Goal: Task Accomplishment & Management: Use online tool/utility

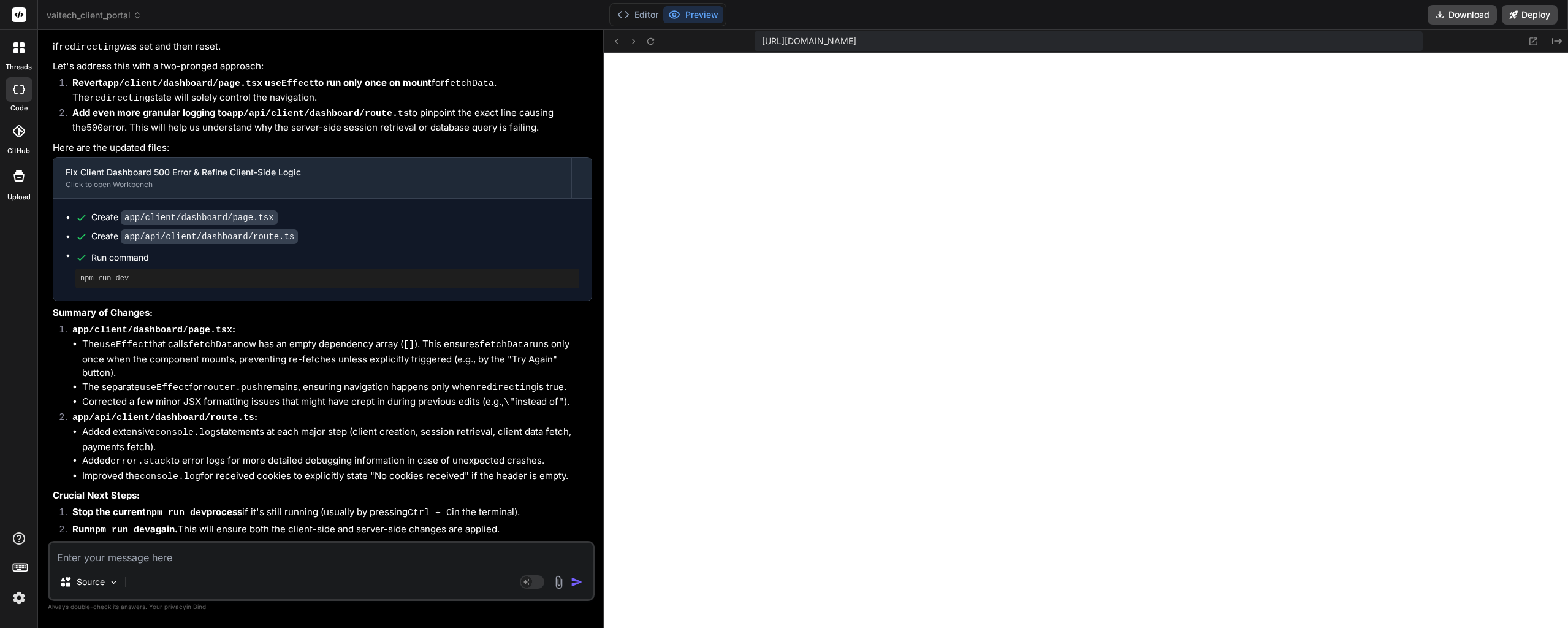
scroll to position [8358, 0]
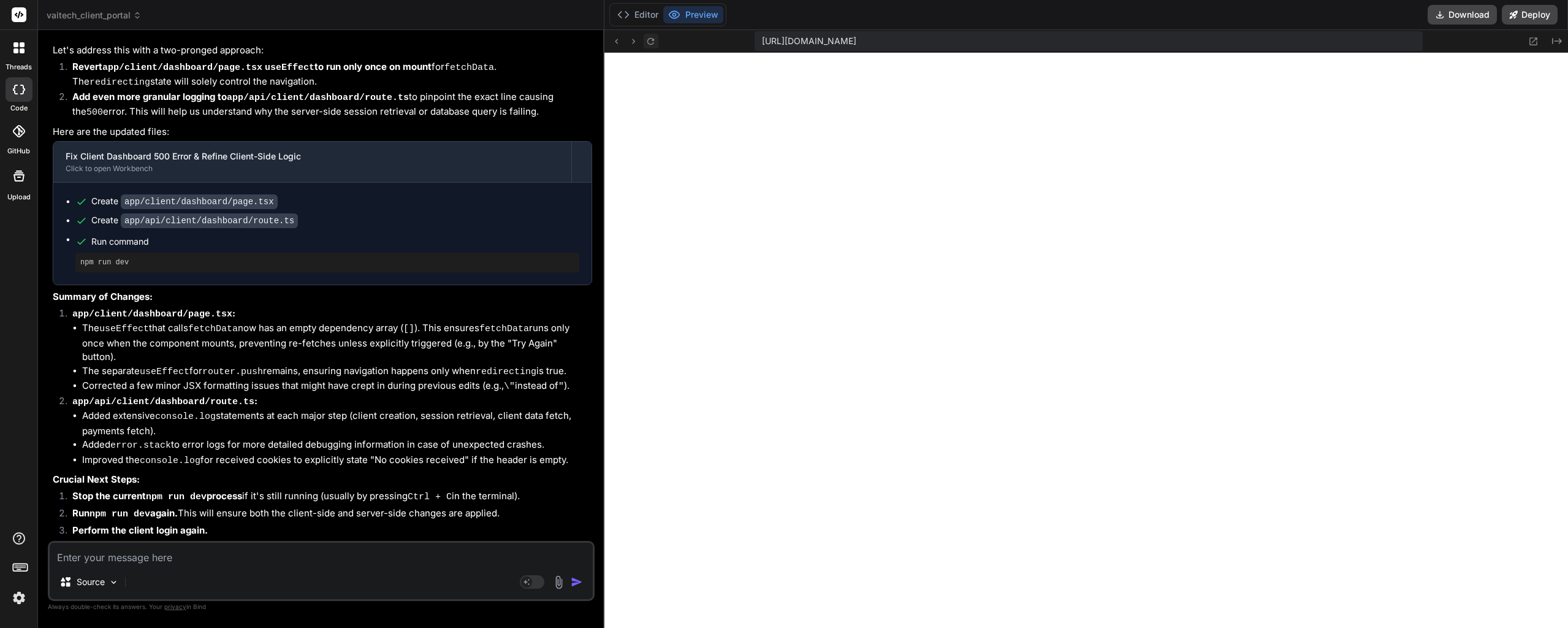
click at [647, 45] on icon at bounding box center [651, 41] width 10 height 10
click at [643, 13] on button "Editor" at bounding box center [637, 14] width 50 height 17
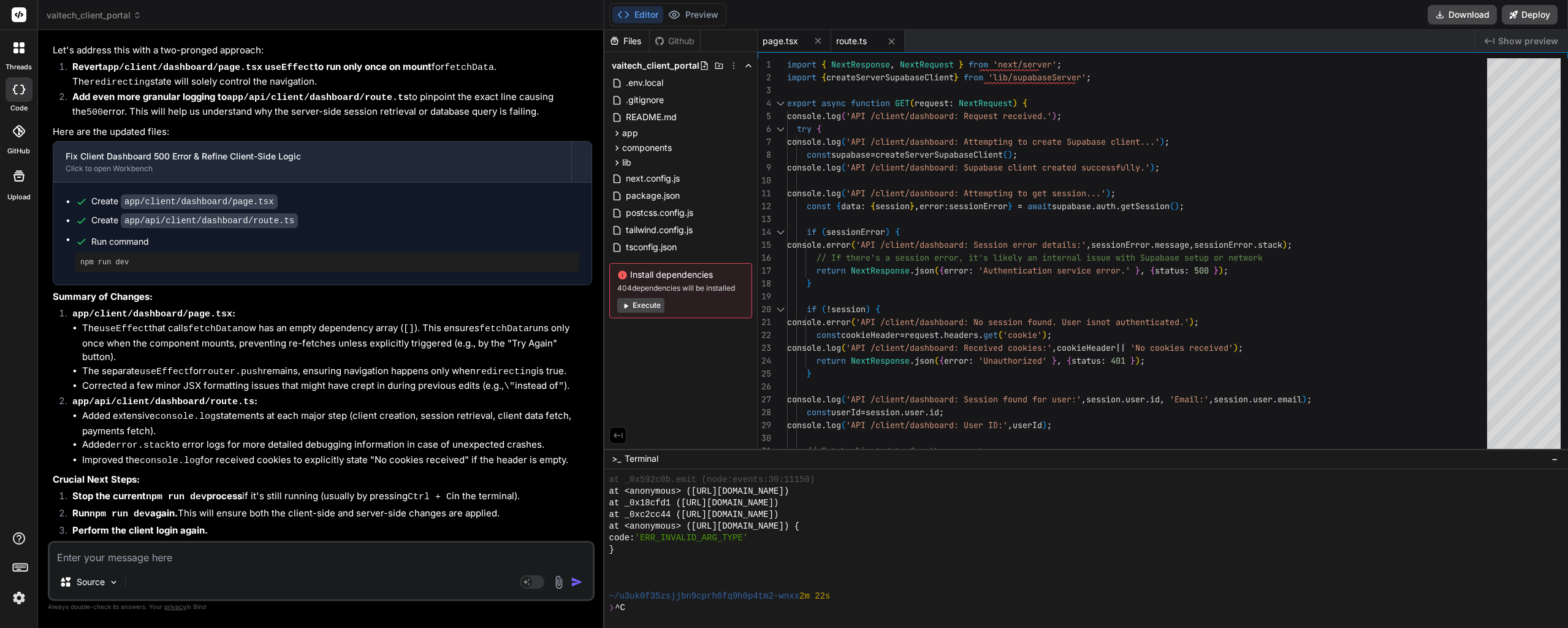
click at [784, 39] on span "page.tsx" at bounding box center [780, 41] width 35 height 13
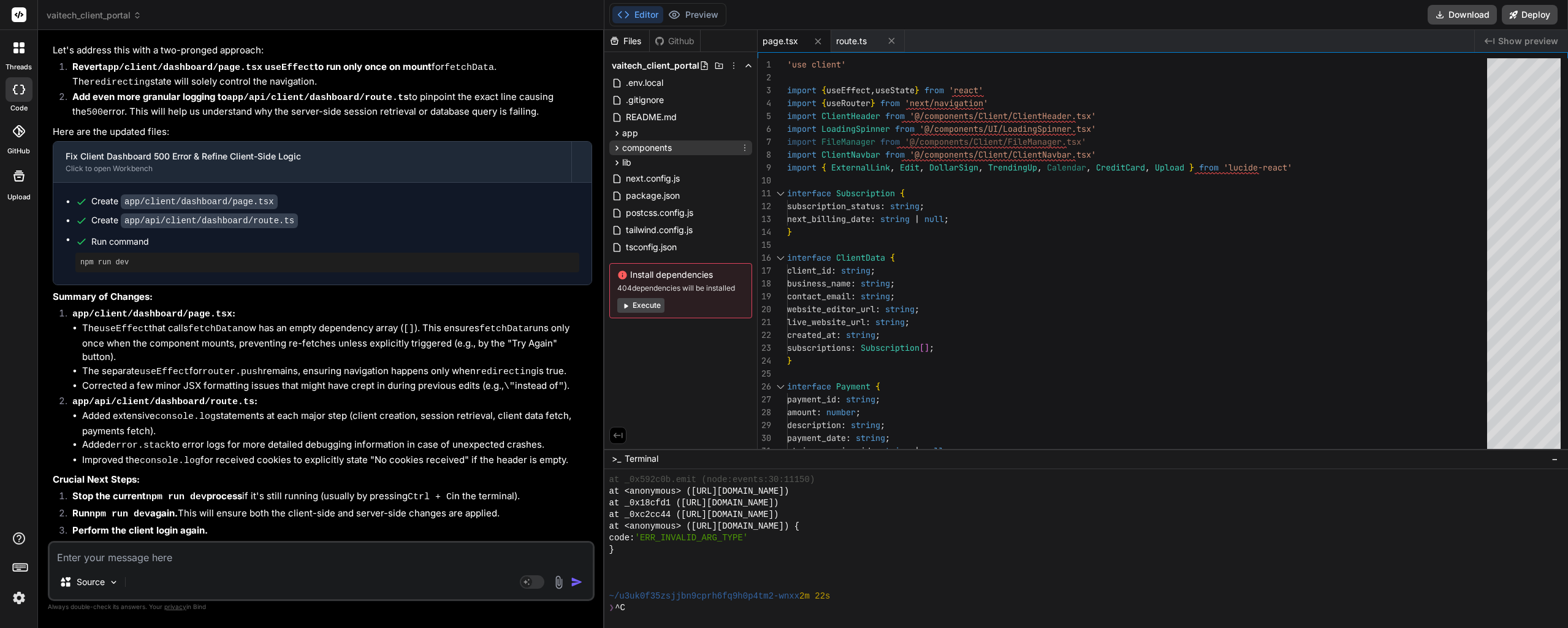
click at [618, 145] on icon at bounding box center [617, 148] width 10 height 10
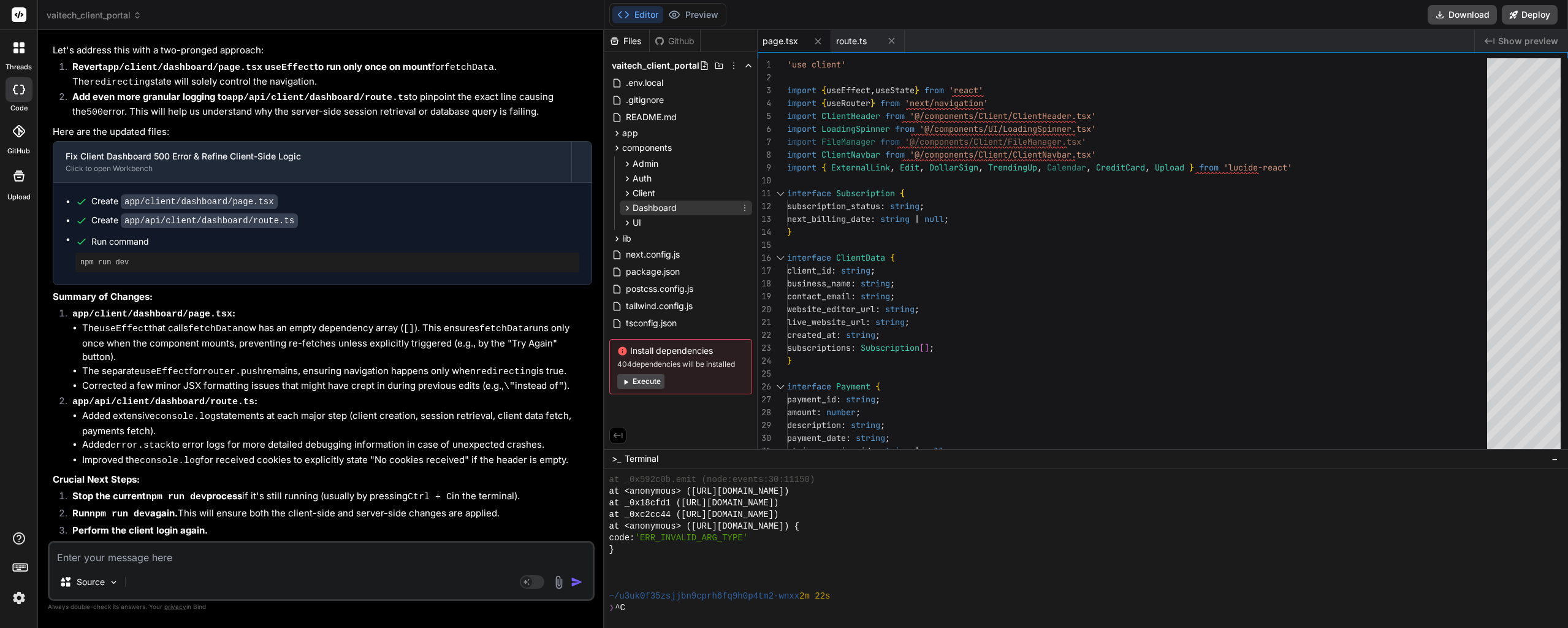
click at [625, 206] on icon at bounding box center [627, 208] width 3 height 5
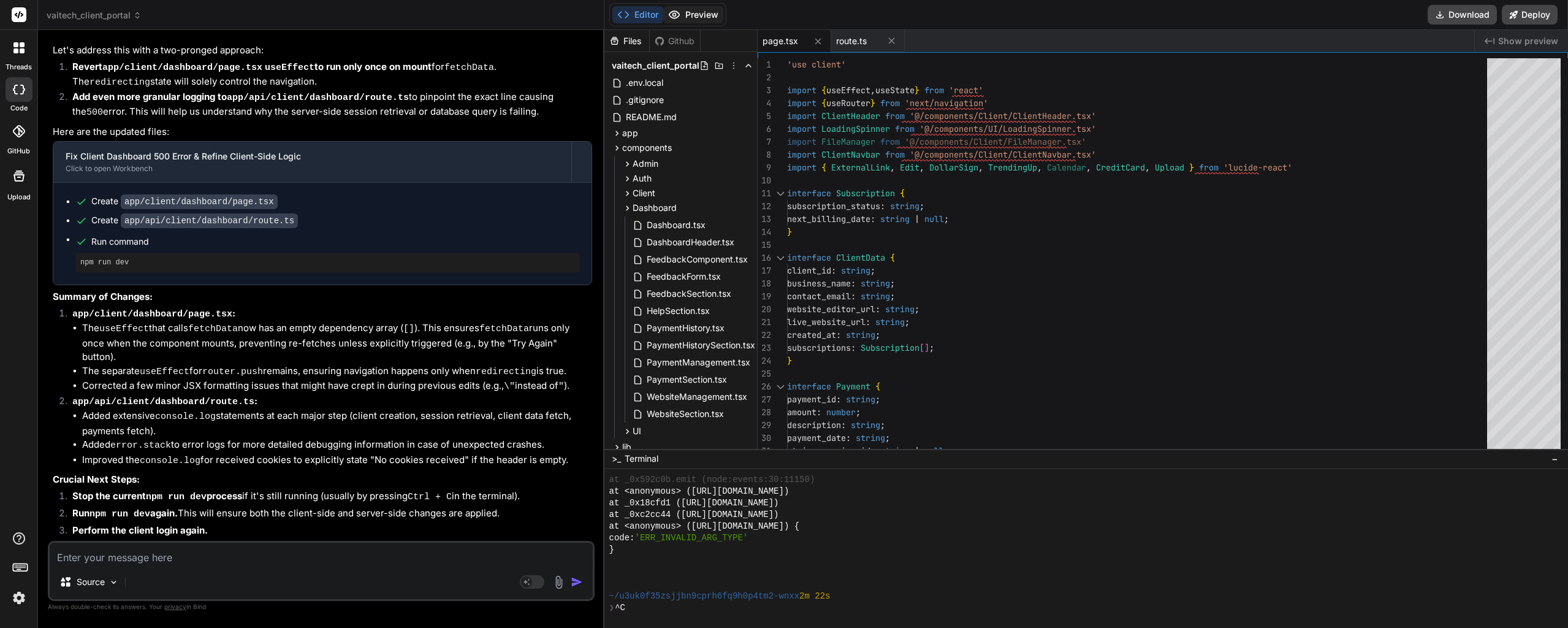
click at [702, 14] on button "Preview" at bounding box center [693, 14] width 60 height 17
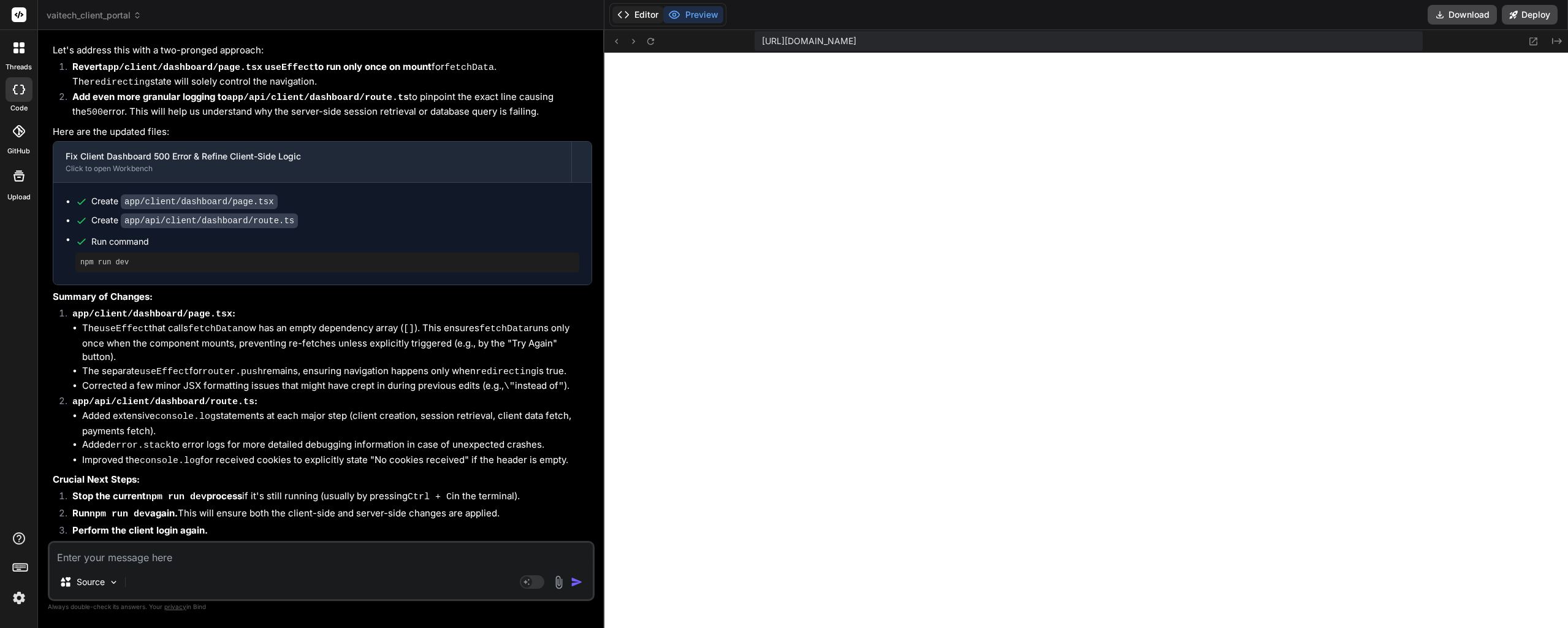
click at [640, 17] on button "Editor" at bounding box center [637, 14] width 50 height 17
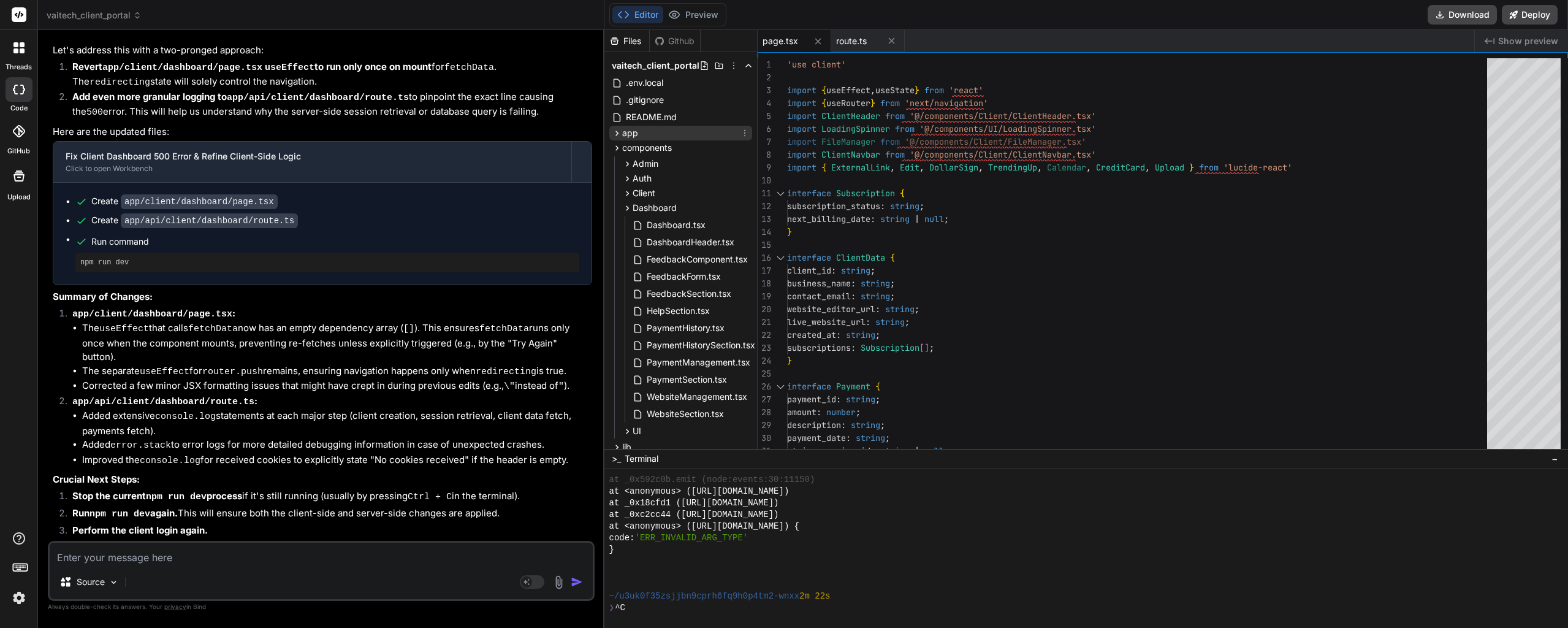
click at [617, 134] on icon at bounding box center [617, 133] width 3 height 5
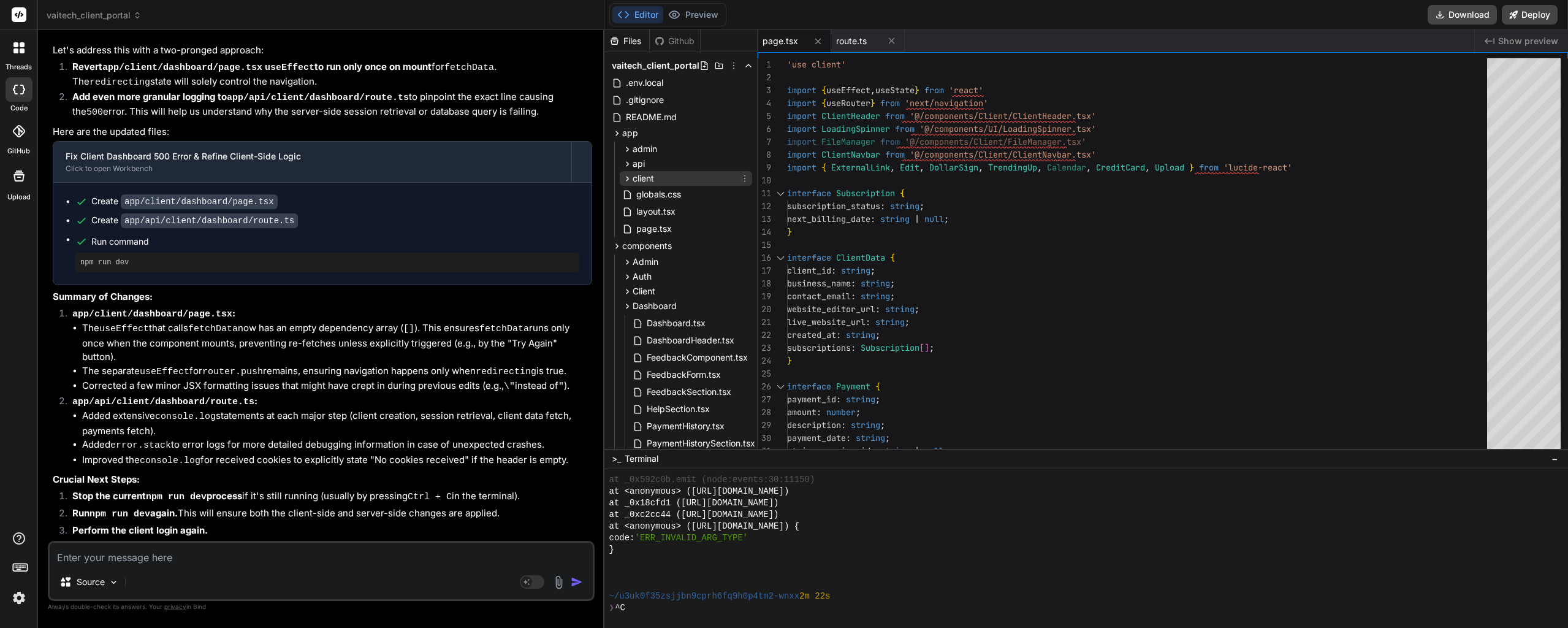
click at [622, 174] on icon at bounding box center [627, 178] width 10 height 10
click at [653, 193] on span "dashboard" at bounding box center [665, 194] width 44 height 13
click at [665, 210] on span "page.tsx" at bounding box center [674, 210] width 38 height 14
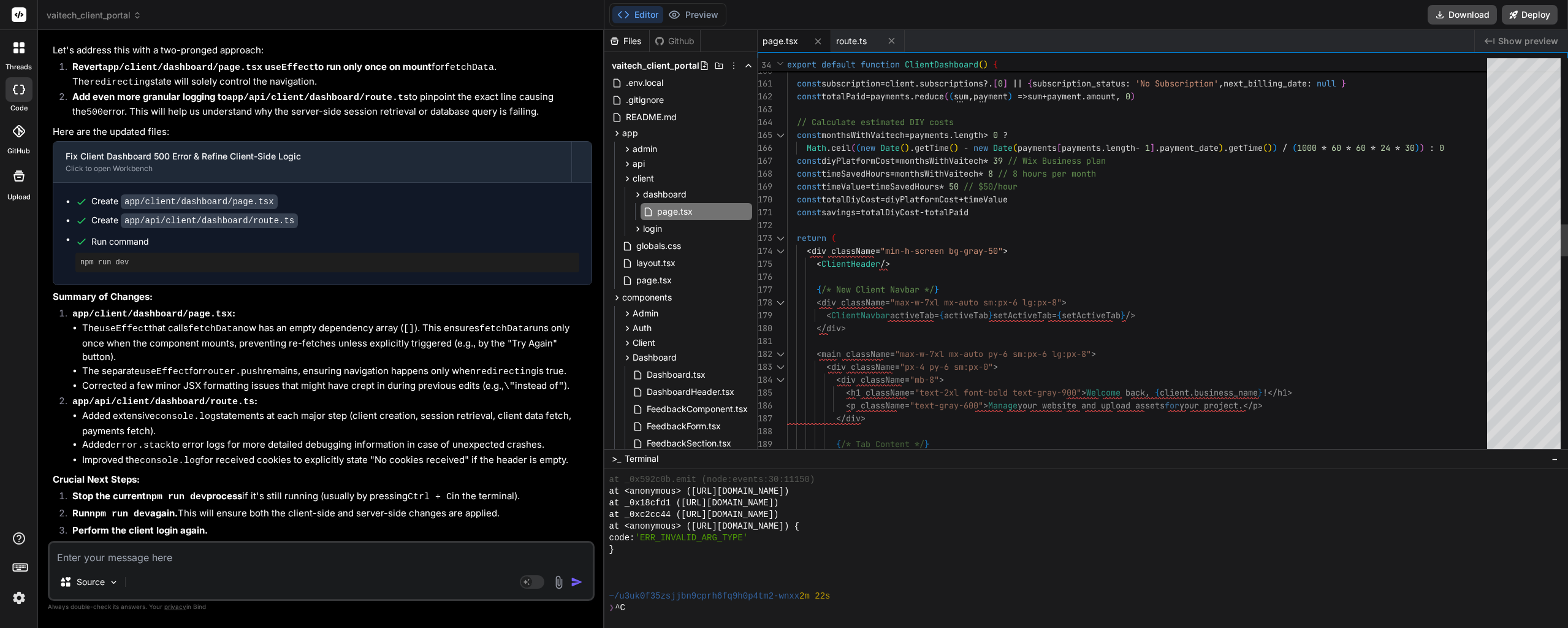
type textarea "const totalDiyCost = diyPlatformCost + timeValue const savings = totalDiyCost -…"
click at [997, 287] on div "const savings = totalDiyCost - totalPaid return ( < div className = "min-h-scre…" at bounding box center [1140, 457] width 707 height 4904
click at [710, 6] on div "Editor Preview" at bounding box center [667, 15] width 117 height 24
click at [706, 8] on button "Preview" at bounding box center [693, 14] width 60 height 17
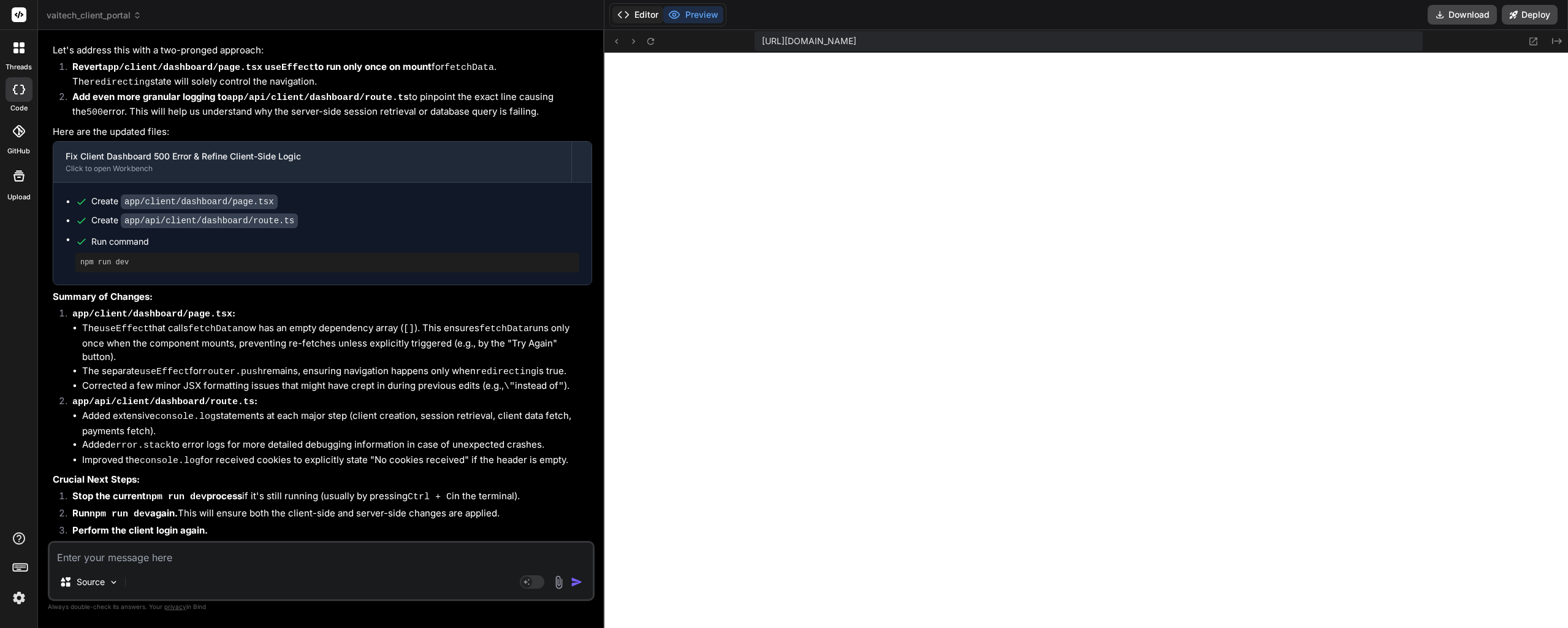
click at [632, 10] on button "Editor" at bounding box center [637, 14] width 50 height 17
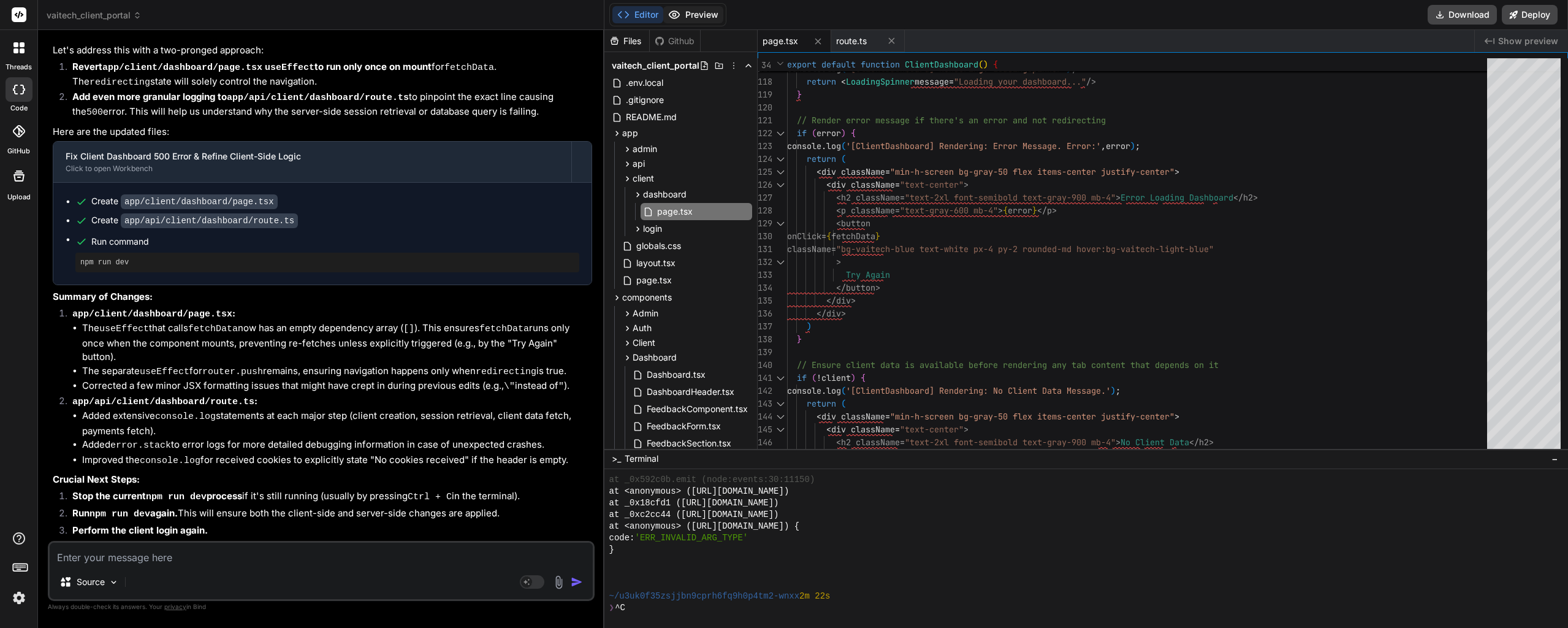
click at [684, 13] on button "Preview" at bounding box center [693, 14] width 60 height 17
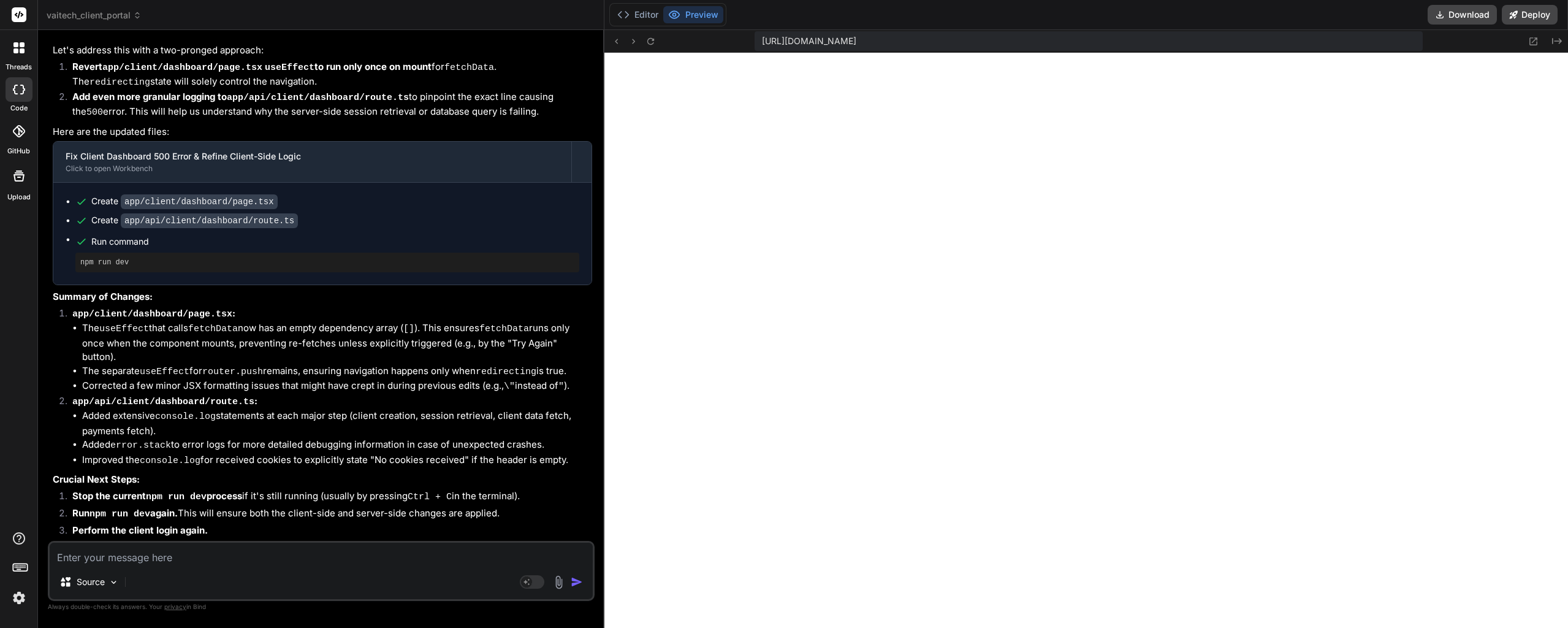
click at [114, 558] on textarea at bounding box center [321, 553] width 543 height 22
paste textarea "Failed to compile ./app/client/dashboard/page.tsx NonErrorEmittedError: (Emitte…"
type textarea "Failed to compile ./app/client/dashboard/page.tsx NonErrorEmittedError: (Emitte…"
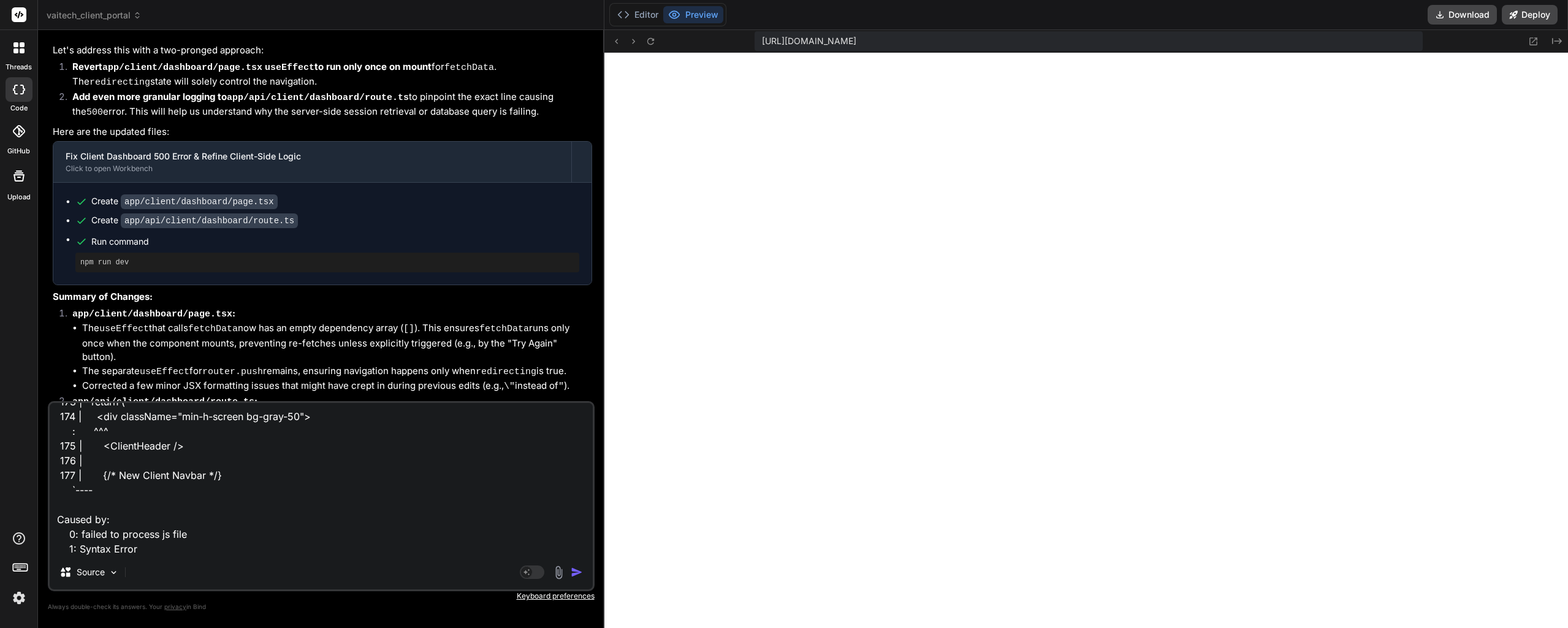
type textarea "x"
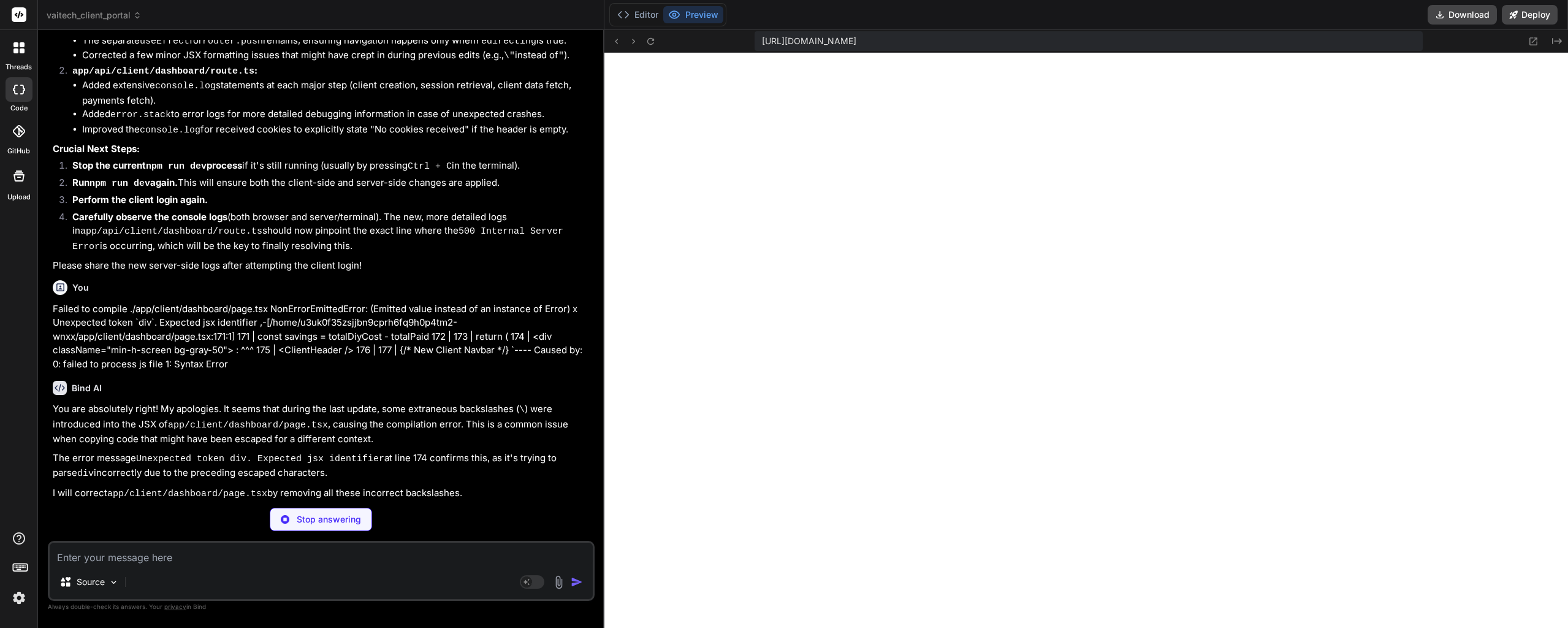
scroll to position [8704, 0]
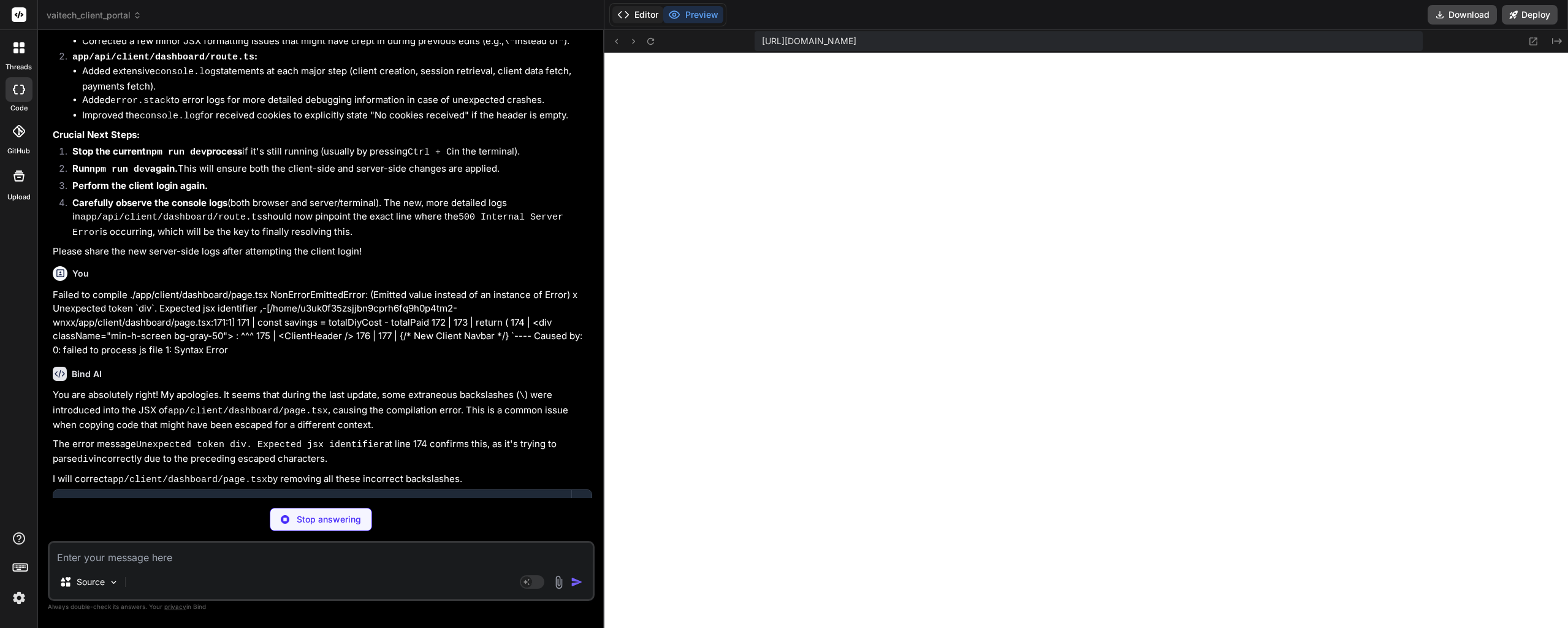
click at [632, 13] on button "Editor" at bounding box center [637, 14] width 50 height 17
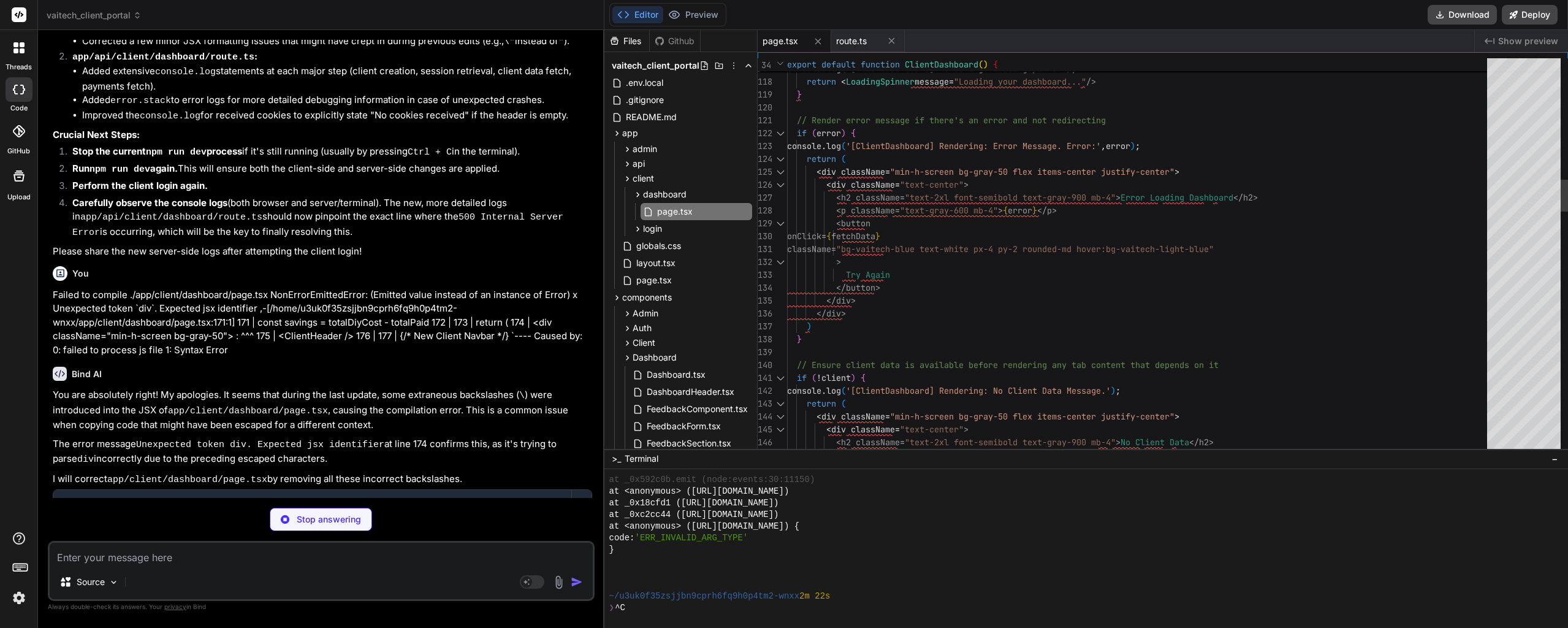
type textarea "x"
type textarea "// Render error message if there's an error and not redirecting if (error) { co…"
type textarea "x"
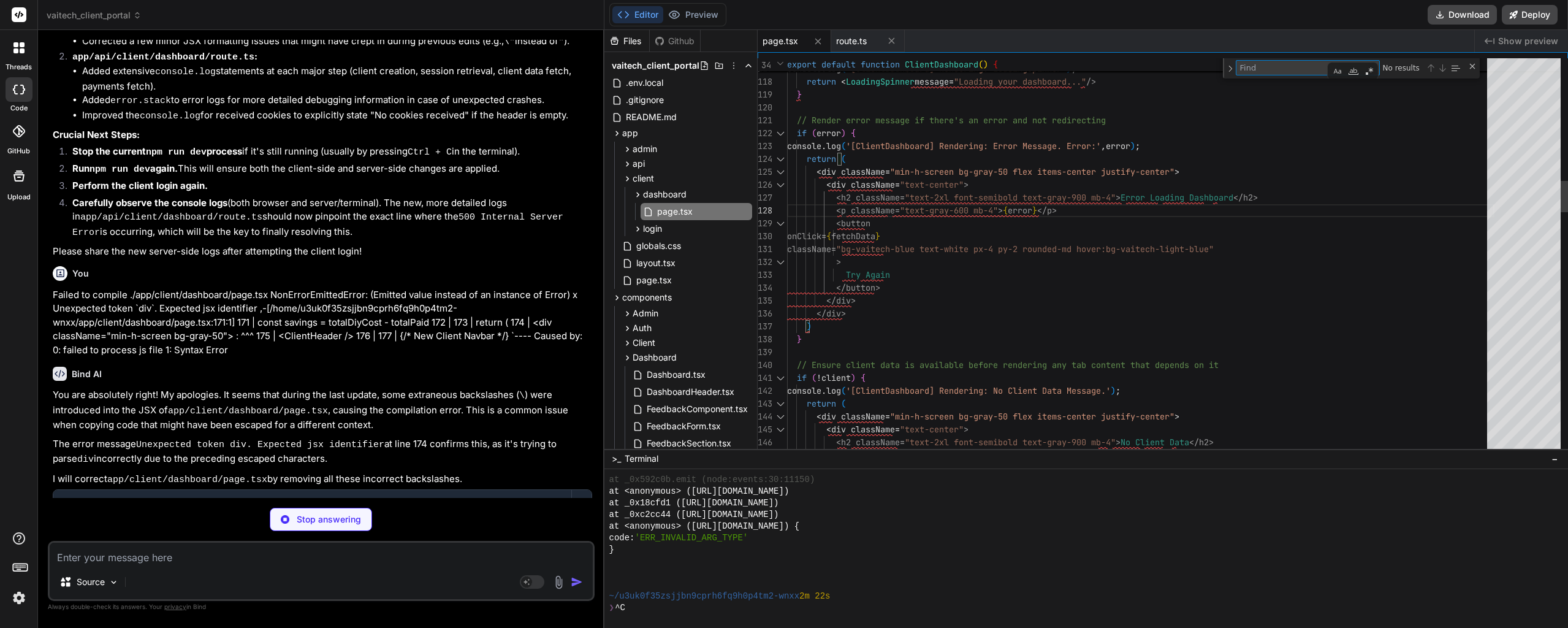
type textarea "\"
type textarea "<span className="font-medium text-gray-900">Total DIY cost would be:</span> <sp…"
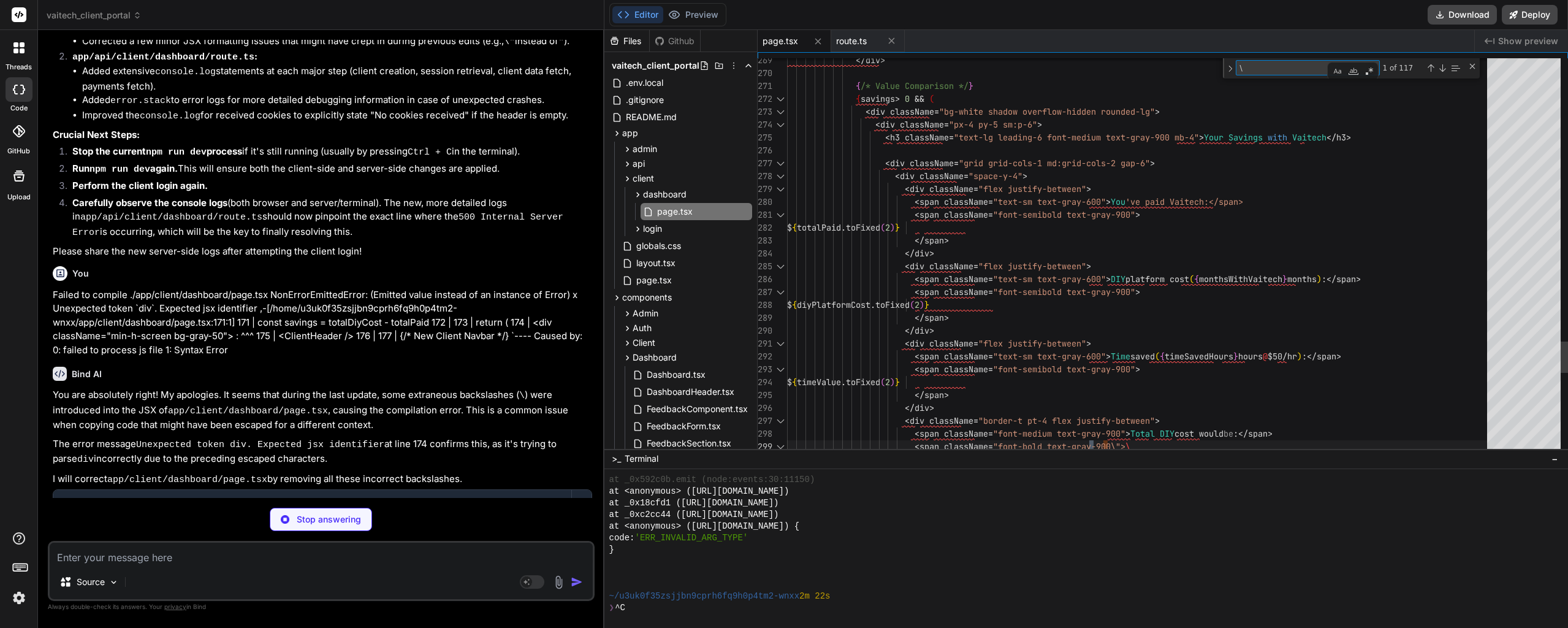
type textarea "x"
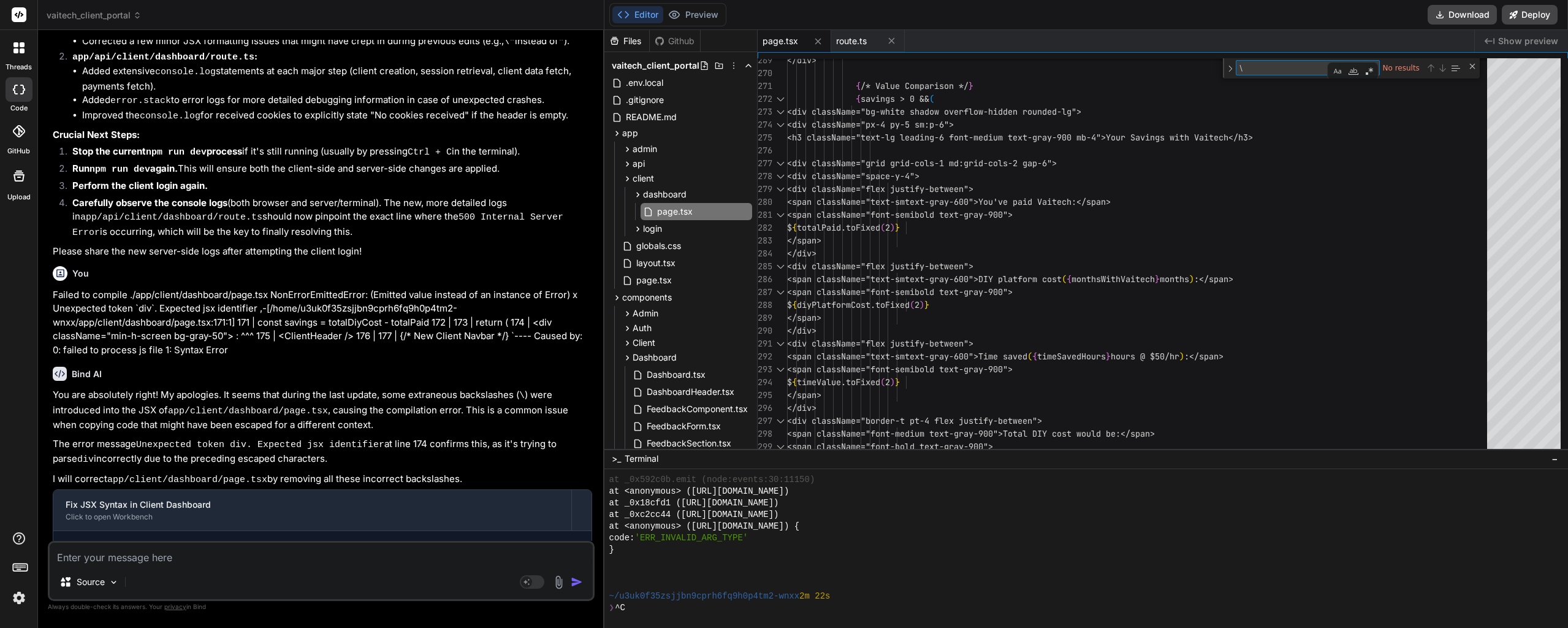
type textarea "x"
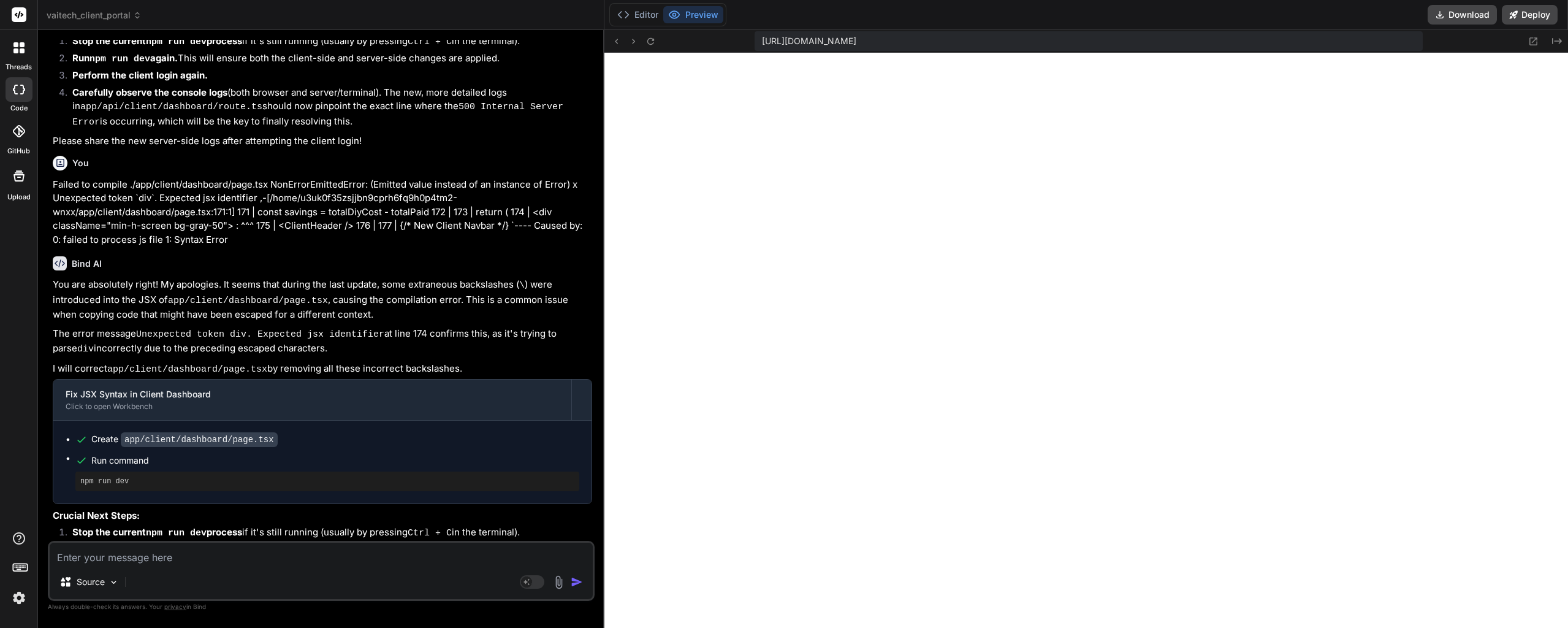
scroll to position [1665, 0]
type textarea "\"
click at [269, 558] on textarea at bounding box center [321, 553] width 543 height 22
paste textarea "page.tsx:46 [ClientDashboard] fetchData: Initiating data fetch... page.tsx:43 […"
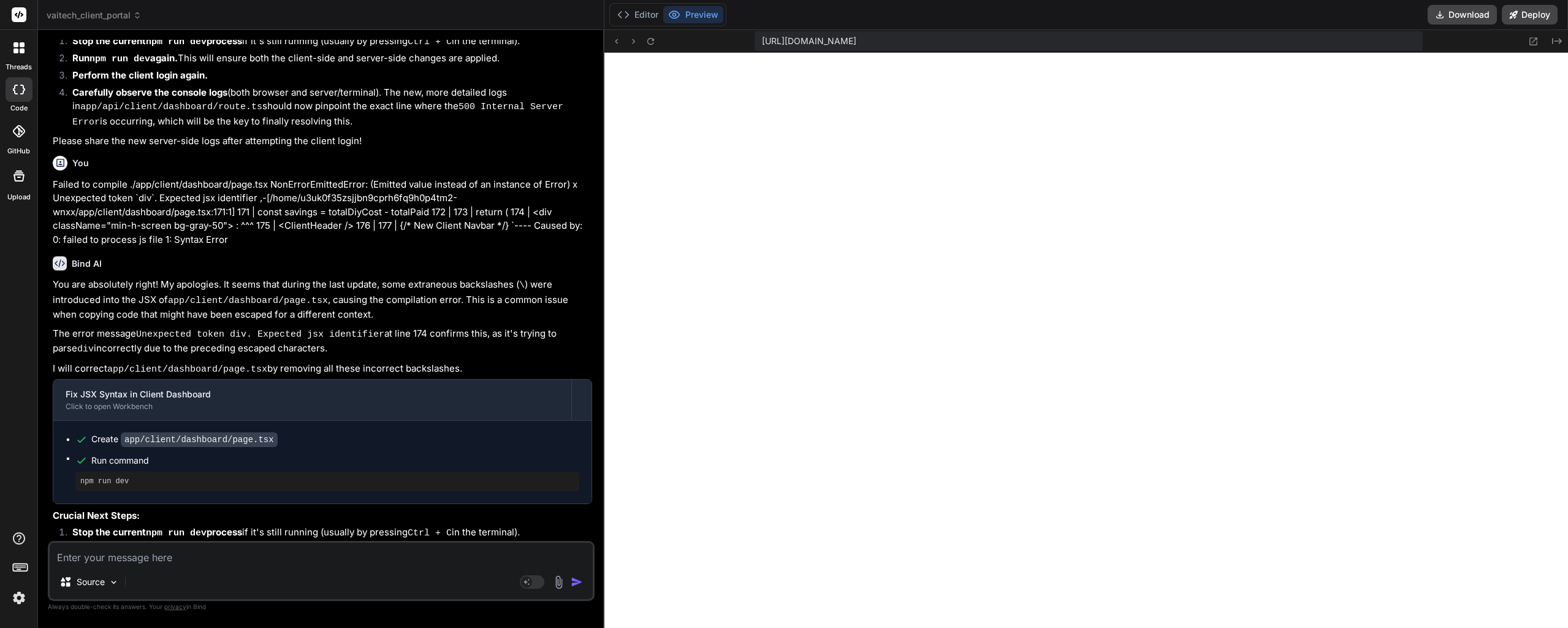
type textarea "page.tsx:46 [ClientDashboard] fetchData: Initiating data fetch... page.tsx:43 […"
type textarea "x"
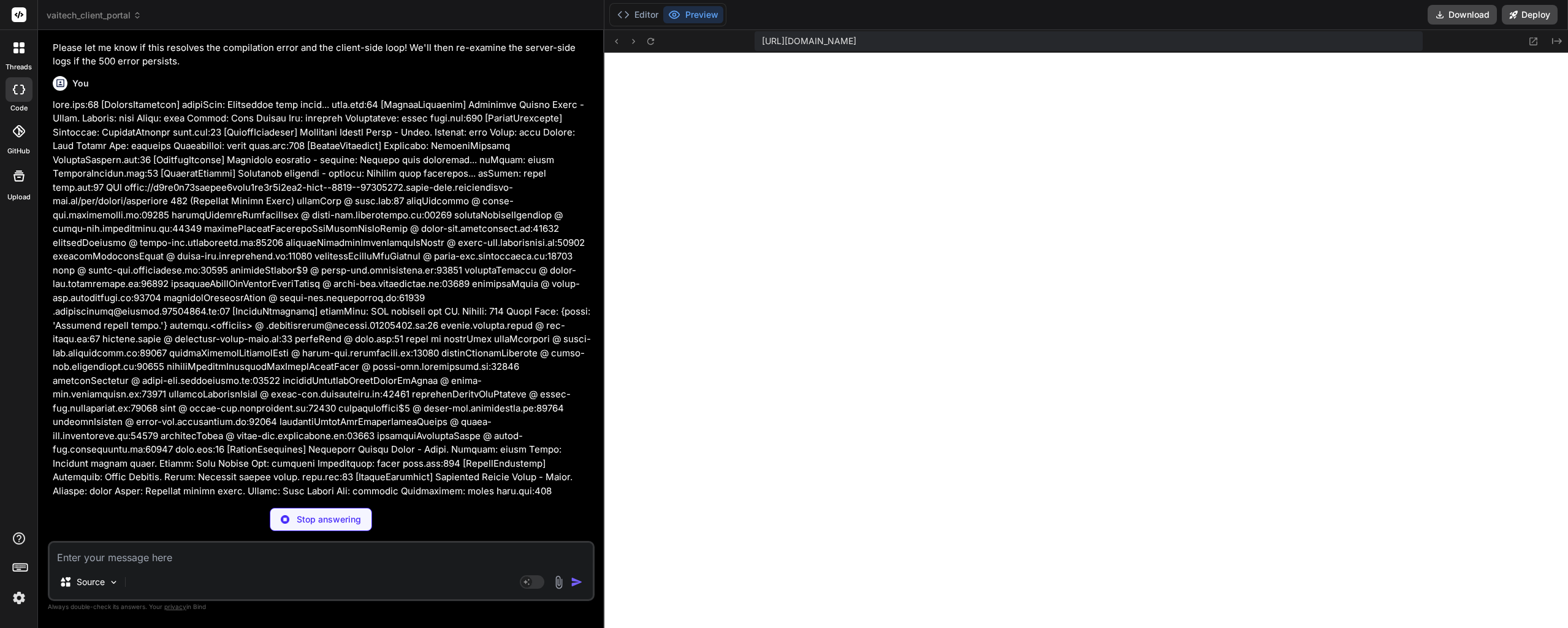
scroll to position [9354, 0]
type textarea "x"
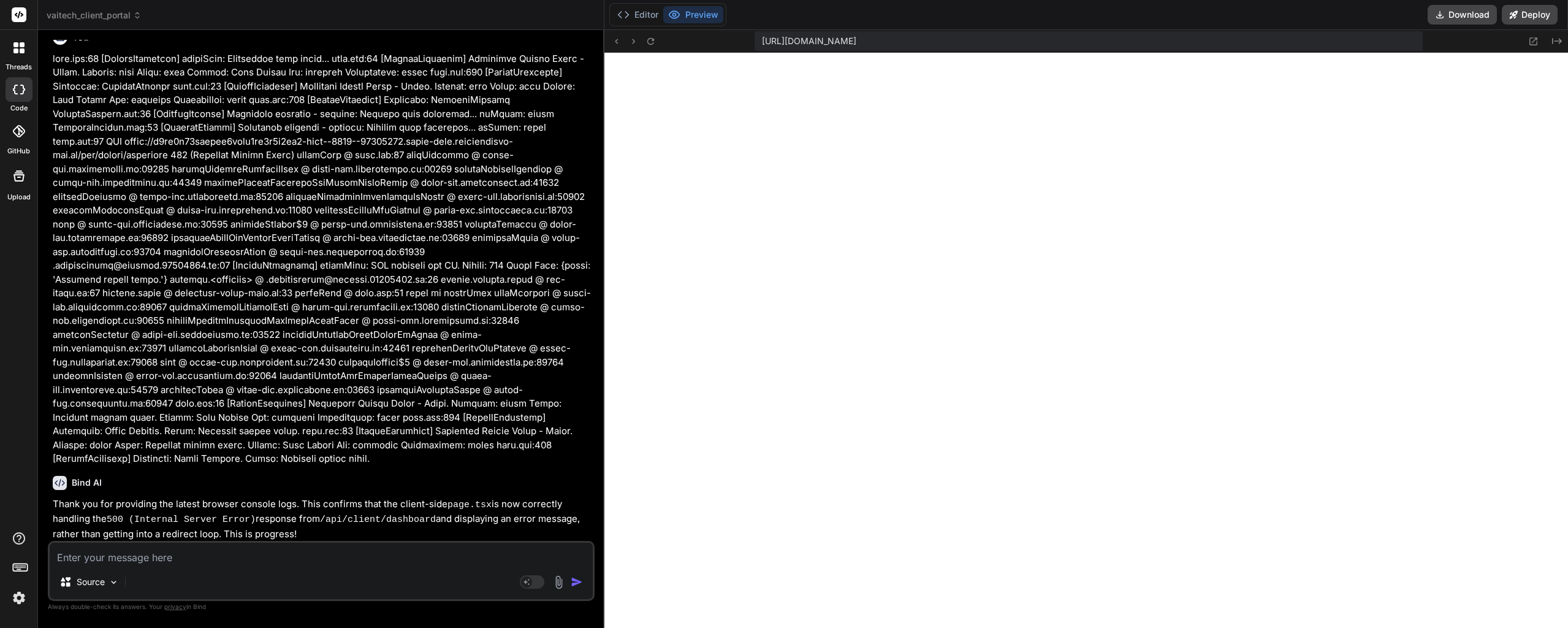
scroll to position [9441, 0]
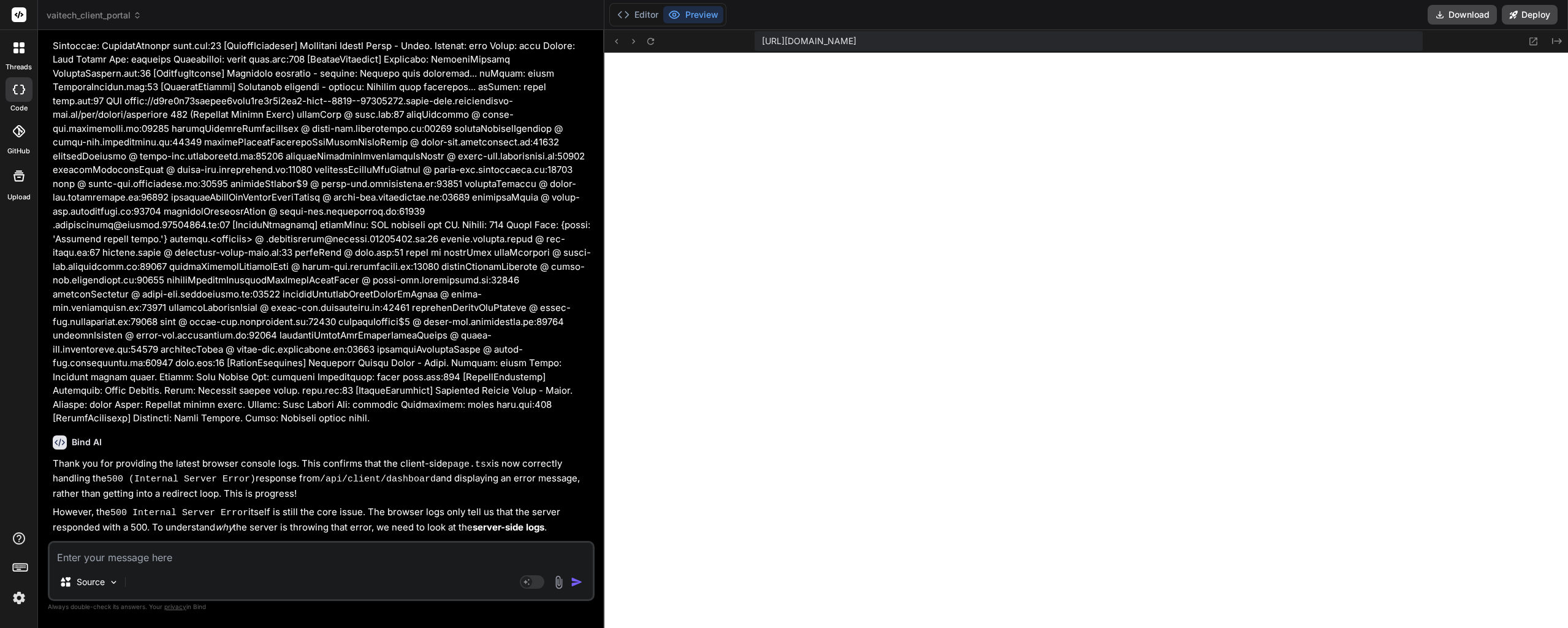
drag, startPoint x: 323, startPoint y: 328, endPoint x: 323, endPoint y: 352, distance: 24.0
click at [301, 425] on div "Bind AI Thank you for providing the latest browser console logs. This confirms …" at bounding box center [322, 514] width 539 height 178
click at [644, 12] on button "Editor" at bounding box center [637, 14] width 50 height 17
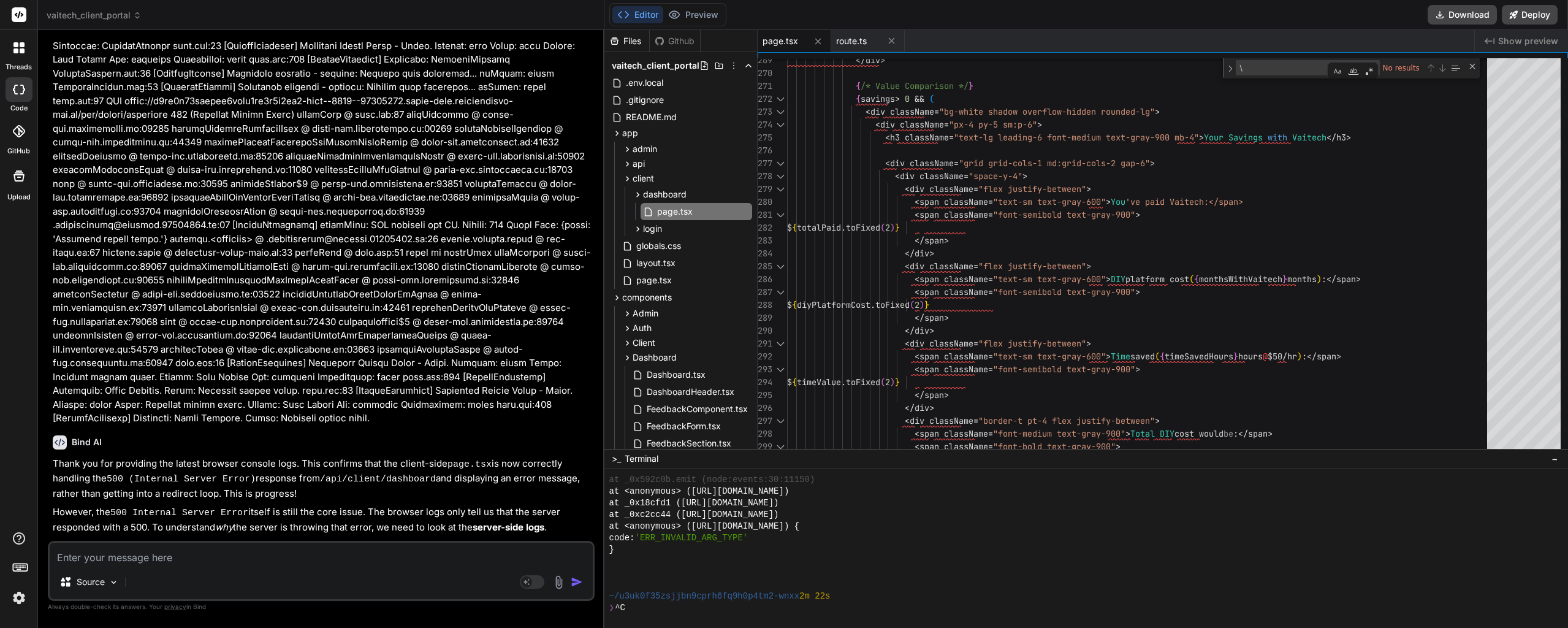
drag, startPoint x: 261, startPoint y: 529, endPoint x: 157, endPoint y: 531, distance: 104.0
click at [157, 590] on code "API /client/dashboard:" at bounding box center [214, 595] width 121 height 10
copy code "API /client/dashboard"
click at [1257, 70] on textarea "\" at bounding box center [1288, 67] width 103 height 14
click at [1257, 71] on textarea "\" at bounding box center [1288, 67] width 103 height 14
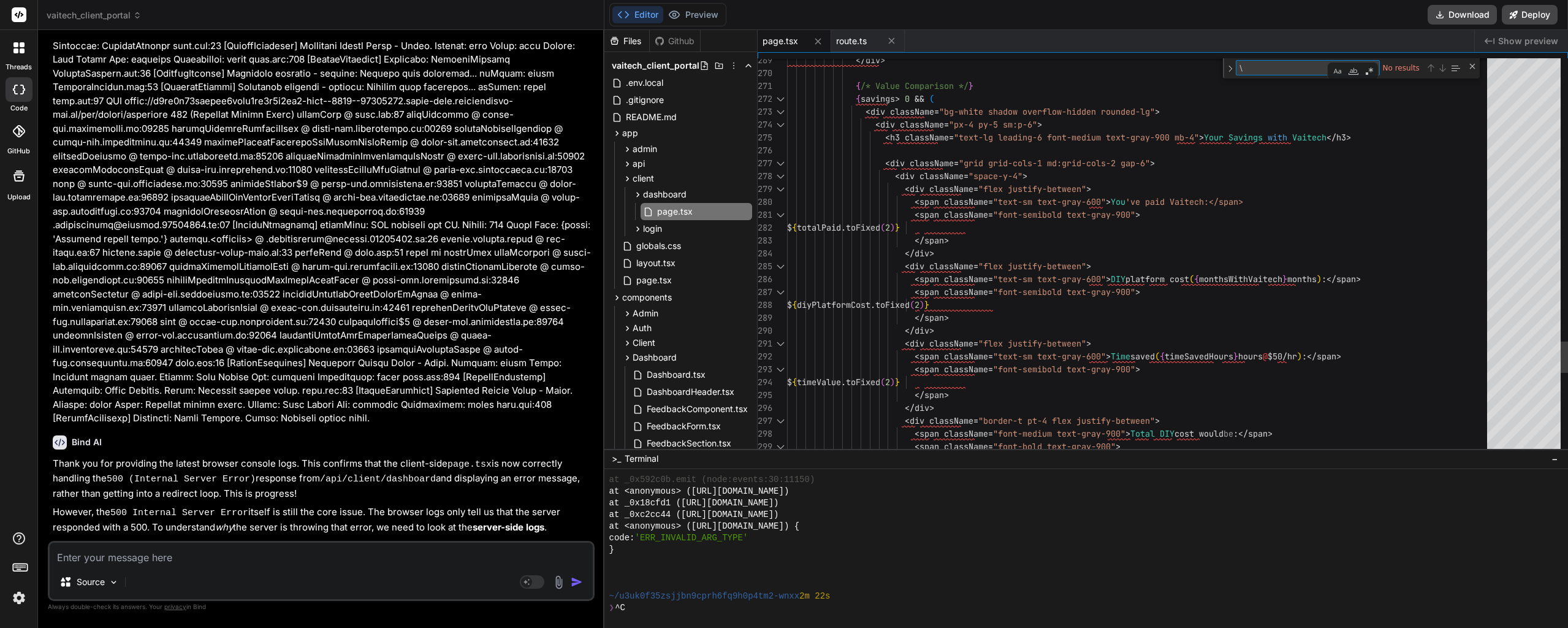
click at [1257, 71] on textarea "\" at bounding box center [1288, 67] width 103 height 14
paste textarea "API /client/dashboard"
type textarea "API /client/dashboard"
type textarea "const data = await response.json() if (!response.ok) { console.error('[ClientDa…"
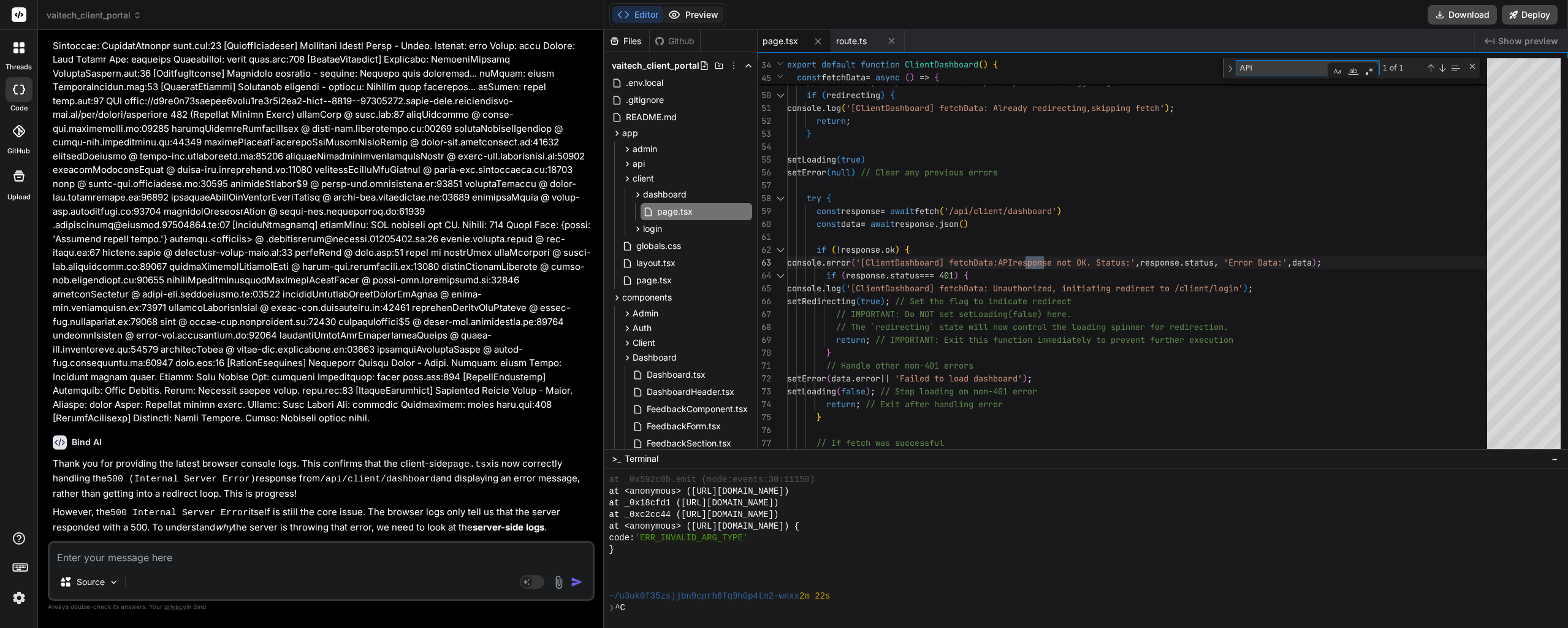
type textarea "API"
click at [710, 17] on button "Preview" at bounding box center [693, 14] width 60 height 17
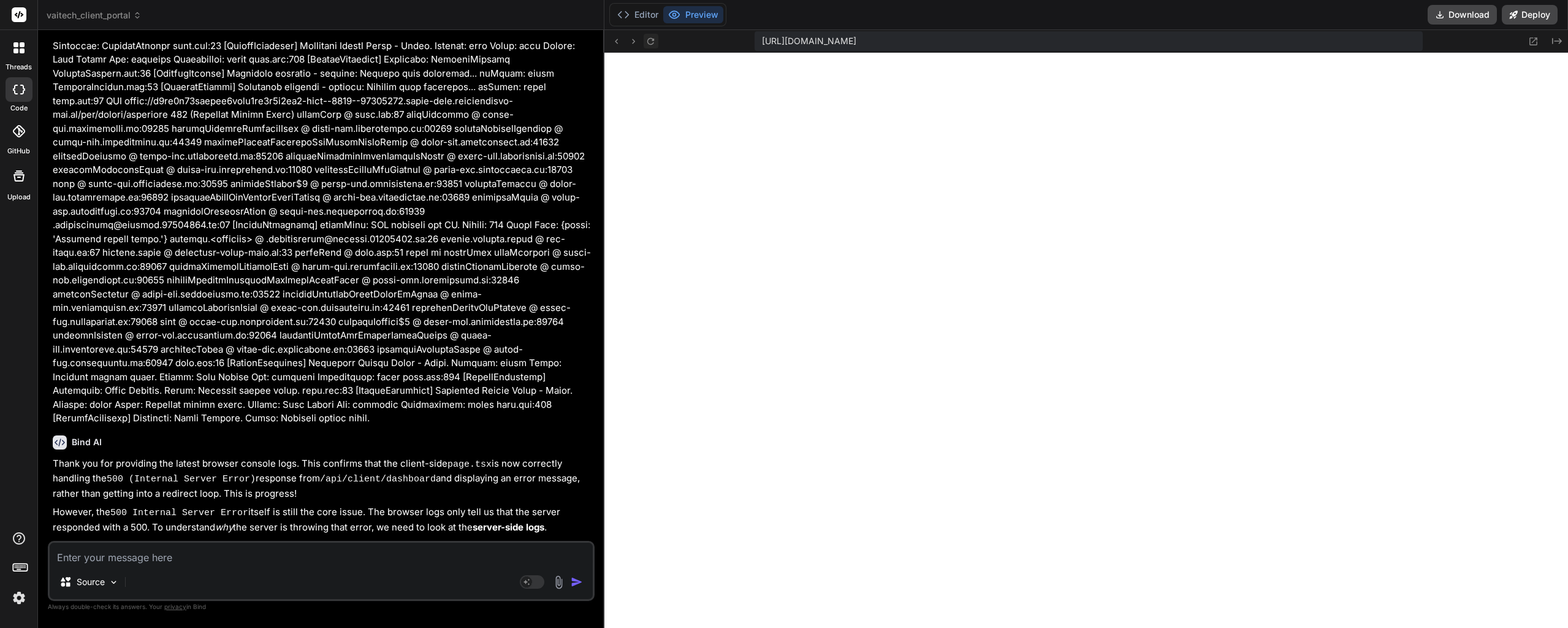
click at [648, 43] on icon at bounding box center [651, 40] width 7 height 7
click at [226, 556] on textarea at bounding box center [321, 553] width 543 height 22
click at [221, 561] on textarea at bounding box center [321, 553] width 543 height 22
type textarea "T"
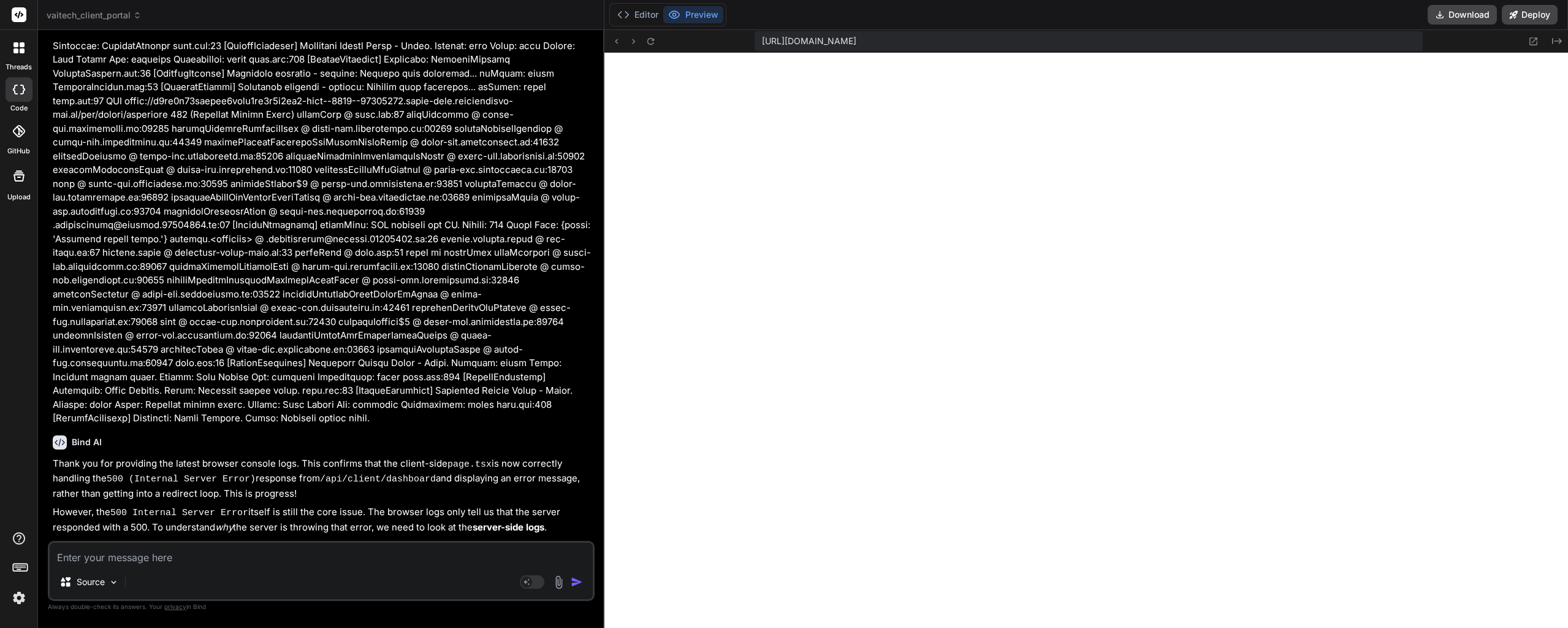
type textarea "x"
type textarea "Th"
type textarea "x"
type textarea "Thi"
type textarea "x"
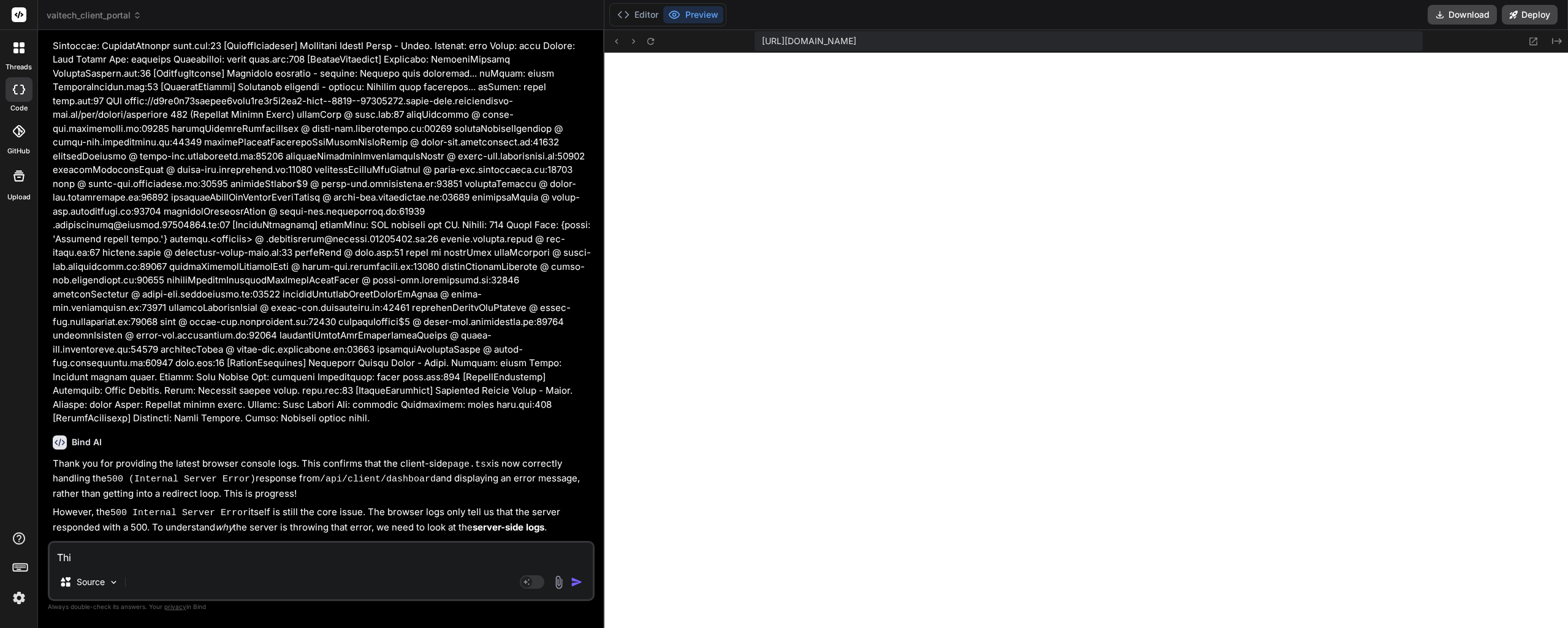
type textarea "This"
type textarea "x"
type textarea "This"
type textarea "x"
type textarea "This i"
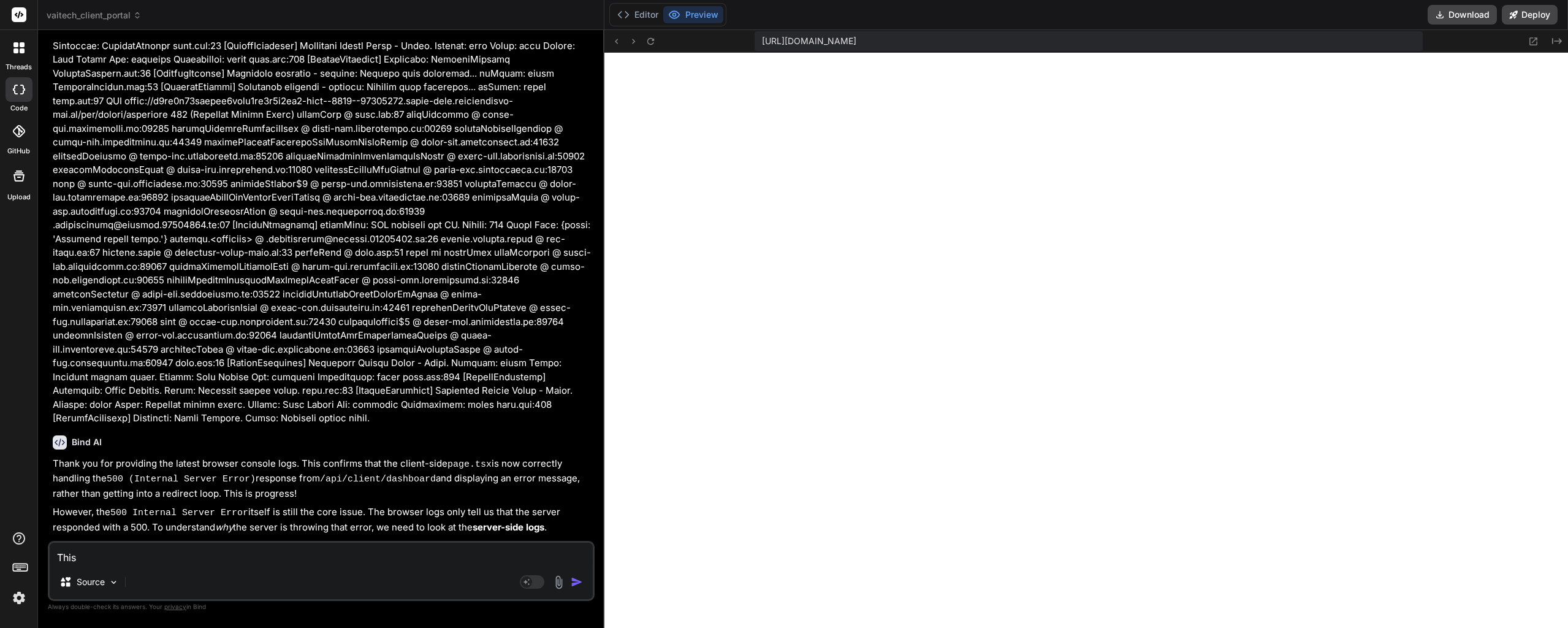
type textarea "x"
type textarea "This is"
type textarea "x"
type textarea "This is"
type textarea "x"
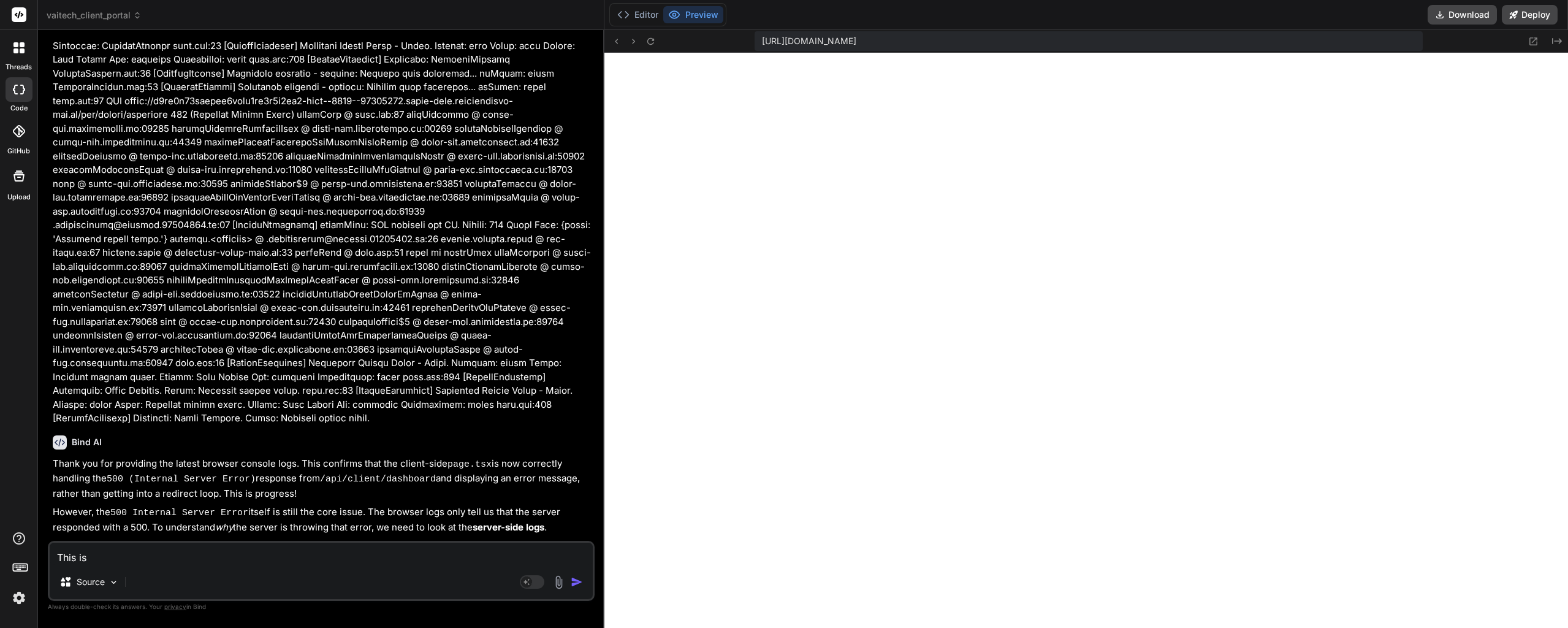
type textarea "This is t"
type textarea "x"
type textarea "This is th"
type textarea "x"
type textarea "This is the"
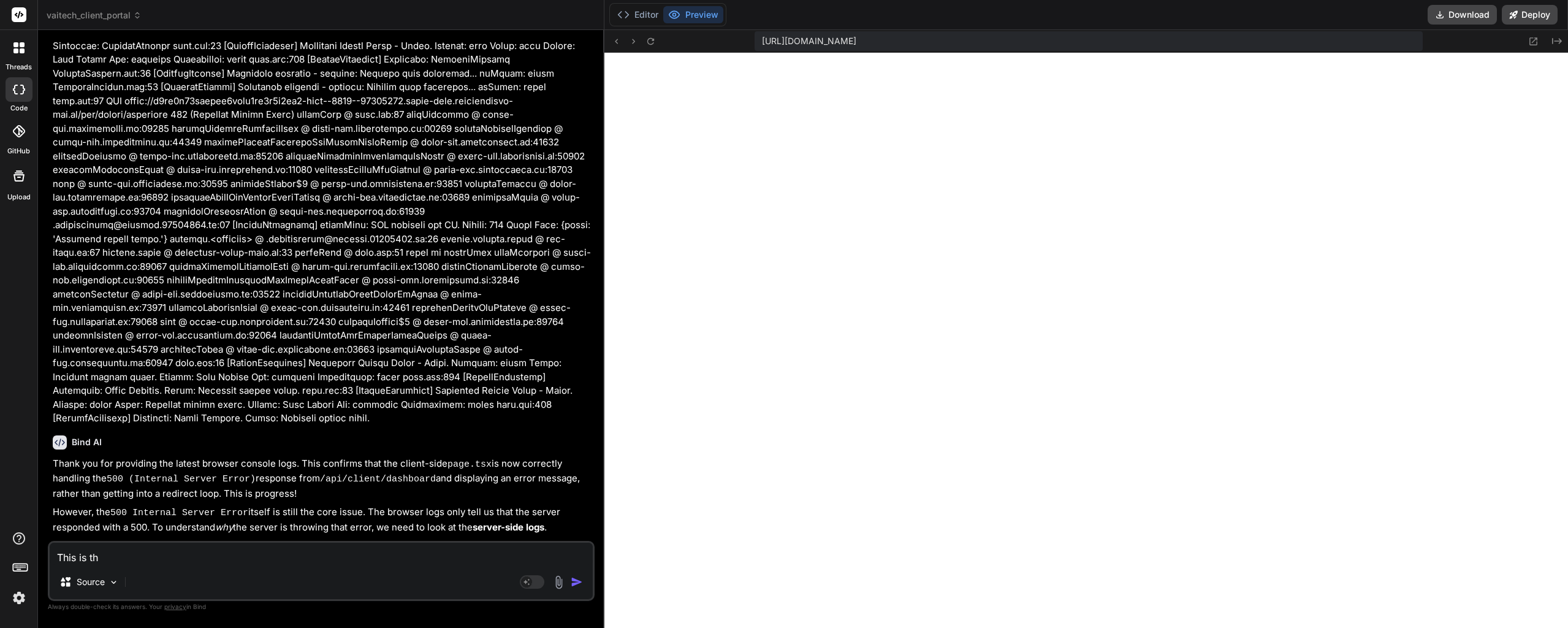
type textarea "x"
type textarea "This is the"
type textarea "x"
type textarea "This is the f"
type textarea "x"
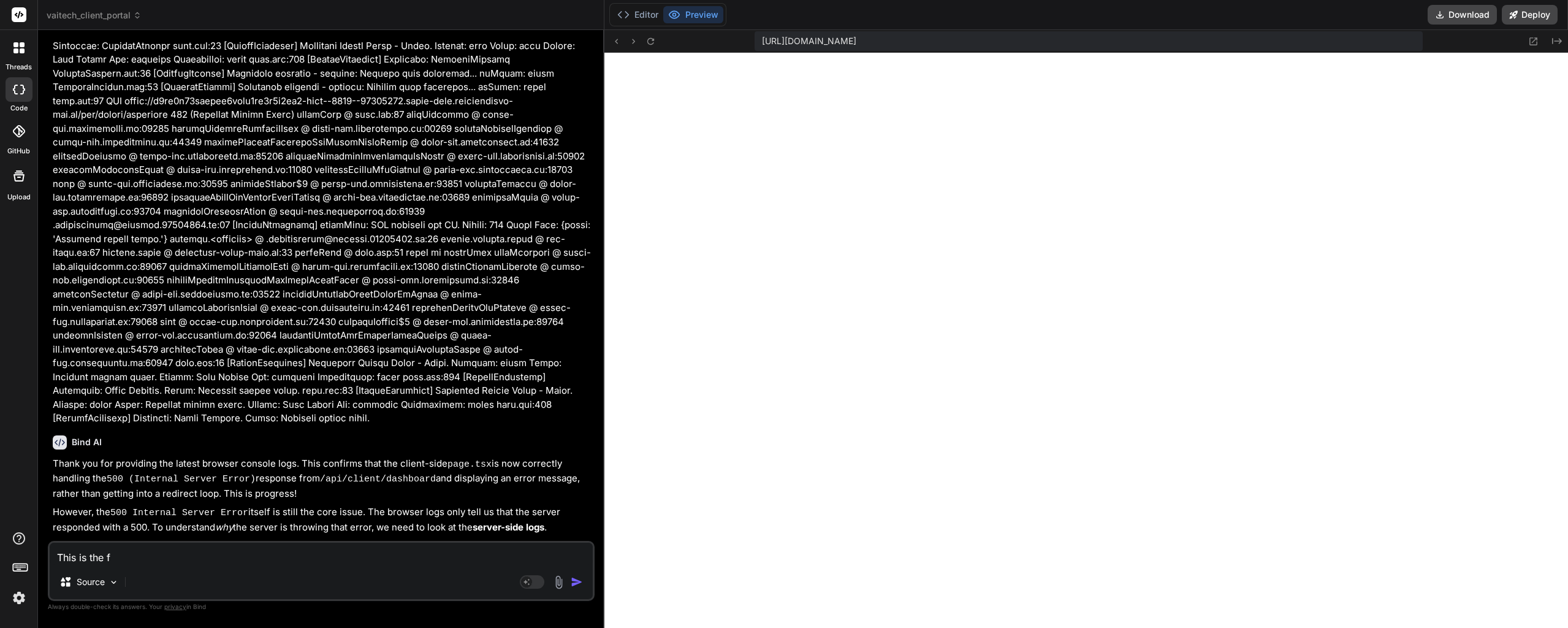
type textarea "This is the fu"
type textarea "x"
type textarea "This is the ful"
type textarea "x"
type textarea "This is the full"
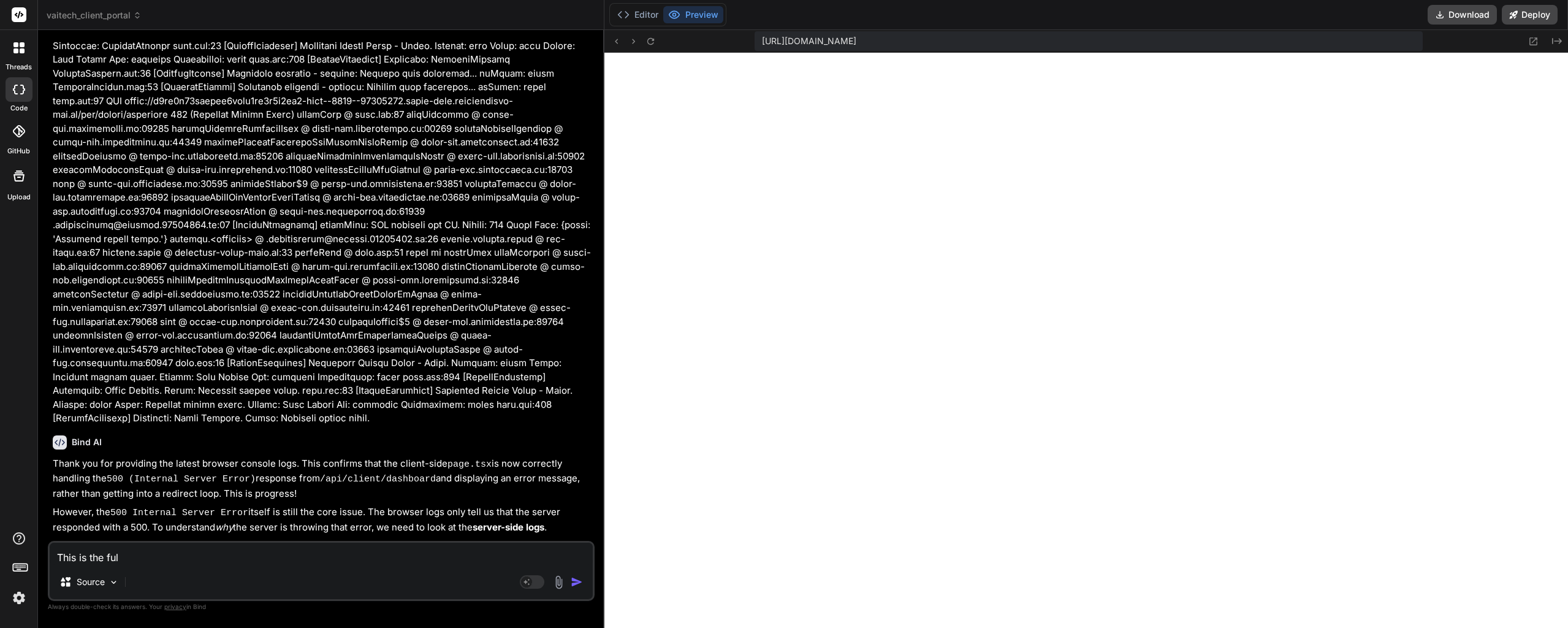
type textarea "x"
type textarea "This is the full"
type textarea "x"
type textarea "This is the full c"
type textarea "x"
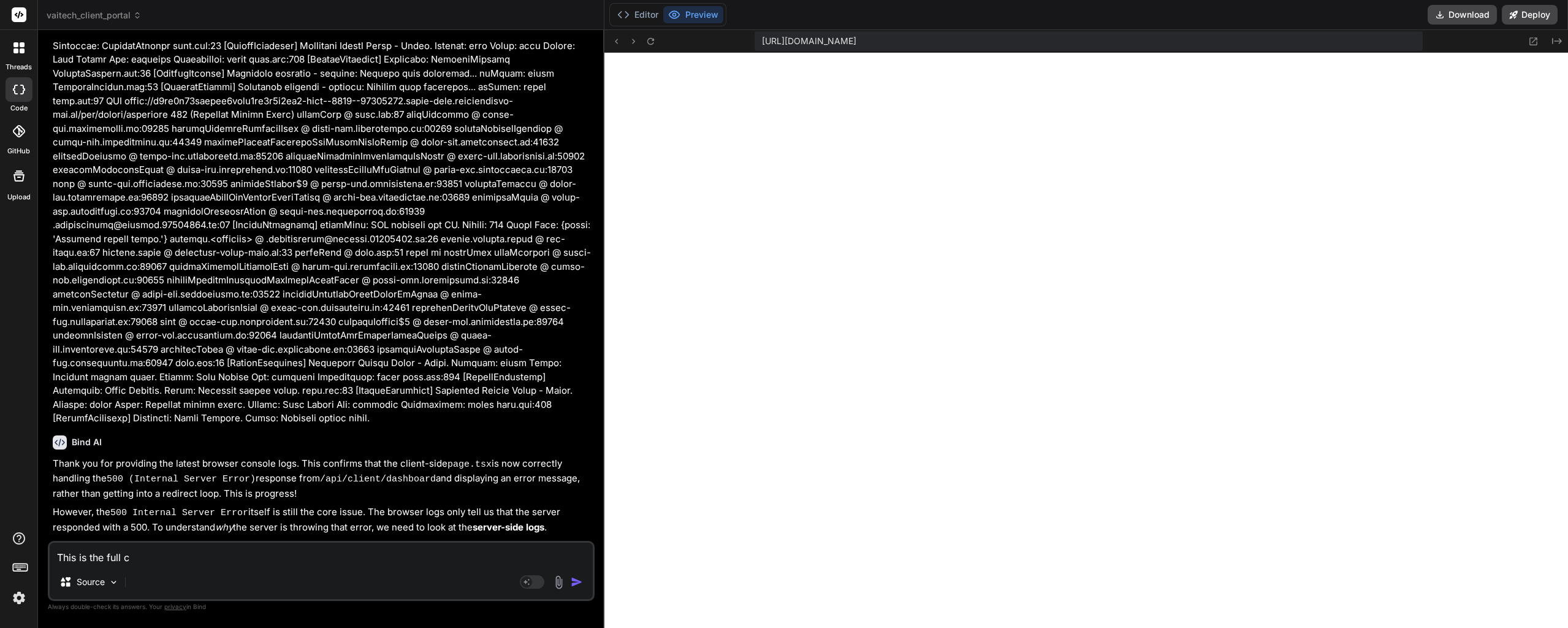
type textarea "This is the full co"
type textarea "x"
type textarea "This is the full con"
type textarea "x"
type textarea "This is the full cons"
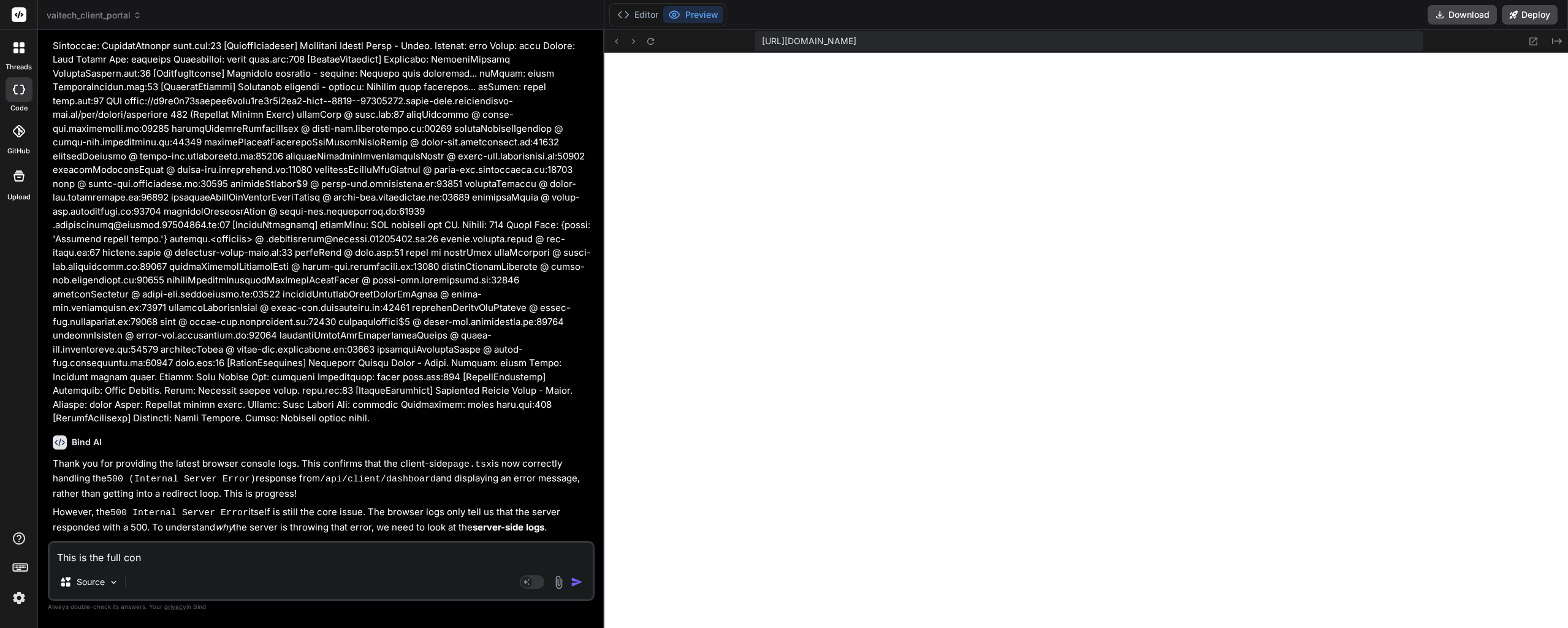
type textarea "x"
type textarea "This is the full conso"
type textarea "x"
type textarea "This is the full consol"
type textarea "x"
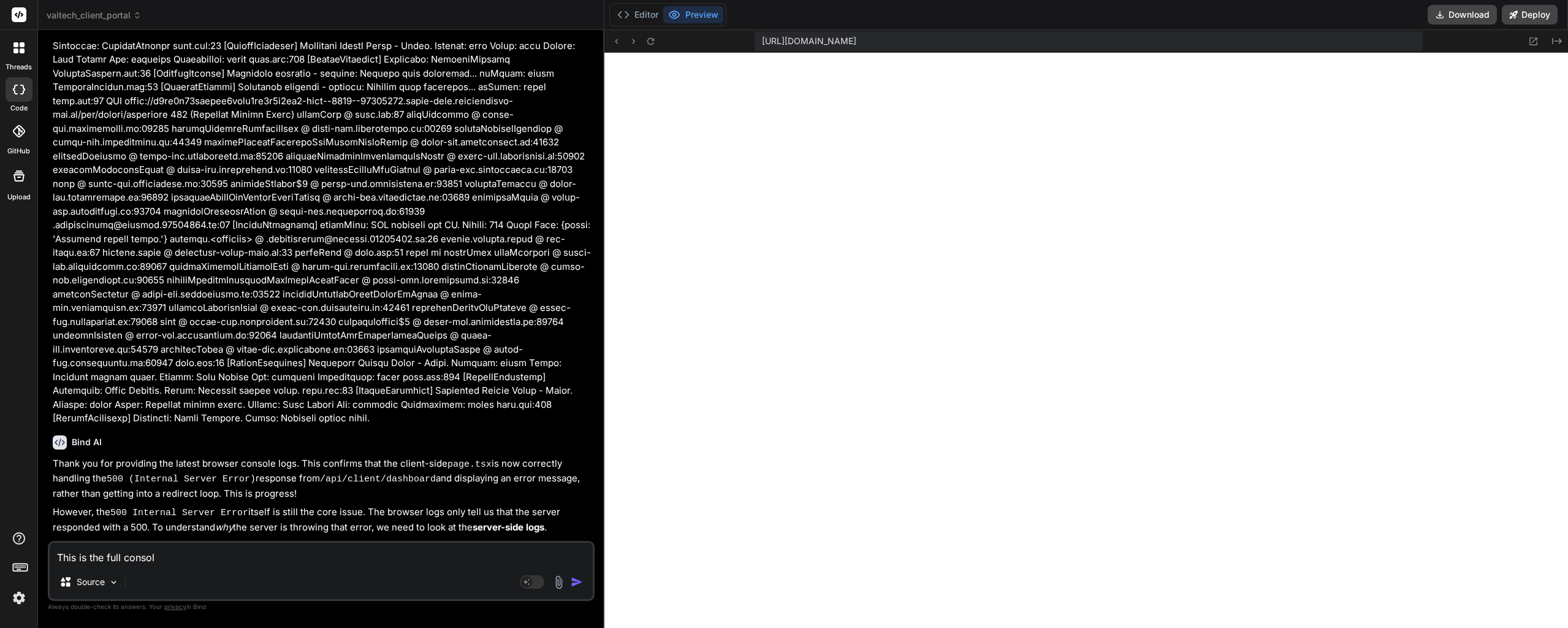
type textarea "This is the full console"
type textarea "x"
type textarea "This is the full console:"
type textarea "x"
type textarea "This is the full console:"
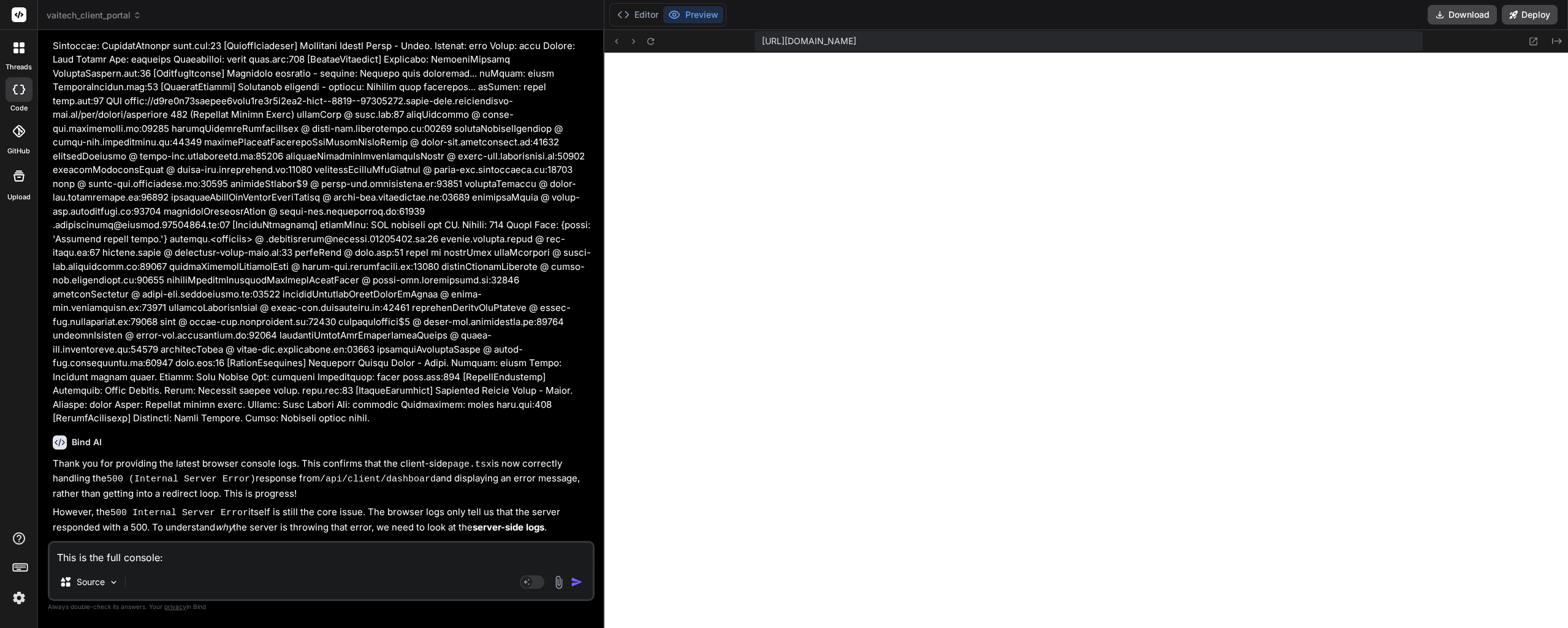
type textarea "x"
paste textarea "page.tsx:46 [ClientDashboard] fetchData: Initiating data fetch... page.tsx:43 […"
type textarea "This is the full console: page.tsx:46 [ClientDashboard] fetchData: Initiating d…"
type textarea "x"
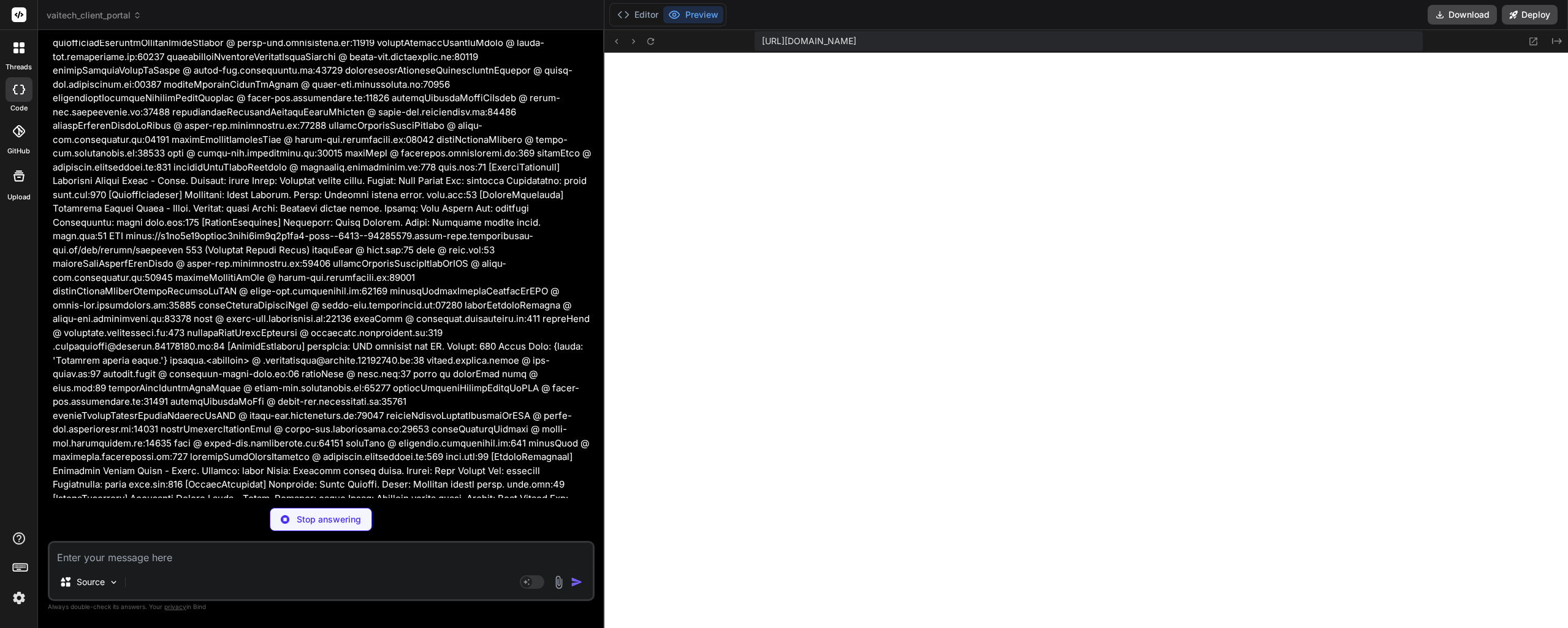
scroll to position [14478, 0]
type textarea "x"
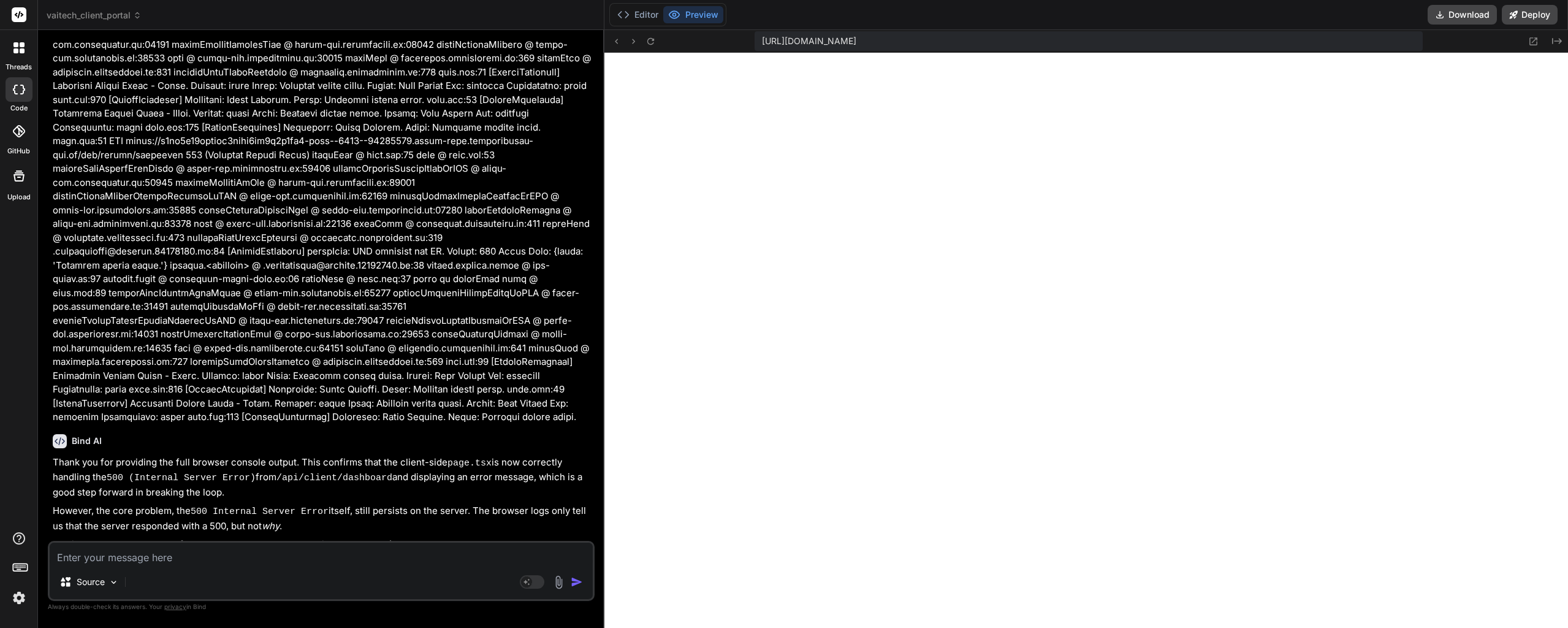
scroll to position [14592, 0]
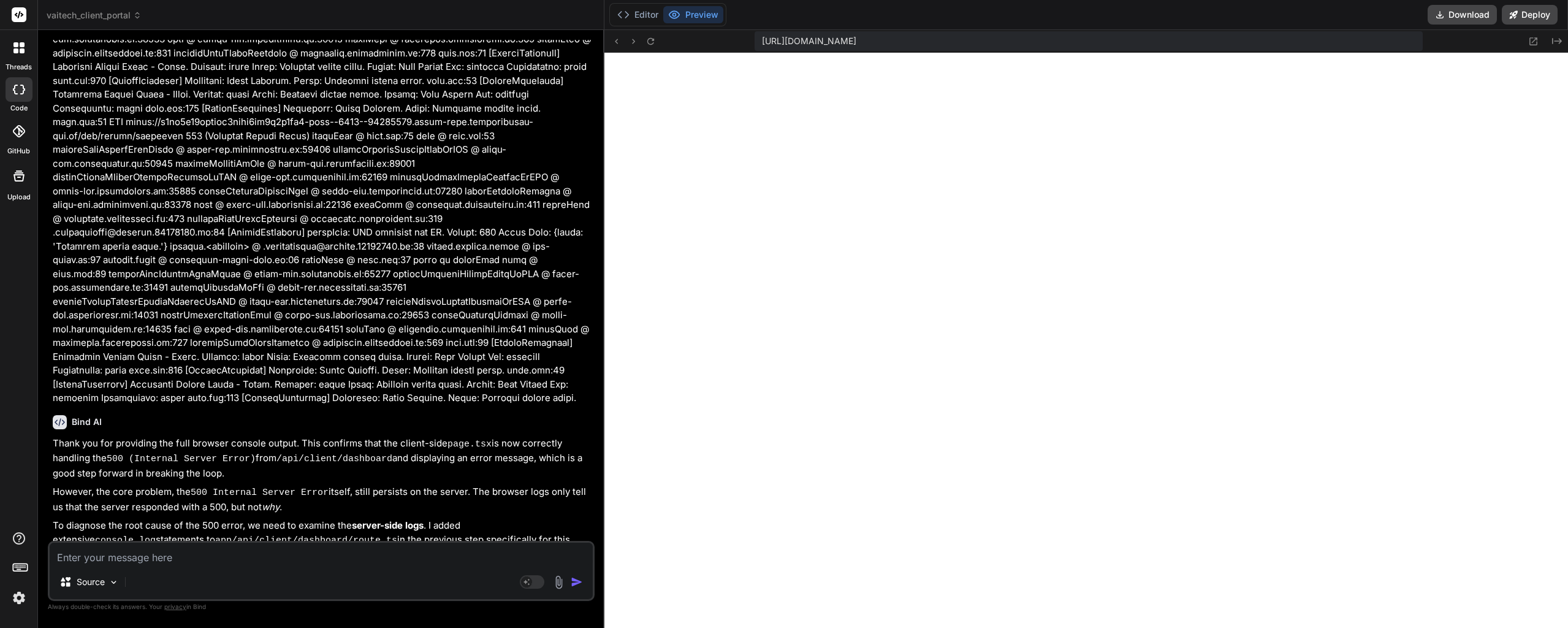
drag, startPoint x: 342, startPoint y: 322, endPoint x: 338, endPoint y: 382, distance: 60.1
click at [322, 519] on p "To diagnose the root cause of the 500 error, we need to examine the server-side…" at bounding box center [322, 540] width 539 height 44
click at [646, 17] on button "Editor" at bounding box center [637, 14] width 50 height 17
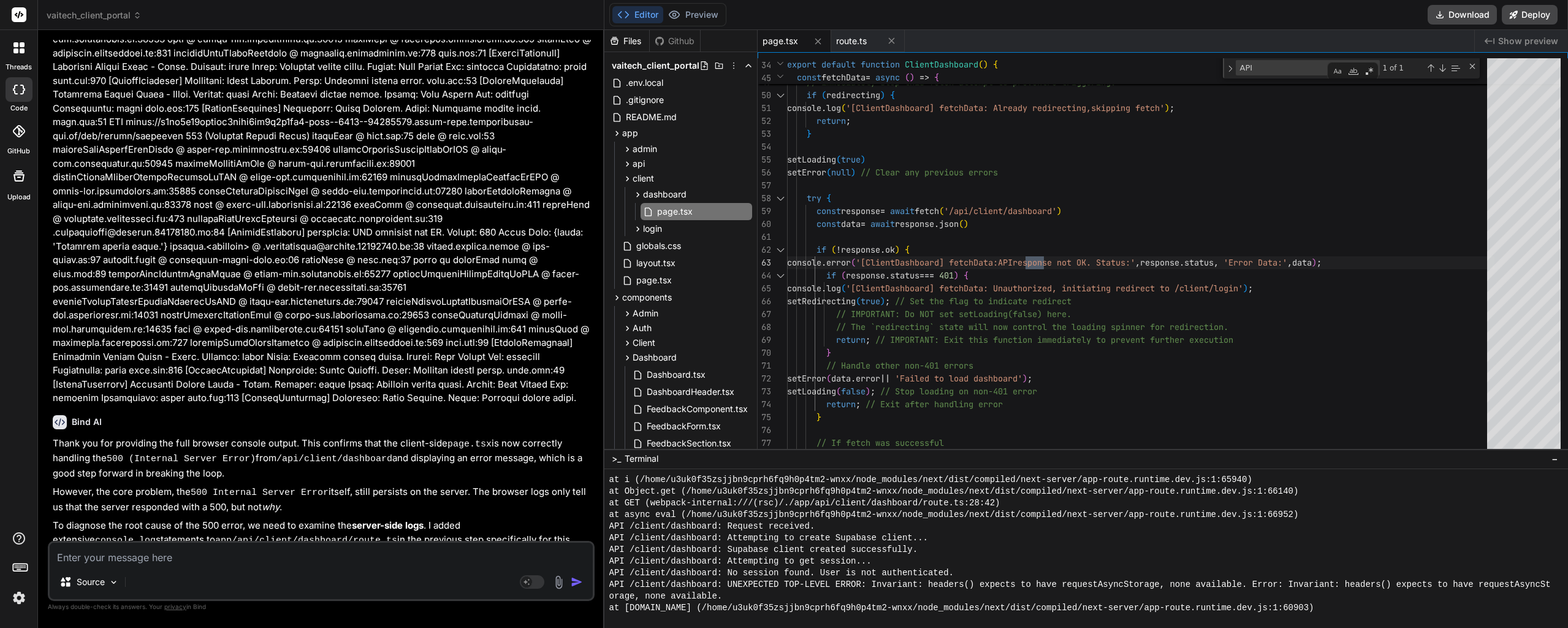
scroll to position [11586, 0]
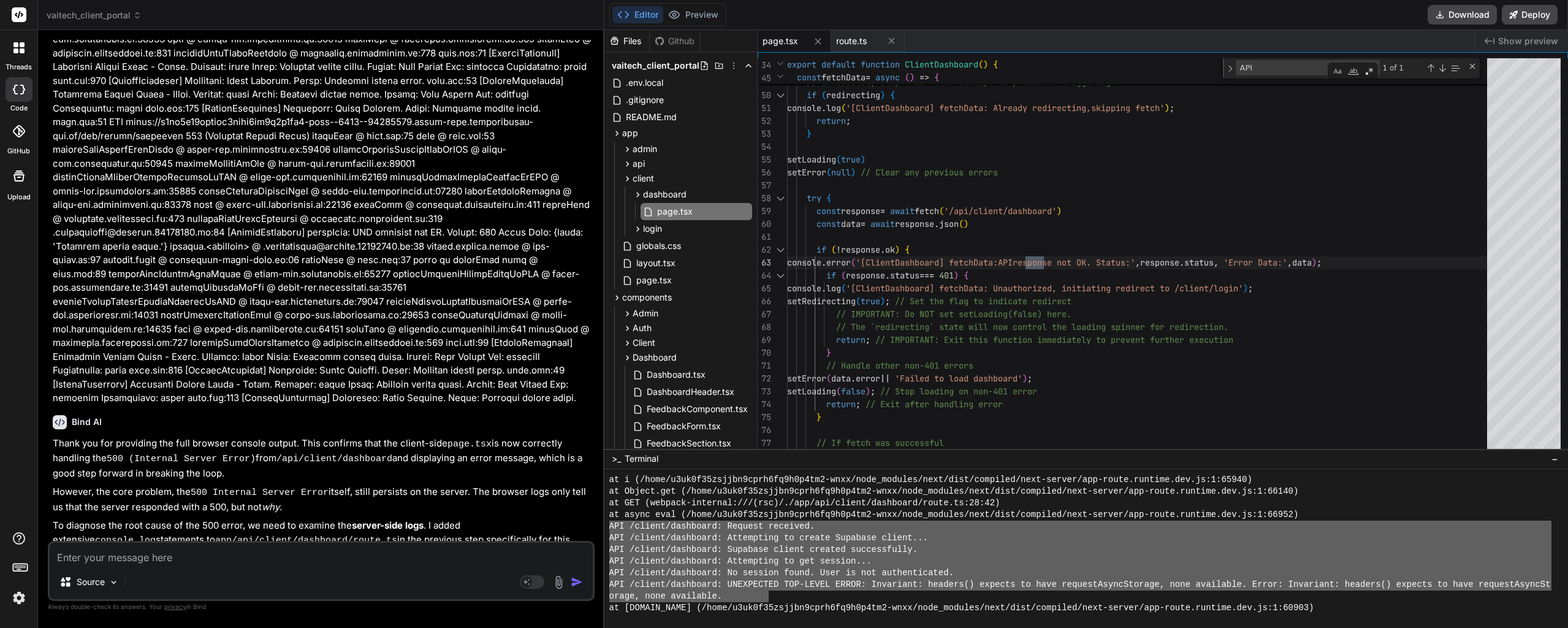
drag, startPoint x: 769, startPoint y: 596, endPoint x: 607, endPoint y: 524, distance: 177.3
click at [607, 524] on div "XXXXXXXXXXXXXXXXXXXXXXXXXXXXXXXX >>>>>>>>>>>>>>>>>>>>>>>>>>>>>>>> at i (/home/u…" at bounding box center [1086, 548] width 964 height 159
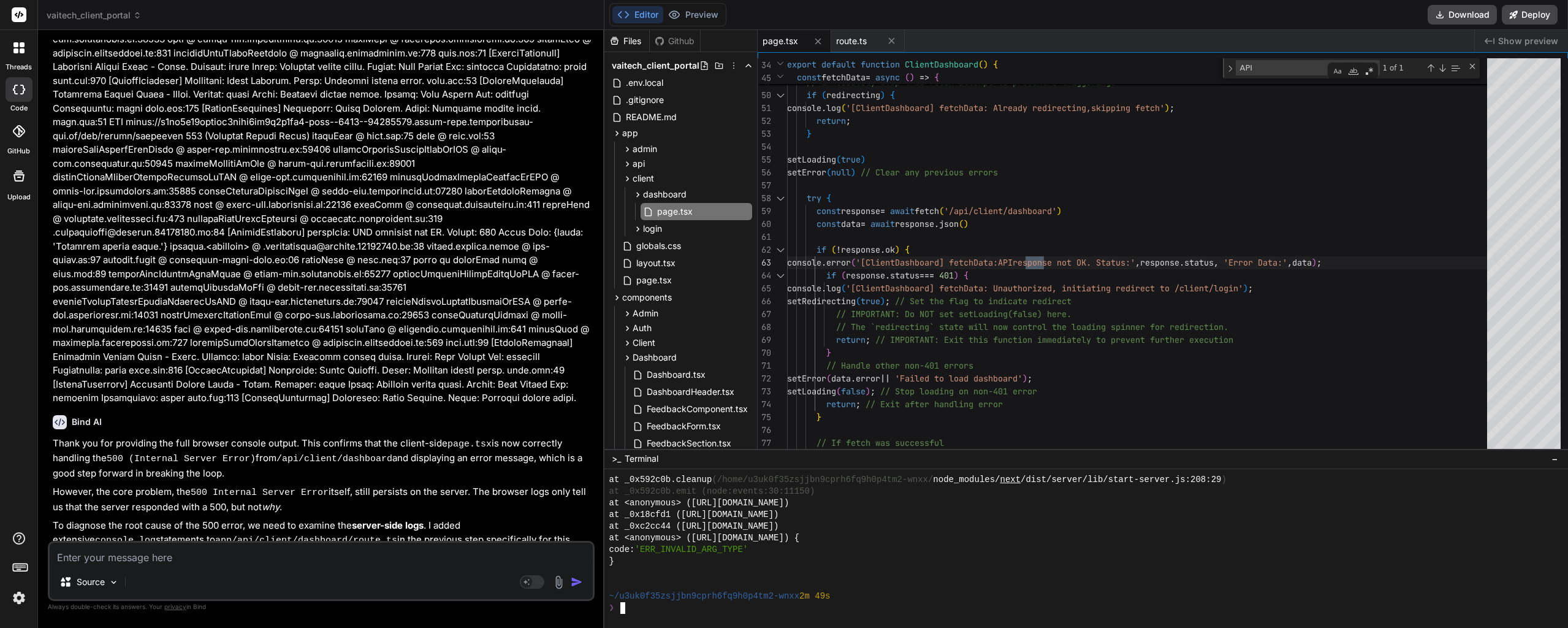
click at [226, 561] on textarea at bounding box center [321, 553] width 543 height 22
paste textarea "page.tsx:46 [ClientDashboard] fetchData: Initiating data fetch... page.tsx:43 […"
type textarea "page.tsx:46 [ClientDashboard] fetchData: Initiating data fetch... page.tsx:43 […"
type textarea "x"
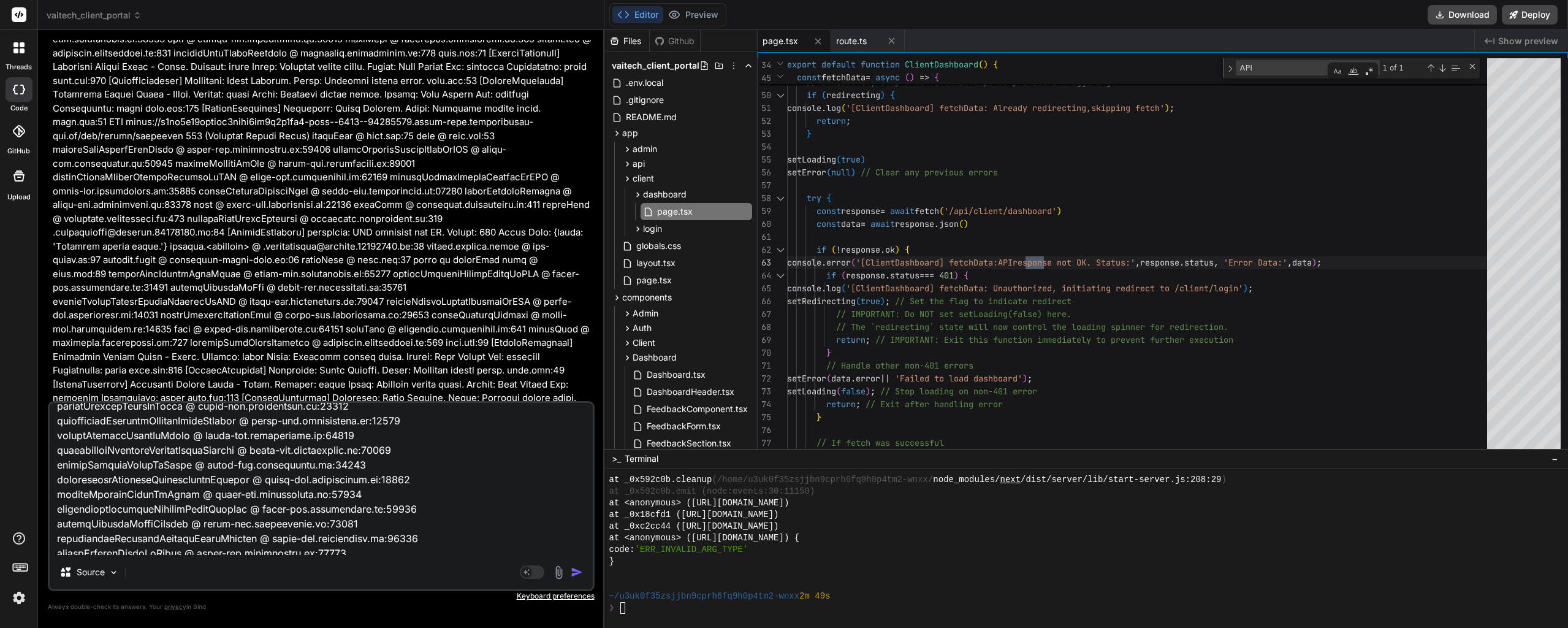
scroll to position [6609, 0]
type textarea "x"
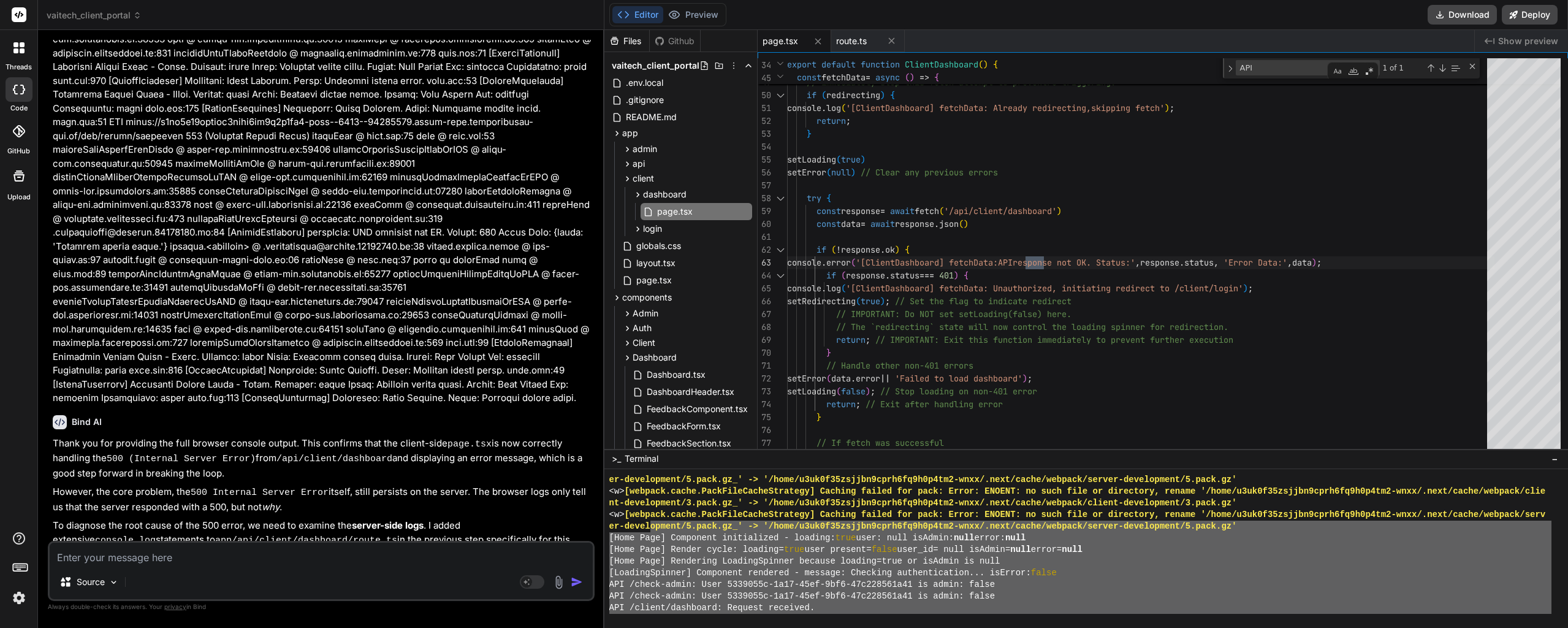
scroll to position [10299, 0]
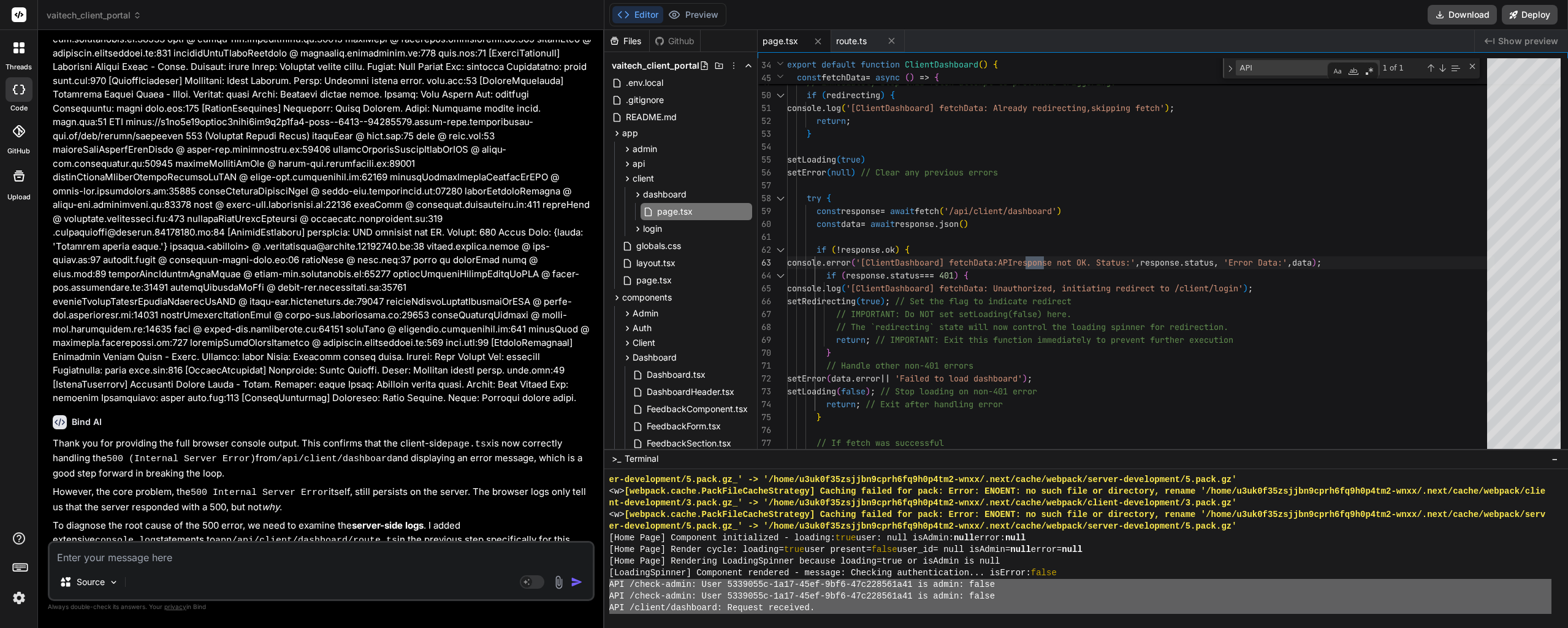
drag, startPoint x: 809, startPoint y: 556, endPoint x: 610, endPoint y: 583, distance: 200.8
click at [610, 583] on div "er-development/5.pack.gz_' -> '/home/u3uk0f35zsjjbn9cprh6fq9h0p4tm2-wnxx/.next/…" at bounding box center [1080, 544] width 942 height 140
type textarea "API /check-admin: User 5339055c-1a17-45ef-9bf6-47c228561a41 is admin: false API…"
click at [203, 551] on textarea at bounding box center [321, 553] width 543 height 22
paste textarea "API /check-admin: User 5339055c-1a17-45ef-9bf6-47c228561a41 is admin: false API…"
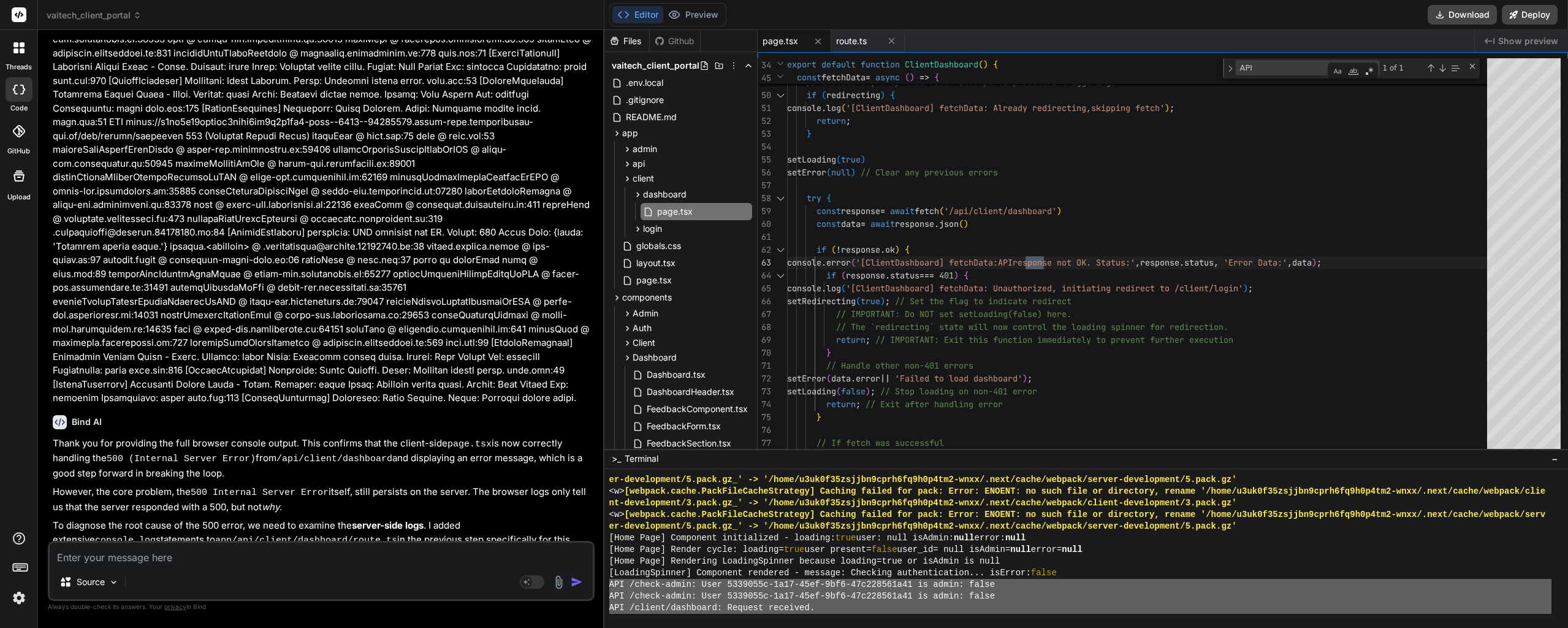
type textarea "API /check-admin: User 5339055c-1a17-45ef-9bf6-47c228561a41 is admin: false API…"
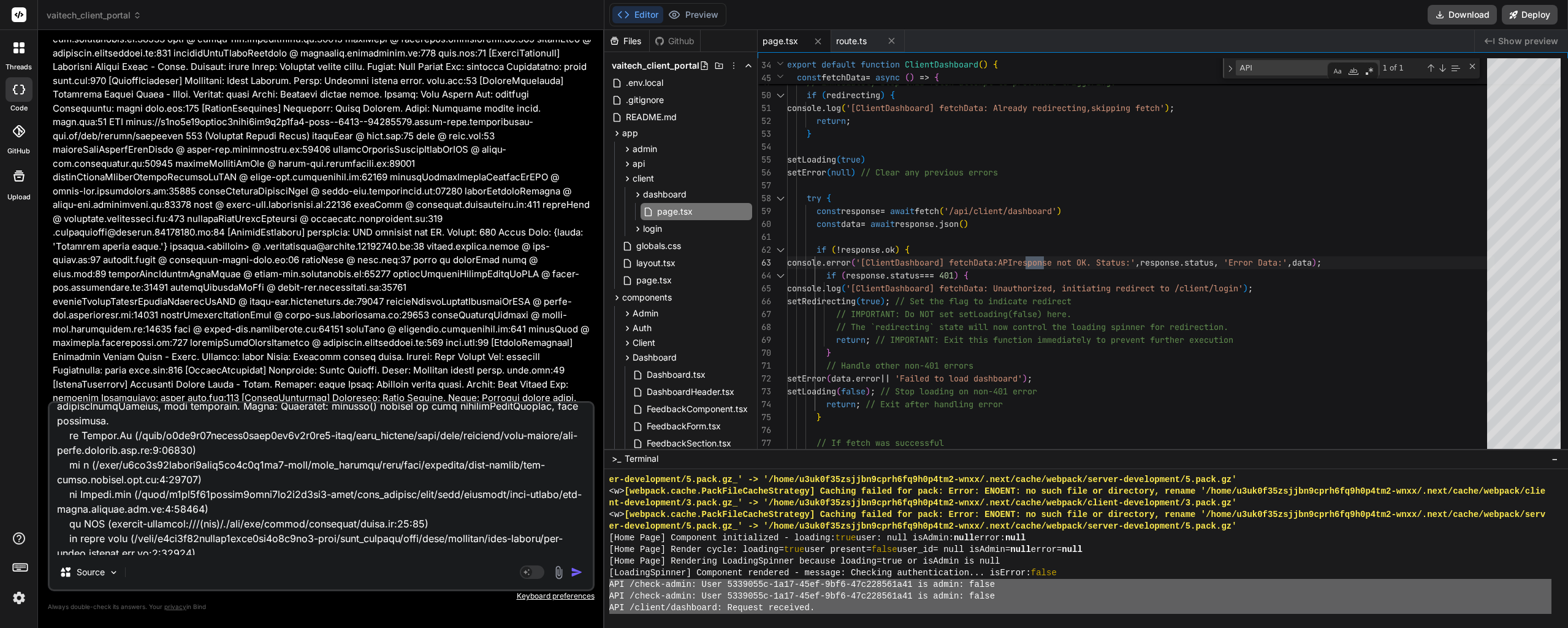
scroll to position [129, 0]
type textarea "x"
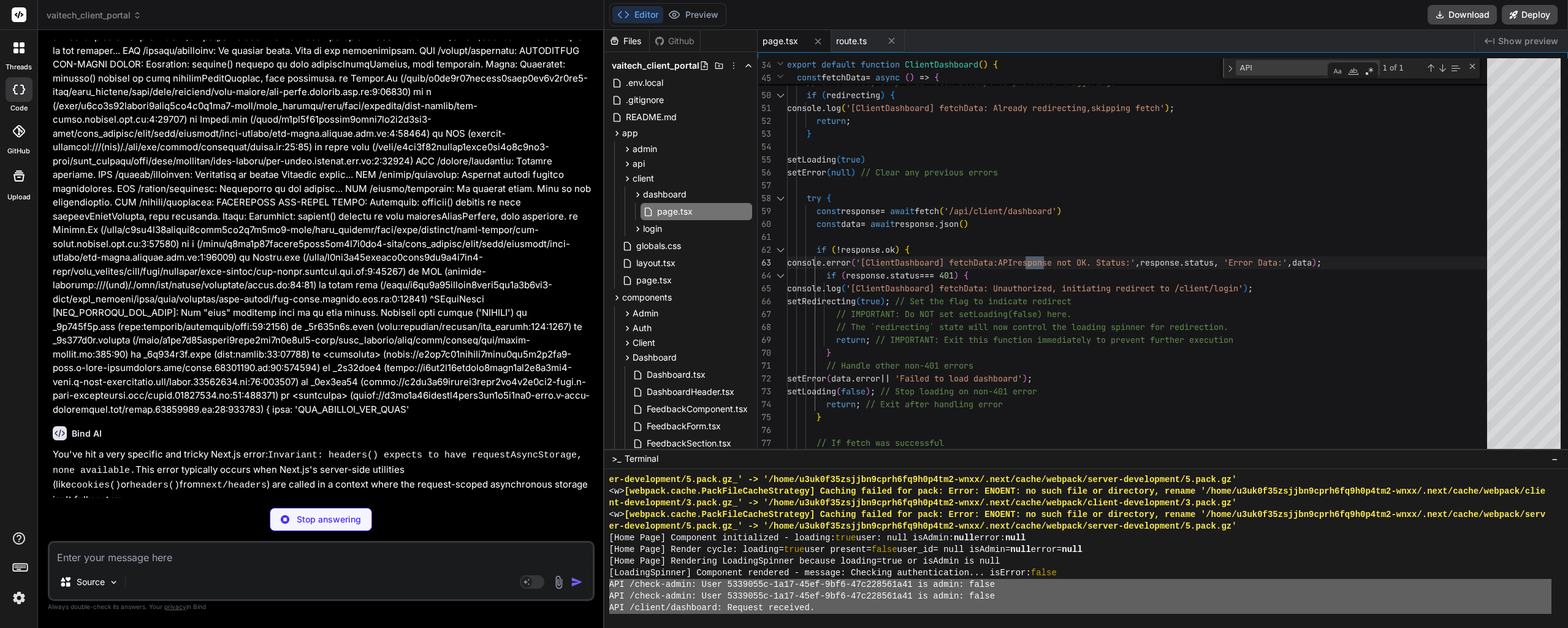
scroll to position [15241, 0]
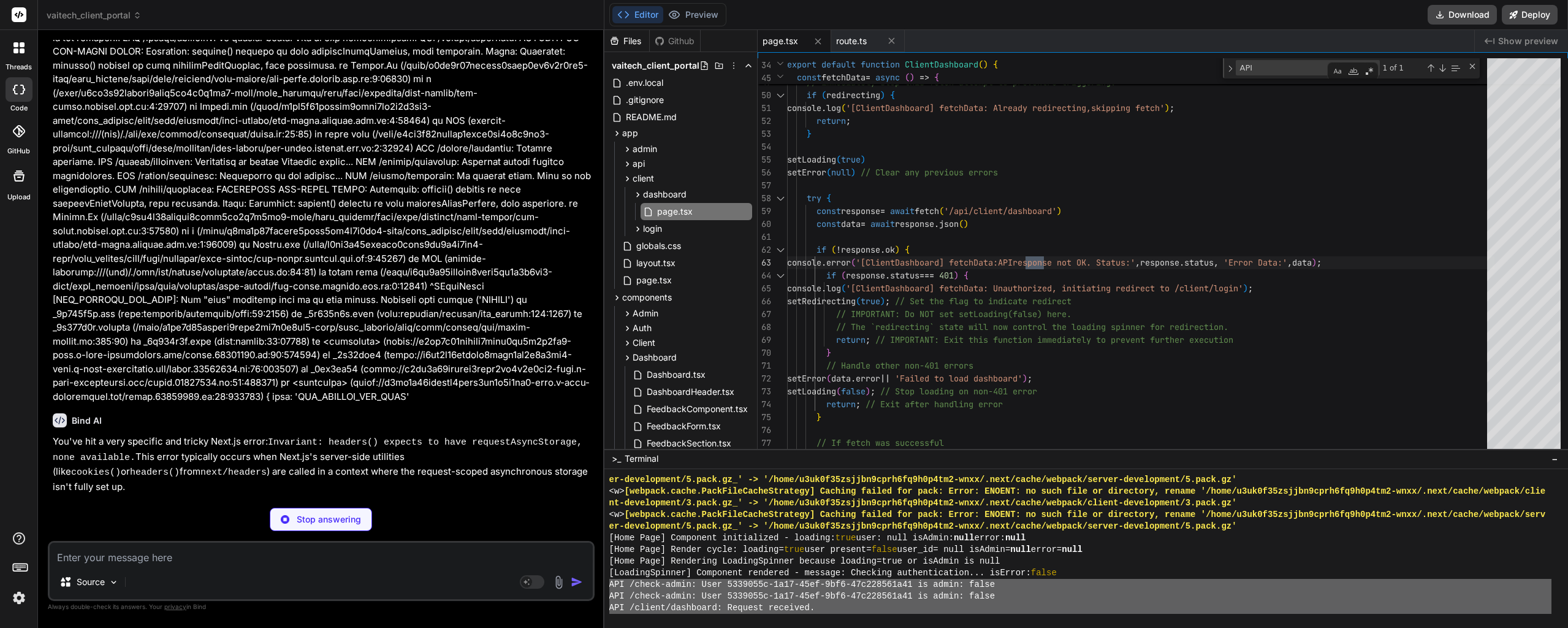
type textarea "x"
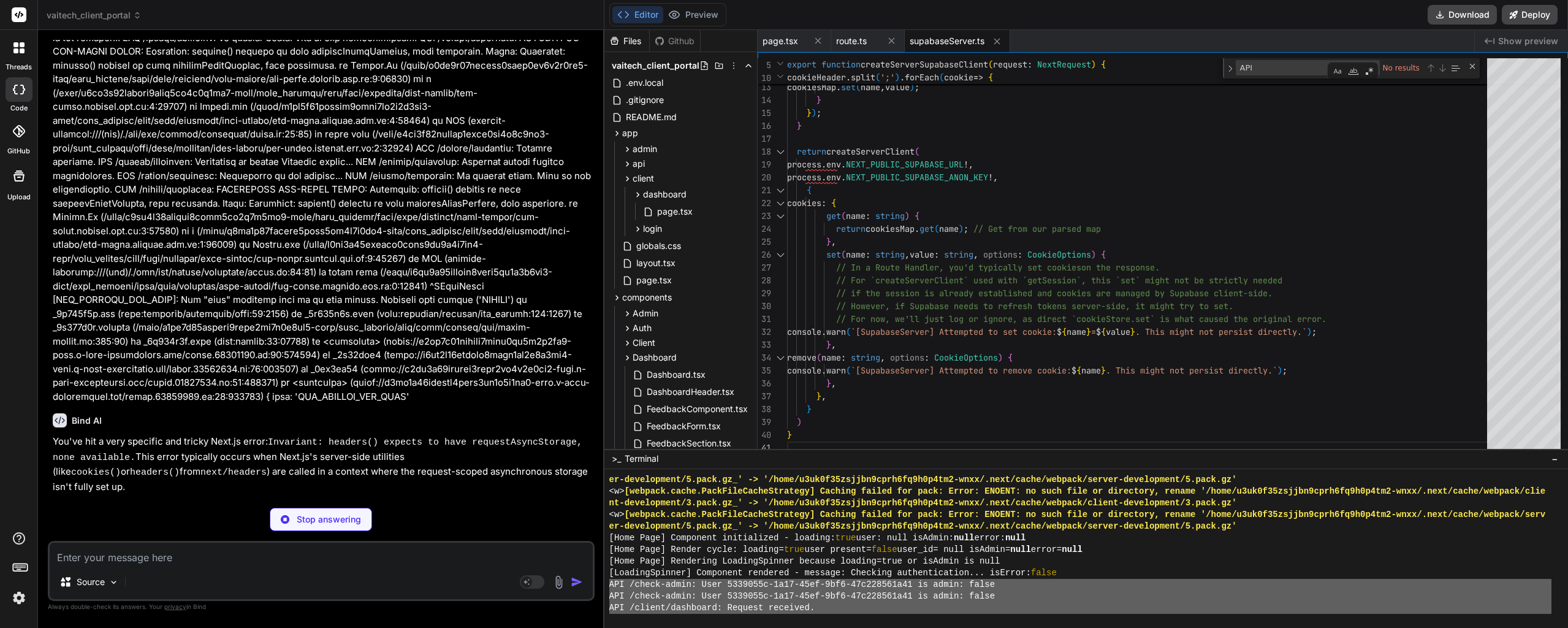
scroll to position [10191, 0]
type textarea "x"
type textarea "return NextResponse.json({ client: clientData, payments: paymentsData }, { stat…"
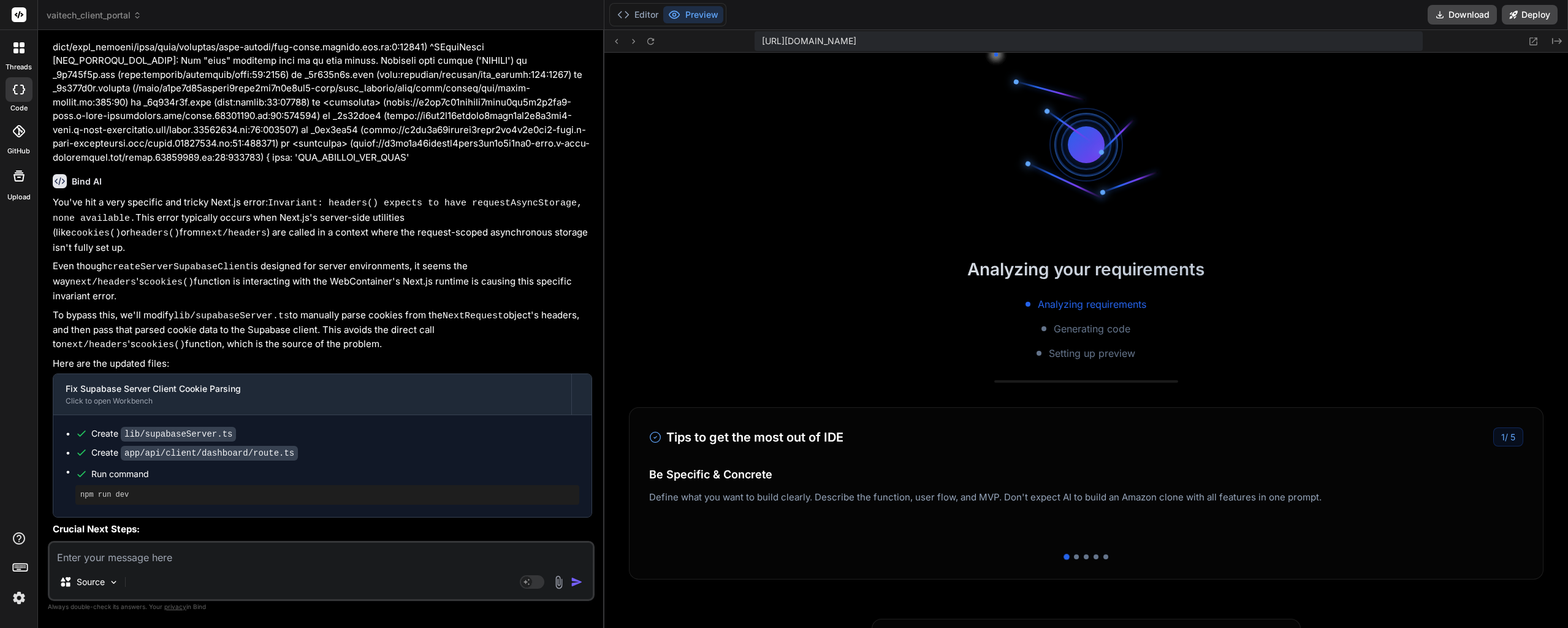
scroll to position [9574, 0]
click at [637, 15] on button "Editor" at bounding box center [637, 14] width 50 height 17
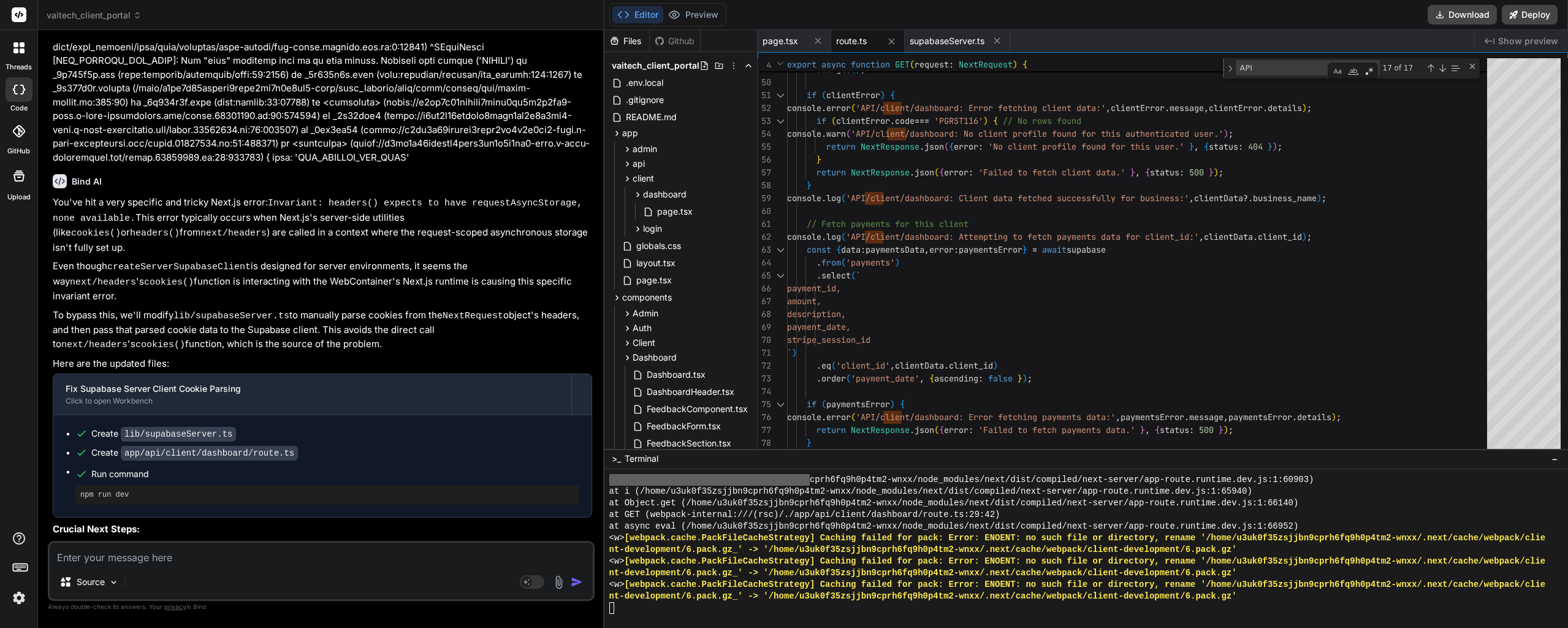
scroll to position [11647, 0]
click at [706, 20] on button "Preview" at bounding box center [693, 14] width 60 height 17
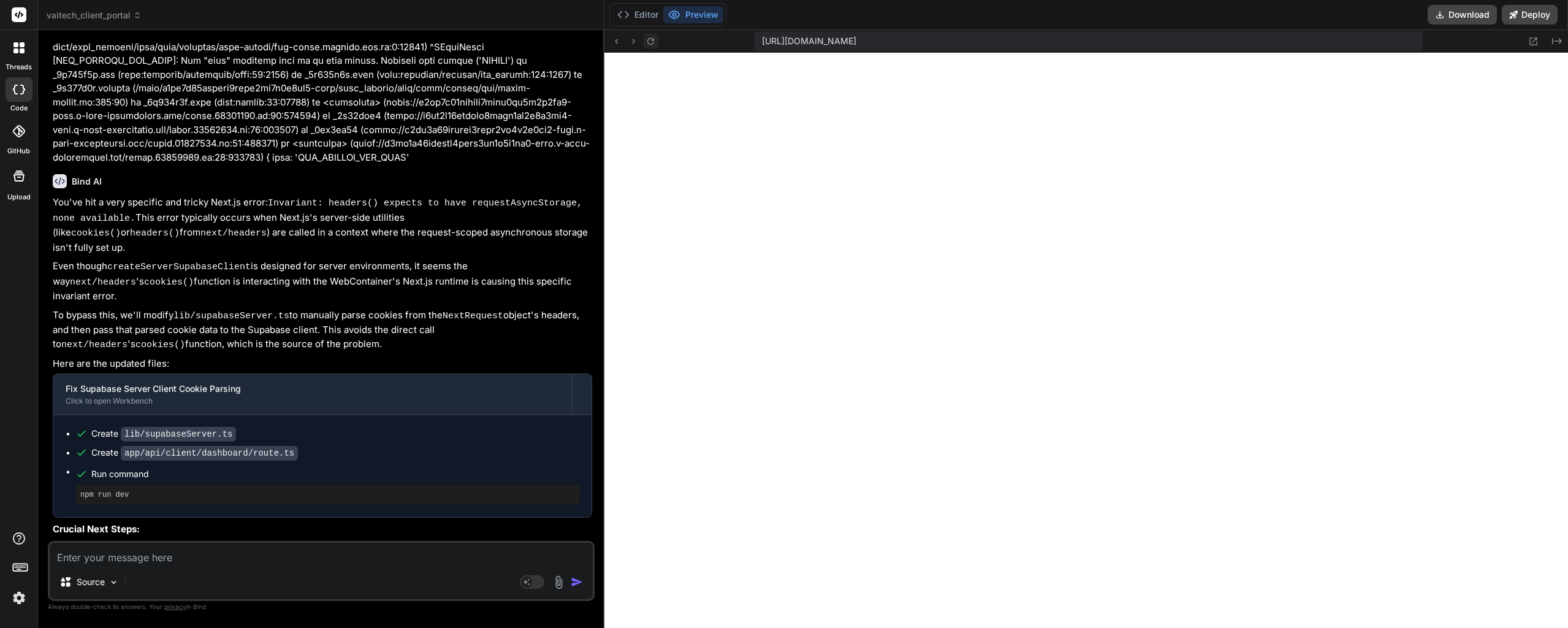
click at [648, 44] on icon at bounding box center [651, 40] width 7 height 7
click at [651, 16] on button "Editor" at bounding box center [637, 14] width 50 height 17
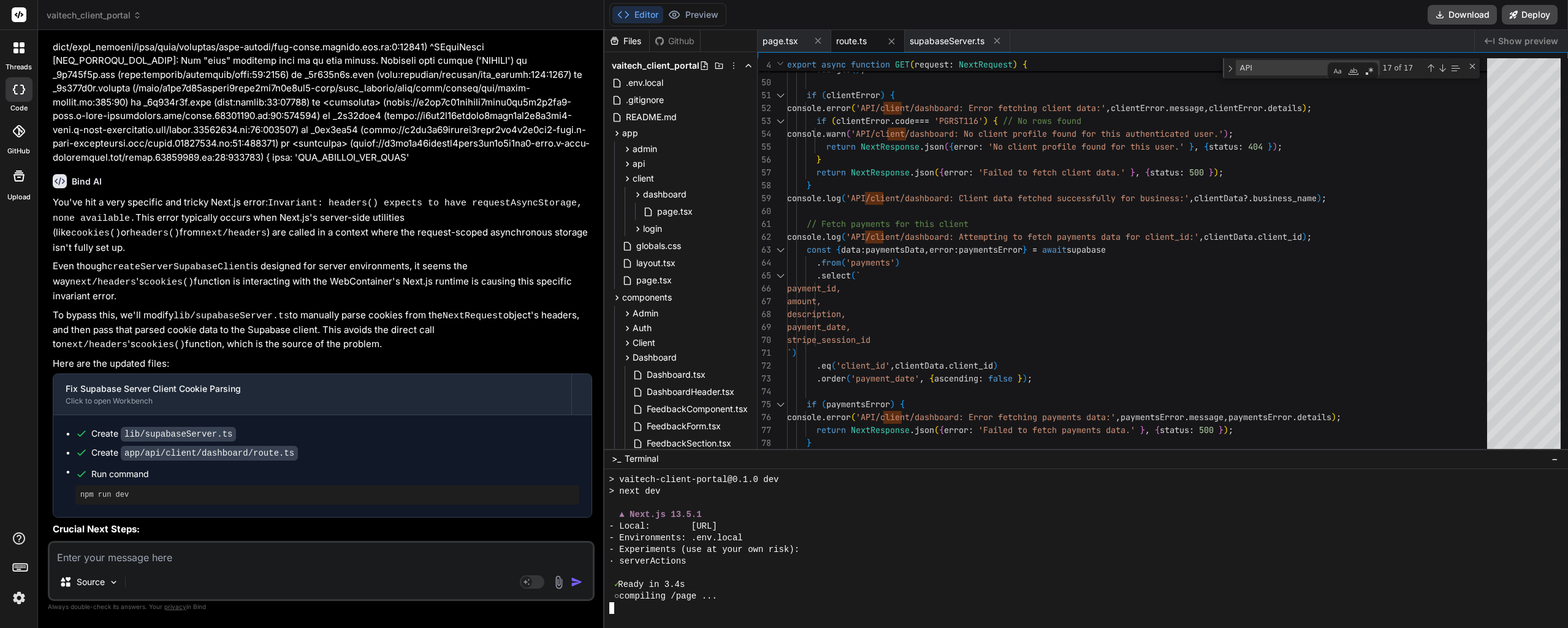
type textarea "x"
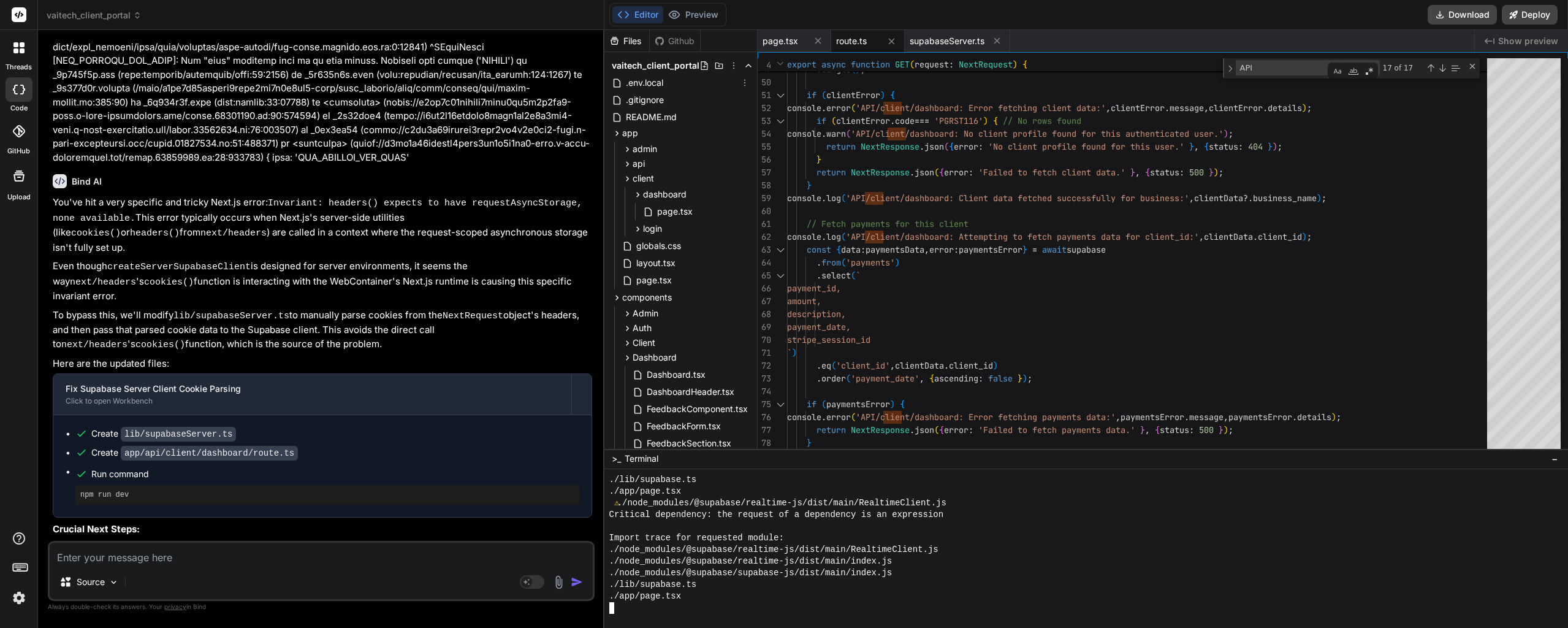
click at [700, 23] on button "Preview" at bounding box center [693, 14] width 60 height 17
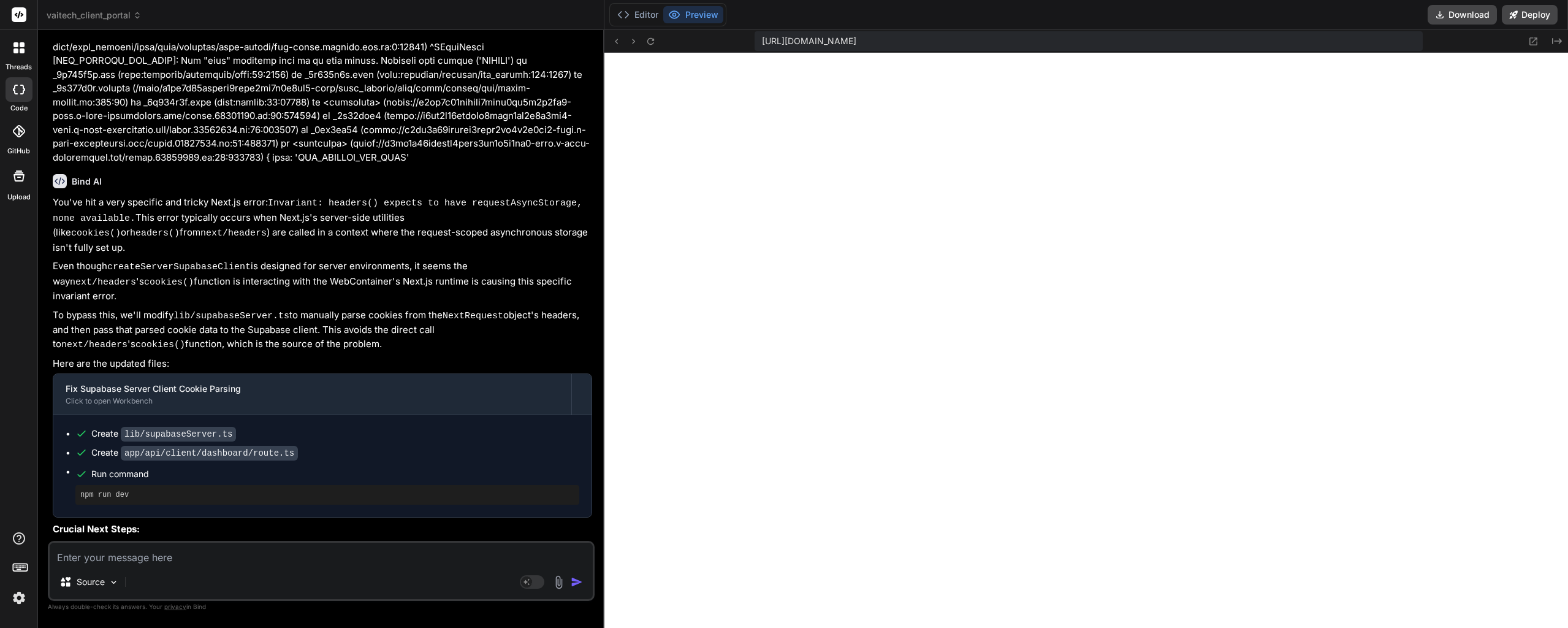
click at [229, 540] on div "Source Agent Mode. When this toggle is activated, AI automatically makes decisi…" at bounding box center [322, 570] width 547 height 60
click at [231, 556] on textarea at bounding box center [321, 553] width 543 height 22
paste textarea "5057-11c9b8019bee6855.js:1 npm run dev runCommand 5057-11c9b8019bee6855.js:1 fa…"
type textarea "5057-11c9b8019bee6855.js:1 npm run dev runCommand 5057-11c9b8019bee6855.js:1 fa…"
type textarea "x"
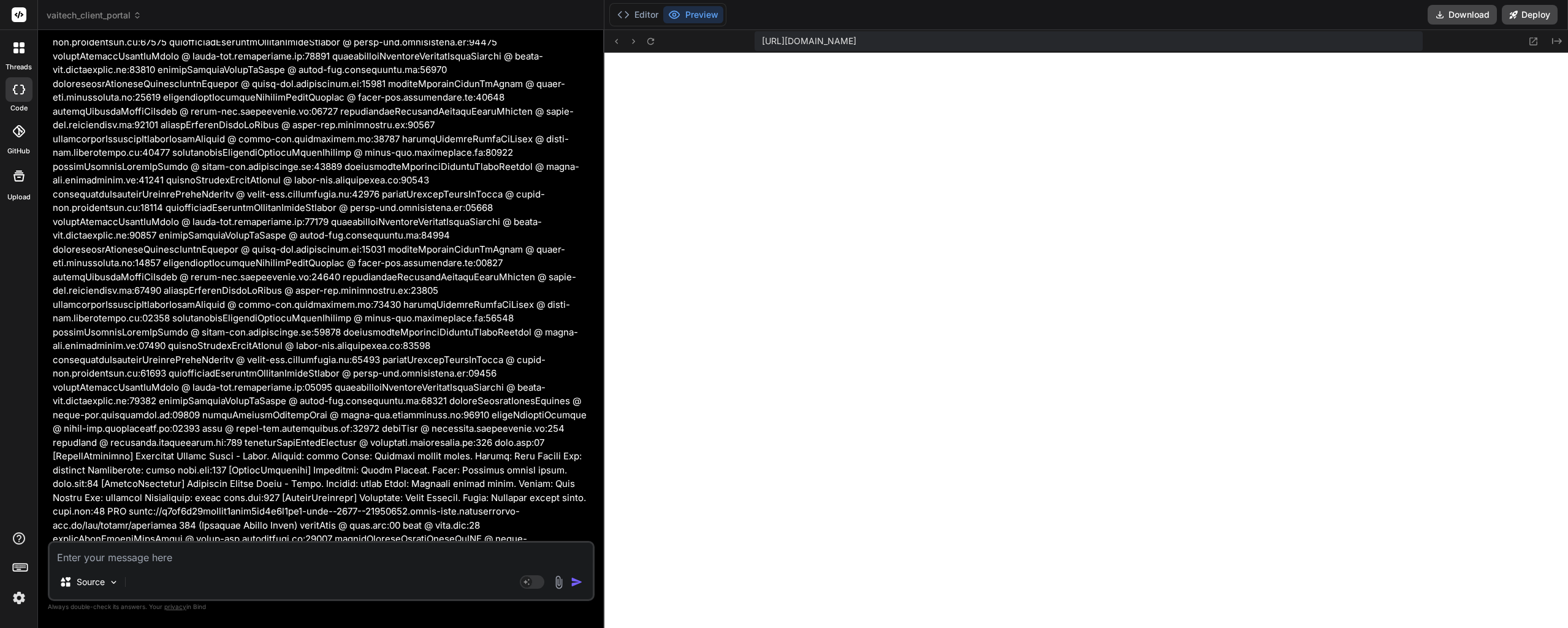
scroll to position [34476, 0]
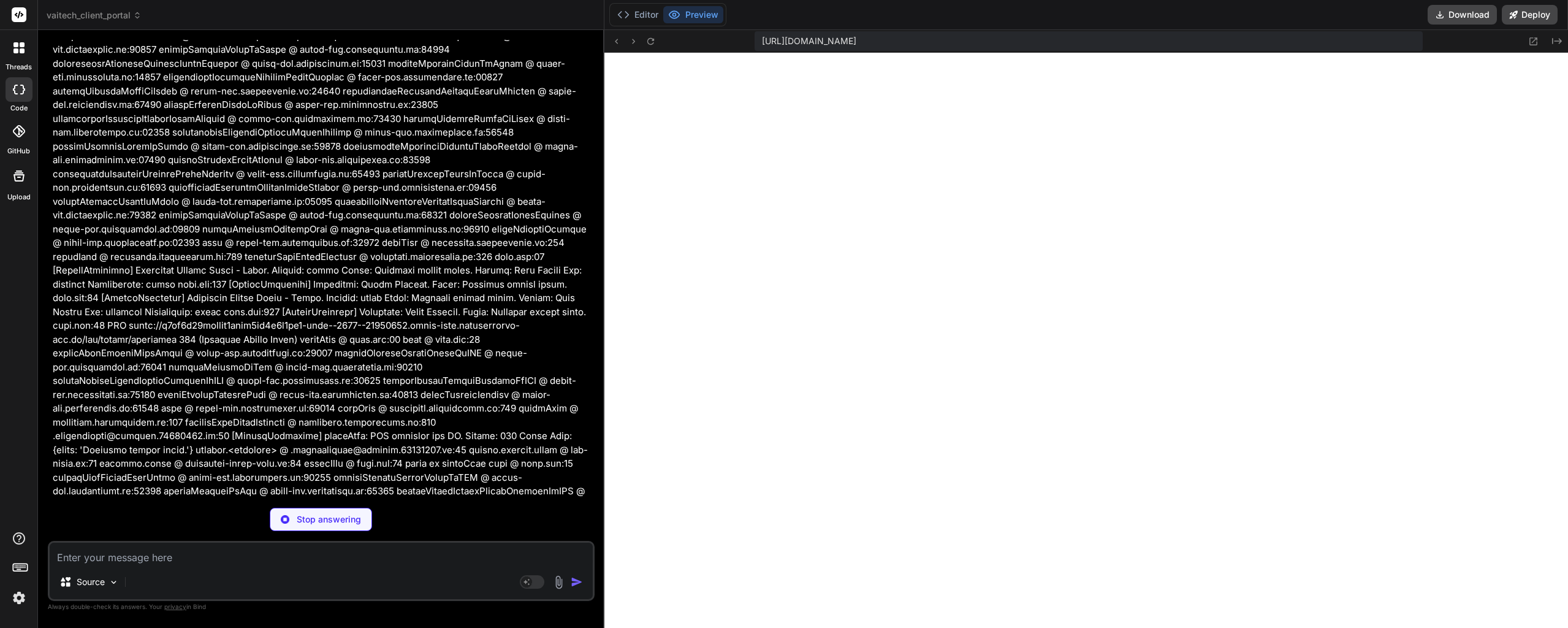
type textarea "x"
type textarea "return { supabase, response }; }"
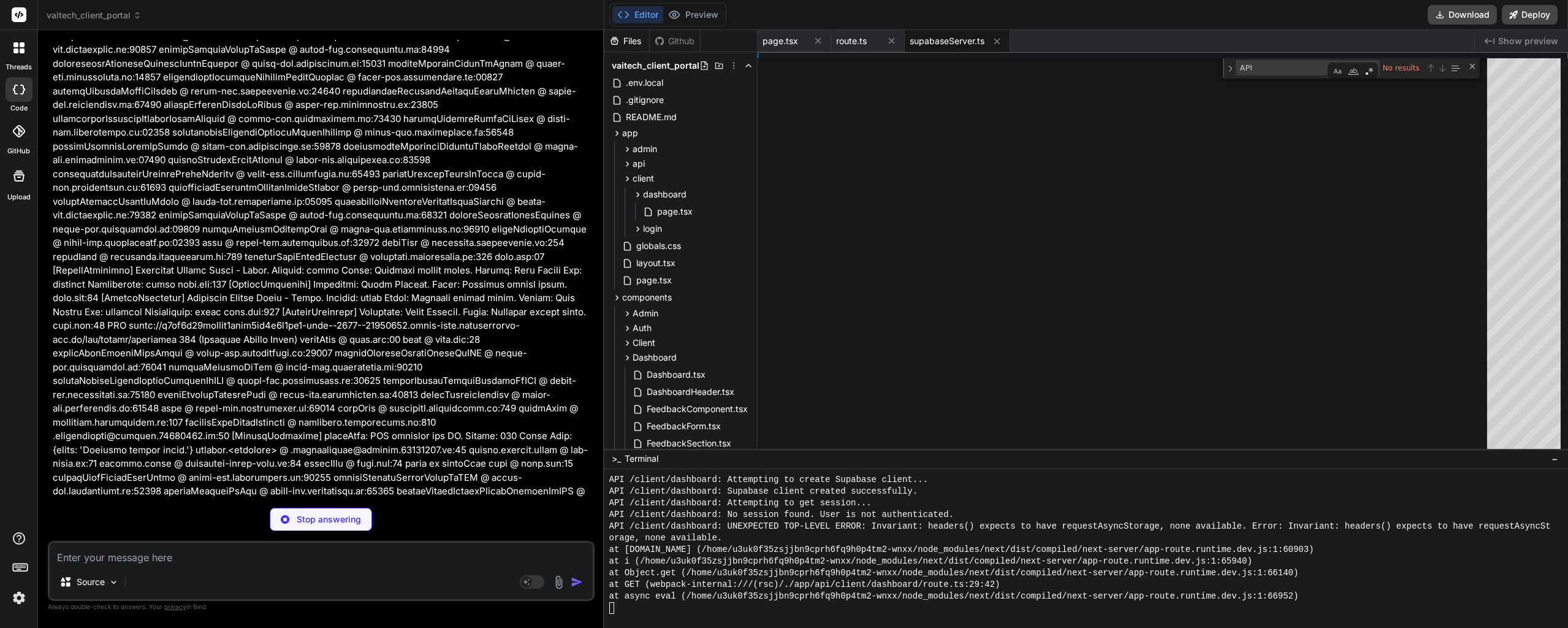
type textarea "x"
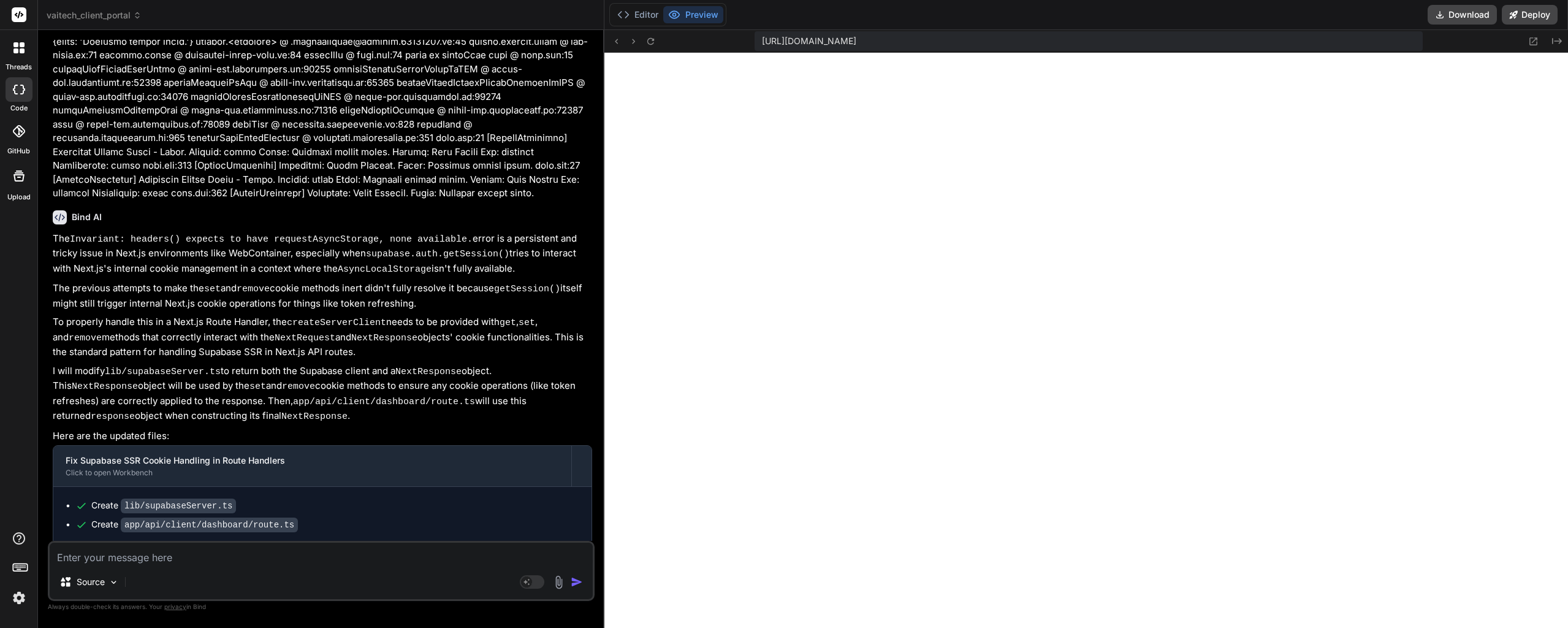
scroll to position [34888, 0]
drag, startPoint x: 363, startPoint y: 210, endPoint x: 363, endPoint y: 219, distance: 9.0
click at [641, 13] on button "Editor" at bounding box center [637, 14] width 50 height 17
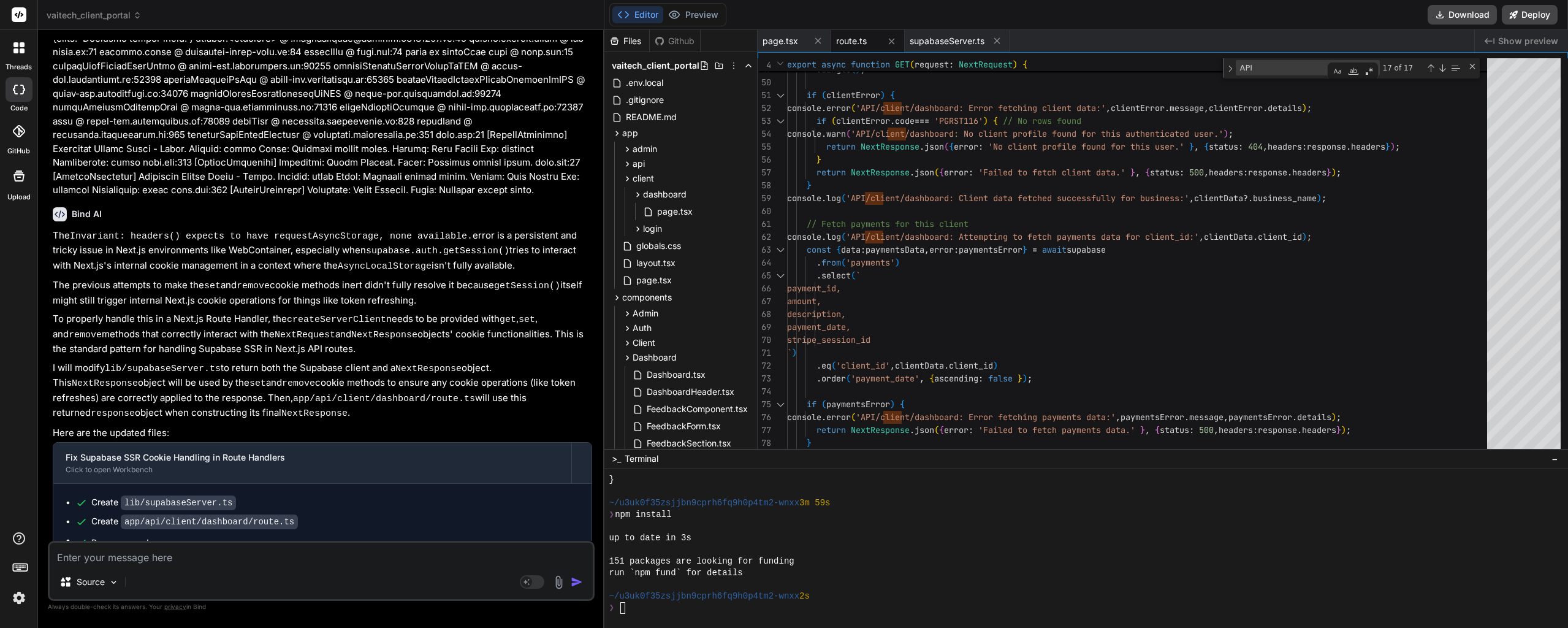
click at [655, 612] on div "❯" at bounding box center [1080, 608] width 942 height 12
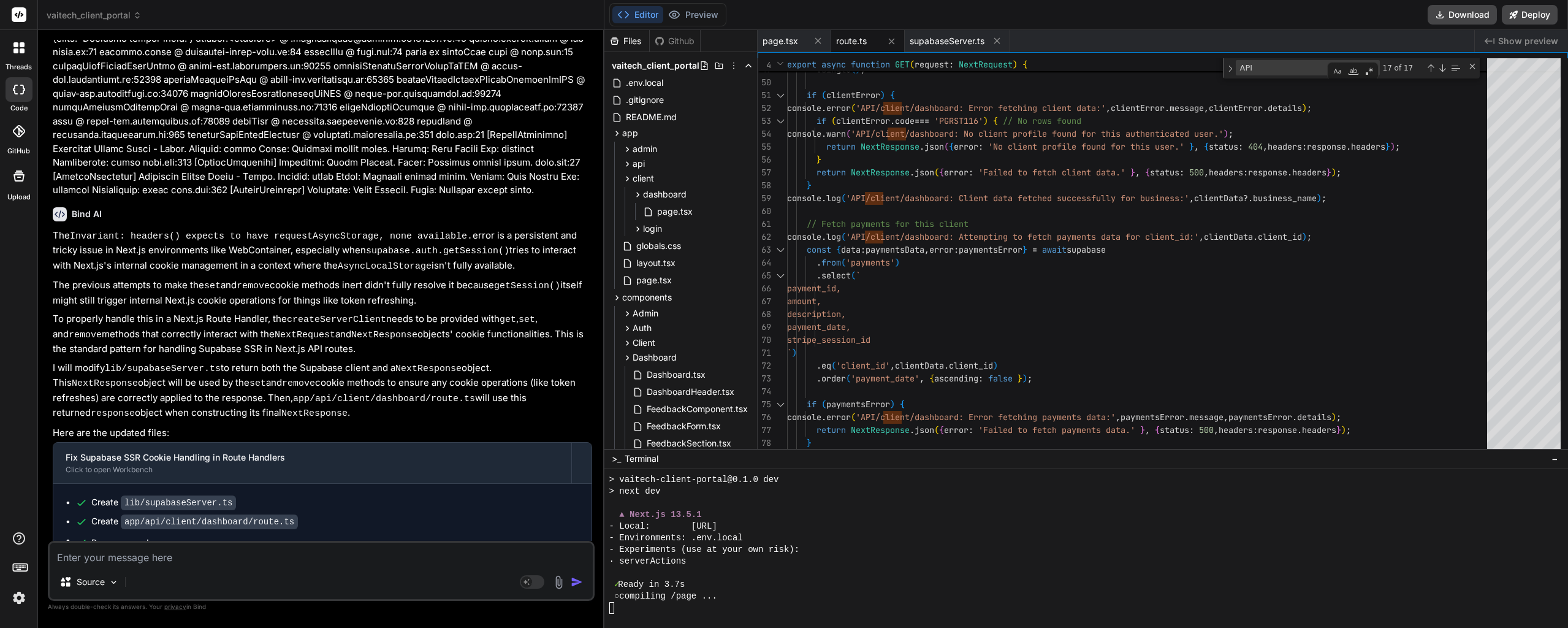
type textarea "x"
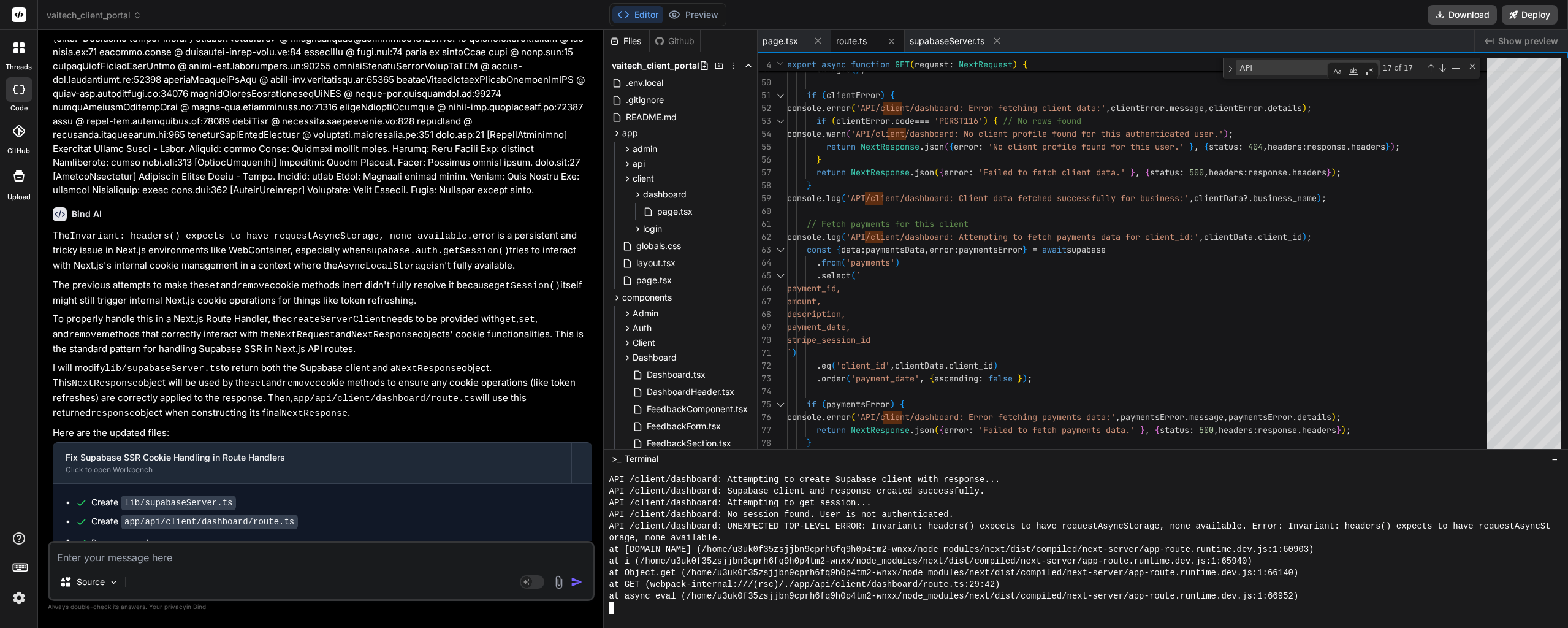
scroll to position [11647, 0]
click at [688, 10] on button "Preview" at bounding box center [693, 14] width 60 height 17
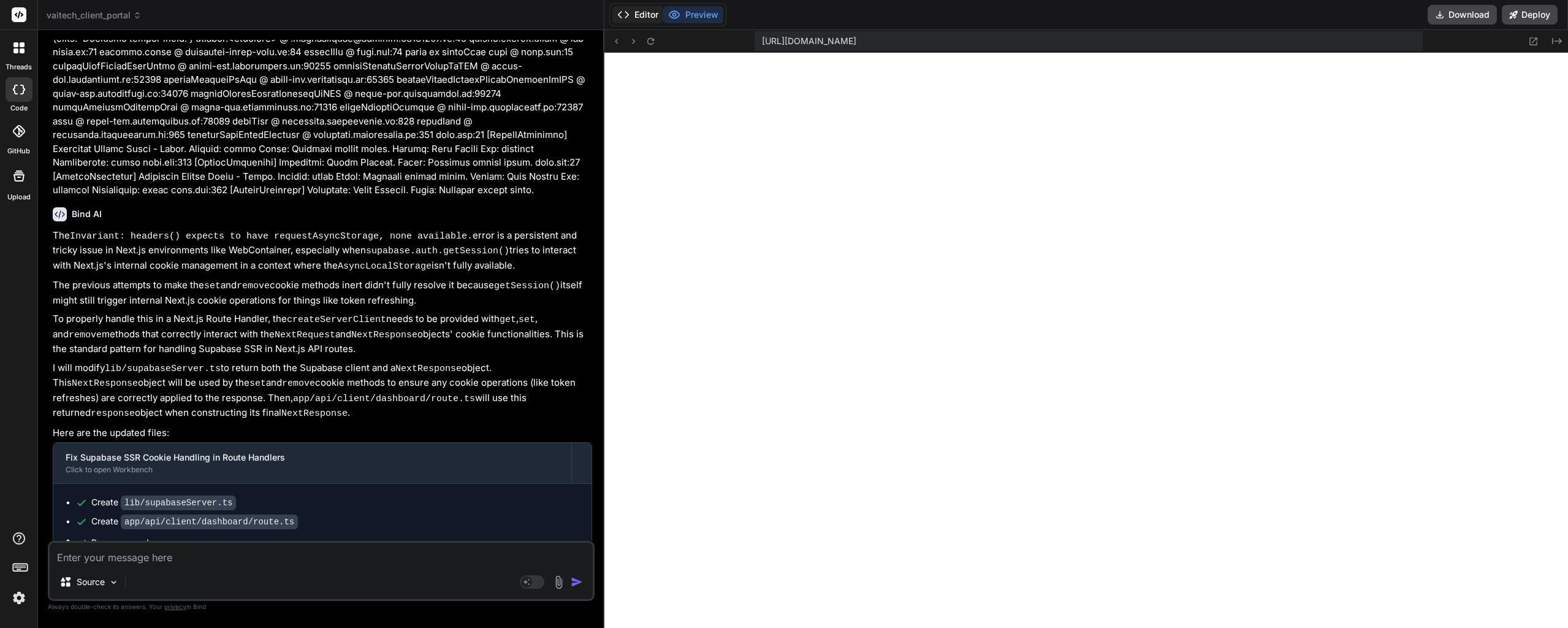
click at [652, 14] on button "Editor" at bounding box center [637, 14] width 50 height 17
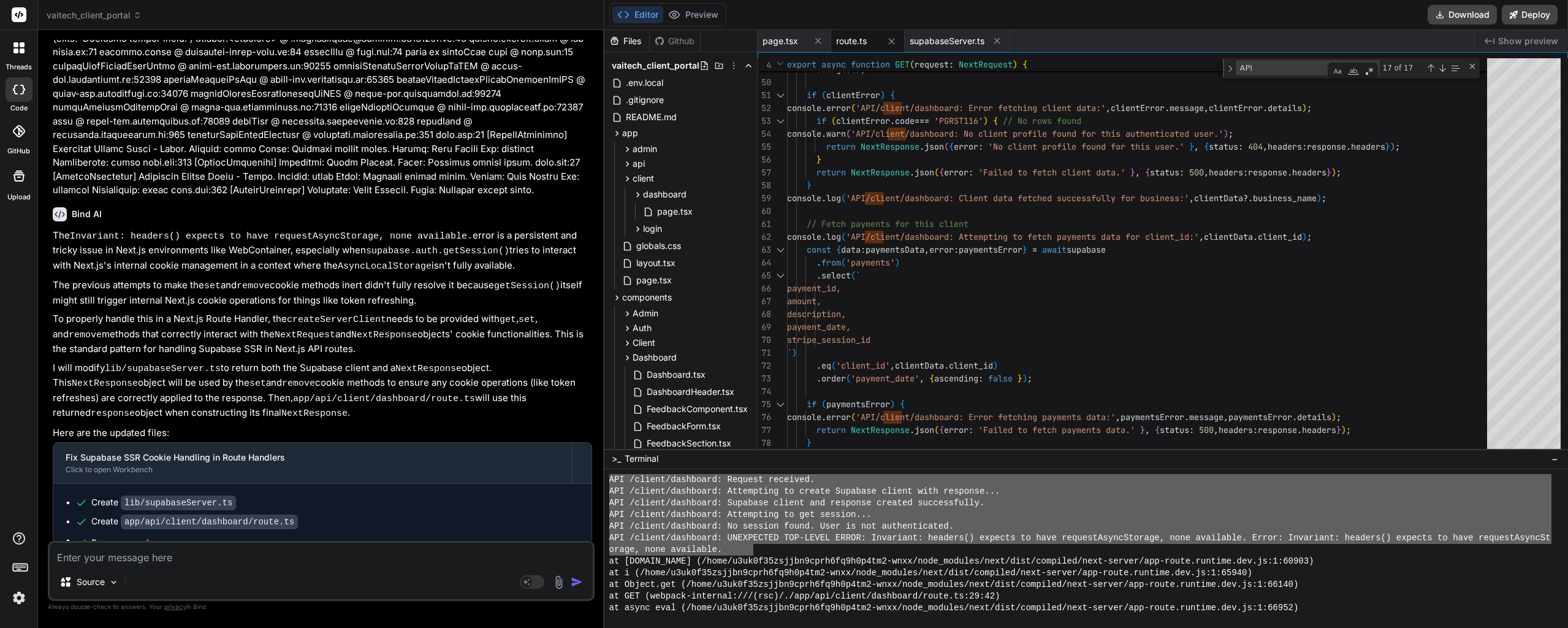
scroll to position [11600, 0]
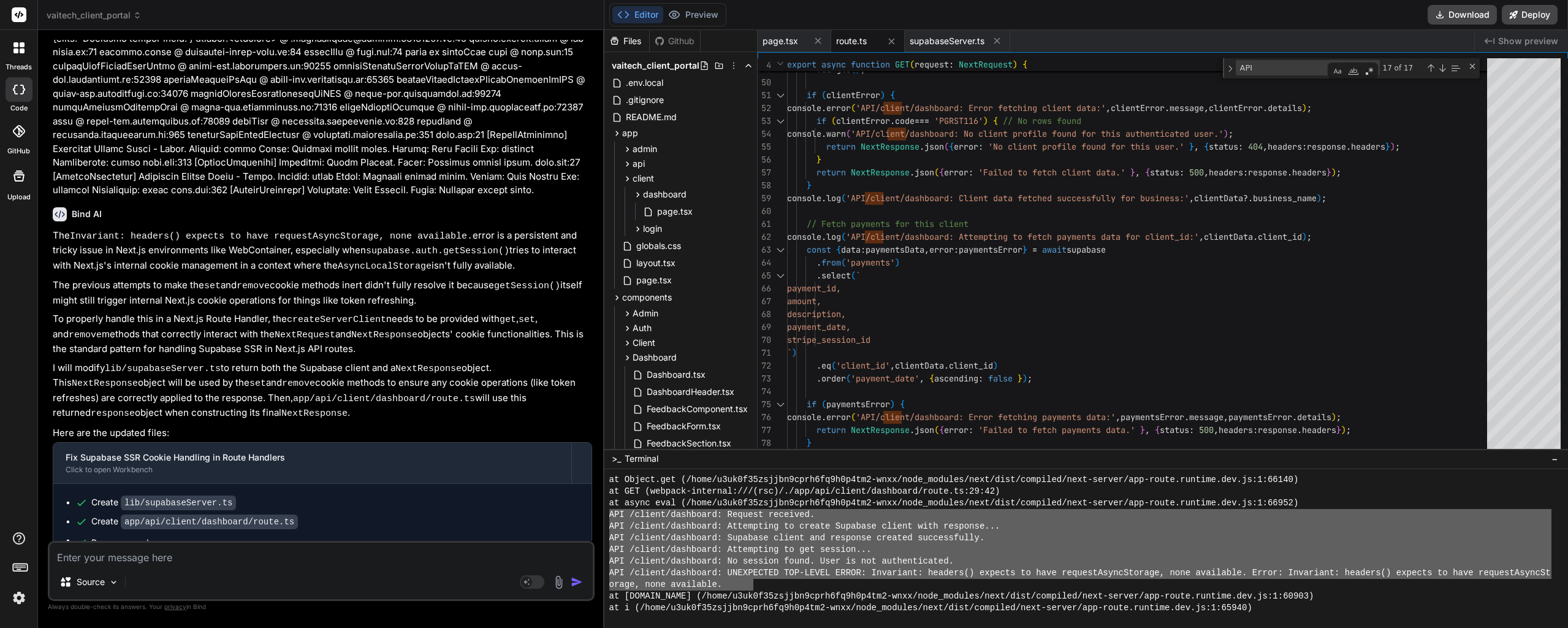
drag, startPoint x: 754, startPoint y: 536, endPoint x: 611, endPoint y: 510, distance: 145.3
click at [609, 510] on div "at Object.get (/home/u3uk0f35zsjjbn9cprh6fq9h0p4tm2-wnxx/node_modules/next/dist…" at bounding box center [1080, 544] width 942 height 140
type textarea "API /client/dashboard: Request received. API /client/dashboard: Attempting to c…"
click at [242, 565] on div "Source Agent Mode. When this toggle is activated, AI automatically makes decisi…" at bounding box center [322, 570] width 547 height 60
click at [252, 544] on textarea at bounding box center [321, 553] width 543 height 22
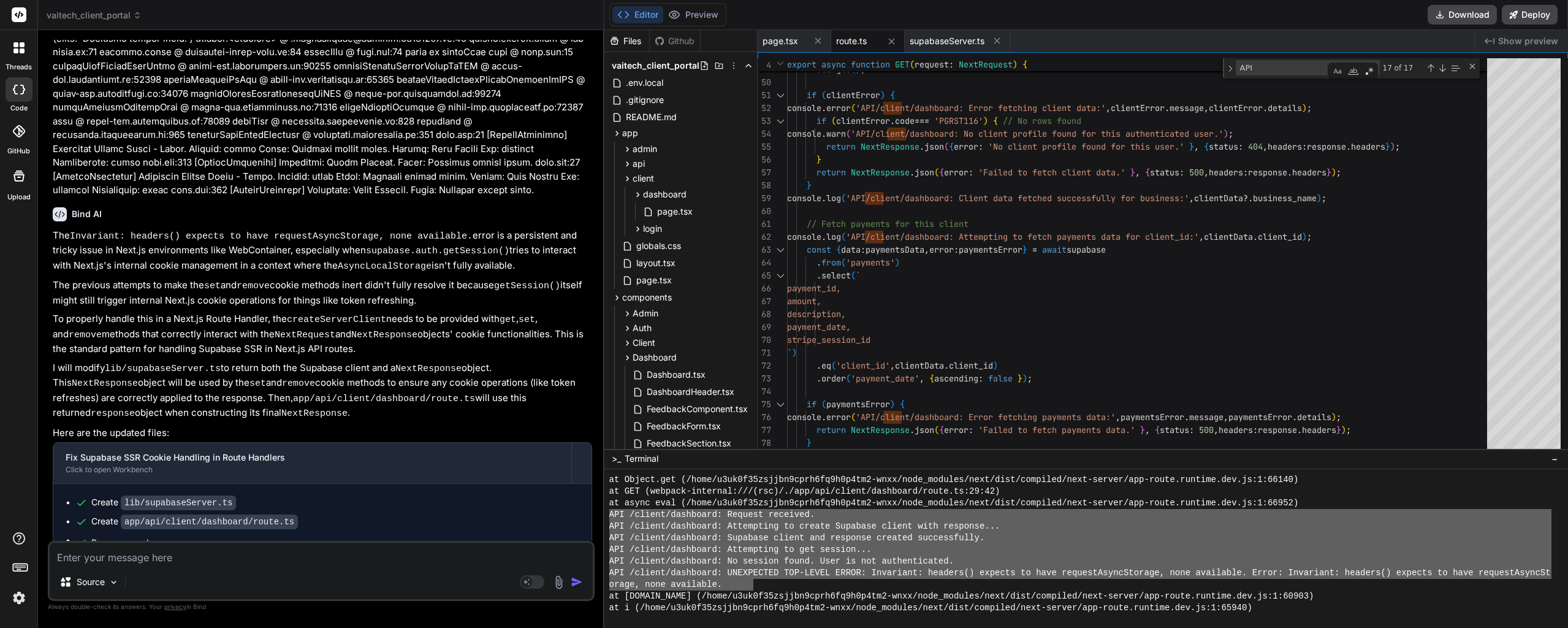
paste textarea "API /client/dashboard: Request received. API /client/dashboard: Attempting to c…"
type textarea "API /client/dashboard: Request received. API /client/dashboard: Attempting to c…"
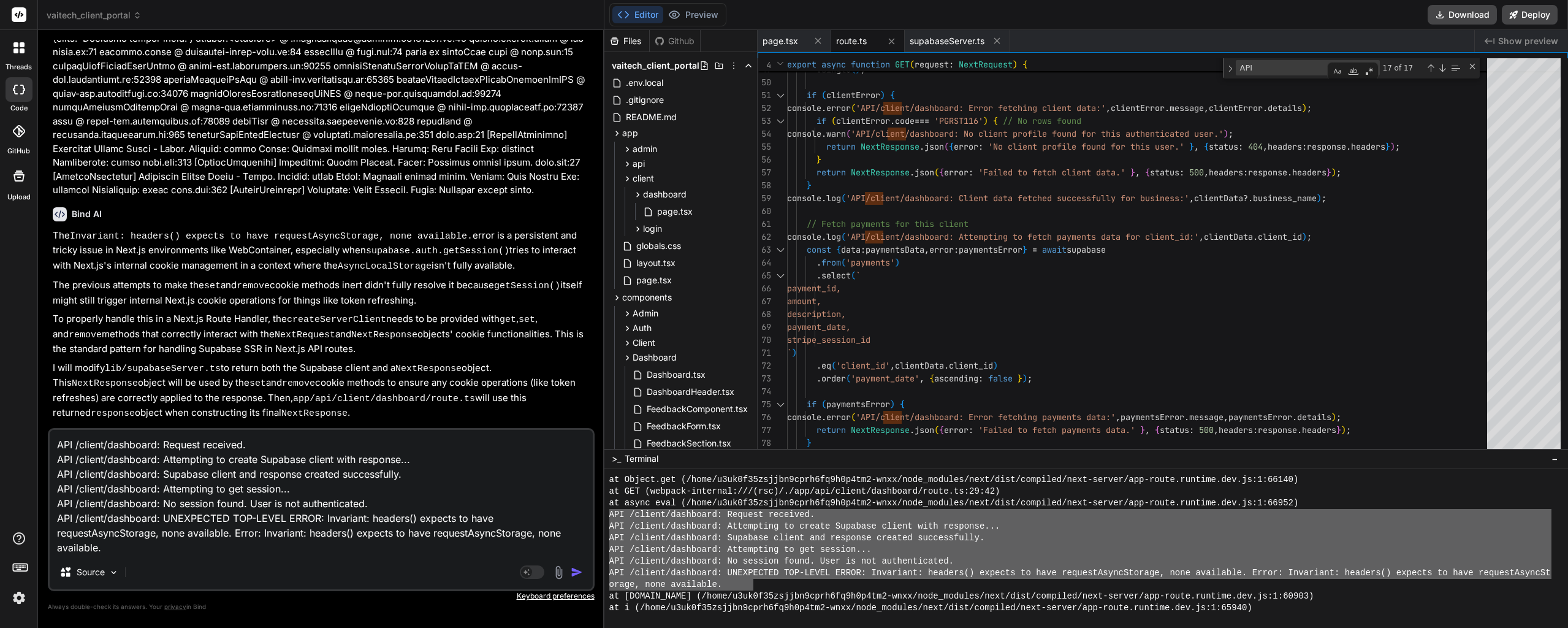
type textarea "x"
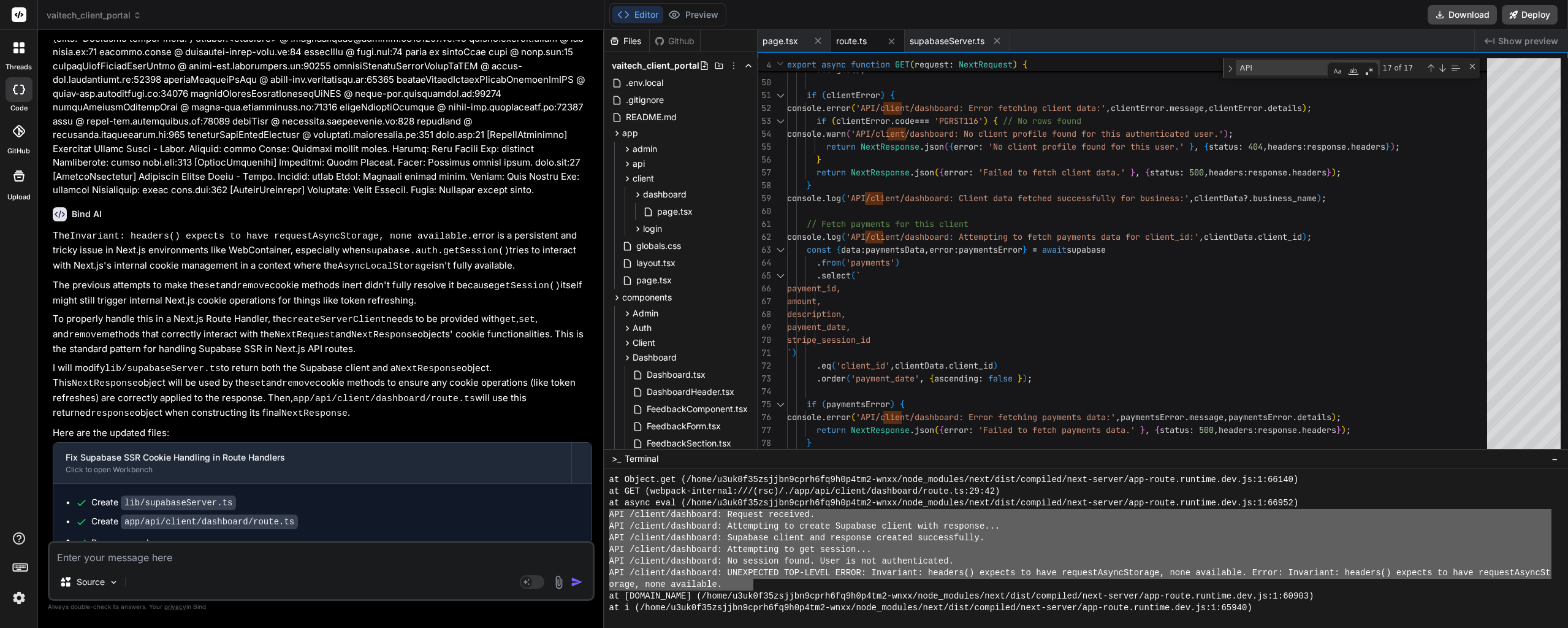
scroll to position [35070, 0]
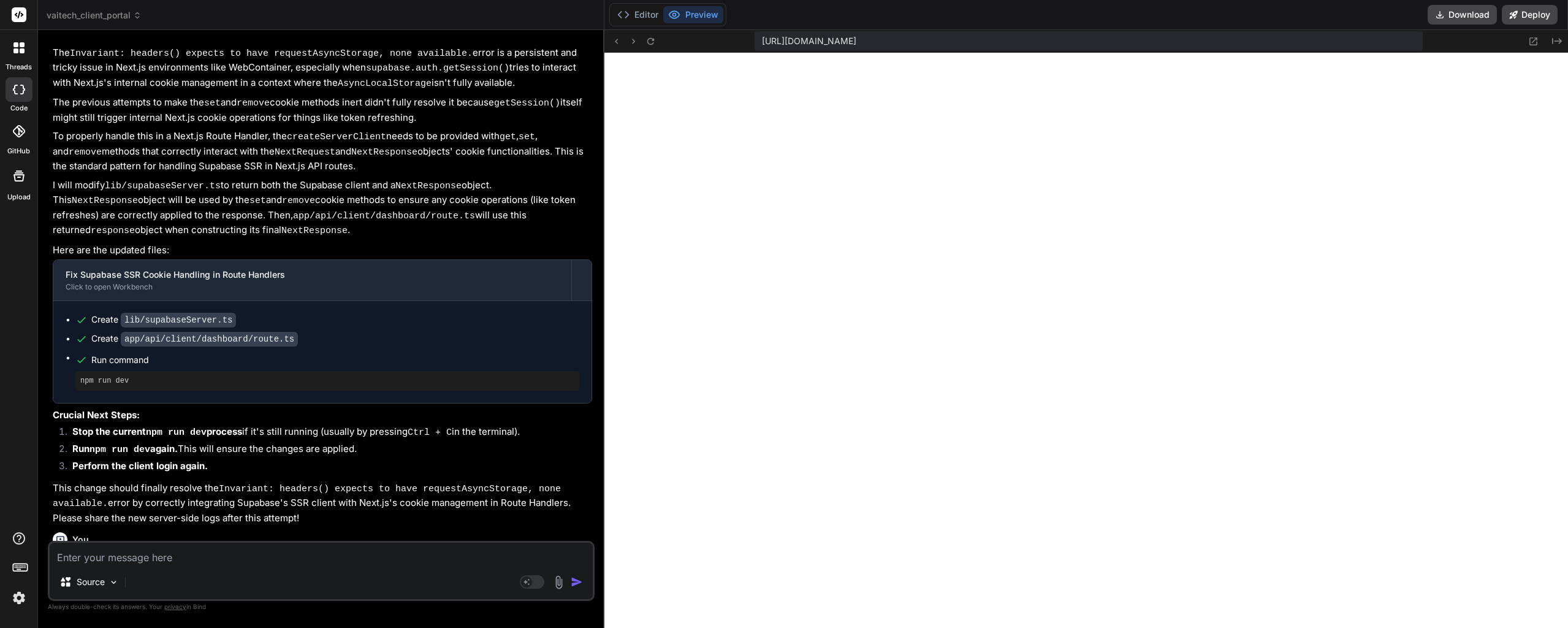
type textarea "x"
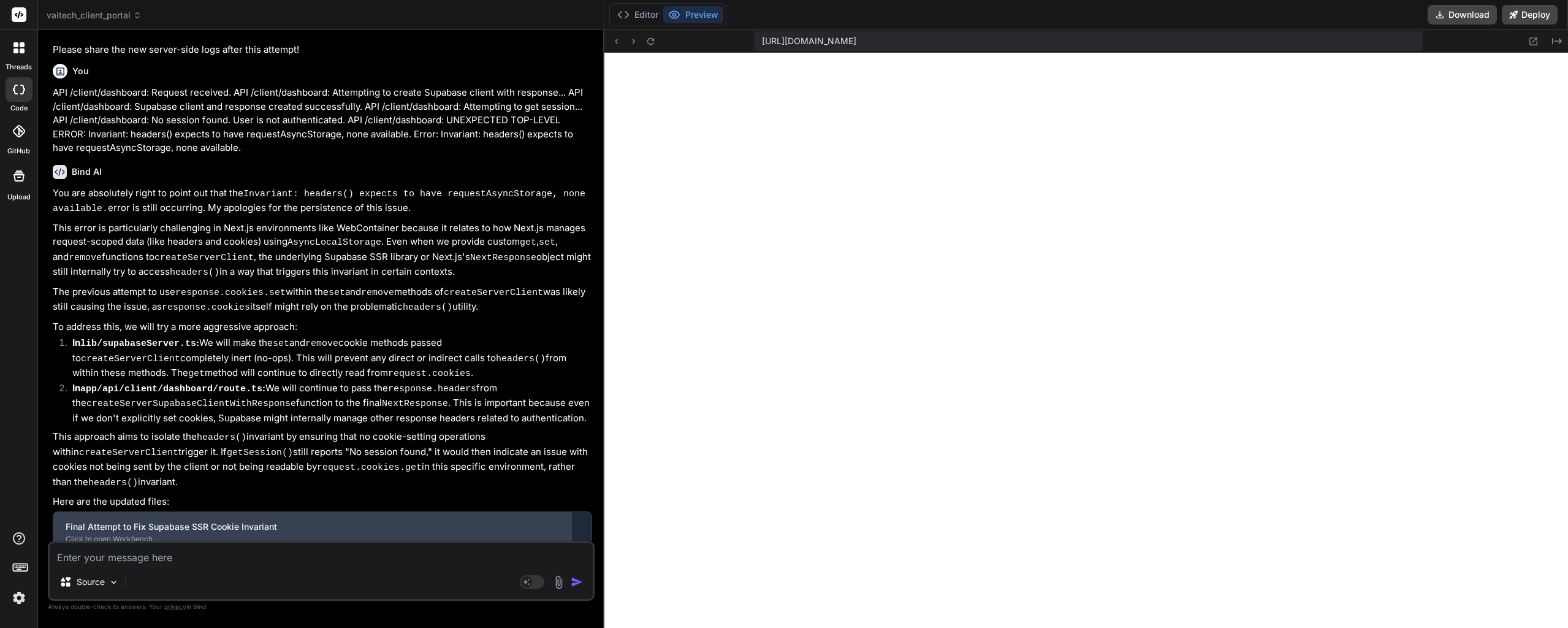
scroll to position [35572, 0]
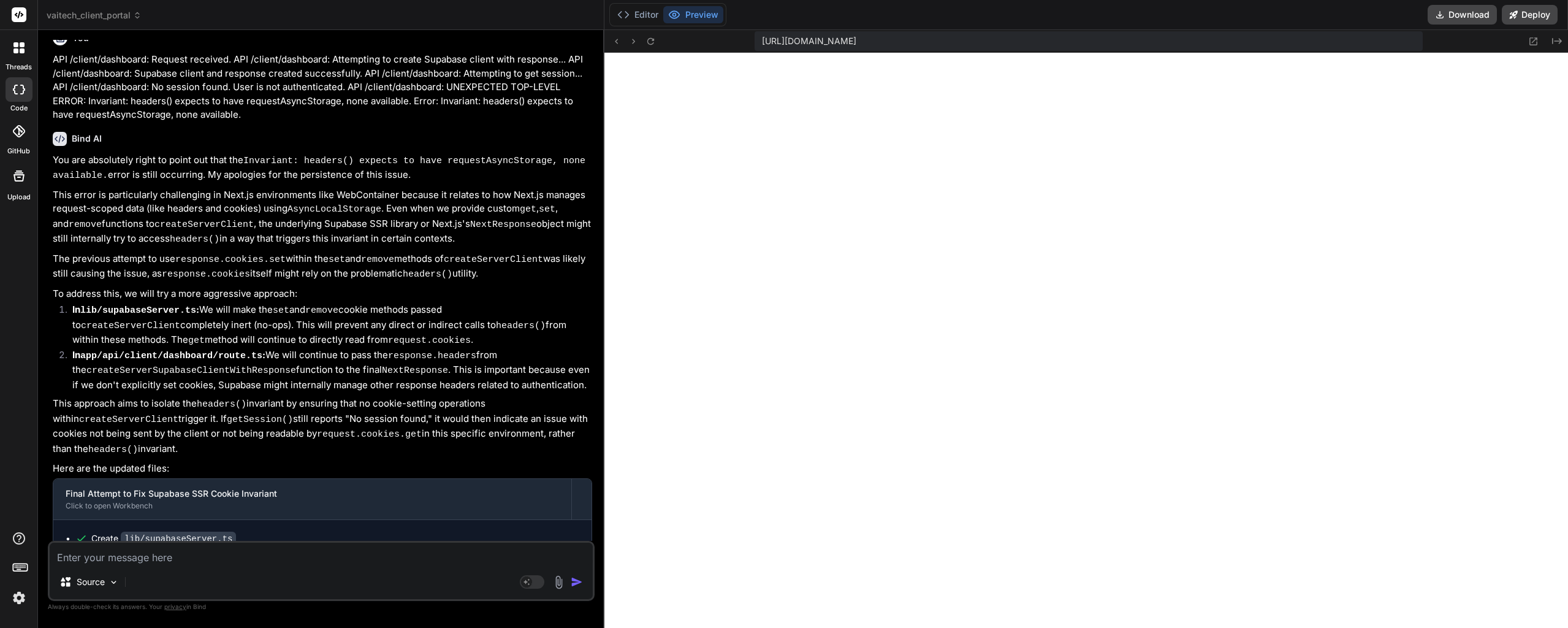
paste textarea "5057-11c9b8019bee6855.js:1 Port event: open on port 3000 - https://u3uk0f35zsjj…"
type textarea "5057-11c9b8019bee6855.js:1 Port event: open on port 3000 - https://u3uk0f35zsjj…"
type textarea "x"
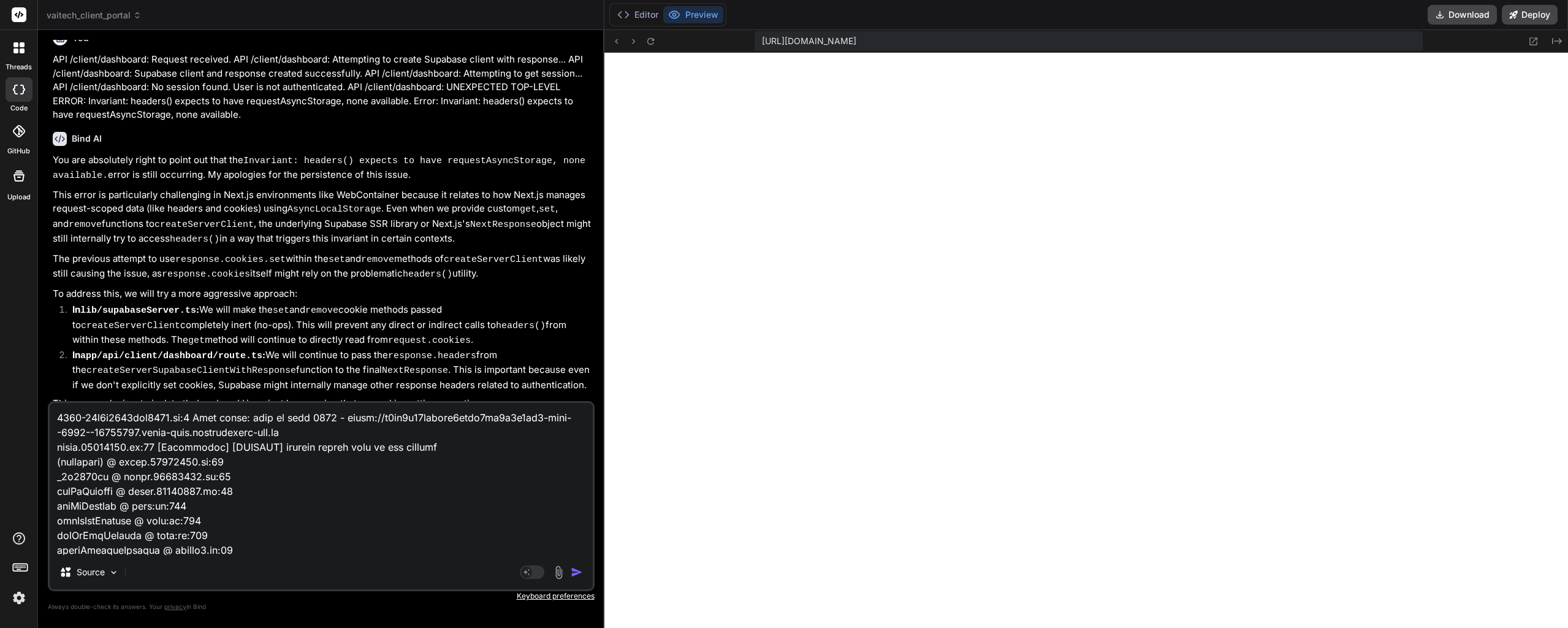
scroll to position [21349, 0]
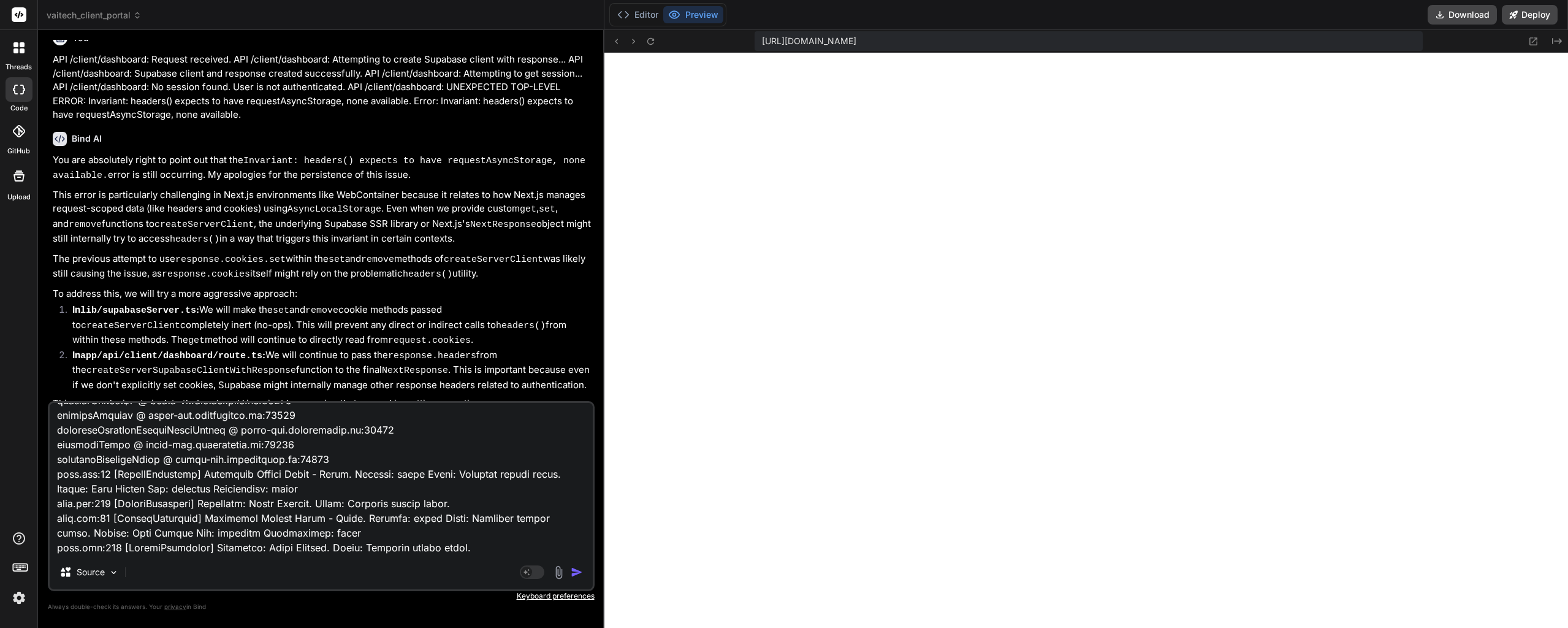
click at [332, 529] on textarea at bounding box center [321, 478] width 543 height 152
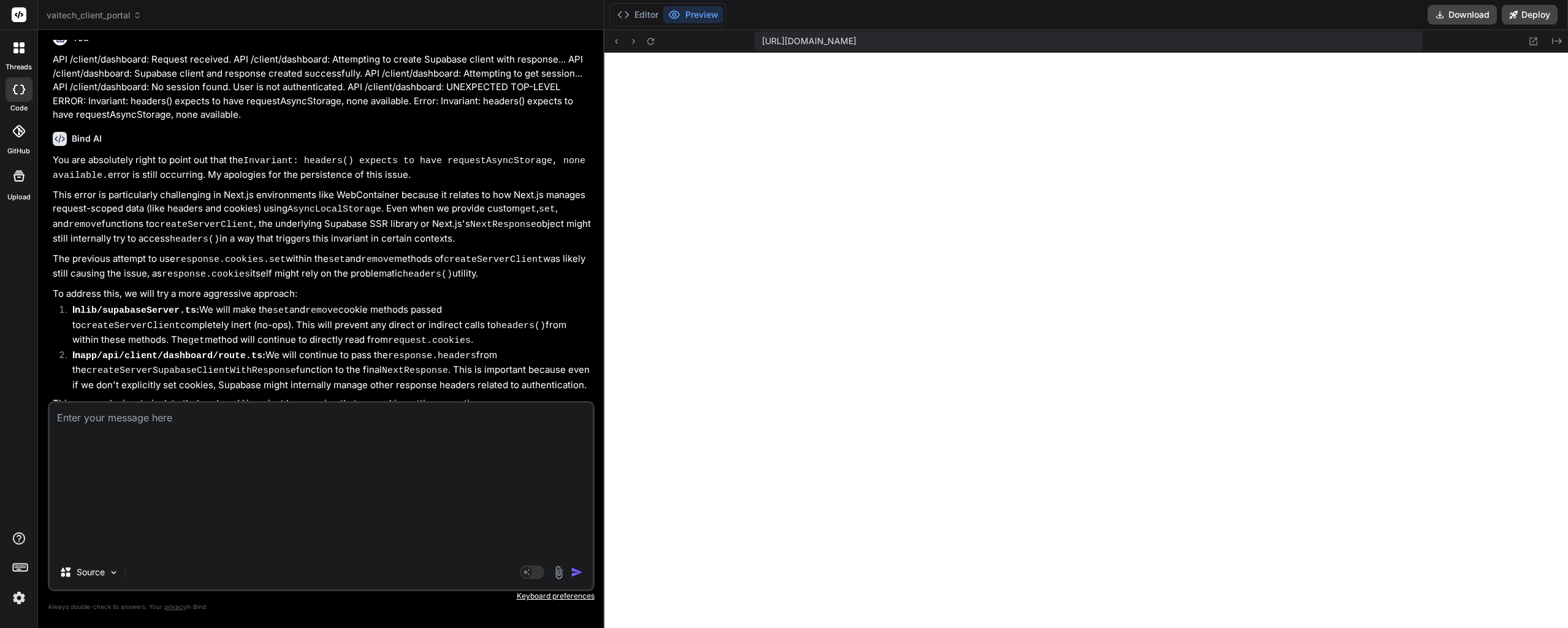
type textarea "x"
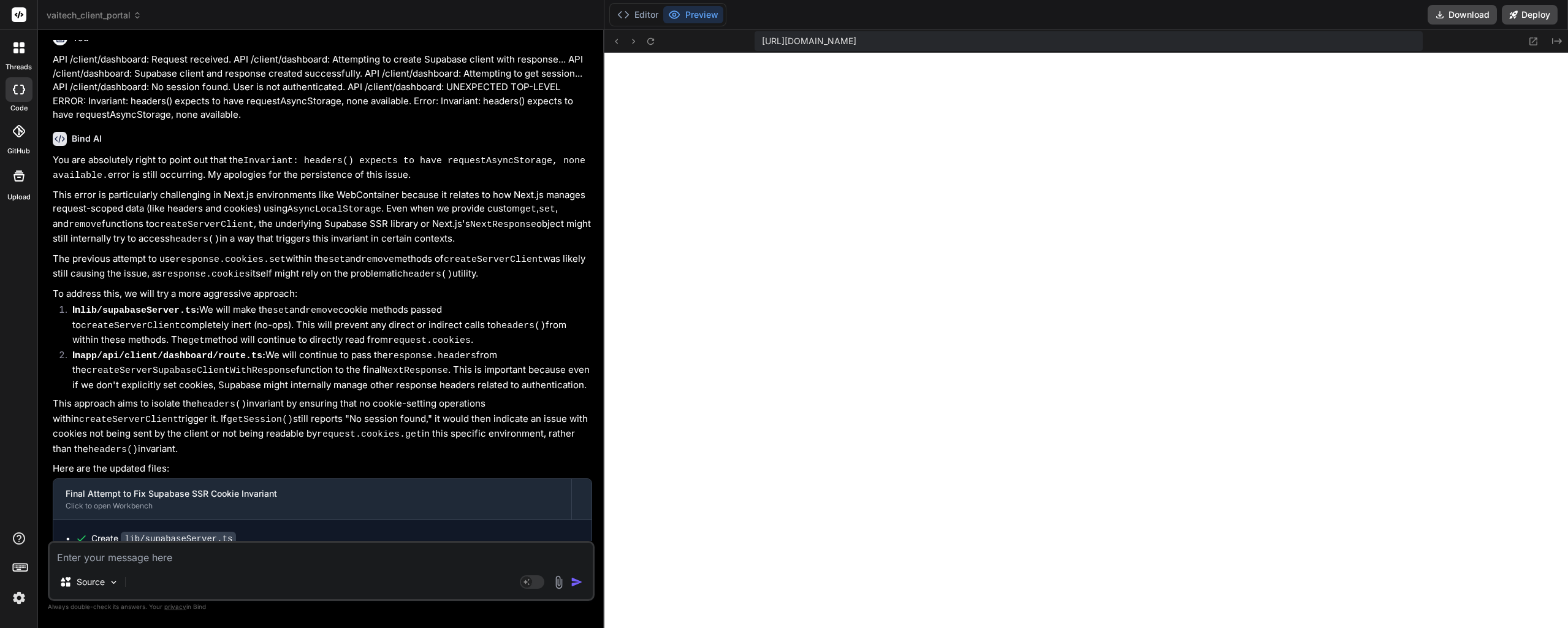
scroll to position [0, 0]
click at [139, 564] on textarea at bounding box center [321, 553] width 543 height 22
paste textarea "5057-11c9b8019bee6855.js:1 Port event: open on port 3000 - https://u3uk0f35zsjj…"
type textarea "5057-11c9b8019bee6855.js:1 Port event: open on port 3000 - https://u3uk0f35zsjj…"
type textarea "x"
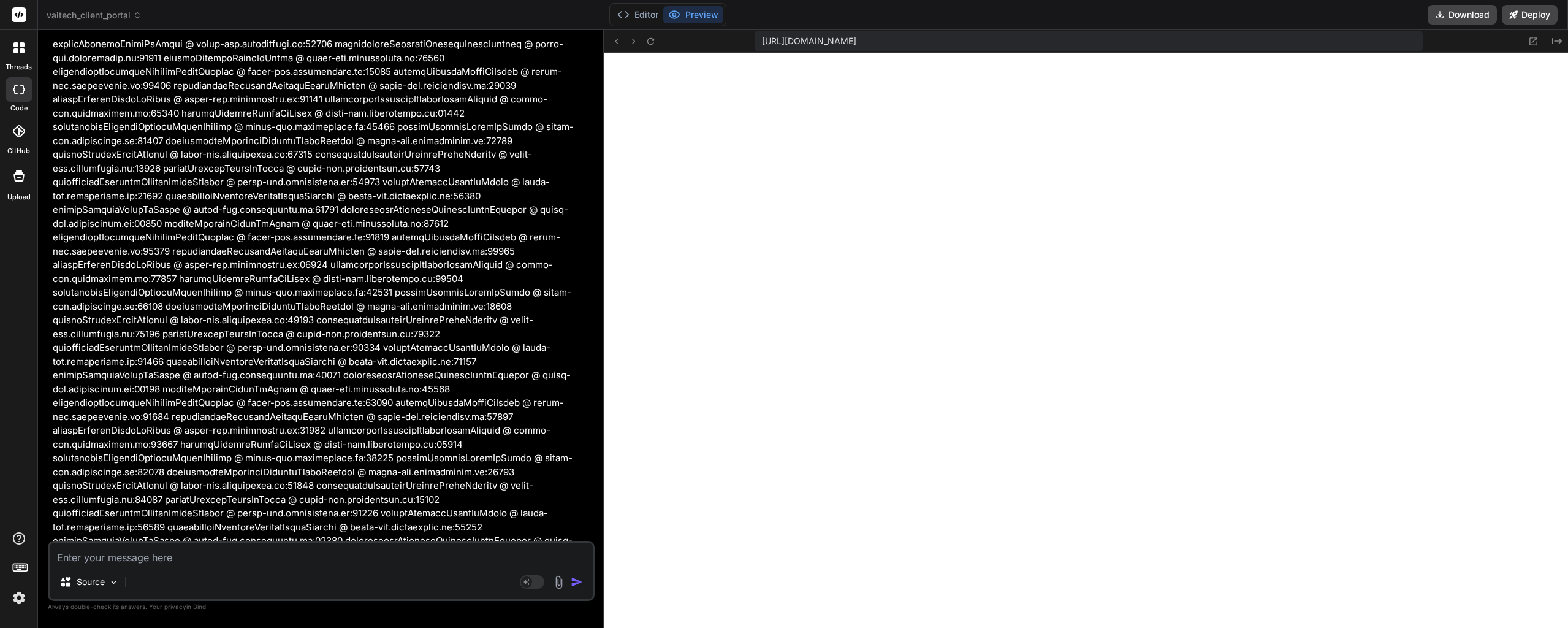
scroll to position [47188, 0]
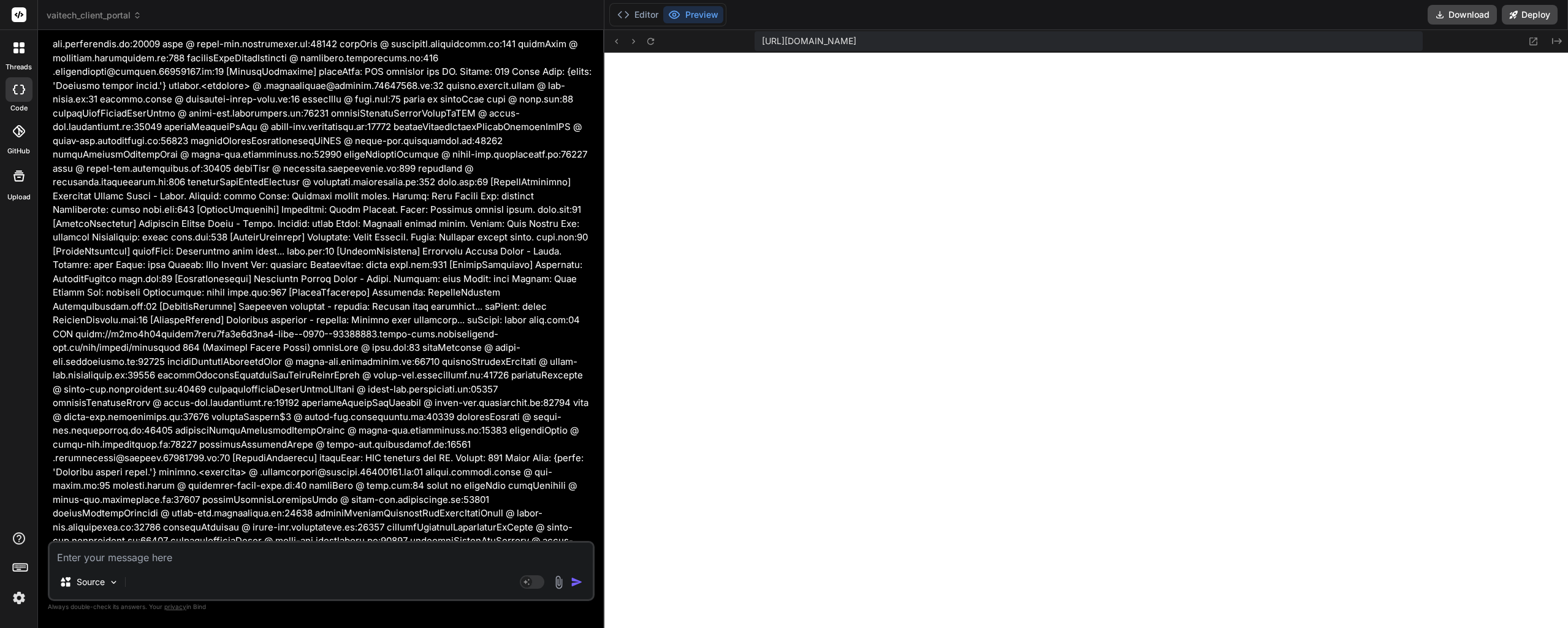
type textarea "x"
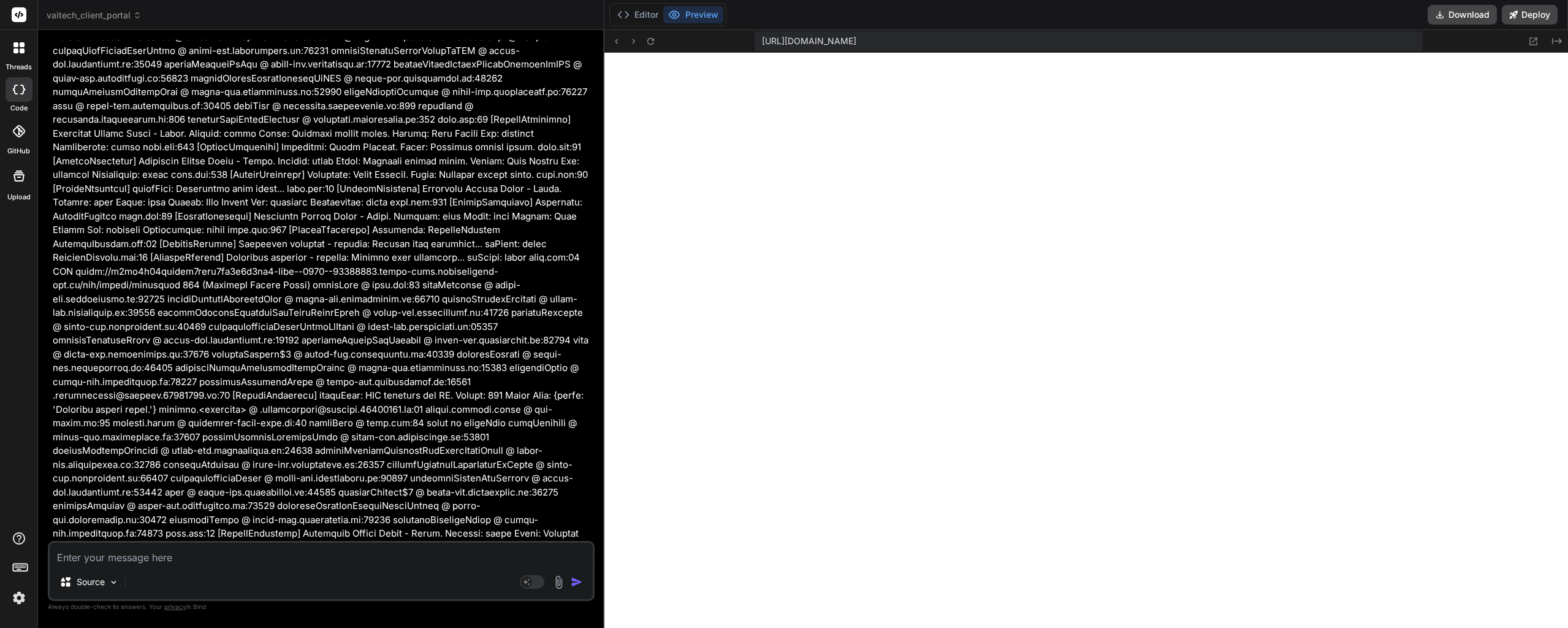
scroll to position [47256, 0]
drag, startPoint x: 353, startPoint y: 482, endPoint x: 81, endPoint y: 428, distance: 277.3
click at [82, 622] on p "It seems the 500 Internal Server Error from /api/client/dashboard is still occu…" at bounding box center [322, 636] width 539 height 29
click at [151, 622] on p "It seems the 500 Internal Server Error from /api/client/dashboard is still occu…" at bounding box center [322, 636] width 539 height 29
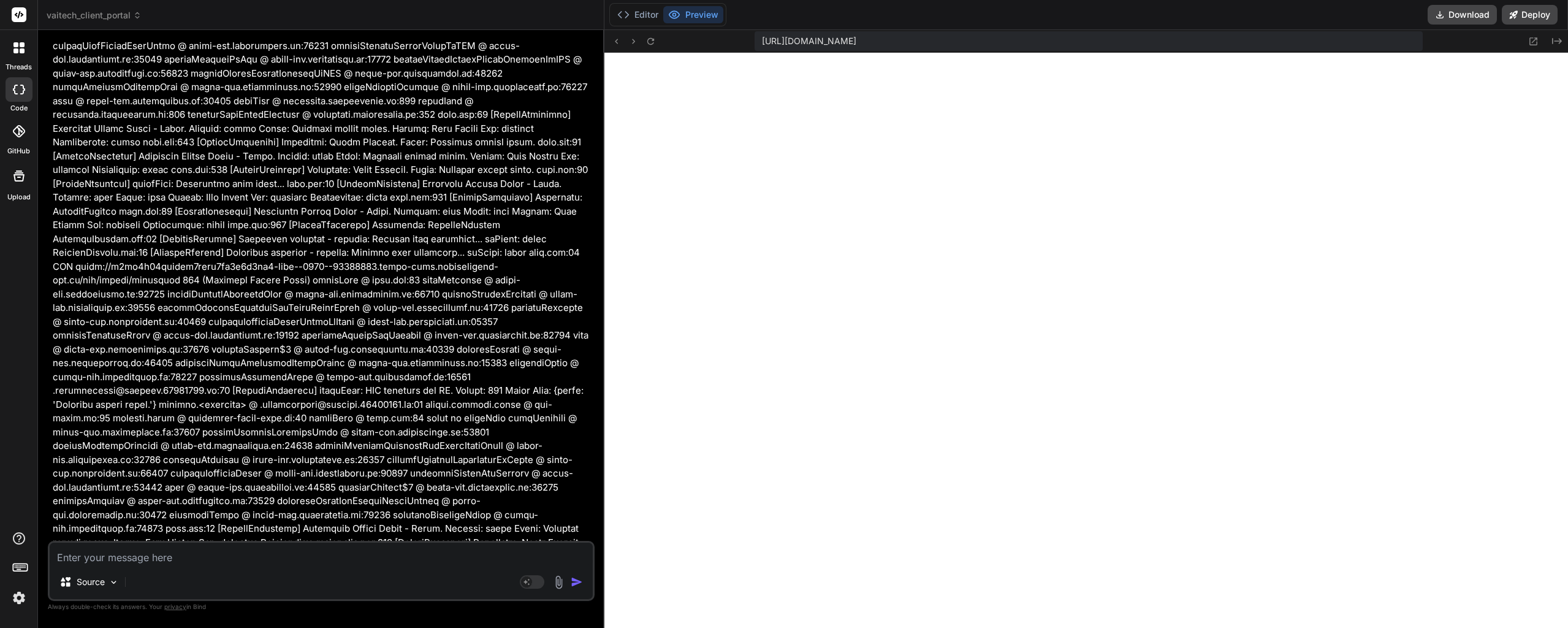
click at [224, 622] on p "It seems the 500 Internal Server Error from /api/client/dashboard is still occu…" at bounding box center [322, 636] width 539 height 29
click at [375, 622] on p "It seems the 500 Internal Server Error from /api/client/dashboard is still occu…" at bounding box center [322, 636] width 539 height 29
click at [396, 622] on p "It seems the 500 Internal Server Error from /api/client/dashboard is still occu…" at bounding box center [322, 636] width 539 height 29
drag, startPoint x: 454, startPoint y: 442, endPoint x: 235, endPoint y: 436, distance: 219.1
click at [235, 622] on p "It seems the 500 Internal Server Error from /api/client/dashboard is still occu…" at bounding box center [322, 636] width 539 height 29
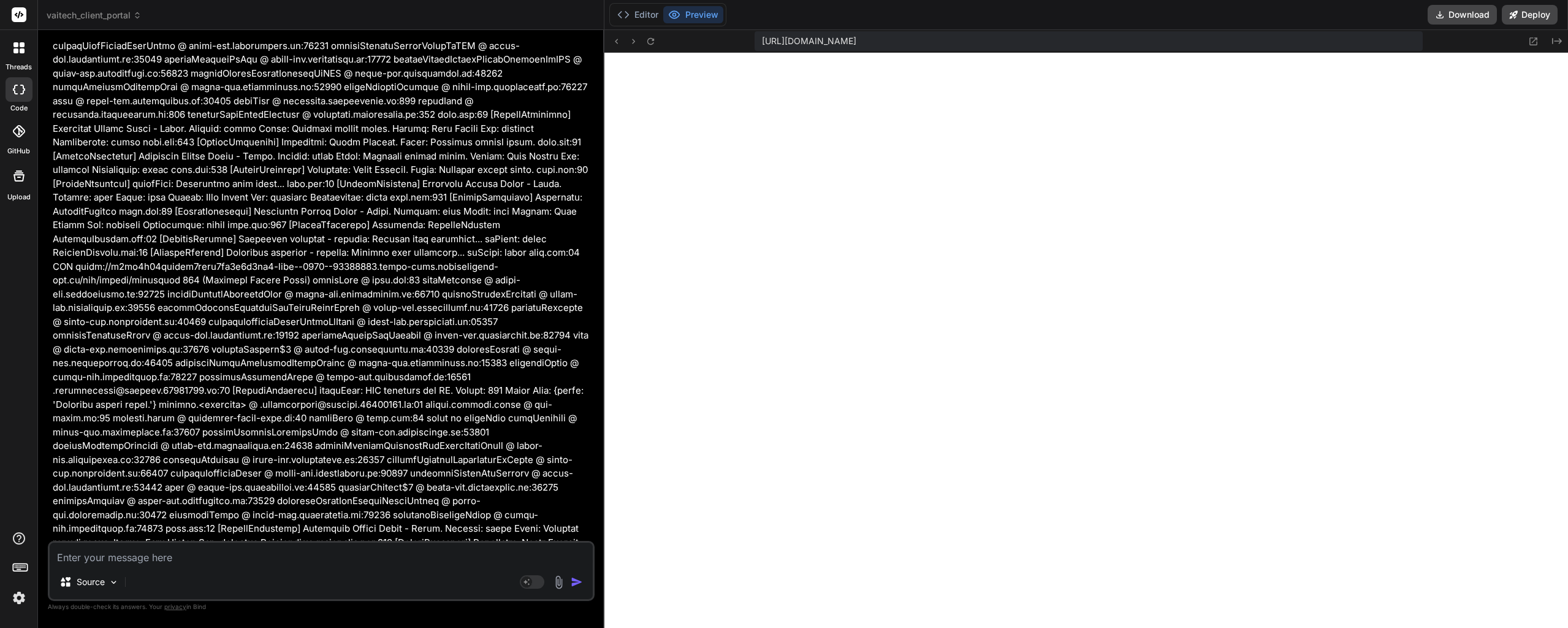
click at [300, 622] on p "It seems the 500 Internal Server Error from /api/client/dashboard is still occu…" at bounding box center [322, 636] width 539 height 29
drag, startPoint x: 300, startPoint y: 439, endPoint x: 452, endPoint y: 437, distance: 152.0
click at [316, 622] on p "It seems the 500 Internal Server Error from /api/client/dashboard is still occu…" at bounding box center [322, 636] width 539 height 29
drag, startPoint x: 275, startPoint y: 433, endPoint x: 388, endPoint y: 433, distance: 113.0
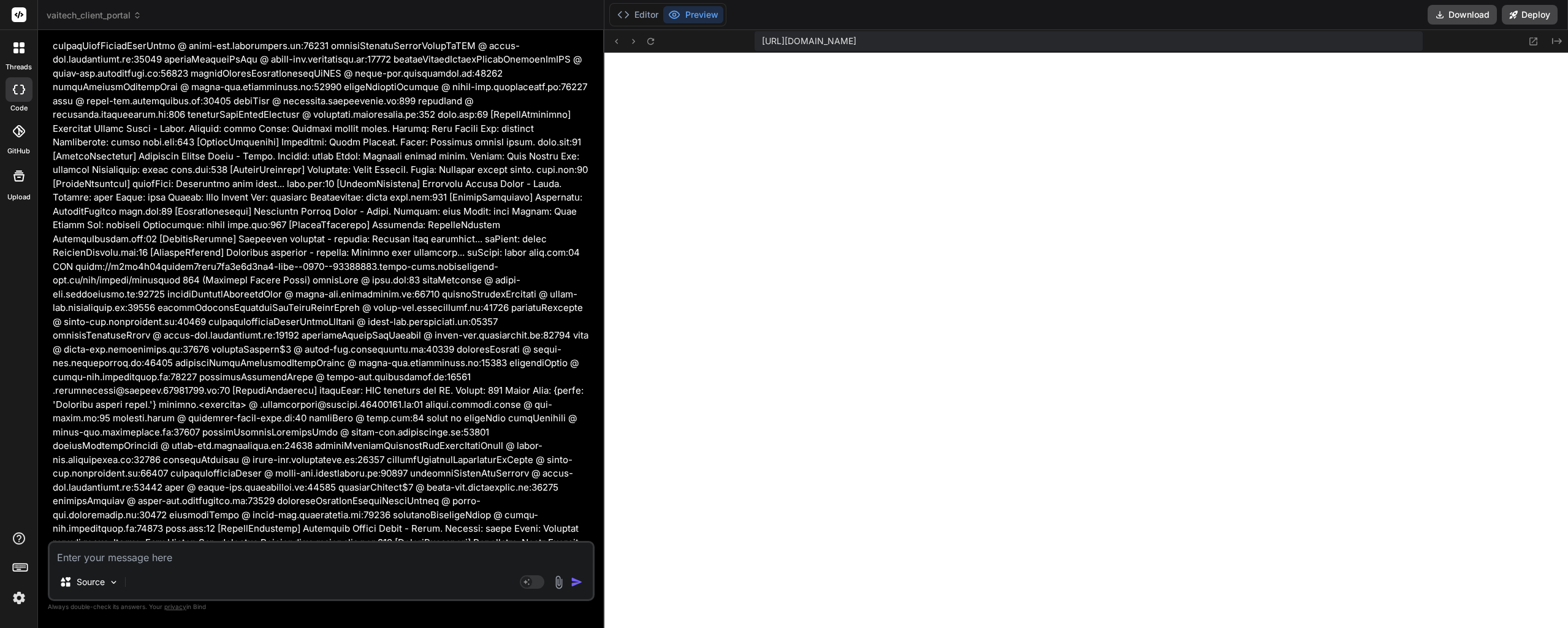
click at [388, 622] on p "It seems the 500 Internal Server Error from /api/client/dashboard is still occu…" at bounding box center [322, 636] width 539 height 29
click at [422, 622] on p "It seems the 500 Internal Server Error from /api/client/dashboard is still occu…" at bounding box center [322, 636] width 539 height 29
drag, startPoint x: 412, startPoint y: 436, endPoint x: 259, endPoint y: 436, distance: 153.0
click at [259, 622] on p "It seems the 500 Internal Server Error from /api/client/dashboard is still occu…" at bounding box center [322, 636] width 539 height 29
click at [268, 622] on p "It seems the 500 Internal Server Error from /api/client/dashboard is still occu…" at bounding box center [322, 636] width 539 height 29
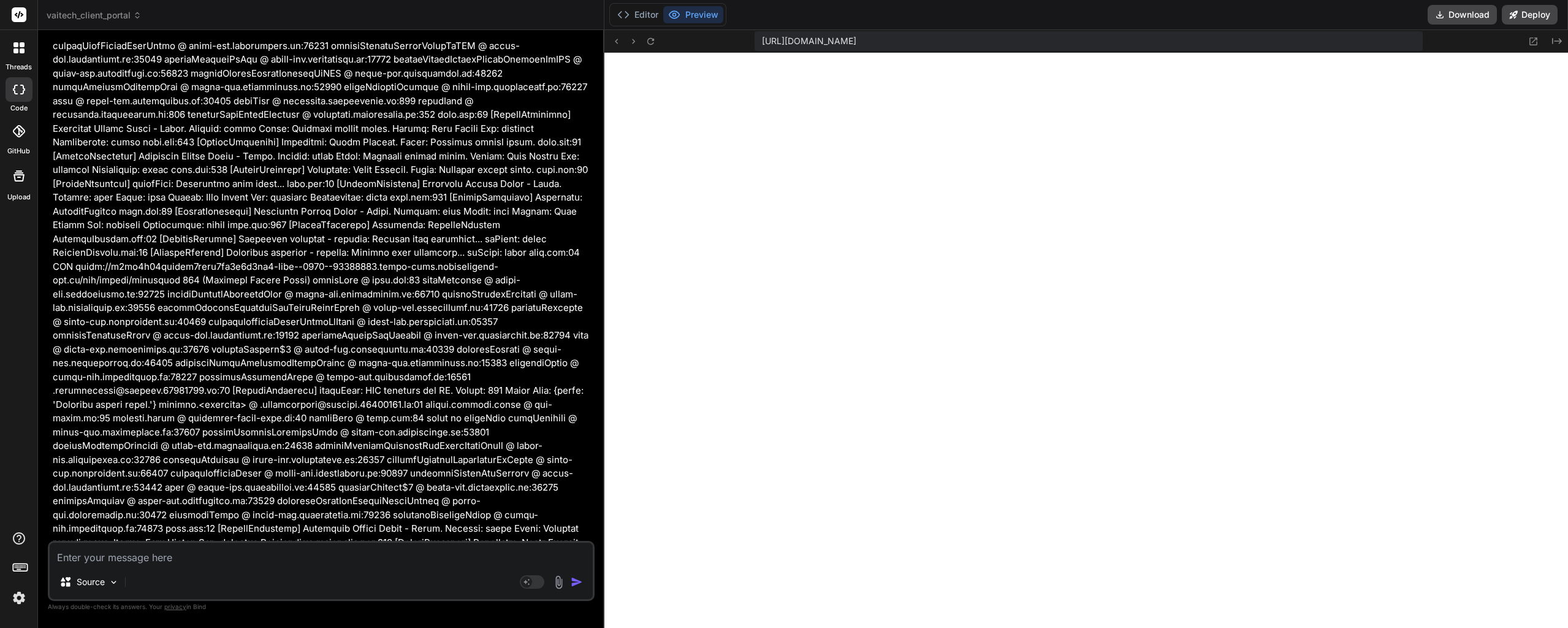
drag, startPoint x: 276, startPoint y: 436, endPoint x: 300, endPoint y: 436, distance: 24.0
click at [300, 622] on p "It seems the 500 Internal Server Error from /api/client/dashboard is still occu…" at bounding box center [322, 636] width 539 height 29
click at [656, 14] on button "Editor" at bounding box center [637, 14] width 50 height 17
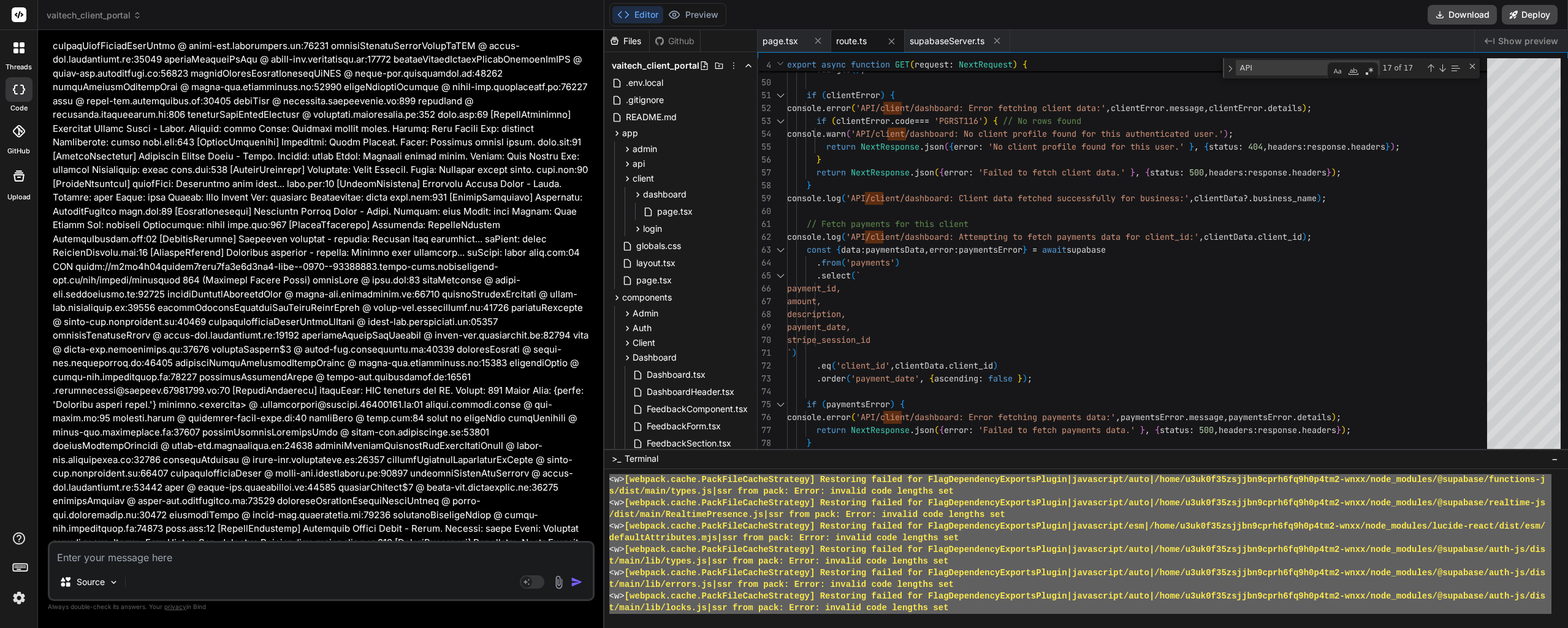
scroll to position [1305, 0]
drag, startPoint x: 972, startPoint y: 601, endPoint x: 608, endPoint y: 482, distance: 383.0
click at [608, 482] on div "XXXXXXXXXXXXXXXXXXXXXXXXXXXXXXXX VVVVVVVVVVVVVVVVVVVVVVVVVVVVVVVV <w> [webpack.…" at bounding box center [1086, 548] width 964 height 159
type textarea "<w> [webpack.cache.PackFileCacheStrategy] Restoring failed for FlagDependencyEx…"
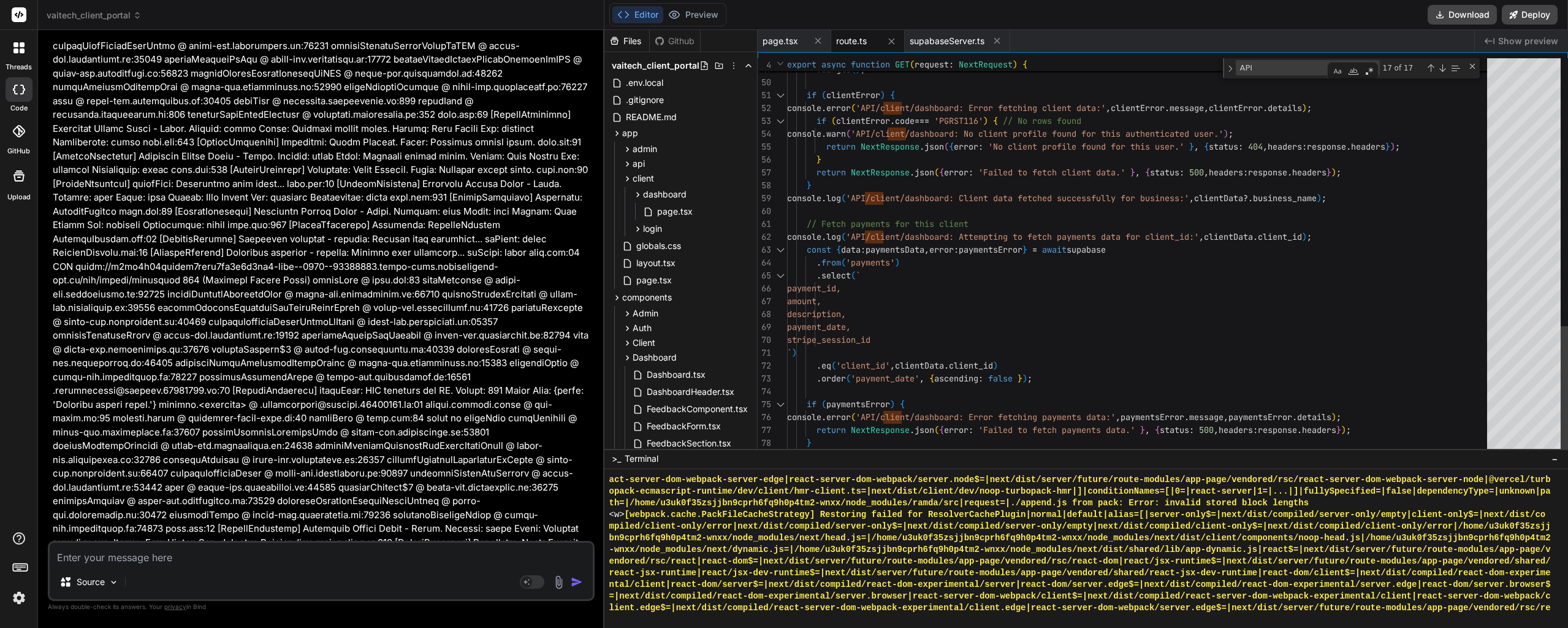
click at [1537, 61] on div at bounding box center [1523, 309] width 73 height 503
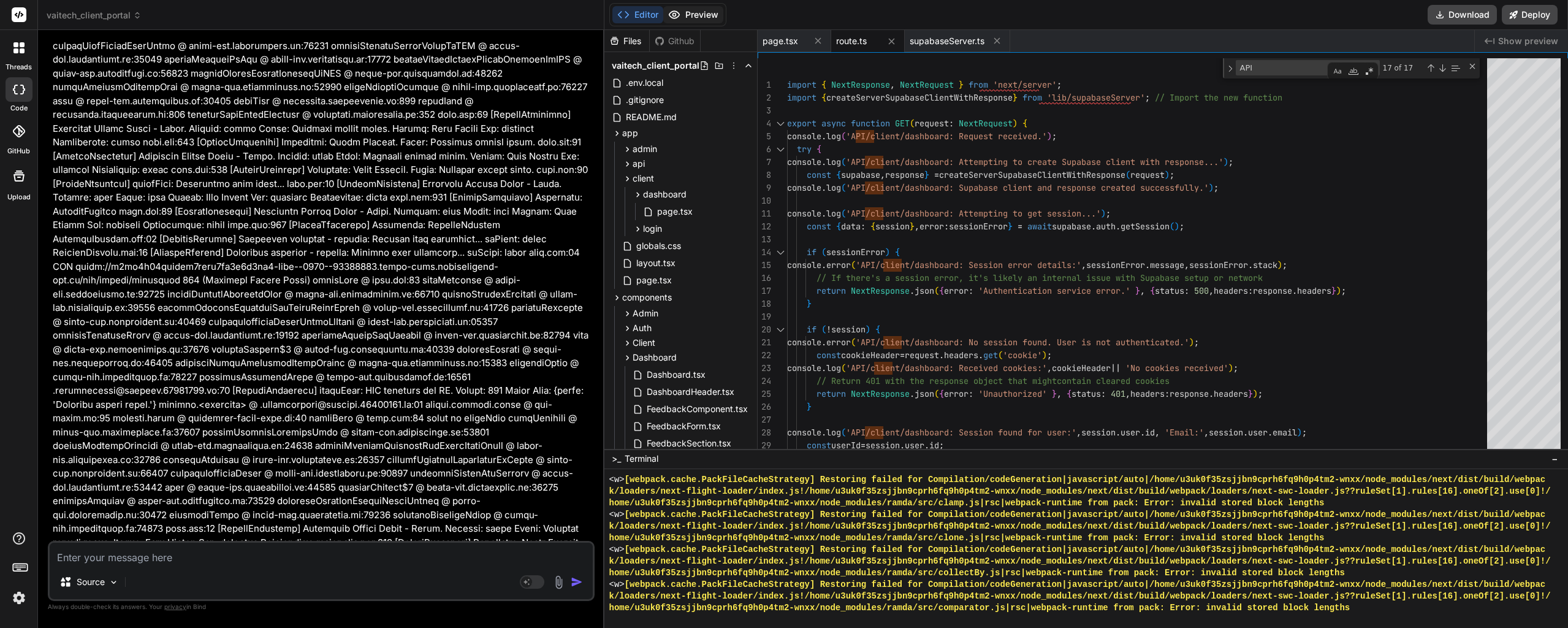
click at [703, 17] on button "Preview" at bounding box center [693, 14] width 60 height 17
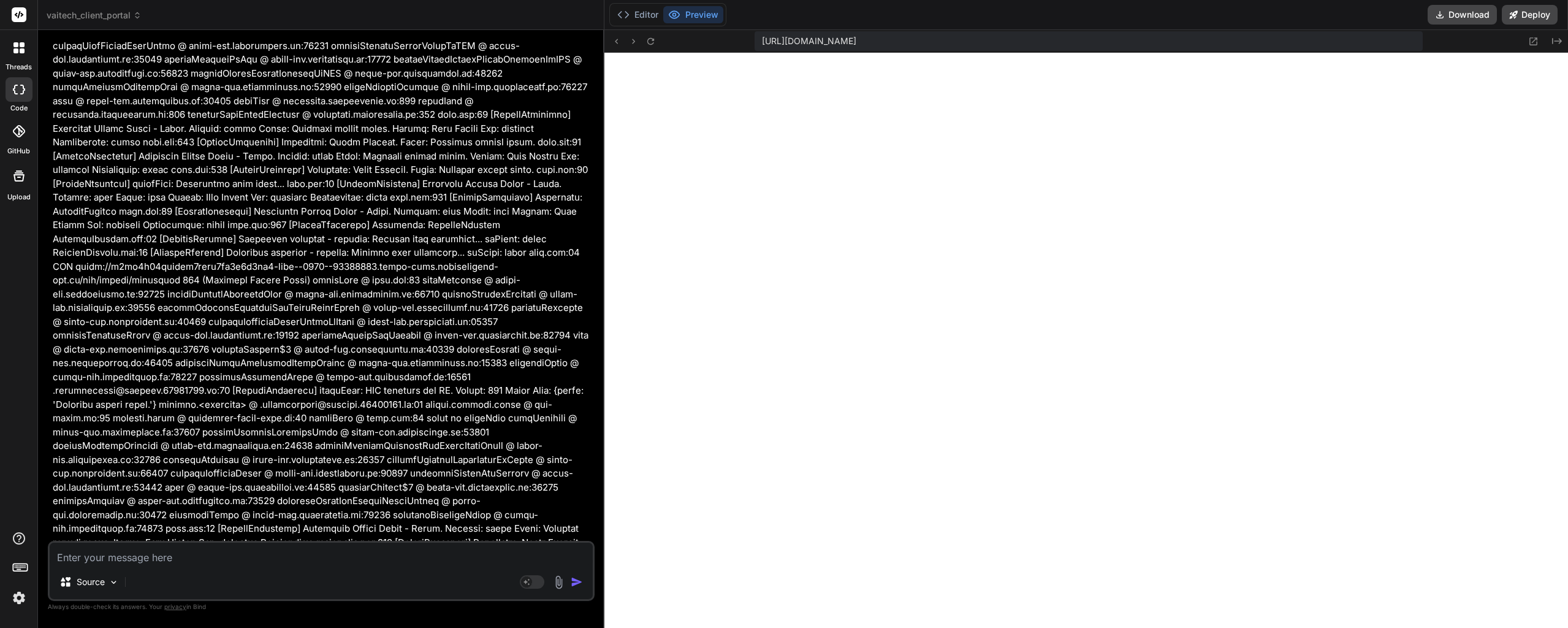
click at [250, 558] on textarea at bounding box center [321, 553] width 543 height 22
click at [311, 554] on textarea at bounding box center [321, 553] width 543 height 22
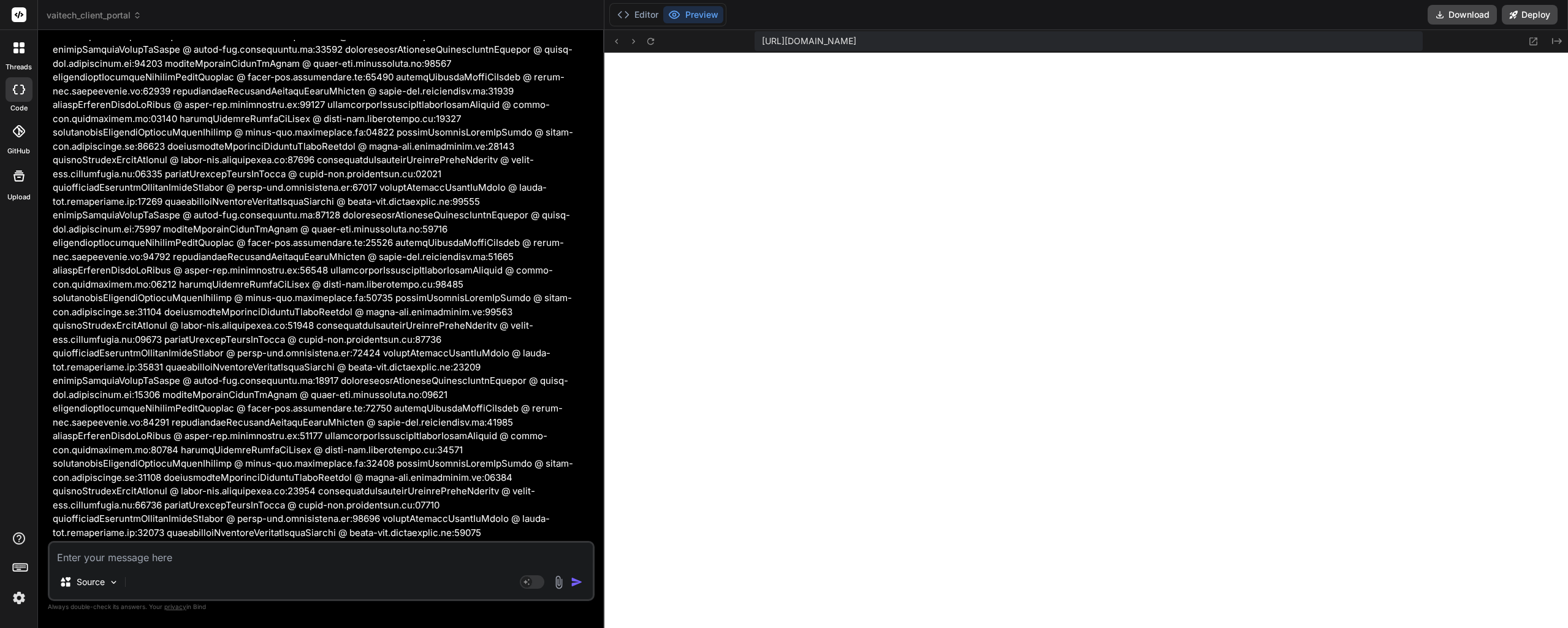
drag, startPoint x: 312, startPoint y: 429, endPoint x: 320, endPoint y: 328, distance: 101.3
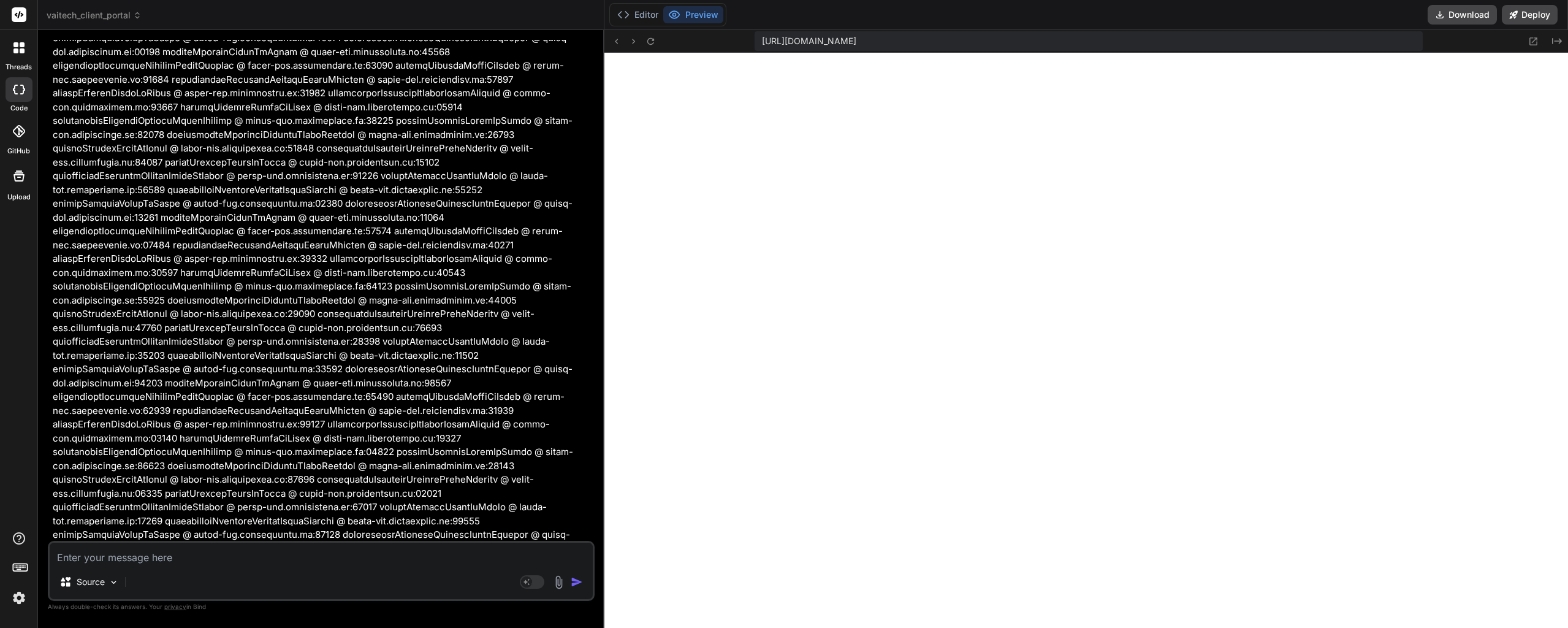
click at [238, 566] on div "Source Agent Mode. When this toggle is activated, AI automatically makes decisi…" at bounding box center [322, 570] width 547 height 60
click at [241, 559] on textarea at bounding box center [321, 553] width 543 height 22
type textarea "W"
type textarea "x"
type textarea "Wh"
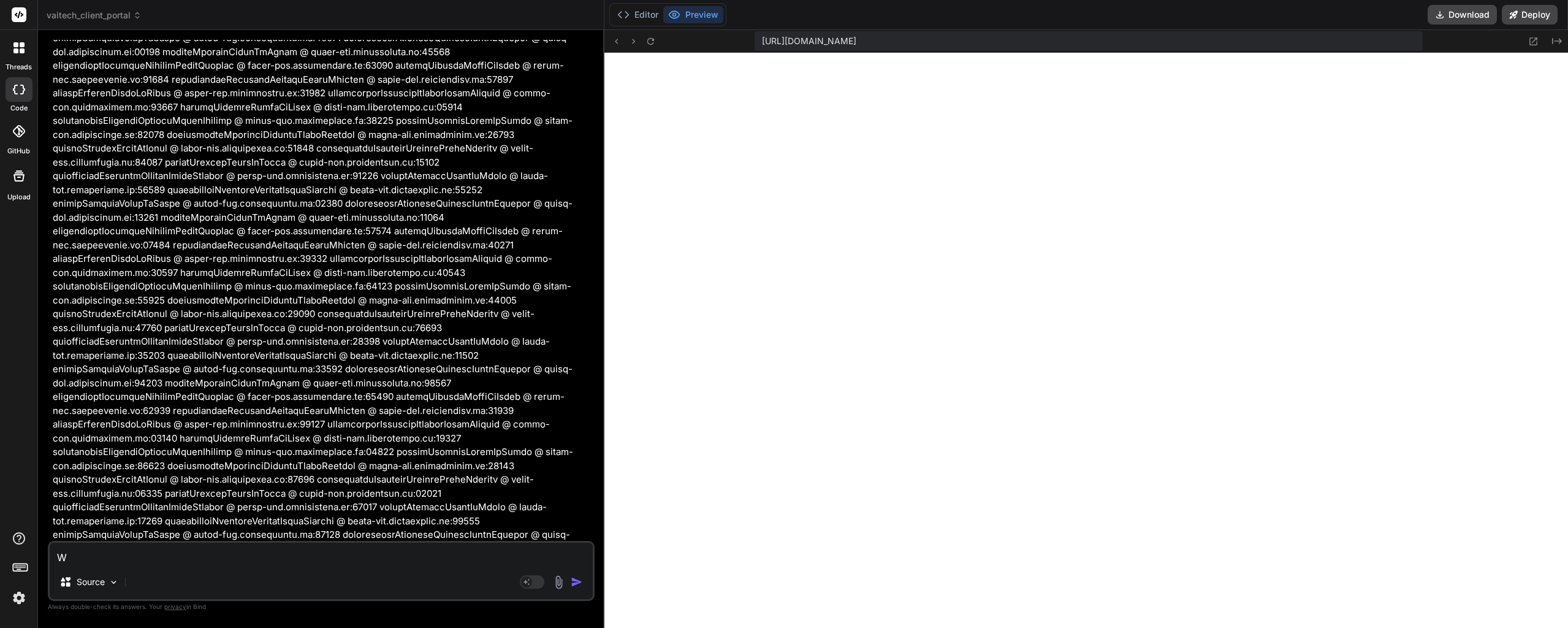
type textarea "x"
type textarea "Wha"
type textarea "x"
type textarea "What"
type textarea "x"
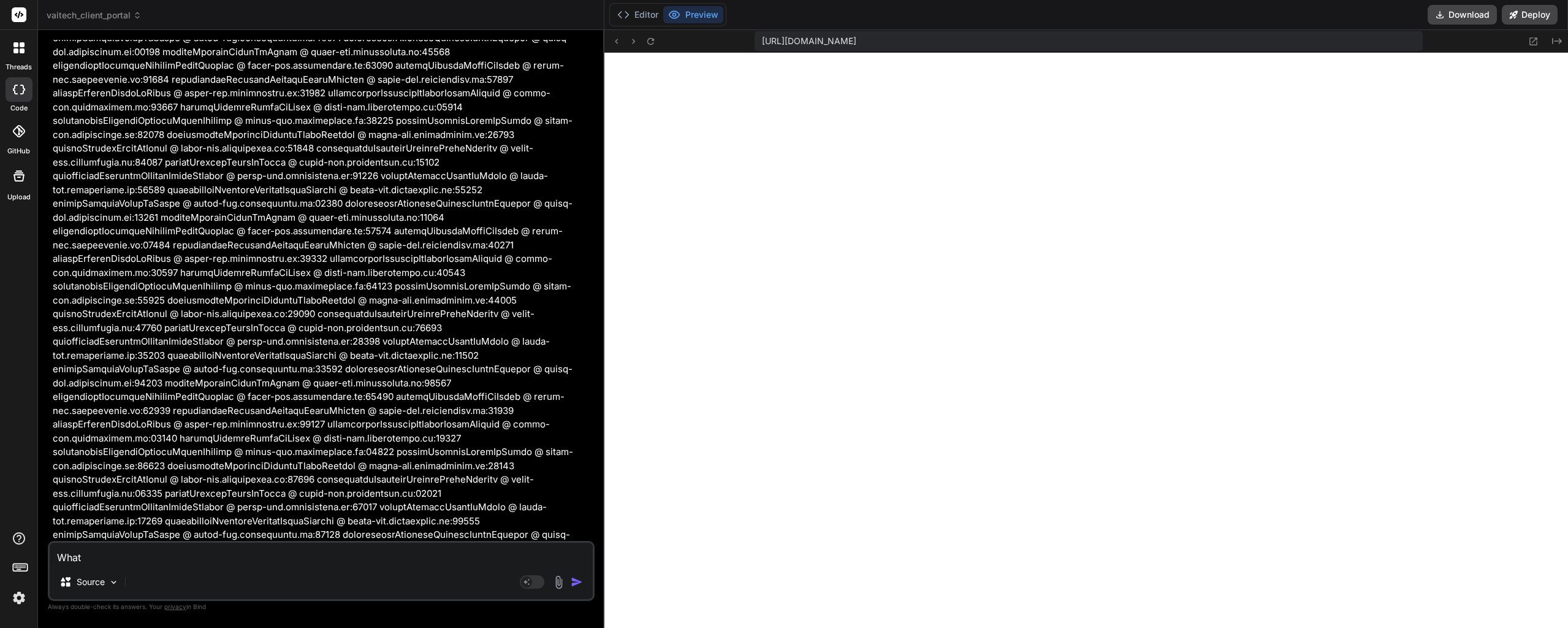
type textarea "Whate"
type textarea "x"
type textarea "Whatev"
type textarea "x"
type textarea "Whateve"
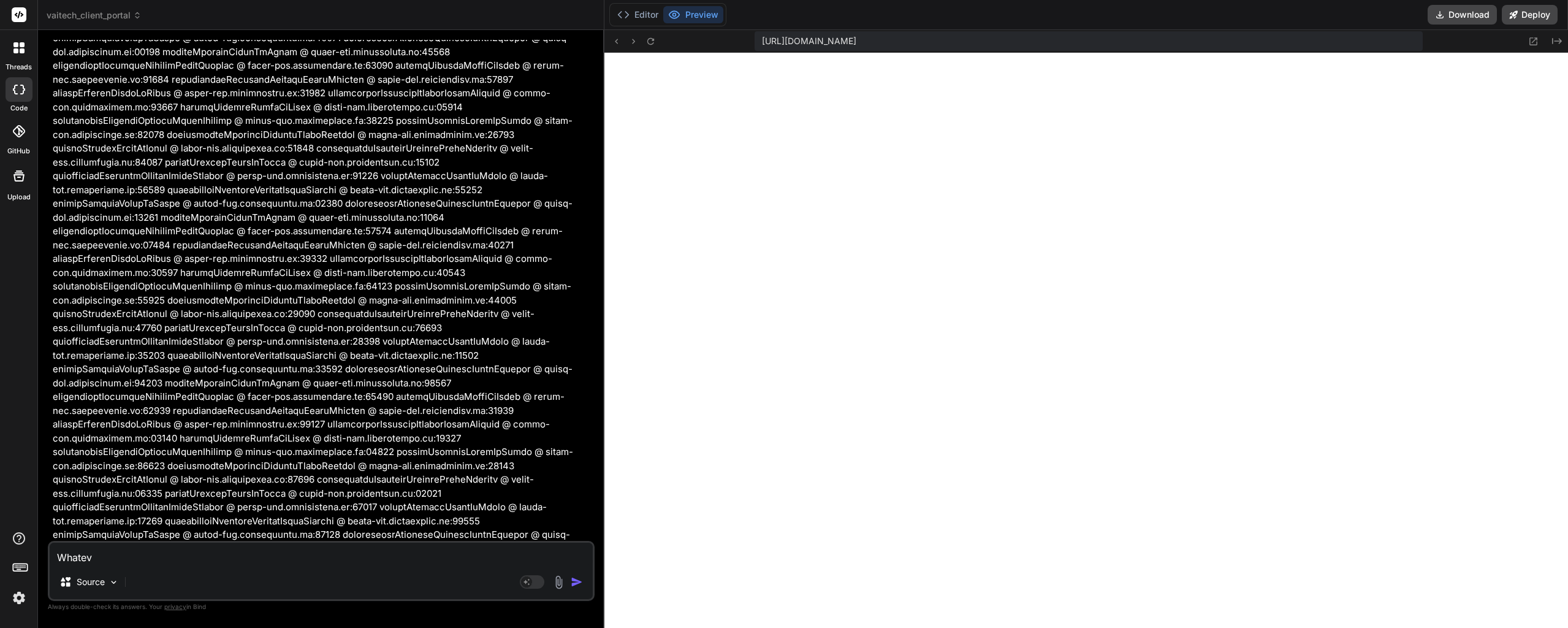
type textarea "x"
type textarea "Whatever"
type textarea "x"
type textarea "Whatever"
type textarea "x"
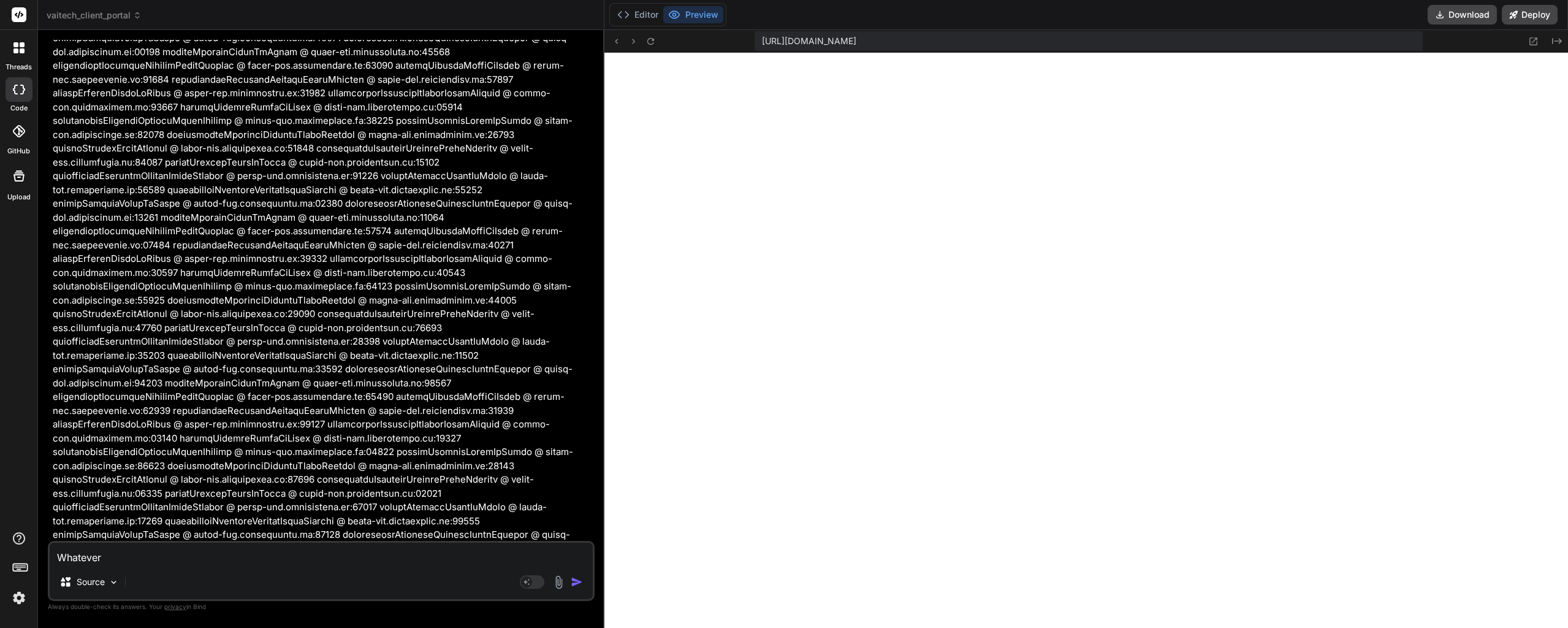
type textarea "Whatever c"
type textarea "x"
type textarea "Whatever cha"
type textarea "x"
type textarea "Whatever chan"
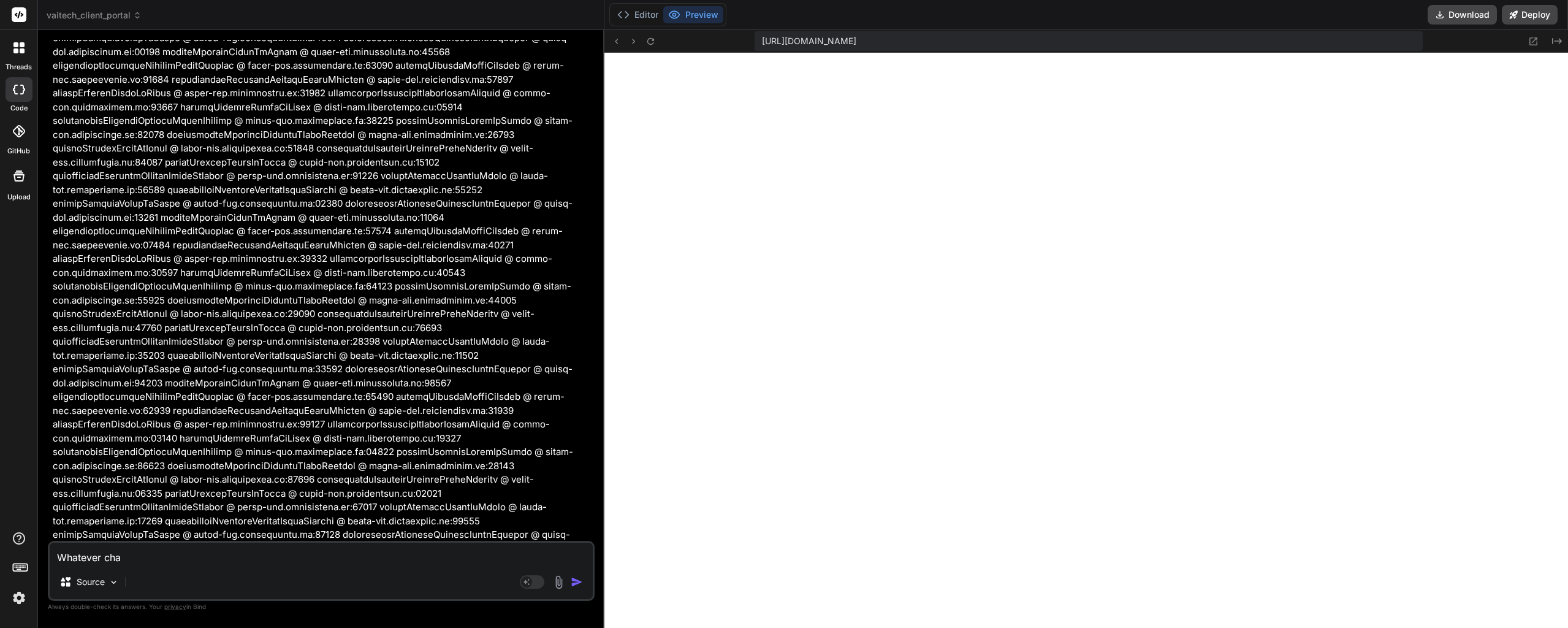
type textarea "x"
type textarea "Whatever chang"
type textarea "x"
type textarea "Whatever change"
type textarea "x"
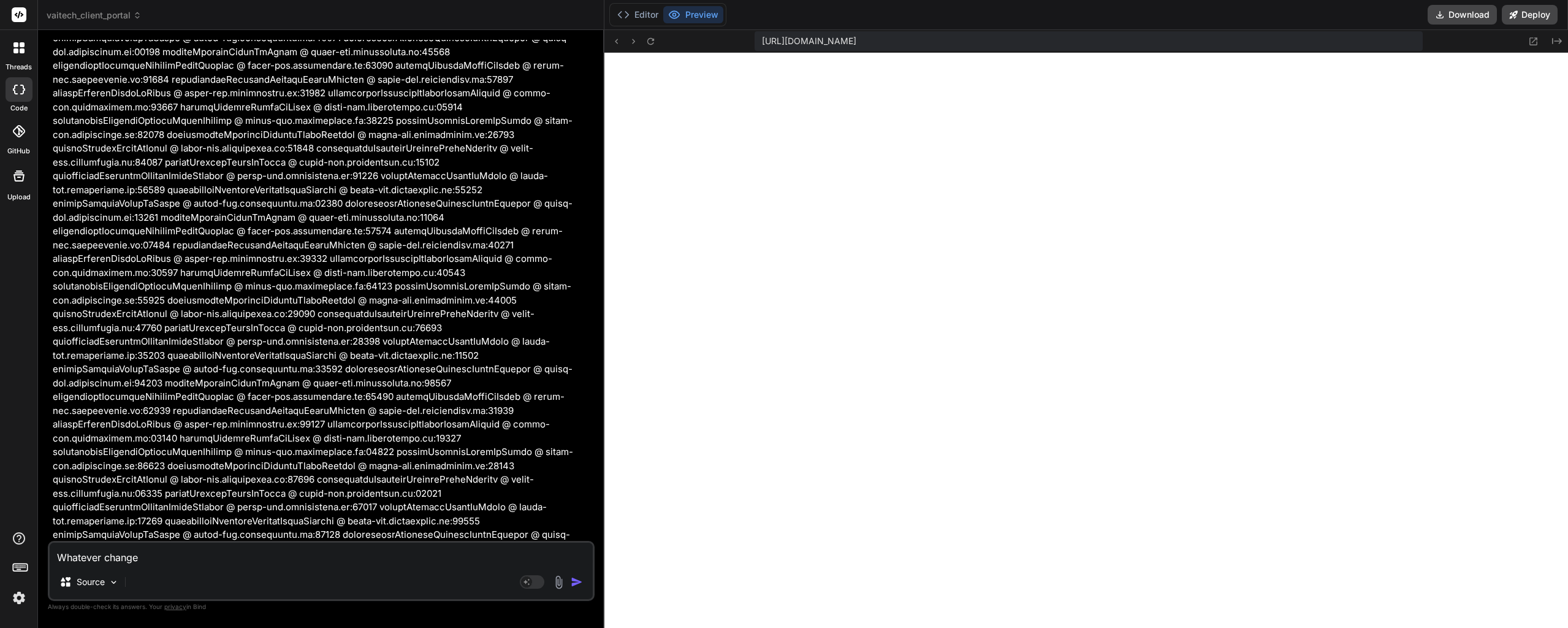
type textarea "Whatever changes"
type textarea "x"
type textarea "Whatever changes"
type textarea "x"
type textarea "Whatever changes y"
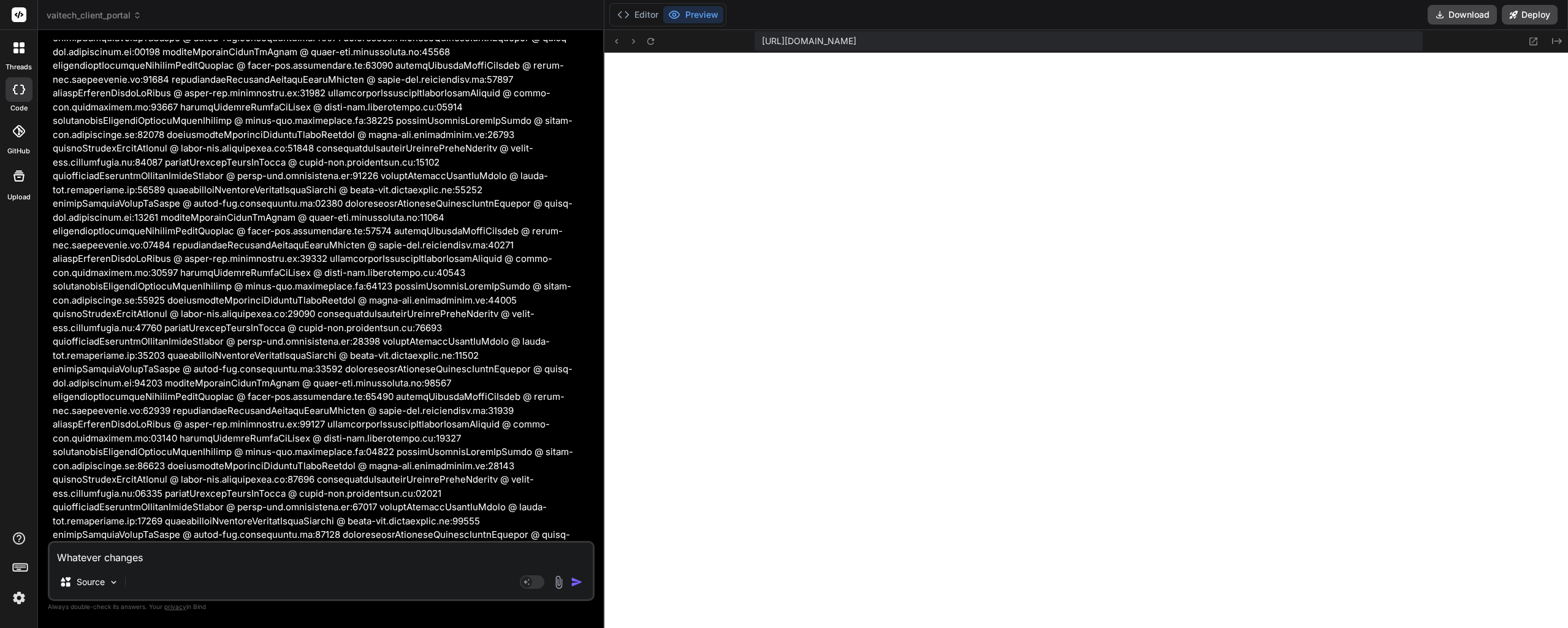
type textarea "x"
type textarea "Whatever changes yo"
type textarea "x"
type textarea "Whatever changes you"
type textarea "x"
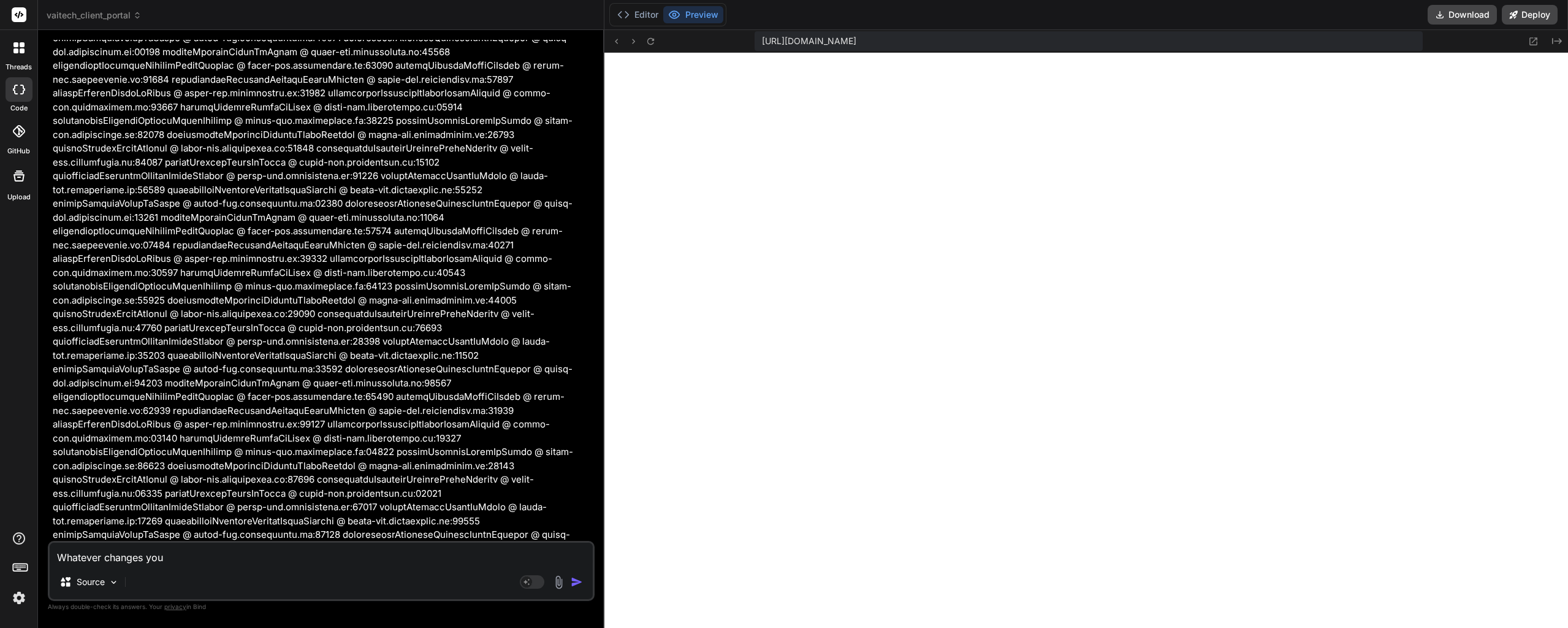
type textarea "Whatever changes you'"
type textarea "x"
type textarea "Whatever changes you'v"
type textarea "x"
type textarea "Whatever changes you've"
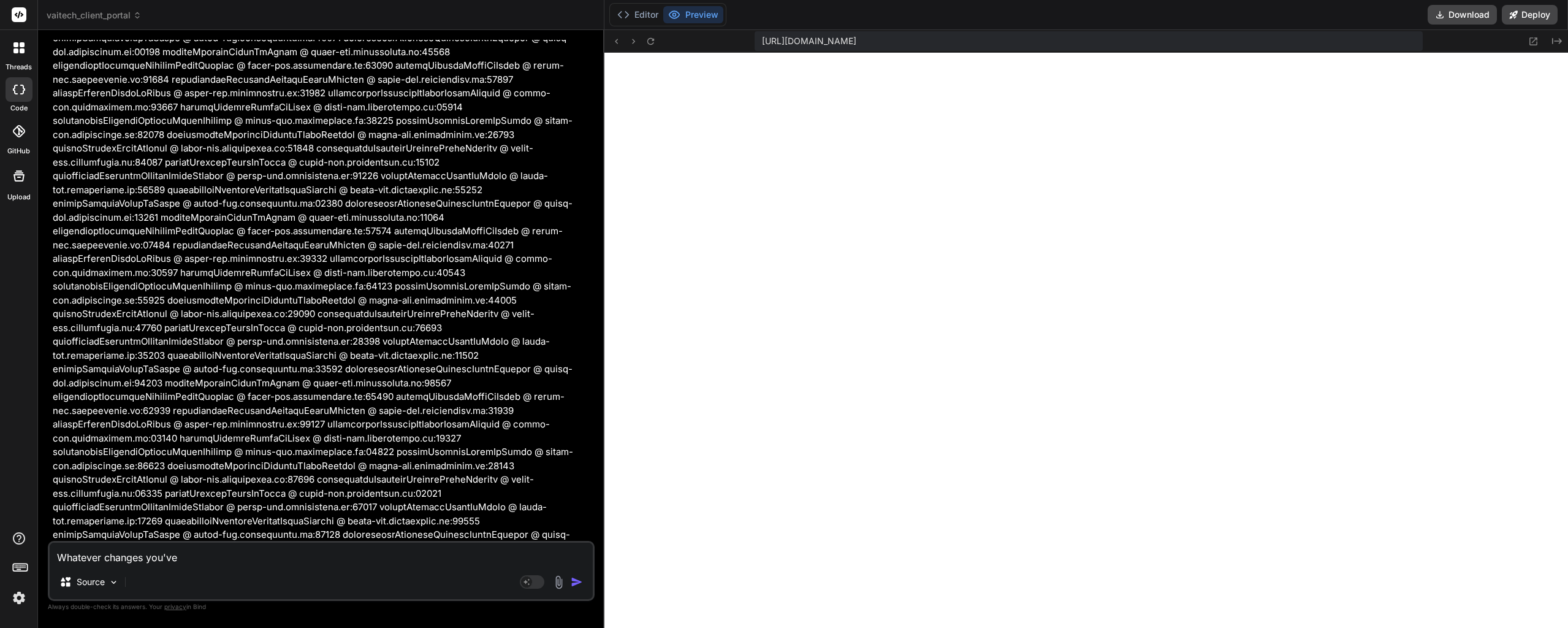
type textarea "x"
type textarea "Whatever changes you've"
type textarea "x"
type textarea "Whatever changes you've m"
type textarea "x"
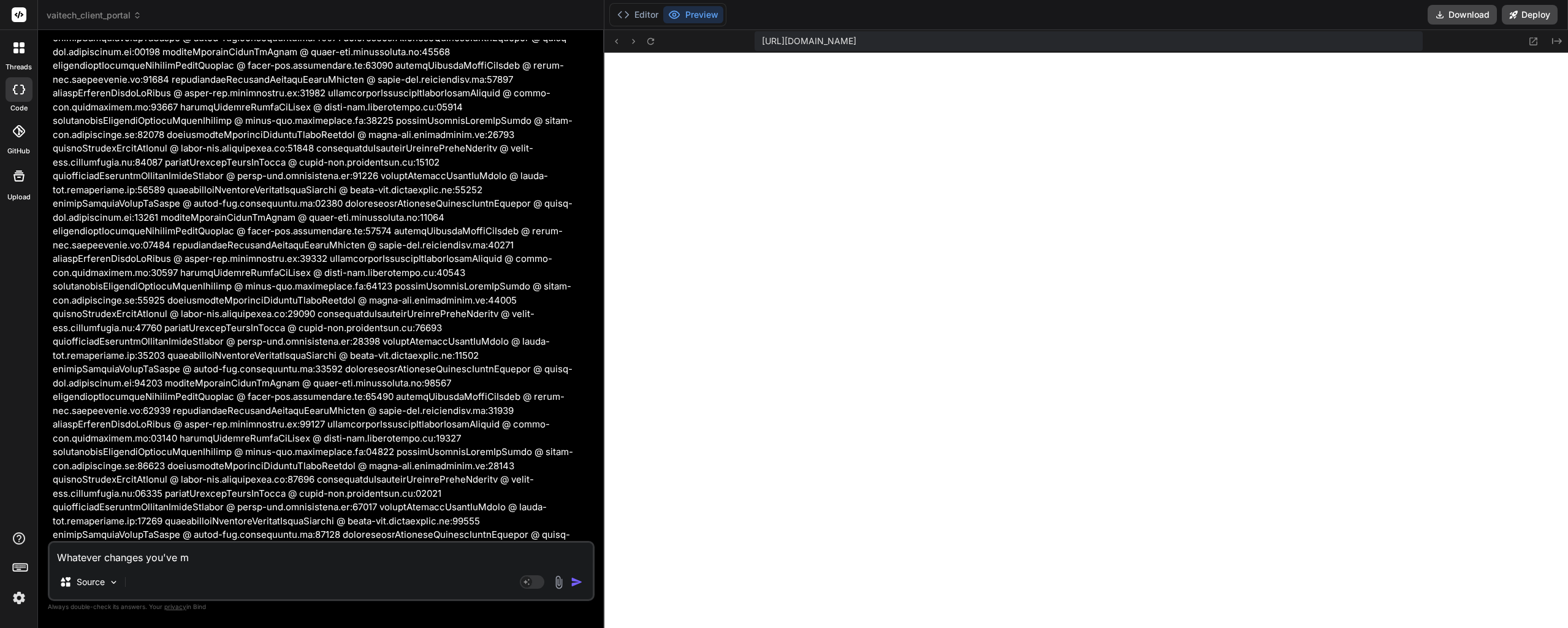
type textarea "Whatever changes you've ma"
type textarea "x"
type textarea "Whatever changes you've mad"
type textarea "x"
type textarea "Whatever changes you've made"
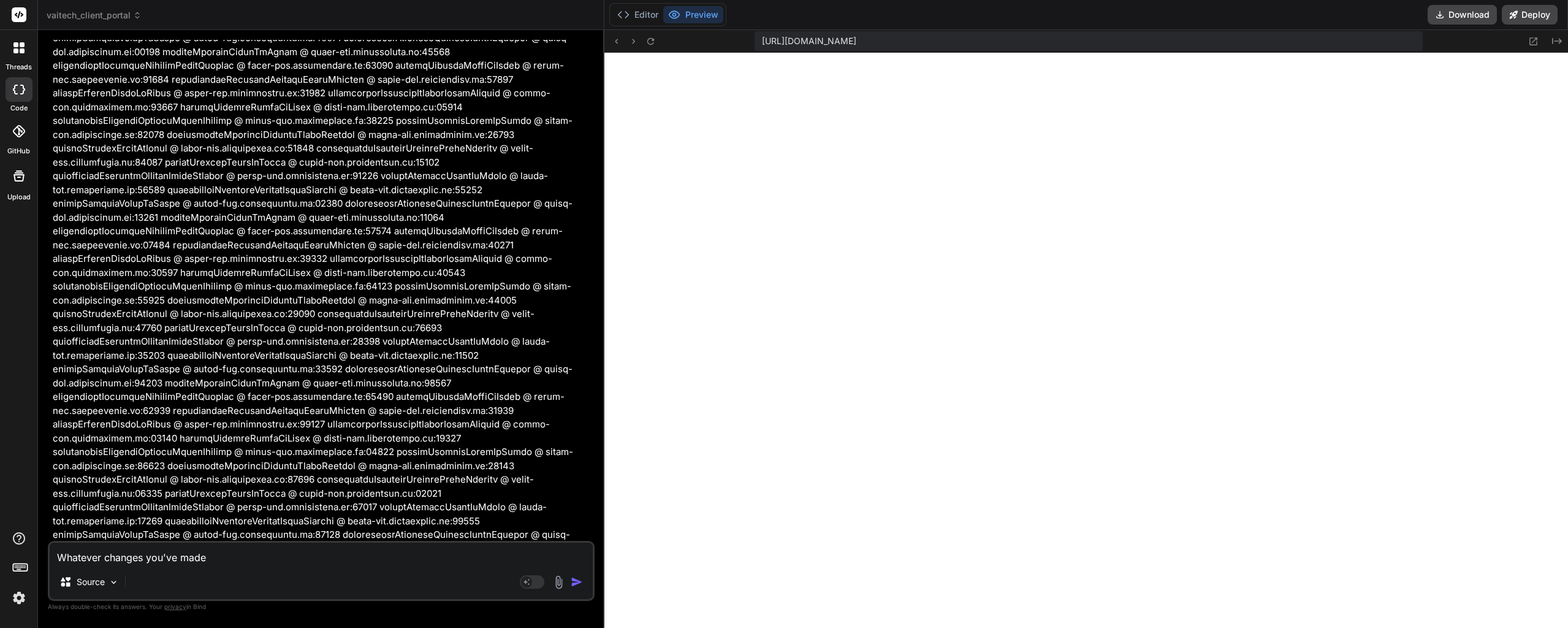
type textarea "x"
type textarea "Whatever changes you've made"
type textarea "x"
type textarea "Whatever changes you've made i"
type textarea "x"
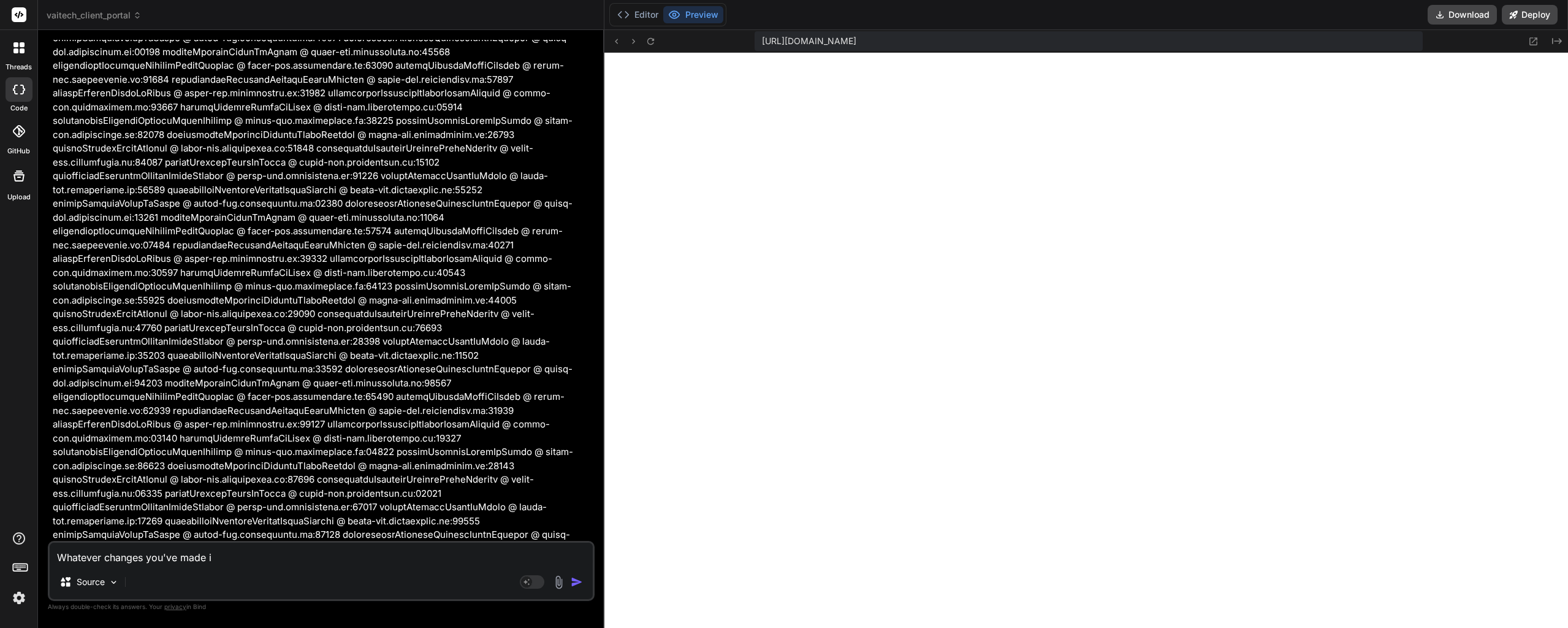
type textarea "Whatever changes you've made in"
type textarea "x"
type textarea "Whatever changes you've made in"
type textarea "x"
type textarea "Whatever changes you've made in t"
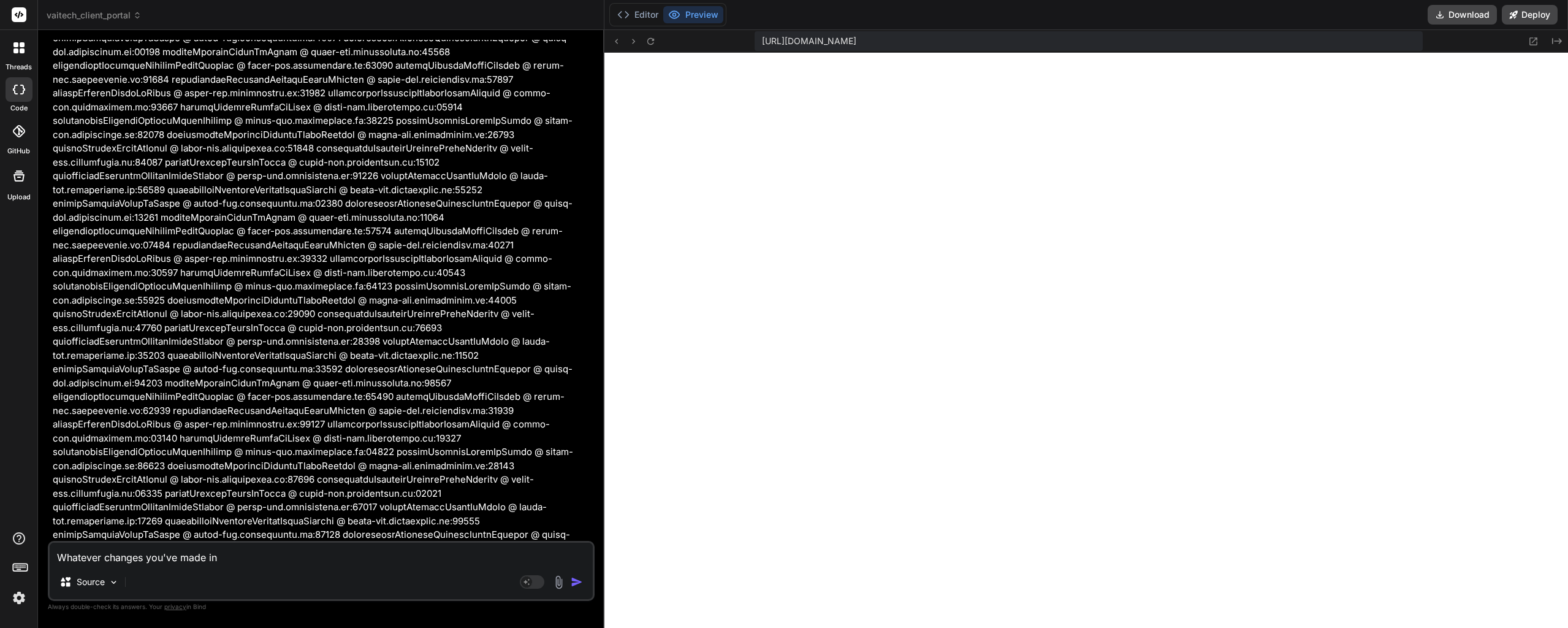
type textarea "x"
type textarea "Whatever changes you've made in th"
type textarea "x"
type textarea "Whatever changes you've made in the"
type textarea "x"
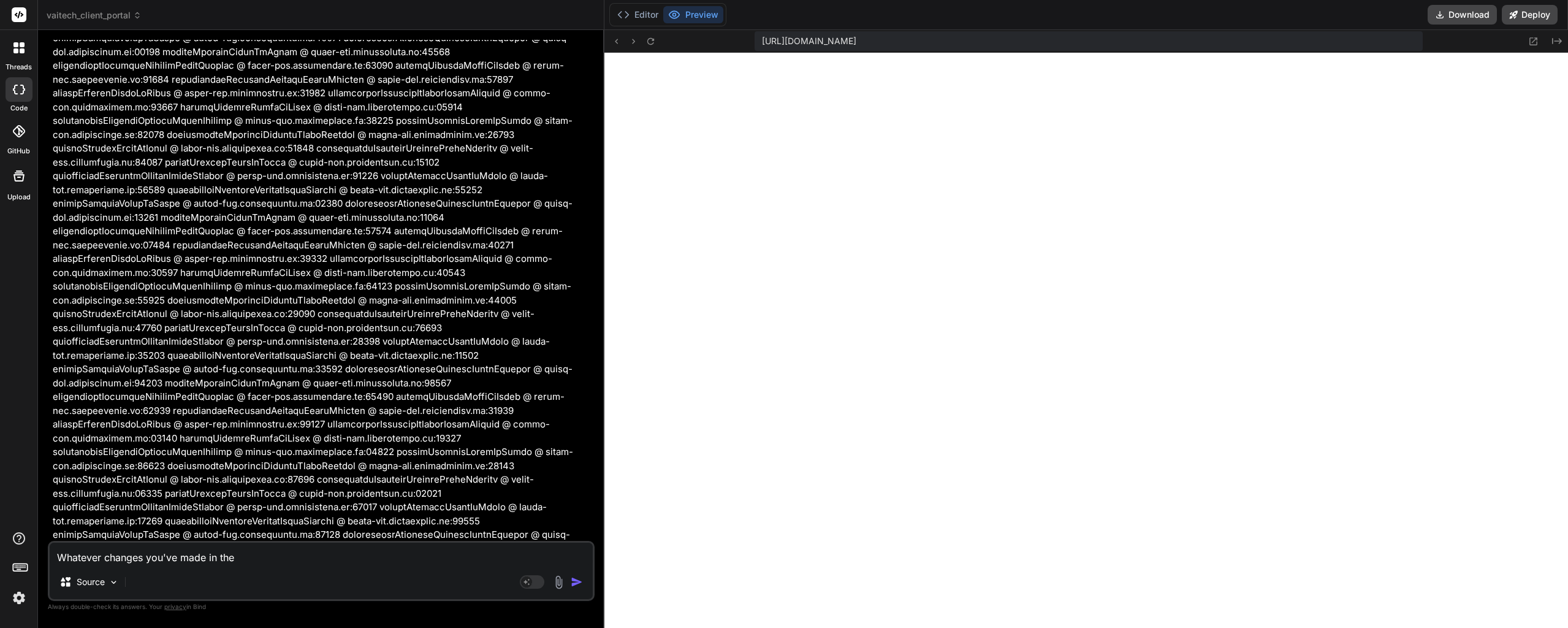
type textarea "Whatever changes you've made in the"
type textarea "x"
type textarea "Whatever changes you've made in the l"
type textarea "x"
type textarea "Whatever changes you've made in the la"
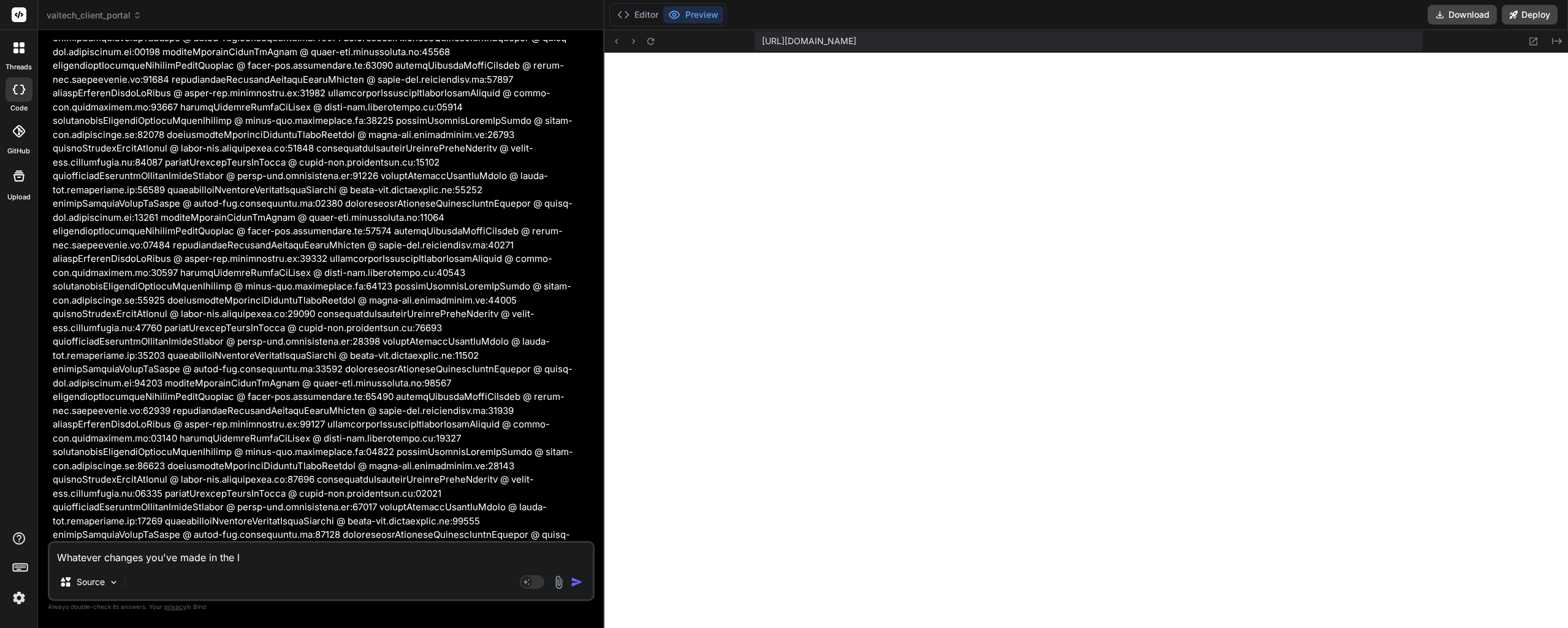
type textarea "x"
type textarea "Whatever changes you've made in the las"
type textarea "x"
type textarea "Whatever changes you've made in the last"
type textarea "x"
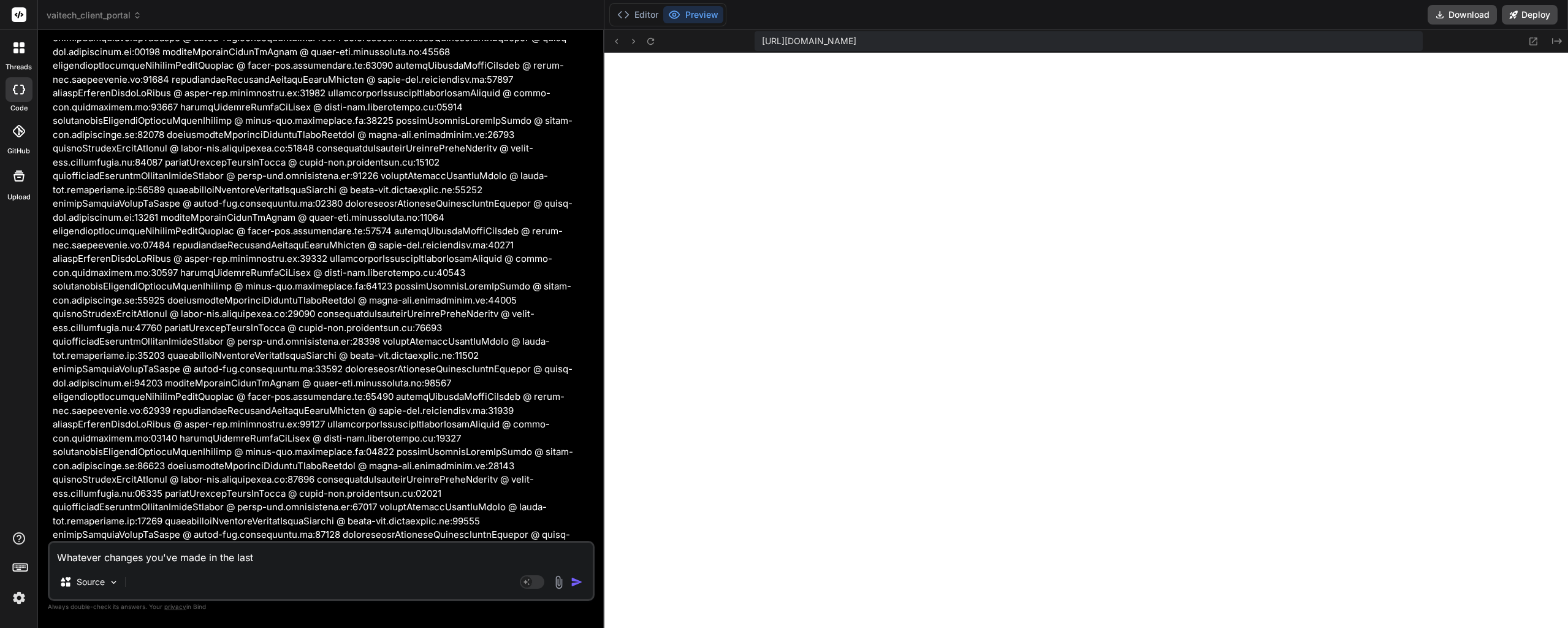
type textarea "Whatever changes you've made in the last"
type textarea "x"
type textarea "Whatever changes you've made in the last h"
type textarea "x"
type textarea "Whatever changes you've made in the last ho"
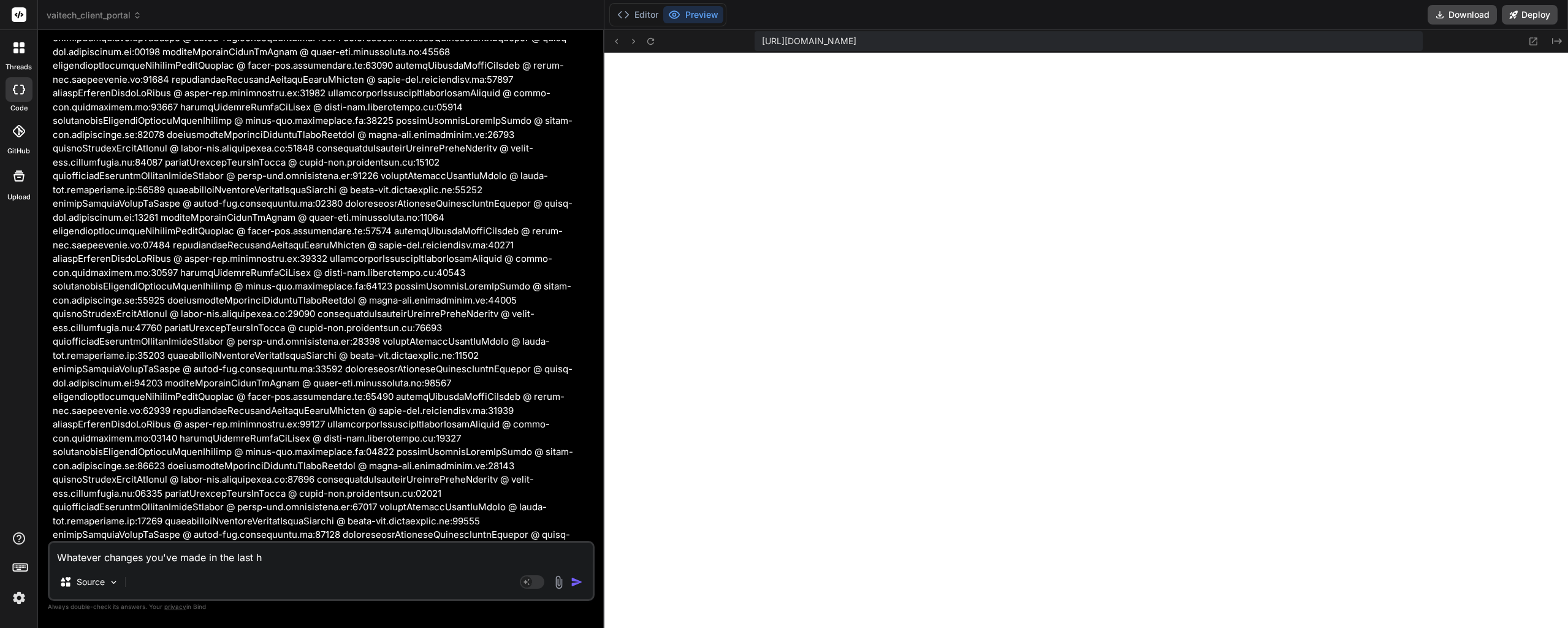
type textarea "x"
type textarea "Whatever changes you've made in the last hou"
type textarea "x"
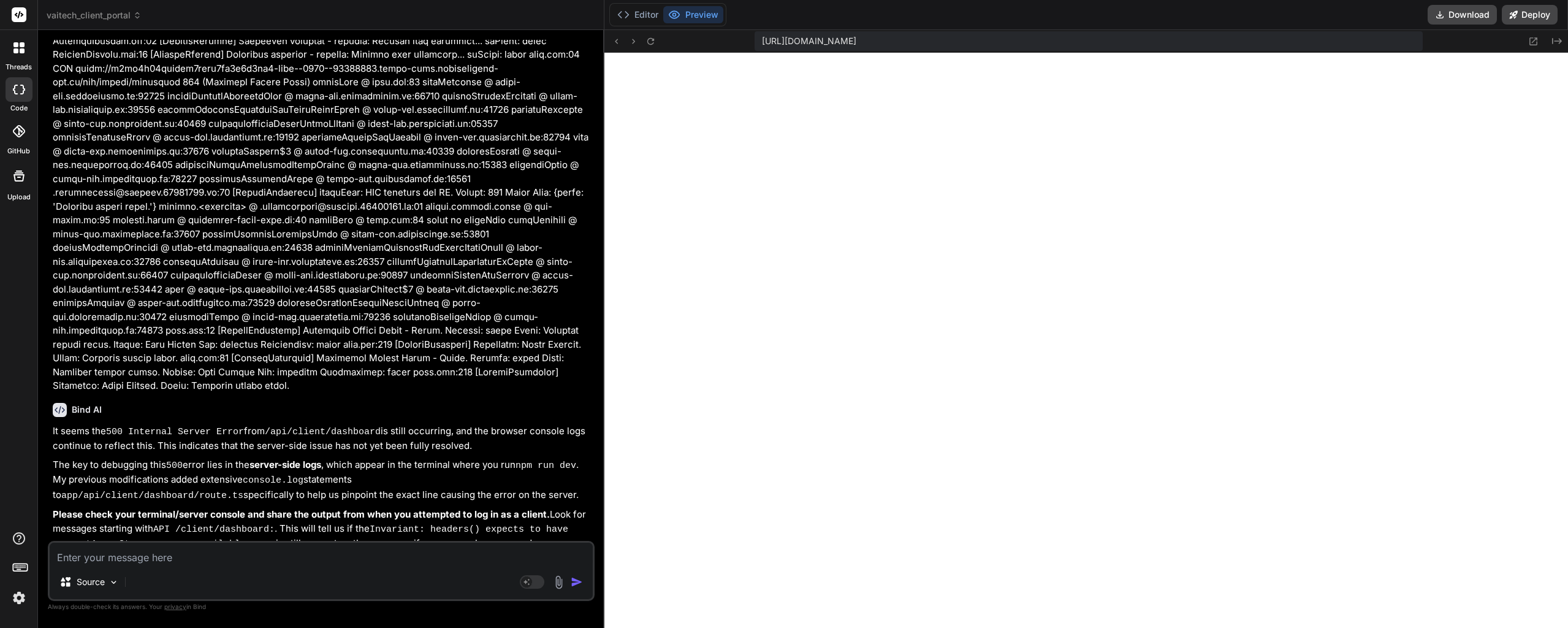
scroll to position [47515, 0]
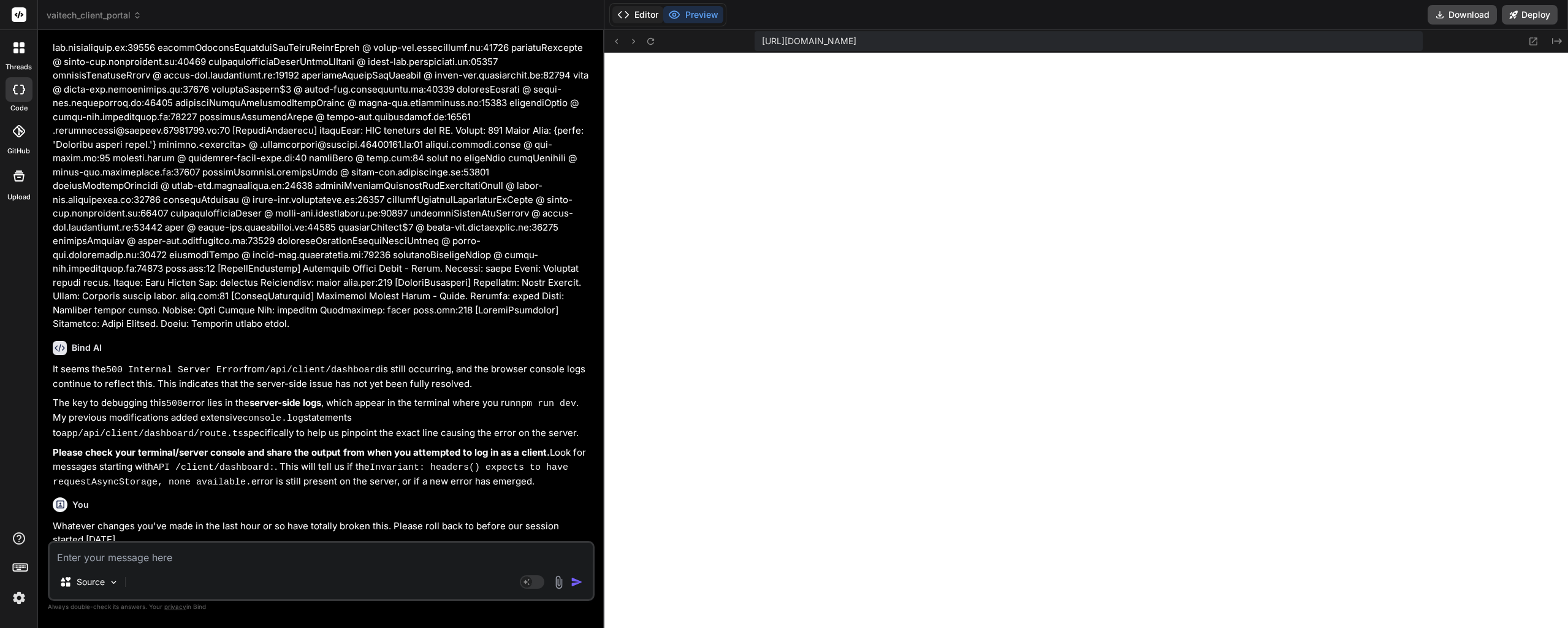
click at [644, 17] on button "Editor" at bounding box center [637, 14] width 50 height 17
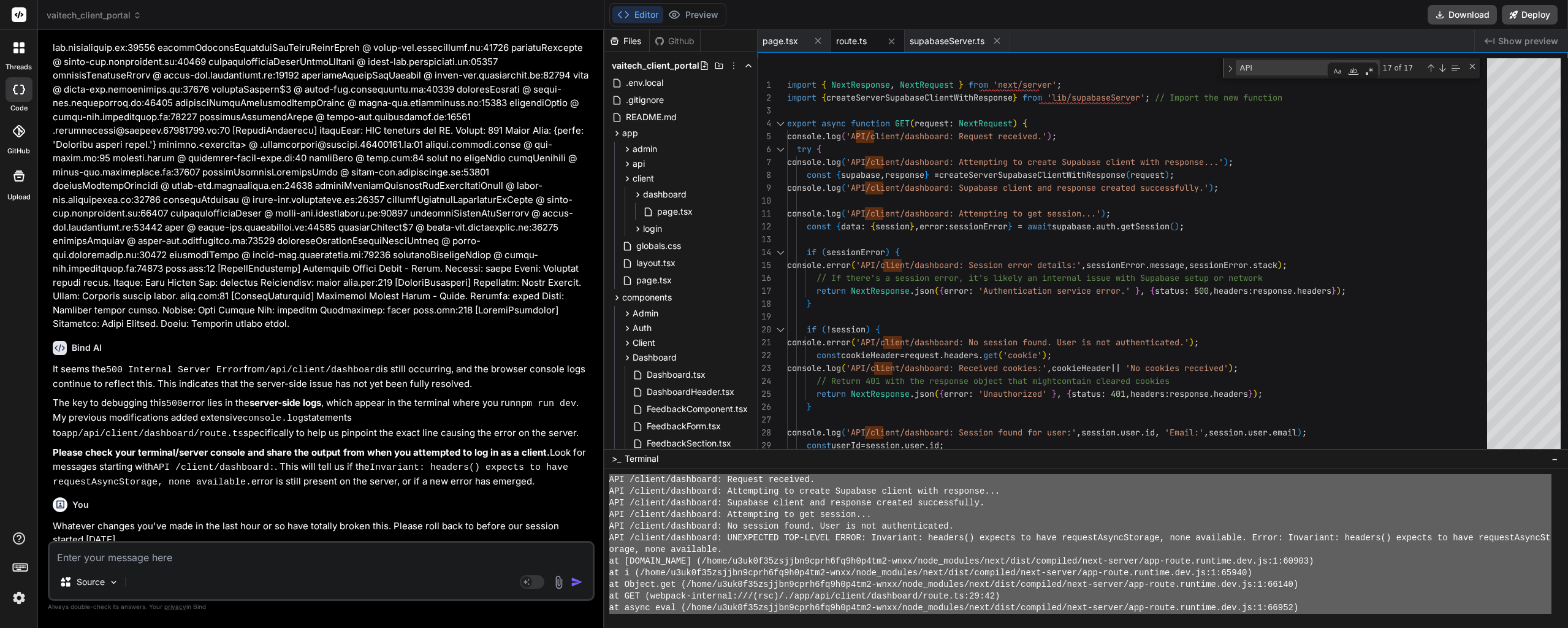
scroll to position [11309, 0]
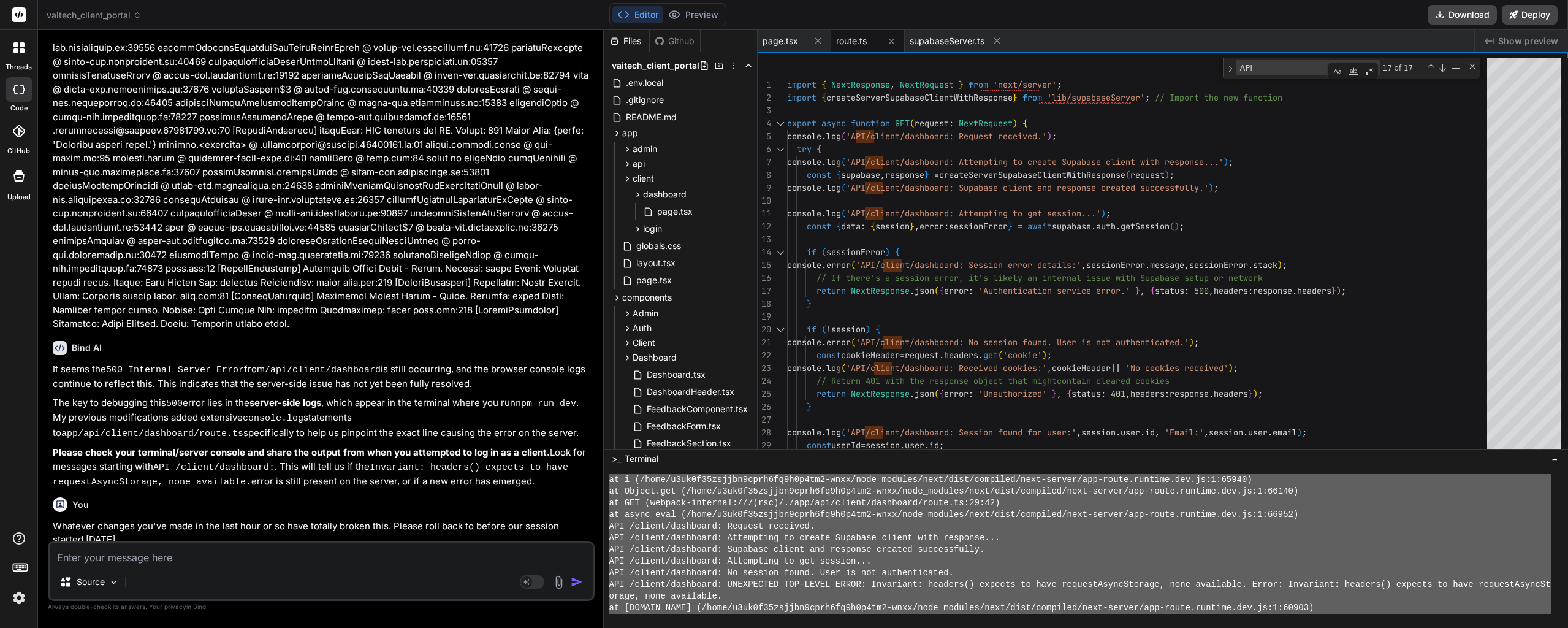
drag, startPoint x: 1323, startPoint y: 589, endPoint x: 609, endPoint y: 476, distance: 722.9
click at [609, 476] on div "at i (/home/u3uk0f35zsjjbn9cprh6fq9h0p4tm2-wnxx/node_modules/next/dist/compiled…" at bounding box center [1080, 544] width 942 height 140
click at [224, 551] on textarea at bounding box center [321, 553] width 543 height 22
paste textarea "at i (/home/u3uk0f35zsjjbn9cprh6fq9h0p4tm2-wnxx/node_modules/next/dist/compiled…"
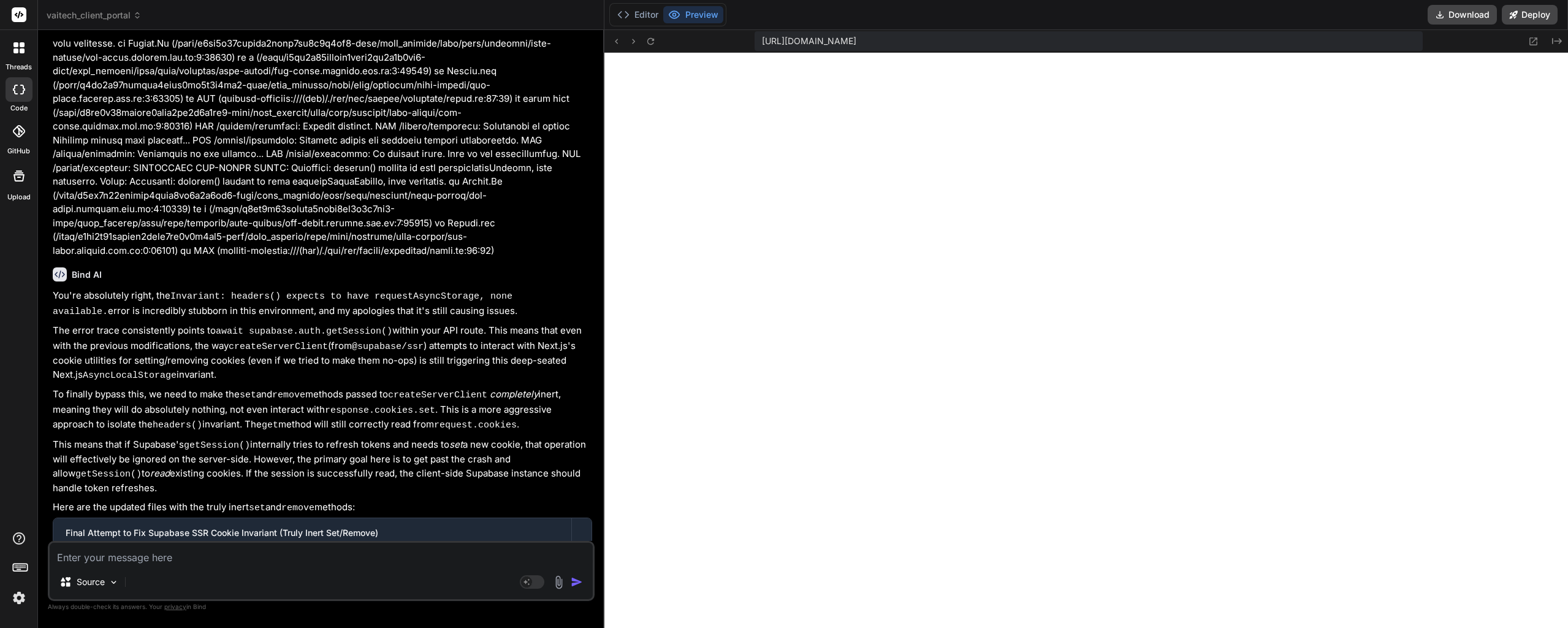
scroll to position [48537, 0]
drag, startPoint x: 389, startPoint y: 236, endPoint x: 390, endPoint y: 274, distance: 38.0
click at [200, 561] on textarea at bounding box center [321, 553] width 543 height 22
paste textarea "page.tsx:46 [ClientDashboard] fetchData: Initiating data fetch... page.tsx:43 […"
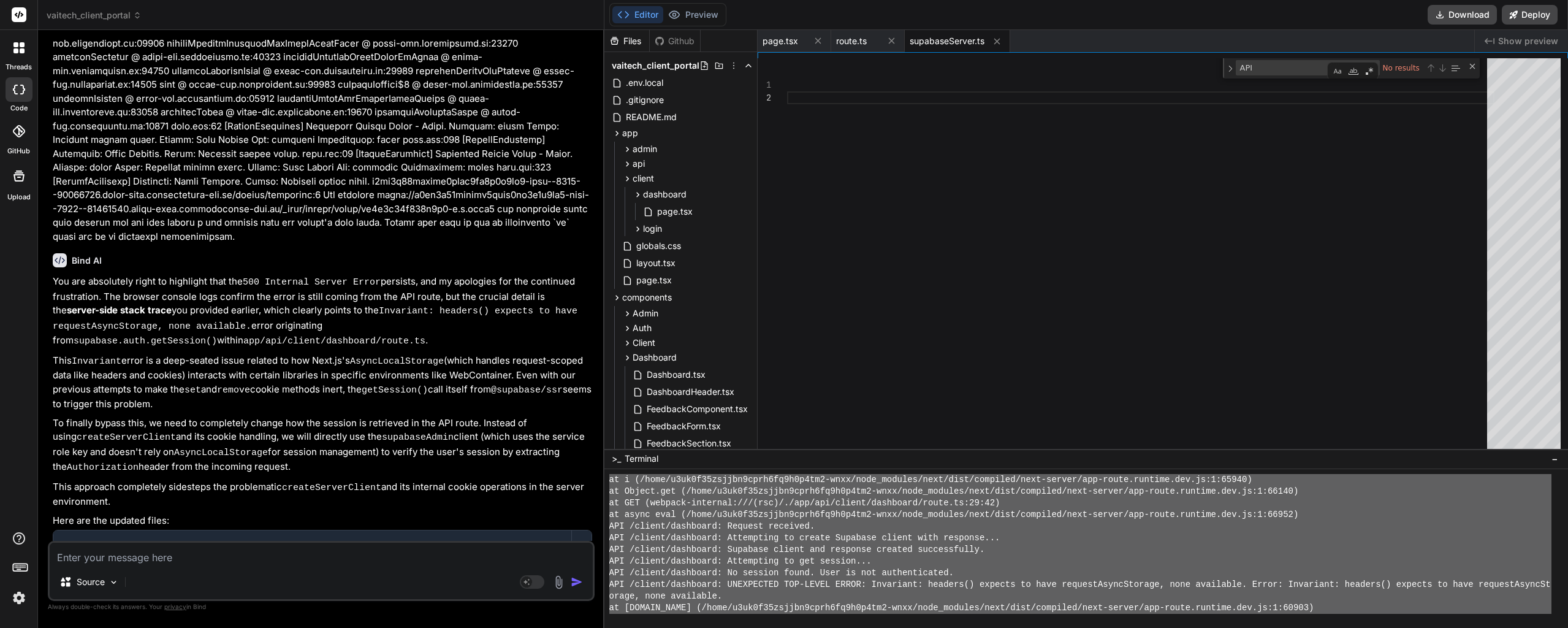
scroll to position [4158, 0]
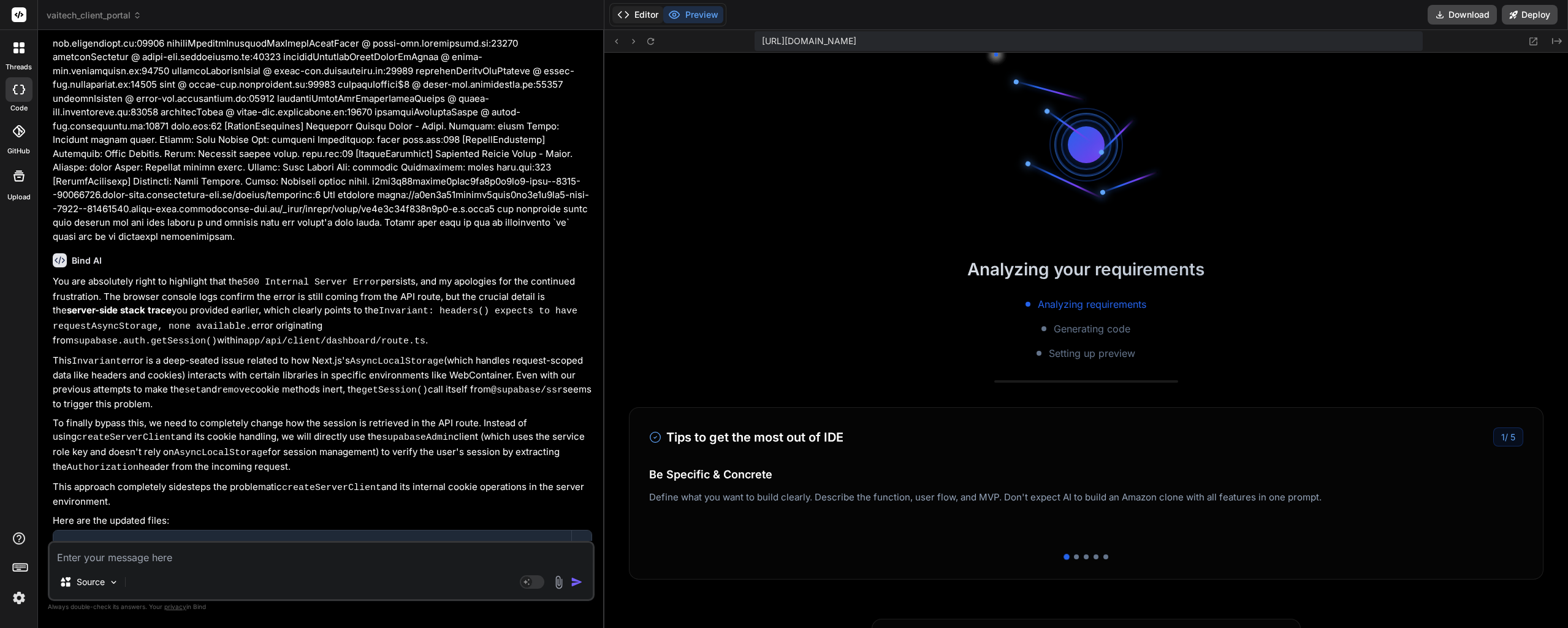
click at [633, 15] on button "Editor" at bounding box center [637, 14] width 50 height 17
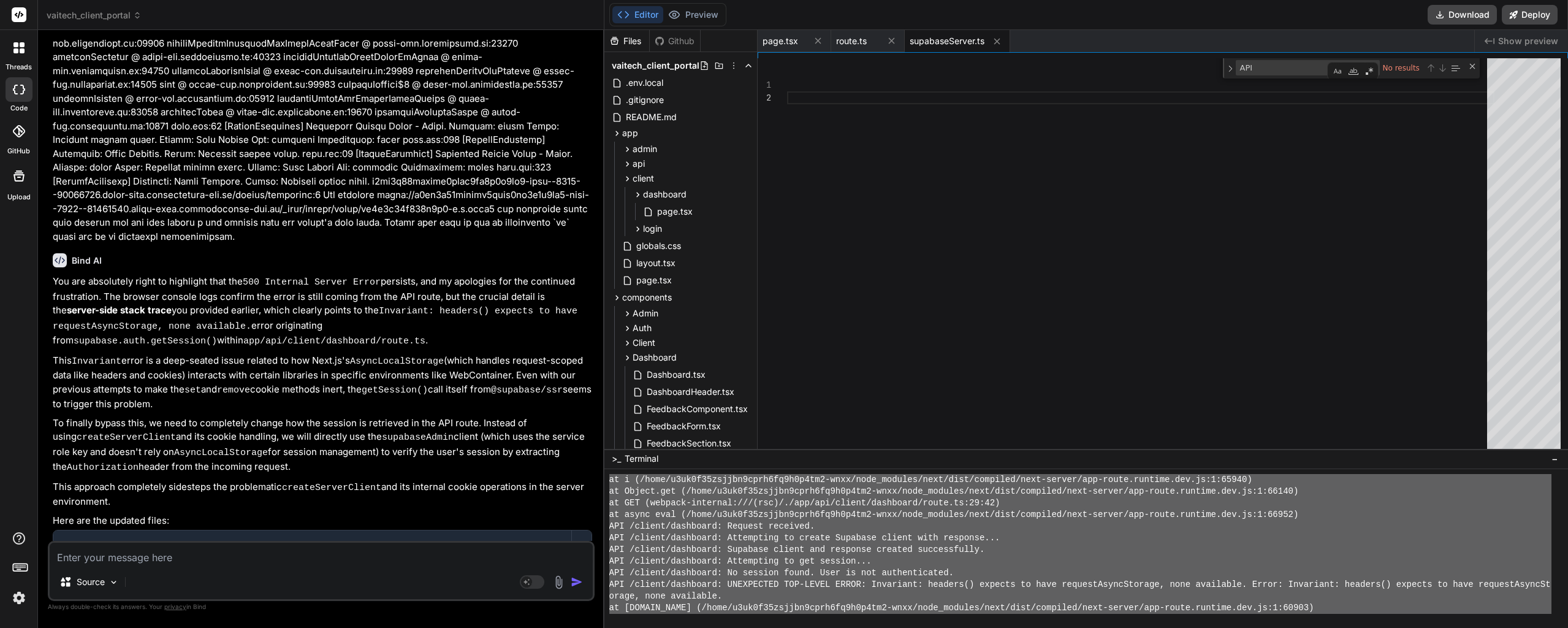
click at [938, 130] on div at bounding box center [1140, 309] width 707 height 503
drag, startPoint x: 229, startPoint y: 355, endPoint x: 151, endPoint y: 354, distance: 78.0
click at [142, 603] on div "Create lib/supabaseServer.ts" at bounding box center [327, 609] width 504 height 13
click at [92, 603] on div "Create lib/supabaseServer.ts" at bounding box center [163, 609] width 145 height 13
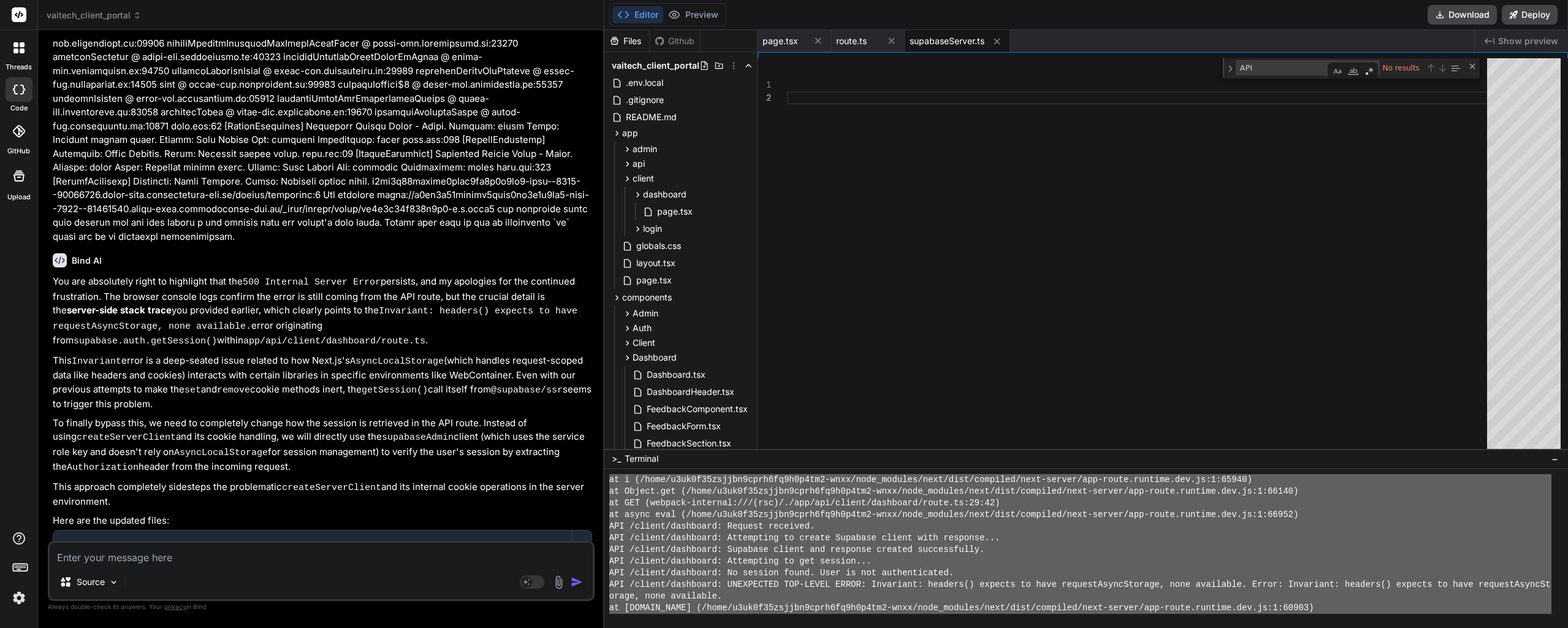
click at [125, 602] on code "lib/supabaseServer.ts" at bounding box center [178, 609] width 115 height 14
click at [139, 602] on code "lib/supabaseServer.ts" at bounding box center [178, 609] width 115 height 14
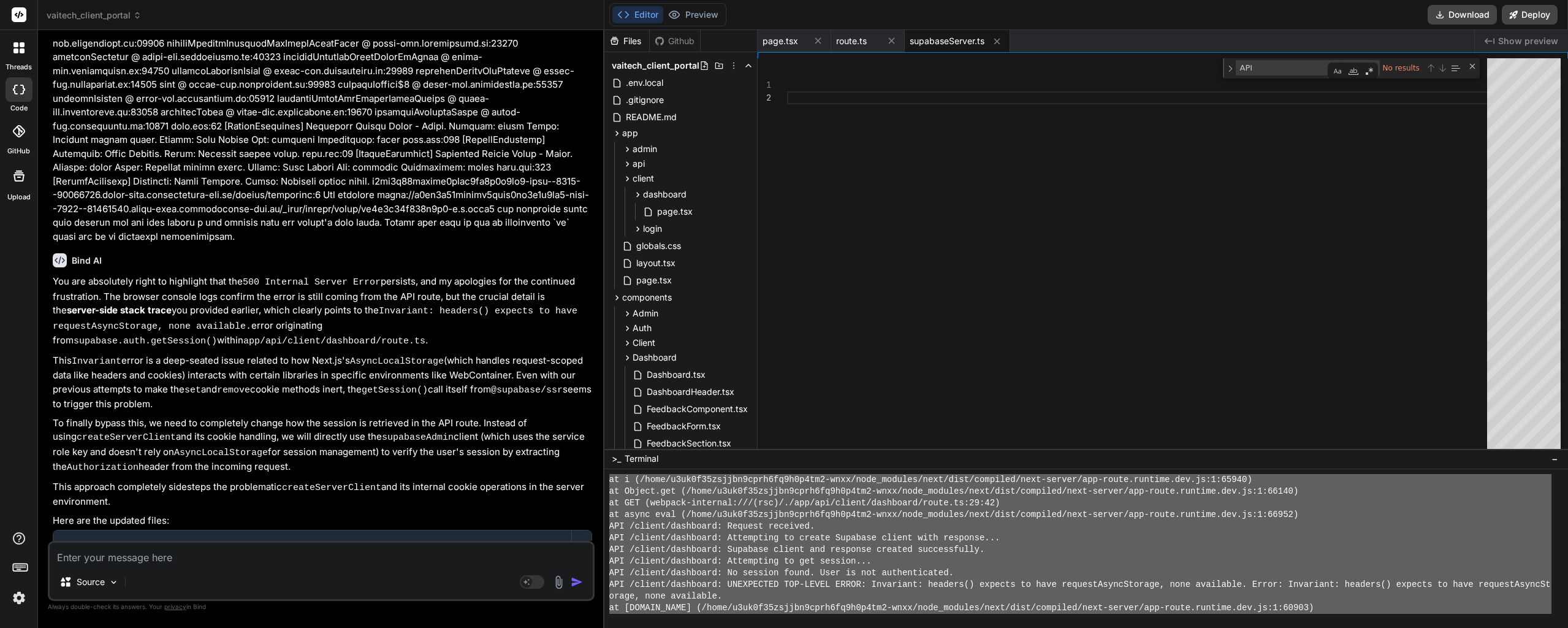
click at [139, 602] on code "lib/supabaseServer.ts" at bounding box center [178, 609] width 115 height 14
click at [143, 602] on code "lib/supabaseServer.ts" at bounding box center [178, 609] width 115 height 14
drag, startPoint x: 125, startPoint y: 353, endPoint x: 229, endPoint y: 351, distance: 104.0
click at [229, 603] on div "Create lib/supabaseServer.ts" at bounding box center [327, 609] width 504 height 13
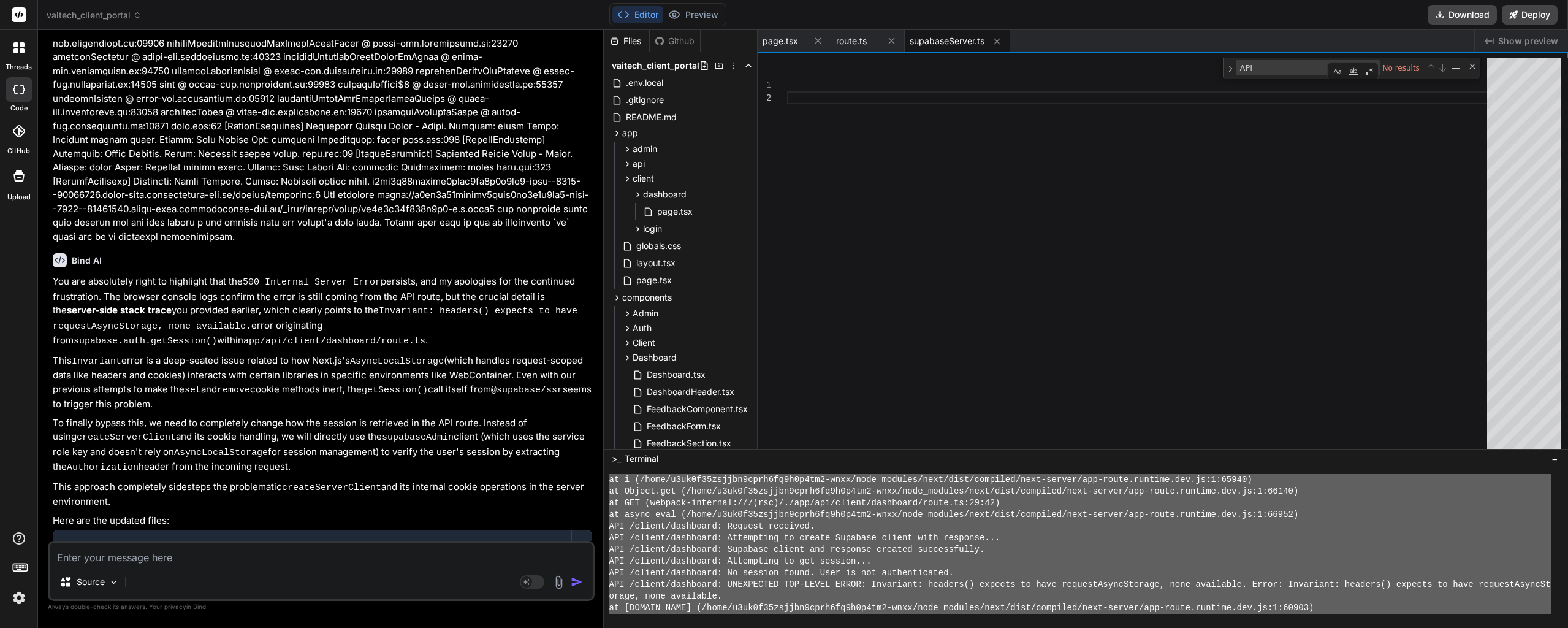
copy code "lib/supabaseServer.ts"
click at [173, 543] on textarea at bounding box center [321, 553] width 543 height 22
click at [177, 554] on textarea at bounding box center [321, 553] width 543 height 22
paste textarea "lib/supabaseServer.ts"
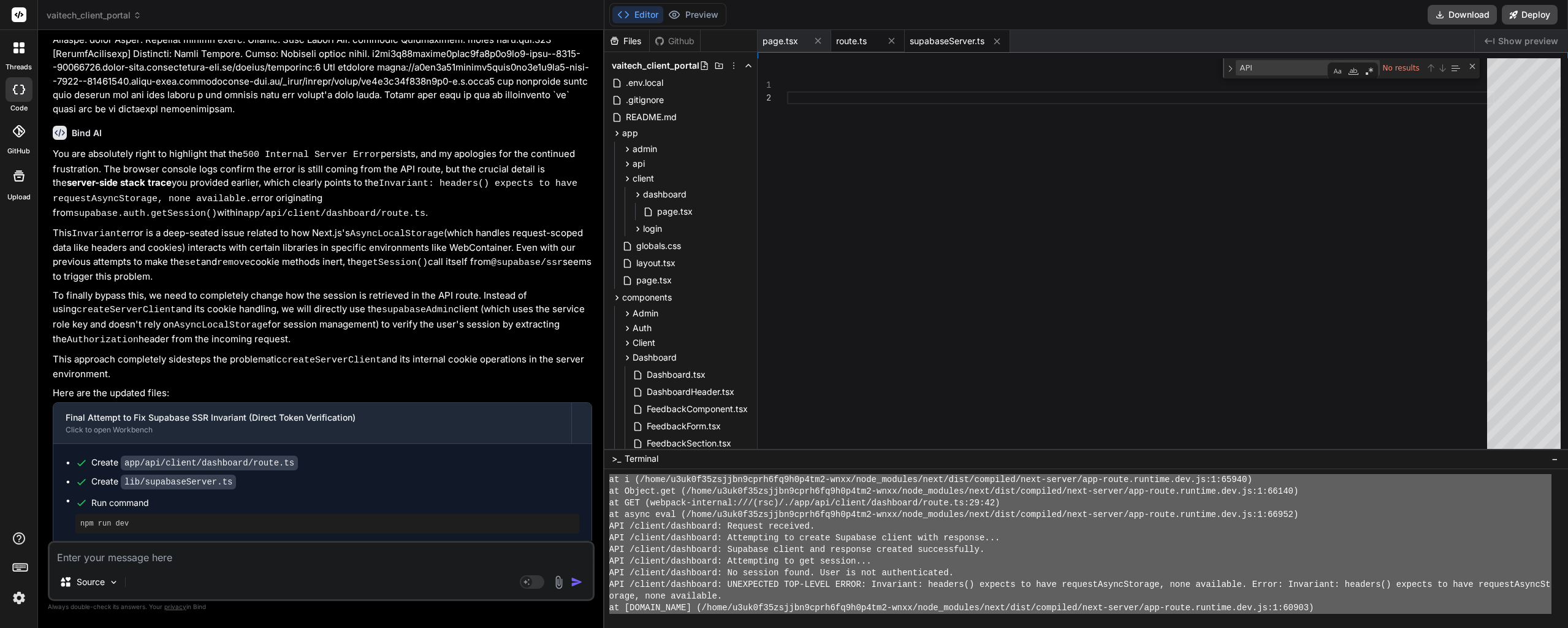
scroll to position [1945, 0]
click at [710, 21] on button "Preview" at bounding box center [693, 14] width 60 height 17
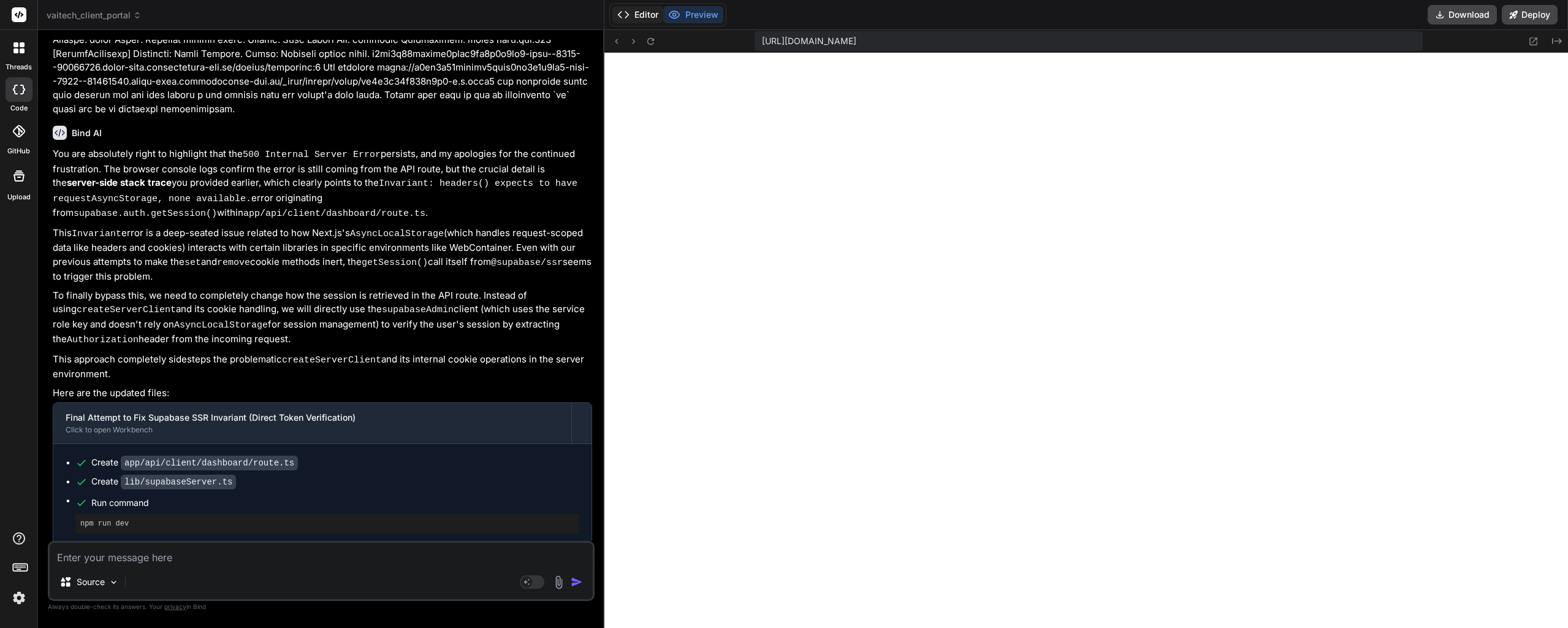
scroll to position [49700, 0]
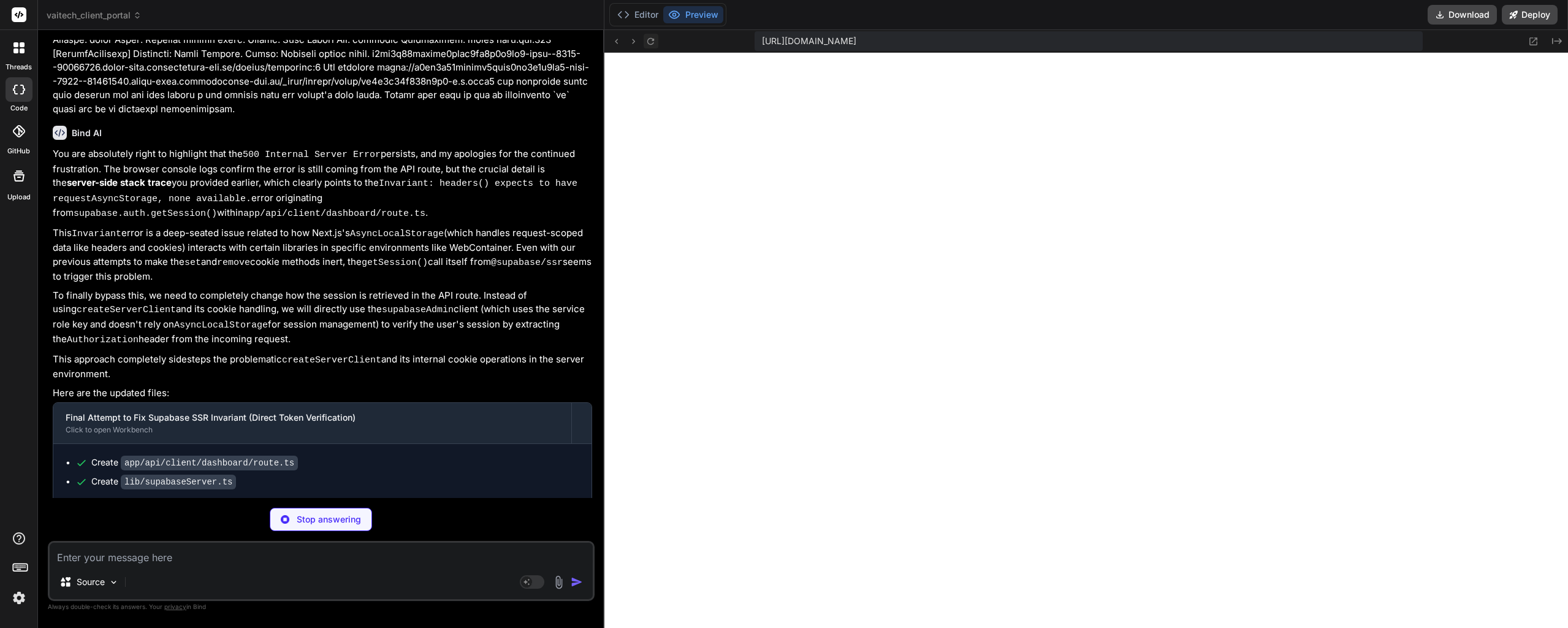
click at [648, 41] on icon at bounding box center [651, 41] width 10 height 10
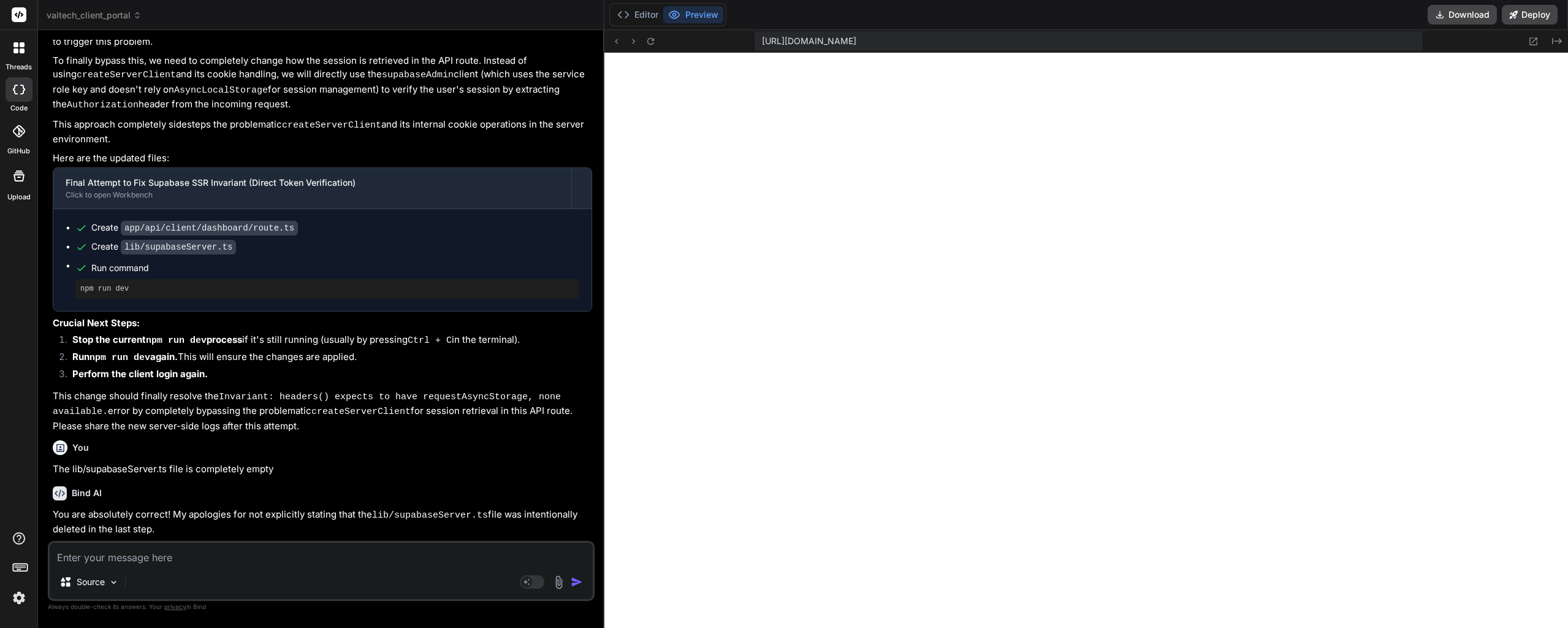
scroll to position [0, 0]
click at [639, 19] on button "Editor" at bounding box center [637, 14] width 50 height 17
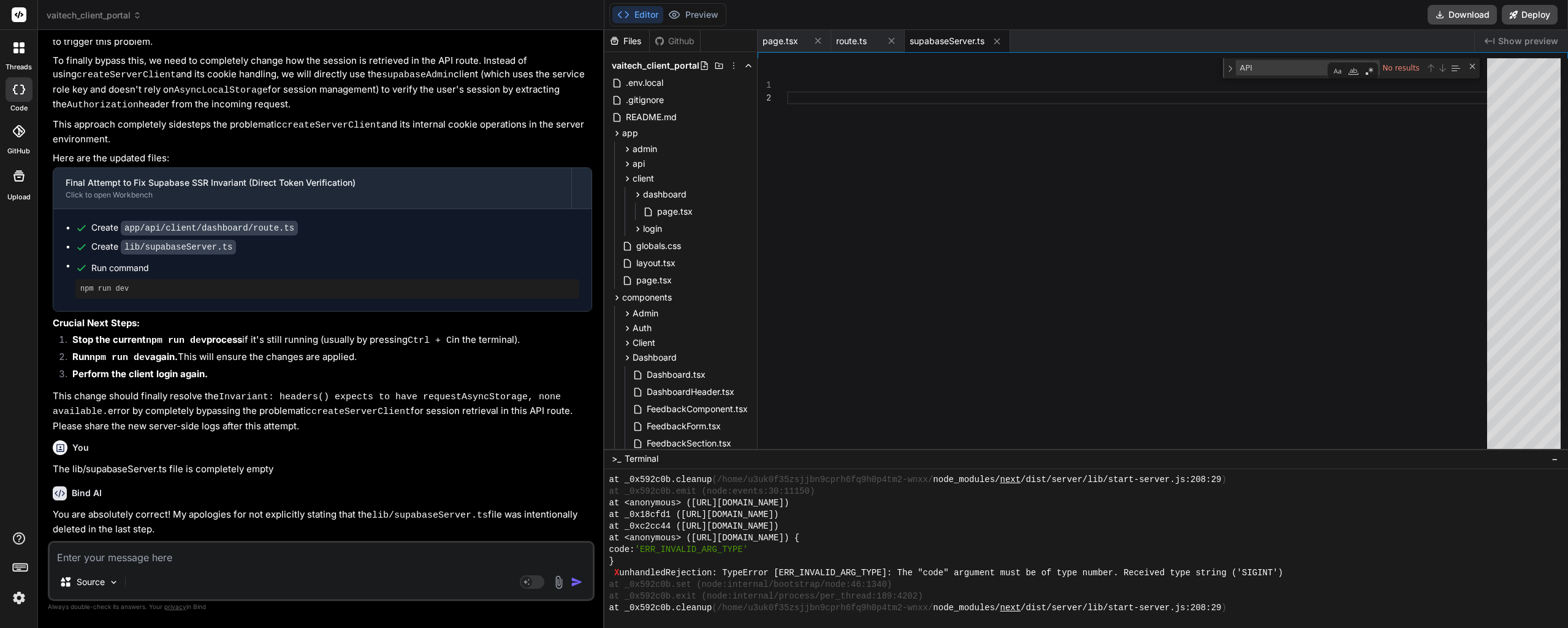
click at [971, 577] on div "X unhandledRejection: TypeError [ERR_INVALID_ARG_TYPE]: The "code" argument mus…" at bounding box center [1080, 573] width 942 height 12
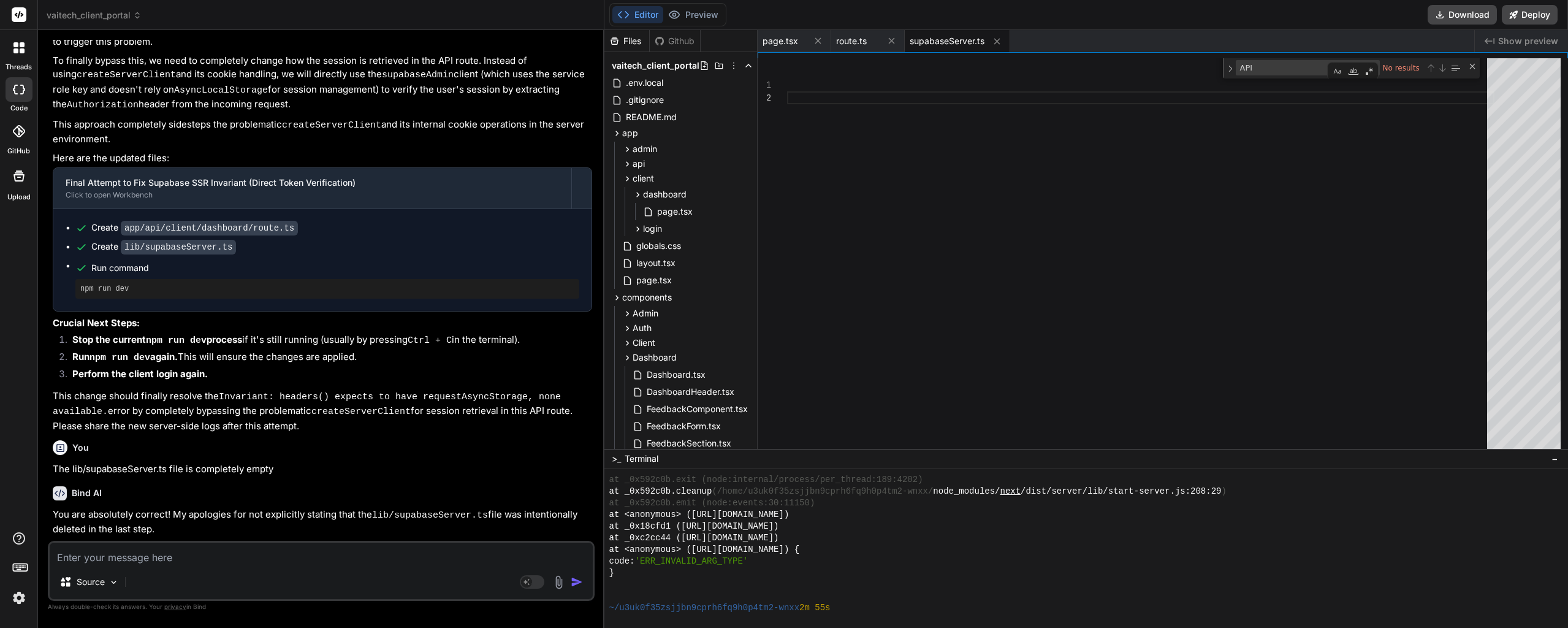
scroll to position [11647, 0]
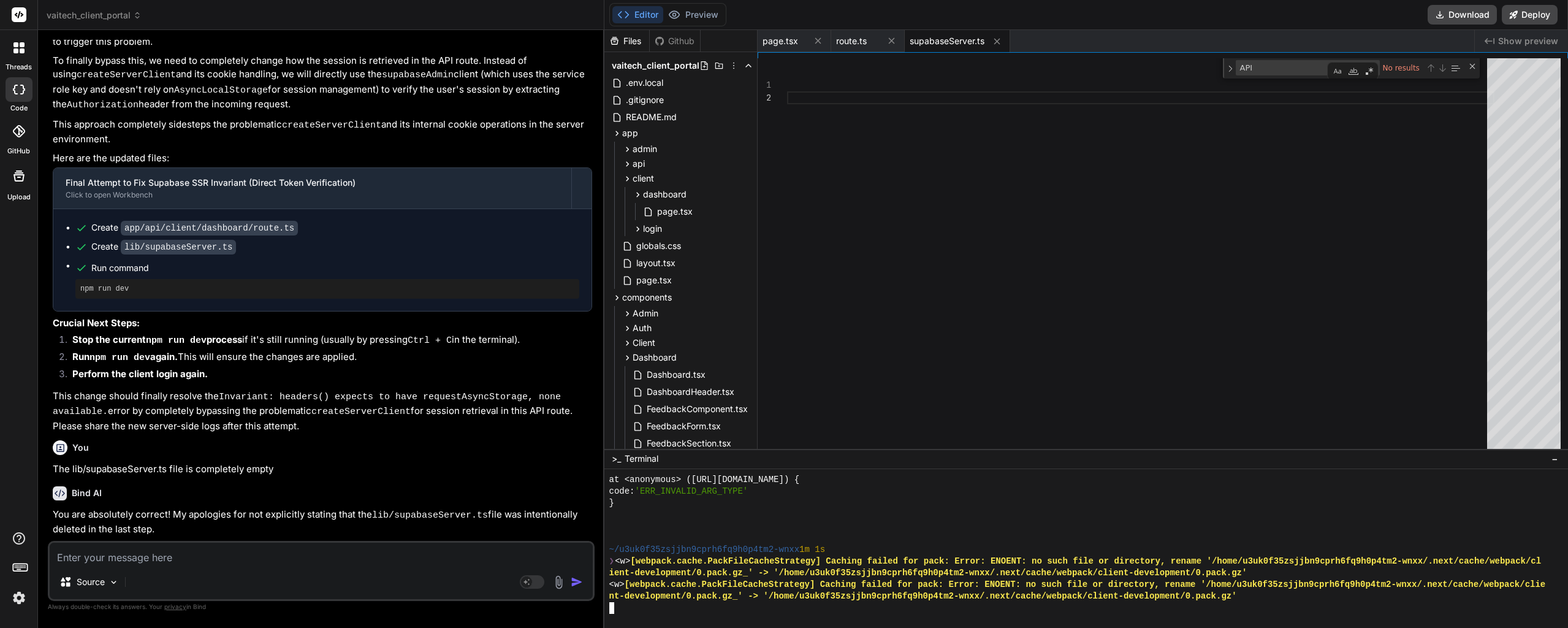
click at [181, 561] on textarea at bounding box center [321, 553] width 543 height 22
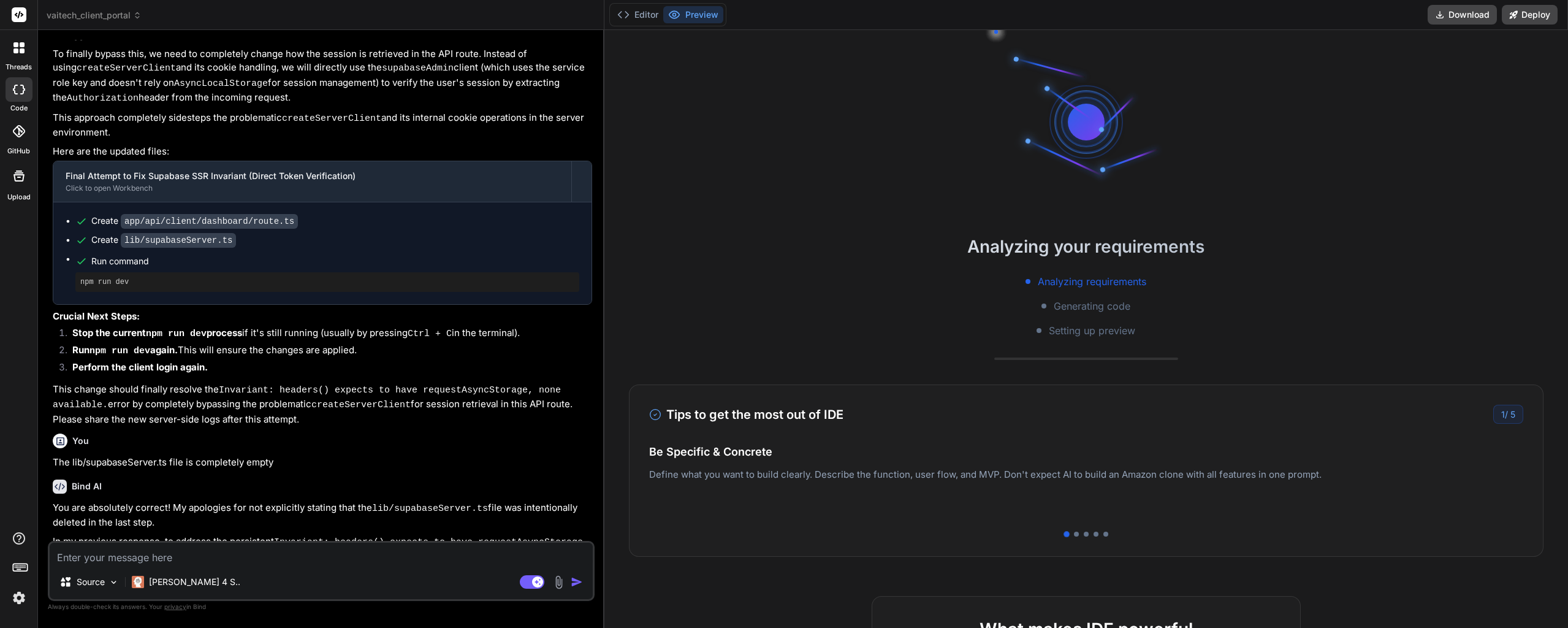
scroll to position [13538, 0]
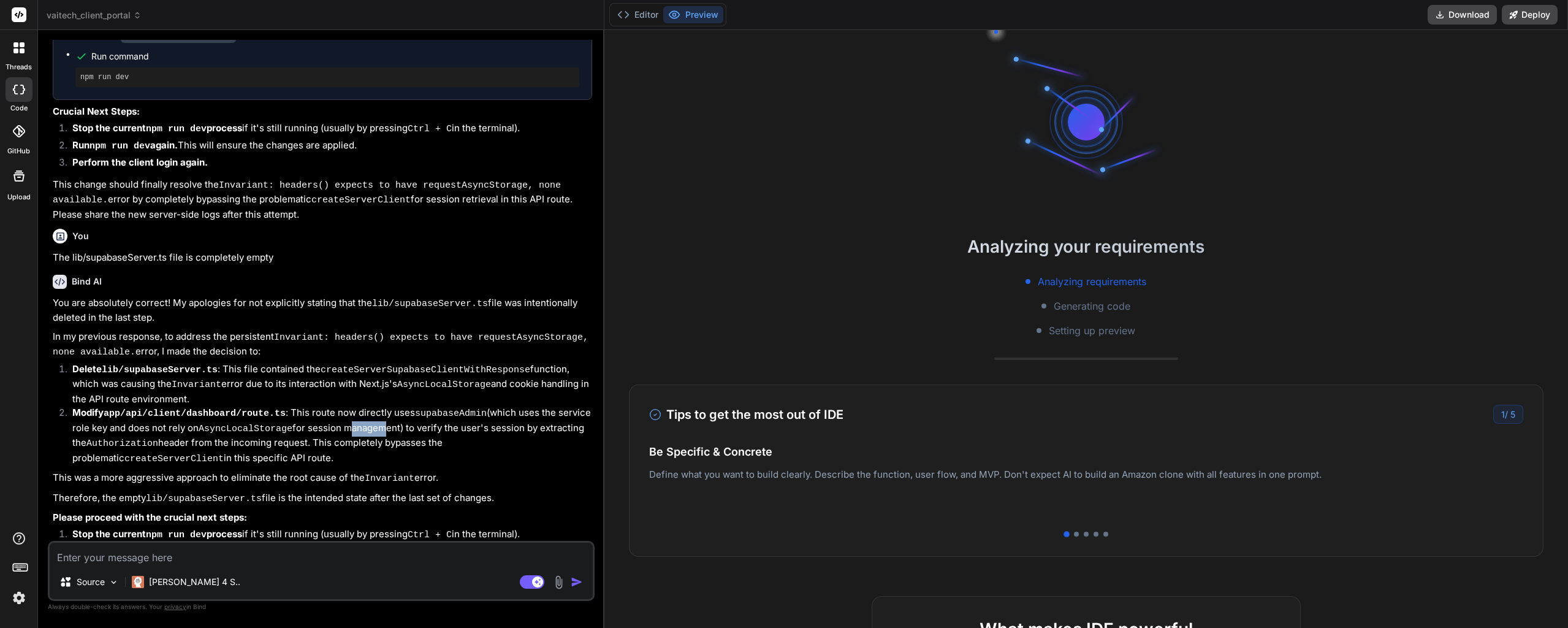
drag, startPoint x: 338, startPoint y: 375, endPoint x: 376, endPoint y: 372, distance: 38.1
click at [376, 406] on li "Modify app/api/client/dashboard/route.ts : This route now directly uses supabas…" at bounding box center [327, 435] width 529 height 60
drag, startPoint x: 434, startPoint y: 372, endPoint x: 229, endPoint y: 378, distance: 205.1
click at [229, 406] on li "Modify app/api/client/dashboard/route.ts : This route now directly uses supabas…" at bounding box center [327, 435] width 529 height 60
click at [229, 423] on code "AsyncLocalStorage" at bounding box center [245, 428] width 93 height 10
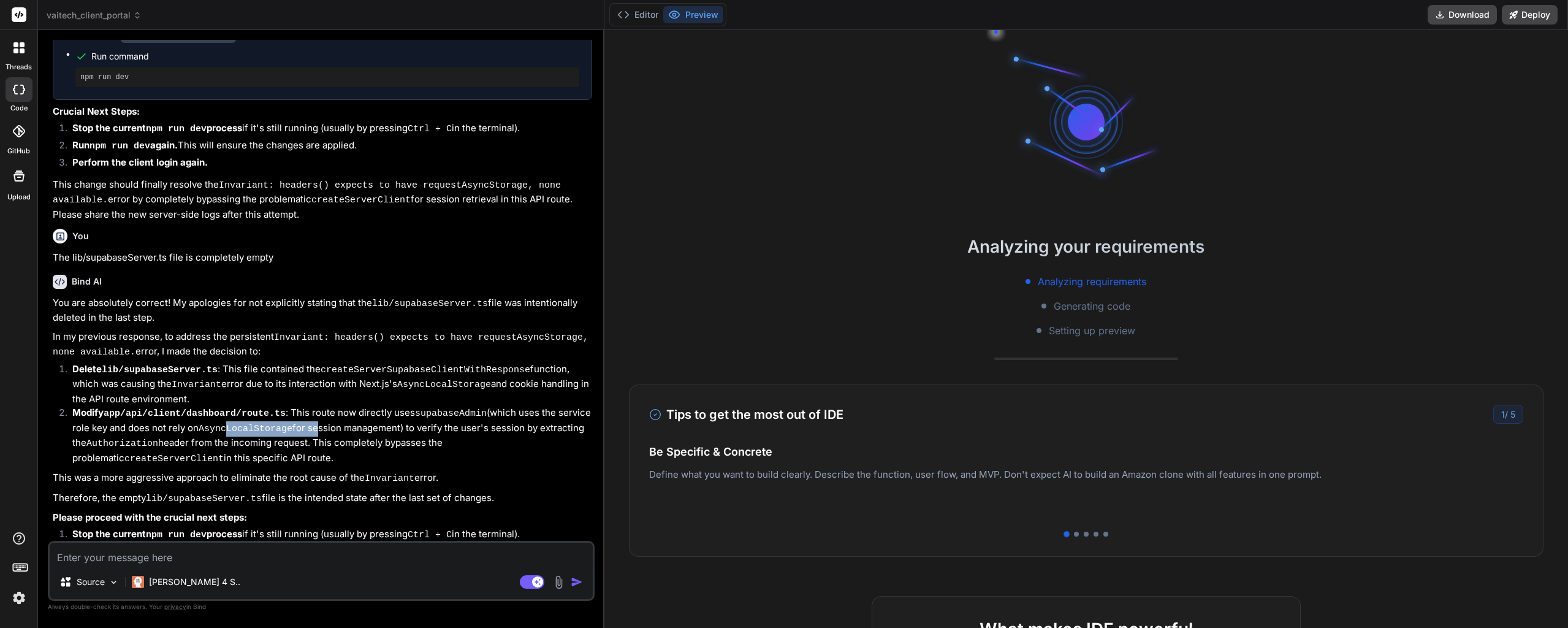
drag, startPoint x: 225, startPoint y: 378, endPoint x: 373, endPoint y: 374, distance: 148.1
click at [308, 406] on li "Modify app/api/client/dashboard/route.ts : This route now directly uses supabas…" at bounding box center [327, 435] width 529 height 60
click at [373, 406] on li "Modify app/api/client/dashboard/route.ts : This route now directly uses supabas…" at bounding box center [327, 435] width 529 height 60
click at [632, 10] on button "Editor" at bounding box center [637, 14] width 50 height 17
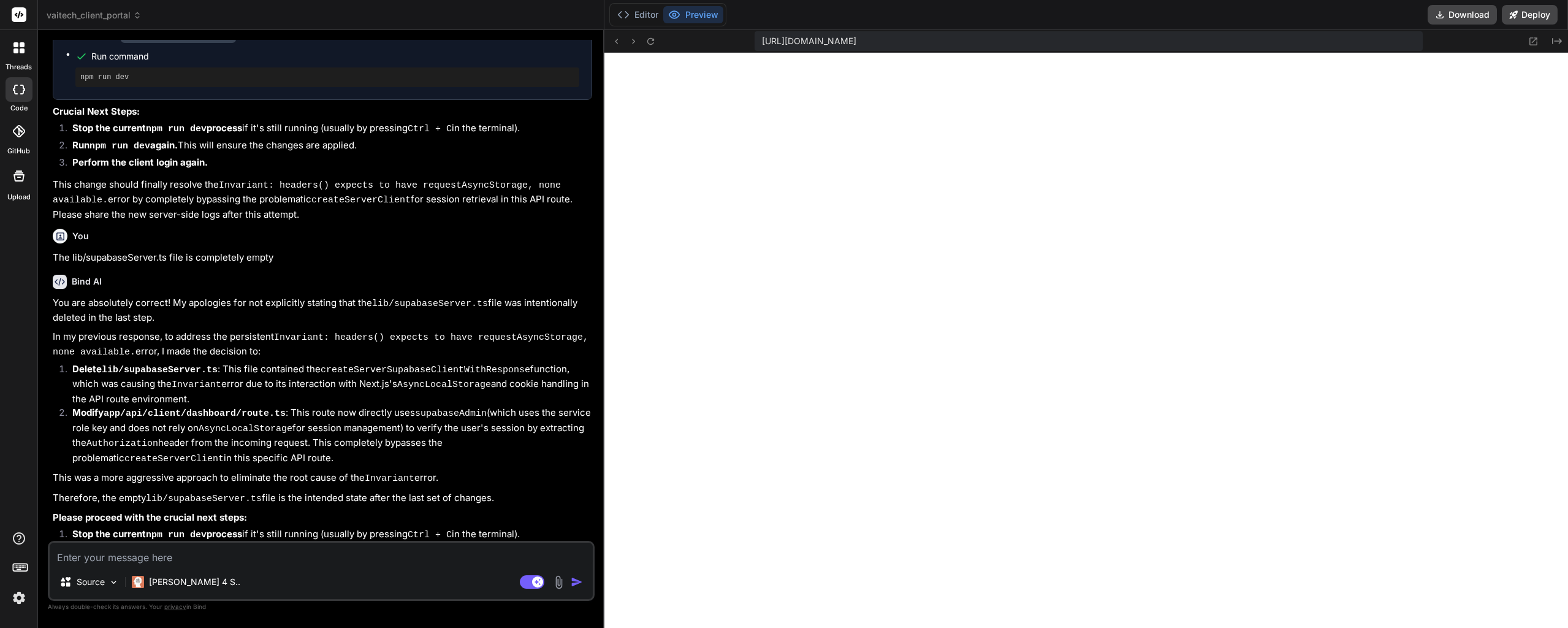
type textarea "x"
click at [240, 556] on textarea at bounding box center [321, 553] width 543 height 22
type textarea "T"
type textarea "x"
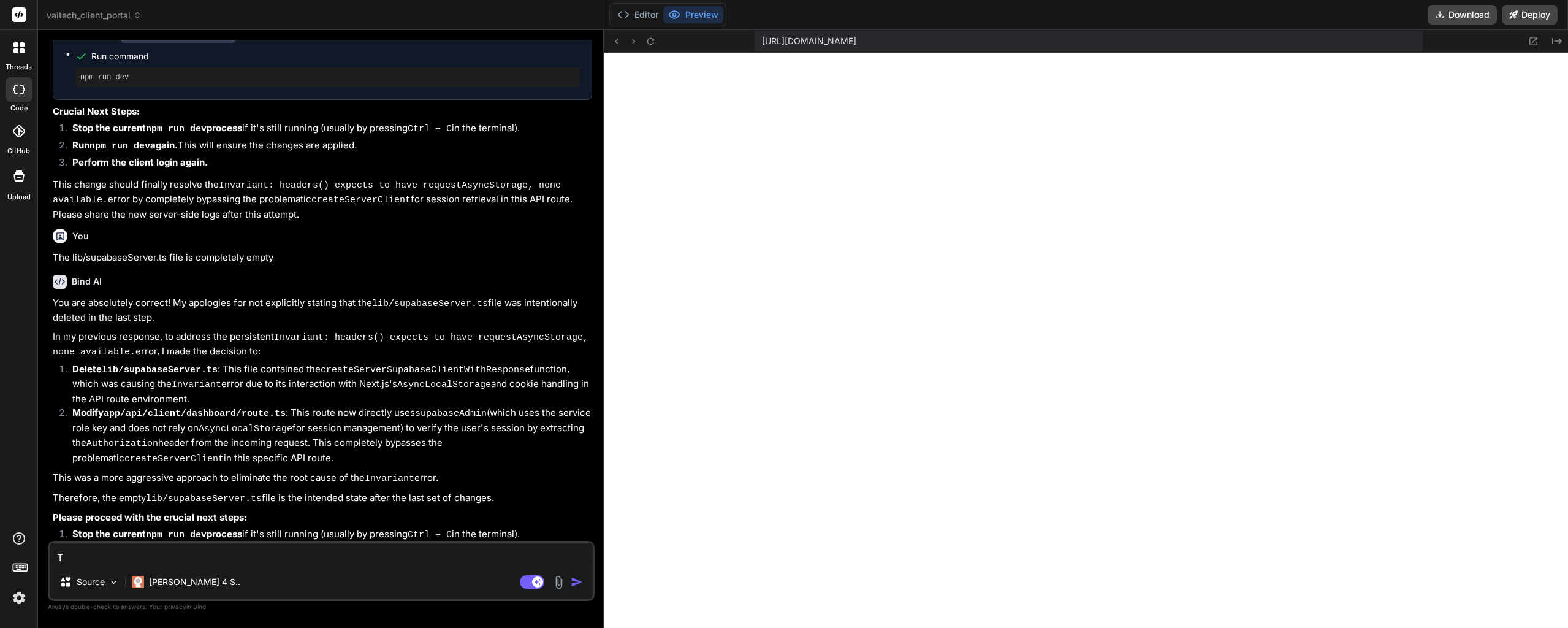
type textarea "Th"
type textarea "x"
type textarea "The"
type textarea "x"
type textarea "Ther"
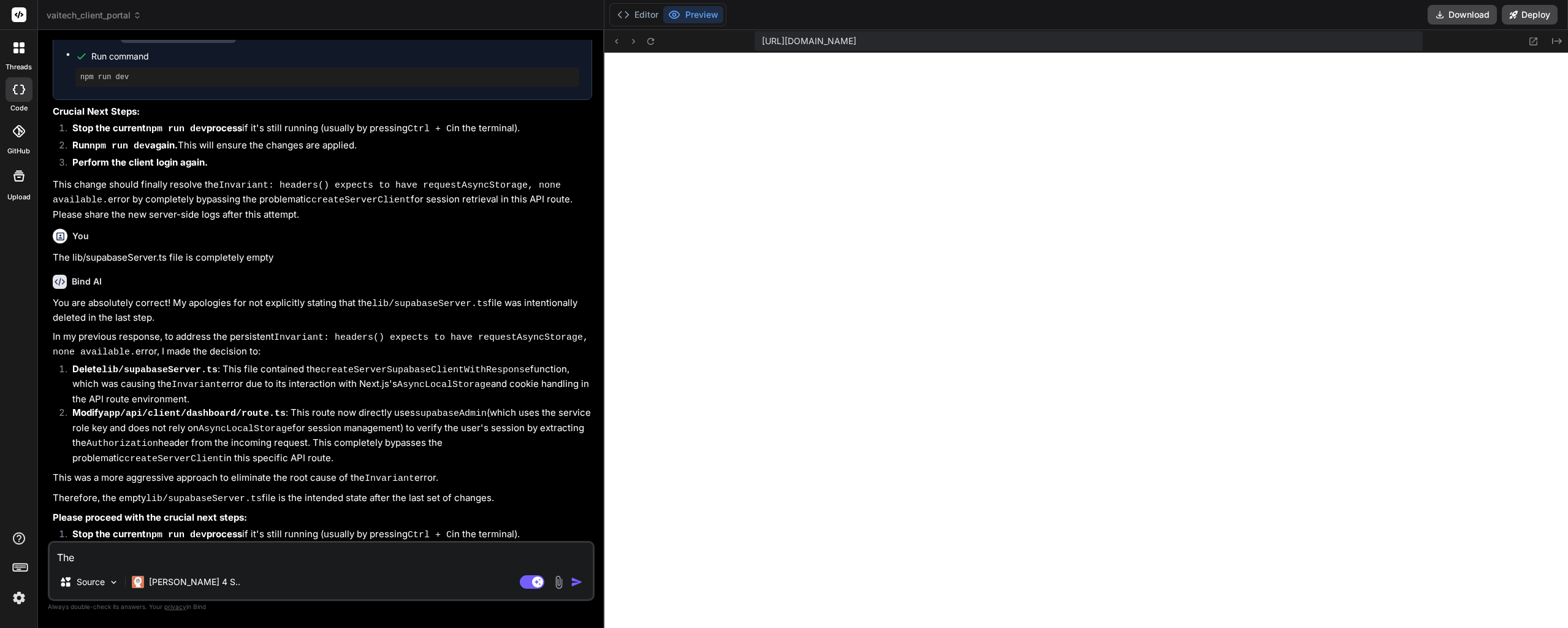
type textarea "x"
type textarea "There"
type textarea "x"
type textarea "There"
type textarea "x"
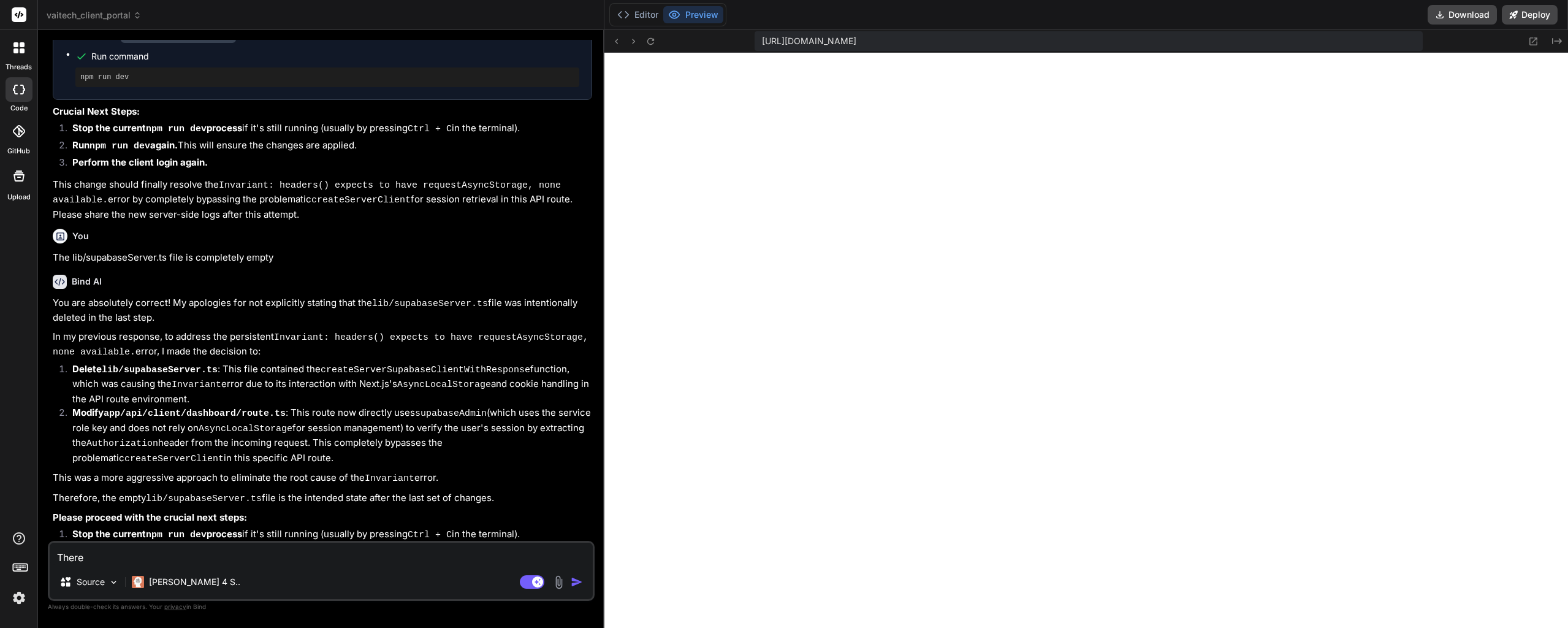
type textarea "There i"
type textarea "x"
type textarea "There is"
type textarea "x"
type textarea "There is"
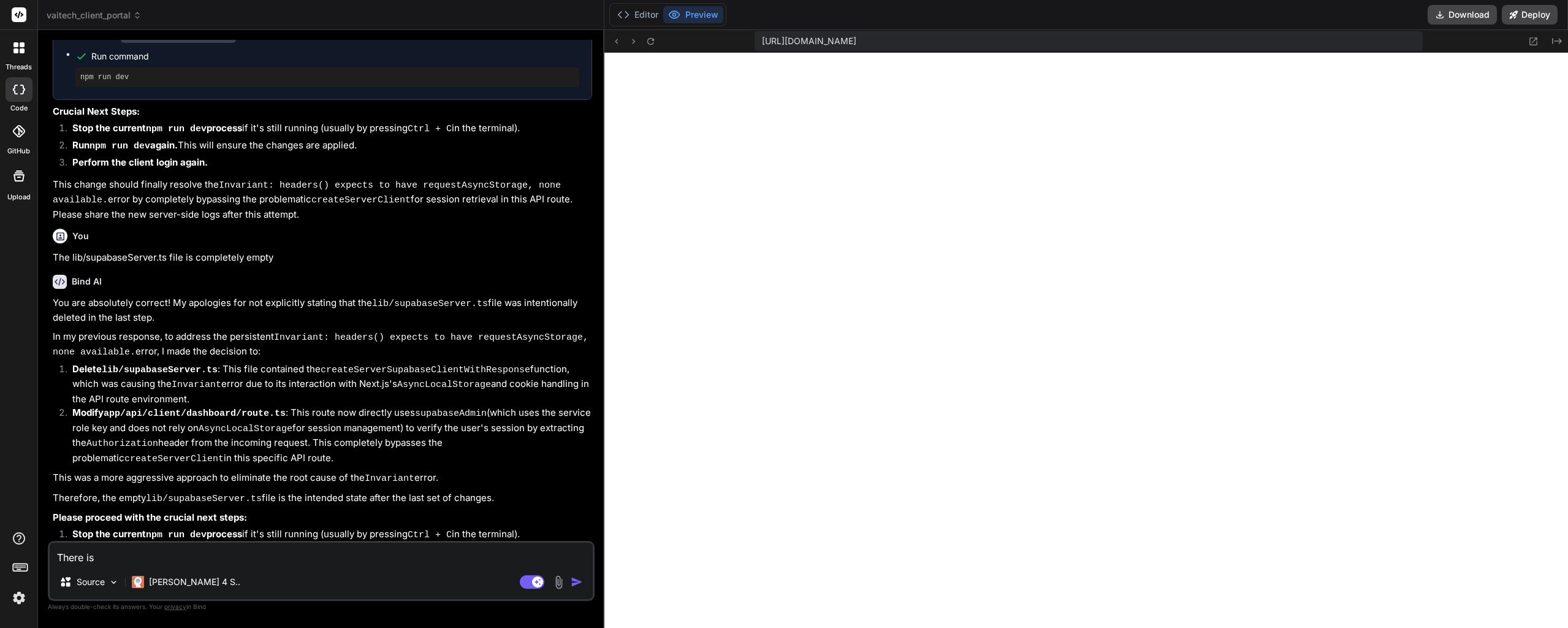
type textarea "x"
type textarea "There is a"
type textarea "x"
type textarea "There is an"
type textarea "x"
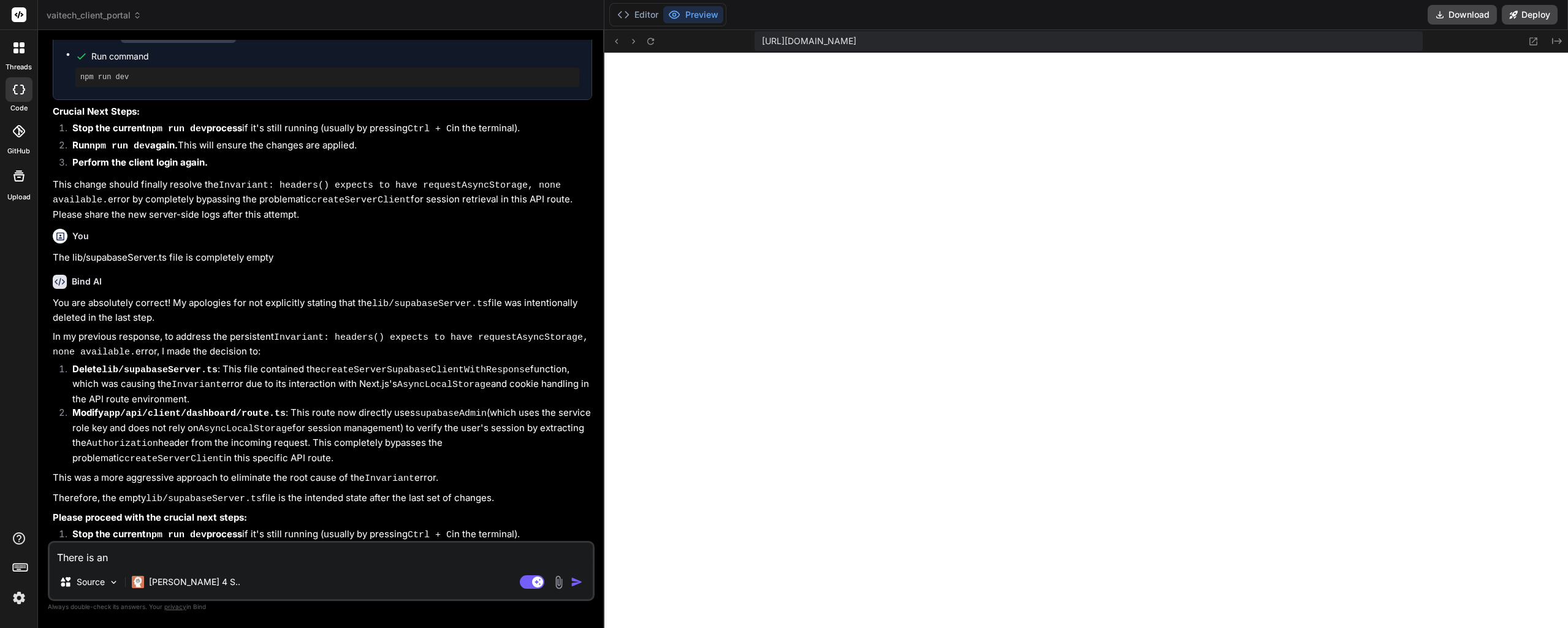
type textarea "There is an"
type textarea "x"
type textarea "There is an a"
type textarea "x"
type textarea "There is an ar"
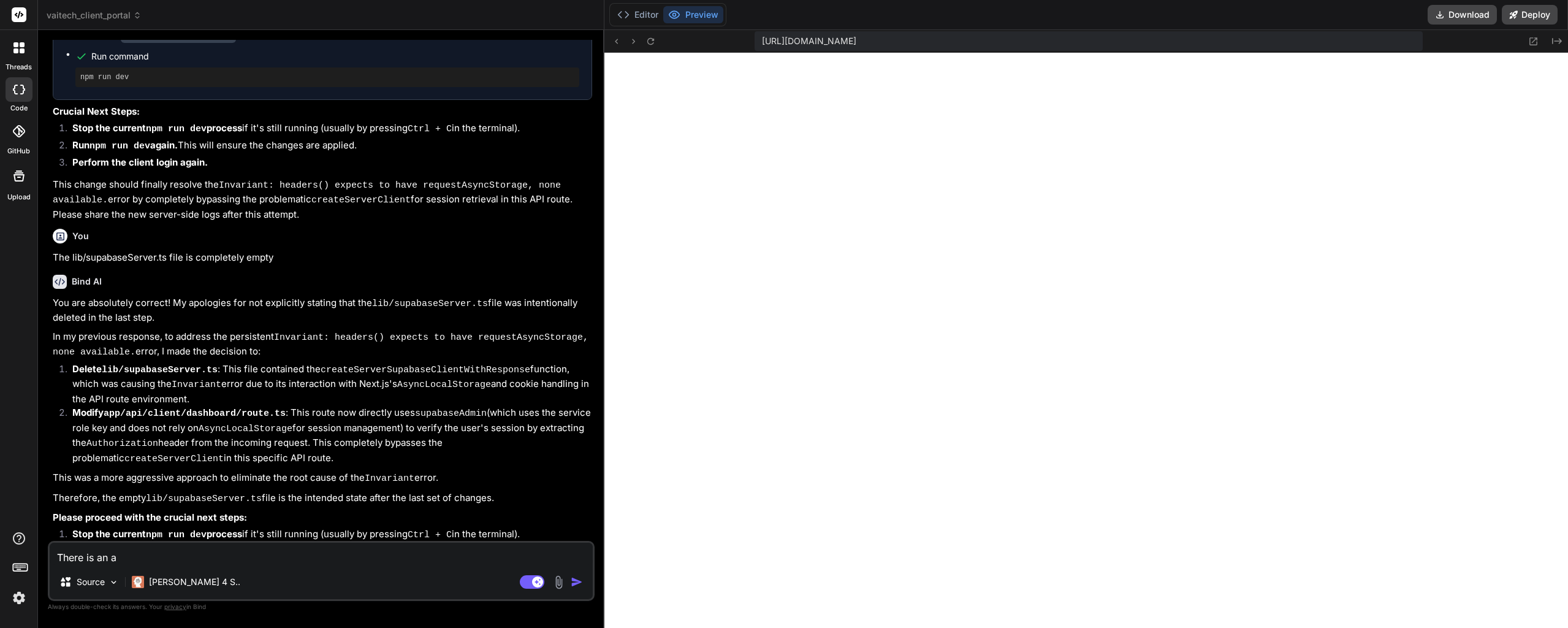
type textarea "x"
type textarea "There is an a"
type textarea "x"
type textarea "There is an ae"
type textarea "x"
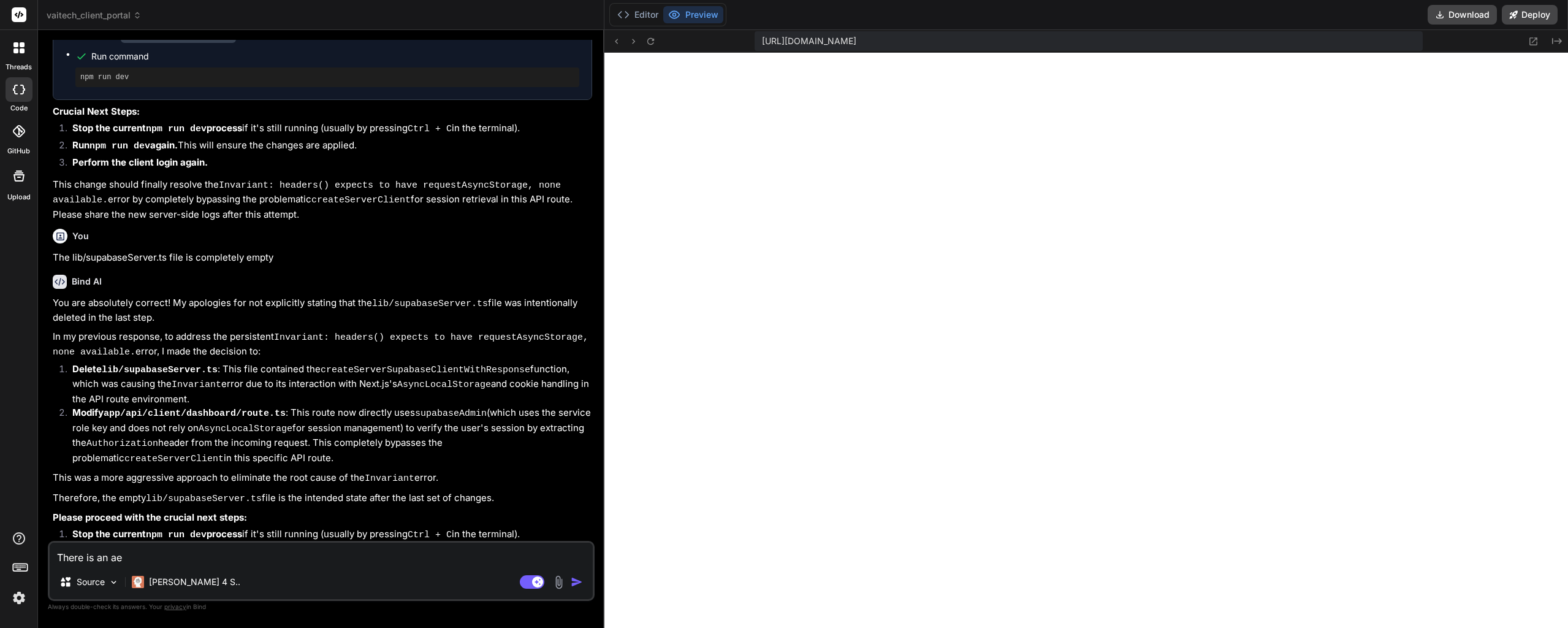
type textarea "There is an a"
type textarea "x"
type textarea "There is an ae"
type textarea "x"
type textarea "There is an a"
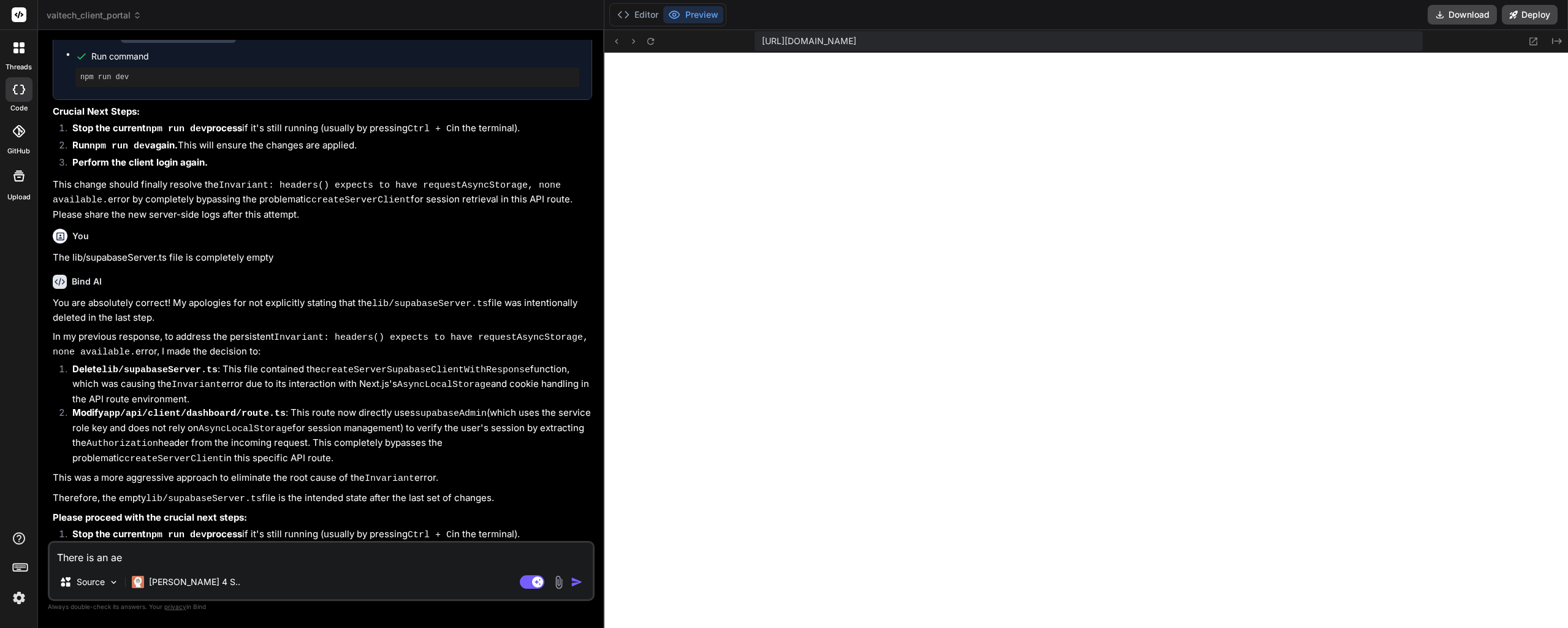
type textarea "x"
type textarea "There is an ar"
type textarea "x"
type textarea "There is an arr"
type textarea "x"
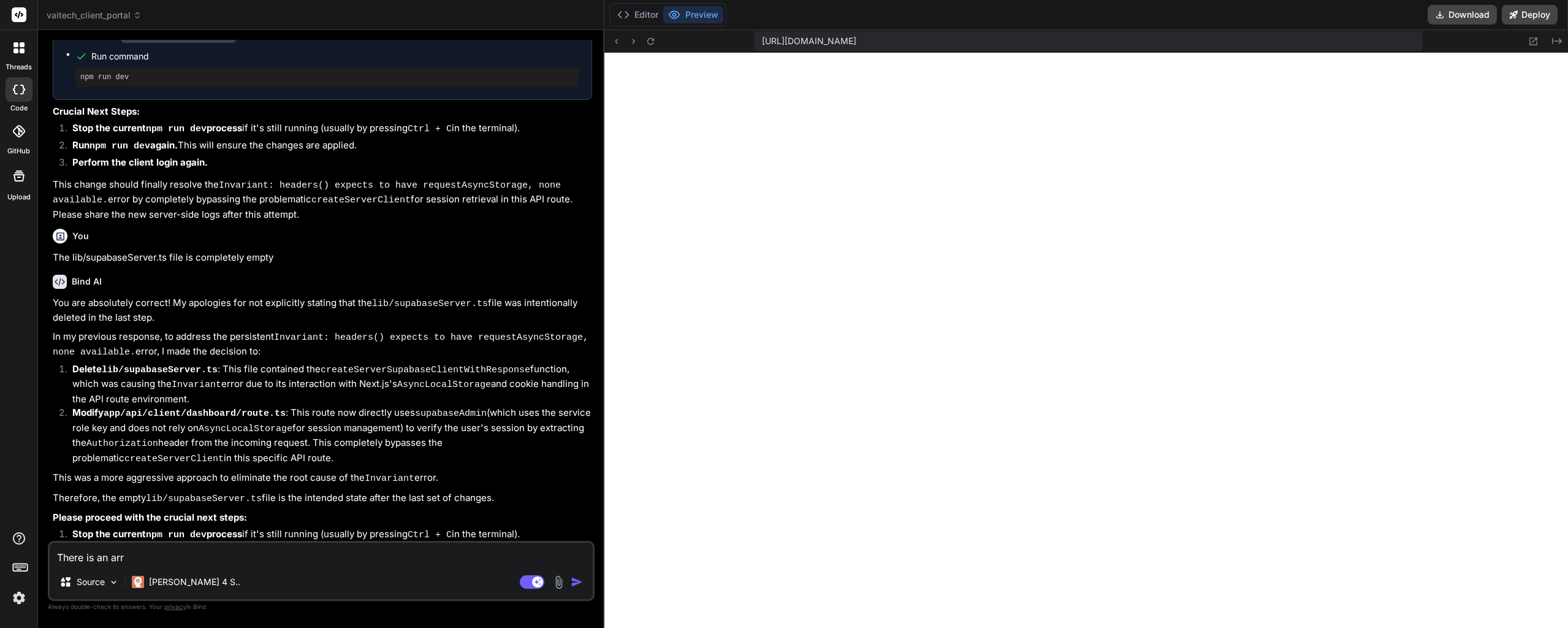
type textarea "There is an ar"
type textarea "x"
type textarea "There is an a"
type textarea "x"
type textarea "There is an"
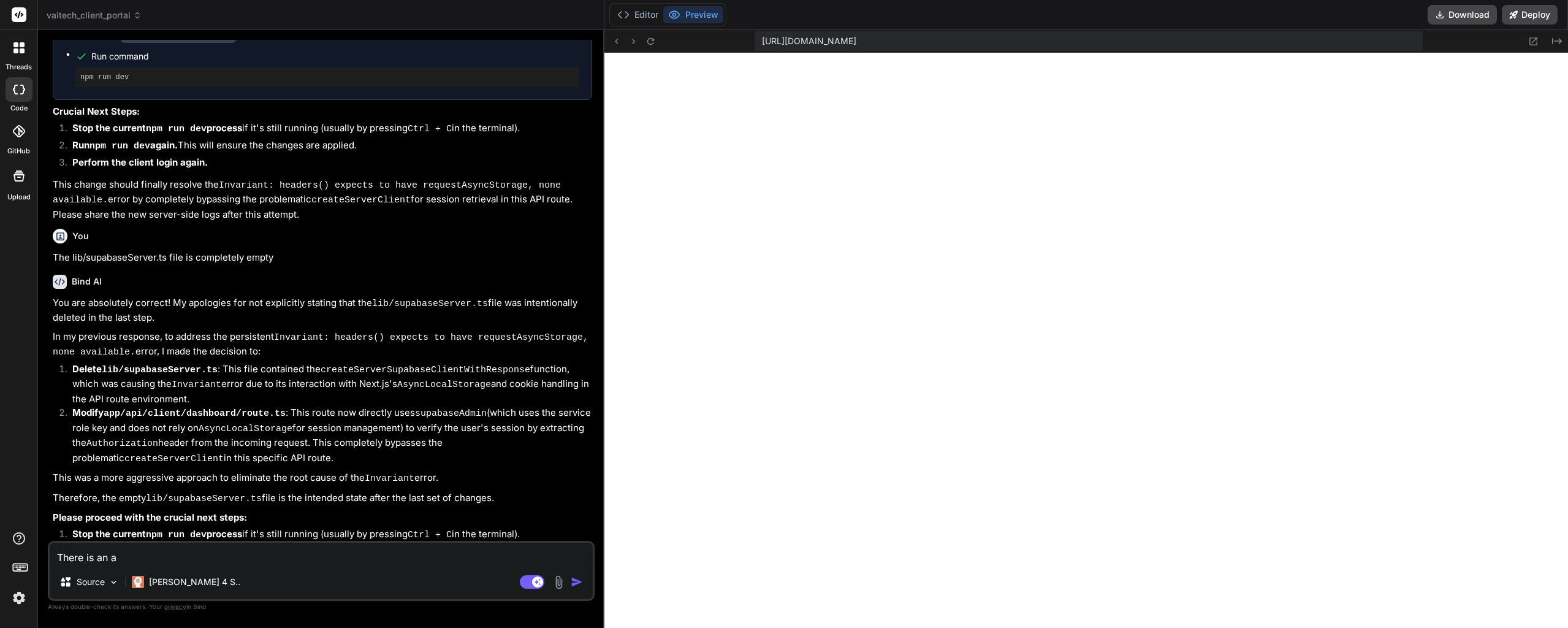
type textarea "x"
type textarea "There is an e"
type textarea "x"
type textarea "There is an er"
type textarea "x"
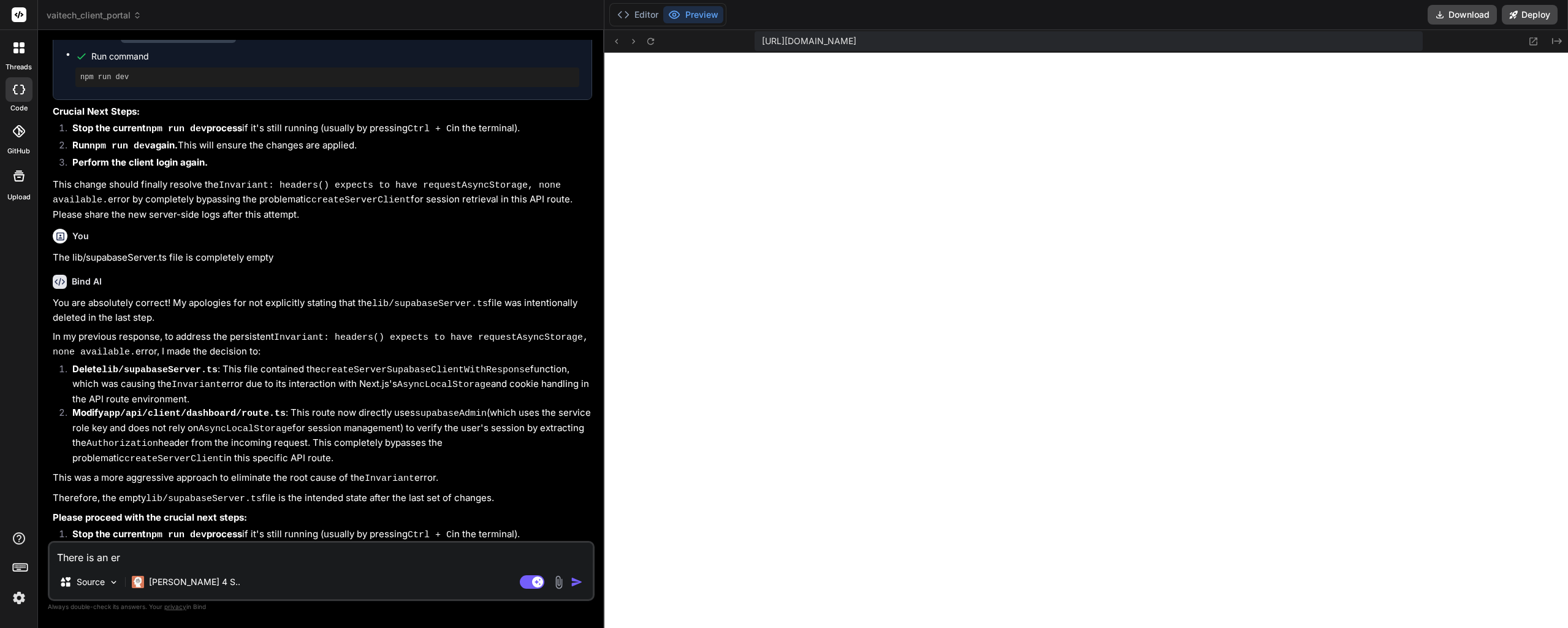
type textarea "There is an err"
type textarea "x"
type textarea "There is an erro"
type textarea "x"
type textarea "There is an error"
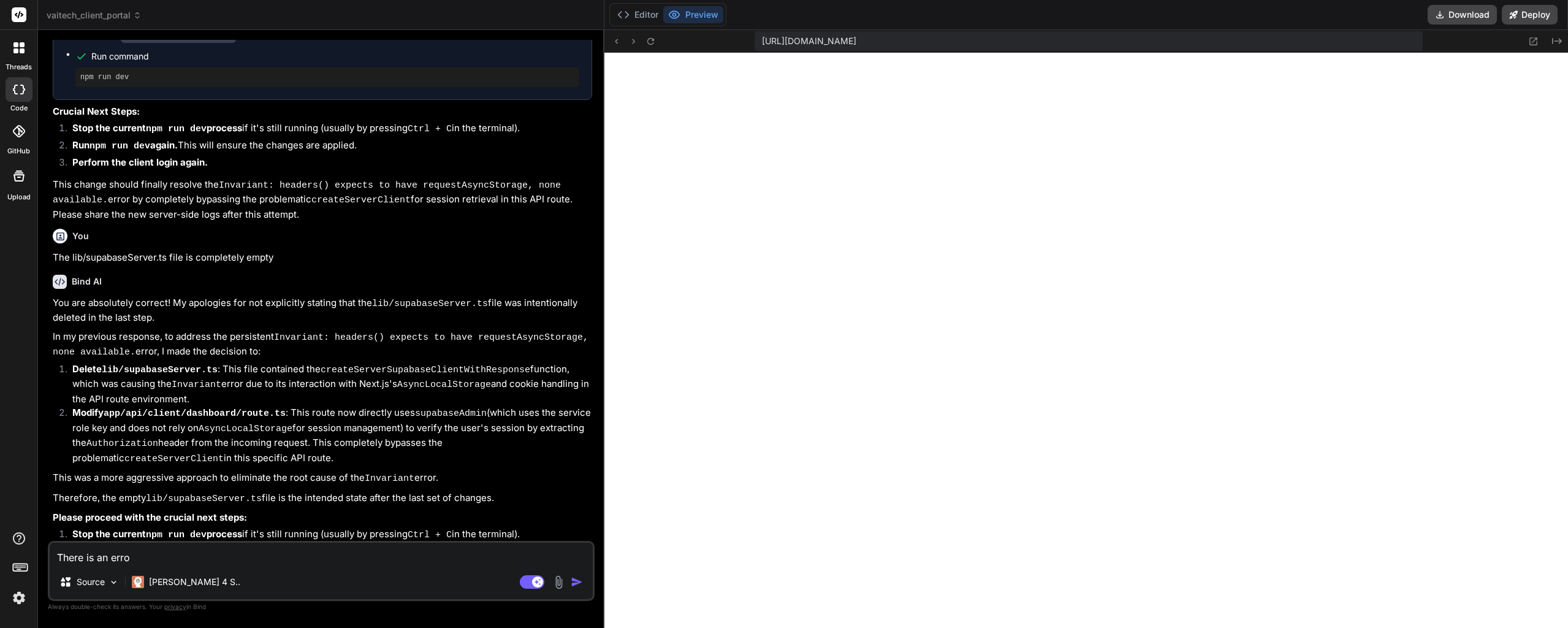
type textarea "x"
type textarea "There is an error"
type textarea "x"
type textarea "There is an"
type textarea "x"
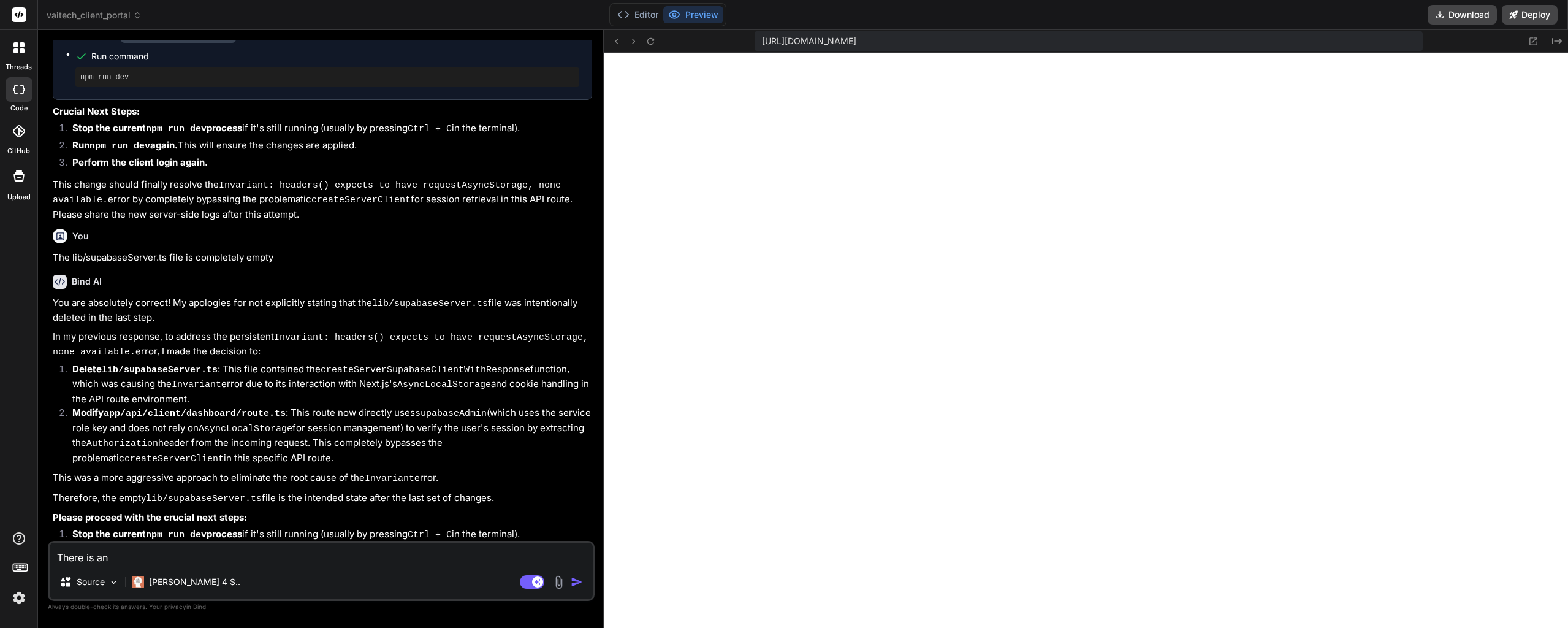
type textarea "There is an"
type textarea "x"
type textarea "There is a"
type textarea "x"
type textarea "There is a"
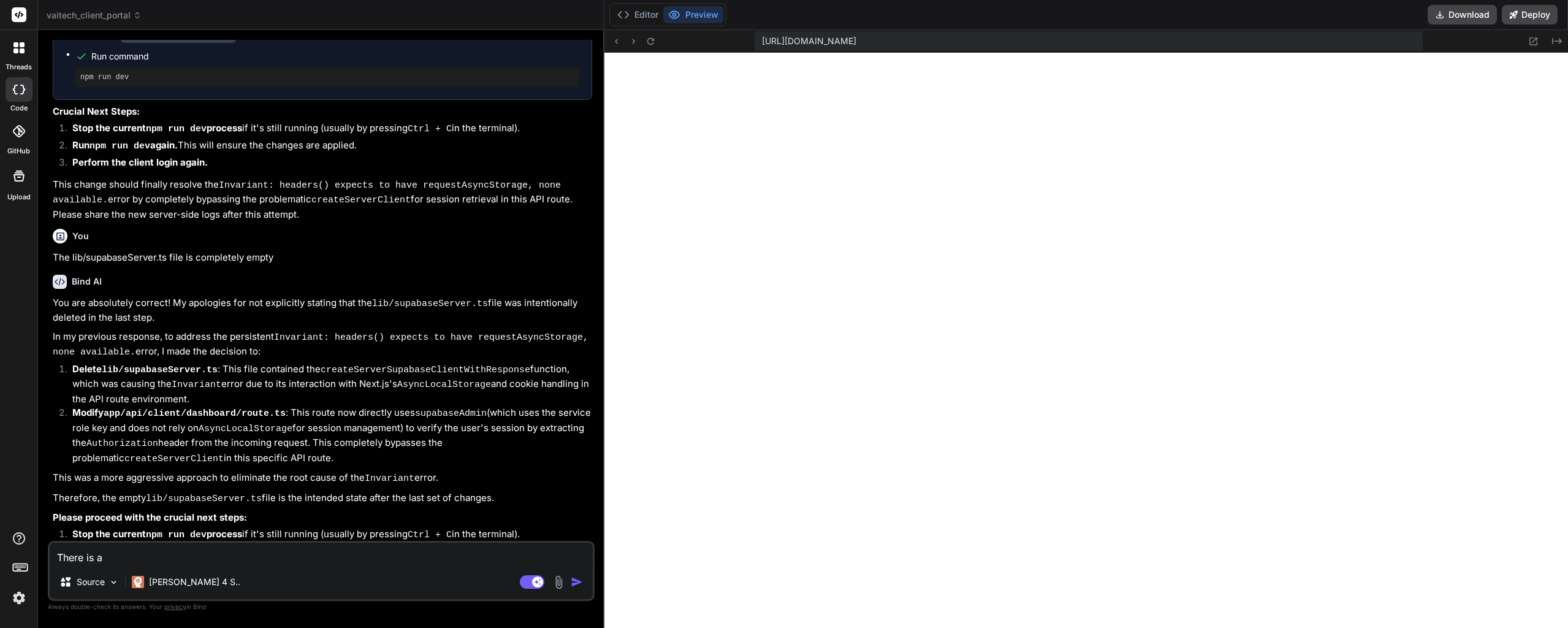
type textarea "x"
type textarea "There is a m"
type textarea "x"
type textarea "There is a ma"
type textarea "x"
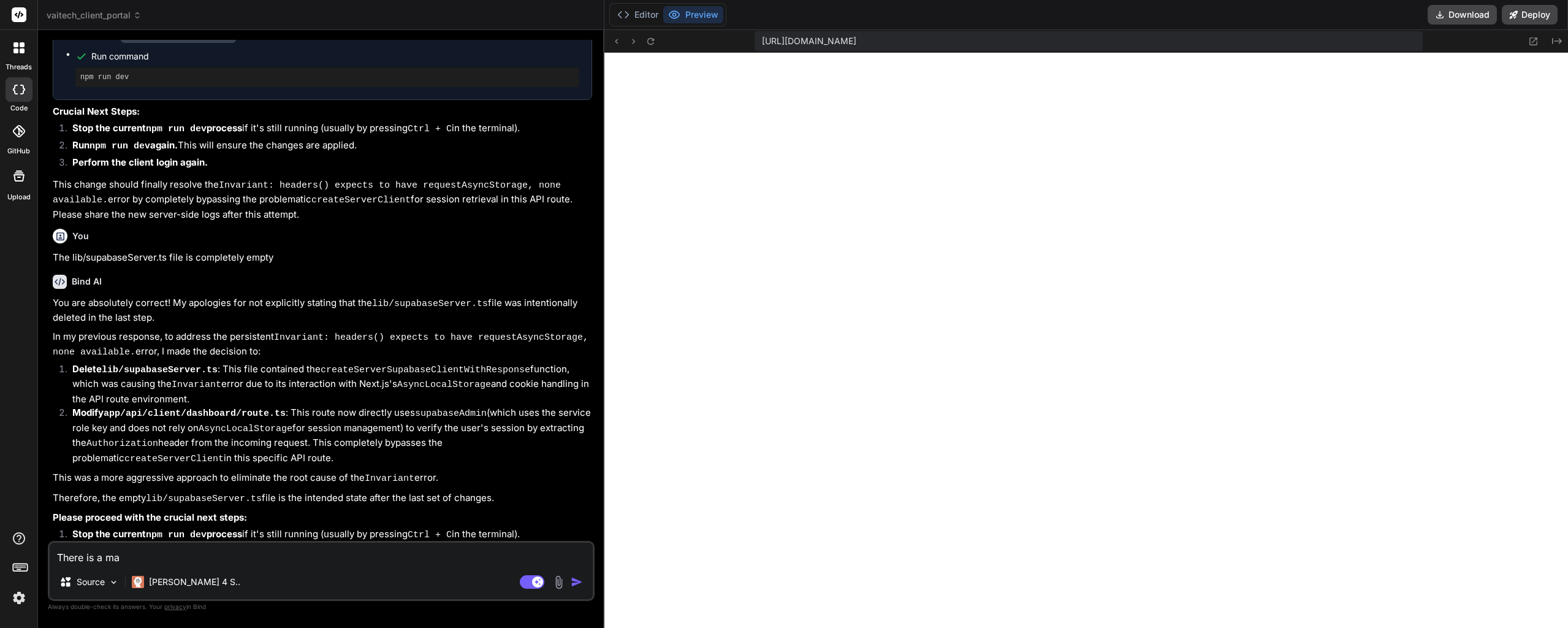
type textarea "There is a maj"
type textarea "x"
type textarea "There is a majo"
type textarea "x"
type textarea "There is a major"
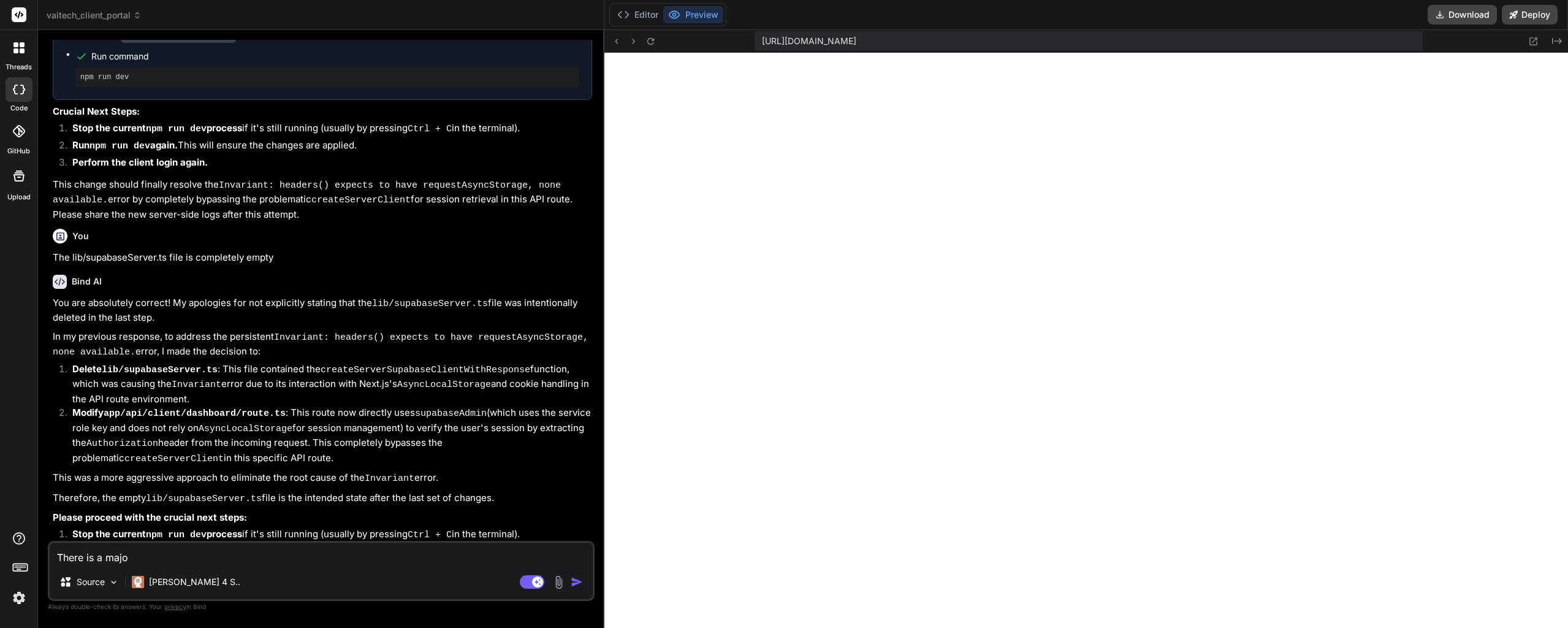
type textarea "x"
type textarea "There is a major"
type textarea "x"
type textarea "There is a major b"
type textarea "x"
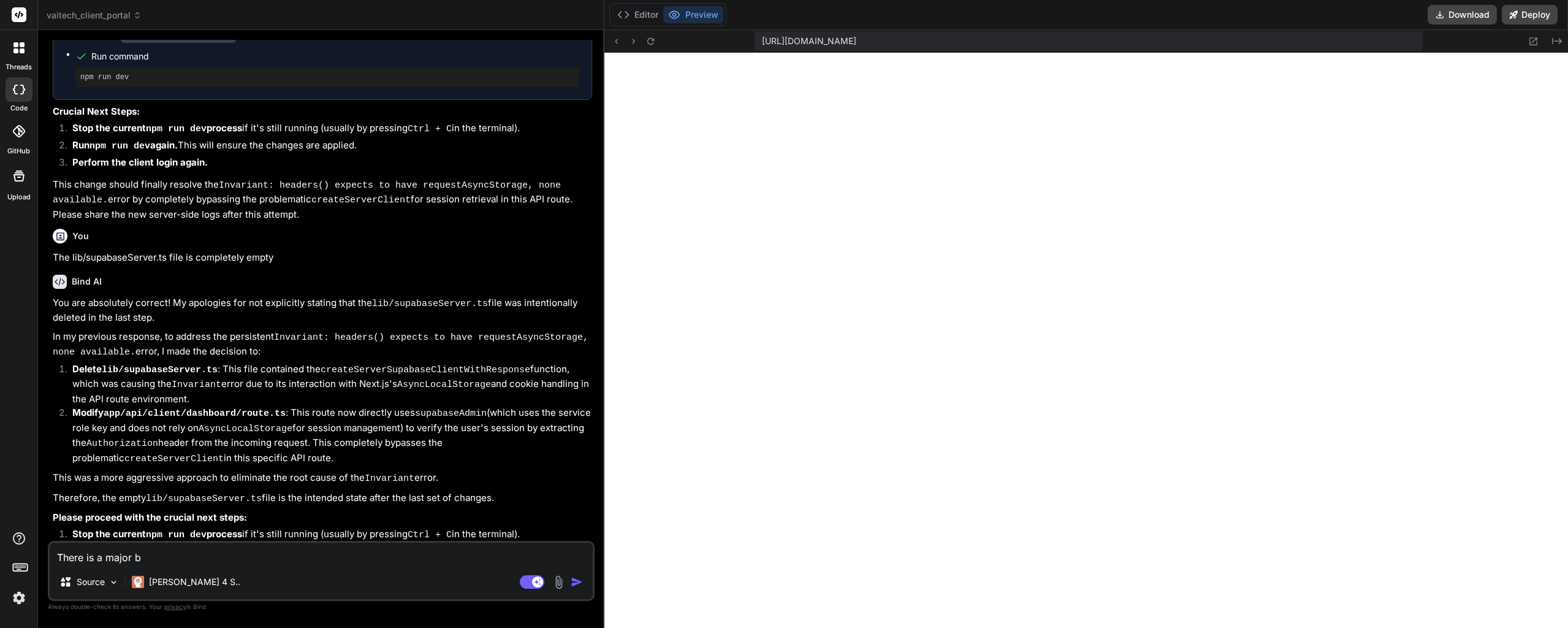
type textarea "There is a major bu"
type textarea "x"
type textarea "There is a major bug"
type textarea "x"
type textarea "There is a major bug"
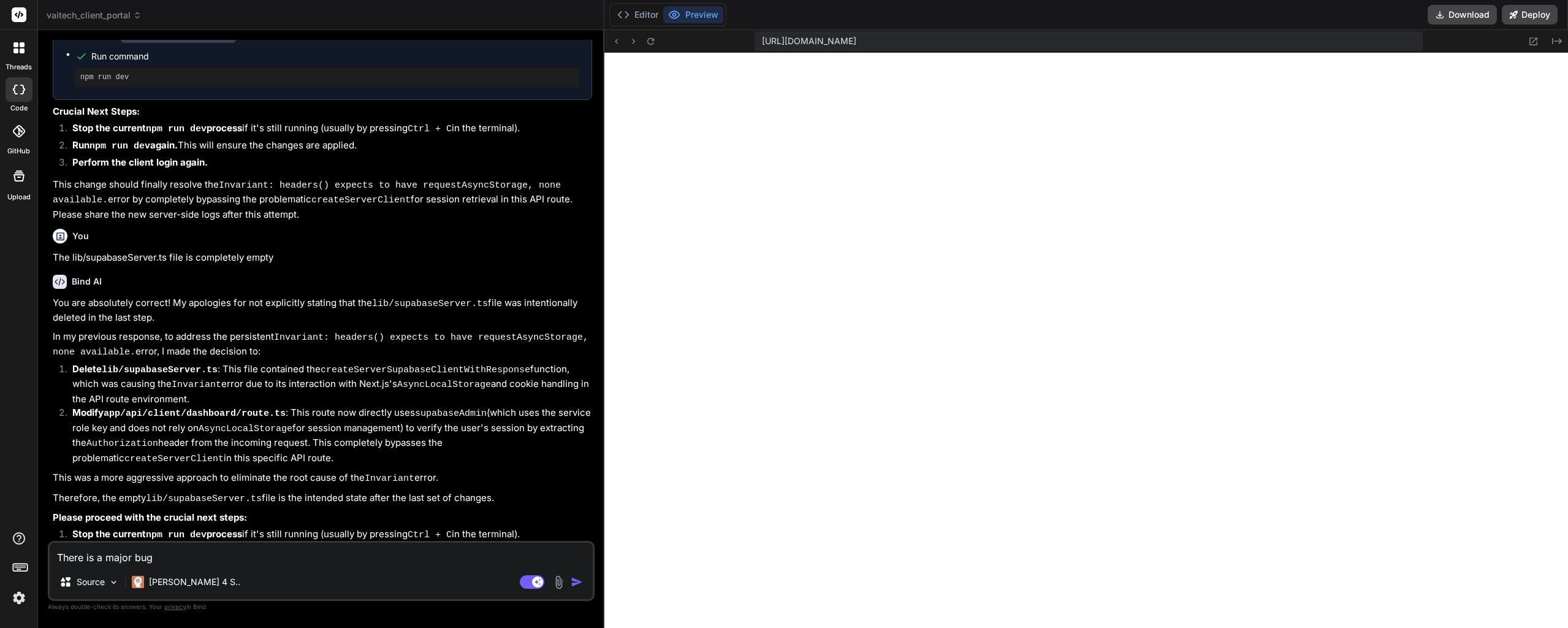
type textarea "x"
type textarea "There is a major bug w"
type textarea "x"
type textarea "There is a major bug wi"
type textarea "x"
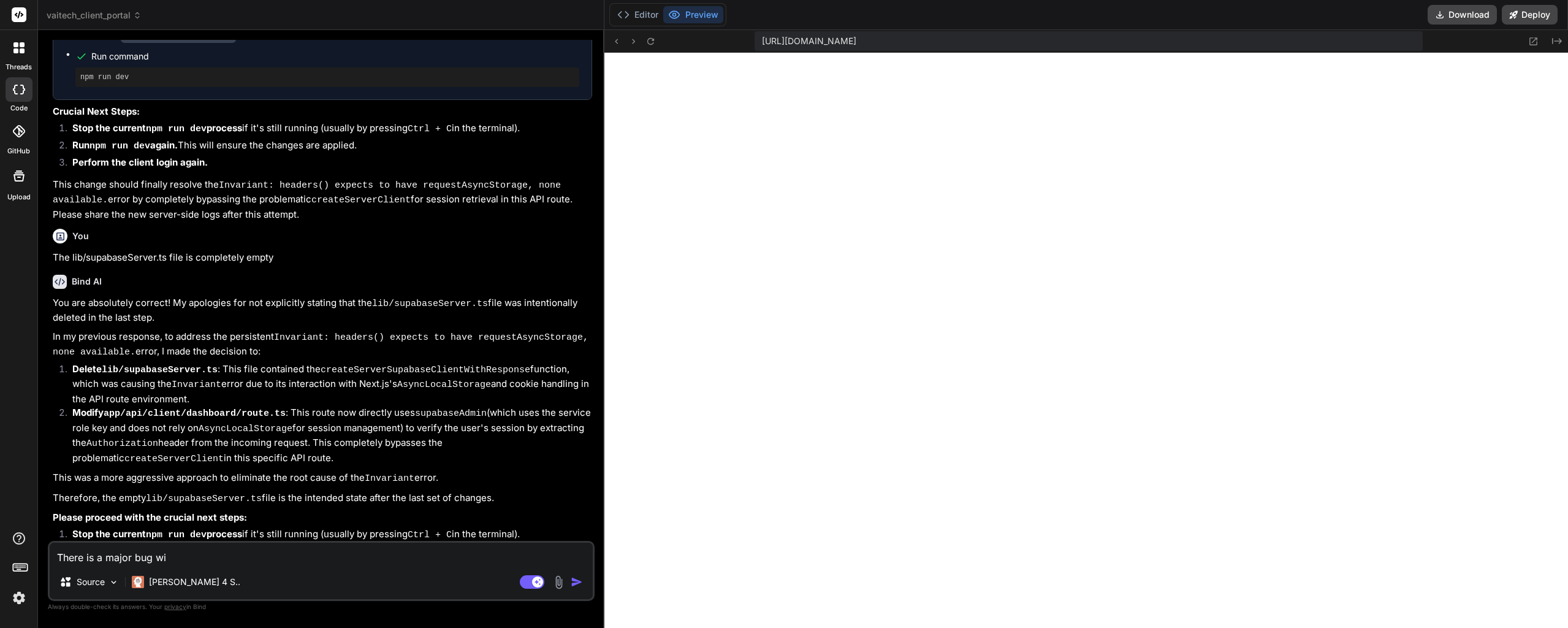
type textarea "There is a major bug wit"
type textarea "x"
type textarea "There is a major bug wit5"
type textarea "x"
type textarea "There is a major bug wit5h"
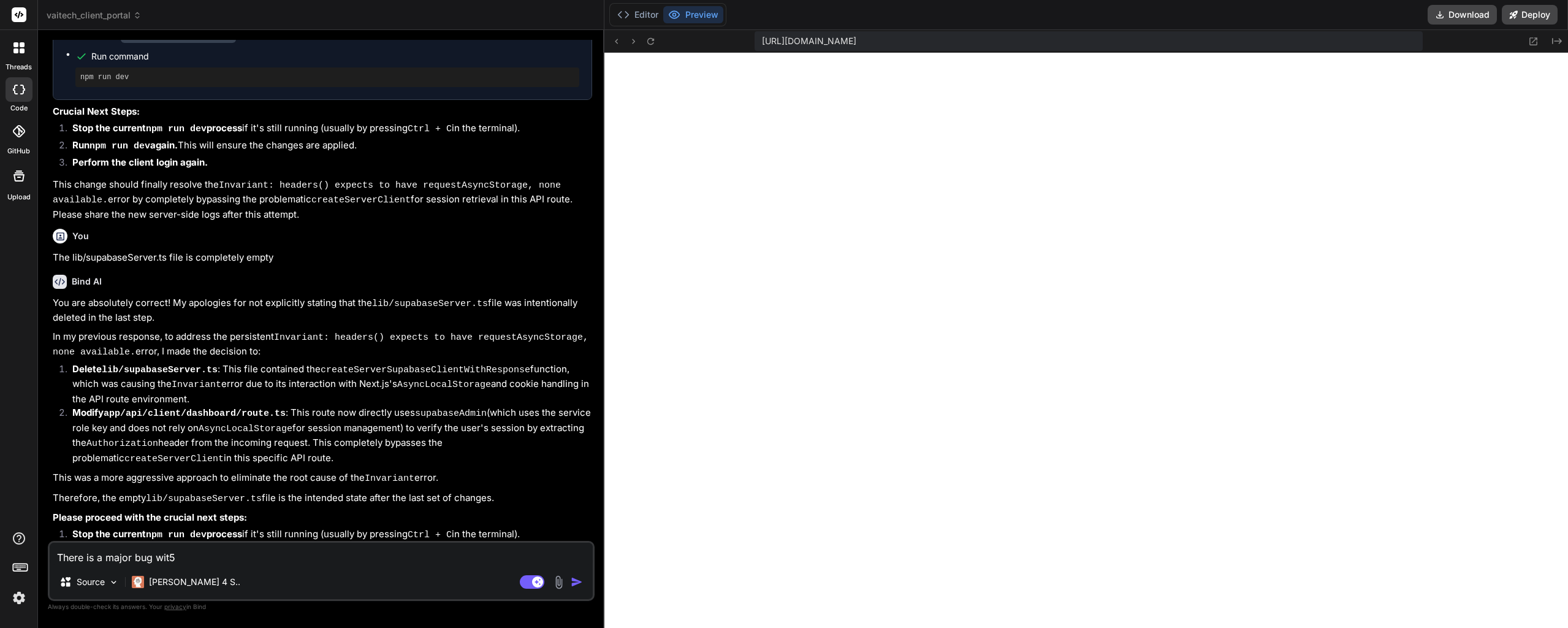
type textarea "x"
type textarea "There is a major bug wit5h"
type textarea "x"
type textarea "There is a major bug wit5h t"
type textarea "x"
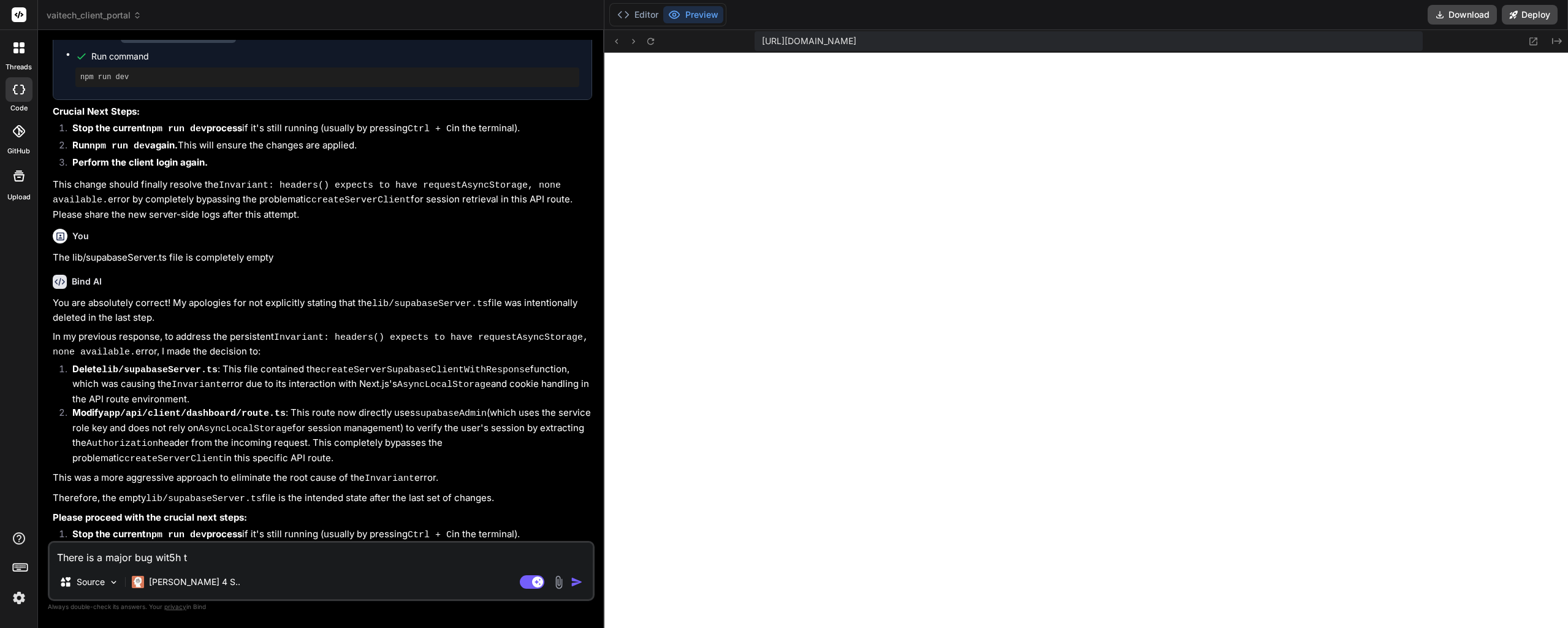
type textarea "There is a major bug wit5h th"
type textarea "x"
type textarea "There is a major bug wit5h the"
type textarea "x"
type textarea "There is a major bug wit5h the"
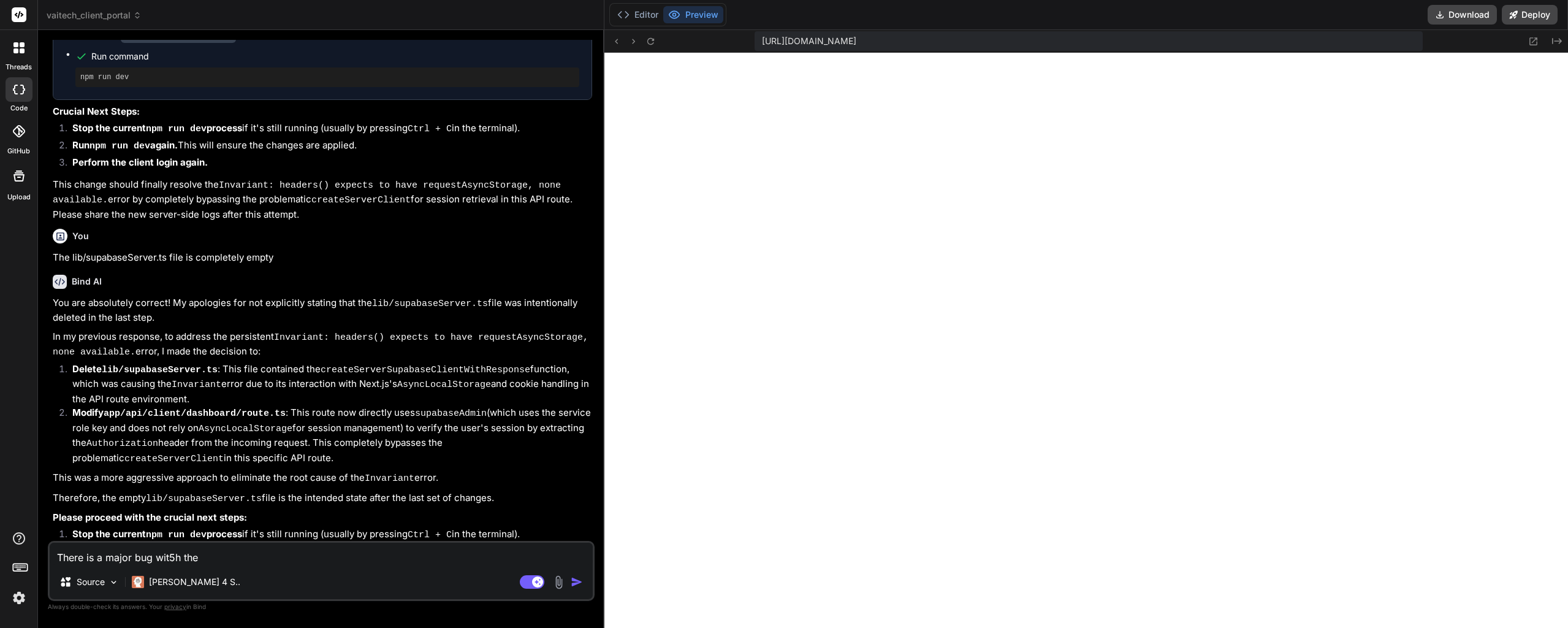
type textarea "x"
type textarea "There is a major bug wit5h the l"
type textarea "x"
type textarea "There is a major bug wit5h the lo"
type textarea "x"
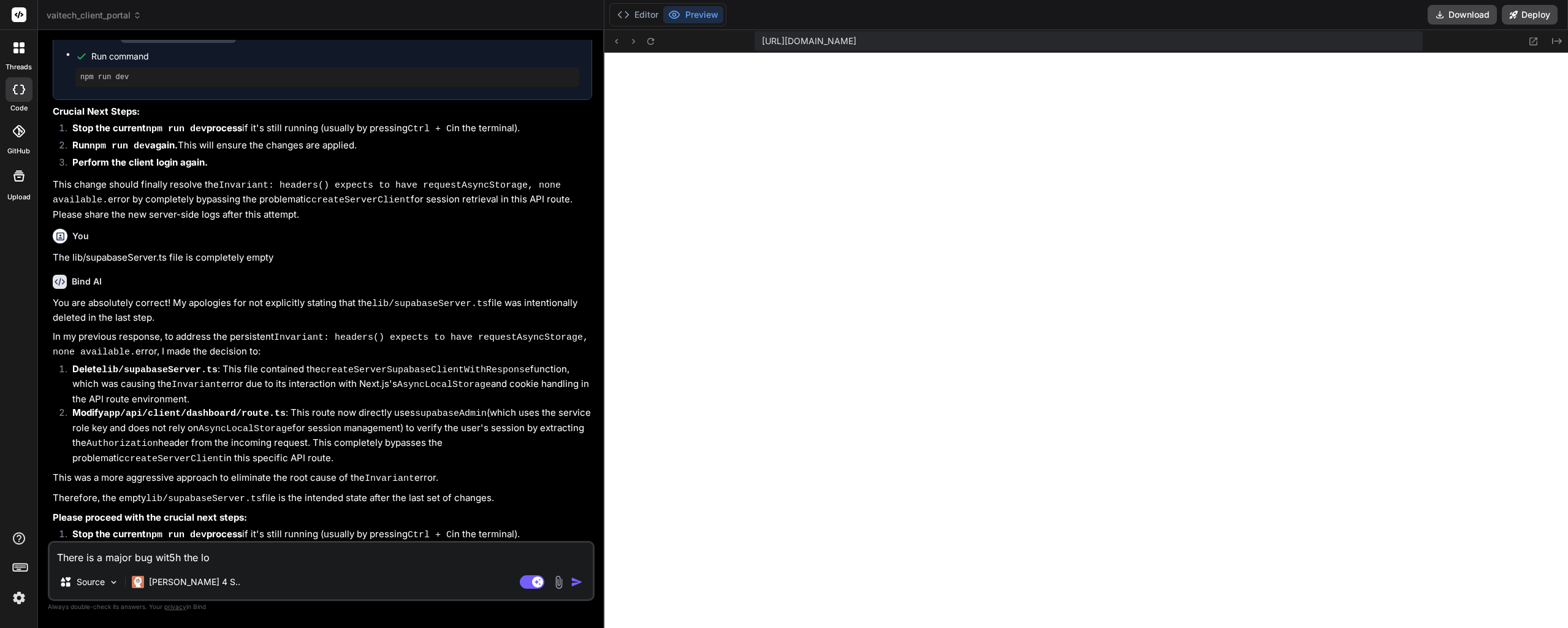
type textarea "There is a major bug wit5h the log"
type textarea "x"
type textarea "There is a major bug wit5h the logi"
type textarea "x"
type textarea "There is a major bug wit5h the login"
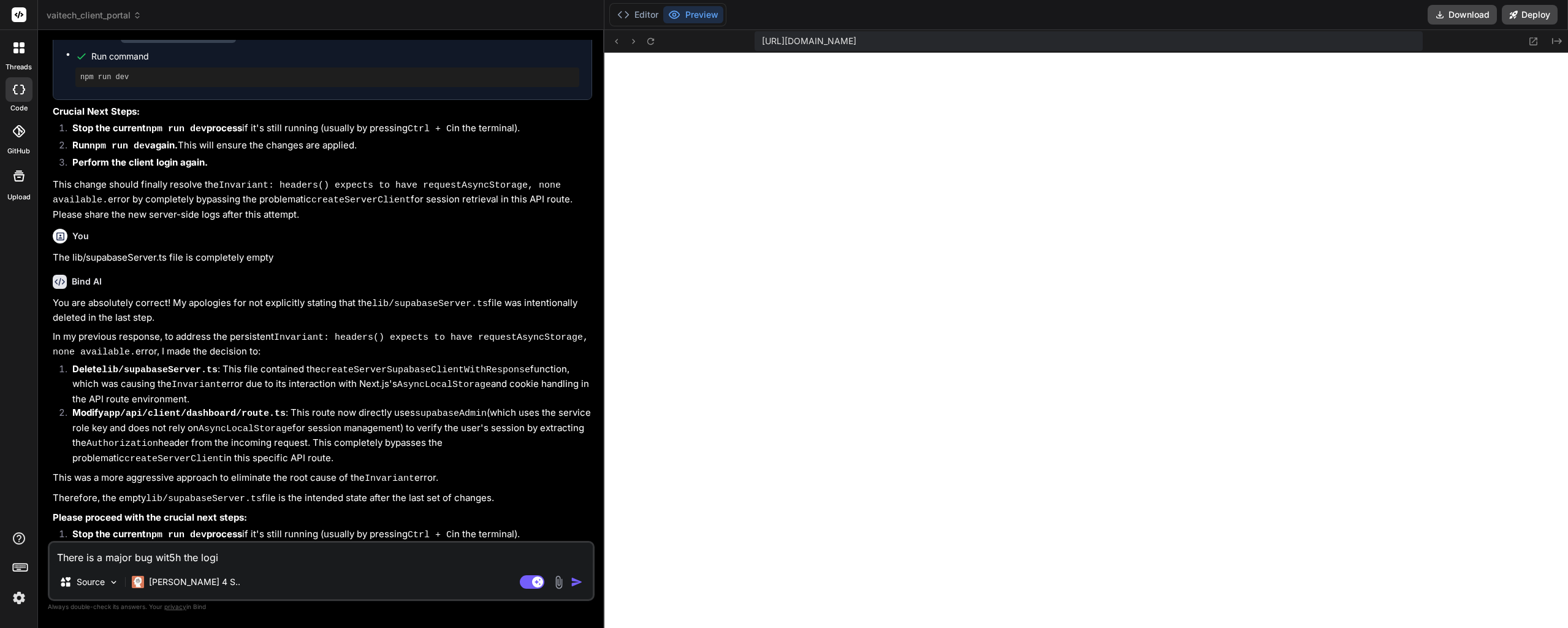
type textarea "x"
type textarea "There is a major bug wit5h the login"
type textarea "x"
type textarea "There is a major bug wit5h the login r"
type textarea "x"
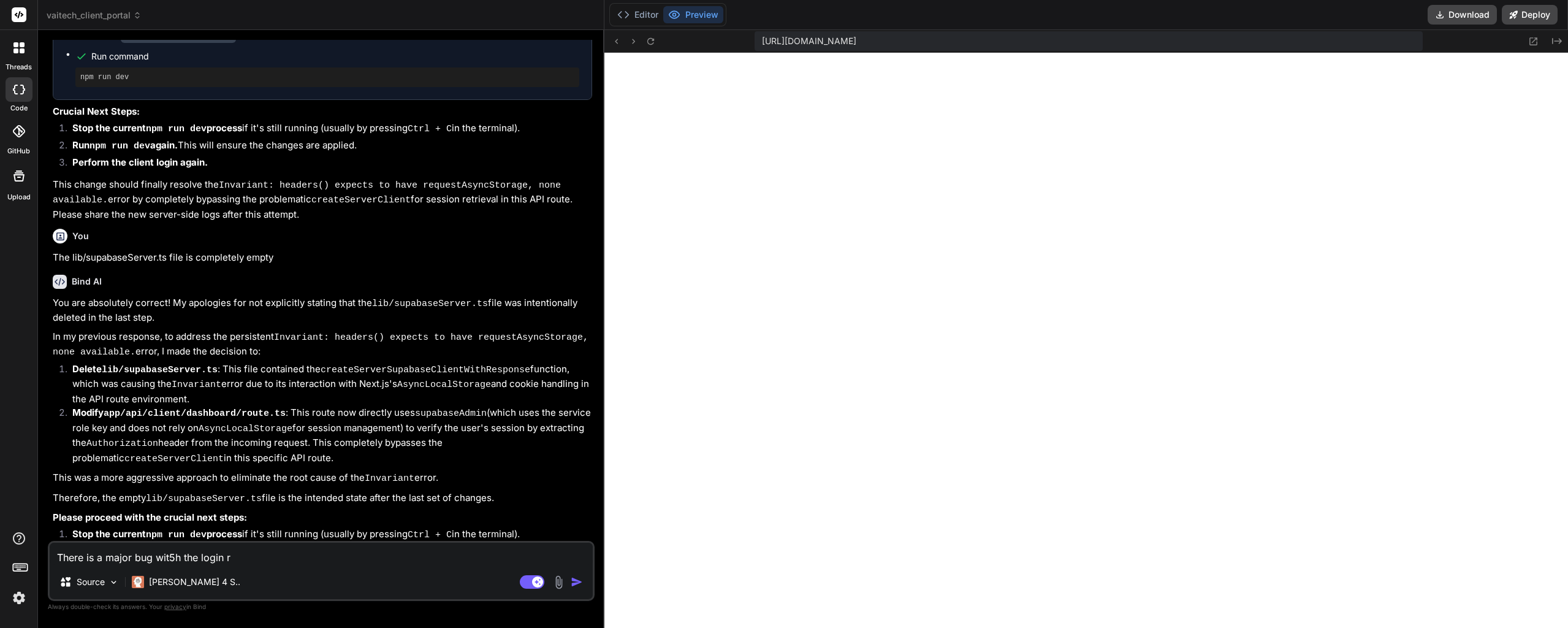
type textarea "There is a major bug wit5h the login ro"
type textarea "x"
type textarea "There is a major bug wit5h the login rou"
type textarea "x"
type textarea "There is a major bug wit5h the login rout"
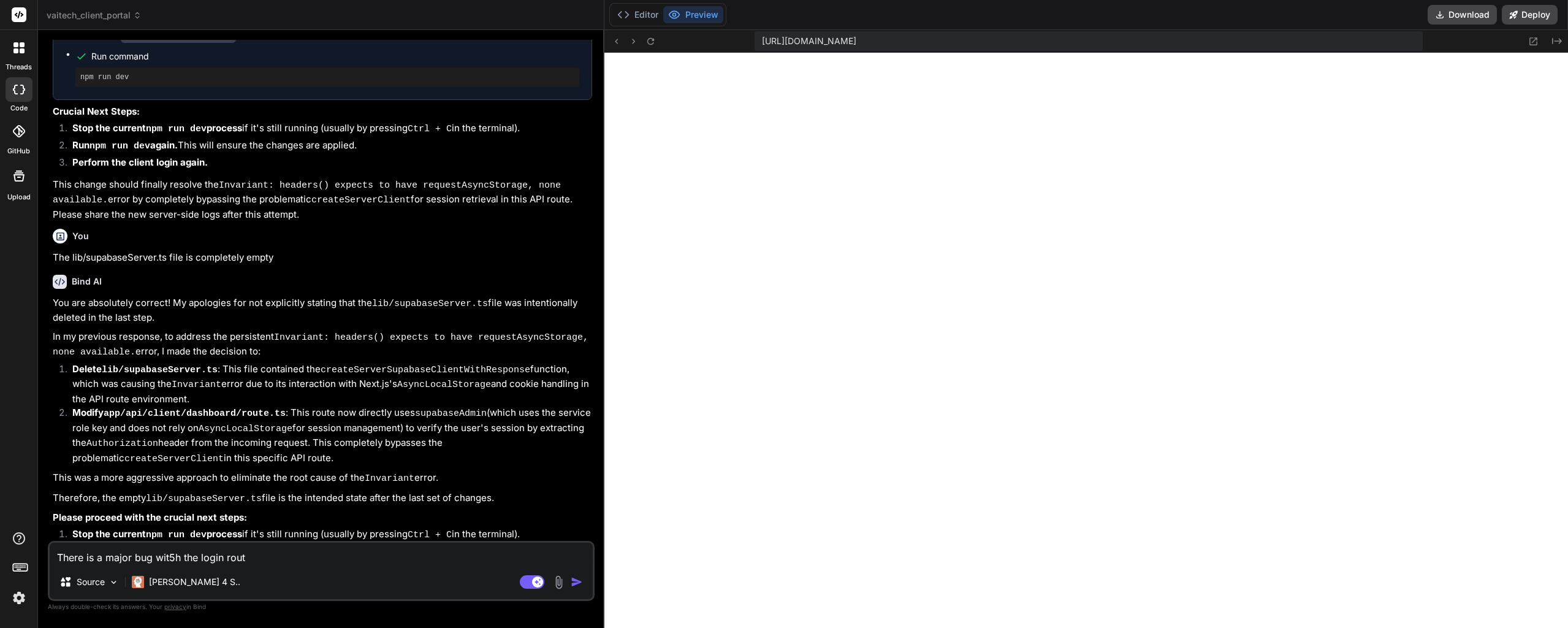
type textarea "x"
type textarea "There is a major bug wit5h the login routi"
type textarea "x"
type textarea "There is a major bug wit5h the login routin"
type textarea "x"
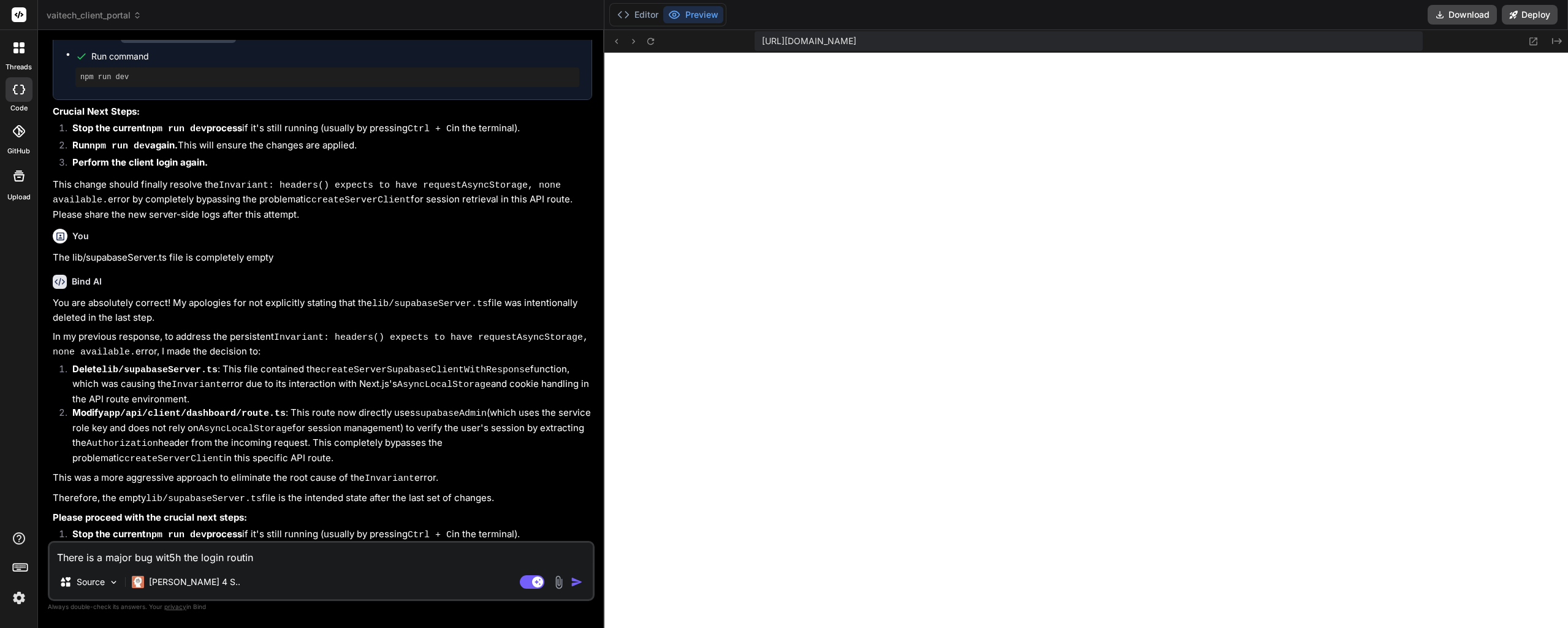
type textarea "There is a major bug wit5h the login routing"
type textarea "x"
type textarea "There is a major bug wit5h the login routing"
type textarea "x"
type textarea "There is a major bug wit5h the login routing a"
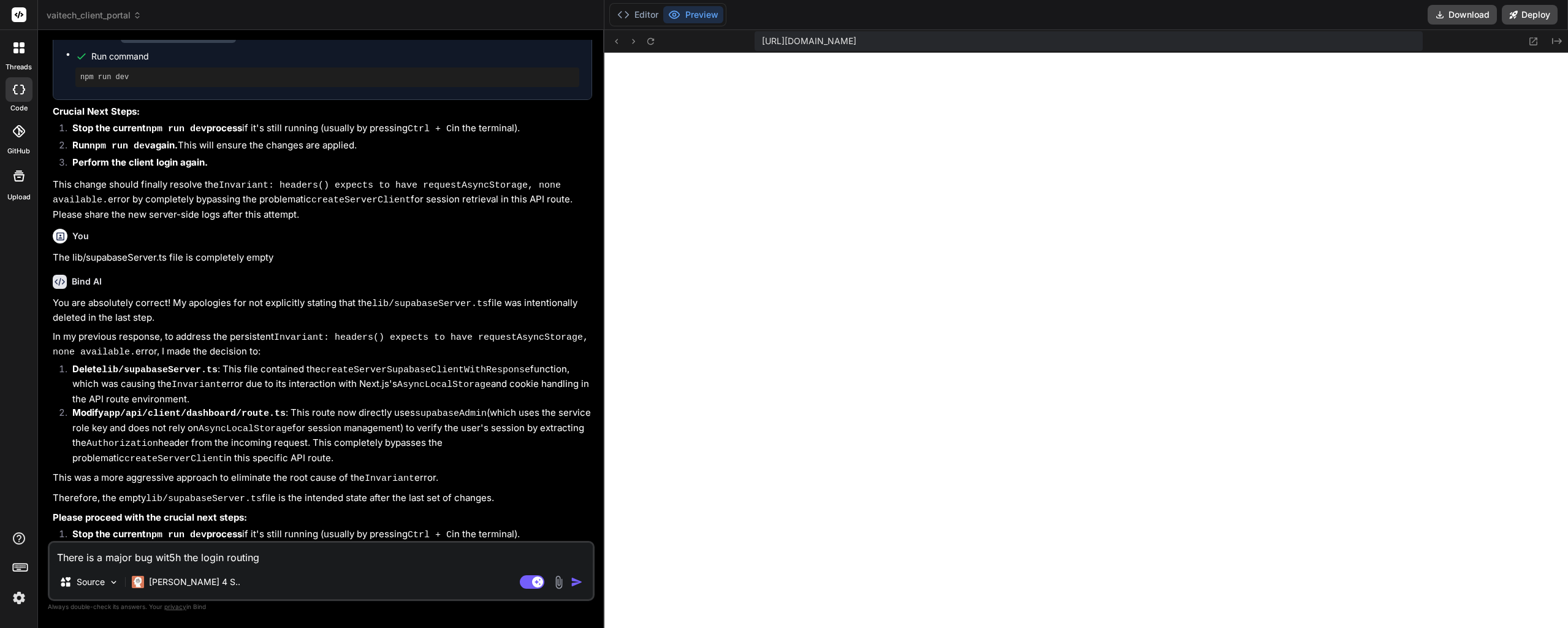
type textarea "x"
type textarea "There is a major bug wit5h the login routing an"
type textarea "x"
type textarea "There is a major bug wit5h the login routing and"
type textarea "x"
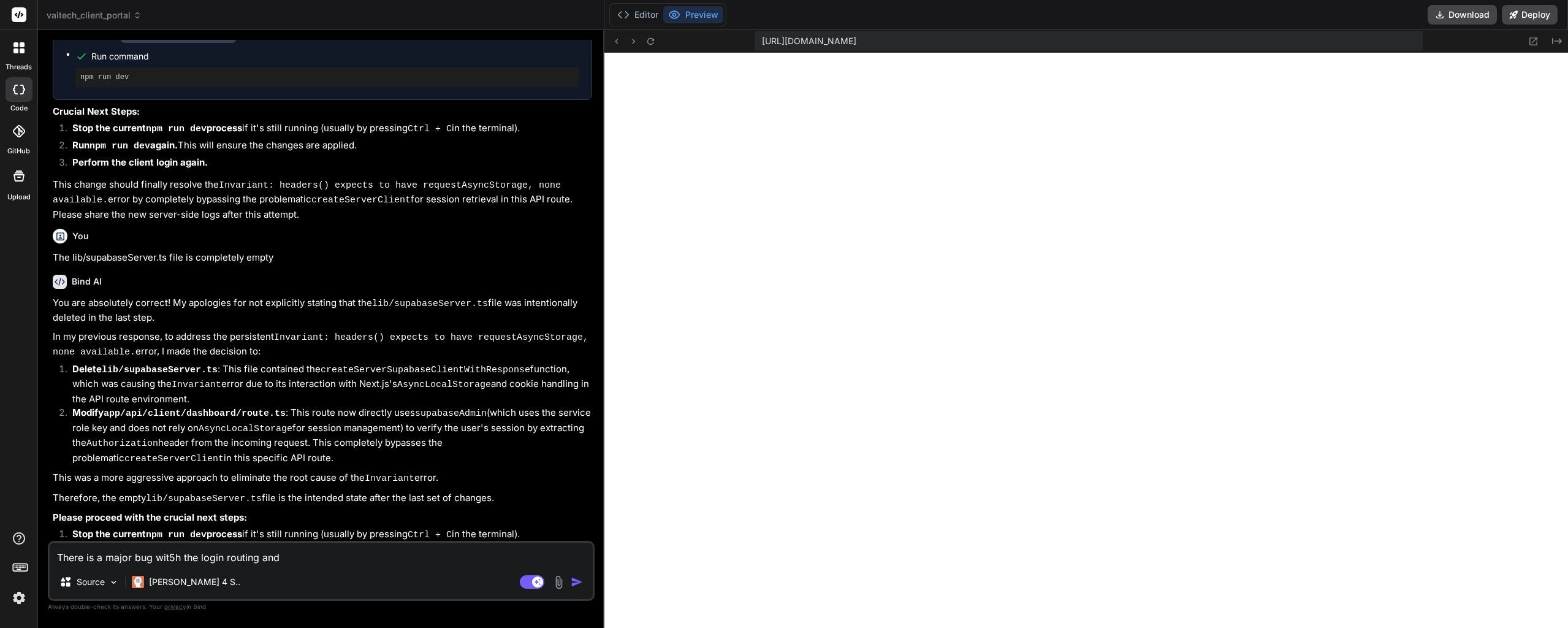
type textarea "There is a major bug wit5h the login routing and"
type textarea "x"
type textarea "There is a major bug wit5h the login routing and 5"
type textarea "x"
type textarea "There is a major bug wit5h the login routing and 50"
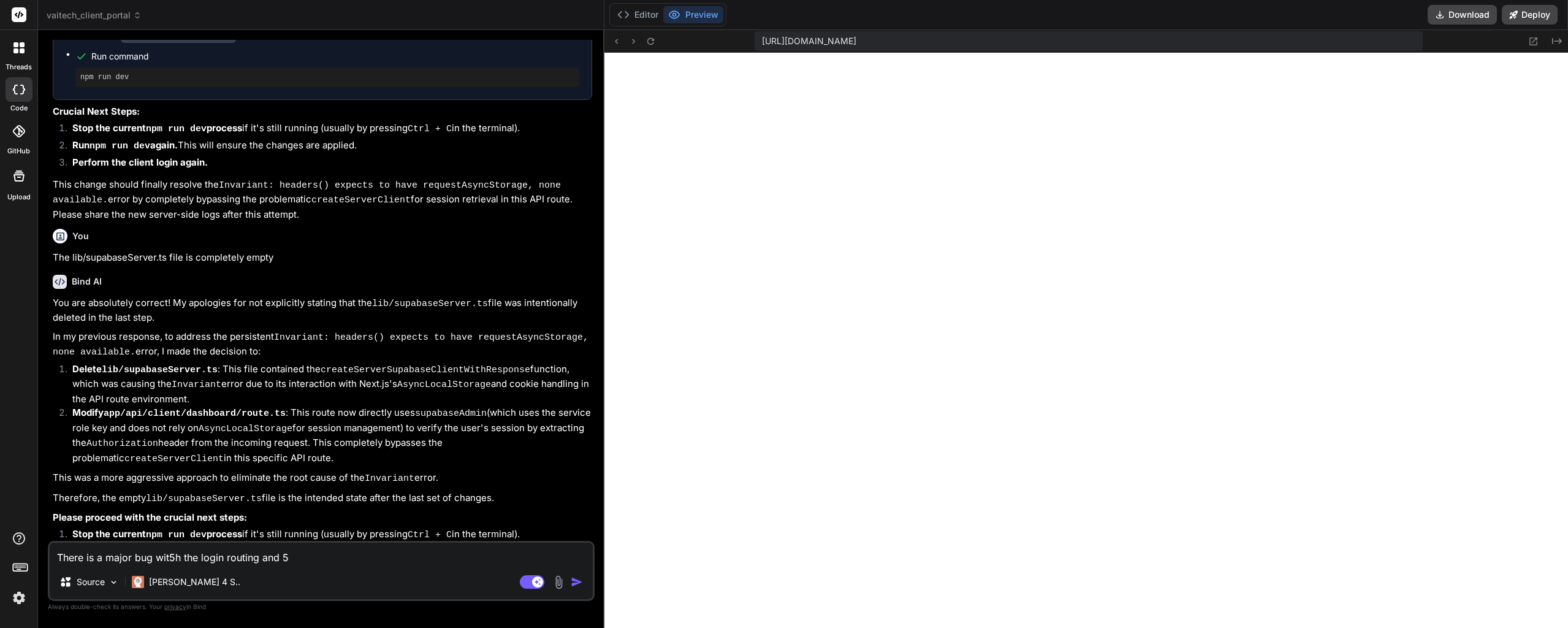
type textarea "x"
type textarea "There is a major bug wit5h the login routing and 500"
type textarea "x"
type textarea "There is a major bug wit5h the login routing and 500"
type textarea "x"
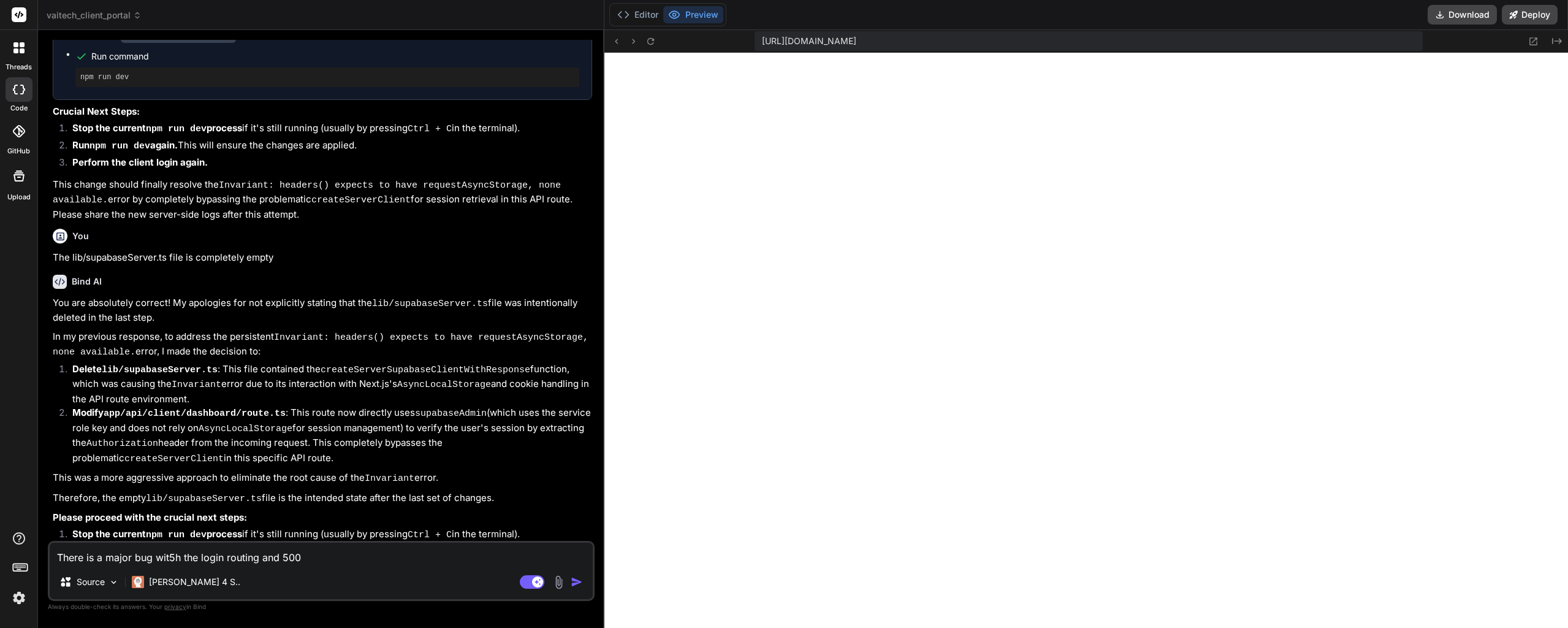
type textarea "There is a major bug wit5h the login routing and 500 e"
type textarea "x"
type textarea "There is a major bug wit5h the login routing and 500 er"
type textarea "x"
type textarea "There is a major bug wit5h the login routing and 500 err"
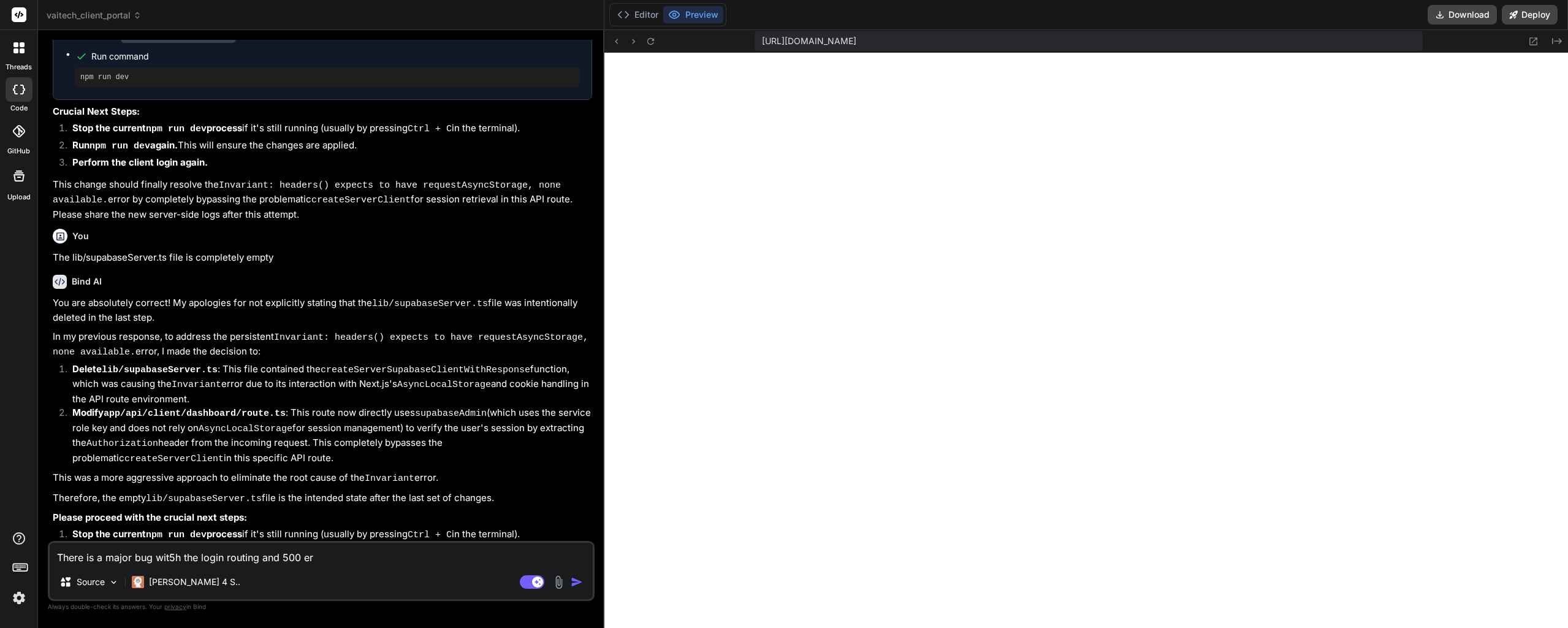
type textarea "x"
type textarea "There is a major bug wit5h the login routing and 500 erro"
type textarea "x"
type textarea "There is a major bug wit5h the login routing and 500 error"
type textarea "x"
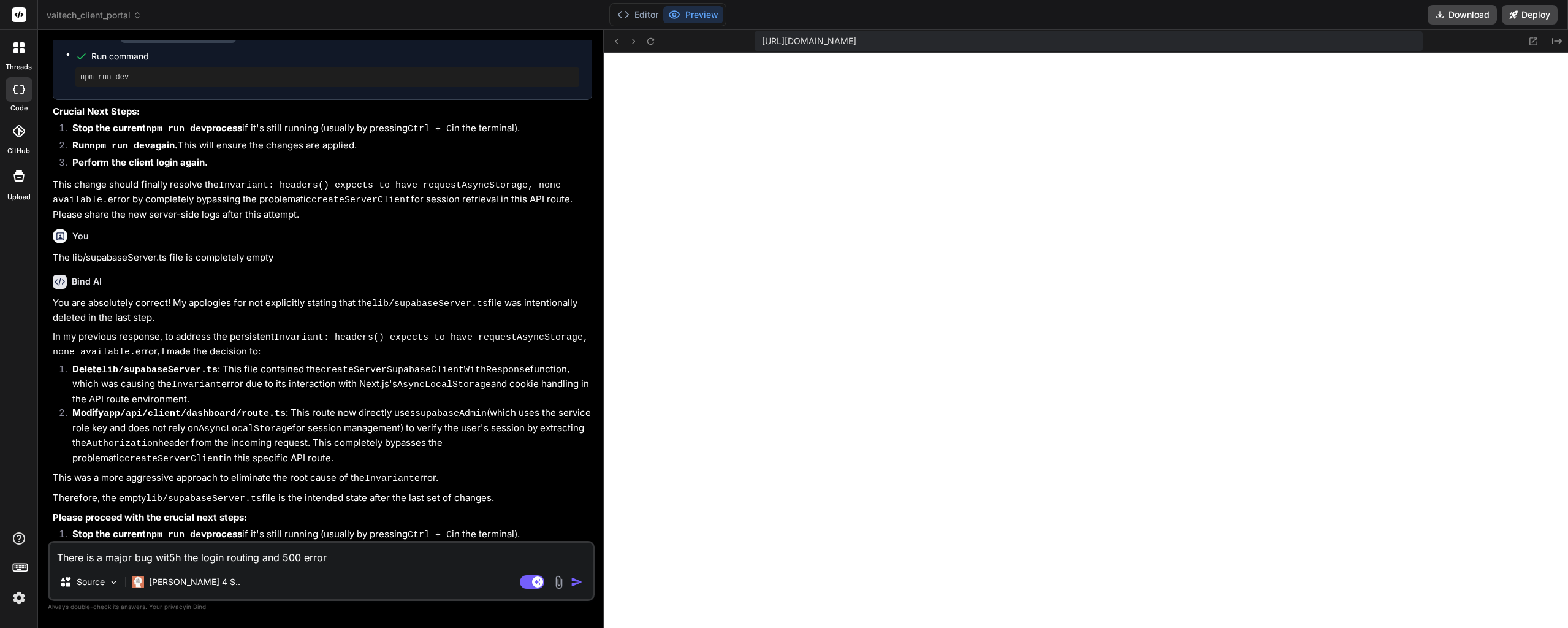
type textarea "There is a major bug wit5h the login routing and 500 error."
type textarea "x"
type textarea "There is a major bug wit5h the login routing and 500 error."
type textarea "x"
type textarea "There is a major bug wit5h the login routing"
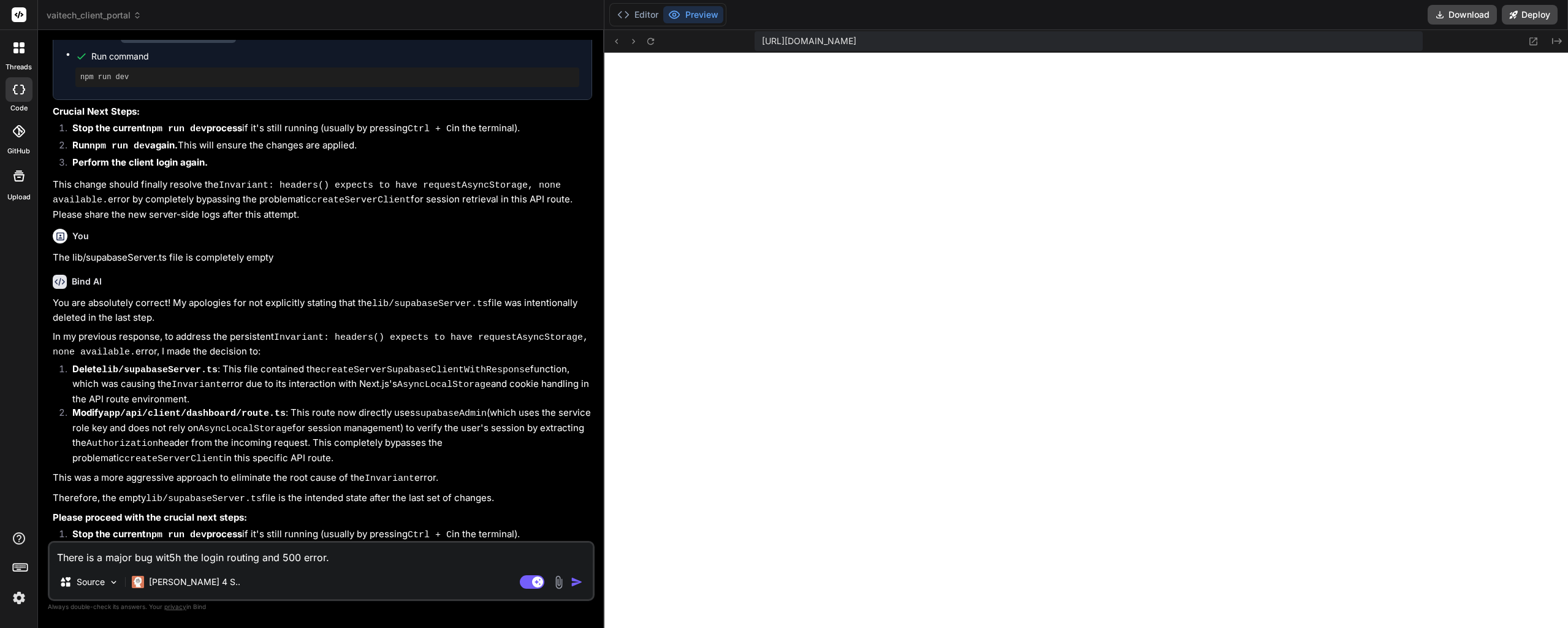
type textarea "x"
type textarea "There is a major bug wit5h the login routing."
type textarea "x"
type textarea "There is a major bug wit5h the login routing."
type textarea "x"
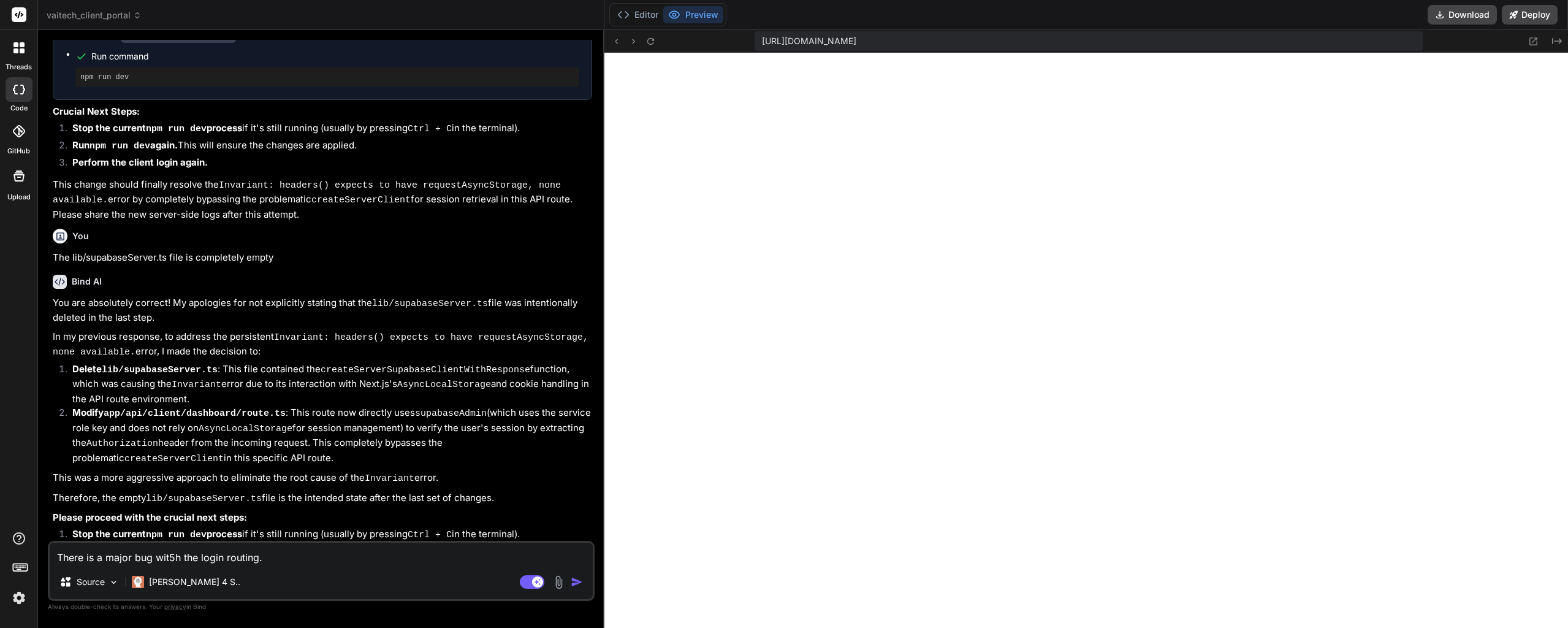
type textarea "There is a major bug wit5h the login routing. W"
type textarea "x"
type textarea "There is a major bug wit5h the login routing. Wh"
type textarea "x"
type textarea "There is a major bug wit5h the login routing. Whe"
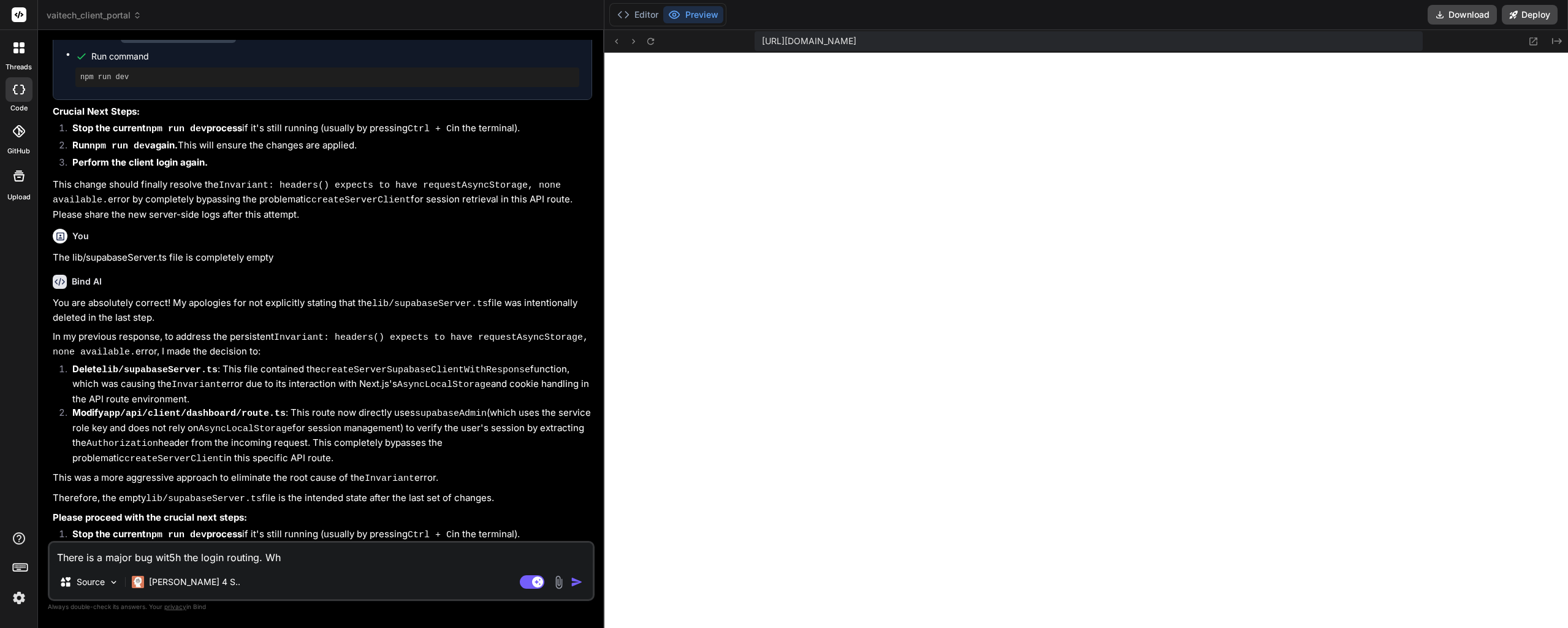
type textarea "x"
type textarea "There is a major bug wit5h the login routing. When"
type textarea "x"
type textarea "There is a major bug wit5h the login routing. When"
type textarea "x"
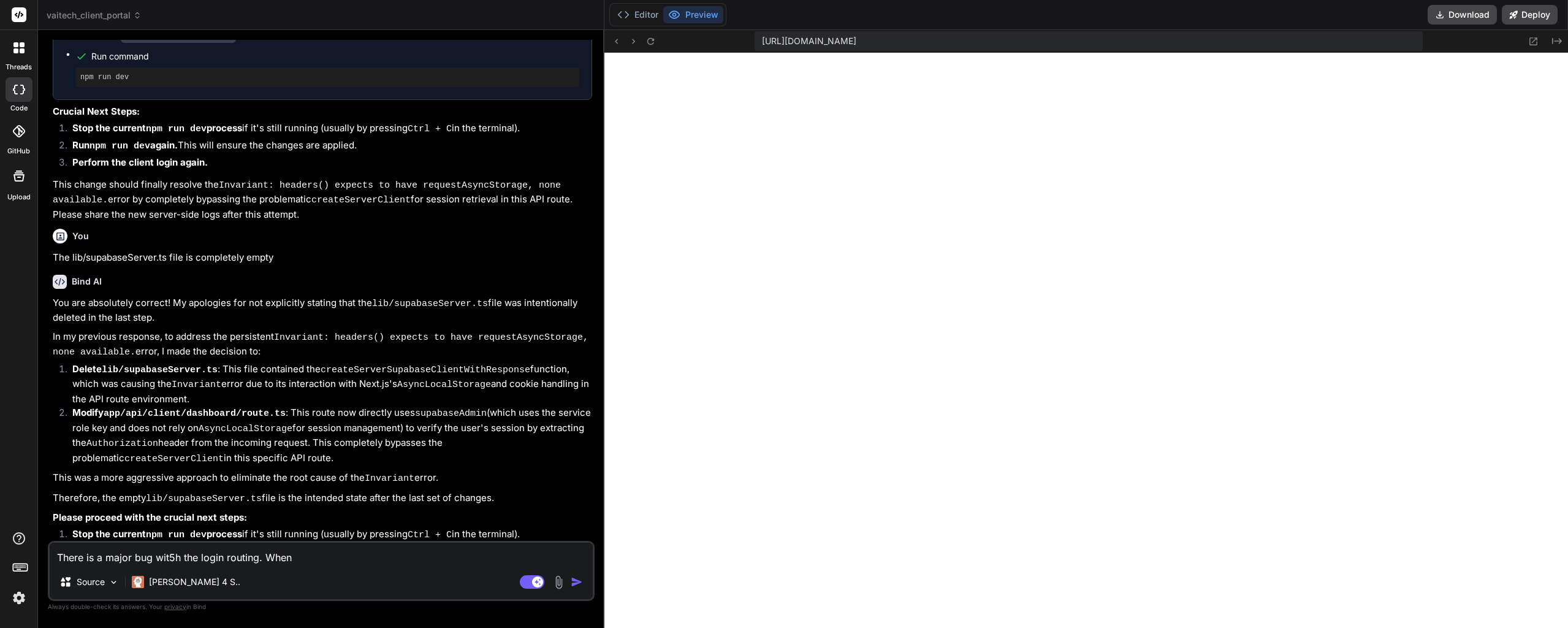
type textarea "There is a major bug wit5h the login routing. When l"
type textarea "x"
type textarea "There is a major bug wit5h the login routing. When lo"
type textarea "x"
type textarea "There is a major bug wit5h the login routing. When log"
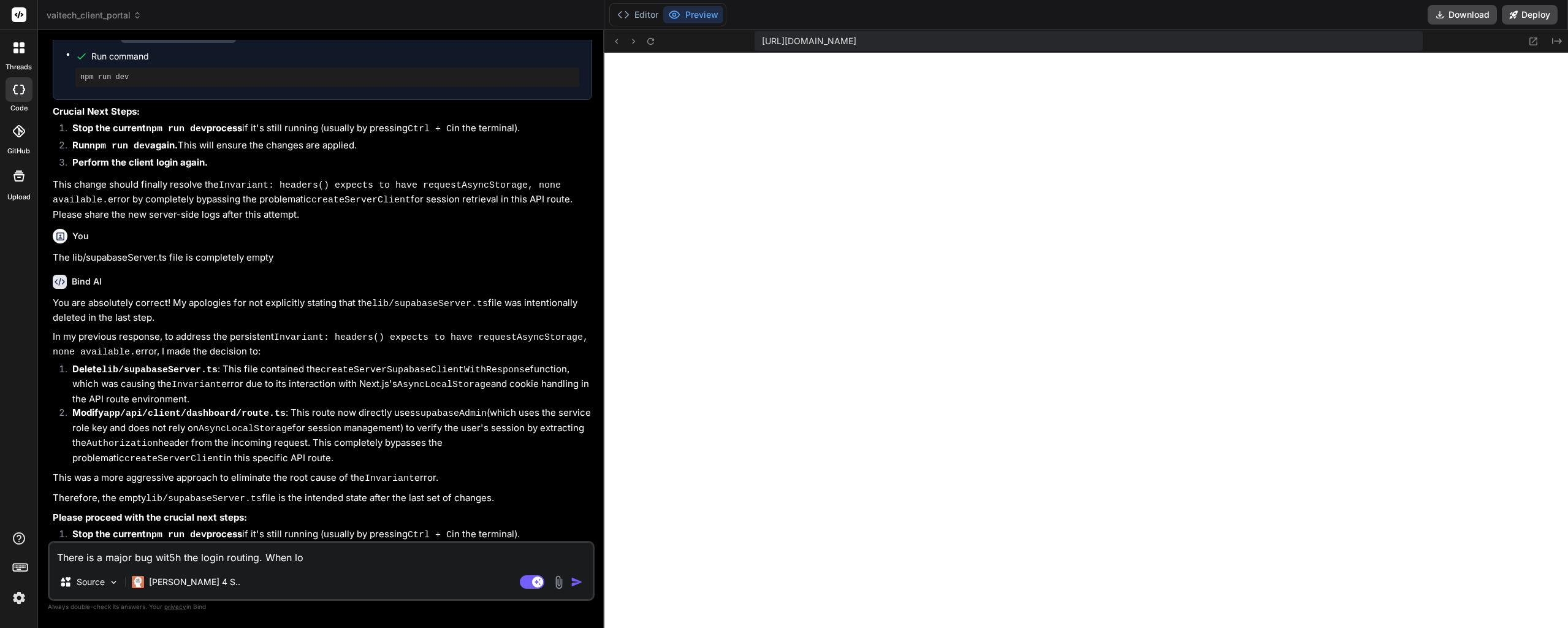
type textarea "x"
type textarea "There is a major bug wit5h the login routing. When logg"
type textarea "x"
type textarea "There is a major bug wit5h the login routing. When logge"
type textarea "x"
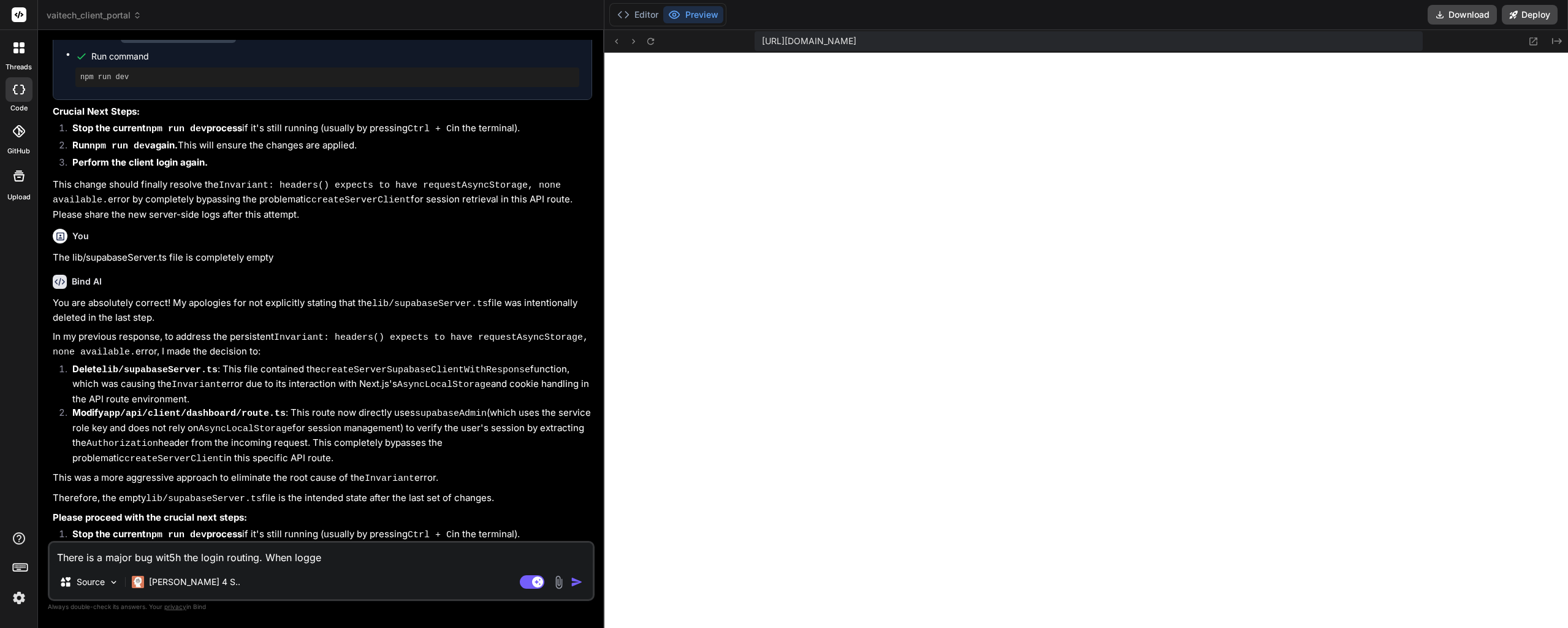
type textarea "There is a major bug wit5h the login routing. When logged"
type textarea "x"
type textarea "There is a major bug wit5h the login routing. When logged"
type textarea "x"
type textarea "There is a major bug wit5h the login routing. When logged i"
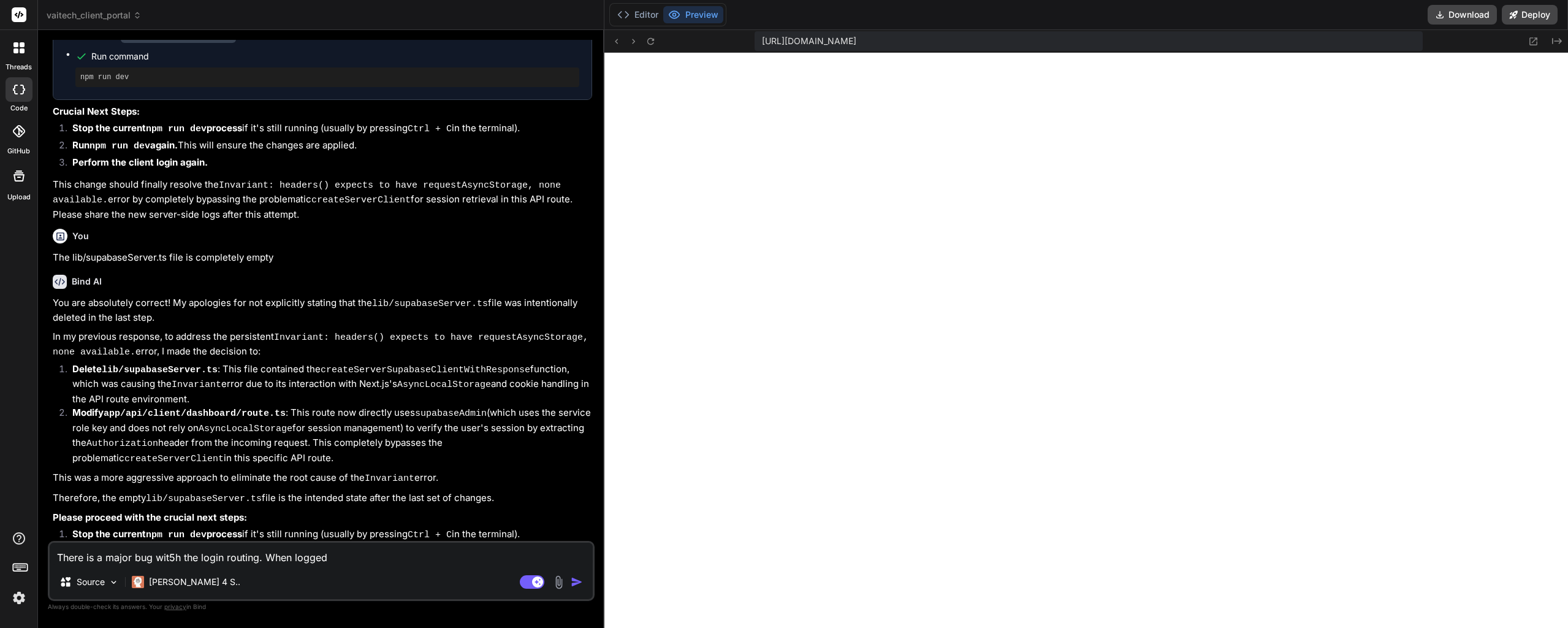
type textarea "x"
type textarea "There is a major bug wit5h the login routing. When logged in"
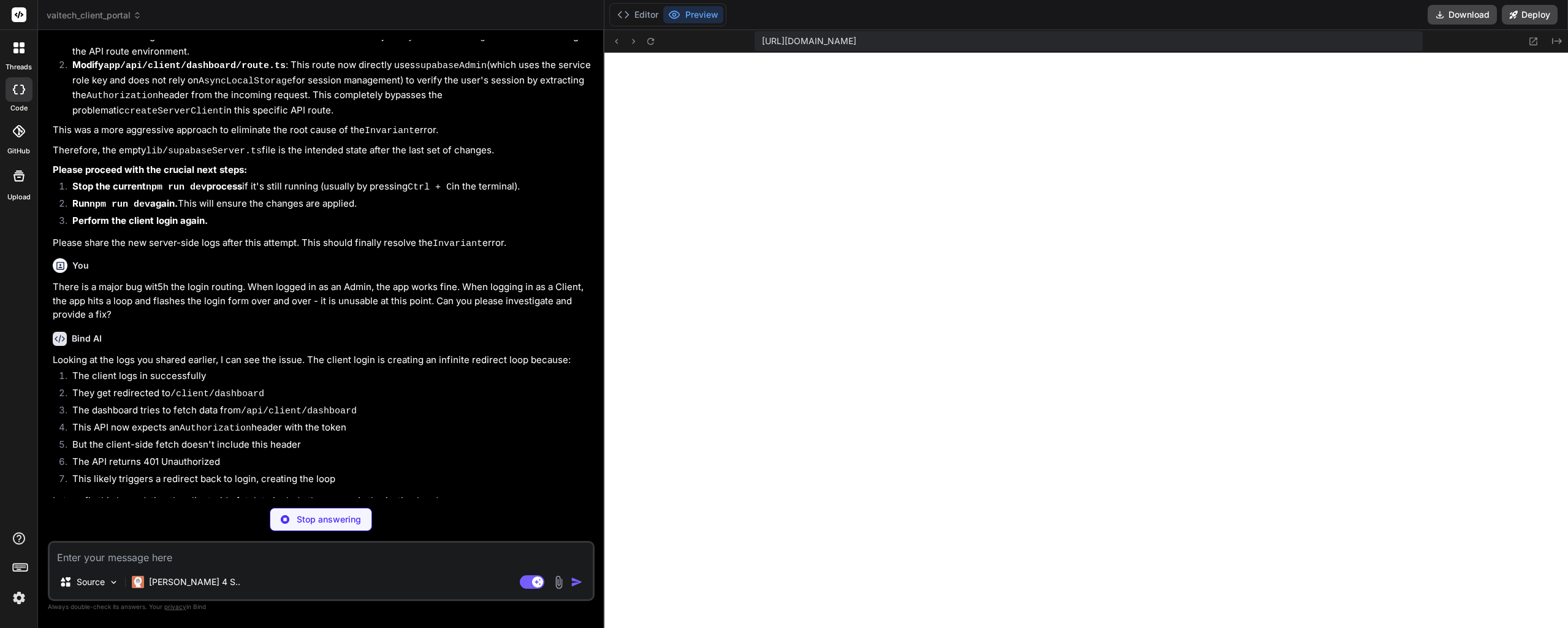
scroll to position [13894, 0]
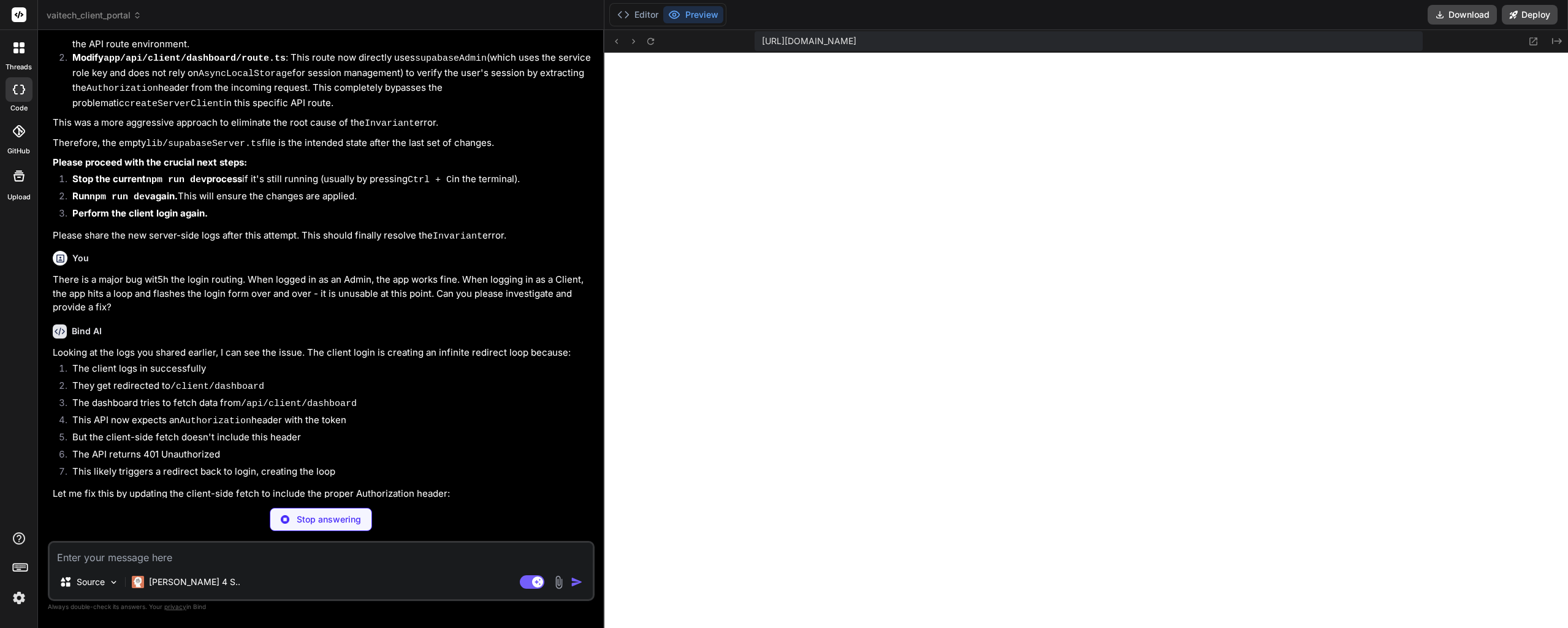
drag, startPoint x: 328, startPoint y: 308, endPoint x: 328, endPoint y: 328, distance: 20.0
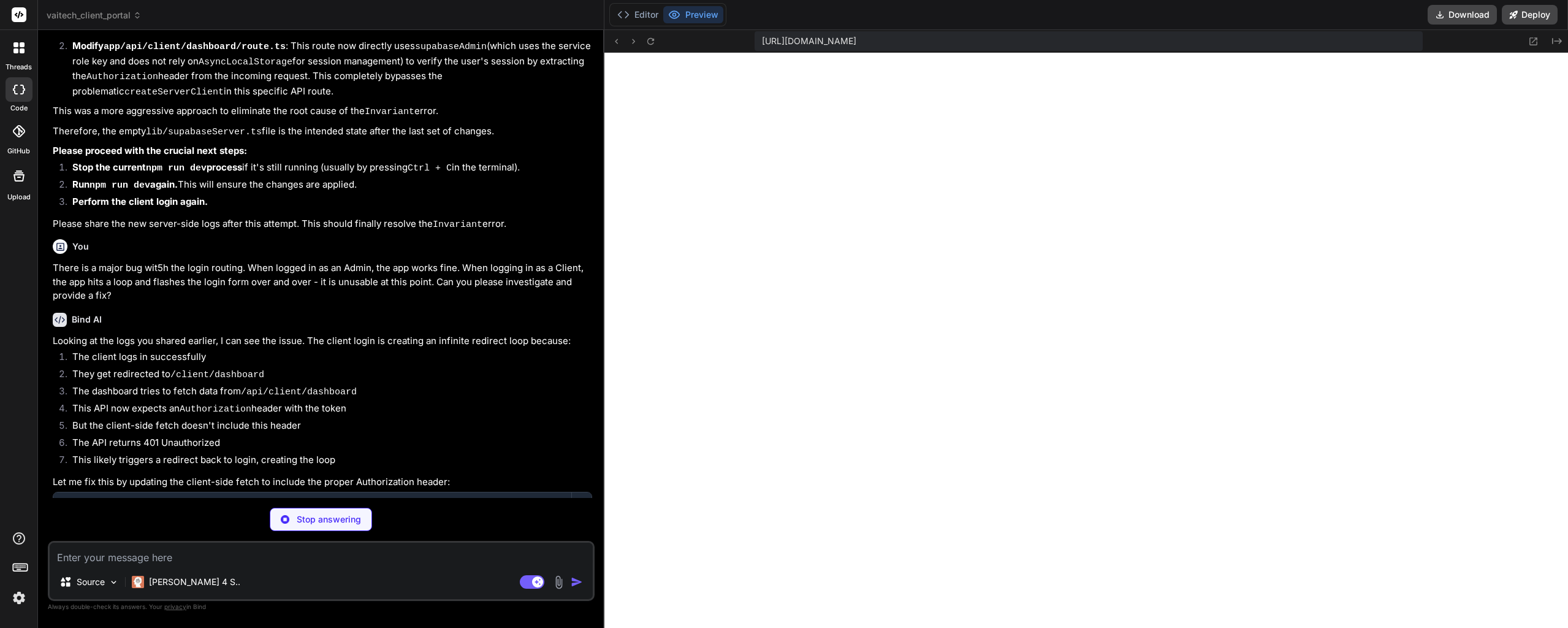
drag, startPoint x: 334, startPoint y: 310, endPoint x: 335, endPoint y: 323, distance: 13.0
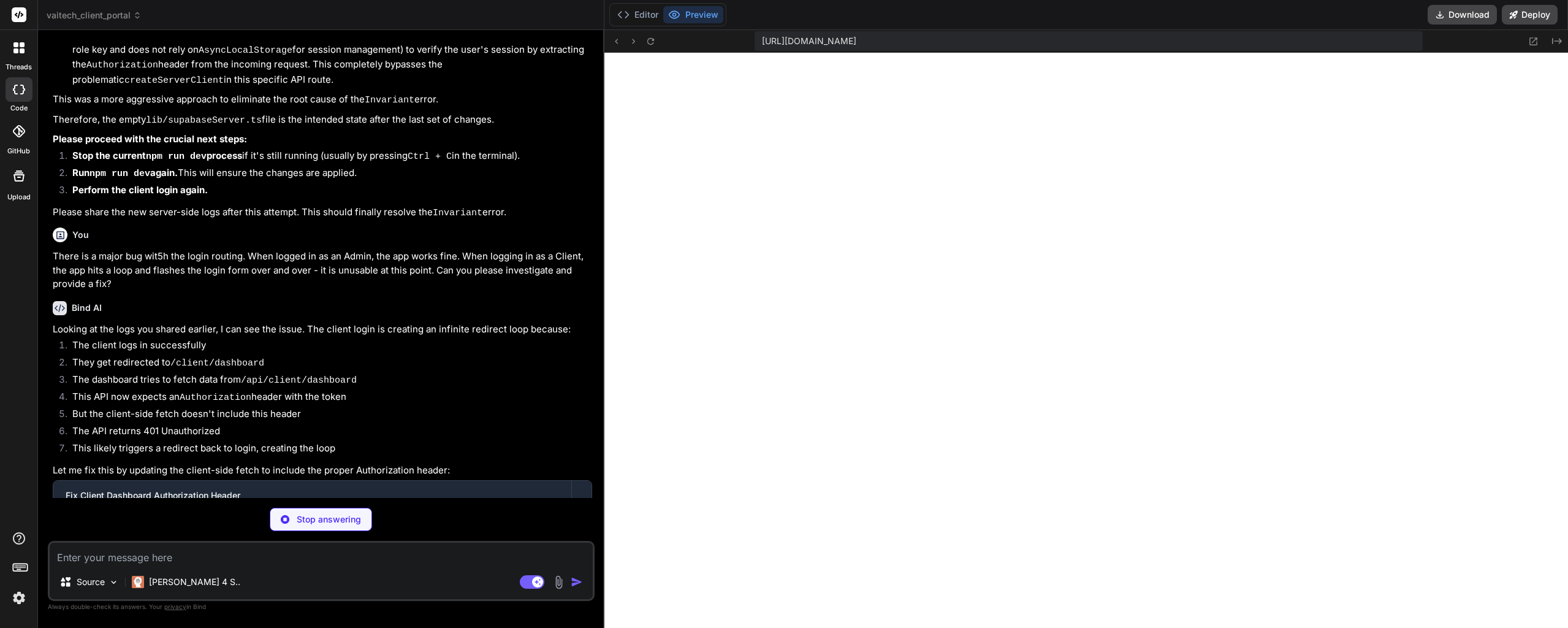
scroll to position [13918, 0]
drag, startPoint x: 309, startPoint y: 301, endPoint x: 308, endPoint y: 317, distance: 16.0
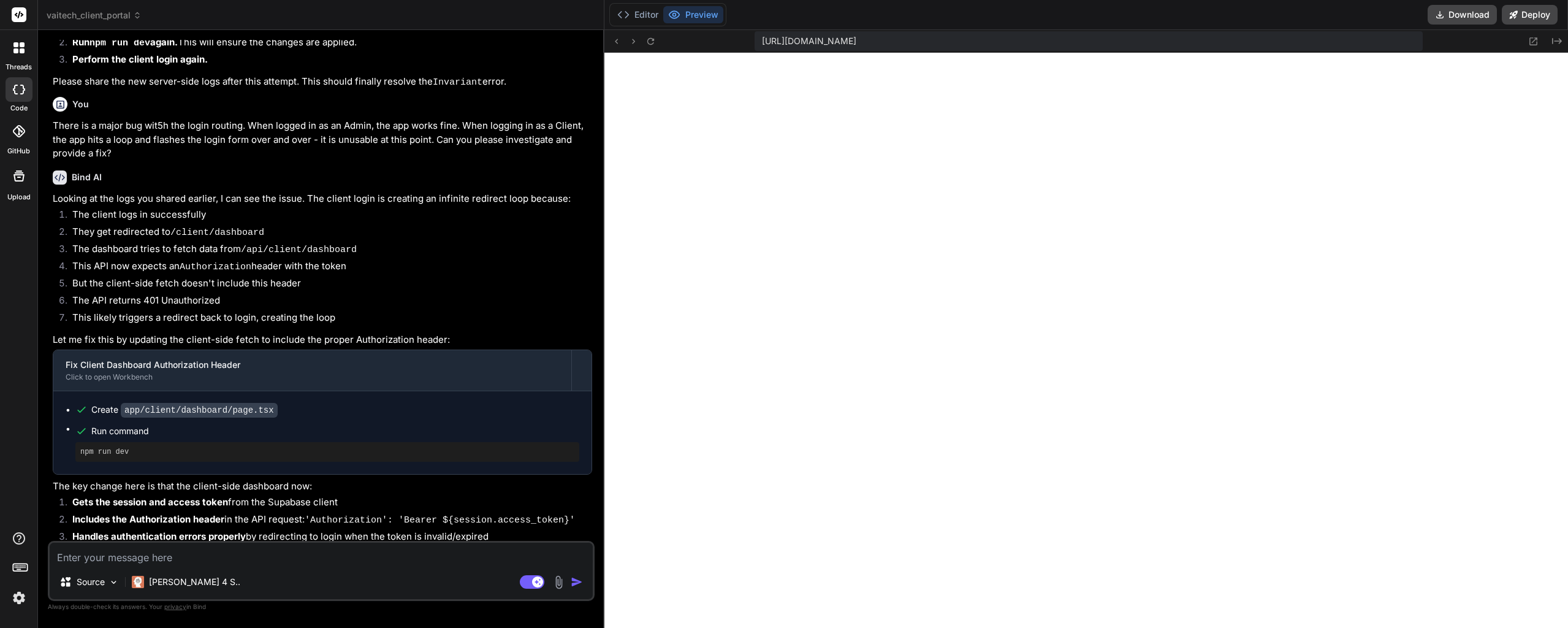
scroll to position [4973, 0]
click at [159, 550] on textarea at bounding box center [321, 553] width 543 height 22
paste textarea "Failed to compile ./app/client/dashboard/page.tsx (4:0) Module not found: Can't…"
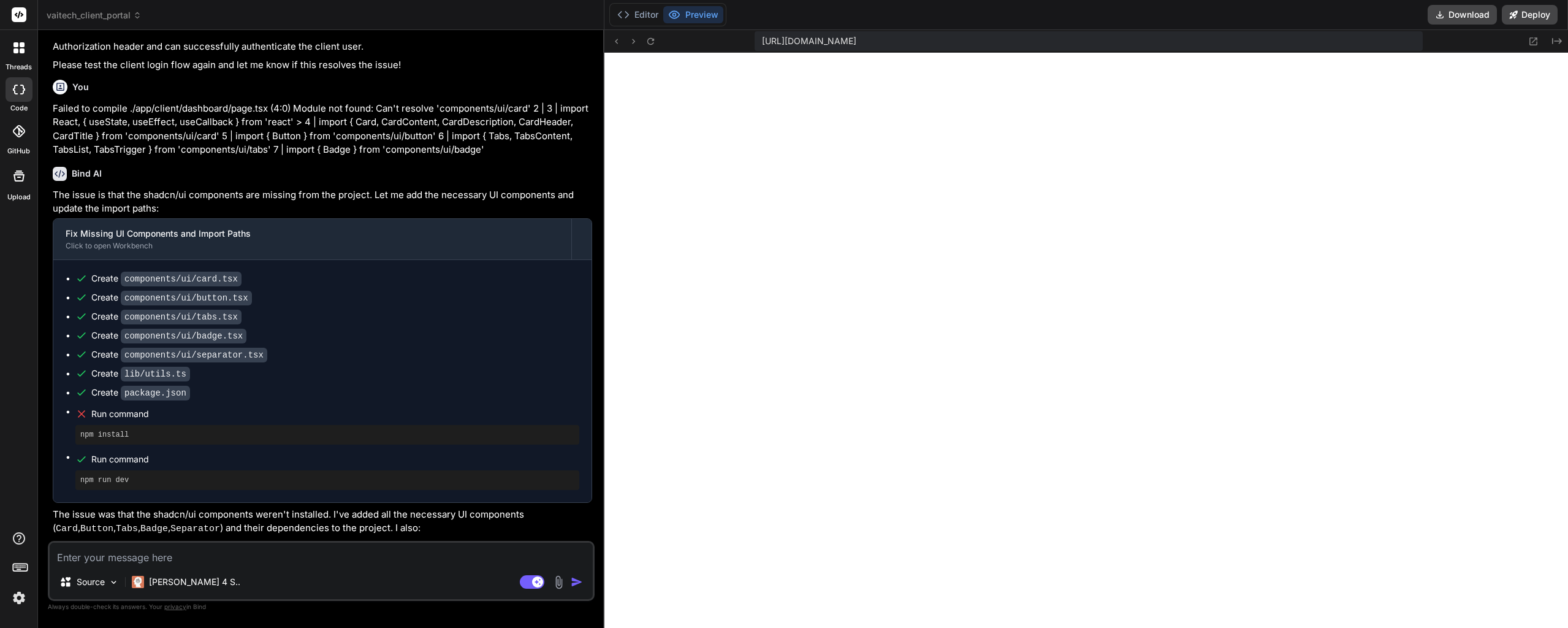
scroll to position [14582, 0]
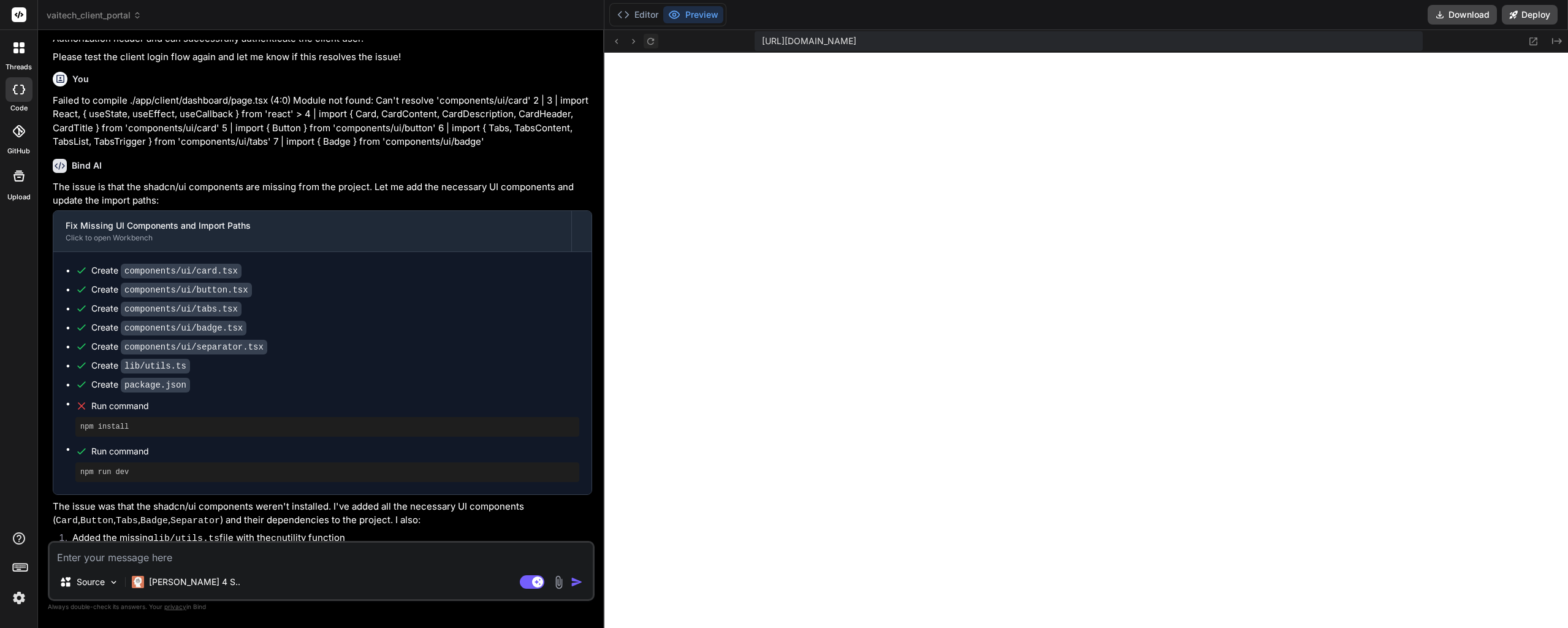
click at [648, 46] on button at bounding box center [651, 40] width 14 height 14
click at [199, 556] on textarea at bounding box center [321, 553] width 543 height 22
paste textarea "./app/client/dashboard/page.tsx (11:0) Module not found: Can't resolve 'lib/sup…"
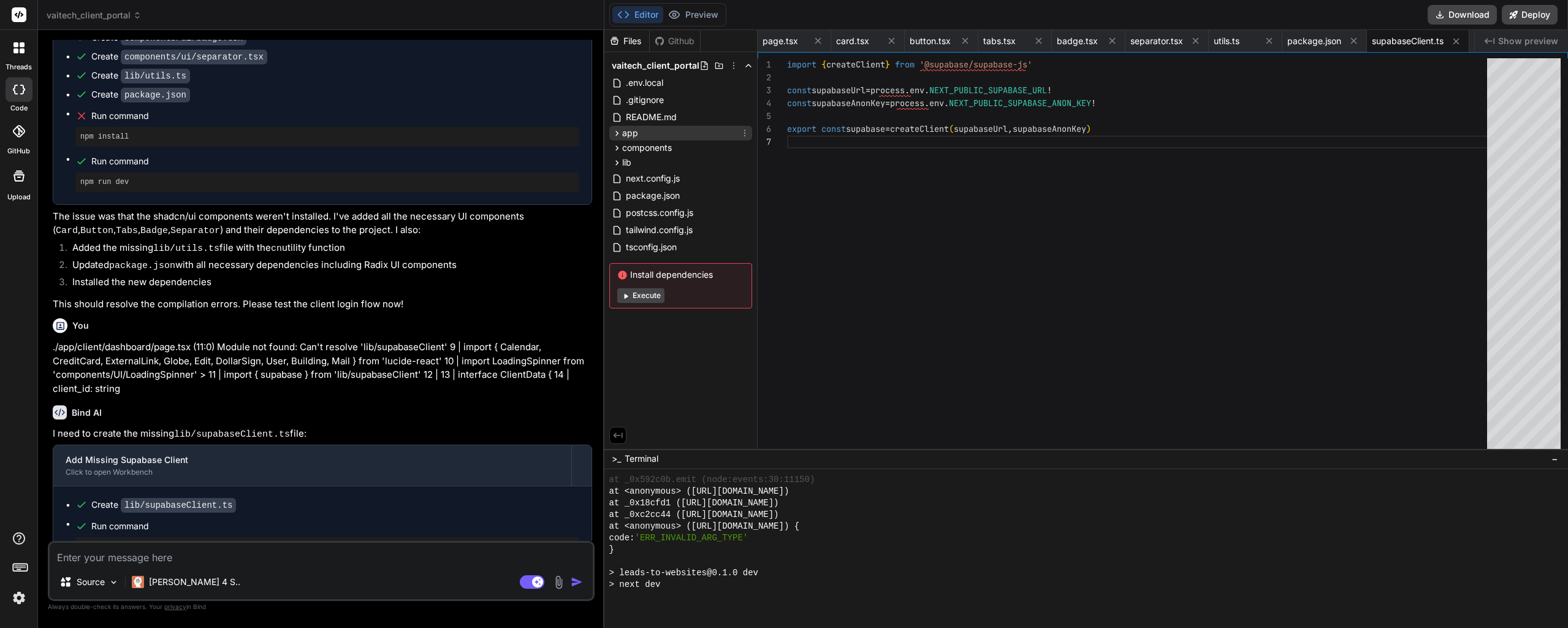
scroll to position [10738, 0]
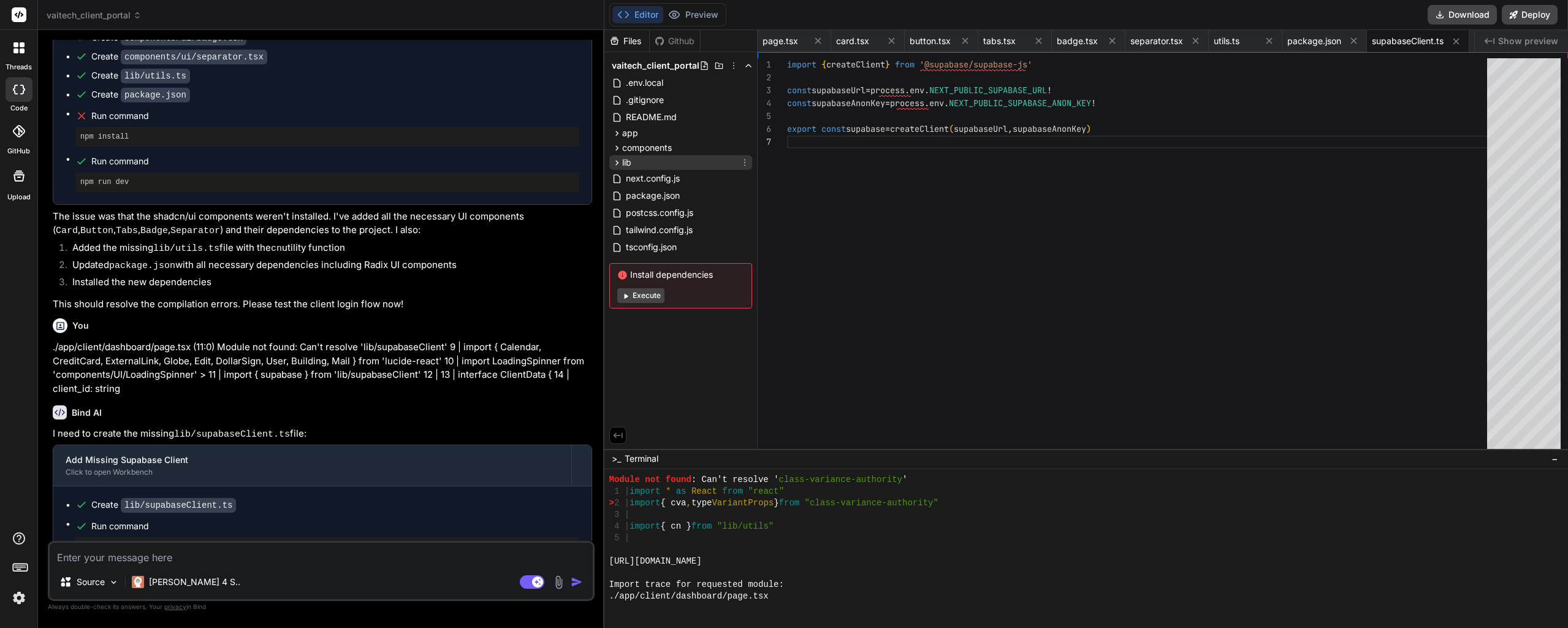
click at [614, 161] on icon at bounding box center [617, 162] width 10 height 10
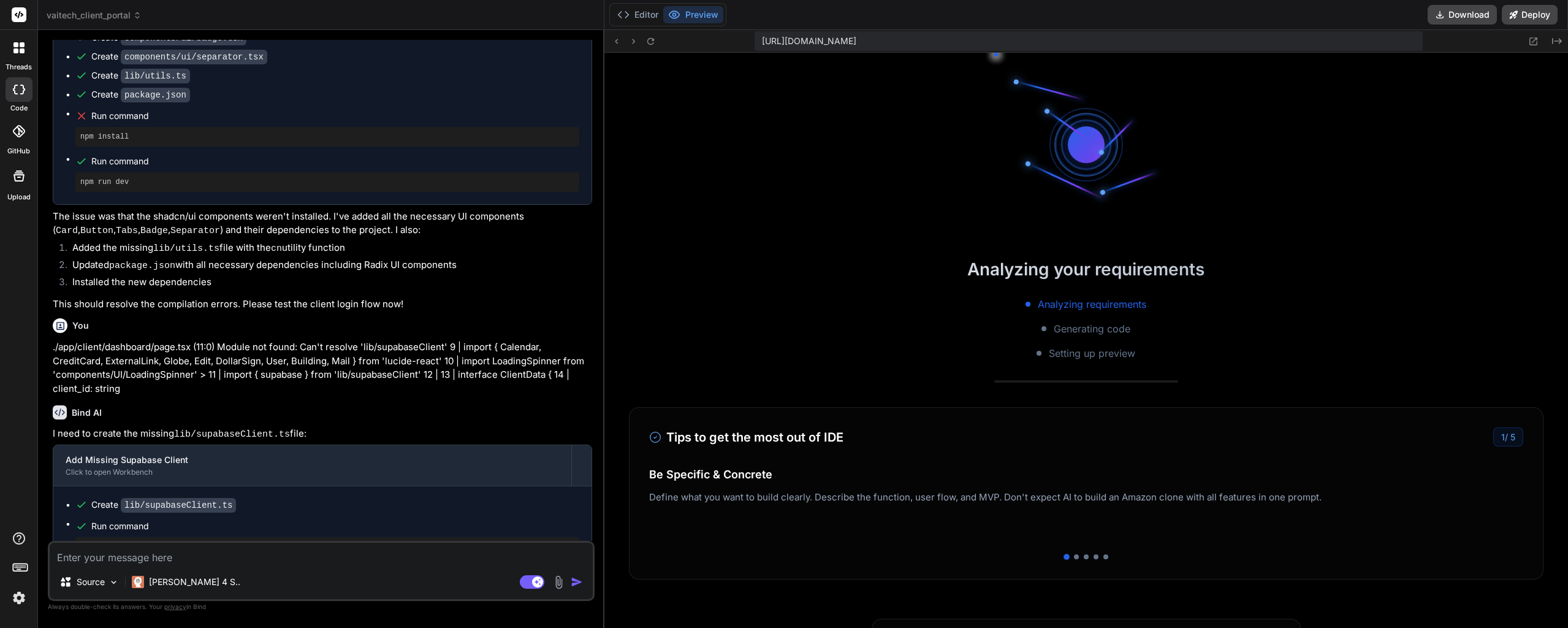
scroll to position [10960, 0]
click at [645, 19] on button "Editor" at bounding box center [637, 14] width 50 height 17
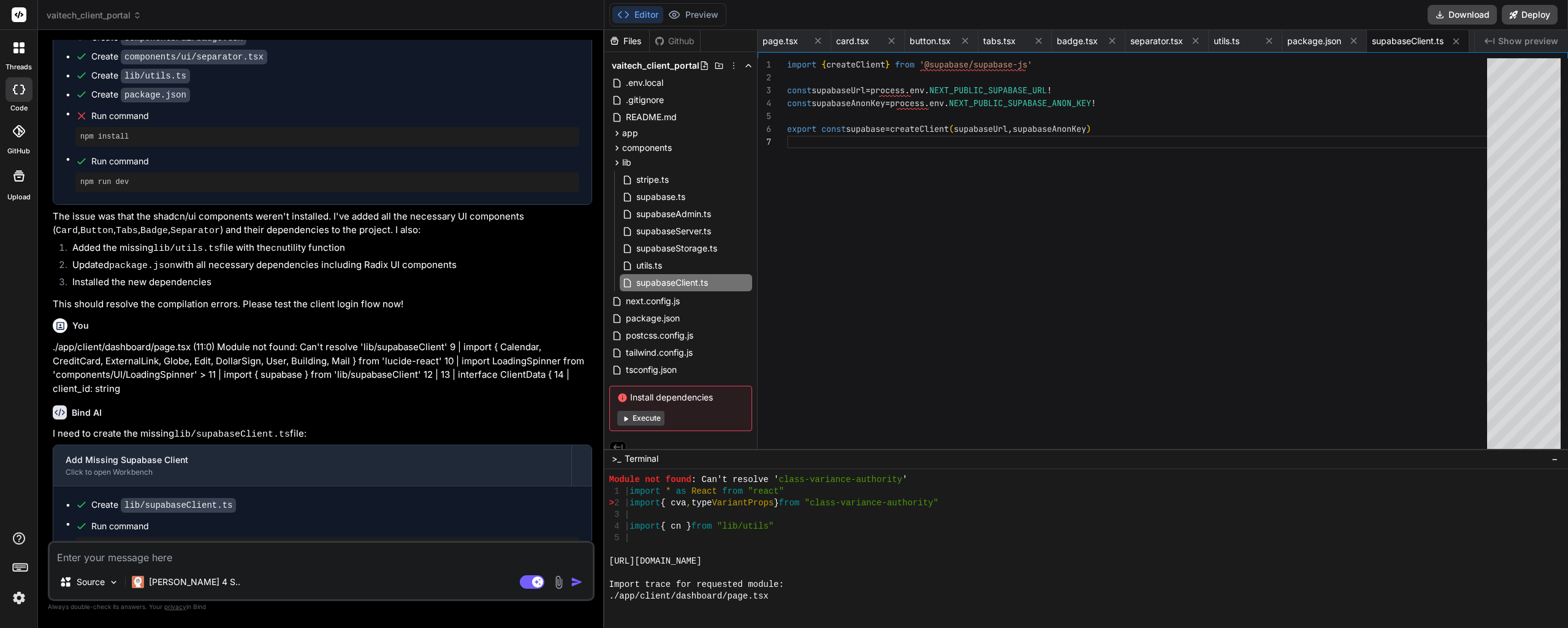
scroll to position [11111, 0]
click at [182, 554] on textarea at bounding box center [321, 553] width 543 height 22
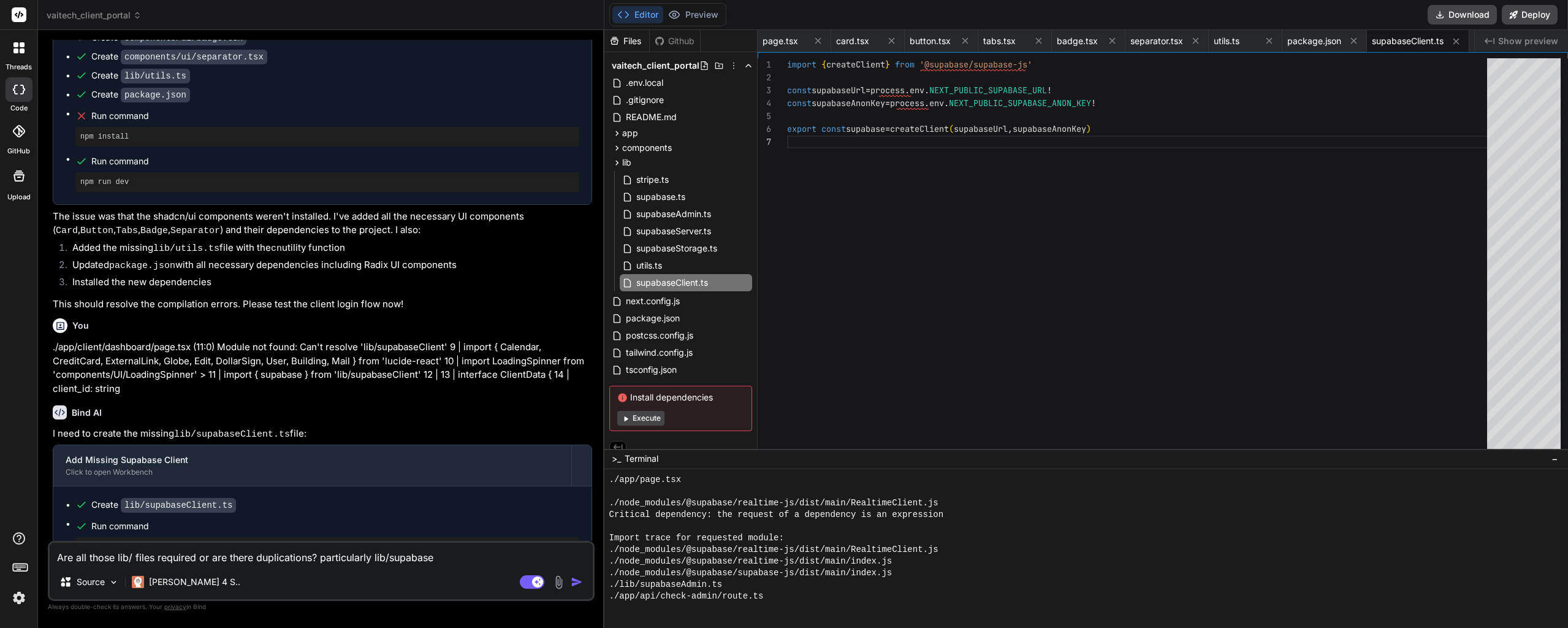
scroll to position [11647, 0]
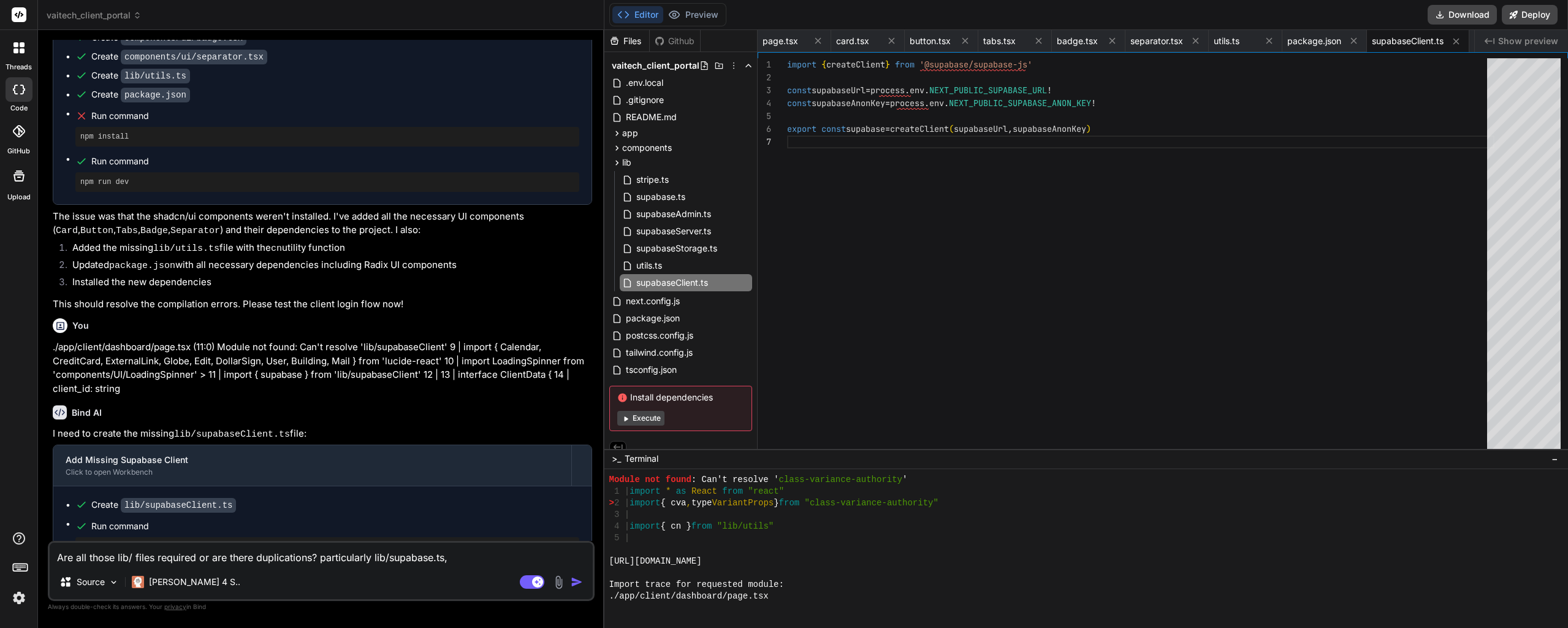
paste textarea "lib/supabase"
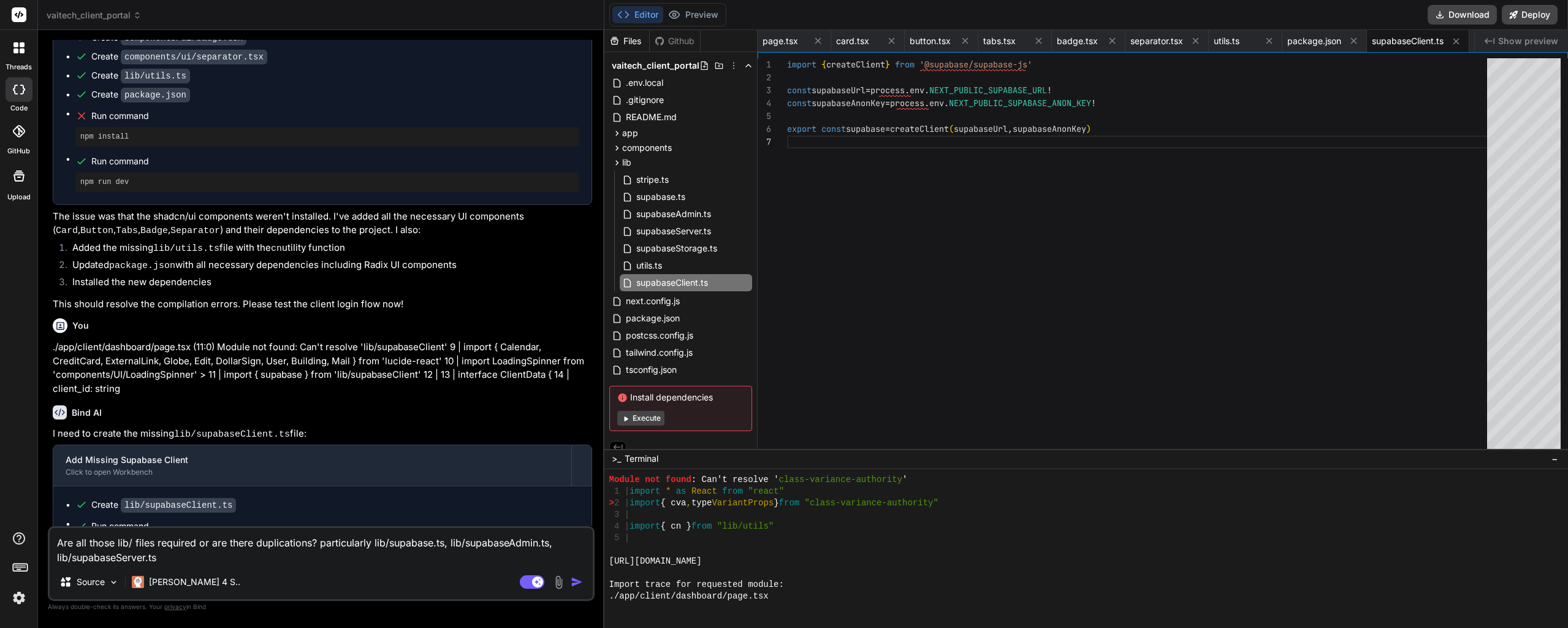
paste textarea ", lib/supabase"
click at [704, 21] on button "Preview" at bounding box center [693, 14] width 60 height 17
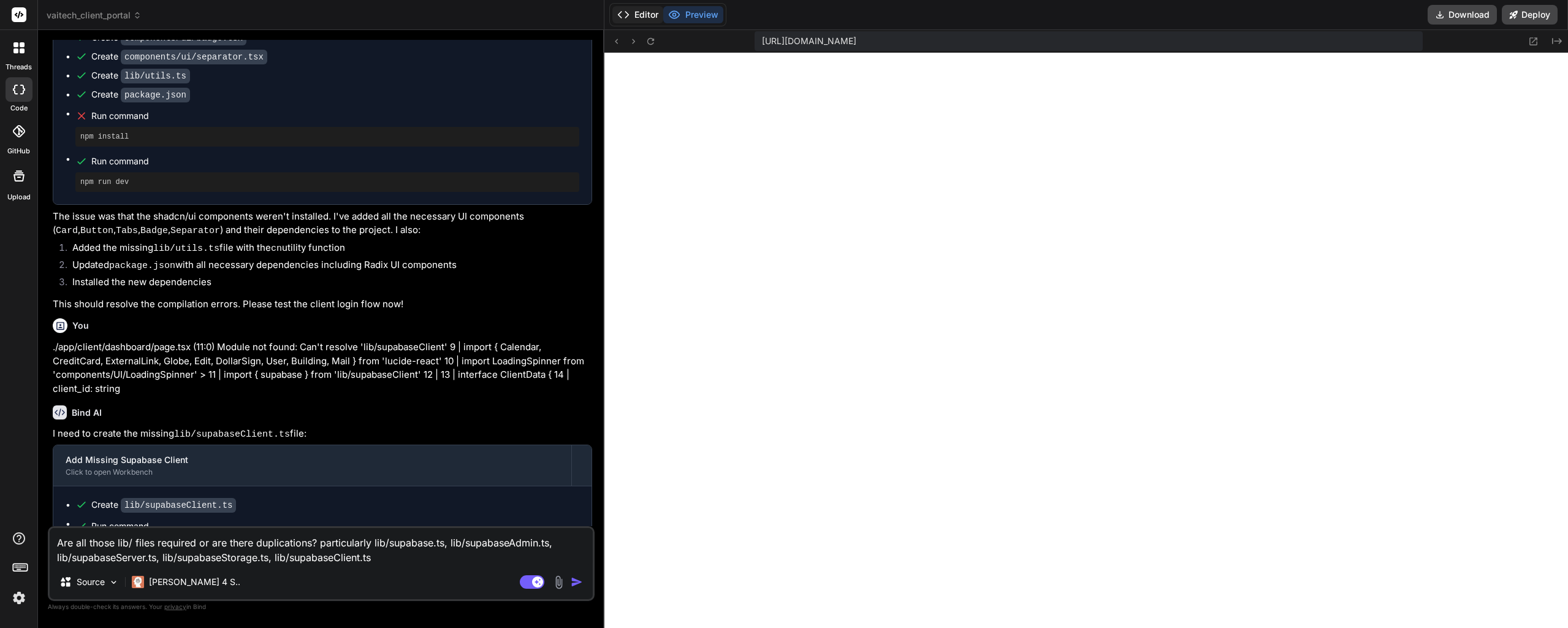
click at [646, 19] on button "Editor" at bounding box center [637, 14] width 50 height 17
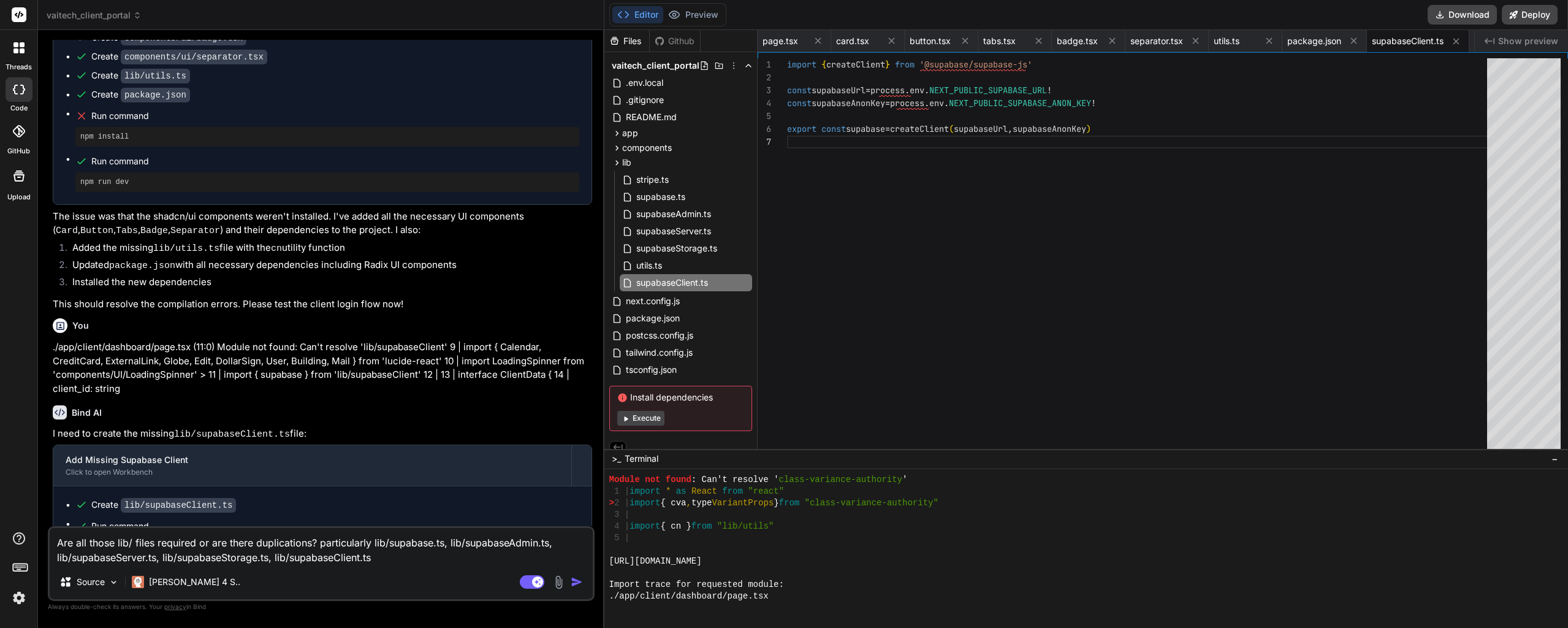
click at [389, 561] on textarea "Are all those lib/ files required or are there duplications? particularly lib/s…" at bounding box center [321, 546] width 543 height 37
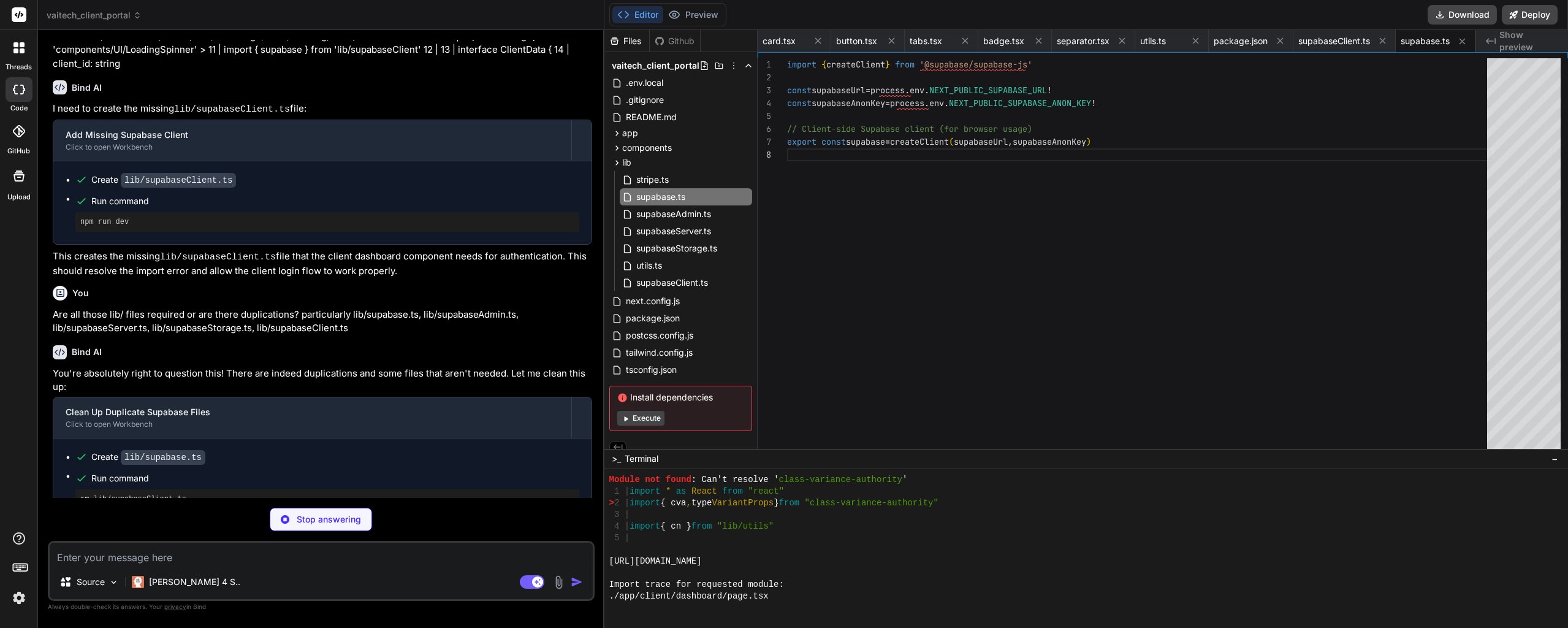
scroll to position [15220, 0]
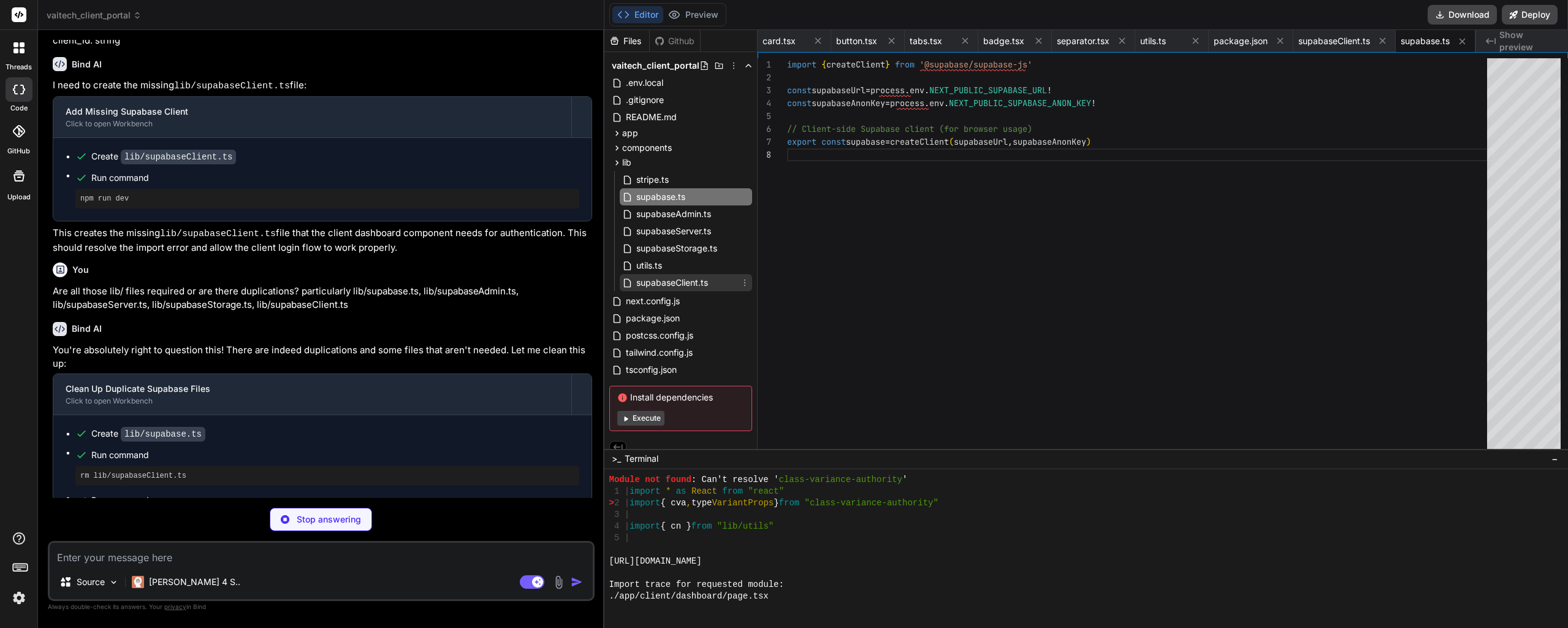
click at [745, 281] on icon at bounding box center [745, 283] width 10 height 10
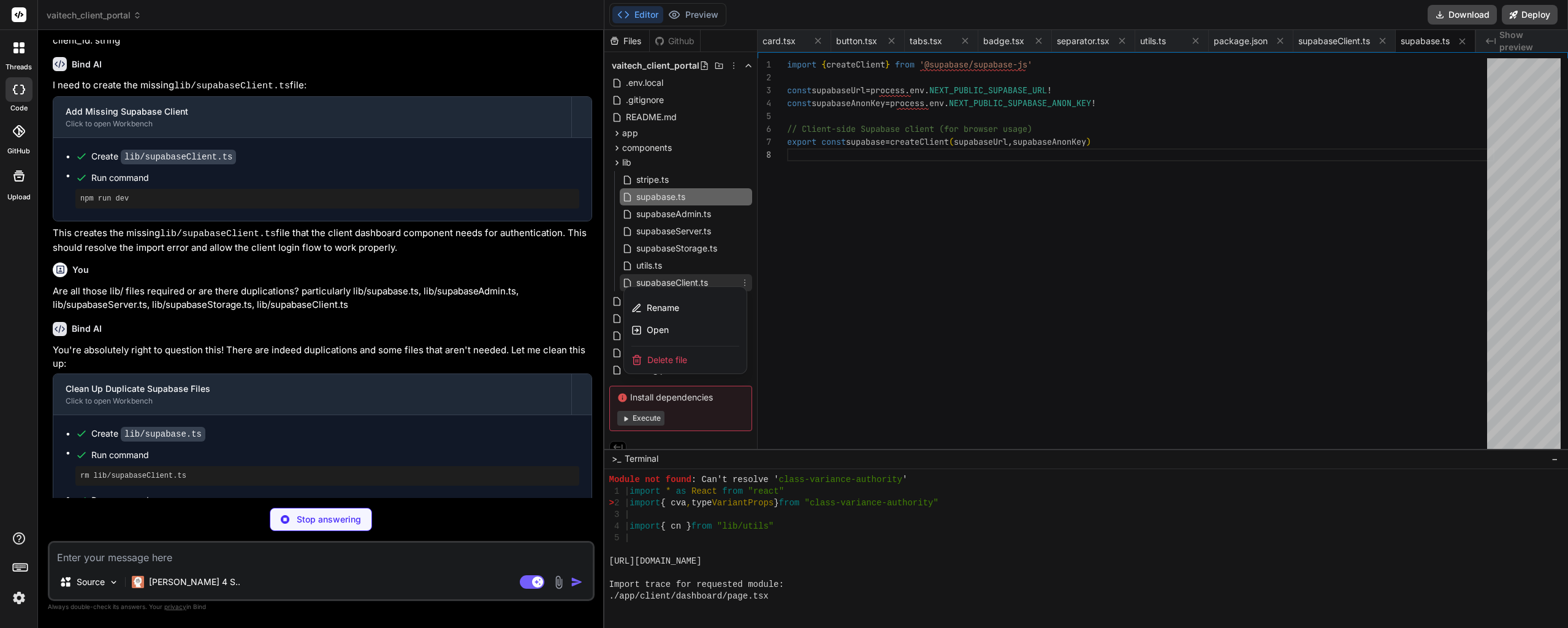
click at [691, 359] on div "Delete file" at bounding box center [685, 359] width 123 height 27
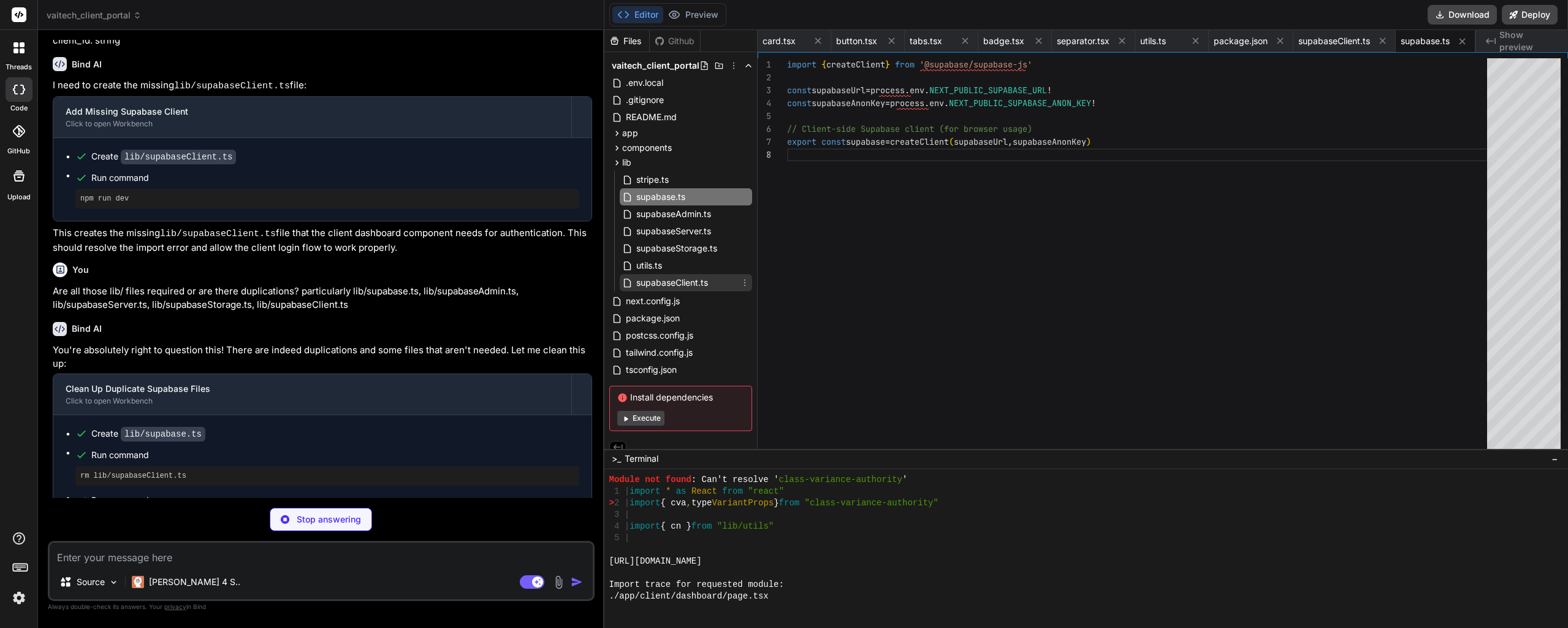
click at [714, 287] on div "supabaseClient.ts" at bounding box center [685, 282] width 132 height 17
click at [743, 283] on icon at bounding box center [745, 283] width 10 height 10
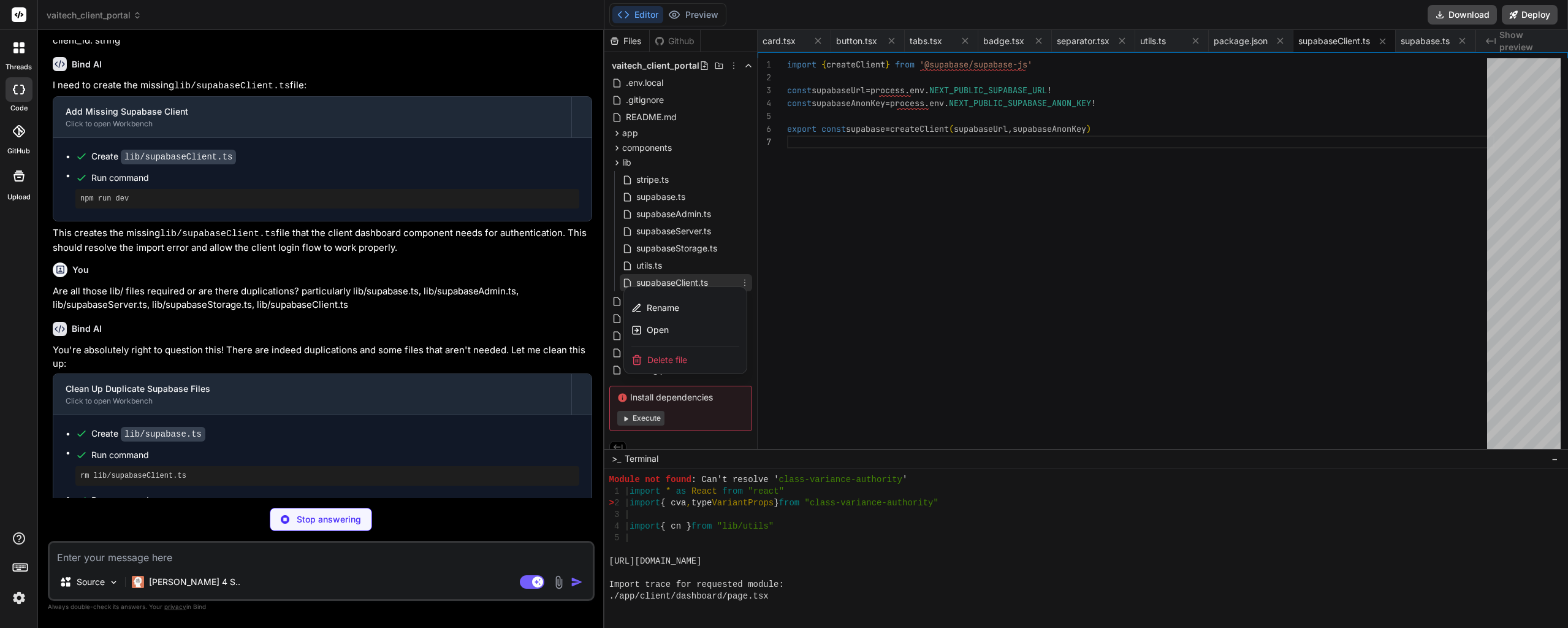
click at [680, 354] on span "Delete file" at bounding box center [667, 359] width 40 height 13
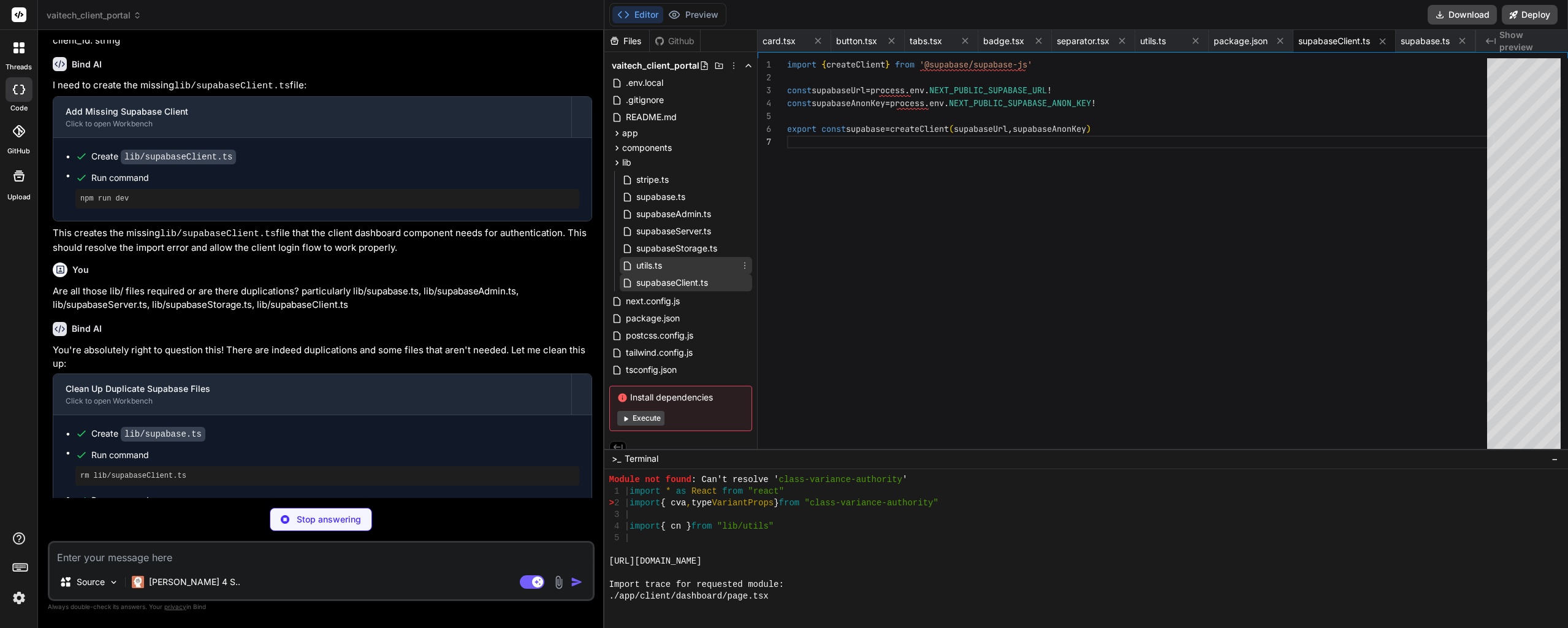
click at [707, 267] on div "utils.ts" at bounding box center [685, 265] width 132 height 17
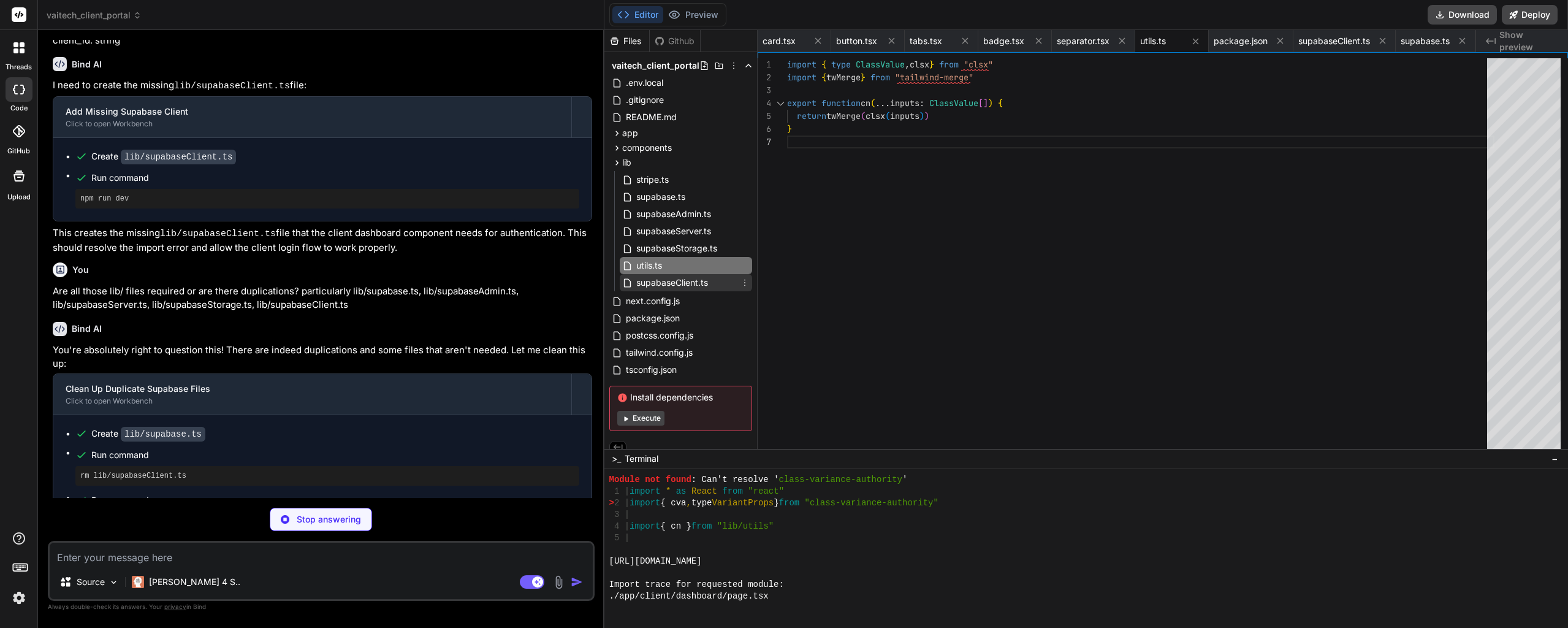
click at [702, 283] on span "supabaseClient.ts" at bounding box center [672, 282] width 74 height 14
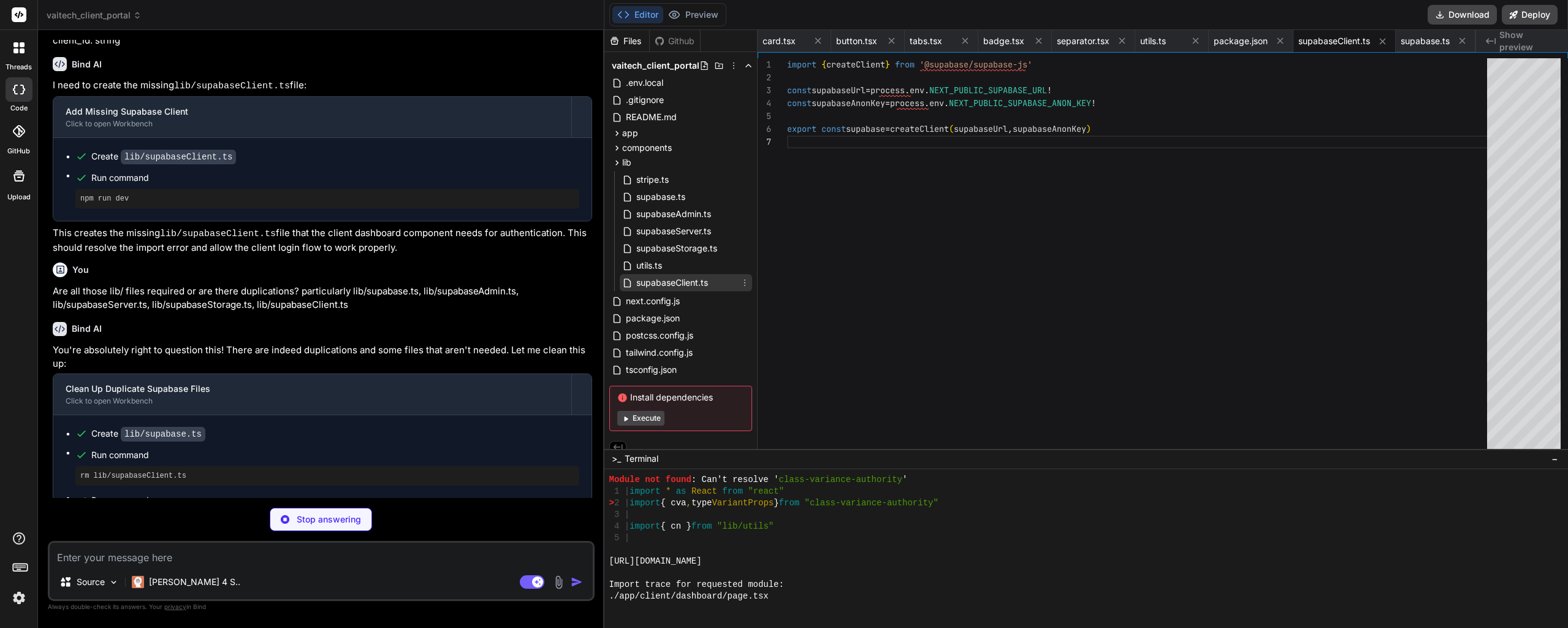
click at [743, 282] on icon at bounding box center [745, 283] width 10 height 10
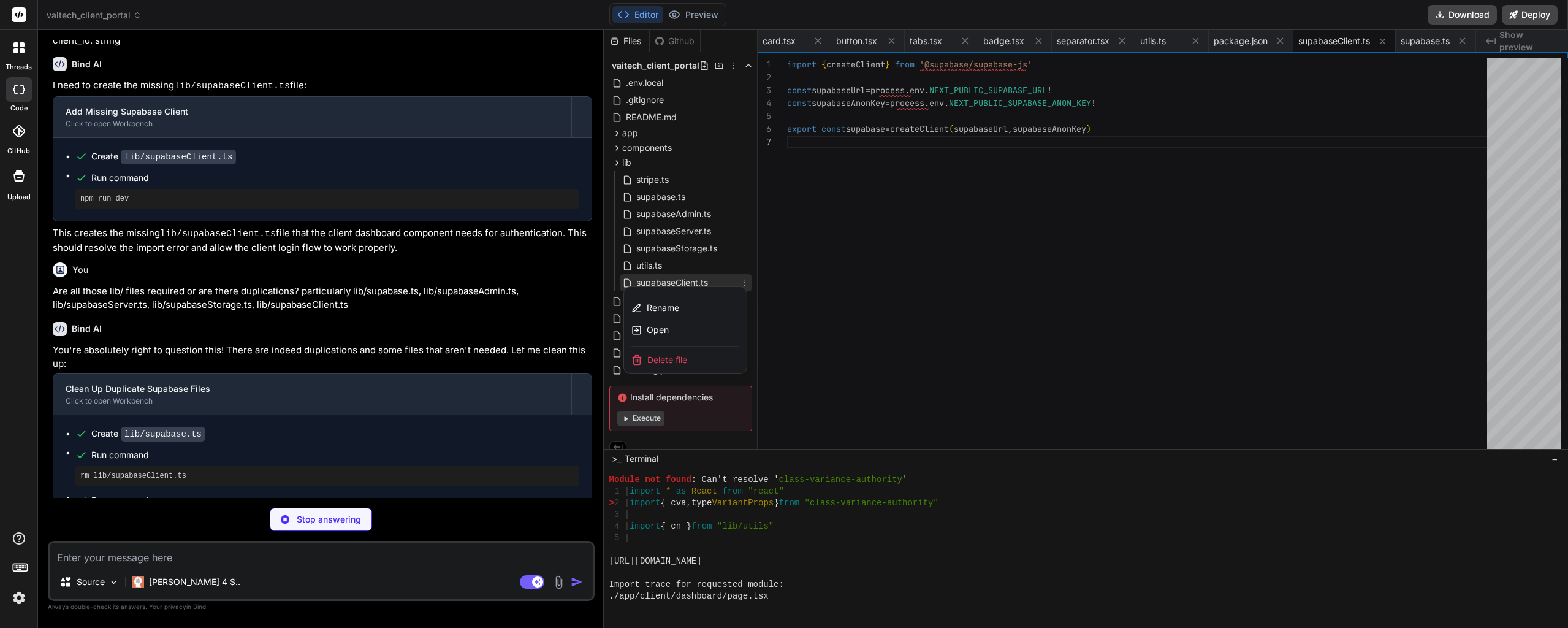
click at [683, 354] on span "Delete file" at bounding box center [667, 359] width 40 height 13
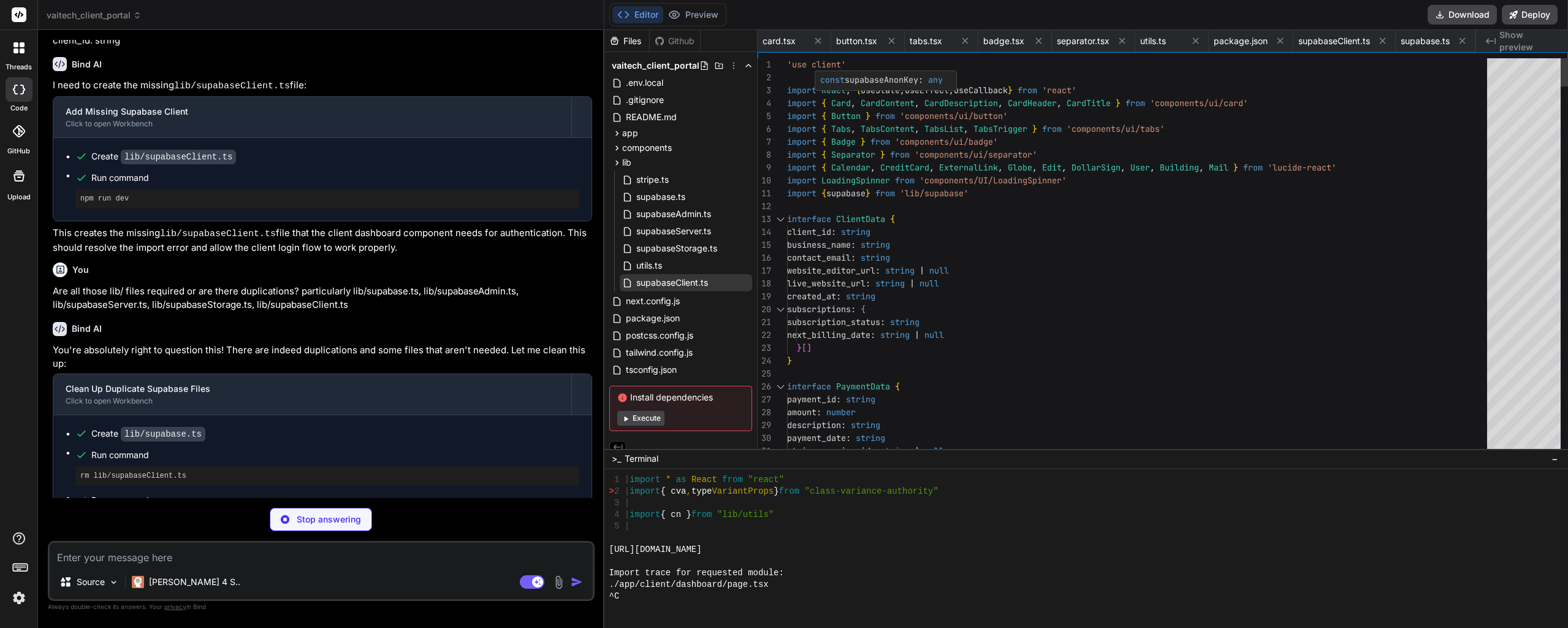
scroll to position [0, 0]
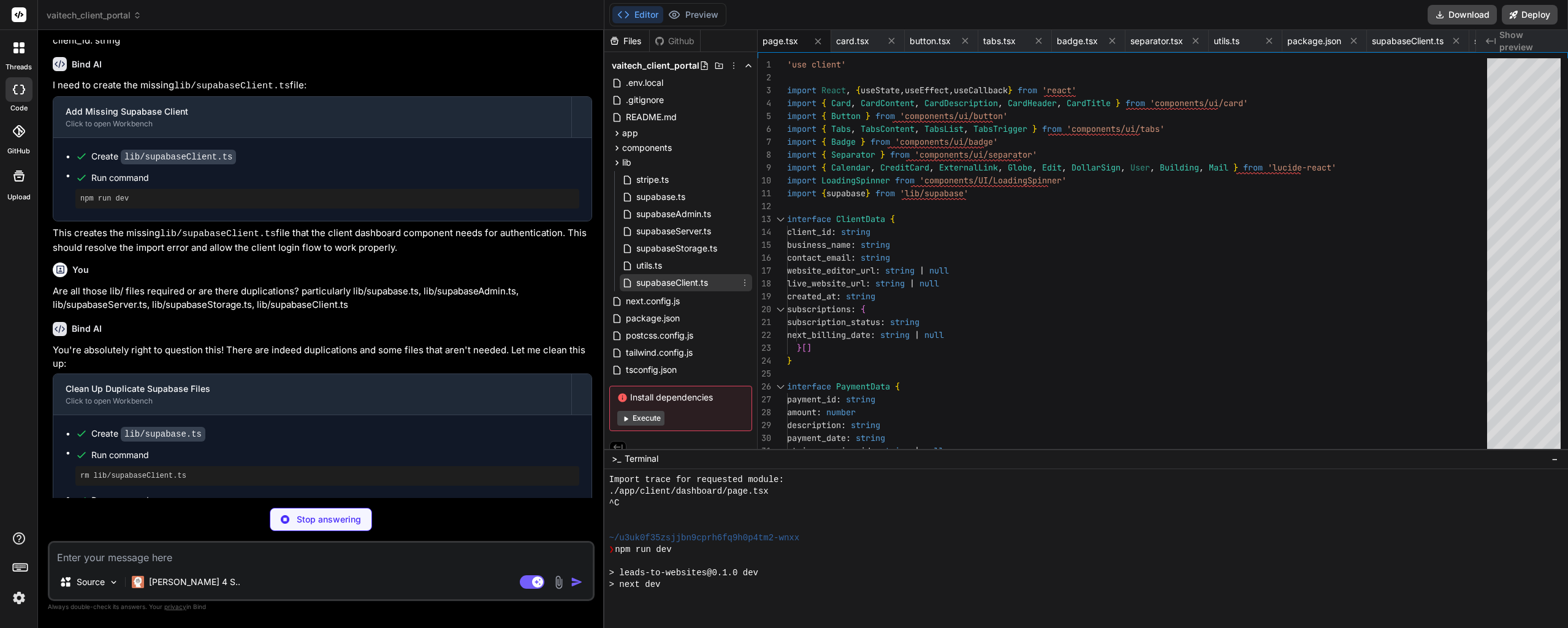
click at [688, 281] on span "supabaseClient.ts" at bounding box center [672, 282] width 74 height 14
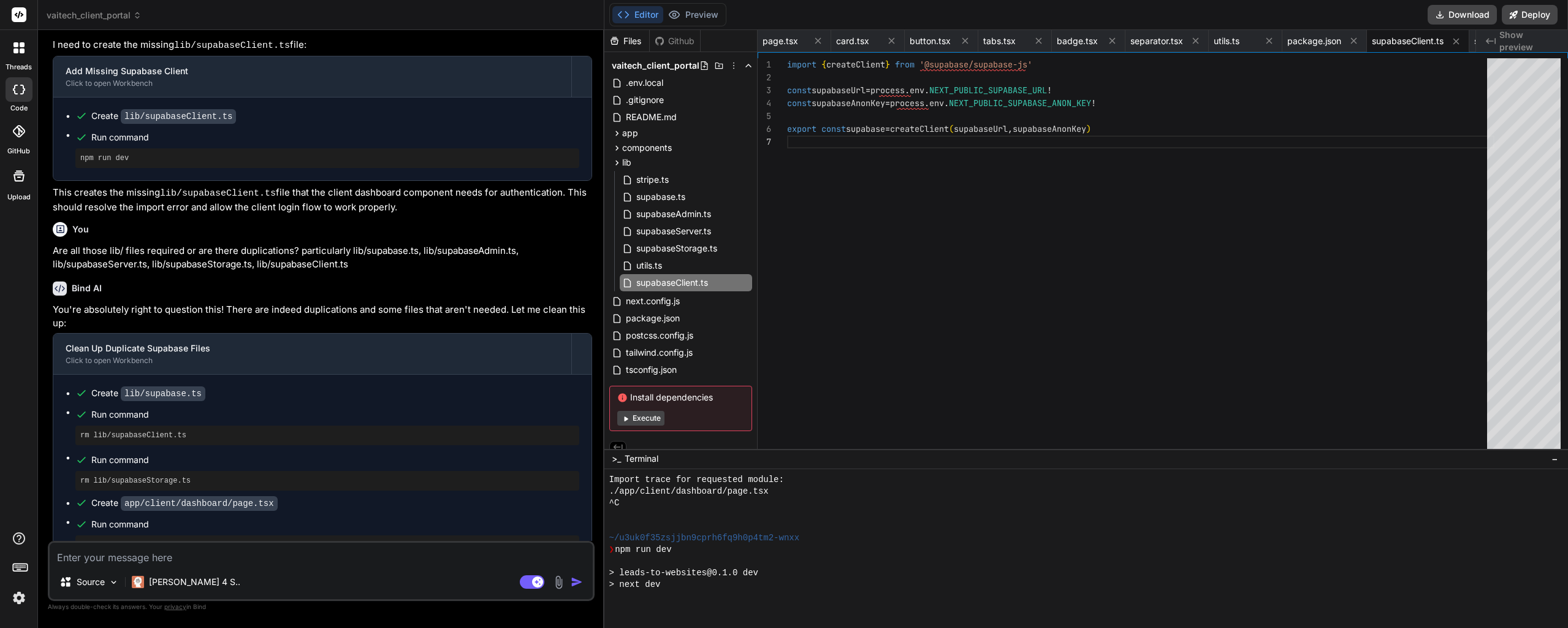
scroll to position [15282, 0]
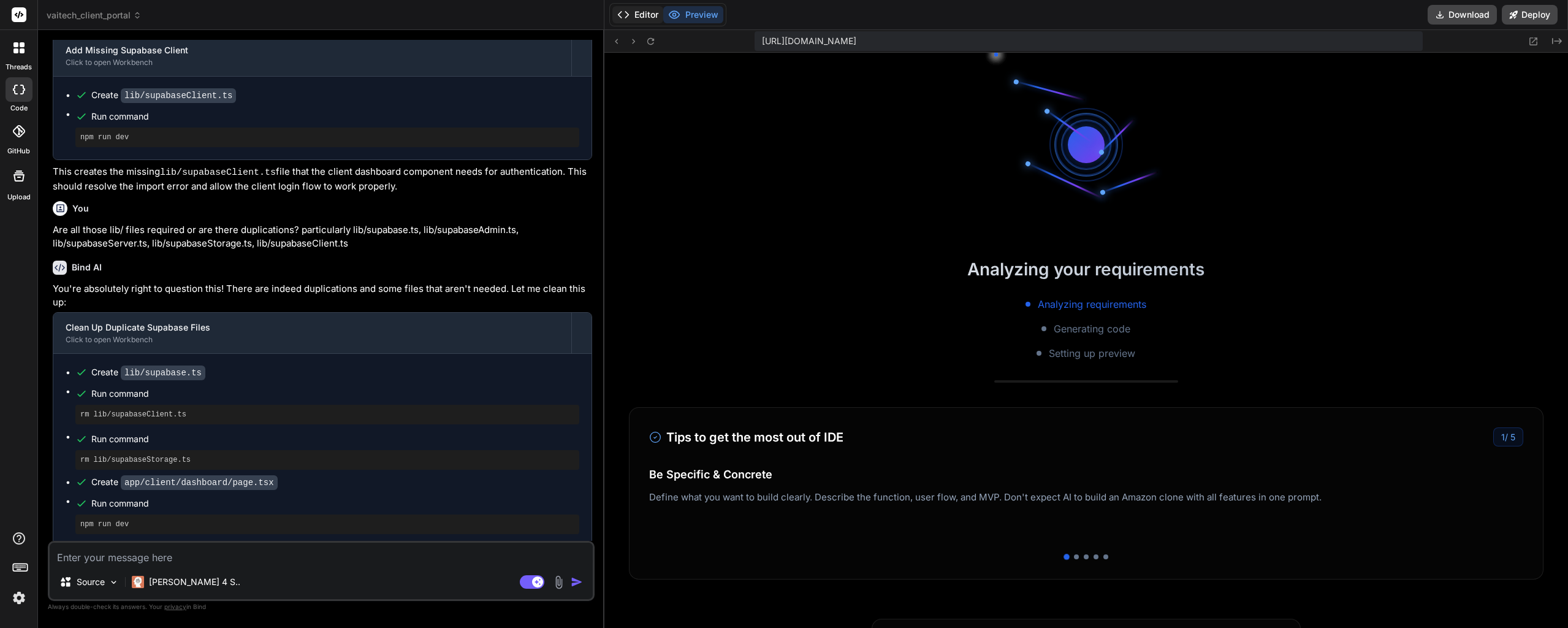
click at [641, 10] on button "Editor" at bounding box center [637, 14] width 50 height 17
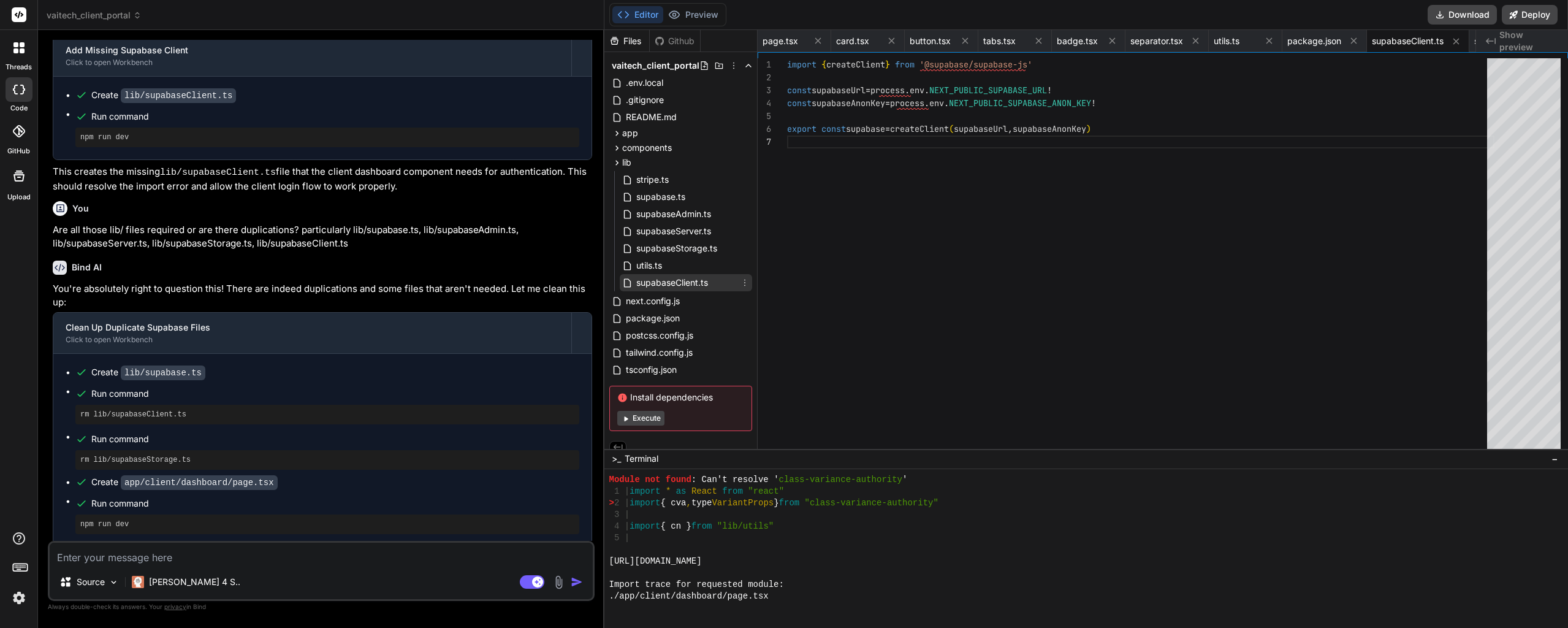
click at [742, 283] on icon at bounding box center [745, 283] width 10 height 10
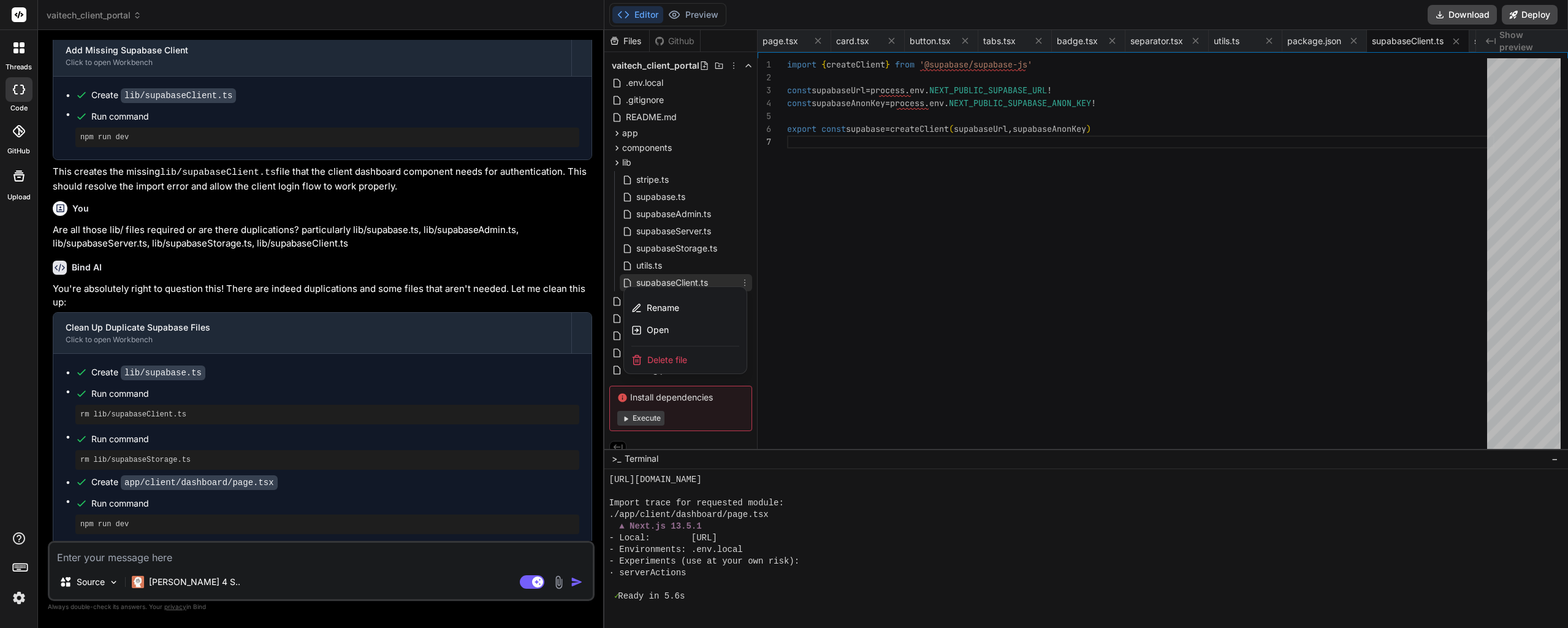
click at [667, 363] on span "Delete file" at bounding box center [667, 359] width 40 height 13
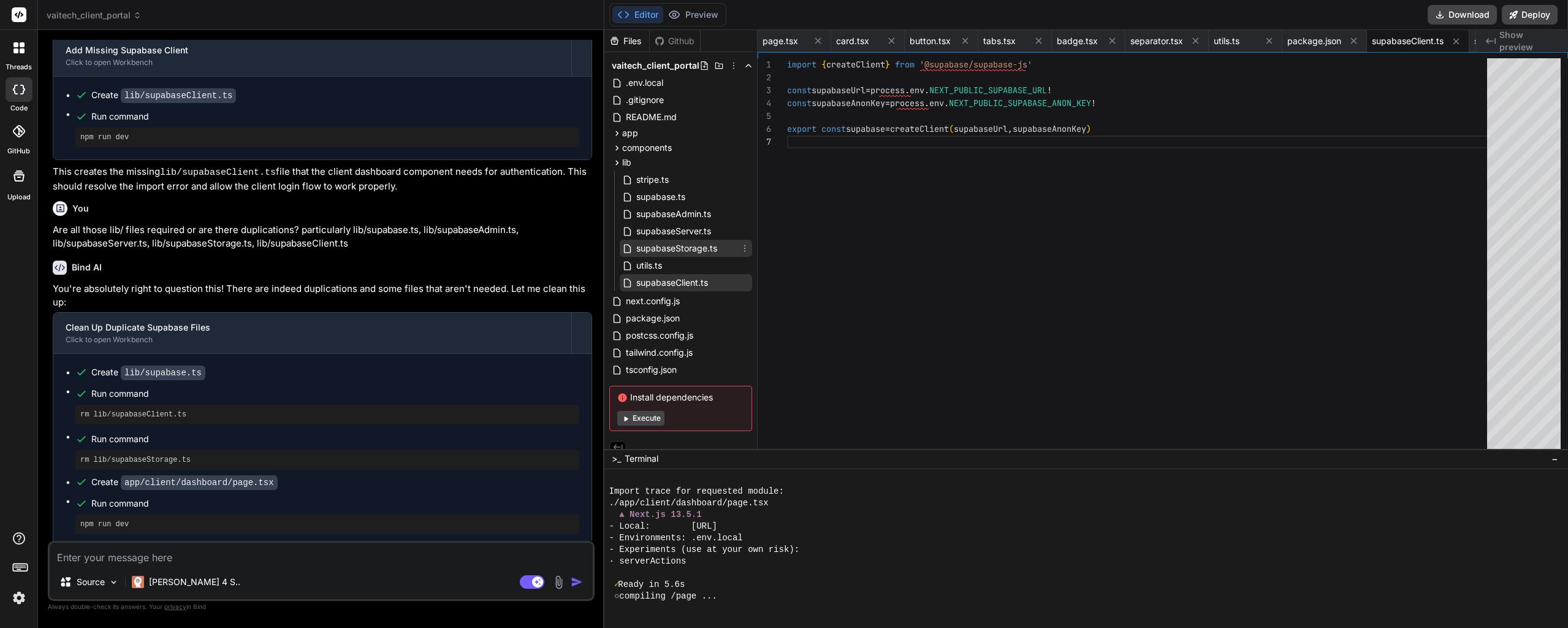
click at [698, 251] on span "supabaseStorage.ts" at bounding box center [676, 247] width 83 height 14
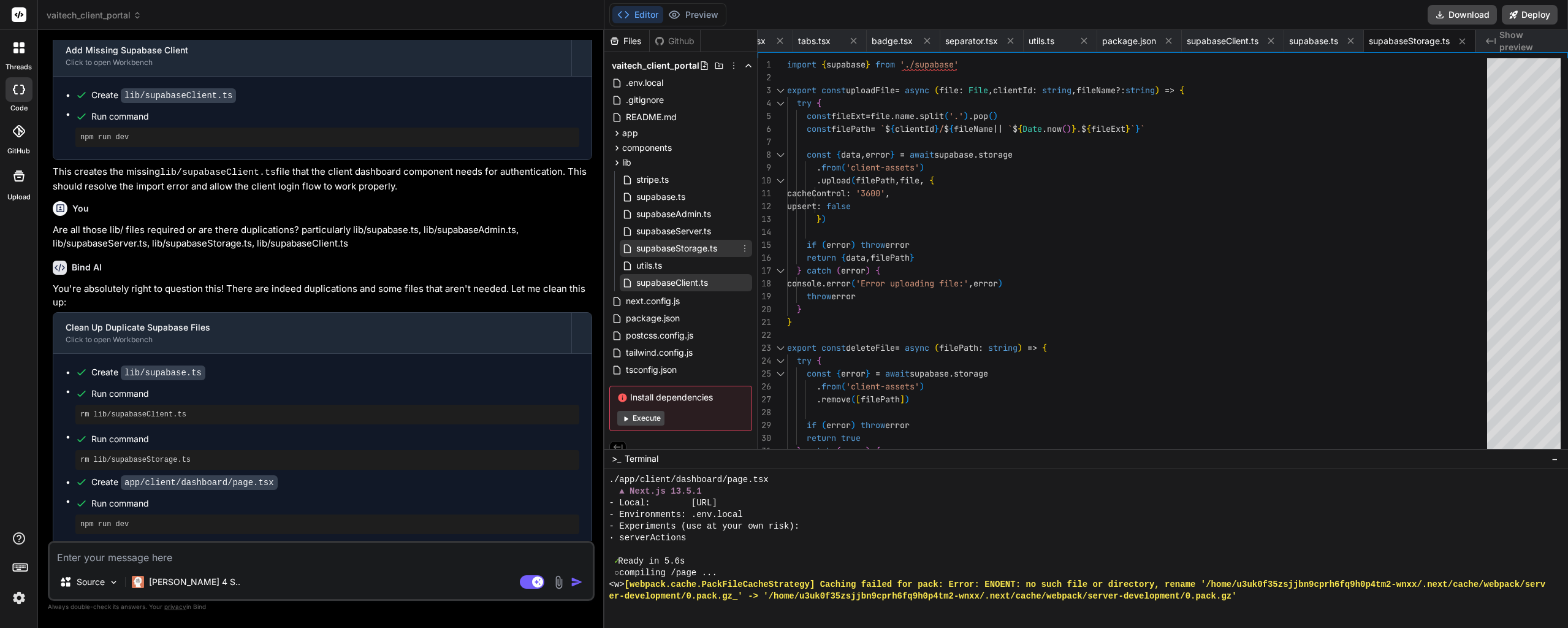
click at [743, 252] on icon at bounding box center [745, 248] width 10 height 10
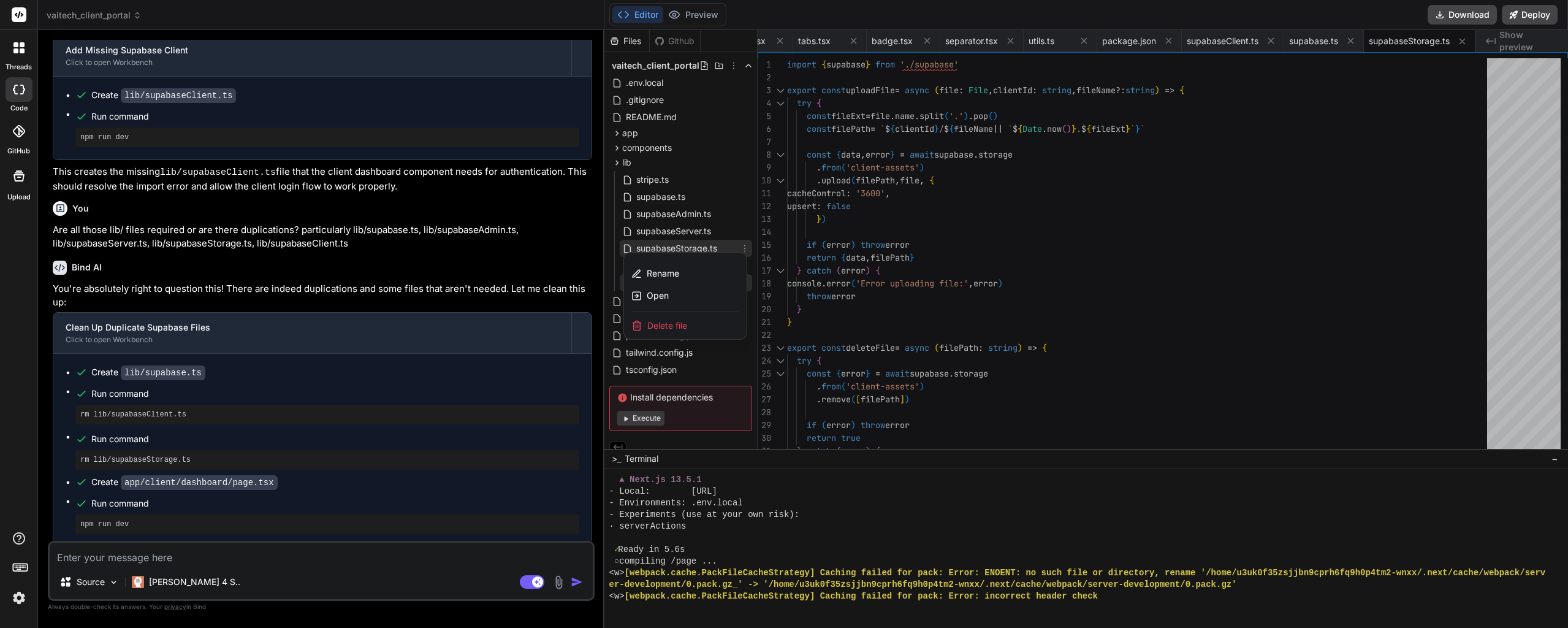
click at [676, 320] on span "Delete file" at bounding box center [667, 325] width 40 height 13
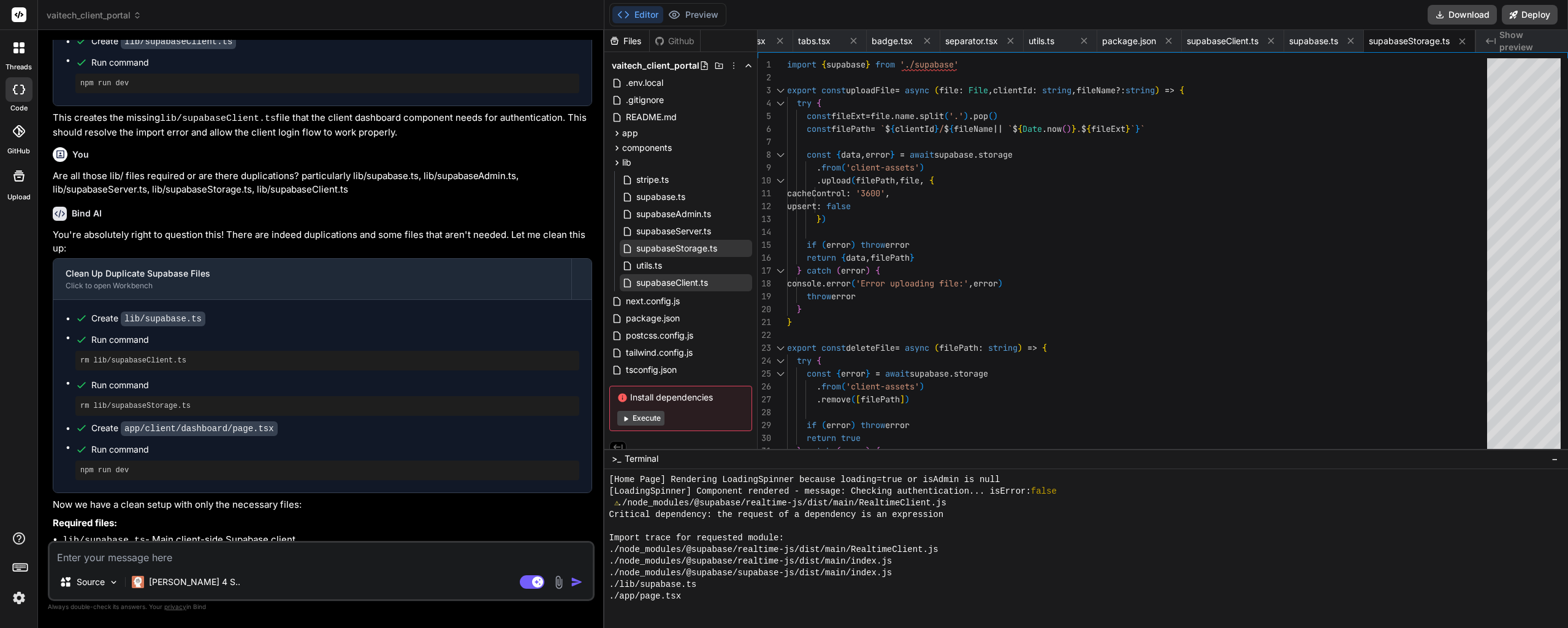
scroll to position [15388, 0]
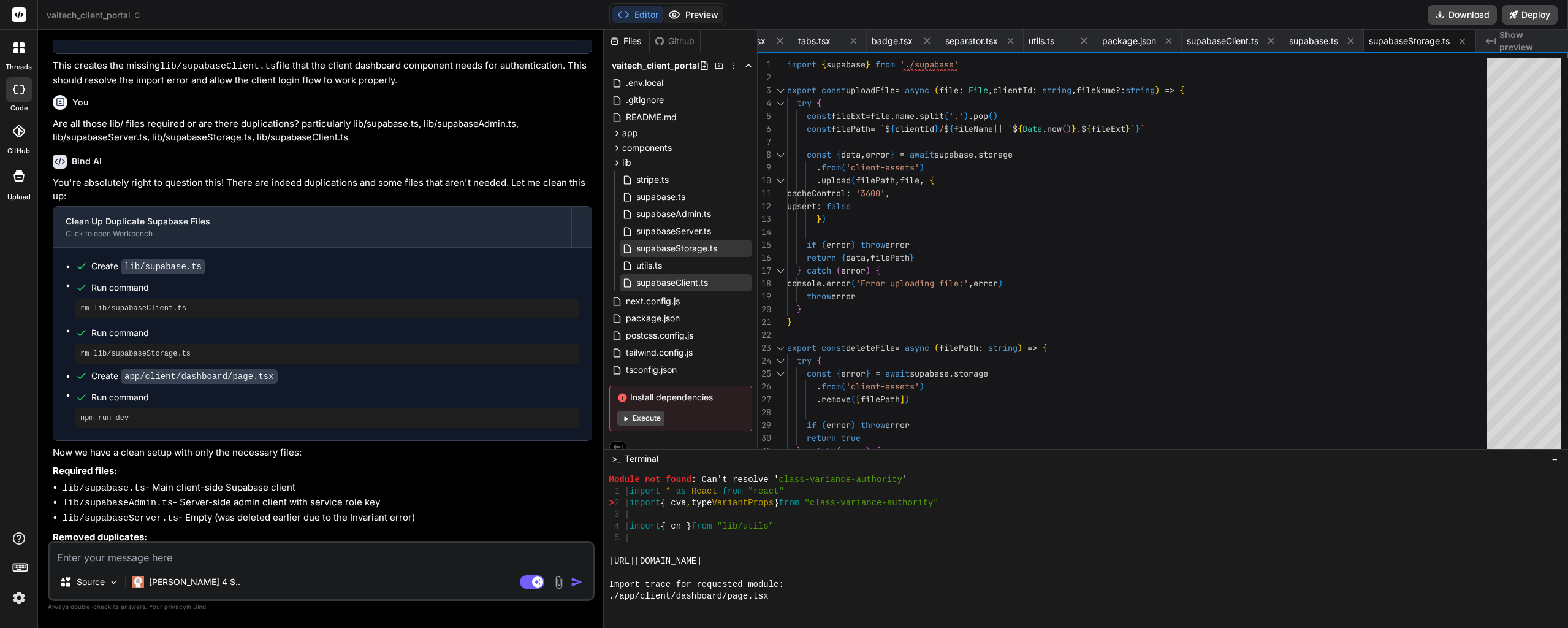
click at [707, 7] on button "Preview" at bounding box center [693, 14] width 60 height 17
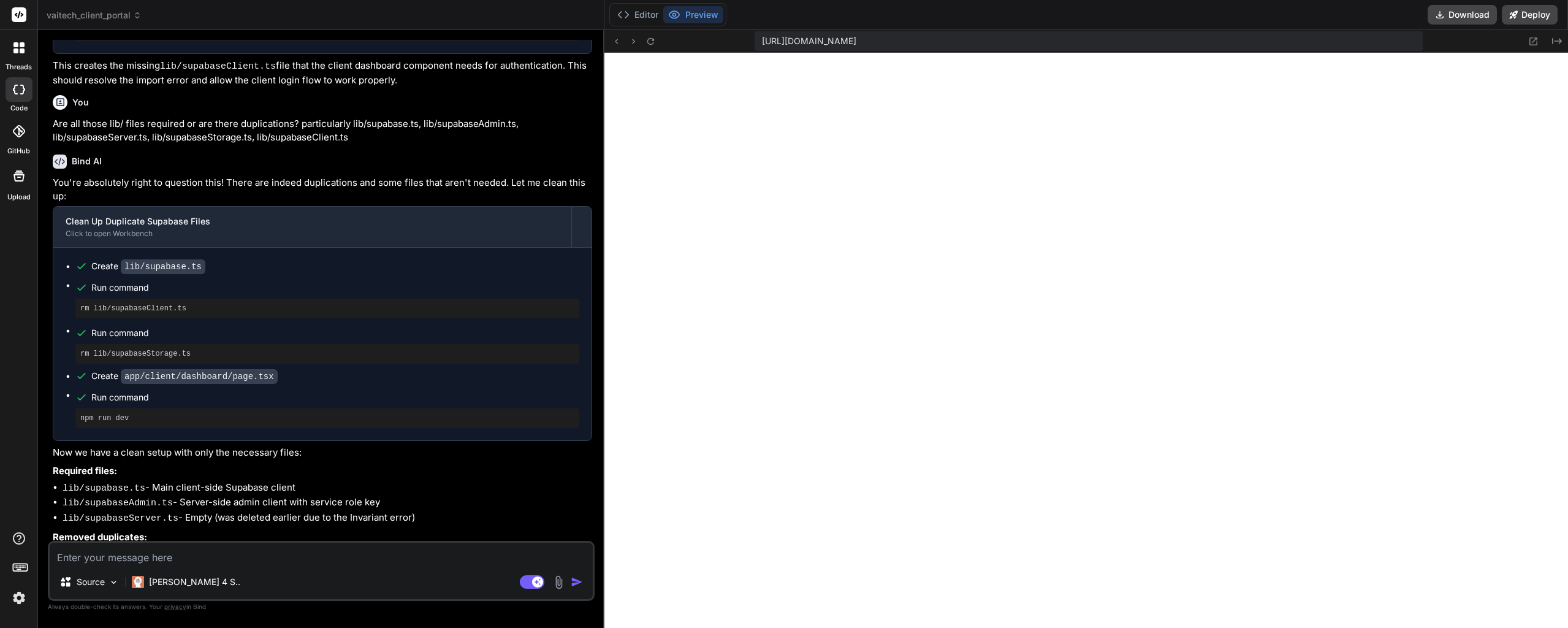
paste textarea "Failed to compile ./components/ui/badge.tsx:2:0 Module not found: Can't resolve…"
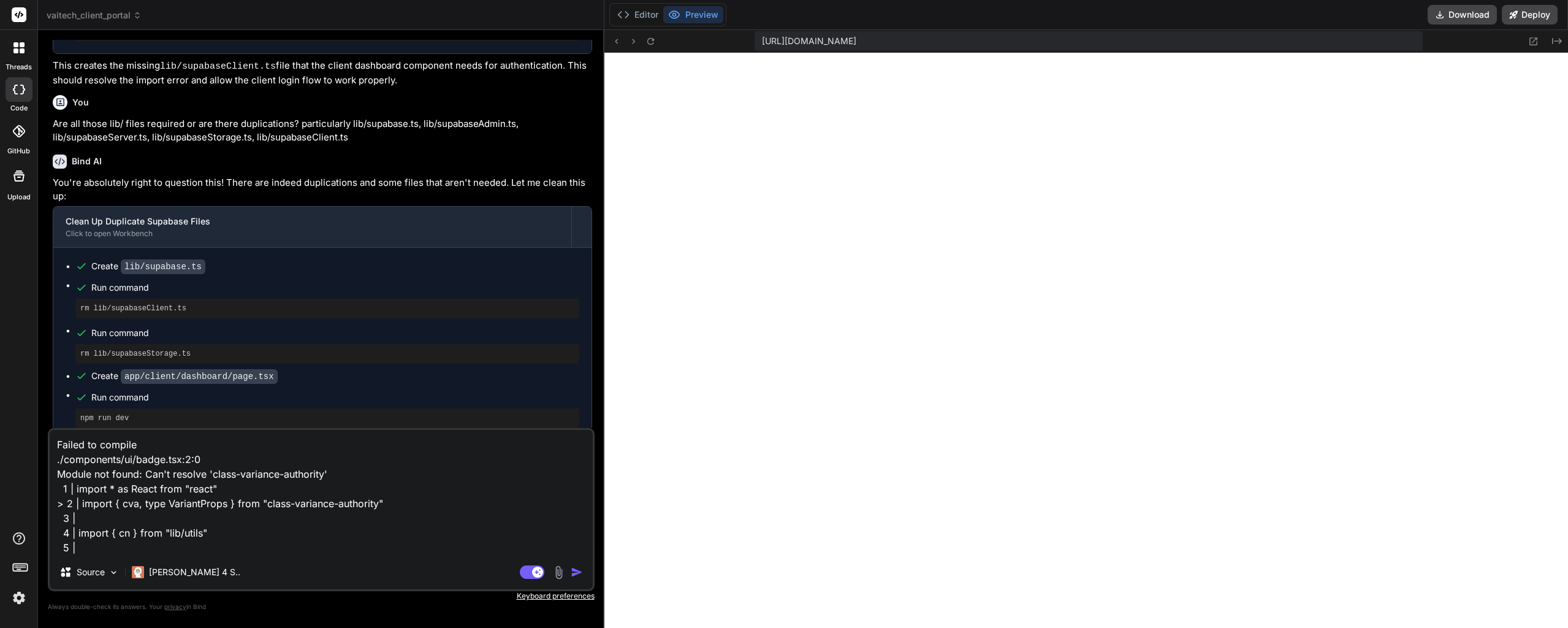
click at [327, 539] on textarea "Failed to compile ./components/ui/badge.tsx:2:0 Module not found: Can't resolve…" at bounding box center [321, 492] width 543 height 125
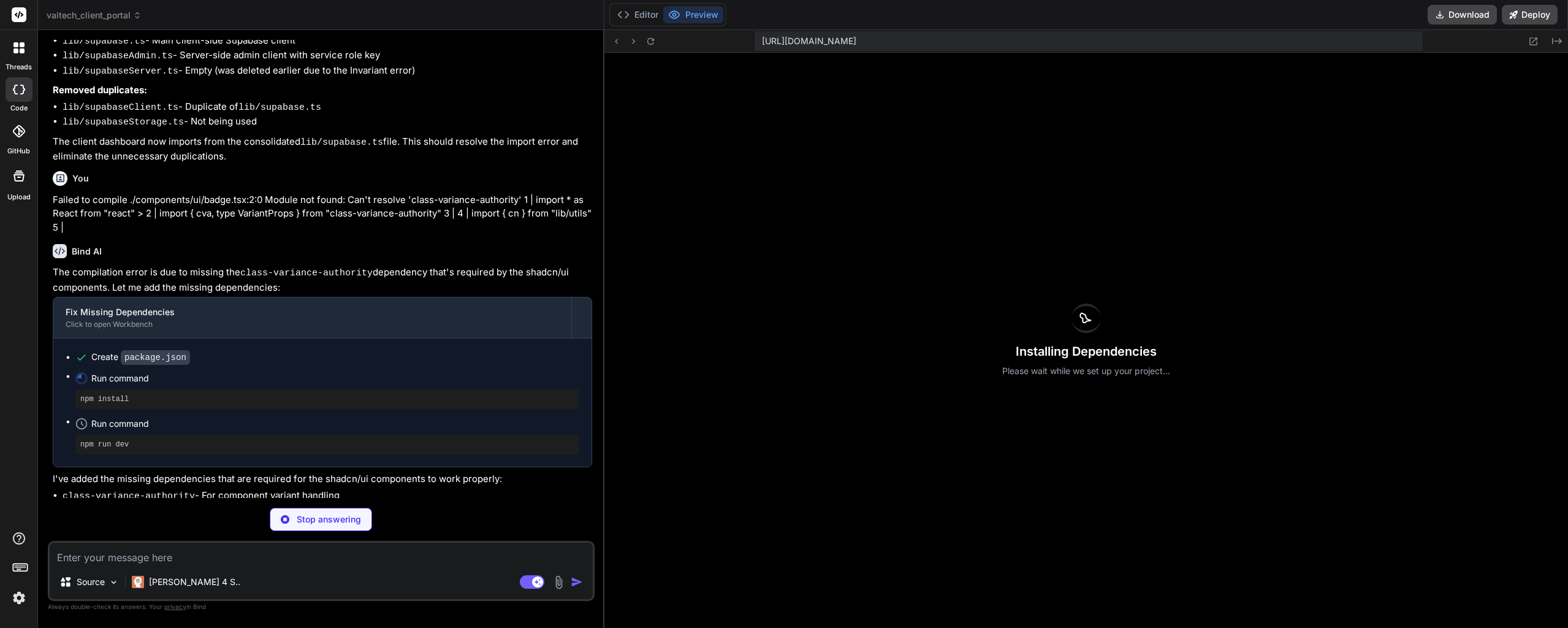
scroll to position [15812, 0]
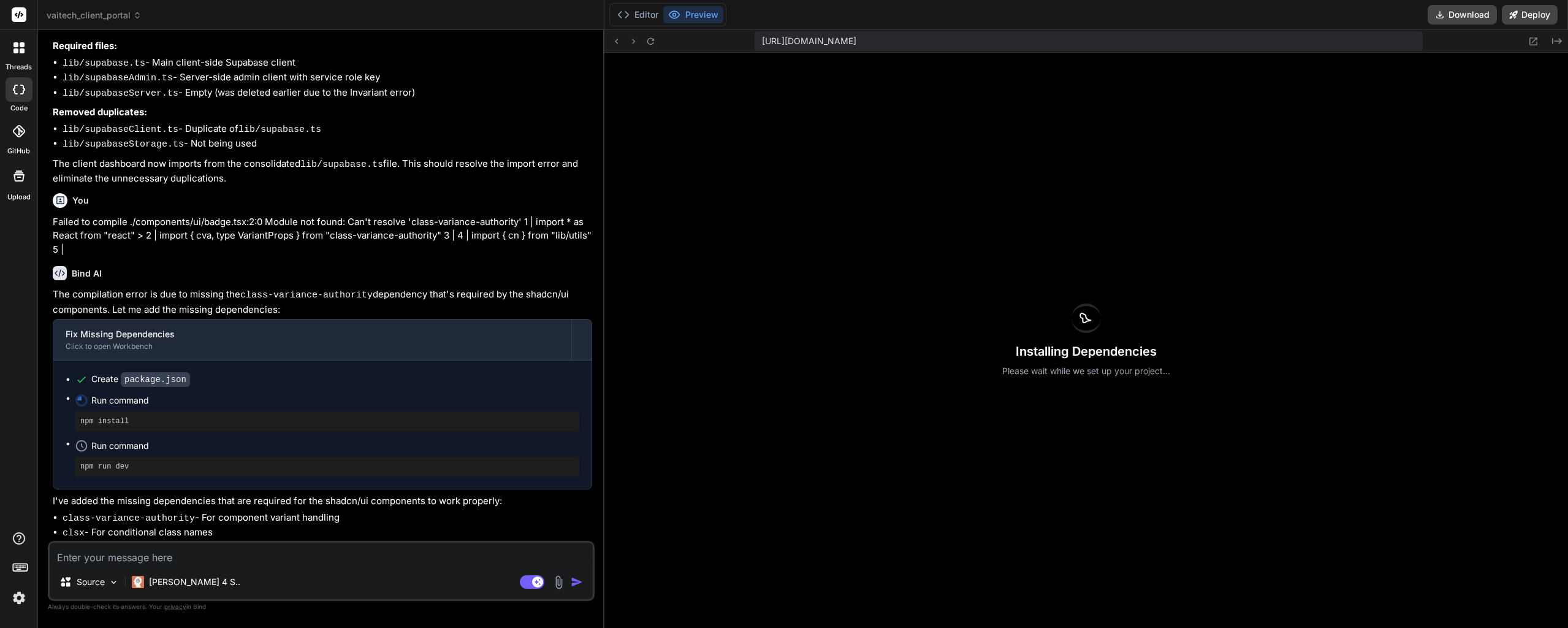
drag, startPoint x: 271, startPoint y: 471, endPoint x: 162, endPoint y: 469, distance: 109.0
click at [162, 540] on li "tailwind-merge - For merging Tailwind classes" at bounding box center [327, 548] width 529 height 15
click at [153, 540] on li "tailwind-merge - For merging Tailwind classes" at bounding box center [327, 548] width 529 height 15
drag, startPoint x: 149, startPoint y: 473, endPoint x: 382, endPoint y: 485, distance: 233.3
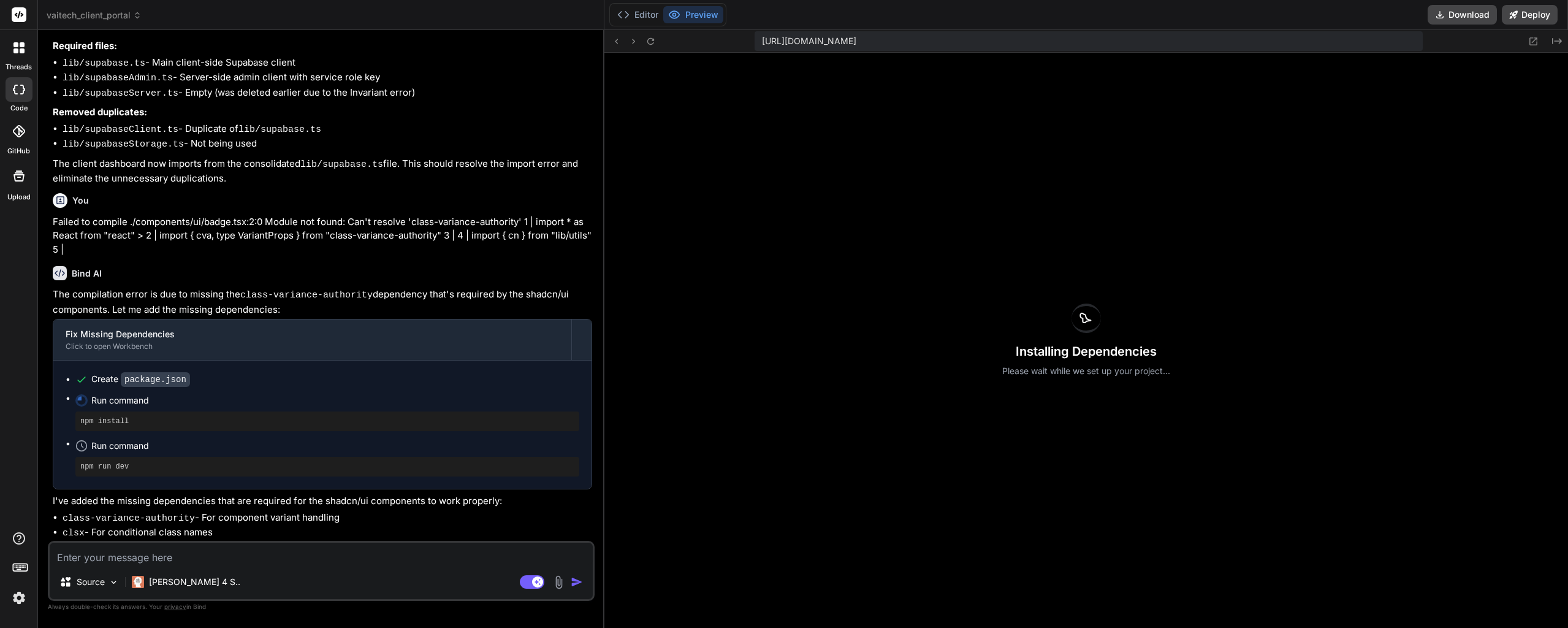
click at [316, 511] on ul "class-variance-authority - For component variant handling clsx - For conditiona…" at bounding box center [322, 556] width 539 height 90
click at [348, 556] on li "@radix-ui/react-slot - Required by Button component" at bounding box center [327, 563] width 529 height 15
drag, startPoint x: 306, startPoint y: 490, endPoint x: 152, endPoint y: 481, distance: 154.3
click at [152, 556] on li "@radix-ui/react-slot - Required by Button component" at bounding box center [327, 563] width 529 height 15
click at [152, 558] on code "@radix-ui/react-slot" at bounding box center [117, 563] width 110 height 10
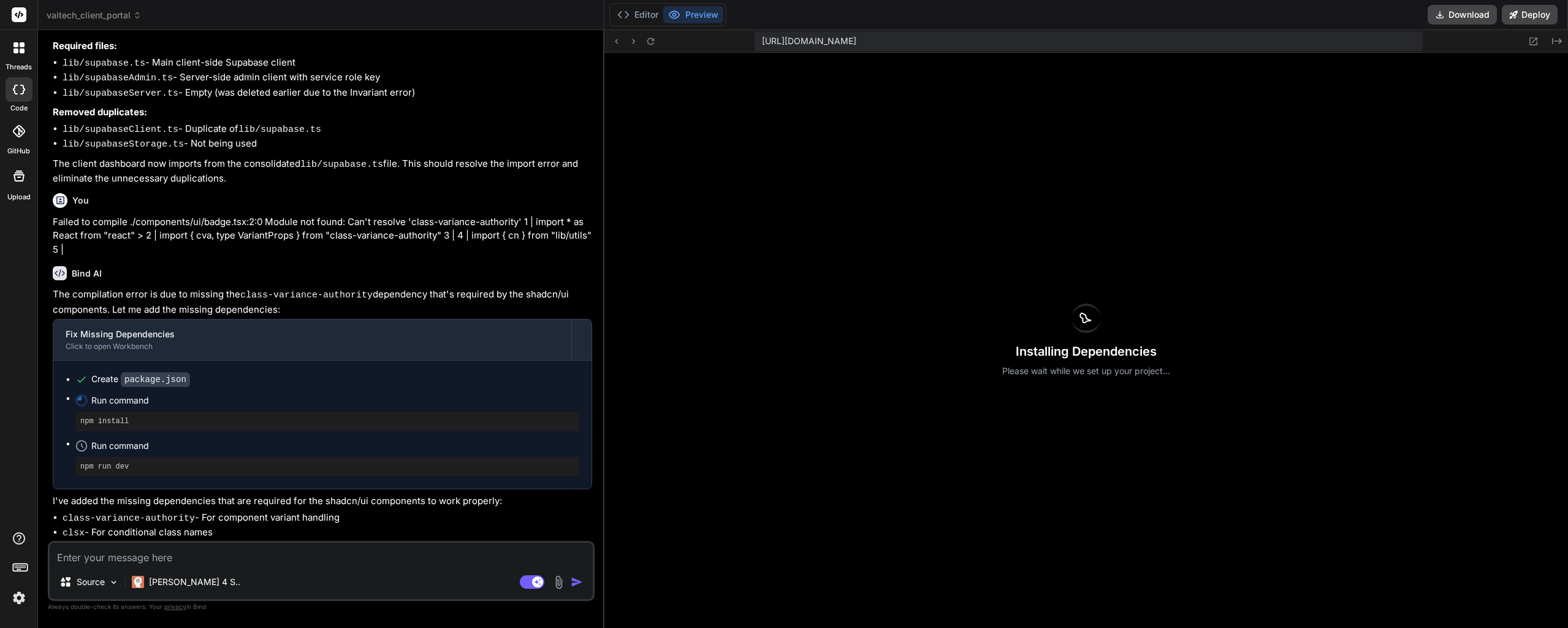
drag, startPoint x: 136, startPoint y: 484, endPoint x: 186, endPoint y: 482, distance: 50.0
click at [186, 556] on li "@radix-ui/react-slot - Required by Button component" at bounding box center [327, 563] width 529 height 15
click at [249, 556] on li "@radix-ui/react-slot - Required by Button component" at bounding box center [327, 563] width 529 height 15
click at [639, 13] on button "Editor" at bounding box center [637, 14] width 50 height 17
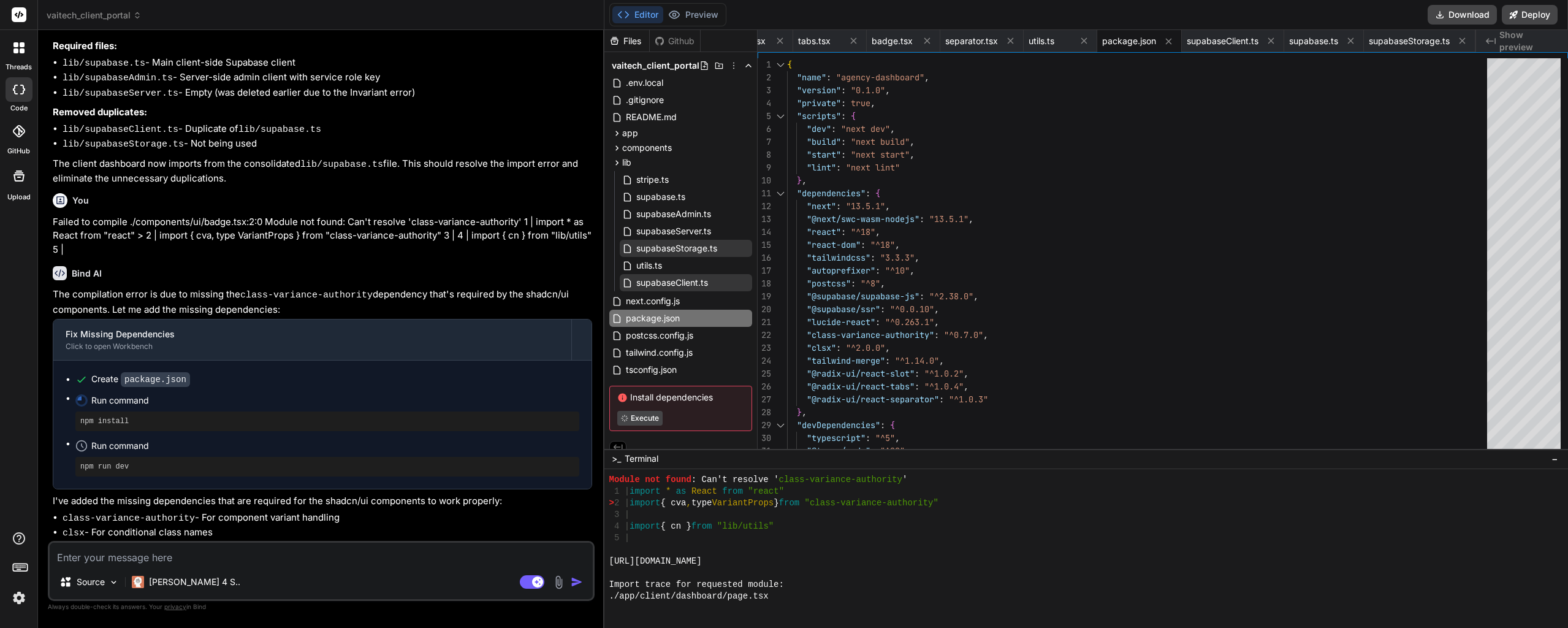
click at [787, 519] on div "3 |" at bounding box center [1080, 514] width 942 height 12
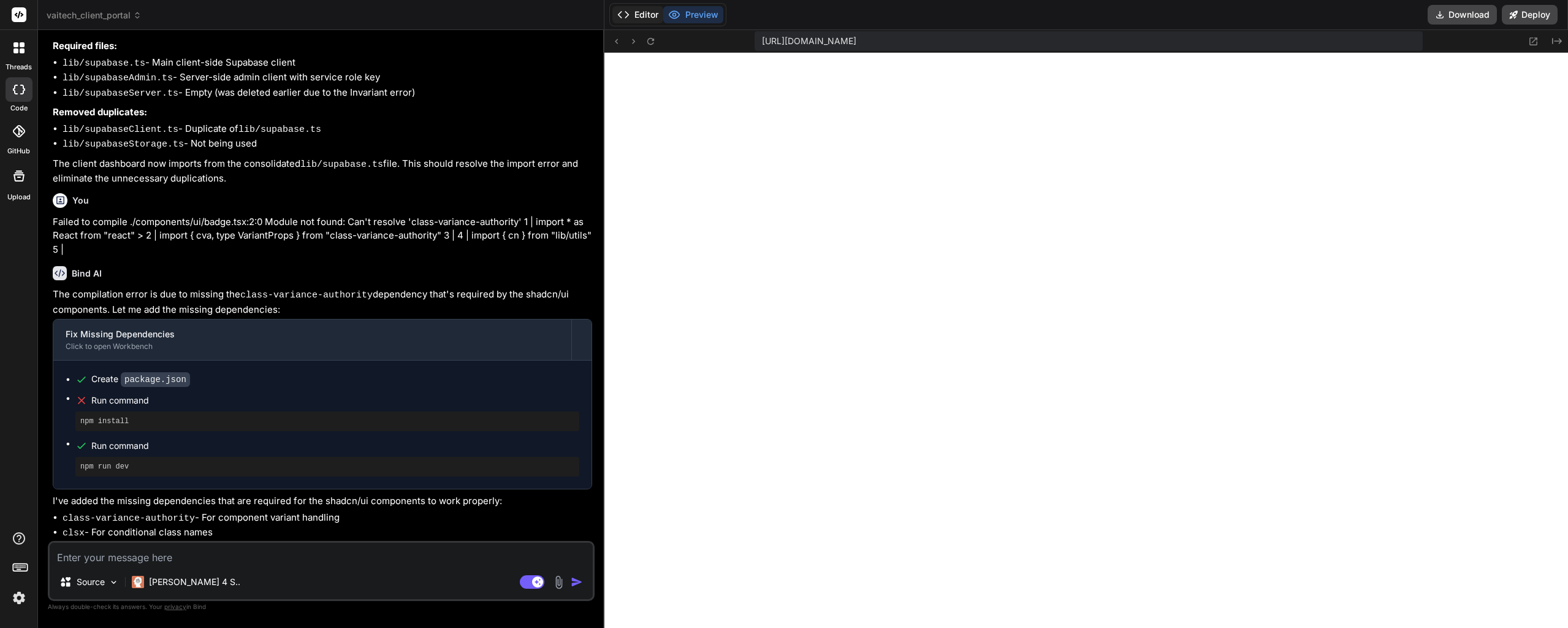
click at [651, 19] on button "Editor" at bounding box center [637, 14] width 50 height 17
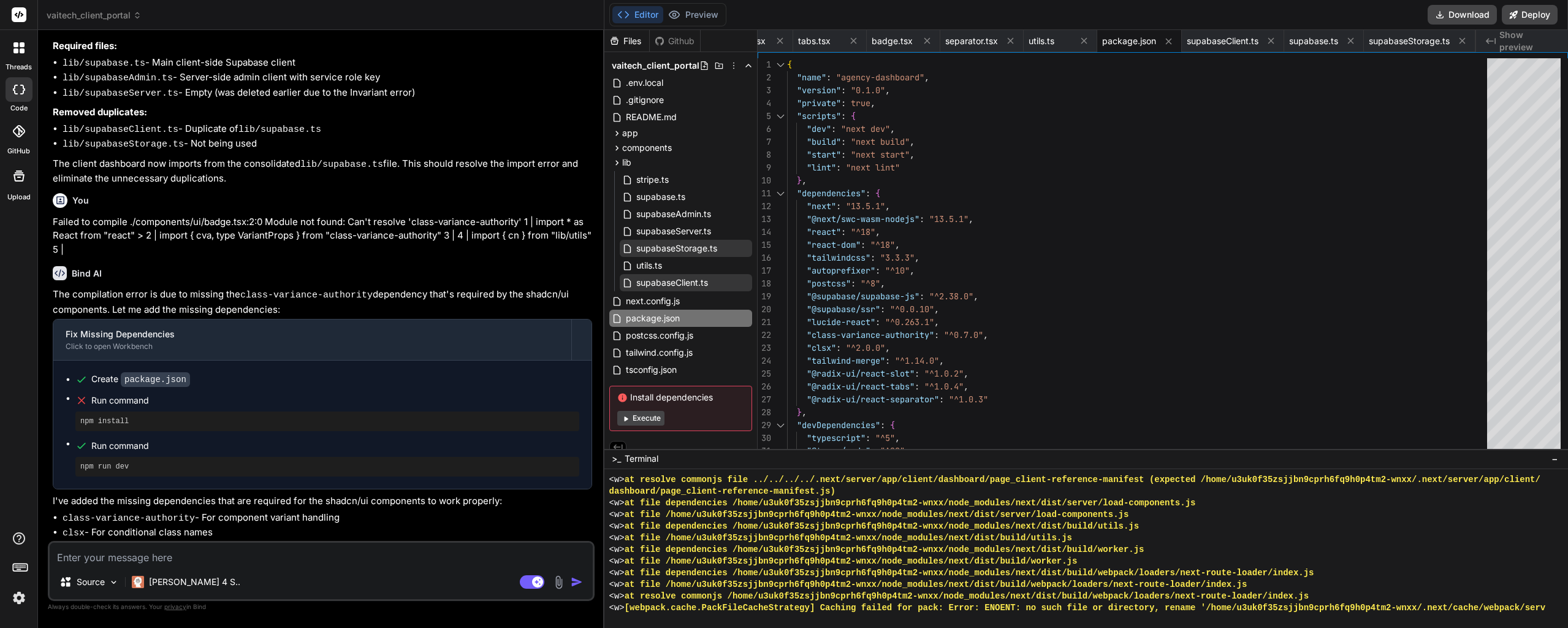
scroll to position [11647, 0]
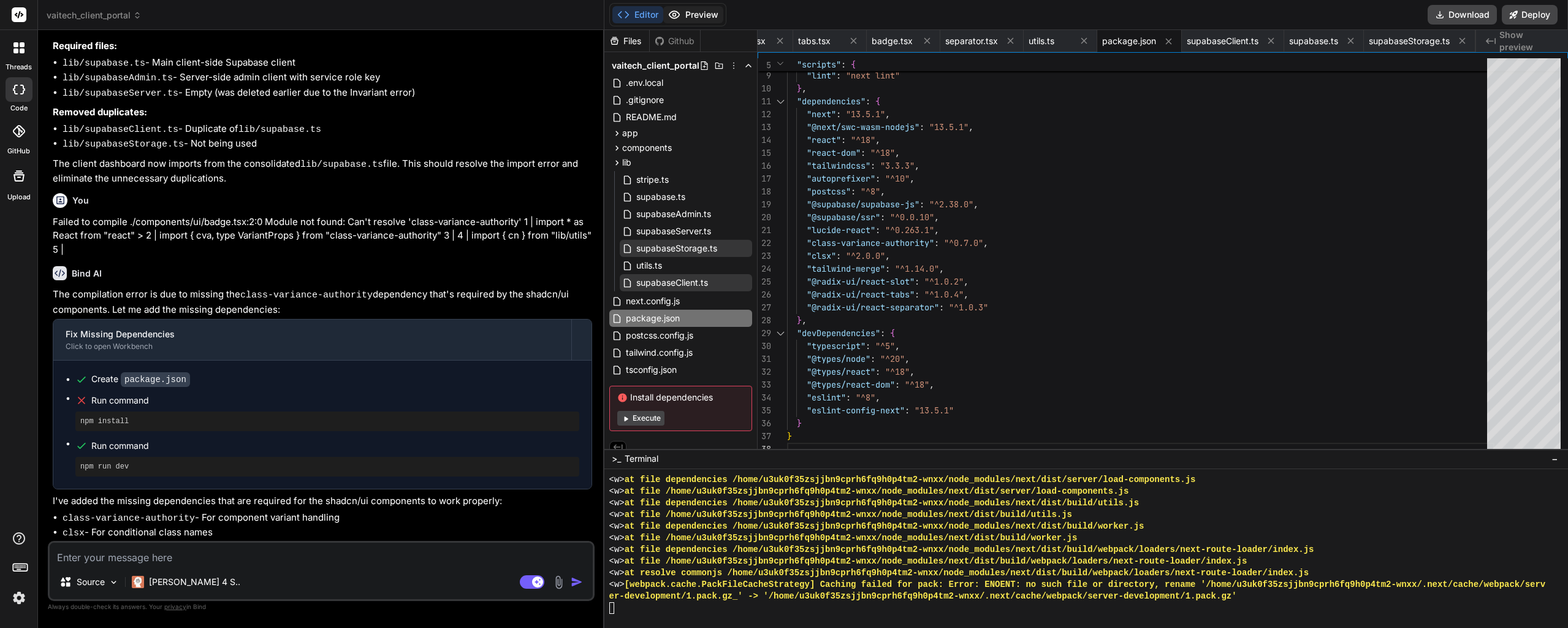
click at [687, 10] on button "Preview" at bounding box center [693, 14] width 60 height 17
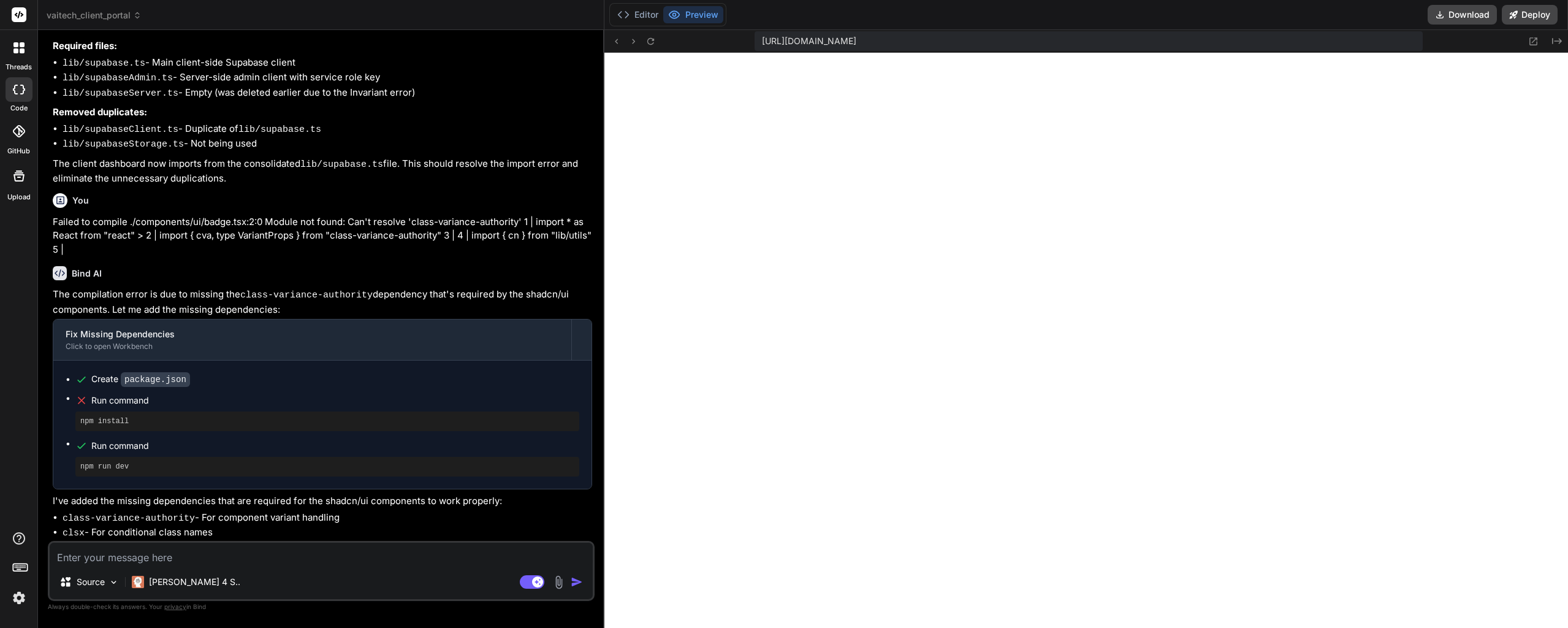
click at [257, 556] on textarea at bounding box center [321, 553] width 543 height 22
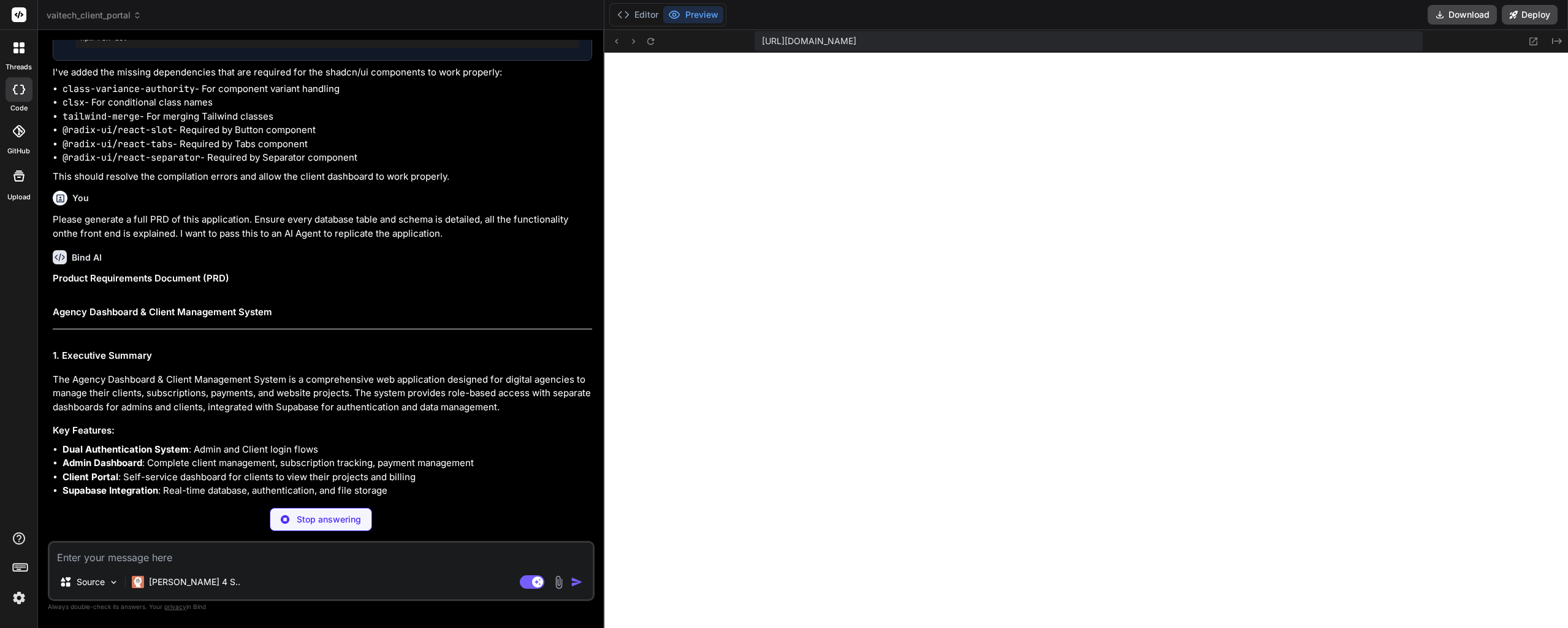
scroll to position [16312, 0]
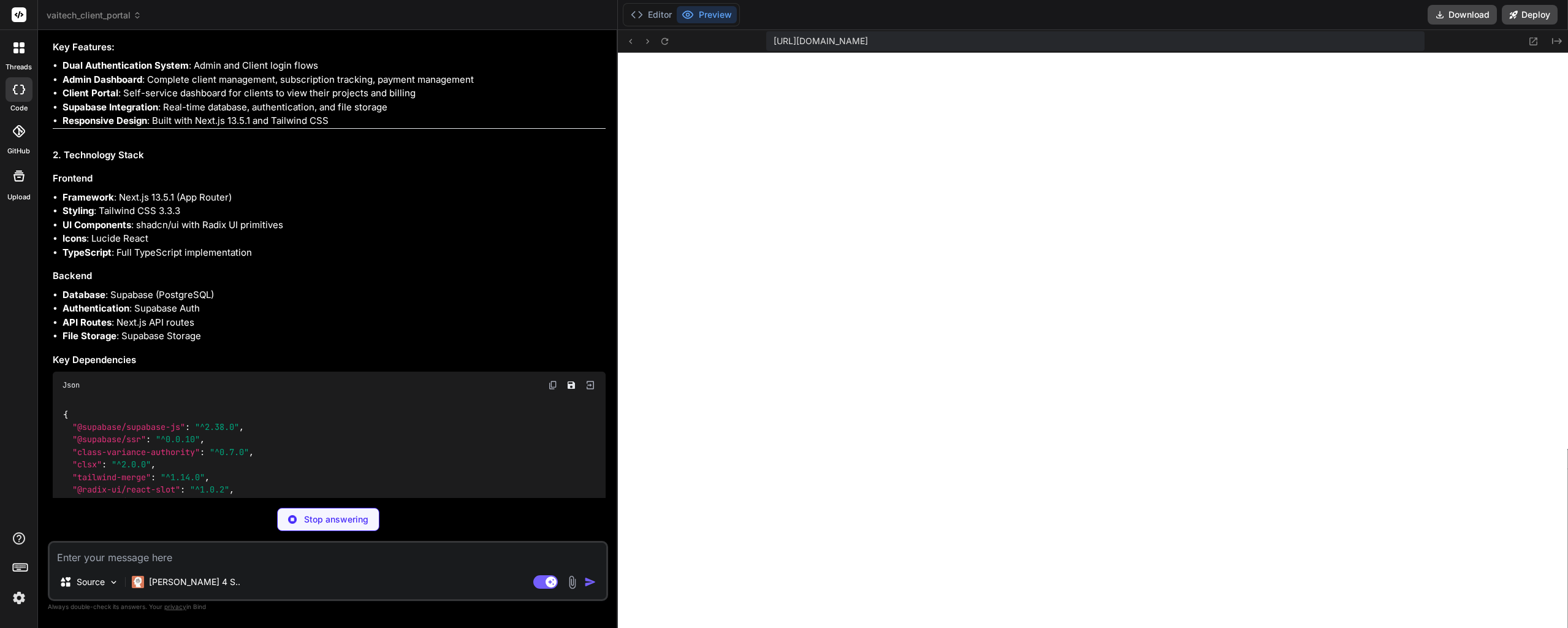
drag, startPoint x: 306, startPoint y: 270, endPoint x: 307, endPoint y: 288, distance: 18.0
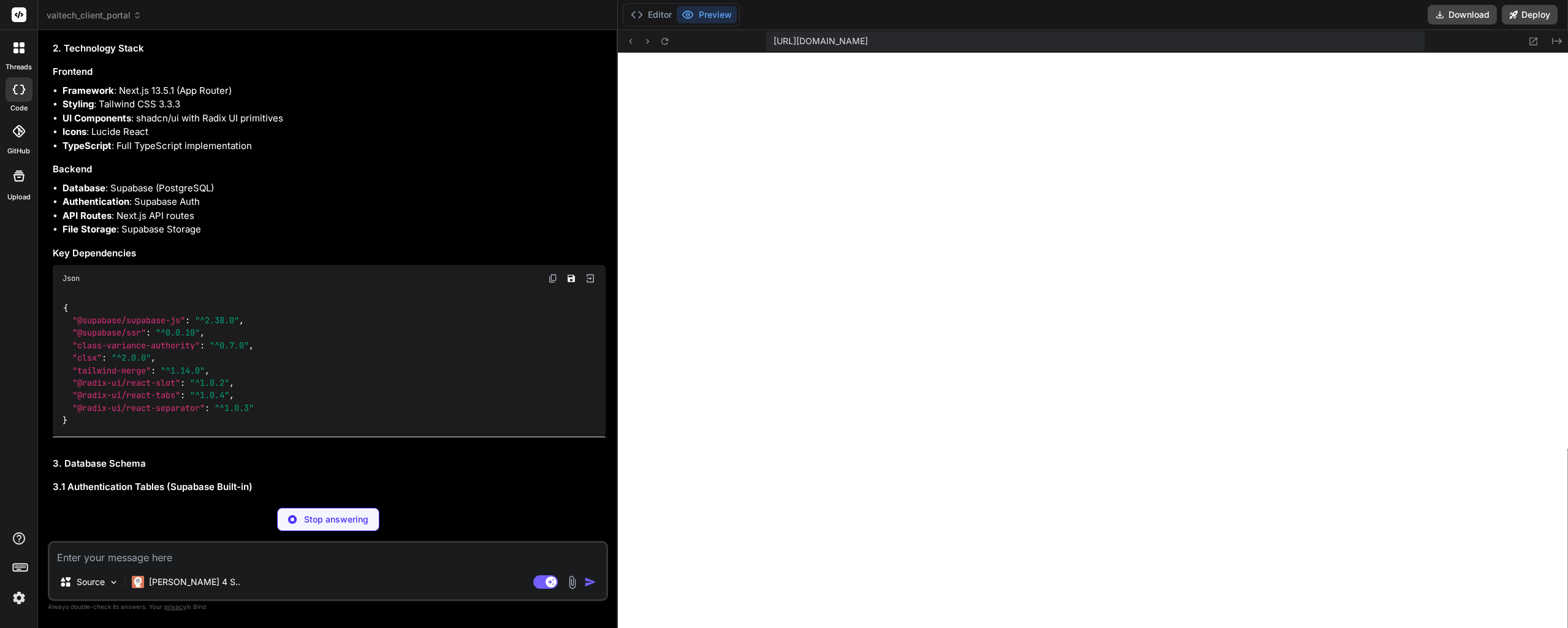
drag, startPoint x: 322, startPoint y: 208, endPoint x: 322, endPoint y: 232, distance: 24.0
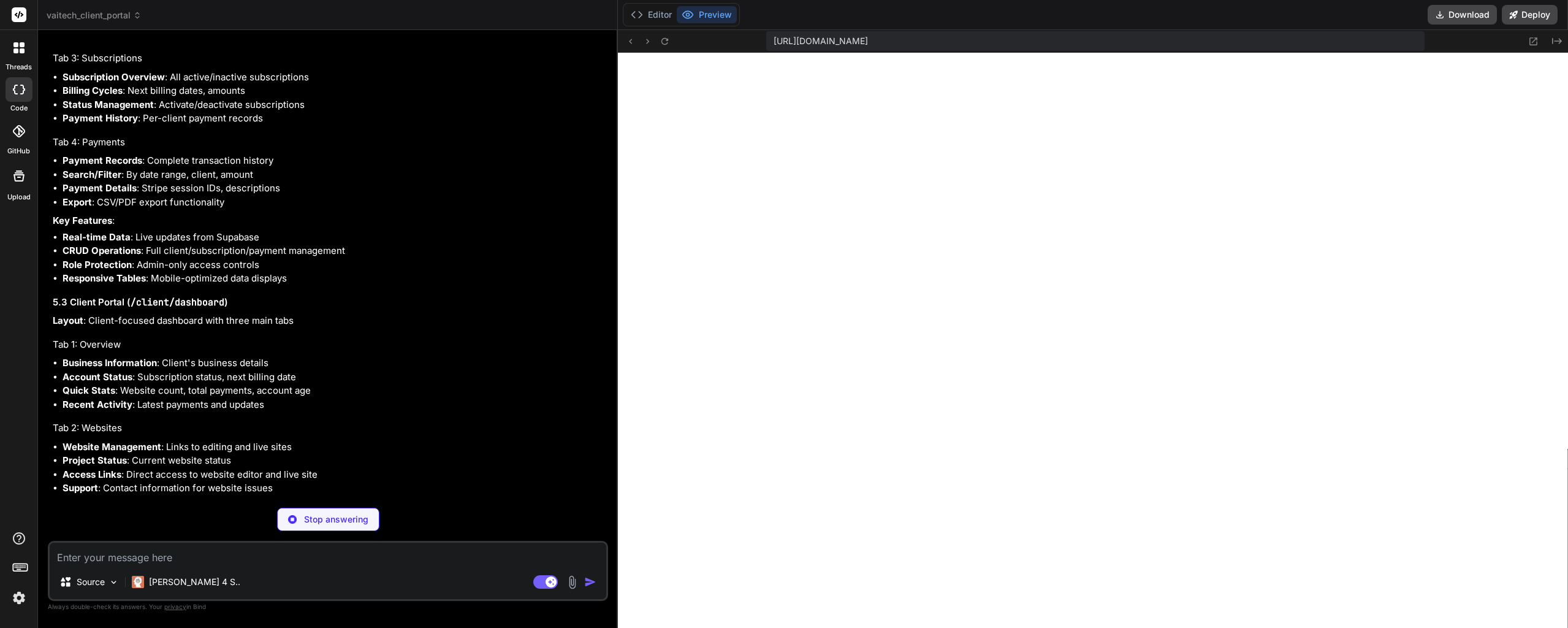
scroll to position [19296, 0]
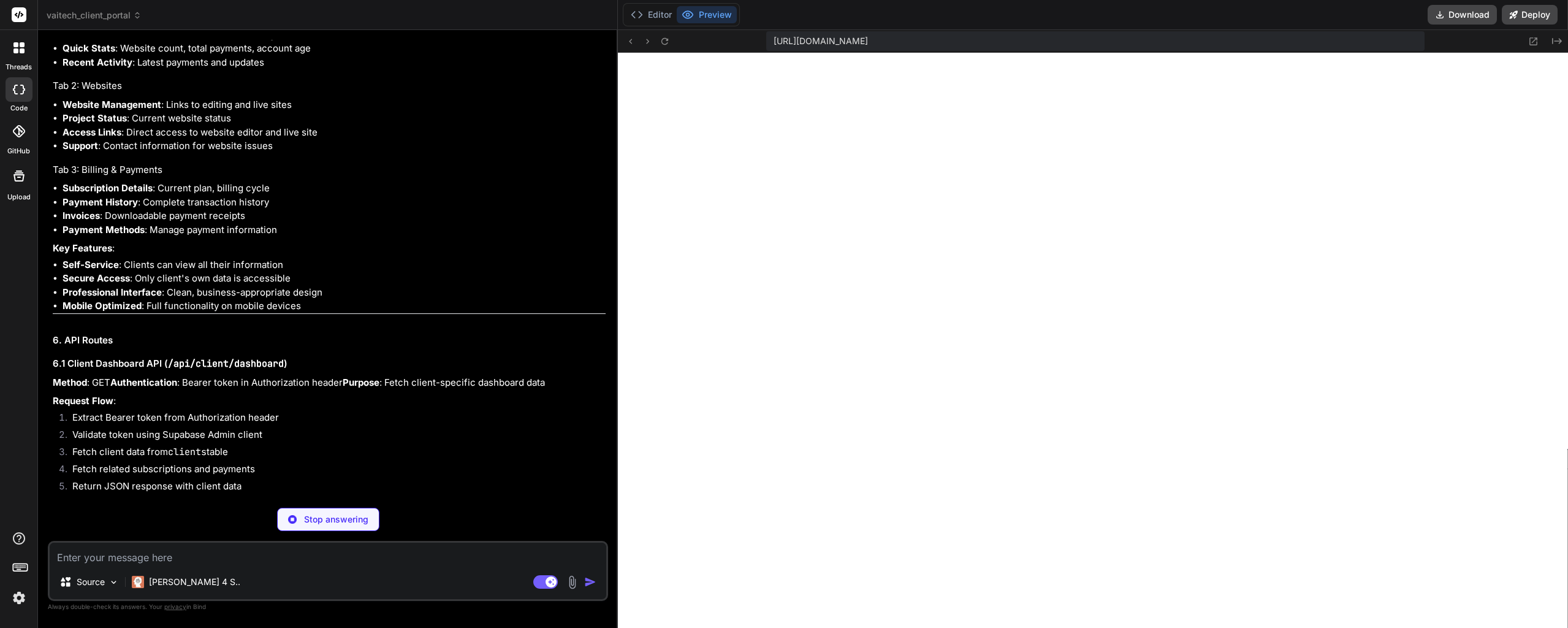
drag, startPoint x: 356, startPoint y: 158, endPoint x: 357, endPoint y: 216, distance: 58.0
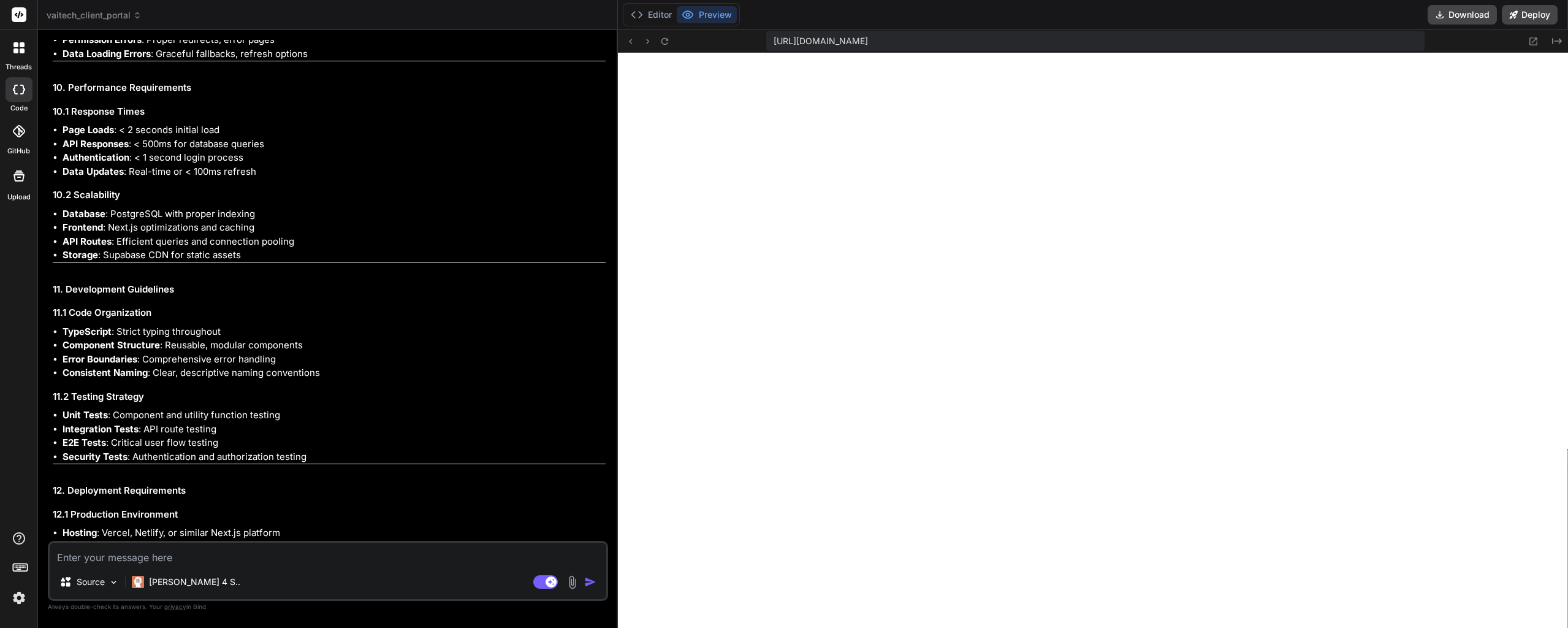
scroll to position [21565, 0]
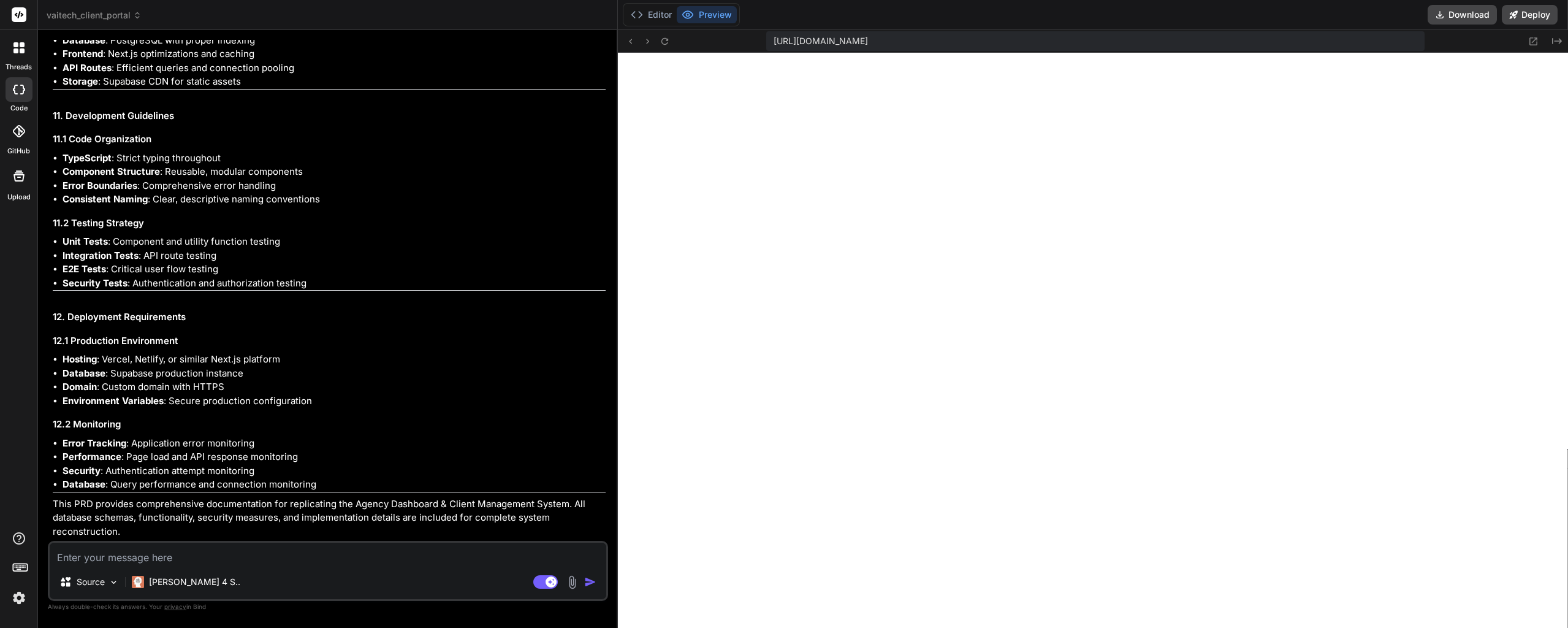
drag, startPoint x: 353, startPoint y: 225, endPoint x: 354, endPoint y: 247, distance: 22.0
drag, startPoint x: 354, startPoint y: 247, endPoint x: 355, endPoint y: 276, distance: 29.0
drag, startPoint x: 354, startPoint y: 279, endPoint x: 358, endPoint y: 306, distance: 27.3
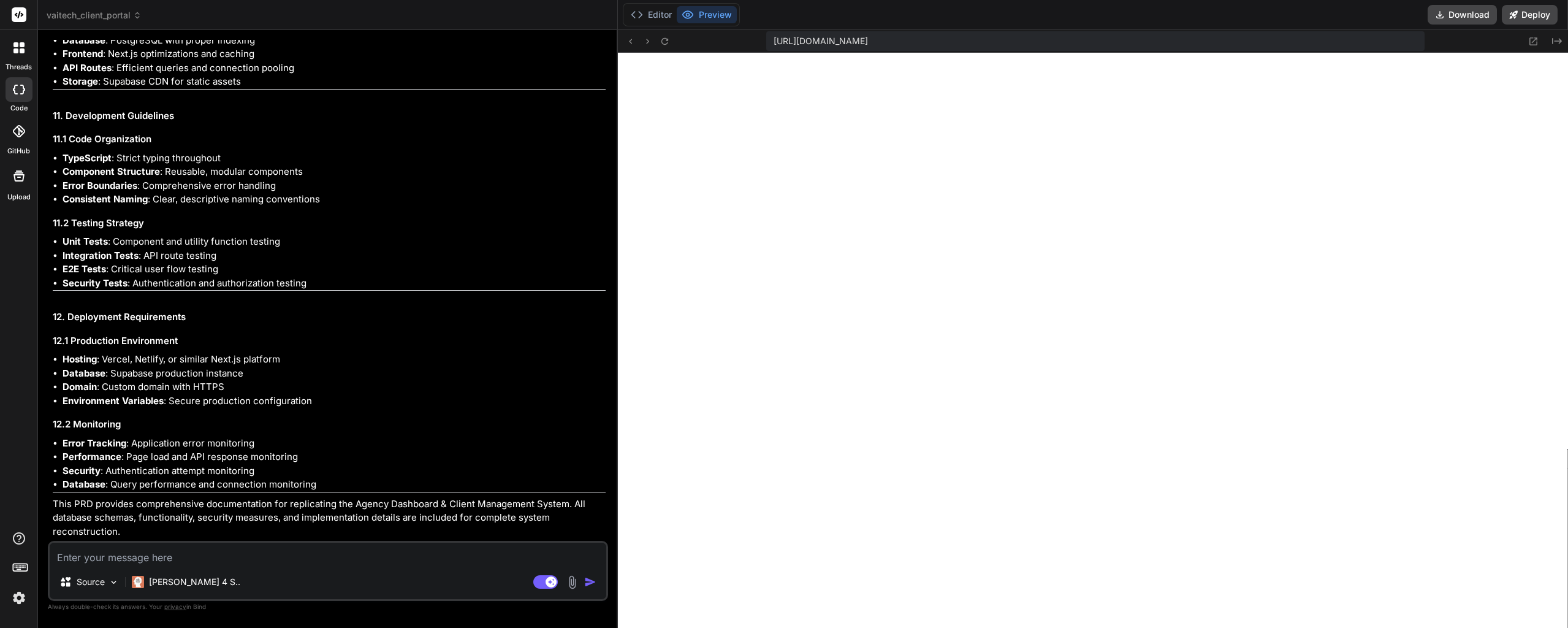
drag, startPoint x: 368, startPoint y: 281, endPoint x: 373, endPoint y: 310, distance: 29.4
click at [540, 589] on div "Source Claude 4 S.." at bounding box center [327, 583] width 556 height 29
click at [549, 581] on rect at bounding box center [550, 581] width 11 height 11
click at [263, 556] on textarea at bounding box center [327, 553] width 556 height 22
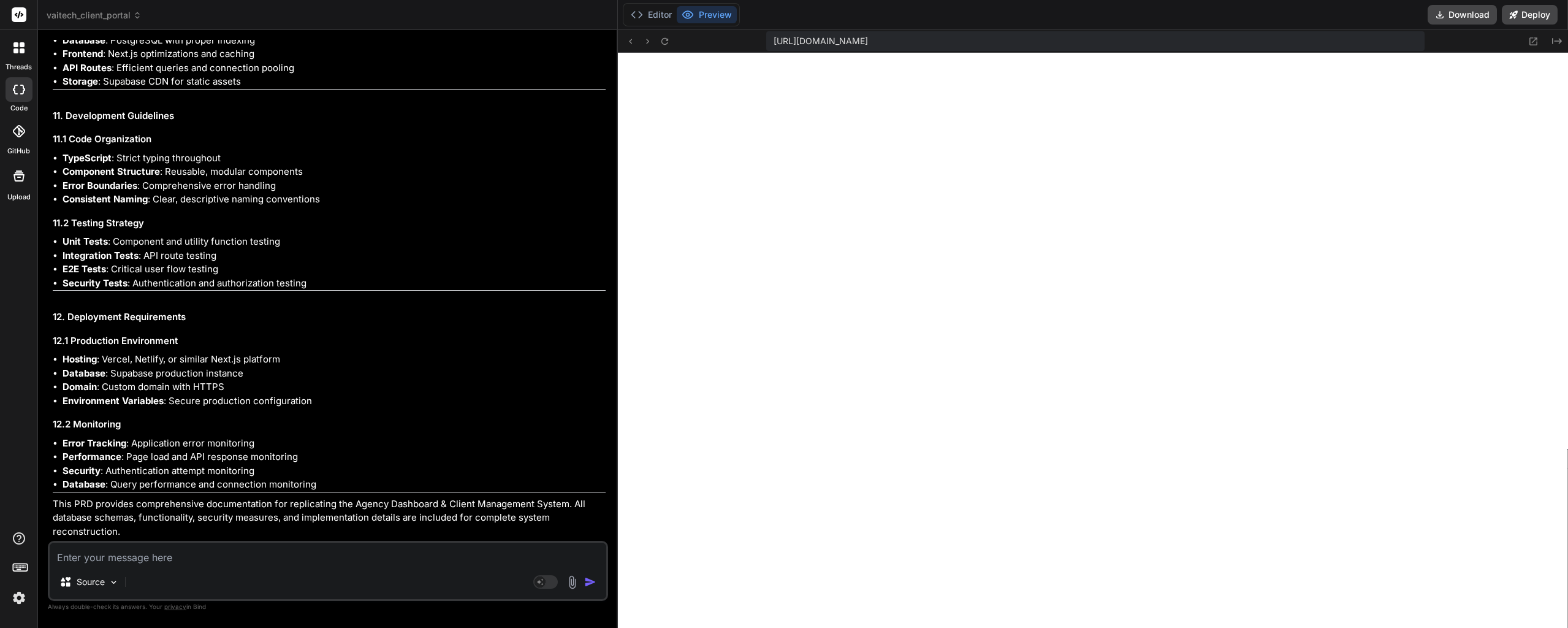
paste textarea "Failed to compile ./components/ui/badge.tsx:2:0 Module not found: Can't resolve…"
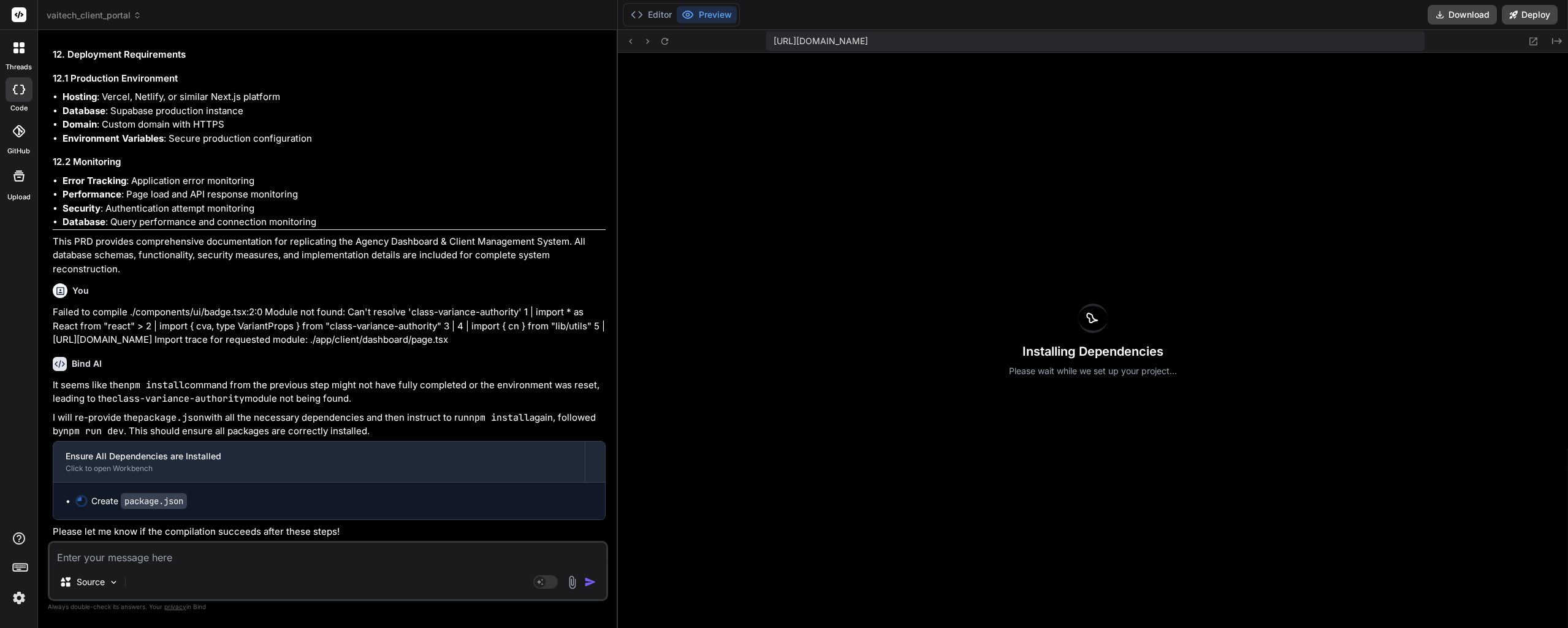
scroll to position [22382, 0]
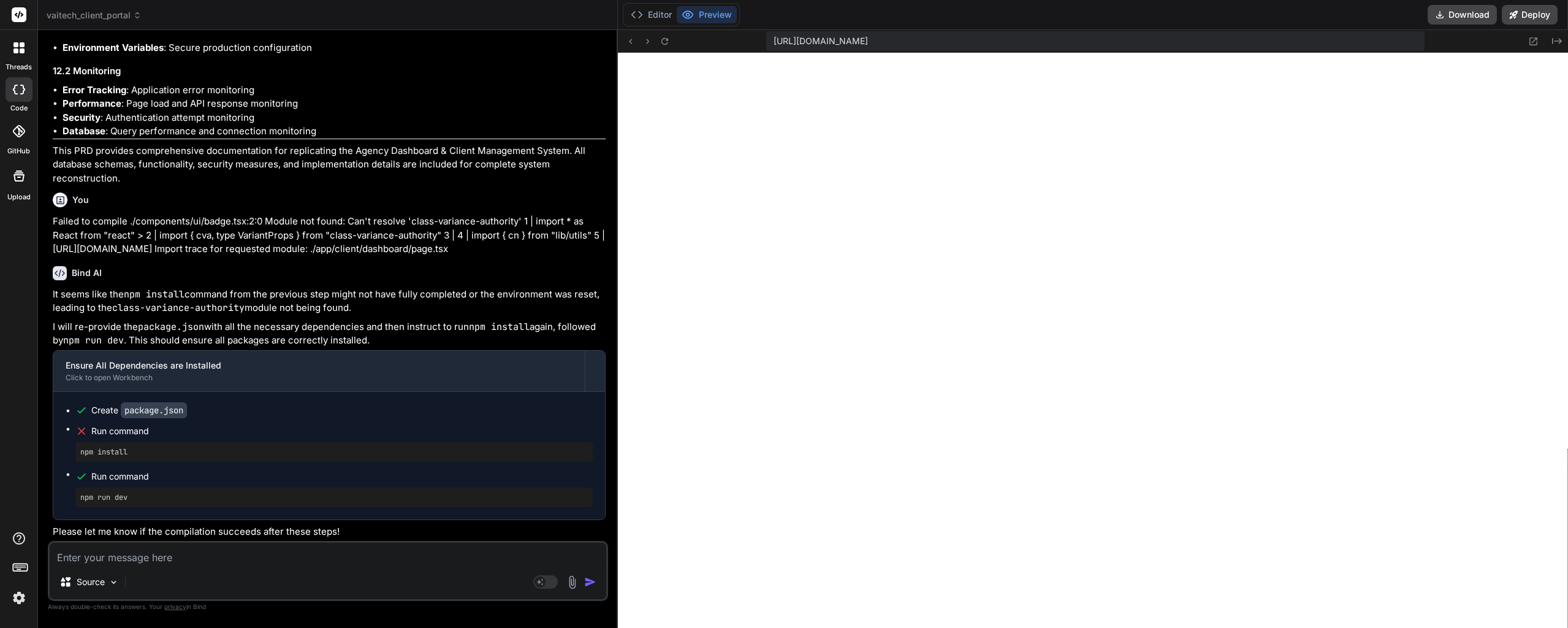
drag, startPoint x: 331, startPoint y: 354, endPoint x: 331, endPoint y: 382, distance: 28.0
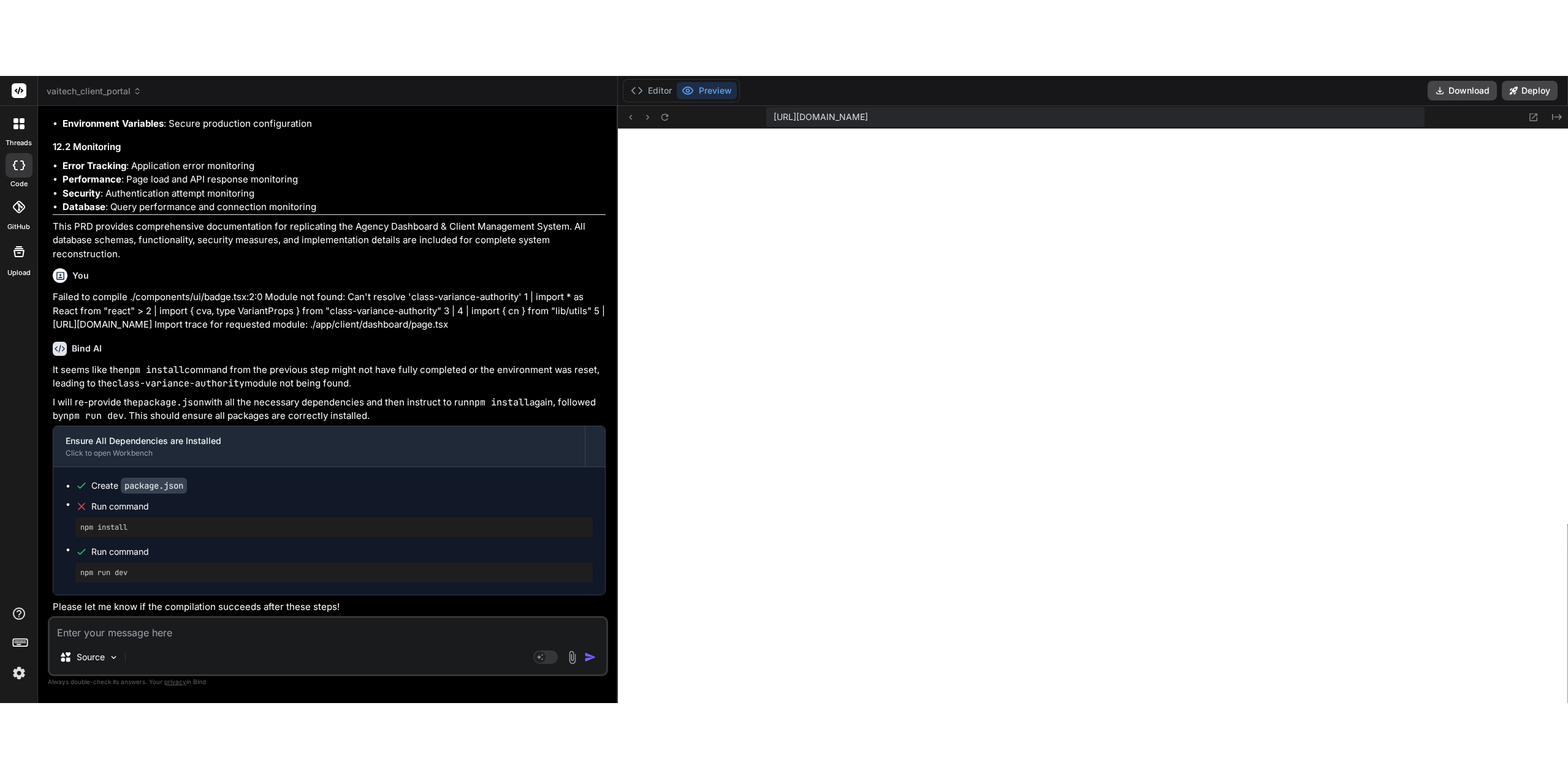
scroll to position [22436, 0]
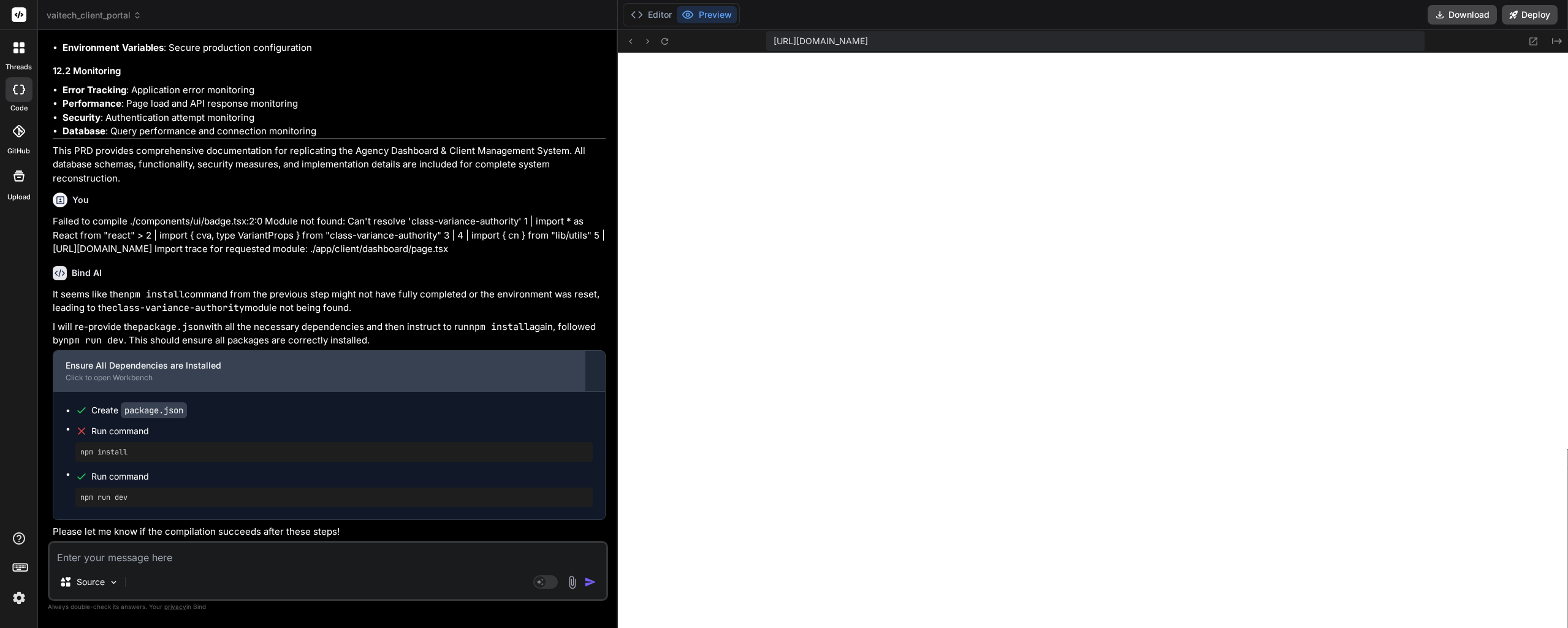
drag, startPoint x: 337, startPoint y: 312, endPoint x: 336, endPoint y: 358, distance: 46.0
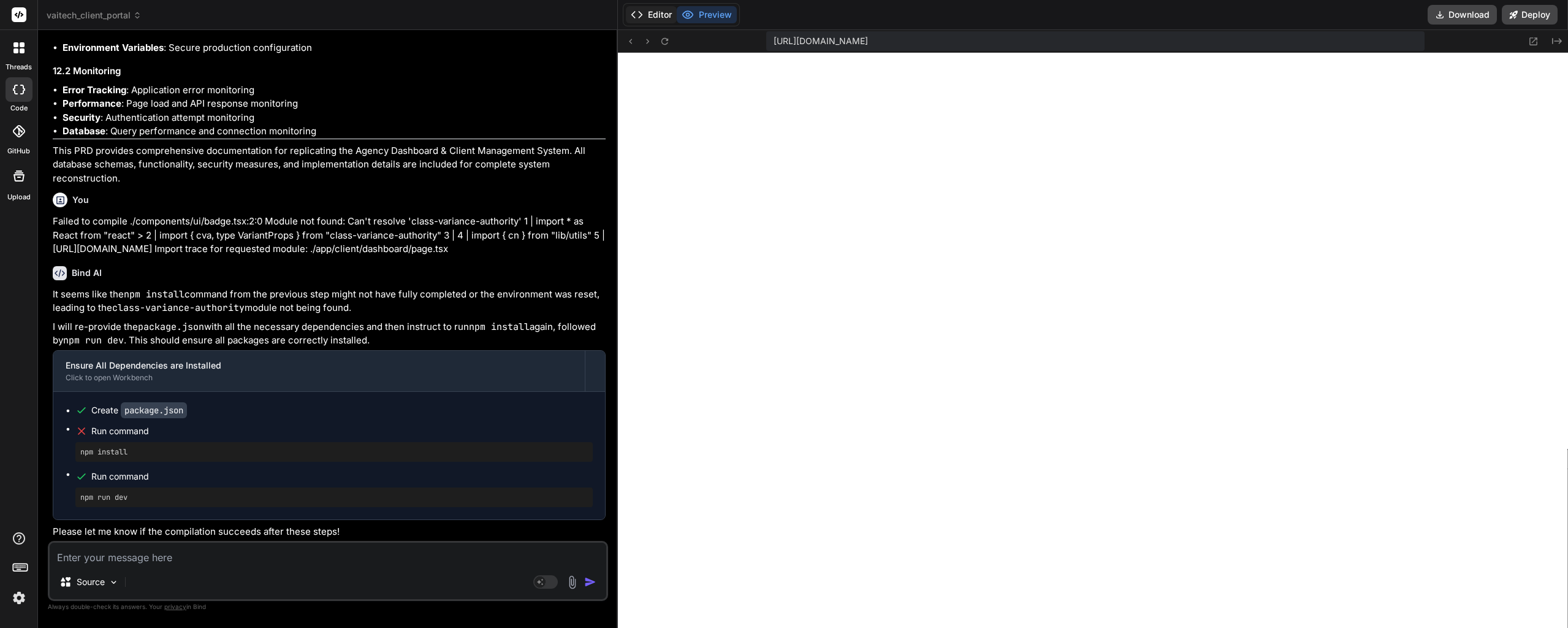
click at [664, 10] on button "Editor" at bounding box center [651, 14] width 50 height 17
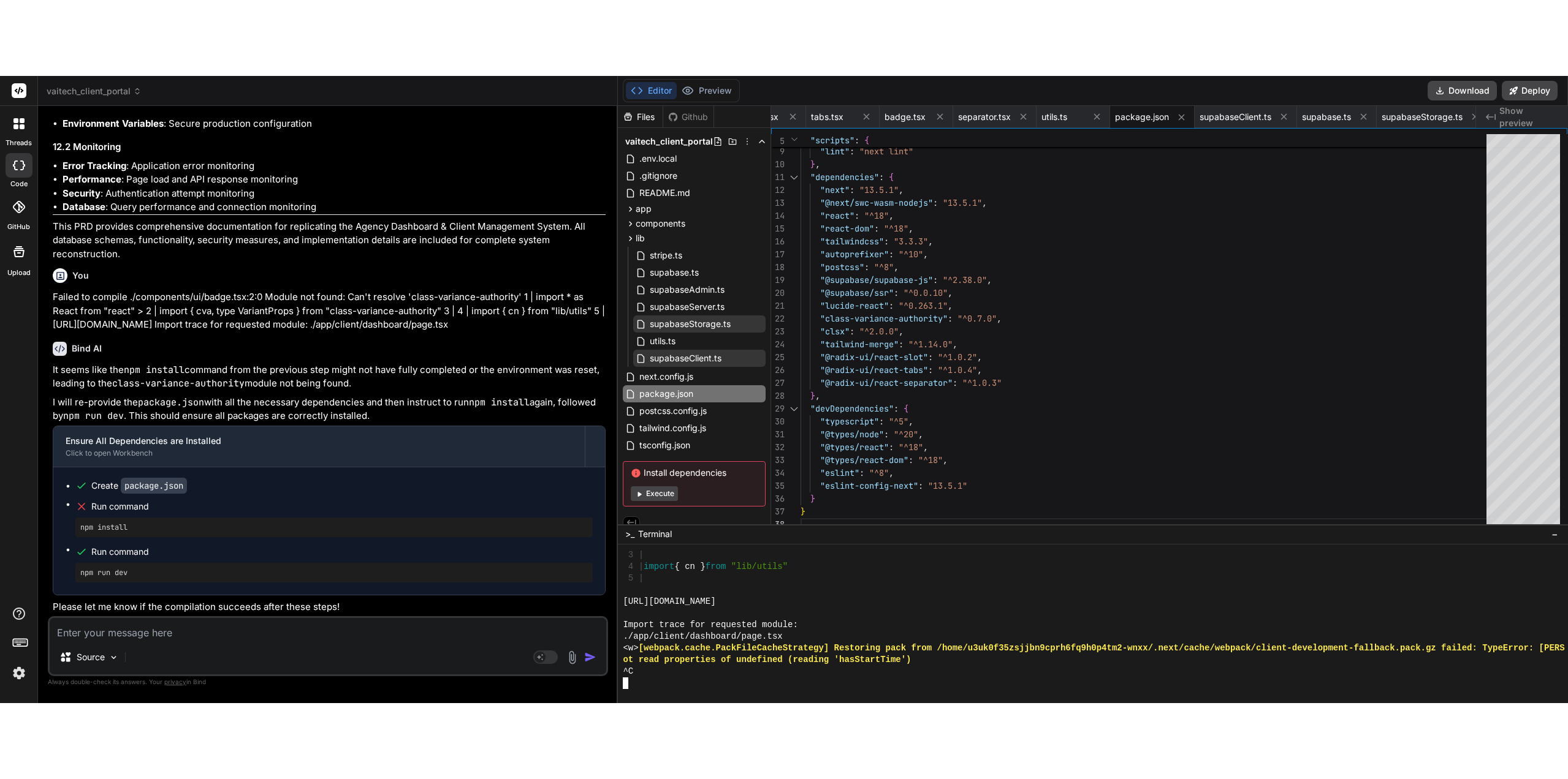
scroll to position [11616, 0]
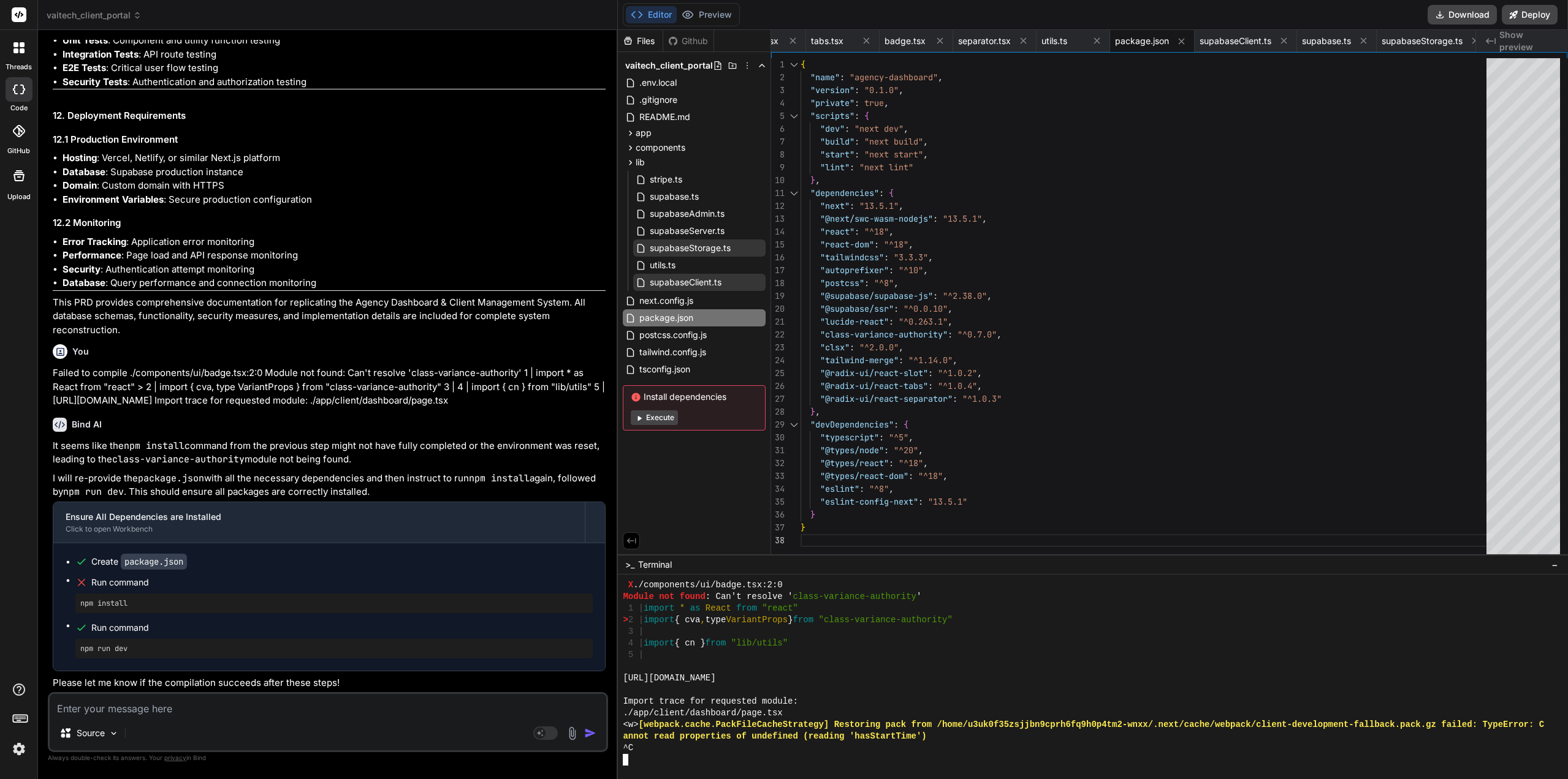
click at [287, 226] on h3 "12.2 Monitoring" at bounding box center [329, 223] width 553 height 14
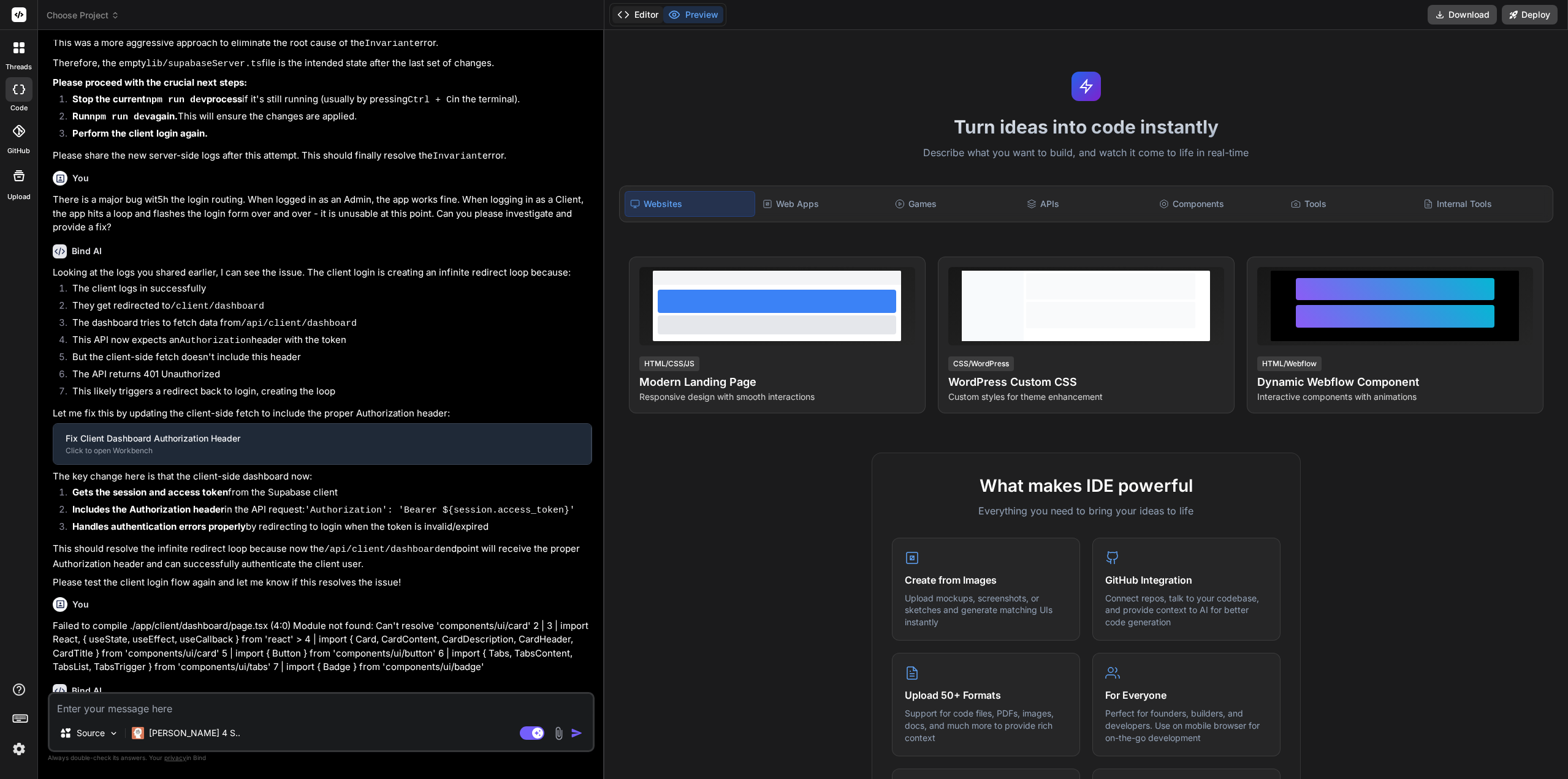
click at [646, 9] on button "Editor" at bounding box center [637, 14] width 50 height 17
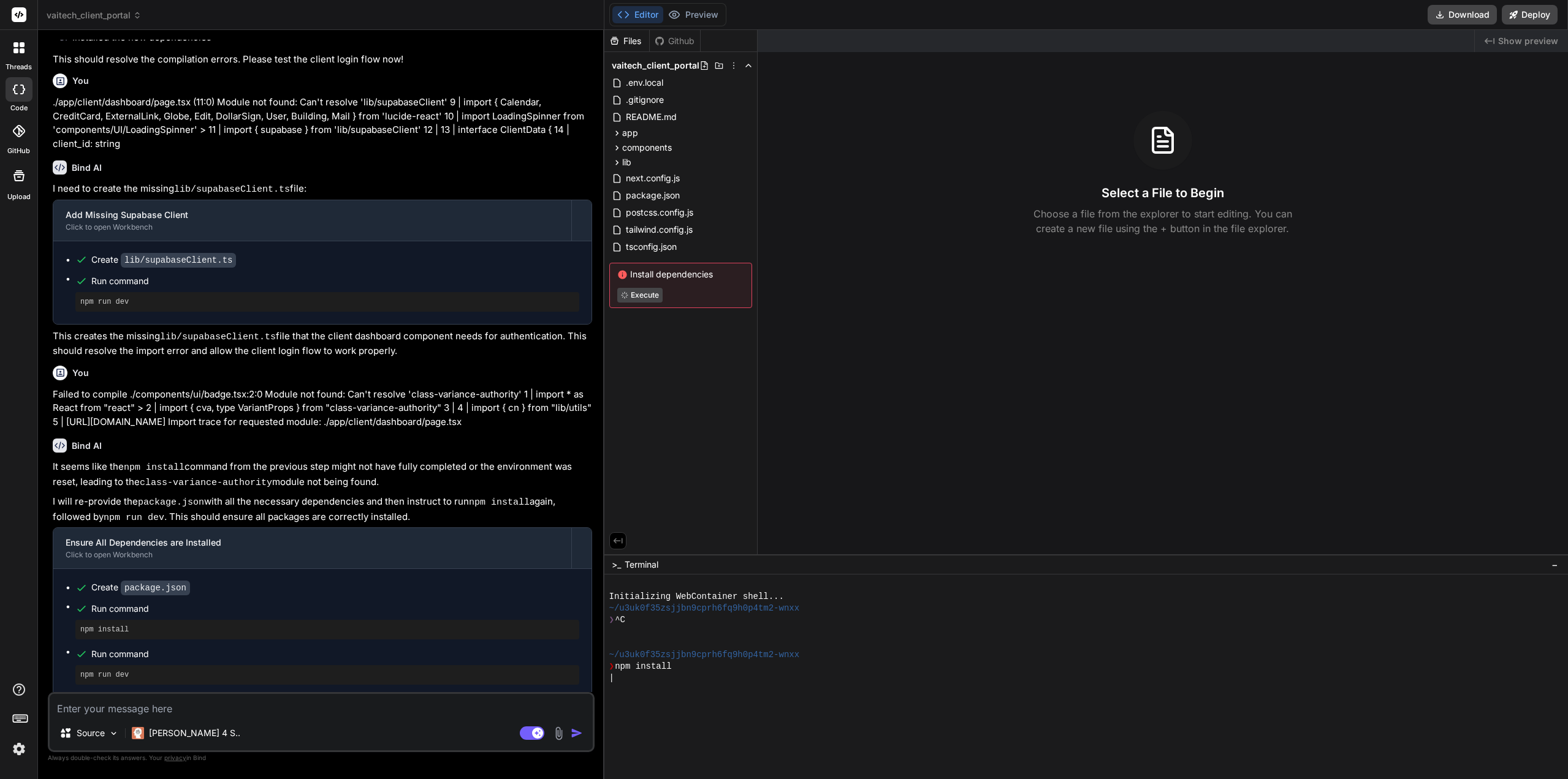
scroll to position [1410, 0]
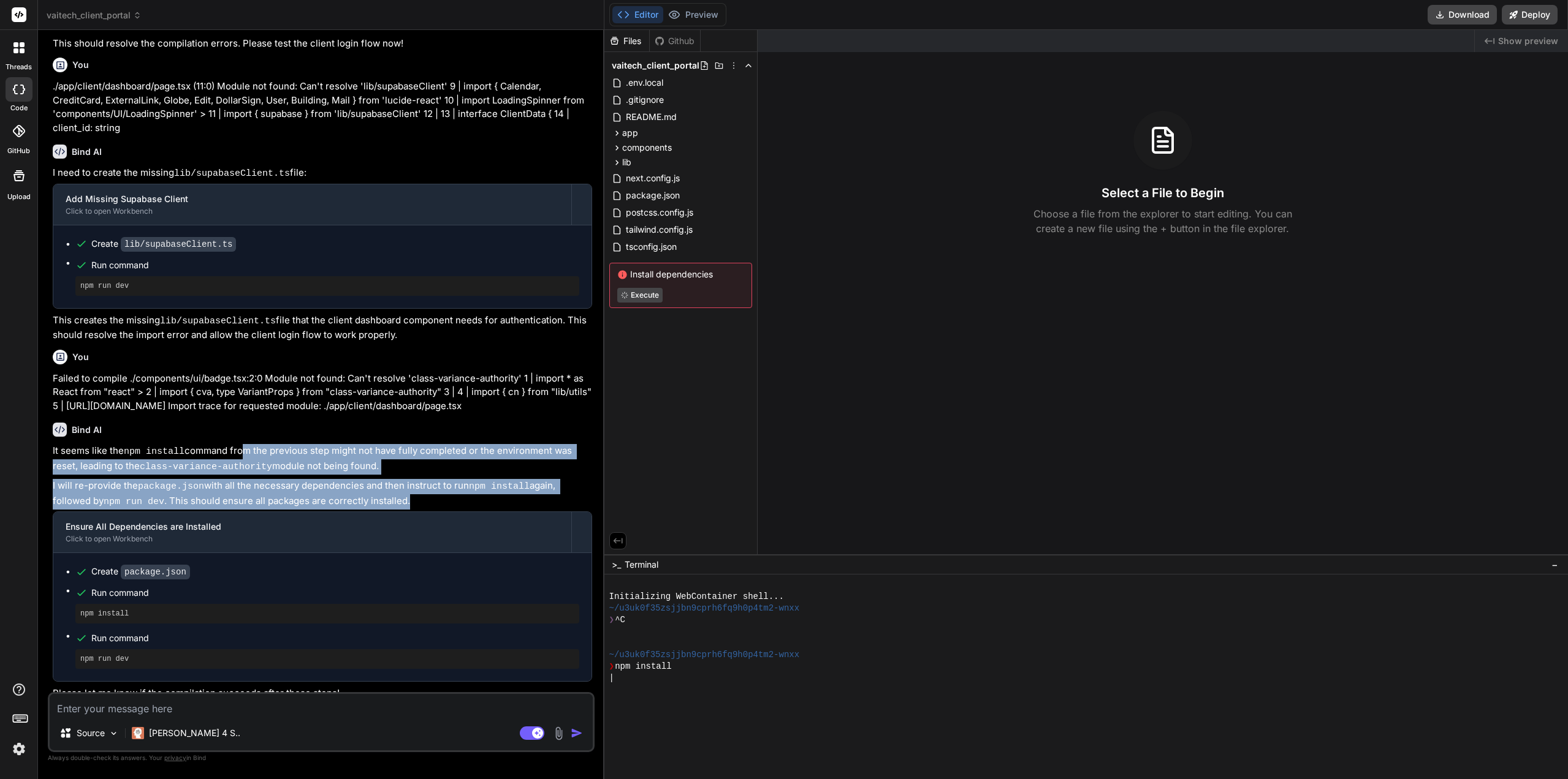
drag, startPoint x: 400, startPoint y: 491, endPoint x: 225, endPoint y: 469, distance: 176.4
click at [237, 446] on div "It seems like the npm install command from the previous step might not have ful…" at bounding box center [322, 572] width 539 height 257
click at [225, 469] on div "It seems like the npm install command from the previous step might not have ful…" at bounding box center [322, 572] width 539 height 257
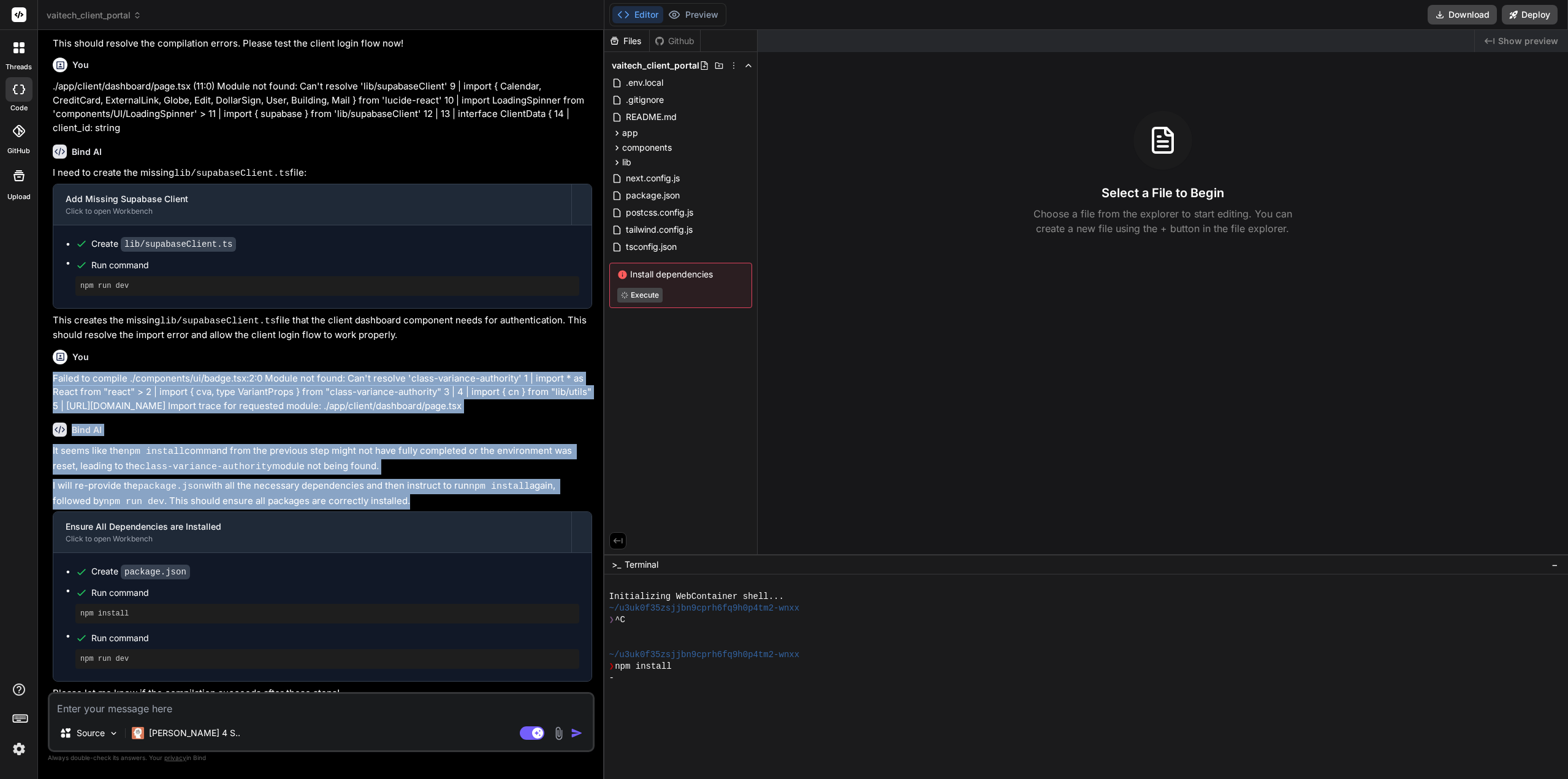
drag, startPoint x: 388, startPoint y: 490, endPoint x: 50, endPoint y: 358, distance: 362.9
click at [50, 353] on div "You The lib/supabaseServer.ts file is completely empty Bind AI You are absolute…" at bounding box center [322, 409] width 547 height 739
click at [140, 372] on p "Failed to compile ./components/ui/badge.tsx:2:0 Module not found: Can't resolve…" at bounding box center [322, 393] width 539 height 42
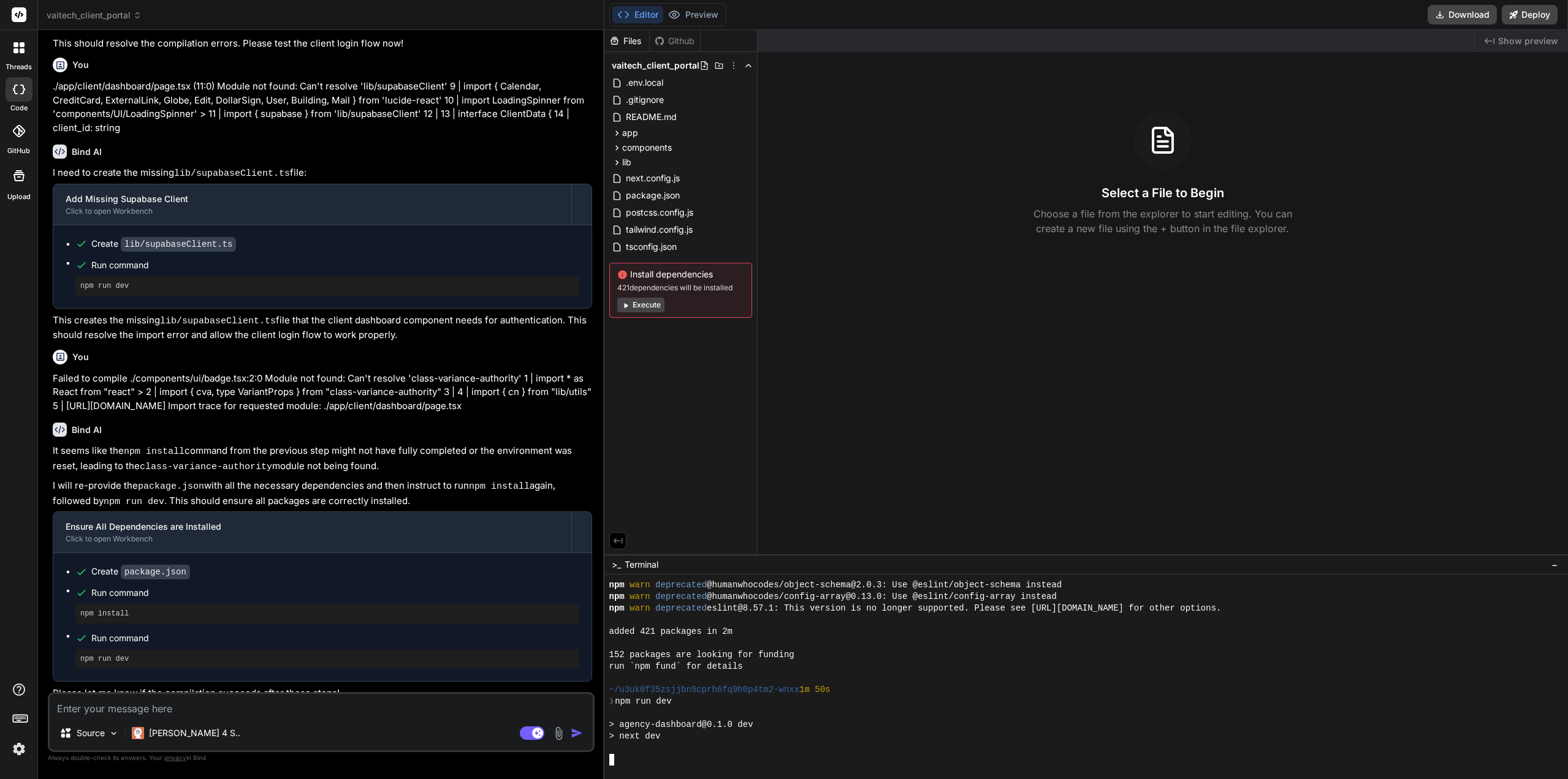
scroll to position [140, 0]
type textarea "x"
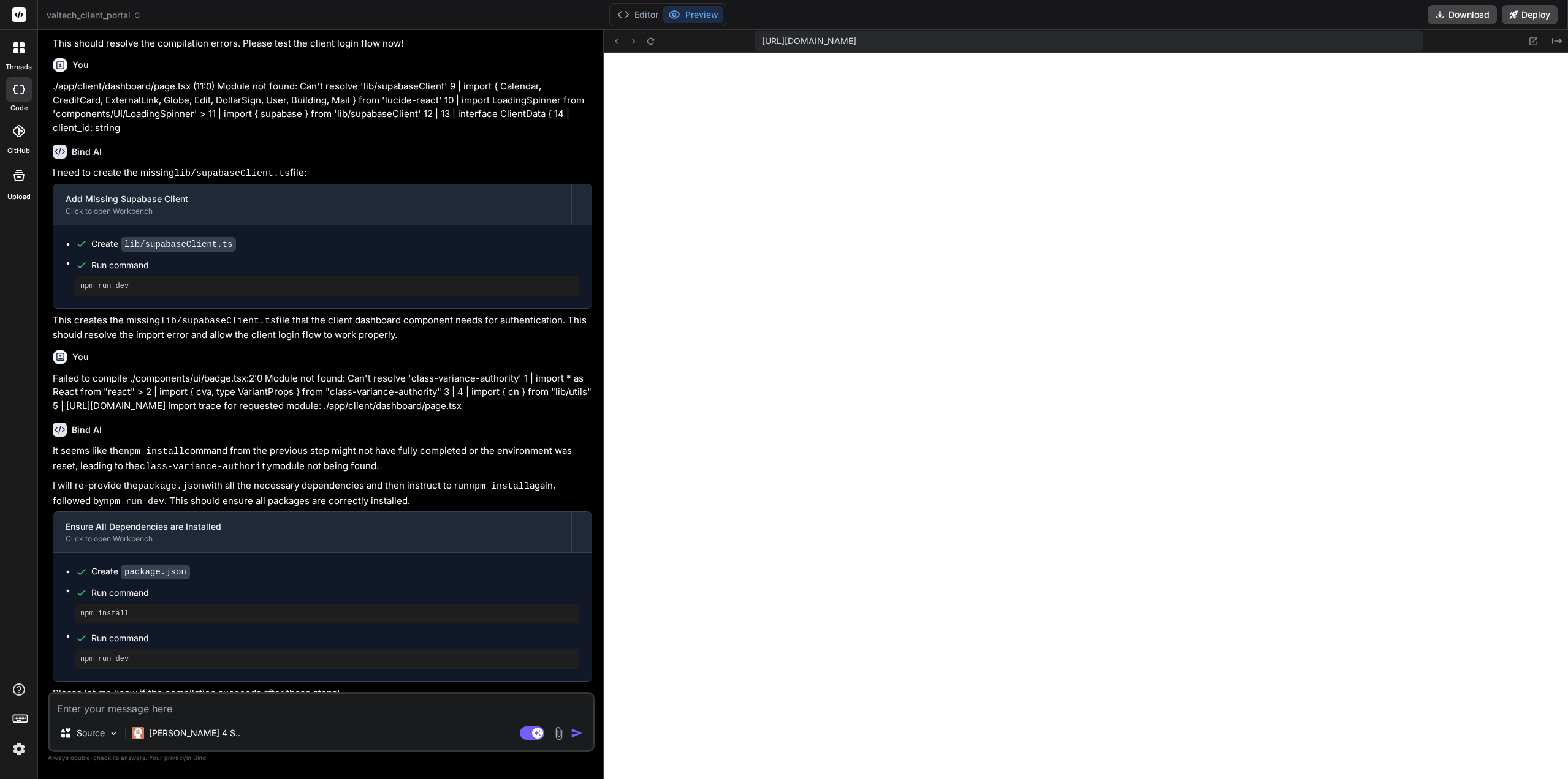
scroll to position [3073, 0]
click at [649, 10] on button "Editor" at bounding box center [637, 14] width 50 height 17
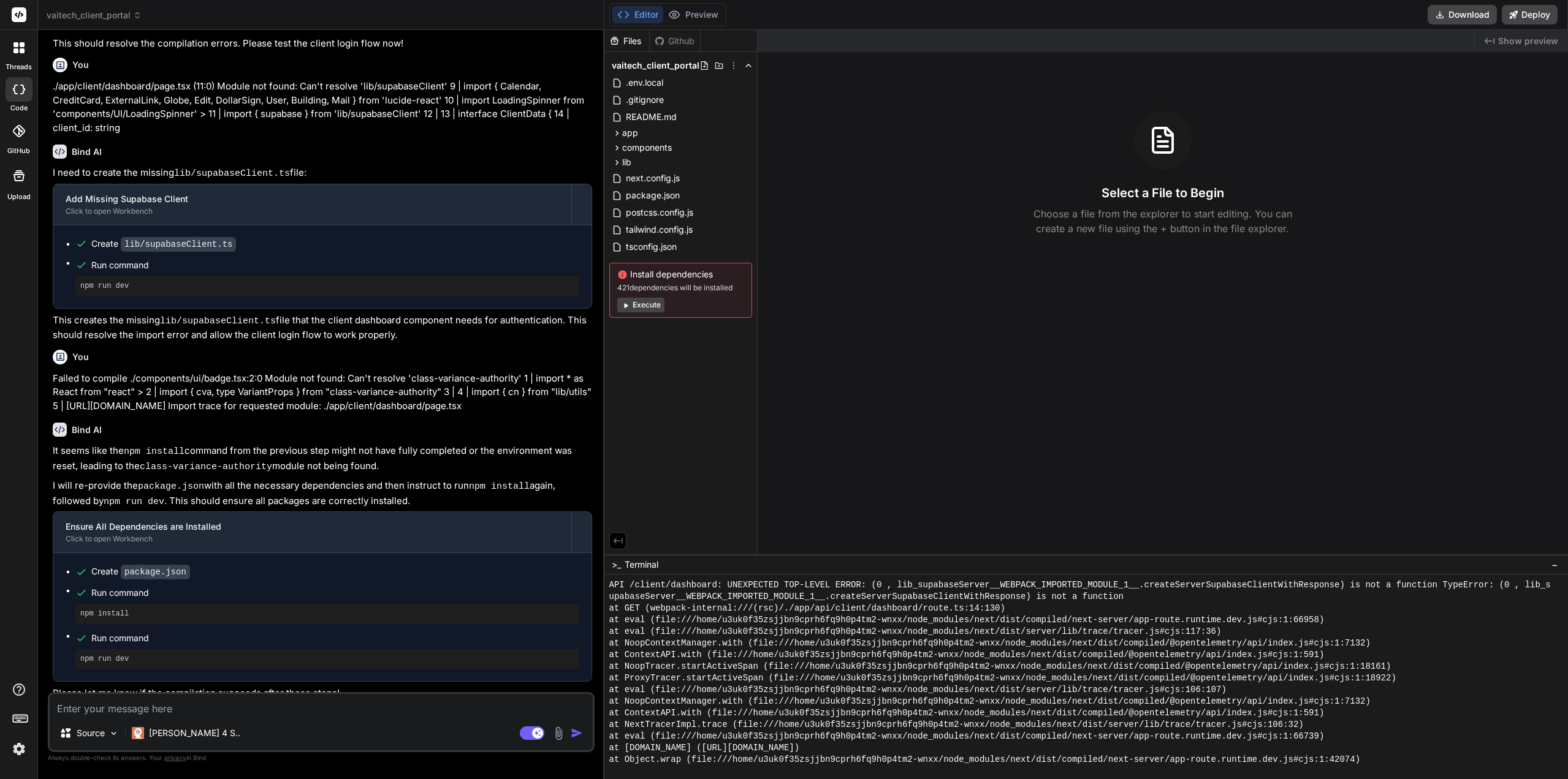
scroll to position [2766, 0]
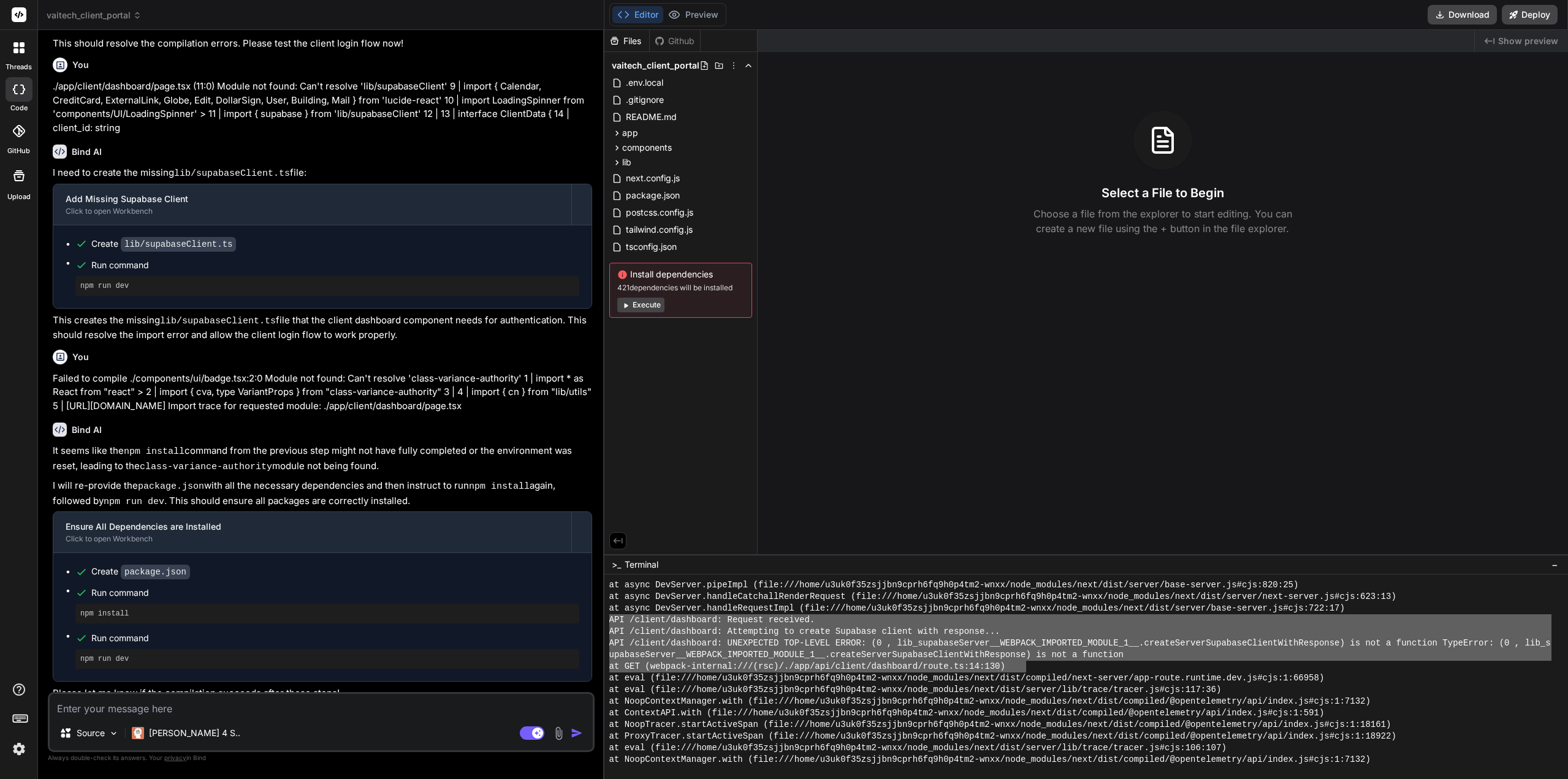
drag, startPoint x: 1025, startPoint y: 665, endPoint x: 608, endPoint y: 621, distance: 419.3
type textarea "API /client/dashboard: Request received. API /client/dashboard: Attempting to c…"
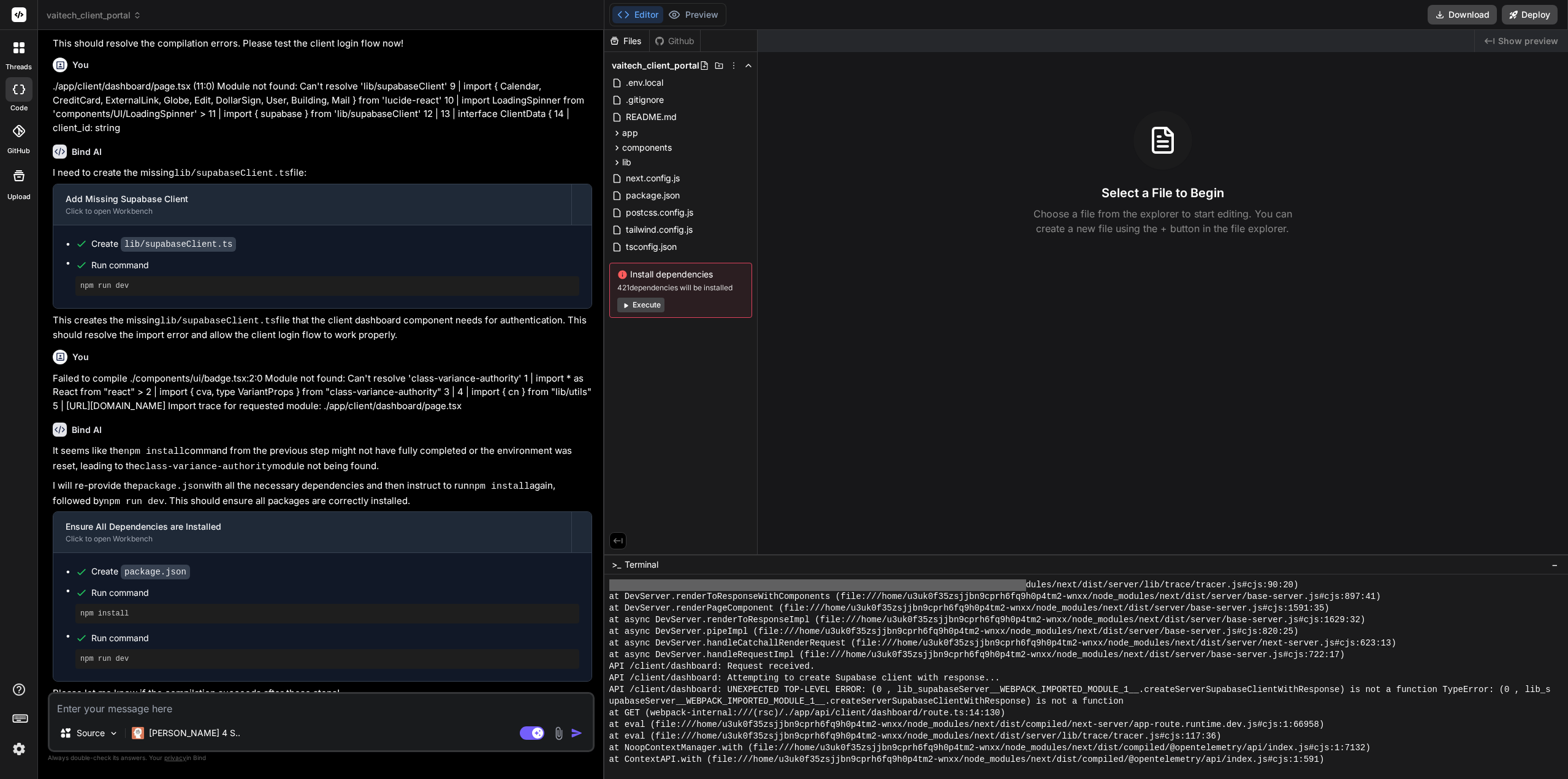
scroll to position [2276, 0]
click at [268, 694] on div "Source Claude 4 S.. Agent Mode. When this toggle is activated, AI automatically…" at bounding box center [322, 722] width 547 height 60
click at [263, 705] on textarea at bounding box center [321, 705] width 543 height 22
click at [194, 702] on textarea at bounding box center [321, 705] width 543 height 22
paste textarea "API /client/dashboard: Request received. API /client/dashboard: Attempting to c…"
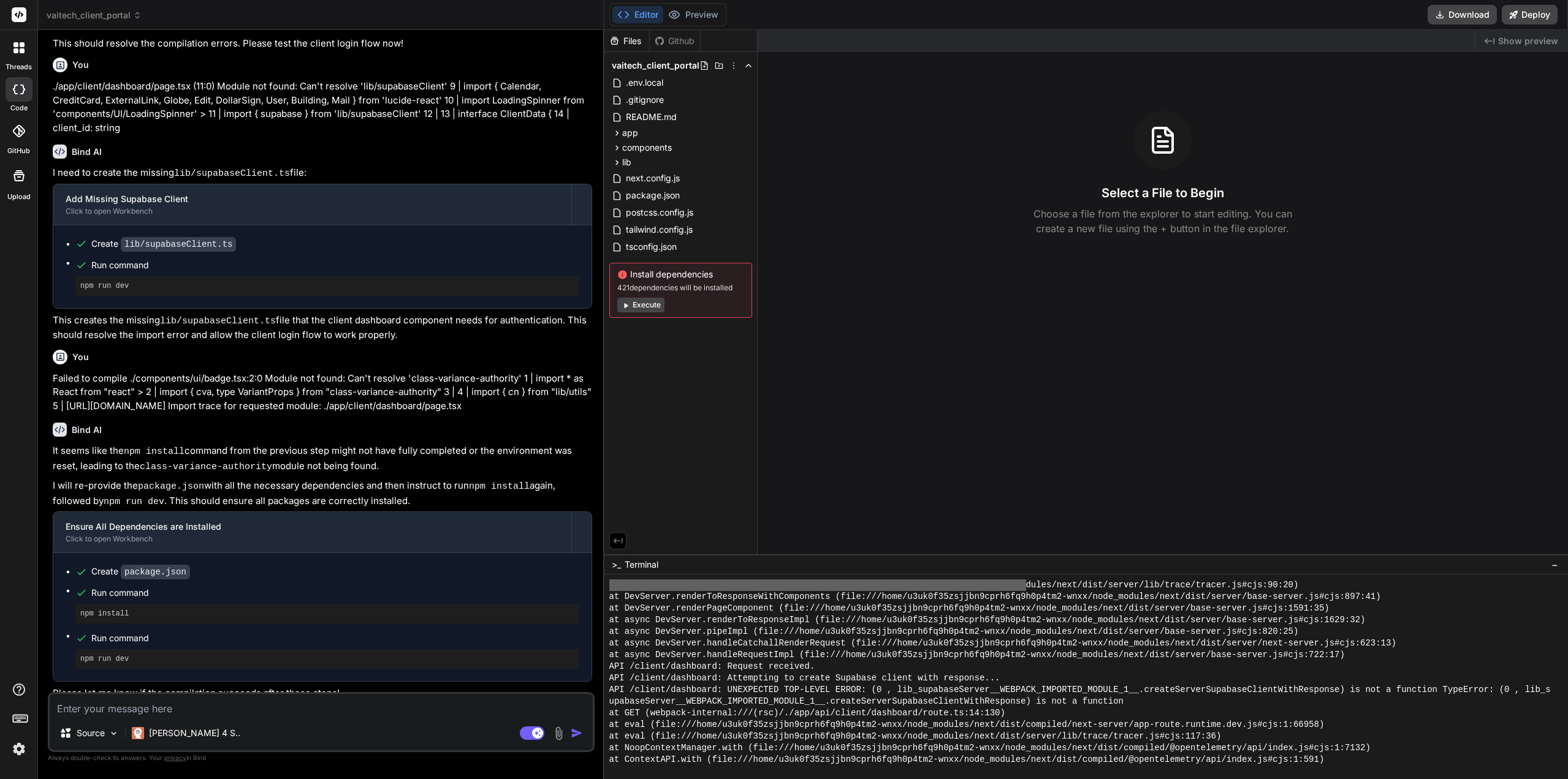
type textarea "API /client/dashboard: Request received. API /client/dashboard: Attempting to c…"
type textarea "x"
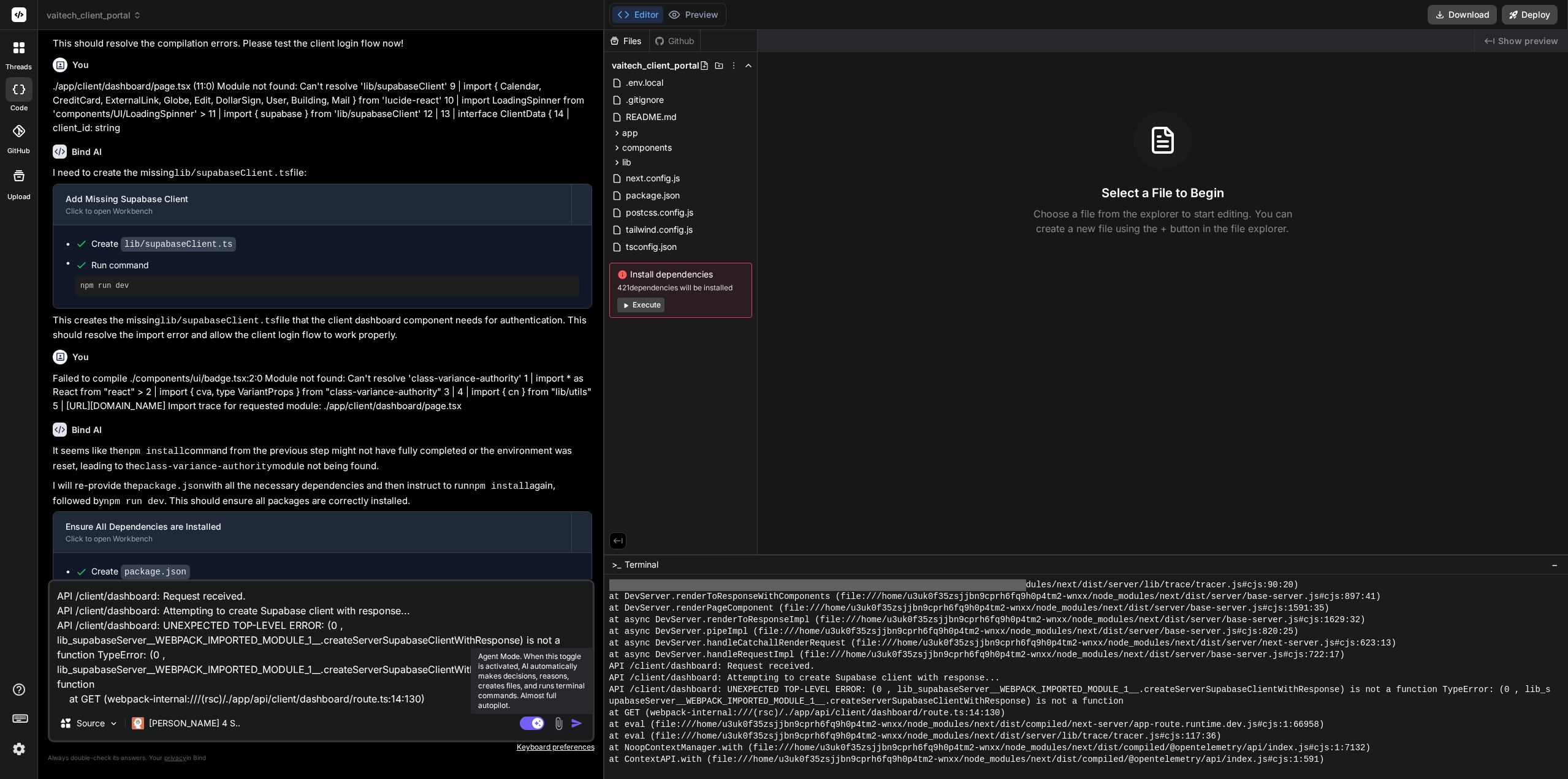
type textarea "API /client/dashboard: Request received. API /client/dashboard: Attempting to c…"
click at [524, 720] on rect at bounding box center [531, 723] width 24 height 13
click at [365, 678] on textarea "API /client/dashboard: Request received. API /client/dashboard: Attempting to c…" at bounding box center [321, 644] width 543 height 125
type textarea "x"
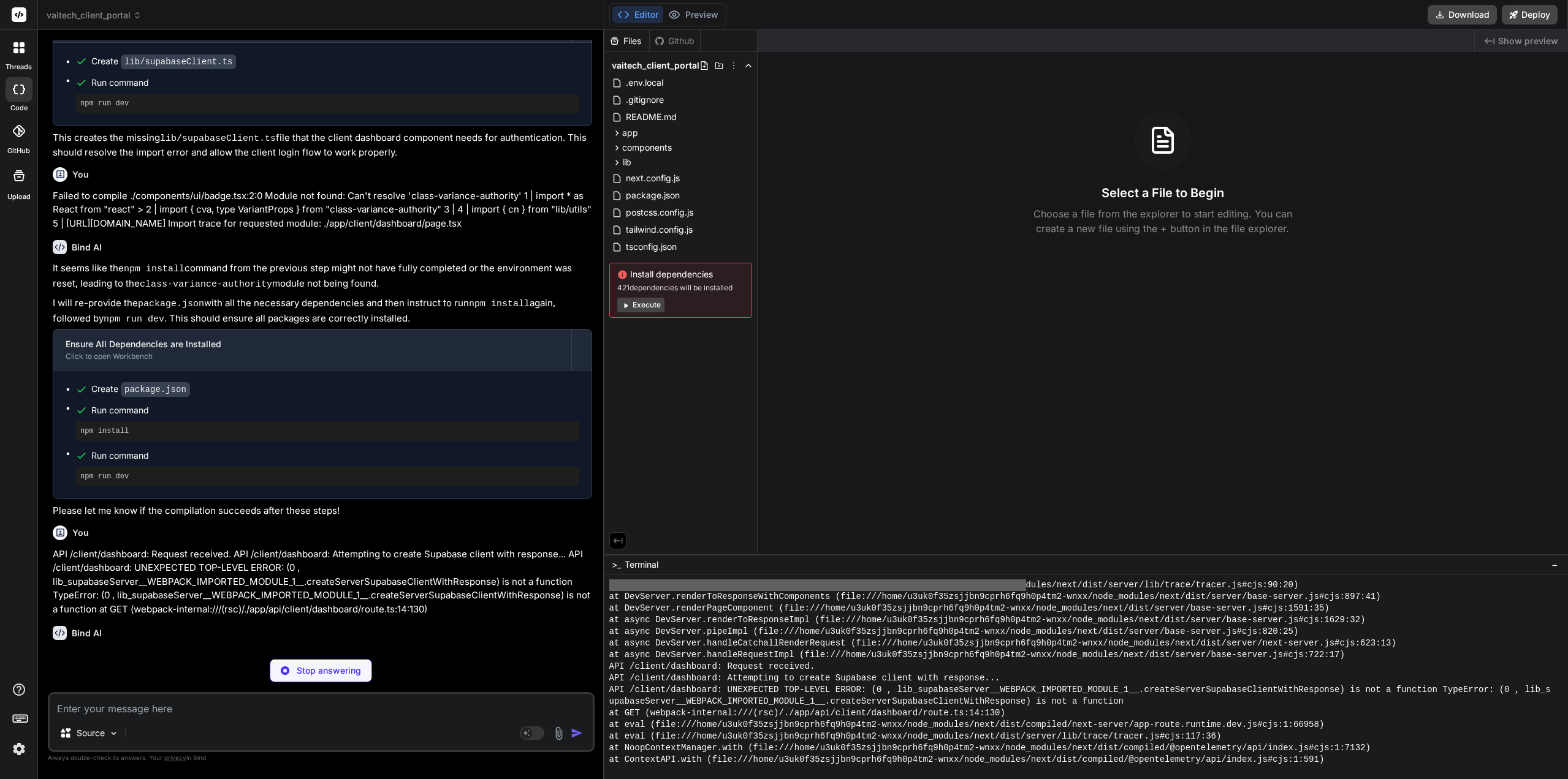
scroll to position [1714, 0]
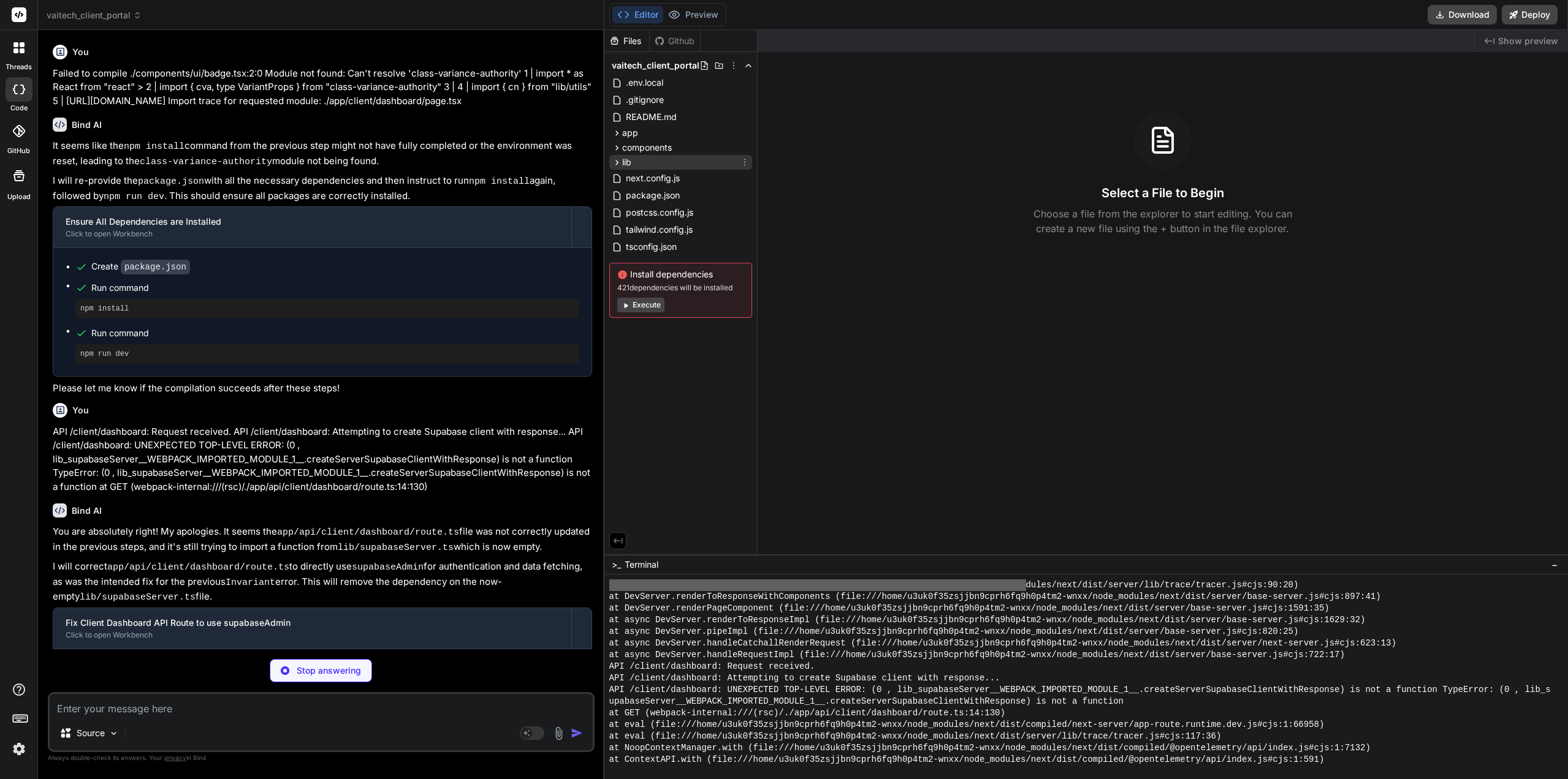
click at [614, 161] on icon at bounding box center [617, 162] width 10 height 10
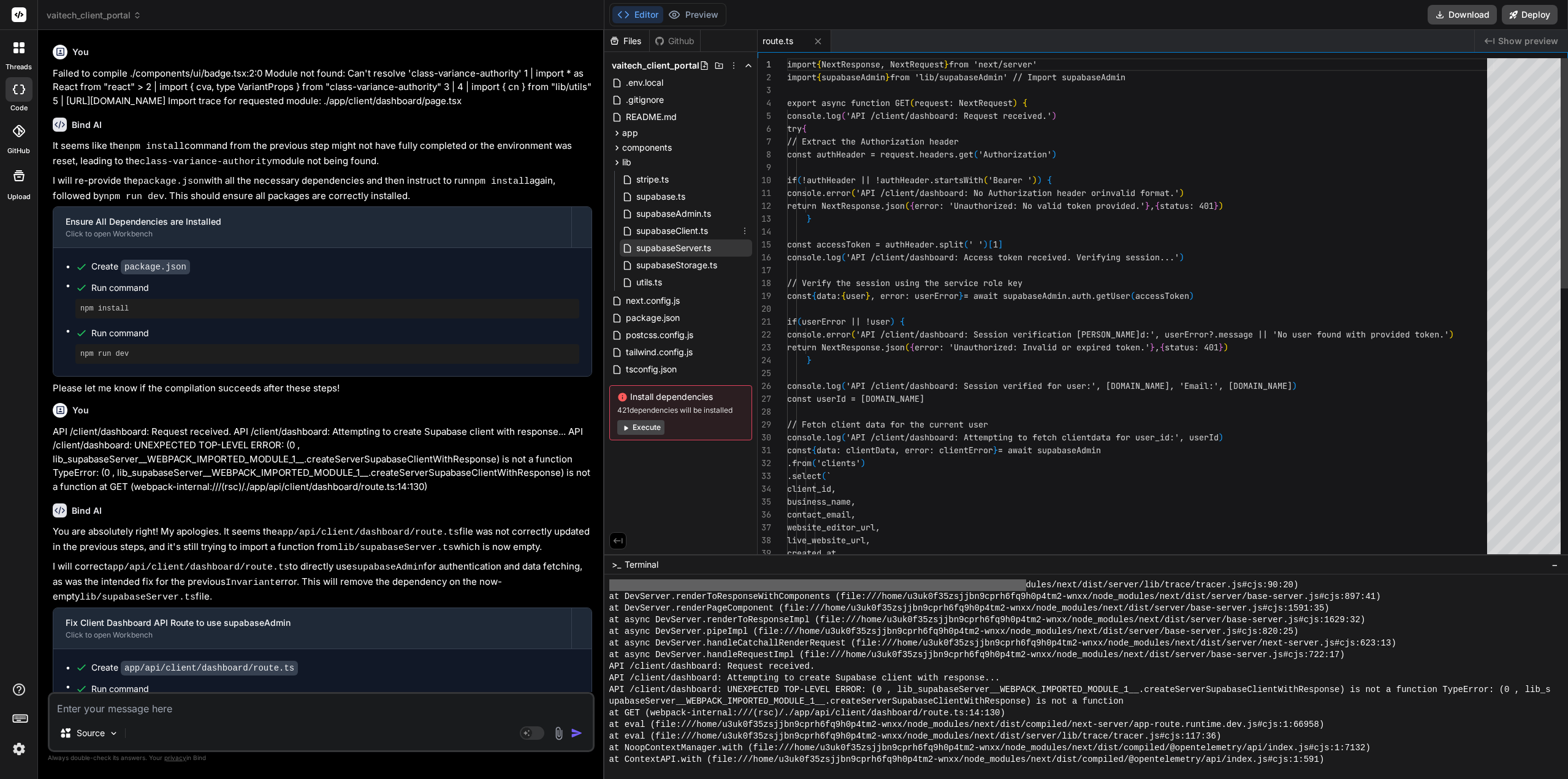
scroll to position [2281, 0]
type textarea "x"
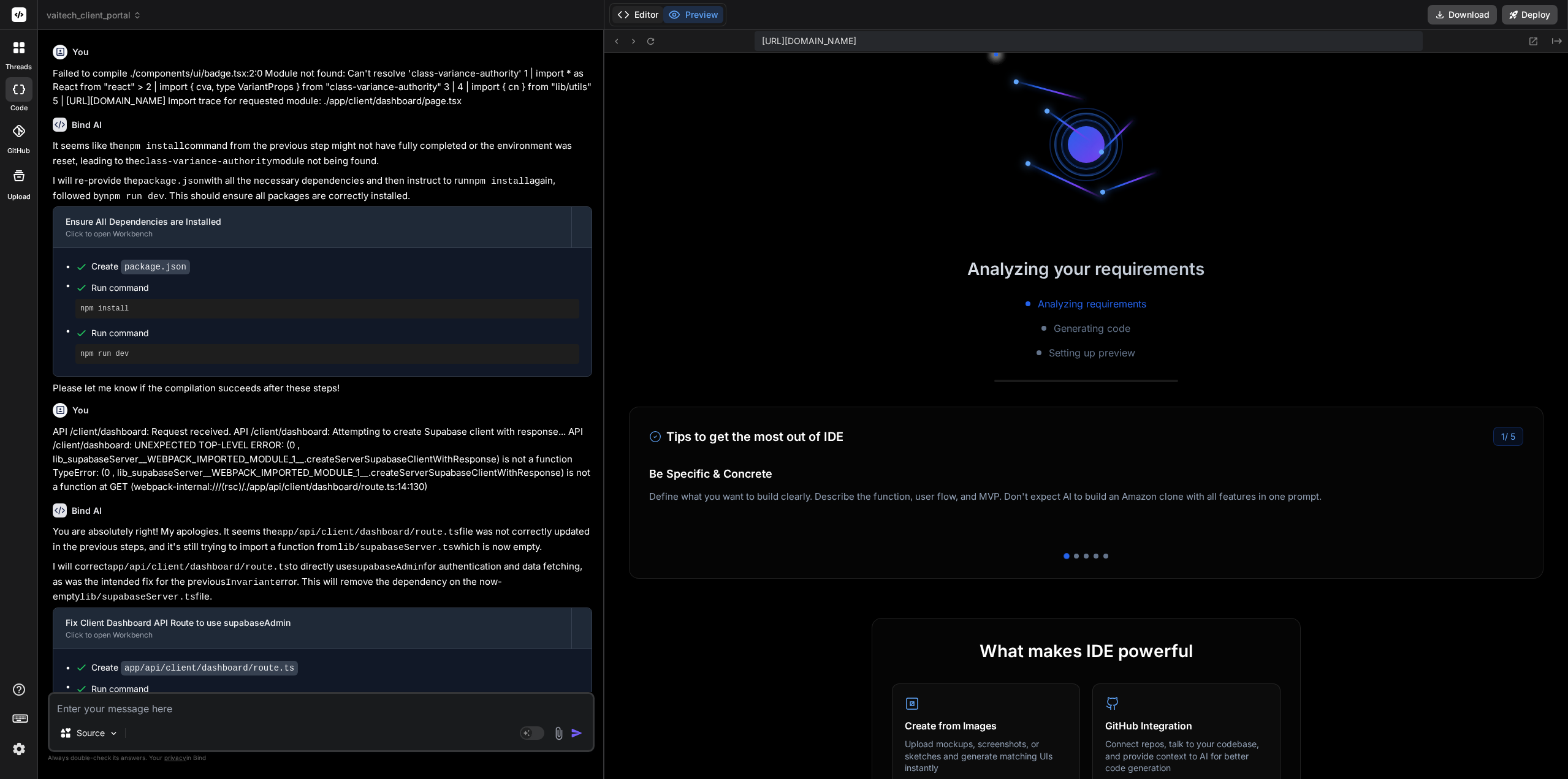
click at [641, 19] on button "Editor" at bounding box center [637, 14] width 50 height 17
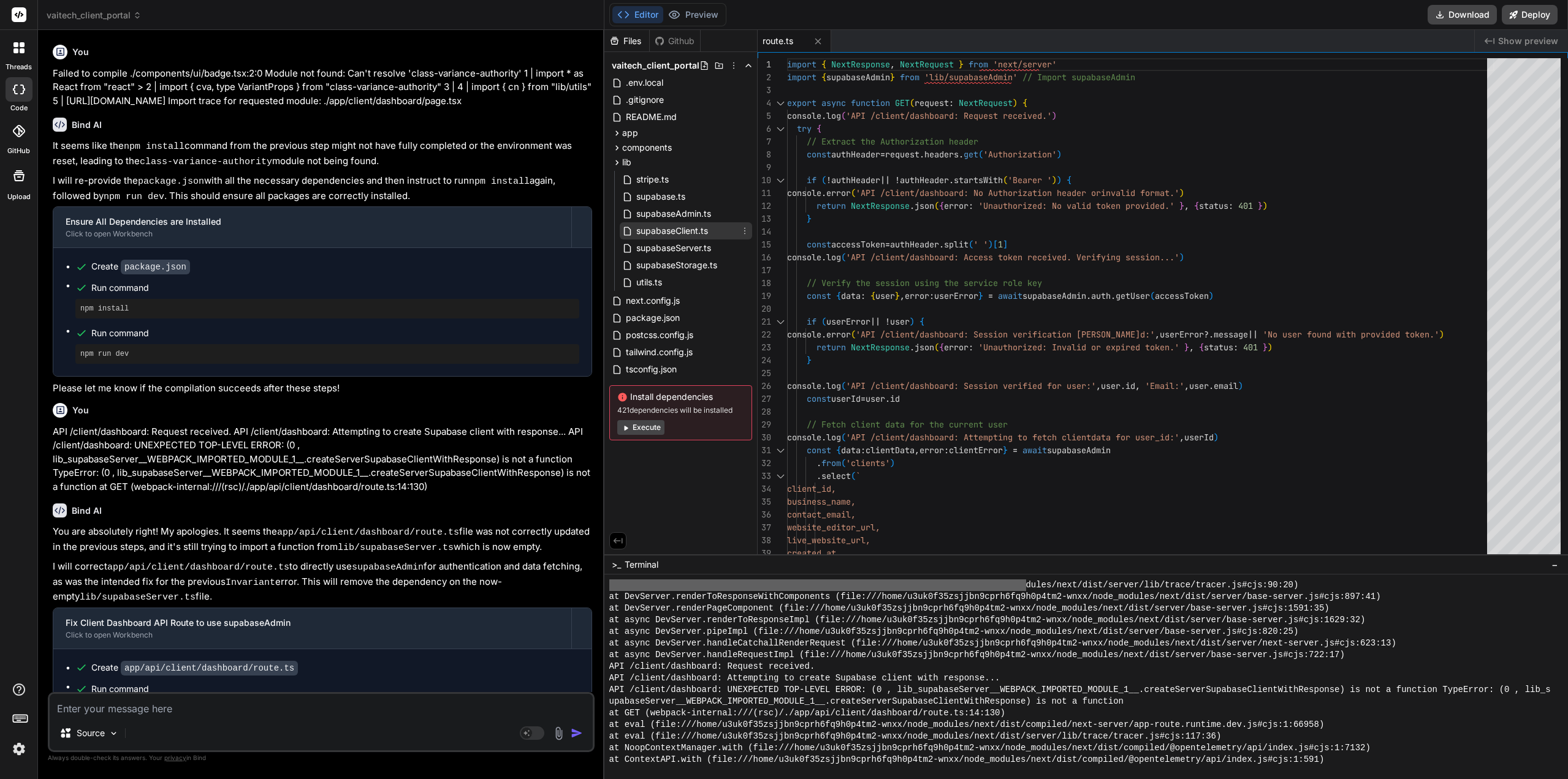
click at [747, 232] on icon at bounding box center [745, 231] width 10 height 10
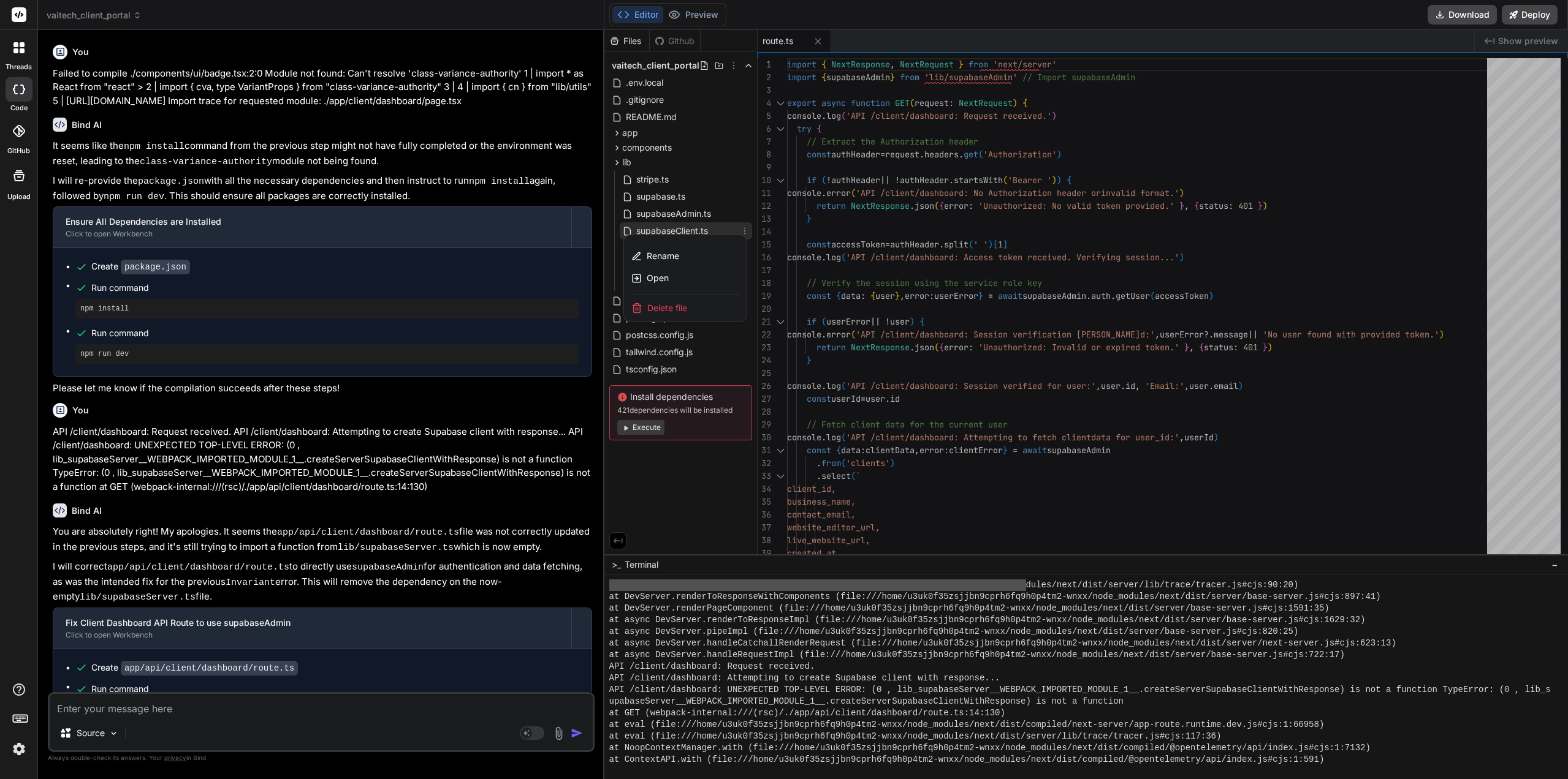
click at [678, 301] on div "Delete file" at bounding box center [685, 308] width 123 height 27
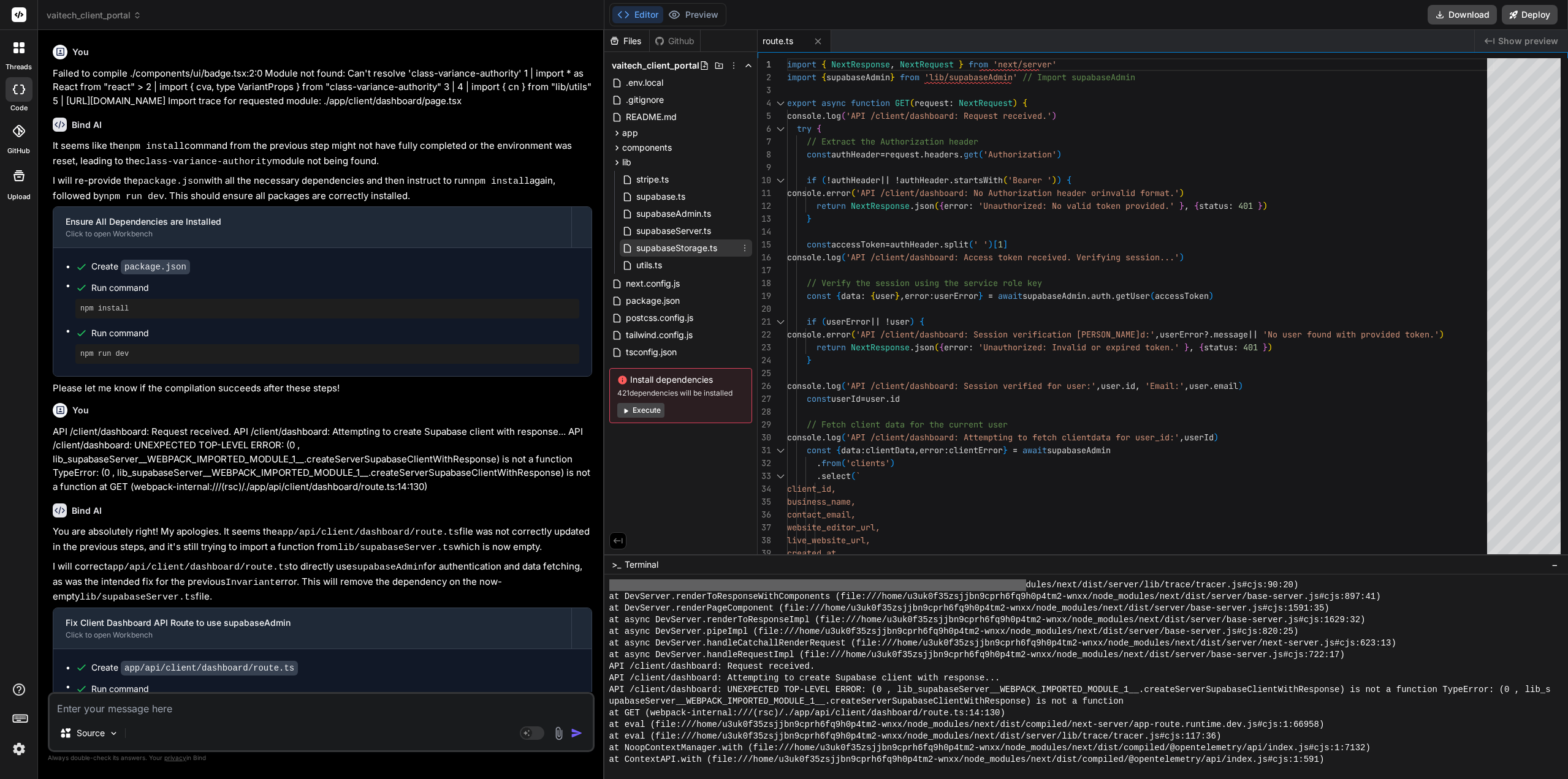
click at [744, 246] on icon at bounding box center [745, 248] width 10 height 10
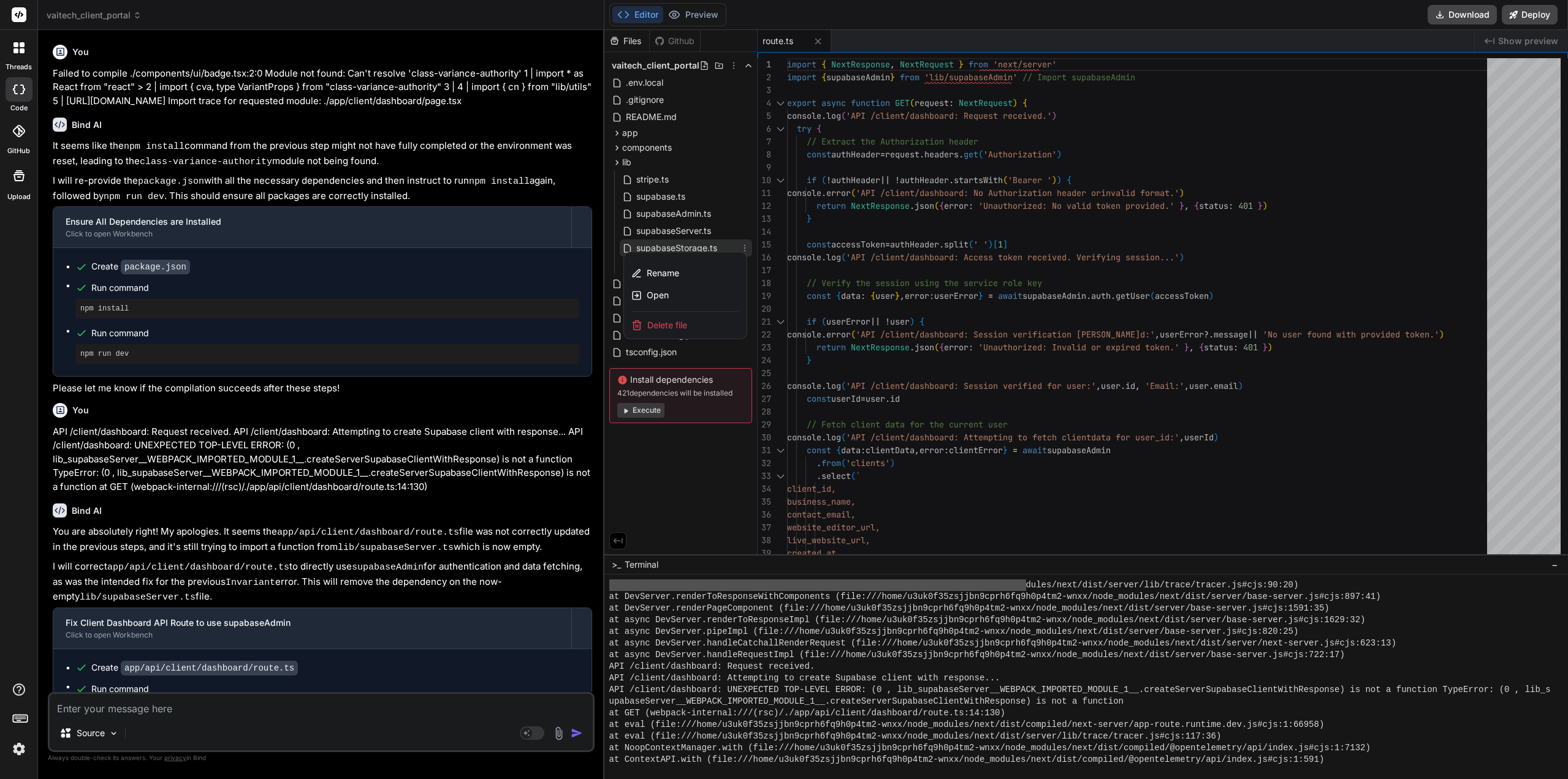
click at [687, 325] on span "Delete file" at bounding box center [667, 325] width 40 height 13
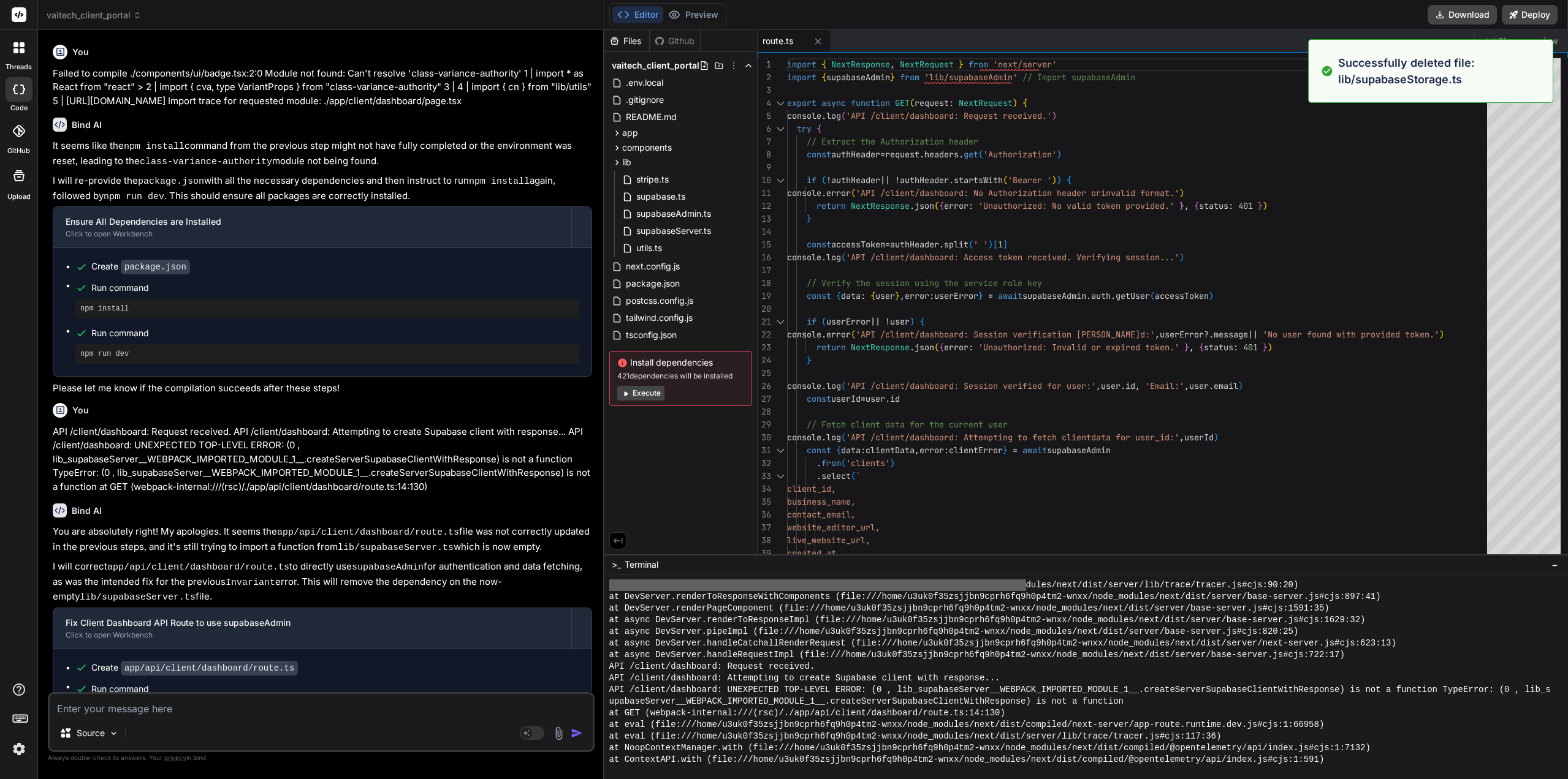
click at [293, 474] on p "API /client/dashboard: Request received. API /client/dashboard: Attempting to c…" at bounding box center [322, 459] width 539 height 69
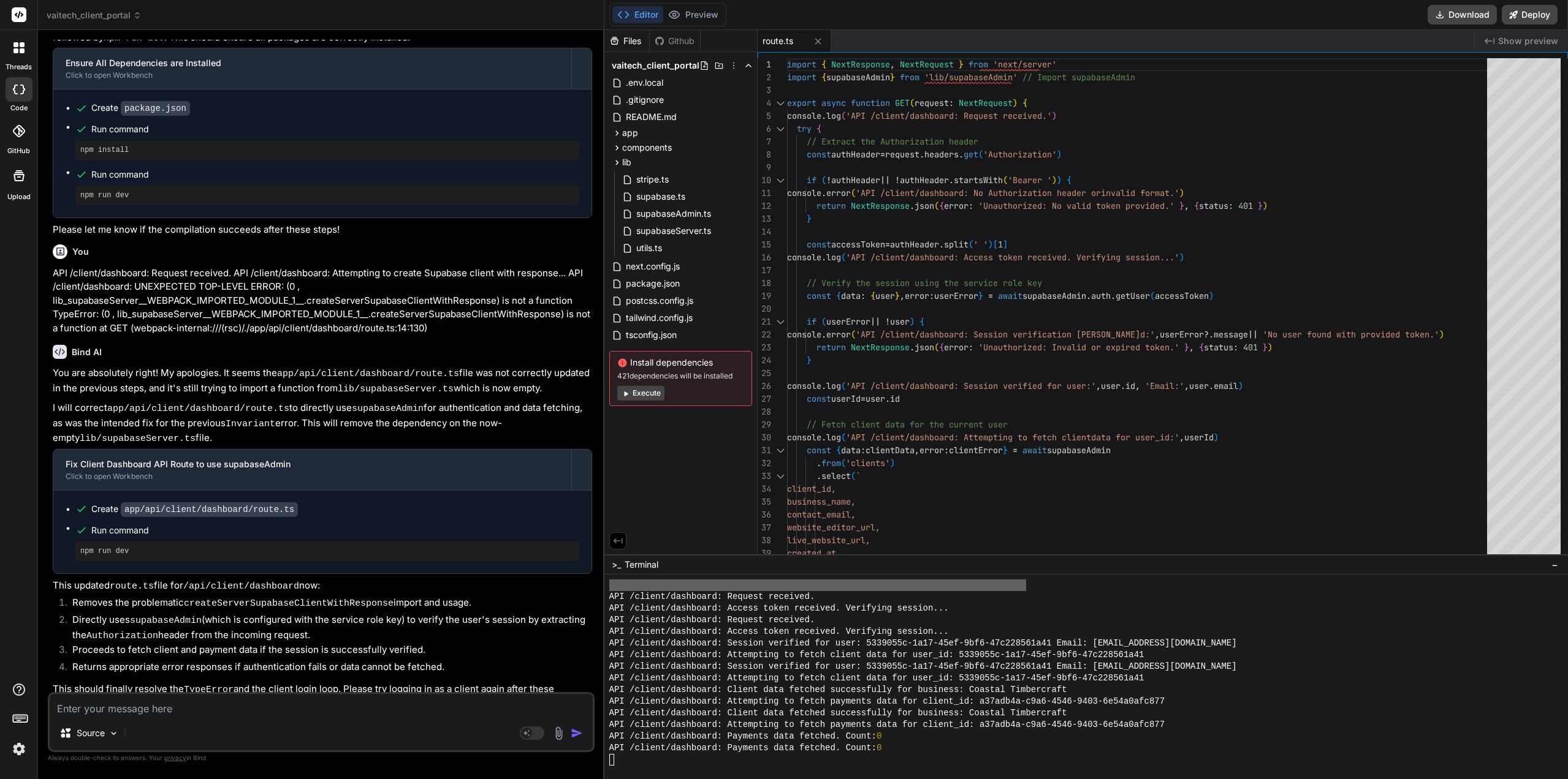
scroll to position [6390, 0]
click at [689, 13] on button "Preview" at bounding box center [693, 14] width 60 height 17
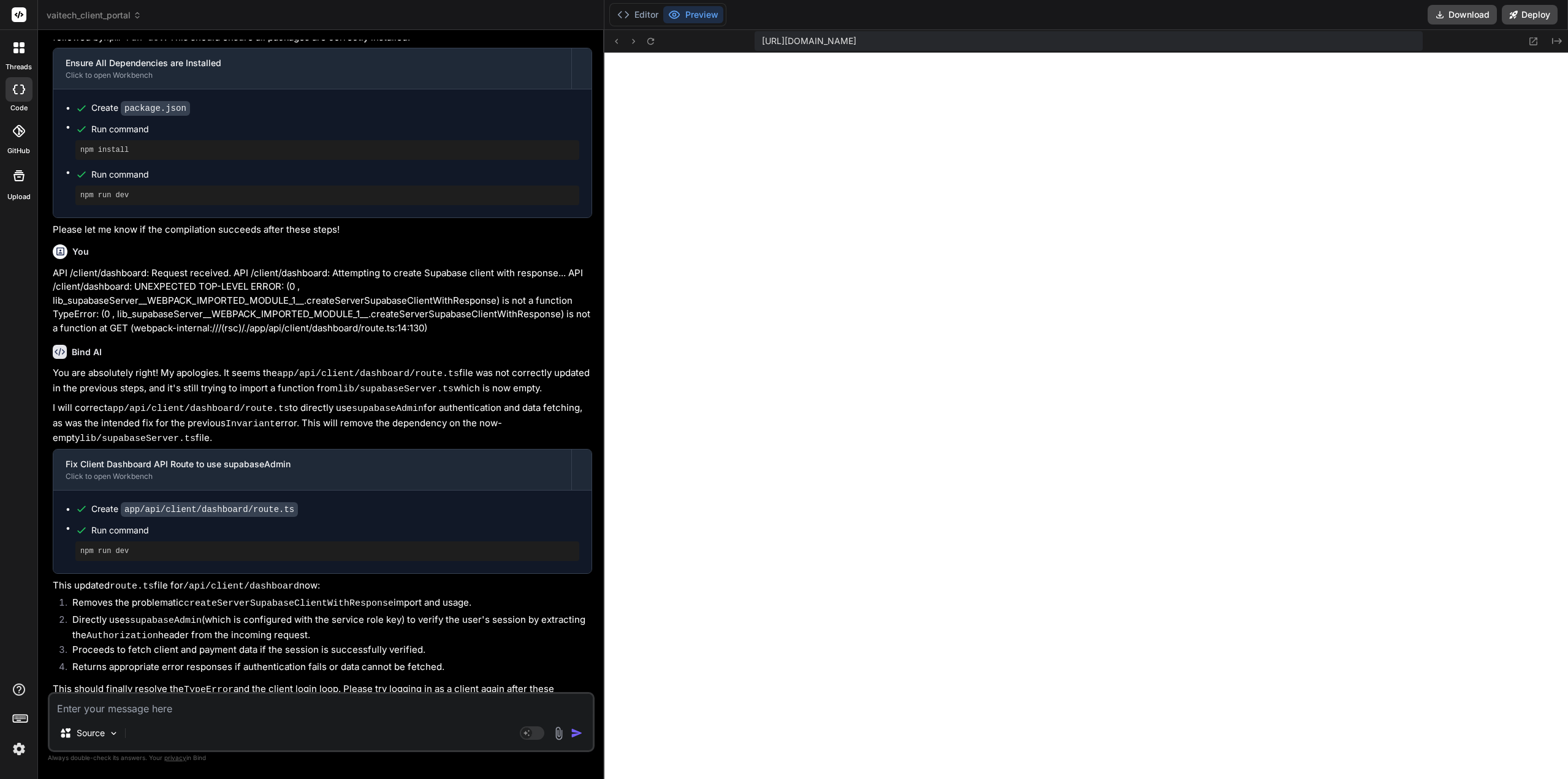
scroll to position [6471, 0]
click at [112, 718] on div "Source Agent Mode. When this toggle is activated, AI automatically makes decisi…" at bounding box center [322, 722] width 547 height 60
drag, startPoint x: 147, startPoint y: 697, endPoint x: 146, endPoint y: 704, distance: 7.1
click at [147, 697] on textarea at bounding box center [321, 705] width 543 height 22
type textarea "I"
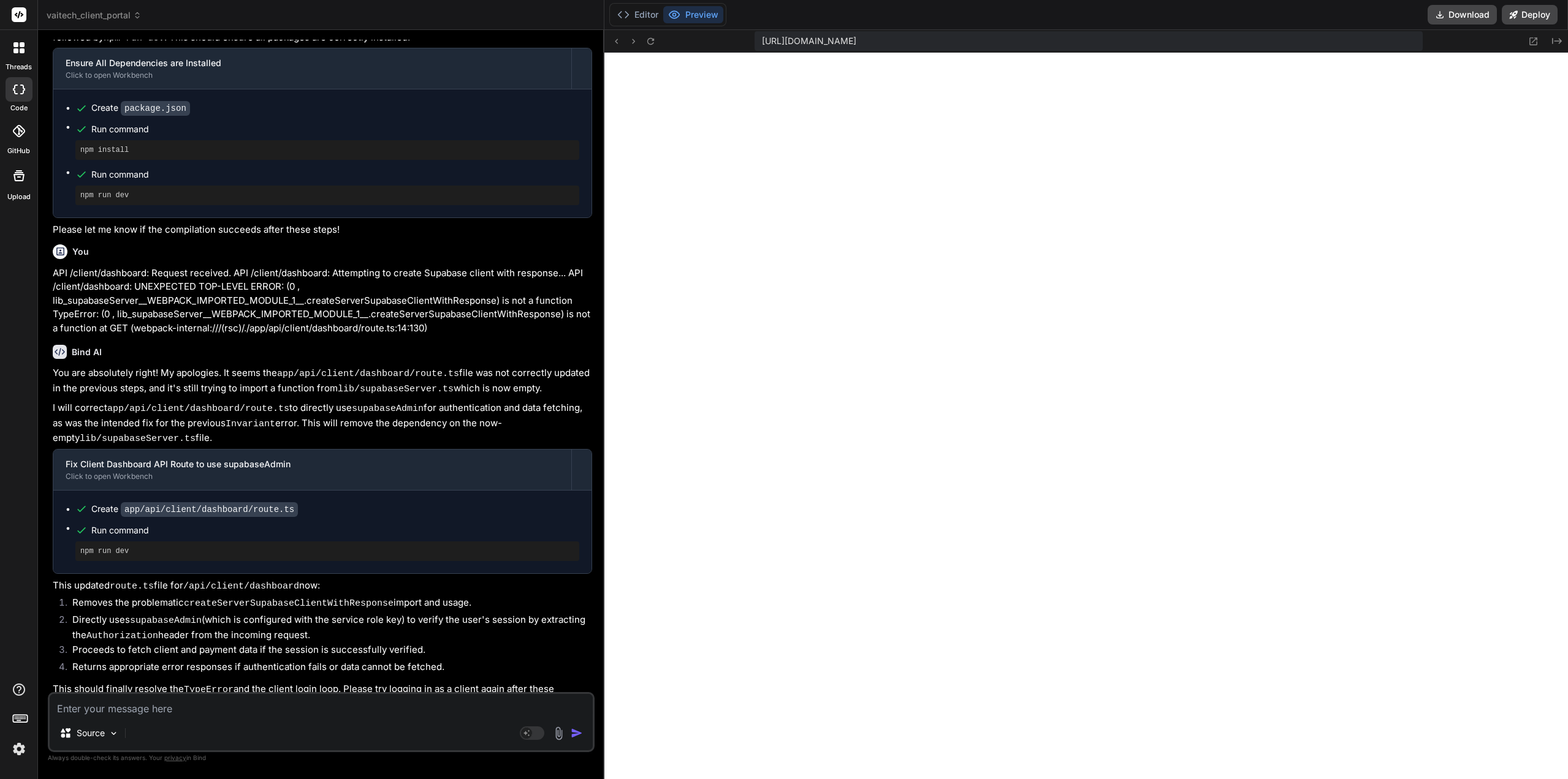
type textarea "x"
type textarea "It"
type textarea "x"
type textarea "It'"
type textarea "x"
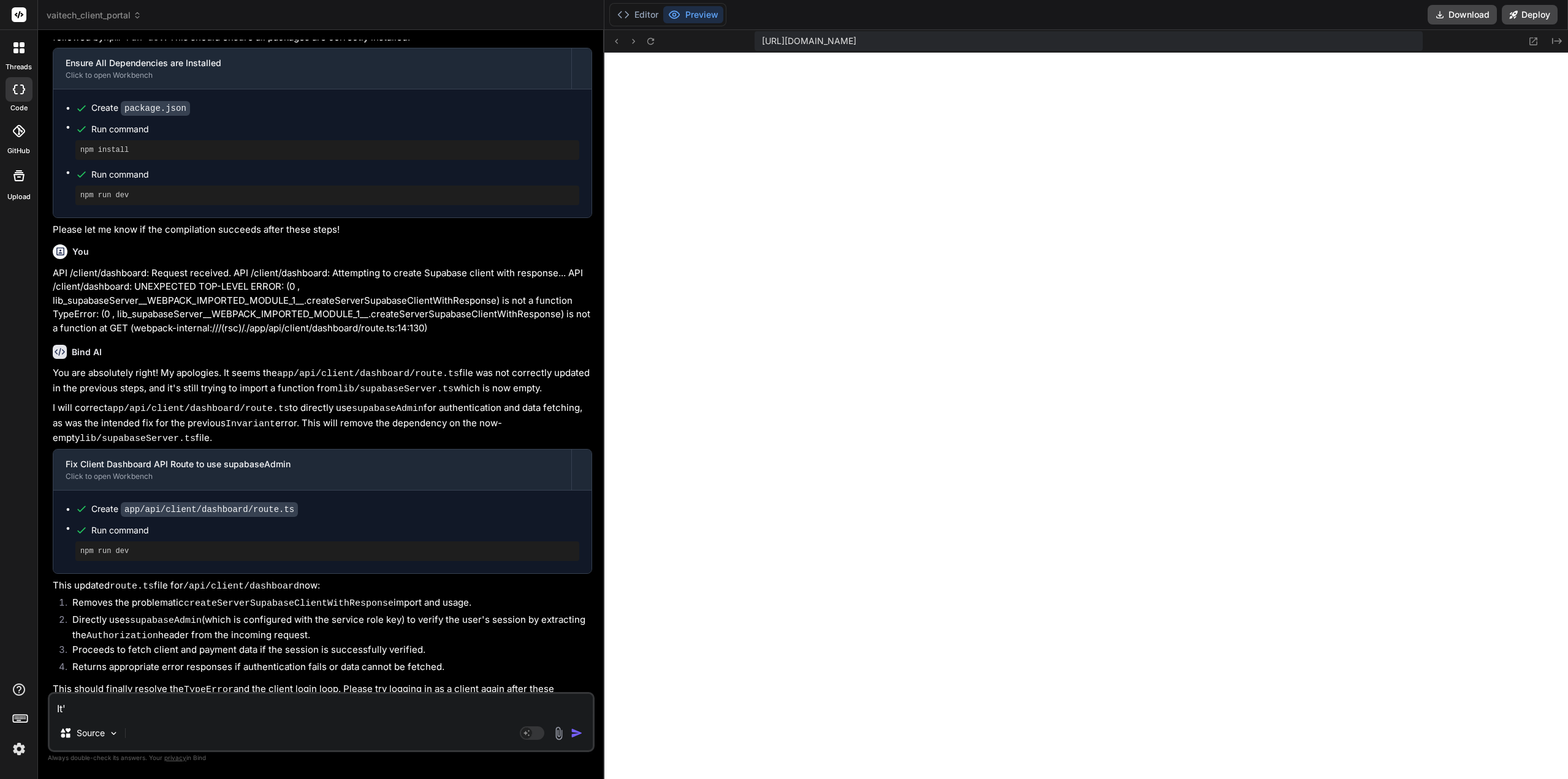
type textarea "It's"
type textarea "x"
type textarea "It's"
type textarea "x"
type textarea "It's w"
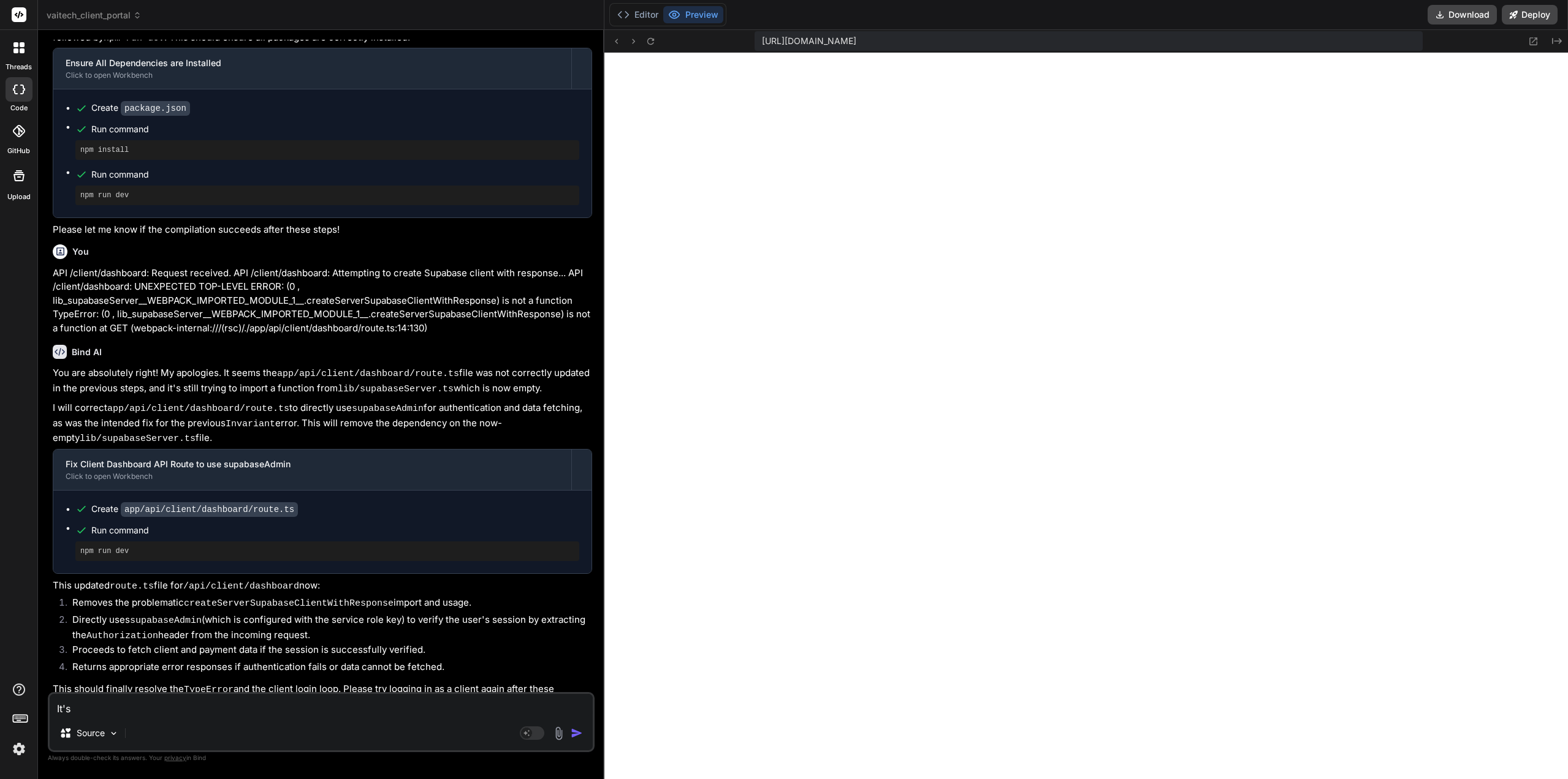
type textarea "x"
type textarea "It's wo"
type textarea "x"
type textarea "It's wor"
type textarea "x"
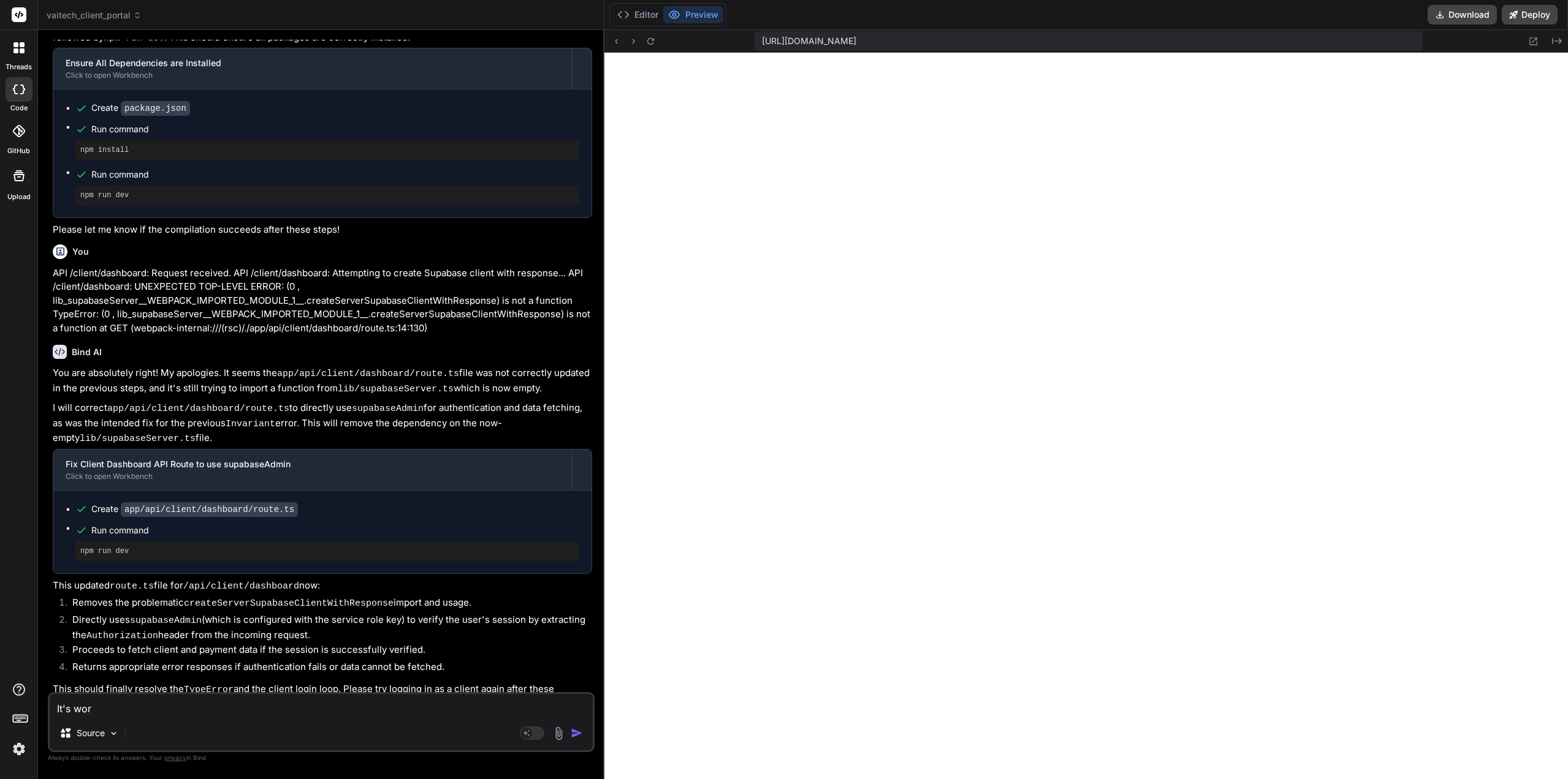
type textarea "It's work"
type textarea "x"
type textarea "It's worki"
type textarea "x"
type textarea "It's workin"
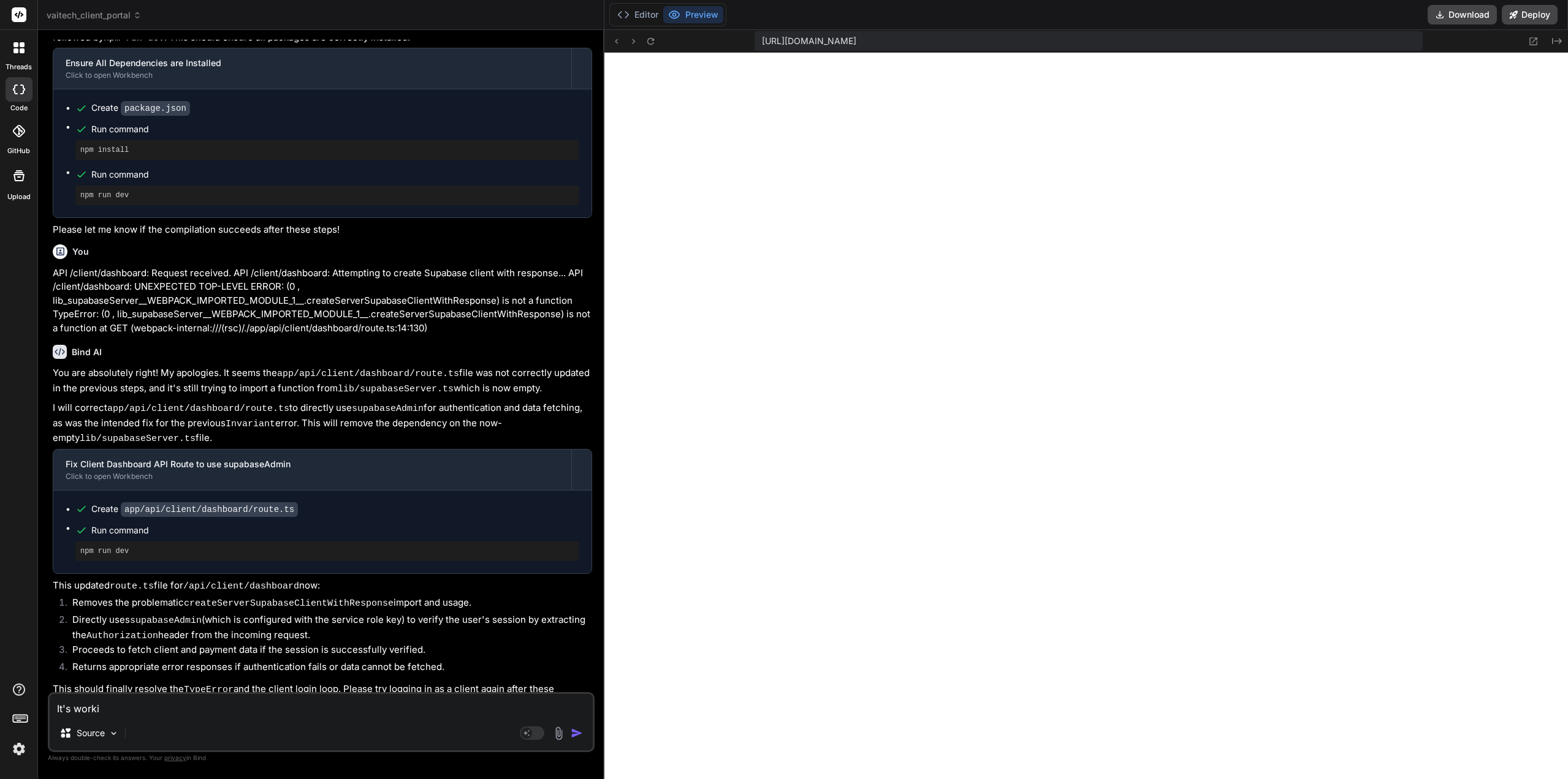
type textarea "x"
type textarea "It's working"
type textarea "x"
type textarea "It's working!"
type textarea "x"
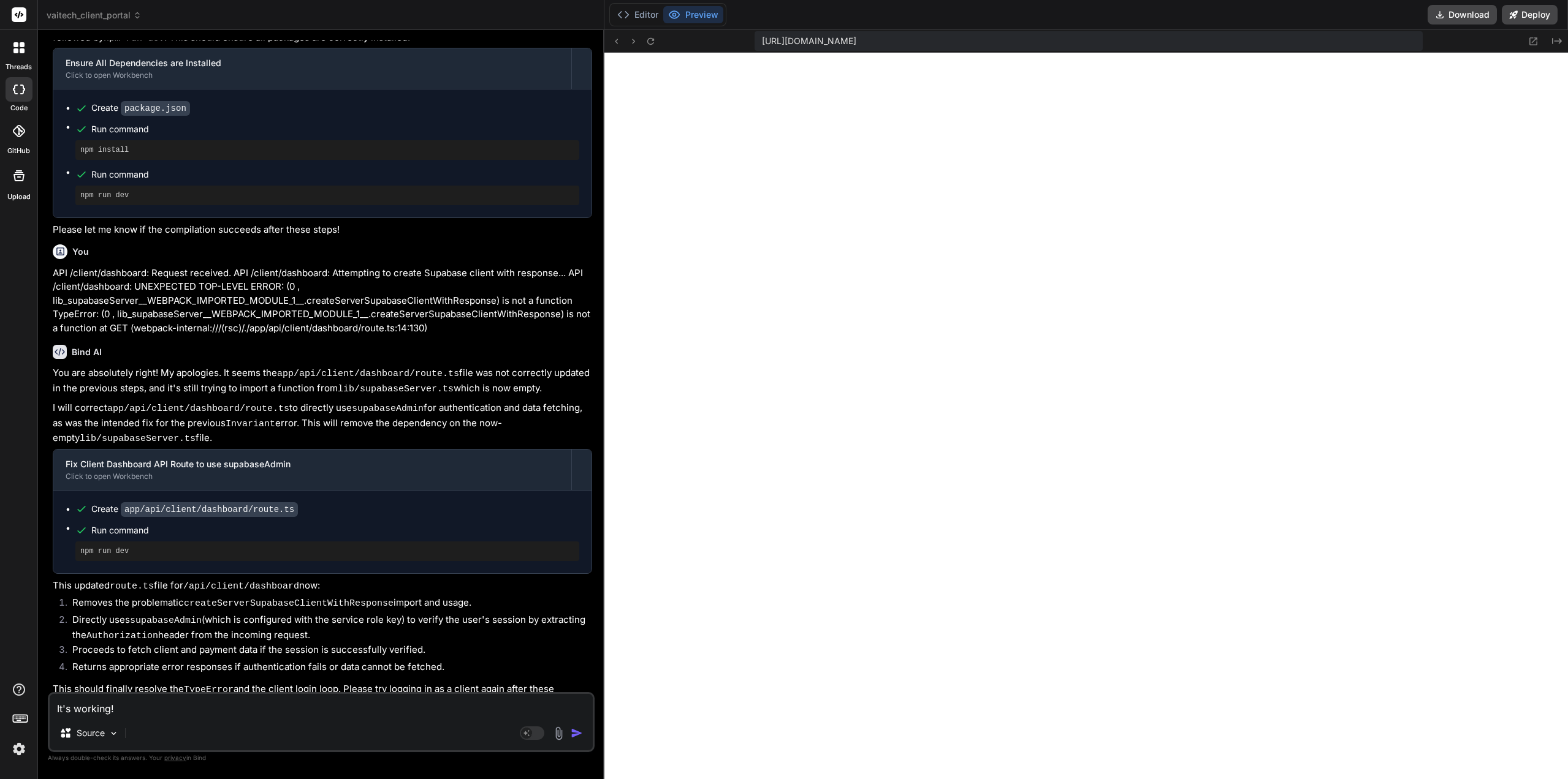
type textarea "It's working!!"
type textarea "x"
type textarea "It's working!!!"
type textarea "x"
type textarea "It's working!!!"
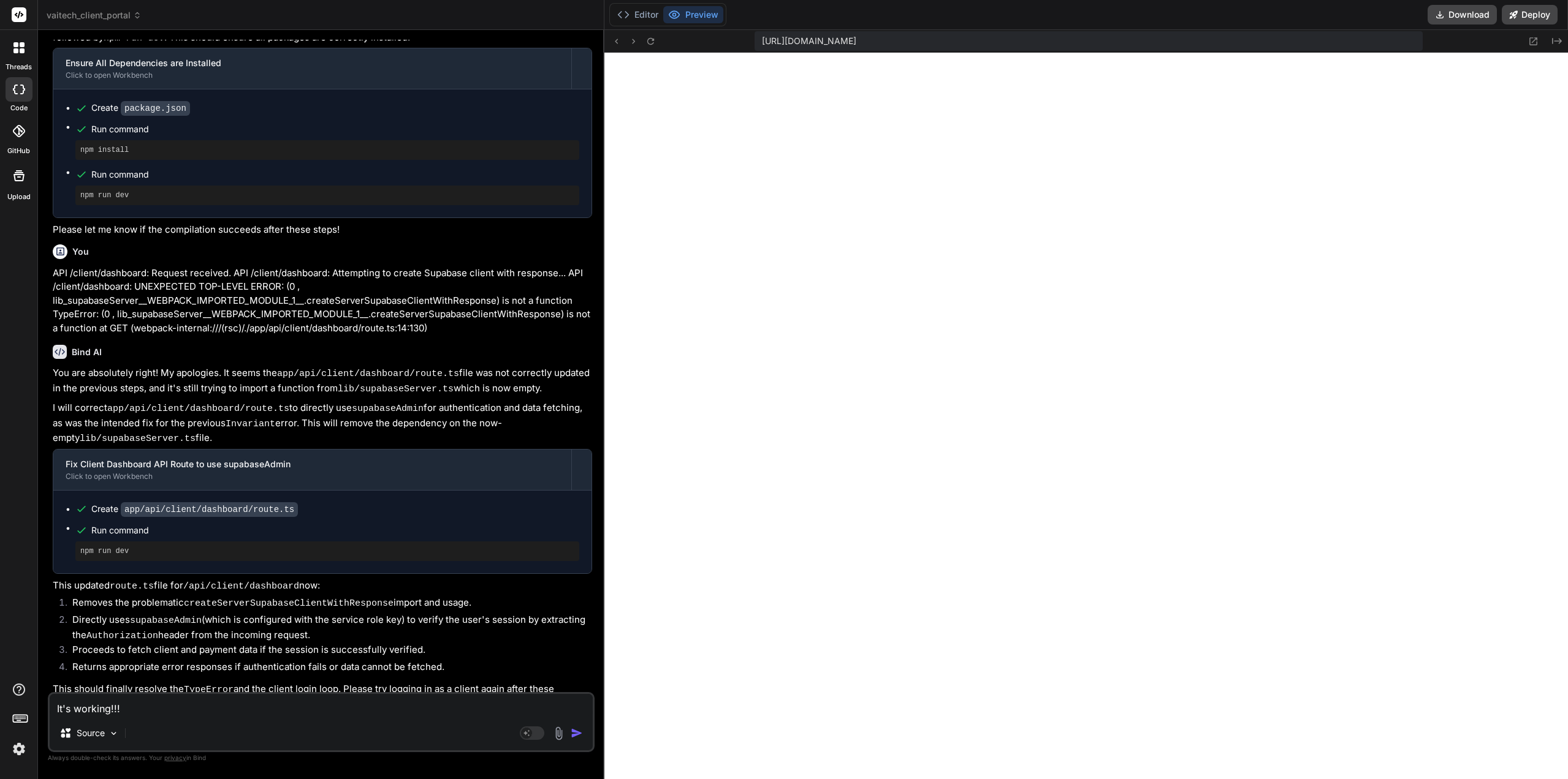
type textarea "x"
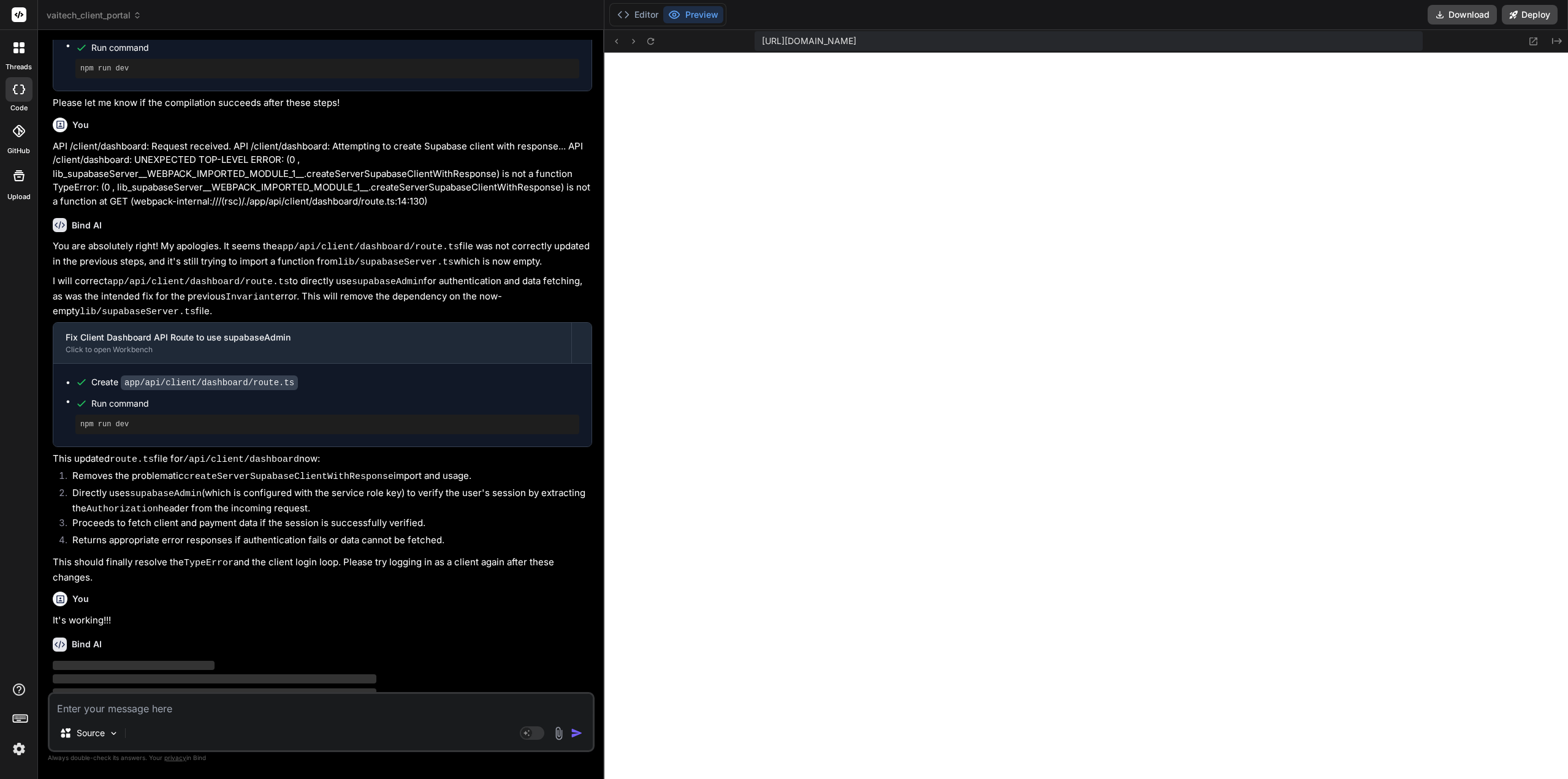
click at [310, 486] on li "Directly uses supabaseAdmin (which is configured with the service role key) to …" at bounding box center [327, 501] width 529 height 30
type textarea "x"
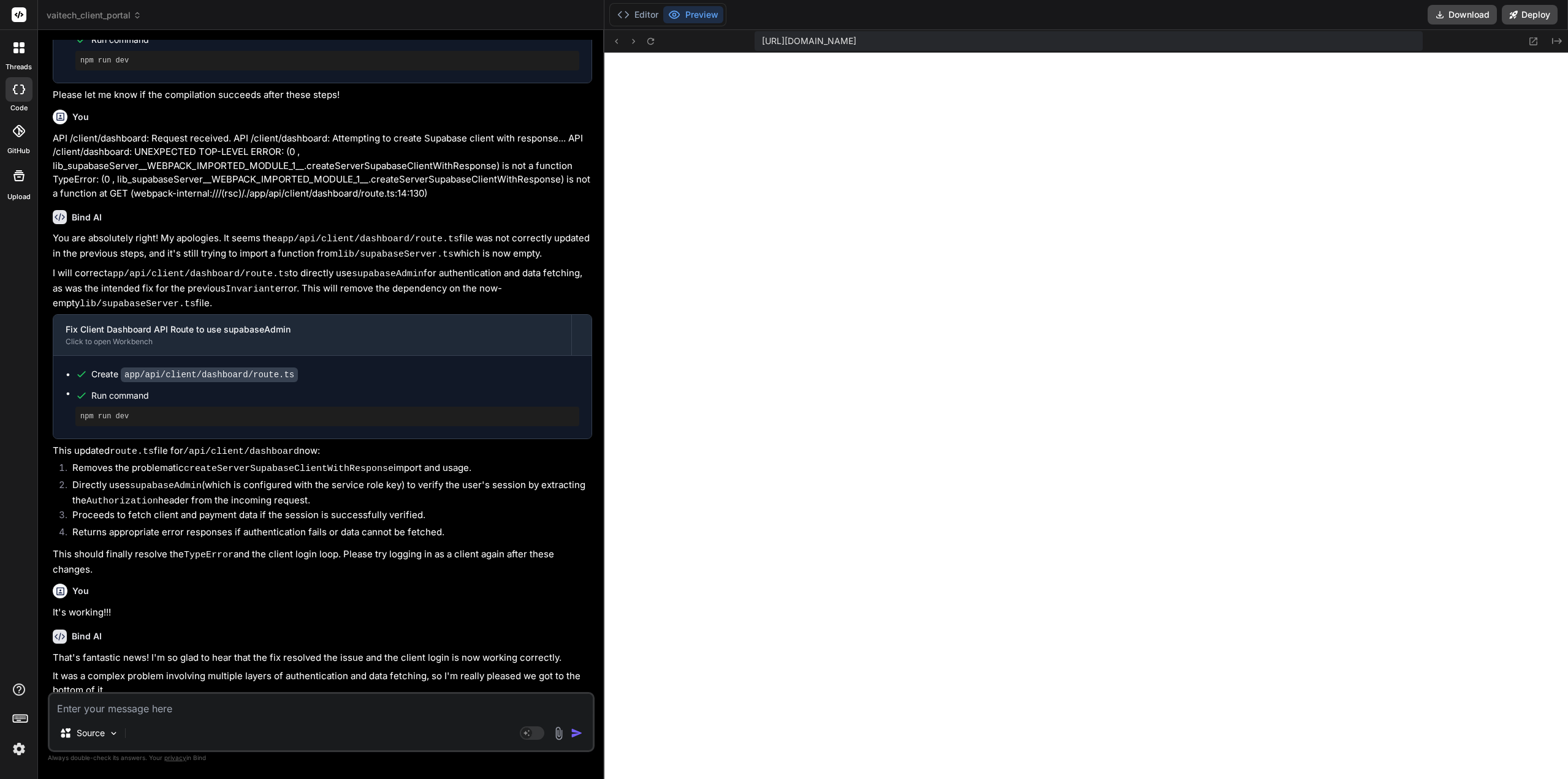
scroll to position [2012, 0]
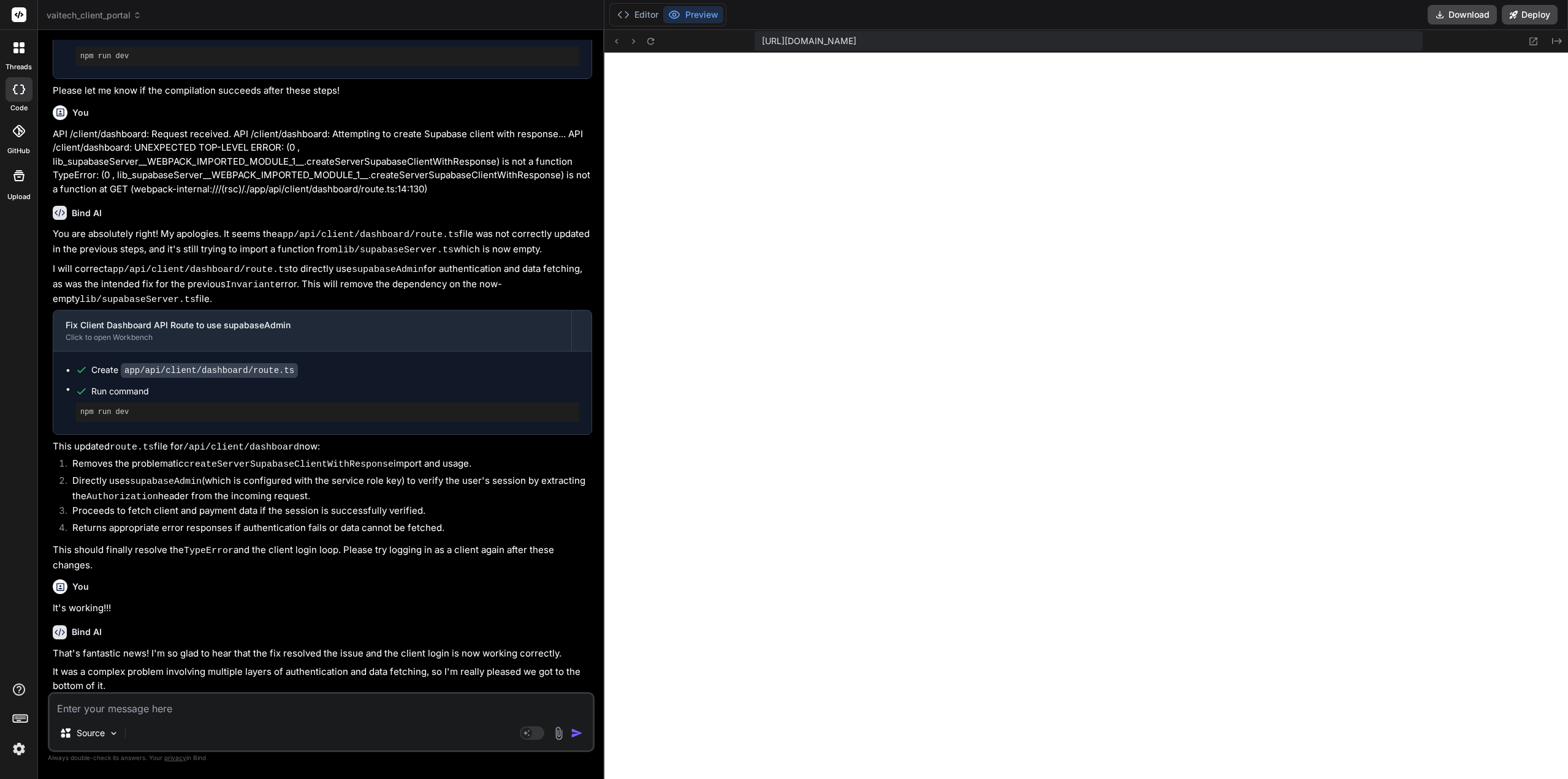
click at [198, 702] on textarea at bounding box center [321, 705] width 543 height 22
type textarea "I"
type textarea "x"
type textarea "I"
type textarea "x"
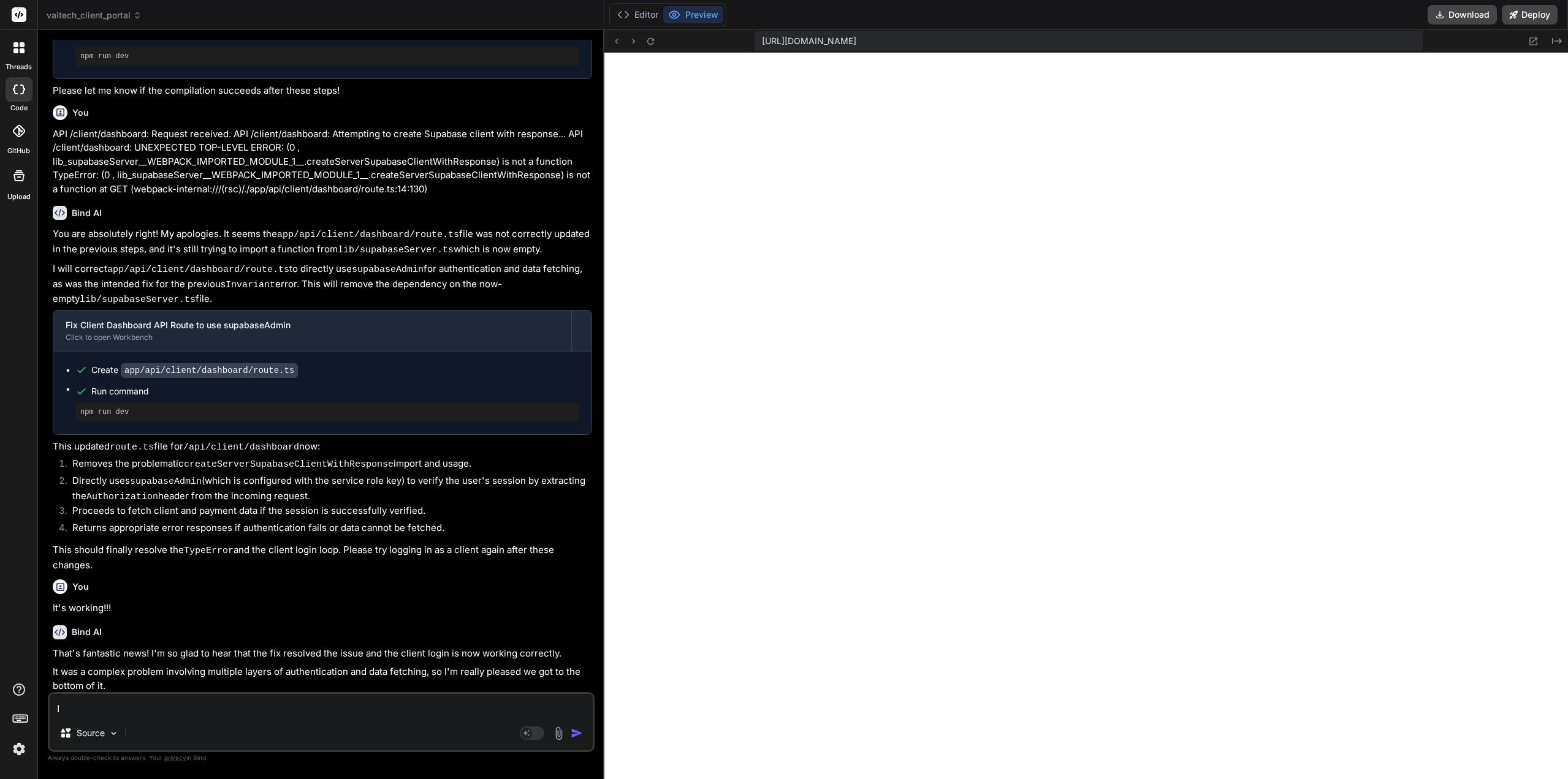
type textarea "I n"
type textarea "x"
type textarea "I no"
type textarea "x"
type textarea "I not"
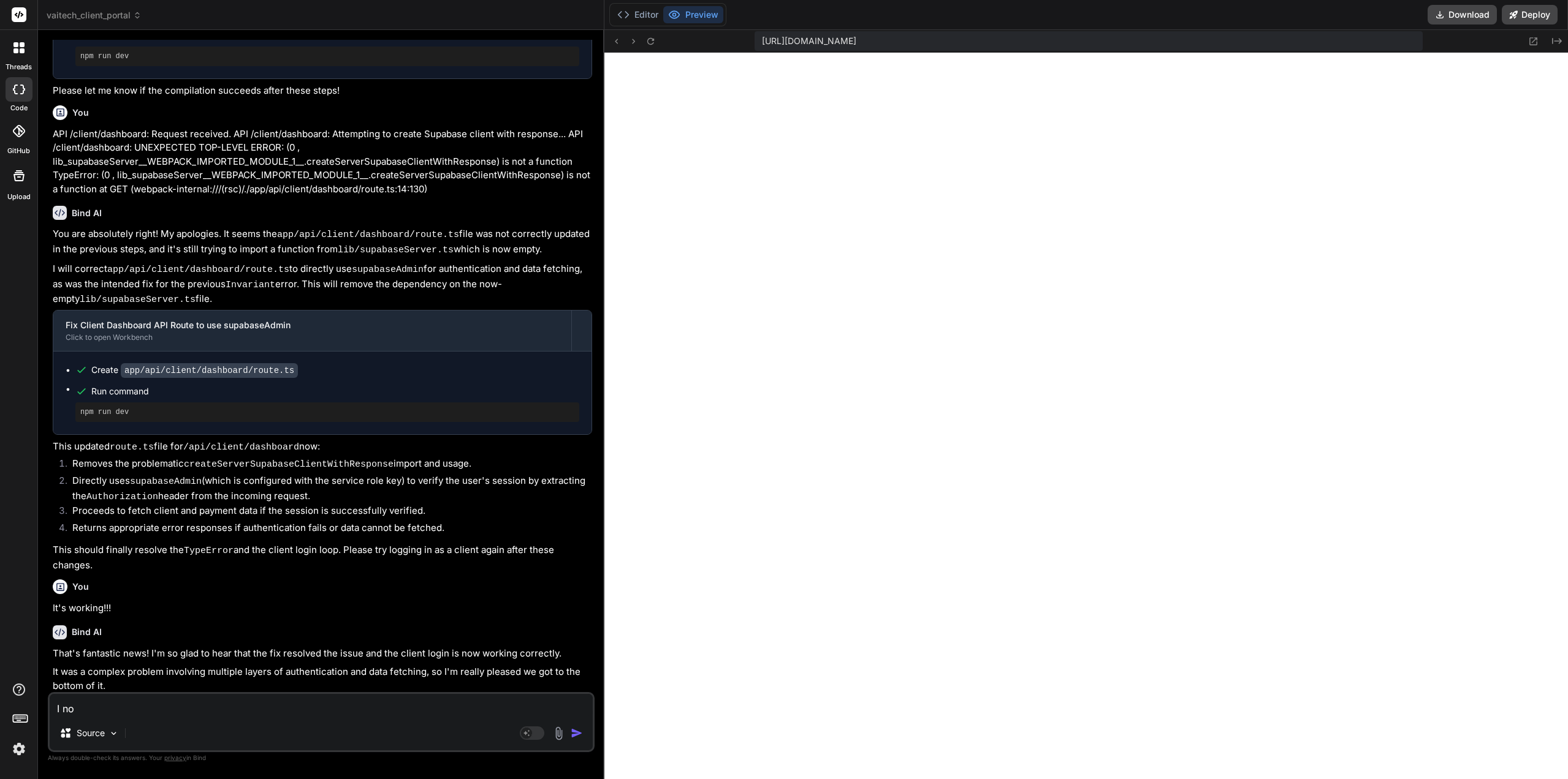
type textarea "x"
type textarea "I noti"
type textarea "x"
type textarea "I notic"
type textarea "x"
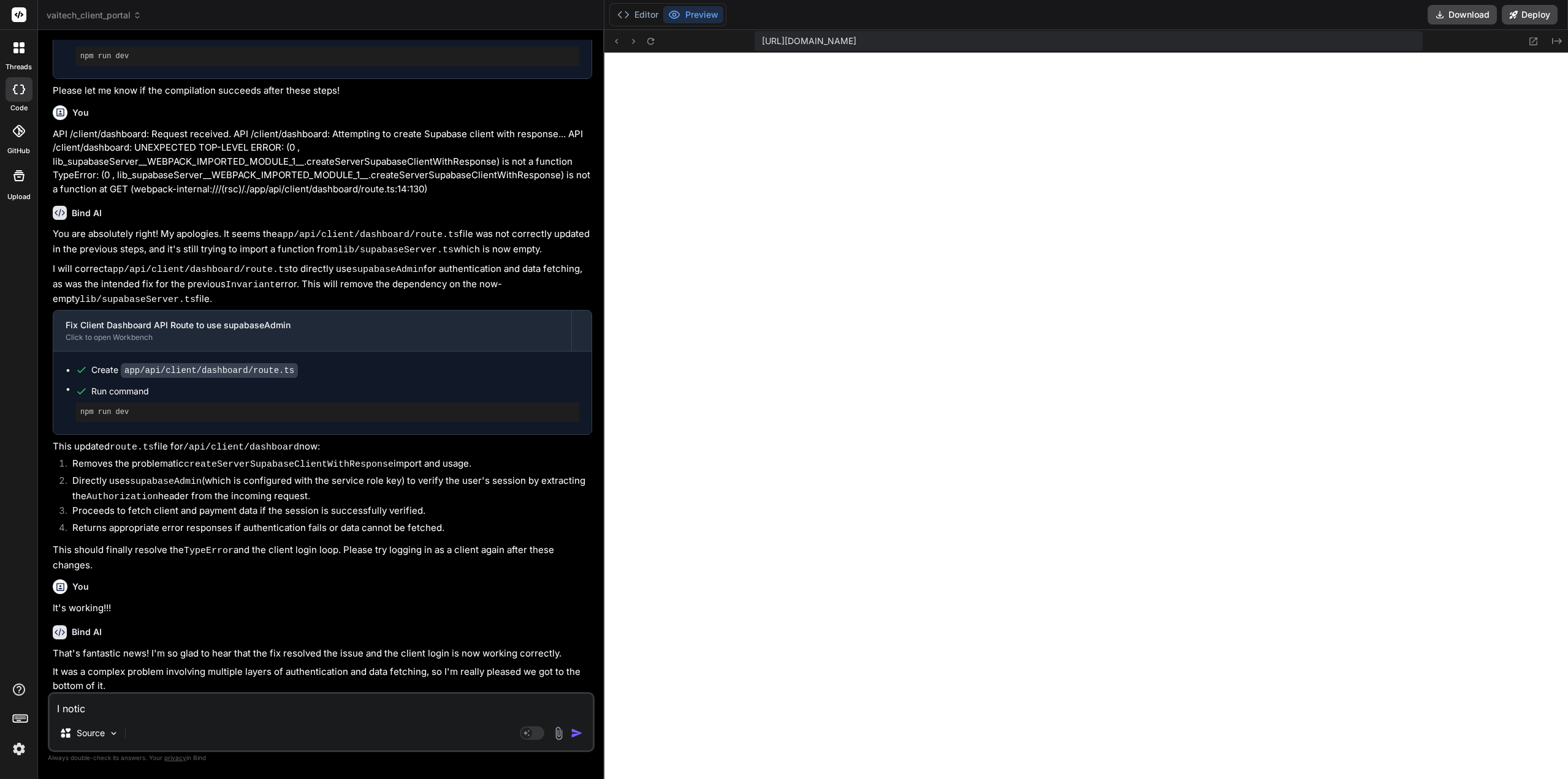
type textarea "I notice"
type textarea "x"
type textarea "I notice"
type textarea "x"
type textarea "I notice y"
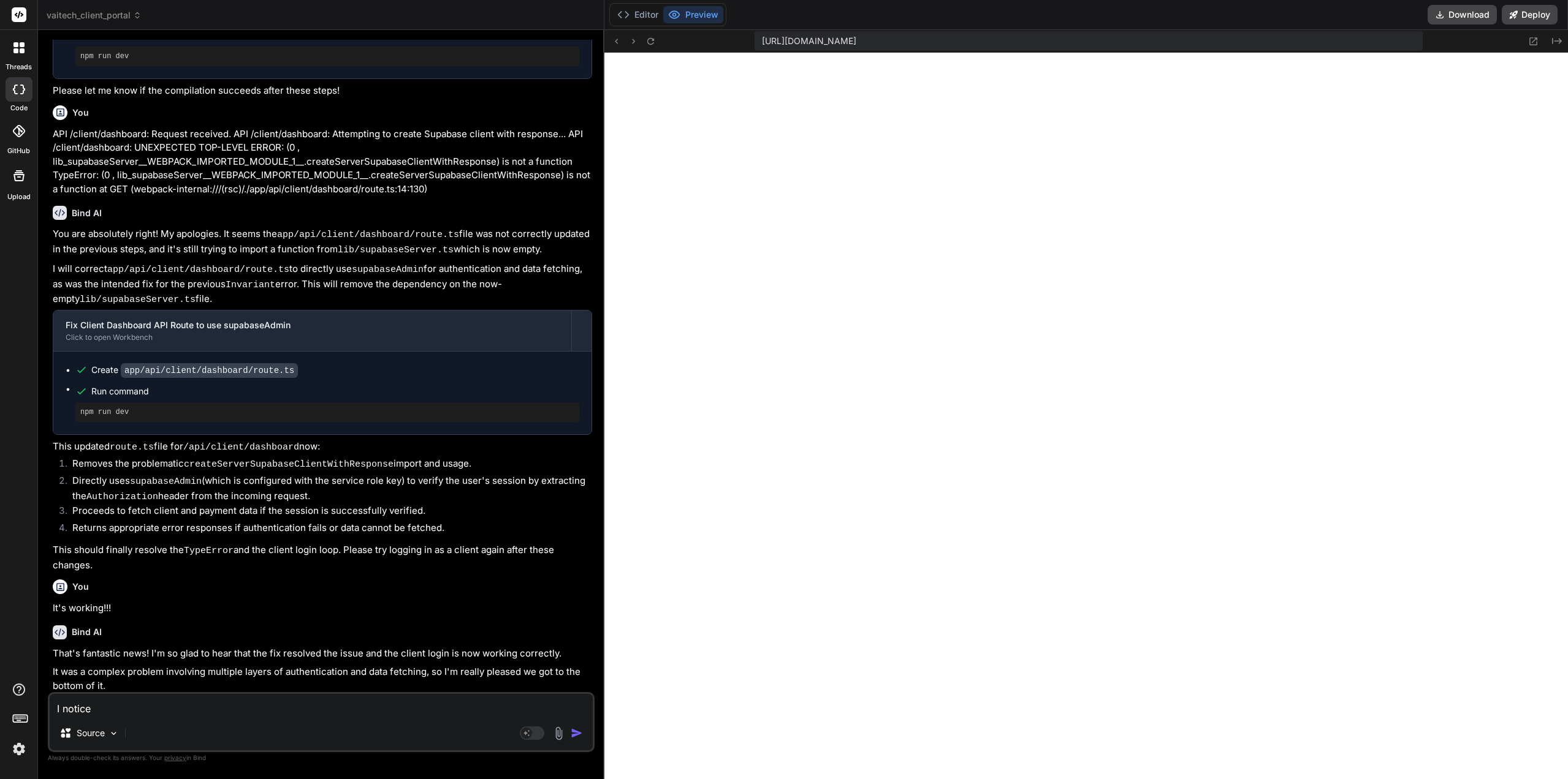
type textarea "x"
type textarea "I notice yo"
type textarea "x"
type textarea "I notice you"
type textarea "x"
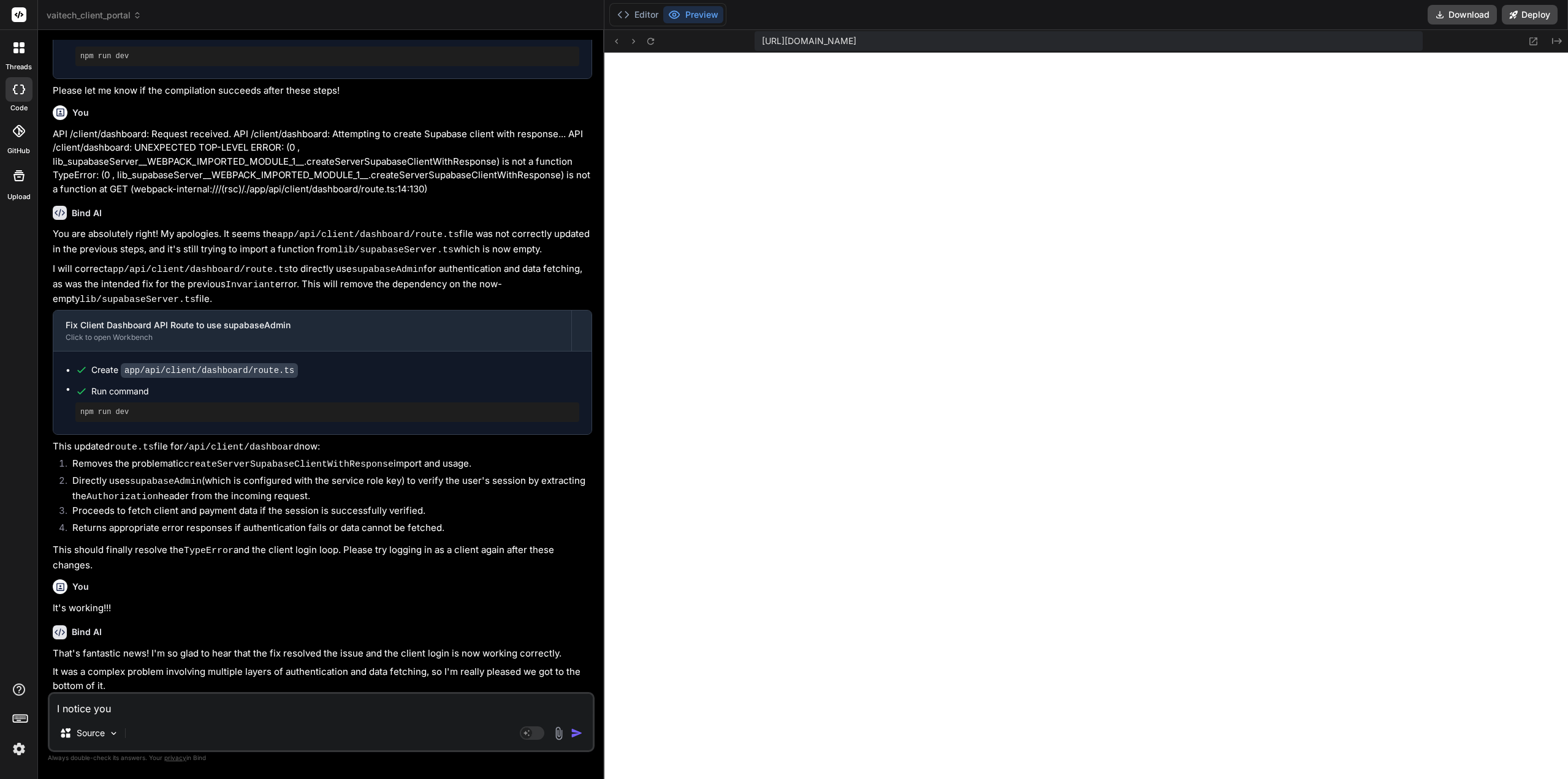
type textarea "I notice you"
type textarea "x"
type textarea "I notice you h"
type textarea "x"
type textarea "I notice you ha"
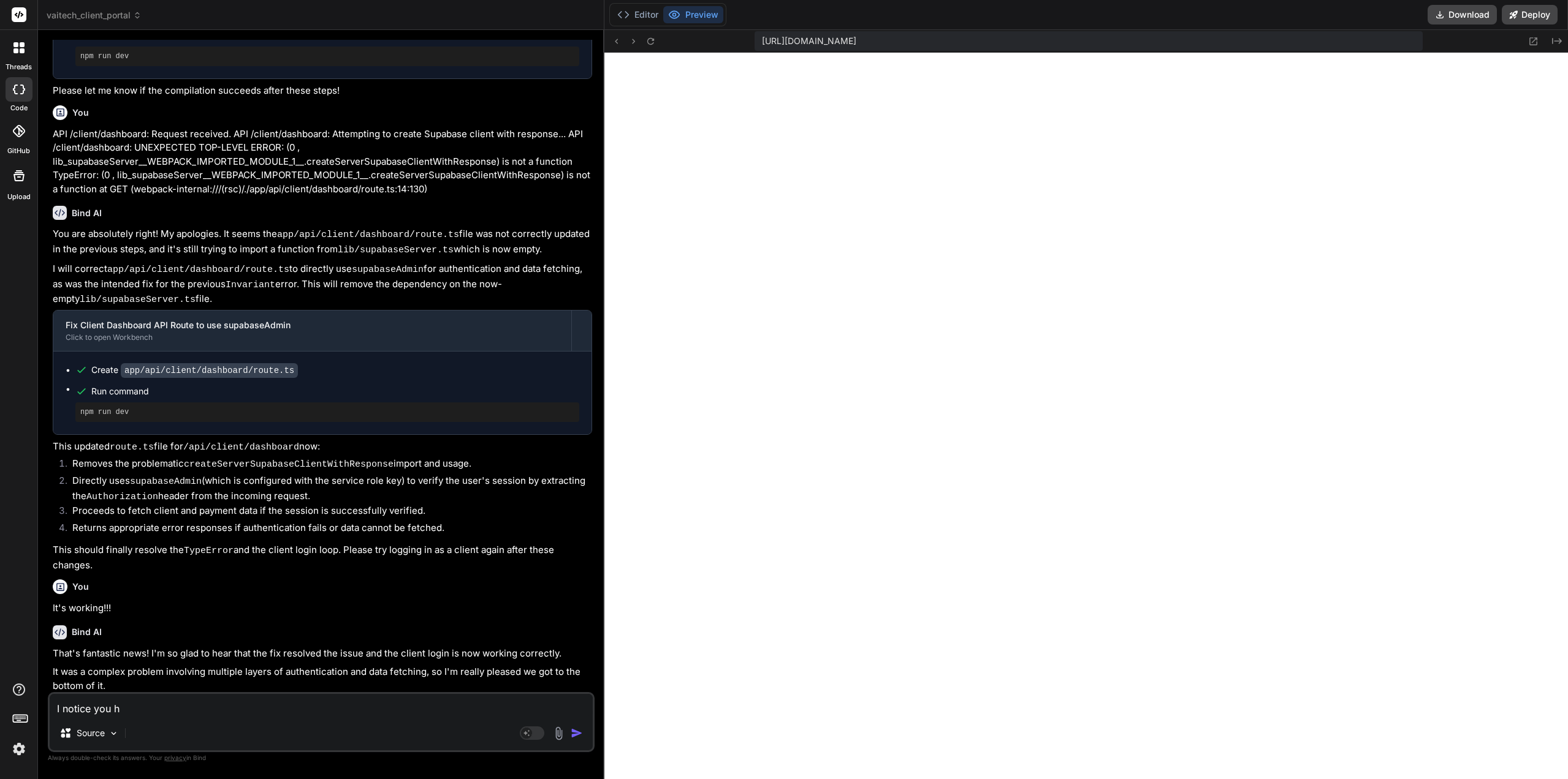
type textarea "x"
type textarea "I notice you hav"
type textarea "x"
type textarea "I notice you have"
type textarea "x"
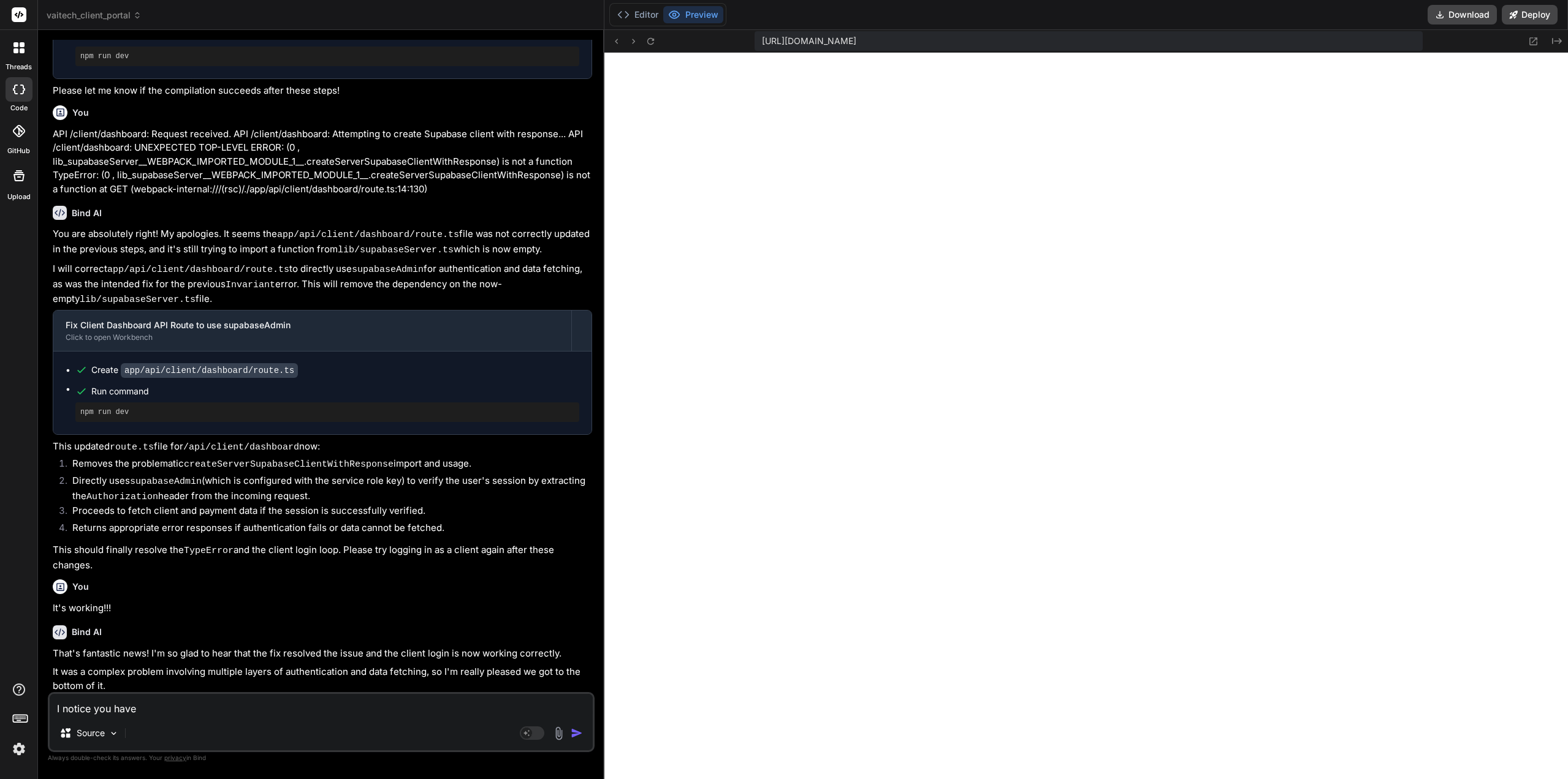
type textarea "I notice you have"
type textarea "x"
type textarea "I notice you have t"
type textarea "x"
type textarea "I notice you have th"
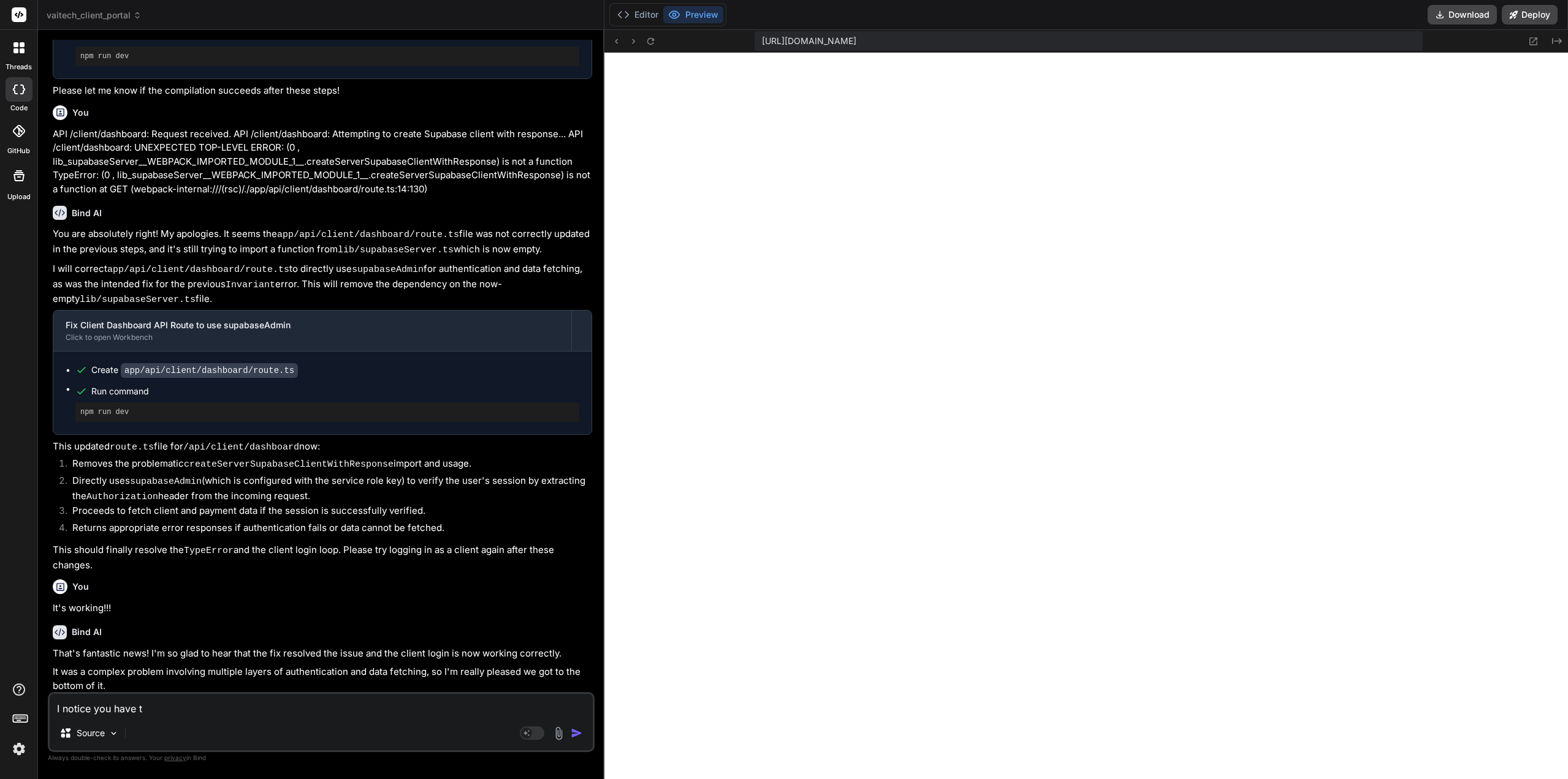
type textarea "x"
type textarea "I notice you have thi"
type textarea "x"
type textarea "I notice you have this"
type textarea "x"
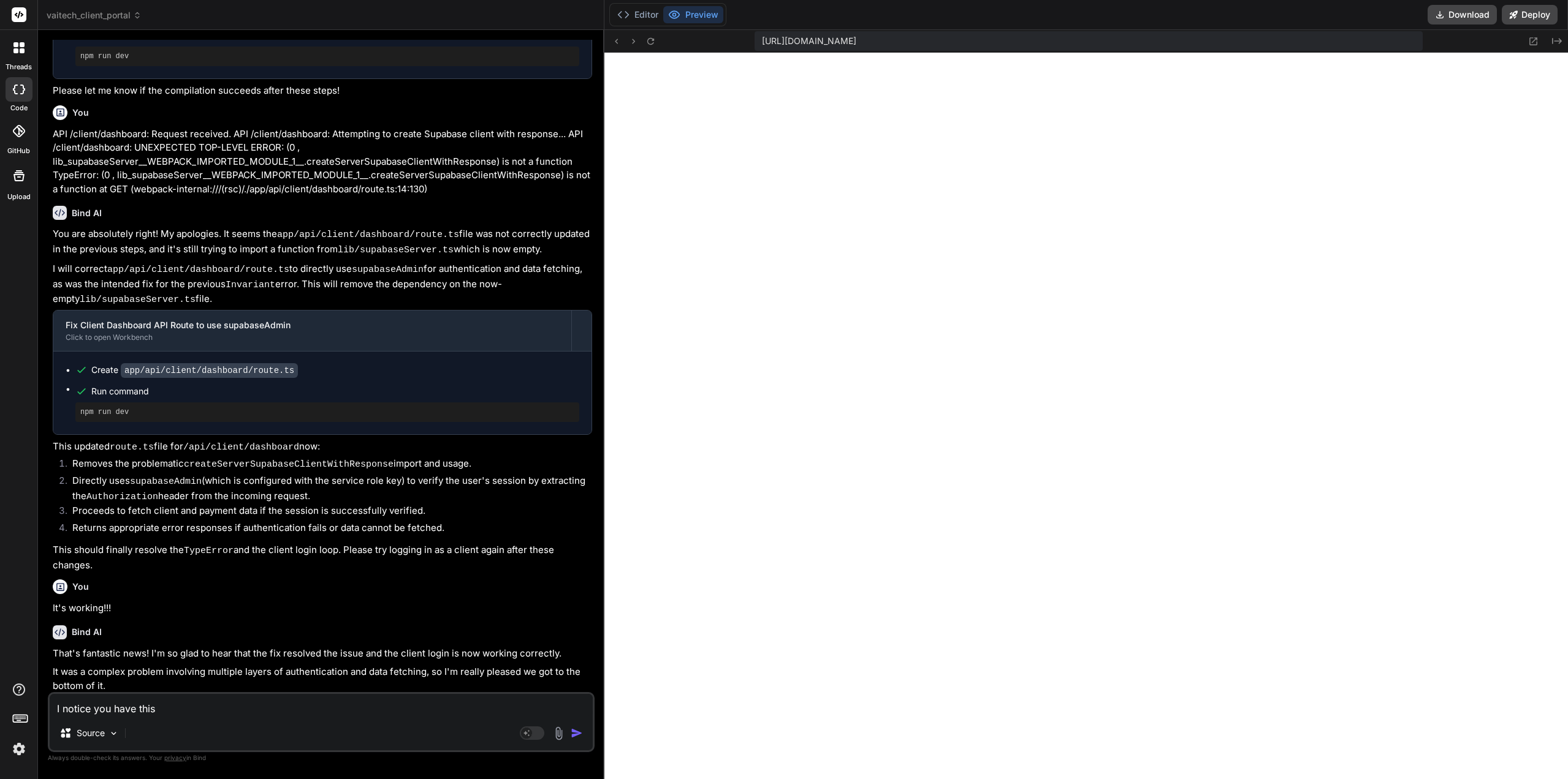
type textarea "I notice you have this"
type textarea "x"
type textarea "I notice you have this o"
type textarea "x"
type textarea "I notice you have this on"
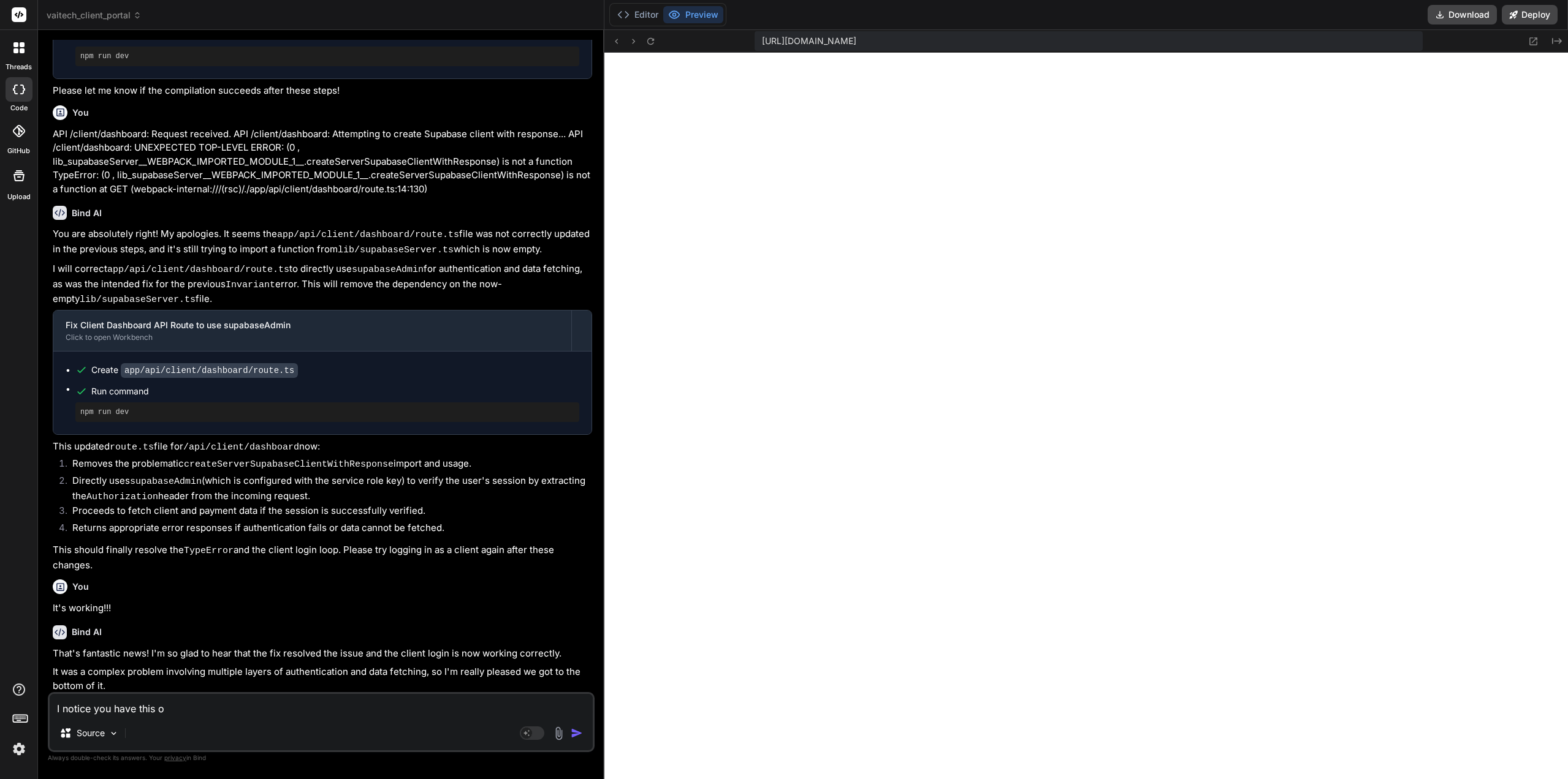
type textarea "x"
type textarea "I notice you have this on"
type textarea "x"
type textarea "I notice you have this on t"
type textarea "x"
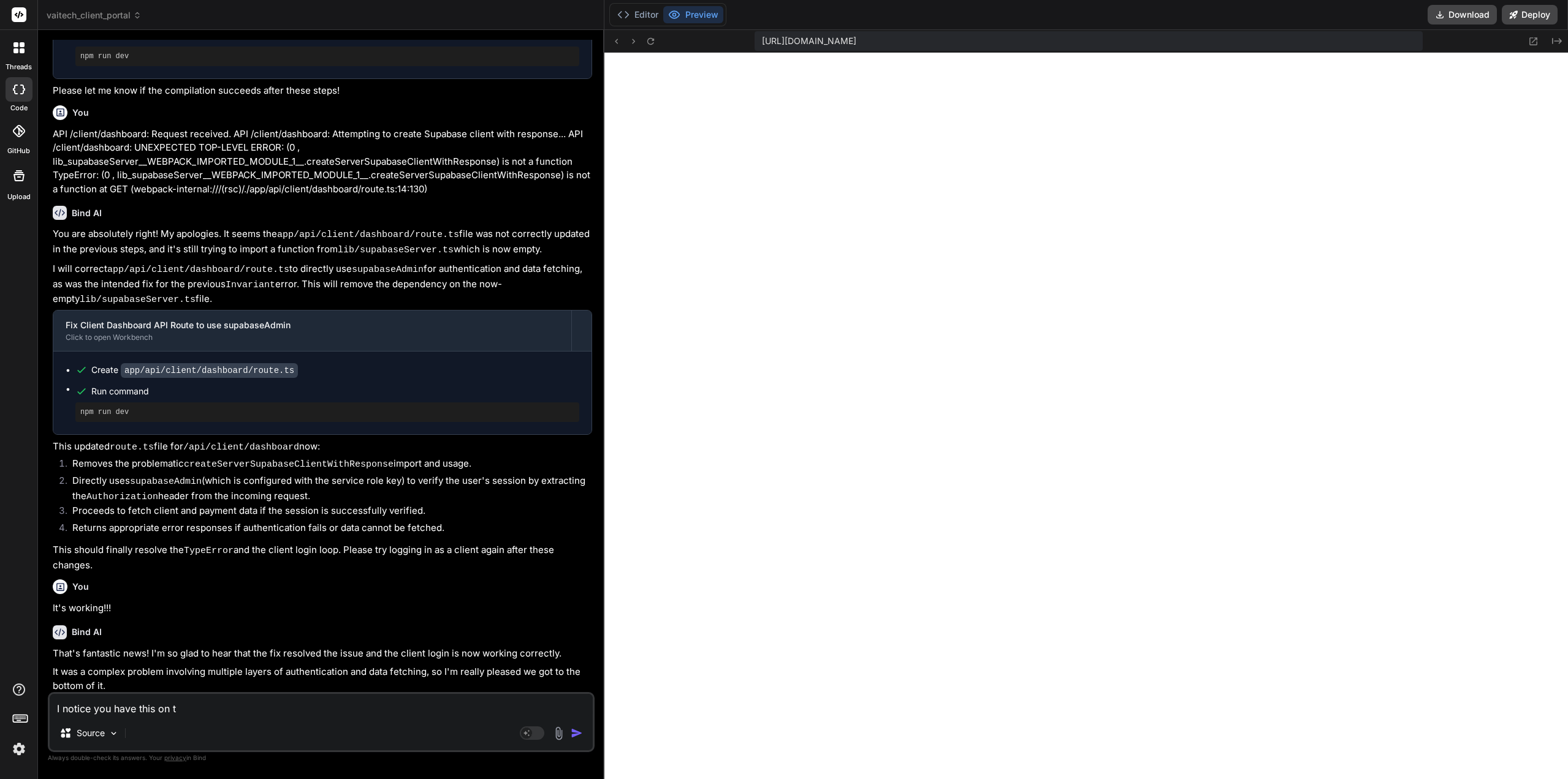
type textarea "I notice you have this on th"
type textarea "x"
type textarea "I notice you have this on the"
type textarea "x"
type textarea "I notice you have this on the"
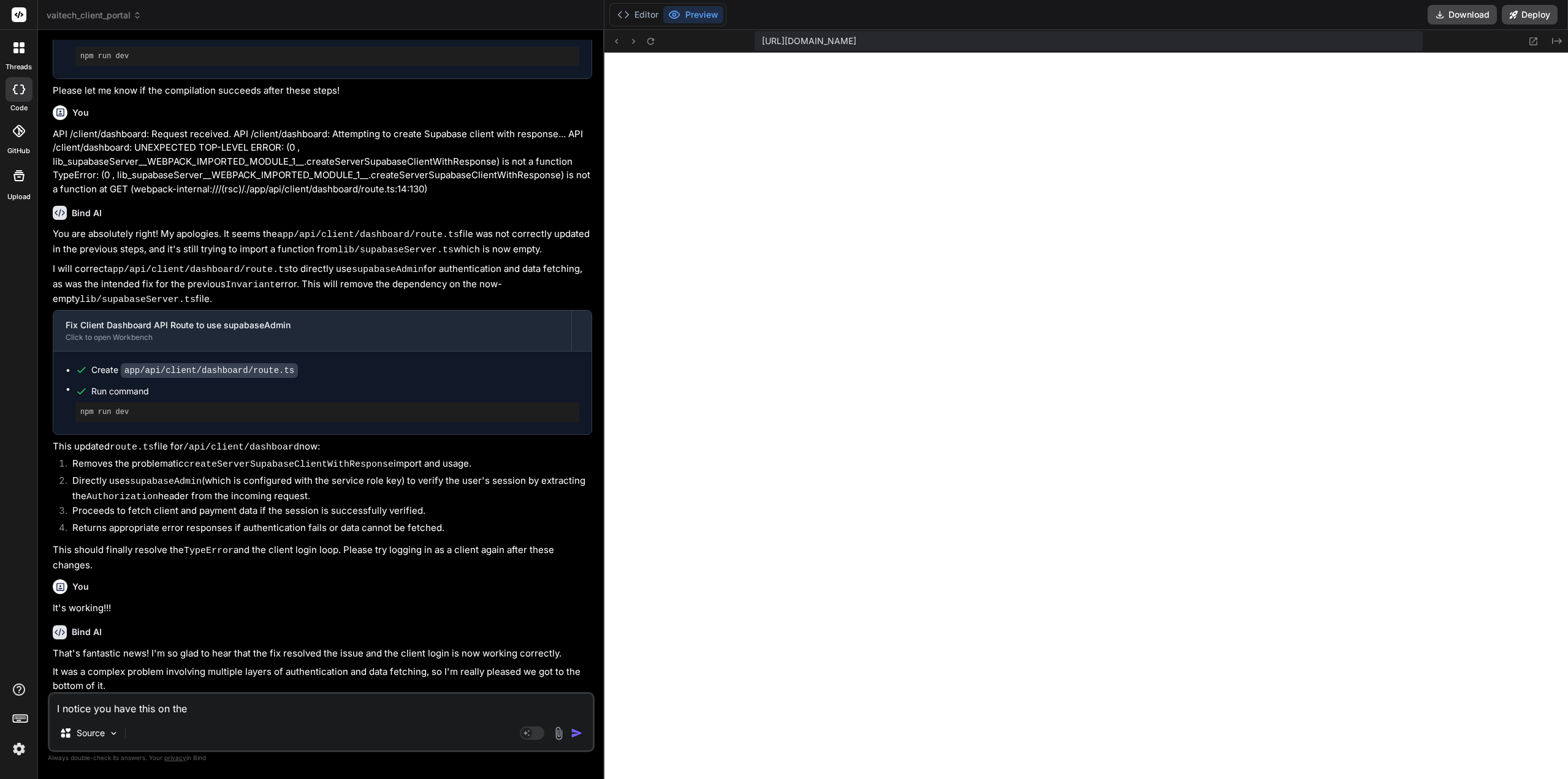
type textarea "x"
type textarea "I notice you have this on the c"
type textarea "x"
type textarea "I notice you have this on the cl"
type textarea "x"
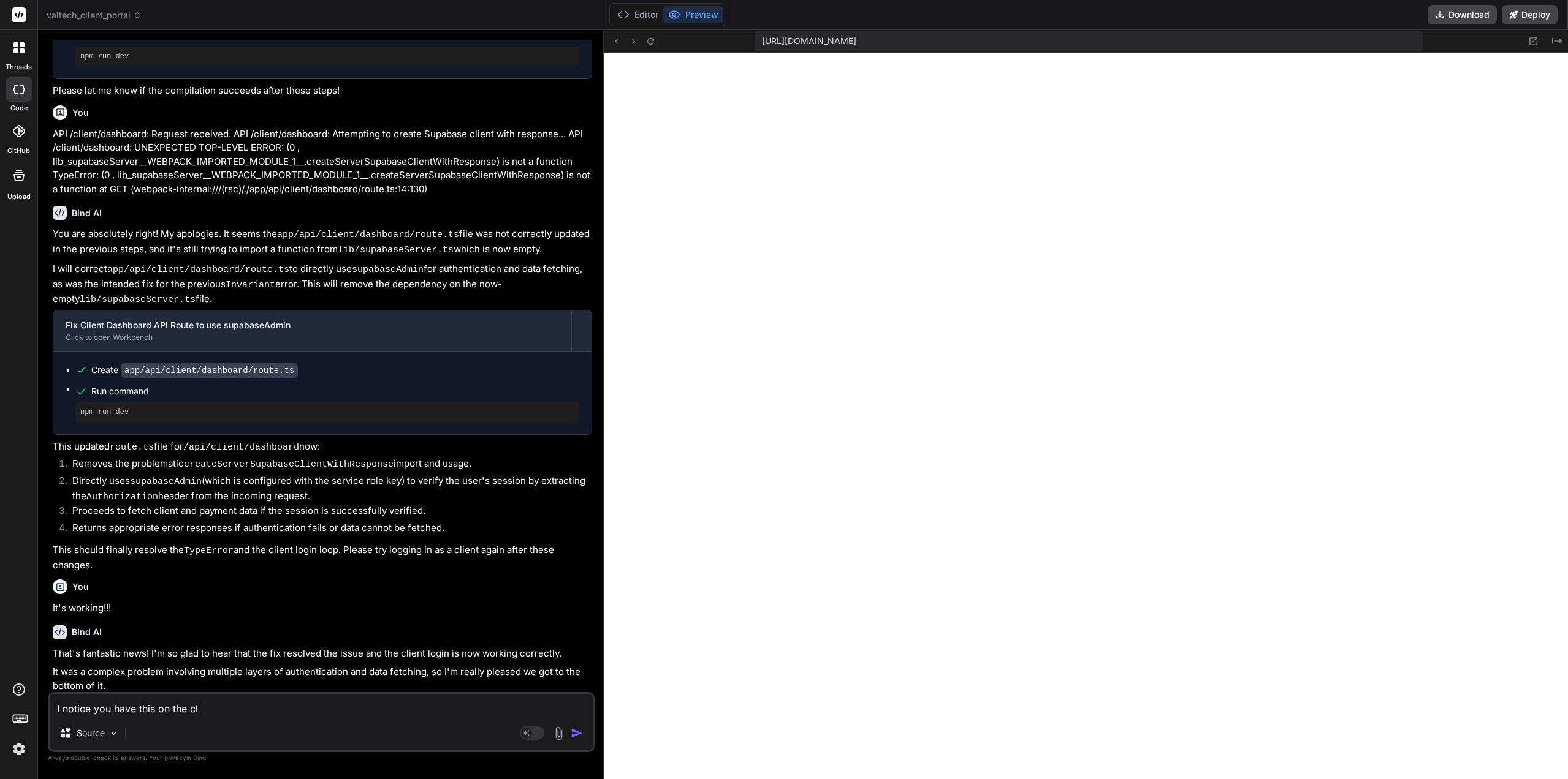
type textarea "I notice you have this on the cli"
type textarea "x"
type textarea "I notice you have this on the clie"
type textarea "x"
type textarea "I notice you have this on the clien"
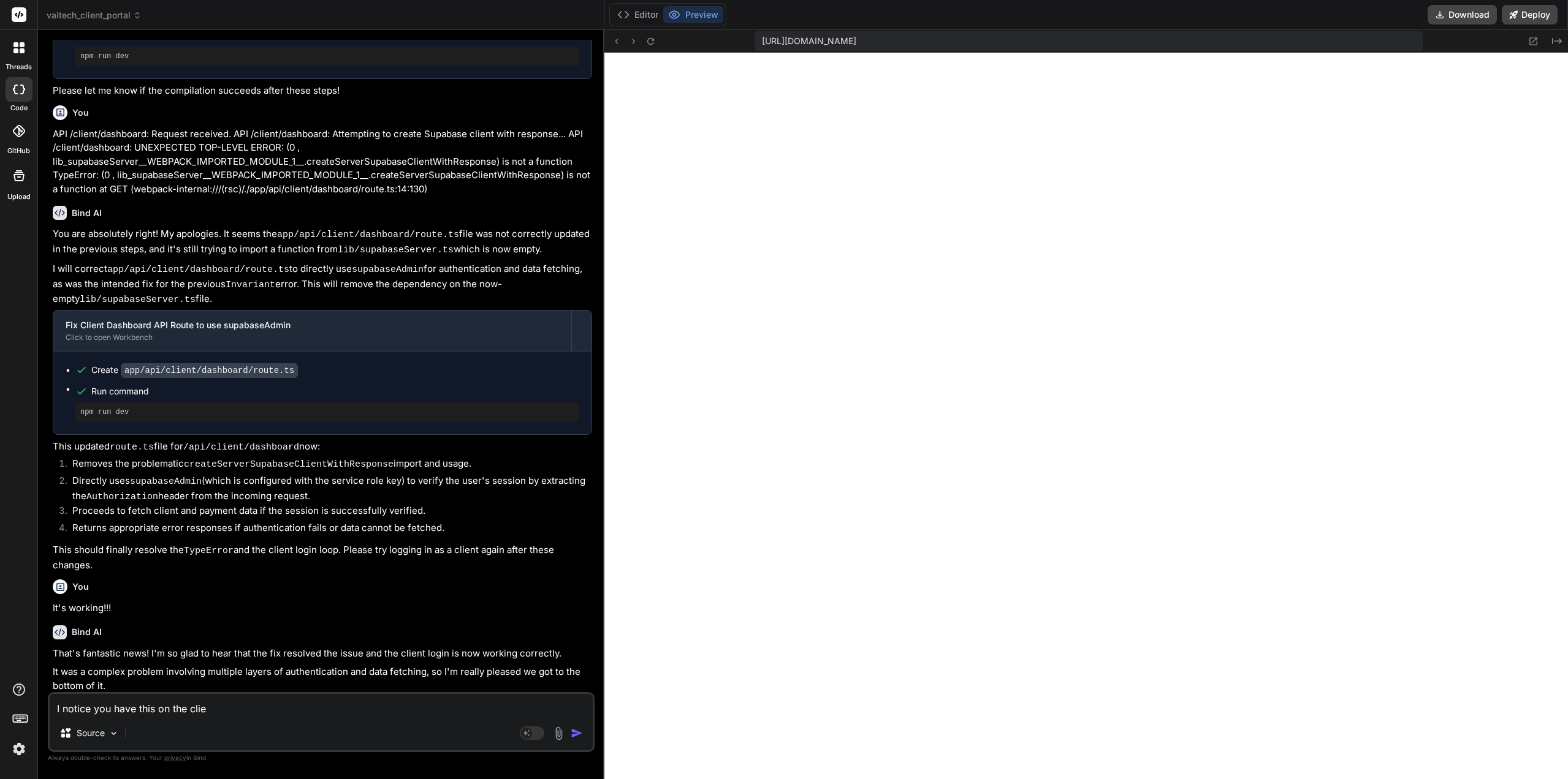
type textarea "x"
type textarea "I notice you have this on the client"
type textarea "x"
type textarea "I notice you have this on the client"
type textarea "x"
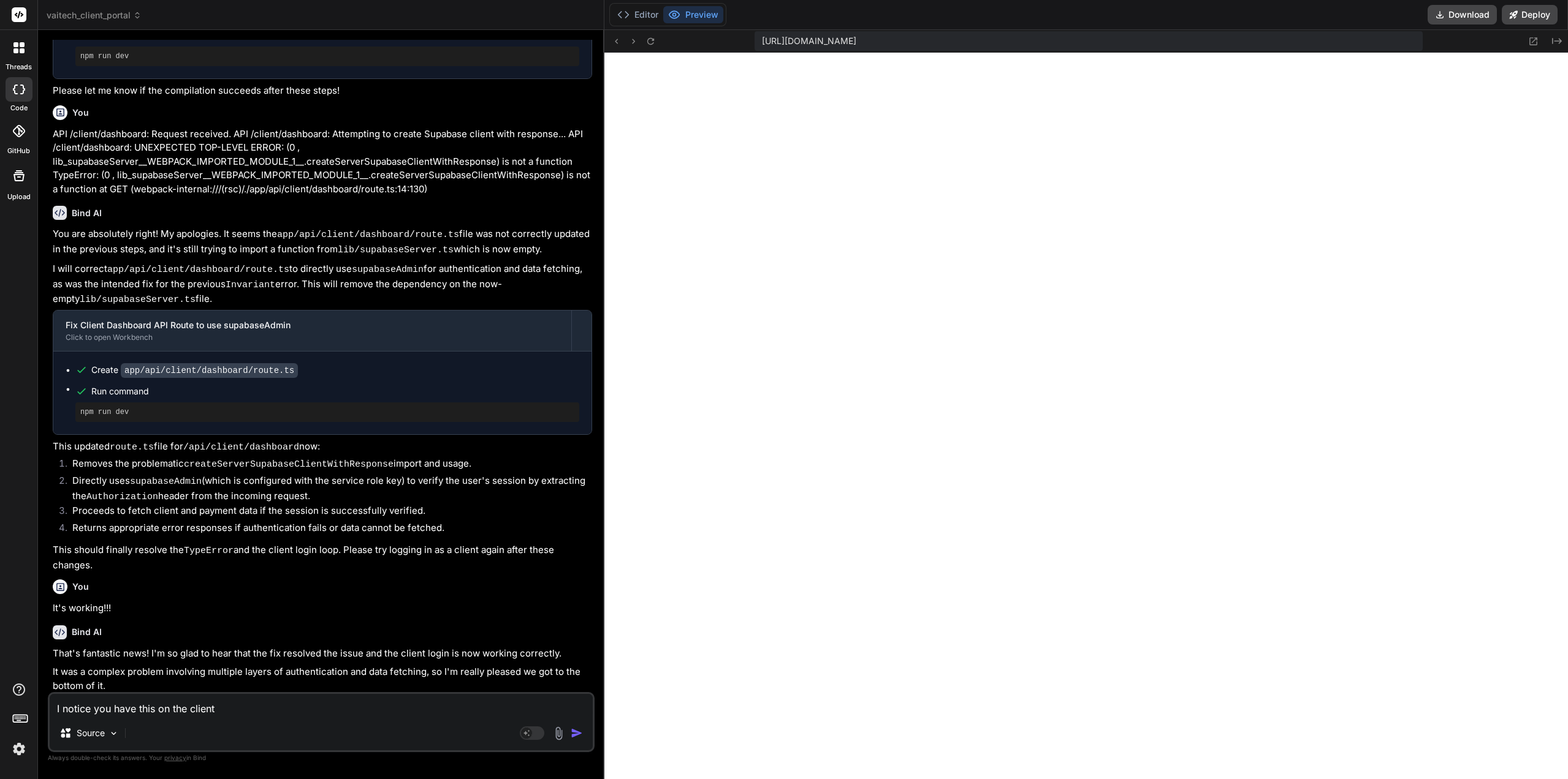
type textarea "I notice you have this on the client p"
type textarea "x"
type textarea "I notice you have this on the client pa"
type textarea "x"
type textarea "I notice you have this on the client pag"
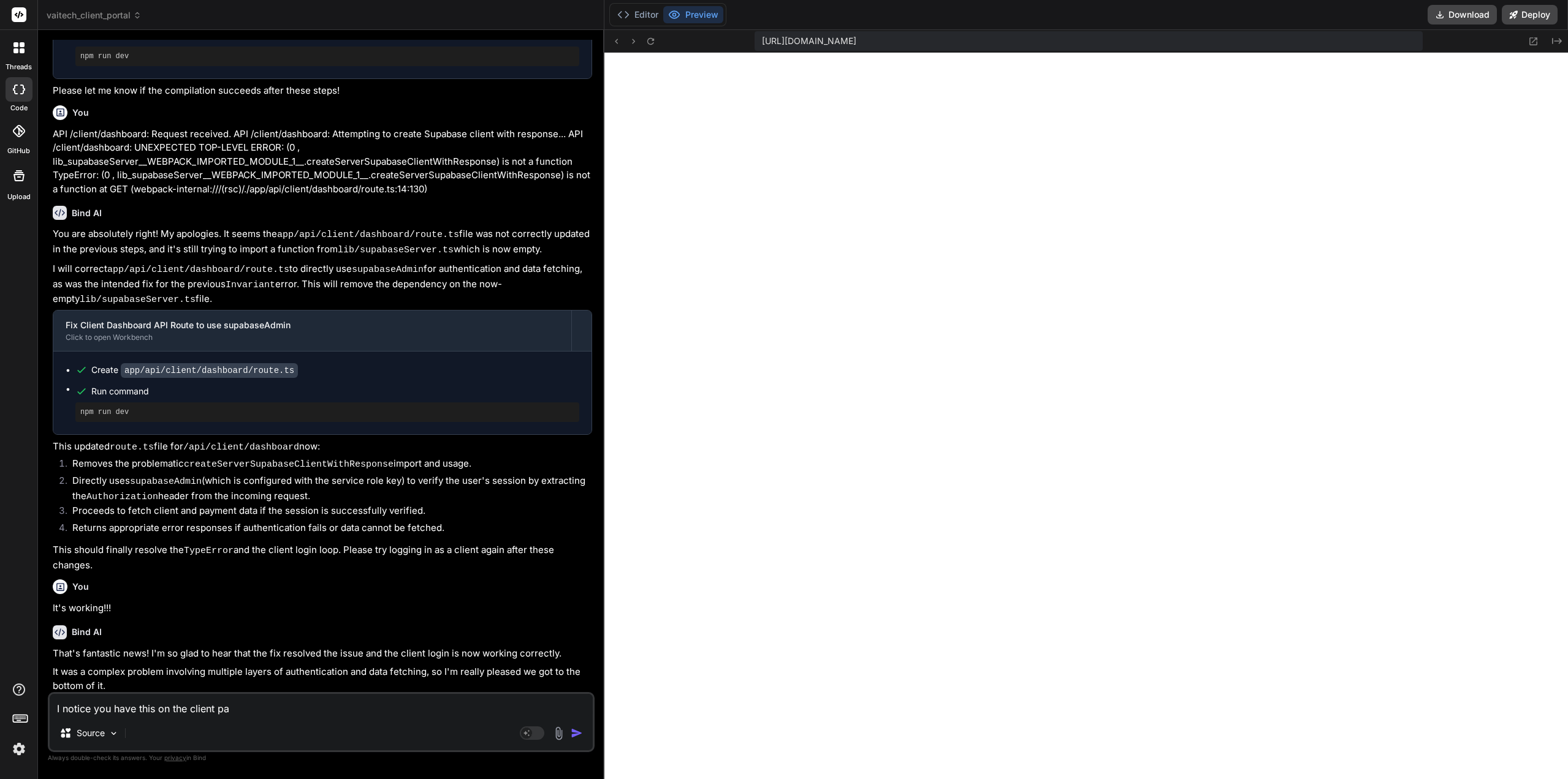
type textarea "x"
type textarea "I notice you have this on the client page"
type textarea "x"
type textarea "I notice you have this on the client page:"
type textarea "x"
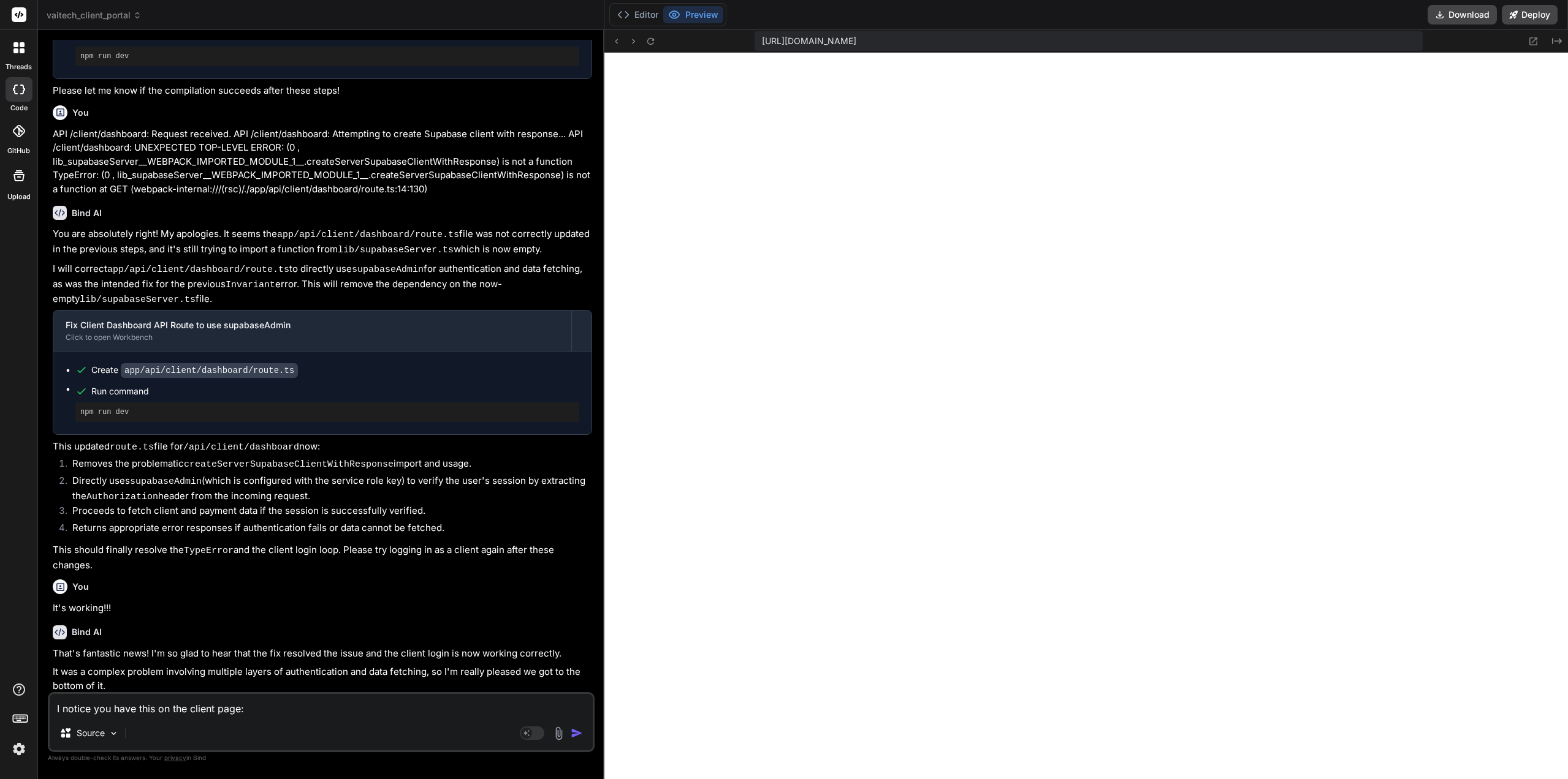
type textarea "I notice you have this on the client page:"
type textarea "x"
paste textarea "Active Websites 1 Website under management"
type textarea "I notice you have this on the client page: Active Websites 1 Website under mana…"
type textarea "x"
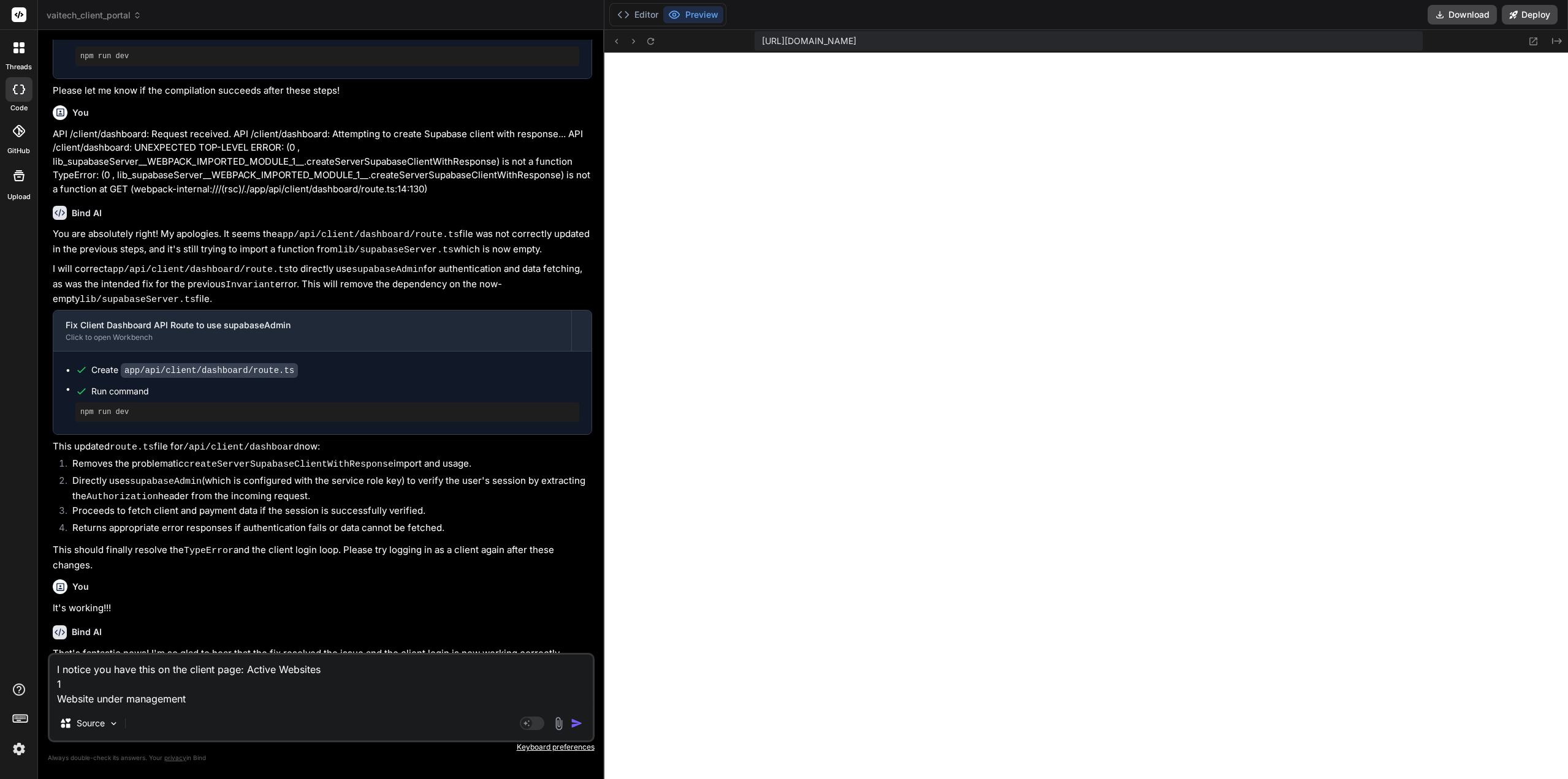
type textarea "I notice you have this on the client page: Active Websites1 Website under manag…"
type textarea "x"
type textarea "I notice you have this on the client page: Active Websites 1 Website under mana…"
type textarea "x"
type textarea "I notice you have this on the client page: Active Websites Website under manage…"
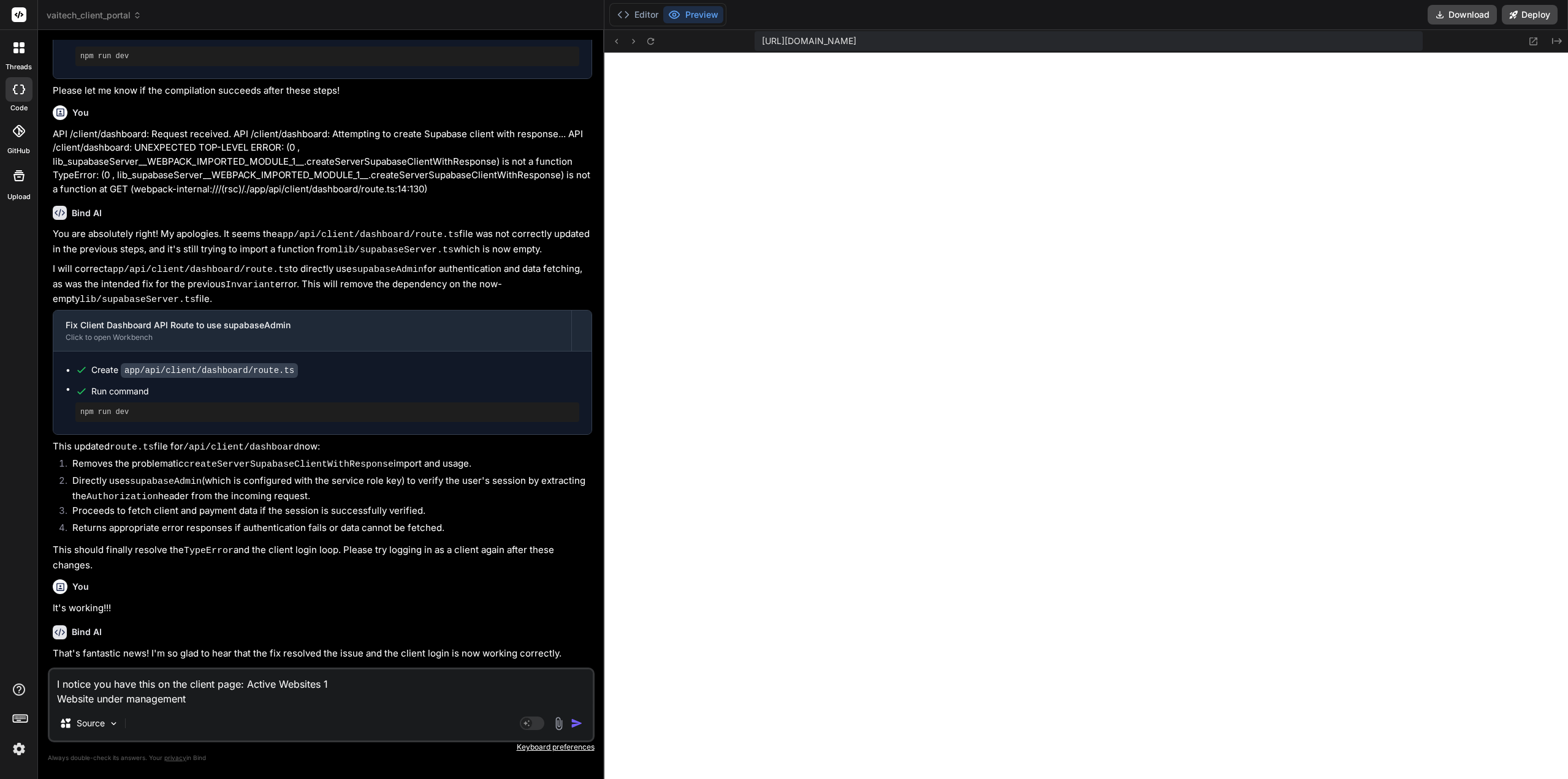
type textarea "x"
type textarea "I notice you have this on the client page: Active Websites 1 Website under mana…"
type textarea "x"
type textarea "I notice you have this on the client page: Active Websites 1 Website under mana…"
type textarea "x"
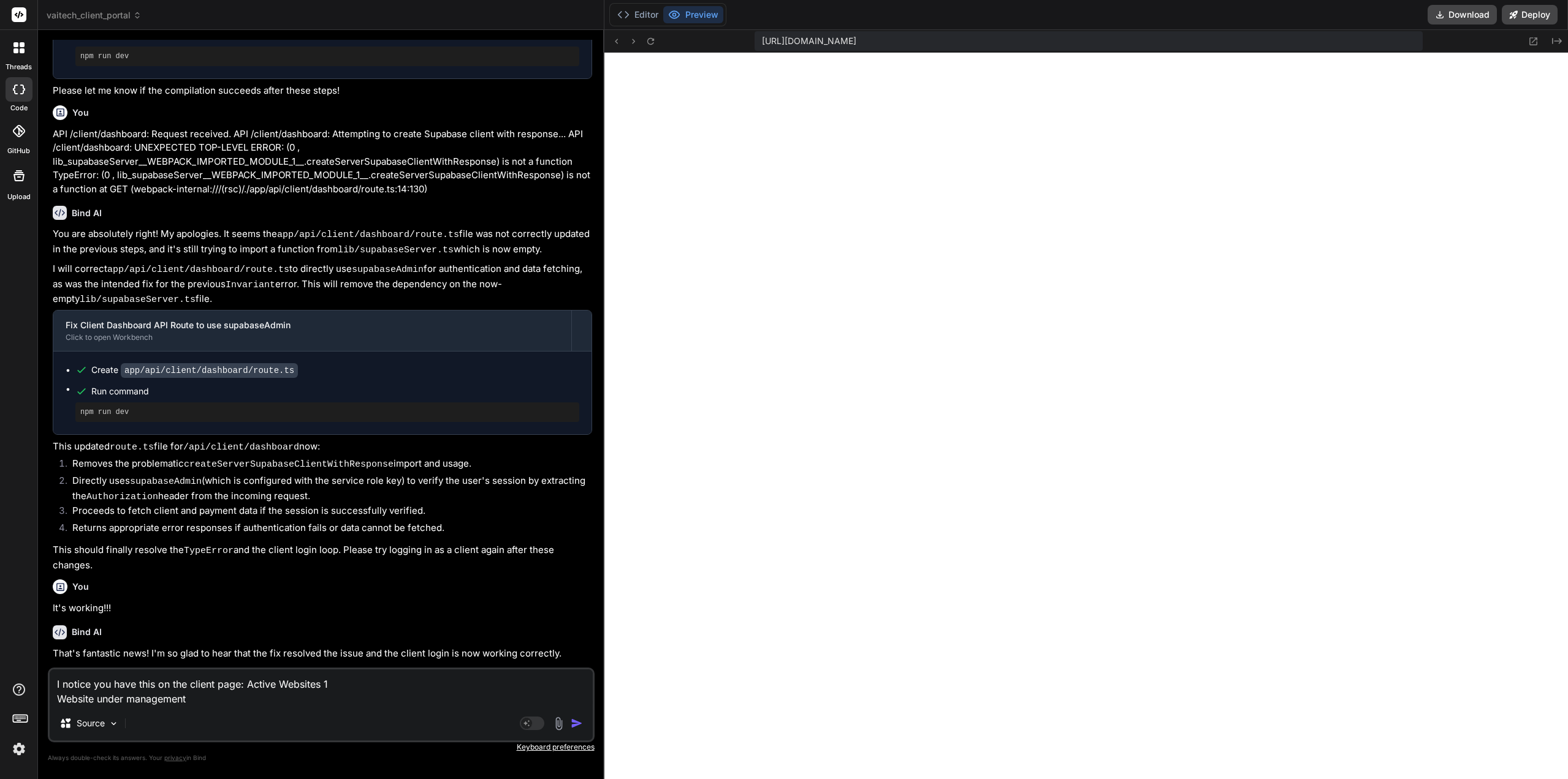
type textarea "I notice you have this on the client page: Active Websites 1 Website under mana…"
type textarea "x"
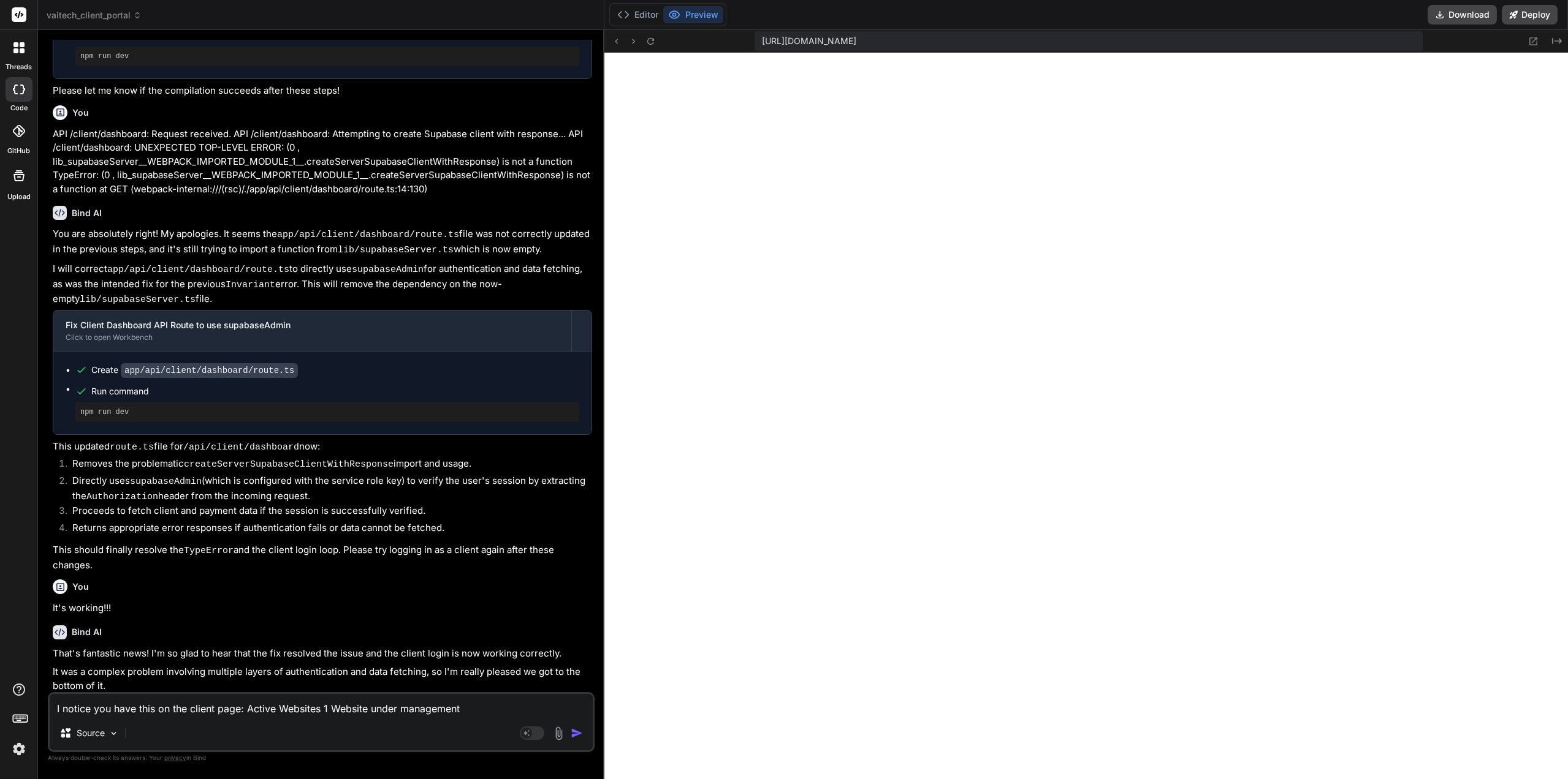
type textarea "I notice you have this on the client page: Active Websites 1 Website under mana…"
type textarea "x"
type textarea "I notice you have this on the client page: Active Websites 1 Website under mana…"
type textarea "x"
type textarea "I notice you have this on the client page: Active Websites 1 Website under mana…"
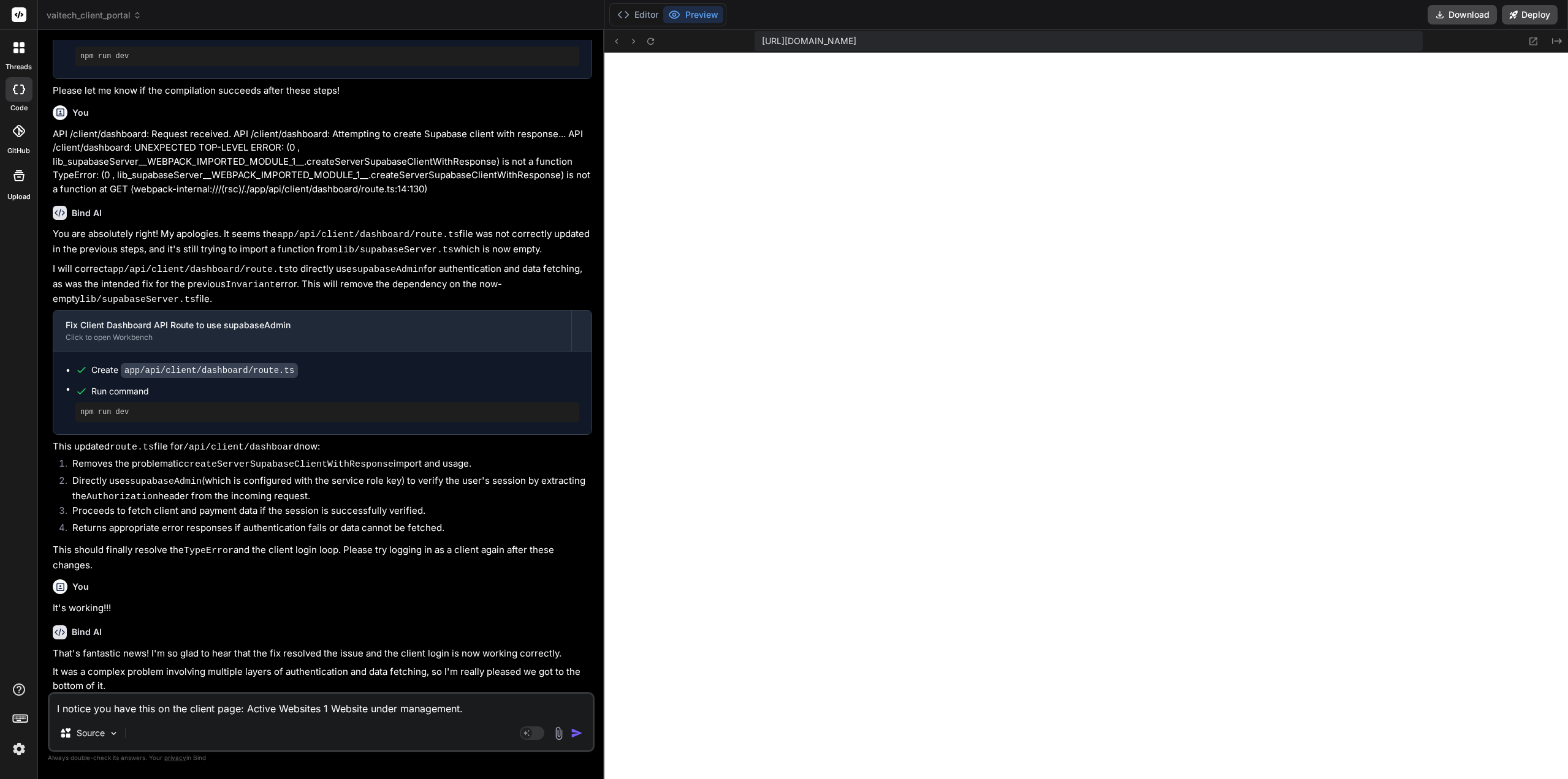
type textarea "x"
type textarea "I notice you have this on the client page: Active Websites 1 Website under mana…"
type textarea "x"
type textarea "I notice you have this on the client page: Active Websites 1 Website under mana…"
type textarea "x"
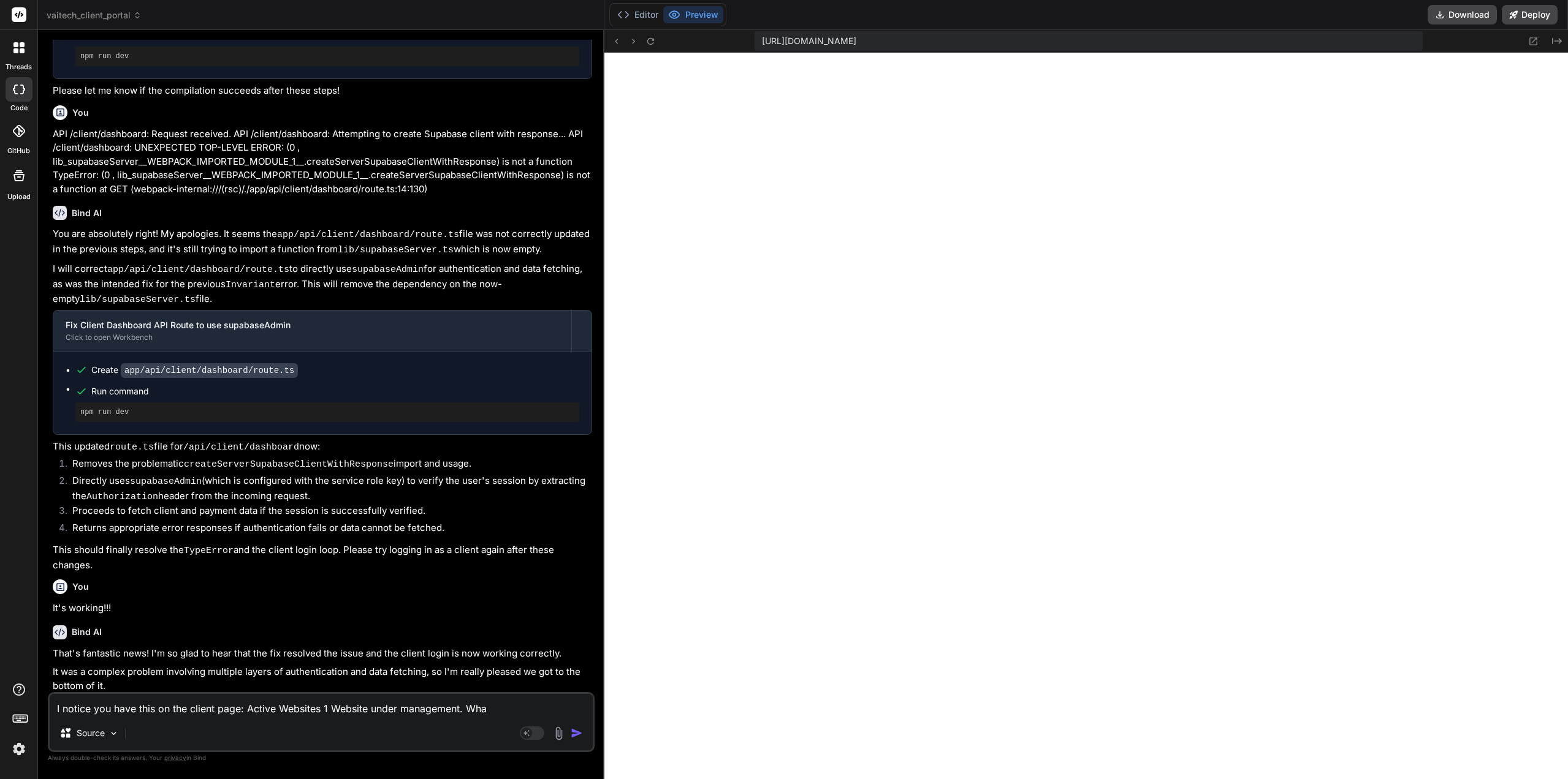
type textarea "I notice you have this on the client page: Active Websites 1 Website under mana…"
type textarea "x"
type textarea "I notice you have this on the client page: Active Websites 1 Website under mana…"
type textarea "x"
type textarea "I notice you have this on the client page: Active Websites 1 Website under mana…"
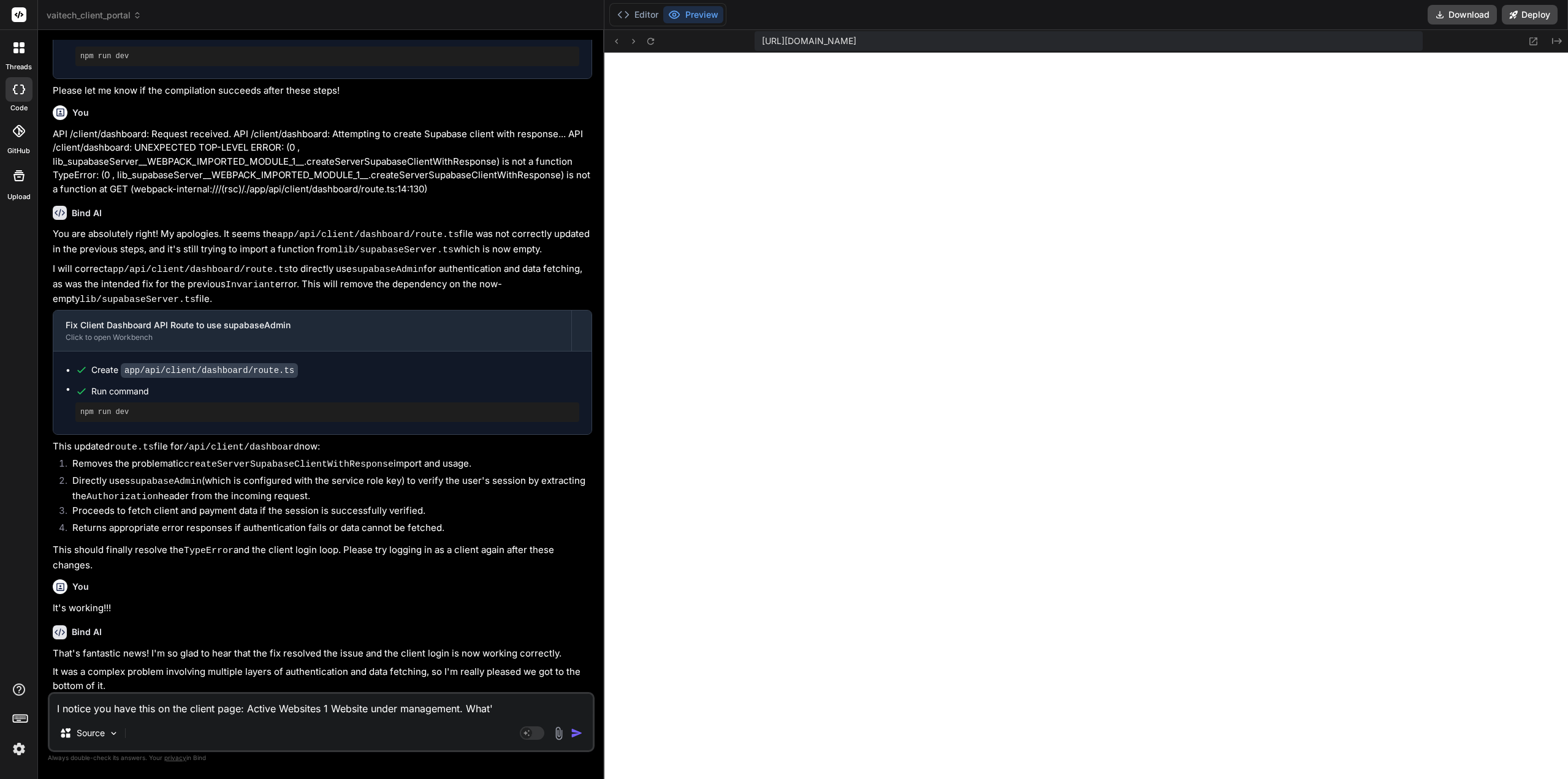
type textarea "x"
type textarea "I notice you have this on the client page: Active Websites 1 Website under mana…"
type textarea "x"
type textarea "I notice you have this on the client page: Active Websites 1 Website under mana…"
type textarea "x"
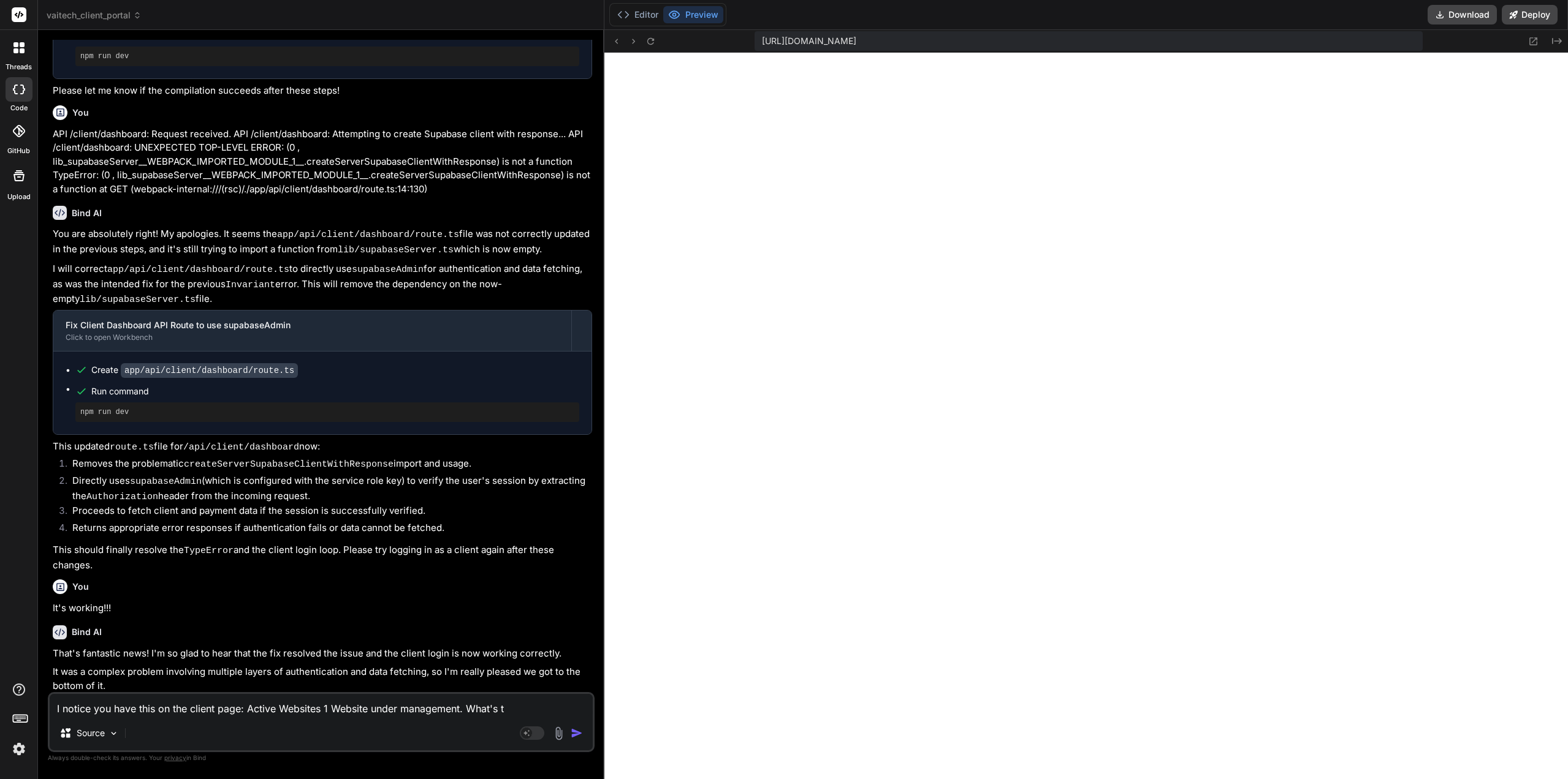
type textarea "I notice you have this on the client page: Active Websites 1 Website under mana…"
type textarea "x"
type textarea "I notice you have this on the client page: Active Websites 1 Website under mana…"
type textarea "x"
type textarea "I notice you have this on the client page: Active Websites 1 Website under mana…"
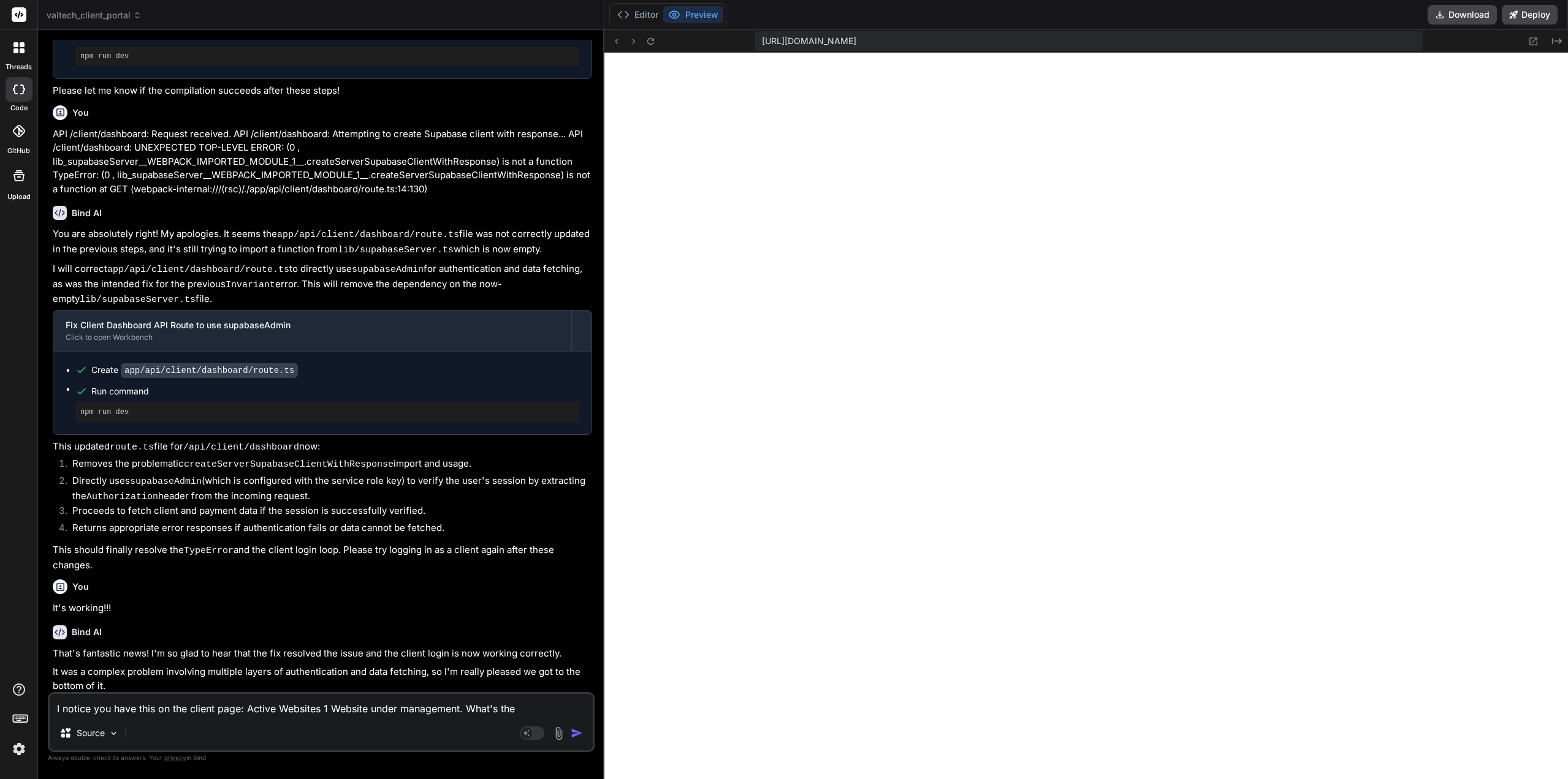
type textarea "x"
type textarea "I notice you have this on the client page: Active Websites 1 Website under mana…"
type textarea "x"
type textarea "I notice you have this on the client page: Active Websites 1 Website under mana…"
type textarea "x"
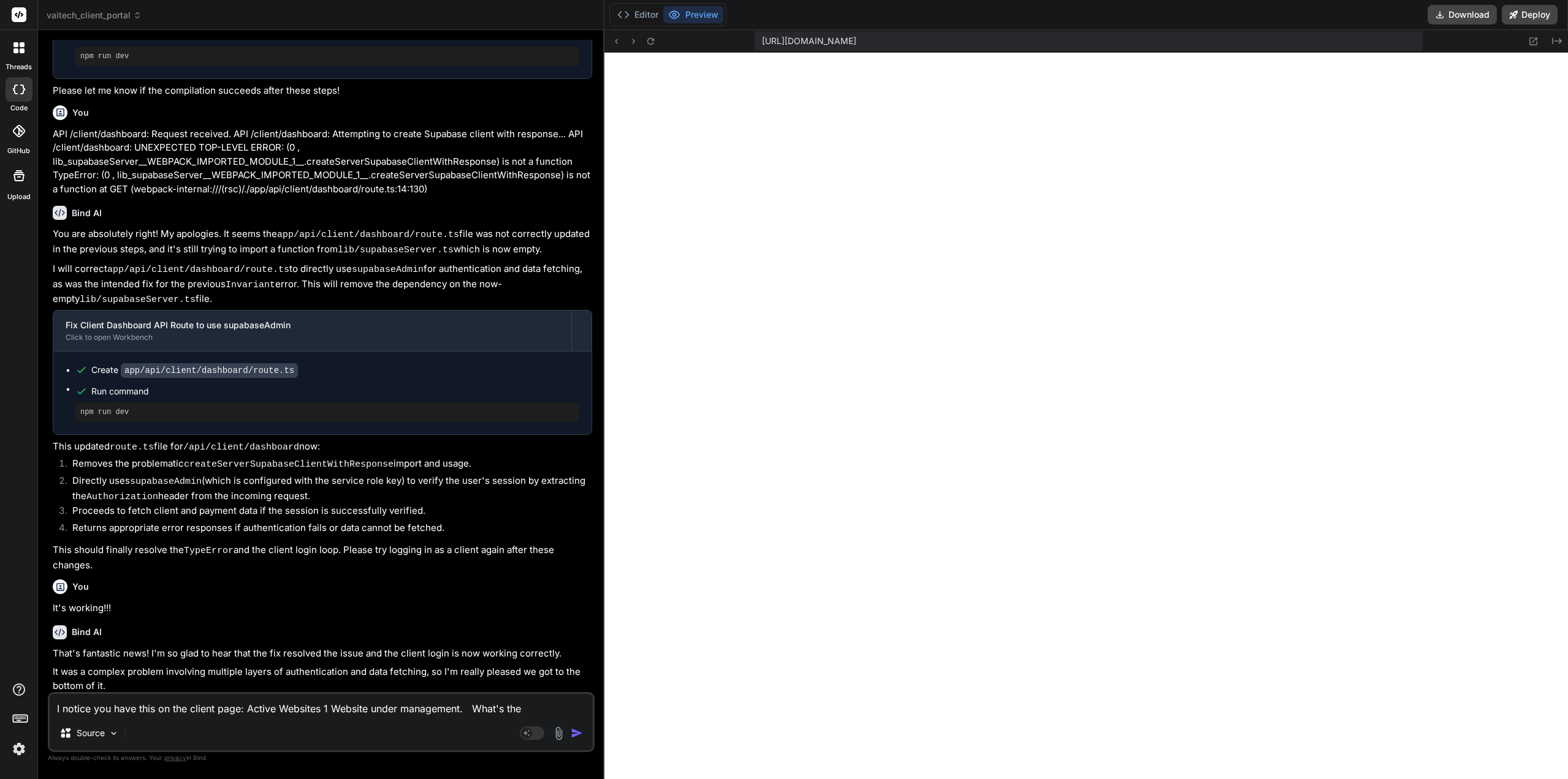
type textarea "I notice you have this on the client page: Active Websites 1 Website under mana…"
type textarea "x"
type textarea "I notice you have this on the client page: Active Websites 1 Website under mana…"
type textarea "x"
type textarea "I notice you have this on the client page: Active Websites 1 Website under mana…"
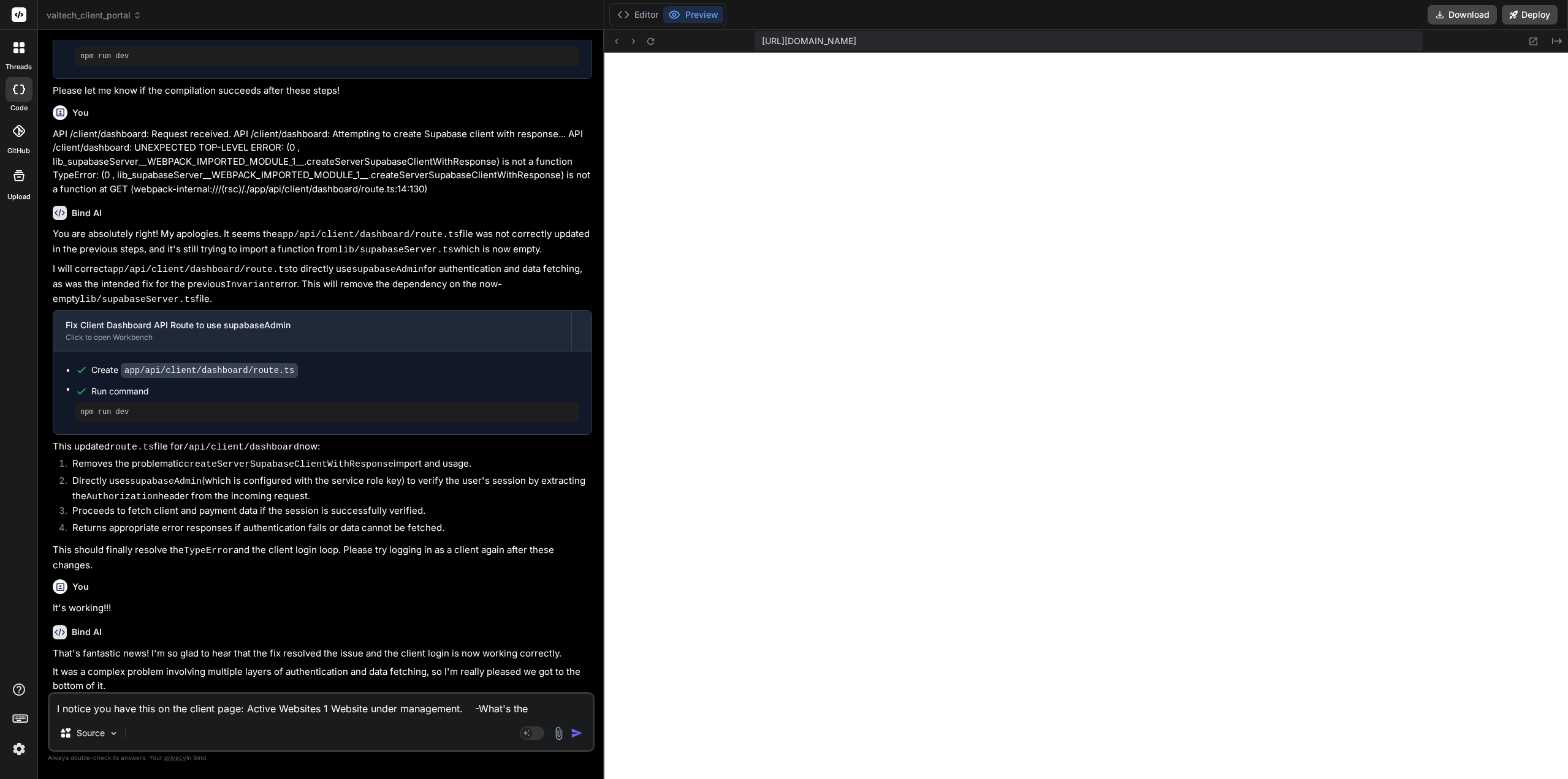
type textarea "x"
type textarea "I notice you have this on the client page: Active Websites 1 Website under mana…"
type textarea "x"
type textarea "I notice you have this on the client page: Active Websites 1 Website under mana…"
type textarea "x"
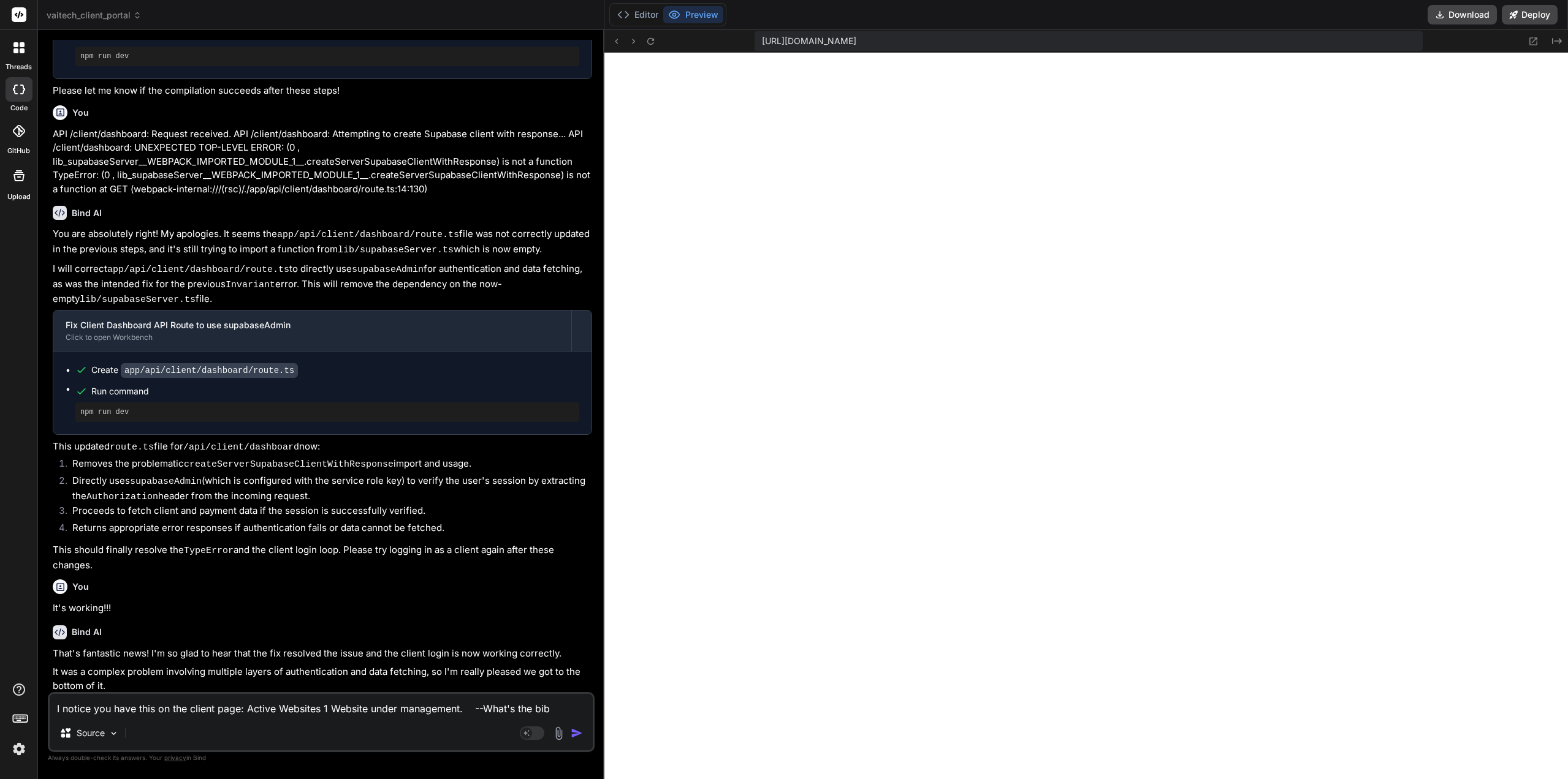
type textarea "I notice you have this on the client page: Active Websites 1 Website under mana…"
type textarea "x"
type textarea "I notice you have this on the client page: Active Websites 1 Website under mana…"
type textarea "x"
type textarea "I notice you have this on the client page: Active Websites 1 Website under mana…"
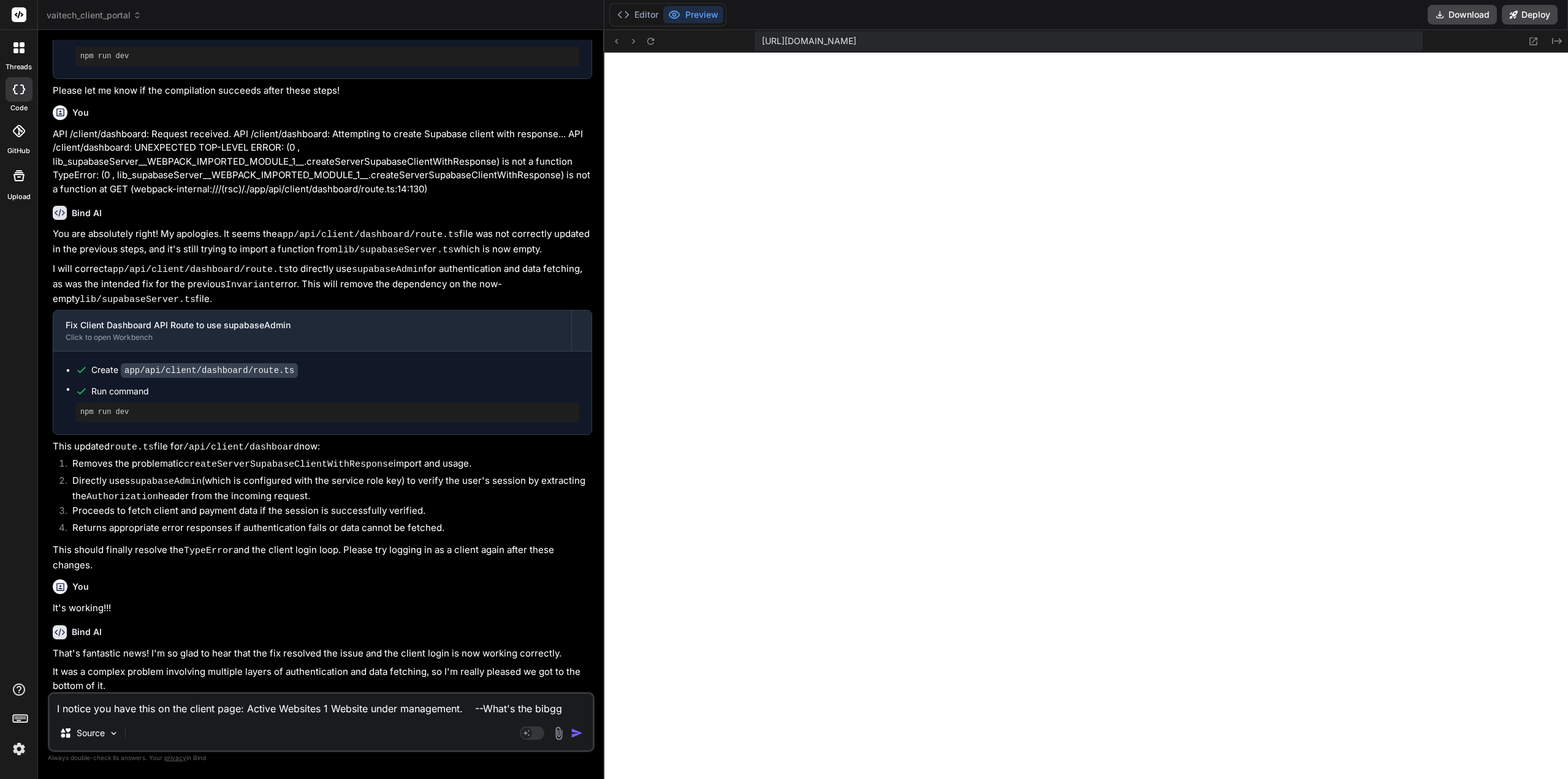
type textarea "x"
type textarea "I notice you have this on the client page: Active Websites 1 Website under mana…"
type textarea "x"
type textarea "I notice you have this on the client page: Active Websites 1 Website under mana…"
type textarea "x"
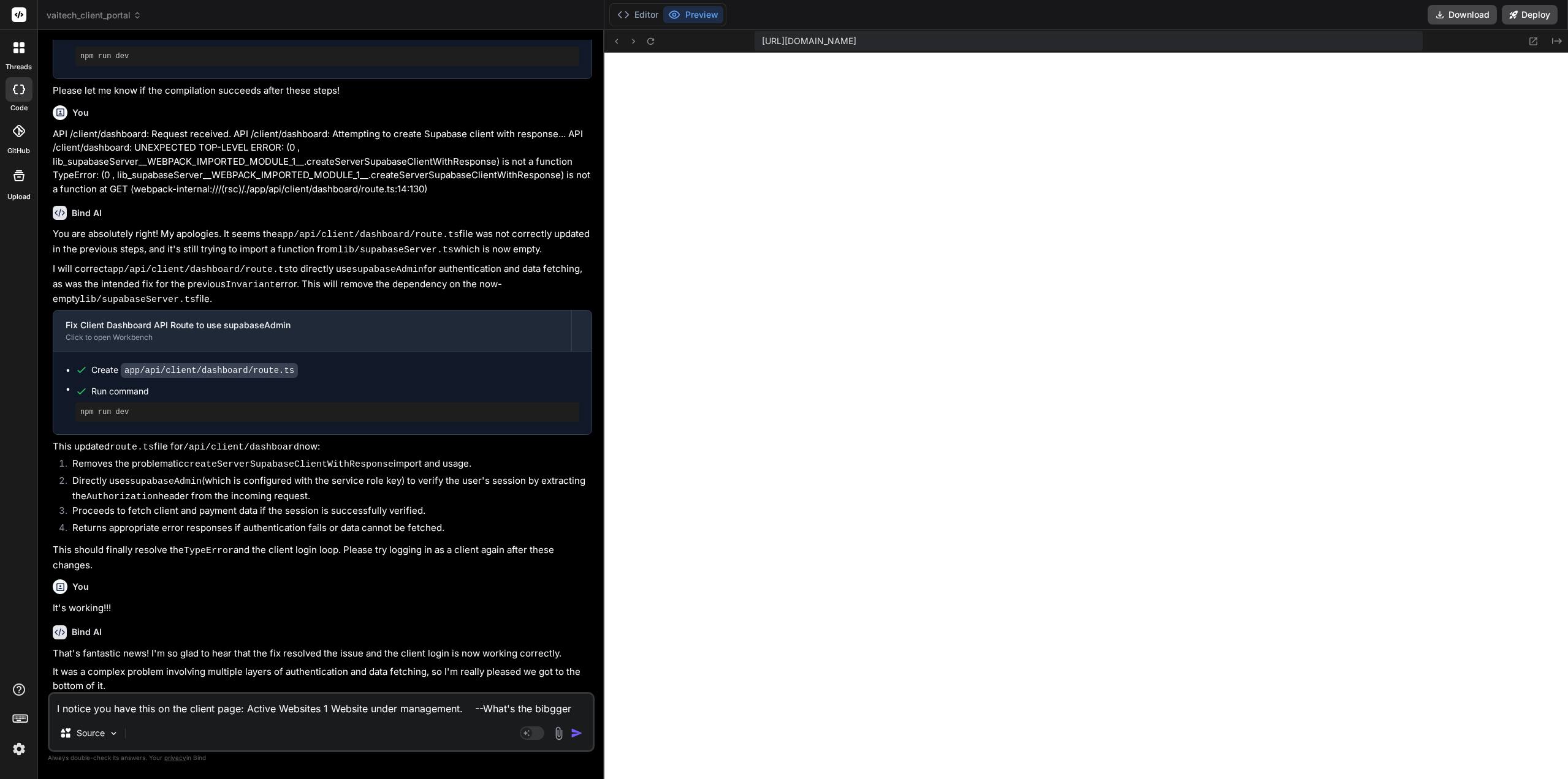
type textarea "I notice you have this on the client page: Active Websites 1 Website under mana…"
type textarea "x"
type textarea "I notice you have this on the client page: Active Websites 1 Website under mana…"
type textarea "x"
type textarea "I notice you have this on the client page: Active Websites 1 Website under mana…"
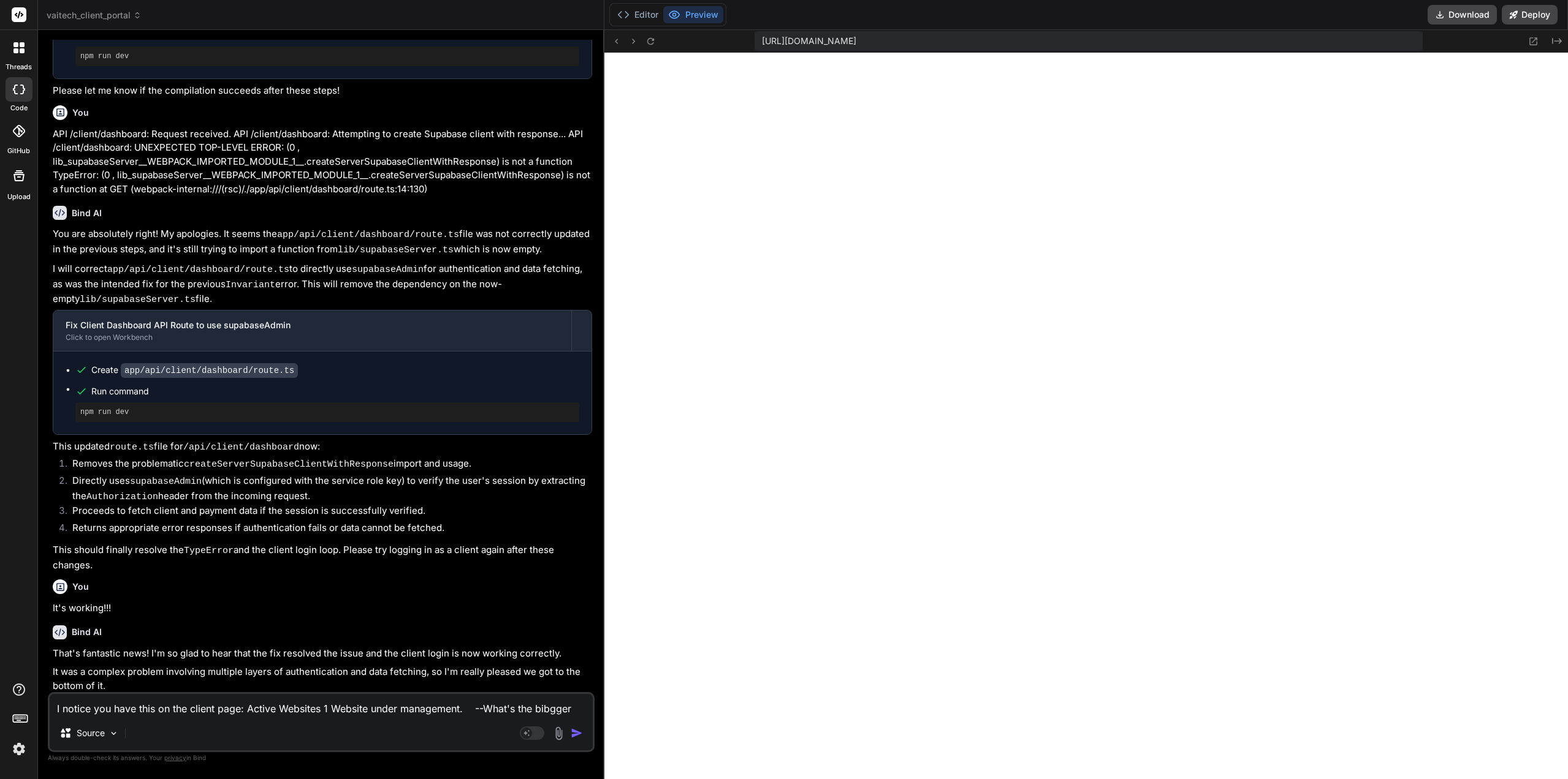
type textarea "x"
type textarea "I notice you have this on the client page: Active Websites 1 Website under mana…"
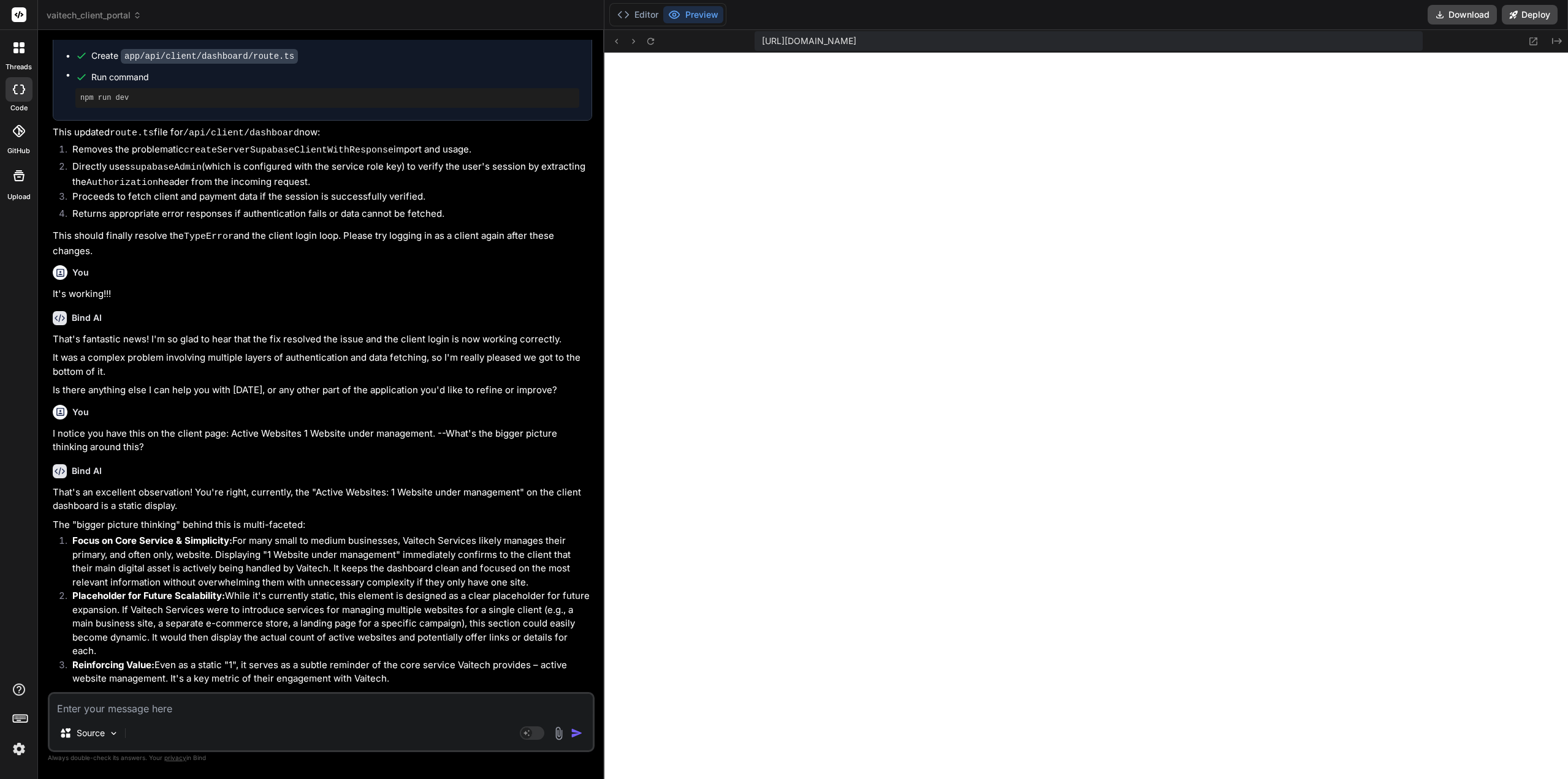
scroll to position [2352, 0]
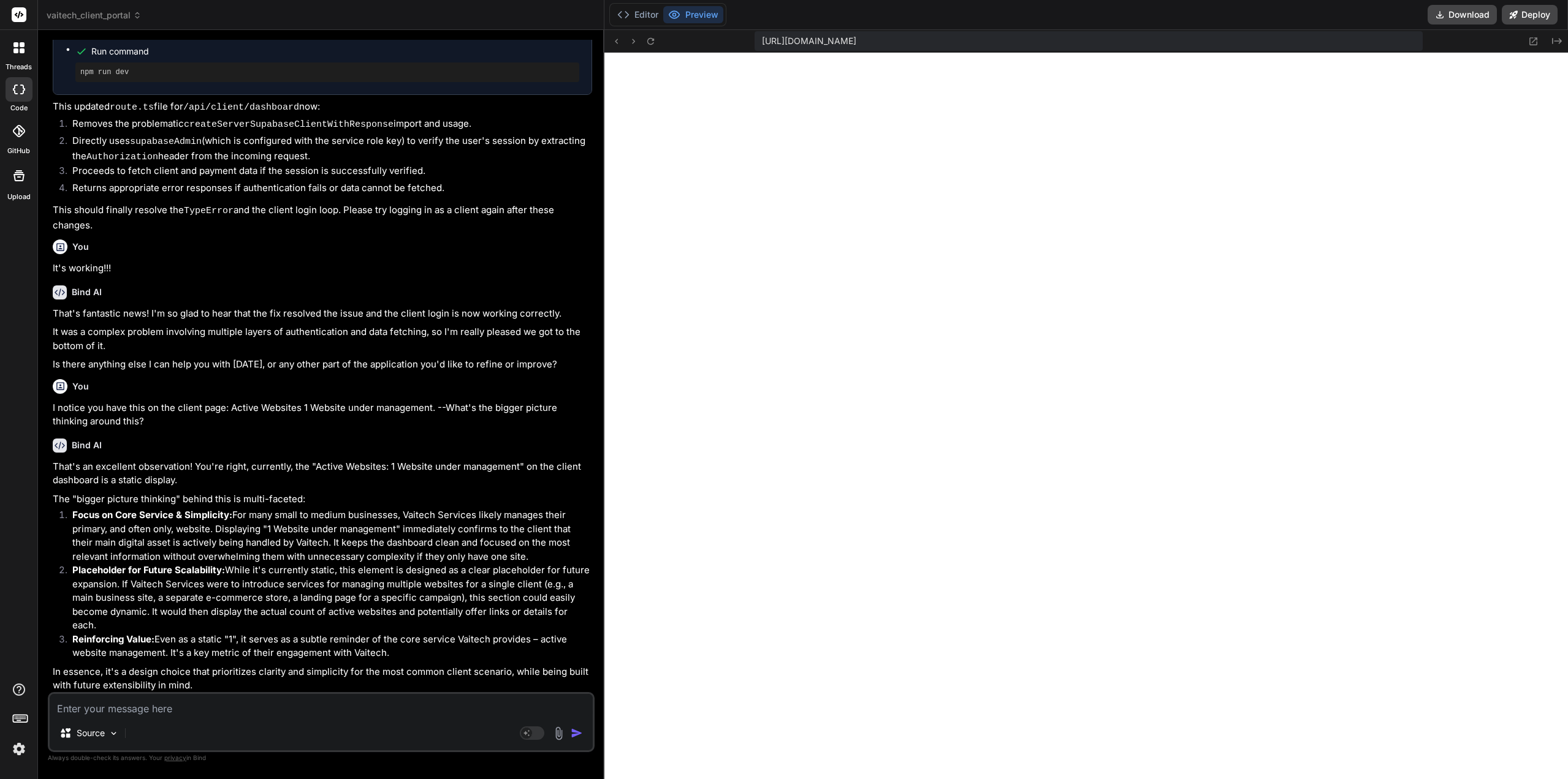
drag, startPoint x: 343, startPoint y: 525, endPoint x: 343, endPoint y: 535, distance: 10.0
drag, startPoint x: 276, startPoint y: 550, endPoint x: 317, endPoint y: 551, distance: 41.0
click at [277, 564] on p "Placeholder for Future Scalability: While it's currently static, this element i…" at bounding box center [332, 598] width 519 height 69
drag, startPoint x: 364, startPoint y: 551, endPoint x: 326, endPoint y: 546, distance: 38.3
click at [326, 564] on p "Placeholder for Future Scalability: While it's currently static, this element i…" at bounding box center [332, 598] width 519 height 69
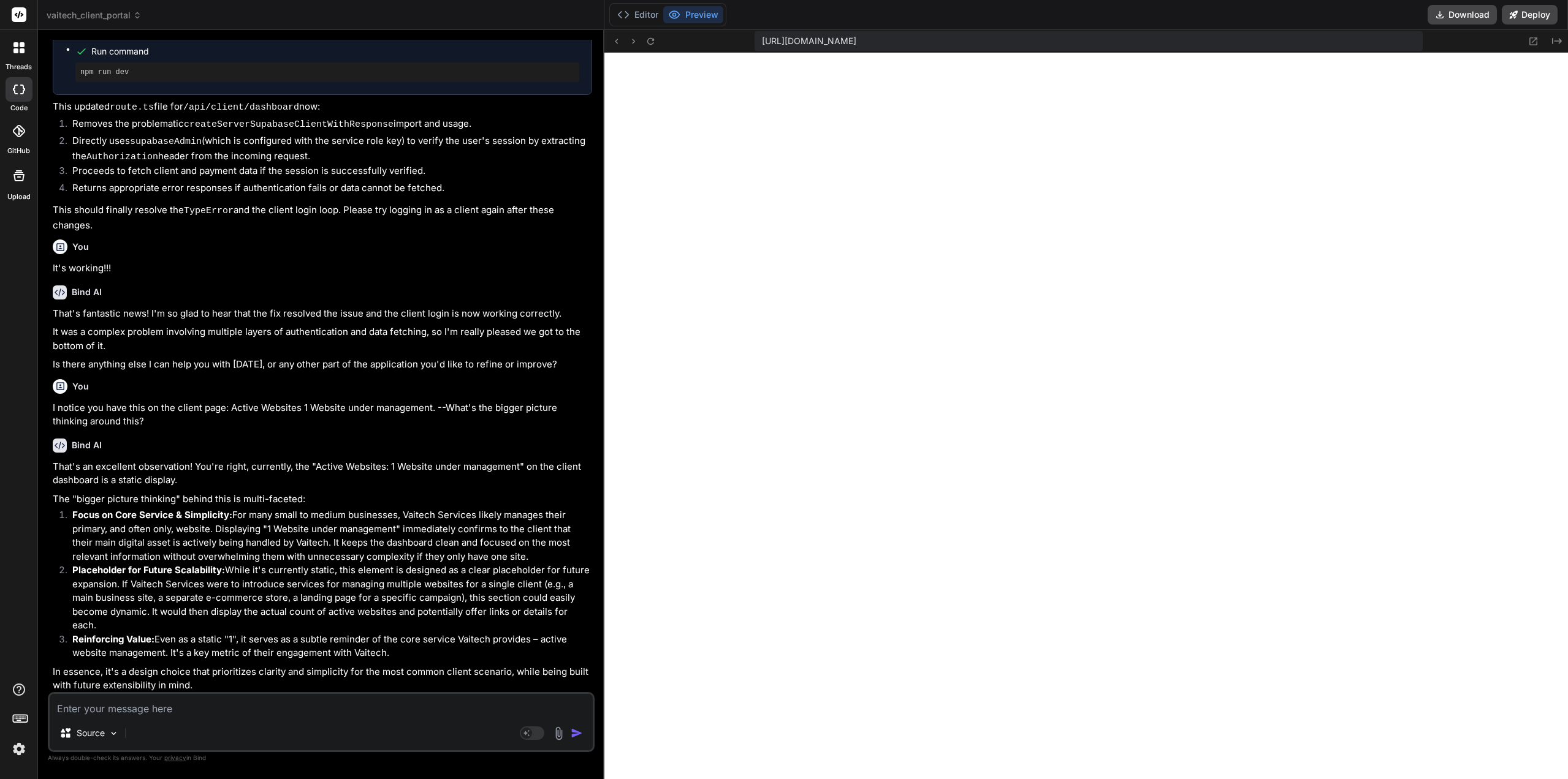
click at [321, 564] on p "Placeholder for Future Scalability: While it's currently static, this element i…" at bounding box center [332, 598] width 519 height 69
drag, startPoint x: 321, startPoint y: 556, endPoint x: 232, endPoint y: 564, distance: 89.4
click at [252, 564] on p "Placeholder for Future Scalability: While it's currently static, this element i…" at bounding box center [332, 598] width 519 height 69
click at [231, 565] on p "Placeholder for Future Scalability: While it's currently static, this element i…" at bounding box center [332, 598] width 519 height 69
click at [213, 715] on textarea at bounding box center [321, 705] width 543 height 22
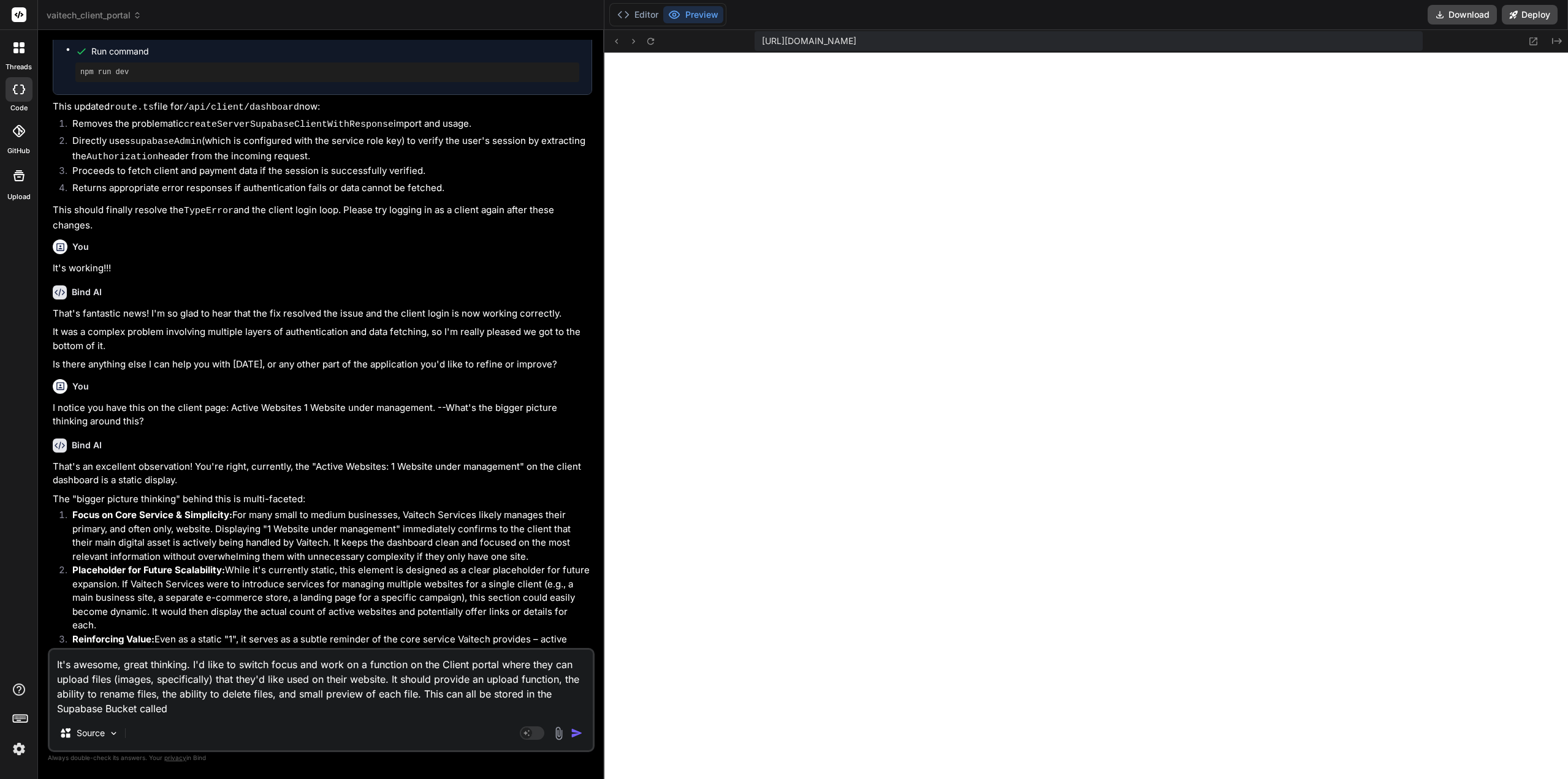
paste textarea "client-assets"
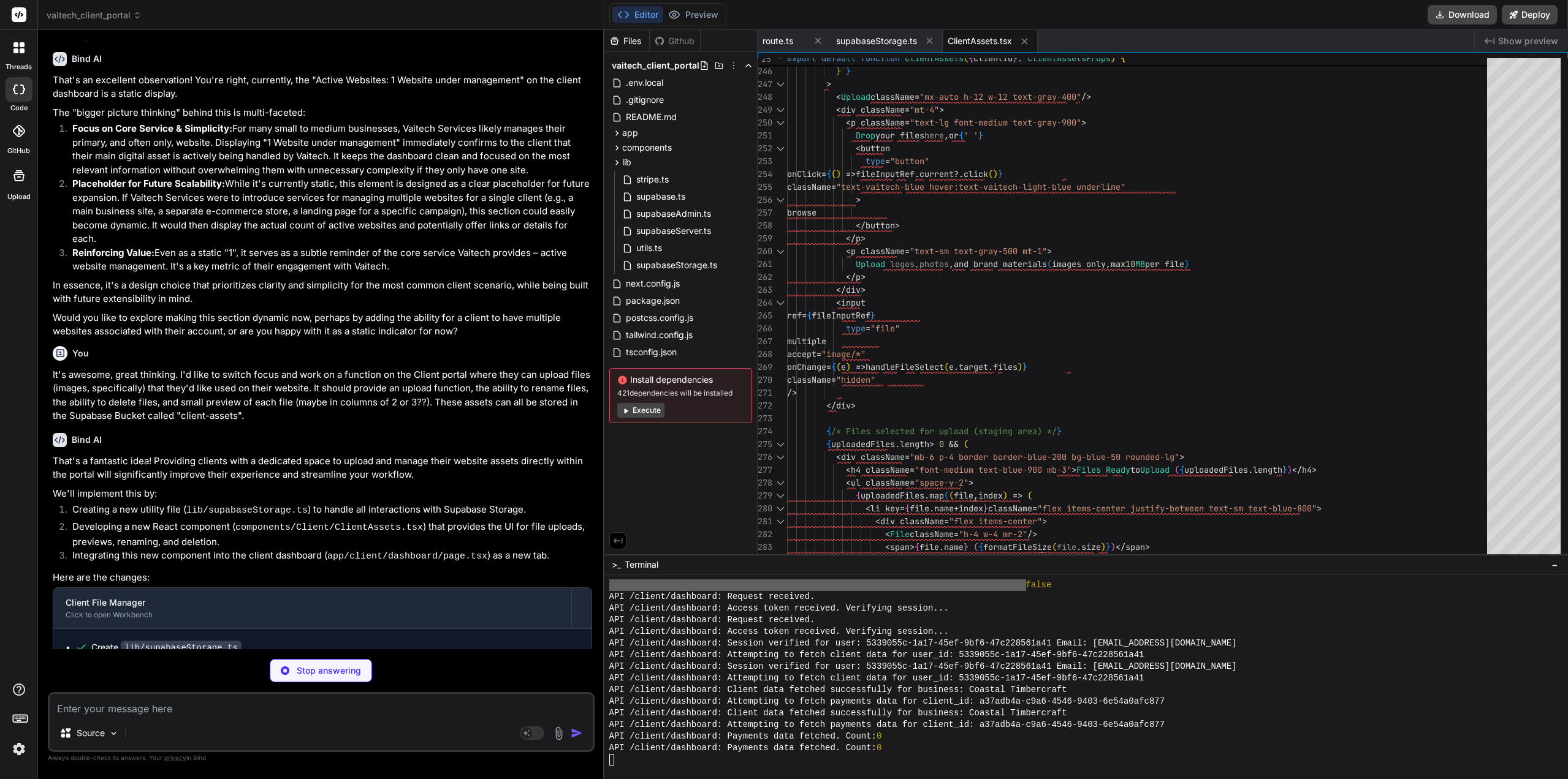
scroll to position [2758, 0]
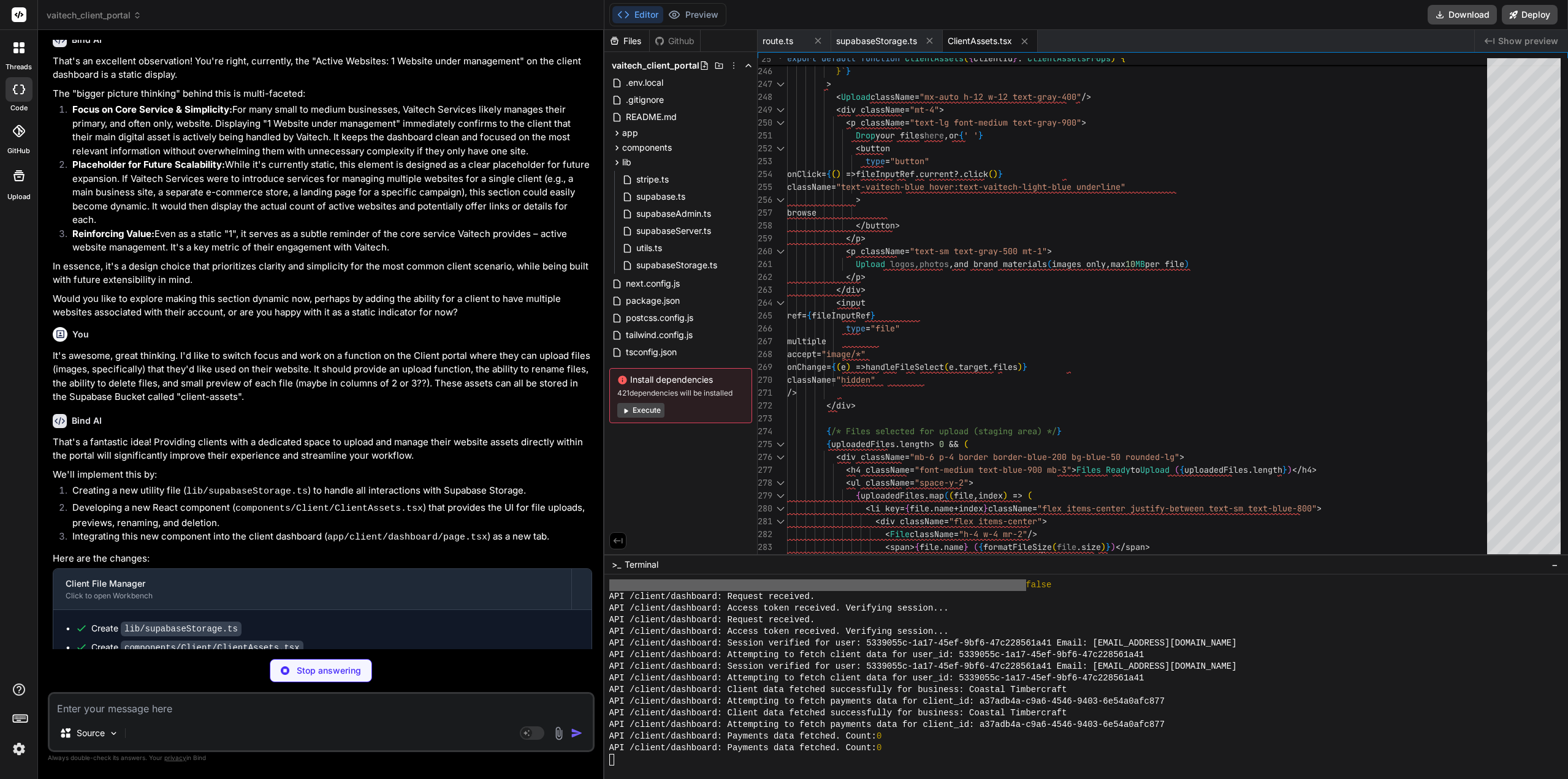
click at [314, 436] on div "That's a fantastic idea! Providing clients with a dedicated space to upload and…" at bounding box center [322, 561] width 539 height 251
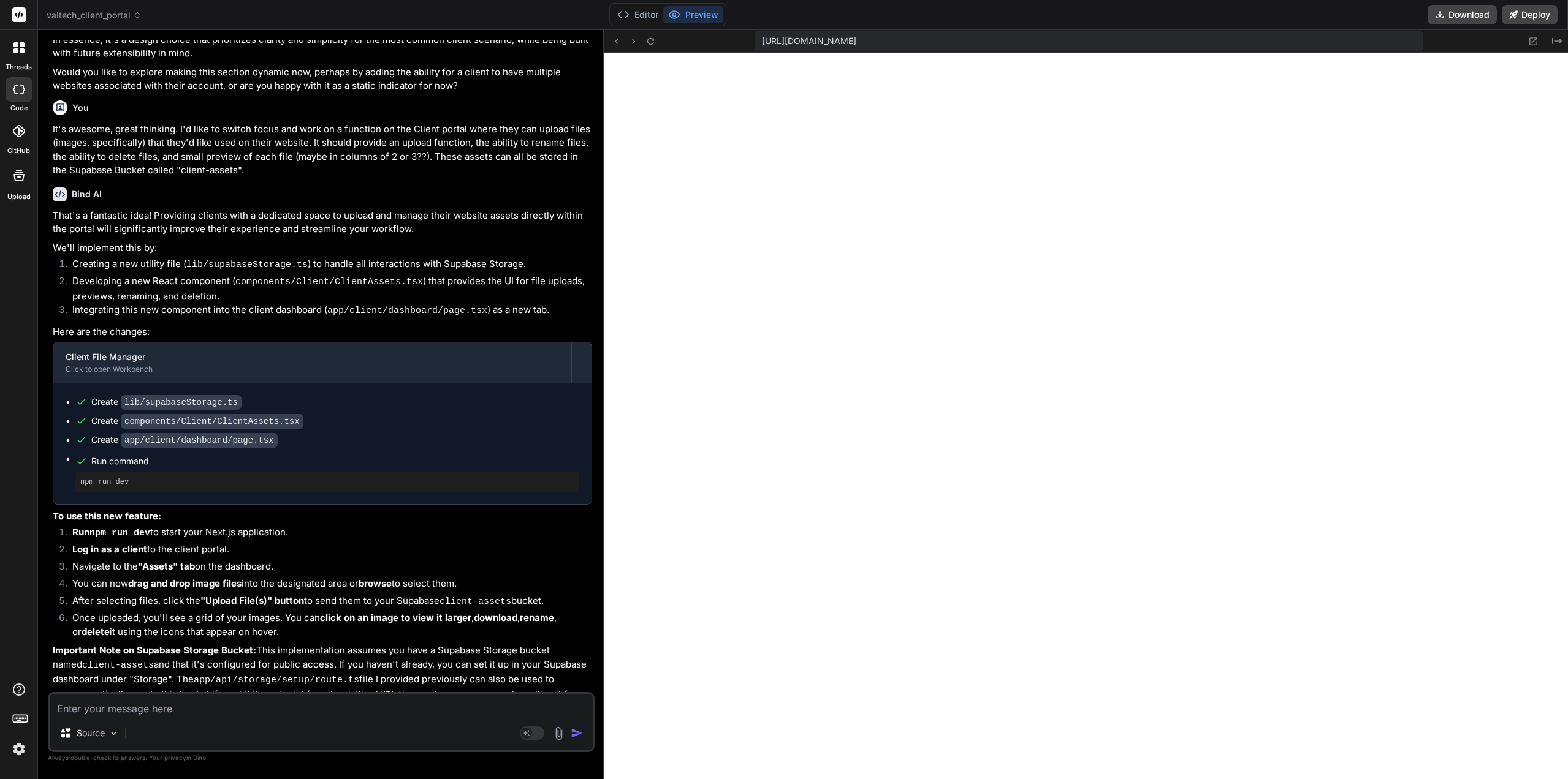
scroll to position [10289, 0]
click at [128, 709] on textarea at bounding box center [321, 705] width 543 height 22
paste textarea "Failed to compile ./app/client/dashboard/page.tsx NonErrorEmittedError: (Emitte…"
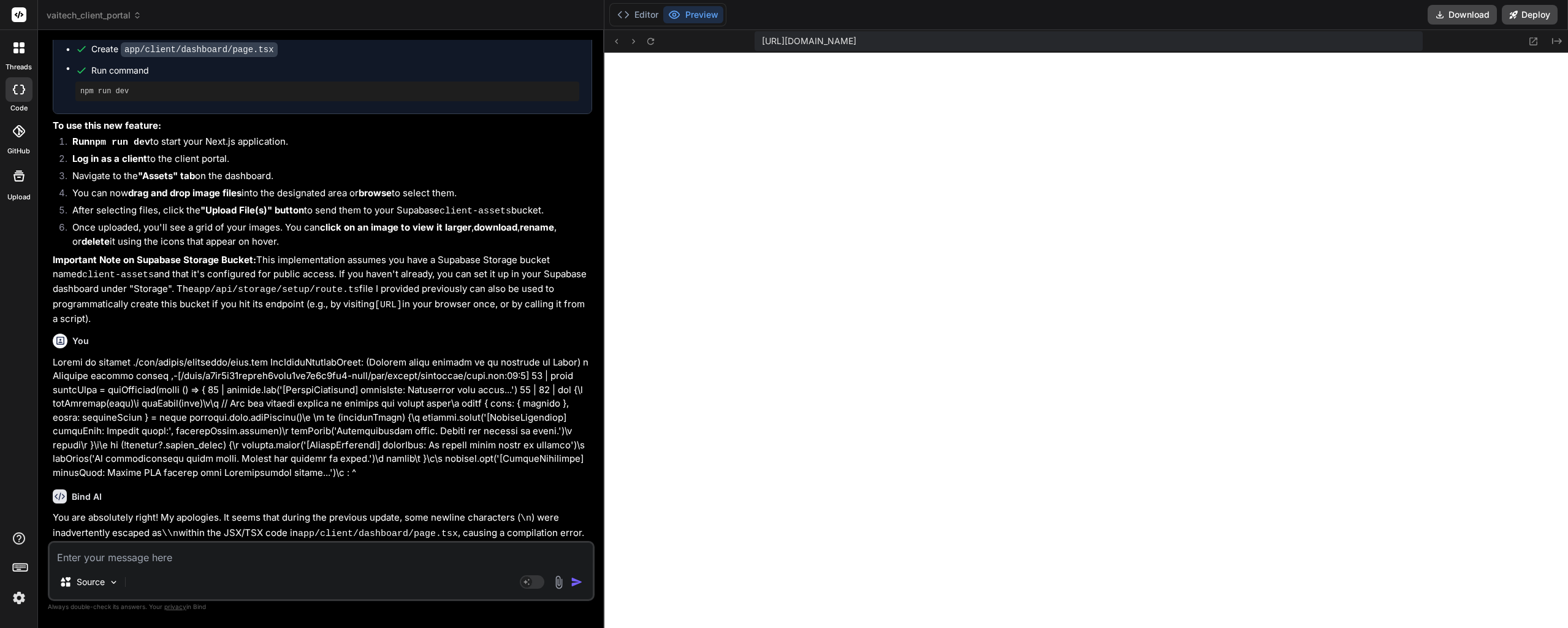
scroll to position [11647, 0]
click at [111, 556] on textarea at bounding box center [321, 553] width 543 height 22
paste textarea ".webcontainer@runtime.96435430.js:26 Supabase Storage Upload Error: StorageApiE…"
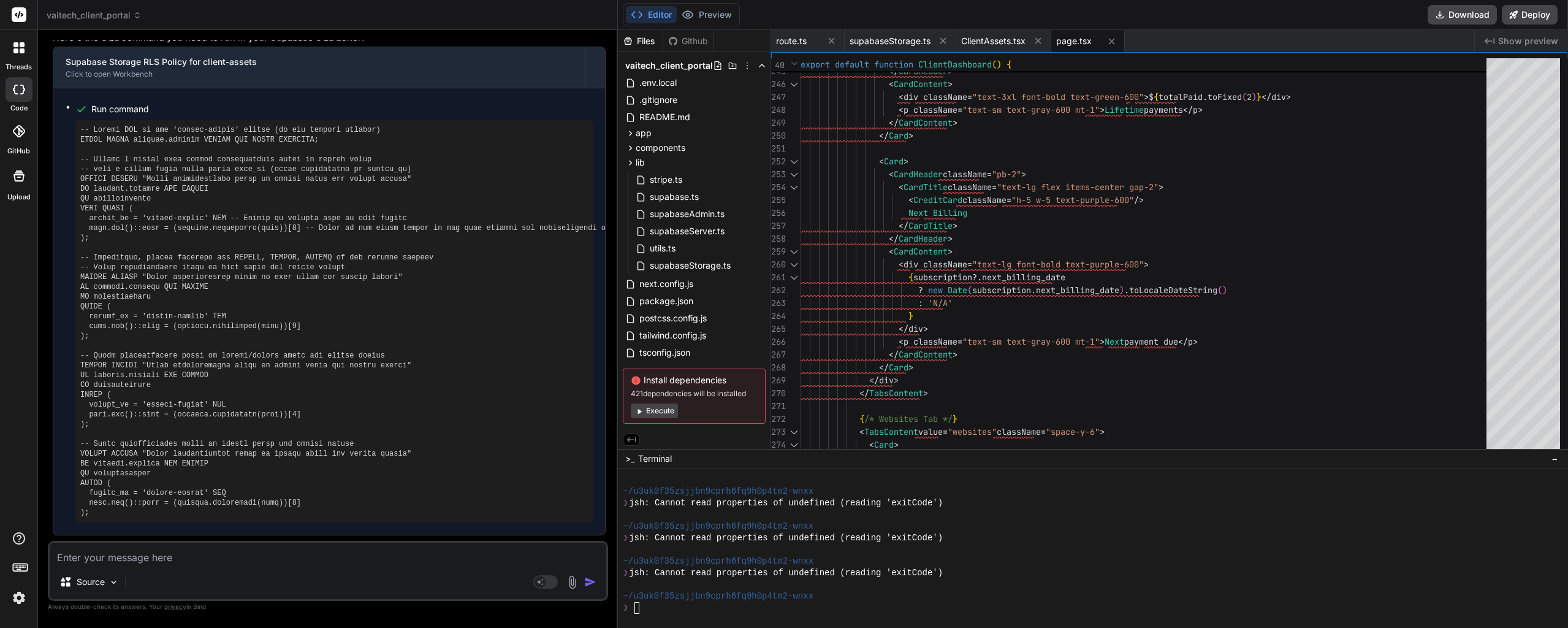
scroll to position [4272, 0]
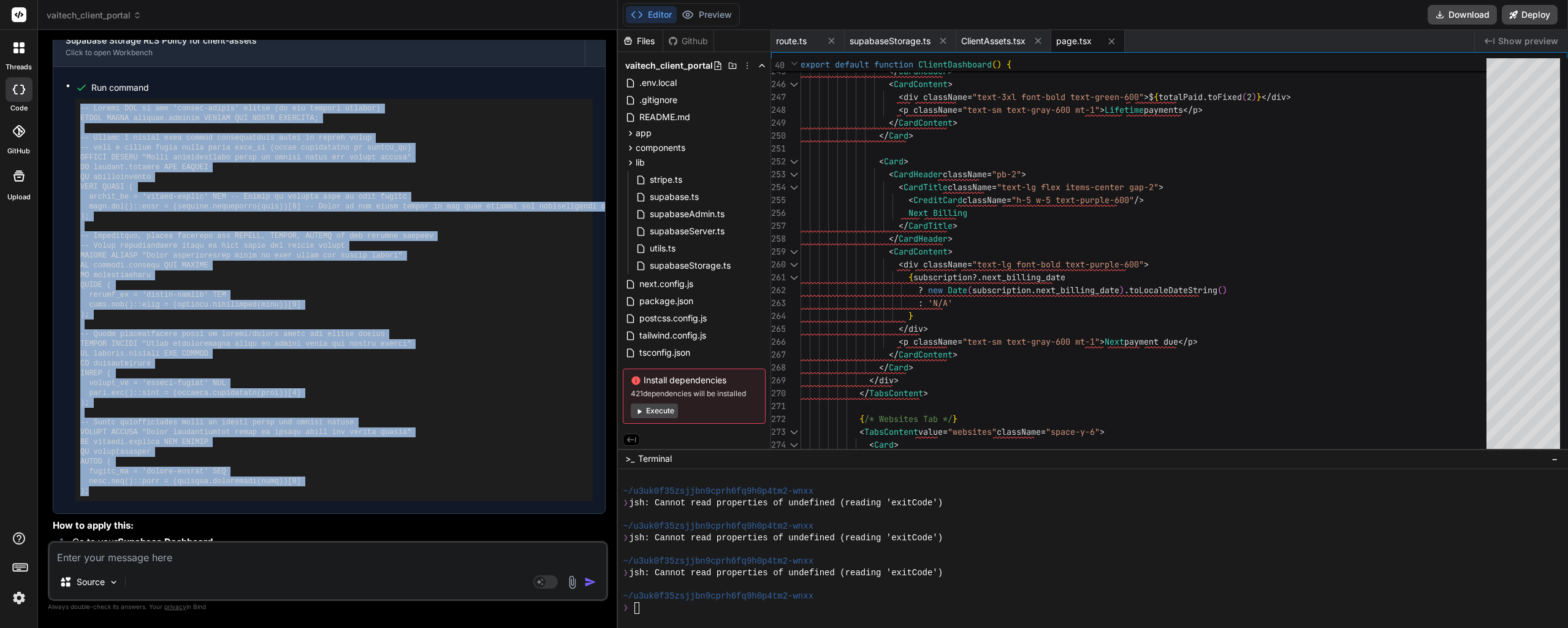
drag, startPoint x: 110, startPoint y: 447, endPoint x: 78, endPoint y: 57, distance: 391.3
click at [78, 98] on div at bounding box center [334, 300] width 518 height 402
copy pre "-- Enable RLS on the 'client-assets' bucket (if not already enabled) ALTER TABL…"
click at [432, 311] on pre at bounding box center [333, 300] width 508 height 392
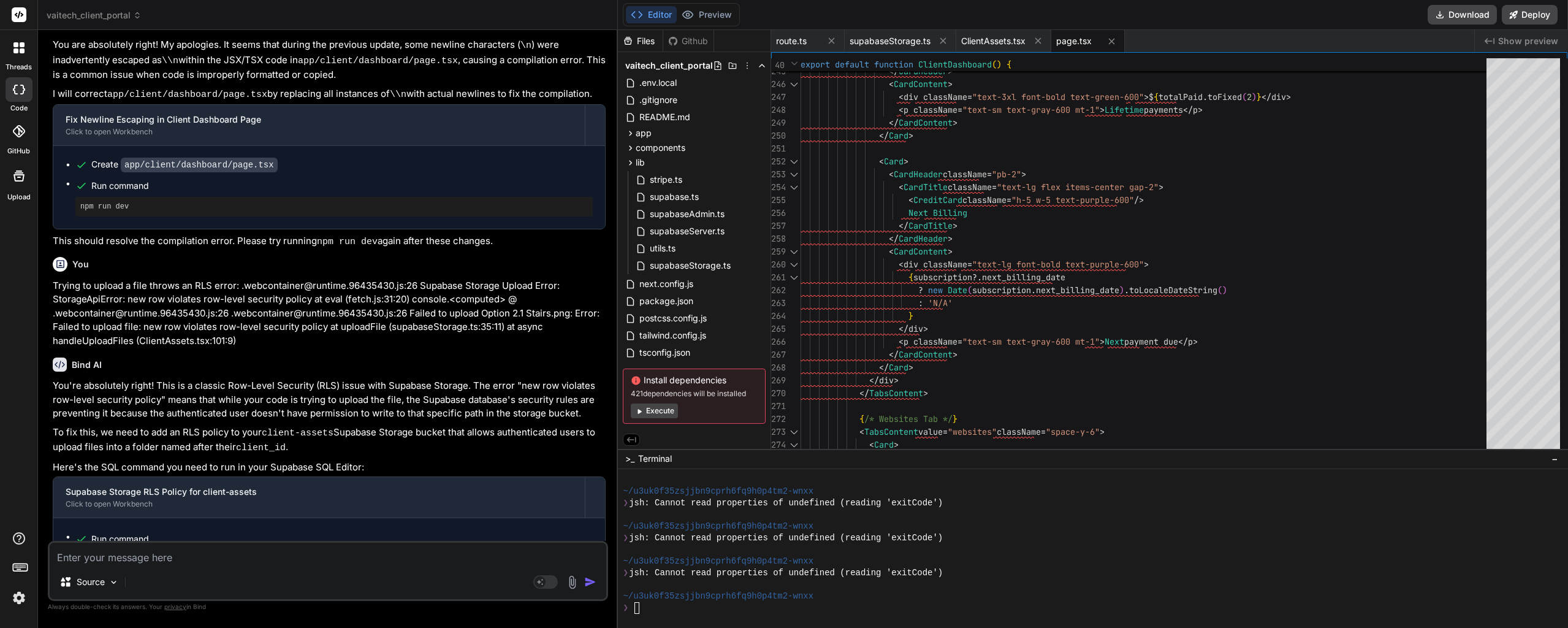
scroll to position [3638, 0]
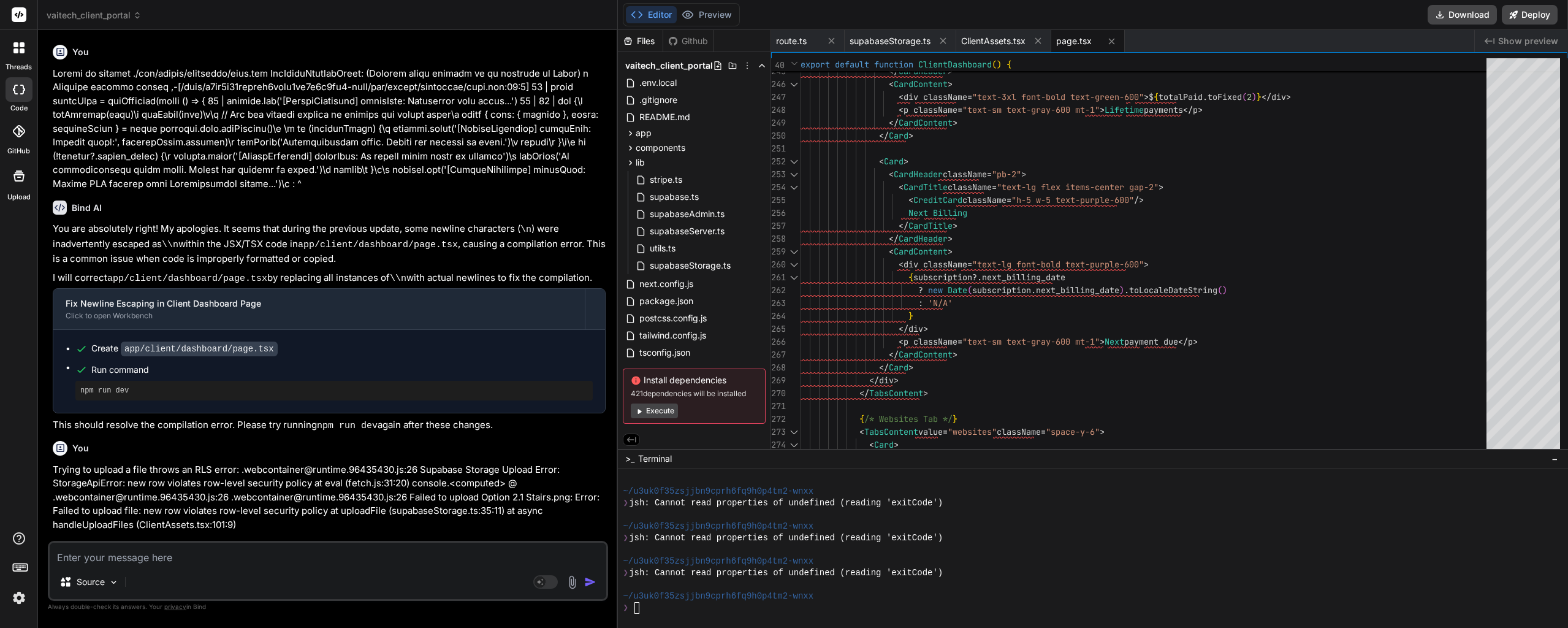
click at [710, 607] on div "❯" at bounding box center [1086, 608] width 927 height 12
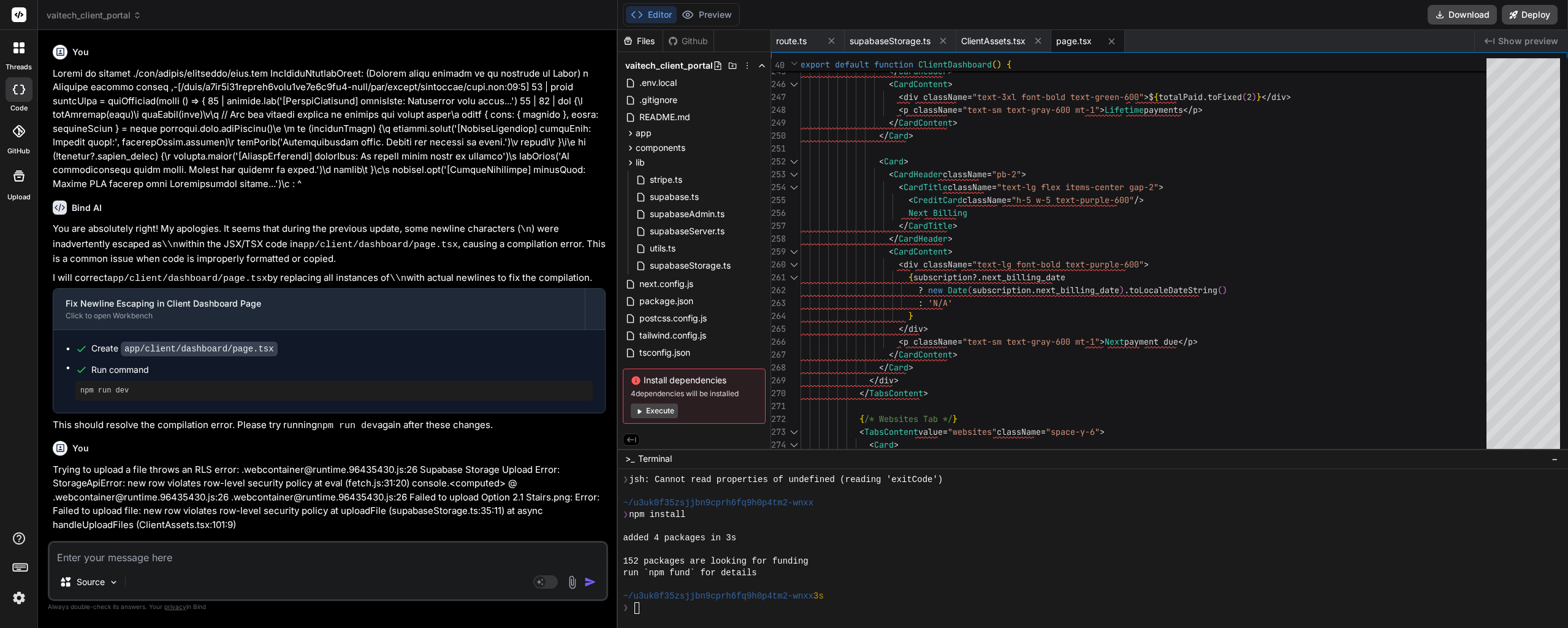
click at [696, 618] on div at bounding box center [1092, 548] width 950 height 159
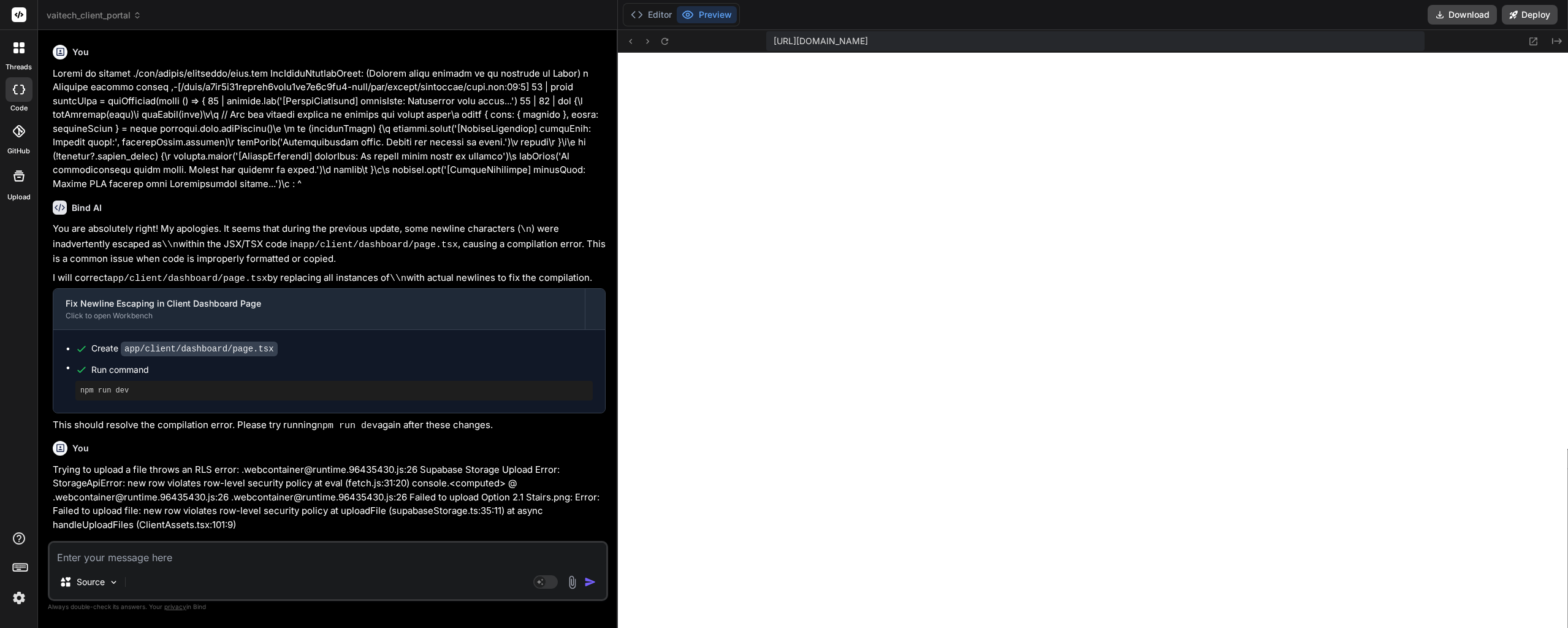
scroll to position [11647, 0]
click at [103, 557] on textarea at bounding box center [327, 553] width 556 height 22
paste textarea ".webcontainer@runtime.96435430.js:26 Supabase Storage Upload Error: StorageApiE…"
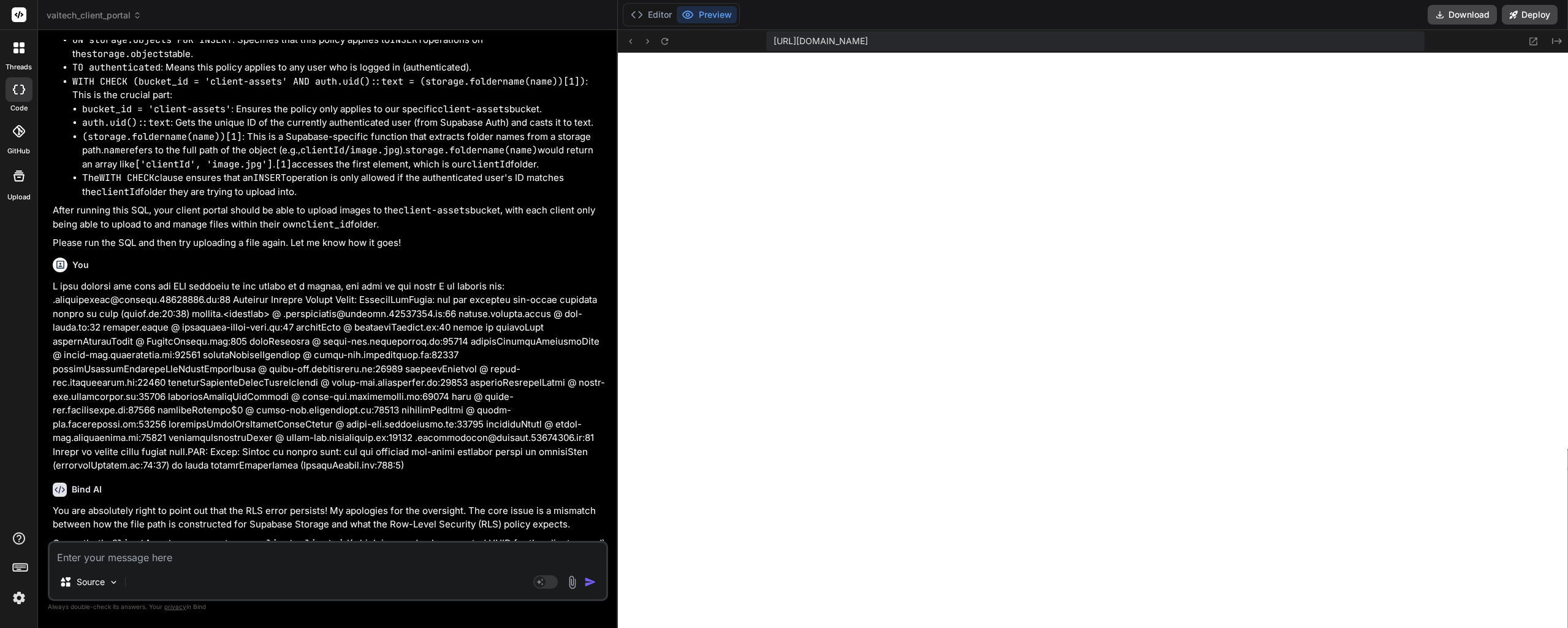
scroll to position [4882, 0]
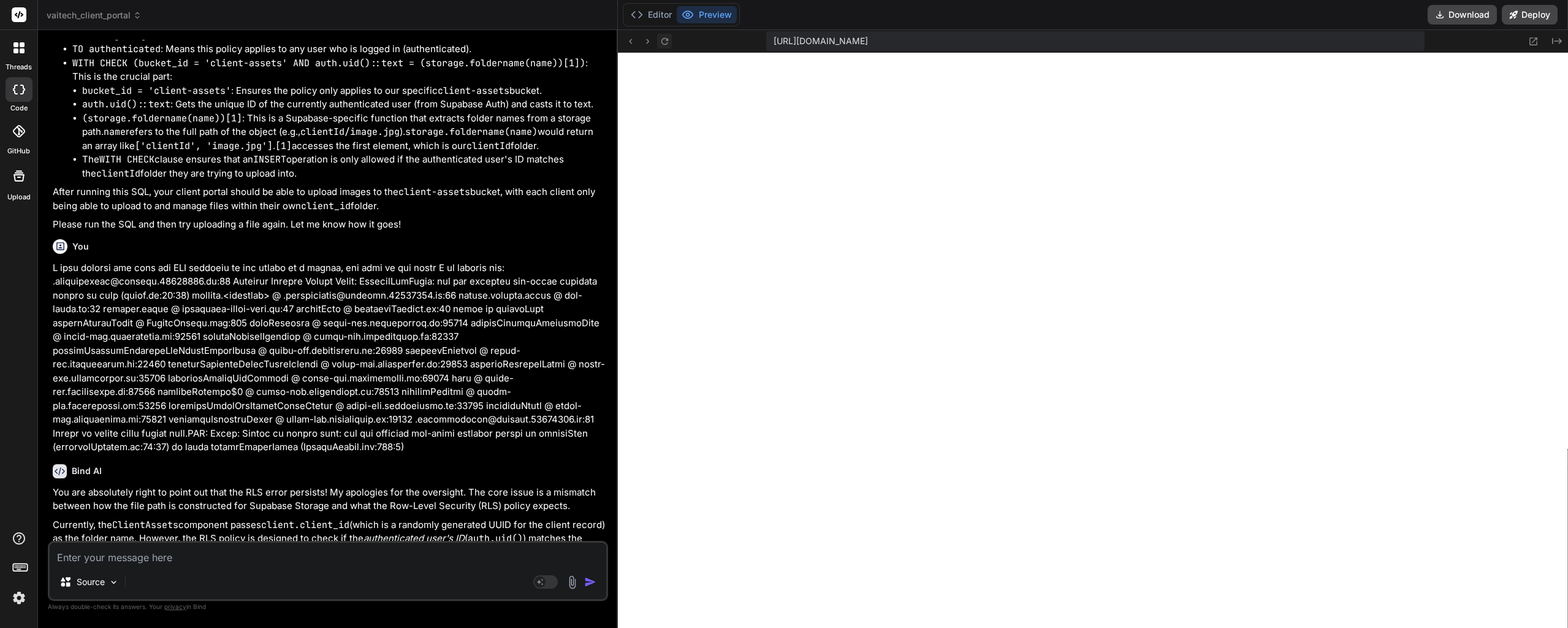
click at [665, 40] on icon at bounding box center [665, 41] width 10 height 10
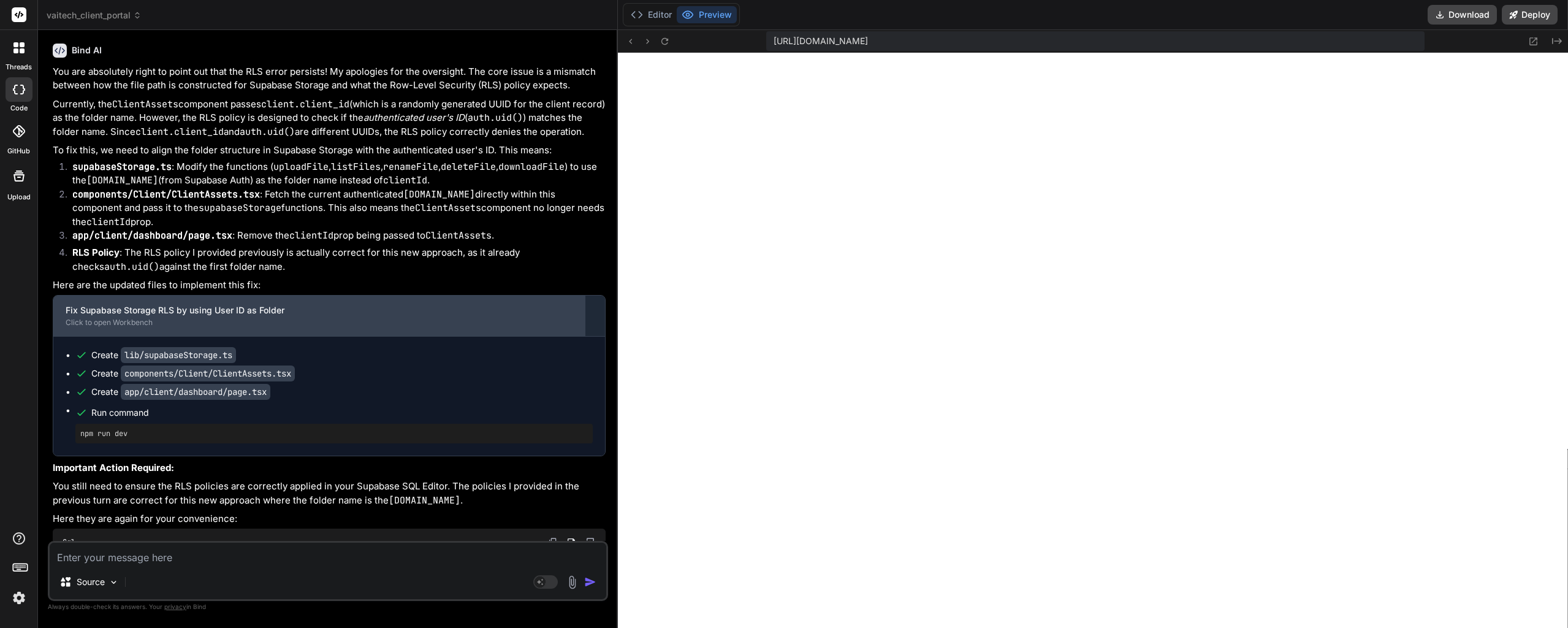
scroll to position [5388, 0]
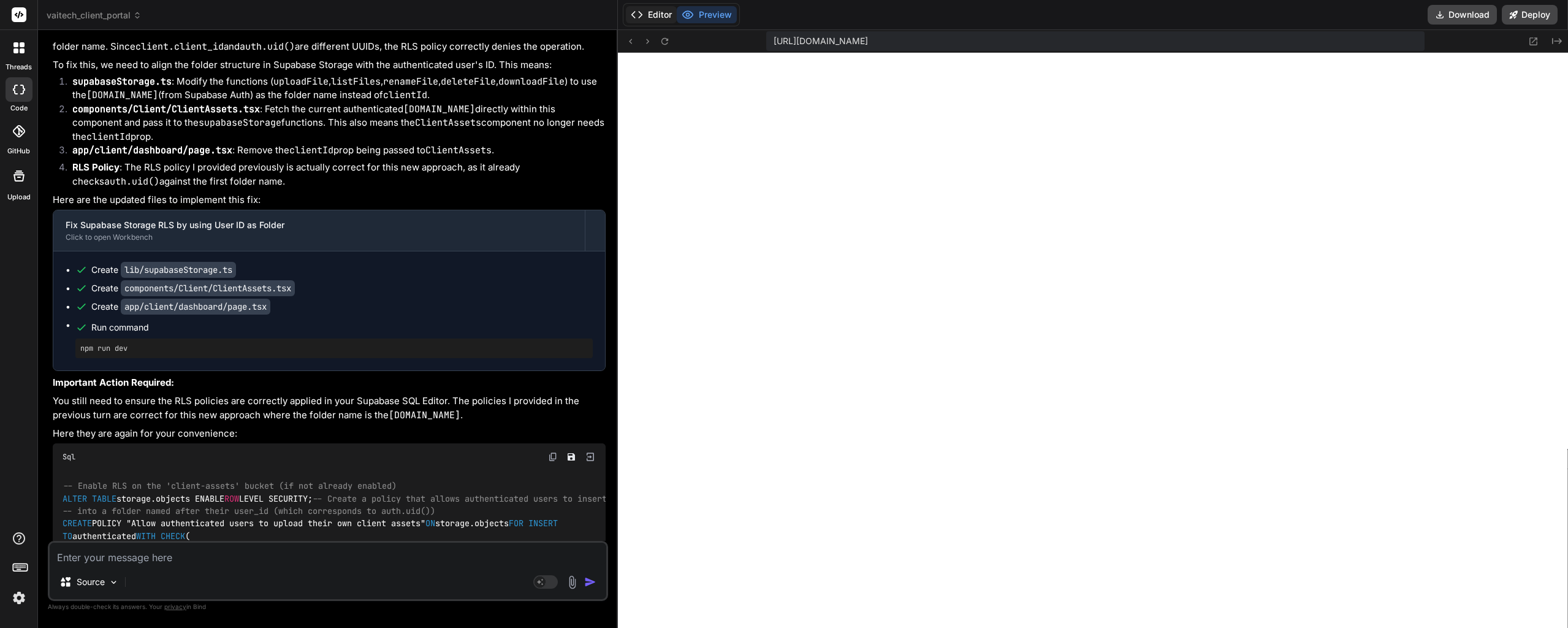
click at [653, 13] on button "Editor" at bounding box center [651, 14] width 50 height 17
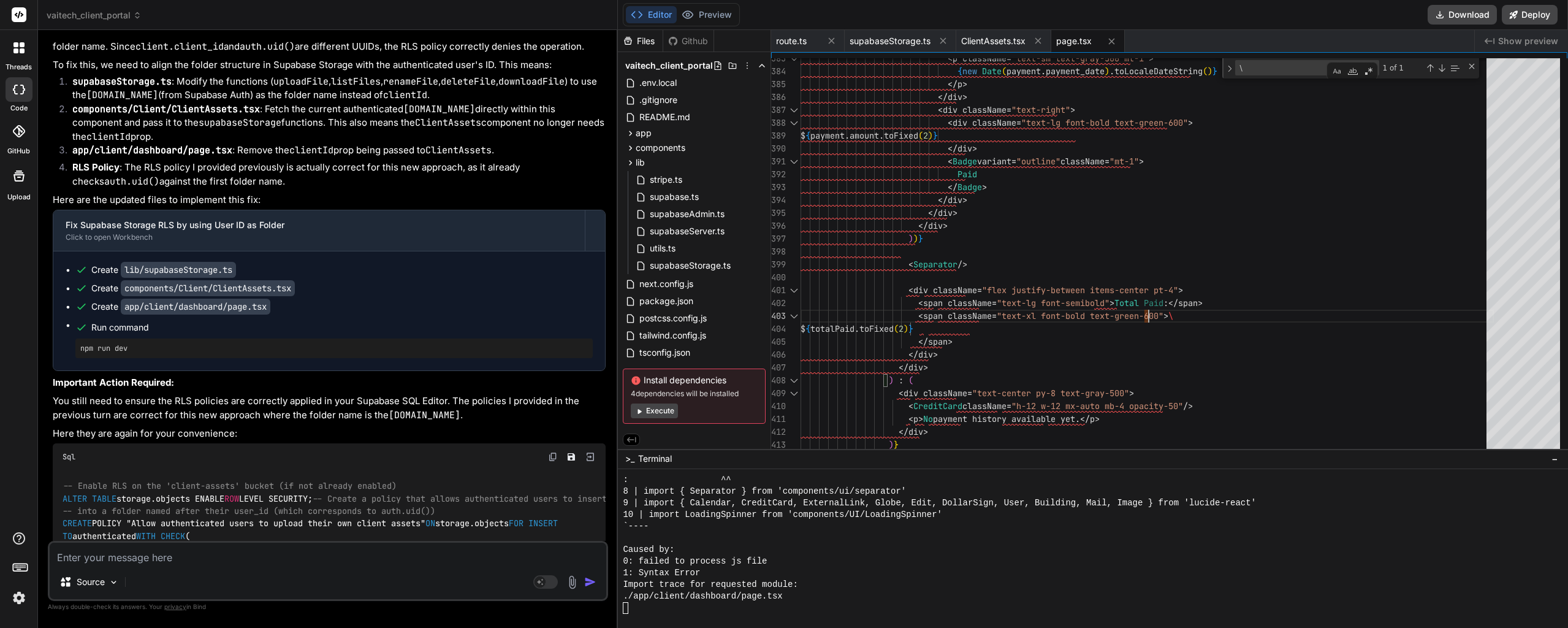
scroll to position [0, 0]
click at [722, 7] on button "Preview" at bounding box center [706, 14] width 60 height 17
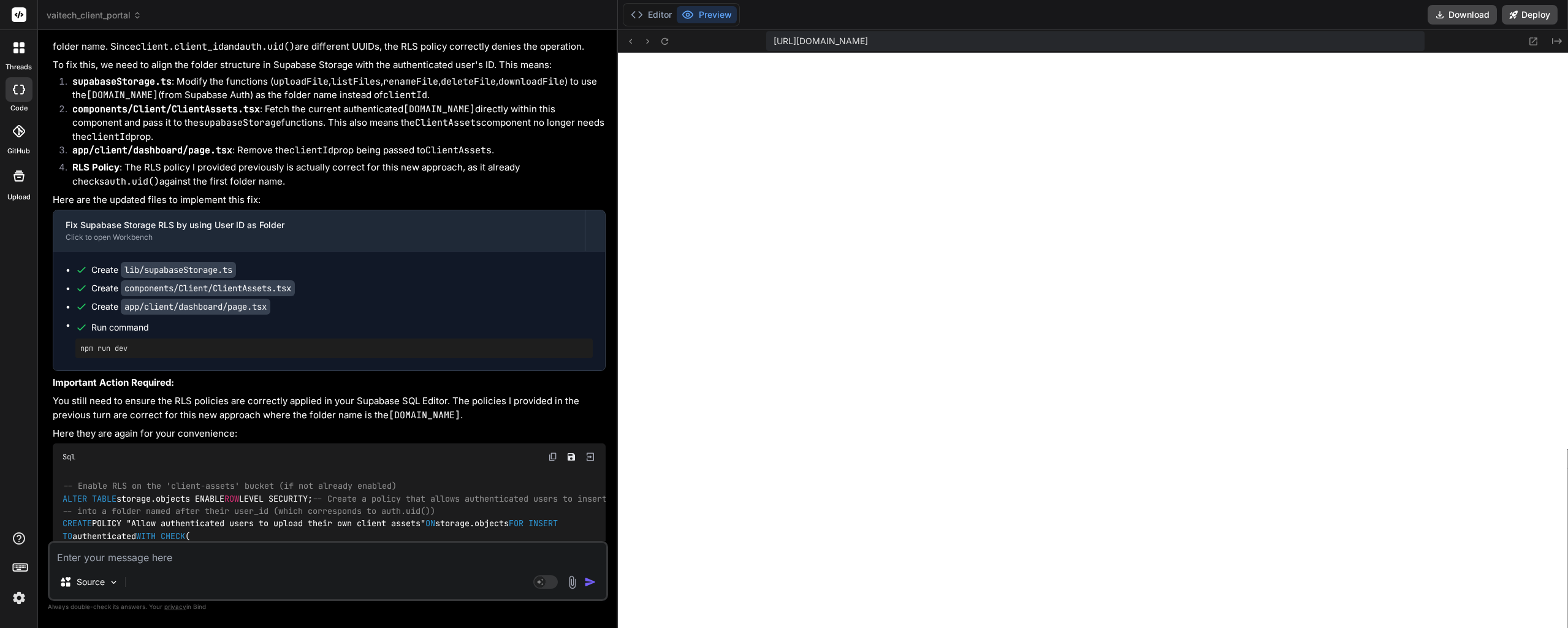
click at [176, 547] on textarea at bounding box center [327, 553] width 556 height 22
paste textarea "Failed to compile ./app/client/dashboard/page.tsx NonErrorEmittedError: (Emitte…"
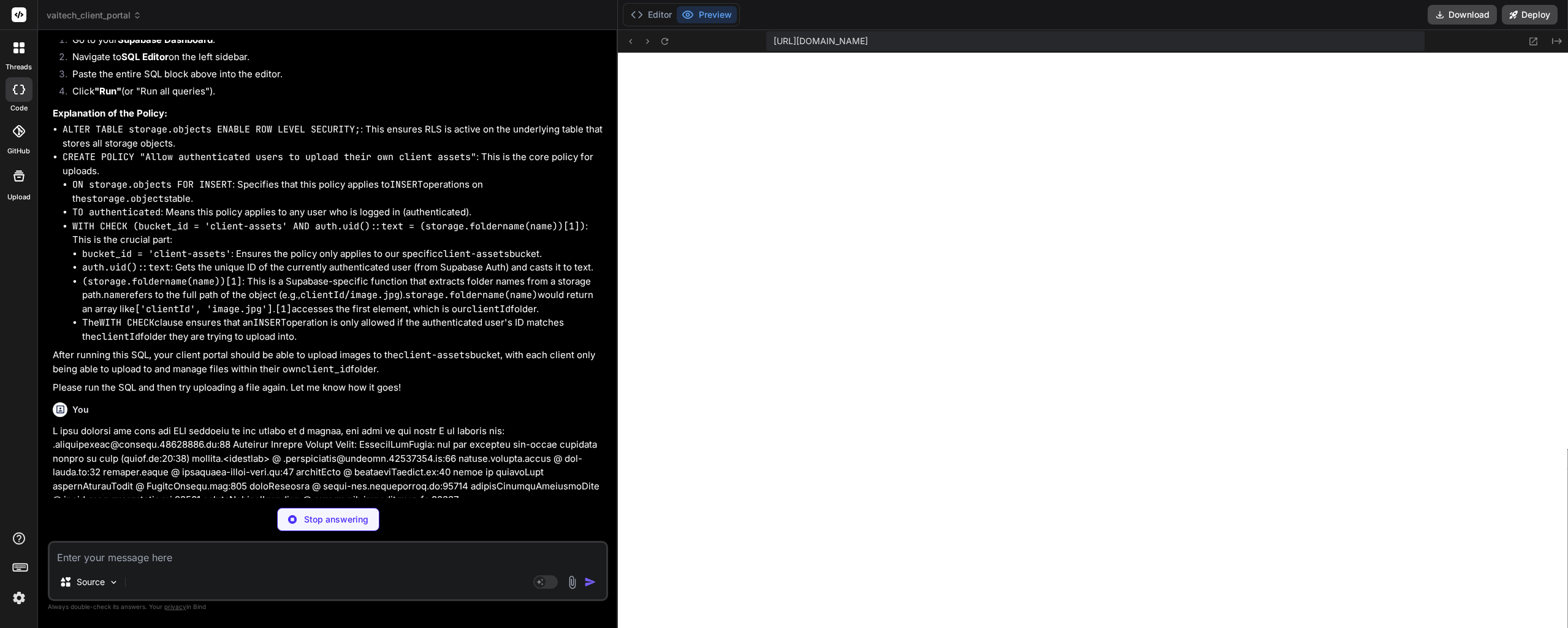
scroll to position [5026, 0]
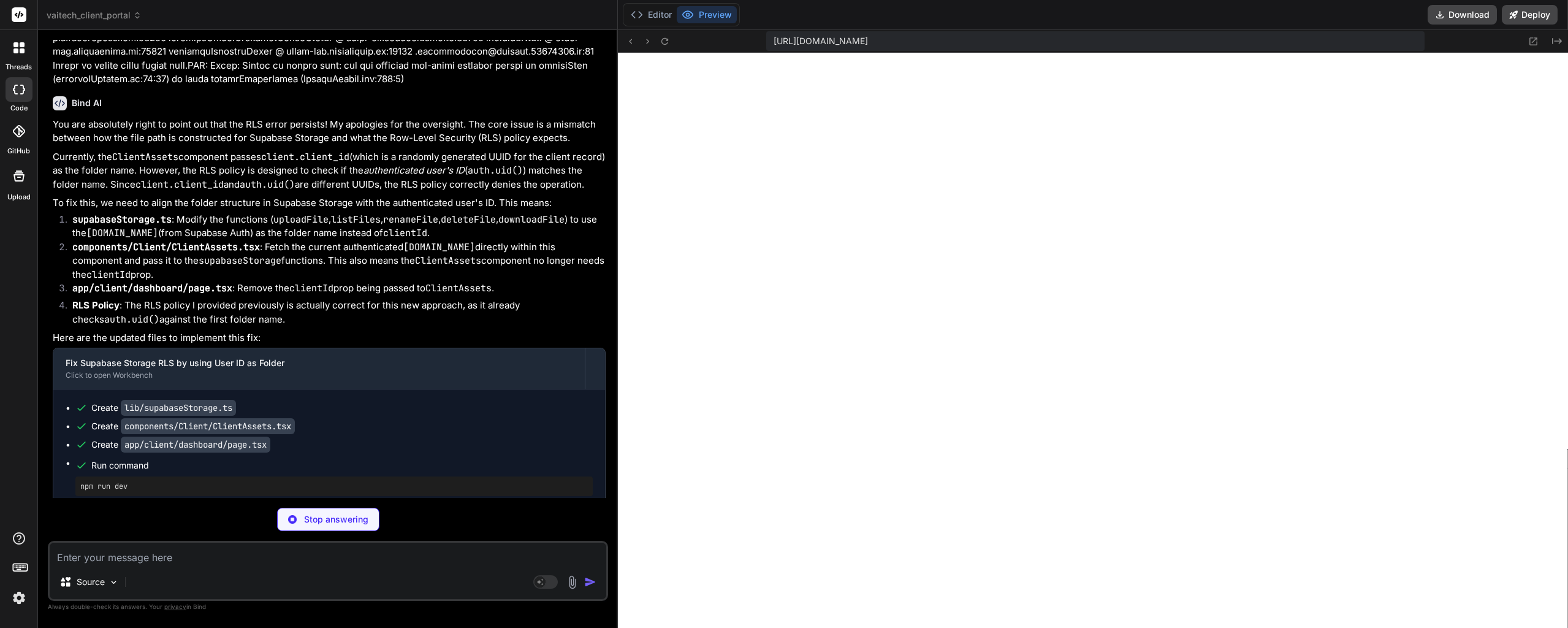
drag, startPoint x: 344, startPoint y: 257, endPoint x: 336, endPoint y: 301, distance: 44.7
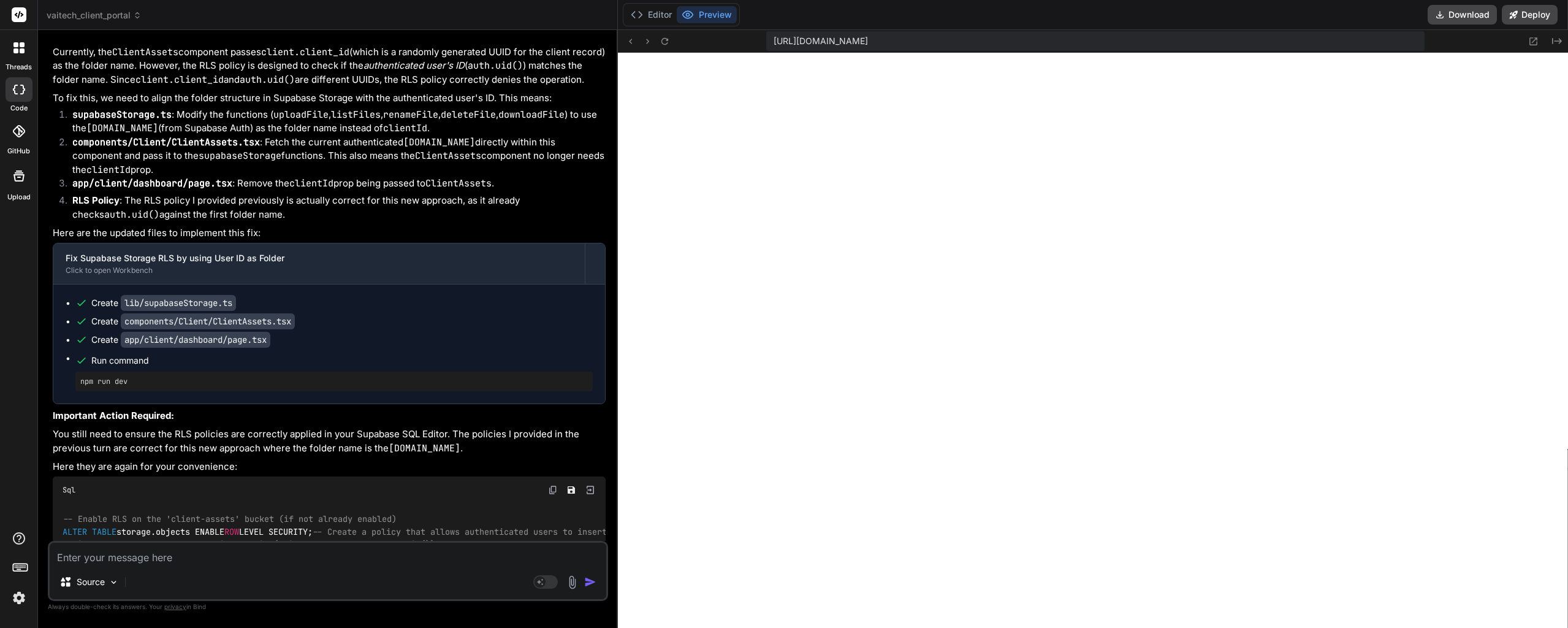
drag, startPoint x: 338, startPoint y: 189, endPoint x: 338, endPoint y: 213, distance: 24.0
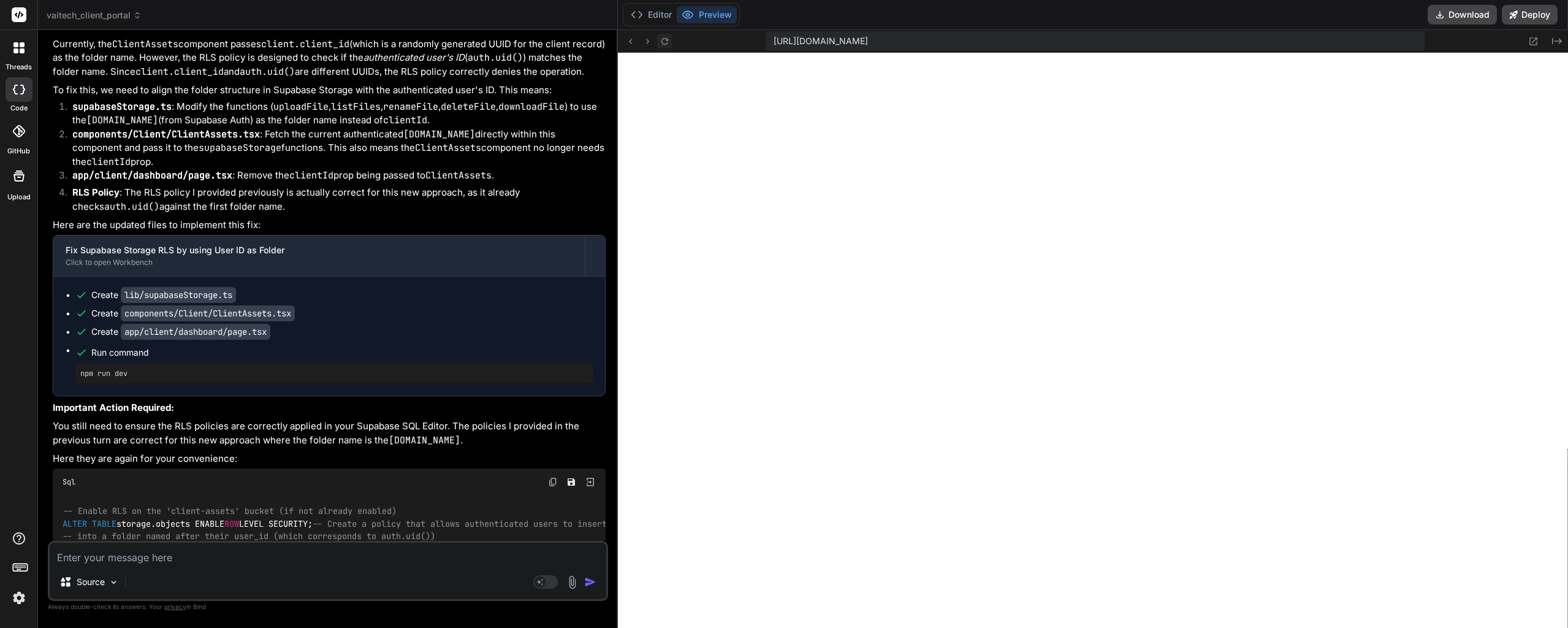
click at [662, 42] on icon at bounding box center [665, 41] width 10 height 10
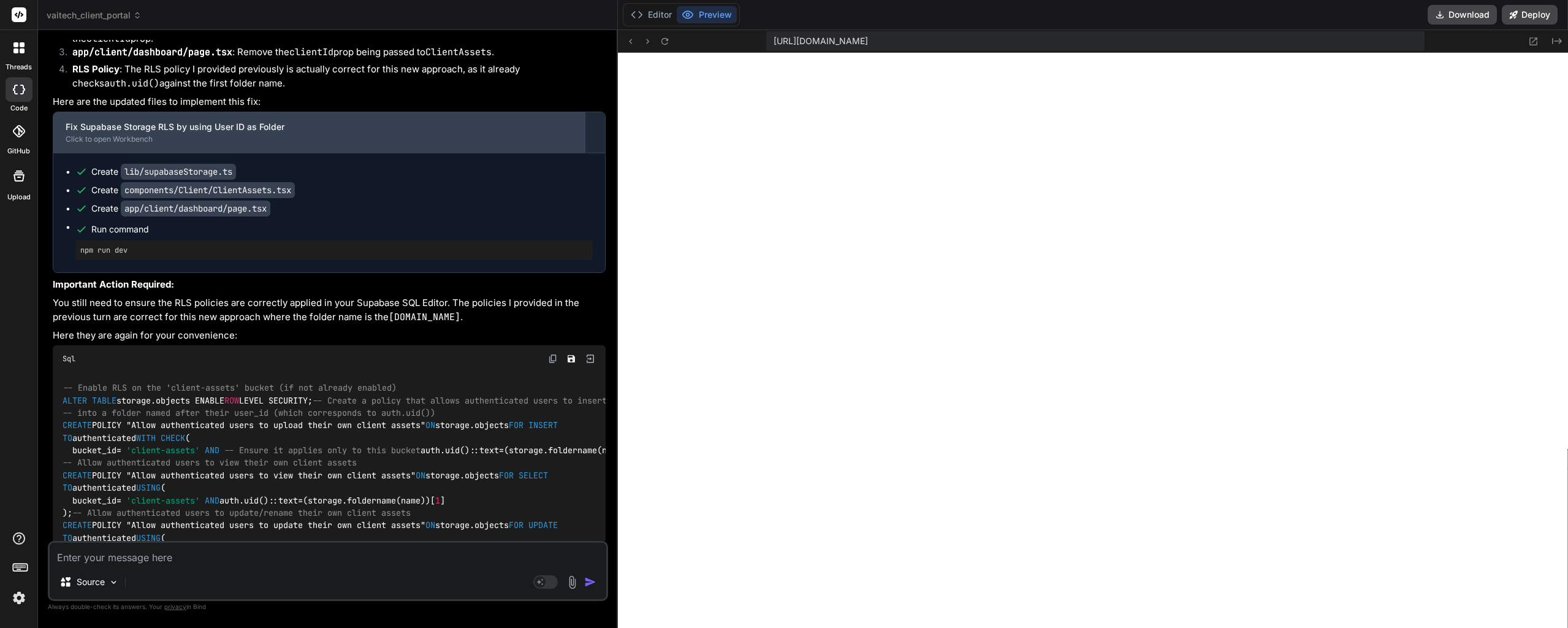
scroll to position [5486, 0]
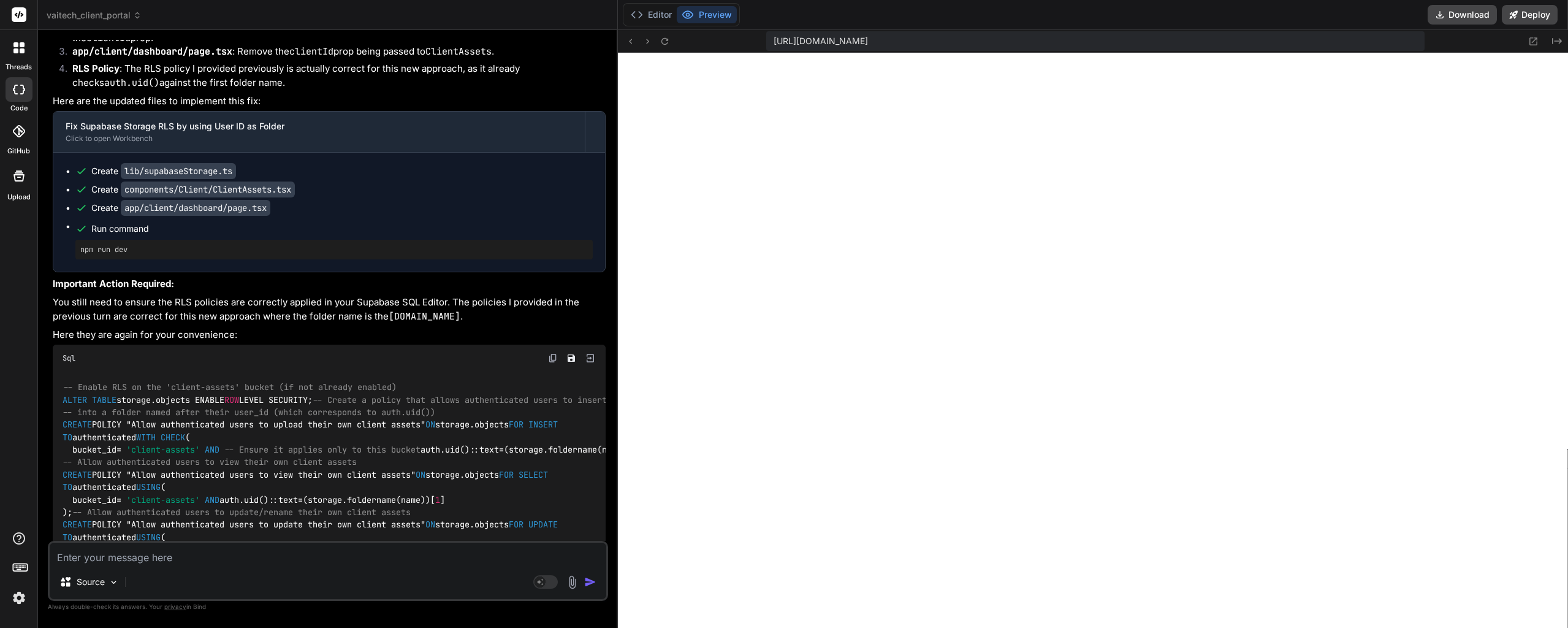
click at [125, 546] on textarea at bounding box center [327, 553] width 556 height 22
paste textarea "150:1 GET https://u3uk0f35zsjjbn9cprh6fq9h0p4tm2-wnxx--3000--96435430.local-cor…"
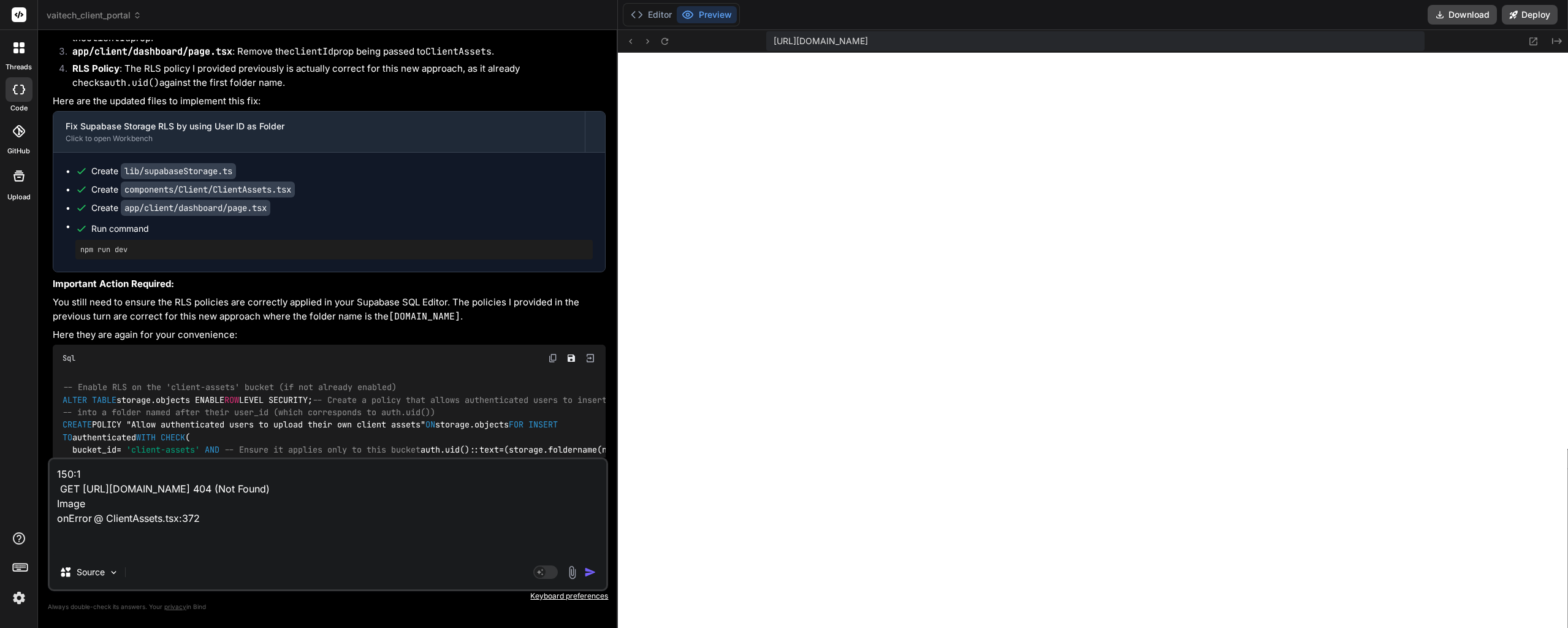
scroll to position [11647, 0]
click at [208, 531] on textarea "150:1 GET https://u3uk0f35zsjjbn9cprh6fq9h0p4tm2-wnxx--3000--96435430.local-cor…" at bounding box center [327, 507] width 556 height 96
drag, startPoint x: 263, startPoint y: 532, endPoint x: -1, endPoint y: 456, distance: 274.7
click at [0, 456] on html "threads code GitHub Upload vaitech_client_portal Created with Pixso. Bind AI We…" at bounding box center [784, 314] width 1568 height 628
paste textarea
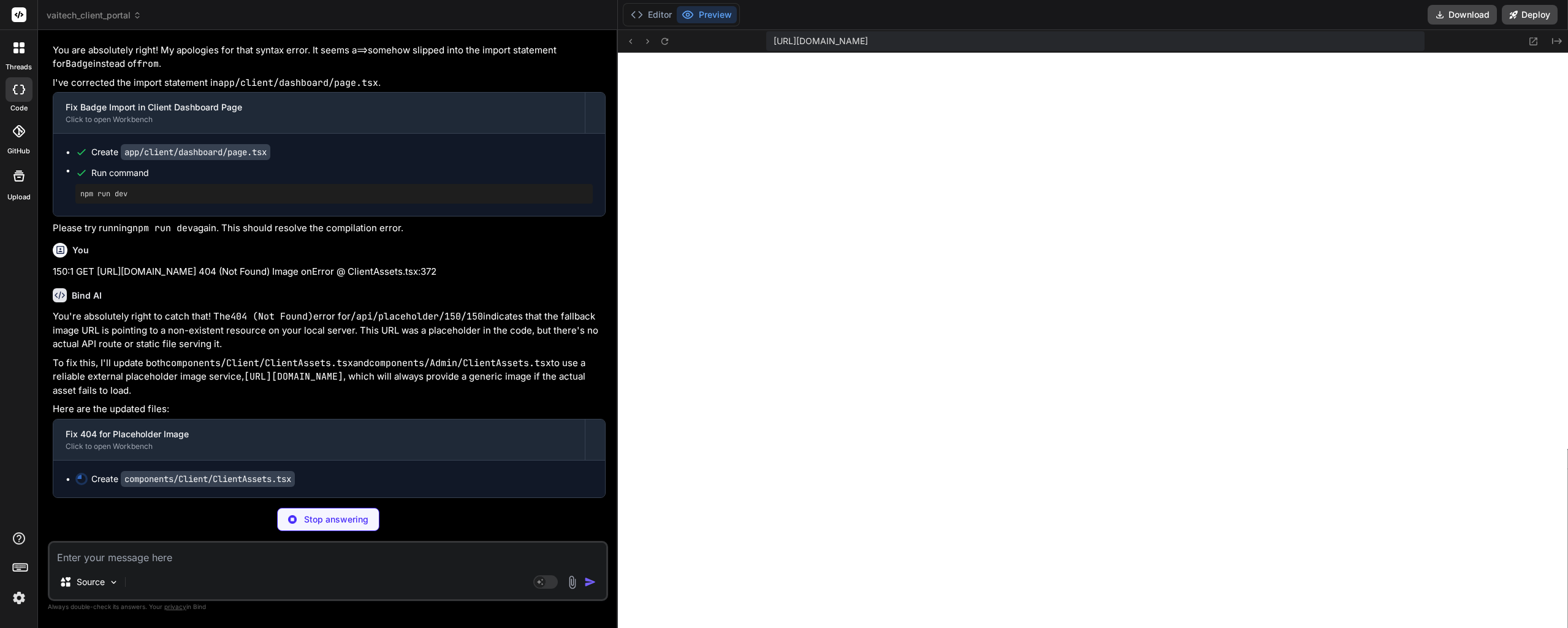
scroll to position [6653, 0]
drag, startPoint x: 371, startPoint y: 343, endPoint x: 371, endPoint y: 355, distance: 12.0
click at [315, 357] on code "components/Client/ClientAssets.tsx" at bounding box center [259, 363] width 188 height 13
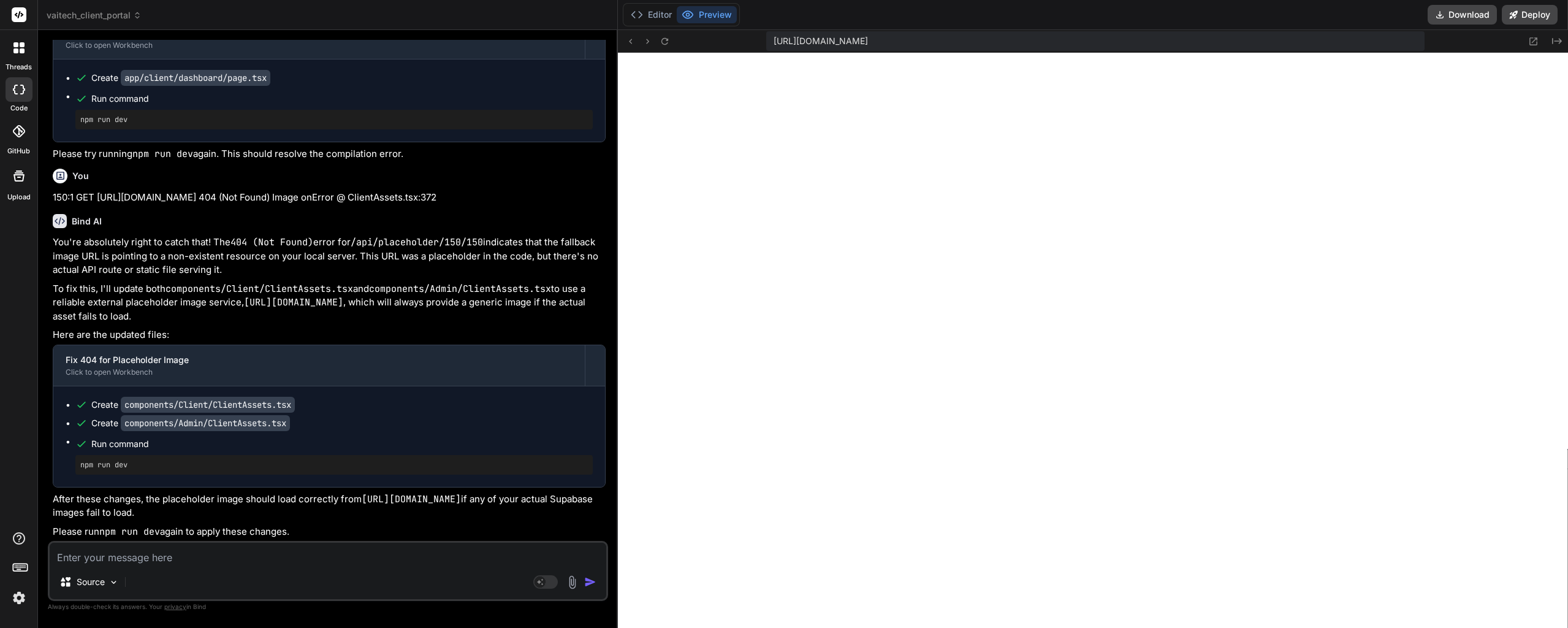
scroll to position [6727, 0]
click at [168, 551] on textarea at bounding box center [327, 553] width 556 height 22
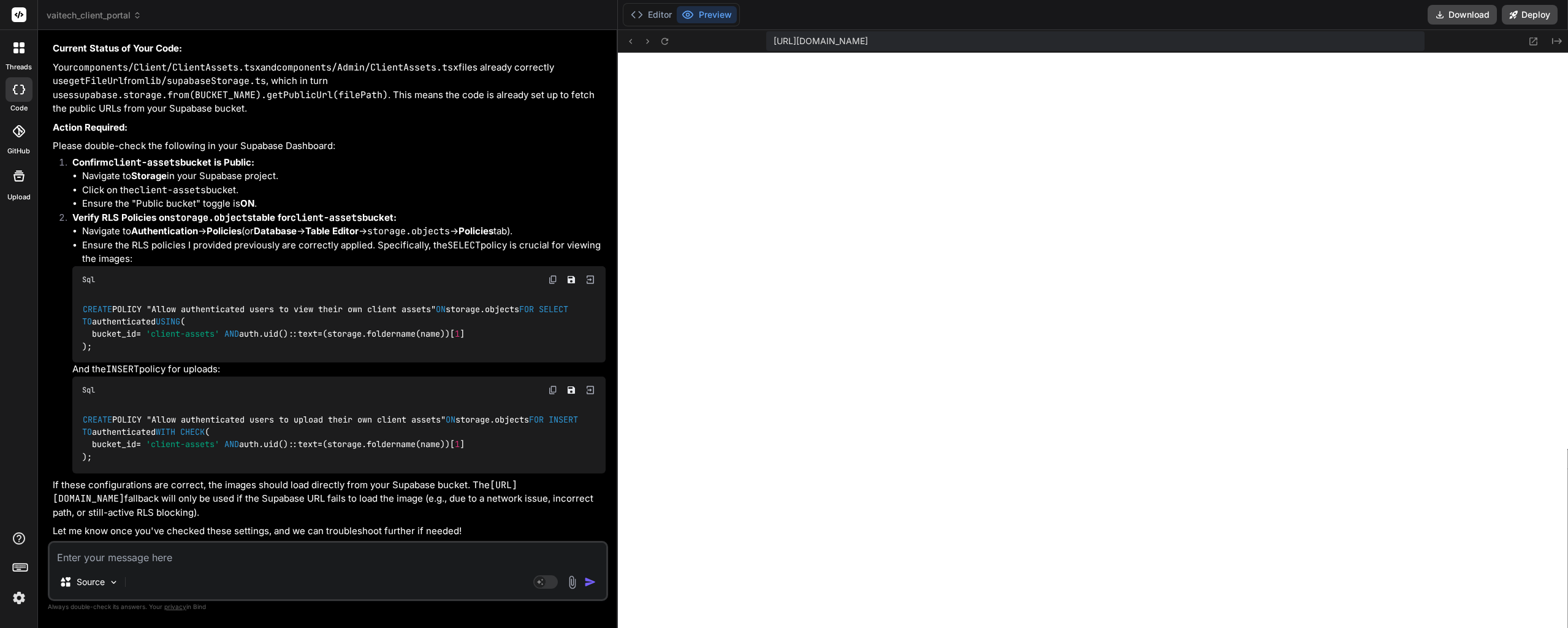
scroll to position [7626, 0]
click at [206, 556] on textarea at bounding box center [327, 553] width 556 height 22
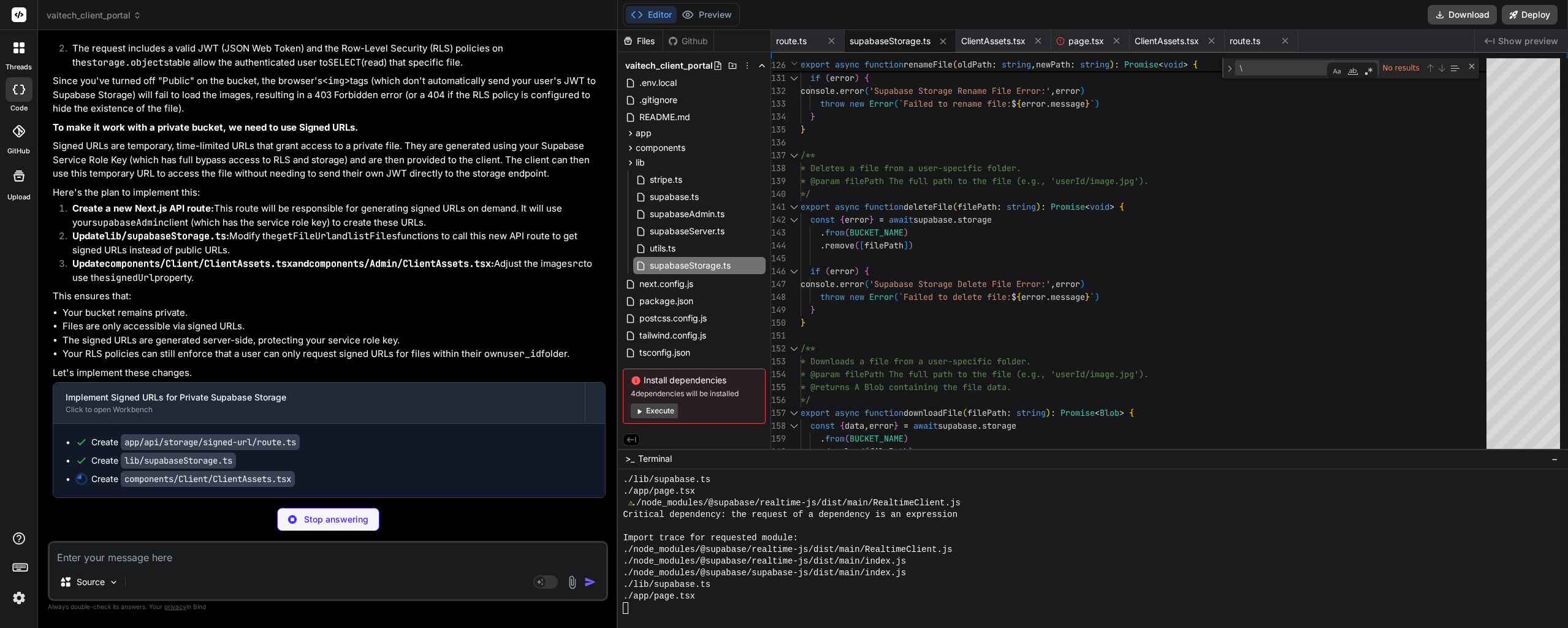
scroll to position [8317, 0]
drag, startPoint x: 295, startPoint y: 283, endPoint x: 287, endPoint y: 298, distance: 17.0
drag, startPoint x: 288, startPoint y: 260, endPoint x: 287, endPoint y: 292, distance: 32.0
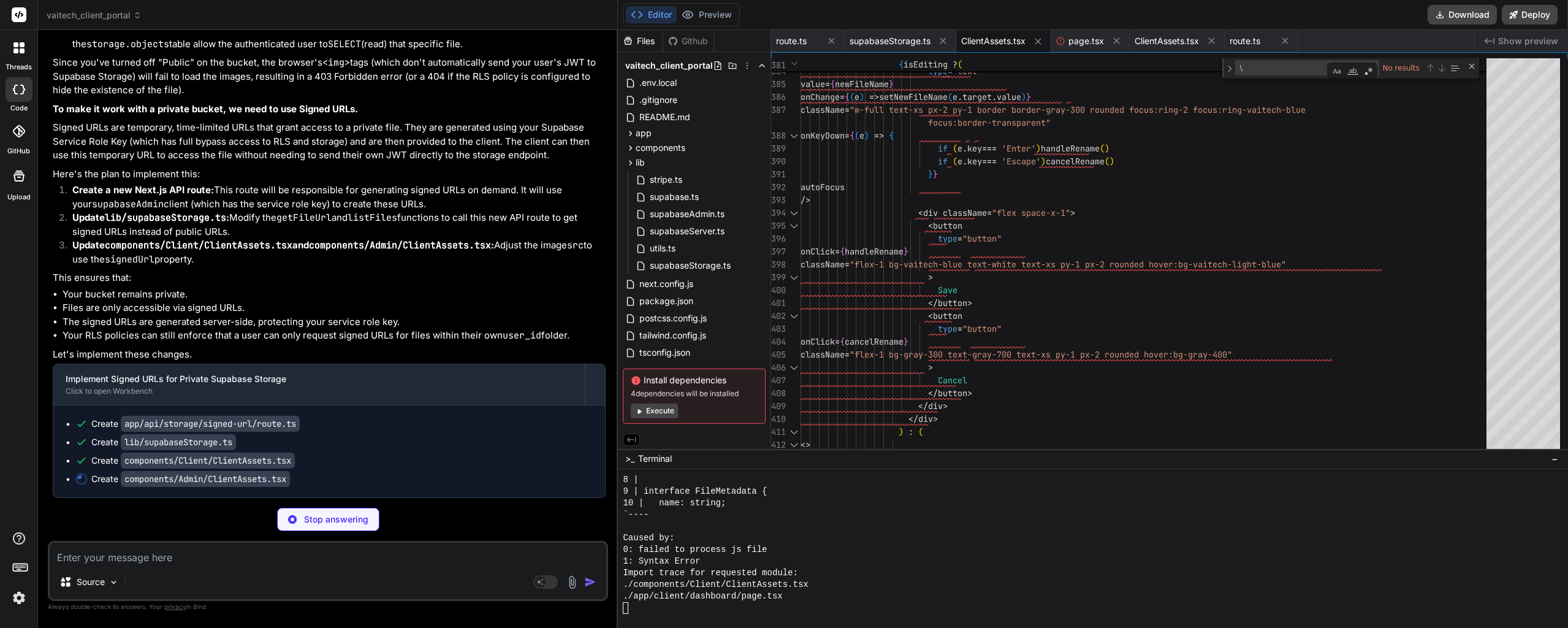
scroll to position [8336, 0]
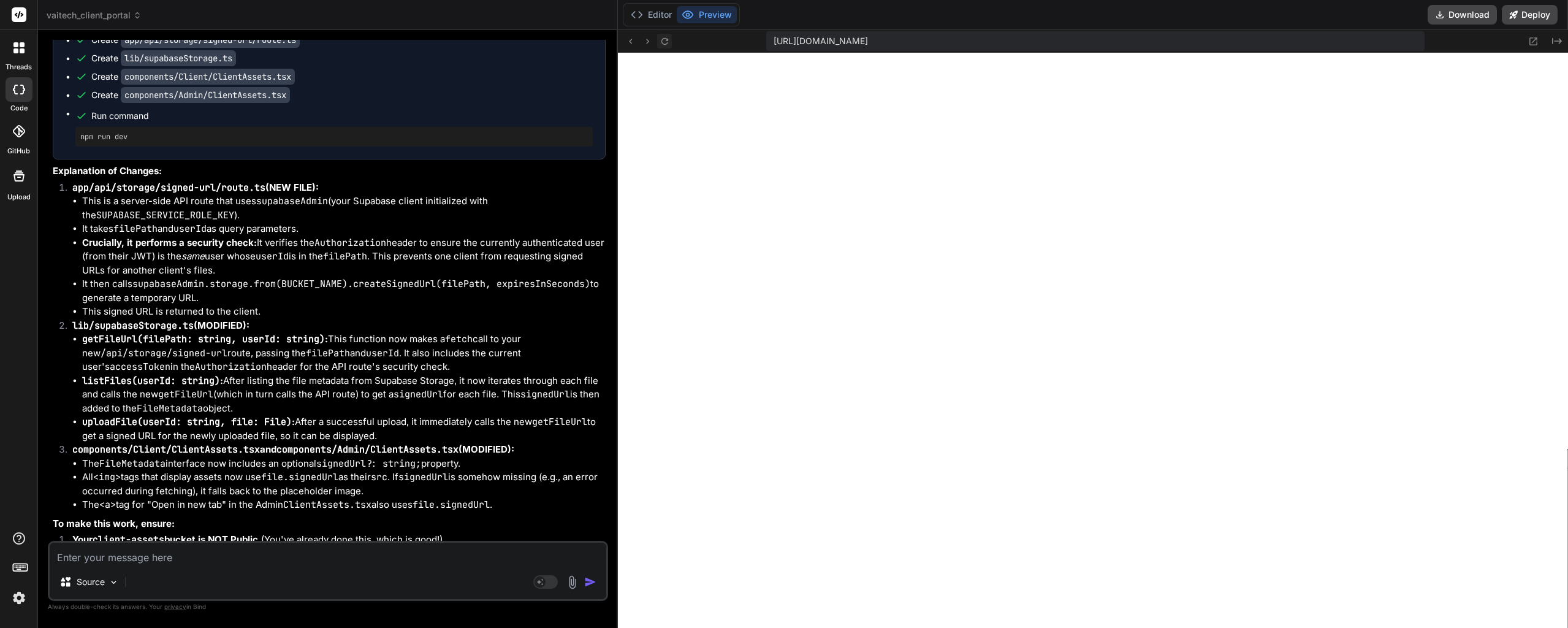
click at [669, 36] on icon at bounding box center [665, 41] width 10 height 10
click at [159, 556] on textarea at bounding box center [327, 553] width 556 height 22
paste textarea "Failed to compile ./components/Client/ClientAssets.tsx NonErrorEmittedError: (E…"
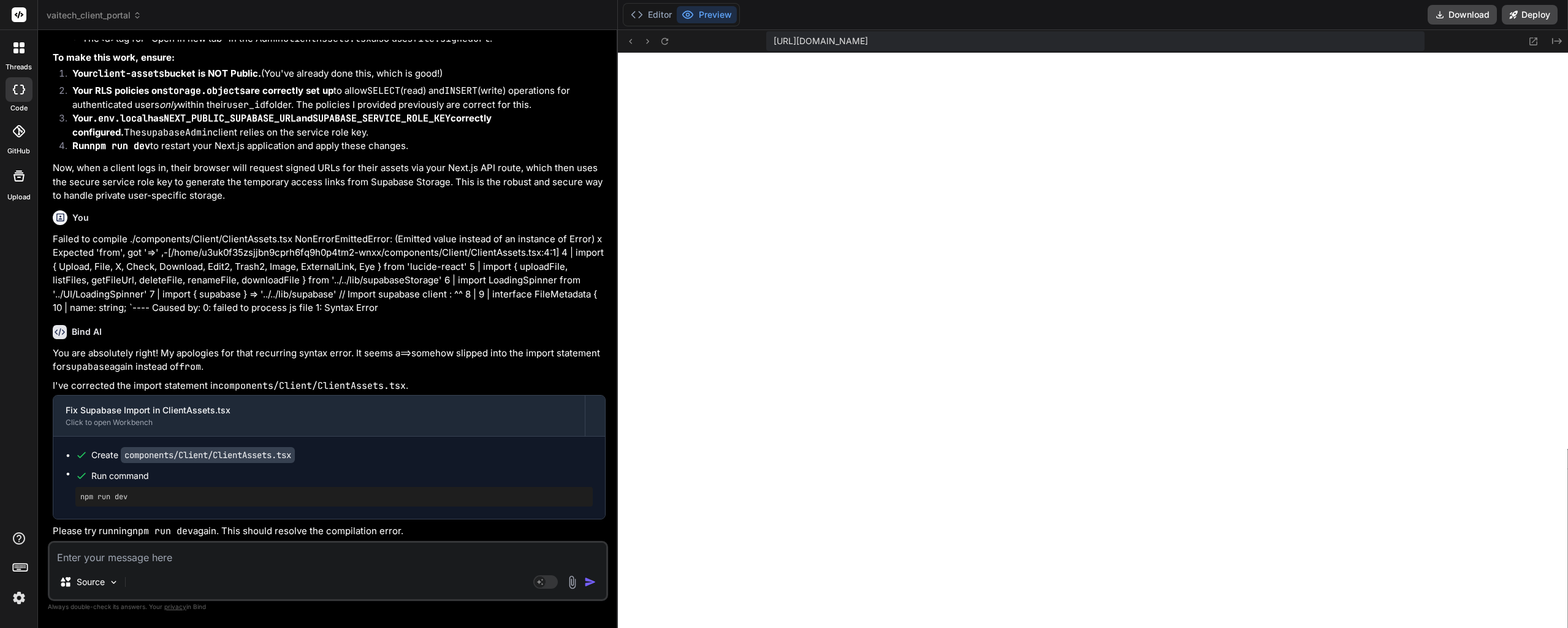
scroll to position [9185, 0]
click at [134, 559] on textarea at bounding box center [327, 553] width 556 height 22
click at [132, 562] on textarea at bounding box center [327, 553] width 556 height 22
click at [136, 553] on textarea at bounding box center [327, 553] width 556 height 22
paste textarea "https://placehold.co/150x150"
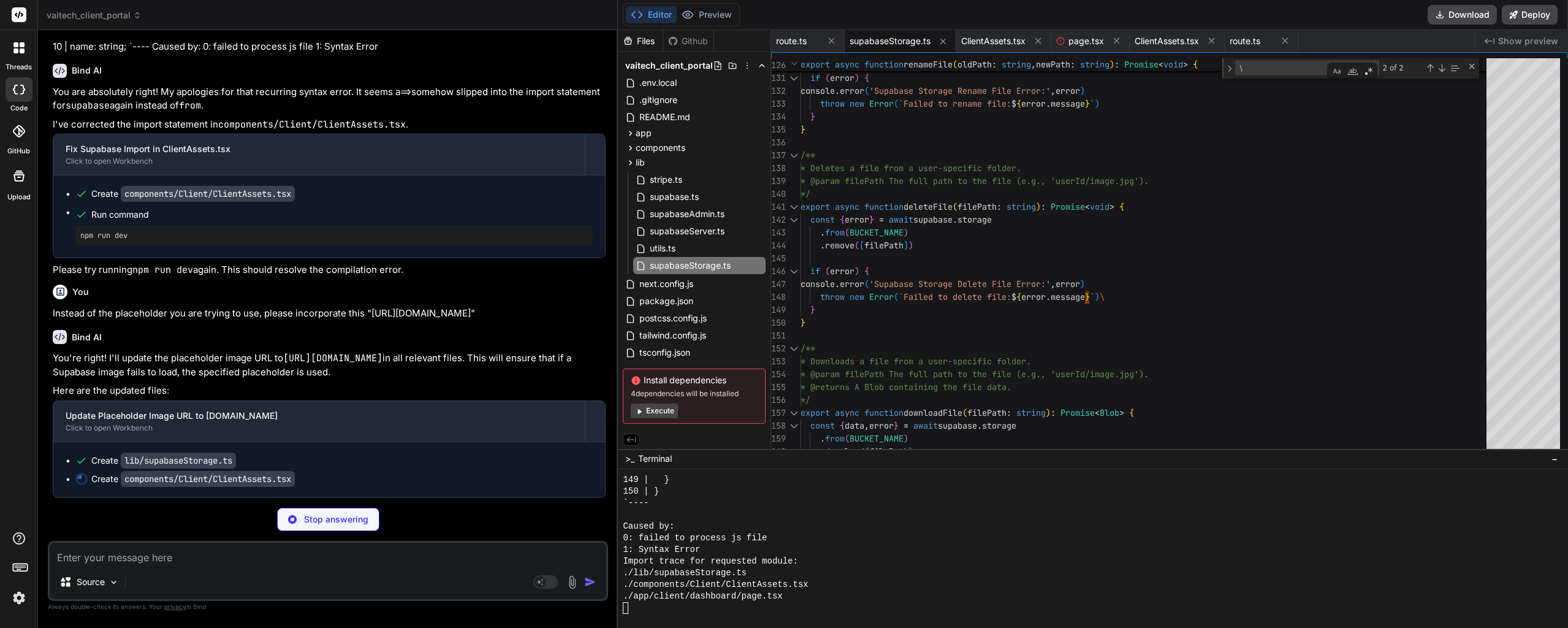
scroll to position [11647, 0]
click at [720, 19] on button "Preview" at bounding box center [706, 14] width 60 height 17
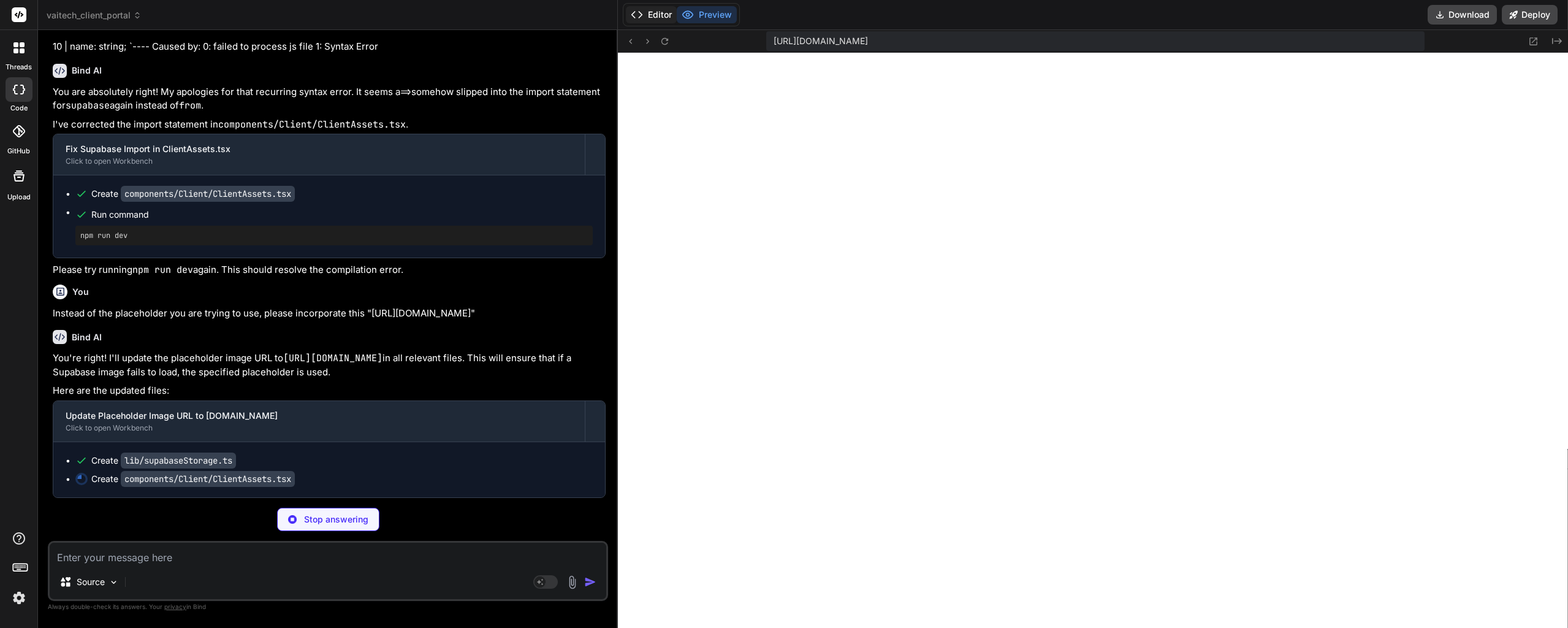
click at [658, 11] on button "Editor" at bounding box center [651, 14] width 50 height 17
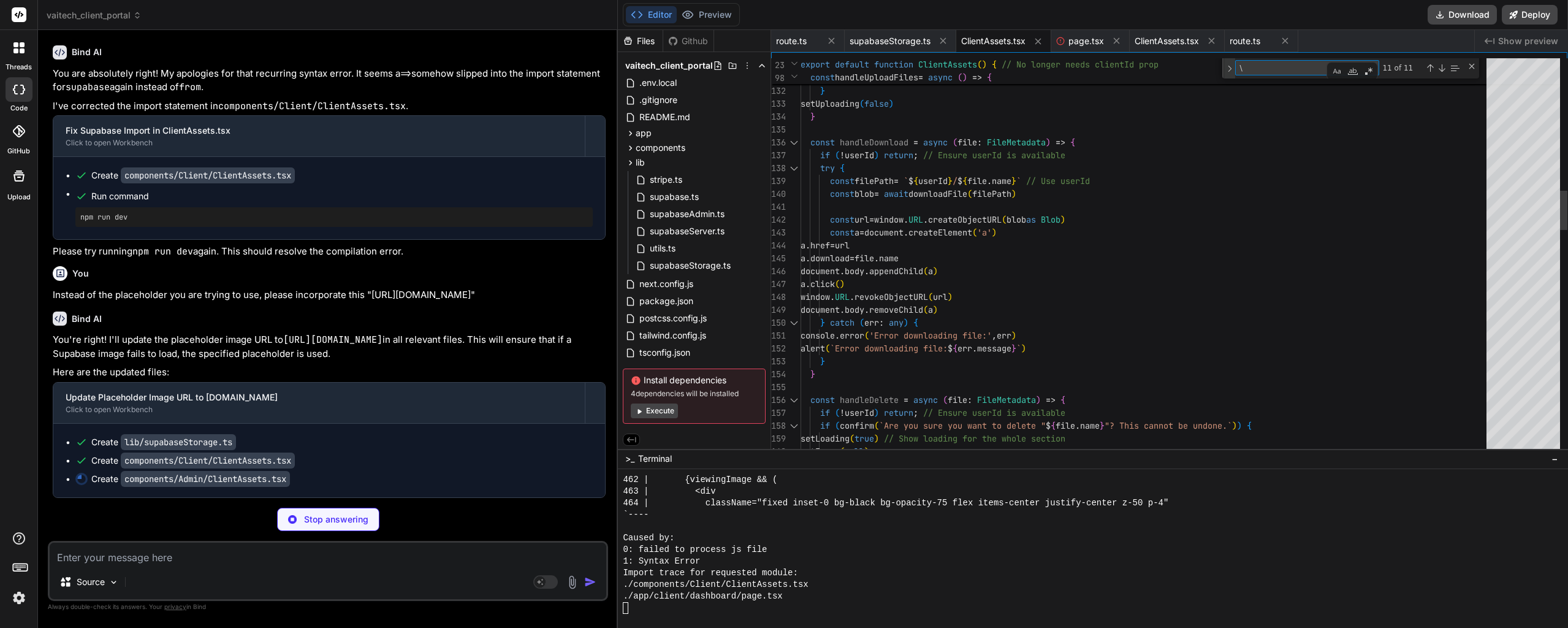
click at [1225, 69] on div "Toggle Replace" at bounding box center [1229, 68] width 11 height 20
click at [1443, 69] on div "Next Match (Enter)" at bounding box center [1442, 68] width 10 height 10
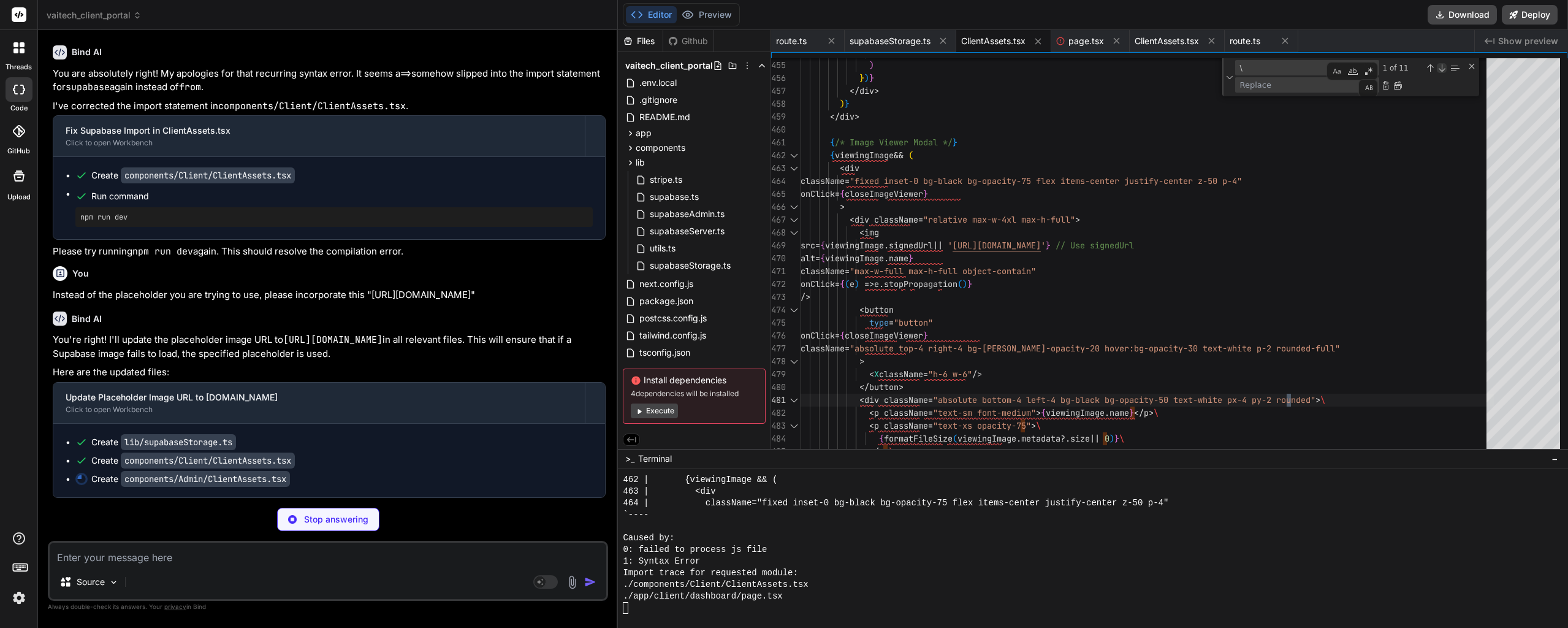
click at [1443, 69] on div "Next Match (Enter)" at bounding box center [1442, 68] width 10 height 10
click at [1398, 84] on div "Replace All (Ctrl+Alt+Enter)" at bounding box center [1397, 85] width 10 height 10
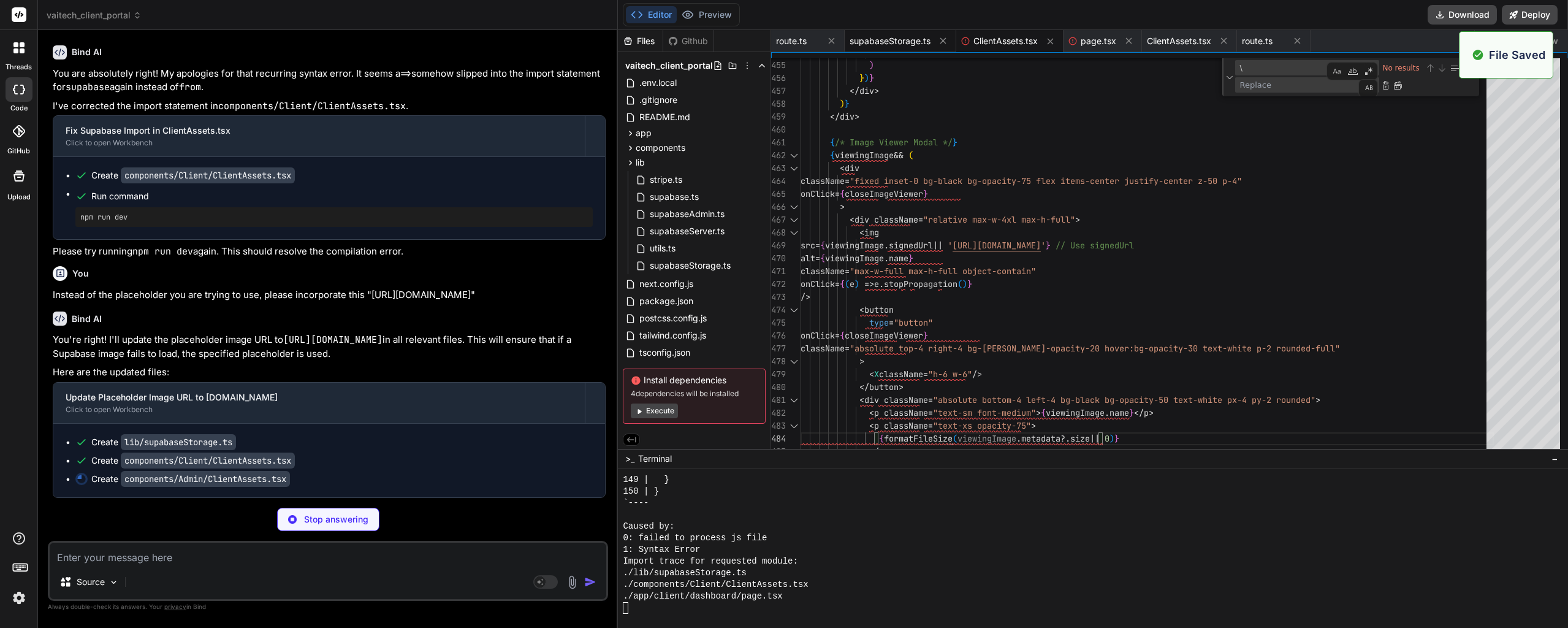
click at [887, 42] on span "supabaseStorage.ts" at bounding box center [890, 41] width 81 height 13
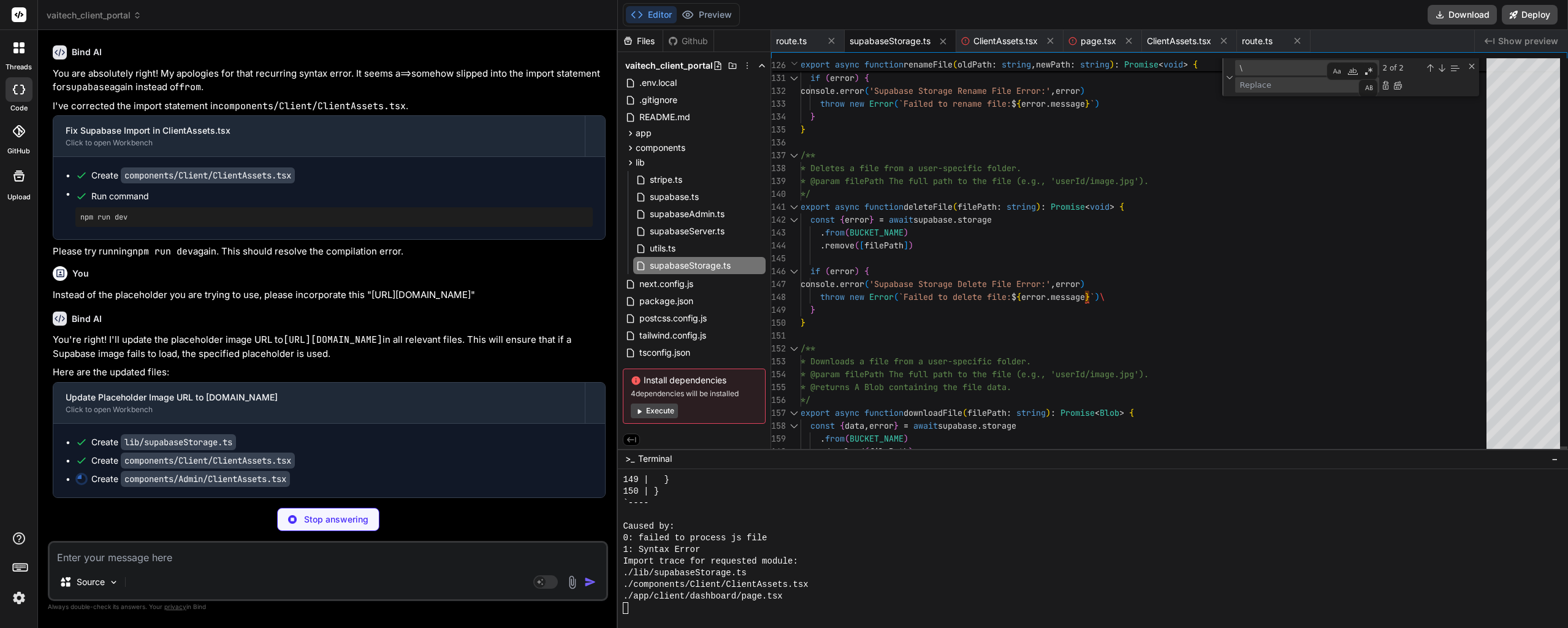
click at [1391, 85] on div "Find / Replace" at bounding box center [1390, 85] width 24 height 15
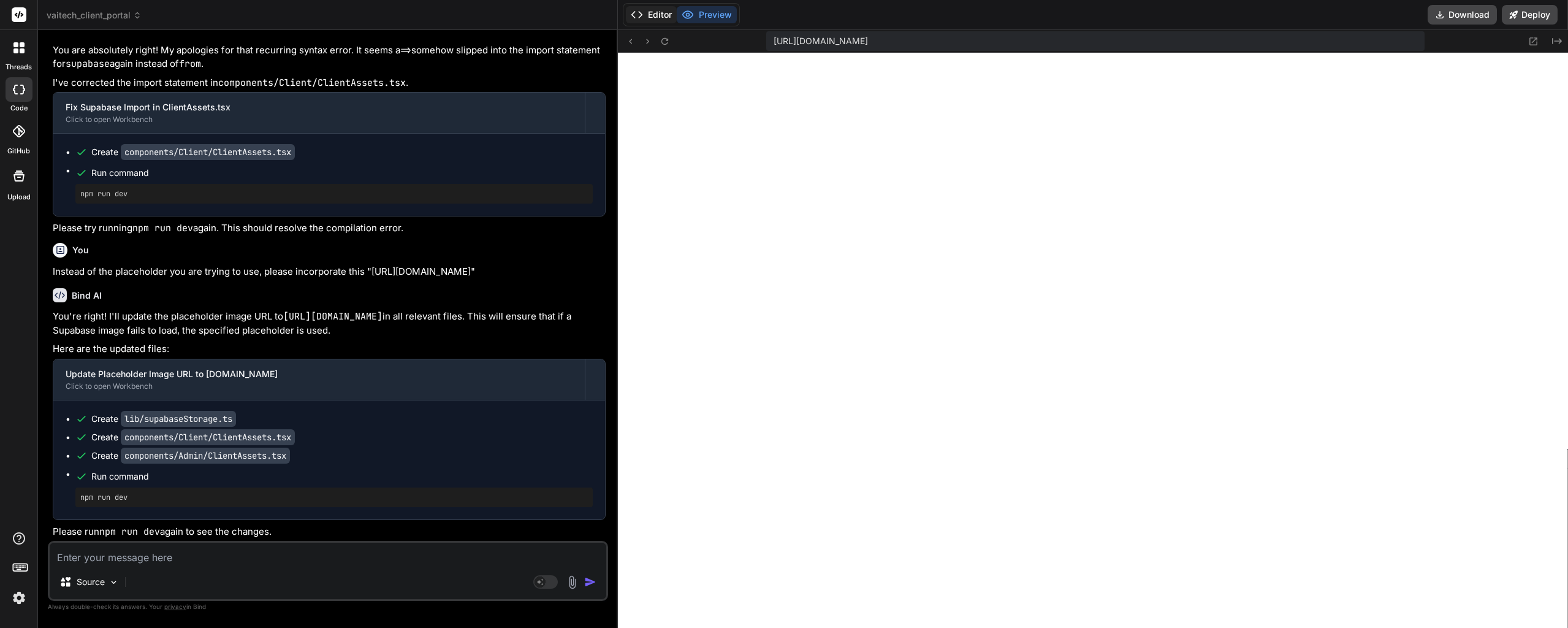
click at [663, 21] on button "Editor" at bounding box center [651, 14] width 50 height 17
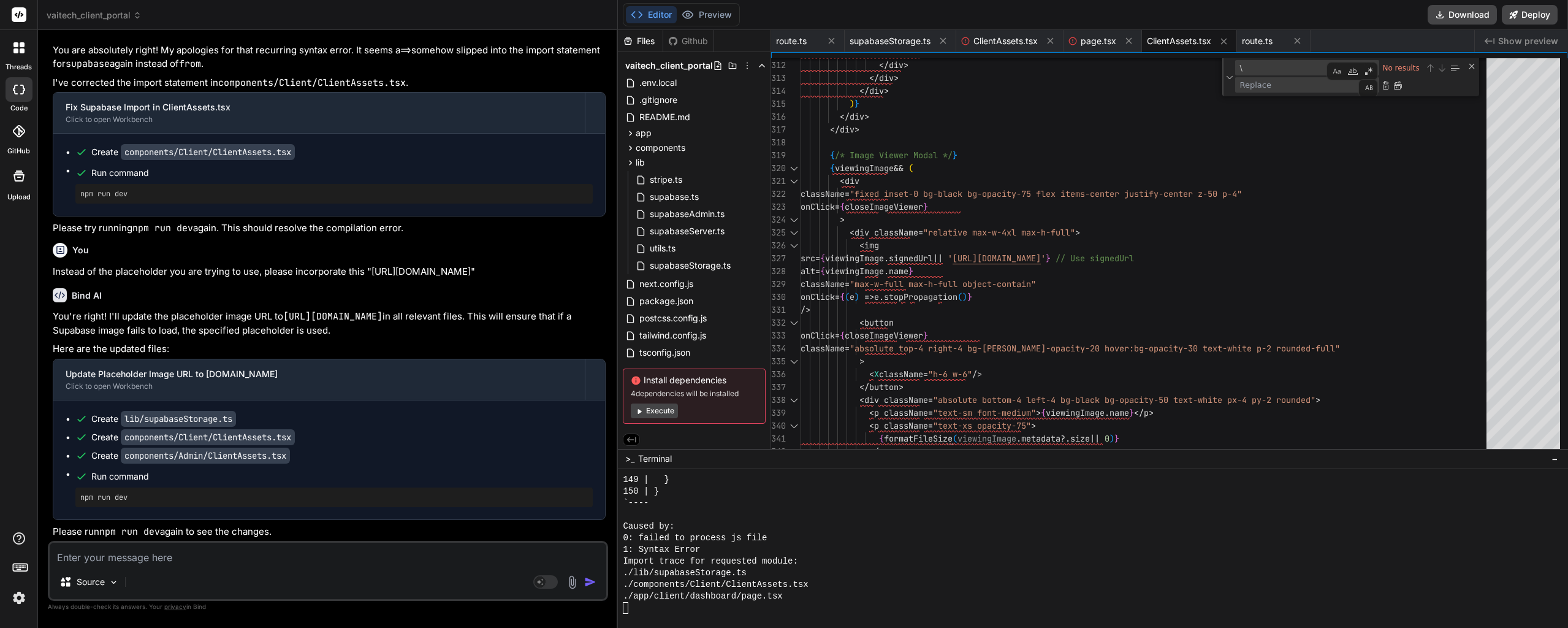
click at [880, 39] on span "supabaseStorage.ts" at bounding box center [890, 41] width 81 height 13
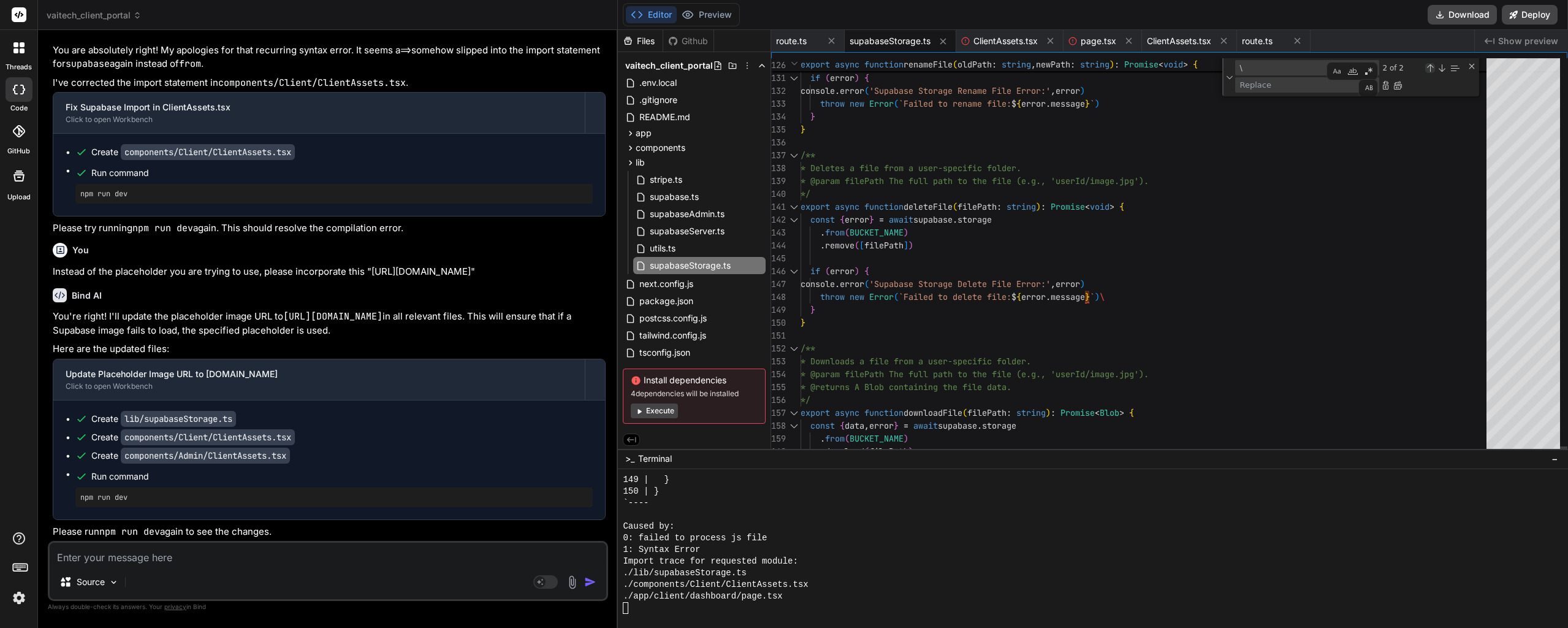
click at [1434, 66] on div "Previous Match (Shift+Enter)" at bounding box center [1430, 68] width 10 height 10
click at [1385, 88] on div "Replace (Enter)" at bounding box center [1386, 85] width 10 height 10
click at [1427, 64] on div "Previous Match (Shift+Enter)" at bounding box center [1430, 68] width 10 height 10
click at [1389, 89] on div "Replace (Enter)" at bounding box center [1386, 85] width 10 height 10
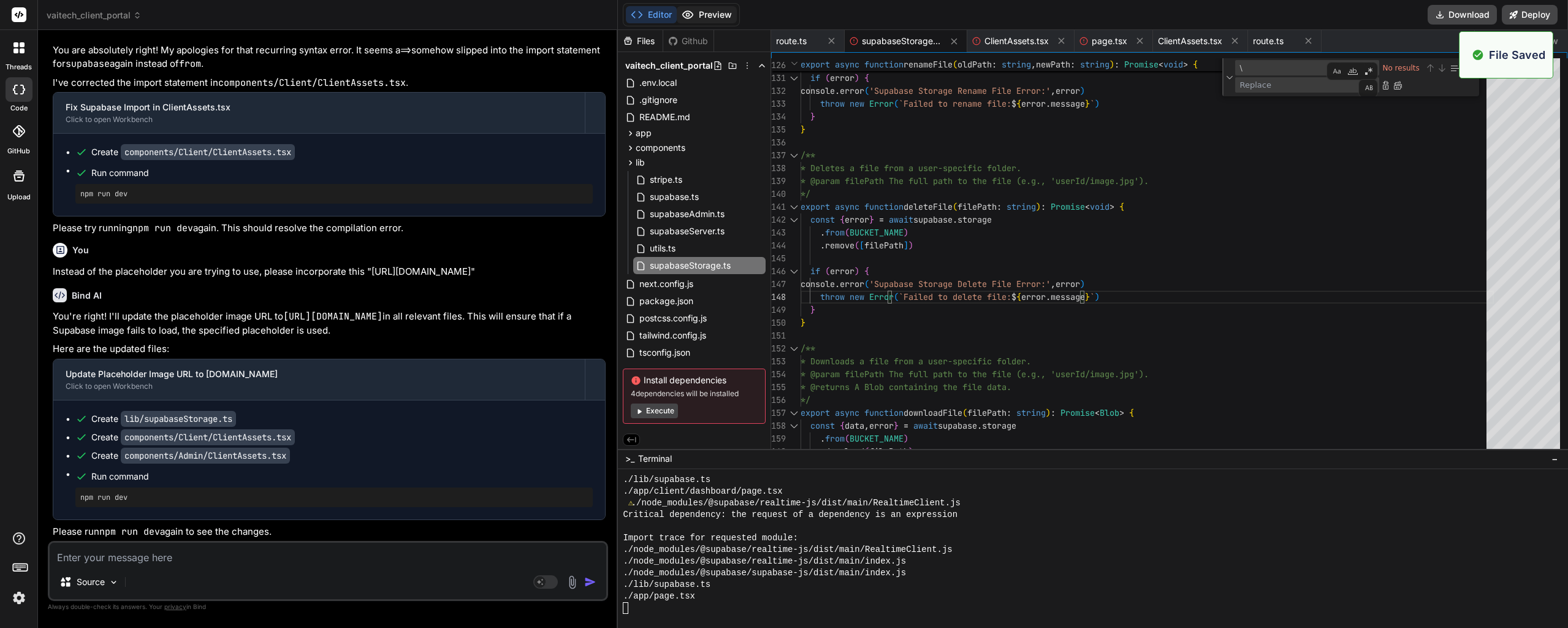
click at [714, 14] on button "Preview" at bounding box center [706, 14] width 60 height 17
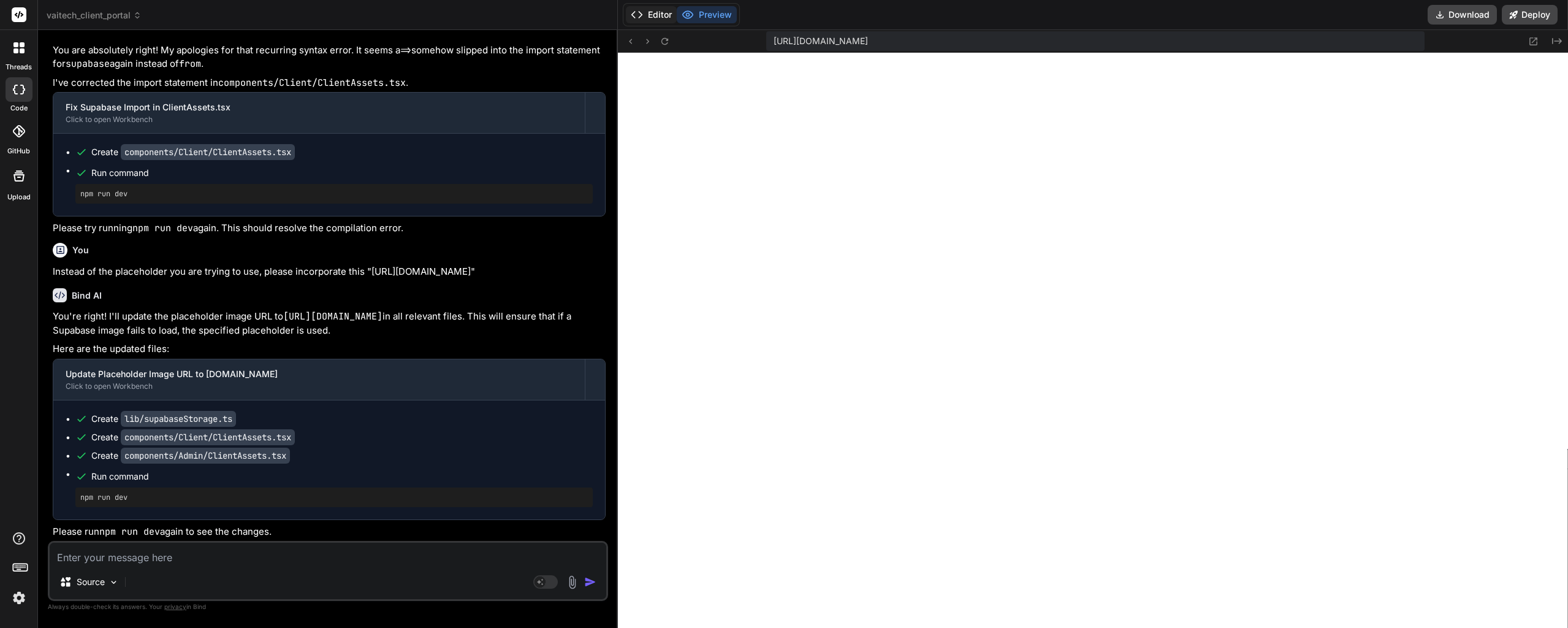
click at [649, 13] on button "Editor" at bounding box center [651, 14] width 50 height 17
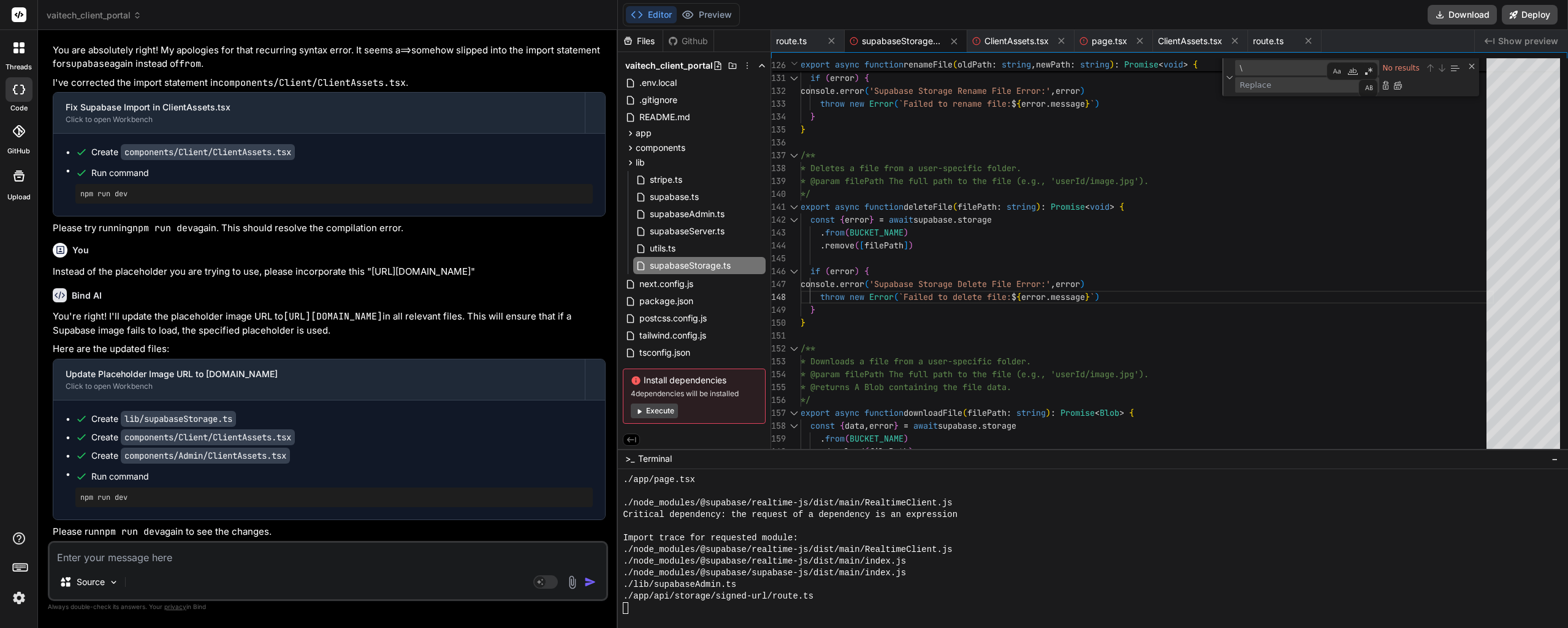
click at [899, 40] on span "supabaseStorage.ts" at bounding box center [901, 41] width 80 height 13
click at [1274, 69] on textarea "\" at bounding box center [1287, 67] width 103 height 14
click at [727, 16] on button "Preview" at bounding box center [706, 14] width 60 height 17
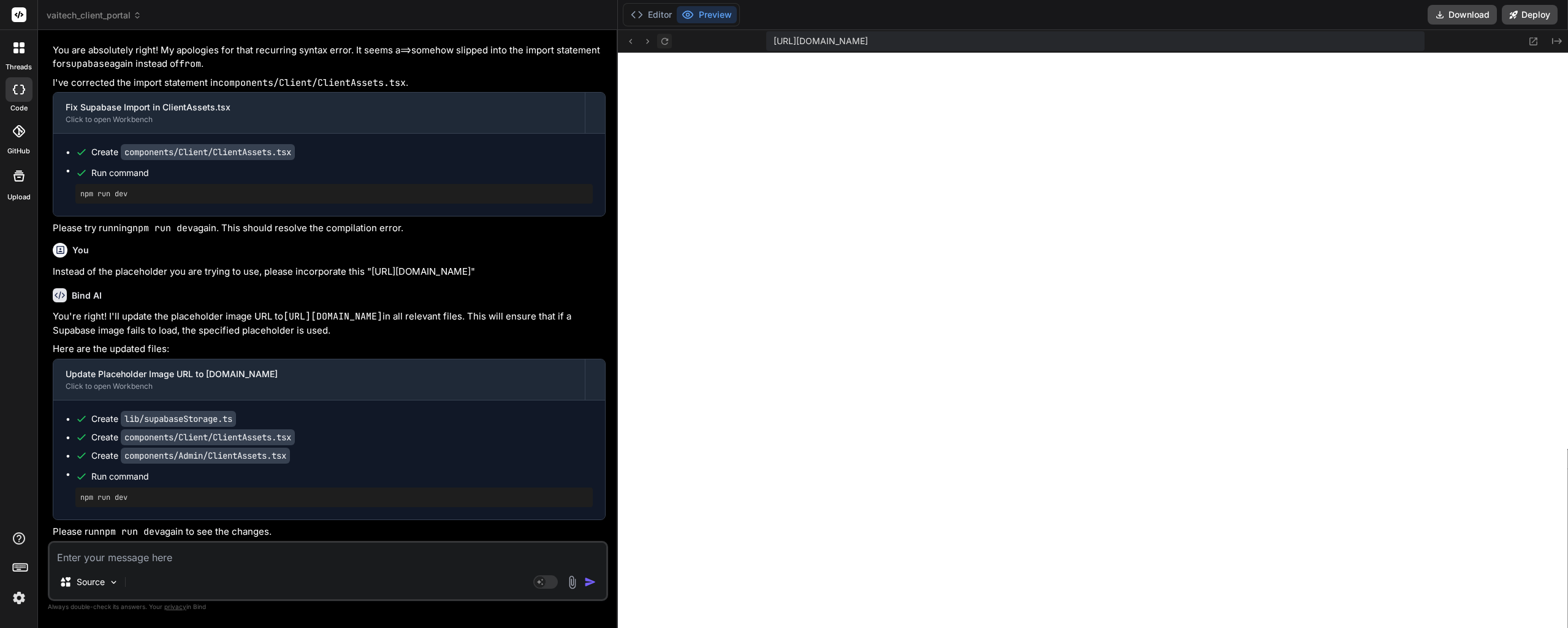
click at [664, 40] on icon at bounding box center [665, 41] width 10 height 10
click at [174, 555] on textarea at bounding box center [327, 553] width 556 height 22
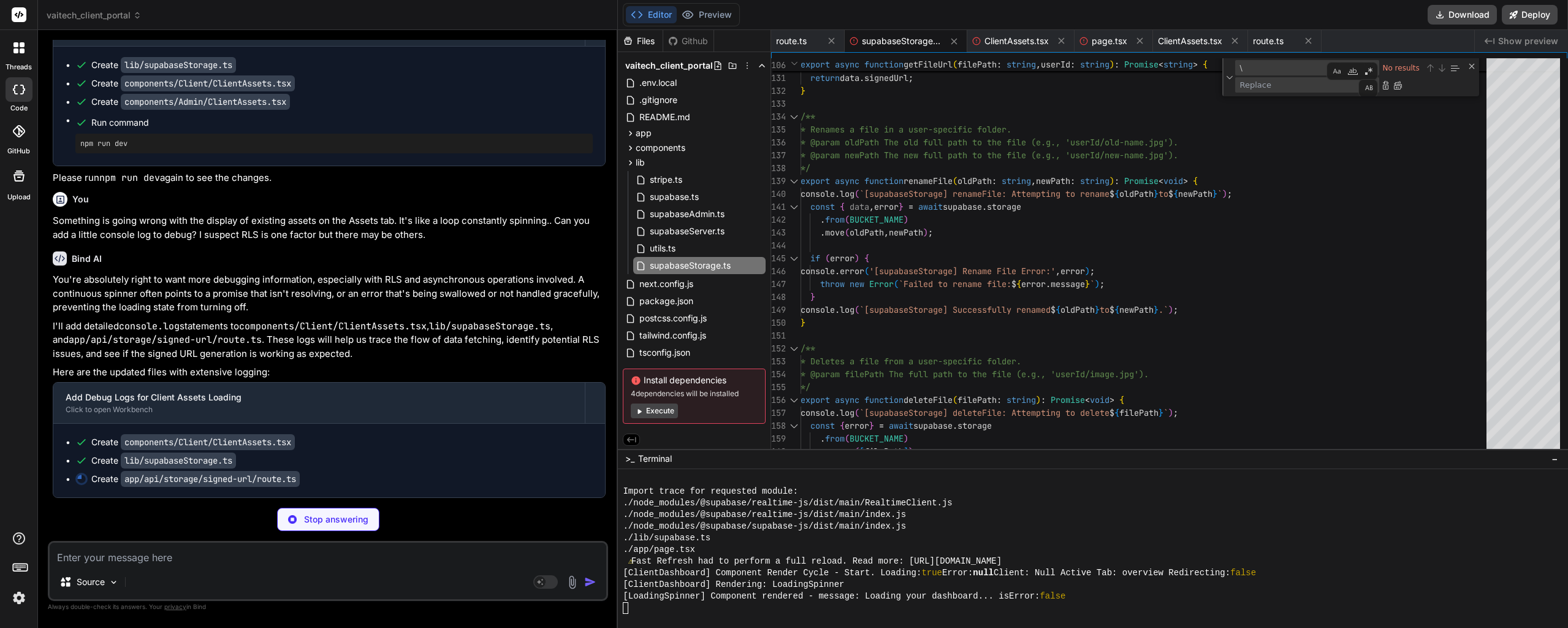
scroll to position [9842, 0]
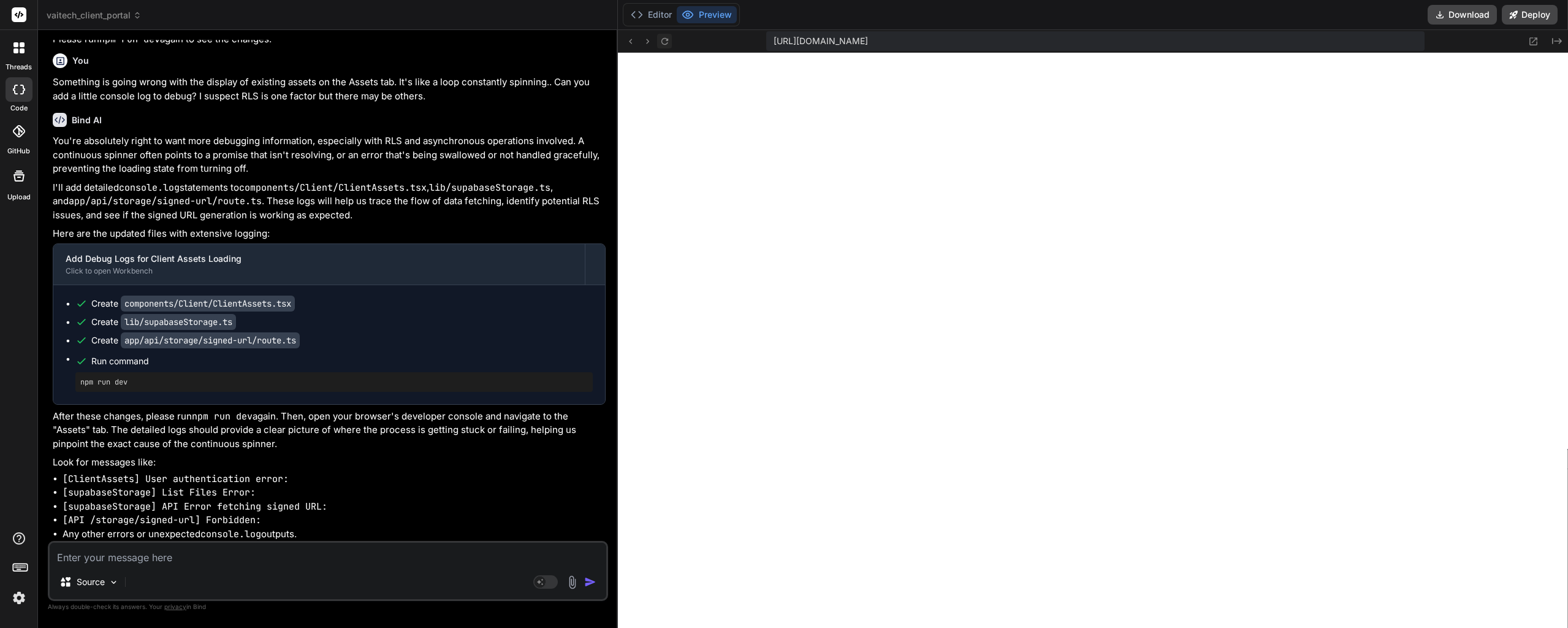
click at [668, 40] on icon at bounding box center [665, 40] width 7 height 7
paste textarea "page.tsx:48 [ClientDashboard] Component Render Cycle - Start. Loading: false Er…"
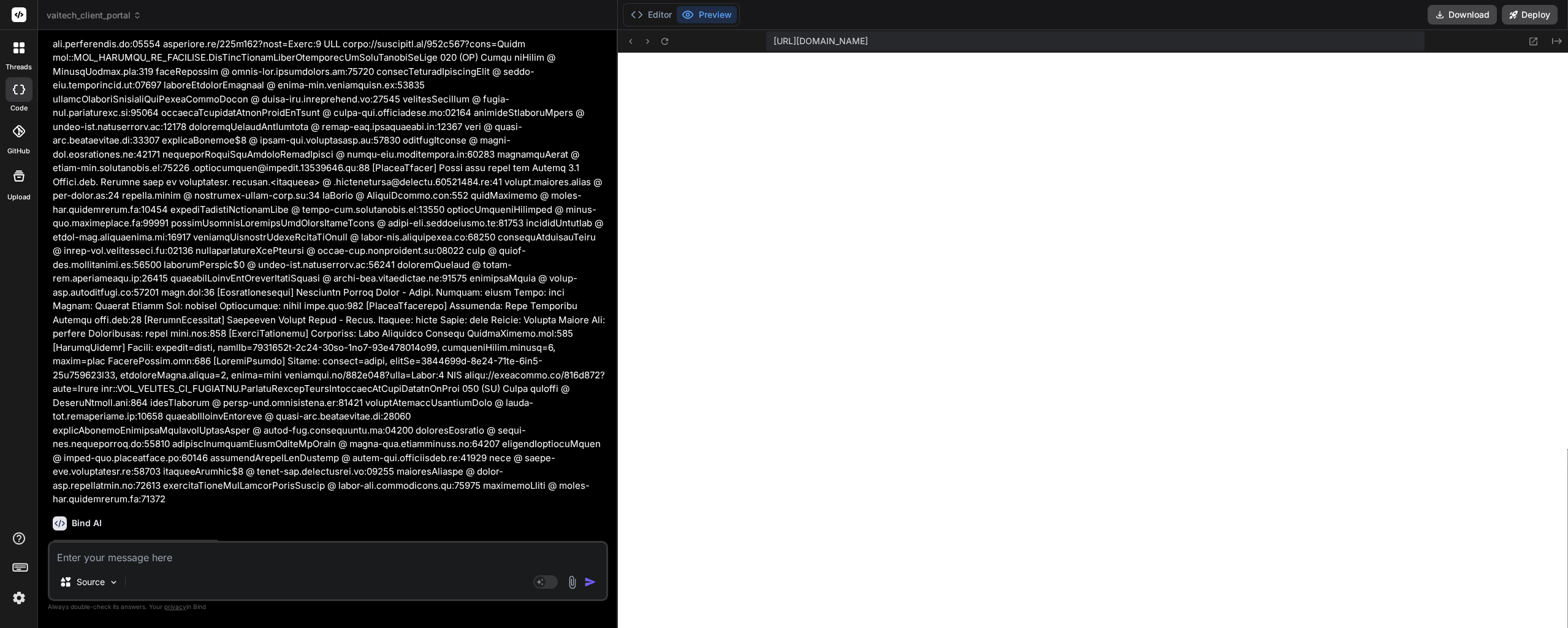
scroll to position [15473, 0]
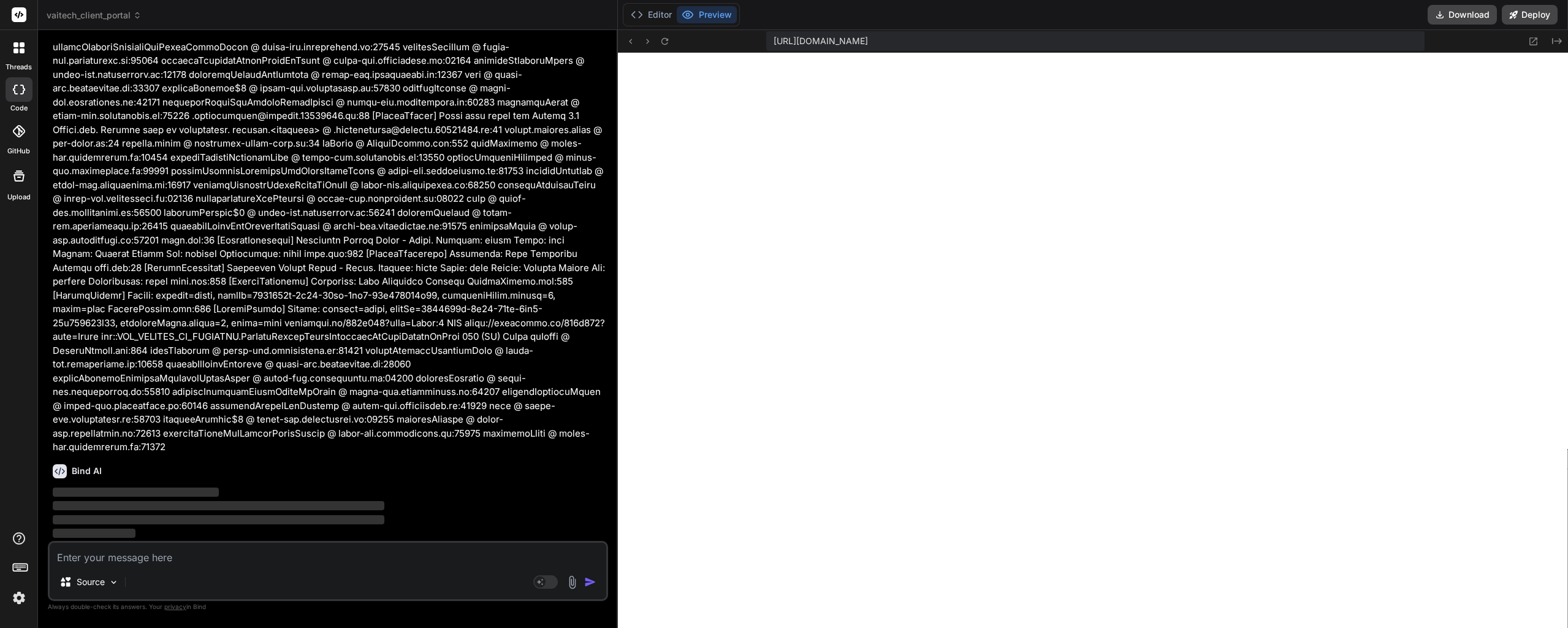
drag, startPoint x: 389, startPoint y: 103, endPoint x: 356, endPoint y: 355, distance: 254.2
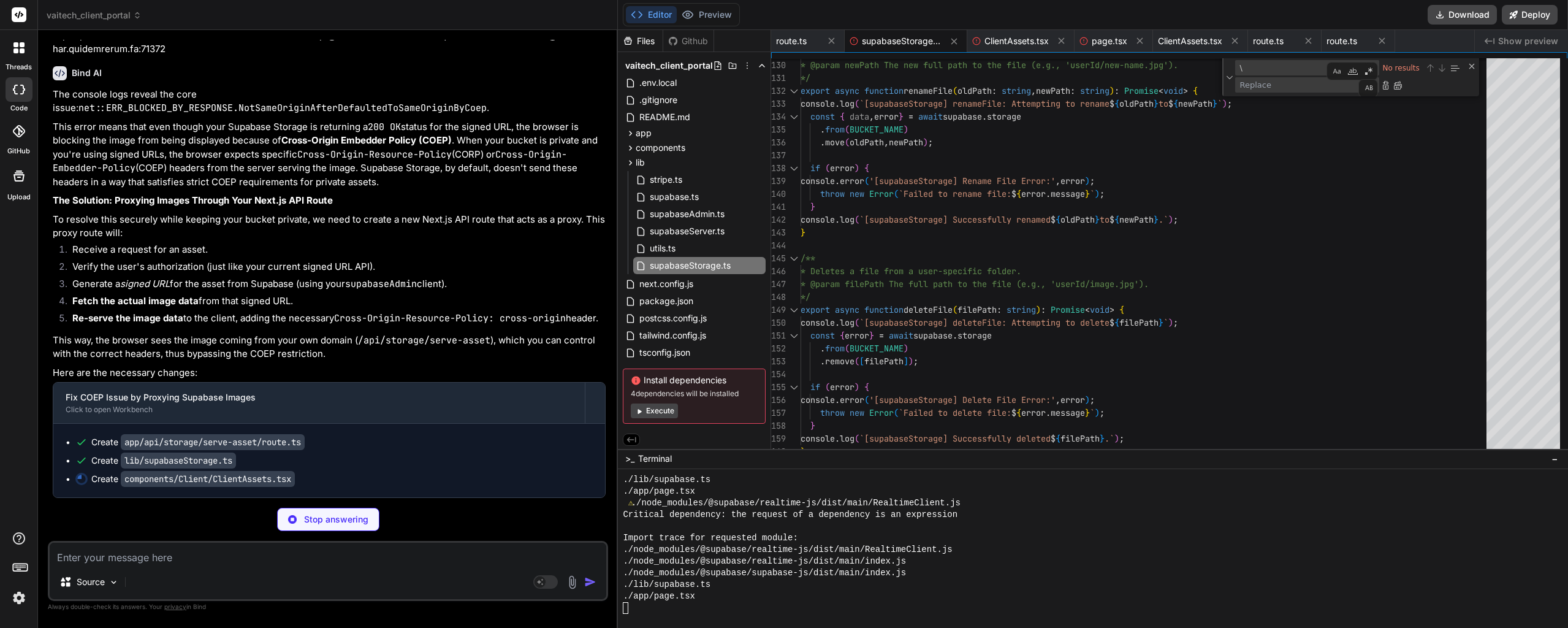
scroll to position [15871, 0]
drag, startPoint x: 328, startPoint y: 285, endPoint x: 327, endPoint y: 301, distance: 16.0
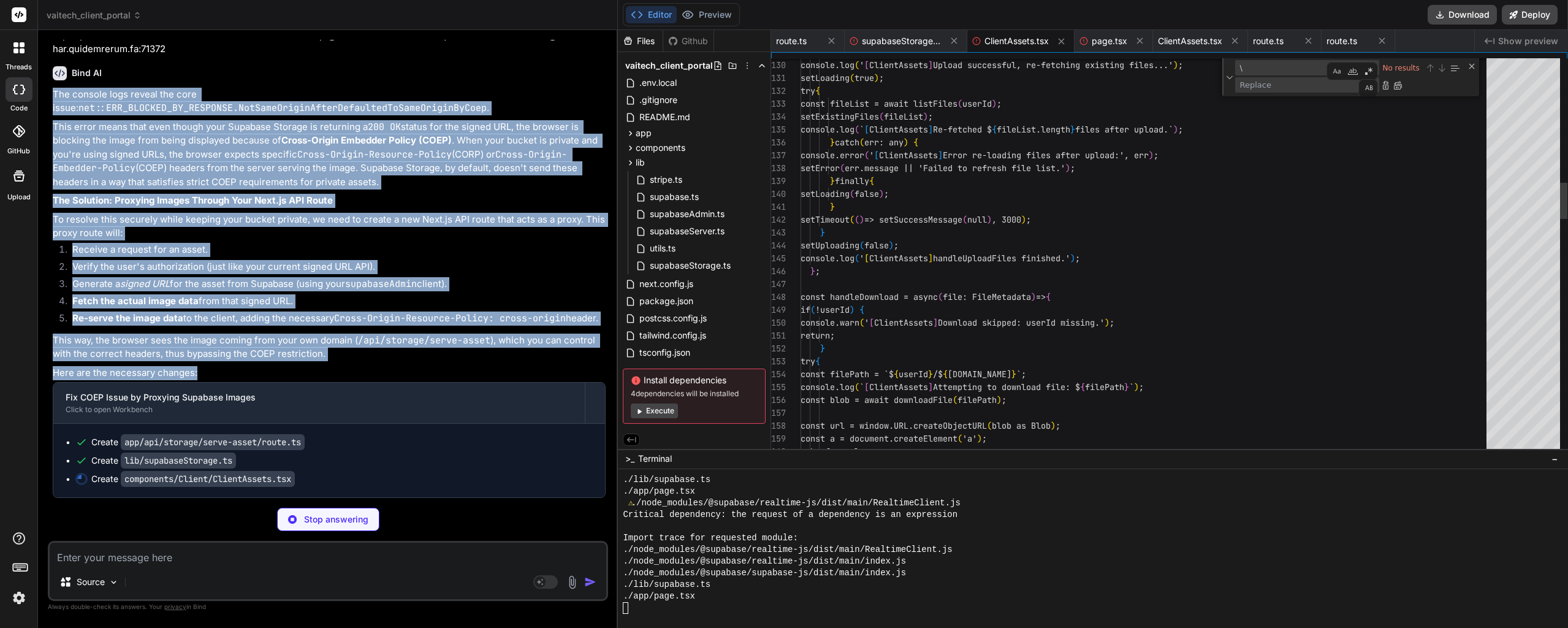
drag, startPoint x: 212, startPoint y: 371, endPoint x: 49, endPoint y: 96, distance: 319.7
click at [49, 96] on div "You The lib/supabaseServer.ts file is completely empty Bind AI You are absolute…" at bounding box center [328, 333] width 561 height 588
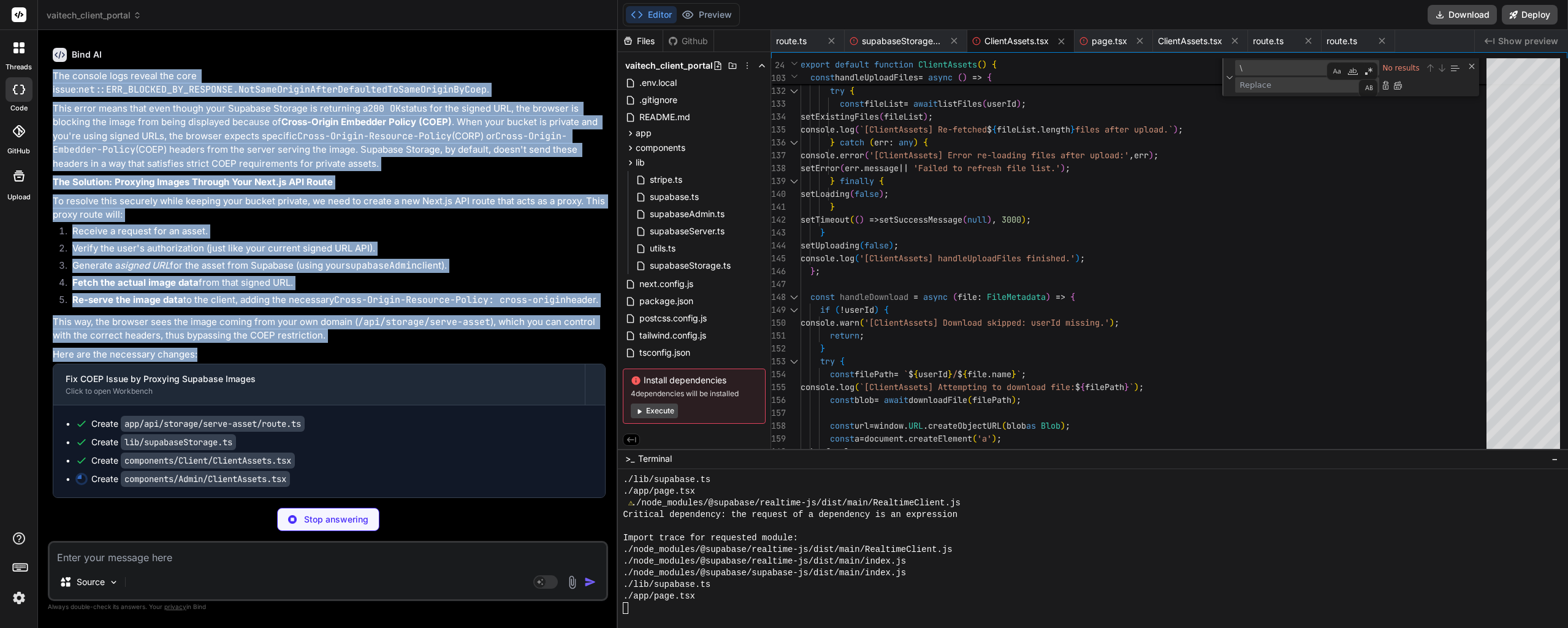
copy div "The console logs reveal the core issue: net::ERR_BLOCKED_BY_RESPONSE.NotSameOri…"
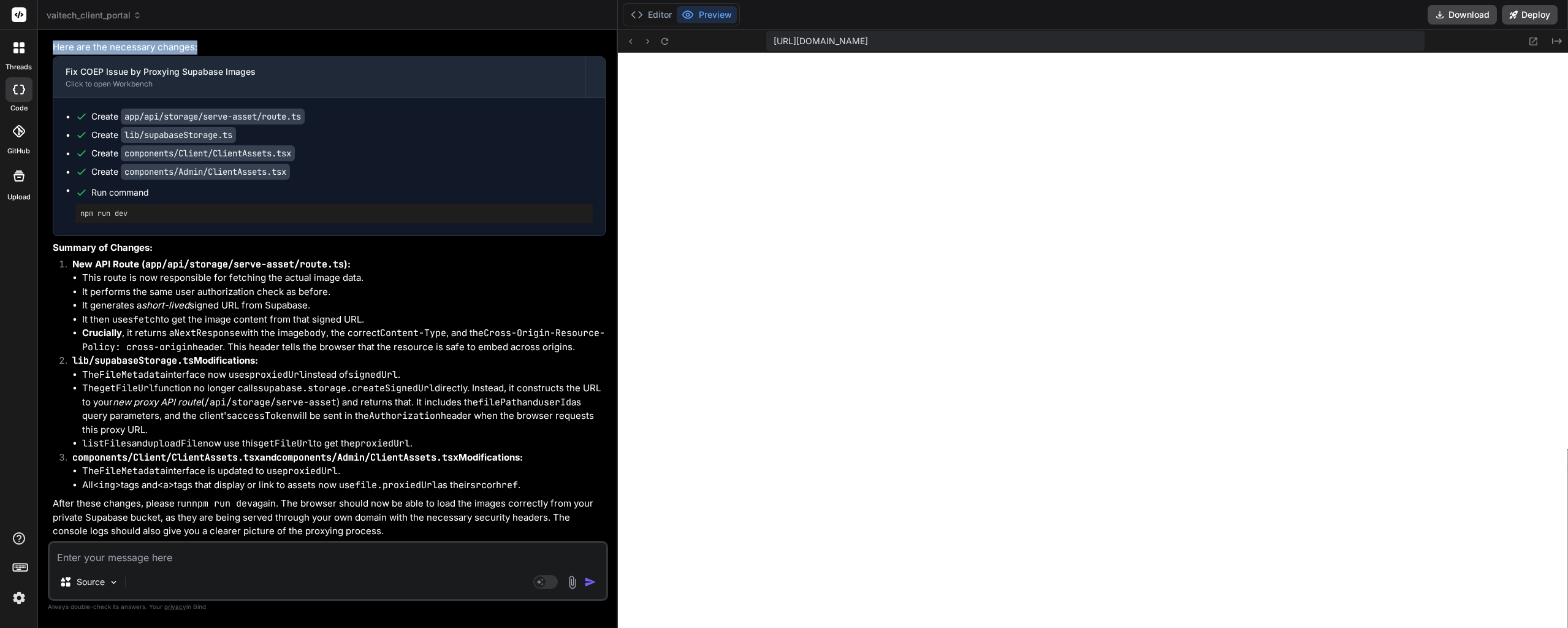
scroll to position [16210, 0]
click at [667, 42] on icon at bounding box center [665, 41] width 10 height 10
paste textarea "dashboard:5 GET https://u3uk0f35zsjjbn9cprh6fq9h0p4tm2-wnxx--3000--96435430.loc…"
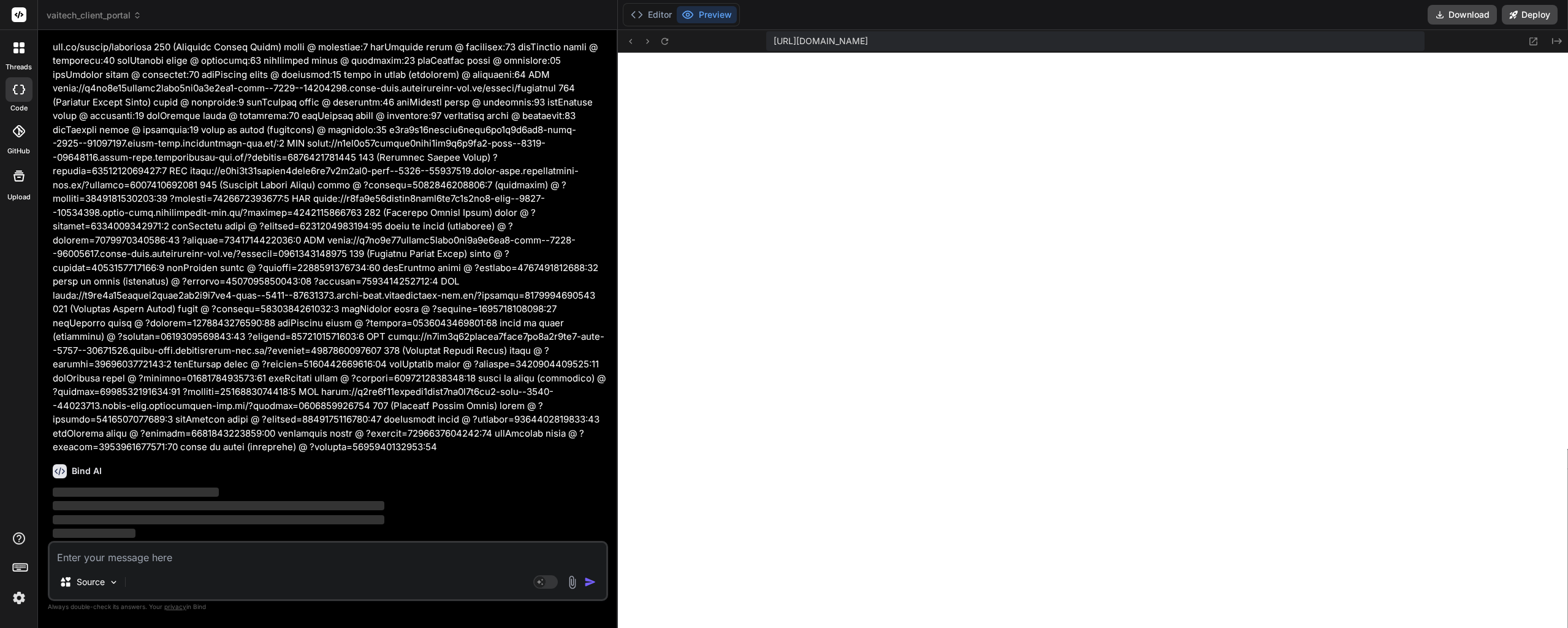
scroll to position [16861, 0]
click at [658, 21] on button "Editor" at bounding box center [651, 14] width 50 height 17
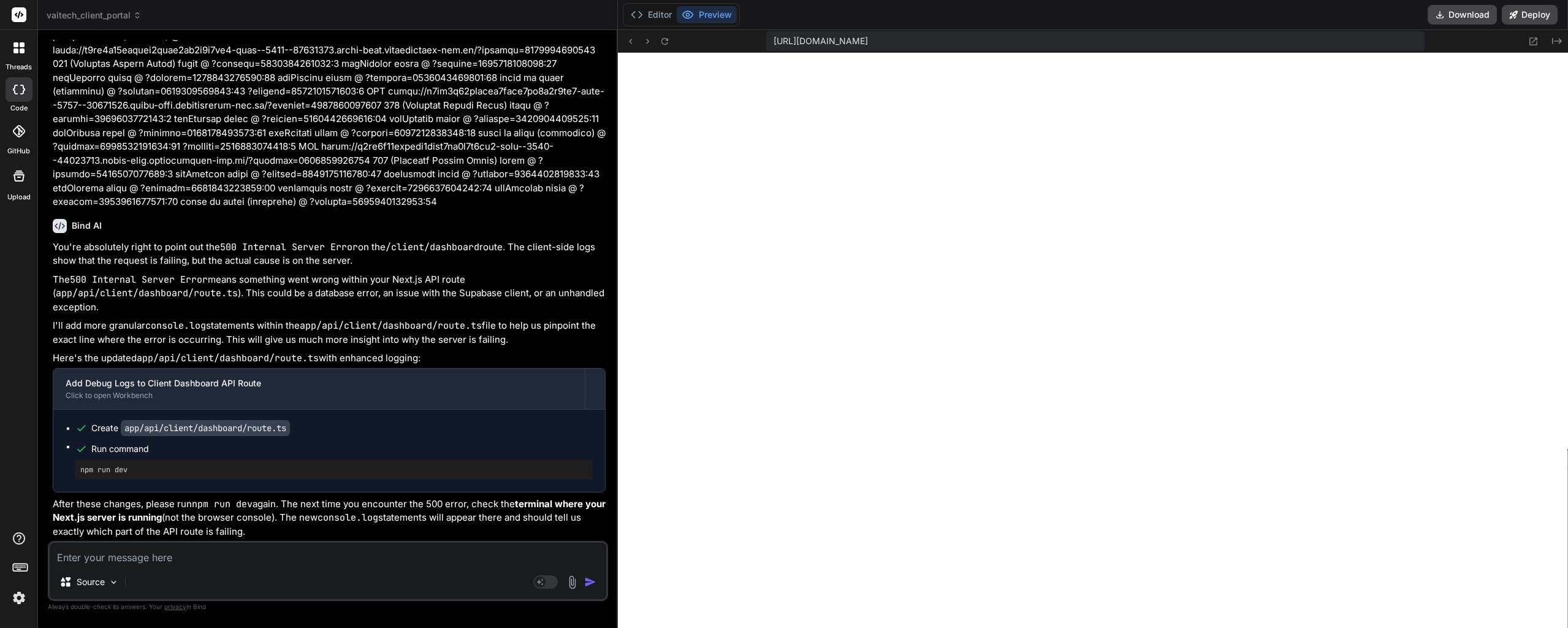
scroll to position [17107, 0]
drag, startPoint x: 385, startPoint y: 306, endPoint x: 382, endPoint y: 321, distance: 15.3
click at [263, 553] on textarea at bounding box center [327, 553] width 556 height 22
paste textarea "placehold.co/150x150?text=Error:1 GET https://placehold.co/150x150?text=Error n…"
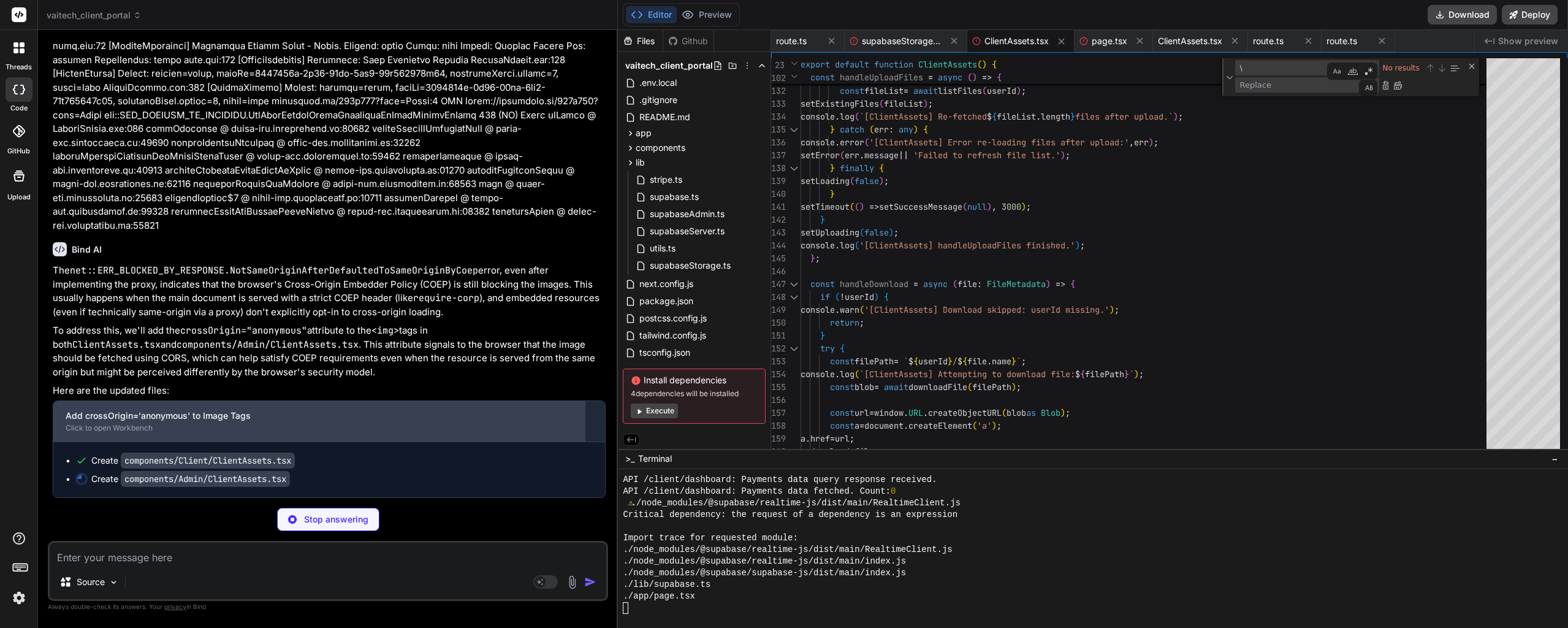
scroll to position [24117, 0]
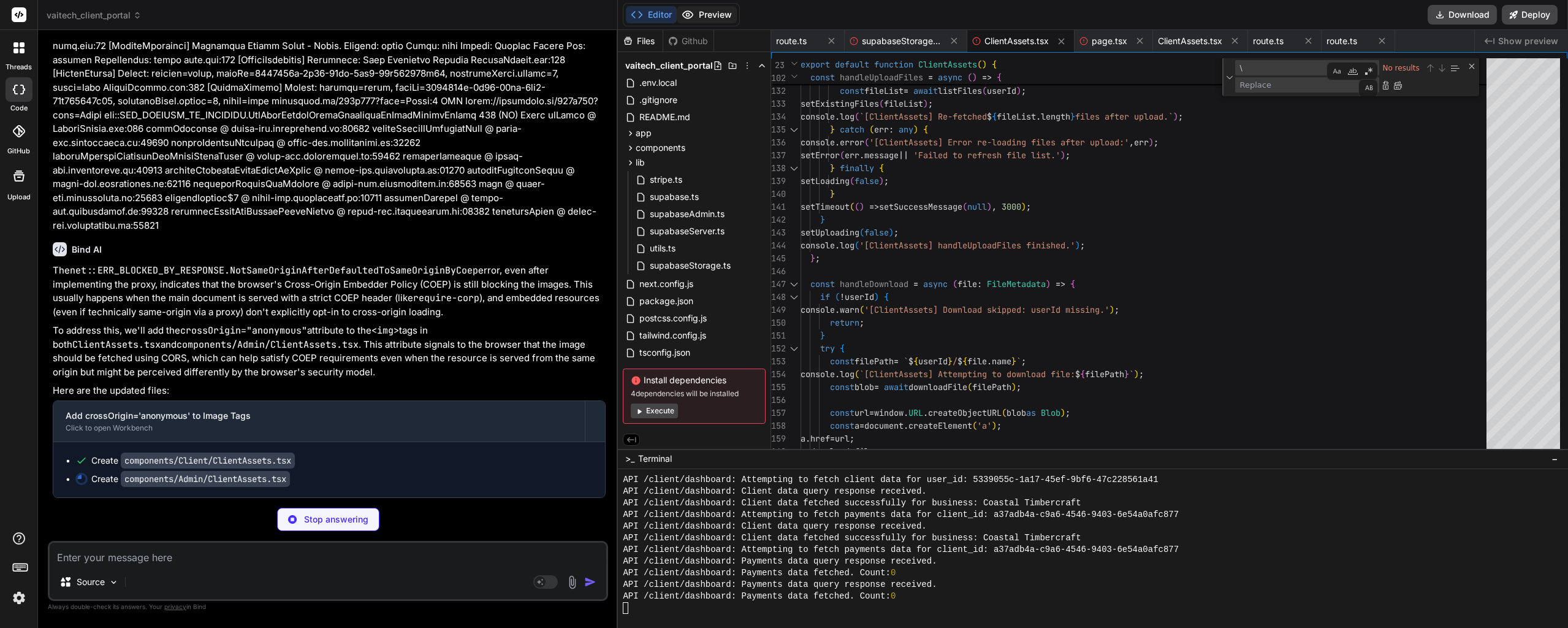
click at [714, 12] on button "Preview" at bounding box center [706, 14] width 60 height 17
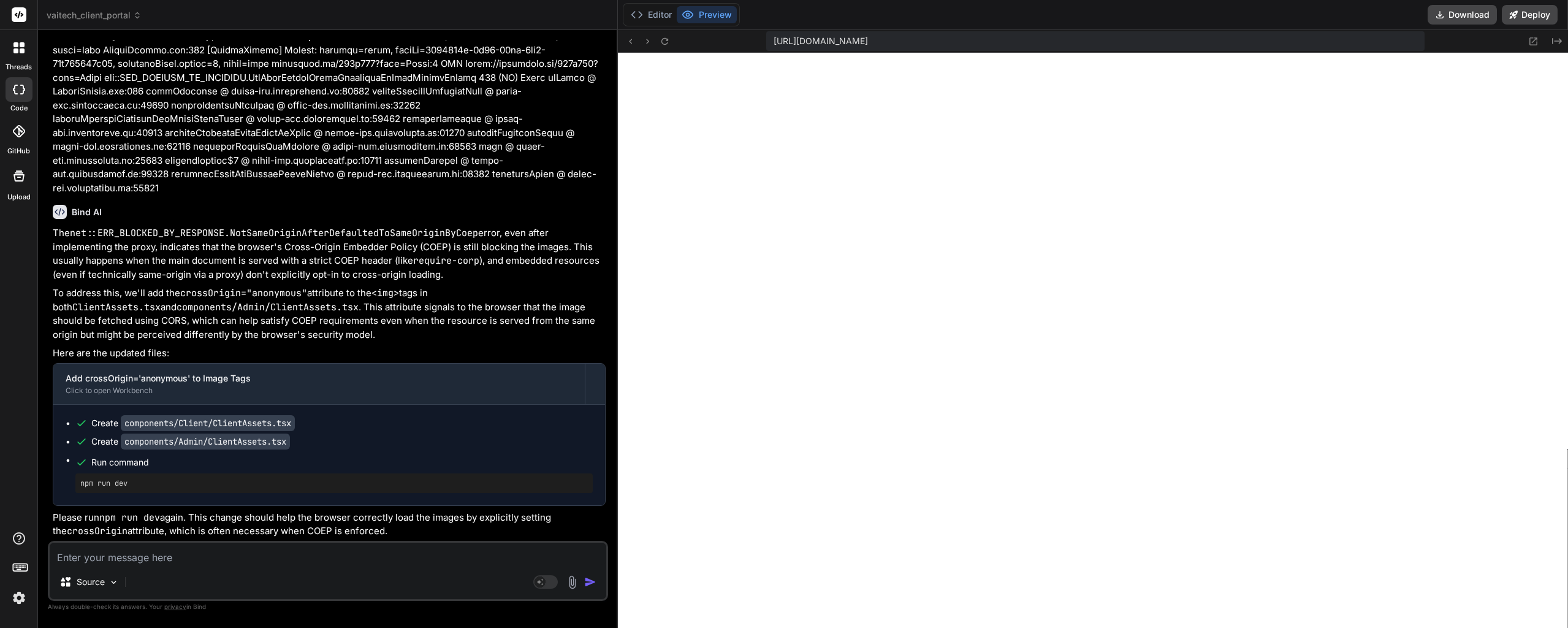
click at [249, 551] on textarea at bounding box center [327, 553] width 556 height 22
paste textarea "5057-11c9b8019bee6855.js:1 Project updated successfully {message: 'Project upda…"
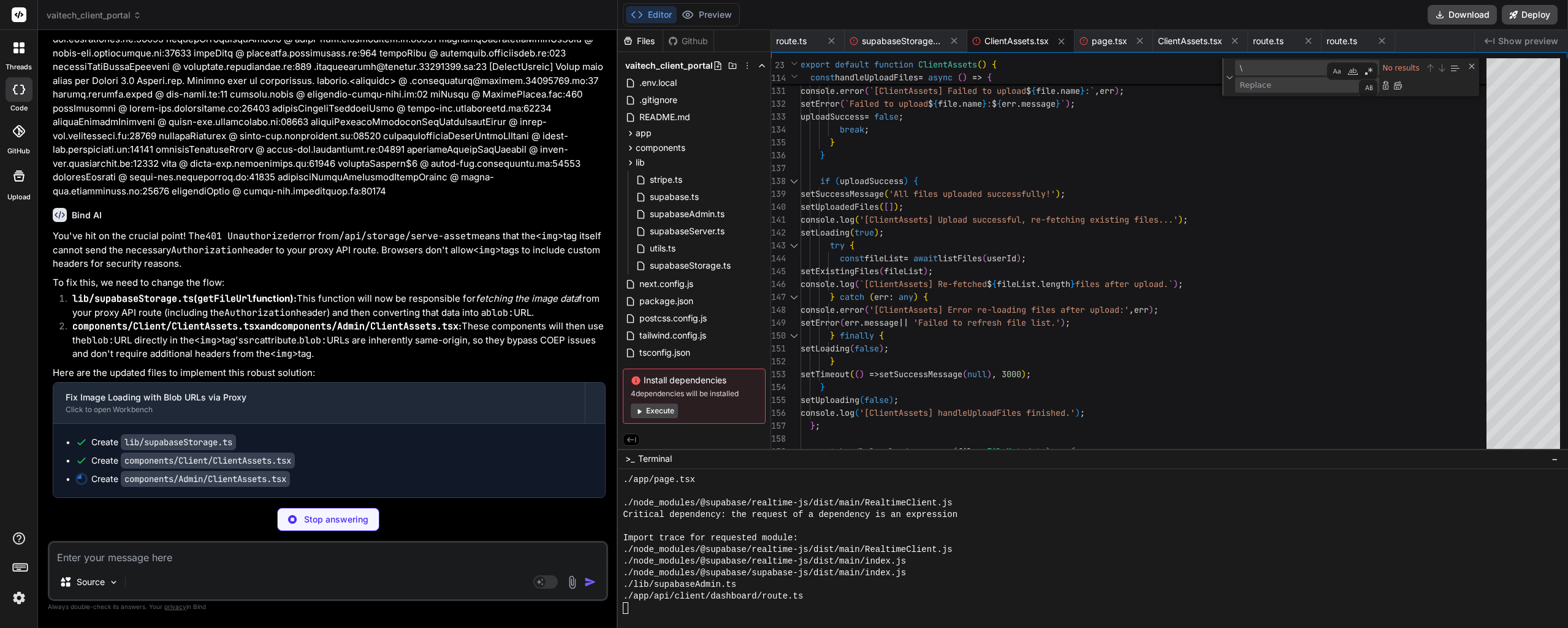
scroll to position [26911, 0]
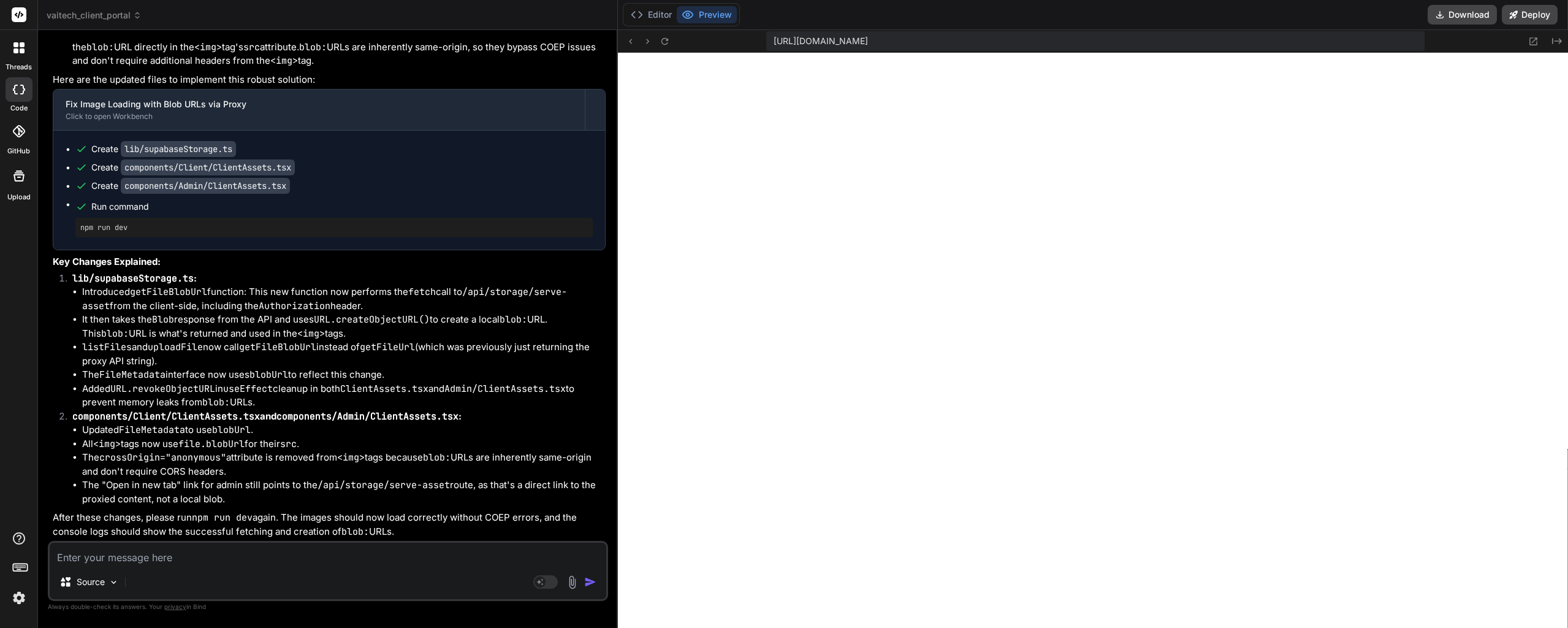
click at [673, 37] on div "https://u3uk0f35zsjjbn9cprh6fq9h0p4tm2-wnxx--3000--96435430.local-corp.webconta…" at bounding box center [1092, 41] width 950 height 23
click at [667, 40] on icon at bounding box center [665, 40] width 7 height 7
click at [127, 547] on textarea at bounding box center [327, 553] width 556 height 22
click at [239, 561] on textarea "The page loaded successfully and the image loaded in its holding space for a se…" at bounding box center [327, 553] width 556 height 22
paste textarea "1 of 1 unhandled error Server Error SyntaxError: Unexpected non-whitespace char…"
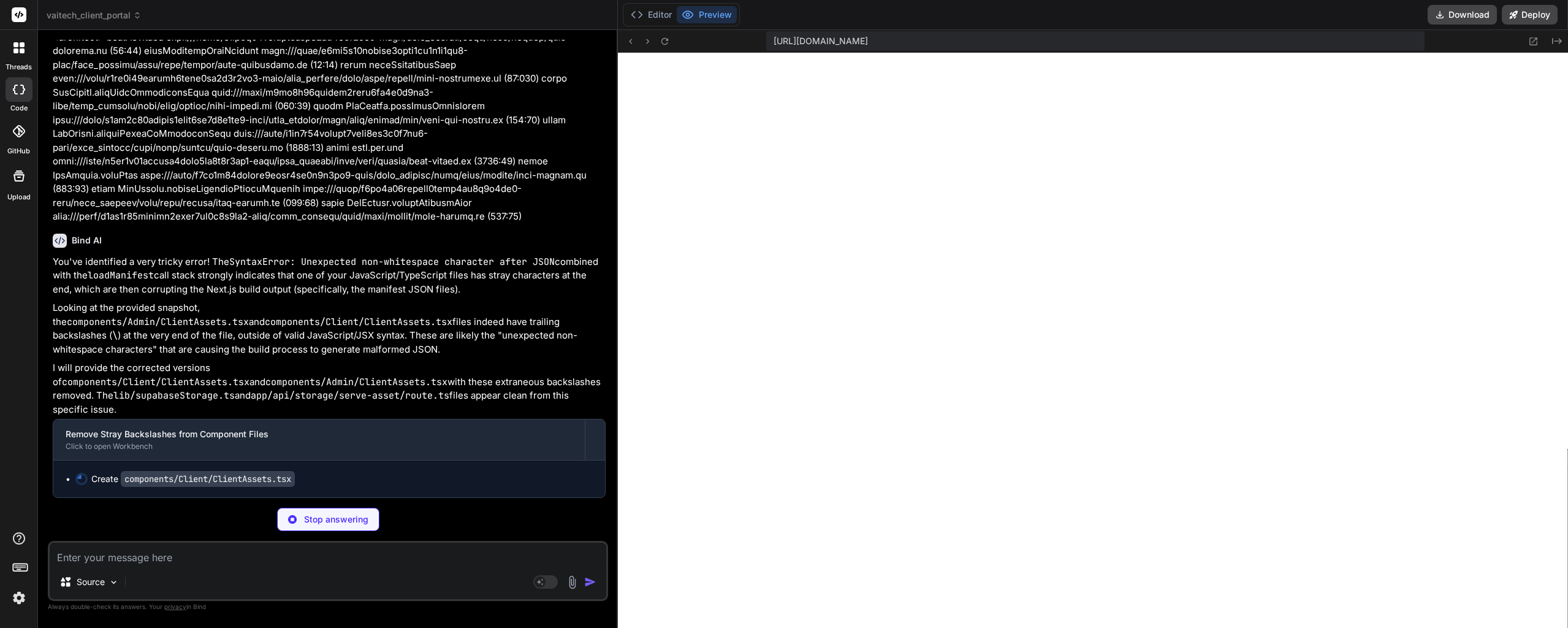
scroll to position [27768, 0]
drag, startPoint x: 354, startPoint y: 341, endPoint x: 353, endPoint y: 367, distance: 26.0
click at [352, 356] on p "Looking at the provided snapshot, the components/Admin/ClientAssets.tsx and com…" at bounding box center [329, 329] width 553 height 56
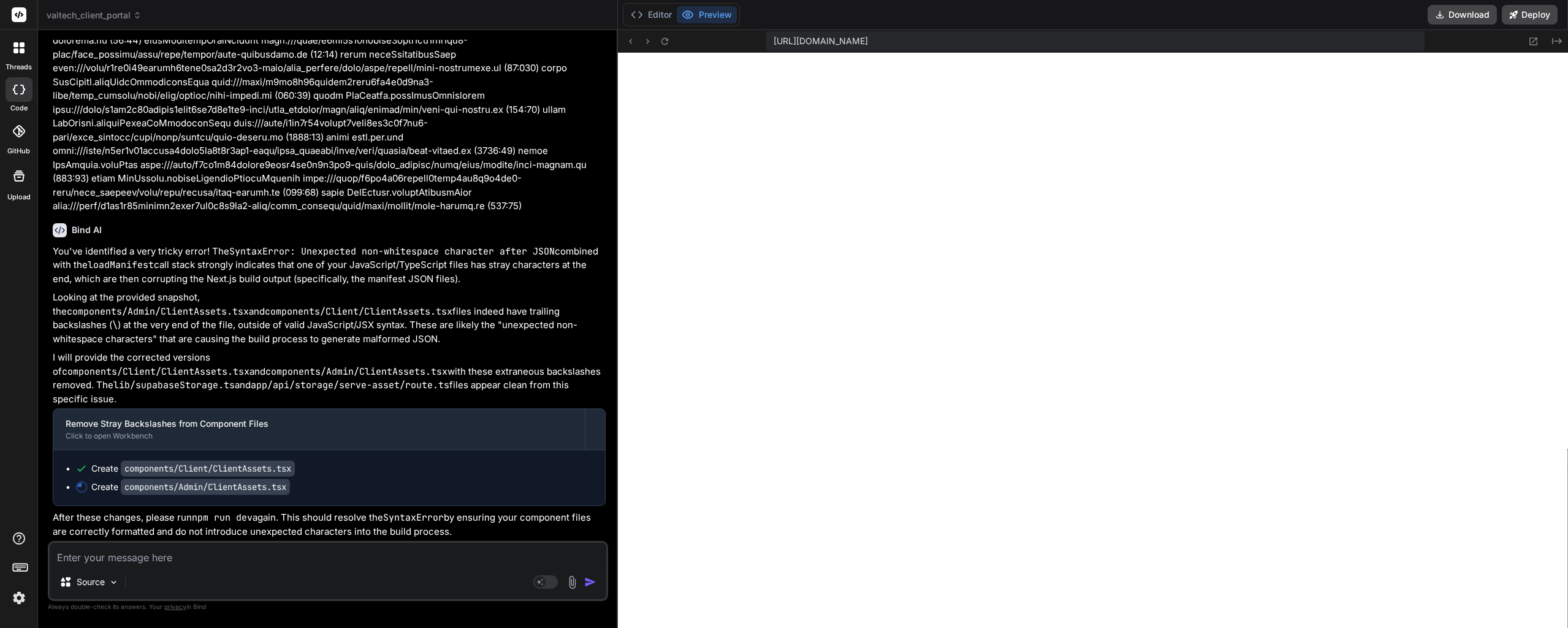
scroll to position [27787, 0]
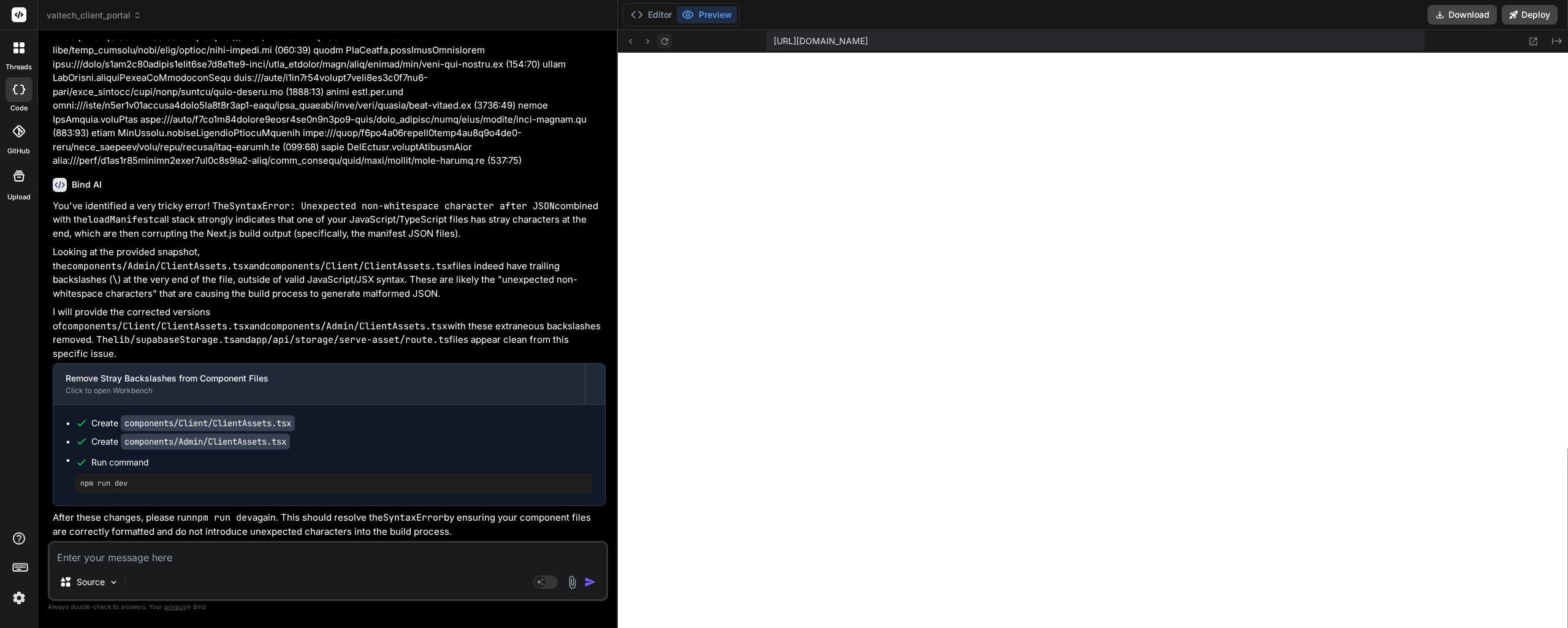
click at [667, 47] on button at bounding box center [664, 40] width 14 height 14
click at [668, 42] on icon at bounding box center [665, 41] width 10 height 10
click at [663, 19] on button "Editor" at bounding box center [651, 14] width 50 height 17
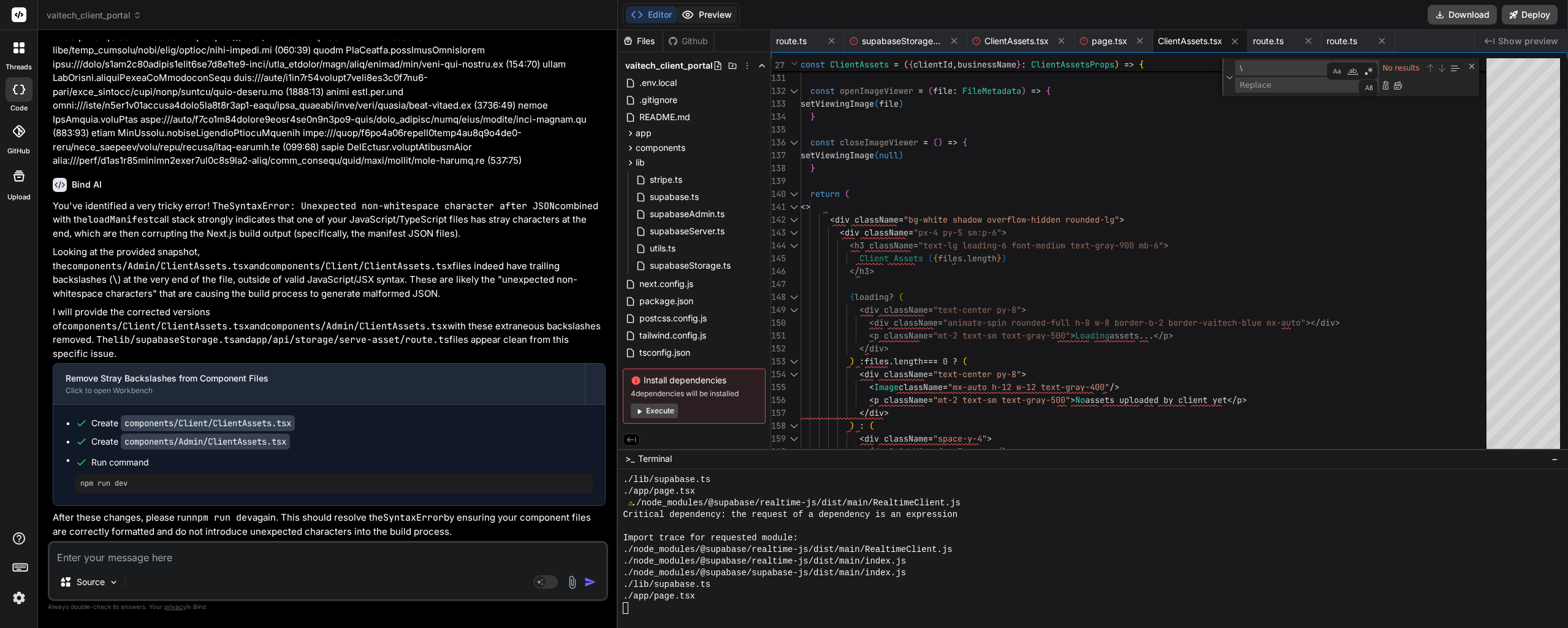
click at [719, 7] on button "Preview" at bounding box center [706, 14] width 60 height 17
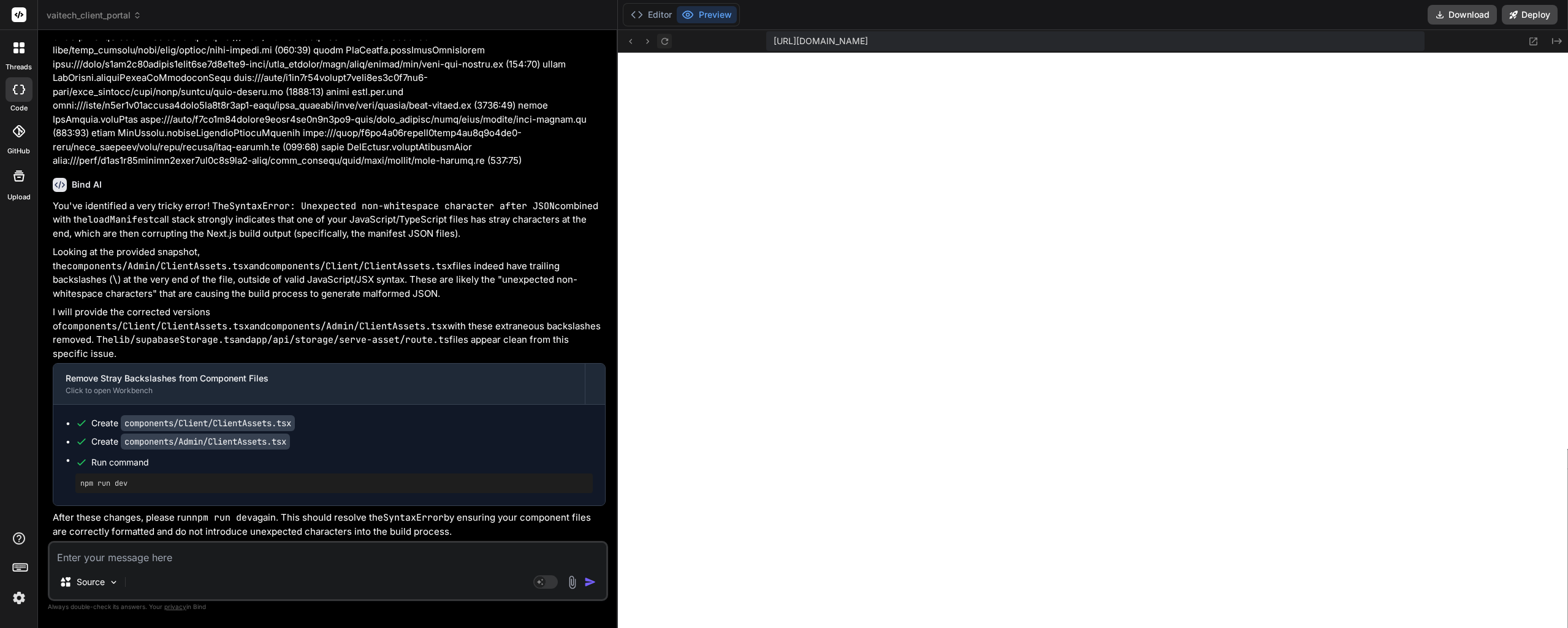
click at [669, 34] on button at bounding box center [664, 40] width 14 height 14
click at [668, 43] on icon at bounding box center [665, 41] width 10 height 10
click at [667, 46] on icon at bounding box center [665, 41] width 10 height 10
paste textarea "?refresh=1755494392479:5 GET https://u3uk0f35zsjjbn9cprh6fq9h0p4tm2-wnxx--3000-…"
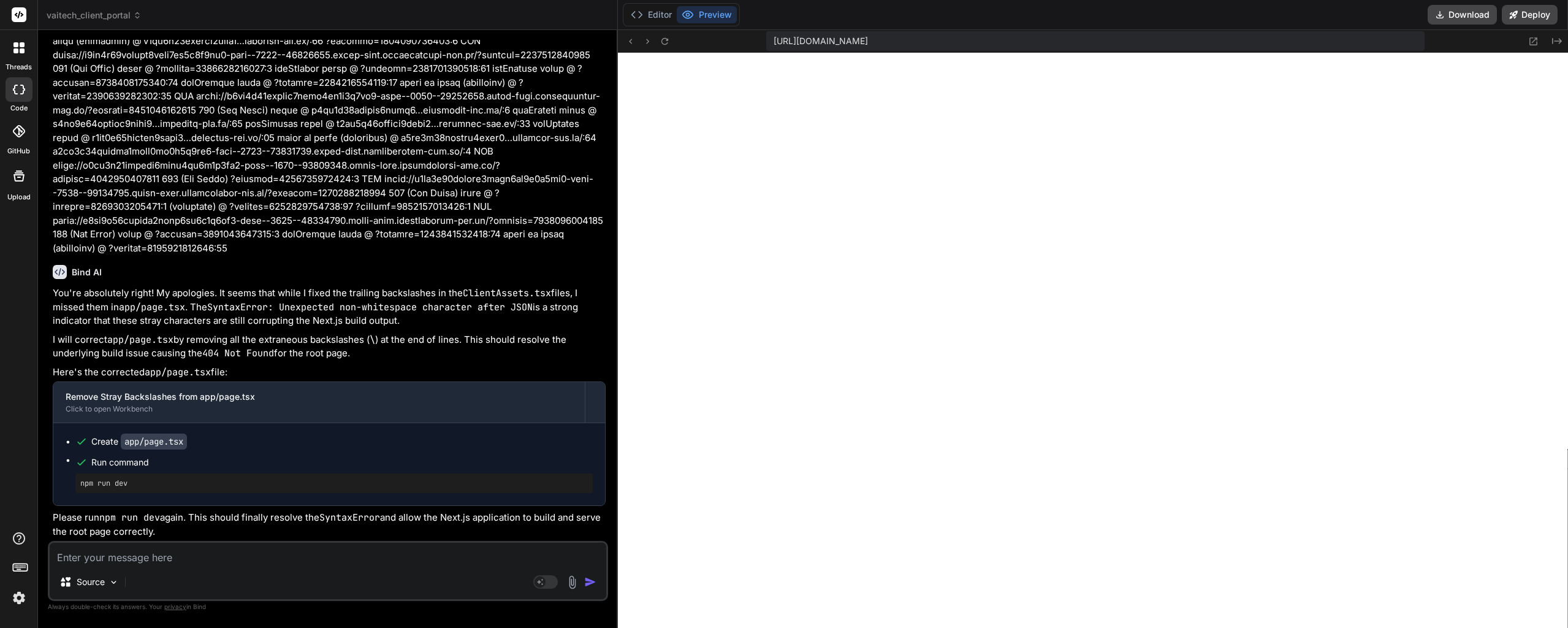
scroll to position [28509, 0]
click at [134, 551] on textarea at bounding box center [327, 553] width 556 height 22
paste textarea "page.tsx:48 [ClientDashboard] Component Render Cycle - Start. Loading: false Er…"
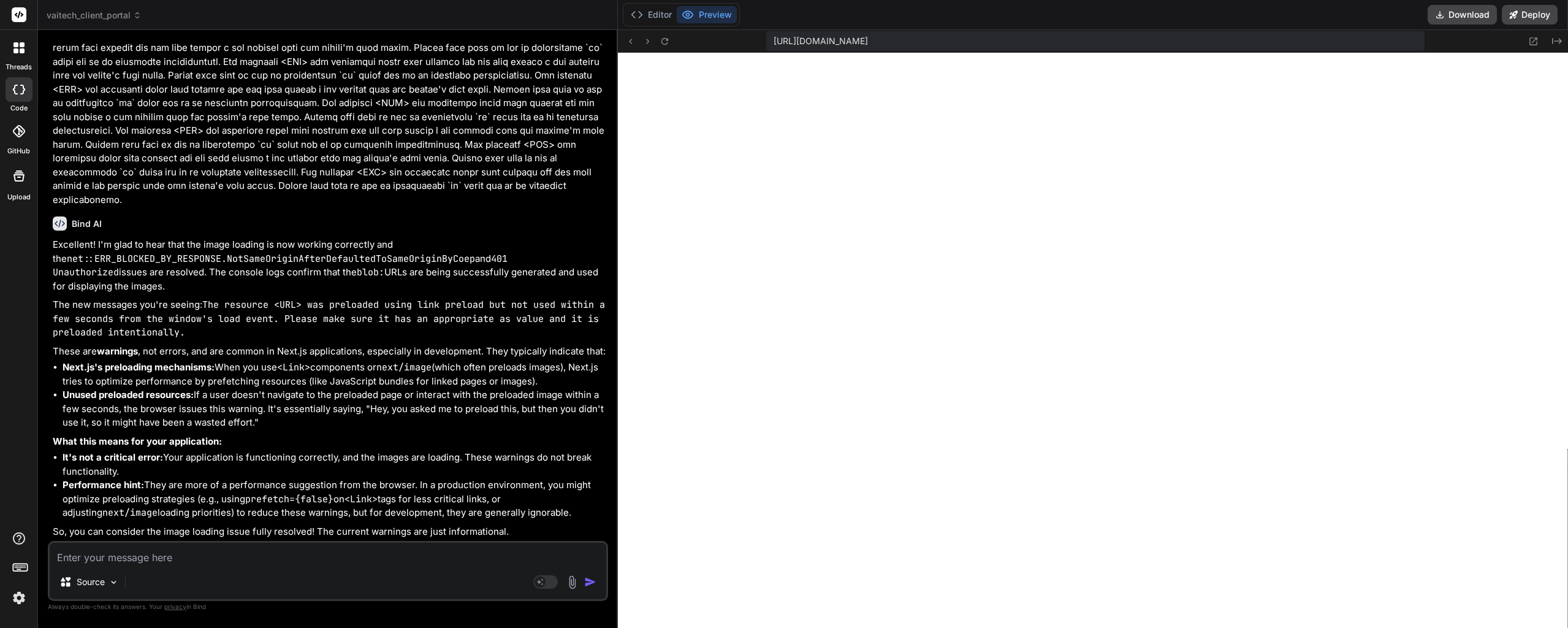
scroll to position [29780, 0]
drag, startPoint x: 341, startPoint y: 333, endPoint x: 340, endPoint y: 342, distance: 9.1
click at [340, 344] on p "These are warnings , not errors, and are common in Next.js applications, especi…" at bounding box center [329, 351] width 553 height 14
click at [197, 561] on textarea at bounding box center [327, 553] width 556 height 22
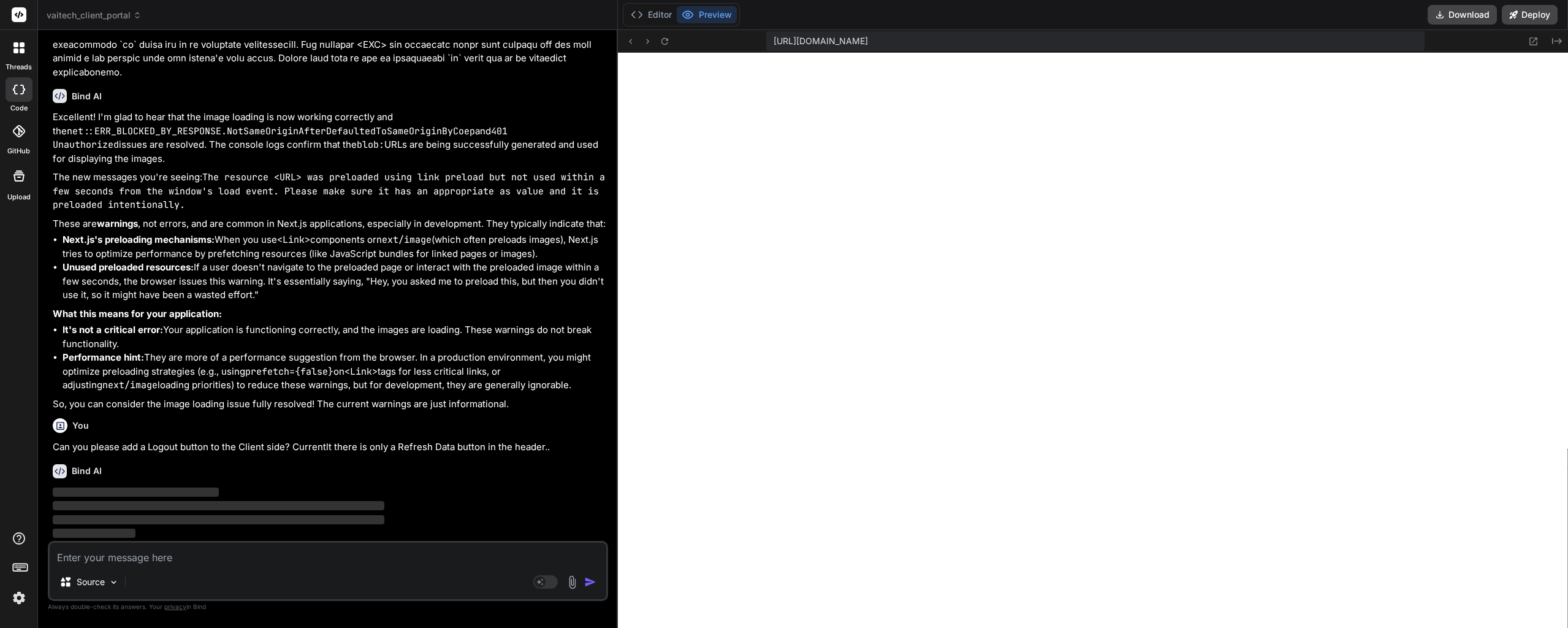
scroll to position [29907, 0]
click at [1537, 41] on icon at bounding box center [1533, 40] width 8 height 8
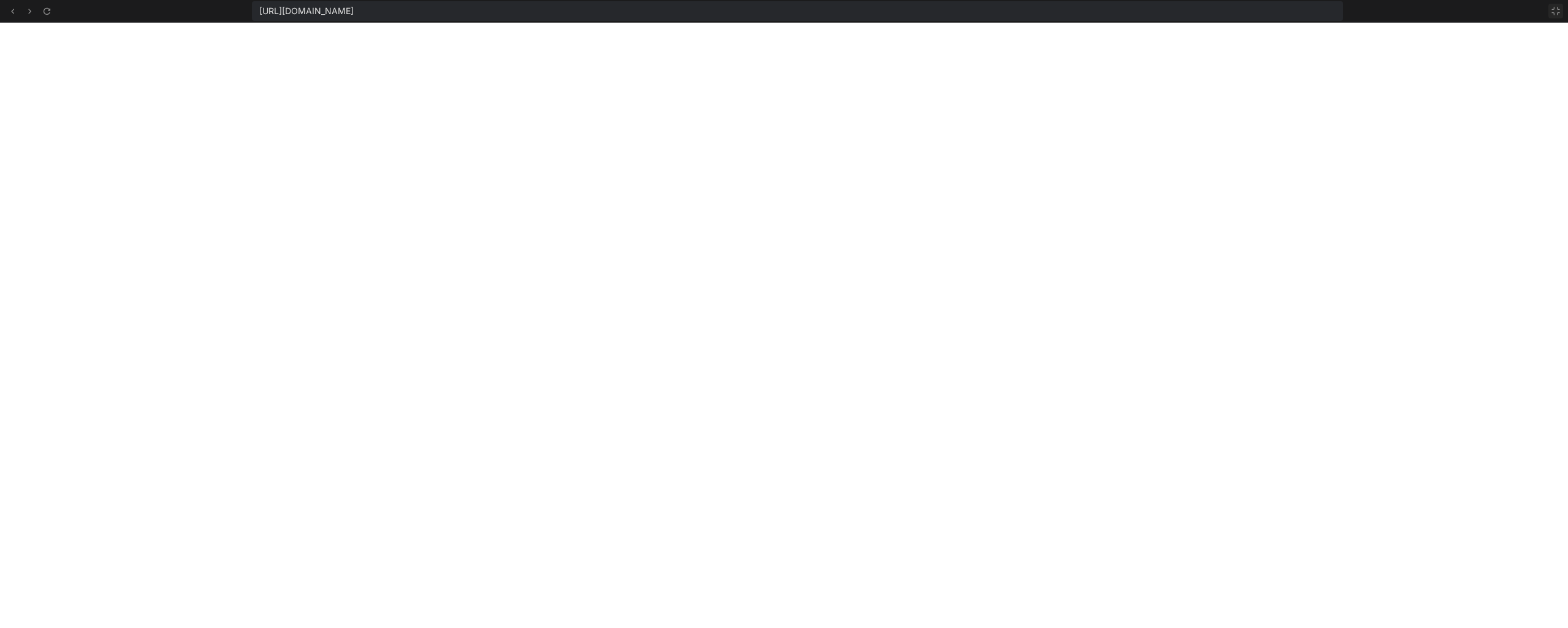
click at [1557, 15] on icon at bounding box center [1555, 11] width 10 height 10
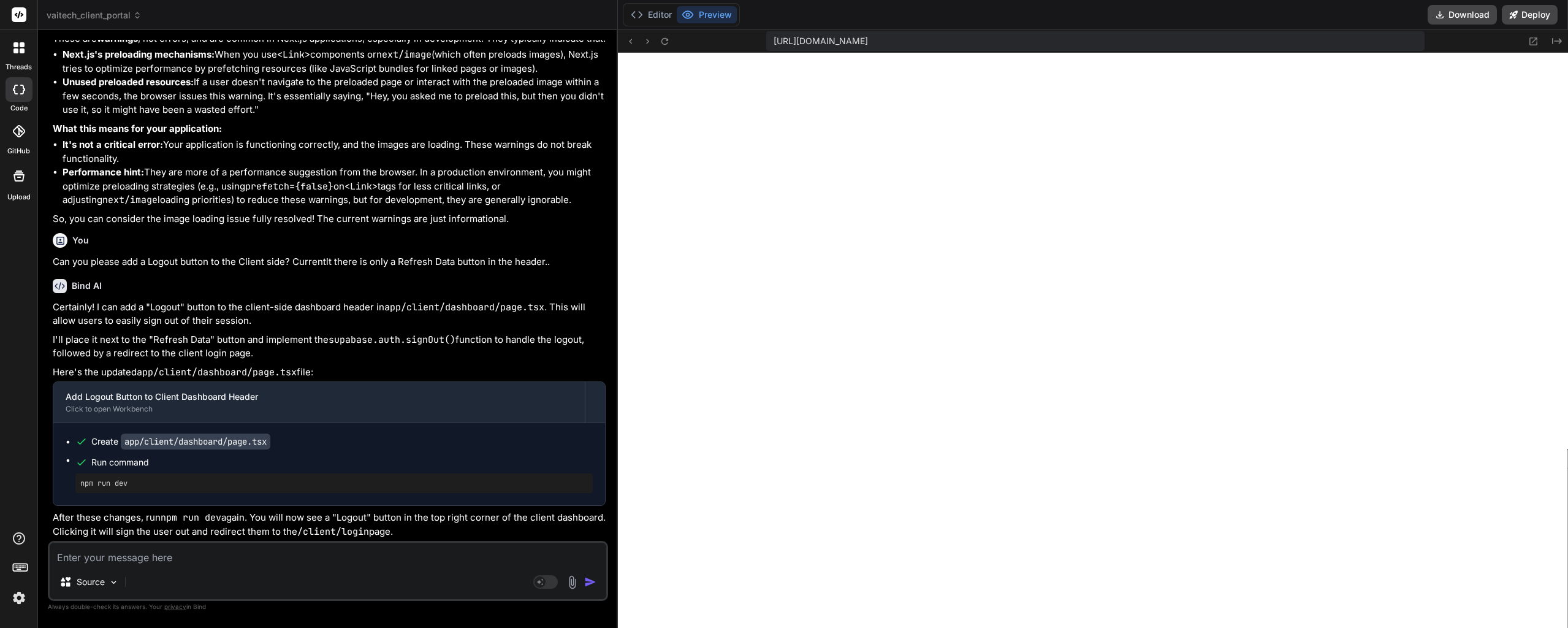
scroll to position [30093, 0]
click at [139, 552] on textarea at bounding box center [327, 553] width 556 height 22
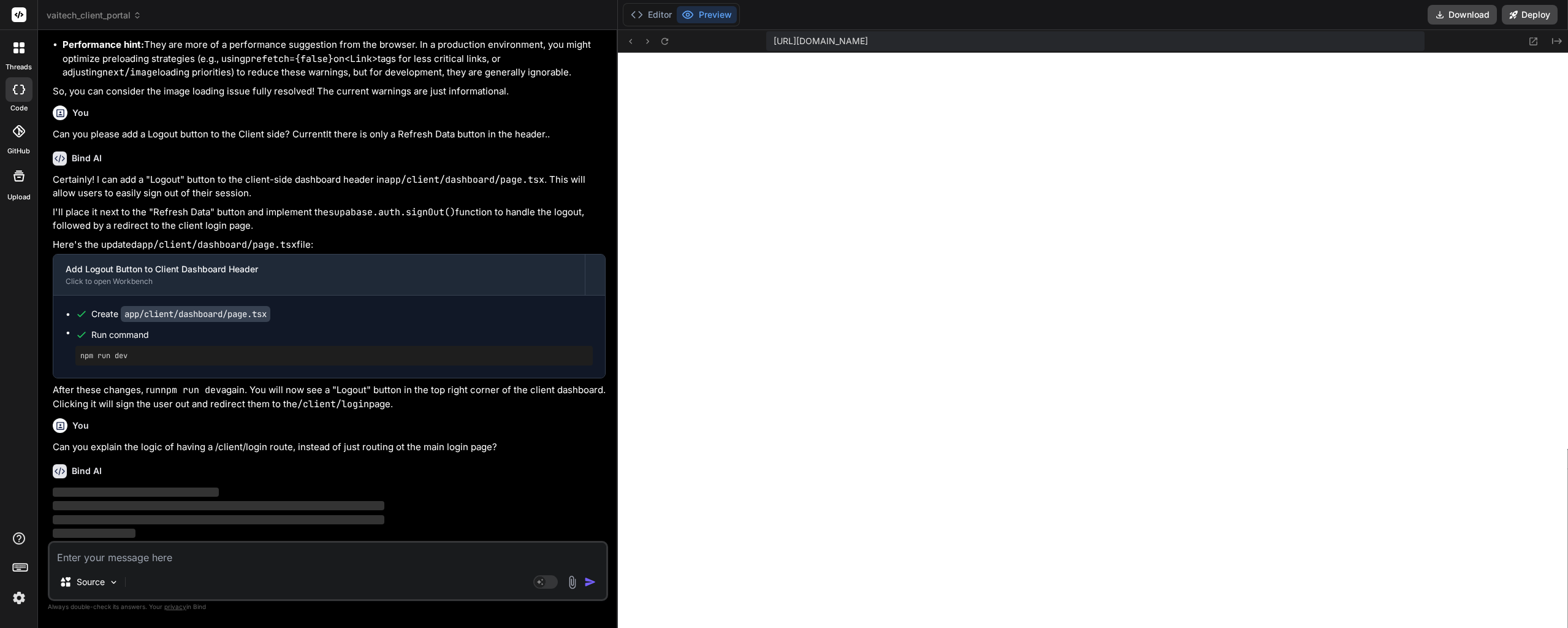
scroll to position [30221, 0]
click at [663, 40] on icon at bounding box center [665, 41] width 10 height 10
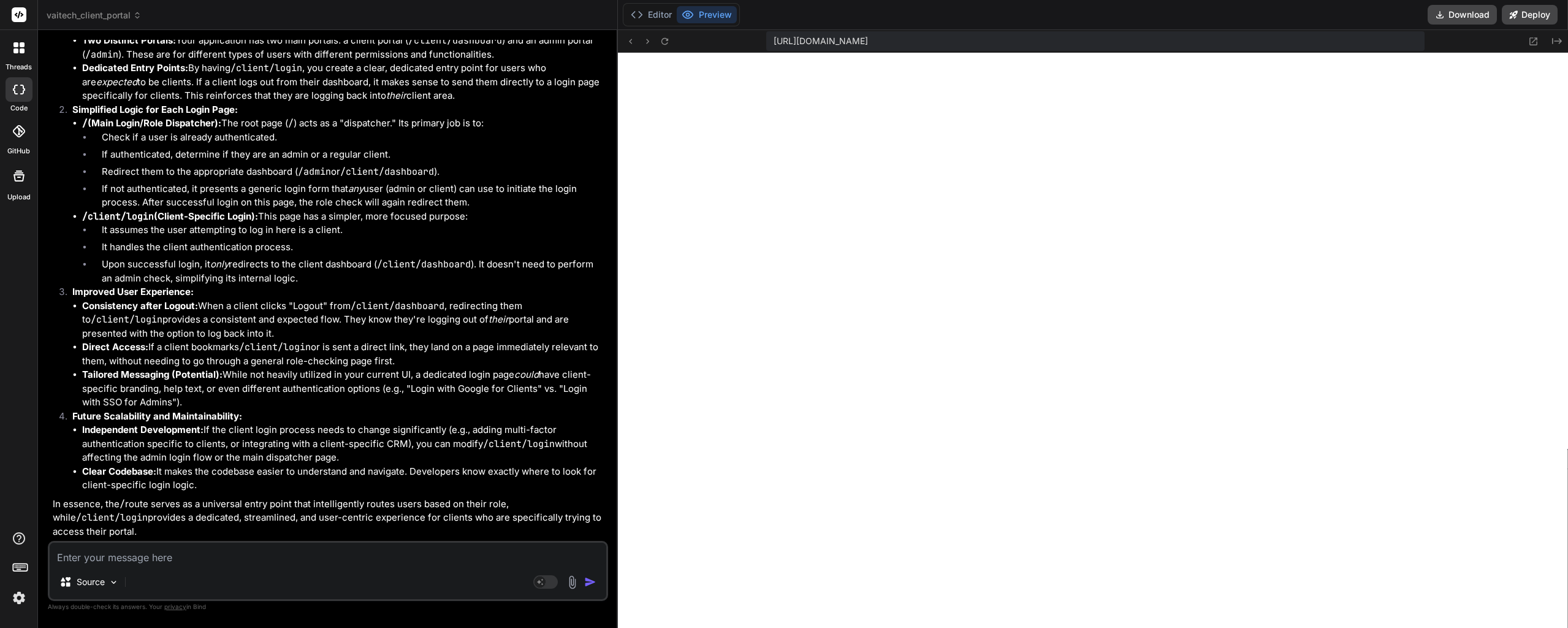
scroll to position [30583, 0]
drag, startPoint x: 362, startPoint y: 257, endPoint x: 361, endPoint y: 293, distance: 36.0
drag, startPoint x: 362, startPoint y: 342, endPoint x: 361, endPoint y: 373, distance: 31.0
click at [662, 45] on icon at bounding box center [665, 41] width 10 height 10
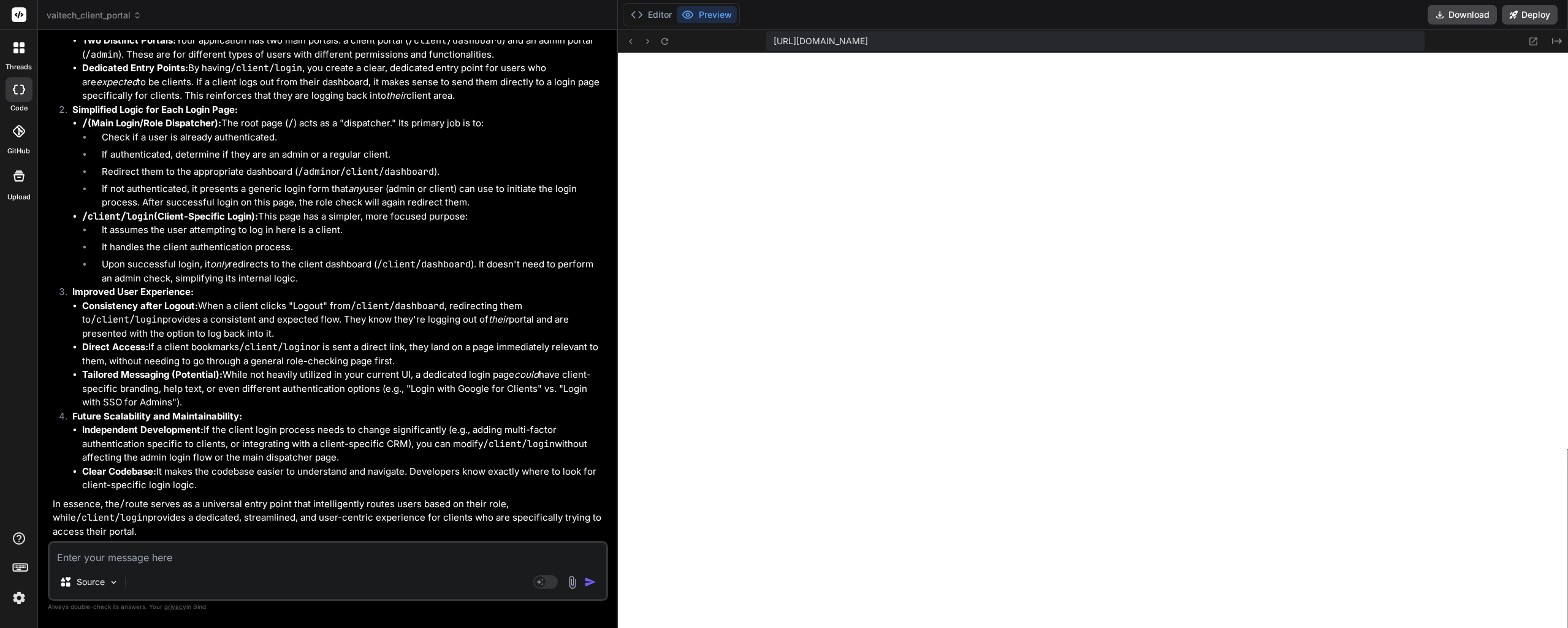
click at [168, 562] on textarea at bounding box center [327, 553] width 556 height 22
paste textarea "u3uk0f35zsjjbn9cprh6fq9h0p4tm2-wnxx--3000--96435430.local-corp.webcontainer-api…"
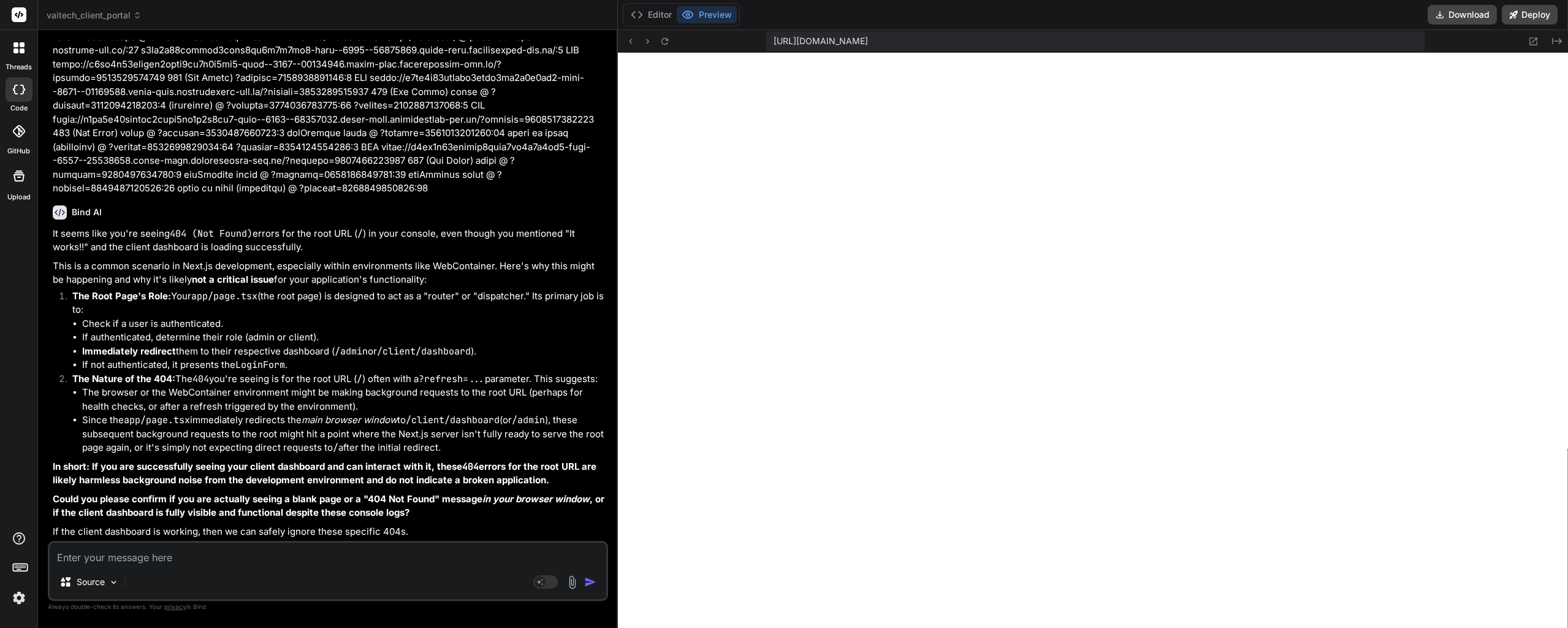
scroll to position [33001, 0]
drag, startPoint x: 365, startPoint y: 271, endPoint x: 365, endPoint y: 305, distance: 34.0
click at [351, 330] on li "If authenticated, determine their role (admin or client)." at bounding box center [344, 337] width 524 height 14
click at [154, 560] on textarea at bounding box center [327, 553] width 556 height 22
paste textarea "missing required error components, refreshing..."
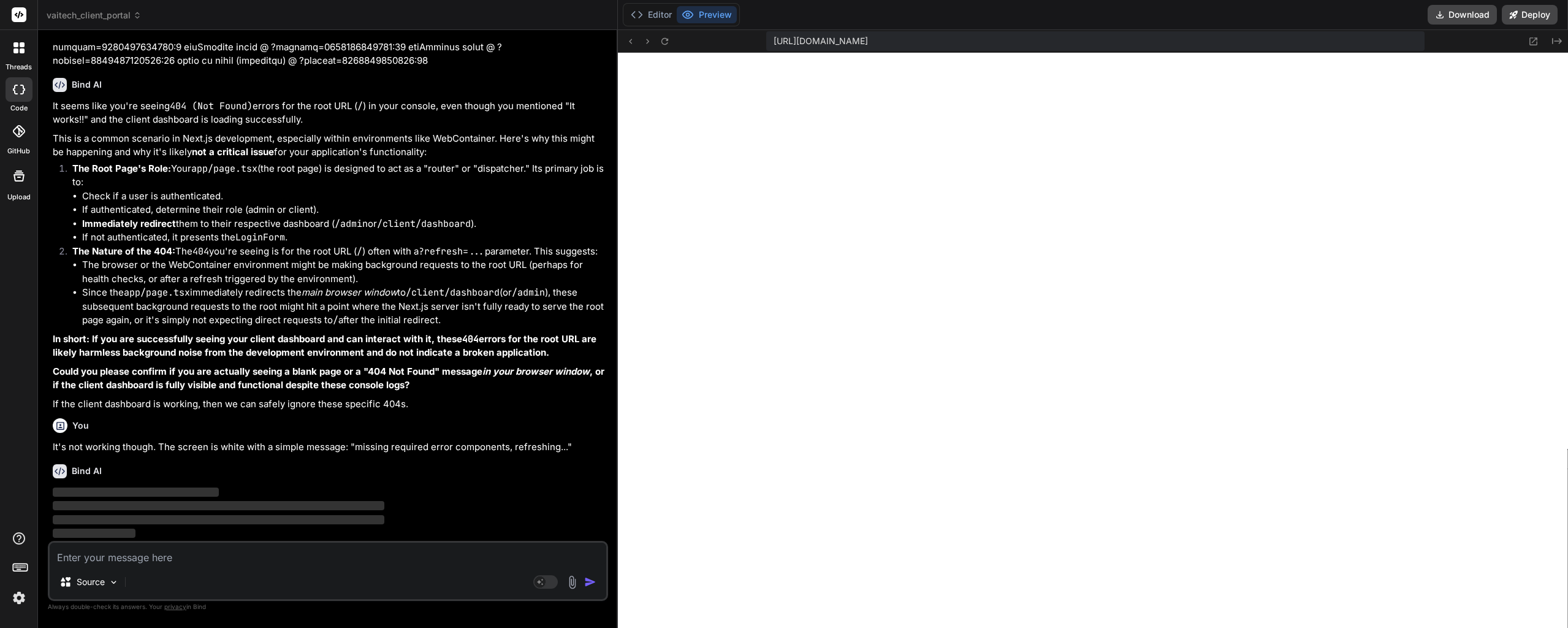
scroll to position [33129, 0]
click at [662, 46] on icon at bounding box center [665, 41] width 10 height 10
click at [651, 21] on button "Editor" at bounding box center [651, 14] width 50 height 17
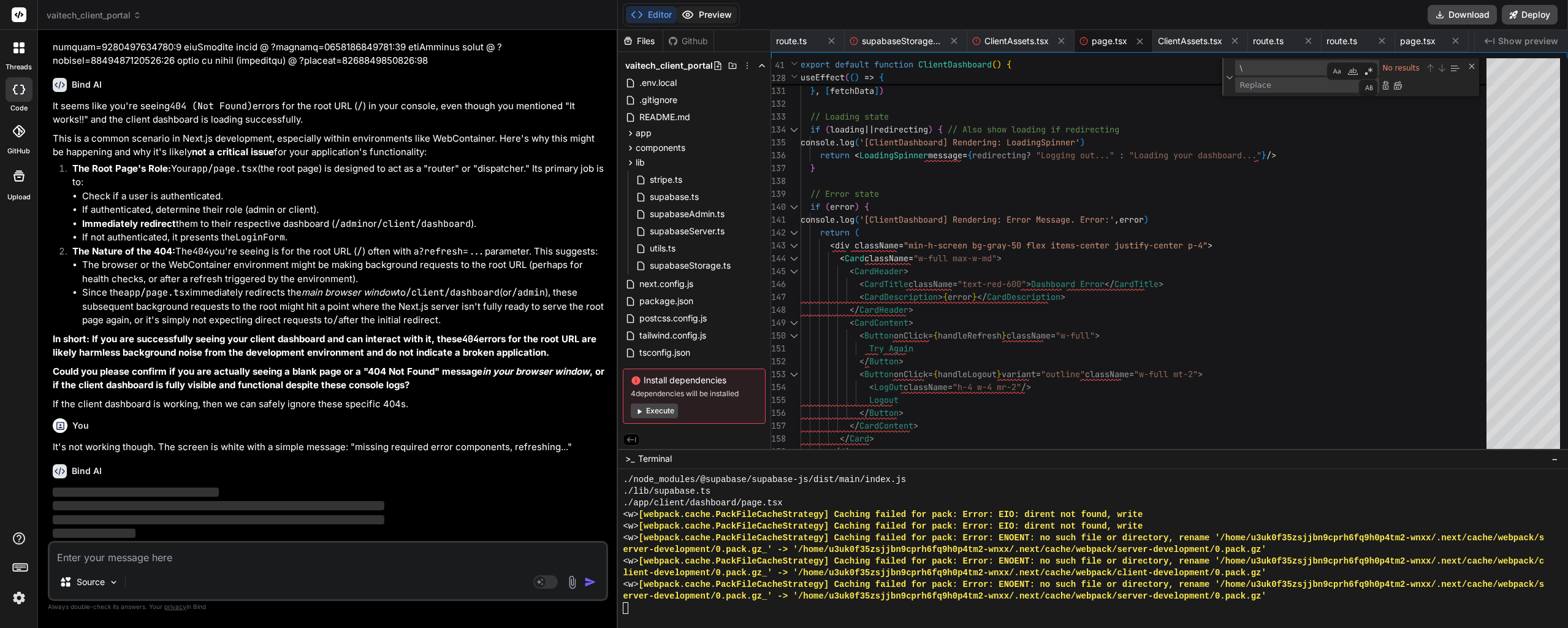
click at [699, 14] on button "Preview" at bounding box center [706, 14] width 60 height 17
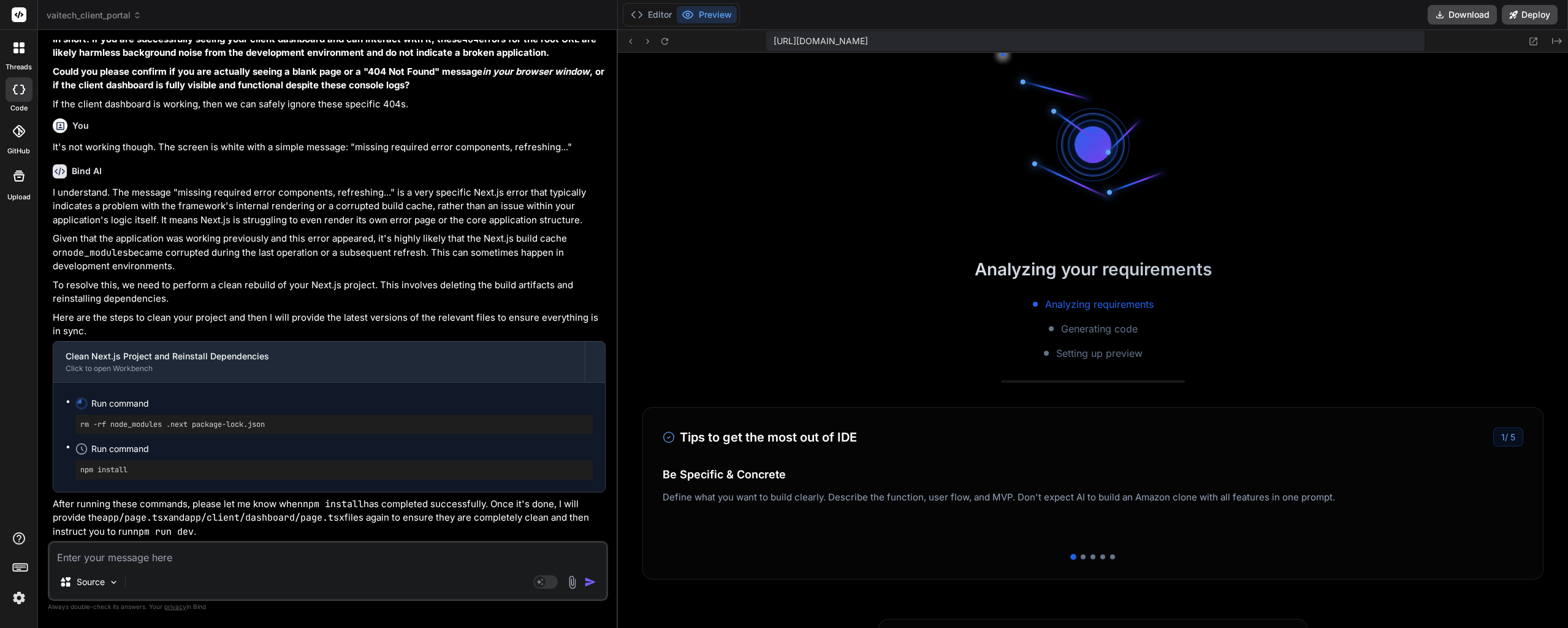
scroll to position [33429, 0]
drag, startPoint x: 312, startPoint y: 336, endPoint x: 306, endPoint y: 382, distance: 46.4
click at [663, 11] on button "Editor" at bounding box center [651, 14] width 50 height 17
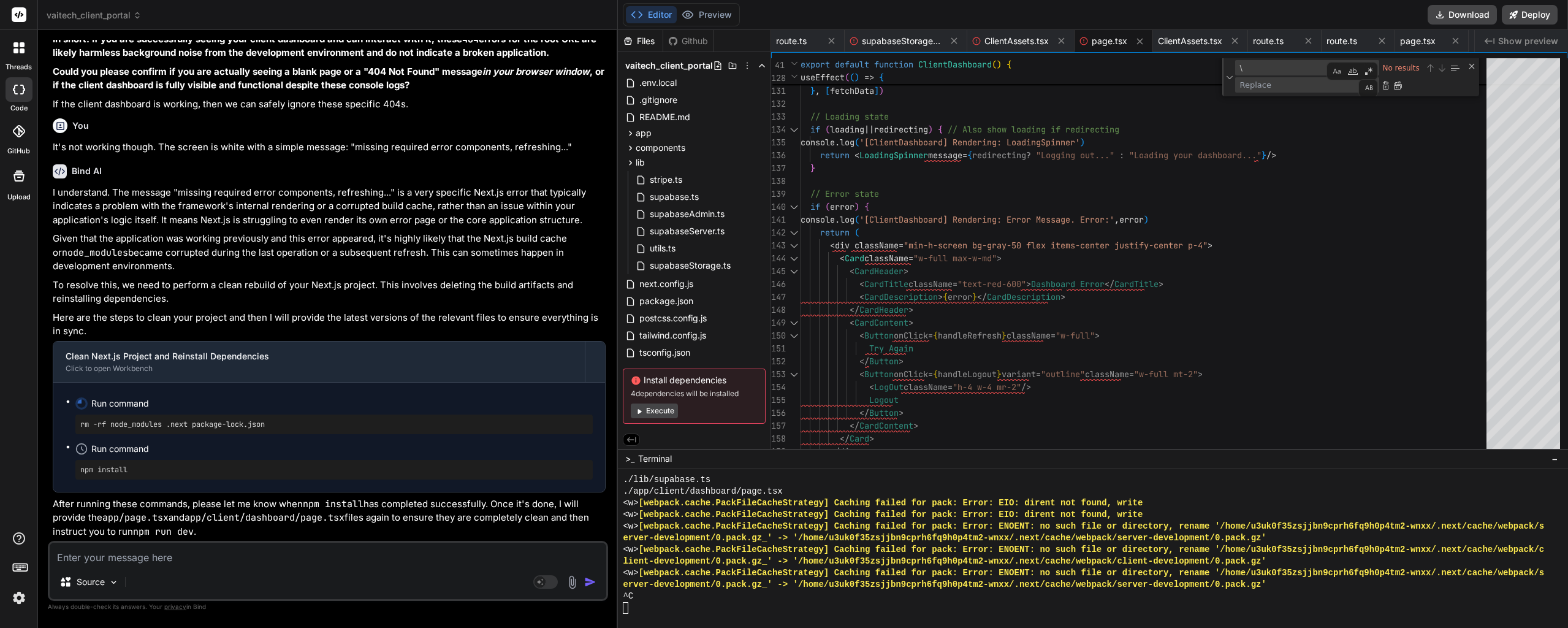
click at [452, 468] on pre "npm install" at bounding box center [333, 470] width 508 height 10
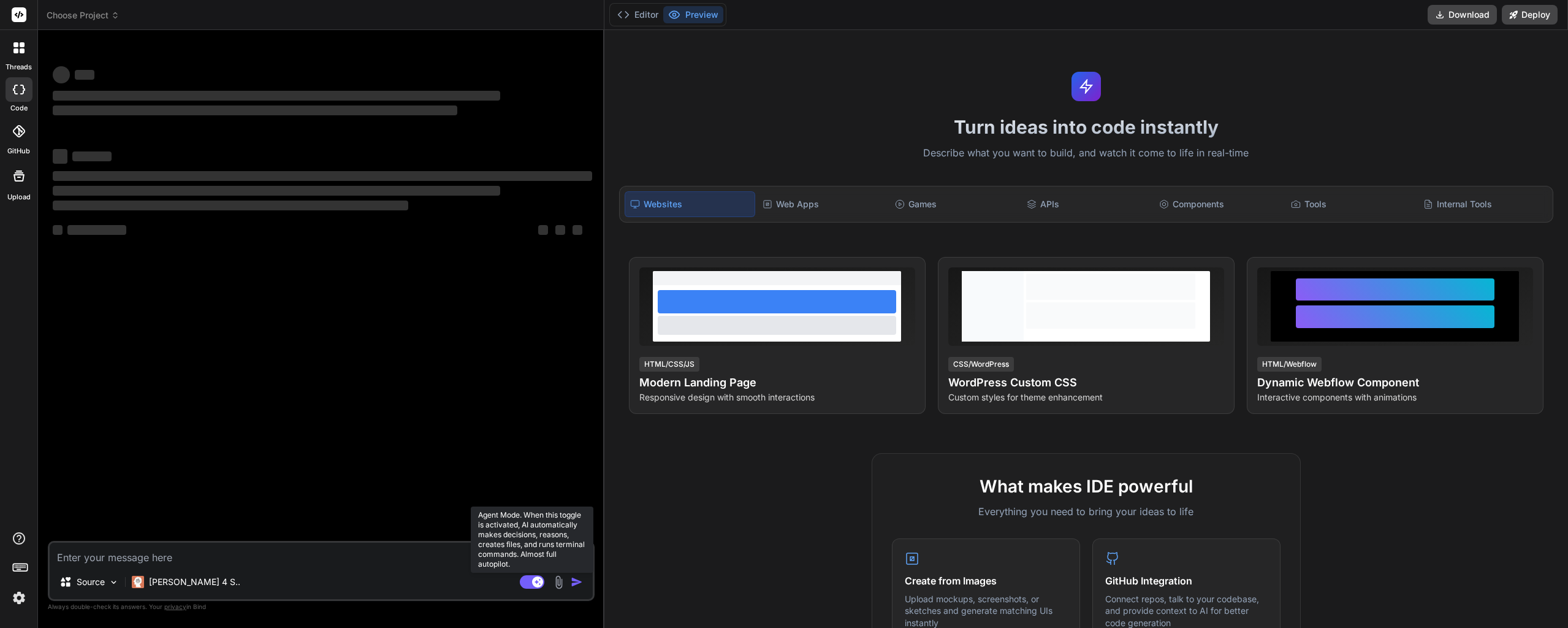
click at [535, 584] on rect at bounding box center [537, 581] width 11 height 11
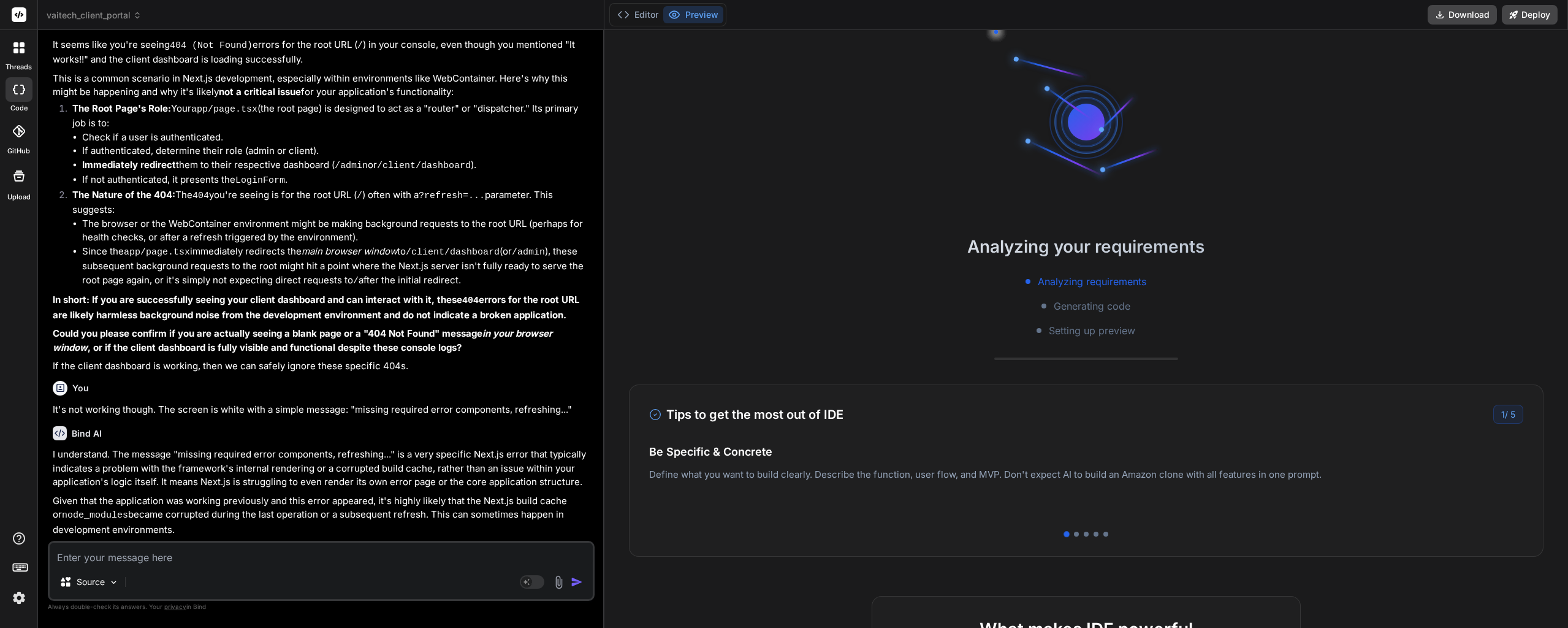
scroll to position [4502, 0]
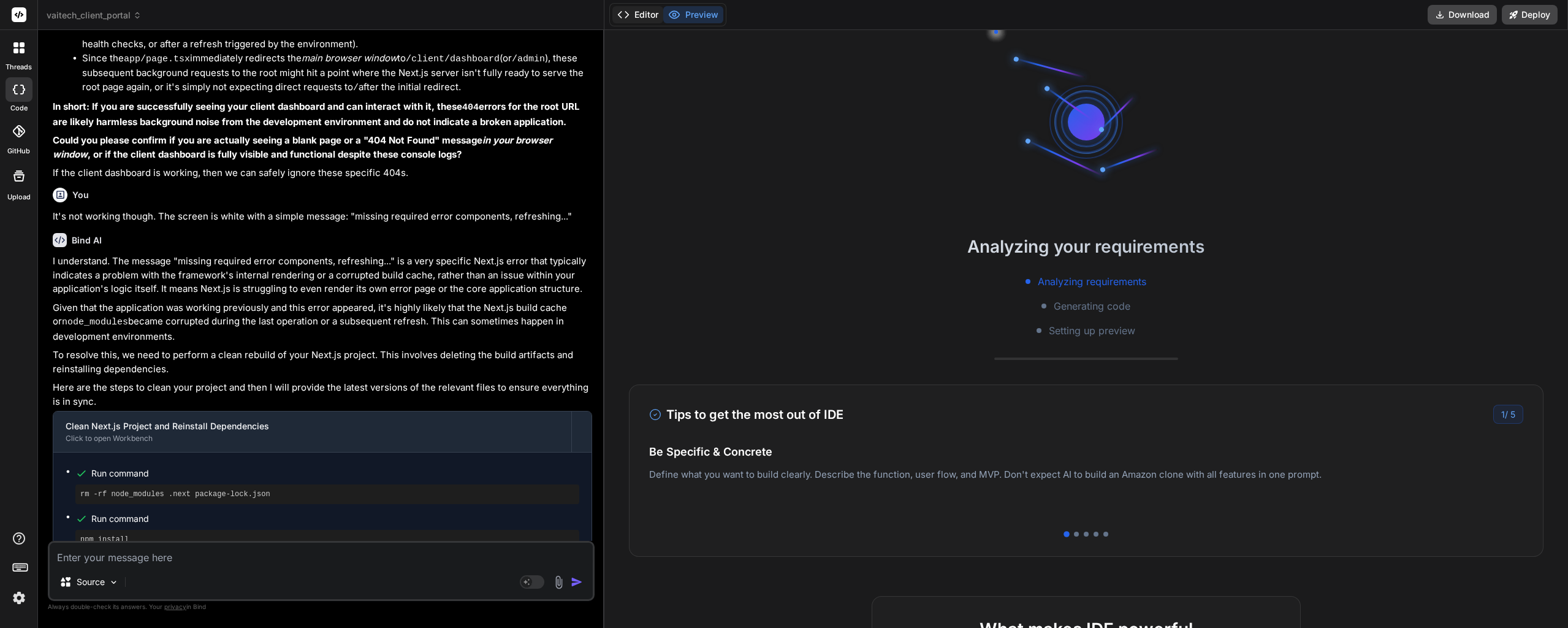
click at [643, 15] on button "Editor" at bounding box center [637, 14] width 50 height 17
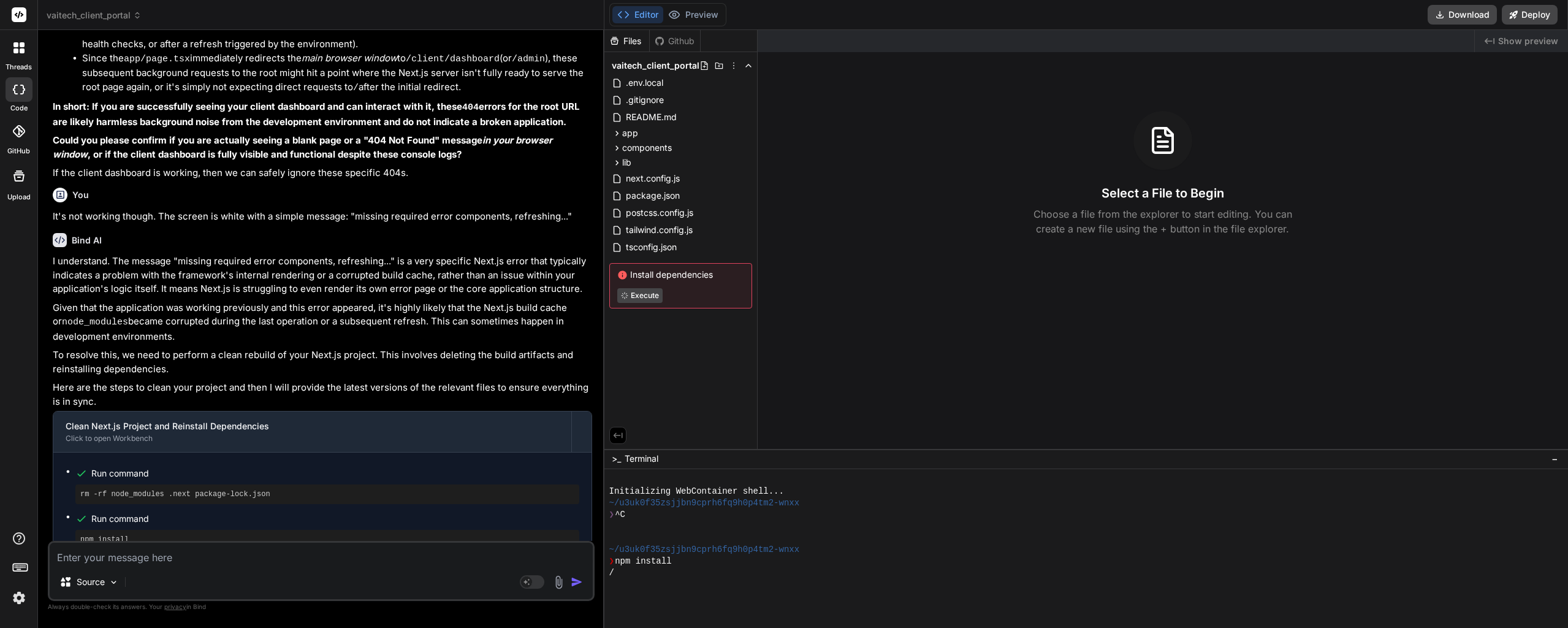
click at [319, 301] on p "Given that the application was working previously and this error appeared, it's…" at bounding box center [322, 322] width 539 height 43
click at [170, 558] on textarea at bounding box center [321, 553] width 543 height 22
click at [677, 13] on icon at bounding box center [674, 14] width 13 height 13
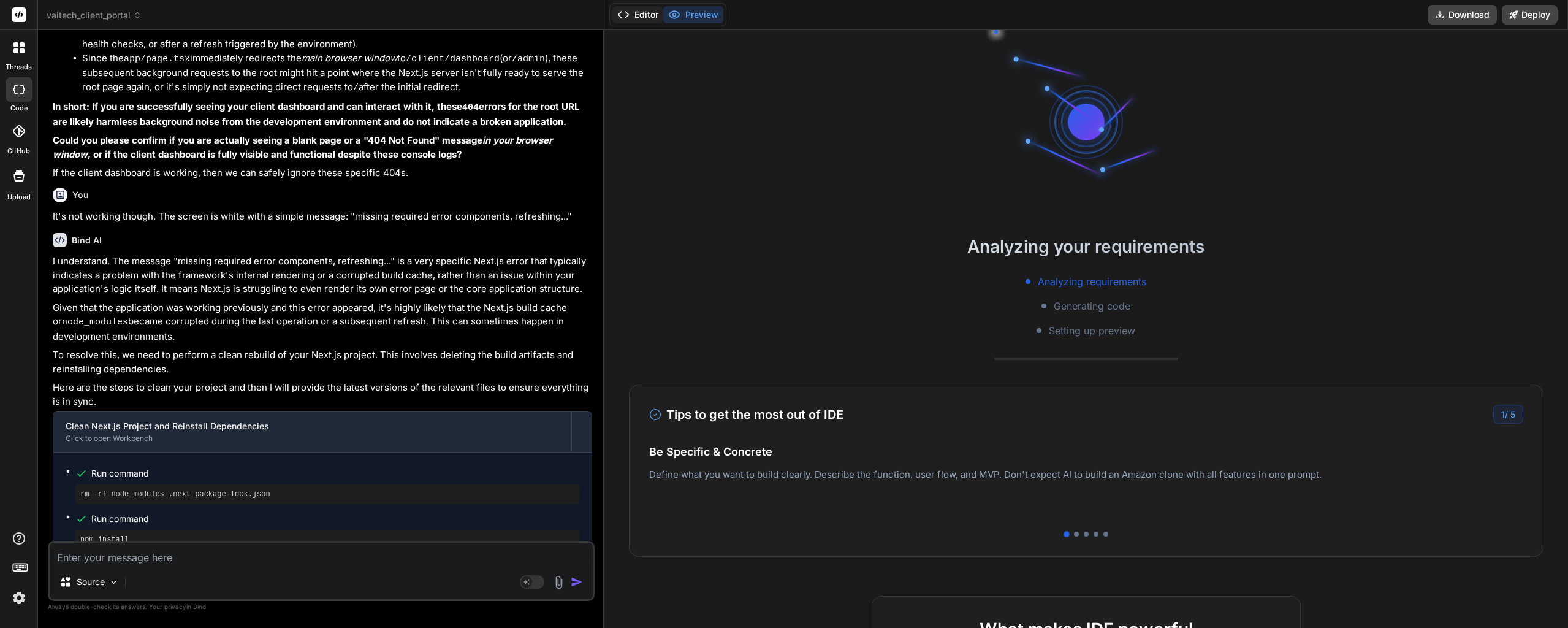
click at [640, 21] on button "Editor" at bounding box center [637, 14] width 50 height 17
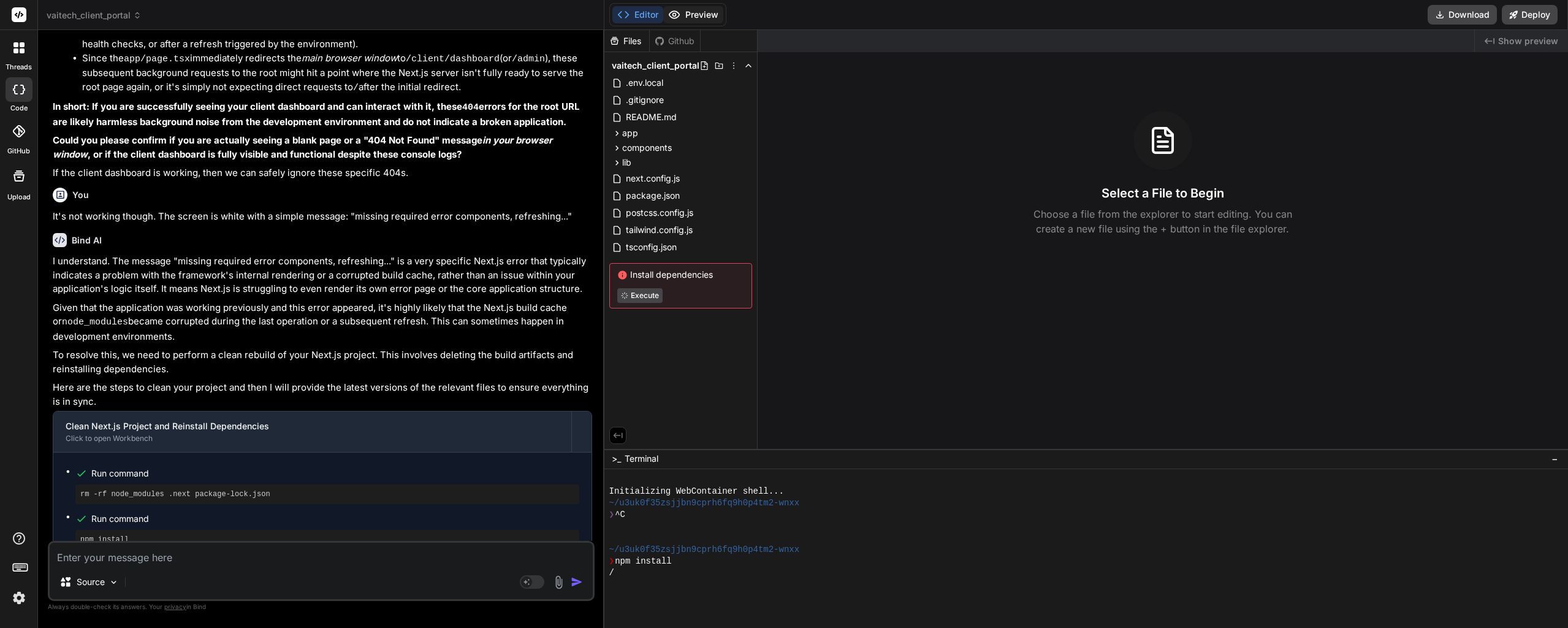
click at [688, 19] on button "Preview" at bounding box center [693, 14] width 60 height 17
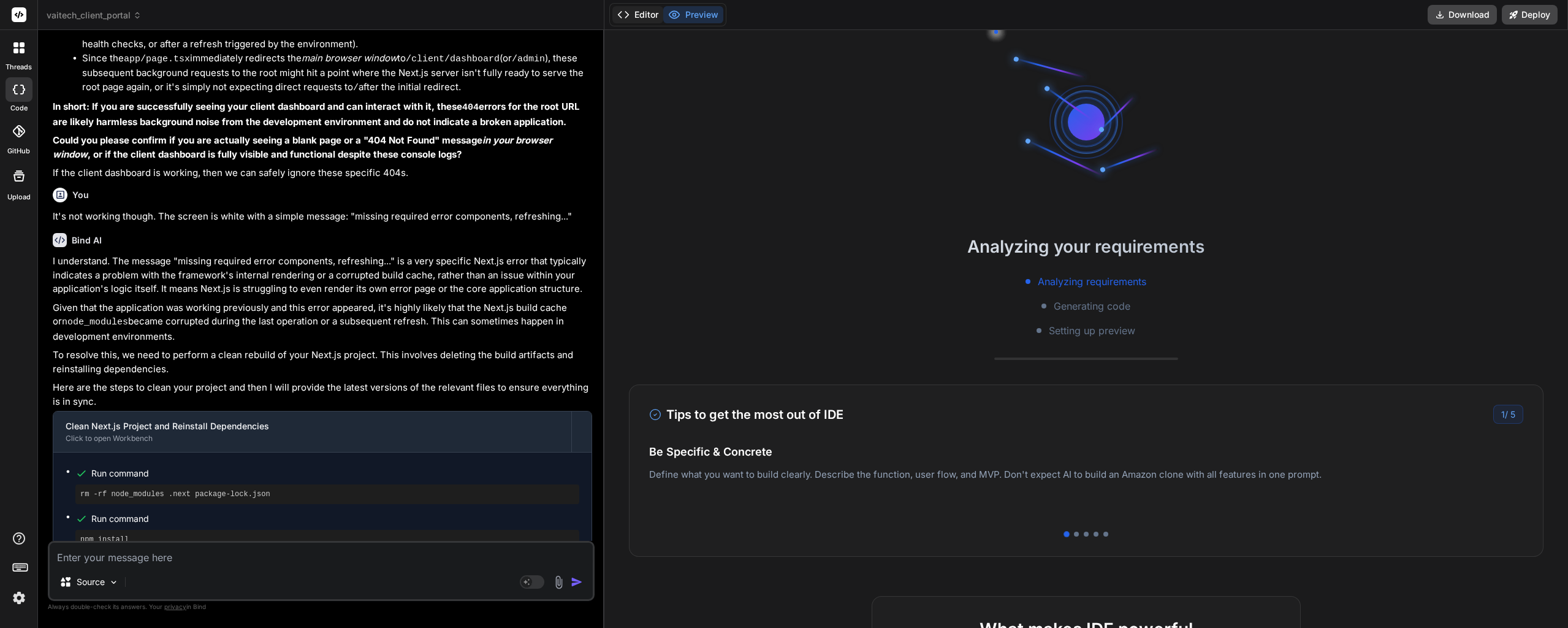
click at [625, 16] on icon at bounding box center [623, 14] width 13 height 13
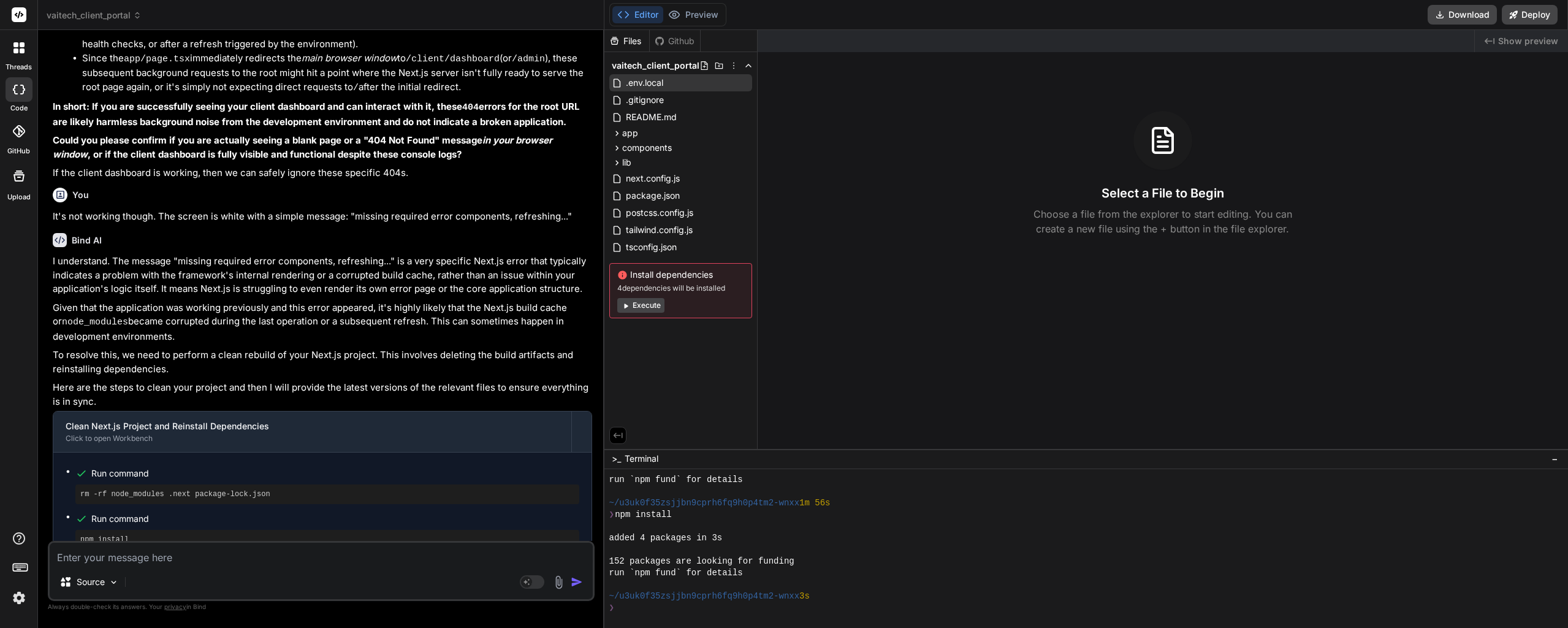
type textarea "x"
click at [628, 606] on div "❯" at bounding box center [1080, 608] width 942 height 12
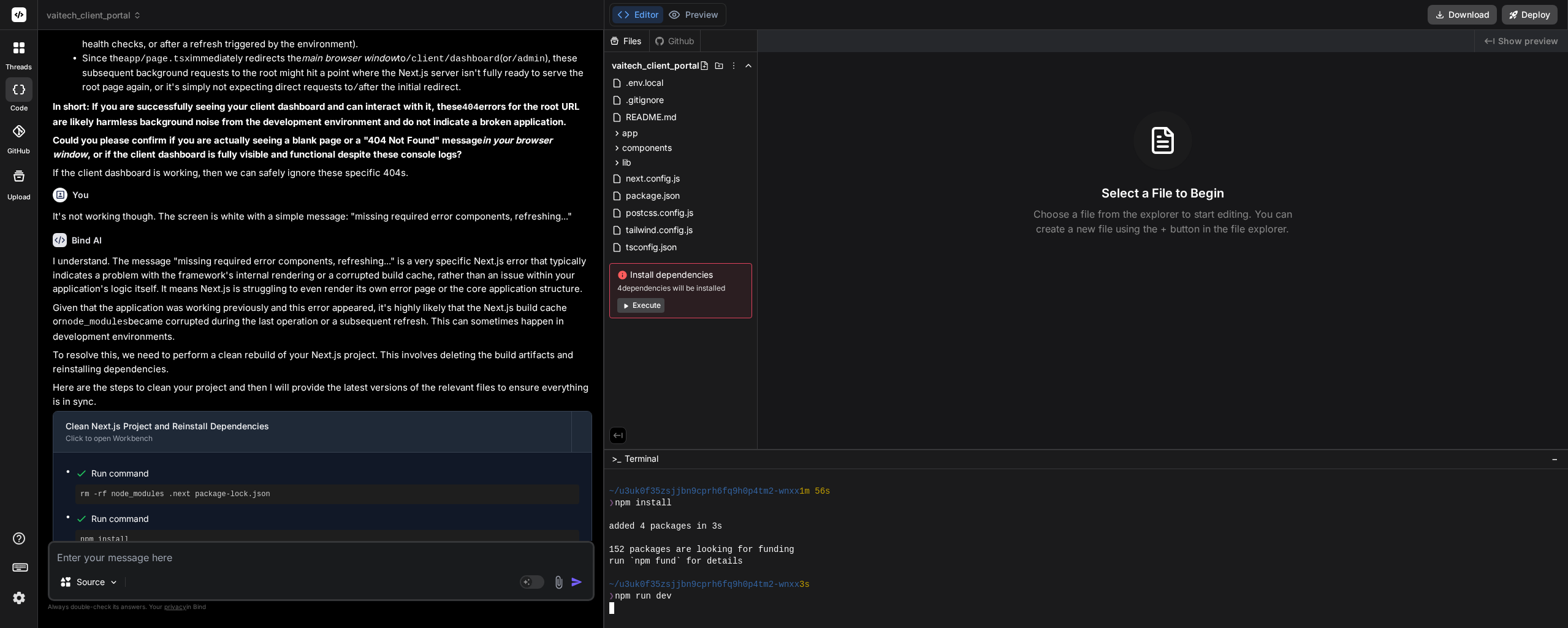
scroll to position [279, 0]
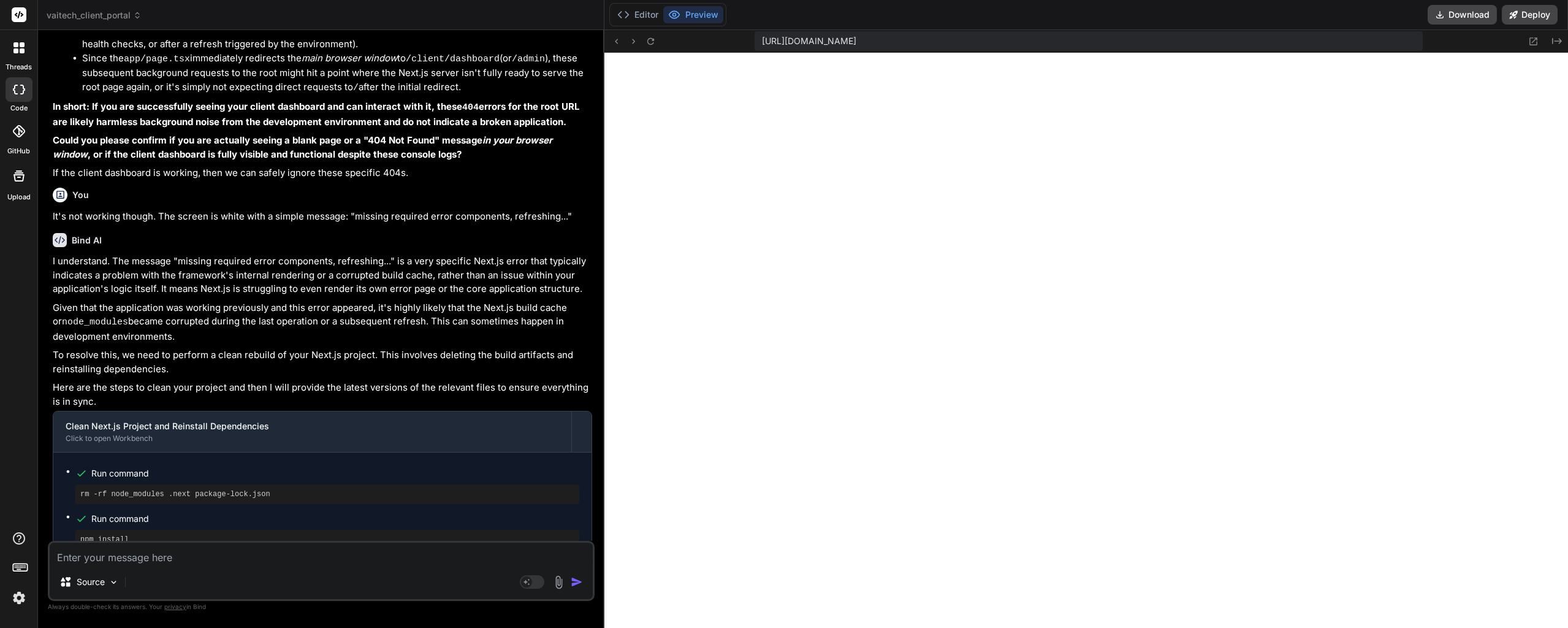
type textarea "x"
click at [650, 43] on icon at bounding box center [651, 41] width 10 height 10
click at [211, 544] on textarea at bounding box center [321, 553] width 543 height 22
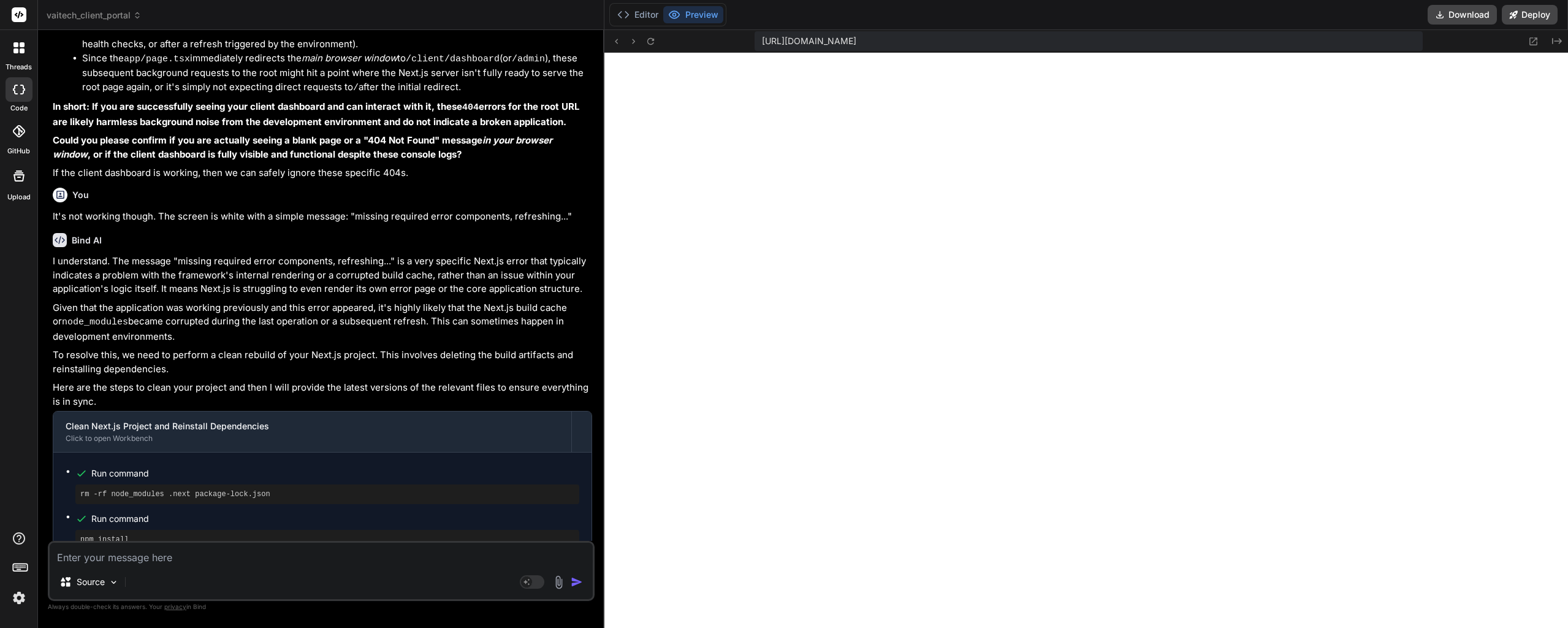
type textarea "O"
type textarea "x"
type textarea "Ov"
type textarea "x"
type textarea "Ove"
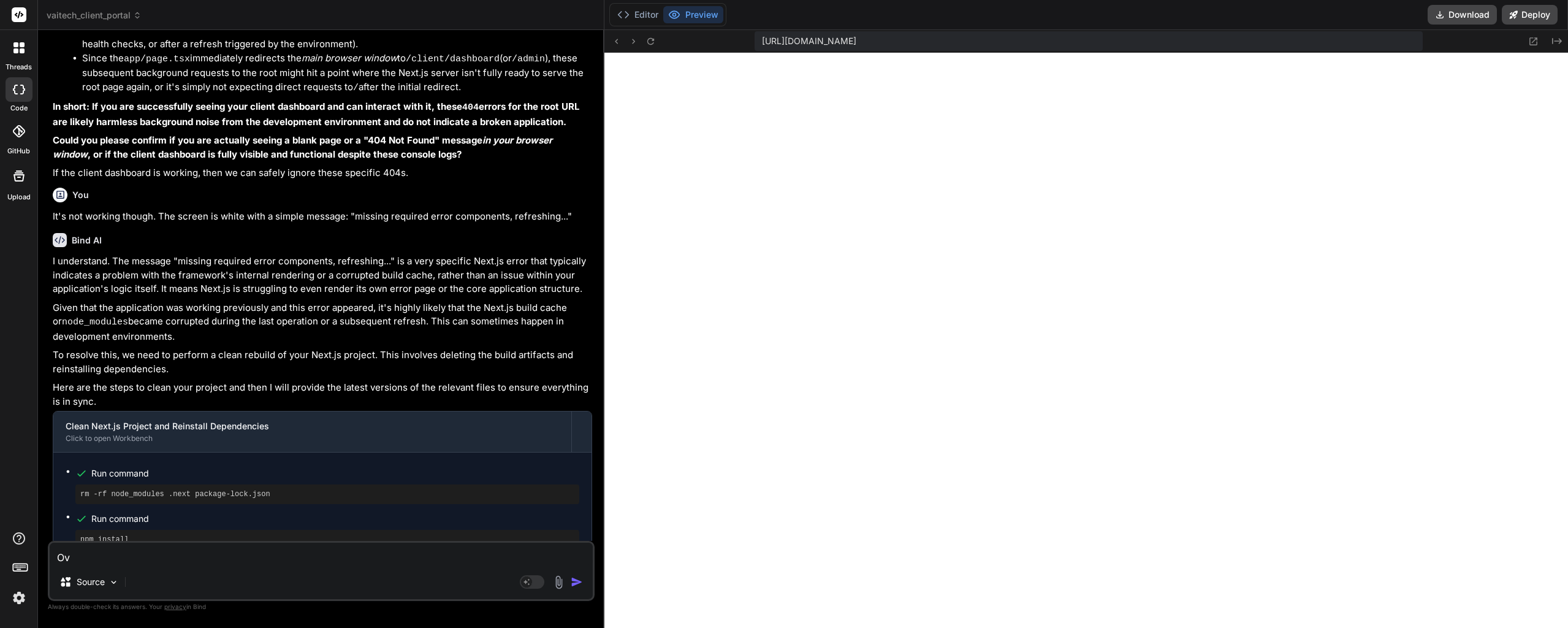
type textarea "x"
type textarea "Over"
type textarea "x"
type textarea "Over"
type textarea "x"
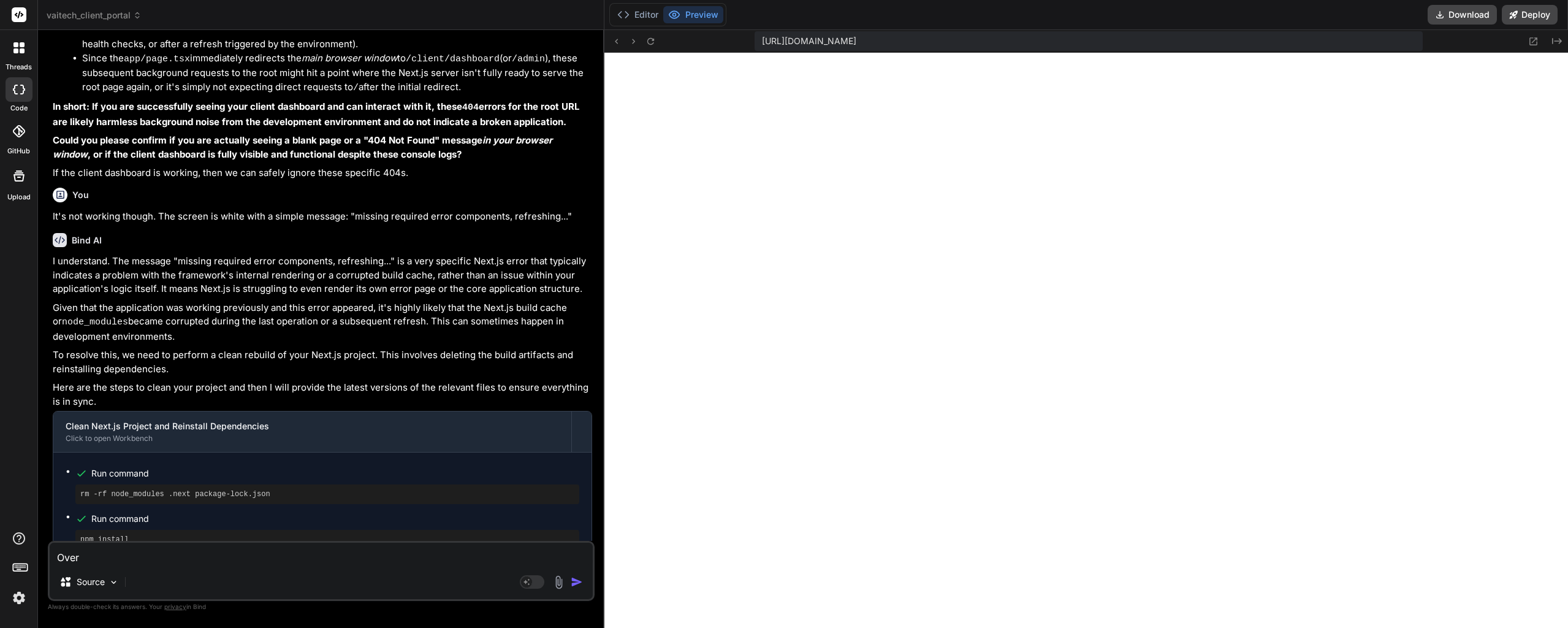
type textarea "Over o"
type textarea "x"
type textarea "Over on"
type textarea "x"
type textarea "Over on"
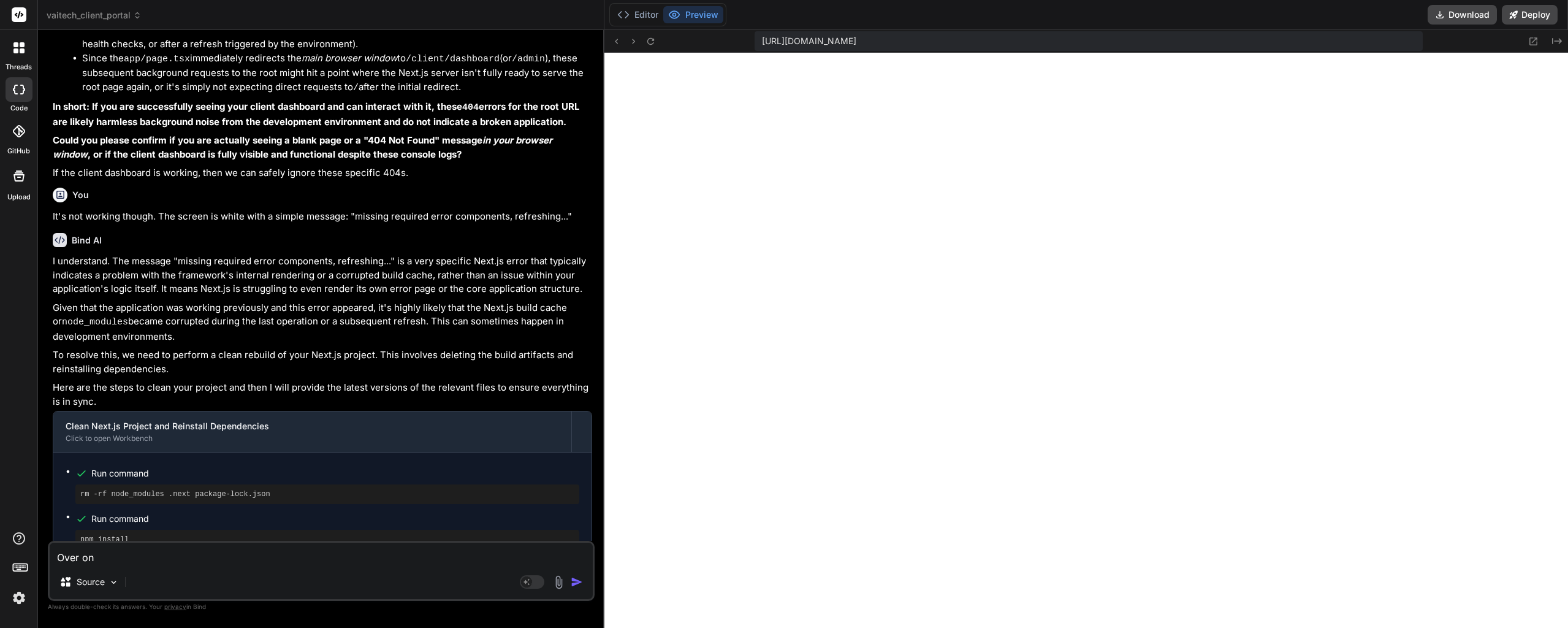
type textarea "x"
type textarea "Over on t"
type textarea "x"
type textarea "Over on th"
type textarea "x"
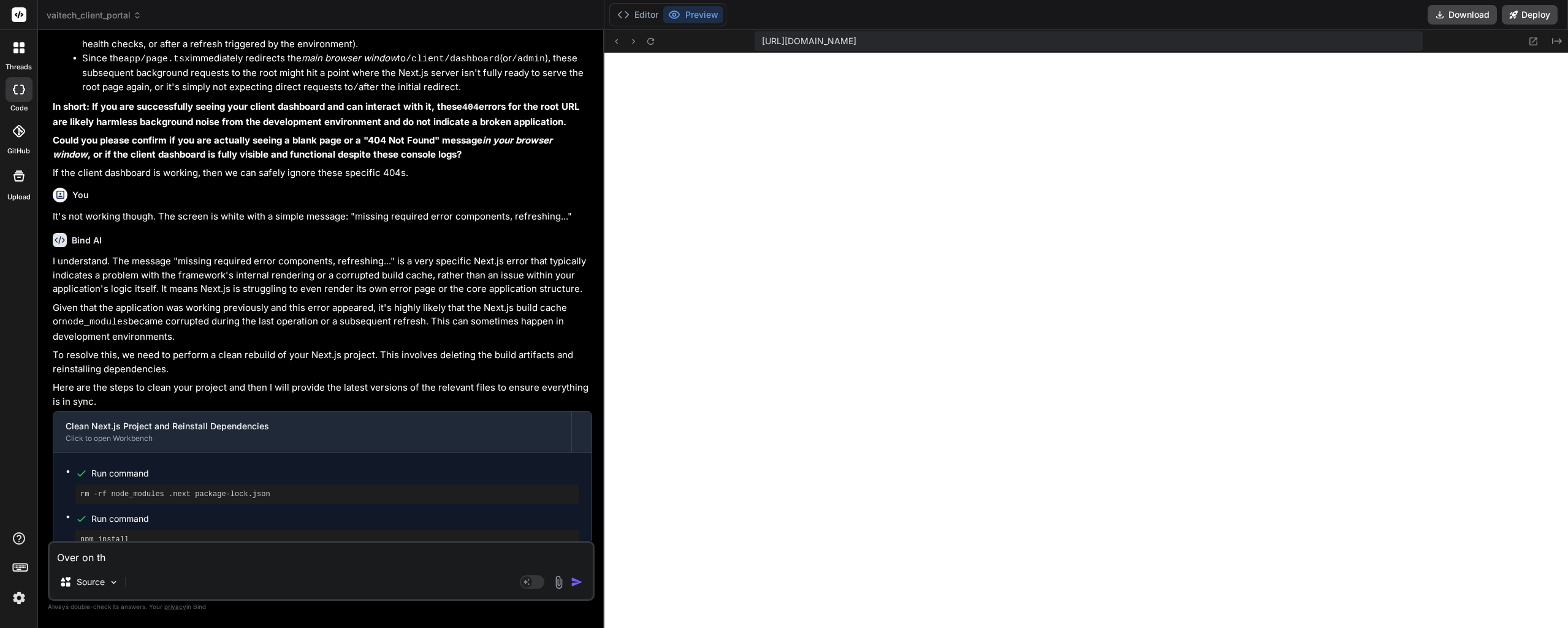
type textarea "Over on the"
type textarea "x"
type textarea "Over on the"
type textarea "x"
type textarea "Over on the A"
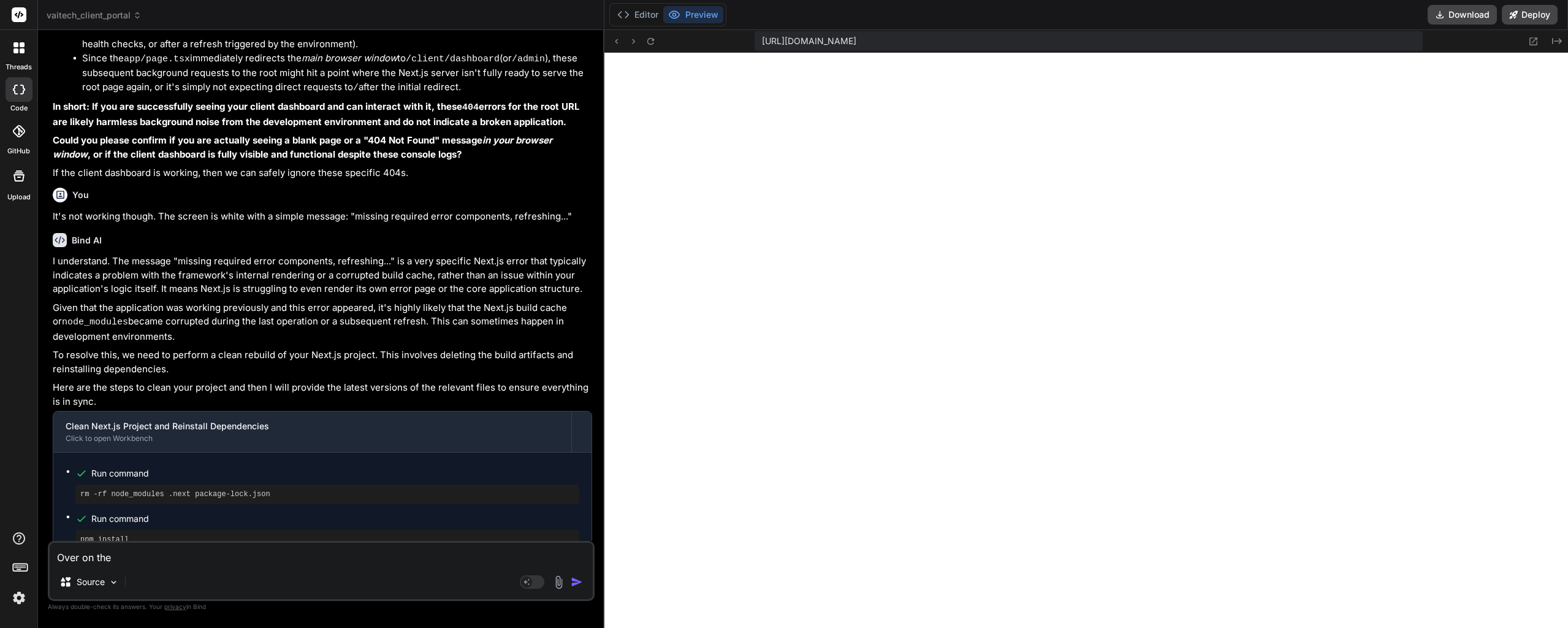
type textarea "x"
type textarea "Over on the Ad"
type textarea "x"
type textarea "Over on the Adm"
type textarea "x"
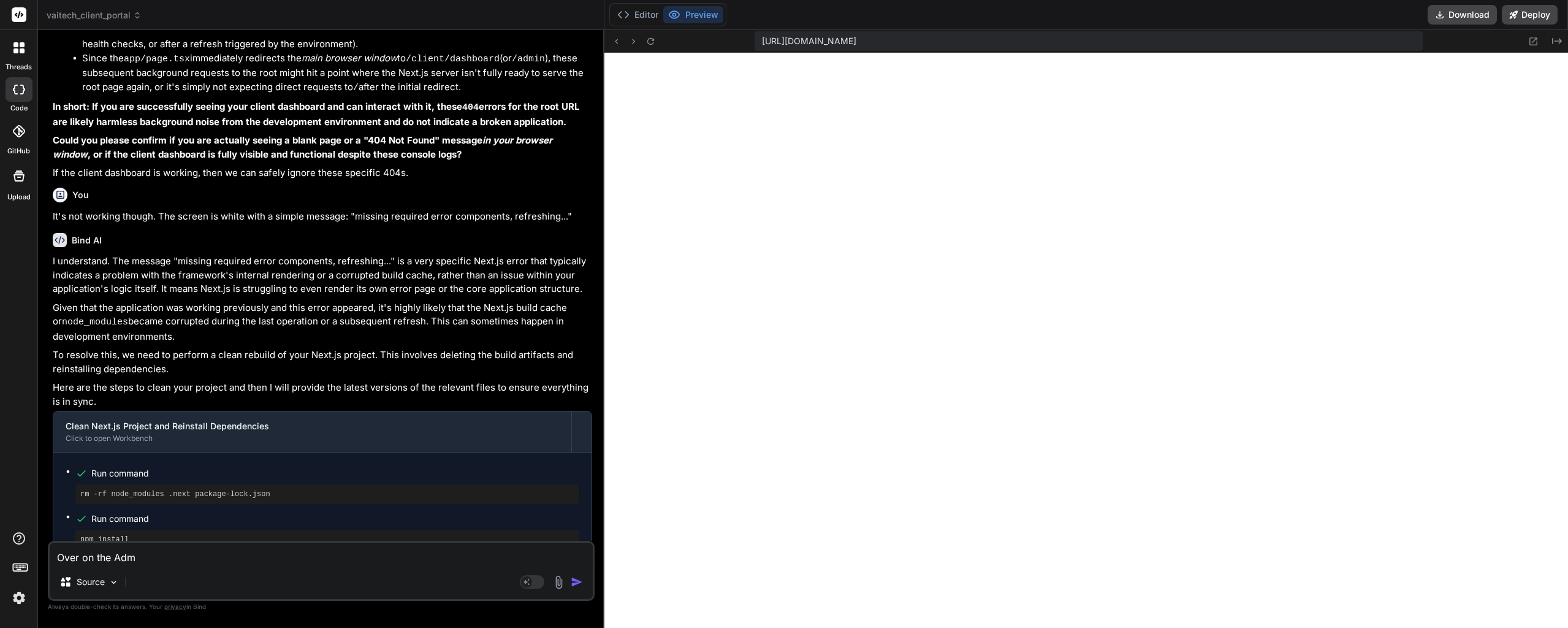
type textarea "Over on the Admi"
type textarea "x"
type textarea "Over on the Admin"
type textarea "x"
type textarea "Over on the Admin"
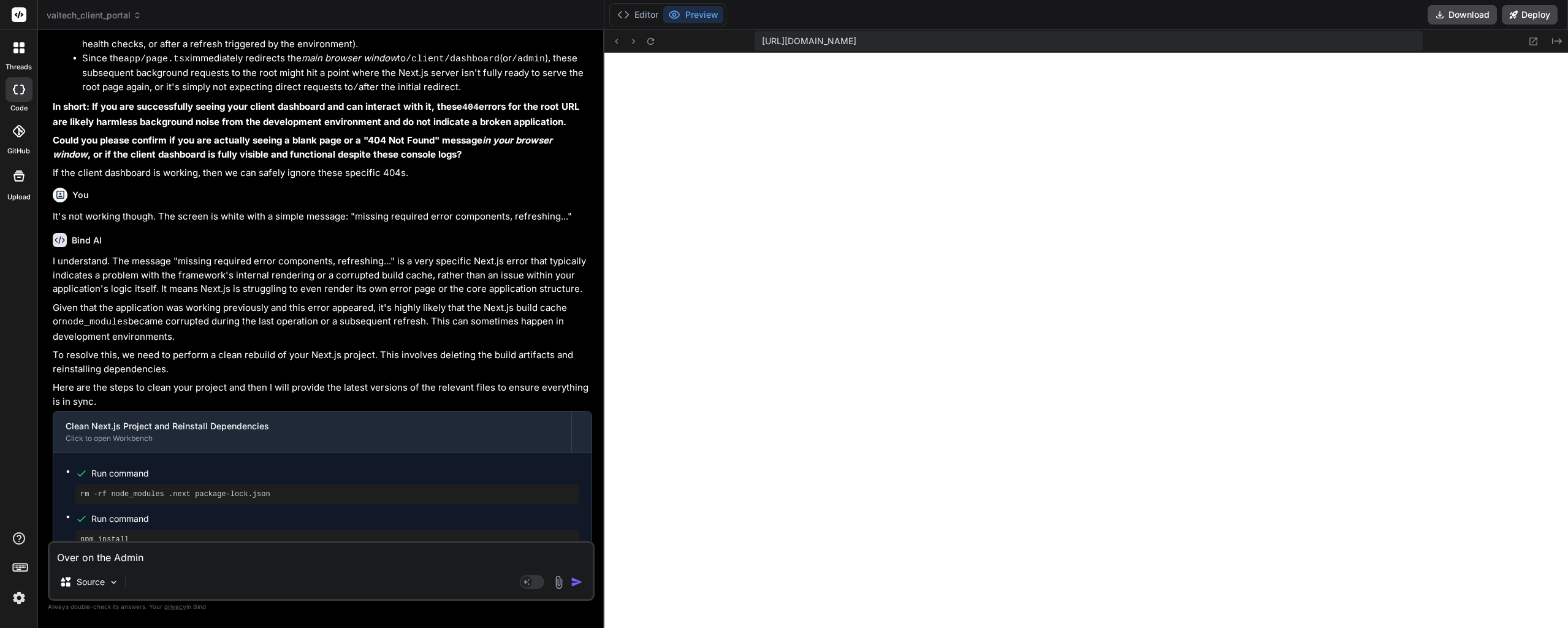
type textarea "x"
type textarea "Over on the Admin p"
type textarea "x"
type textarea "Over on the Admin pa"
type textarea "x"
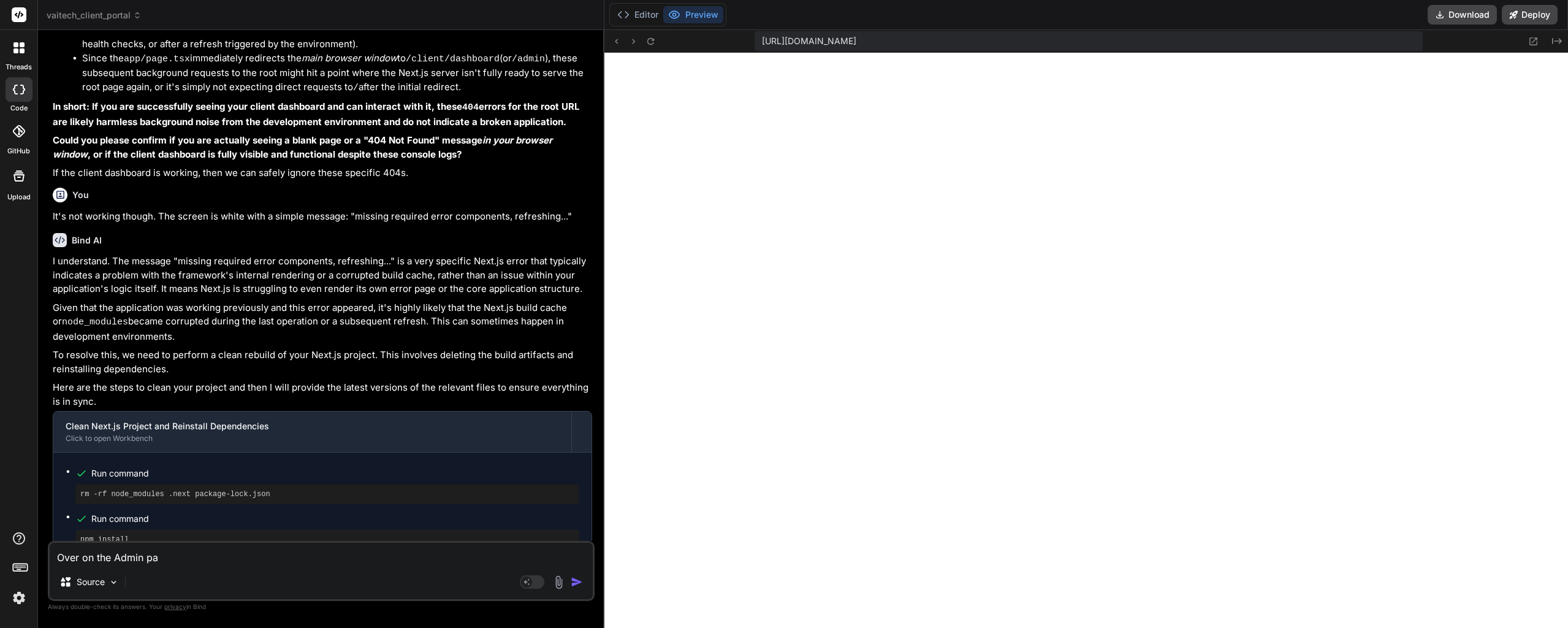
type textarea "Over on the Admin pan"
type textarea "x"
type textarea "Over on the Admin pane"
type textarea "x"
type textarea "Over on the Admin panel"
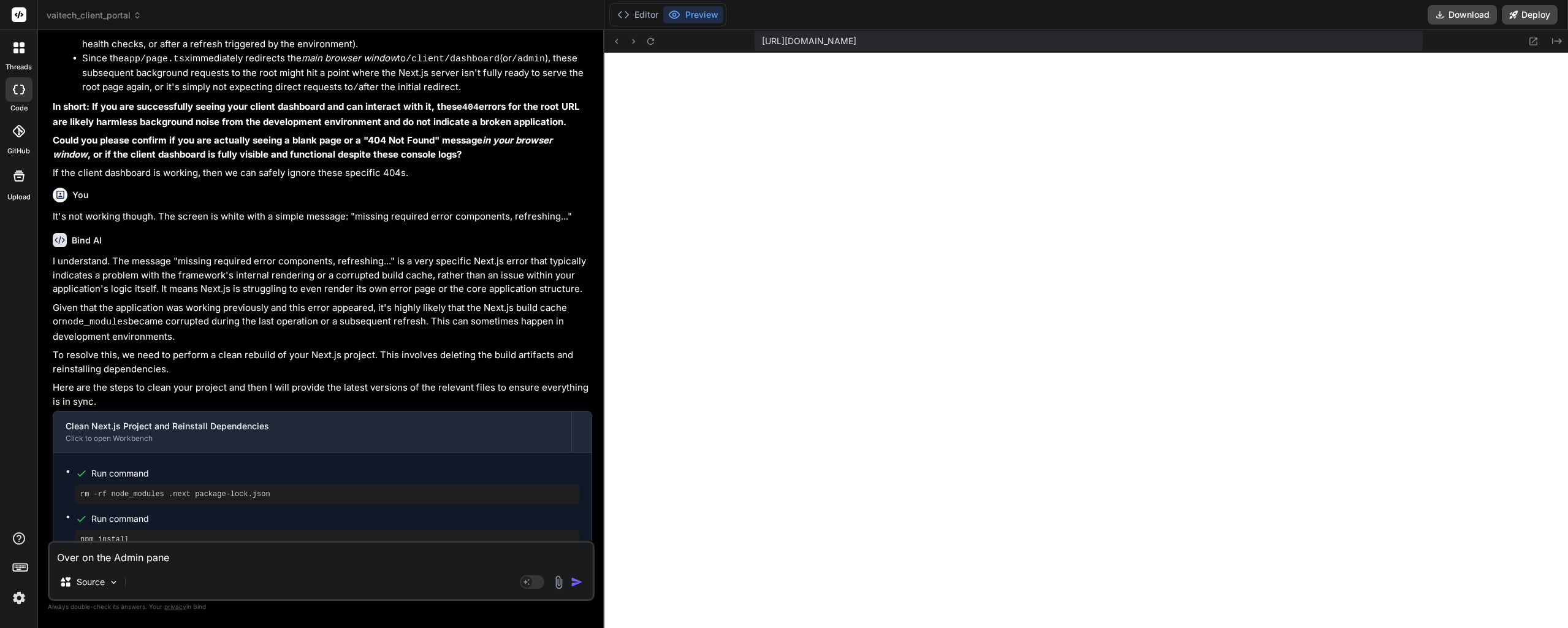
type textarea "x"
type textarea "Over on the Admin panel,"
type textarea "x"
type textarea "Over on the Admin panel,"
type textarea "x"
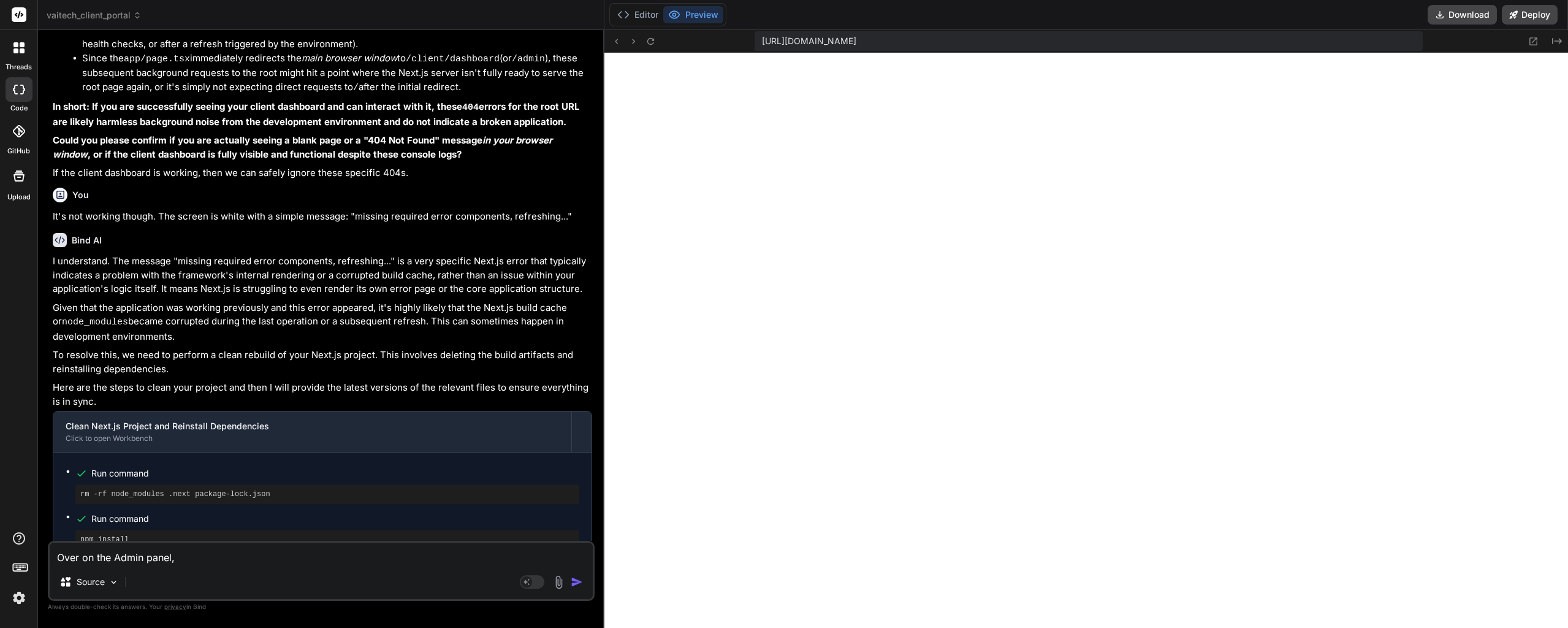
type textarea "Over on the Admin panel, I"
type textarea "x"
type textarea "Over on the Admin panel, I"
type textarea "x"
type textarea "Over on the Admin panel, I t"
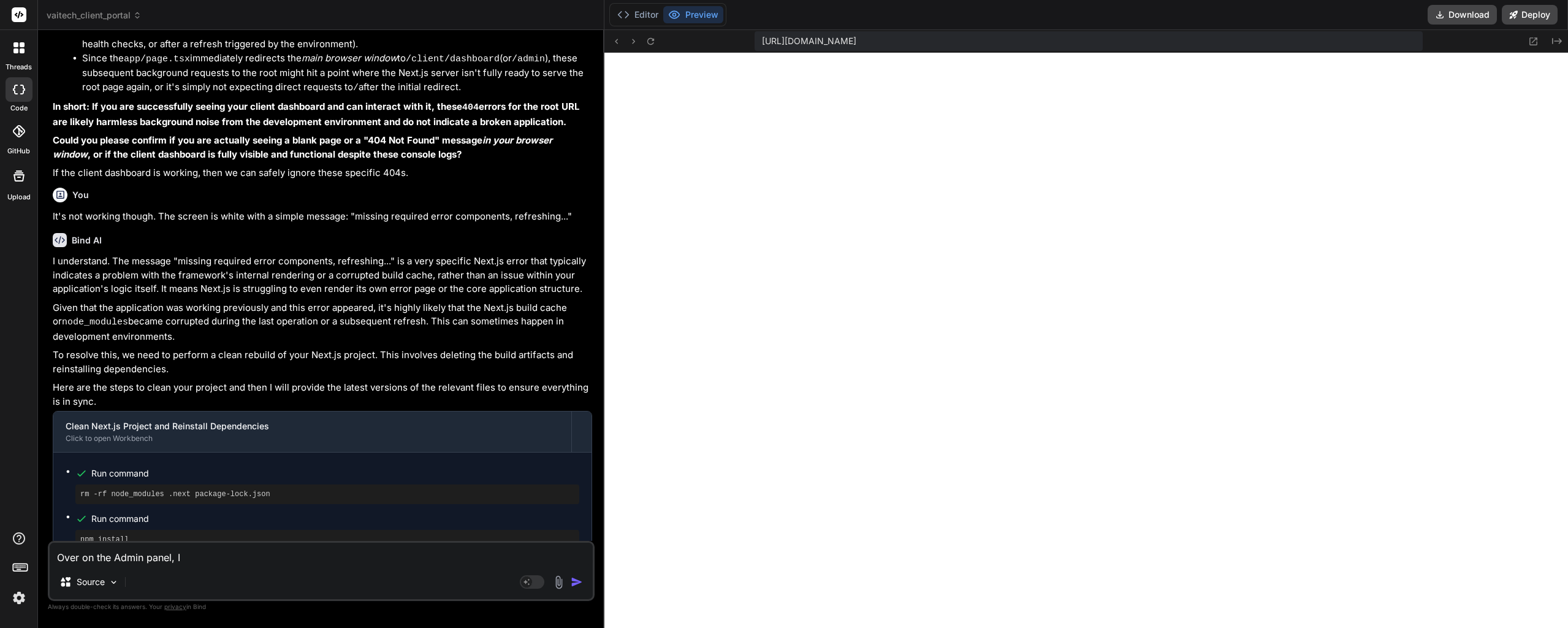
type textarea "x"
type textarea "Over on the Admin panel, I tr"
type textarea "x"
type textarea "Over on the Admin panel, I tri"
type textarea "x"
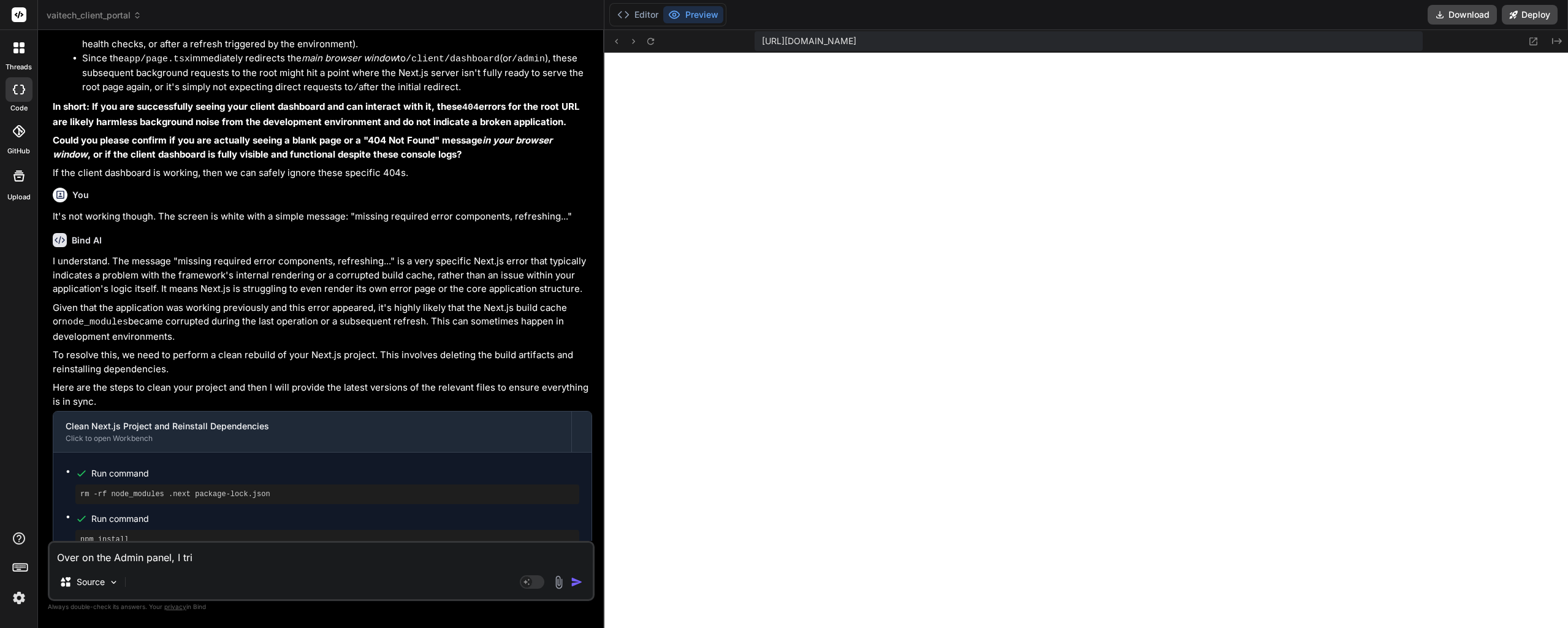
type textarea "Over on the Admin panel, I trie"
type textarea "x"
type textarea "Over on the Admin panel, I tried"
type textarea "x"
type textarea "Over on the Admin panel, I tried"
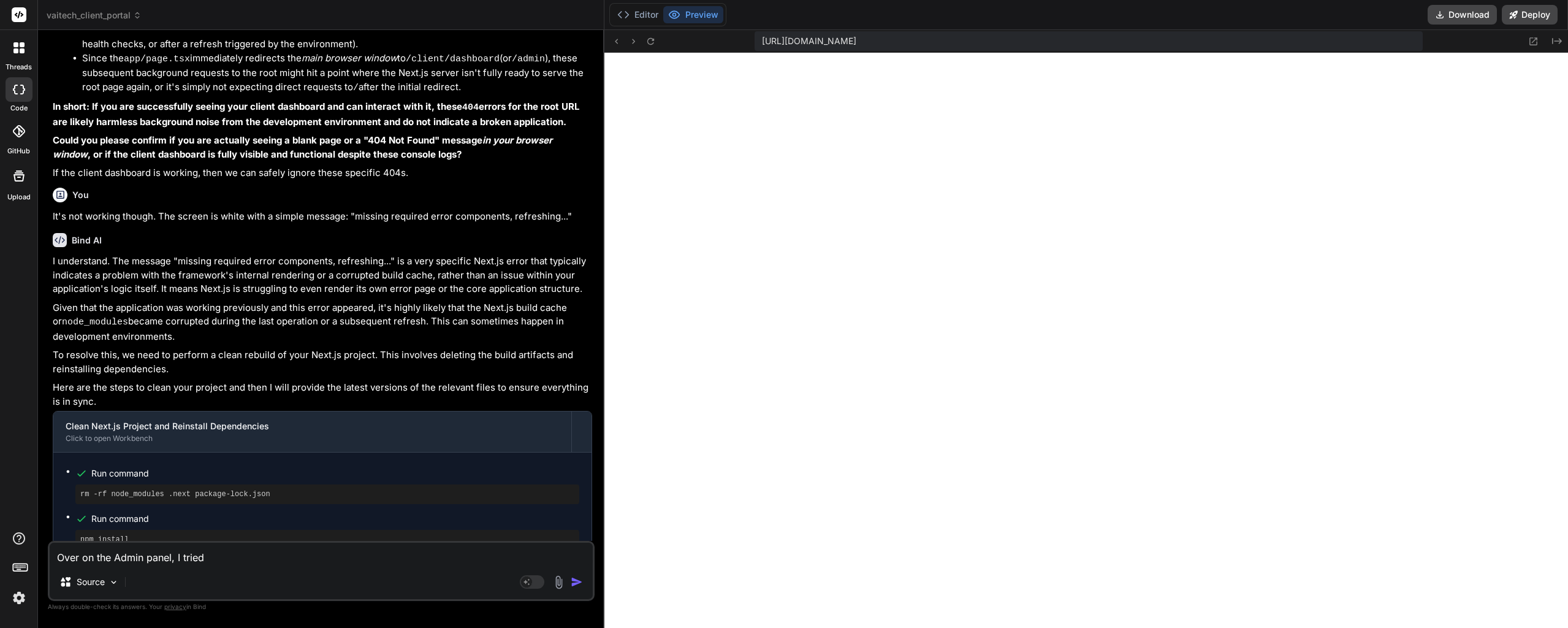
type textarea "x"
type textarea "Over on the Admin panel, I tried t"
type textarea "x"
type textarea "Over on the Admin panel, I tried to"
type textarea "x"
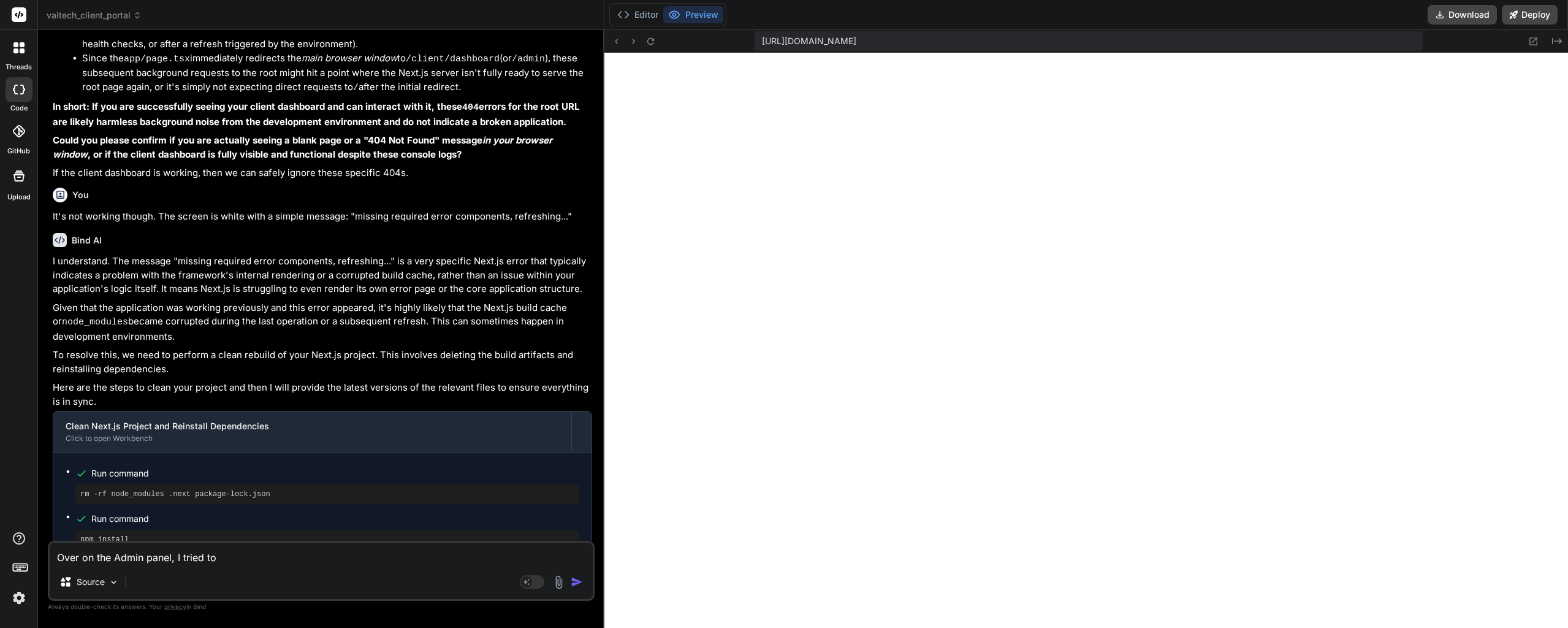
type textarea "Over on the Admin panel, I tried to"
type textarea "x"
type textarea "Over on the Admin panel, I tried to a"
type textarea "x"
type textarea "Over on the Admin panel, I tried to ac"
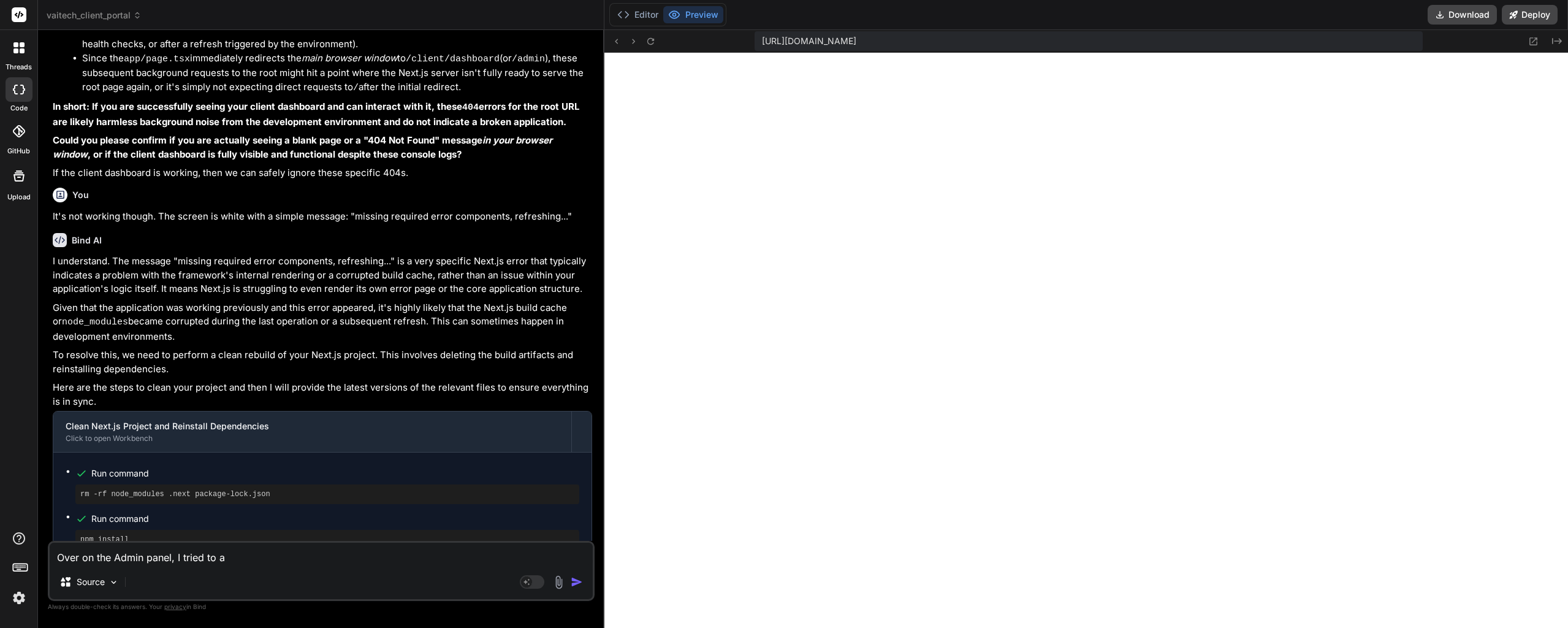
type textarea "x"
type textarea "Over on the Admin panel, I tried to acc"
type textarea "x"
type textarea "Over on the Admin panel, I tried to acce"
type textarea "x"
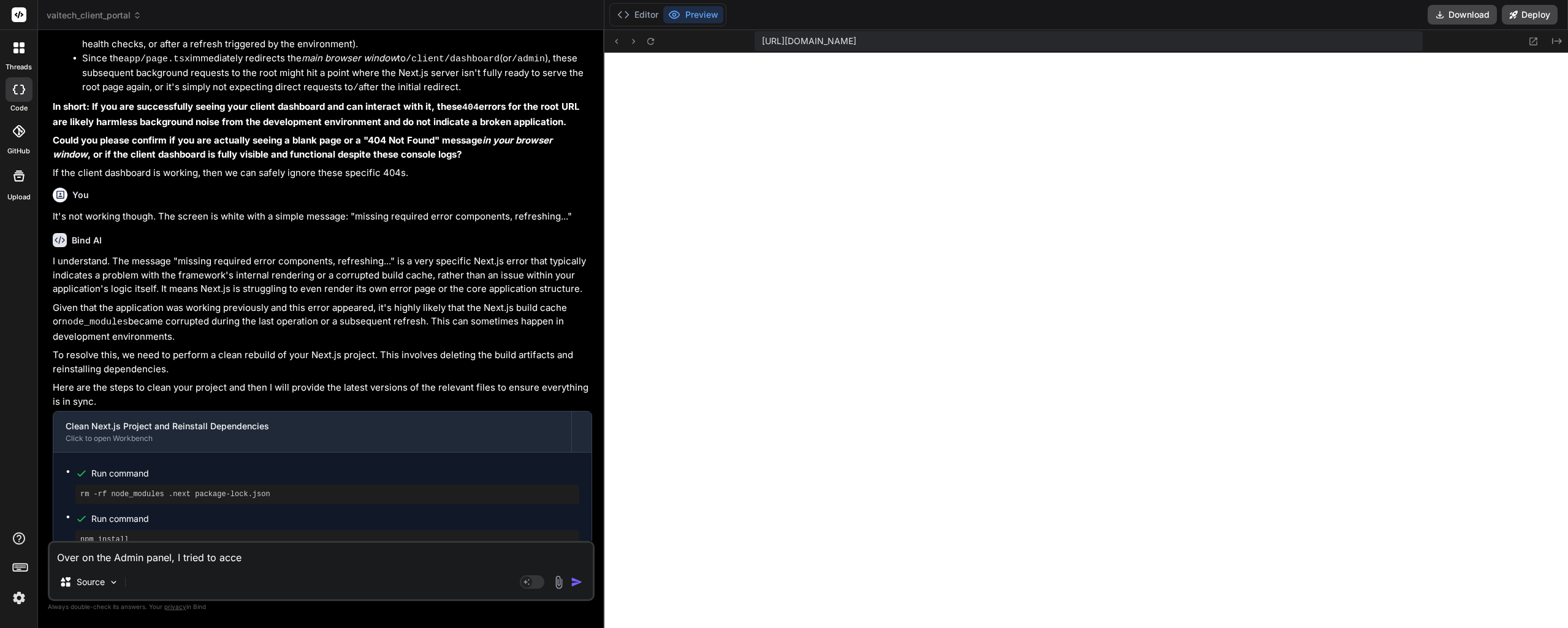
type textarea "Over on the Admin panel, I tried to acces"
type textarea "x"
type textarea "Over on the Admin panel, I tried to access"
type textarea "x"
type textarea "Over on the Admin panel, I tried to access"
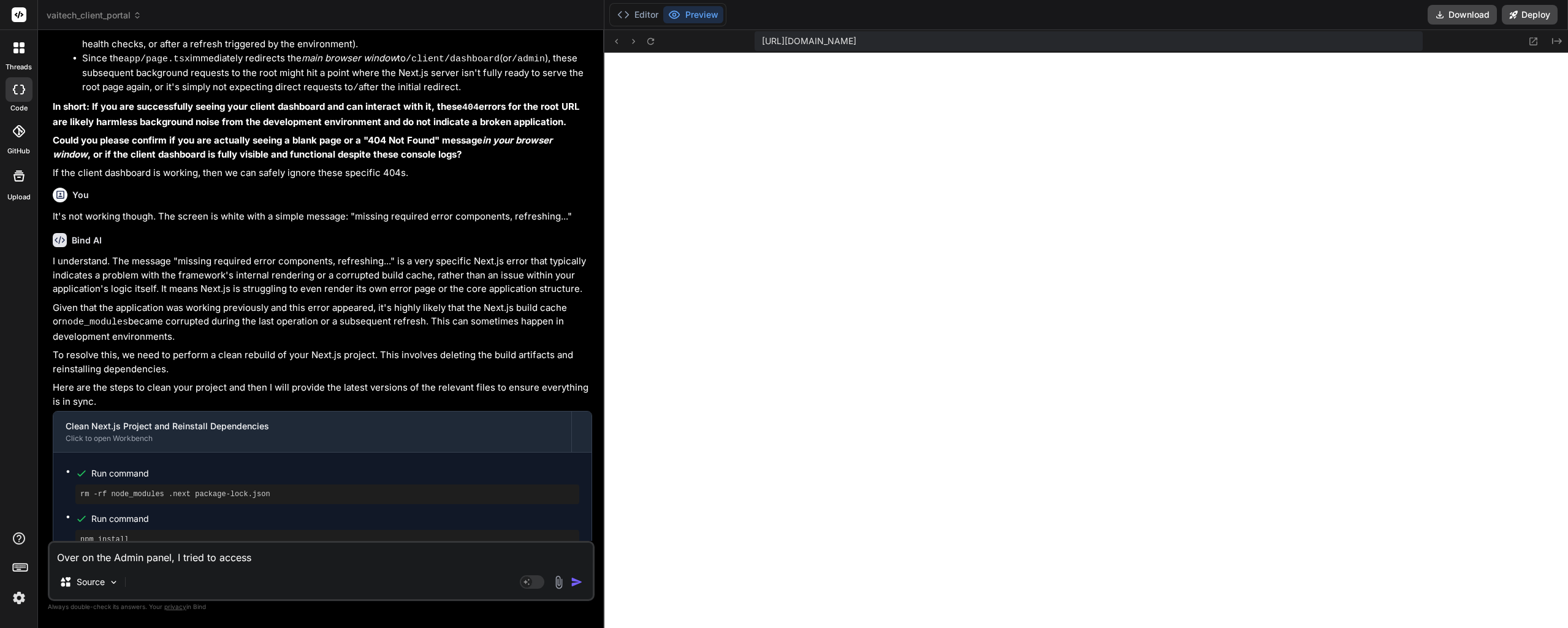
type textarea "x"
type textarea "Over on the Admin panel, I tried to access a"
type textarea "x"
type textarea "Over on the Admin panel, I tried to access a"
type textarea "x"
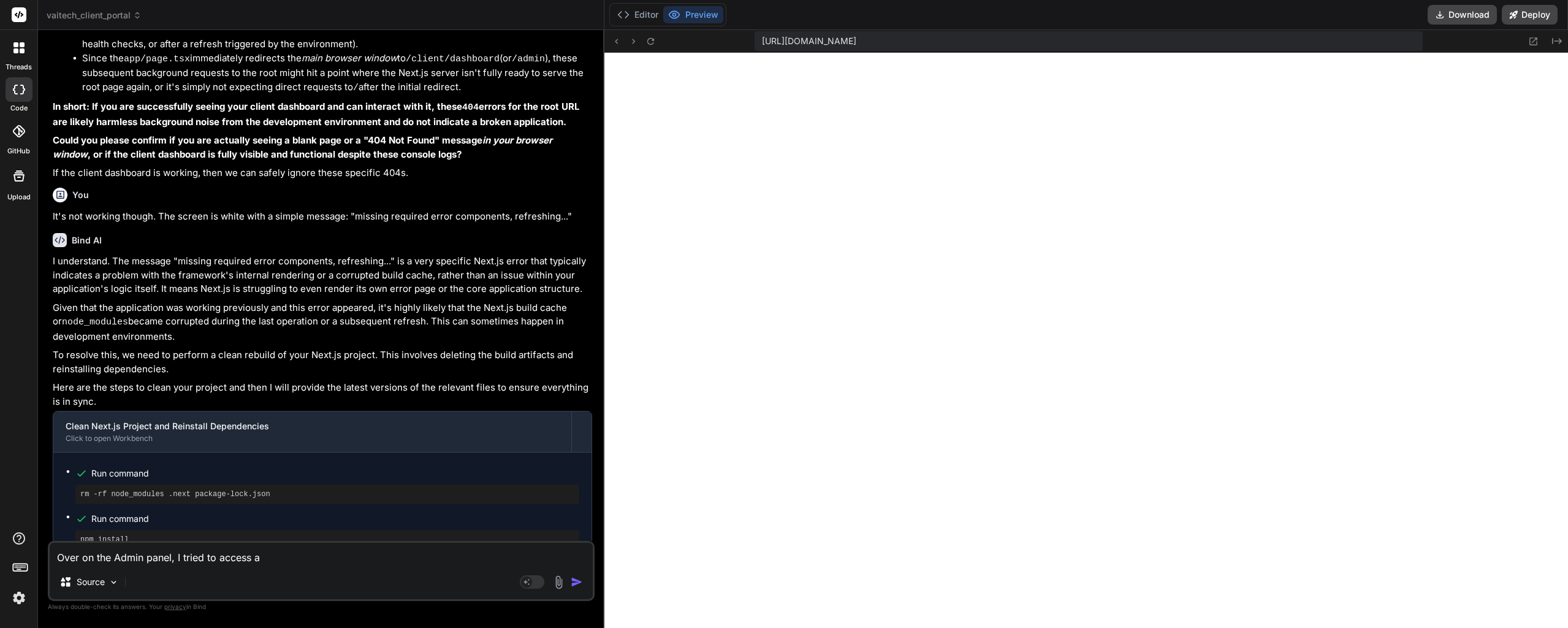
type textarea "Over on the Admin panel, I tried to access a c"
type textarea "x"
type textarea "Over on the Admin panel, I tried to access a cl"
type textarea "x"
type textarea "Over on the Admin panel, I tried to access a cli"
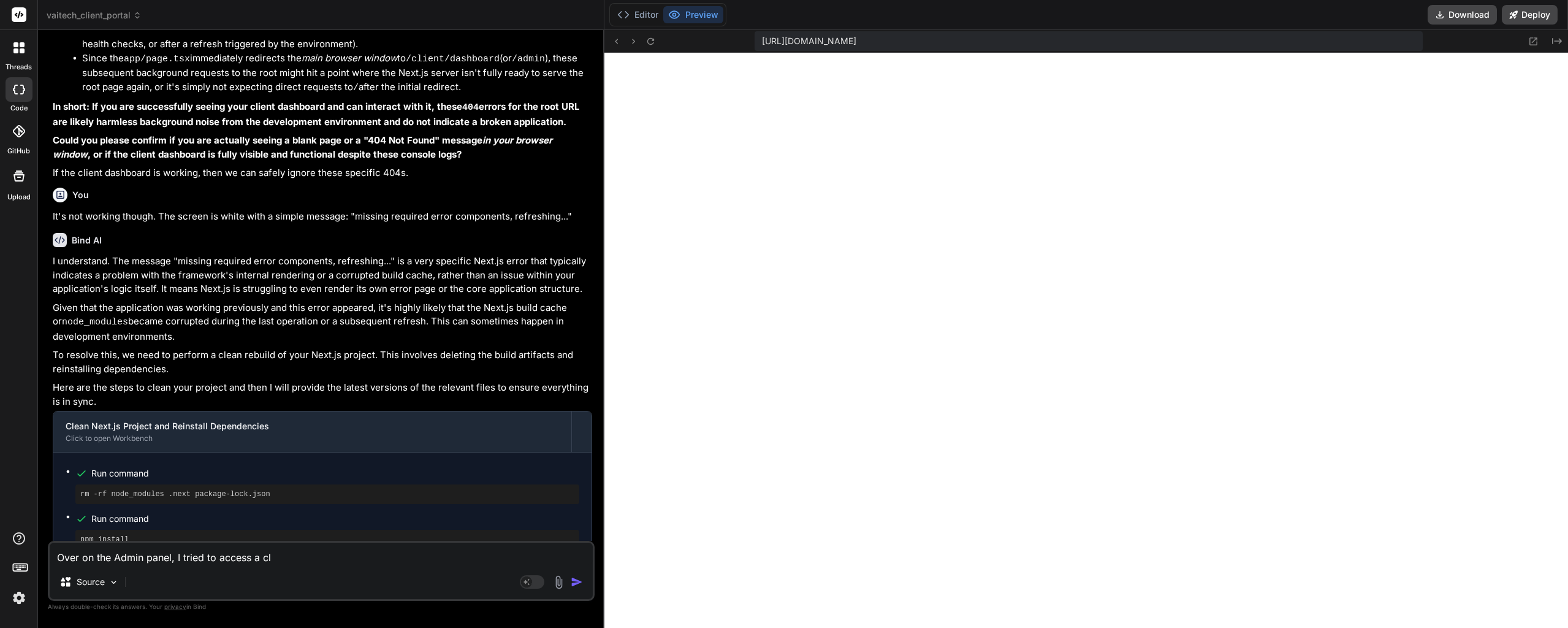
type textarea "x"
type textarea "Over on the Admin panel, I tried to access a clie"
type textarea "x"
type textarea "Over on the Admin panel, I tried to access a clien"
type textarea "x"
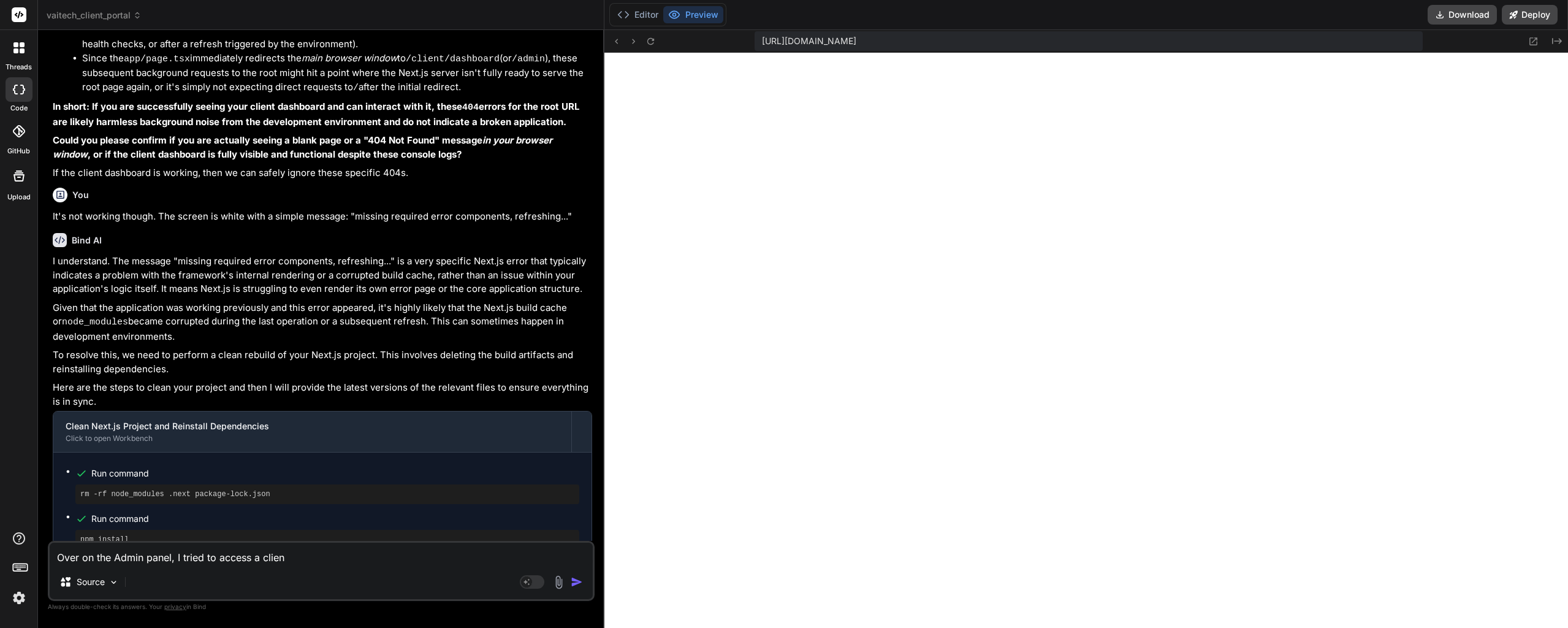
type textarea "Over on the Admin panel, I tried to access a client"
type textarea "x"
type textarea "Over on the Admin panel, I tried to access a client"
type textarea "x"
type textarea "Over on the Admin panel, I tried to access a client f"
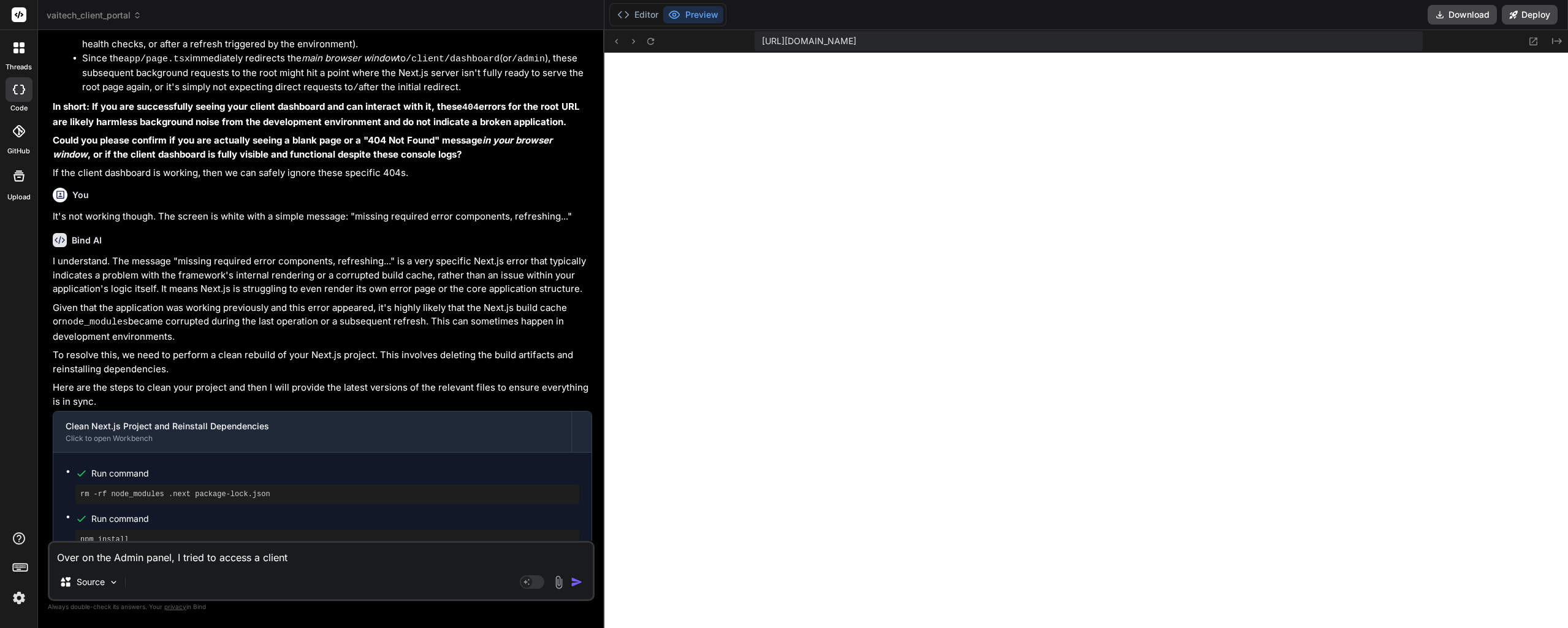
type textarea "x"
type textarea "Over on the Admin panel, I tried to access a client fr"
type textarea "x"
type textarea "Over on the Admin panel, I tried to access a client fro"
type textarea "x"
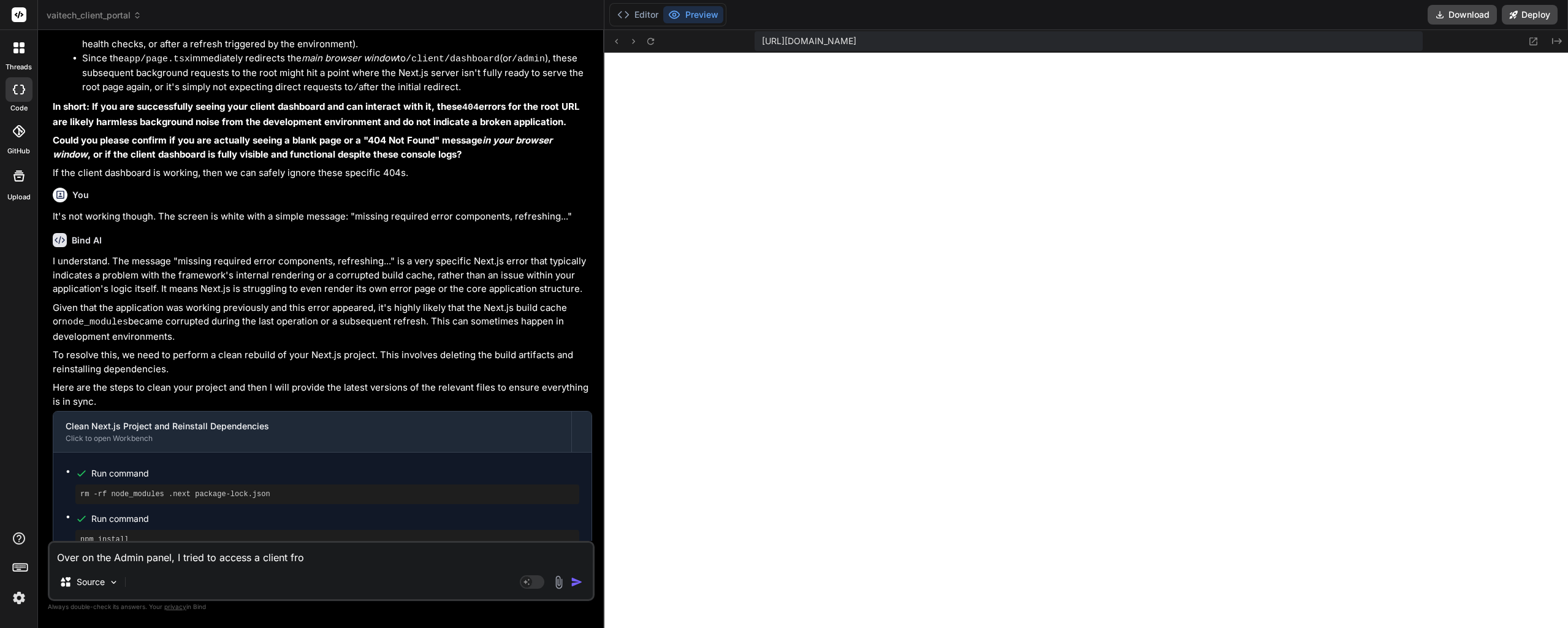
type textarea "Over on the Admin panel, I tried to access a client from"
type textarea "x"
type textarea "Over on the Admin panel, I tried to access a client from"
type textarea "x"
type textarea "Over on the Admin panel, I tried to access a client from t"
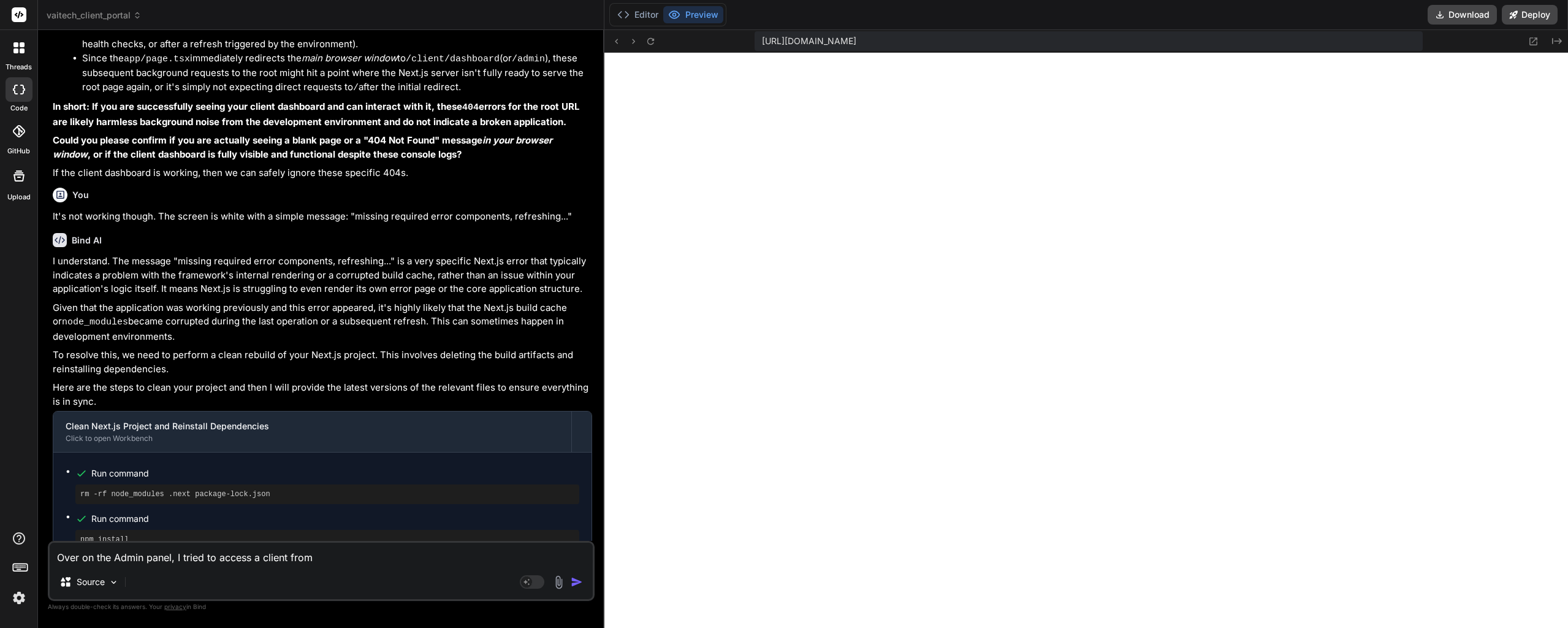
type textarea "x"
type textarea "Over on the Admin panel, I tried to access a client from th"
type textarea "x"
type textarea "Over on the Admin panel, I tried to access a client from the"
type textarea "x"
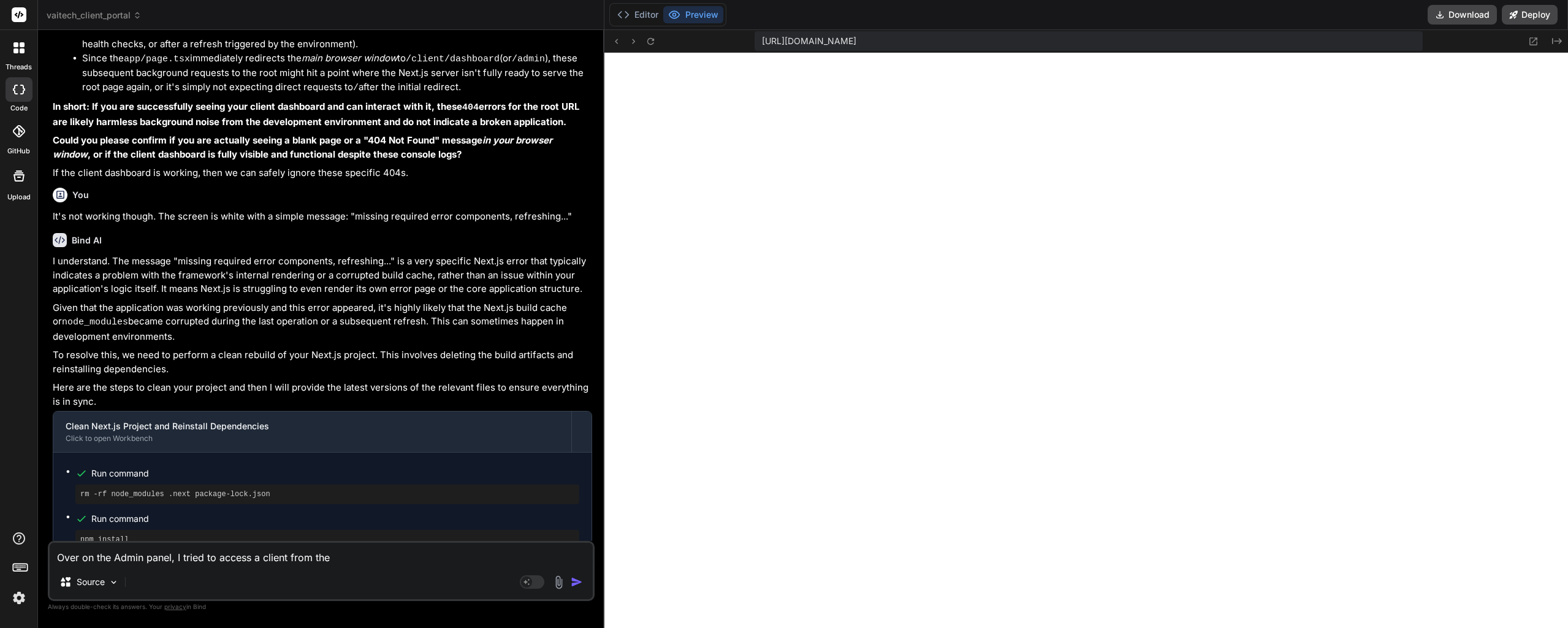
type textarea "Over on the Admin panel, I tried to access a client from the"
type textarea "x"
type textarea "Over on the Admin panel, I tried to access a client from the l"
type textarea "x"
type textarea "Over on the Admin panel, I tried to access a client from the li"
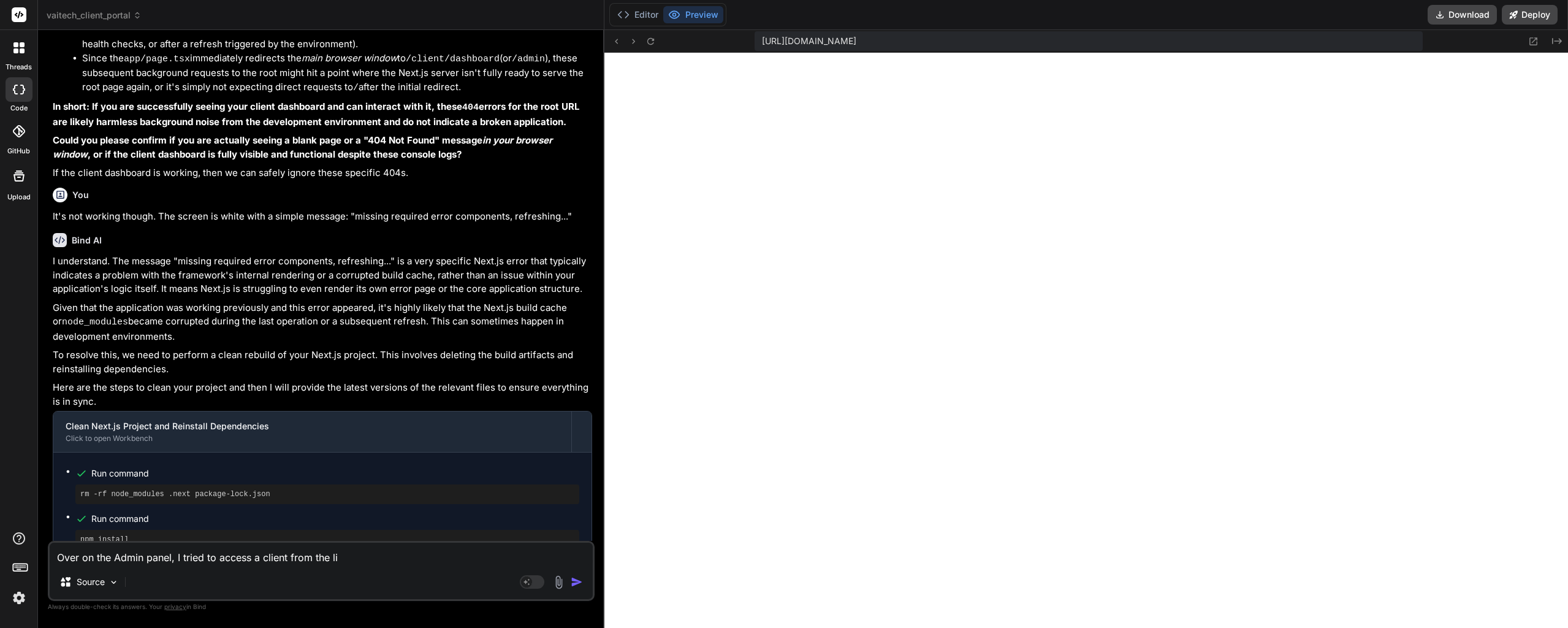
type textarea "x"
type textarea "Over on the Admin panel, I tried to access a client from the lis"
type textarea "x"
type textarea "Over on the Admin panel, I tried to access a client from the listy"
type textarea "x"
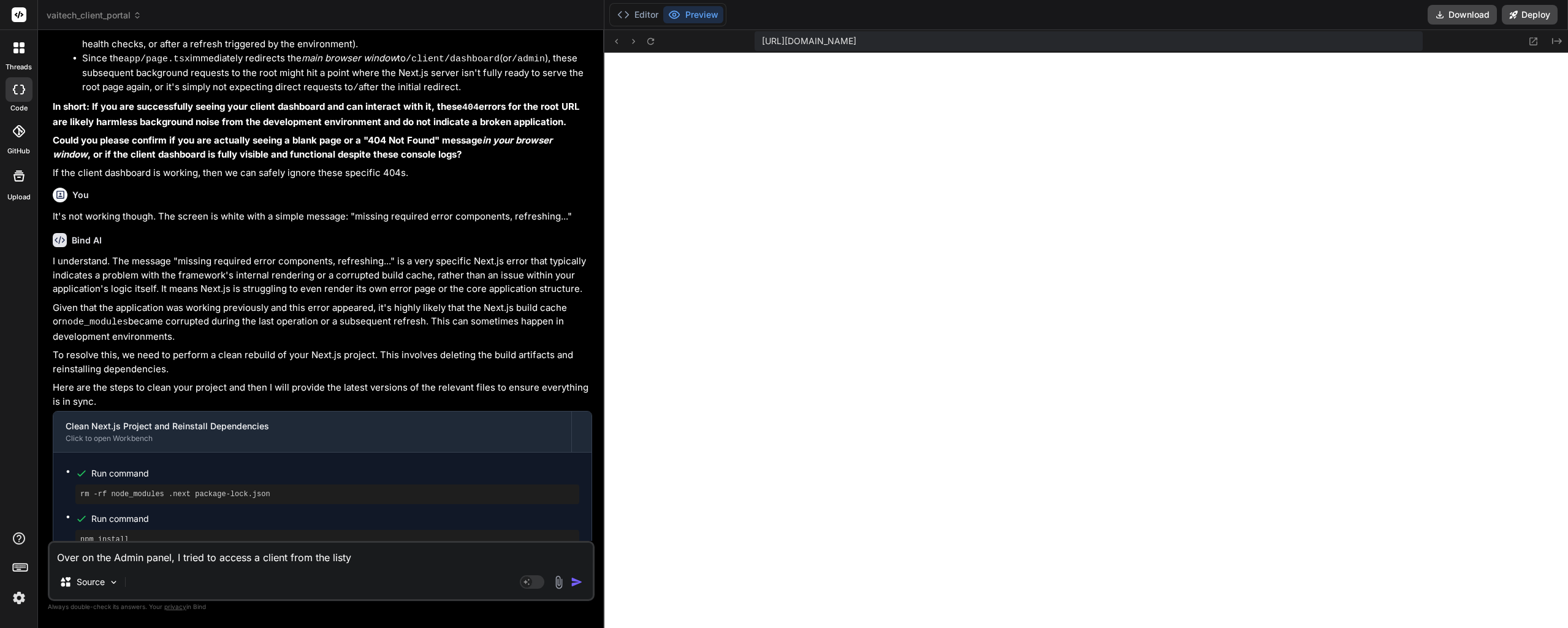
type textarea "Over on the Admin panel, I tried to access a client from the listy"
type textarea "x"
type textarea "Over on the Admin panel, I tried to access a client from the listy"
type textarea "x"
type textarea "Over on the Admin panel, I tried to access a client from the list"
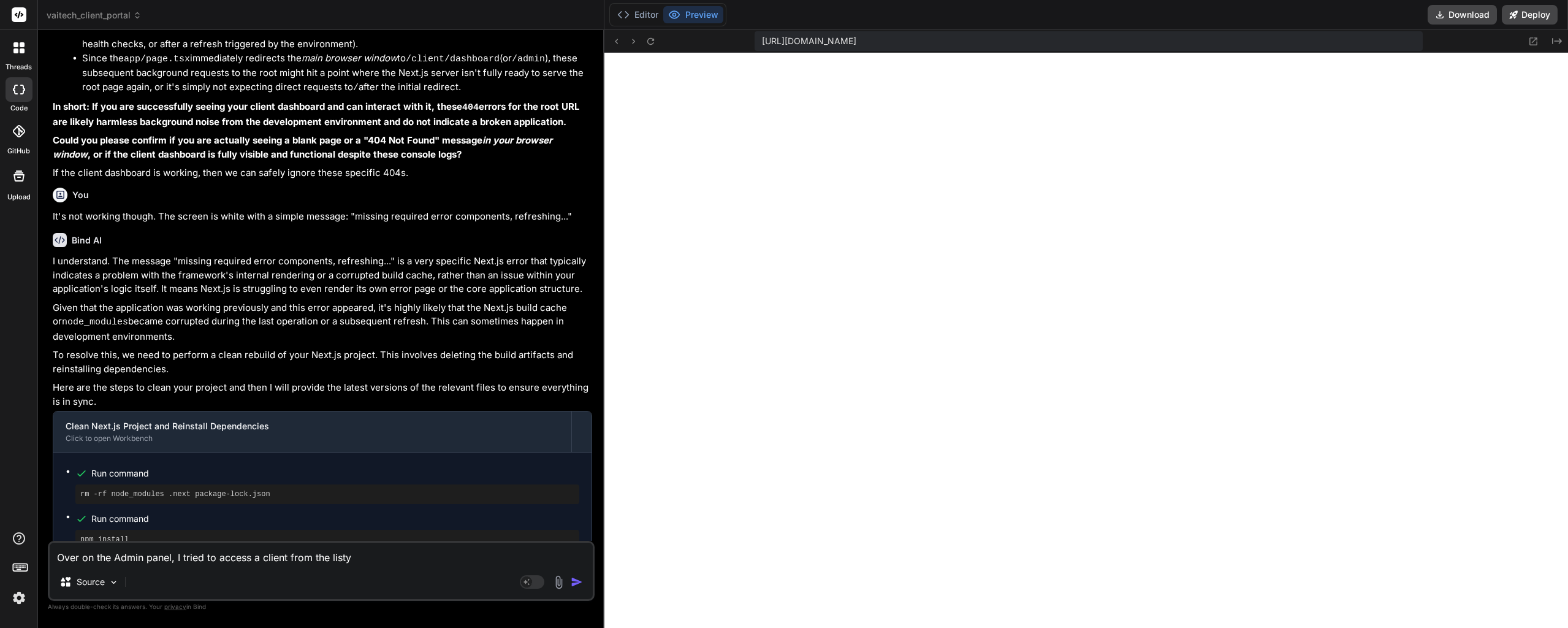
type textarea "x"
type textarea "Over on the Admin panel, I tried to access a client from the list"
type textarea "x"
type textarea "Over on the Admin panel, I tried to access a client from the list o"
type textarea "x"
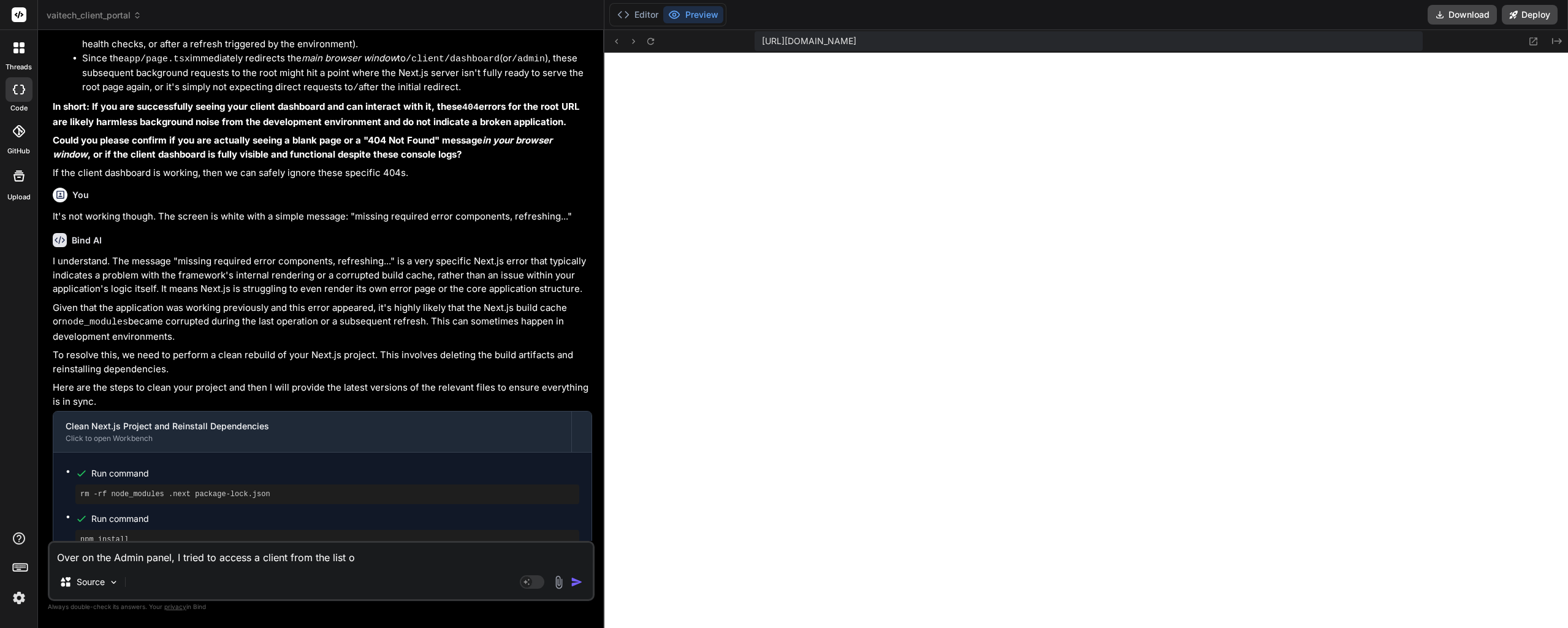
type textarea "Over on the Admin panel, I tried to access a client from the list of"
type textarea "x"
type textarea "Over on the Admin panel, I tried to access a client from the list of"
type textarea "x"
type textarea "Over on the Admin panel, I tried to access a client from the list of c"
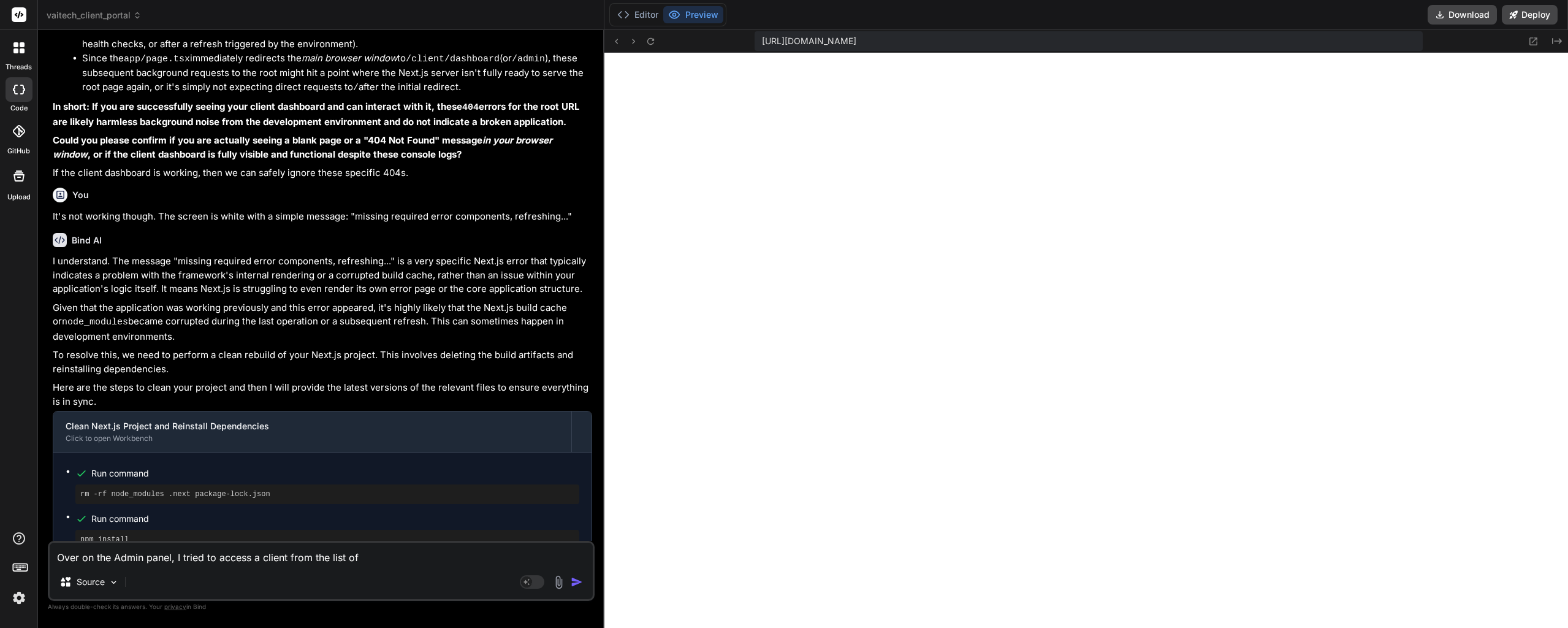
type textarea "x"
type textarea "Over on the Admin panel, I tried to access a client from the list of cl"
type textarea "x"
type textarea "Over on the Admin panel, I tried to access a client from the list of cli"
type textarea "x"
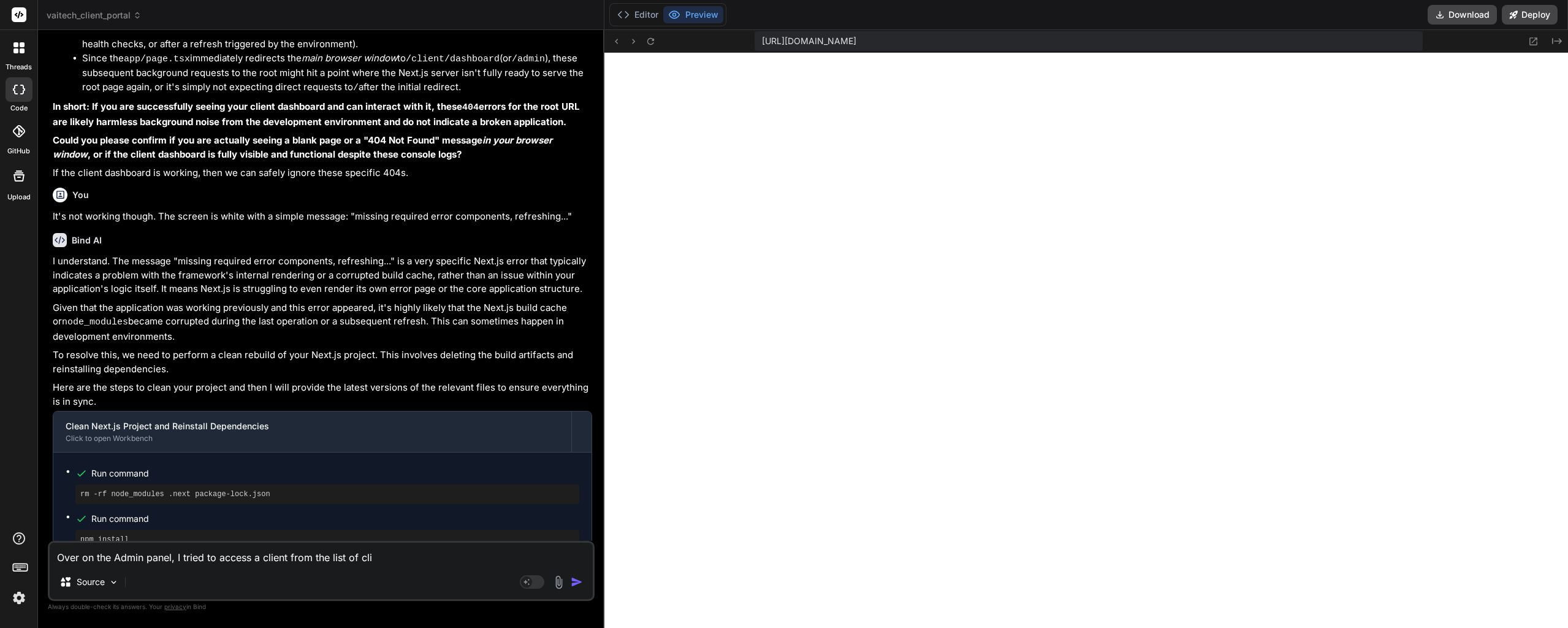
type textarea "Over on the Admin panel, I tried to access a client from the list of clie"
type textarea "x"
type textarea "Over on the Admin panel, I tried to access a client from the list of clien"
type textarea "x"
type textarea "Over on the Admin panel, I tried to access a client from the list of client"
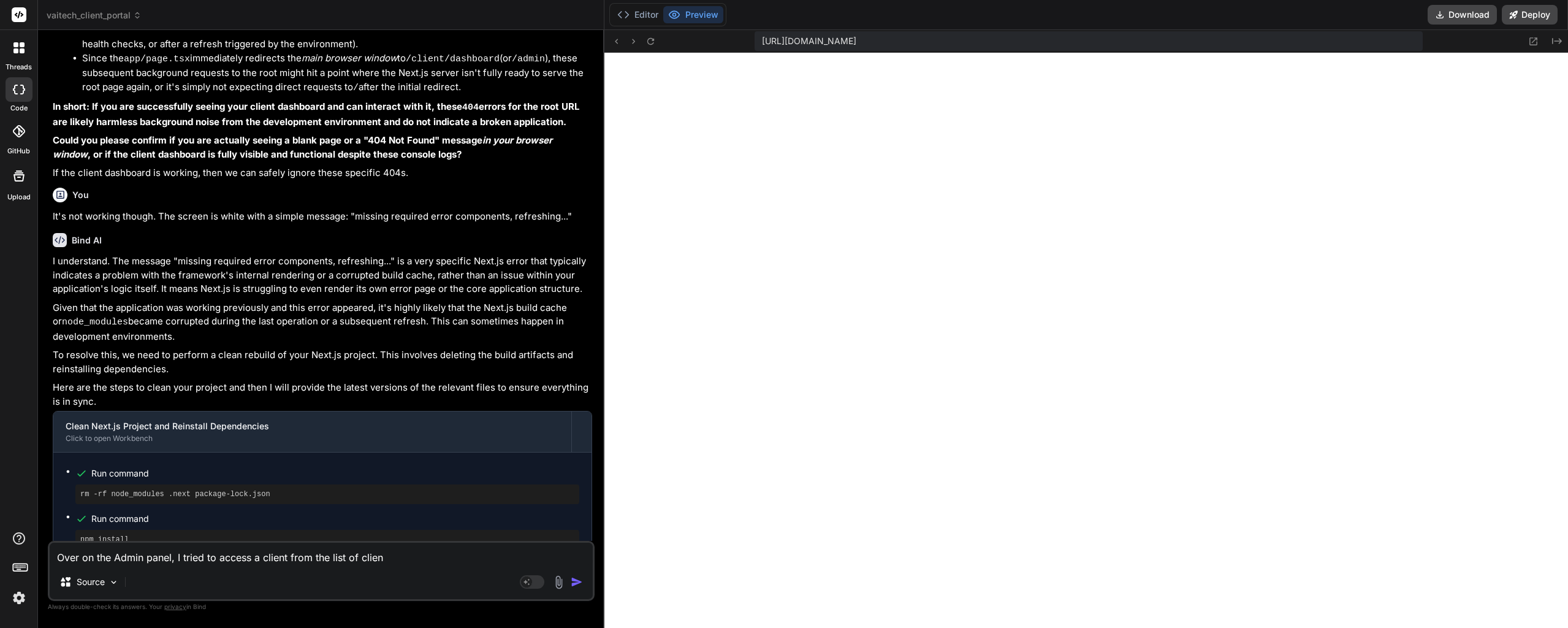
type textarea "x"
type textarea "Over on the Admin panel, I tried to access a client from the list of clients"
type textarea "x"
type textarea "Over on the Admin panel, I tried to access a client from the list of clients"
type textarea "x"
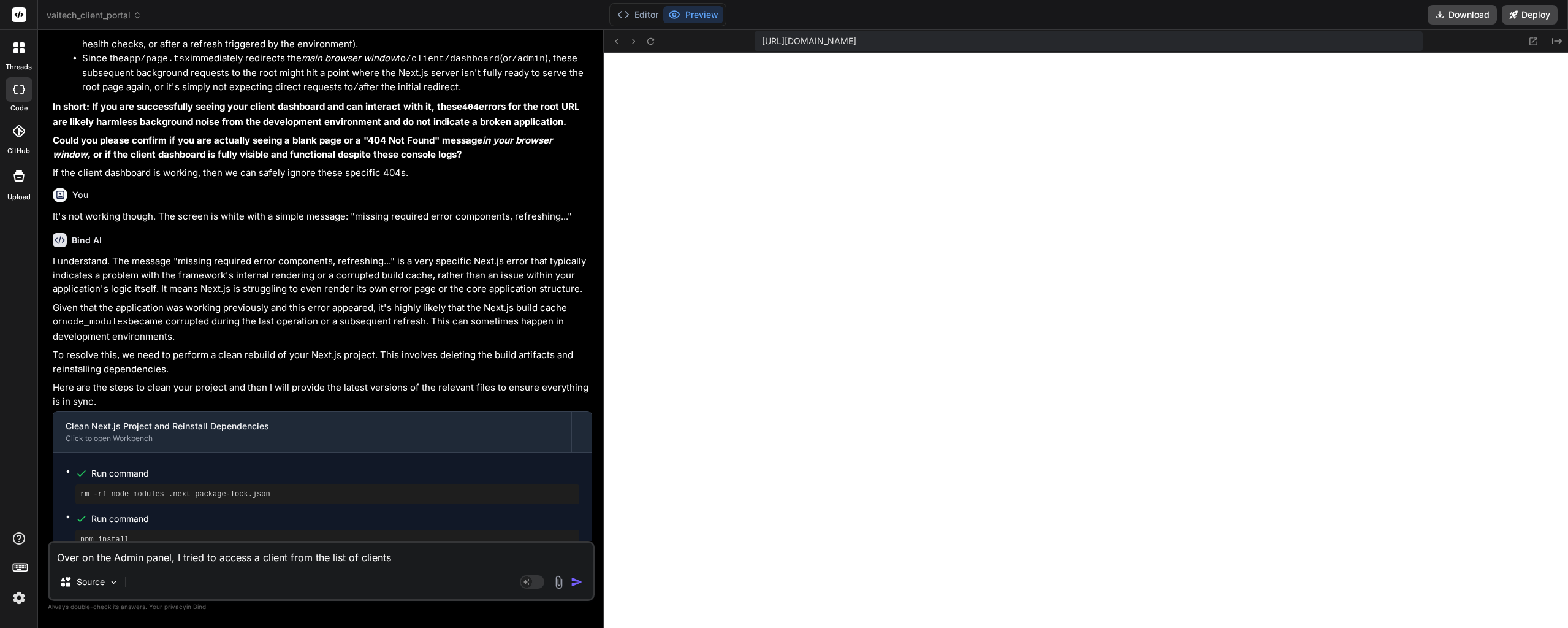
type textarea "Over on the Admin panel, I tried to access a client from the list of clients a"
type textarea "x"
type textarea "Over on the Admin panel, I tried to access a client from the list of clients an"
type textarea "x"
type textarea "Over on the Admin panel, I tried to access a client from the list of clients an"
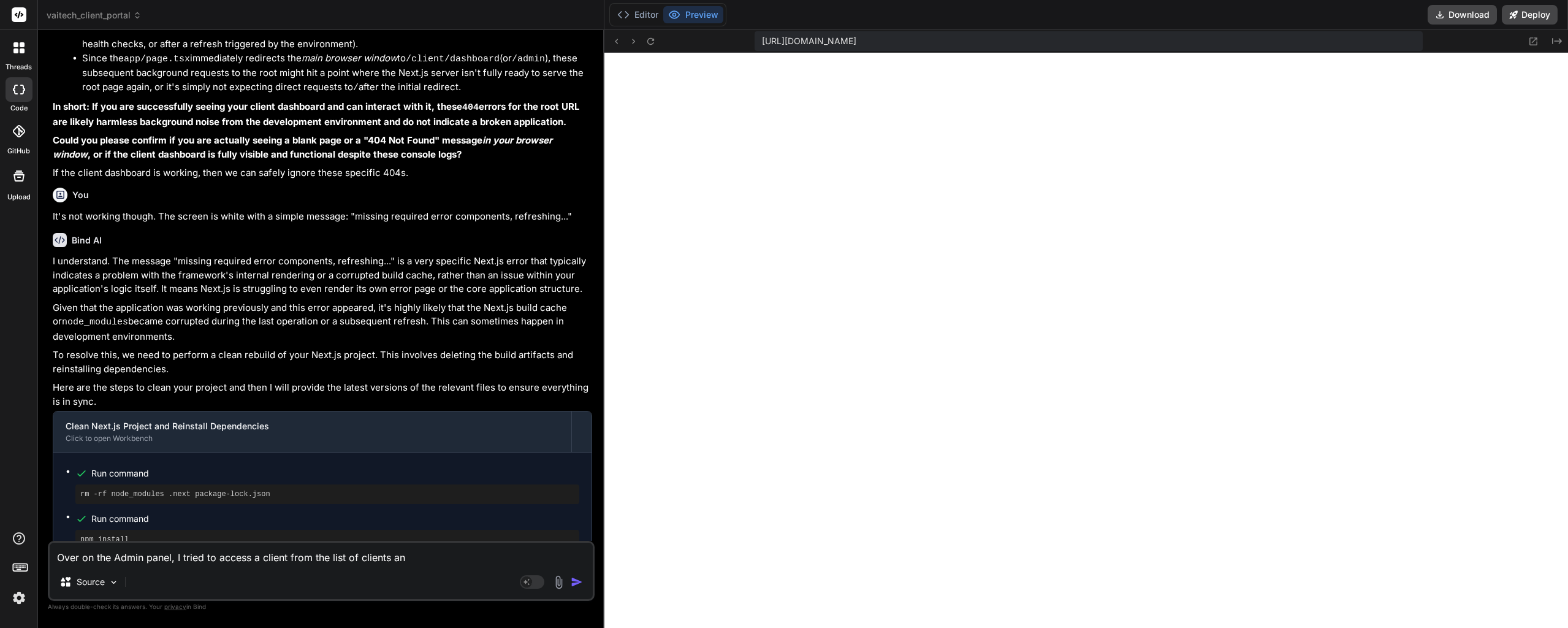
type textarea "x"
type textarea "Over on the Admin panel, I tried to access a client from the list of clients an…"
type textarea "x"
type textarea "Over on the Admin panel, I tried to access a client from the list of clients an…"
type textarea "x"
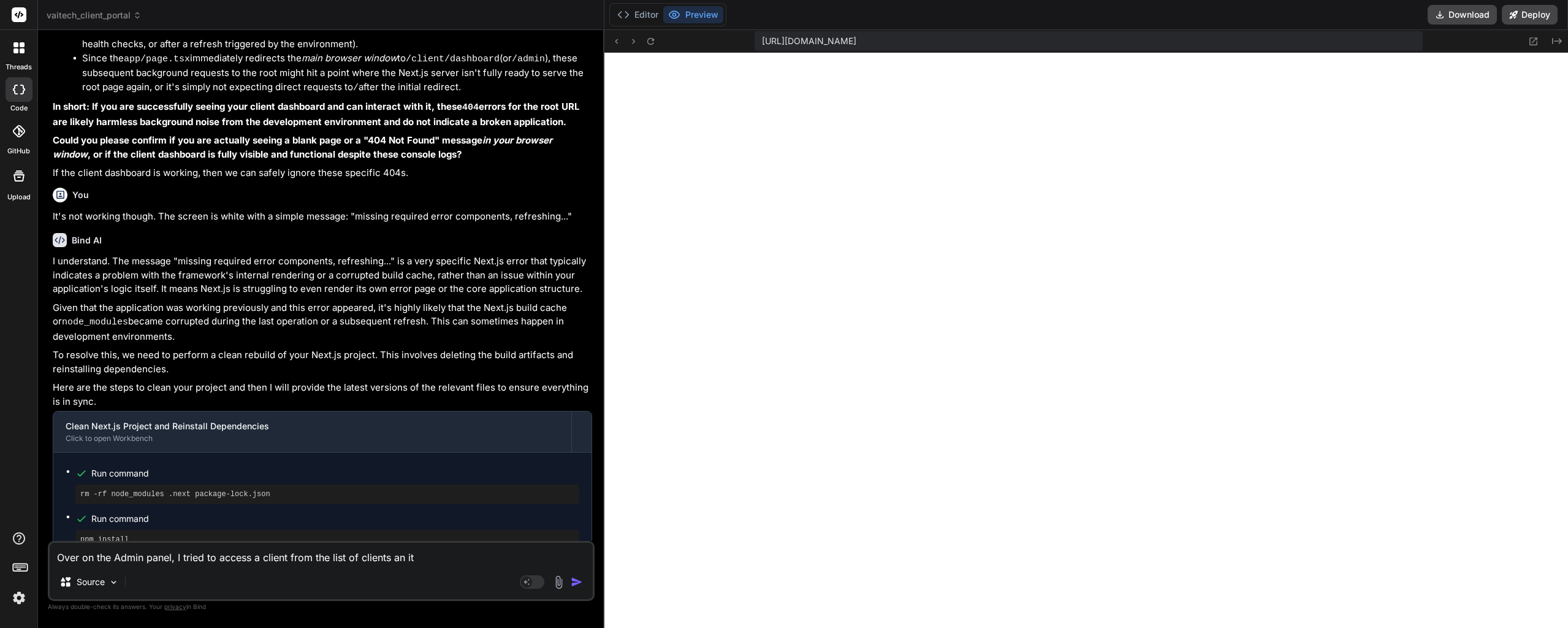
type textarea "Over on the Admin panel, I tried to access a client from the list of clients an…"
type textarea "x"
type textarea "Over on the Admin panel, I tried to access a client from the list of clients an…"
type textarea "x"
type textarea "Over on the Admin panel, I tried to access a client from the list of clients an…"
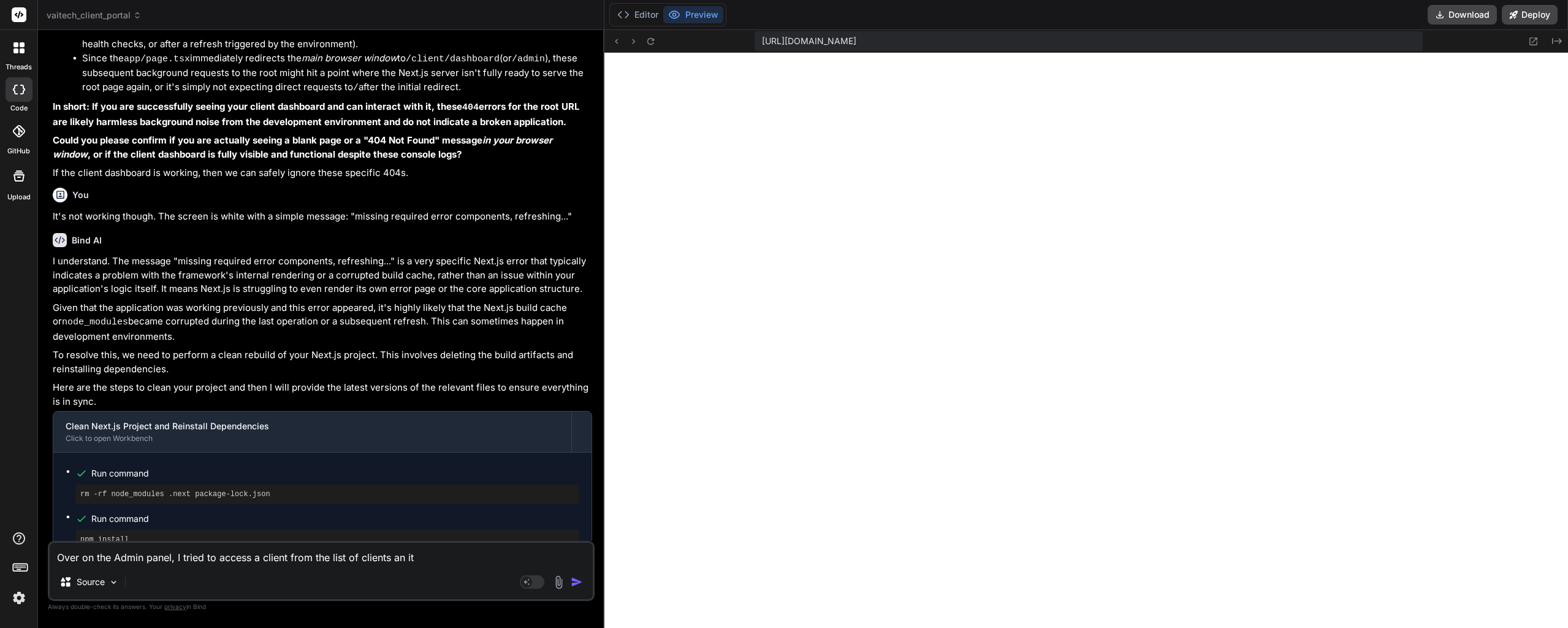
type textarea "x"
type textarea "Over on the Admin panel, I tried to access a client from the list of clients an"
type textarea "x"
type textarea "Over on the Admin panel, I tried to access a client from the list of clients an"
type textarea "x"
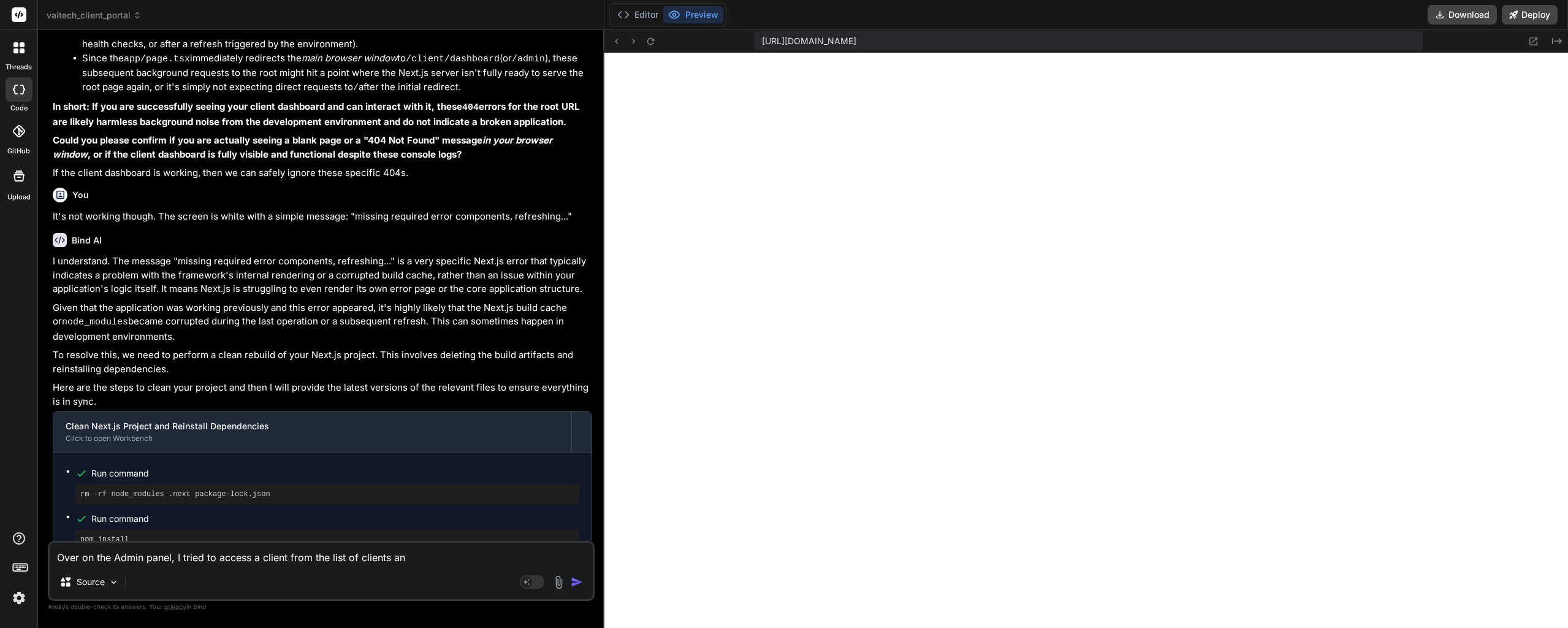
type textarea "Over on the Admin panel, I tried to access a client from the list of clients and"
type textarea "x"
type textarea "Over on the Admin panel, I tried to access a client from the list of clients and"
type textarea "x"
type textarea "Over on the Admin panel, I tried to access a client from the list of clients an…"
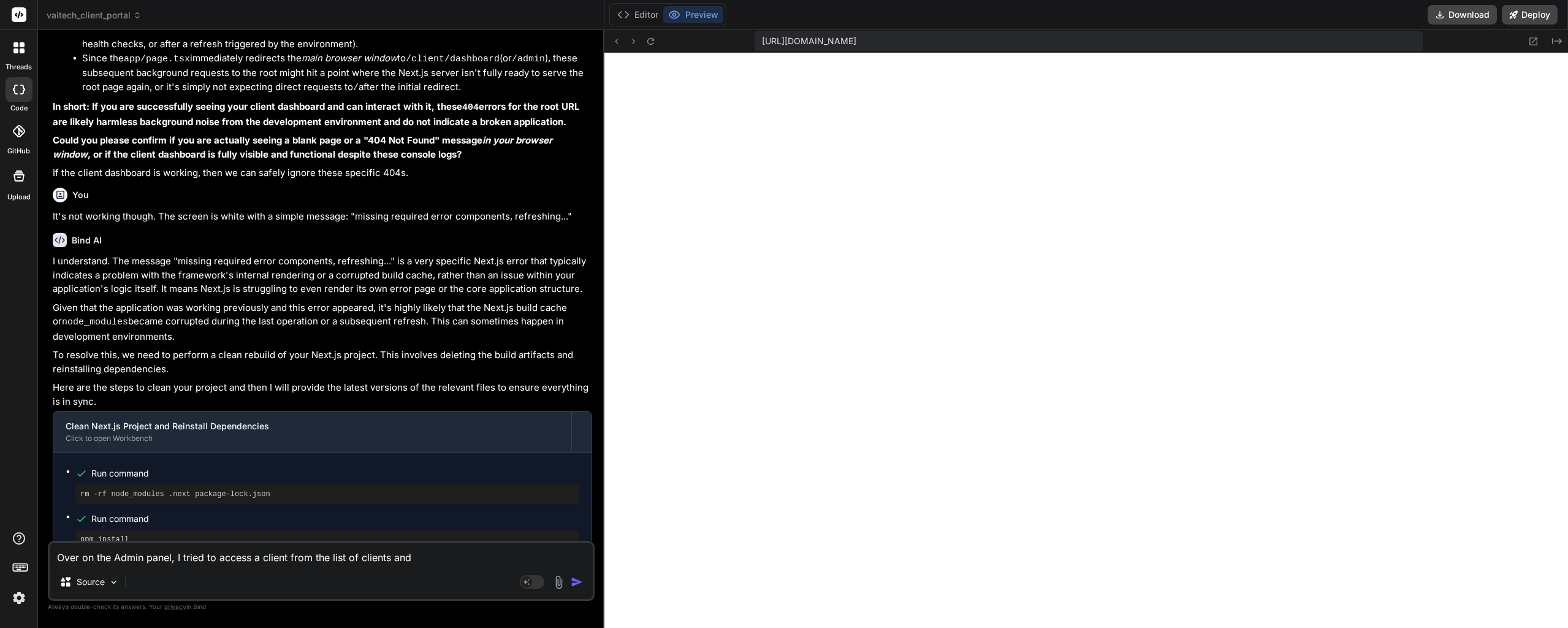
type textarea "x"
type textarea "Over on the Admin panel, I tried to access a client from the list of clients an…"
type textarea "x"
type textarea "Over on the Admin panel, I tried to access a client from the list of clients an…"
type textarea "x"
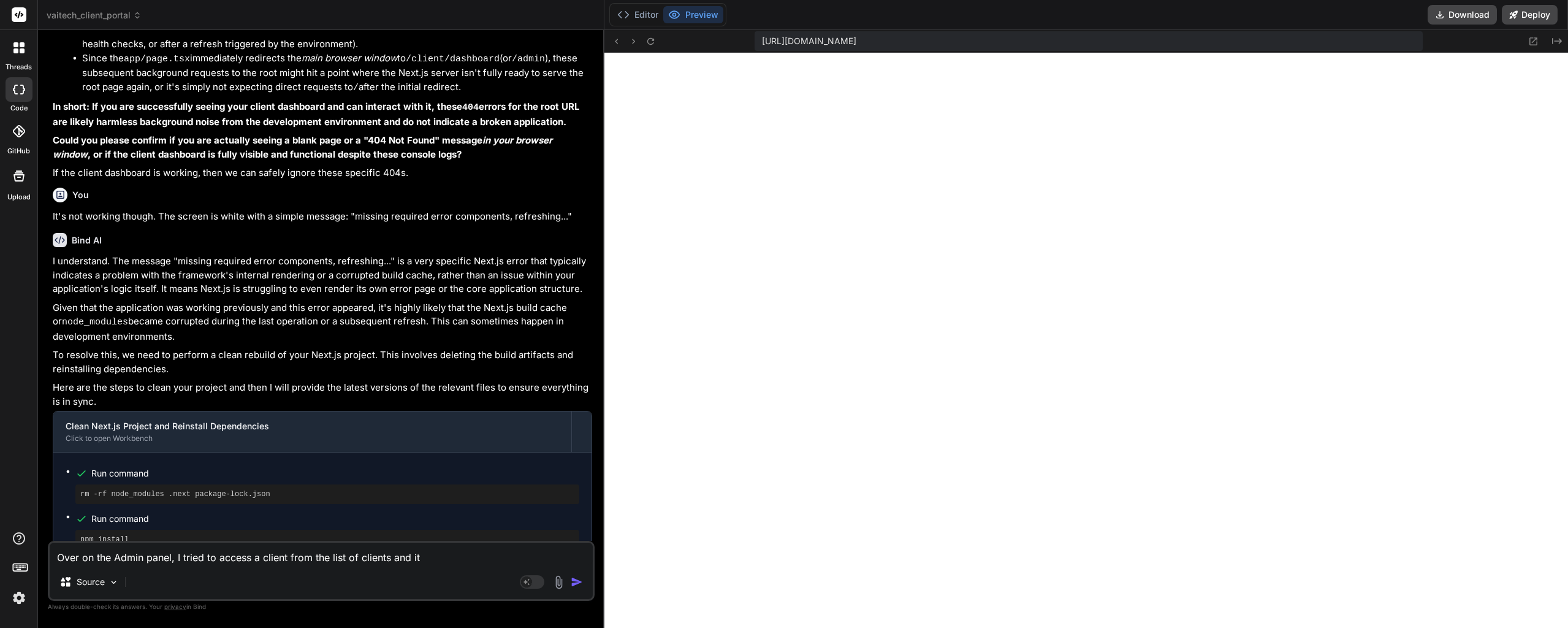
type textarea "Over on the Admin panel, I tried to access a client from the list of clients an…"
type textarea "x"
type textarea "Over on the Admin panel, I tried to access a client from the list of clients an…"
type textarea "x"
type textarea "Over on the Admin panel, I tried to access a client from the list of clients an…"
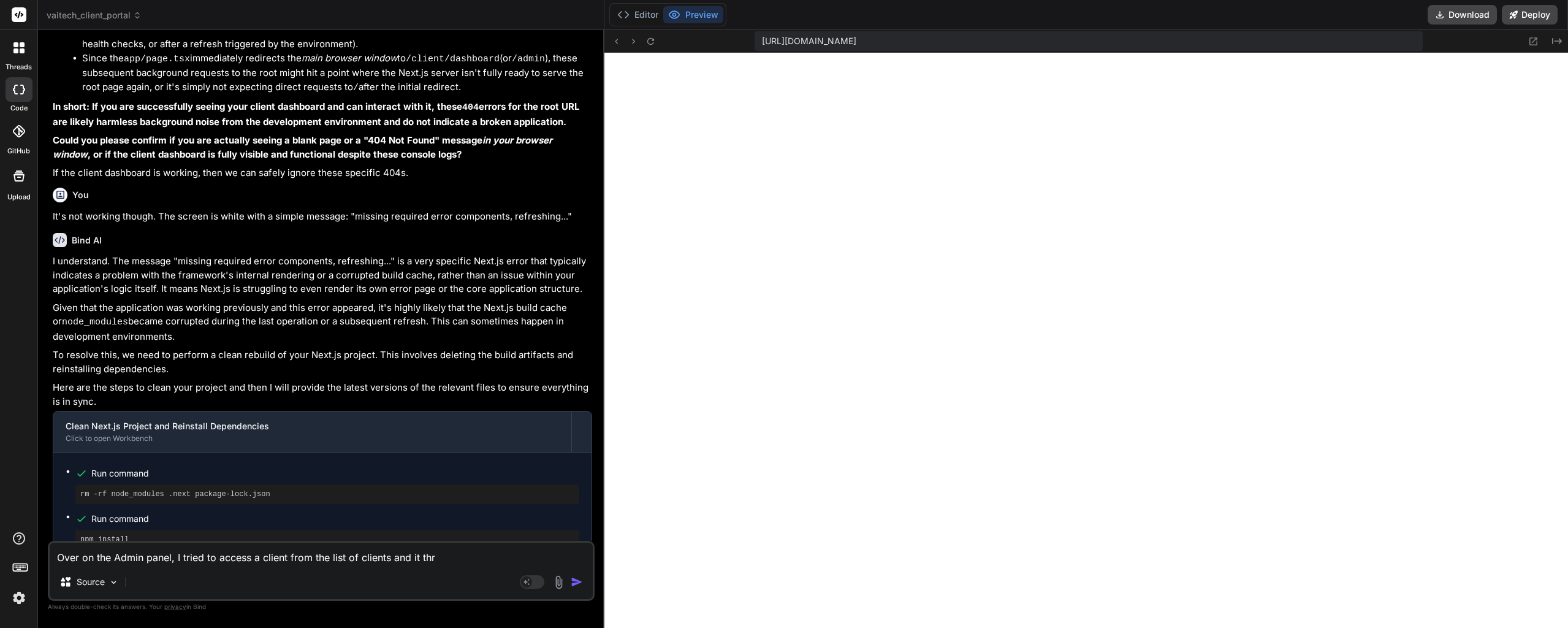
type textarea "x"
type textarea "Over on the Admin panel, I tried to access a client from the list of clients an…"
paste textarea "Failed to compile ./components/Admin/ClientAssets.tsx NonErrorEmittedError: (Em…"
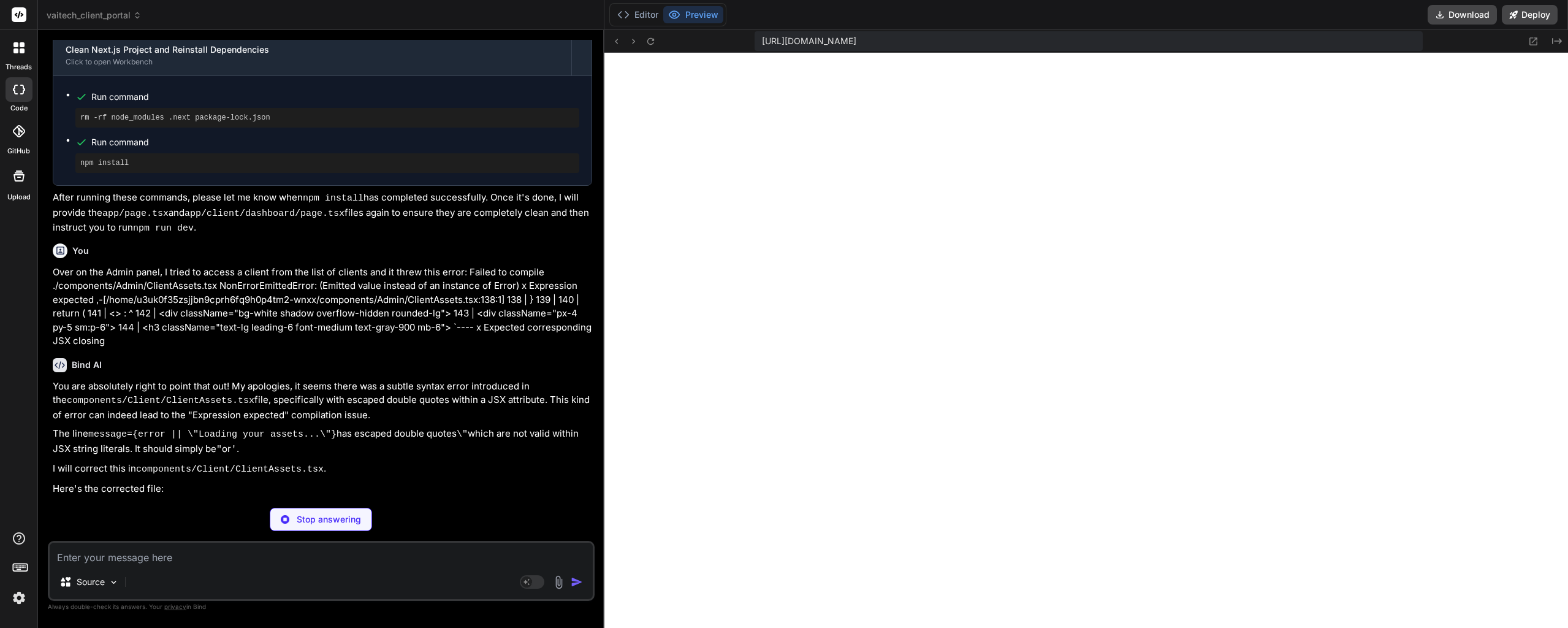
scroll to position [4879, 0]
drag, startPoint x: 361, startPoint y: 329, endPoint x: 359, endPoint y: 380, distance: 51.0
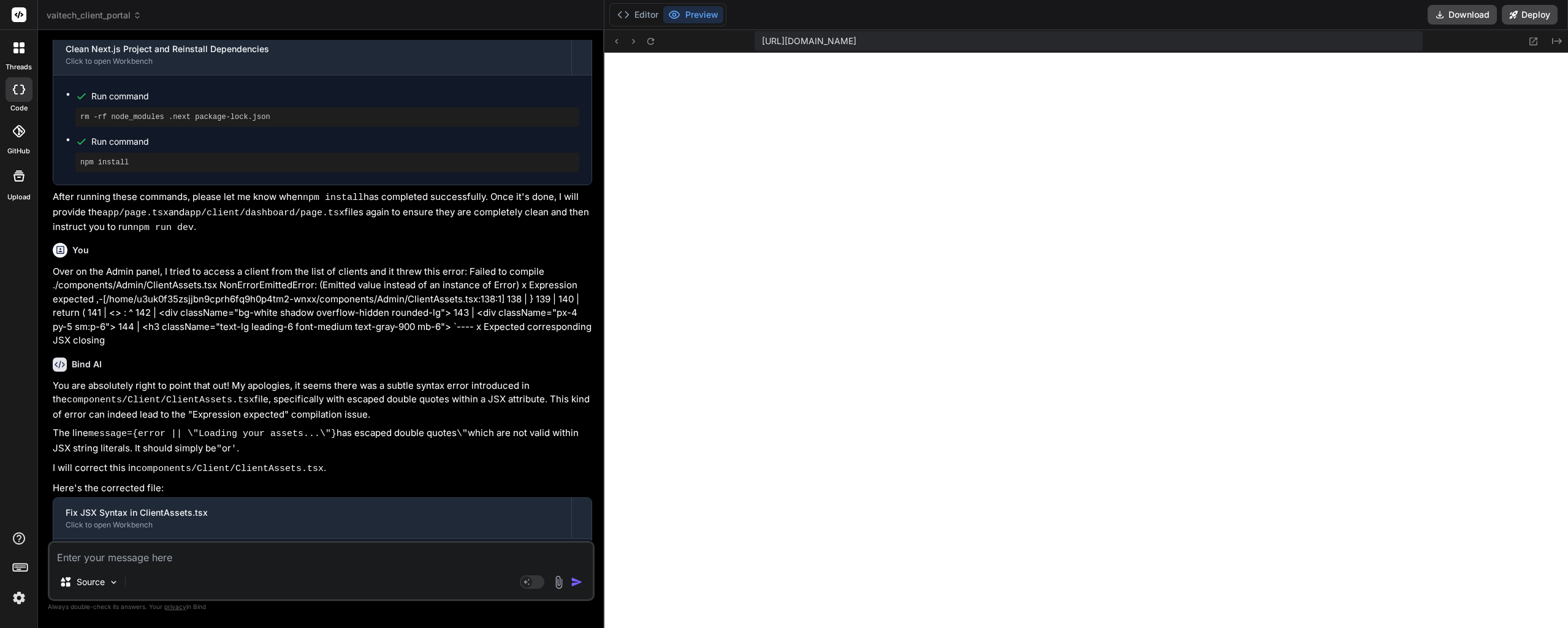
scroll to position [11181, 0]
click at [238, 554] on textarea at bounding box center [321, 553] width 543 height 22
paste textarea "[DOMAIN_NAME][URL] The resource [URL][DOMAIN_NAME] was preloaded using link pre…"
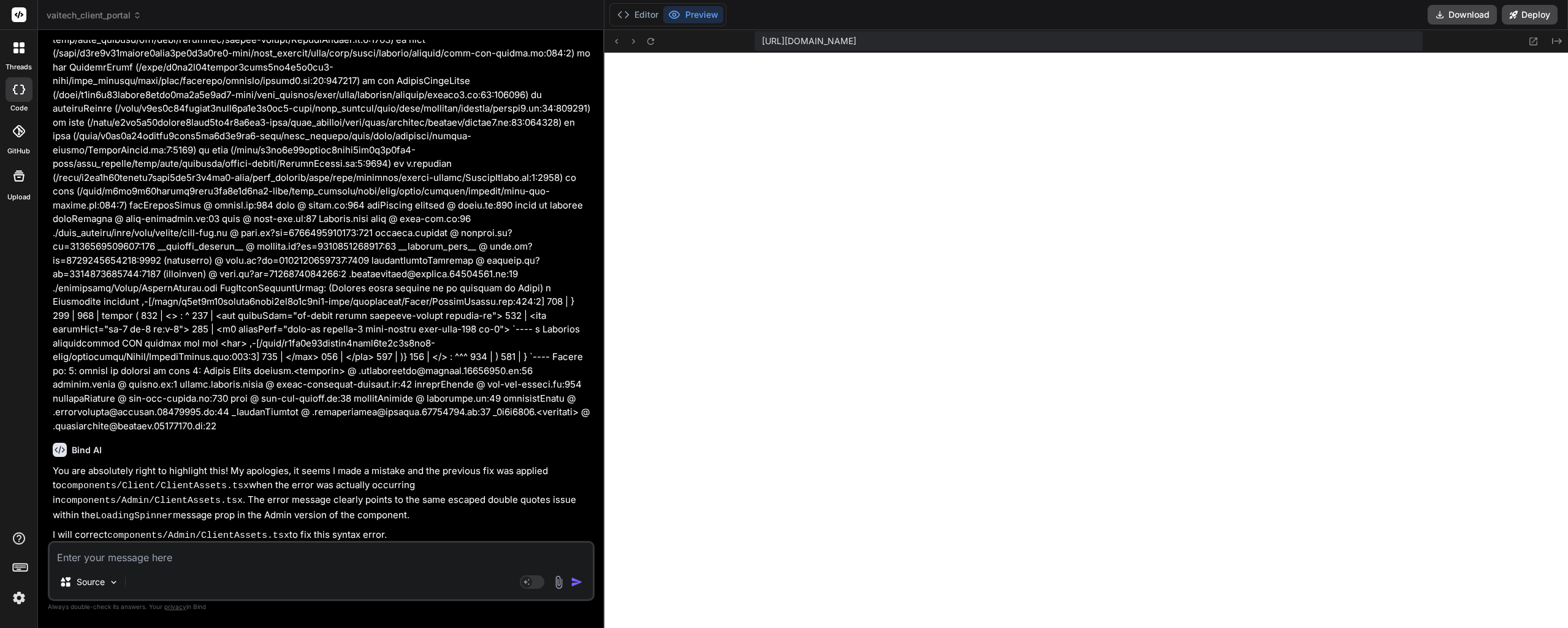
scroll to position [6637, 0]
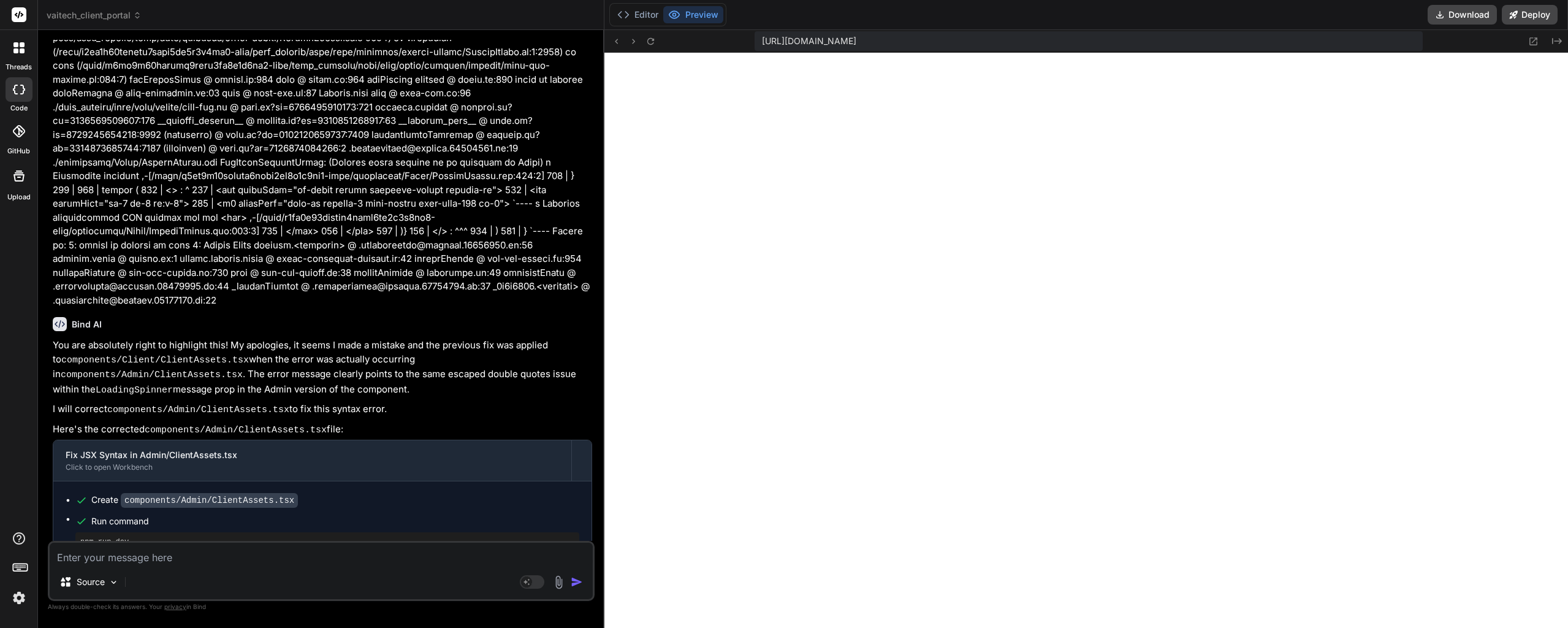
click at [284, 554] on textarea at bounding box center [321, 553] width 543 height 22
paste textarea "The resource <URL> was preloaded using link preload but not used within a few s…"
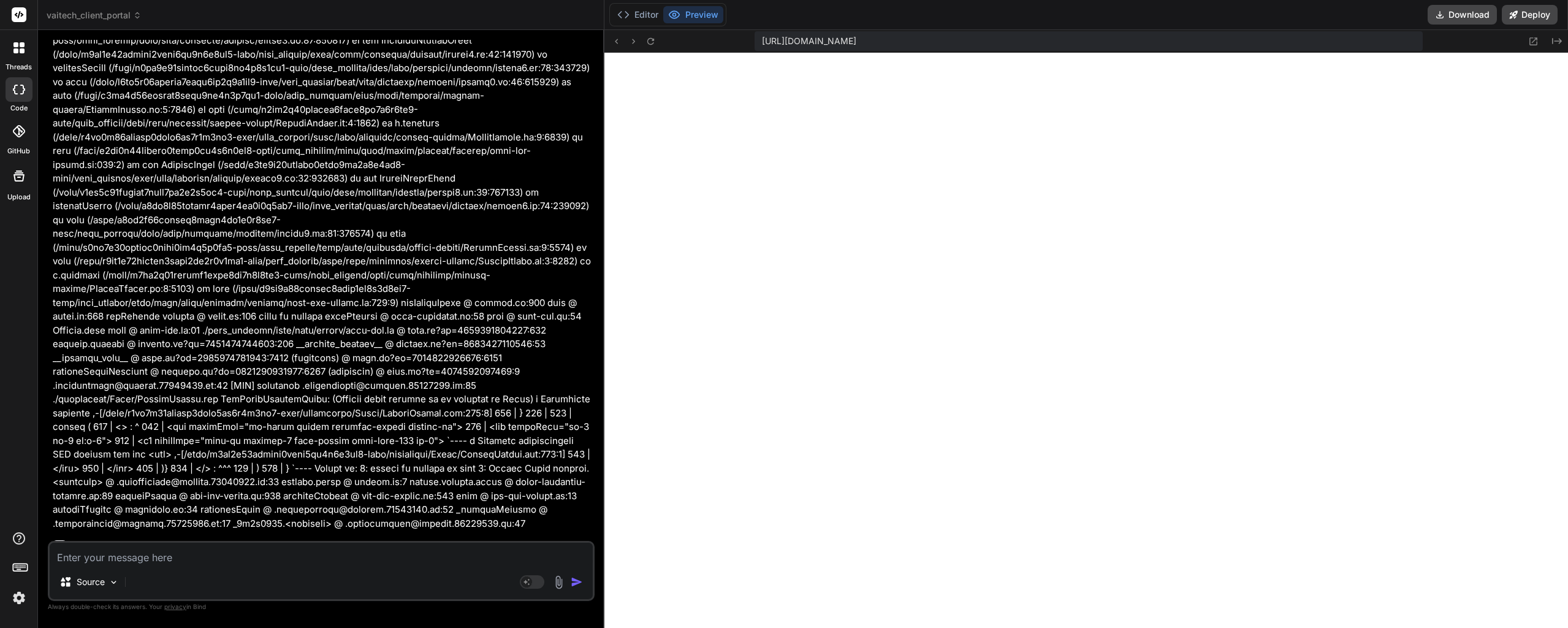
scroll to position [8157, 0]
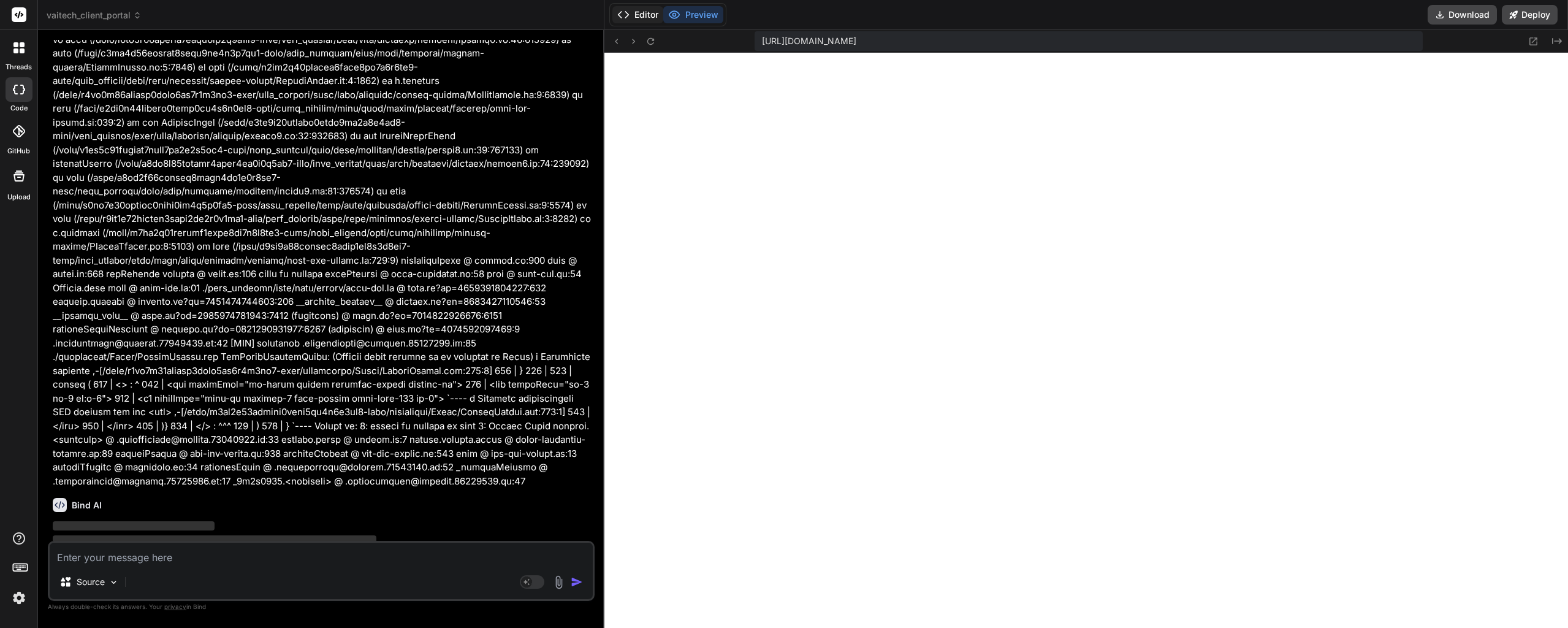
click at [639, 12] on button "Editor" at bounding box center [637, 14] width 50 height 17
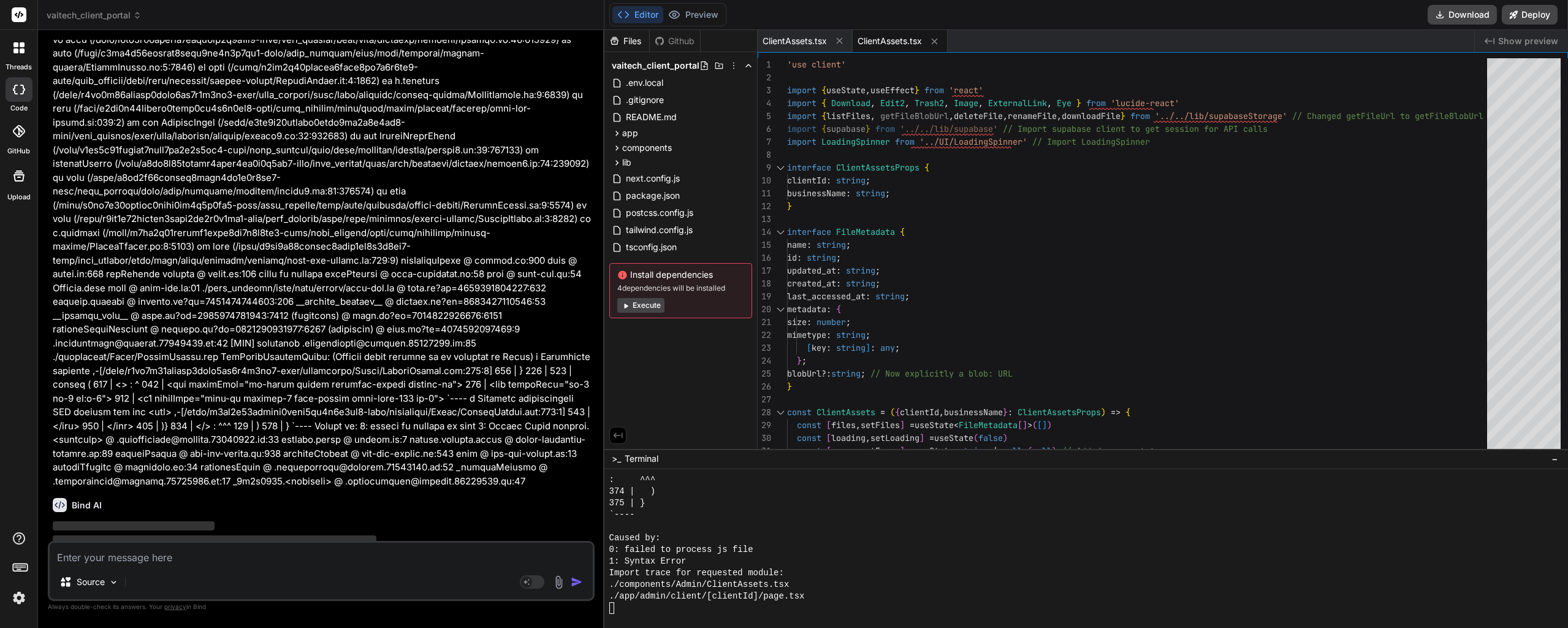
click at [885, 40] on span "ClientAssets.tsx" at bounding box center [890, 41] width 64 height 13
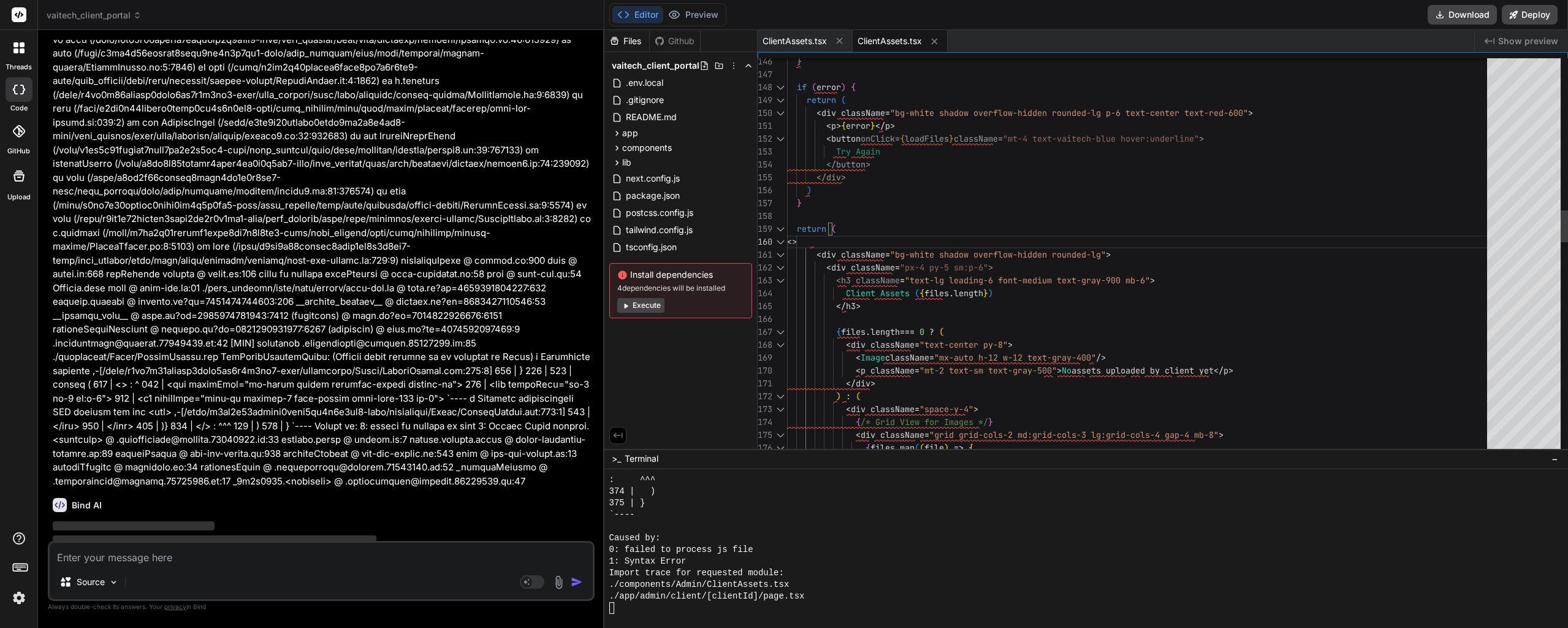
click at [878, 219] on div "} if ( error ) { return ( < div className = "bg-white shadow overflow-hidden ro…" at bounding box center [1140, 621] width 707 height 4866
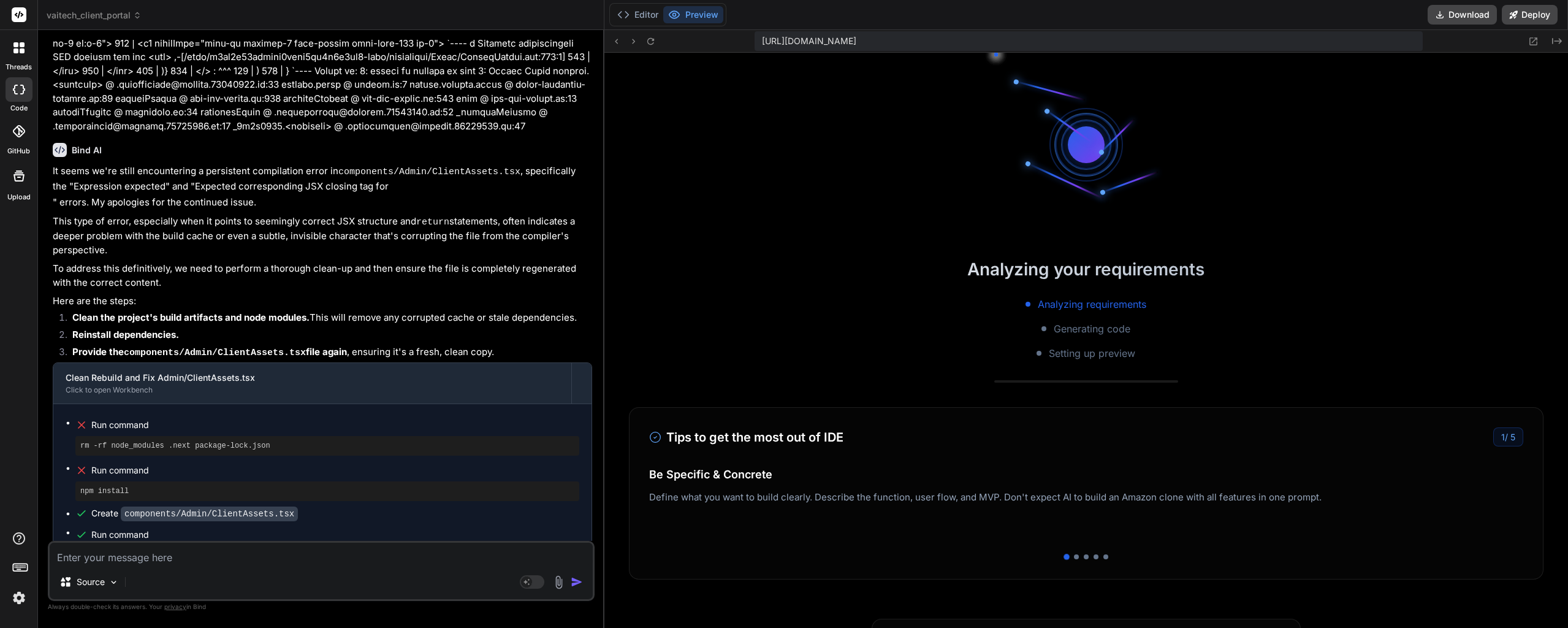
scroll to position [8523, 0]
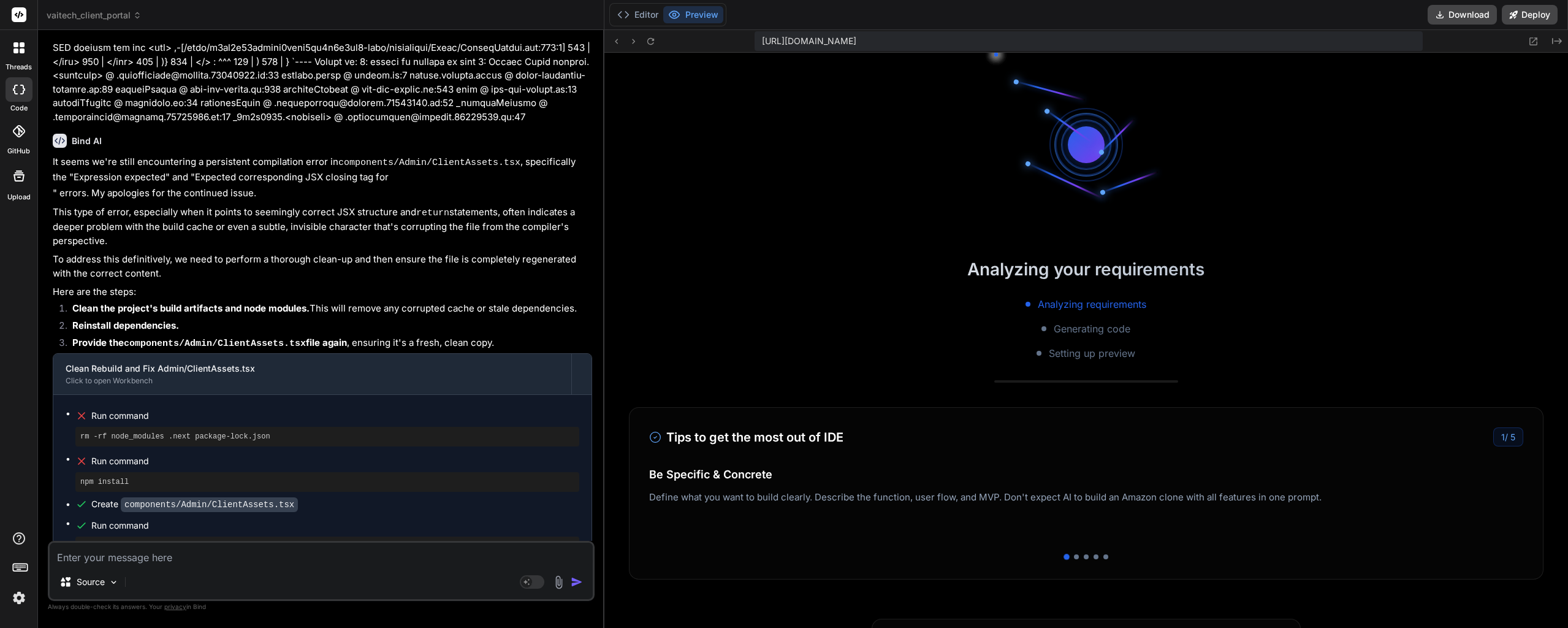
drag, startPoint x: 329, startPoint y: 259, endPoint x: 332, endPoint y: 282, distance: 23.2
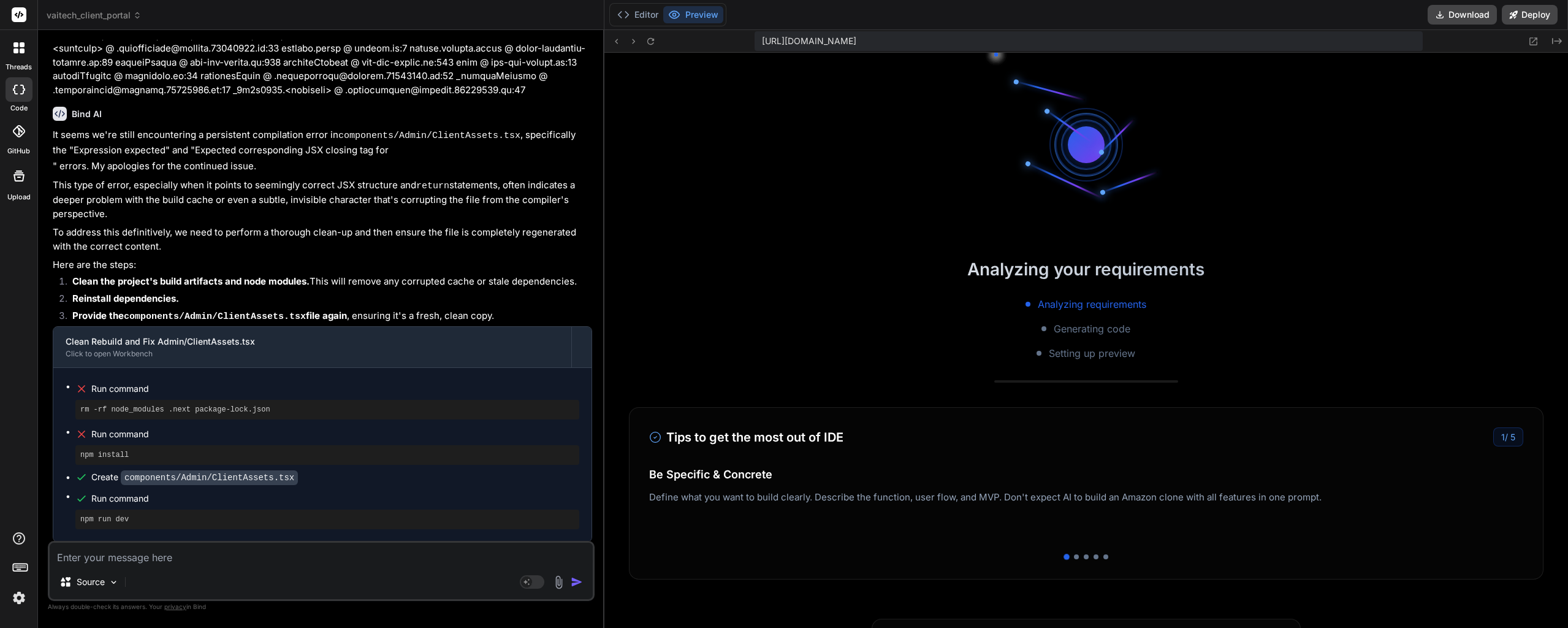
scroll to position [8561, 0]
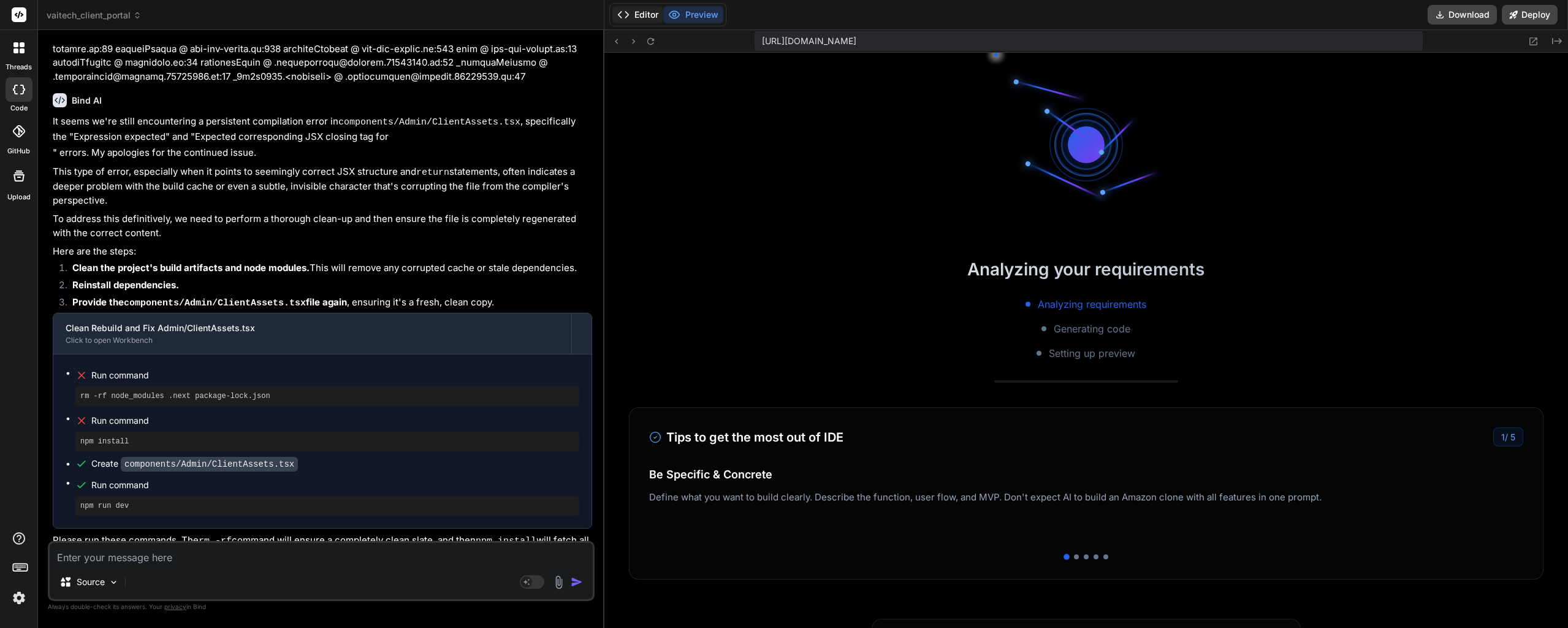
click at [637, 22] on button "Editor" at bounding box center [637, 14] width 50 height 17
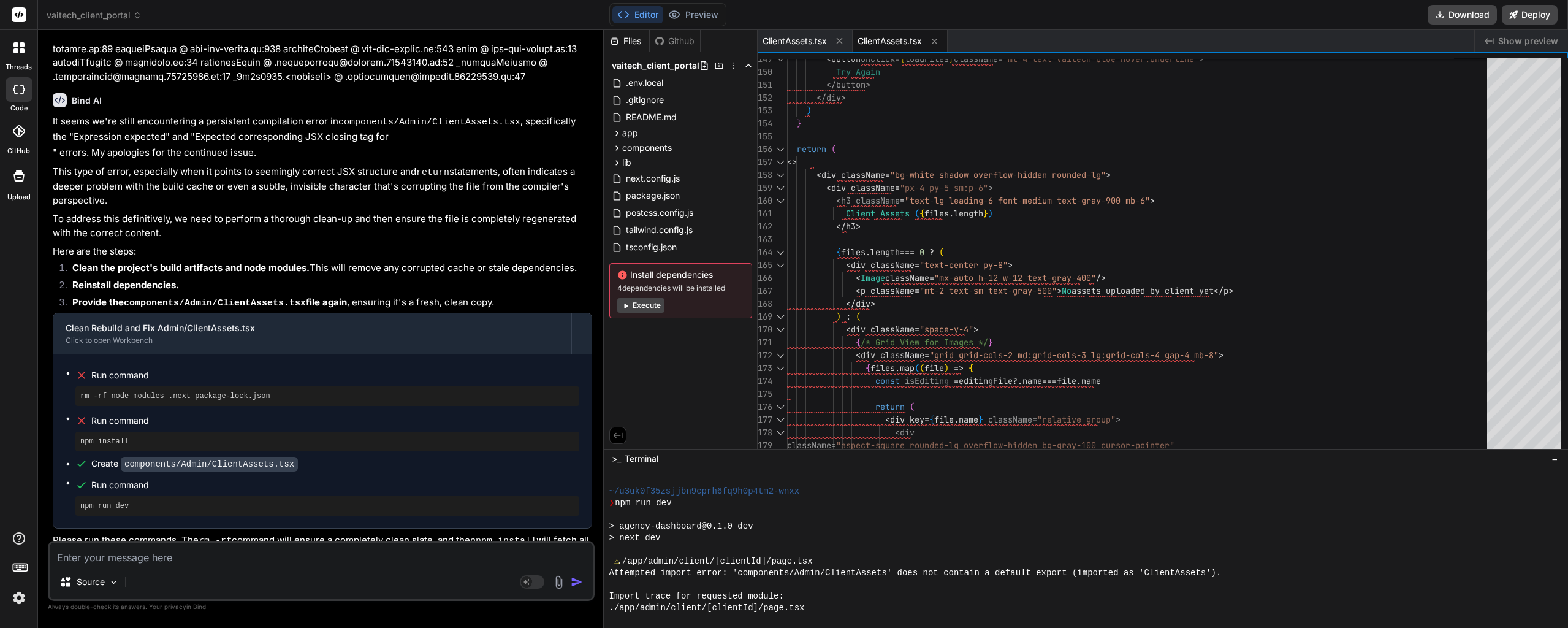
scroll to position [11647, 0]
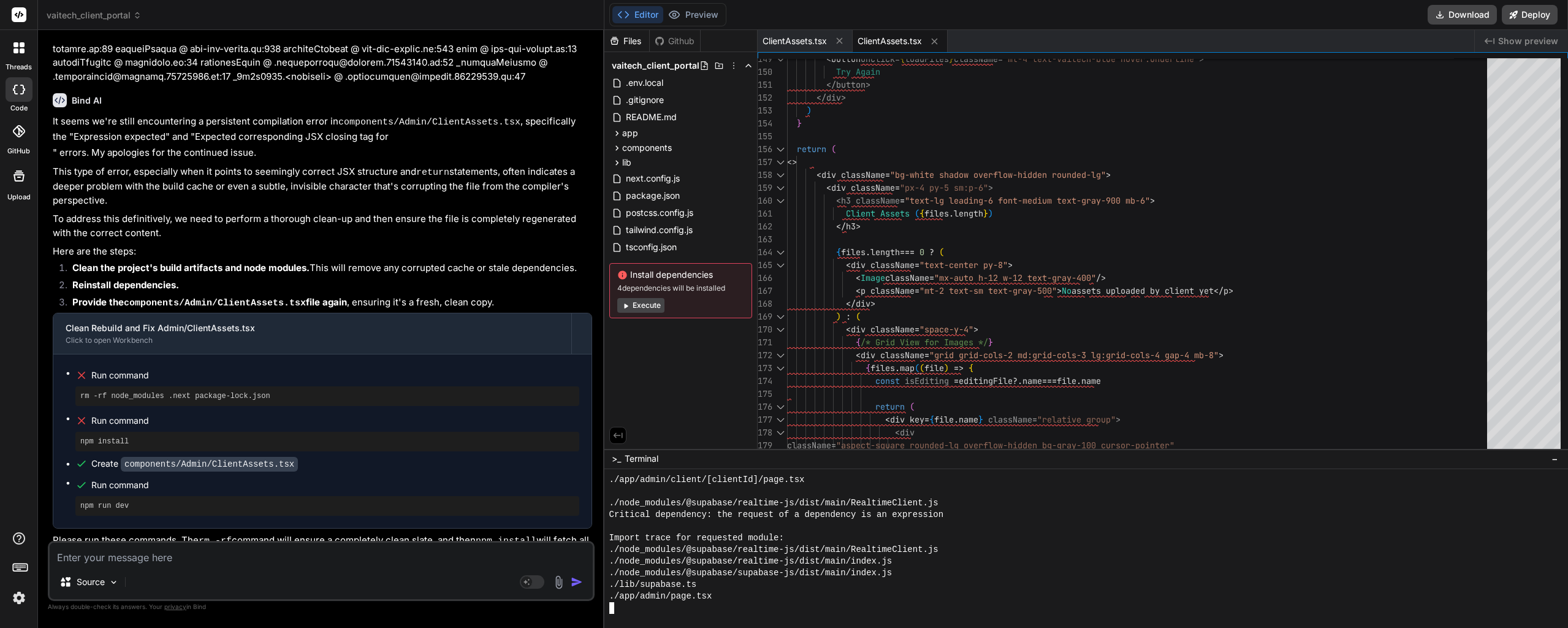
click at [716, 583] on div "./lib/supabase.ts" at bounding box center [1080, 584] width 942 height 12
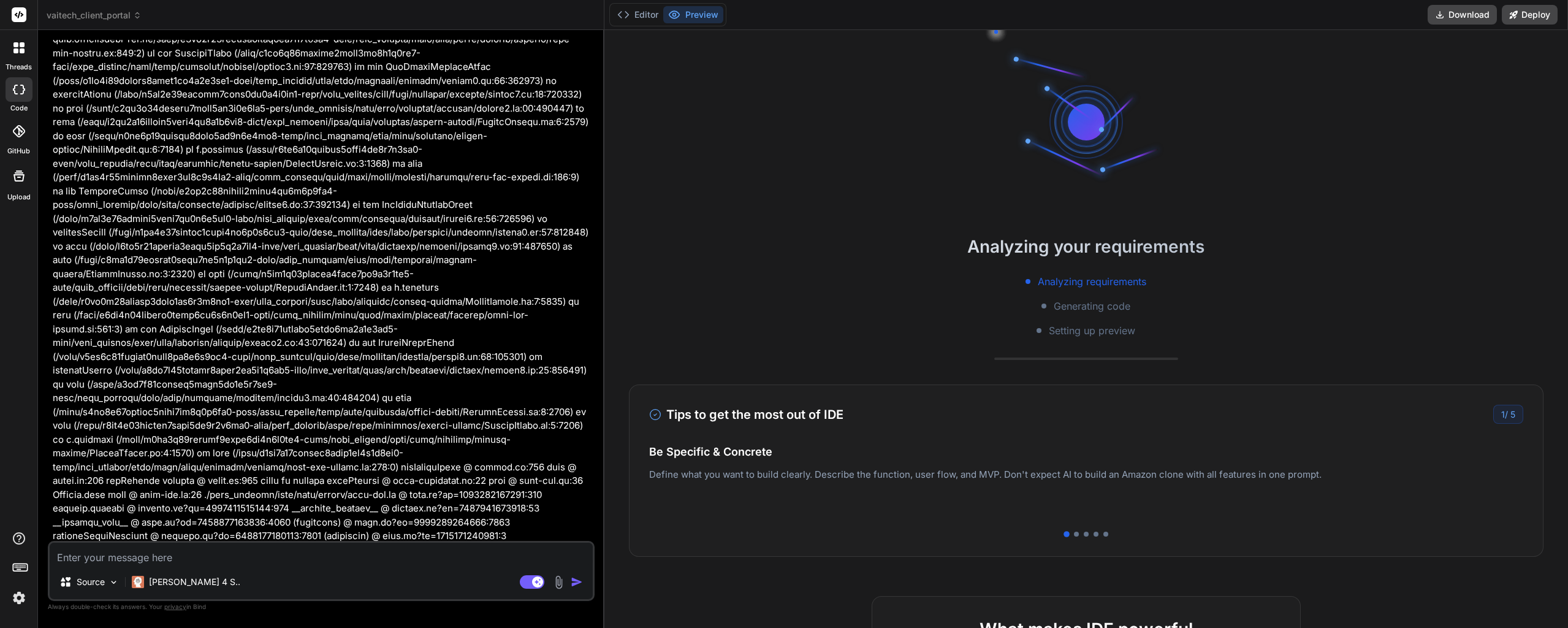
scroll to position [6304, 0]
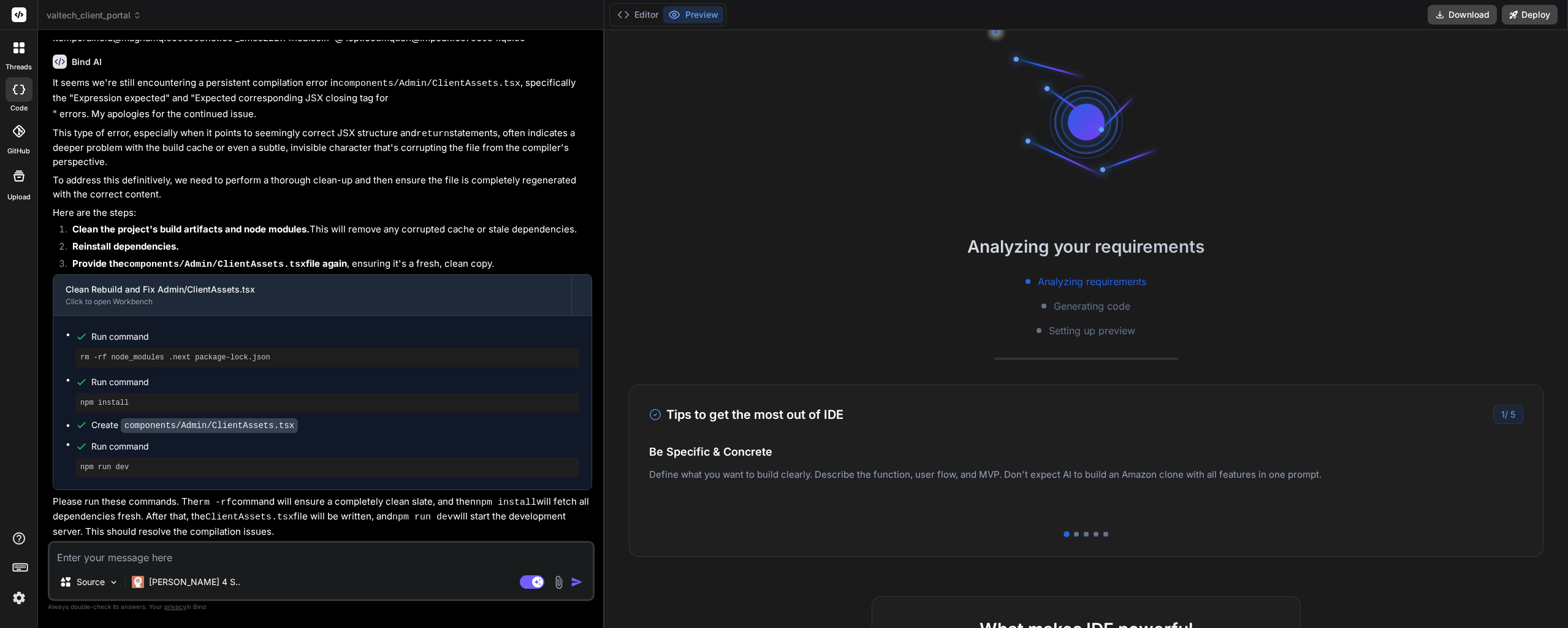
drag, startPoint x: 424, startPoint y: 298, endPoint x: 408, endPoint y: 450, distance: 152.8
click at [647, 10] on button "Editor" at bounding box center [637, 14] width 50 height 17
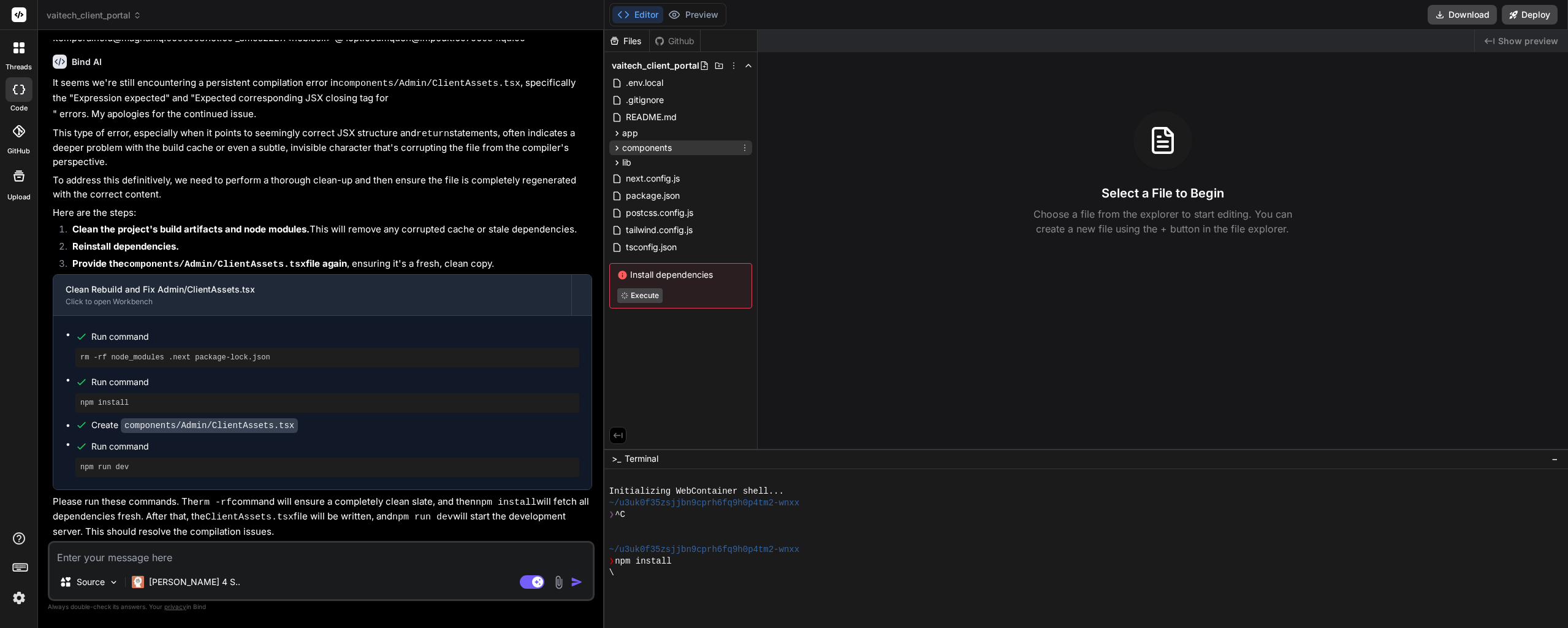
click at [617, 150] on icon at bounding box center [617, 148] width 10 height 10
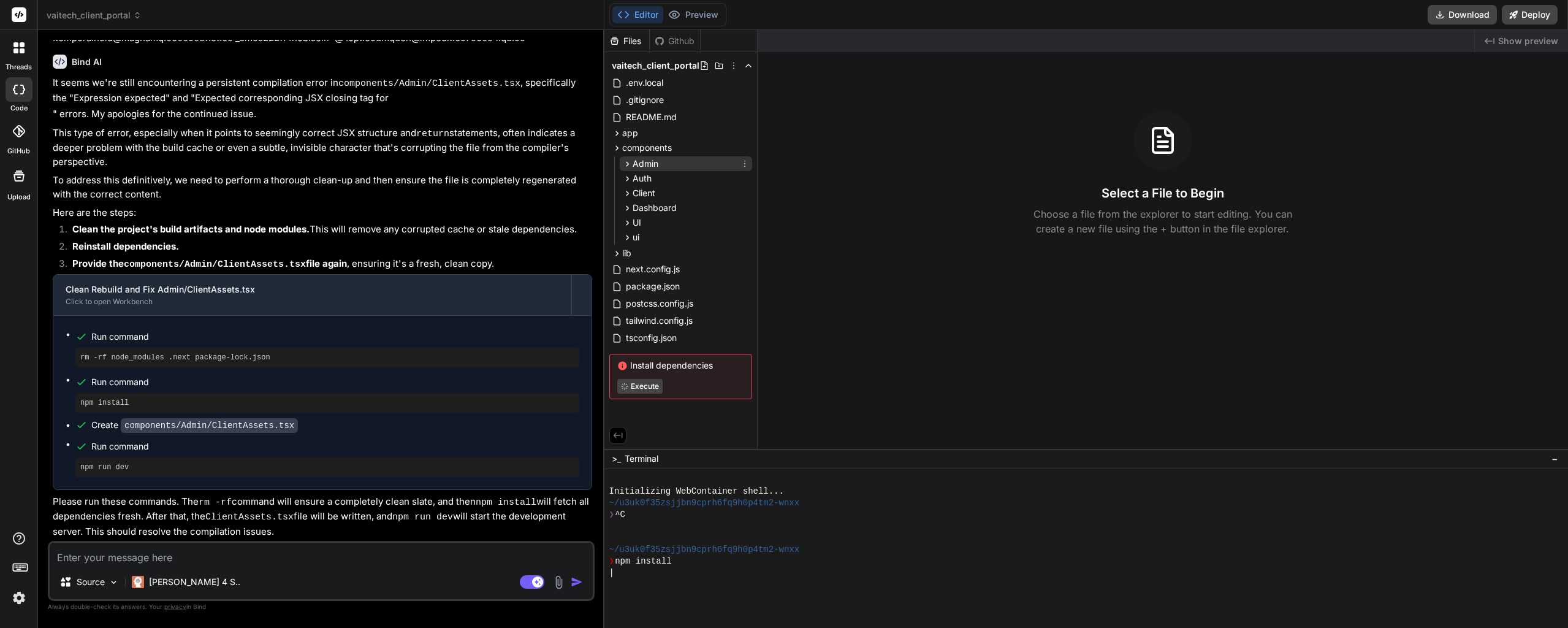
click at [625, 159] on icon at bounding box center [627, 164] width 10 height 10
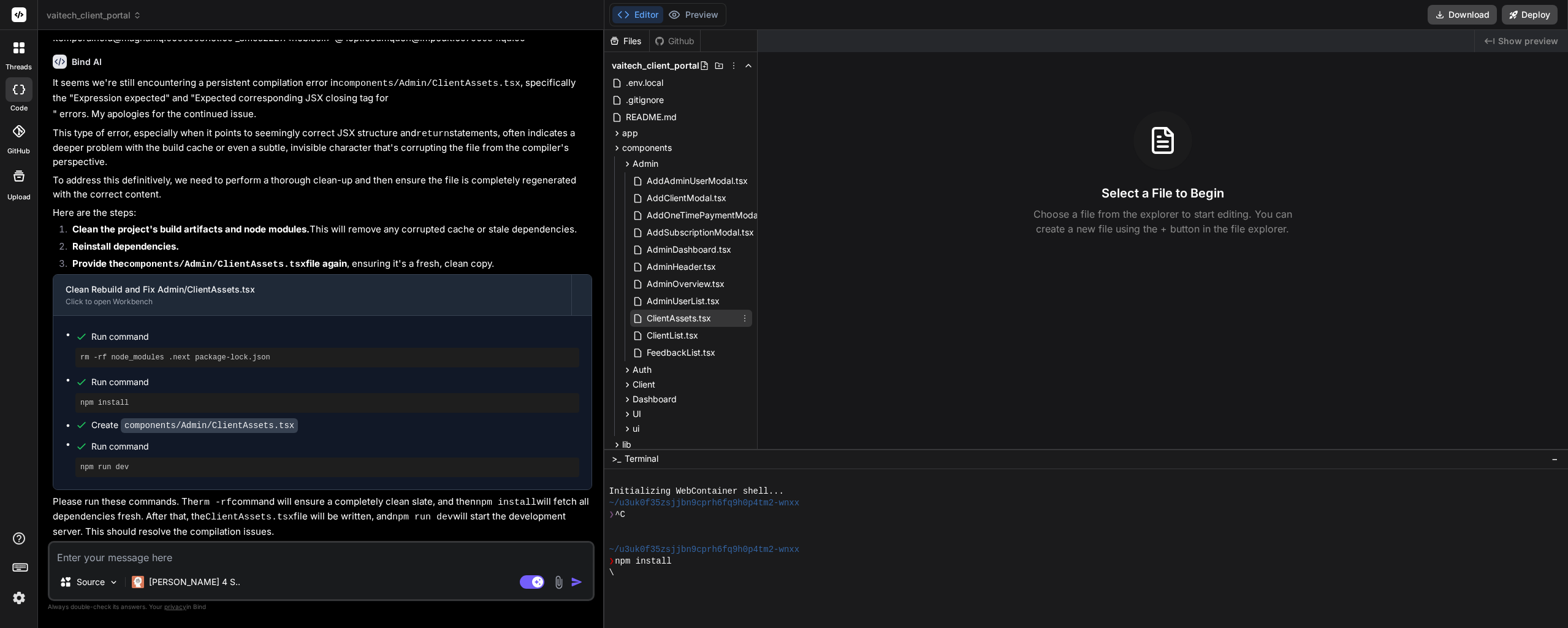
click at [658, 319] on span "ClientAssets.tsx" at bounding box center [678, 317] width 66 height 14
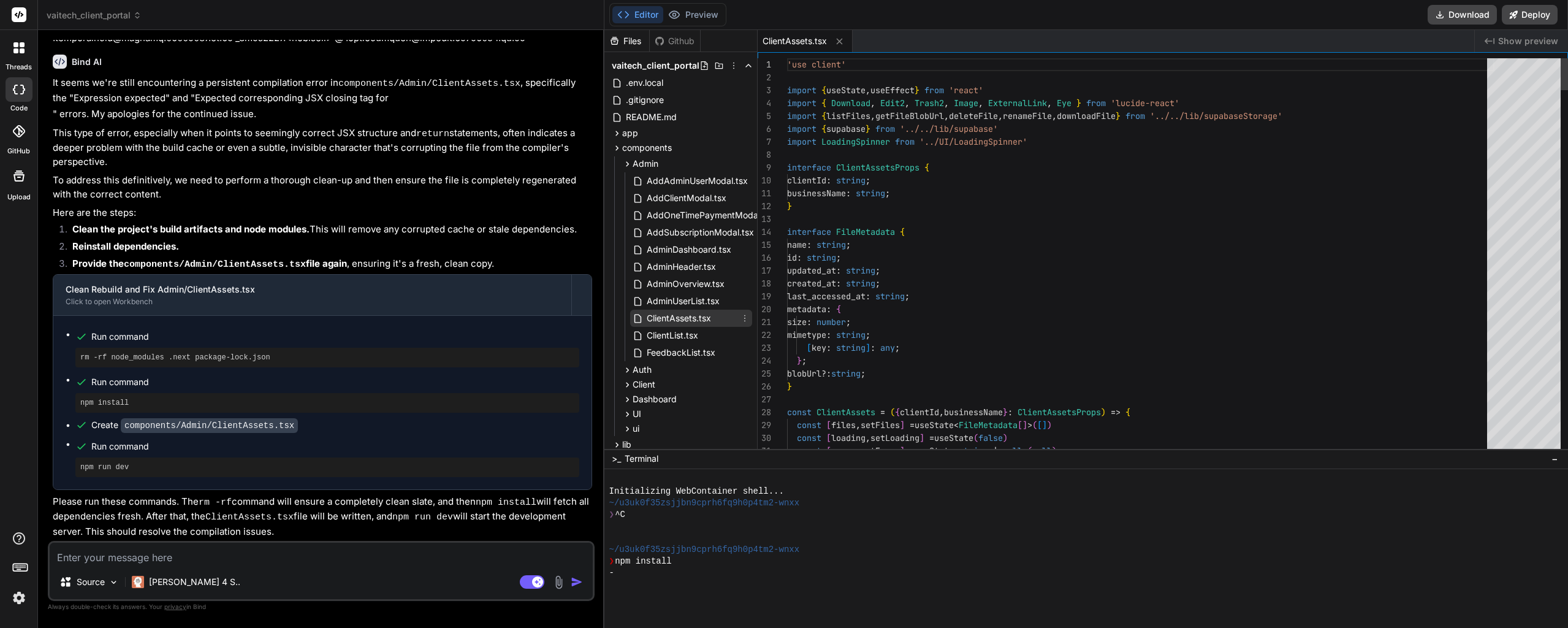
type textarea "x"
type textarea "'use client' import { useState, useEffect } from 'react' import { Download, Edi…"
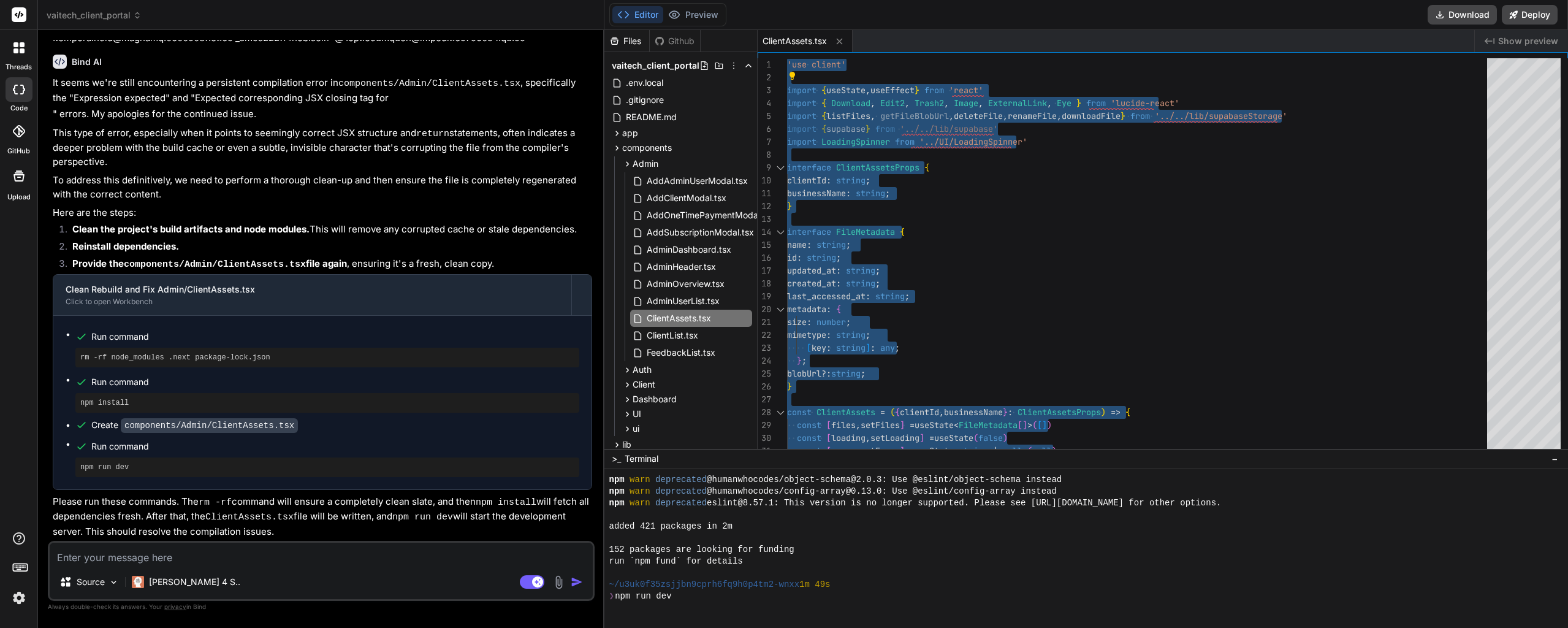
scroll to position [186, 0]
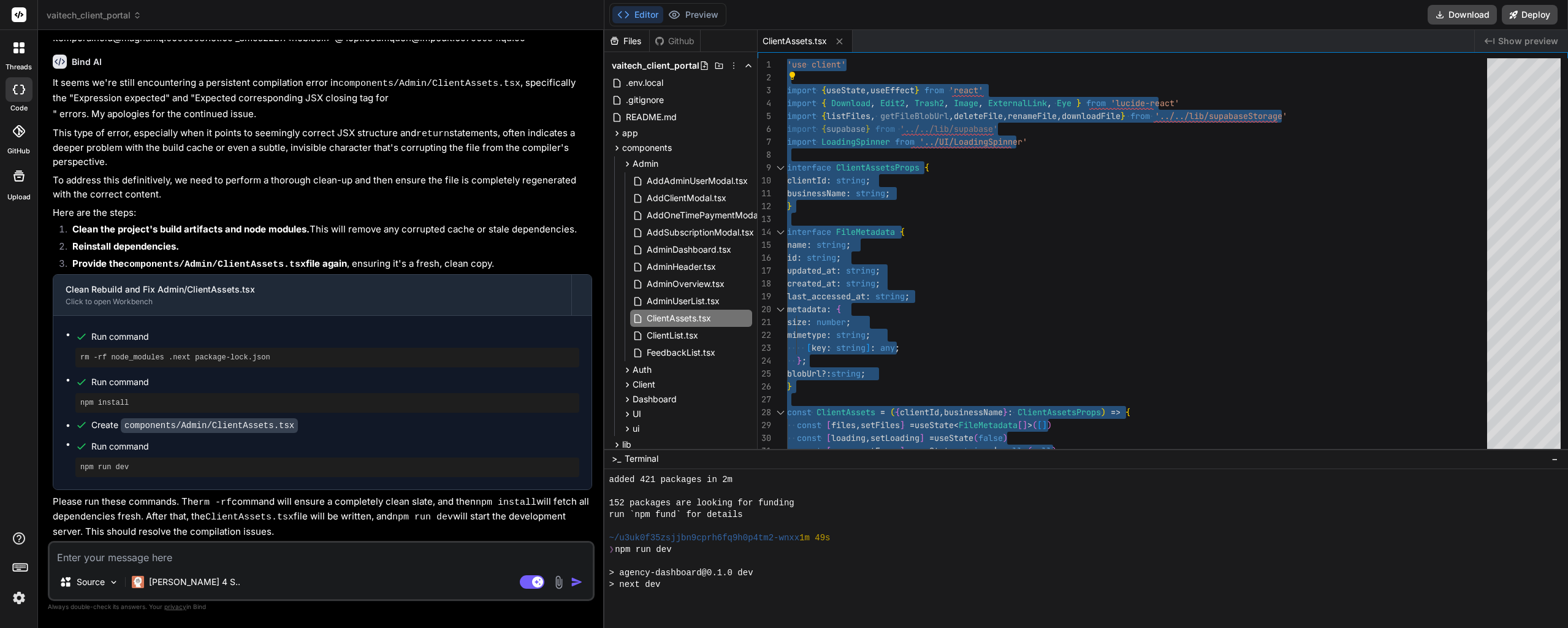
type textarea "x"
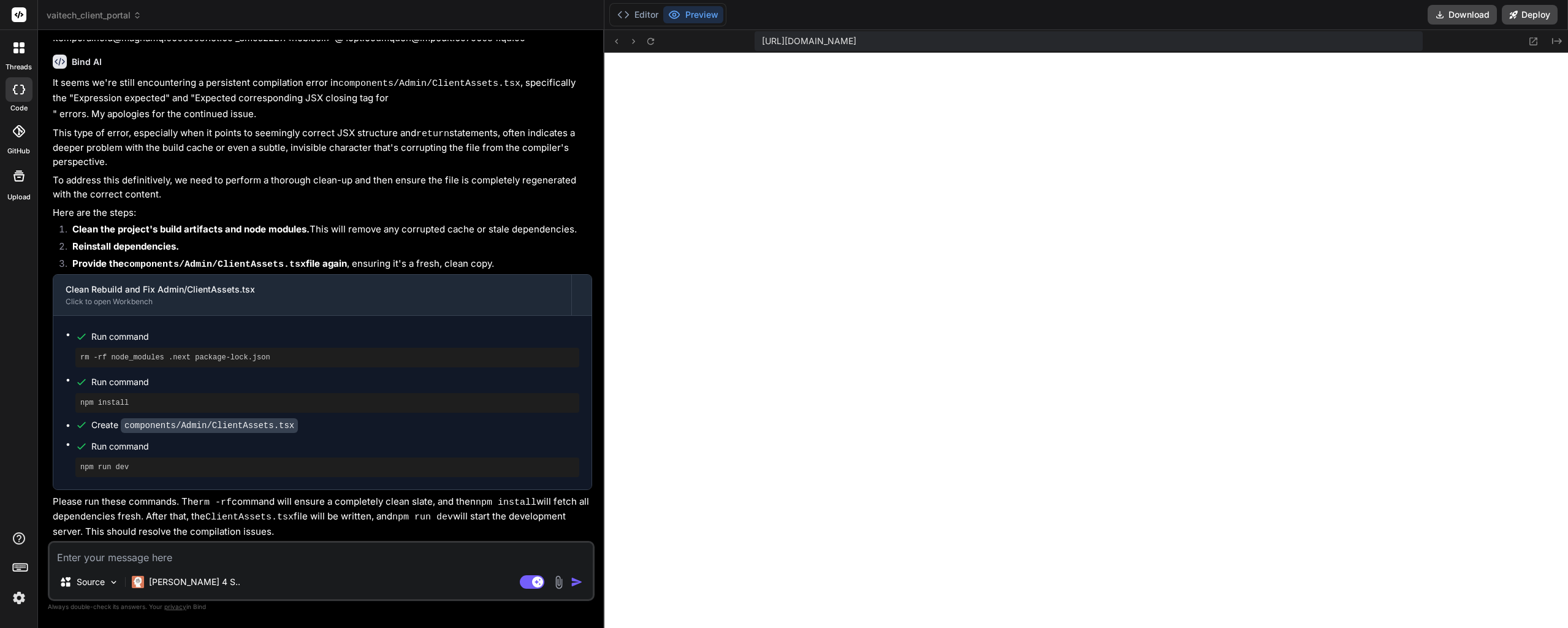
scroll to position [4286, 0]
click at [646, 41] on icon at bounding box center [651, 41] width 10 height 10
click at [171, 556] on textarea at bounding box center [321, 553] width 543 height 22
type textarea "I"
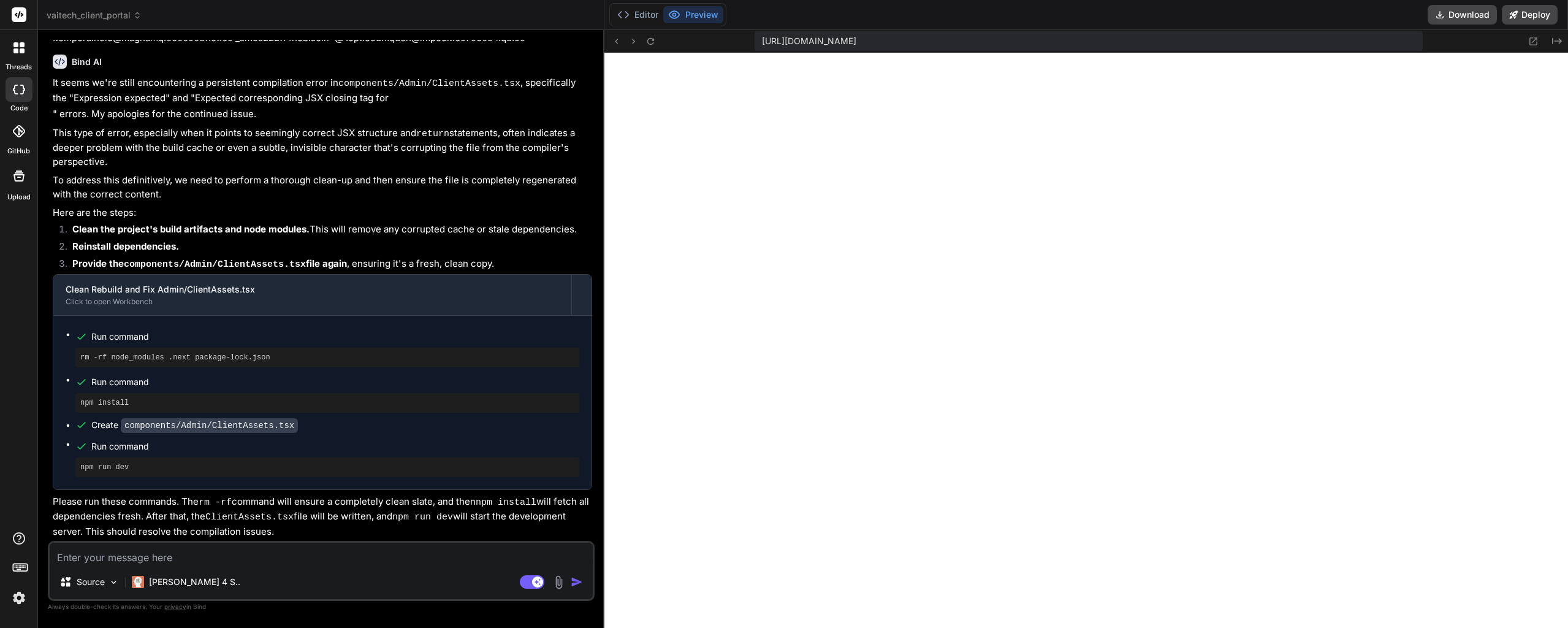
type textarea "x"
type textarea "W"
type textarea "x"
type textarea "Wh"
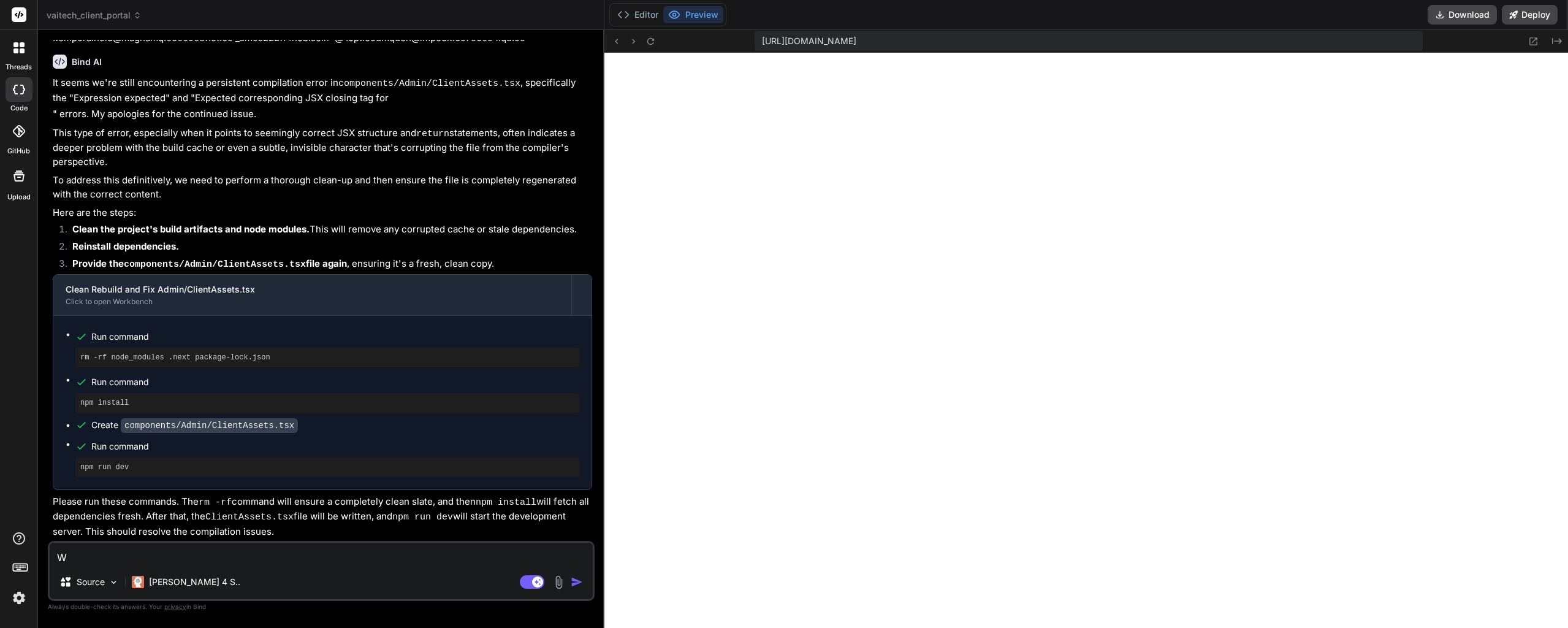
type textarea "x"
type textarea "Whe"
type textarea "x"
type textarea "When"
type textarea "x"
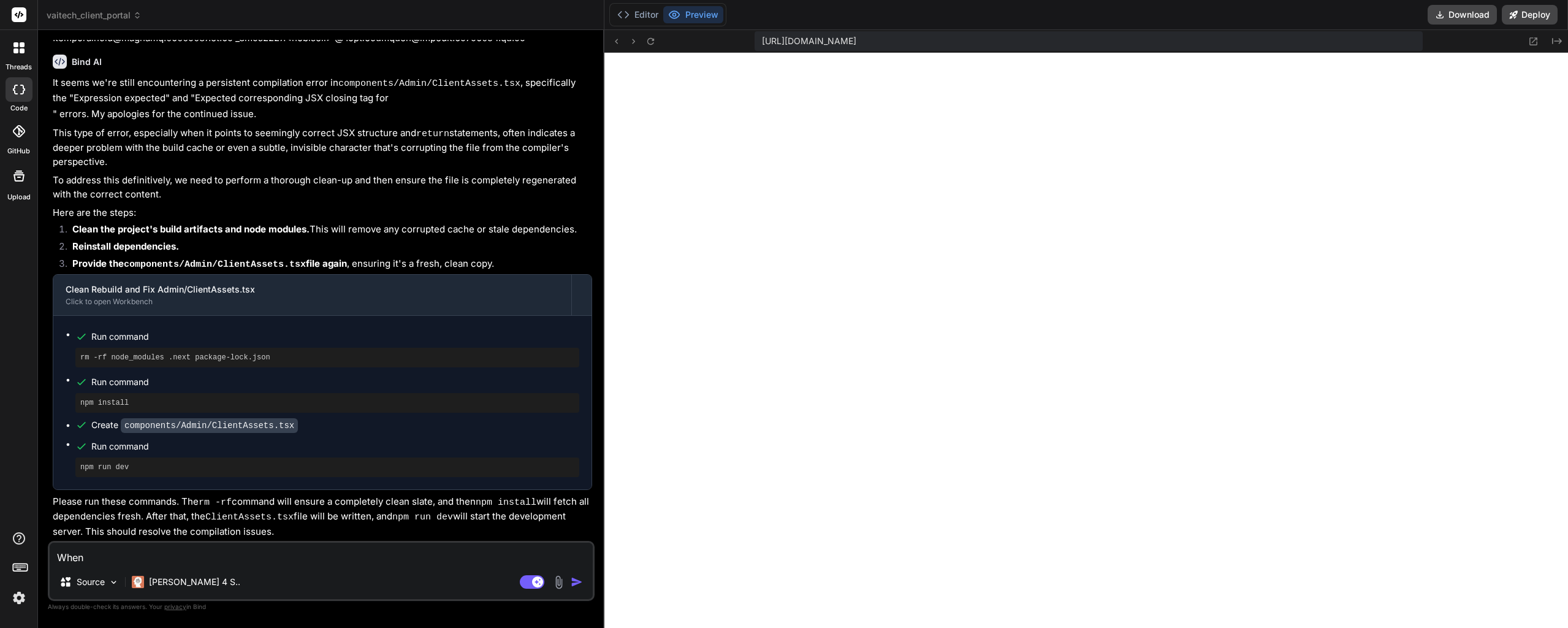
type textarea "When"
type textarea "x"
type textarea "When v"
type textarea "x"
type textarea "When vi"
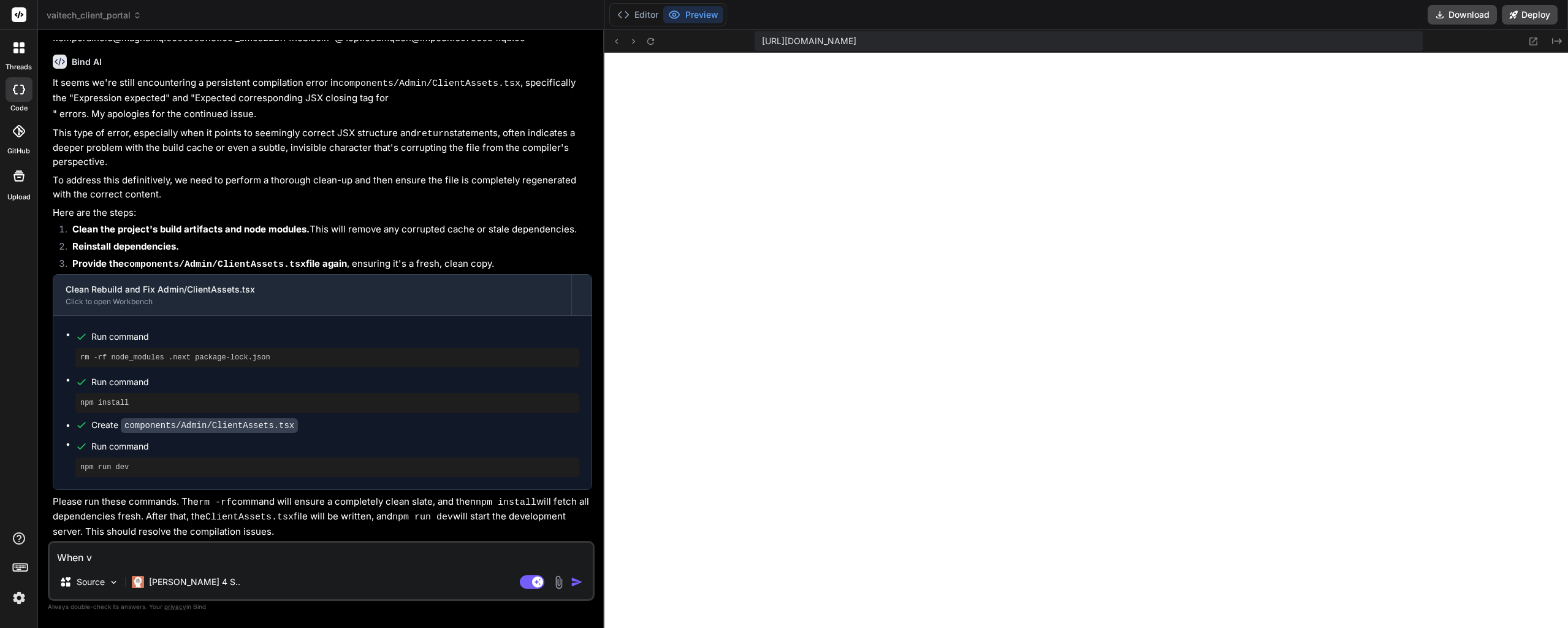
type textarea "x"
type textarea "When vie"
type textarea "x"
type textarea "When view"
type textarea "x"
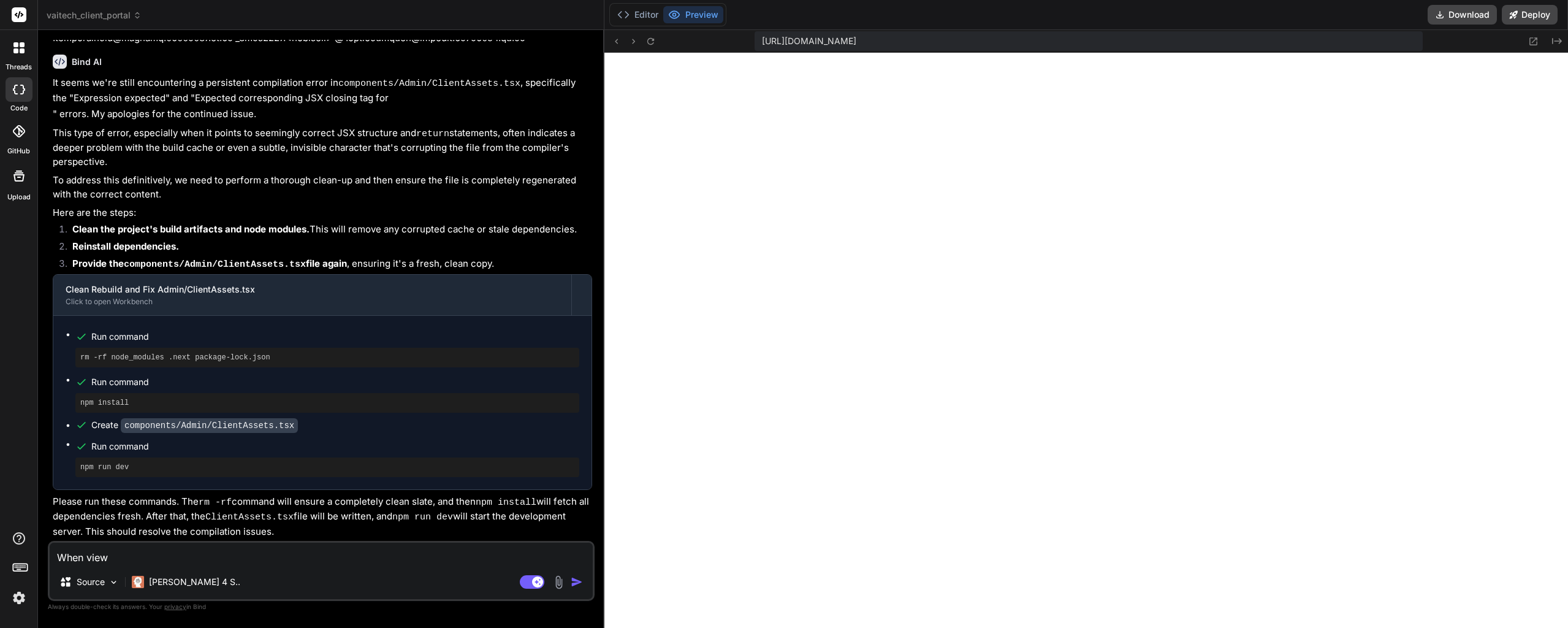
type textarea "When viewi"
type textarea "x"
type textarea "When viewin"
type textarea "x"
type textarea "When viewing"
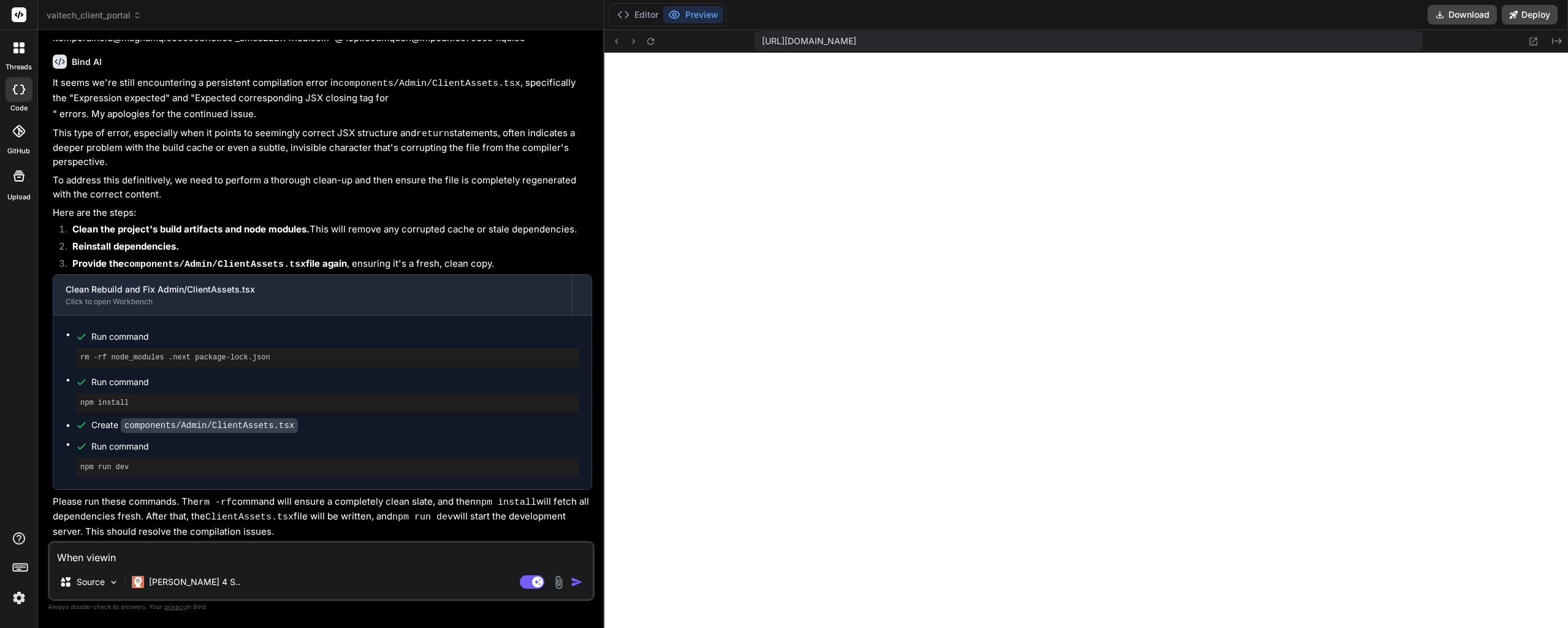
type textarea "x"
type textarea "When viewing"
type textarea "x"
type textarea "When viewing a"
type textarea "x"
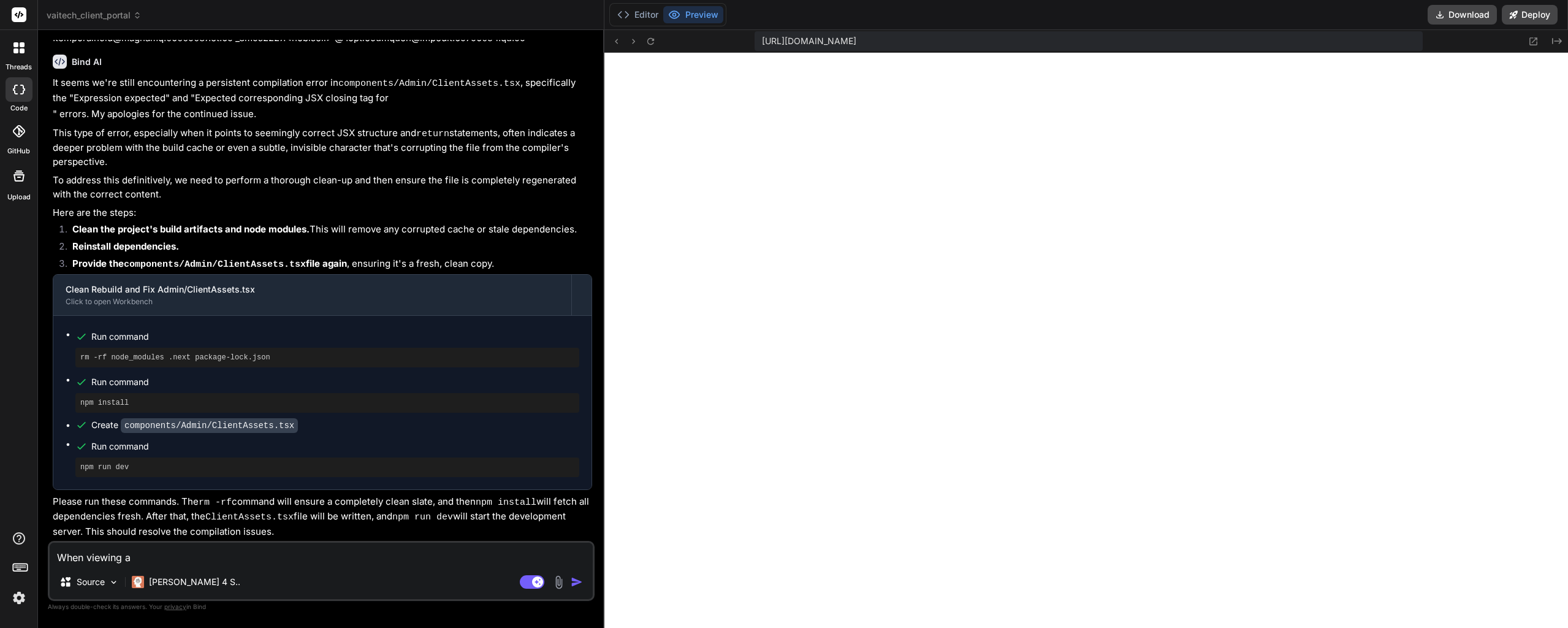
type textarea "When viewing a"
type textarea "x"
type textarea "When viewing a c"
type textarea "x"
type textarea "When viewing a cl"
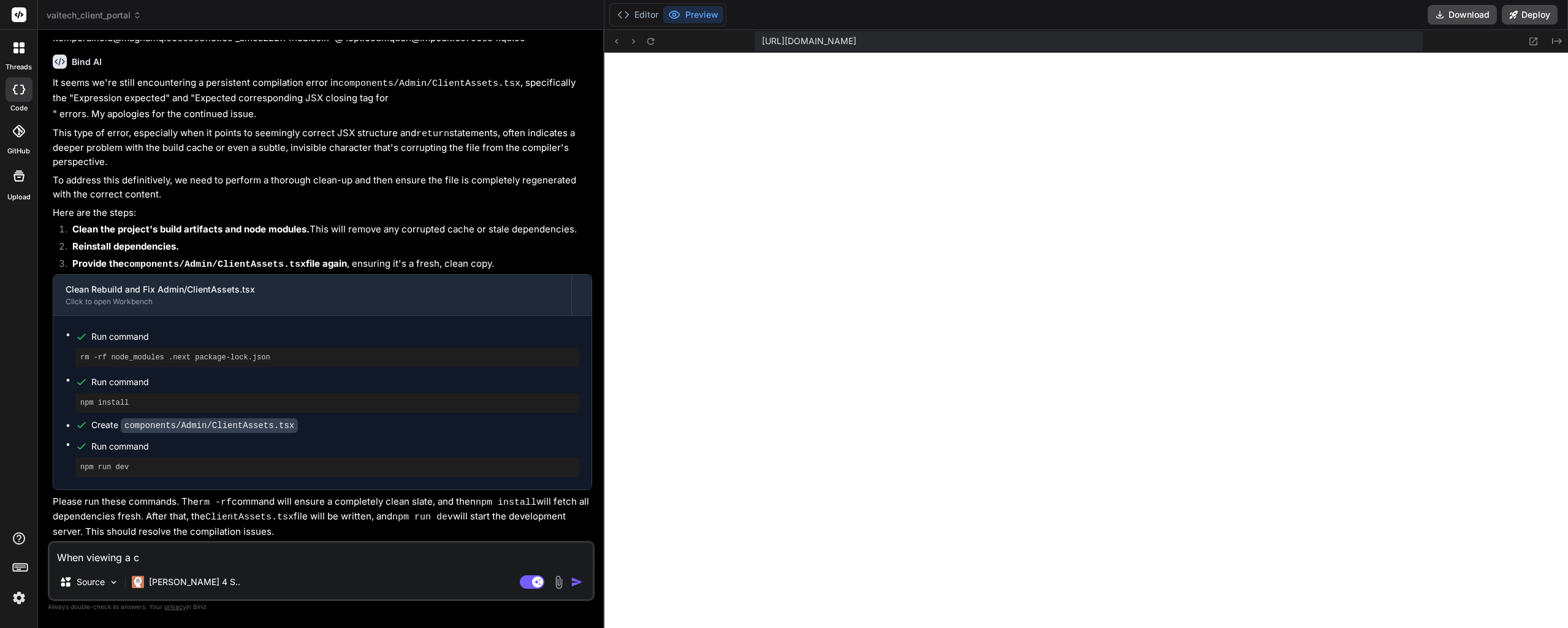
type textarea "x"
type textarea "When viewing a c"
type textarea "x"
type textarea "When viewing a"
type textarea "x"
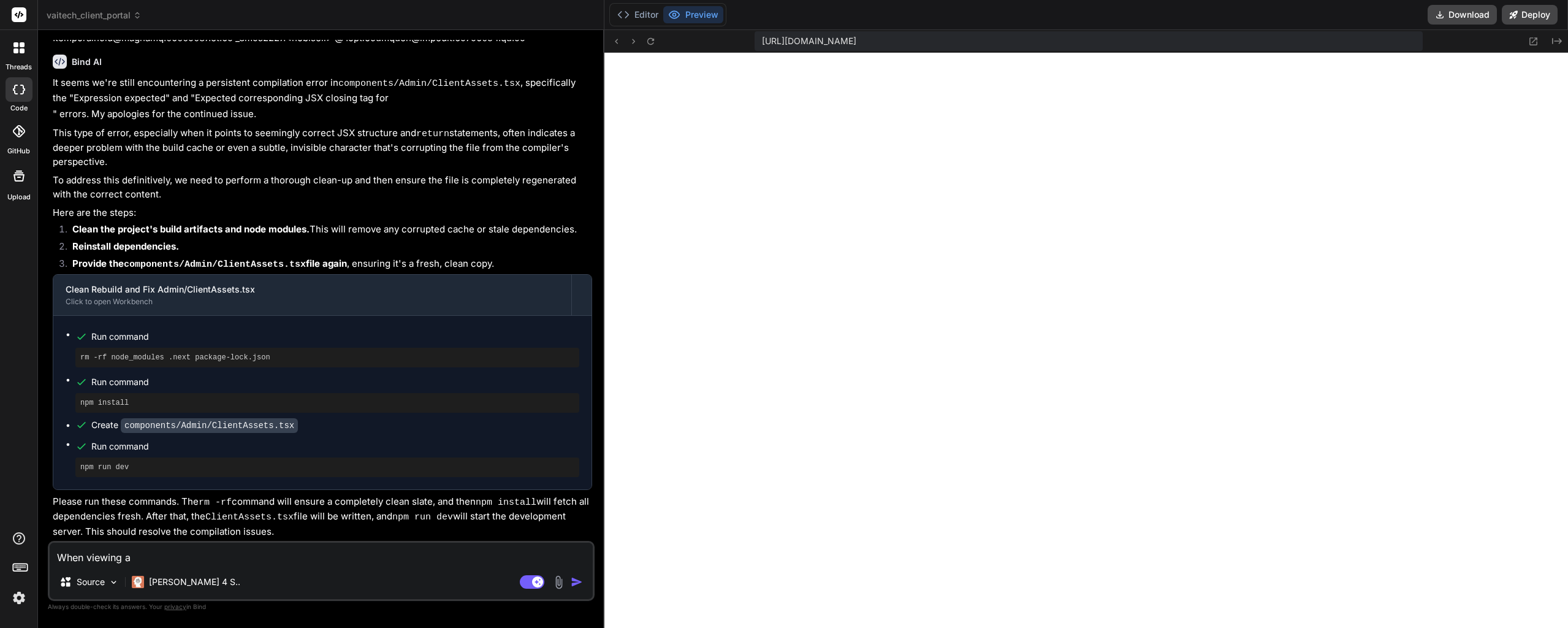
type textarea "When viewing a C"
type textarea "x"
type textarea "When viewing a Cl"
type textarea "x"
type textarea "When viewing a Cli"
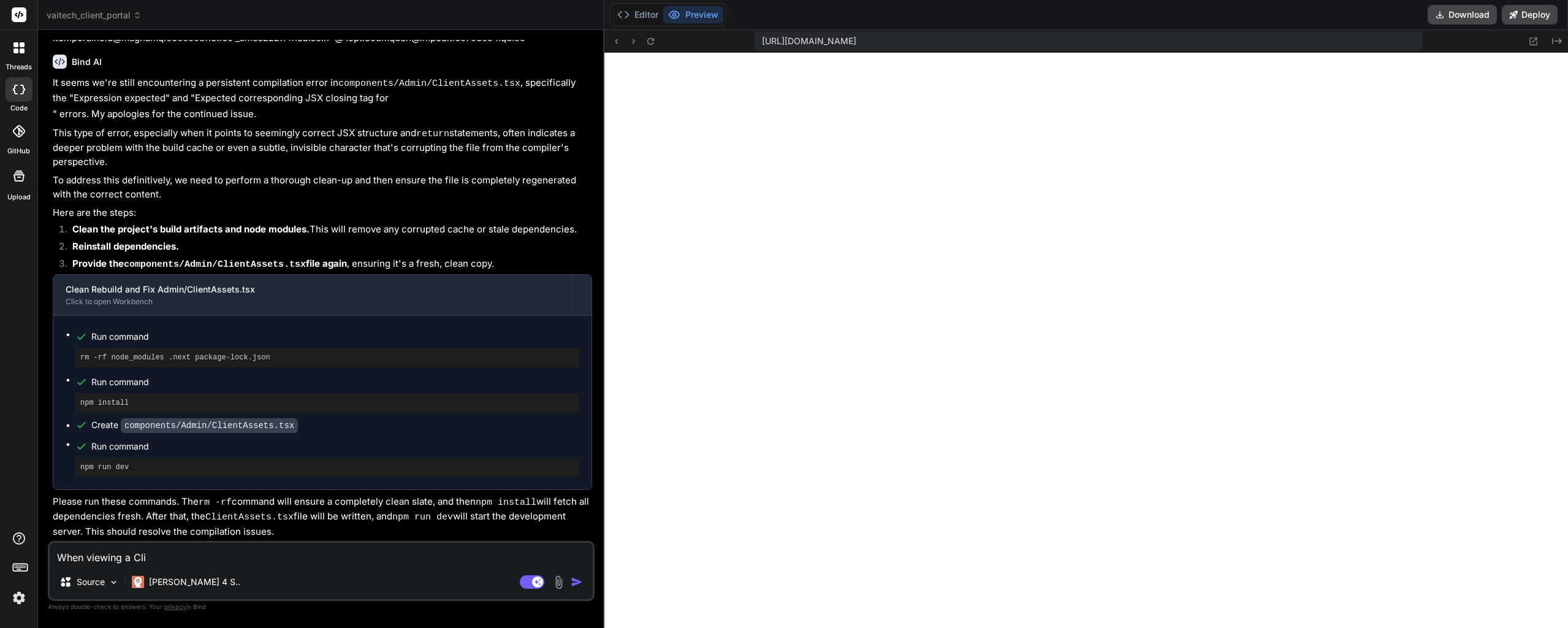
type textarea "x"
type textarea "When viewing a Clie"
type textarea "x"
type textarea "When viewing a Clien"
type textarea "x"
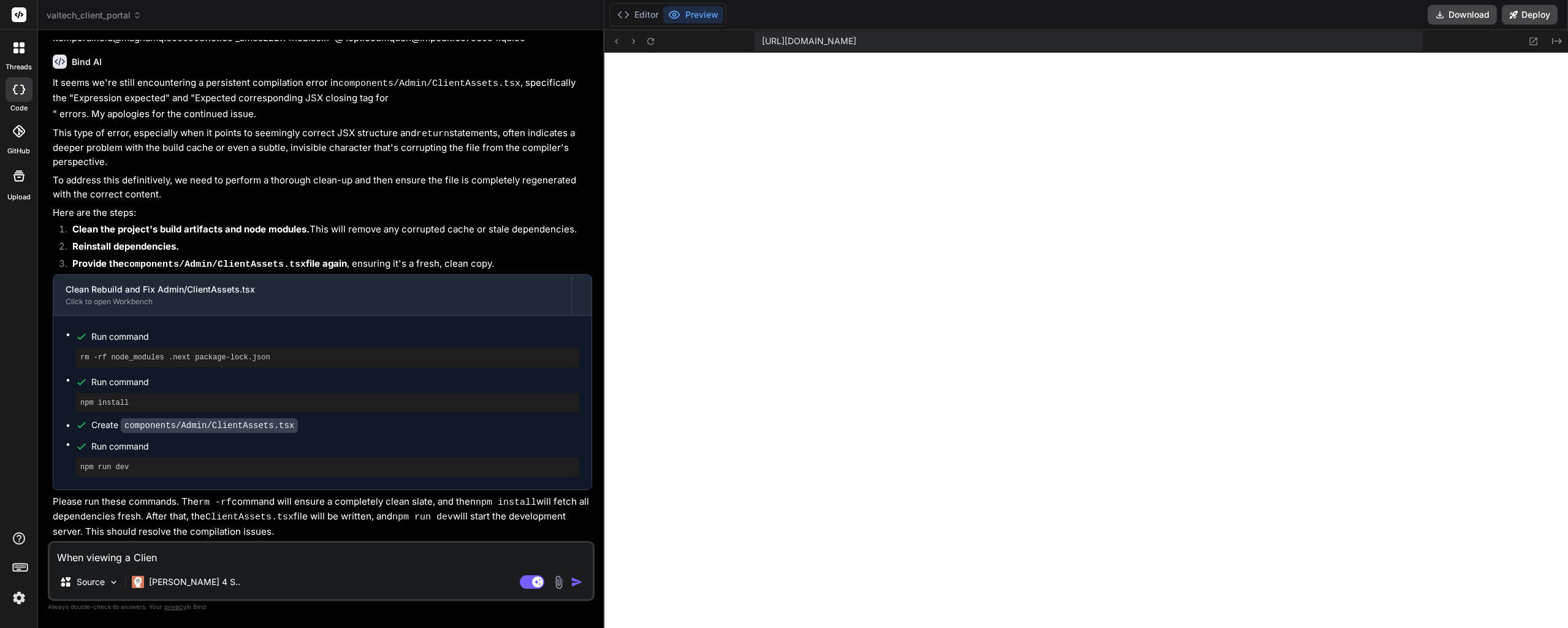
type textarea "When viewing a Client"
type textarea "x"
type textarea "When viewing a Clients"
type textarea "x"
type textarea "When viewing a Clients"
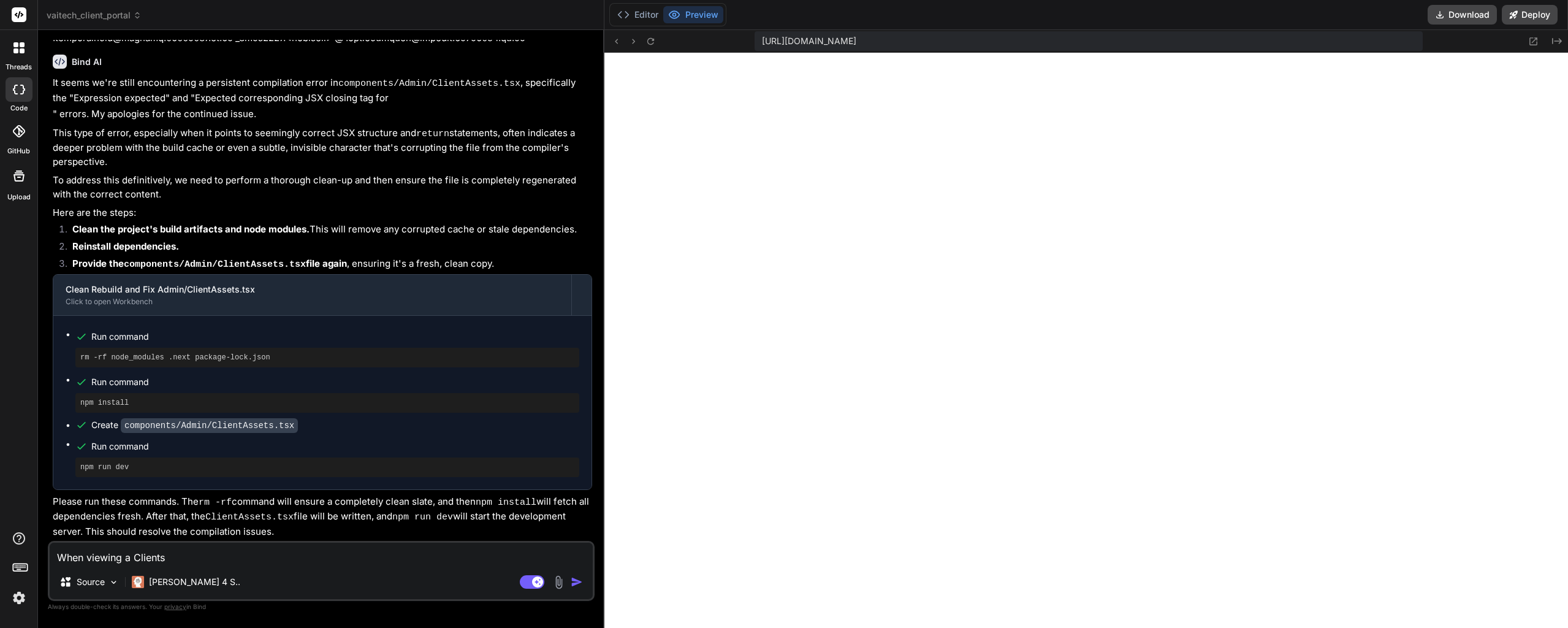
type textarea "x"
type textarea "When viewing a Clients p"
type textarea "x"
type textarea "When viewing a Clients pa"
type textarea "x"
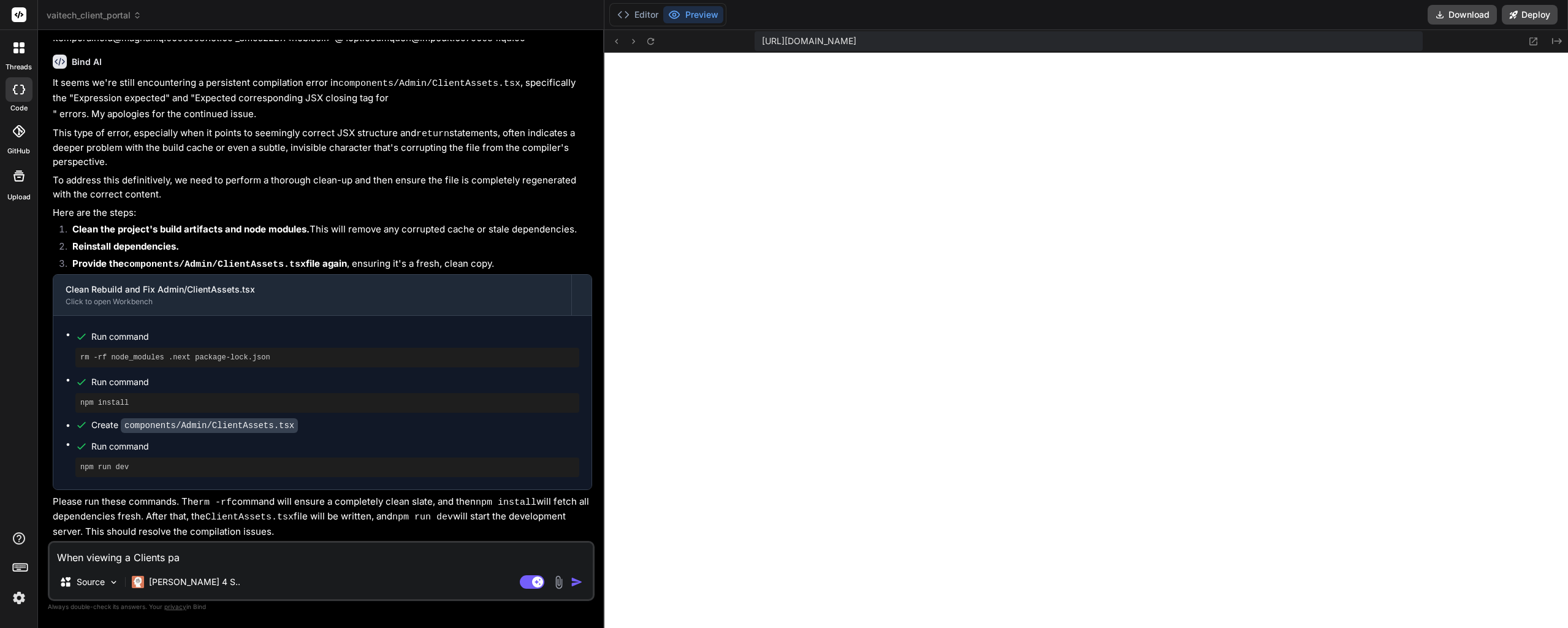
type textarea "When viewing a Clients pag"
type textarea "x"
type textarea "When viewing a Clients page"
type textarea "x"
type textarea "When viewing a Clients page,"
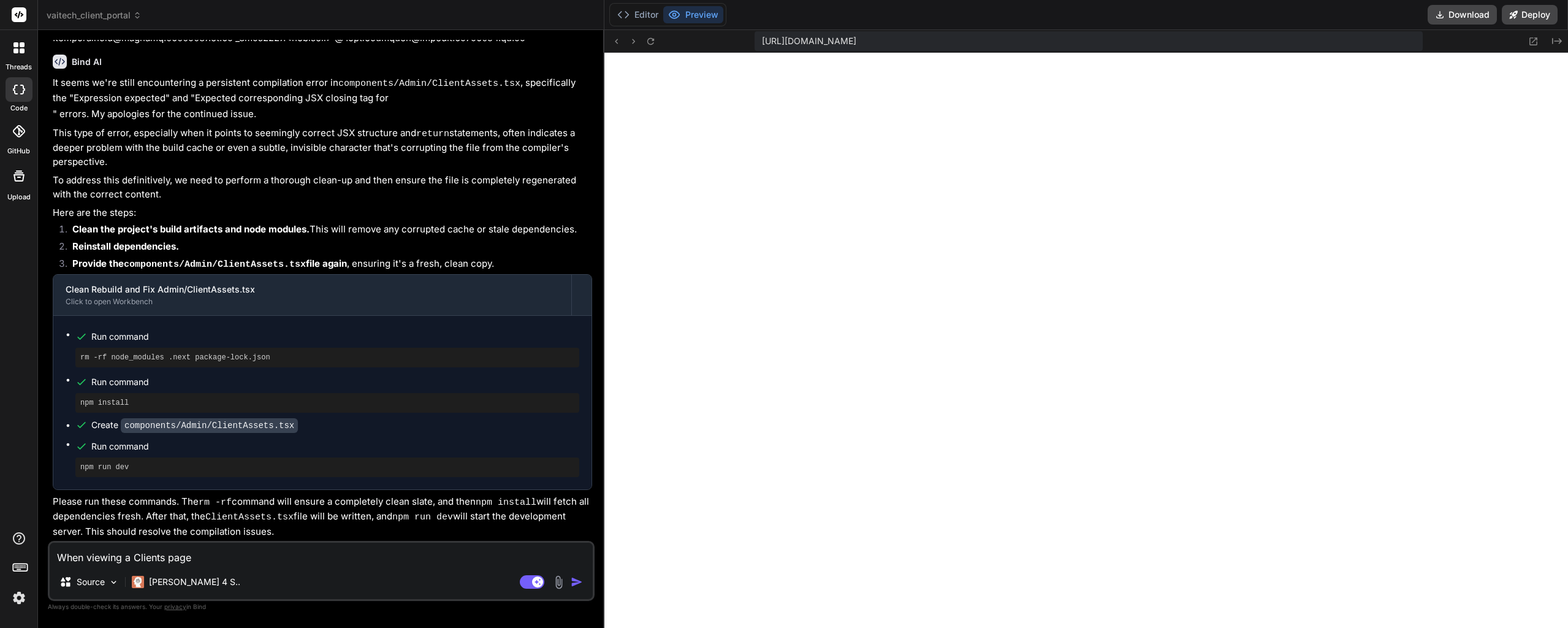
type textarea "x"
type textarea "When viewing a Clients page,"
type textarea "x"
type textarea "When viewing a Clients page, I"
type textarea "x"
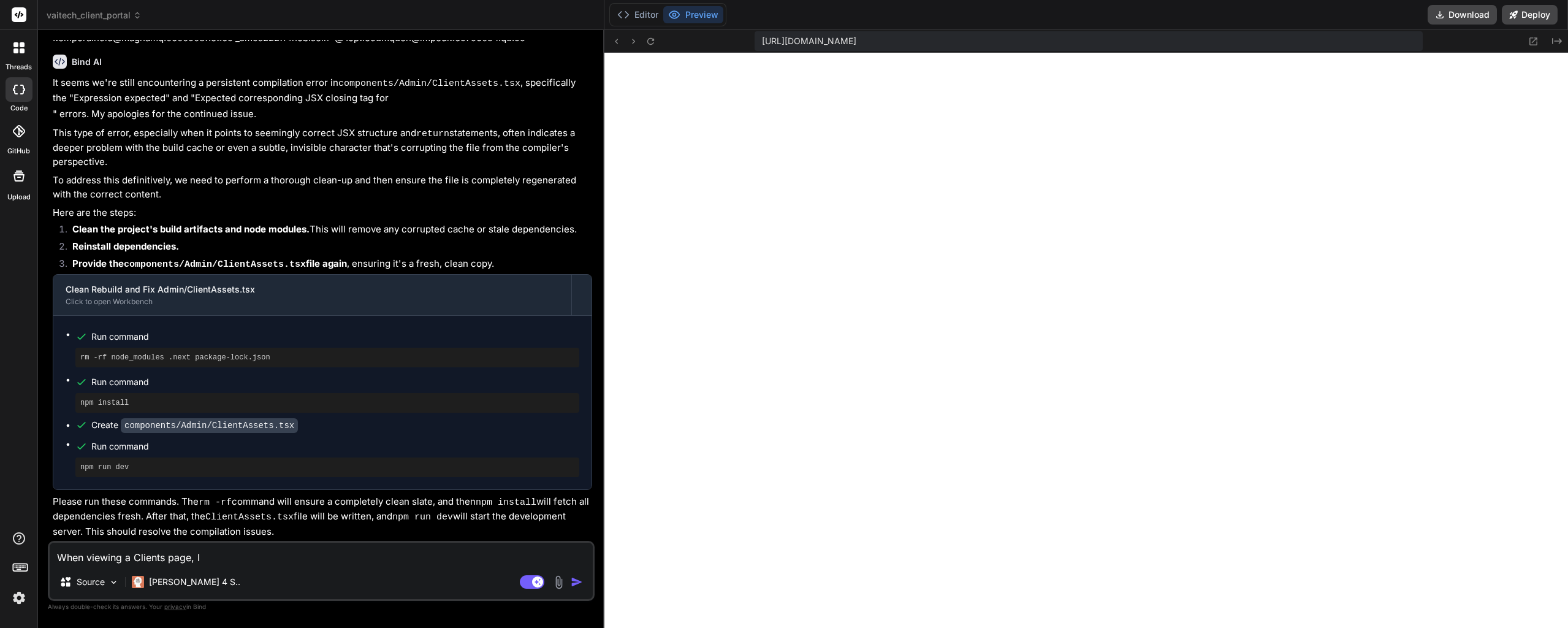
type textarea "When viewing a Clients page, I"
type textarea "x"
type textarea "When viewing a Clients page, I c"
type textarea "x"
type textarea "When viewing a Clients page, I cl"
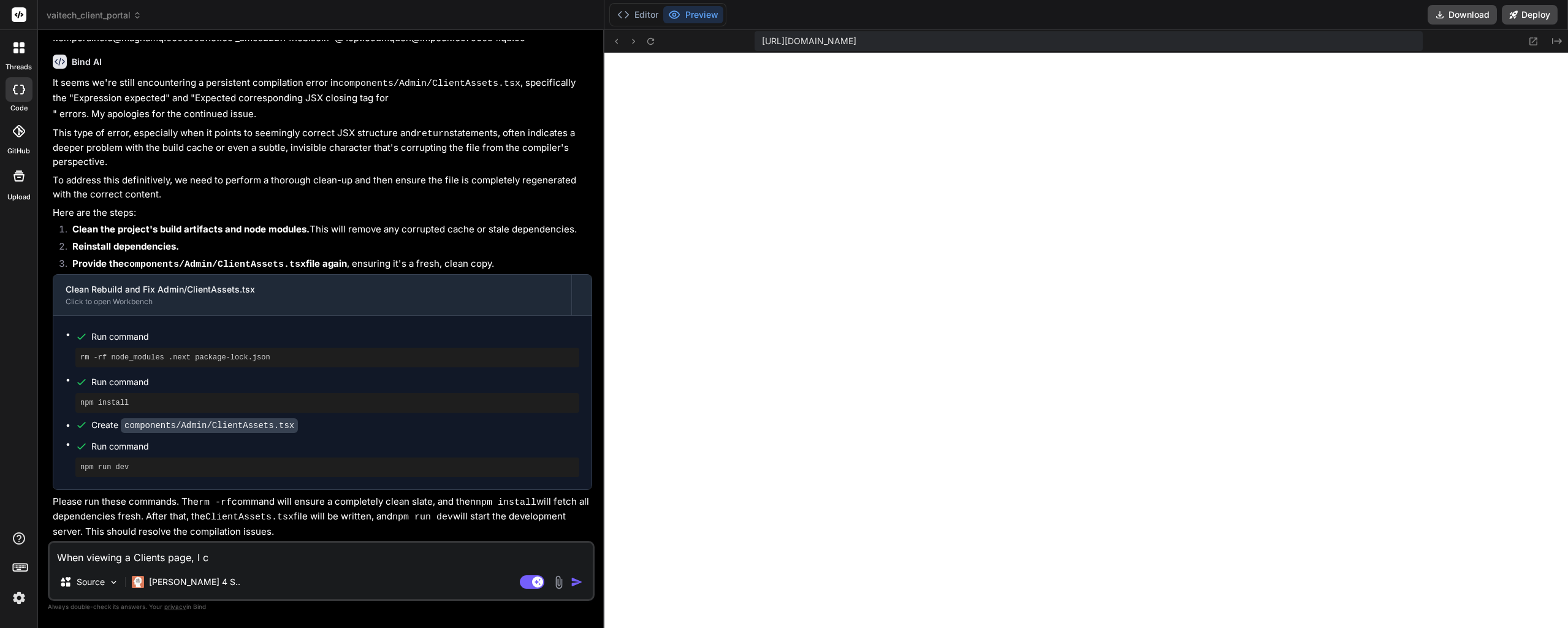
type textarea "x"
type textarea "When viewing a Clients page, I clo"
type textarea "x"
type textarea "When viewing a Clients page, I cl"
type textarea "x"
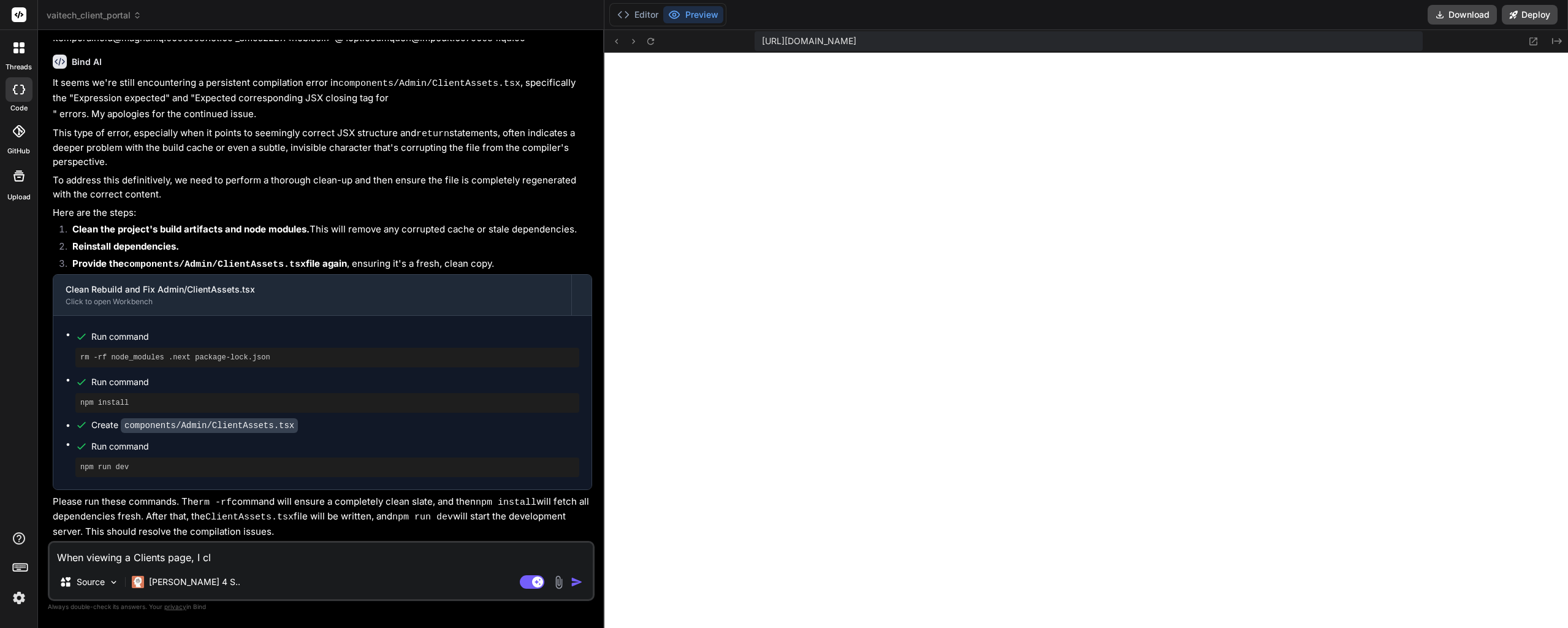
type textarea "When viewing a Clients page, I cli"
type textarea "x"
type textarea "When viewing a Clients page, I clic"
type textarea "x"
type textarea "When viewing a Clients page, I click"
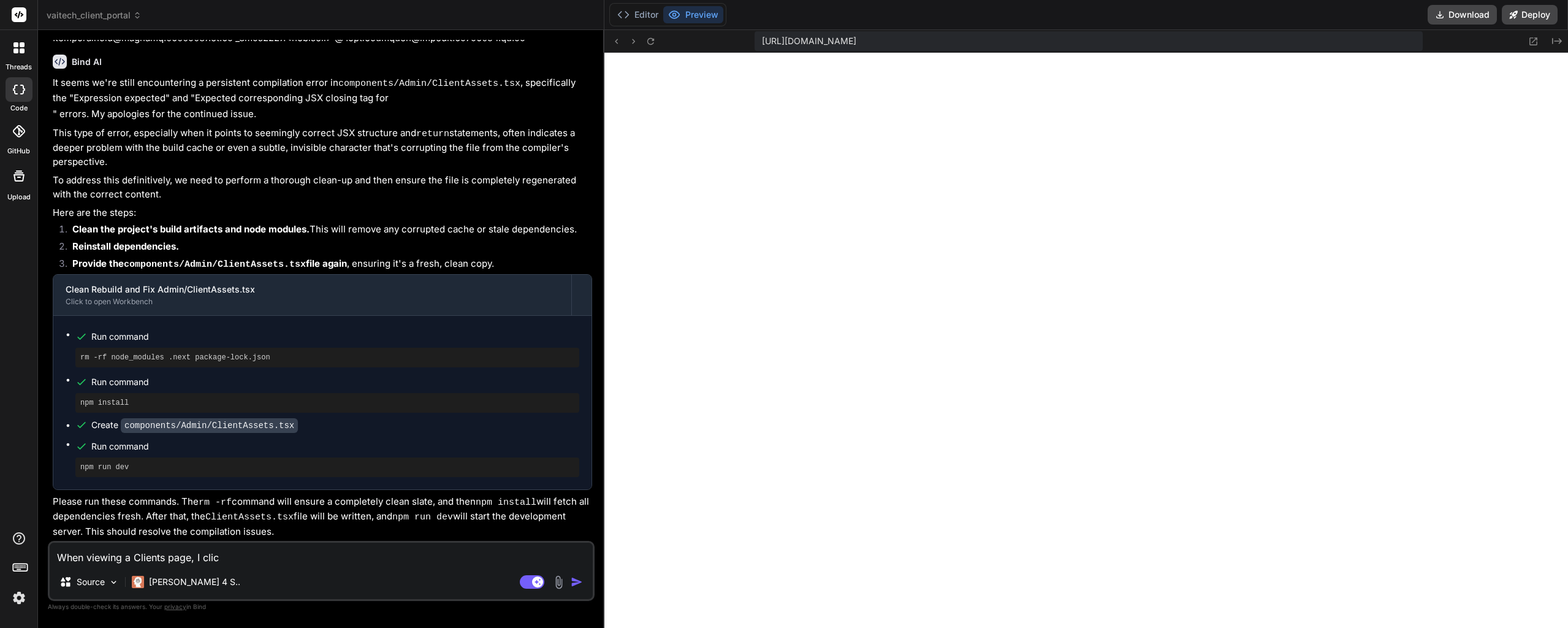
type textarea "x"
type textarea "When viewing a Clients page, I clicke"
type textarea "x"
type textarea "When viewing a Clients page, I clicked"
type textarea "x"
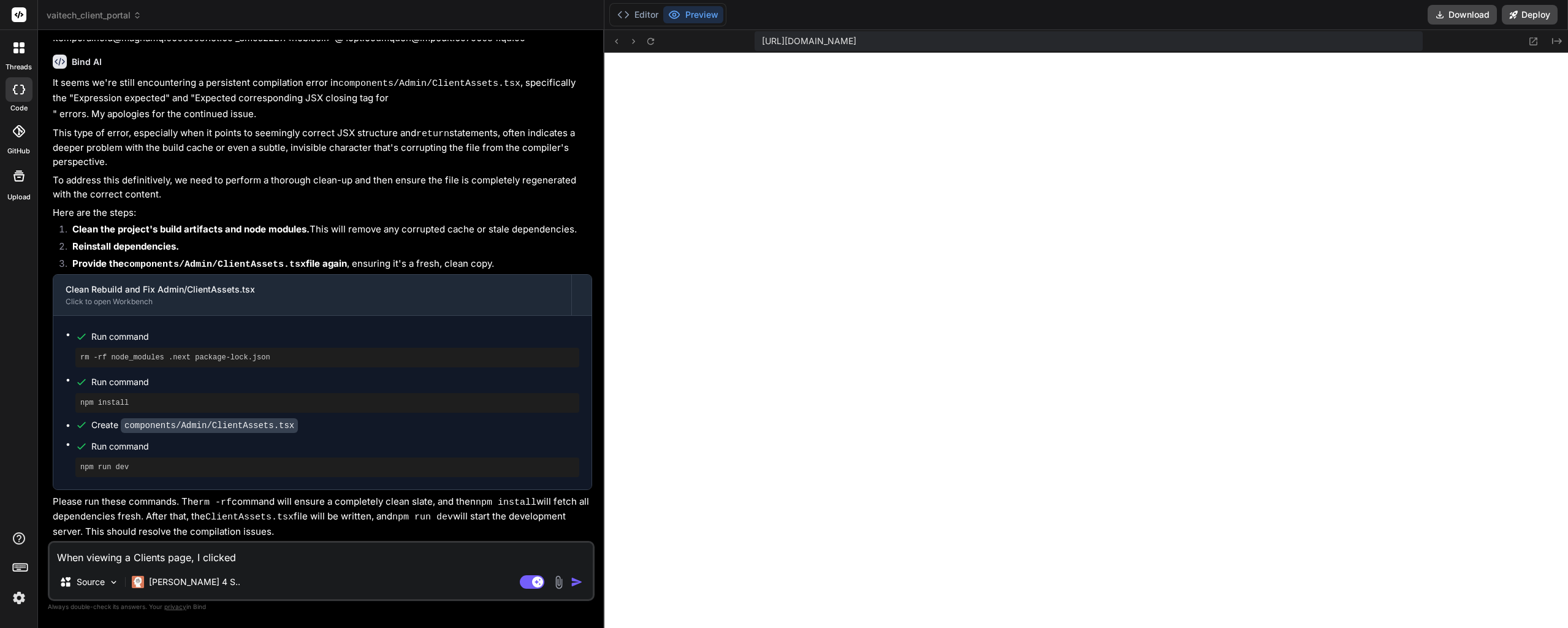
type textarea "When viewing a Clients page, I clicked"
type textarea "x"
type textarea "When viewing a Clients page, I clicked o"
type textarea "x"
type textarea "When viewing a Clients page, I clicked on"
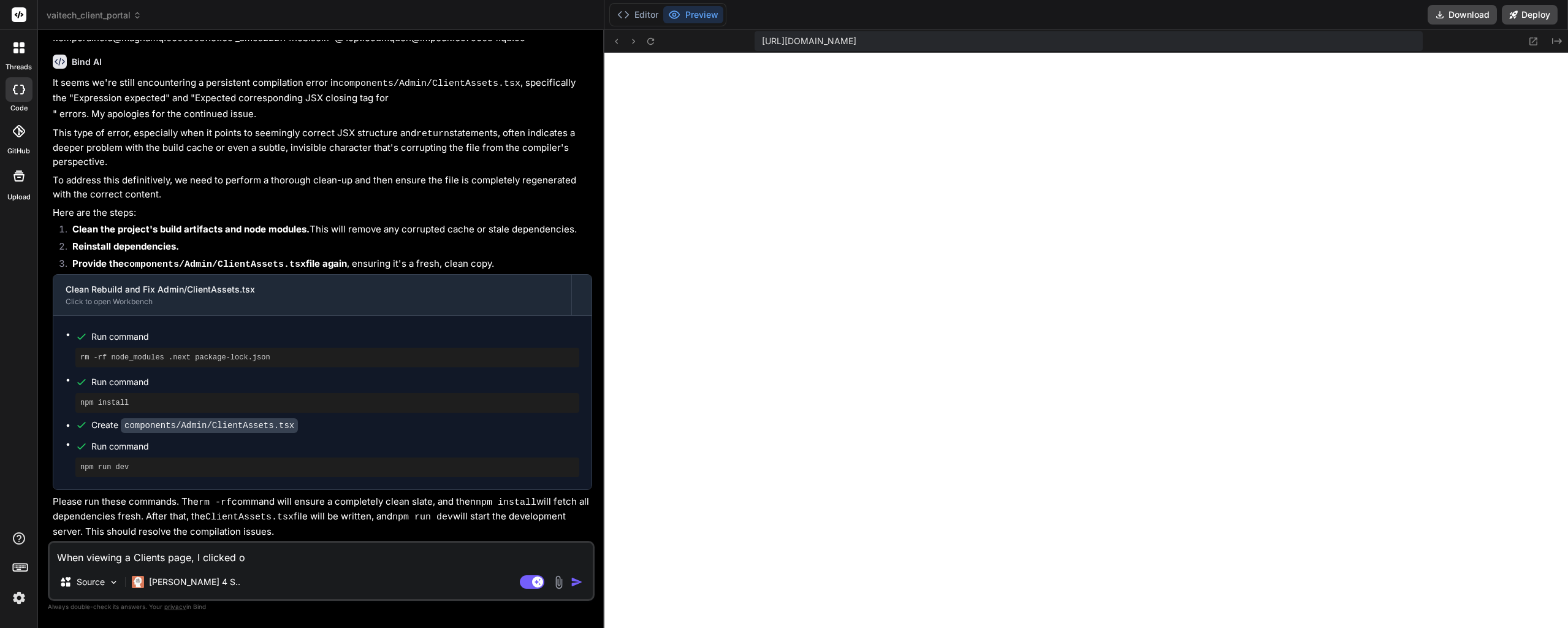
type textarea "x"
type textarea "When viewing a Clients page, I clicked on"
type textarea "x"
type textarea "When viewing a Clients page, I clicked on V"
type textarea "x"
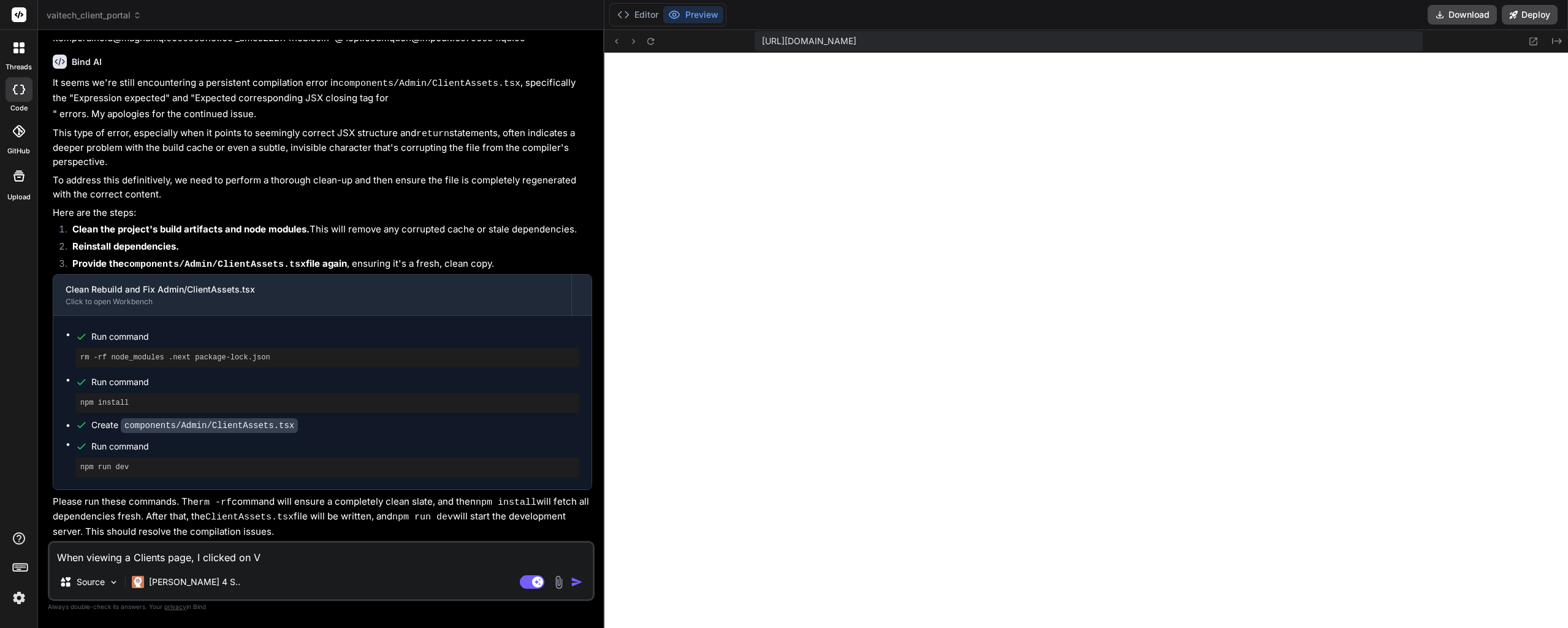
type textarea "When viewing a Clients page, I clicked on Ve"
type textarea "x"
type textarea "When viewing a Clients page, I clicked on V"
type textarea "x"
type textarea "When viewing a Clients page, I clicked on Vi"
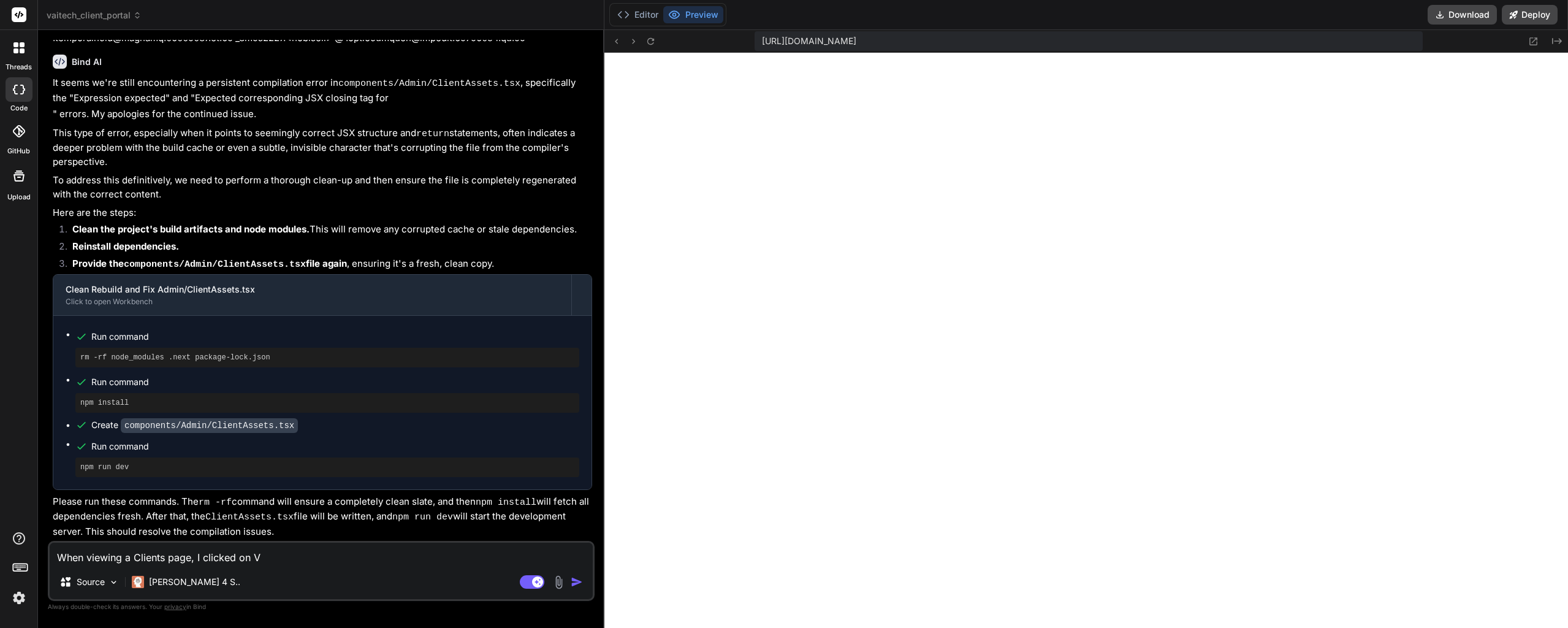
type textarea "x"
type textarea "When viewing a Clients page, I clicked on Vie"
type textarea "x"
type textarea "When viewing a Clients page, I clicked on View"
type textarea "x"
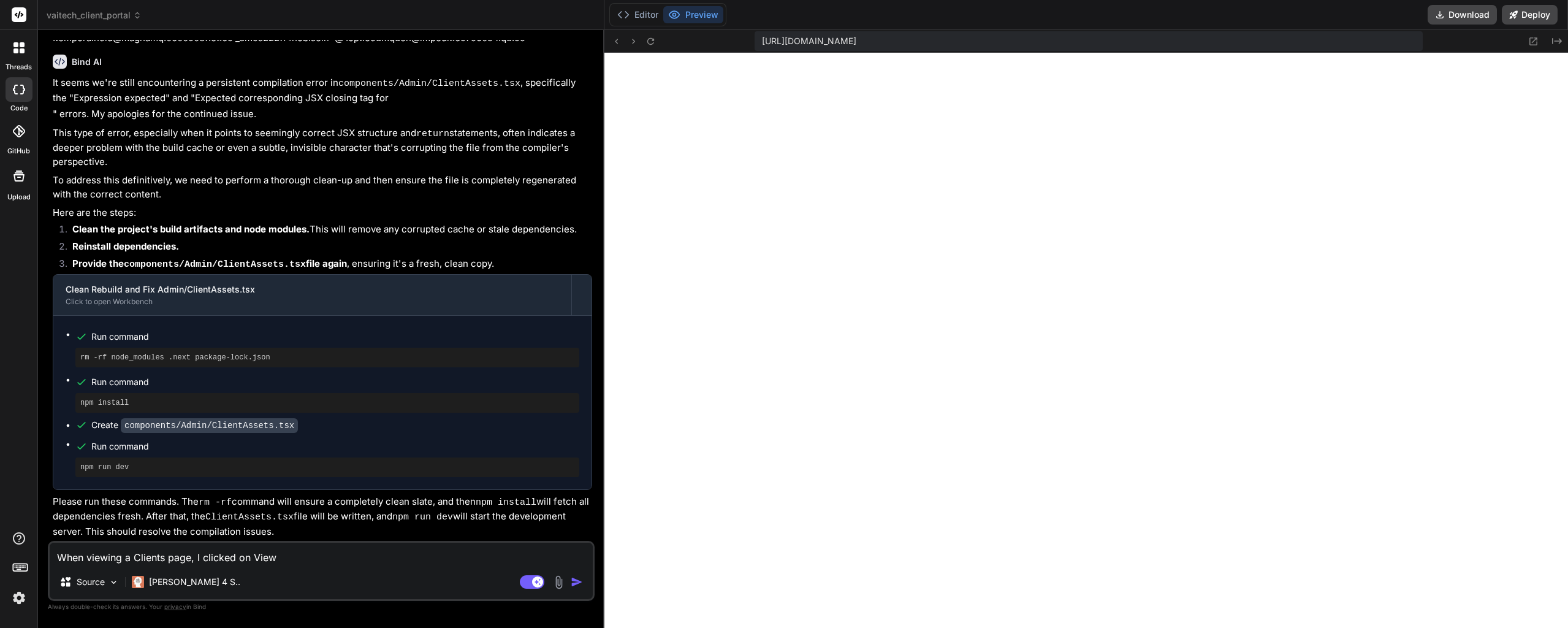
type textarea "When viewing a Clients page, I clicked on View"
type textarea "x"
type textarea "When viewing a Clients page, I clicked on View A"
type textarea "x"
type textarea "When viewing a Clients page, I clicked on View As"
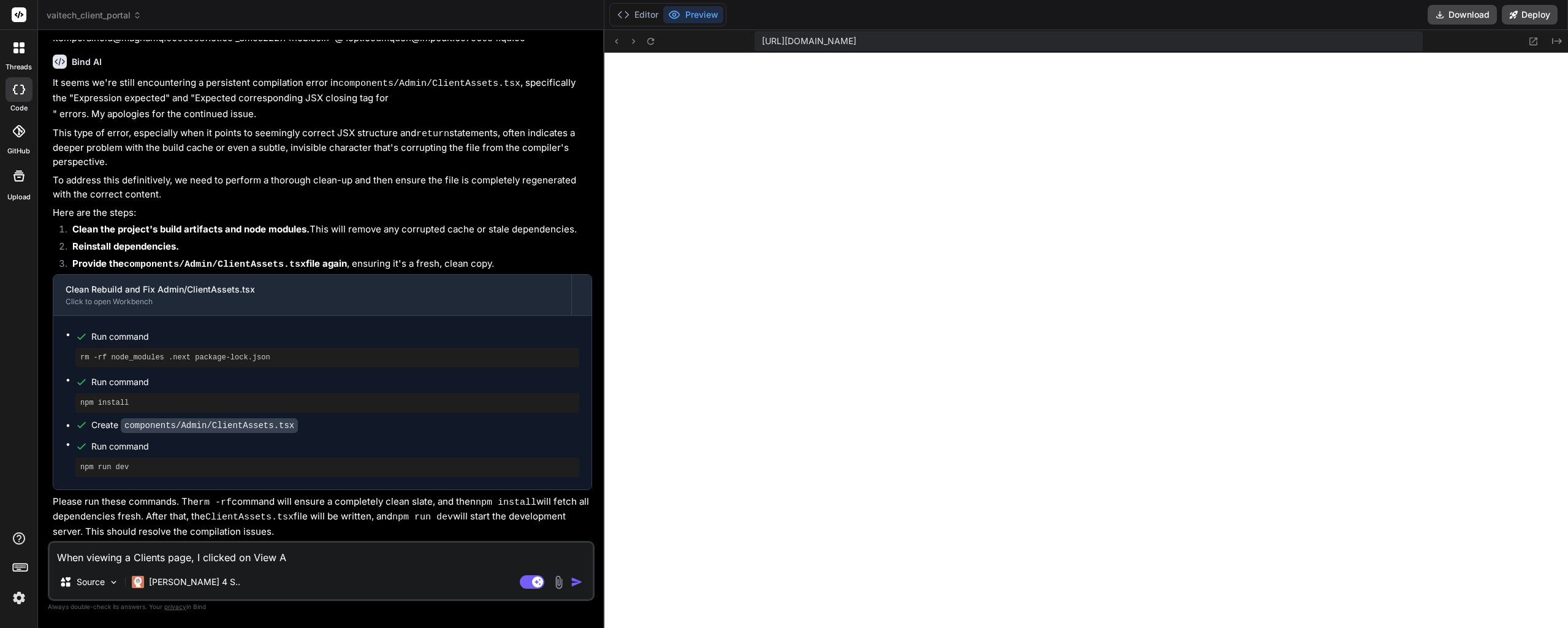
type textarea "x"
type textarea "When viewing a Clients page, I clicked on View Ass"
type textarea "x"
type textarea "When viewing a Clients page, I clicked on View Asse"
type textarea "x"
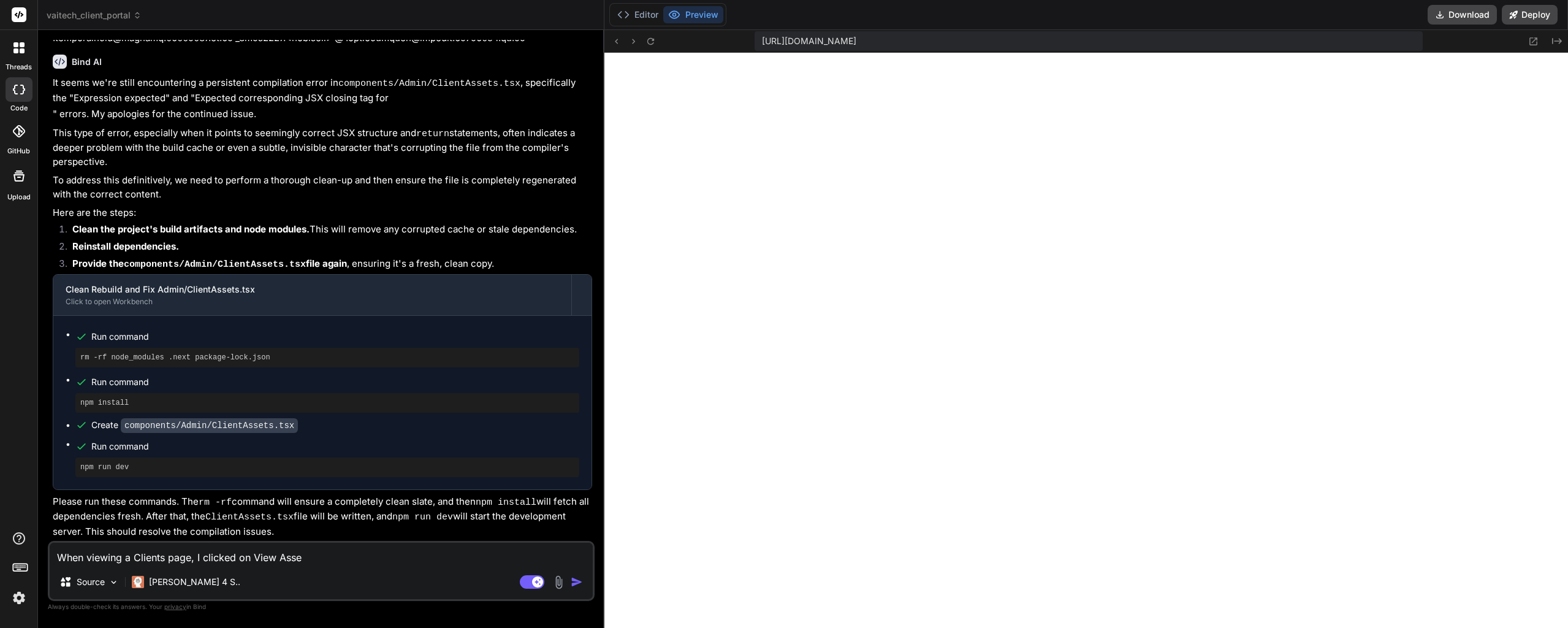
type textarea "When viewing a Clients page, I clicked on View Asset"
type textarea "x"
type textarea "When viewing a Clients page, I clicked on View Assets"
type textarea "x"
click at [648, 42] on icon at bounding box center [651, 41] width 10 height 10
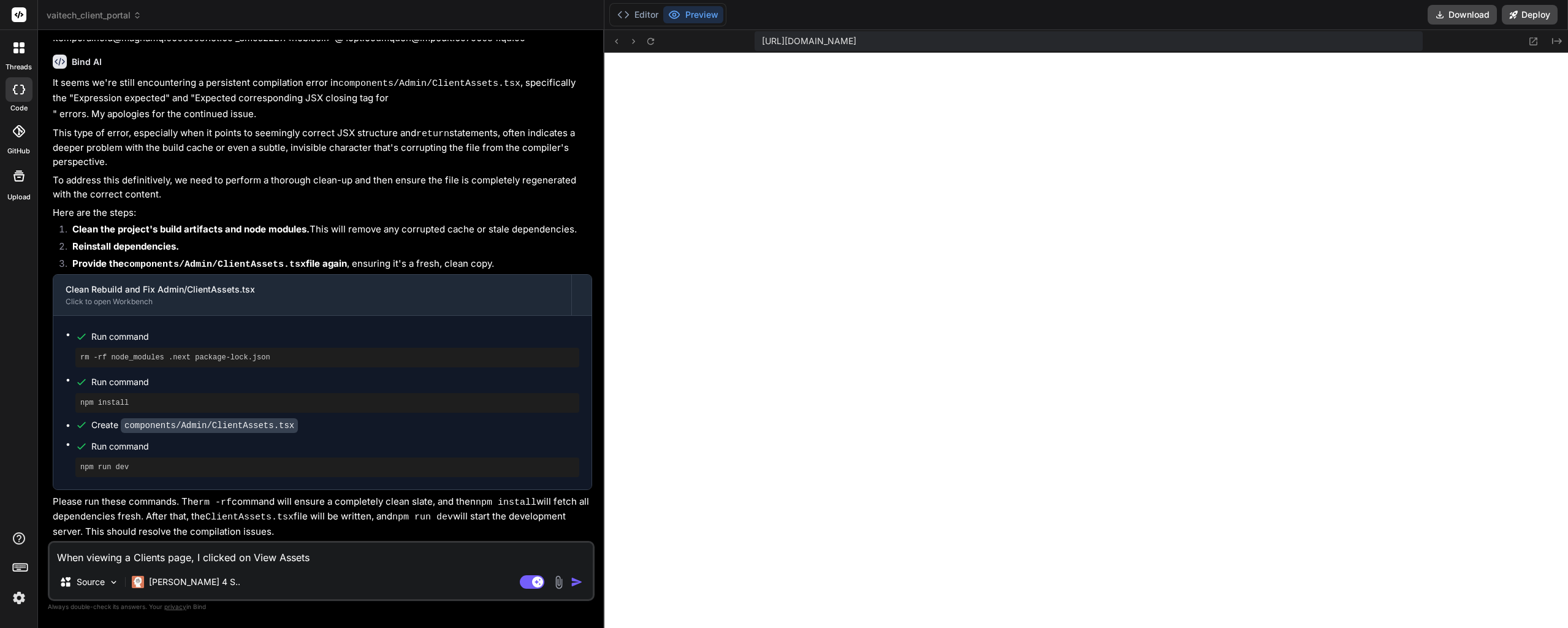
scroll to position [4449, 0]
click at [342, 554] on textarea "When viewing a Clients page, I clicked on View Assets" at bounding box center [321, 553] width 543 height 22
click at [263, 558] on textarea "When viewing a Clients page, I clicked on View Assets" at bounding box center [321, 553] width 543 height 22
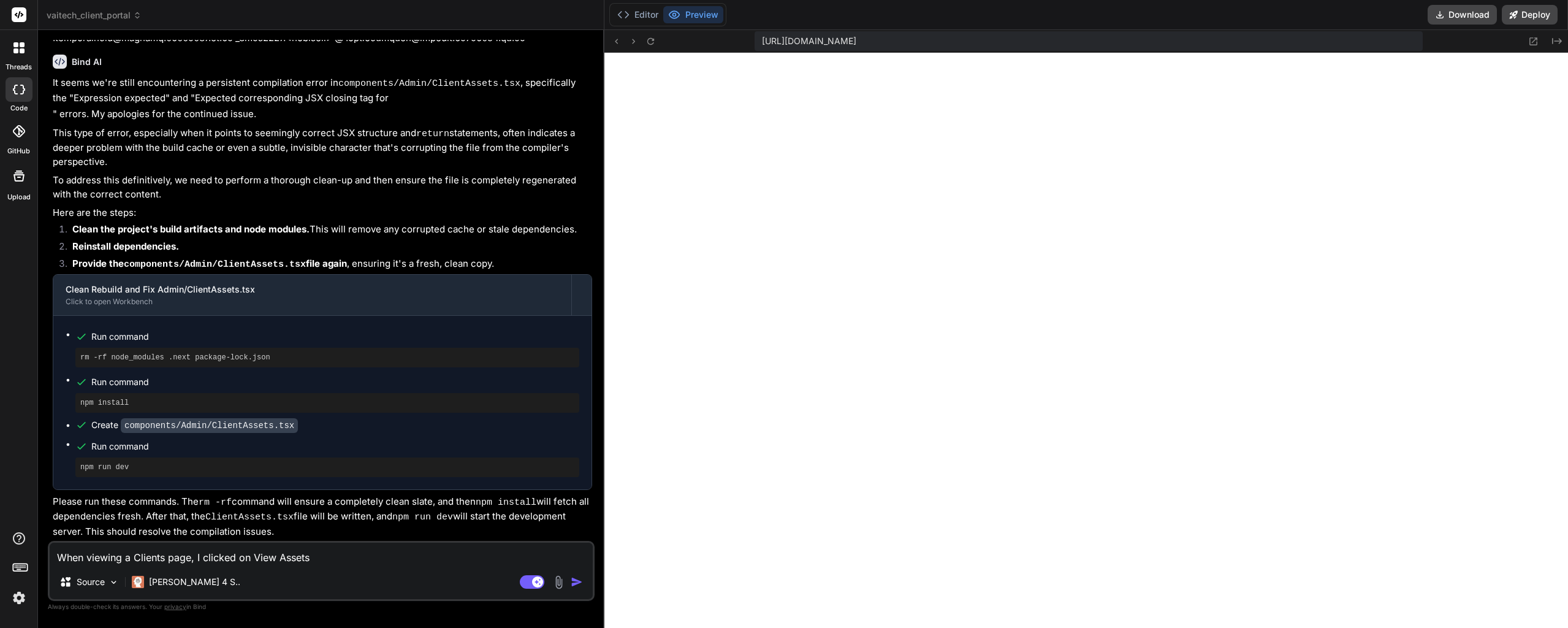
click at [352, 554] on textarea "When viewing a Clients page, I clicked on View Assets" at bounding box center [321, 553] width 543 height 22
type textarea "When viewing a Clients page, I clicked on View CAssets"
type textarea "x"
type textarea "When viewing a Clients page, I clicked on View ClAssets"
type textarea "x"
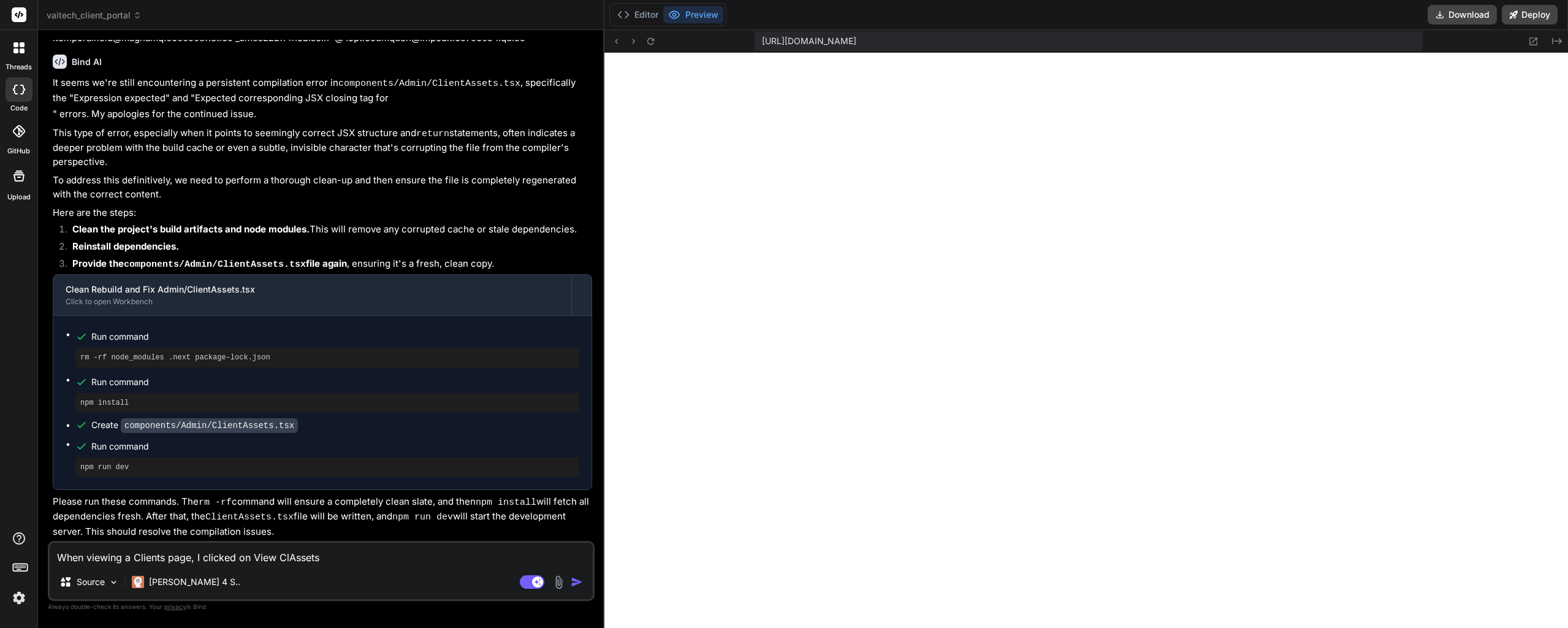
type textarea "When viewing a Clients page, I clicked on View CliAssets"
type textarea "x"
type textarea "When viewing a Clients page, I clicked on View ClieAssets"
type textarea "x"
type textarea "When viewing a Clients page, I clicked on View ClienAssets"
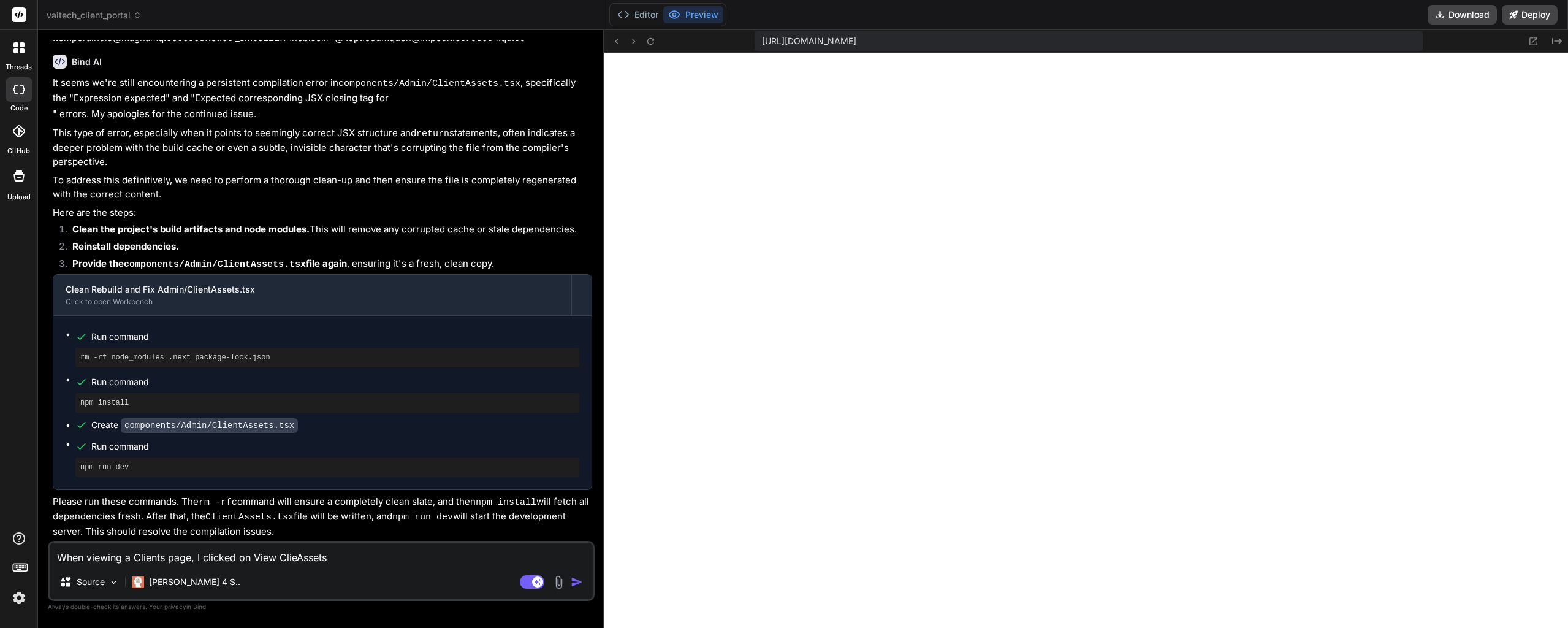
type textarea "x"
type textarea "When viewing a Clients page, I clicked on View ClientAssets"
type textarea "x"
type textarea "When viewing a Clients page, I clicked on View Client Assets"
type textarea "x"
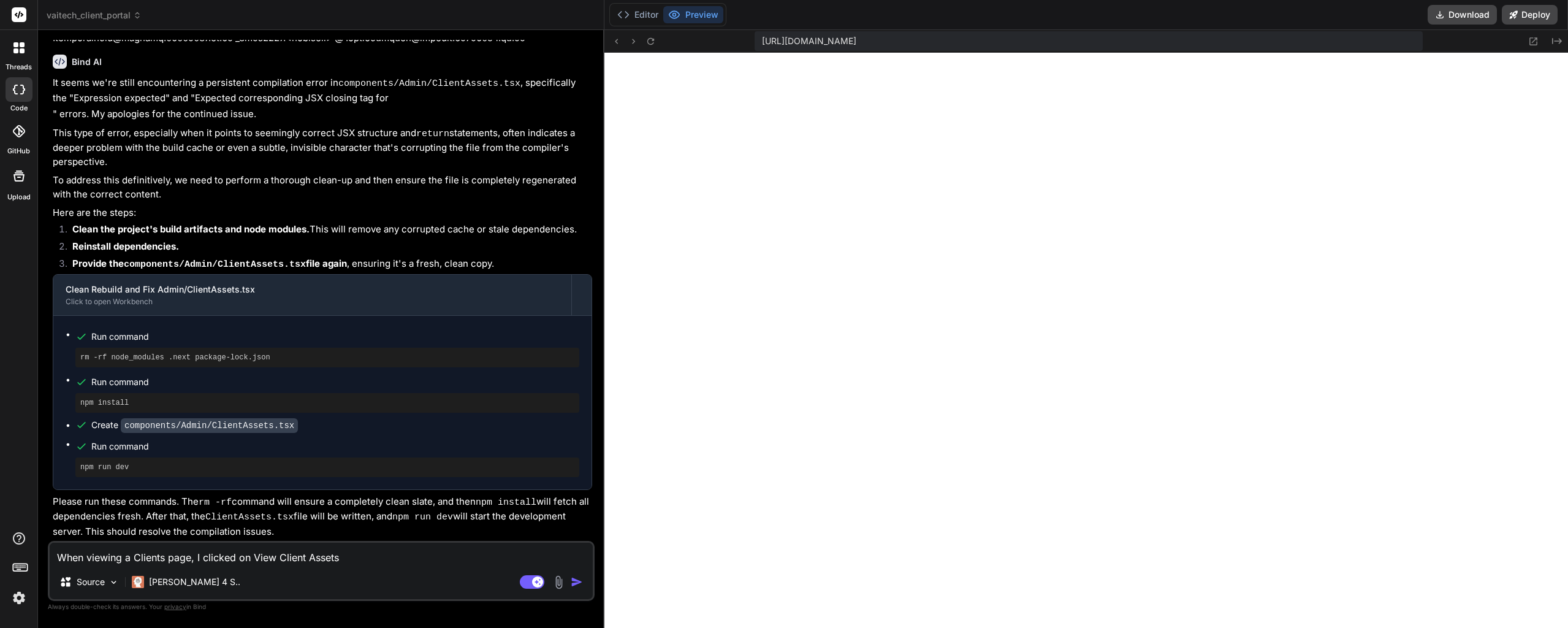
type textarea "When viewing a Clients page, I clicked on View Client Assets"
type textarea "x"
type textarea "When viewing a Clients page, I clicked on View Client Assets ("
type textarea "x"
type textarea "When viewing a Clients page, I clicked on View Client Assets (o"
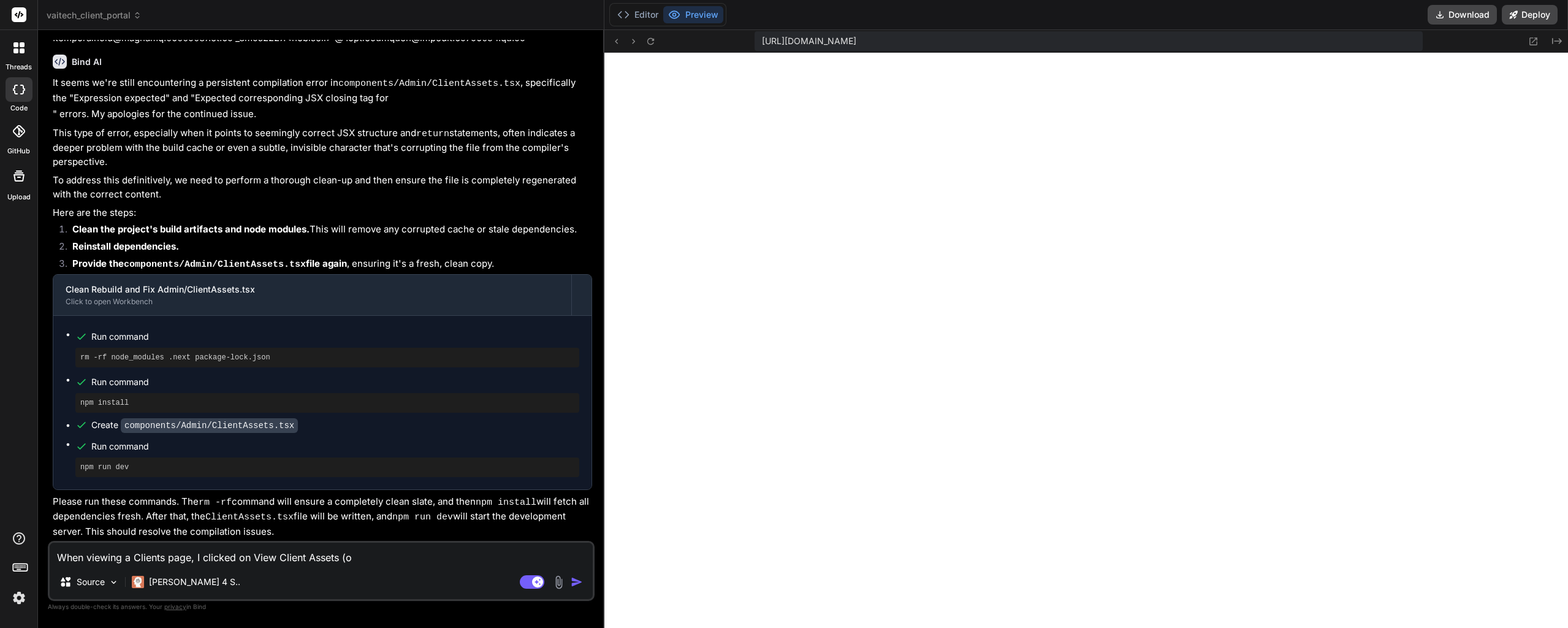
type textarea "x"
type textarea "When viewing a Clients page, I clicked on View Client Assets (or"
type textarea "x"
type textarea "When viewing a Clients page, I clicked on View Client Assets (or"
type textarea "x"
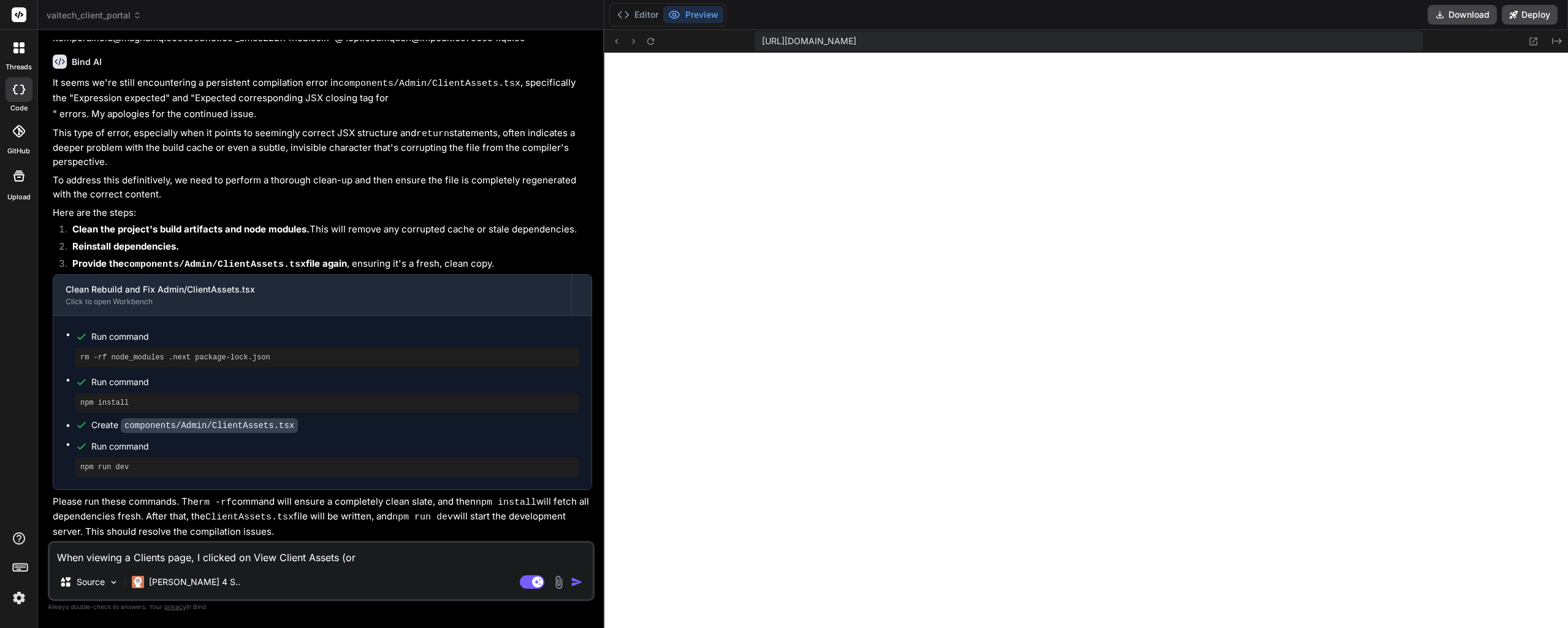
type textarea "When viewing a Clients page, I clicked on View Client Assets (or s"
type textarea "x"
type textarea "When viewing a Clients page, I clicked on View Client Assets (or si"
type textarea "x"
type textarea "When viewing a Clients page, I clicked on View Client Assets (or sim"
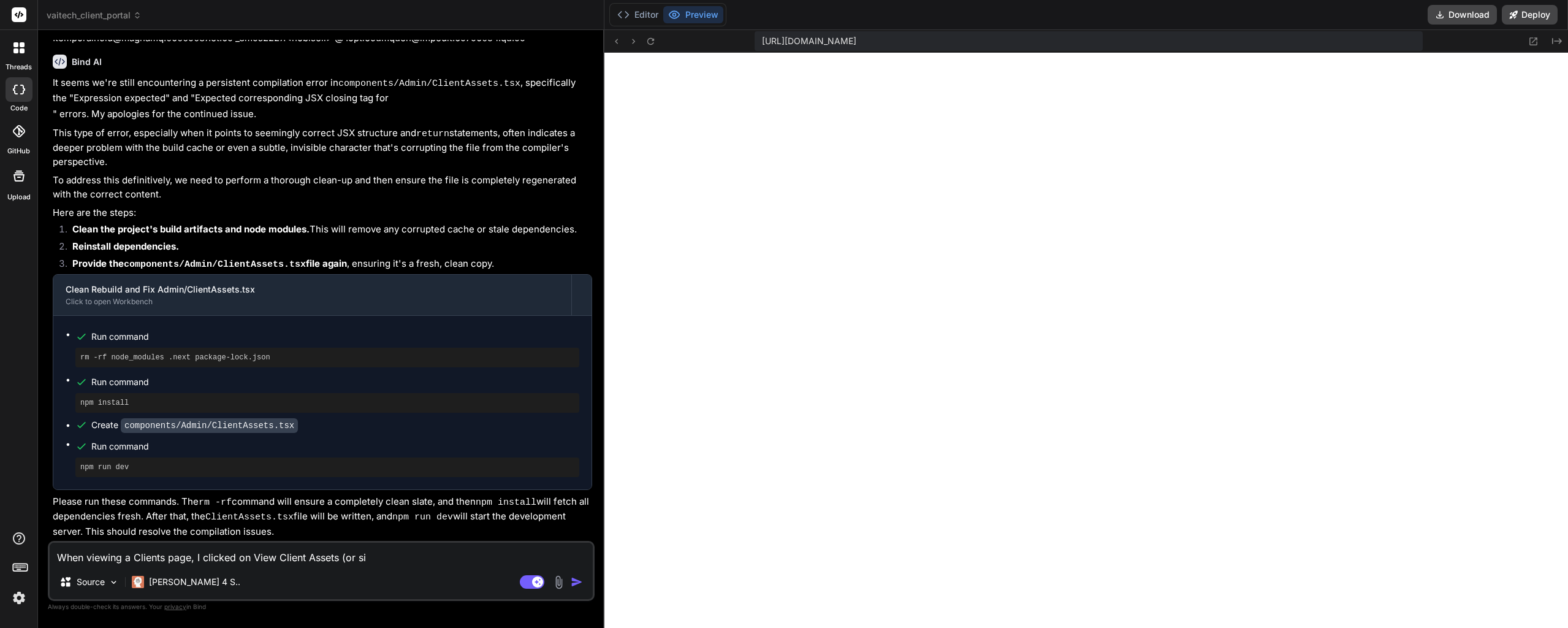
type textarea "x"
type textarea "When viewing a Clients page, I clicked on View Client Assets (or simi"
type textarea "x"
type textarea "When viewing a Clients page, I clicked on View Client Assets (or simil"
type textarea "x"
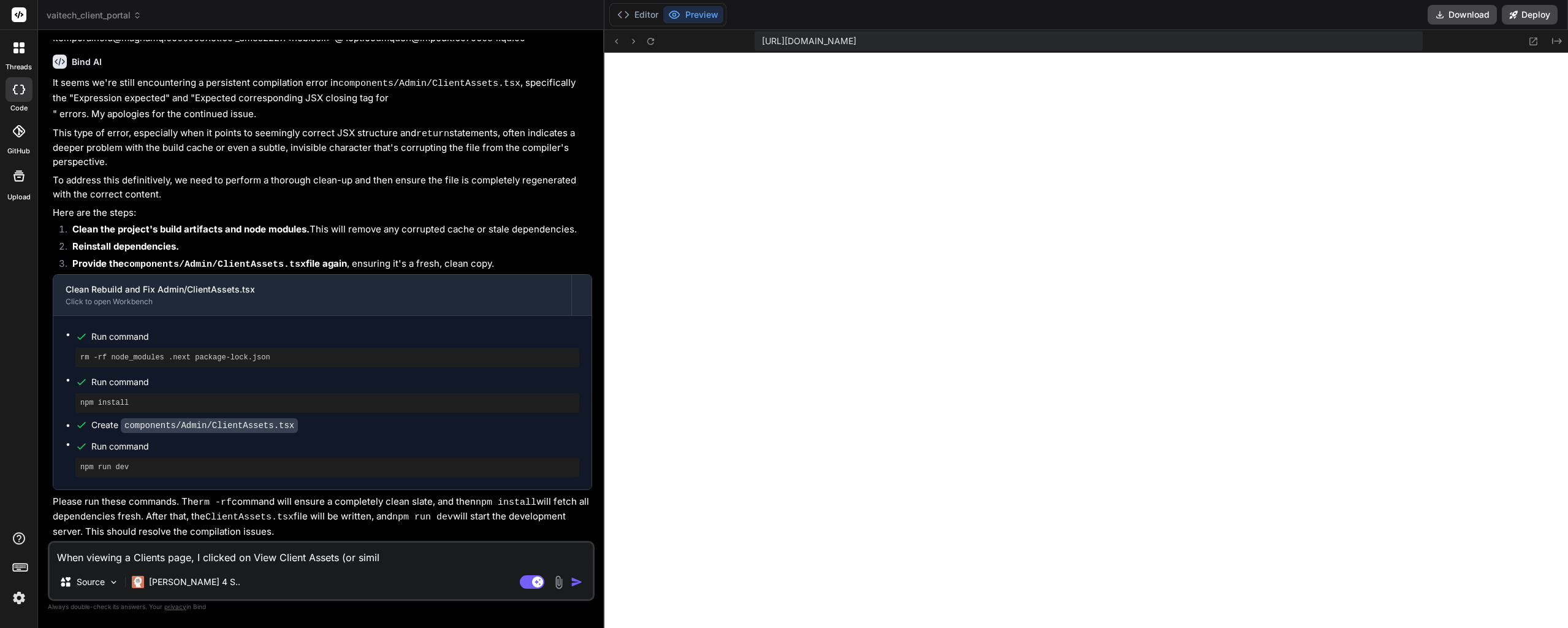
type textarea "When viewing a Clients page, I clicked on View Client Assets (or [PERSON_NAME]"
type textarea "x"
type textarea "When viewing a Clients page, I clicked on View Client Assets (or similar"
type textarea "x"
type textarea "When viewing a Clients page, I clicked on View Client Assets (or similar"
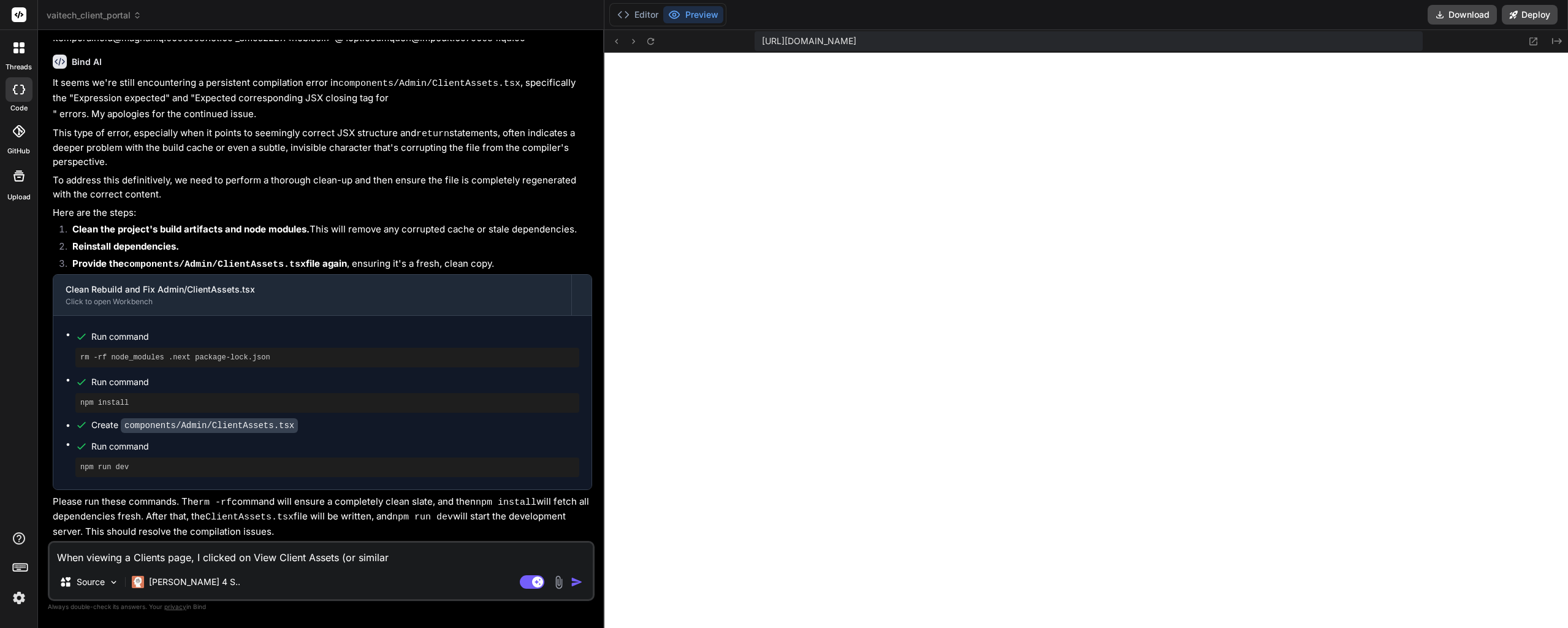
type textarea "x"
type textarea "When viewing a Clients page, I clicked on View Client Assets (or similar"
type textarea "x"
type textarea "When viewing a Clients page, I clicked on View Client Assets (or similarl"
type textarea "x"
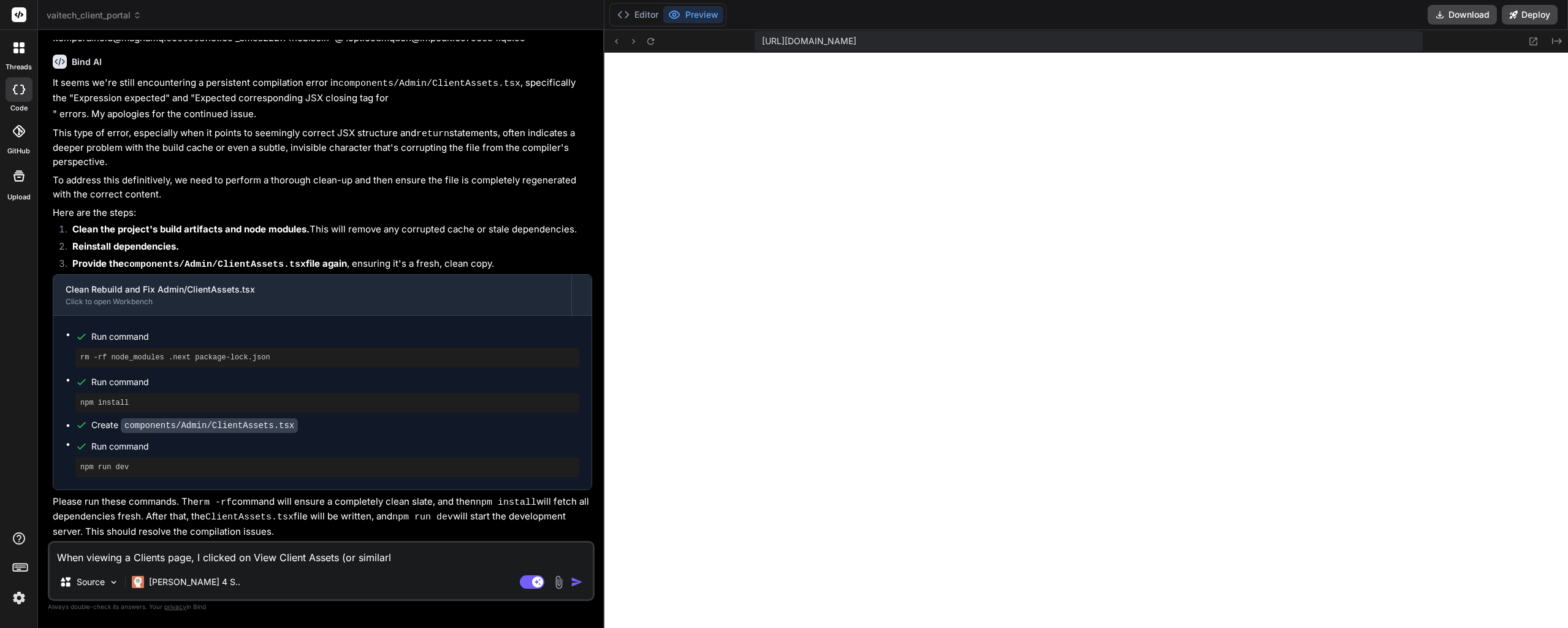
type textarea "When viewing a Clients page, I clicked on View Client Assets (or similarly"
type textarea "x"
type textarea "When viewing a Clients page, I clicked on View Client Assets (or similarly"
type textarea "x"
type textarea "When viewing a Clients page, I clicked on View Client Assets (or similarly n"
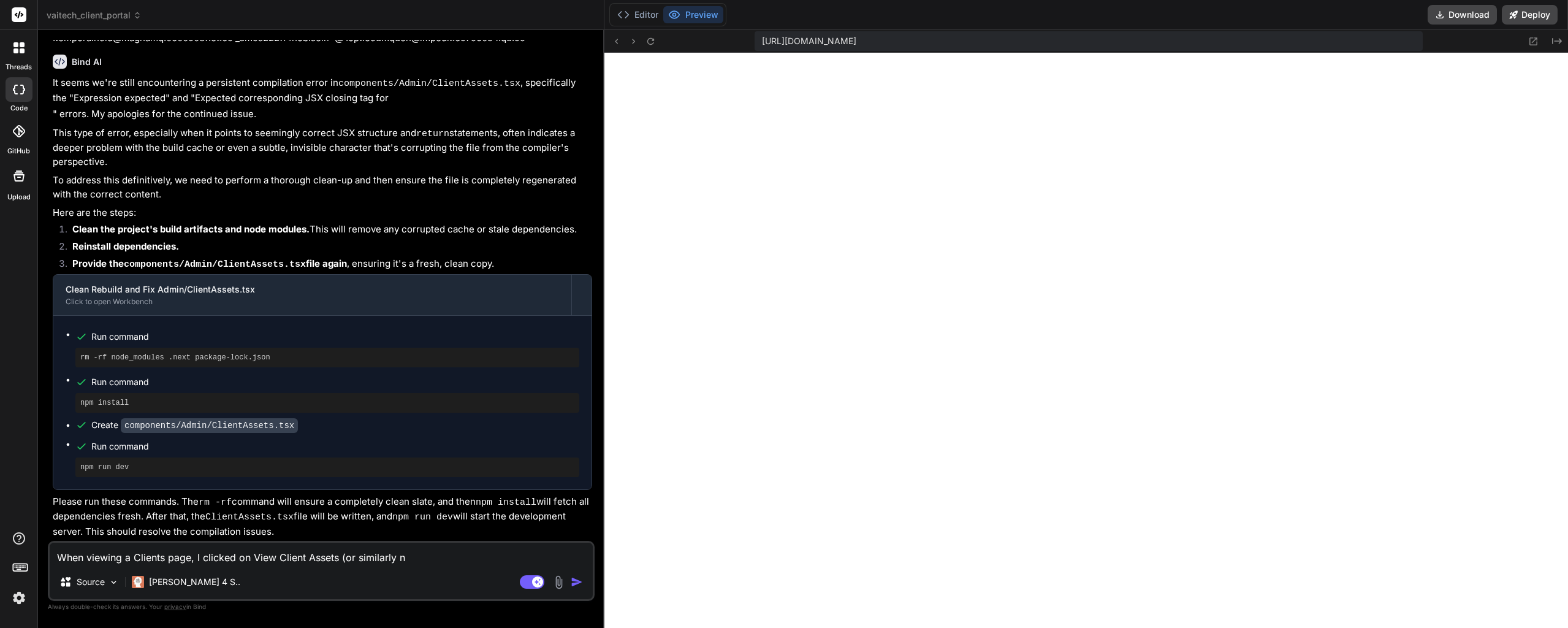
type textarea "x"
type textarea "When viewing a Clients page, I clicked on View Client Assets (or similarly na"
type textarea "x"
type textarea "When viewing a Clients page, I clicked on View Client Assets (or similarly nam"
type textarea "x"
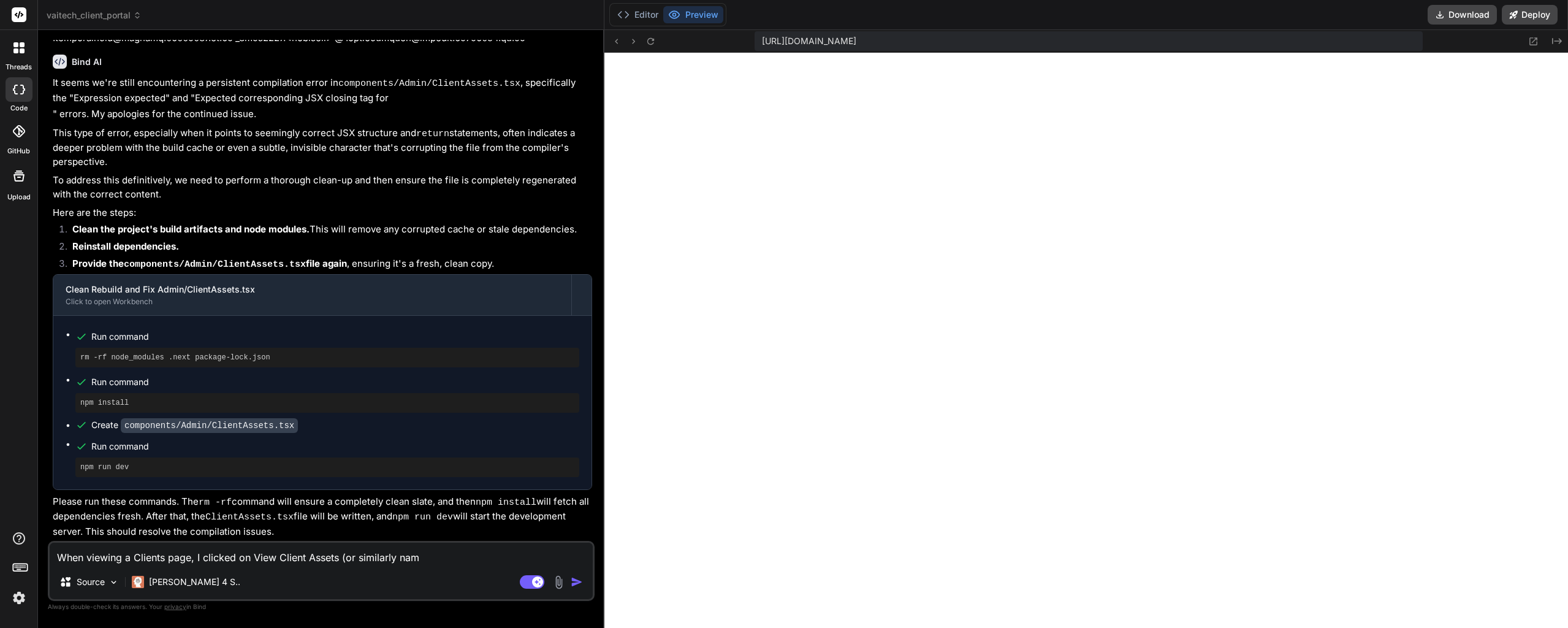
type textarea "When viewing a Clients page, I clicked on View Client Assets (or similarly name"
type textarea "x"
type textarea "When viewing a Clients page, I clicked on View Client Assets (or similarly named"
type textarea "x"
type textarea "When viewing a Clients page, I clicked on View Client Assets (or similarly named"
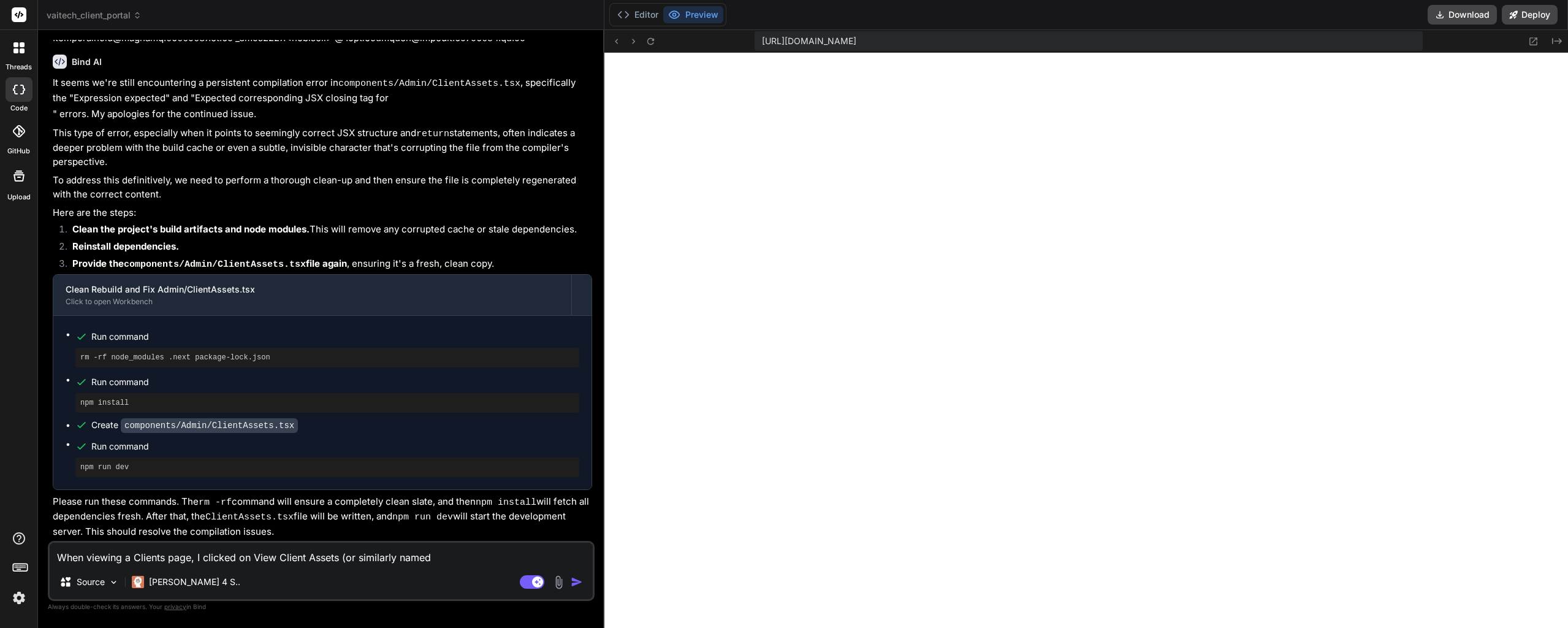
type textarea "x"
type textarea "When viewing a Clients page, I clicked on View Client Assets (or similarly name…"
type textarea "x"
type textarea "When viewing a Clients page, I clicked on View Client Assets (or similarly name…"
type textarea "x"
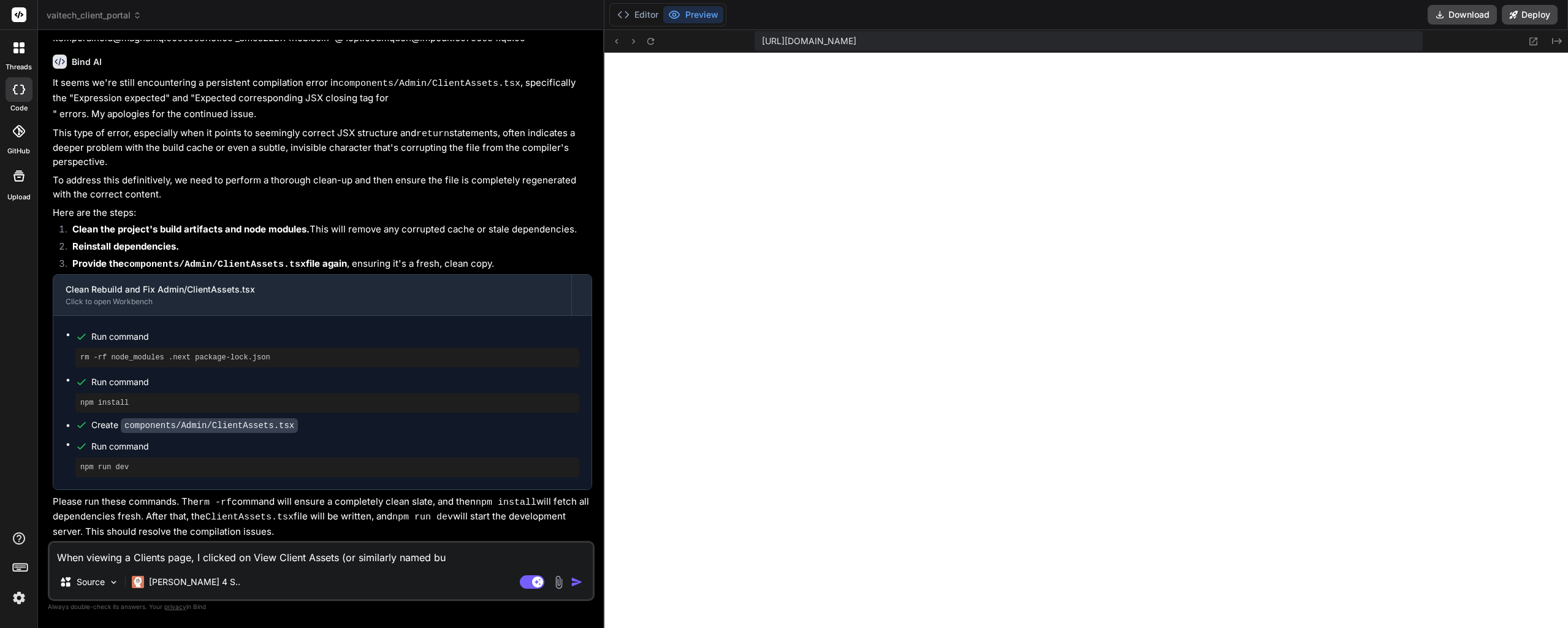
type textarea "When viewing a Clients page, I clicked on View Client Assets (or similarly name…"
type textarea "x"
type textarea "When viewing a Clients page, I clicked on View Client Assets (or similarly name…"
type textarea "x"
type textarea "When viewing a Clients page, I clicked on View Client Assets (or similarly name…"
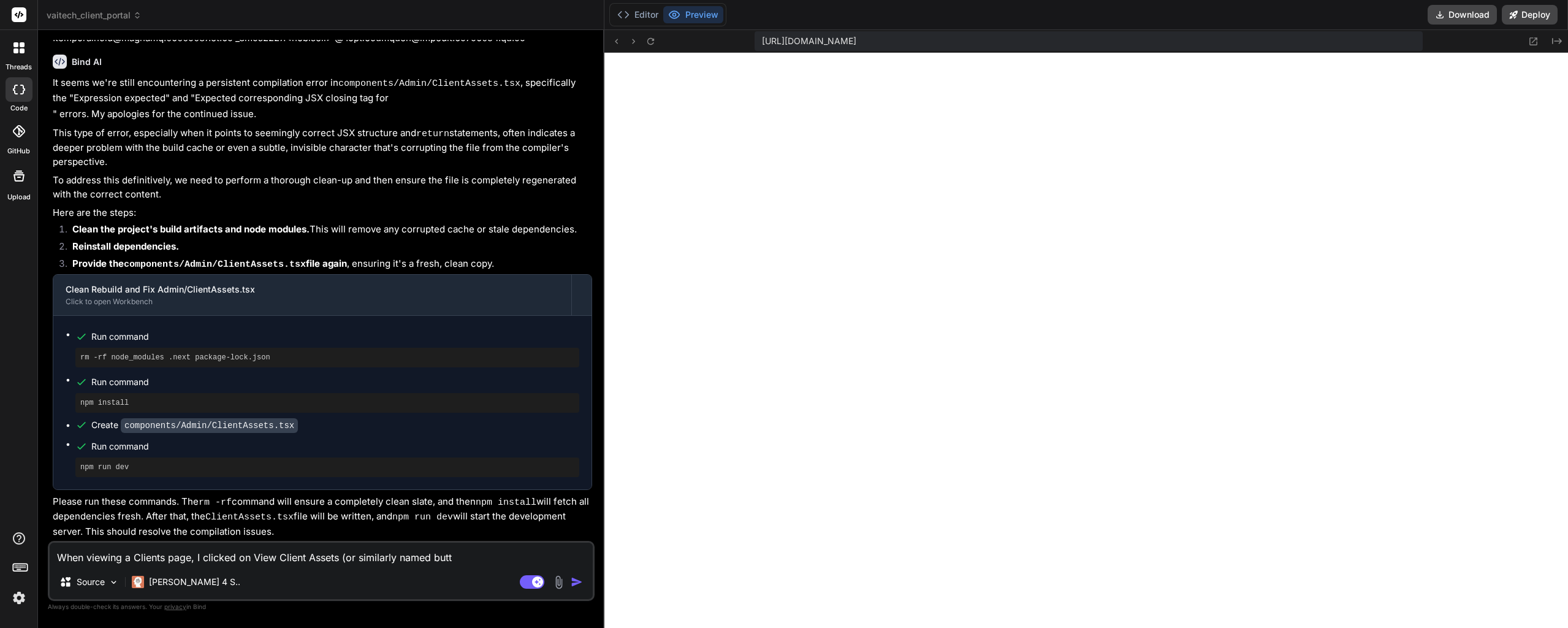
type textarea "x"
type textarea "When viewing a Clients page, I clicked on View Client Assets (or similarly name…"
paste textarea "page.tsx:90 AdminClientDetailPage render: loading= false client= true payments=…"
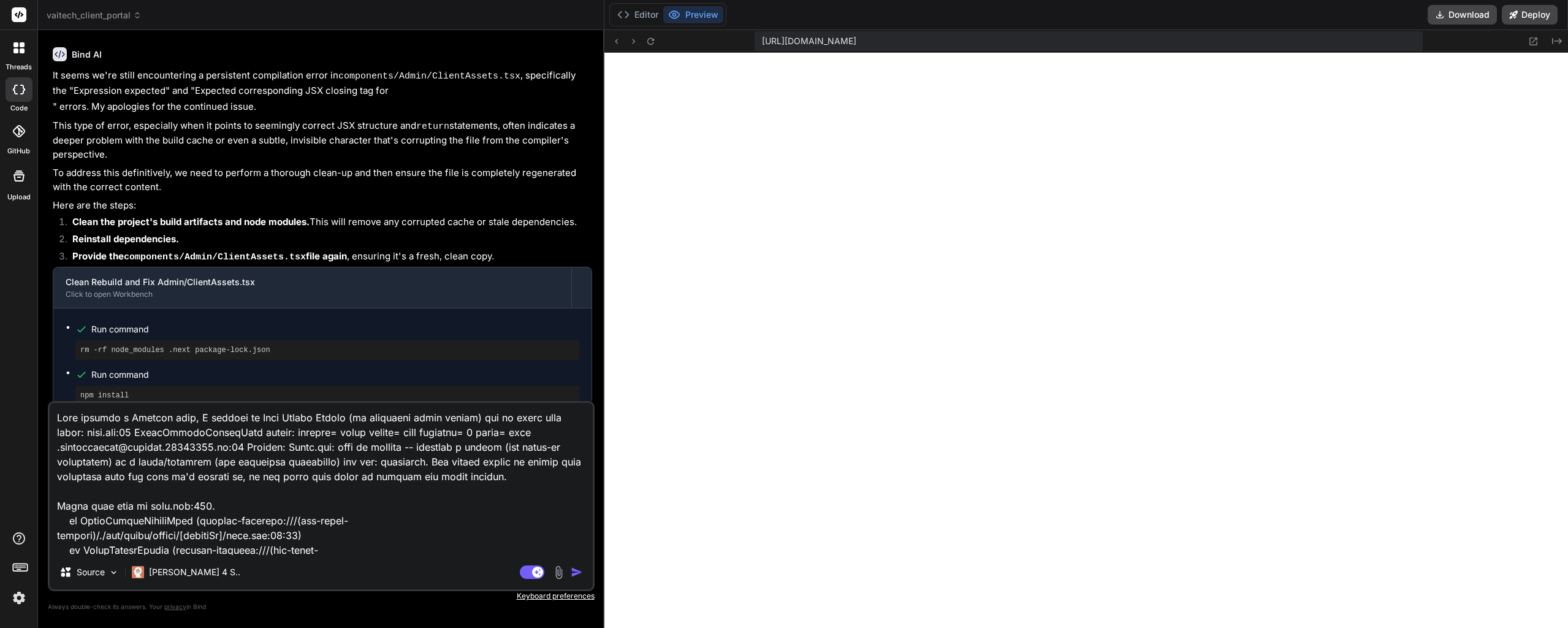
scroll to position [19598, 0]
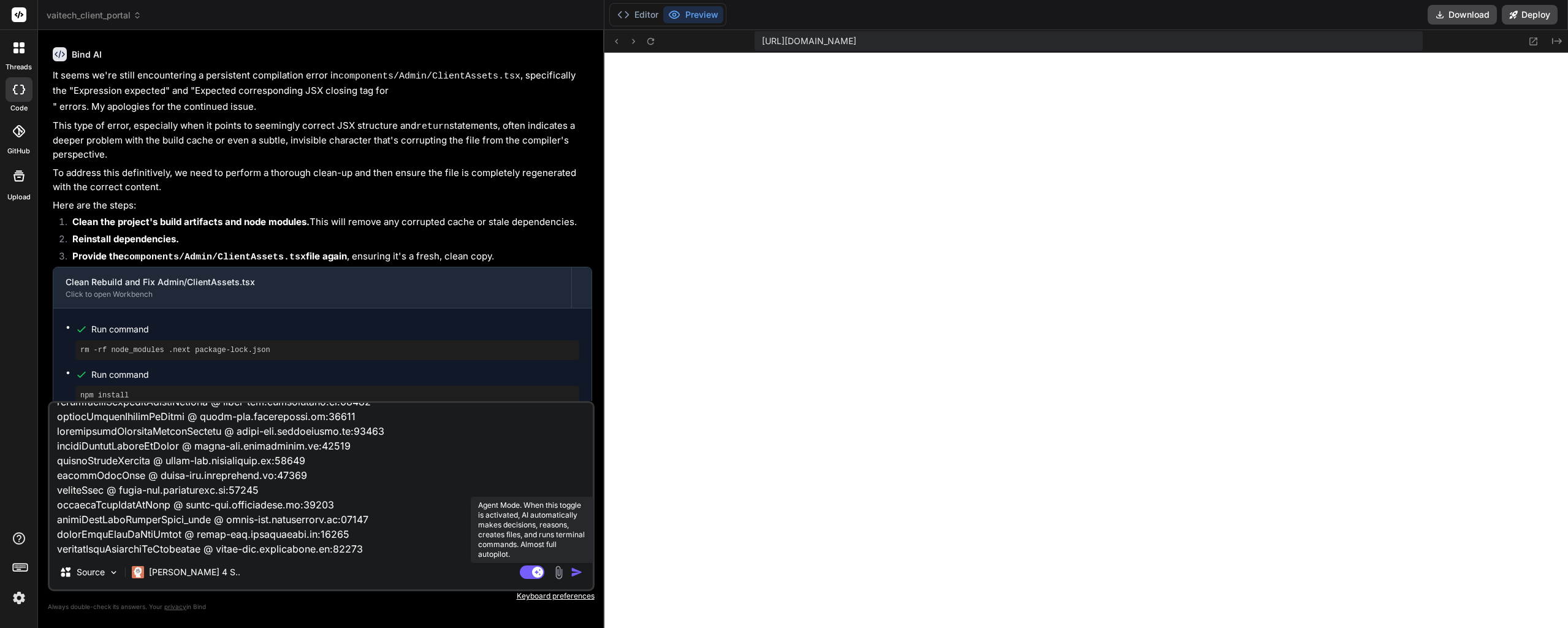
click at [534, 576] on rect at bounding box center [531, 572] width 24 height 13
click at [362, 499] on textarea at bounding box center [321, 478] width 543 height 152
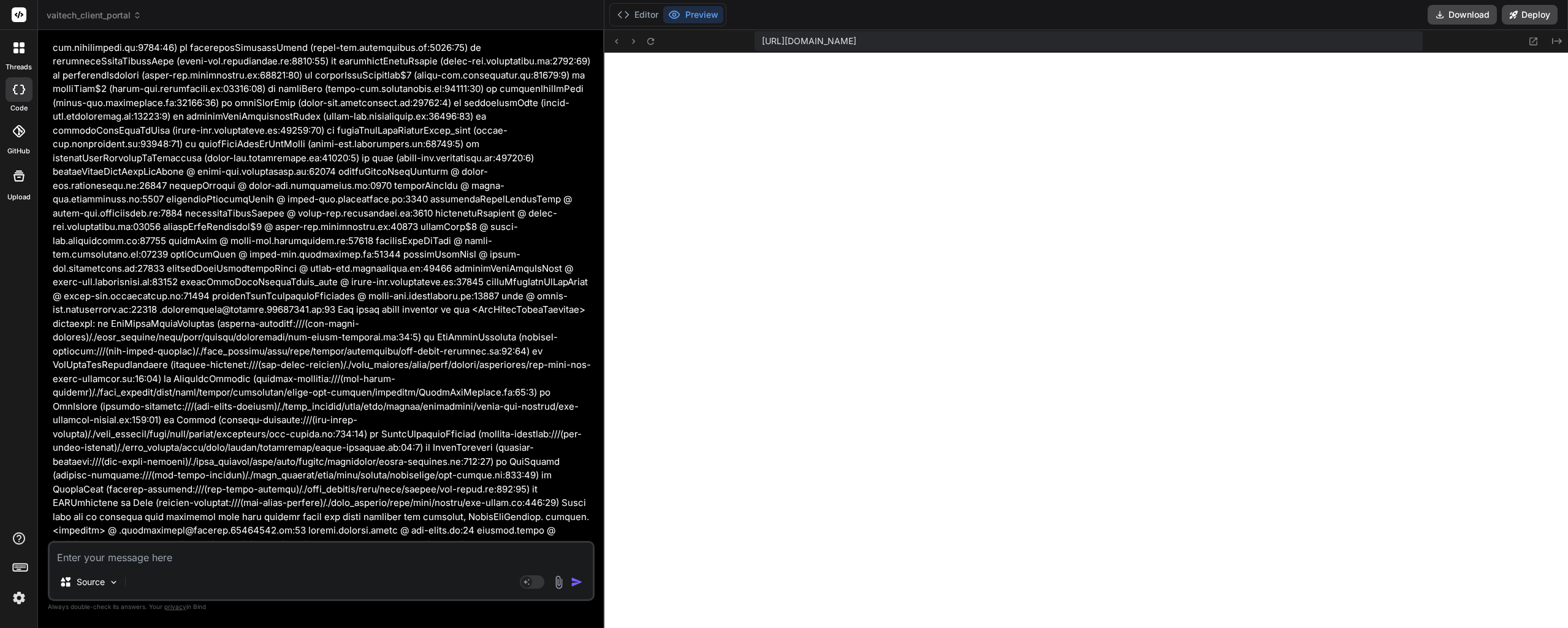
scroll to position [17065, 0]
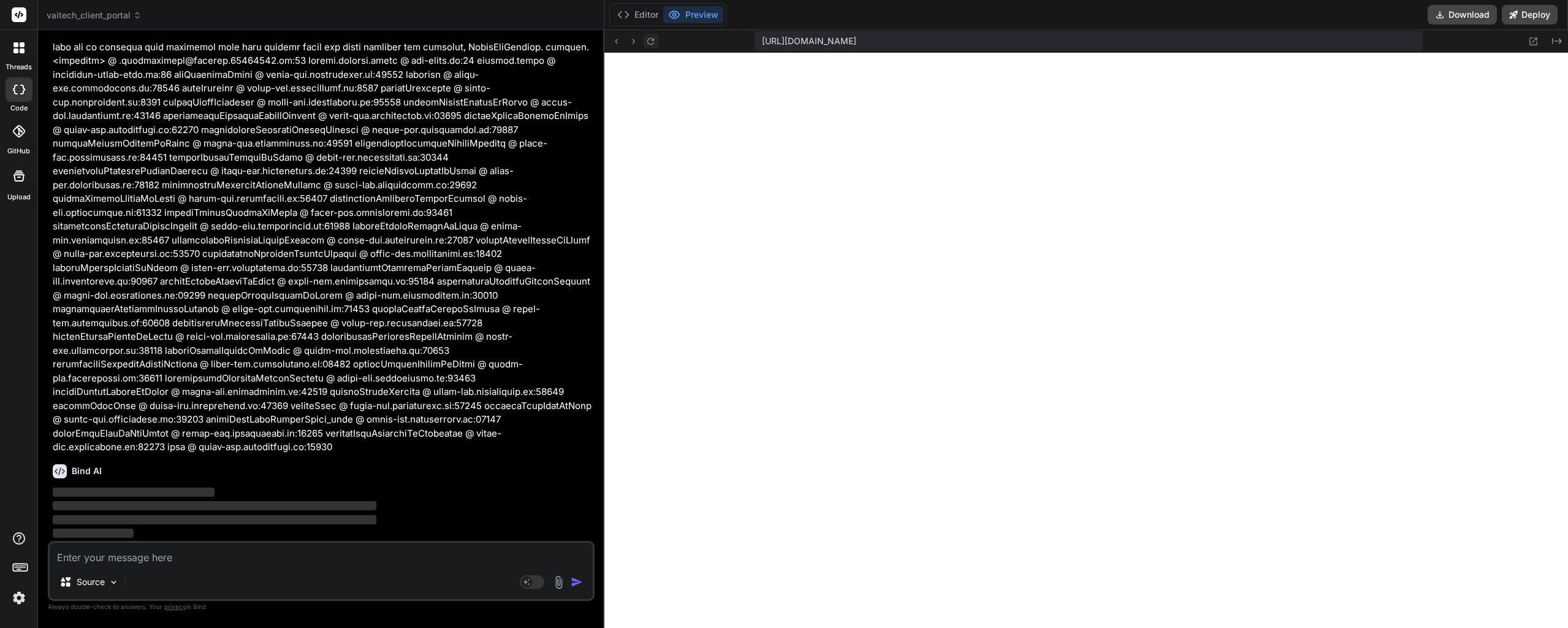
click at [656, 42] on icon at bounding box center [651, 41] width 10 height 10
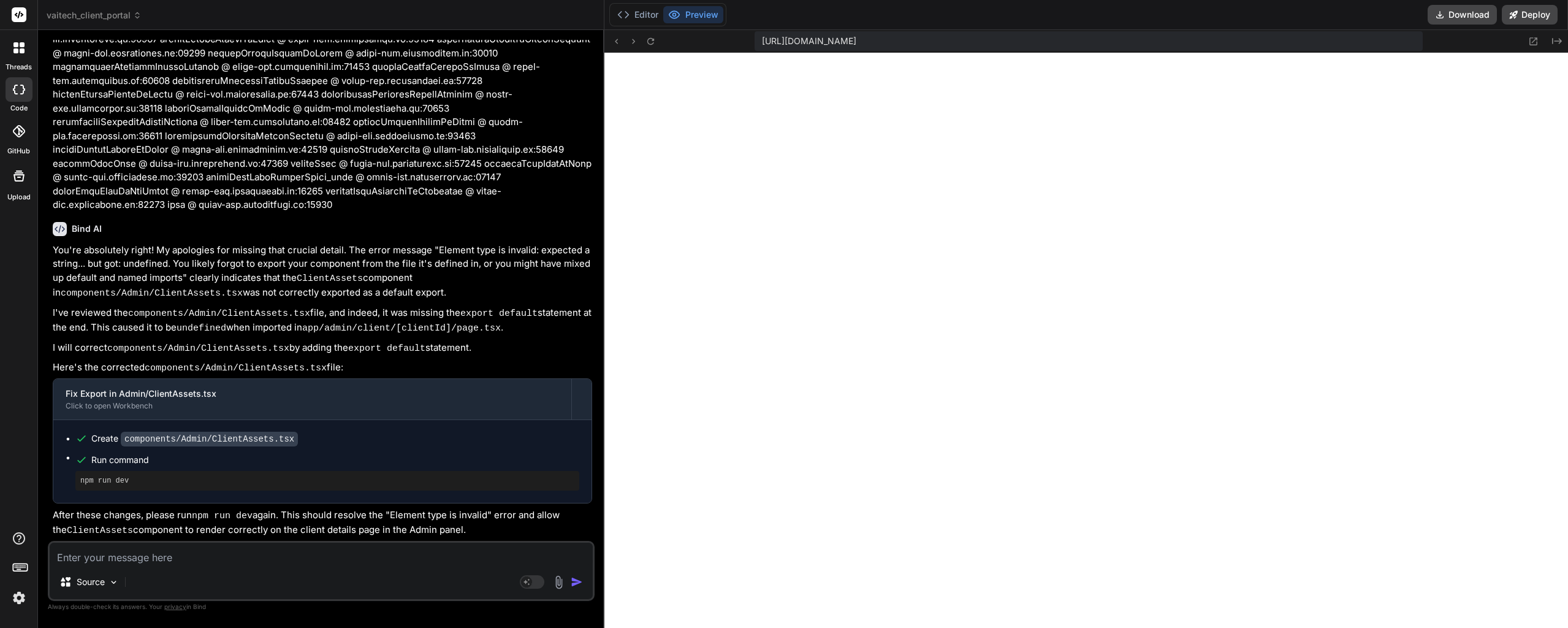
scroll to position [9504, 0]
drag, startPoint x: 112, startPoint y: 566, endPoint x: 91, endPoint y: 554, distance: 24.2
paste textarea "a37adb4a-c9a6-4546-9403-6e54a0afc877:1 GET [URL][DOMAIN_NAME] 500 (Internal Ser…"
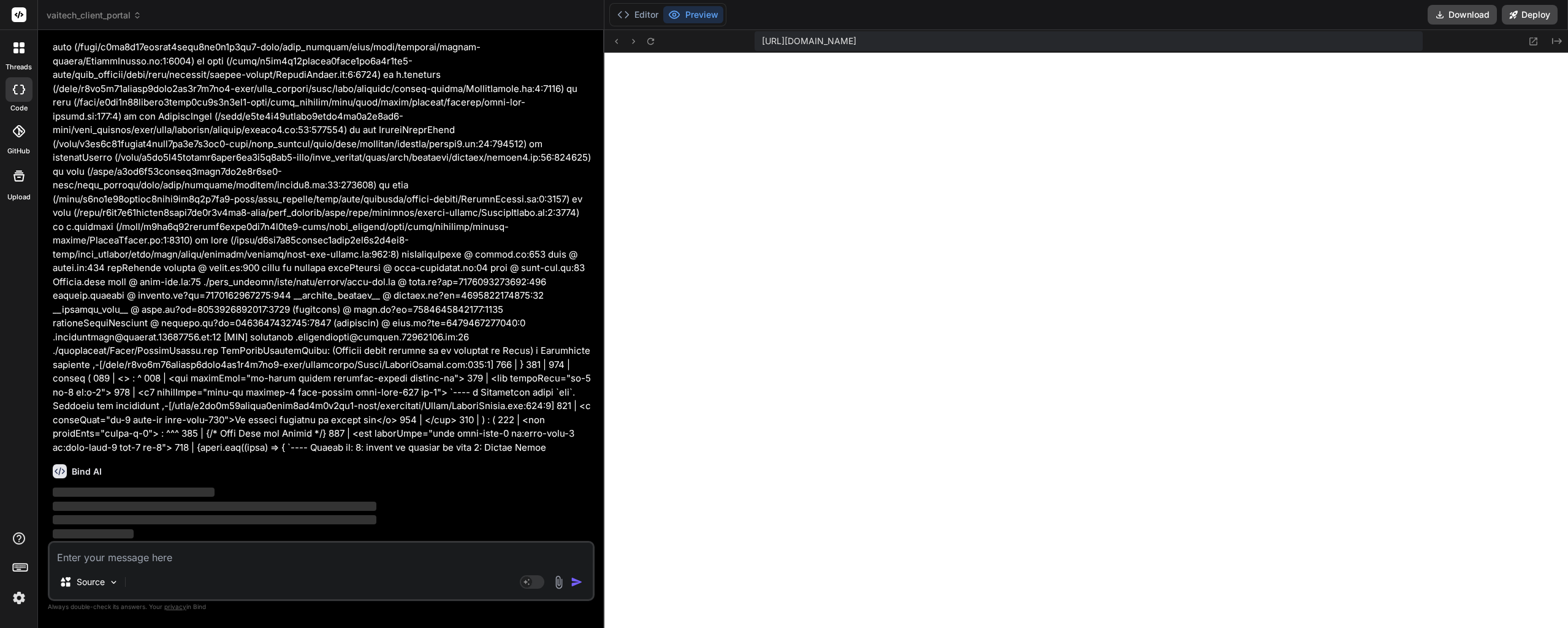
scroll to position [18693, 0]
click at [651, 46] on button at bounding box center [651, 40] width 14 height 14
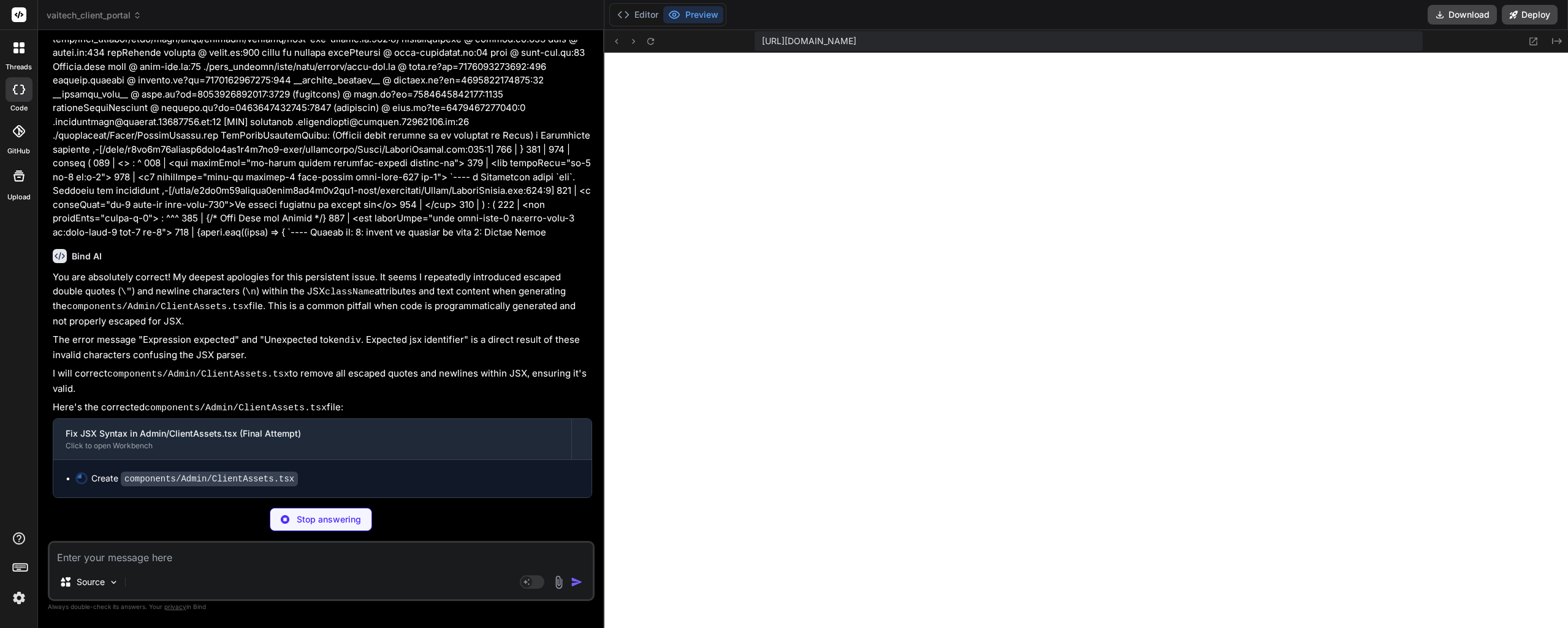
scroll to position [18901, 0]
drag, startPoint x: 412, startPoint y: 341, endPoint x: 412, endPoint y: 380, distance: 39.0
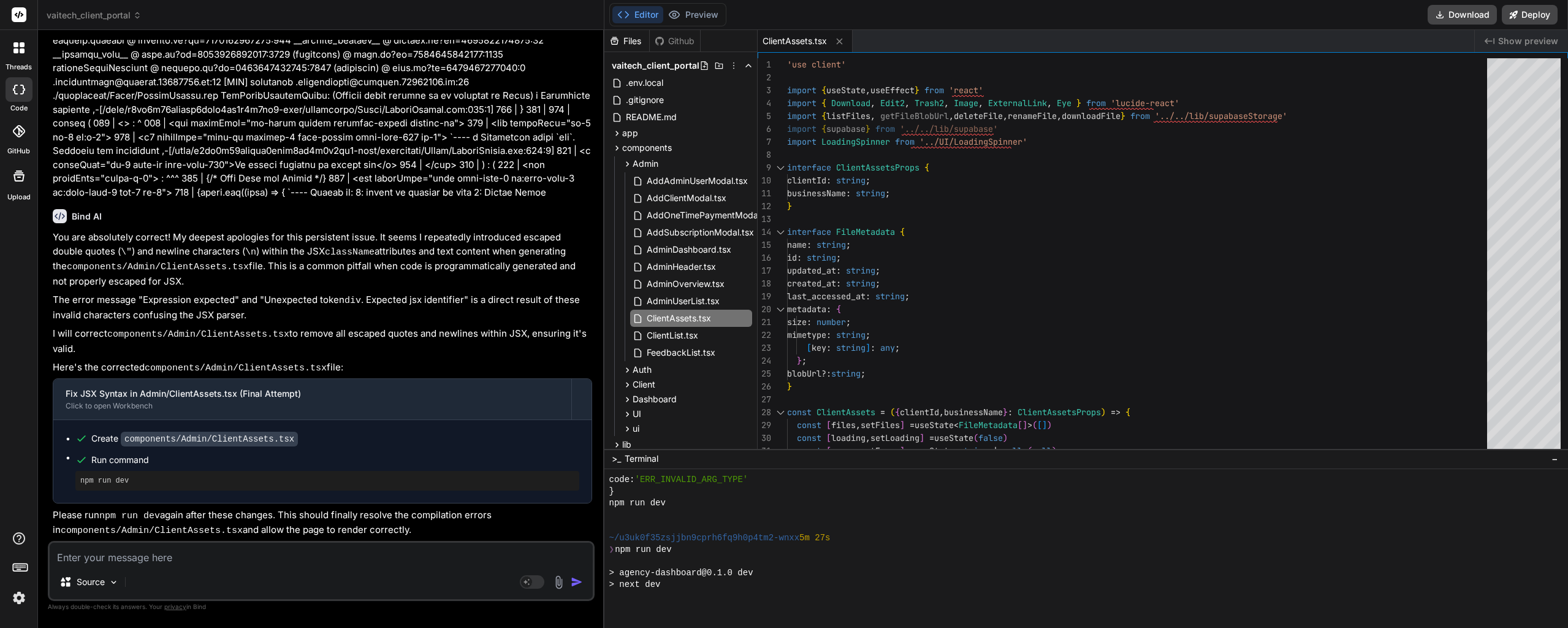
scroll to position [11135, 0]
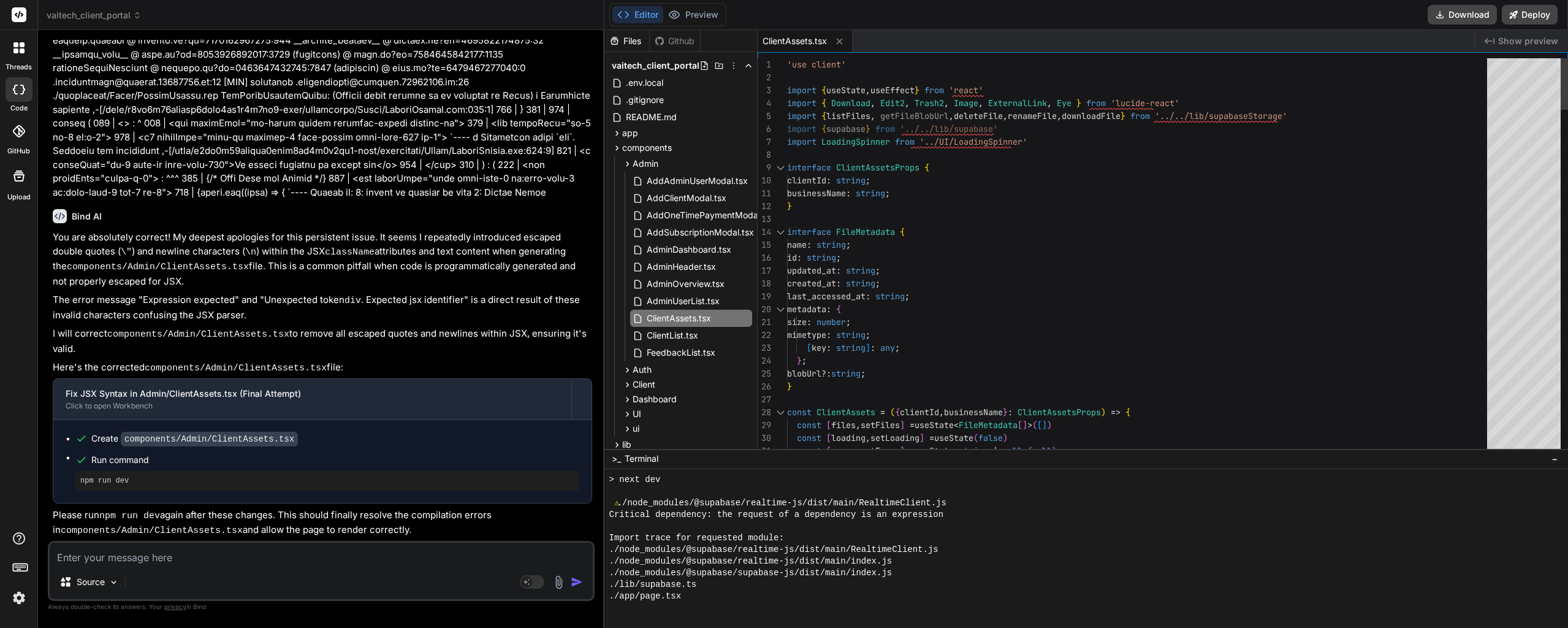
click at [1528, 263] on div at bounding box center [1523, 309] width 73 height 503
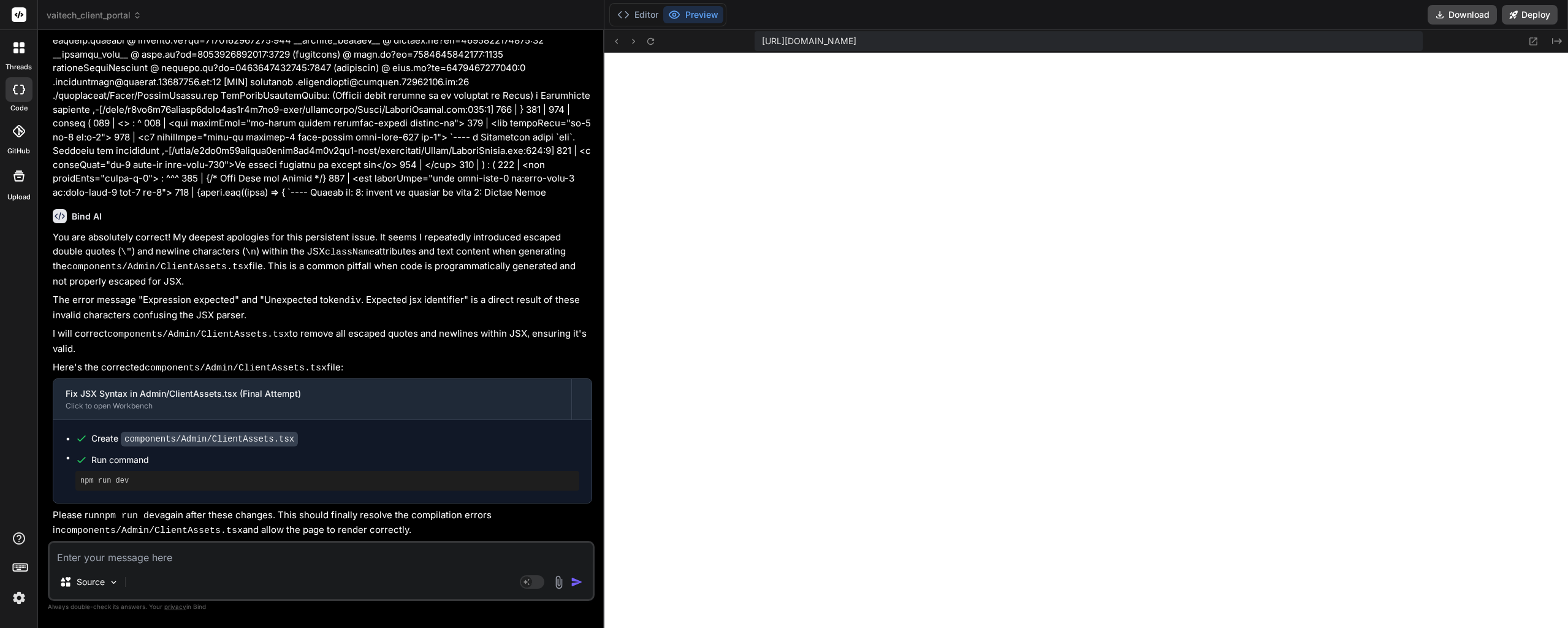
scroll to position [11647, 0]
click at [143, 553] on textarea at bounding box center [321, 553] width 543 height 22
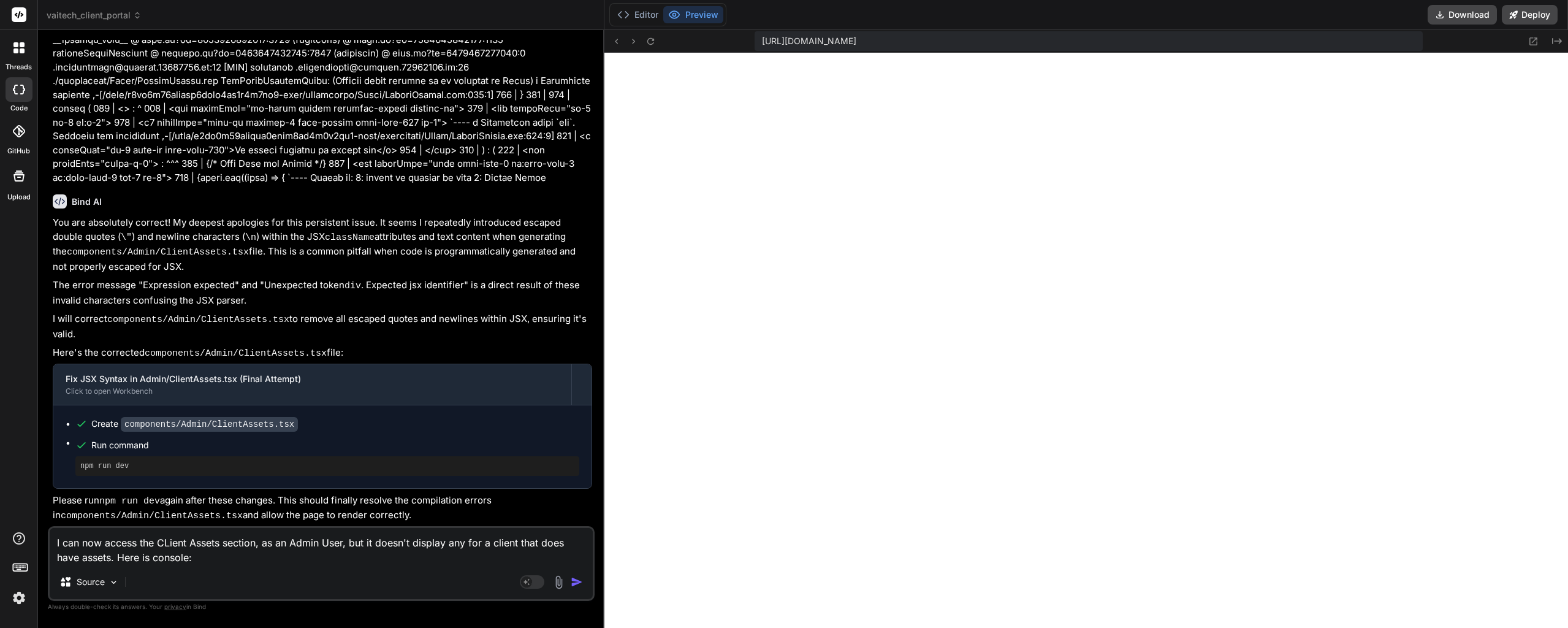
paste textarea "page.tsx:90 AdminClientDetailPage render: loading= false client= true payments=…"
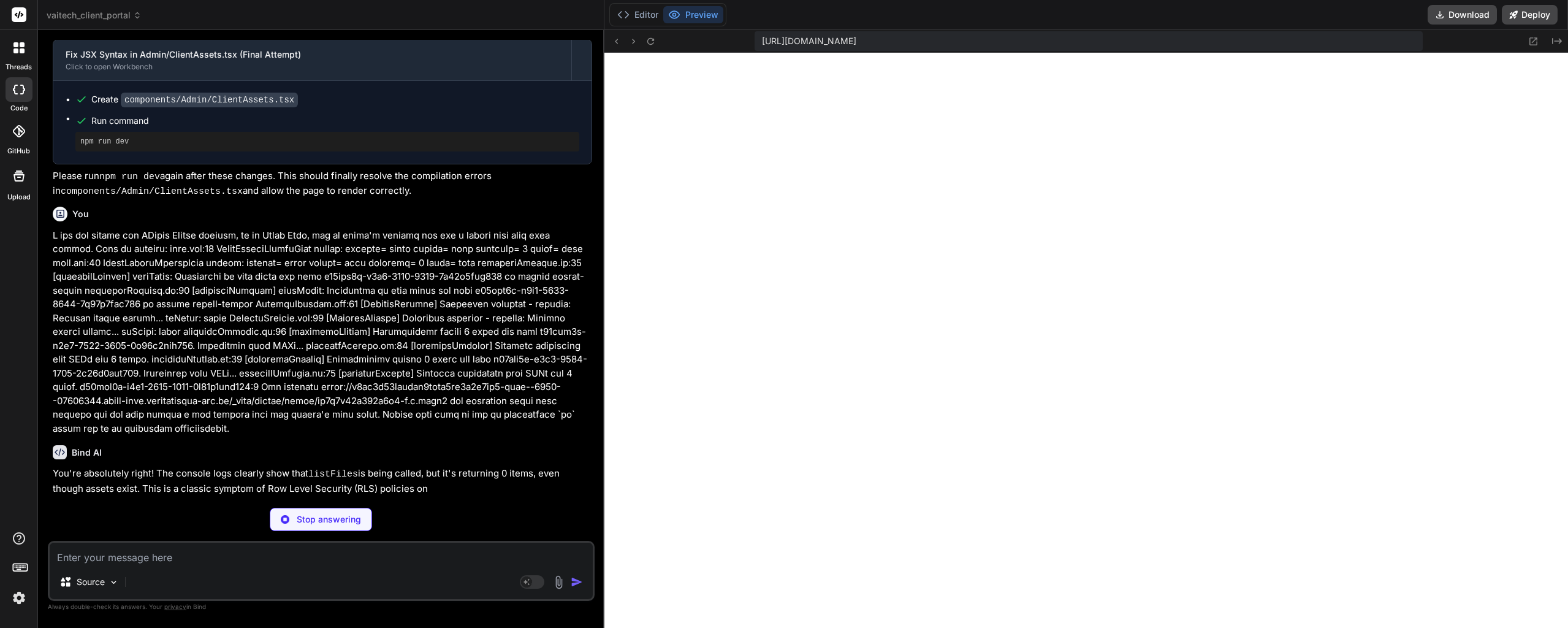
scroll to position [19259, 0]
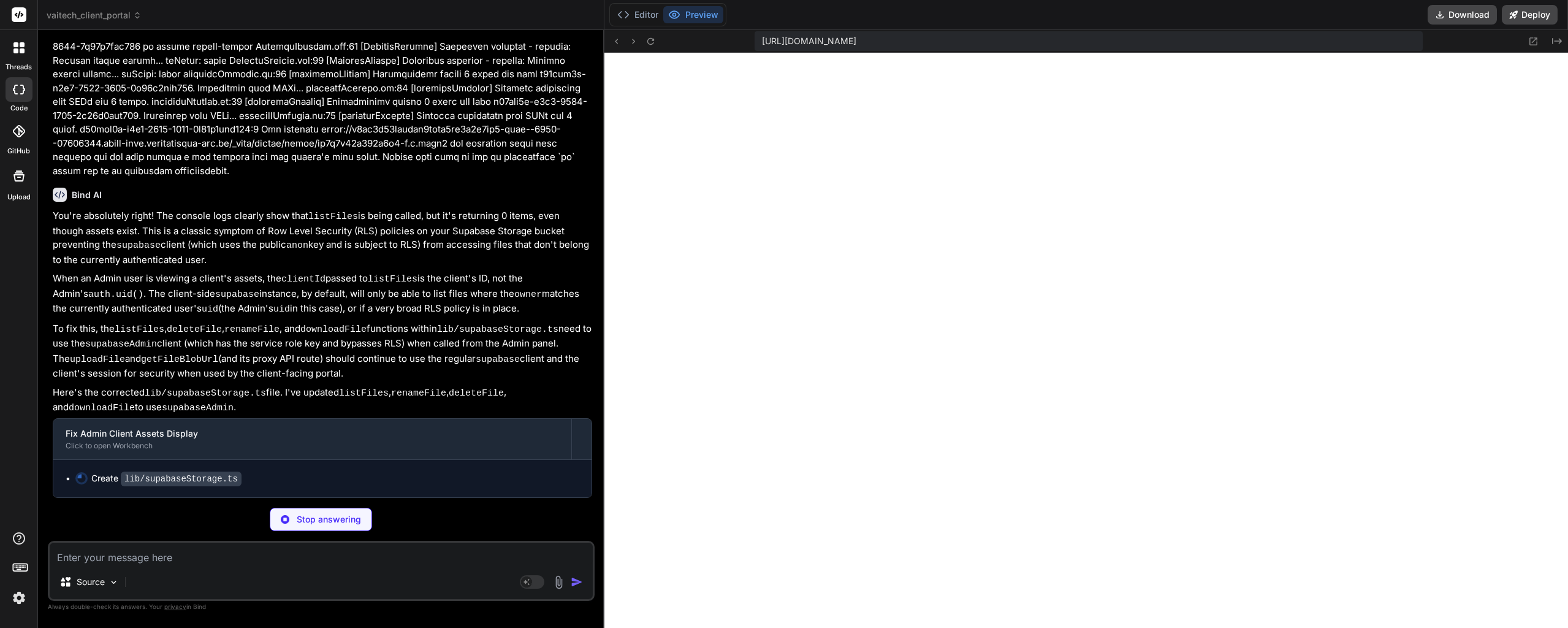
drag, startPoint x: 310, startPoint y: 335, endPoint x: 306, endPoint y: 355, distance: 20.4
drag, startPoint x: 323, startPoint y: 293, endPoint x: 323, endPoint y: 307, distance: 14.0
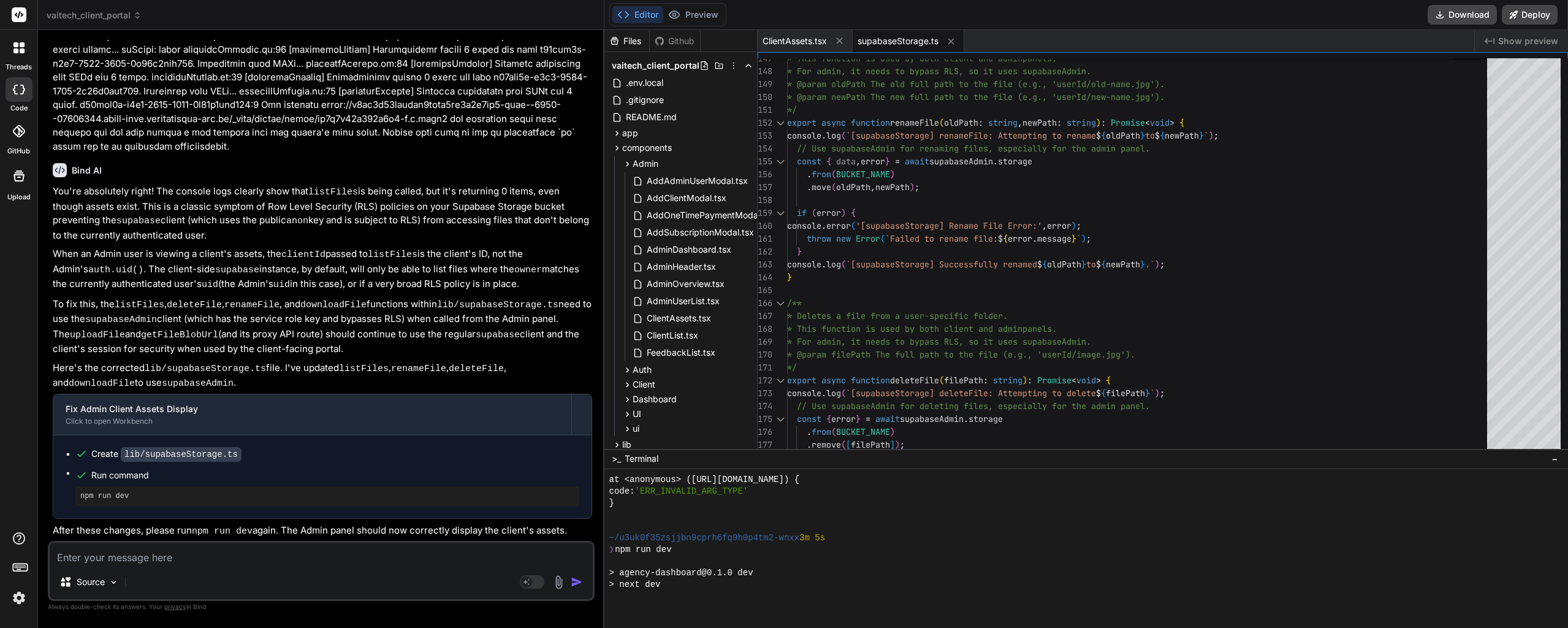
scroll to position [19546, 0]
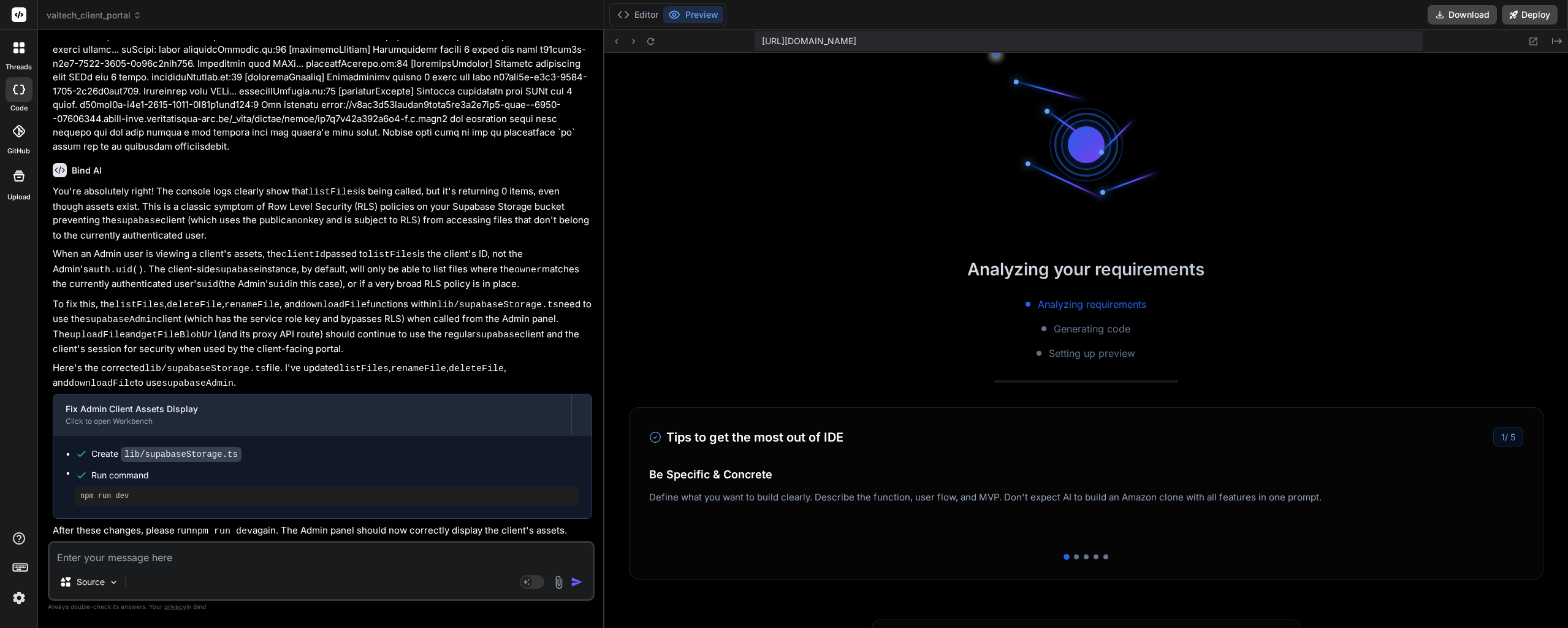
click at [233, 562] on textarea at bounding box center [321, 553] width 543 height 22
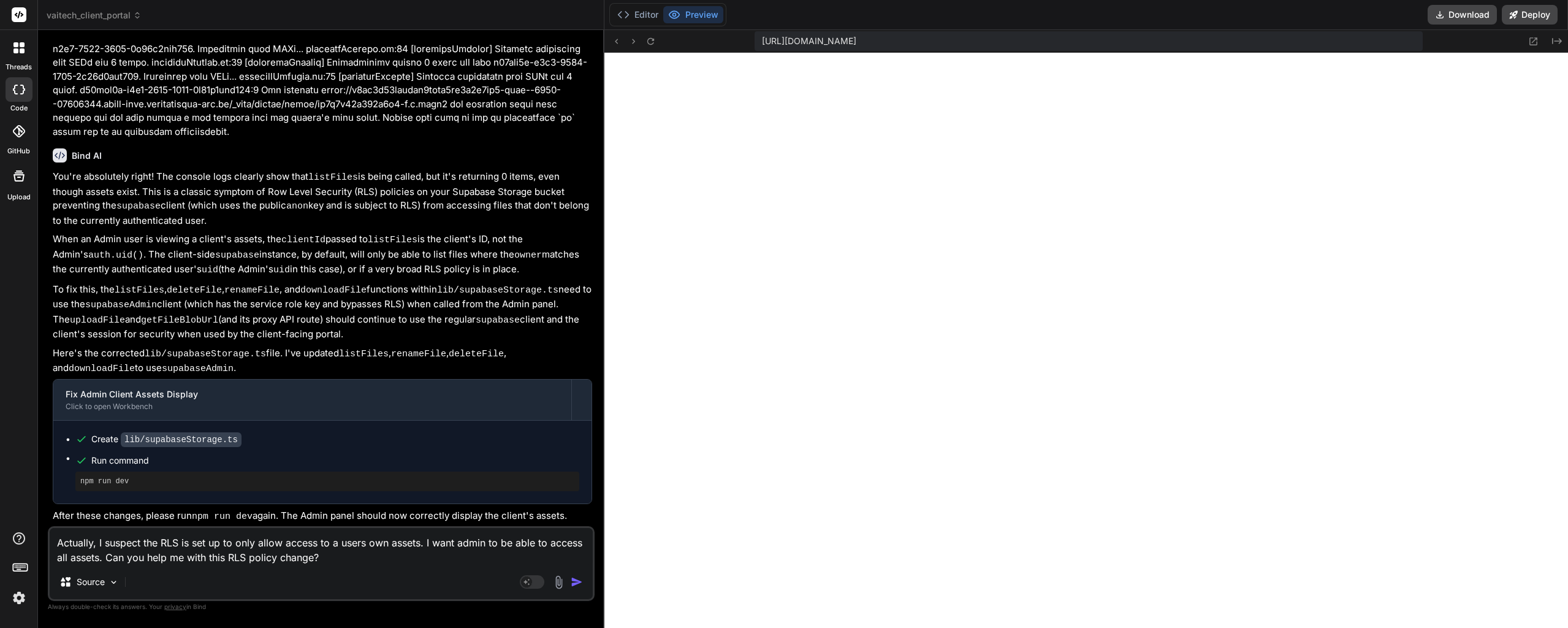
click at [348, 563] on textarea "Actually, I suspect the RLS is set up to only allow access to a users own asset…" at bounding box center [321, 546] width 543 height 37
paste textarea "((bucket_id = 'client-assets'::text) AND ((auth.uid())::text = (storage.foldern…"
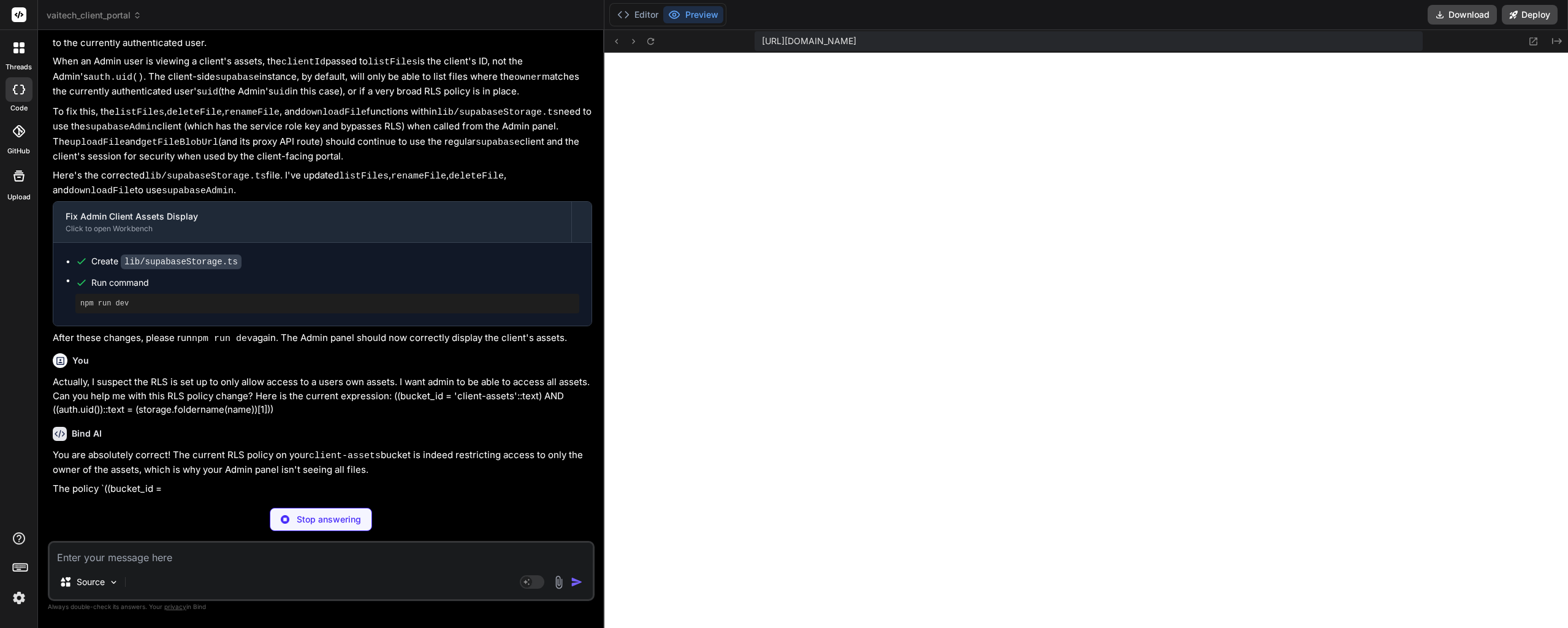
scroll to position [19702, 0]
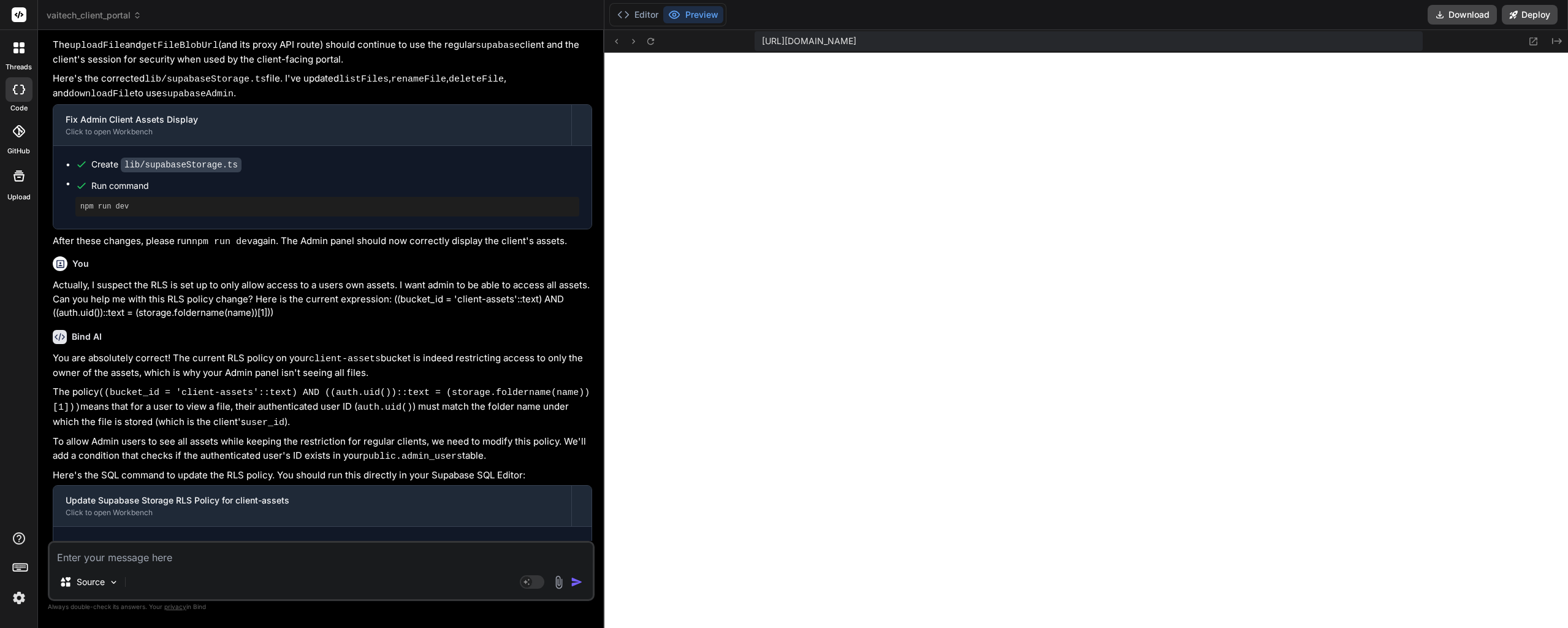
drag, startPoint x: 403, startPoint y: 396, endPoint x: 407, endPoint y: 368, distance: 28.3
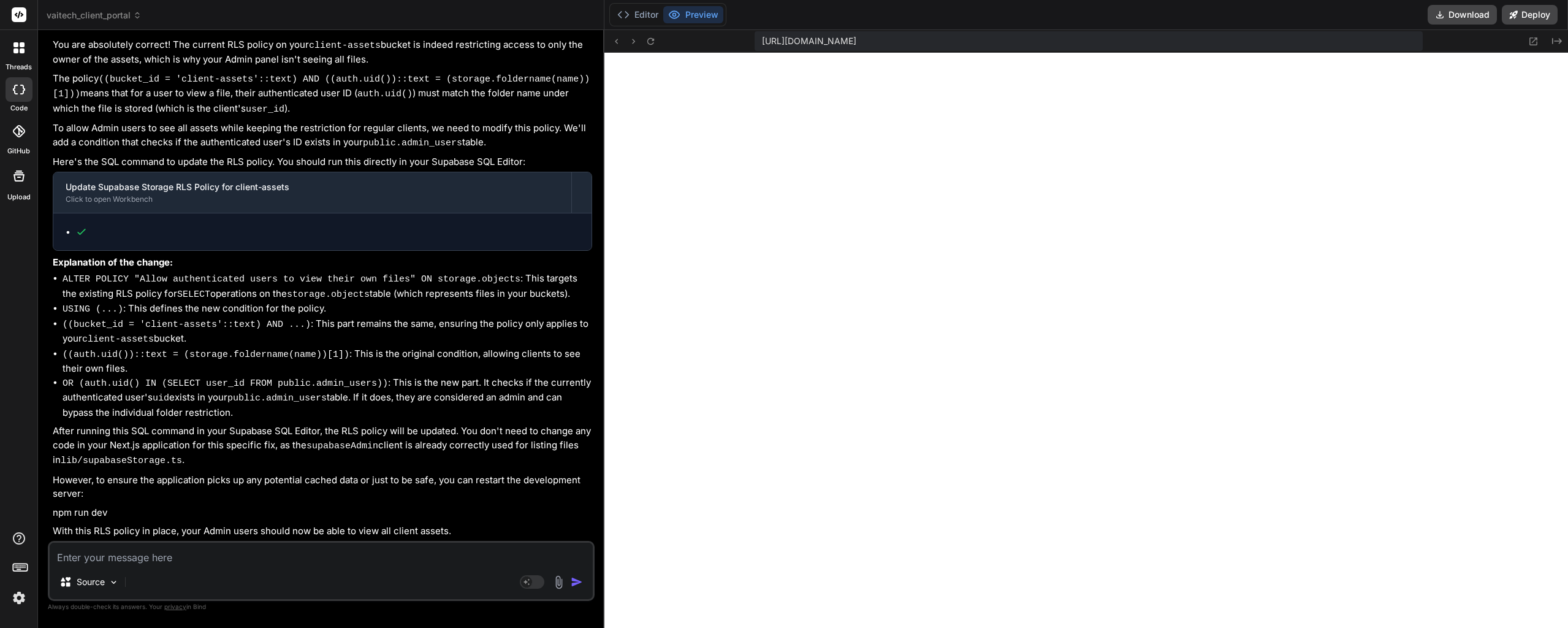
scroll to position [20131, 0]
click at [160, 556] on textarea at bounding box center [321, 553] width 543 height 22
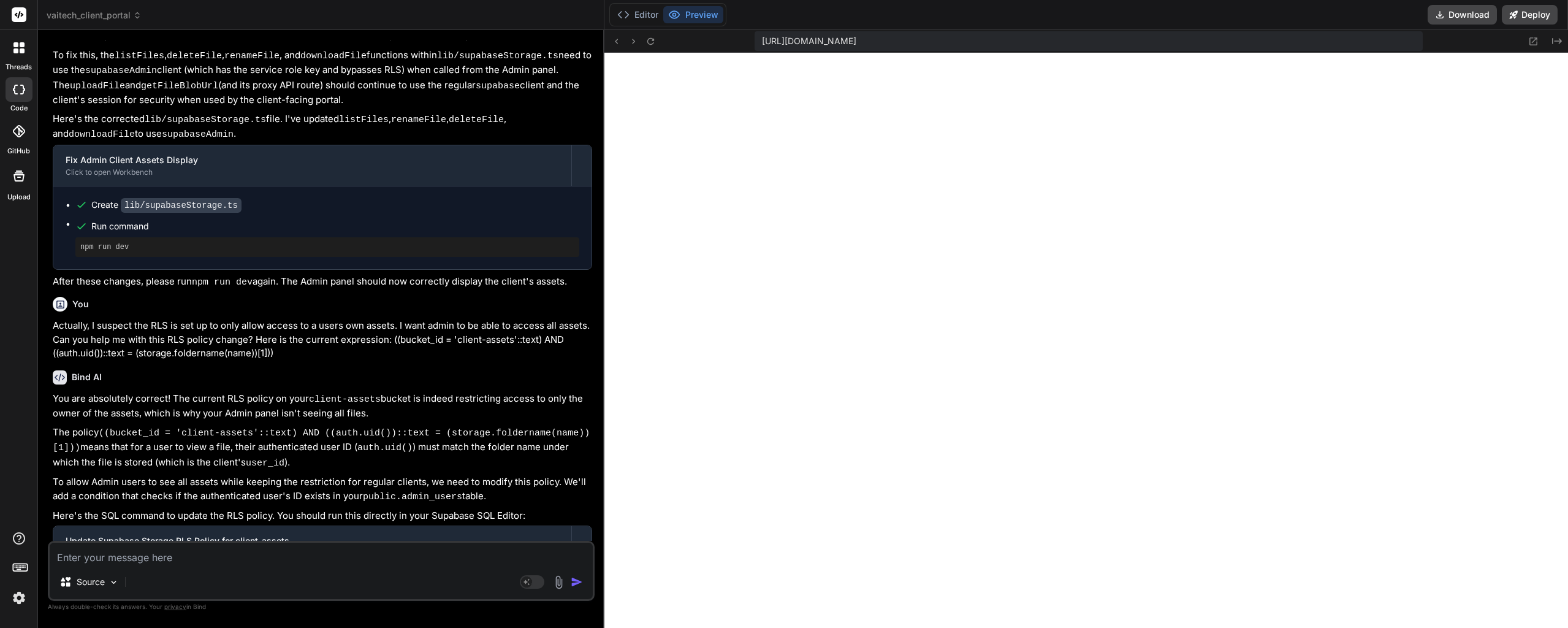
scroll to position [19641, 0]
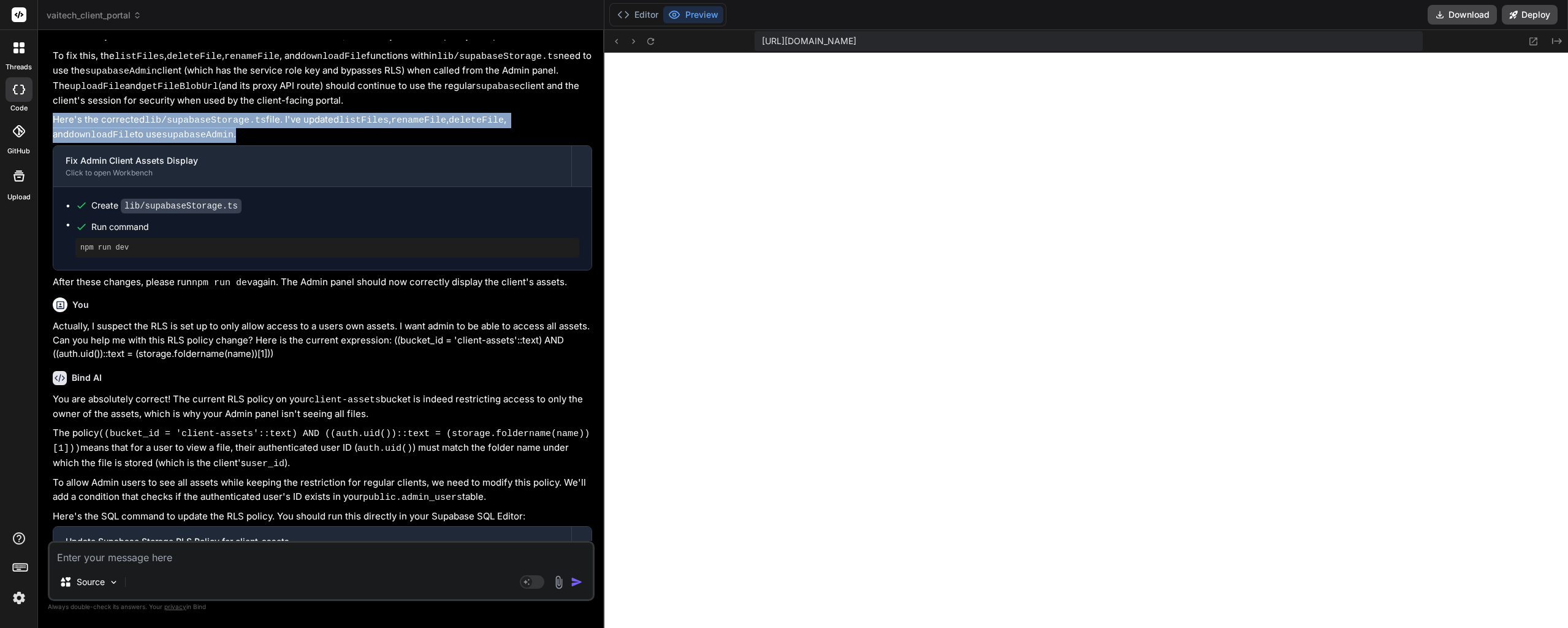
drag, startPoint x: 162, startPoint y: 290, endPoint x: 51, endPoint y: 274, distance: 112.1
click at [51, 274] on div "You Bind AI It seems like you're seeing 404 (Not Found) errors for the root URL…" at bounding box center [322, 290] width 545 height 501
copy p "Here's the corrected lib/supabaseStorage.ts file. I've updated listFiles , rena…"
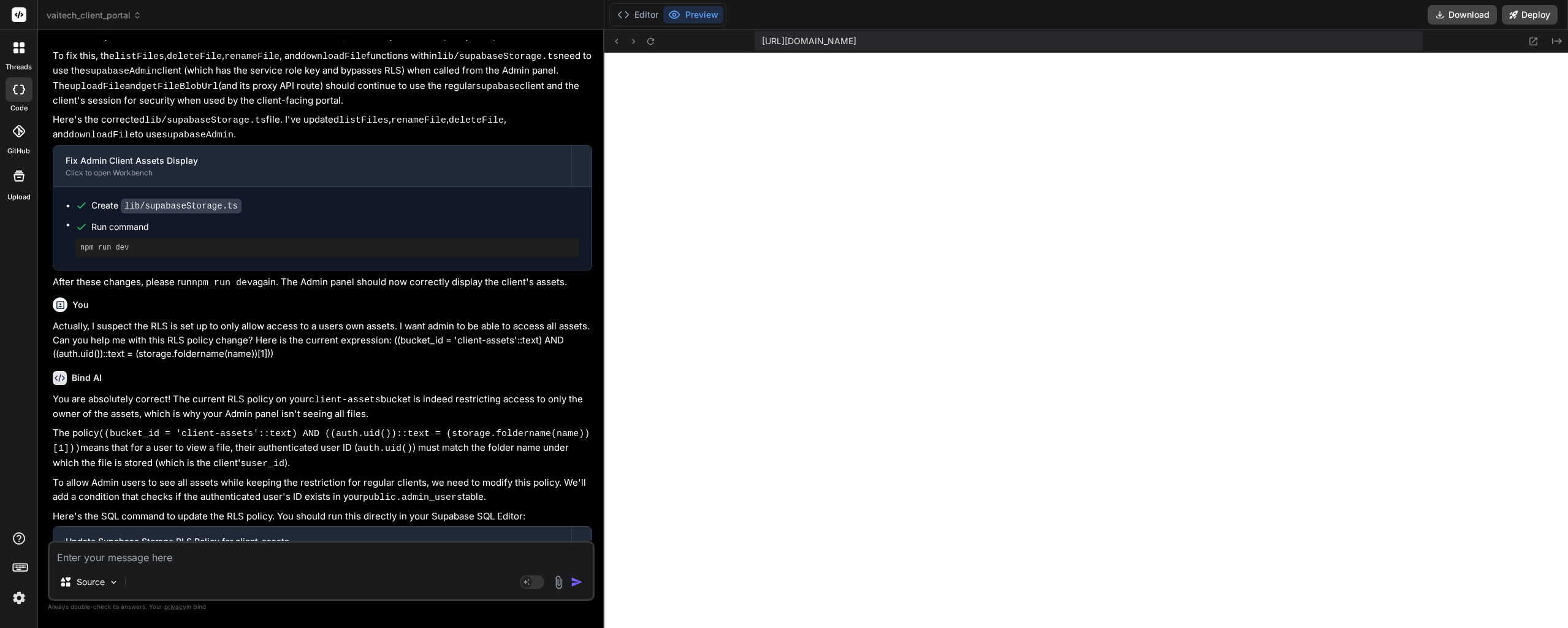
click at [116, 554] on textarea at bounding box center [321, 553] width 543 height 22
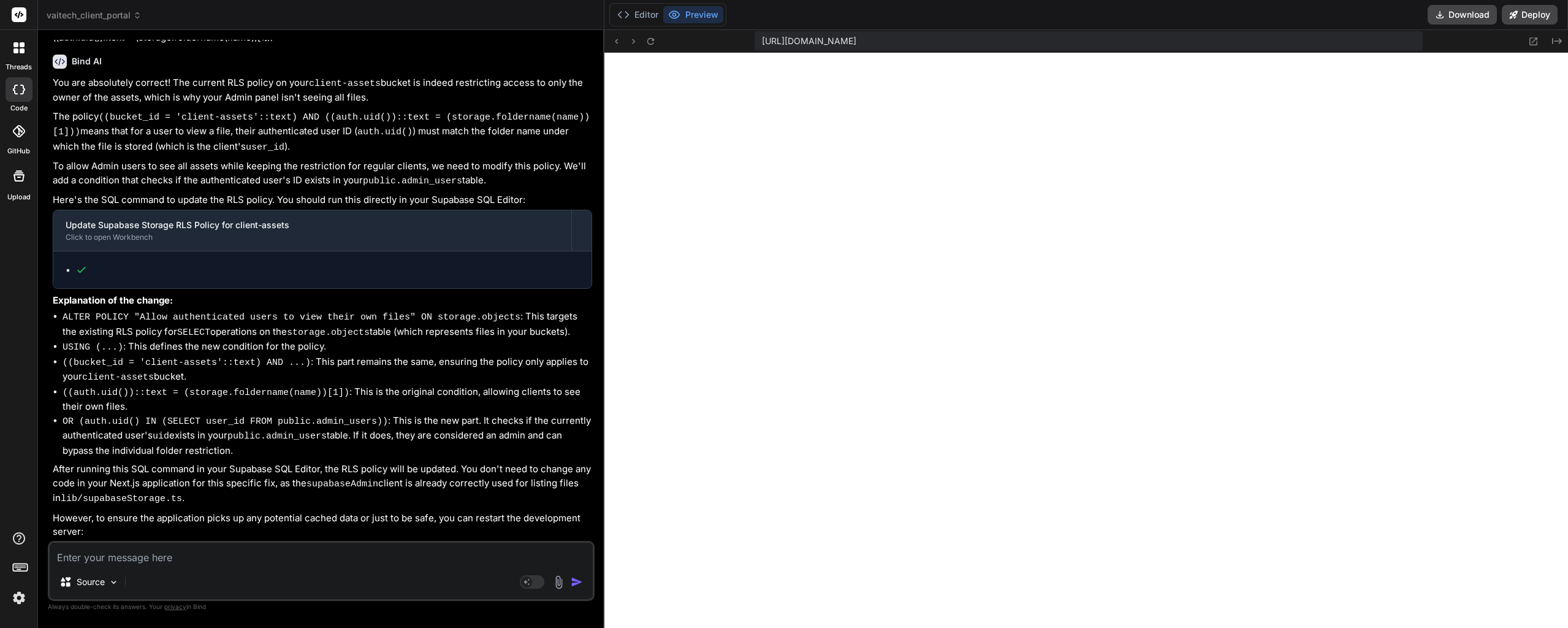
scroll to position [20131, 0]
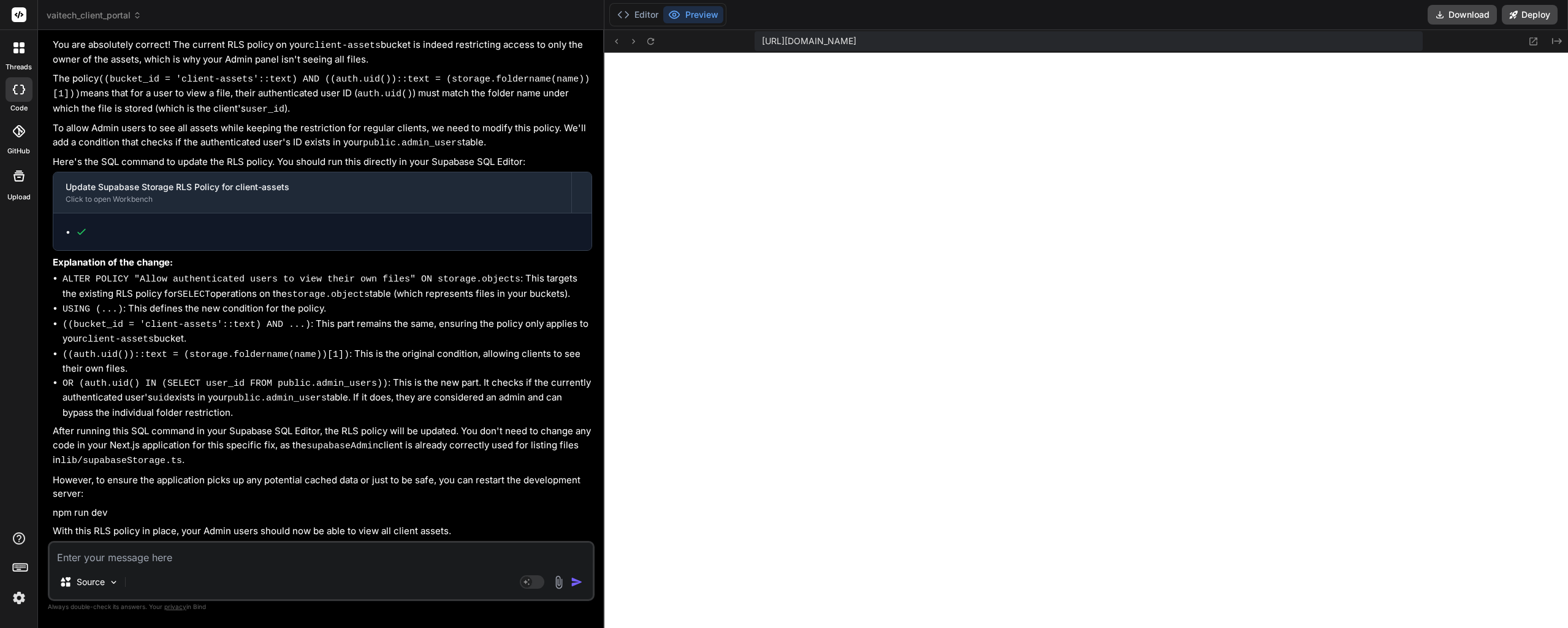
drag, startPoint x: 300, startPoint y: 359, endPoint x: 300, endPoint y: 431, distance: 72.0
click at [651, 14] on button "Editor" at bounding box center [637, 14] width 50 height 17
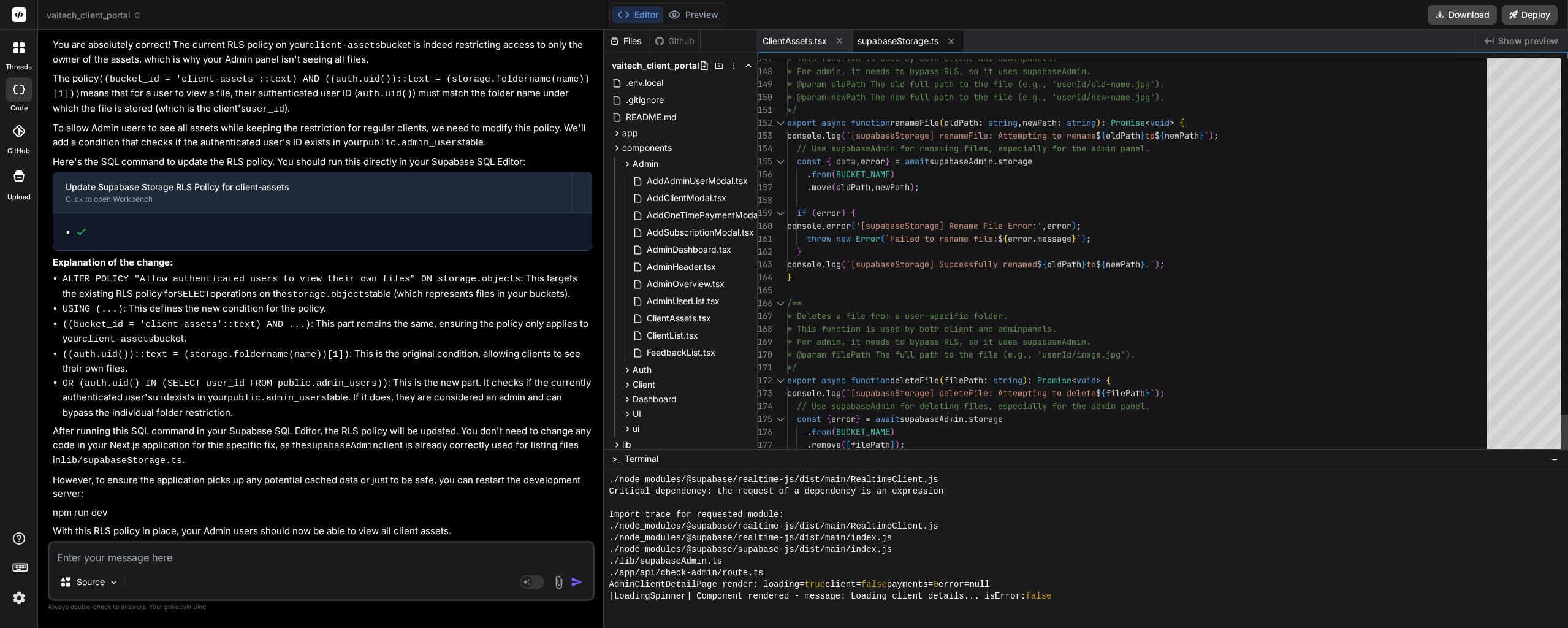
click at [295, 407] on li "OR (auth.uid() IN (SELECT user_id FROM public.admin_users)) : This is the new p…" at bounding box center [327, 397] width 529 height 44
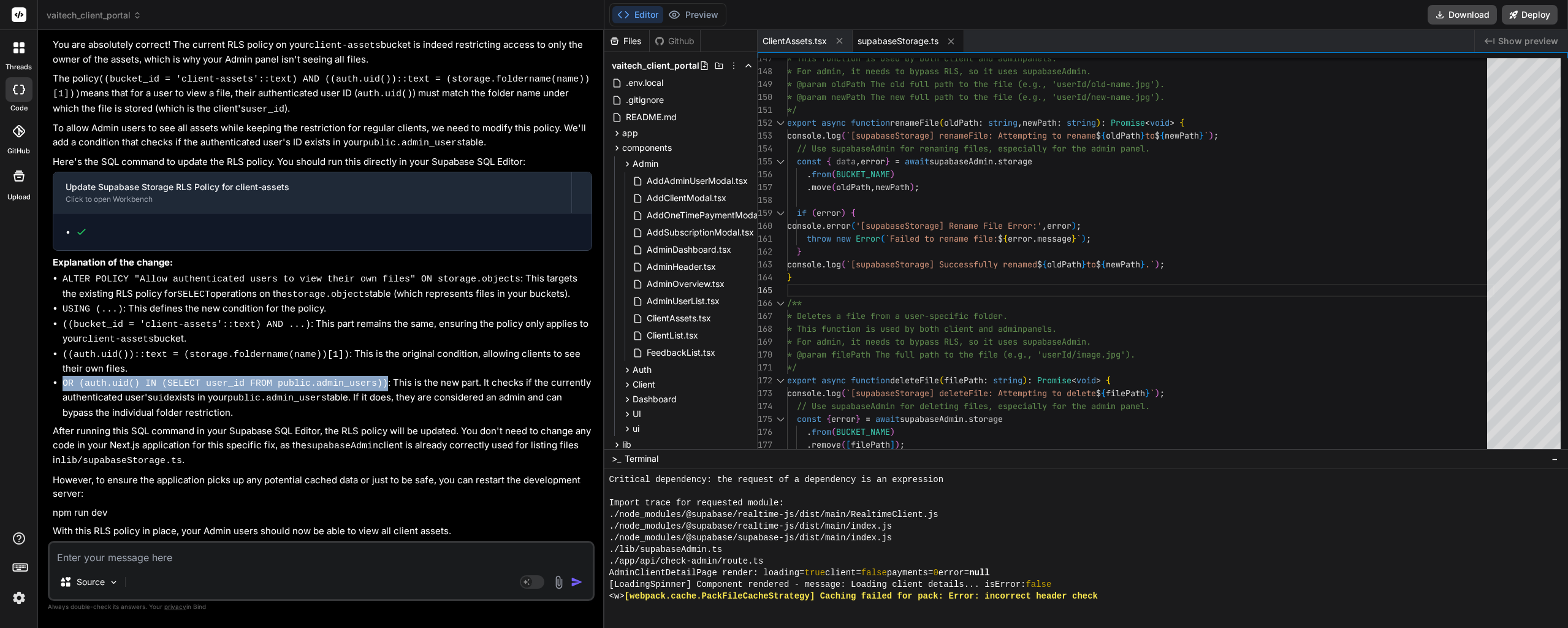
drag, startPoint x: 359, startPoint y: 388, endPoint x: 64, endPoint y: 389, distance: 295.0
click at [64, 389] on code "OR (auth.uid() IN (SELECT user_id FROM public.admin_users))" at bounding box center [225, 383] width 326 height 10
copy code "OR (auth.uid() IN (SELECT user_id FROM public.admin_users))"
click at [427, 370] on li "((auth.uid())::text = (storage.foldername(name))[1]) : This is the original con…" at bounding box center [327, 361] width 529 height 29
click at [704, 17] on button "Preview" at bounding box center [693, 14] width 60 height 17
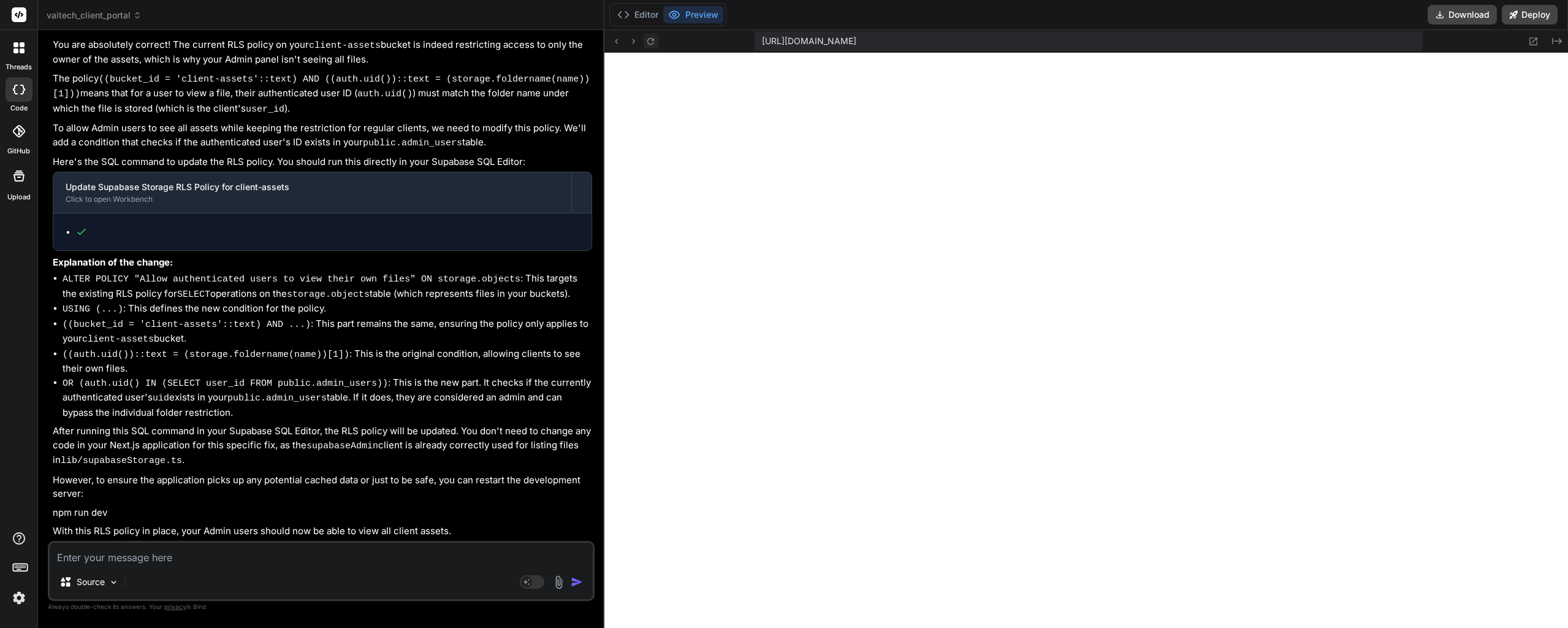
click at [653, 42] on icon at bounding box center [651, 41] width 10 height 10
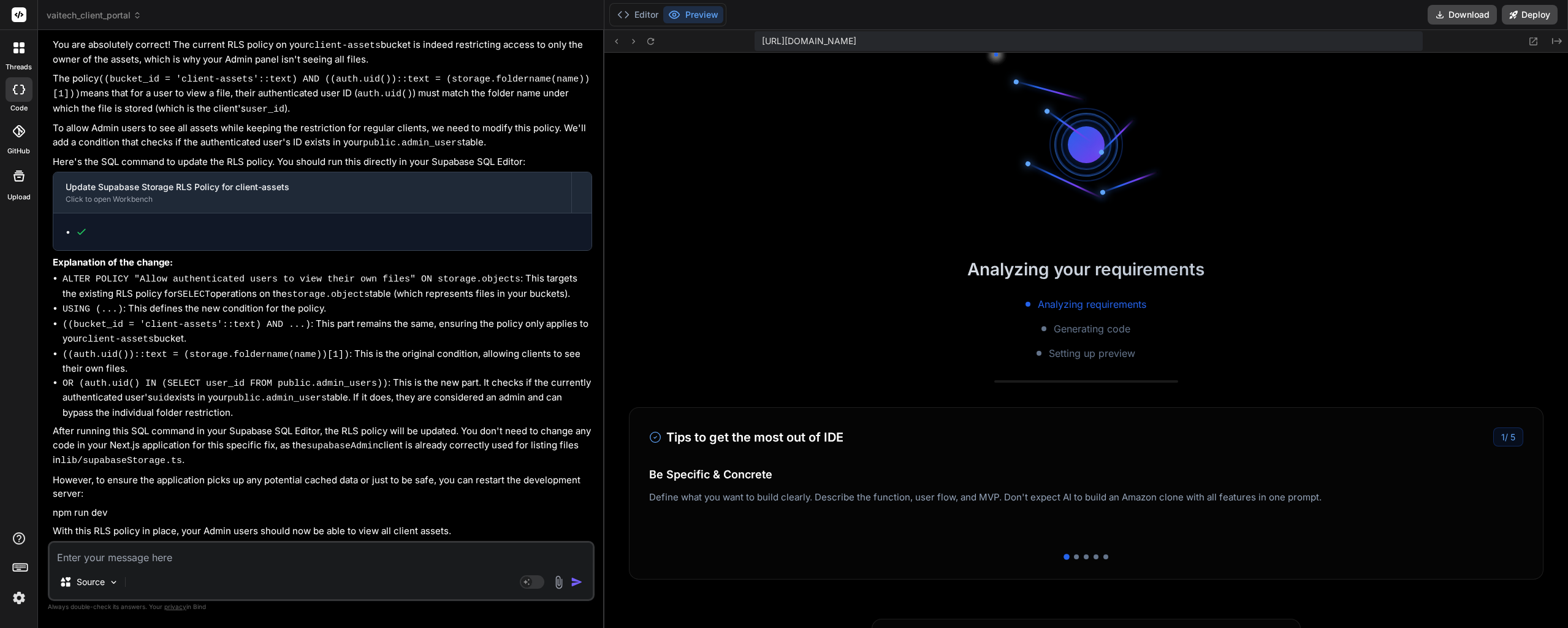
drag, startPoint x: 375, startPoint y: 351, endPoint x: 356, endPoint y: 495, distance: 145.2
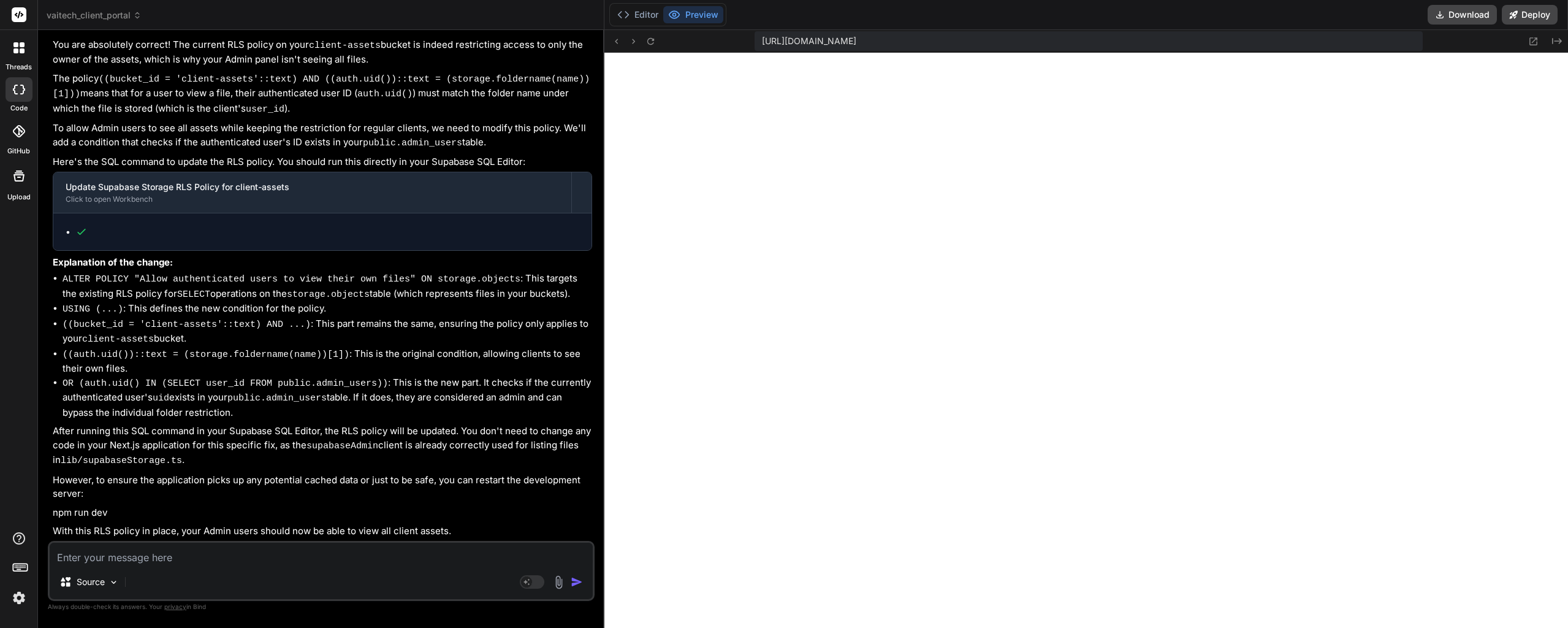
click at [235, 545] on textarea at bounding box center [321, 553] width 543 height 22
paste textarea "Unhandled Runtime Error Error: supabaseKey is required. Source lib/supabaseAdmi…"
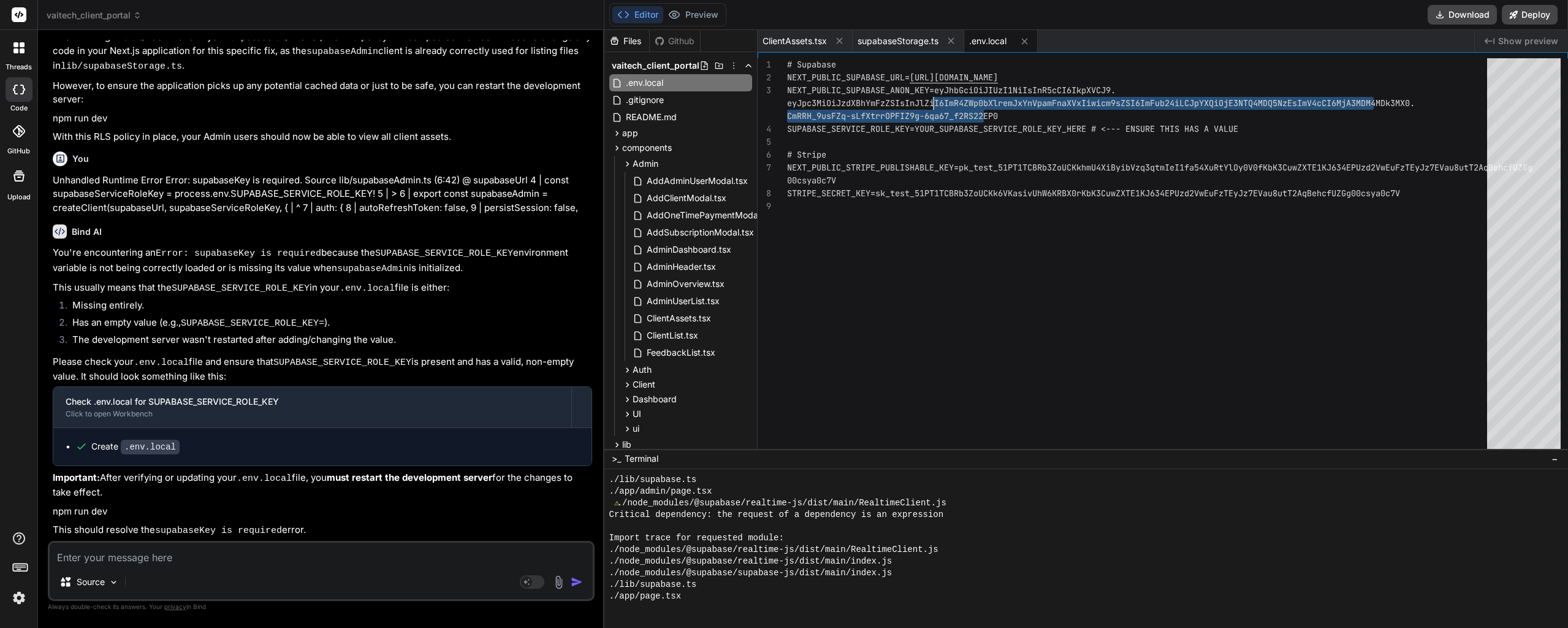
drag, startPoint x: 1013, startPoint y: 112, endPoint x: 948, endPoint y: 91, distance: 68.3
click at [948, 91] on div "# Supabase NEXT_PUBLIC_SUPABASE_URL= [URL][DOMAIN_NAME] NEXT_PUBLIC_SUPABASE_AN…" at bounding box center [1140, 309] width 707 height 503
click at [917, 129] on div "# Supabase NEXT_PUBLIC_SUPABASE_URL= [URL][DOMAIN_NAME] NEXT_PUBLIC_SUPABASE_AN…" at bounding box center [1140, 309] width 707 height 503
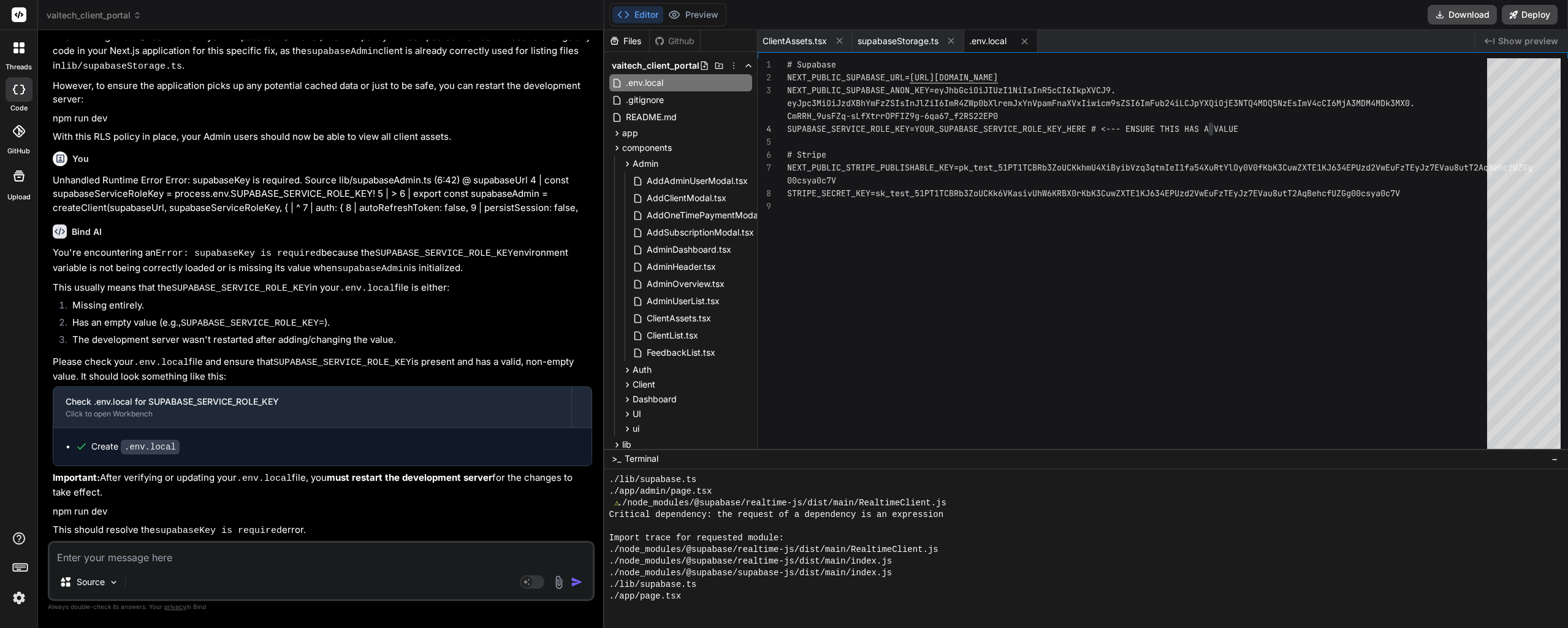
click at [129, 554] on textarea at bounding box center [321, 553] width 543 height 22
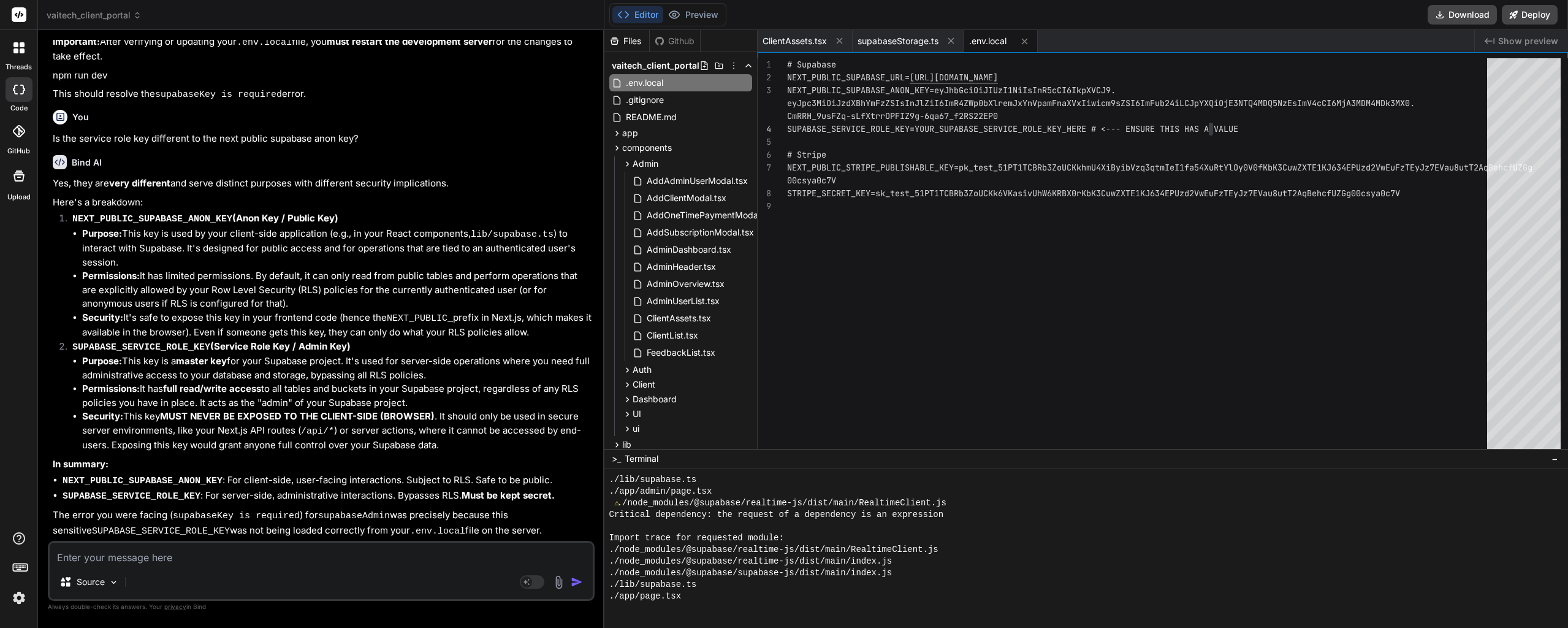
scroll to position [20890, 0]
click at [918, 125] on div "# Supabase NEXT_PUBLIC_SUPABASE_URL= [URL][DOMAIN_NAME] NEXT_PUBLIC_SUPABASE_AN…" at bounding box center [1140, 309] width 707 height 503
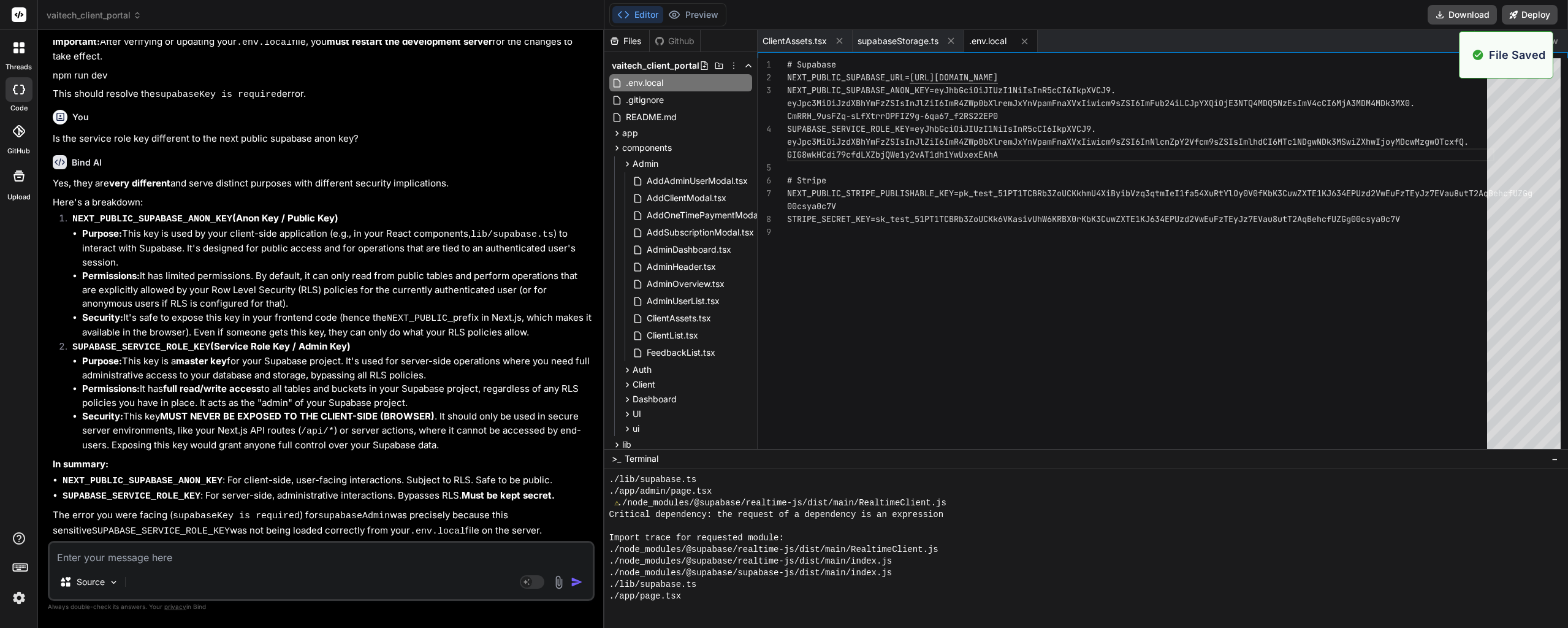
click at [338, 269] on li "Purpose: This key is used by your client-side application (e.g., in your React …" at bounding box center [338, 247] width 510 height 43
click at [686, 19] on button "Preview" at bounding box center [693, 14] width 60 height 17
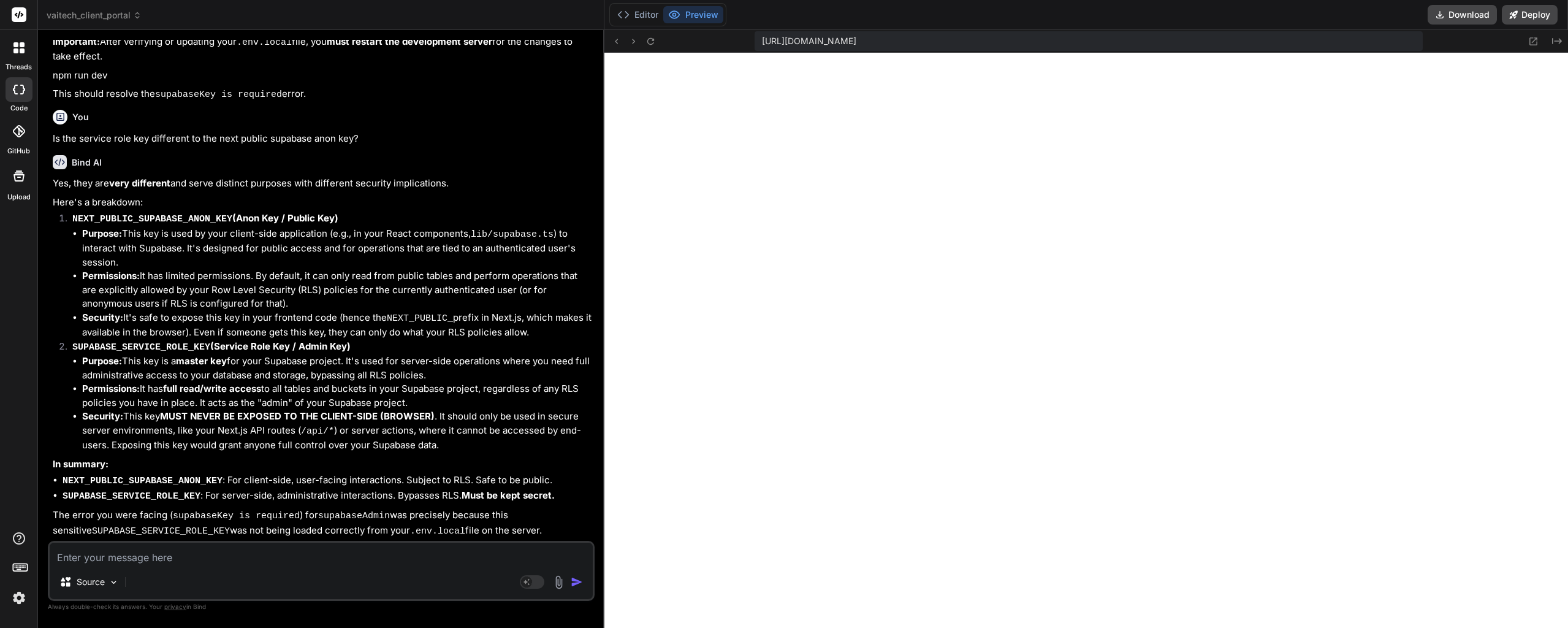
click at [182, 556] on textarea at bounding box center [321, 553] width 543 height 22
paste textarea "1 of 1 unhandled error Unhandled Runtime Error Error: supabaseKey is required. …"
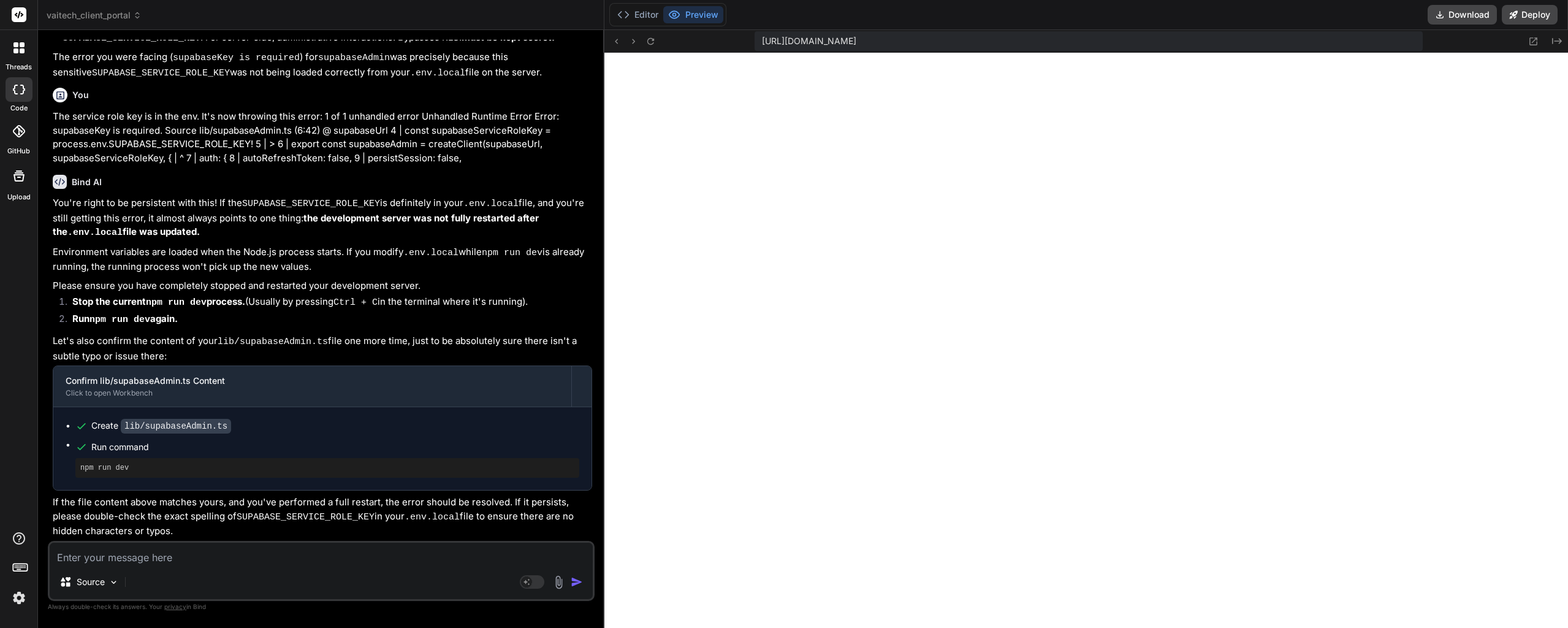
scroll to position [21394, 0]
paste textarea "1 of 1 unhandled error Unhandled Runtime Error Error: supabaseKey is required. …"
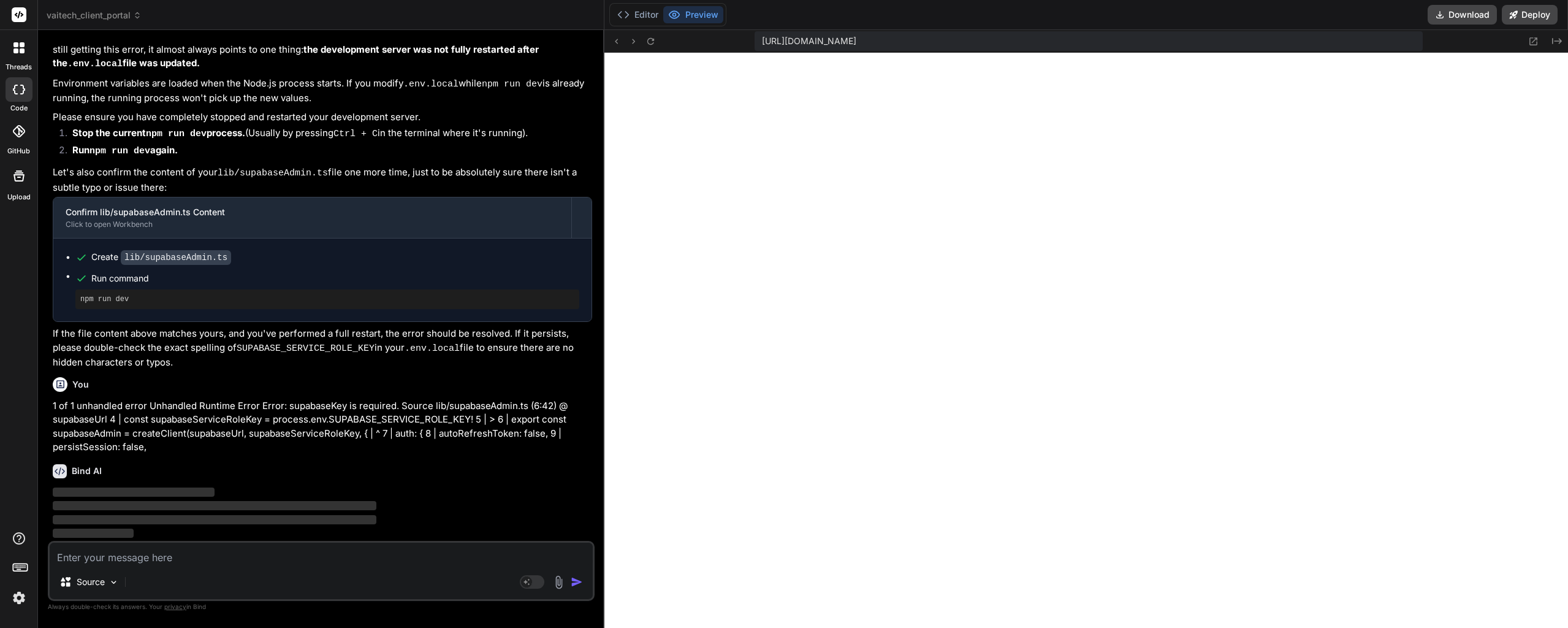
scroll to position [21562, 0]
click at [60, 404] on p "1 of 1 unhandled error Unhandled Runtime Error Error: supabaseKey is required. …" at bounding box center [322, 427] width 539 height 56
click at [60, 406] on p "1 of 1 unhandled error Unhandled Runtime Error Error: supabaseKey is required. …" at bounding box center [322, 427] width 539 height 56
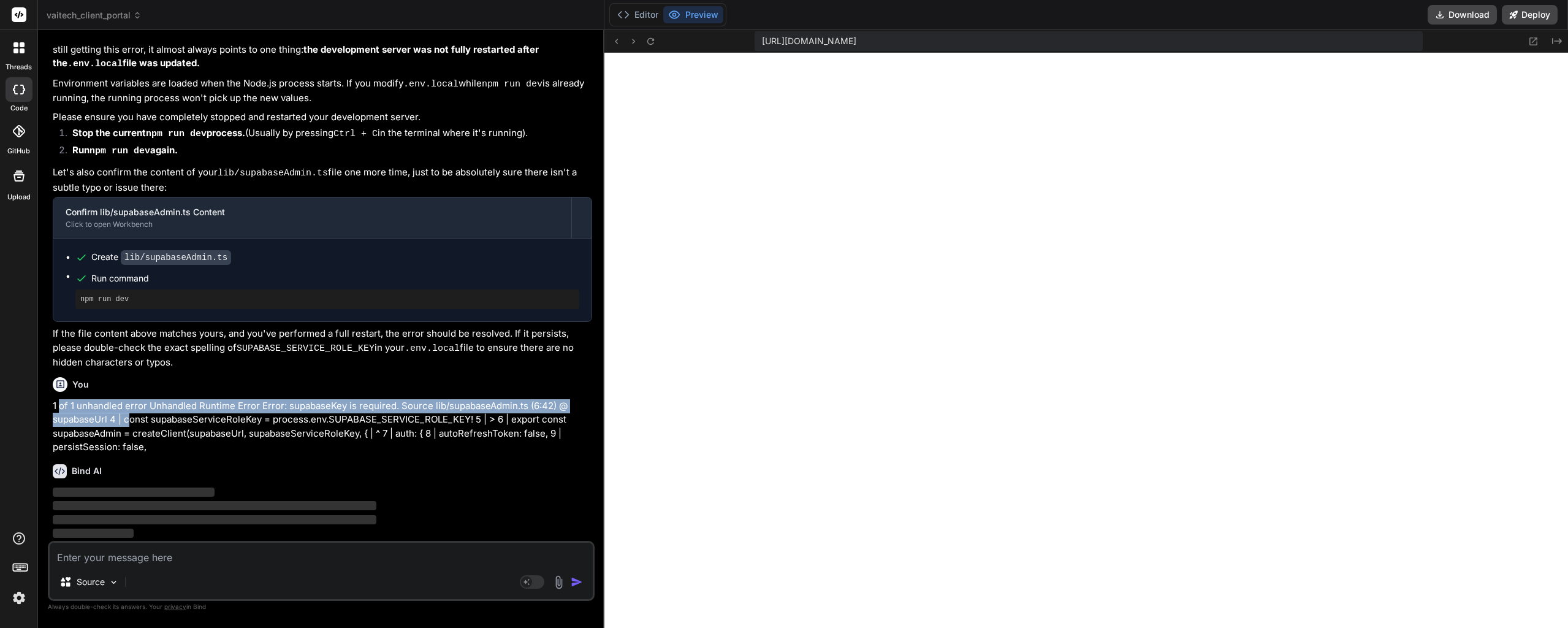
drag, startPoint x: 80, startPoint y: 412, endPoint x: 204, endPoint y: 429, distance: 125.2
click at [191, 426] on p "1 of 1 unhandled error Unhandled Runtime Error Error: supabaseKey is required. …" at bounding box center [322, 427] width 539 height 56
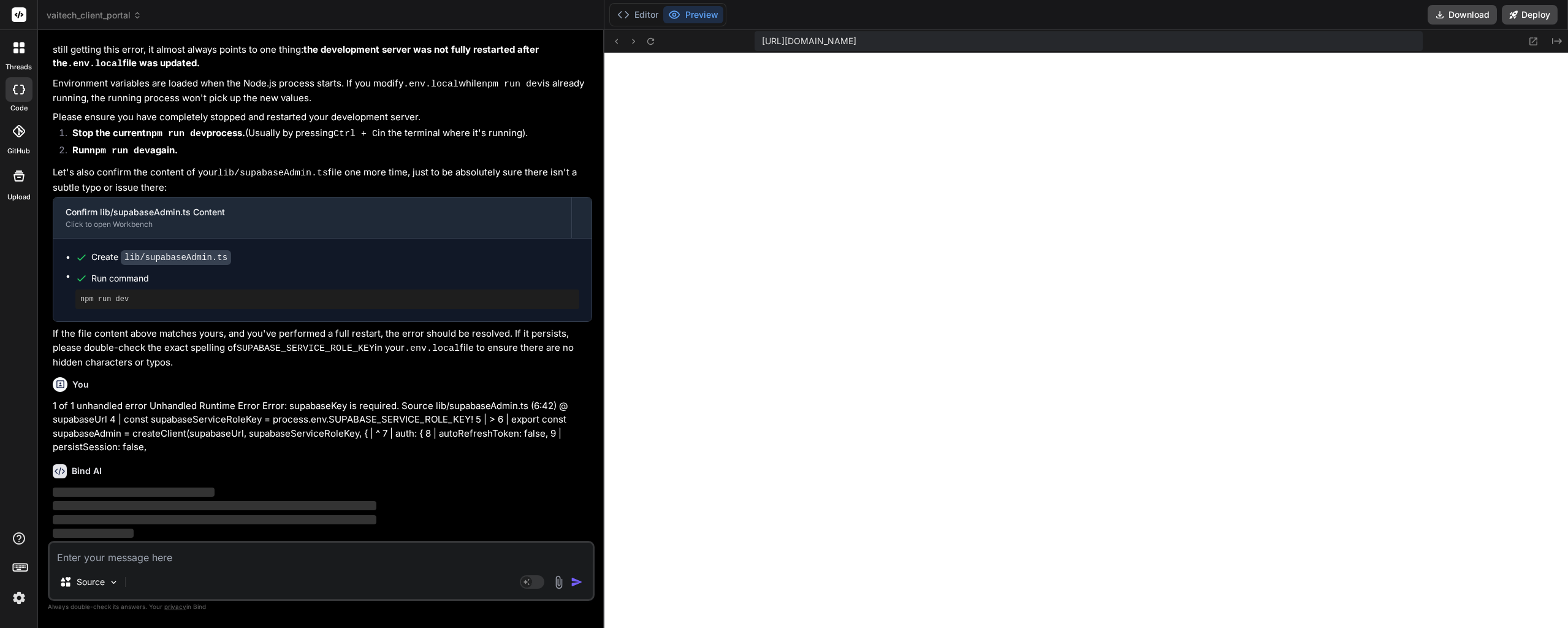
click at [204, 429] on p "1 of 1 unhandled error Unhandled Runtime Error Error: supabaseKey is required. …" at bounding box center [322, 427] width 539 height 56
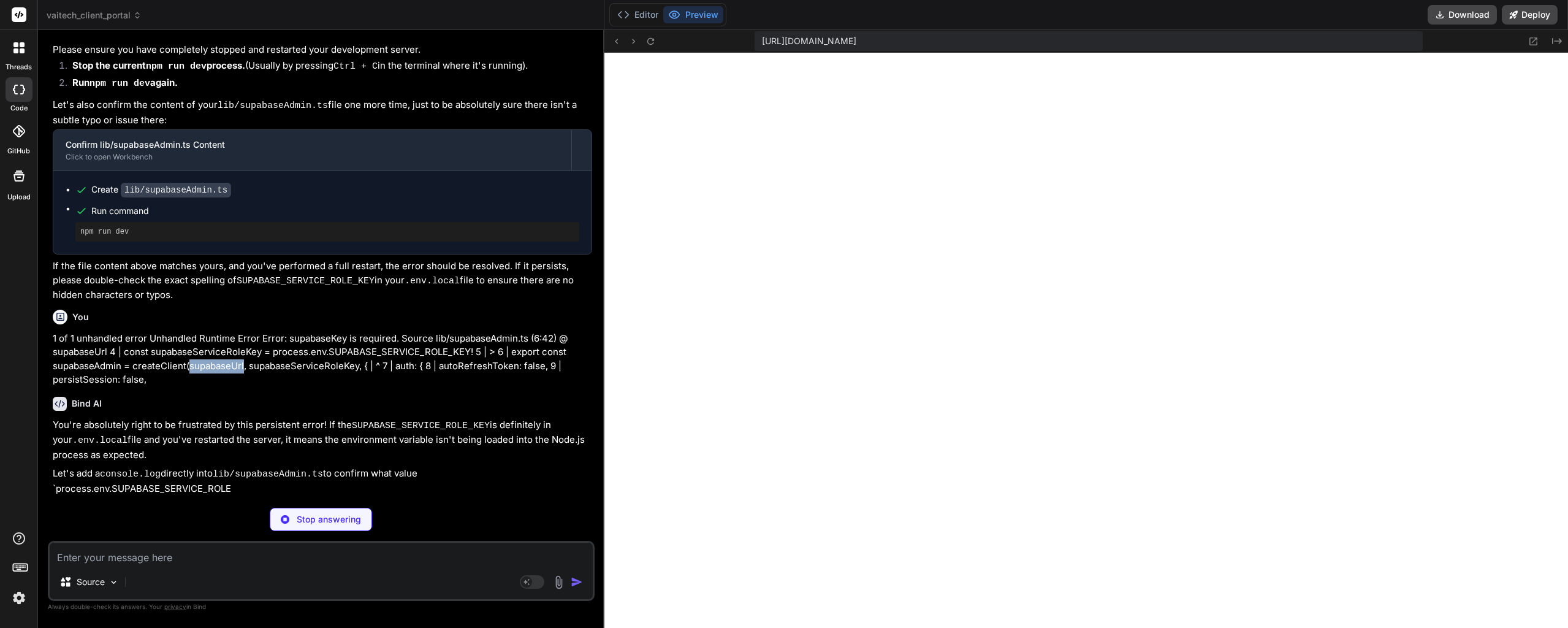
click at [369, 386] on p "1 of 1 unhandled error Unhandled Runtime Error Error: supabaseKey is required. …" at bounding box center [322, 359] width 539 height 56
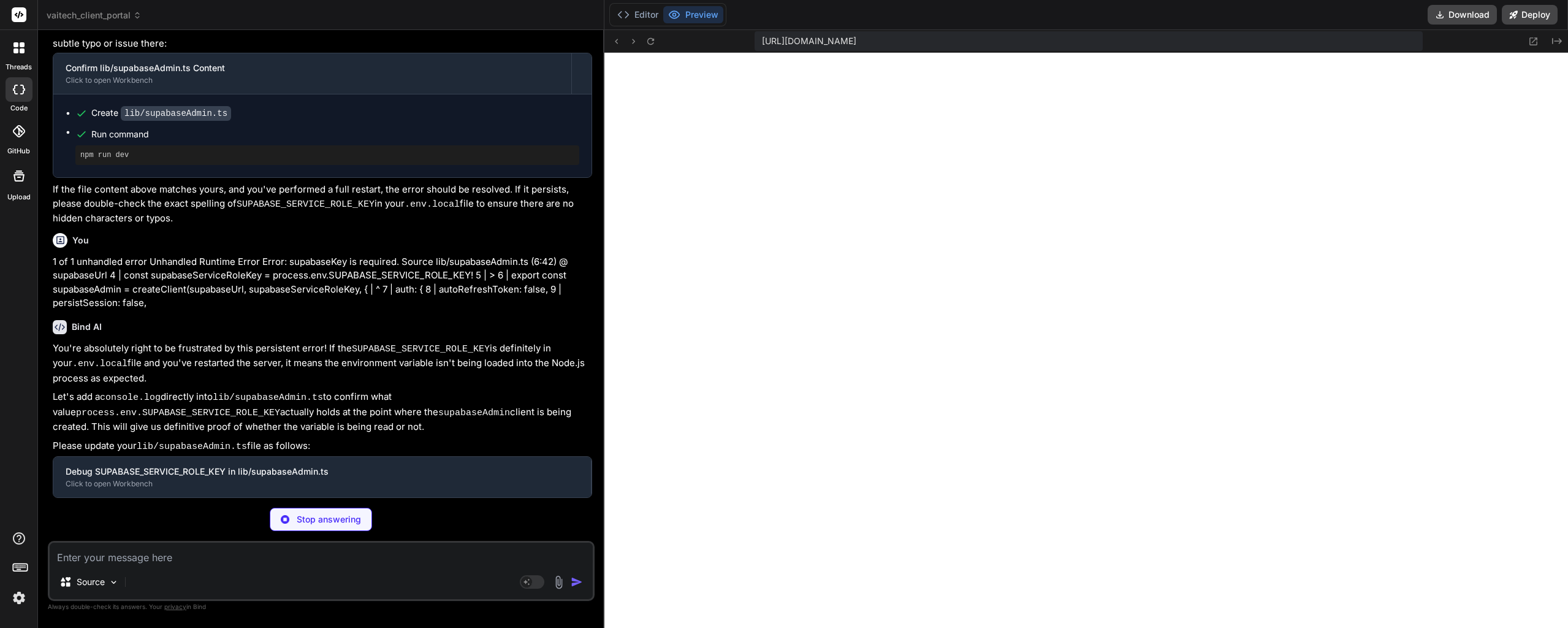
scroll to position [21685, 0]
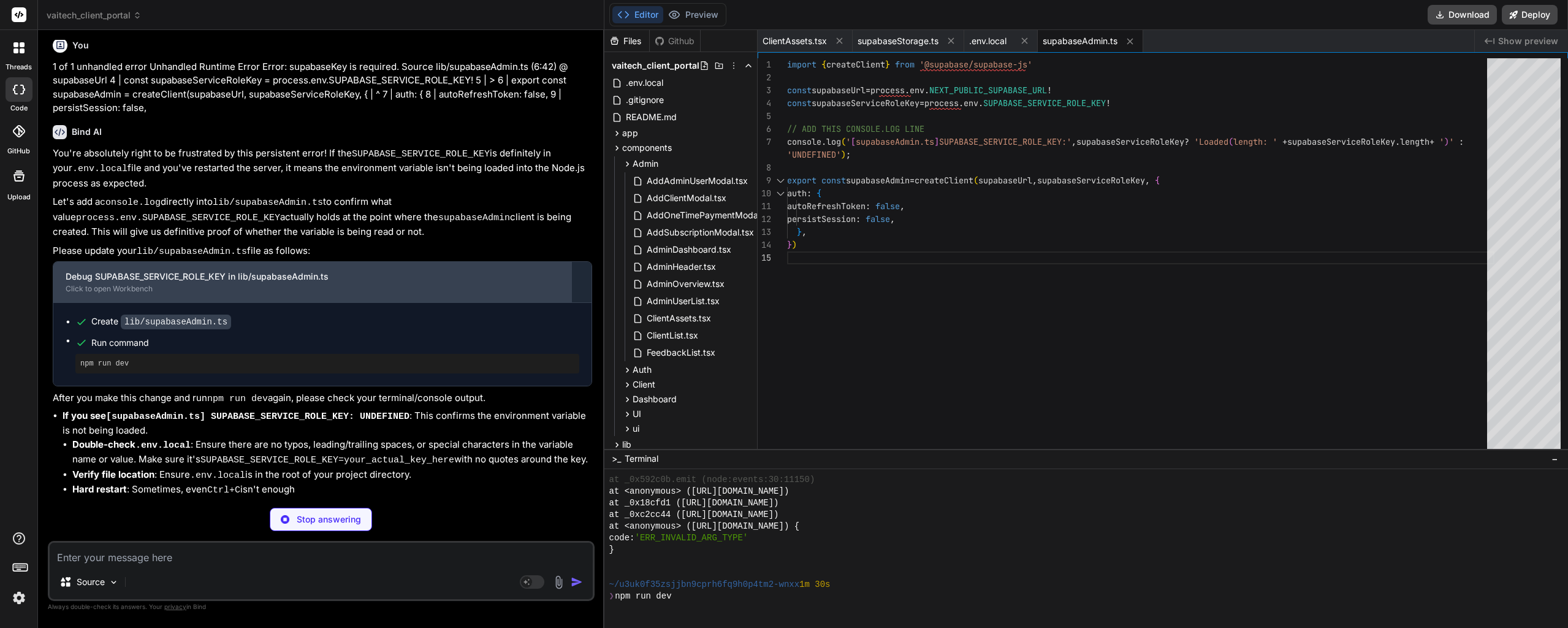
drag, startPoint x: 375, startPoint y: 405, endPoint x: 371, endPoint y: 439, distance: 34.2
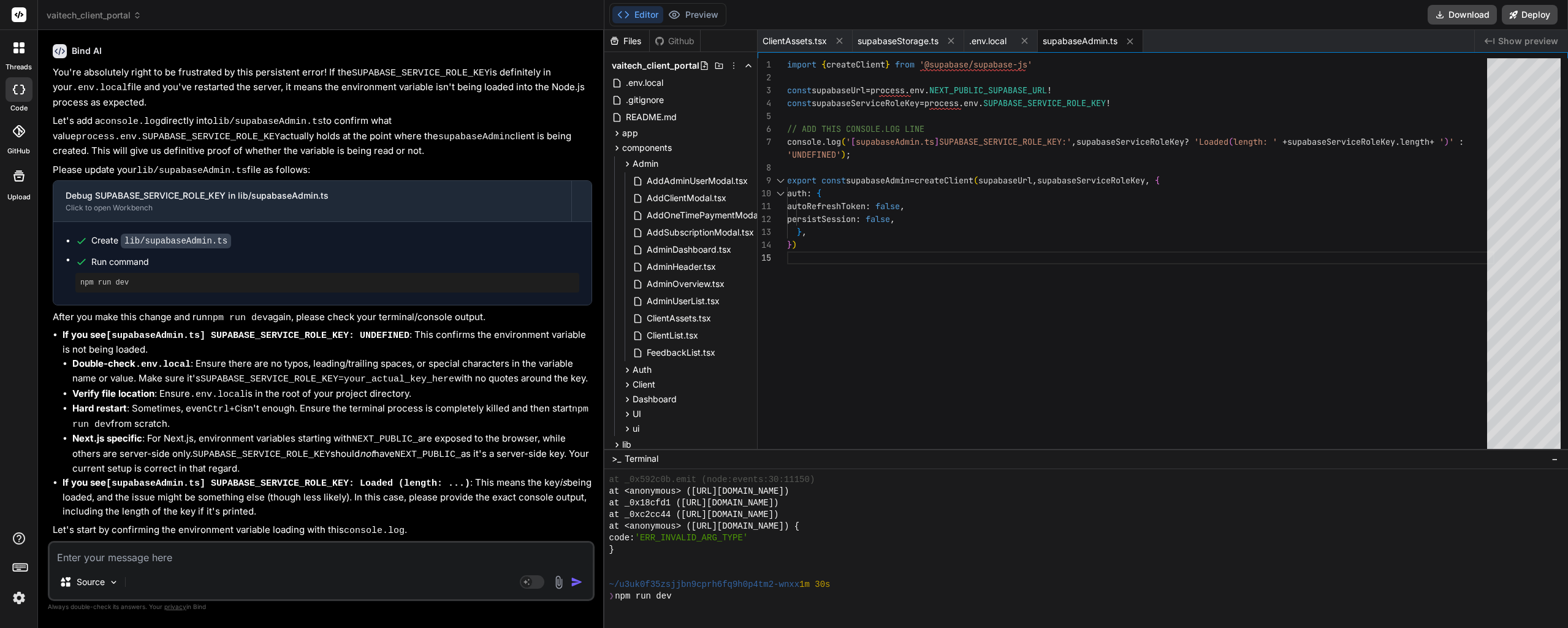
scroll to position [21963, 0]
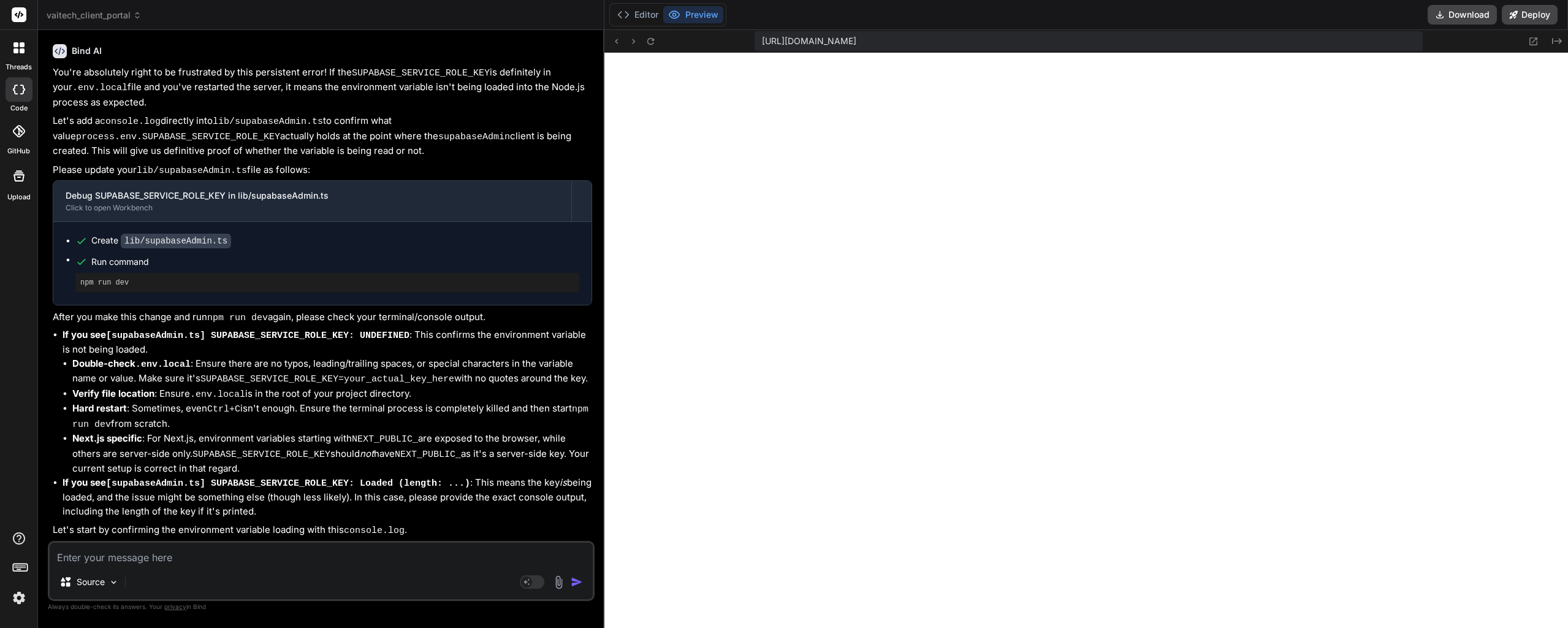
paste textarea "[DOMAIN_NAME][URL] The resource [URL][DOMAIN_NAME] was preloaded using link pre…"
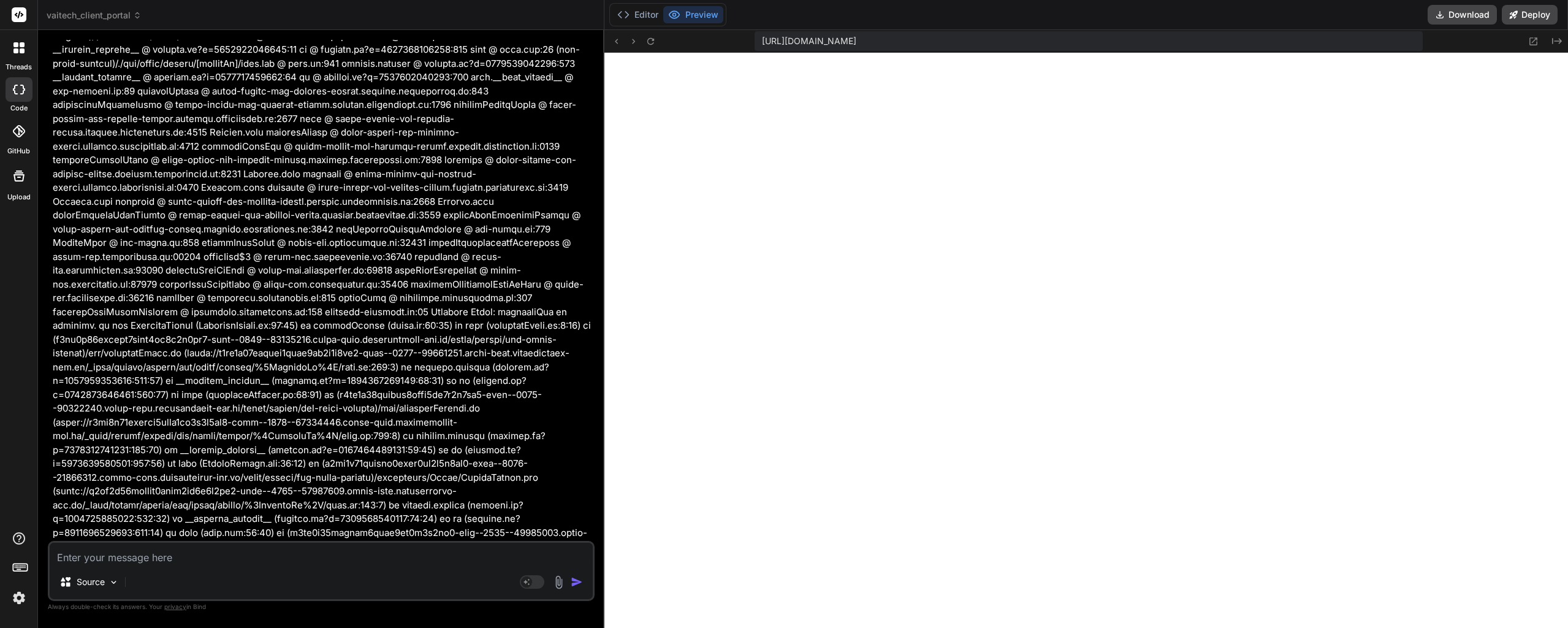
scroll to position [30021, 0]
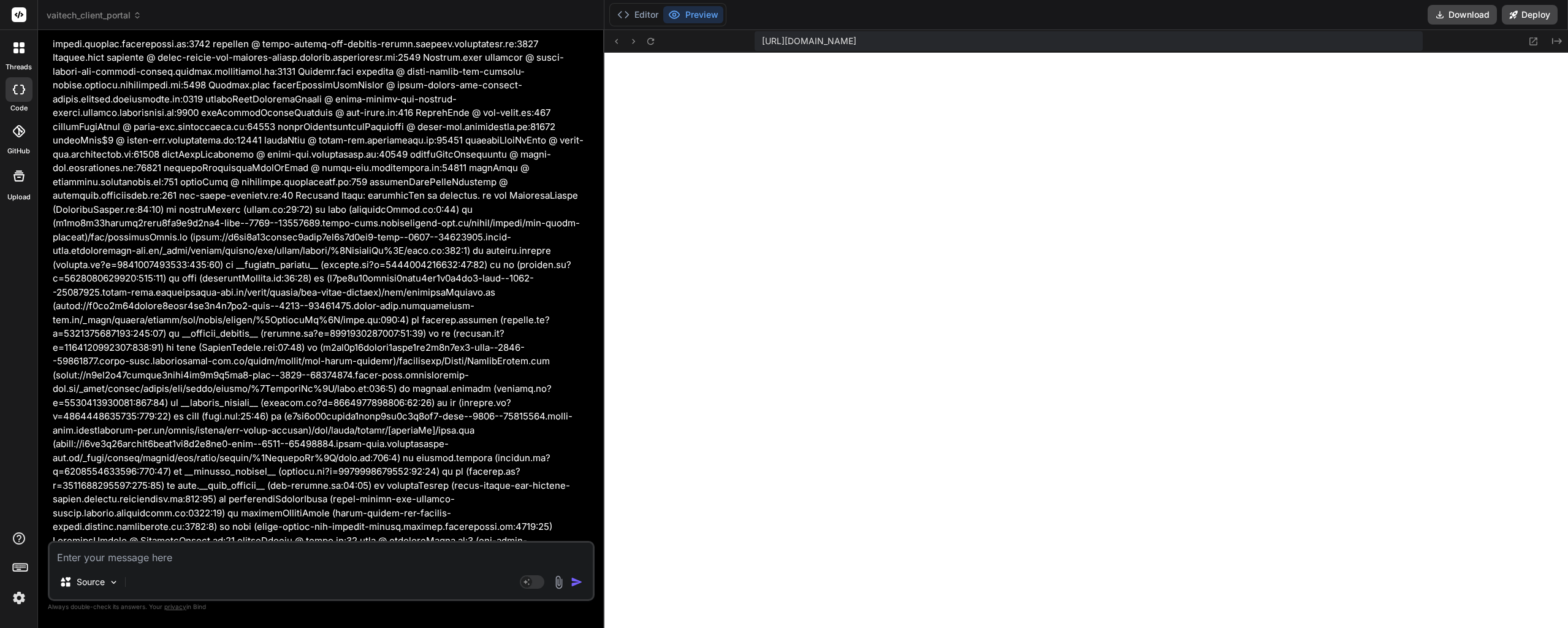
drag, startPoint x: 299, startPoint y: 299, endPoint x: 306, endPoint y: 217, distance: 82.3
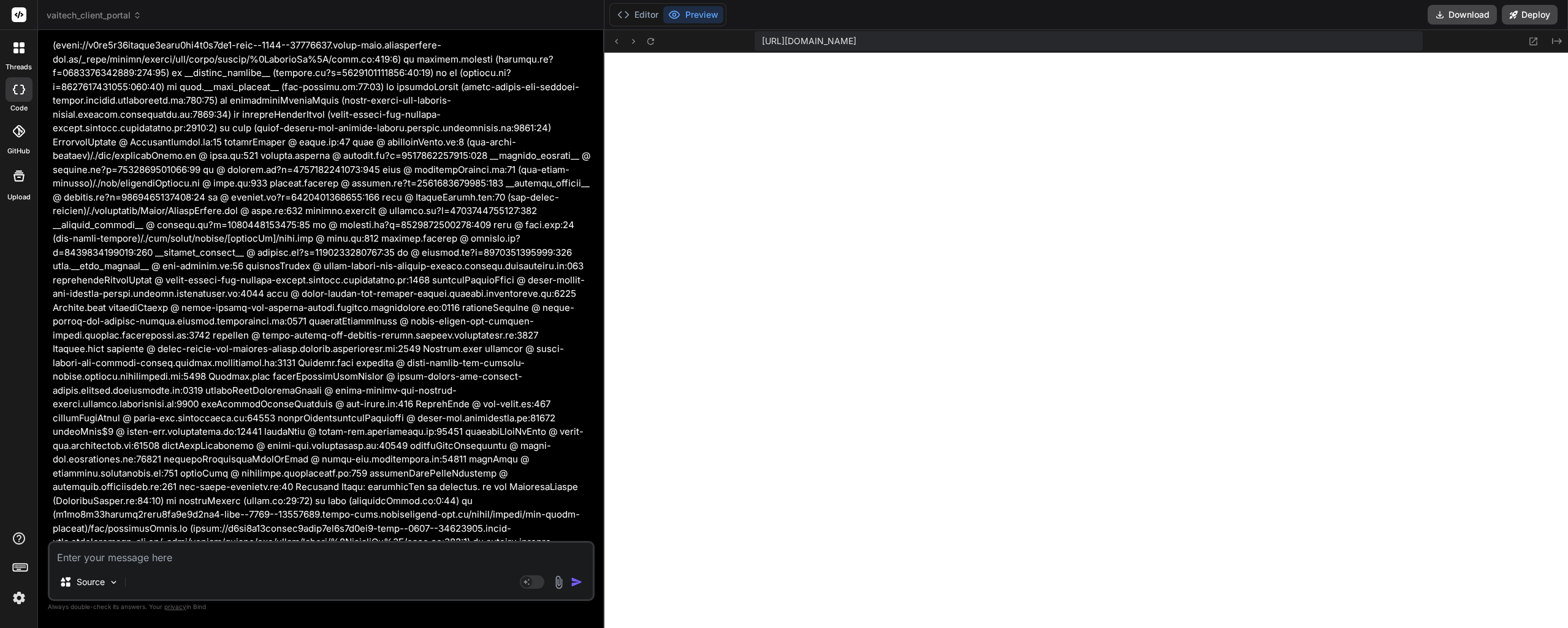
drag, startPoint x: 300, startPoint y: 312, endPoint x: 324, endPoint y: 183, distance: 131.2
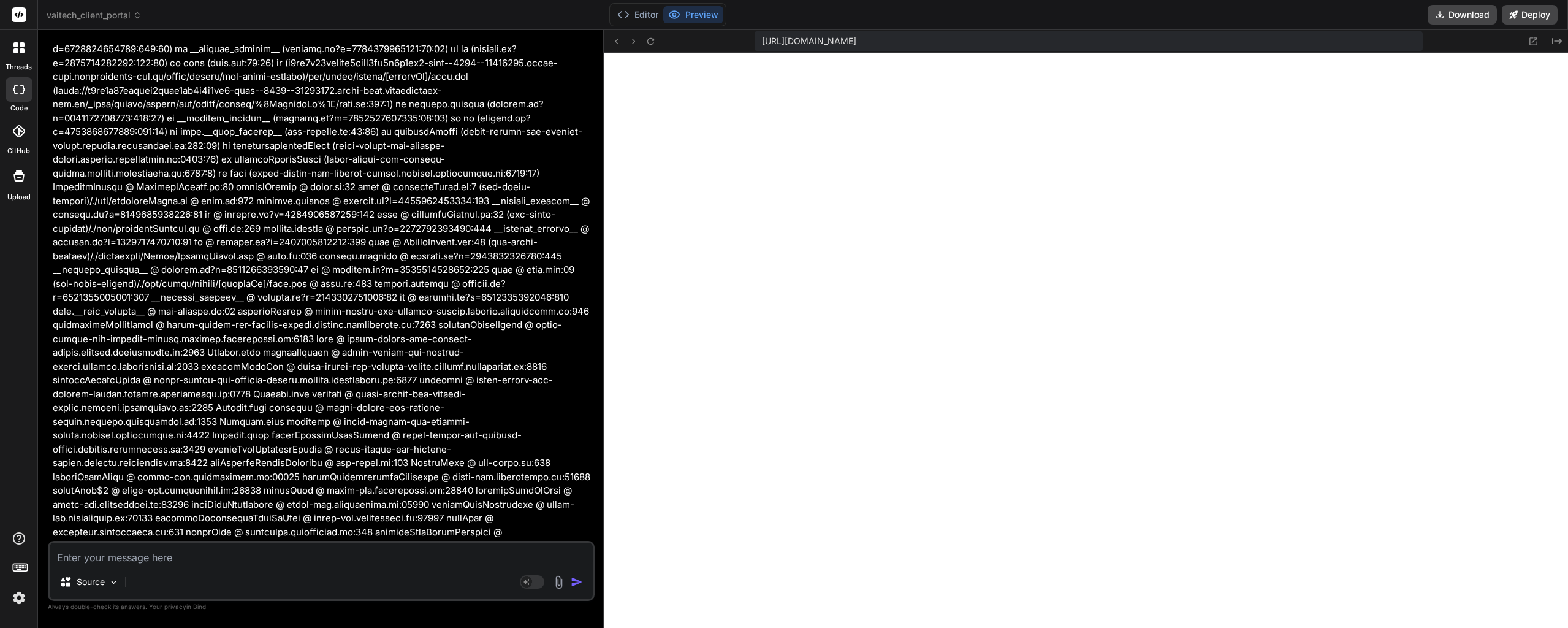
drag, startPoint x: 320, startPoint y: 287, endPoint x: 327, endPoint y: 163, distance: 124.2
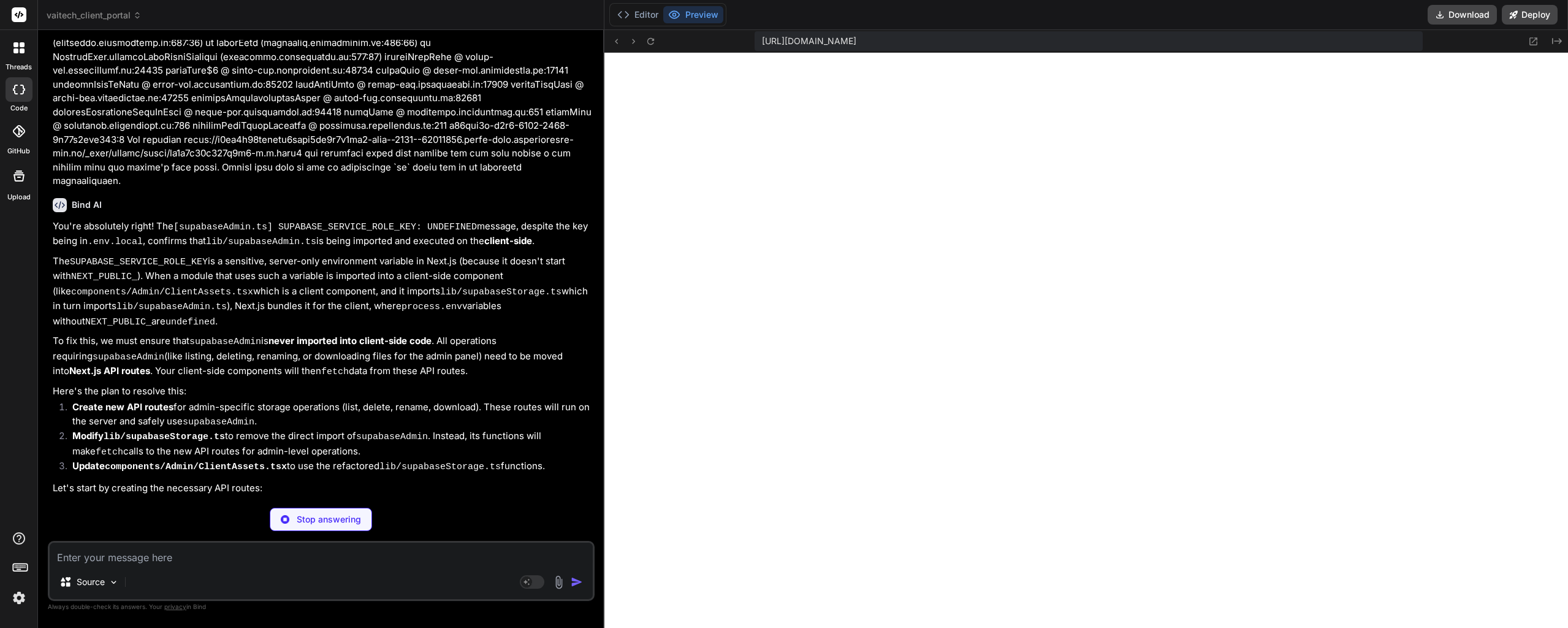
scroll to position [30313, 0]
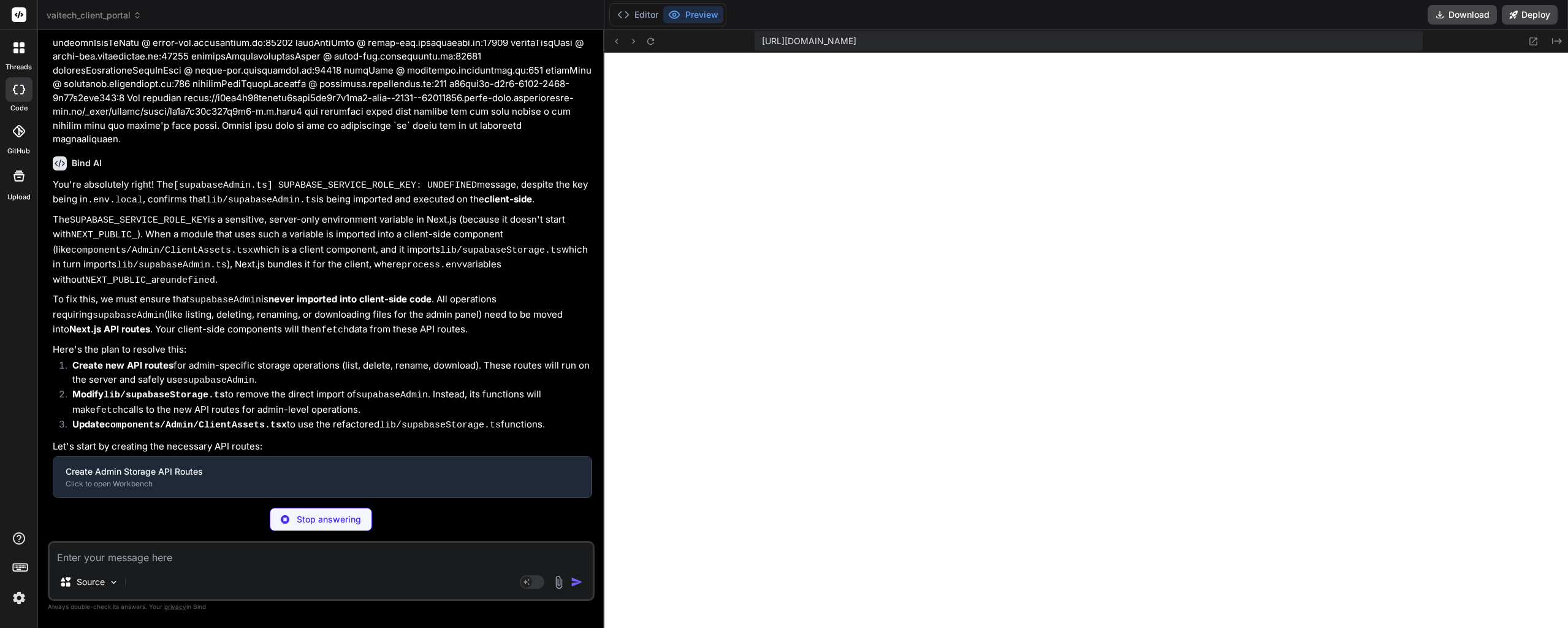
drag, startPoint x: 311, startPoint y: 263, endPoint x: 295, endPoint y: 414, distance: 151.8
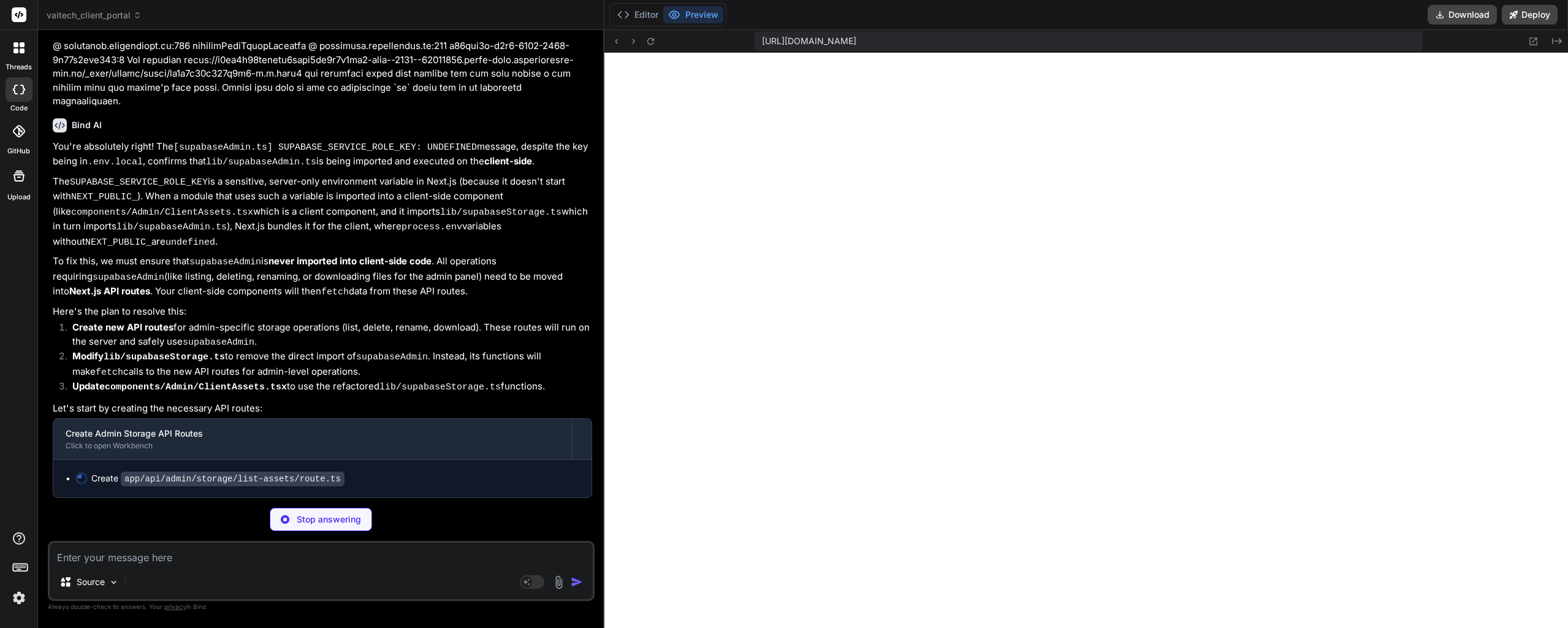
click at [316, 361] on div "You're absolutely right! The [supabaseAdmin.ts] SUPABASE_SERVICE_ROLE_KEY: UNDE…" at bounding box center [322, 318] width 539 height 358
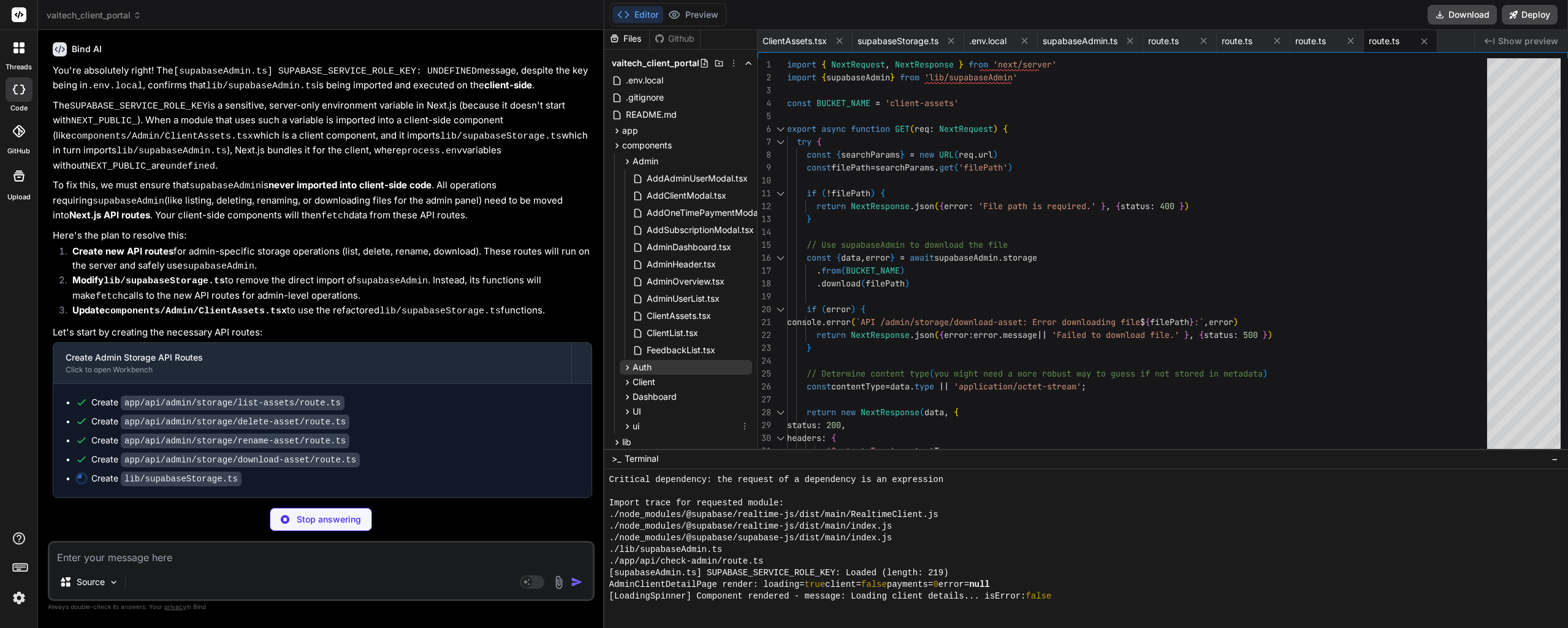
scroll to position [0, 0]
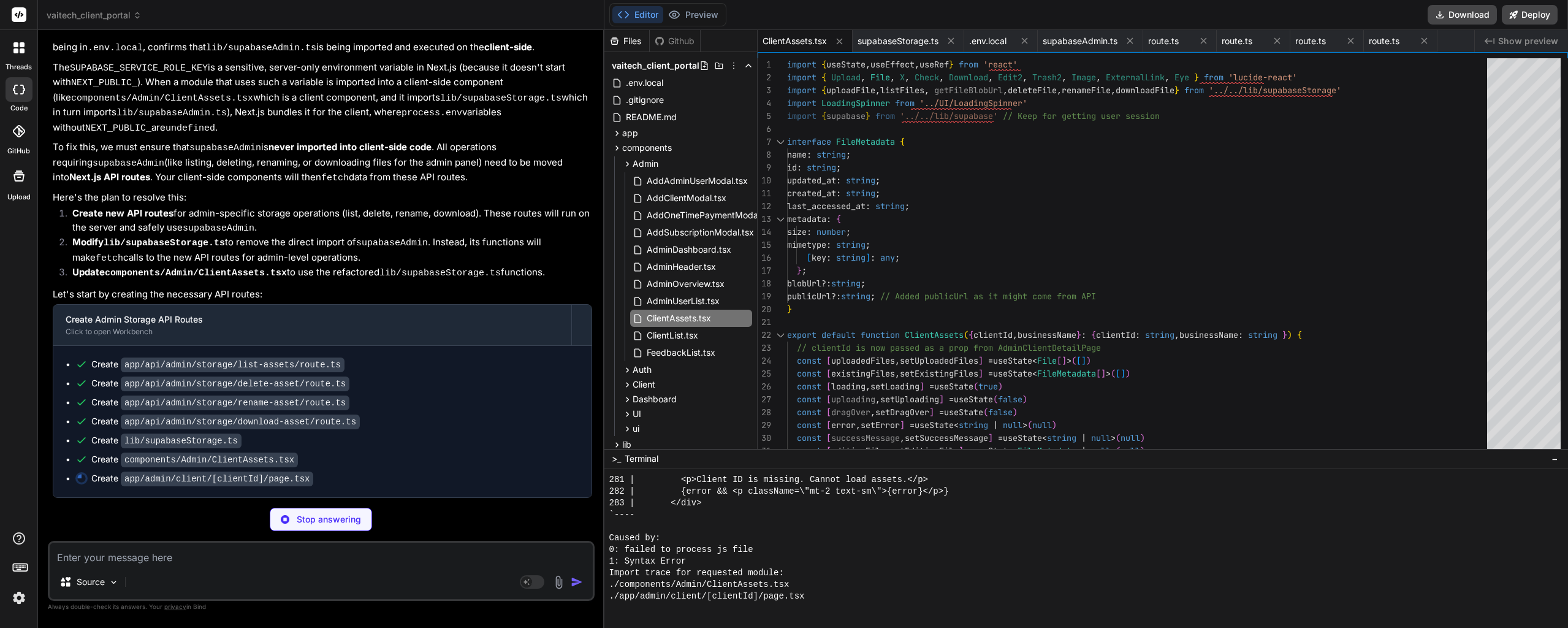
scroll to position [30465, 0]
click at [615, 132] on icon at bounding box center [617, 133] width 10 height 10
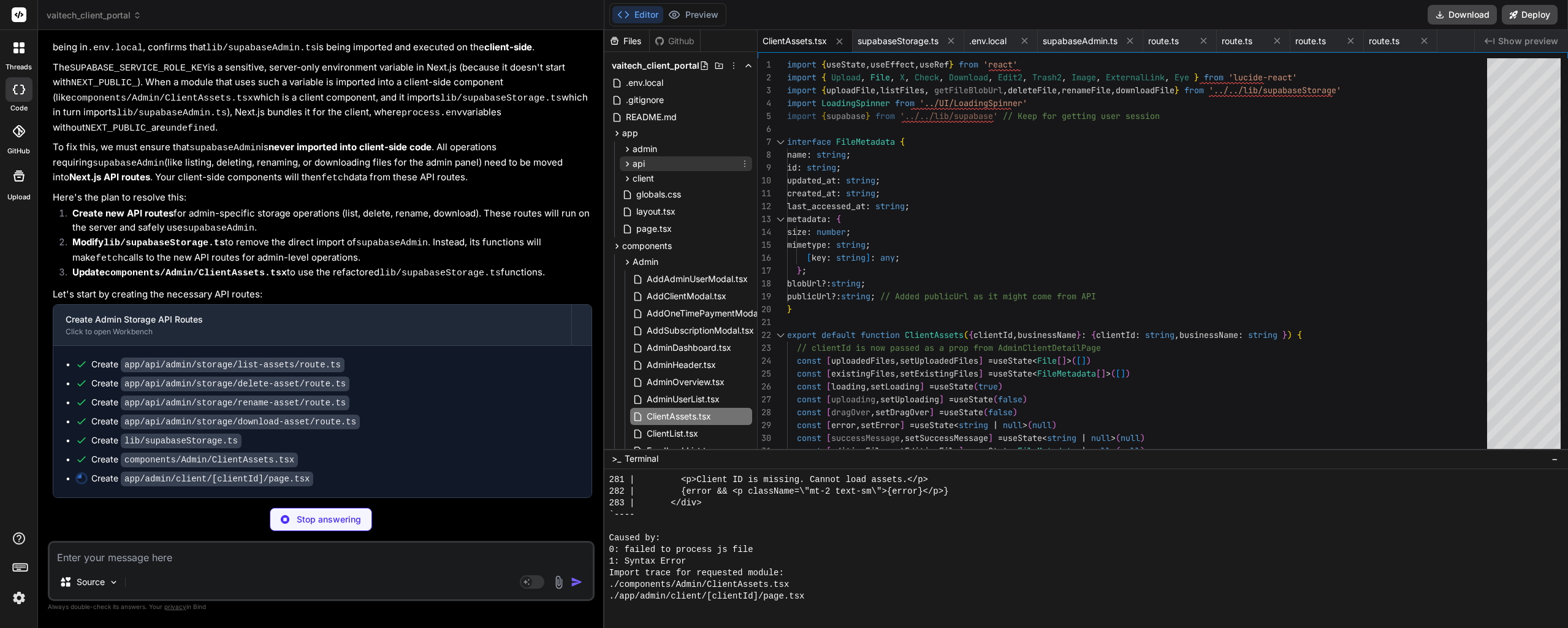
click at [628, 163] on icon at bounding box center [627, 164] width 3 height 5
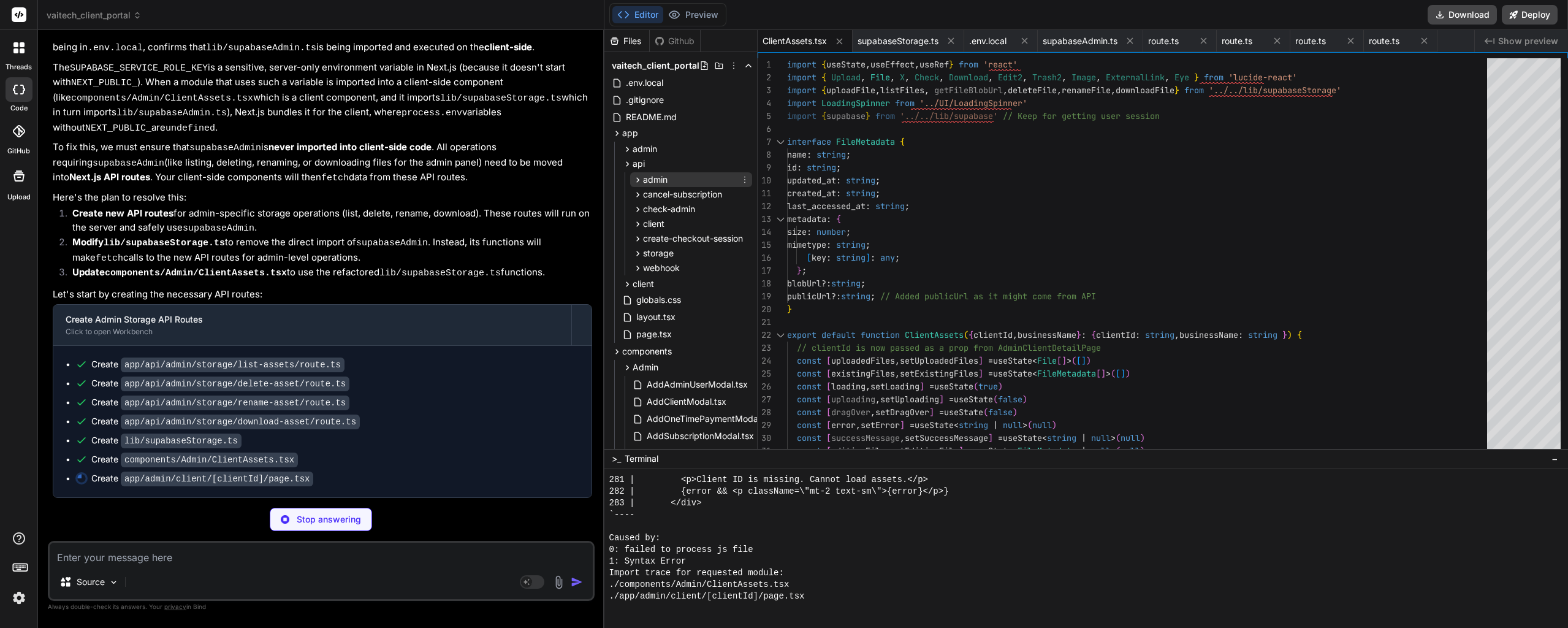
click at [635, 178] on icon at bounding box center [637, 180] width 10 height 10
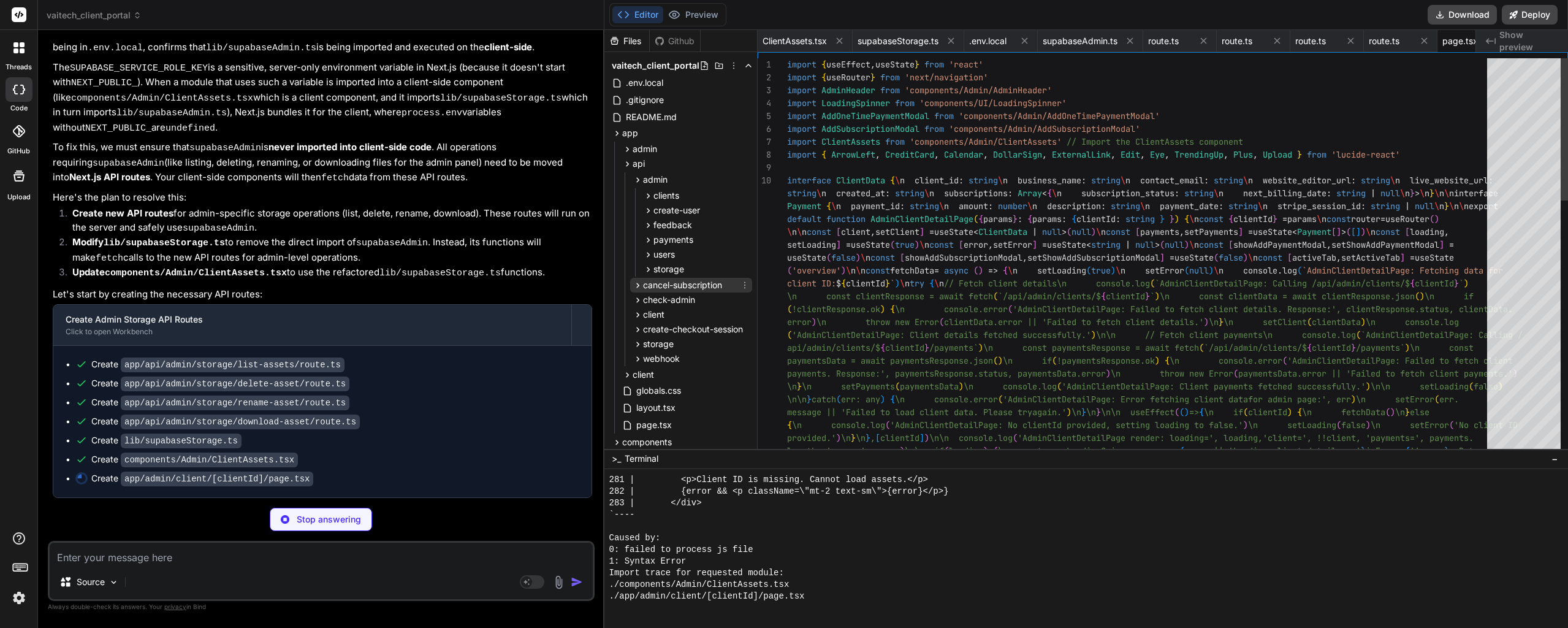
scroll to position [0, 35]
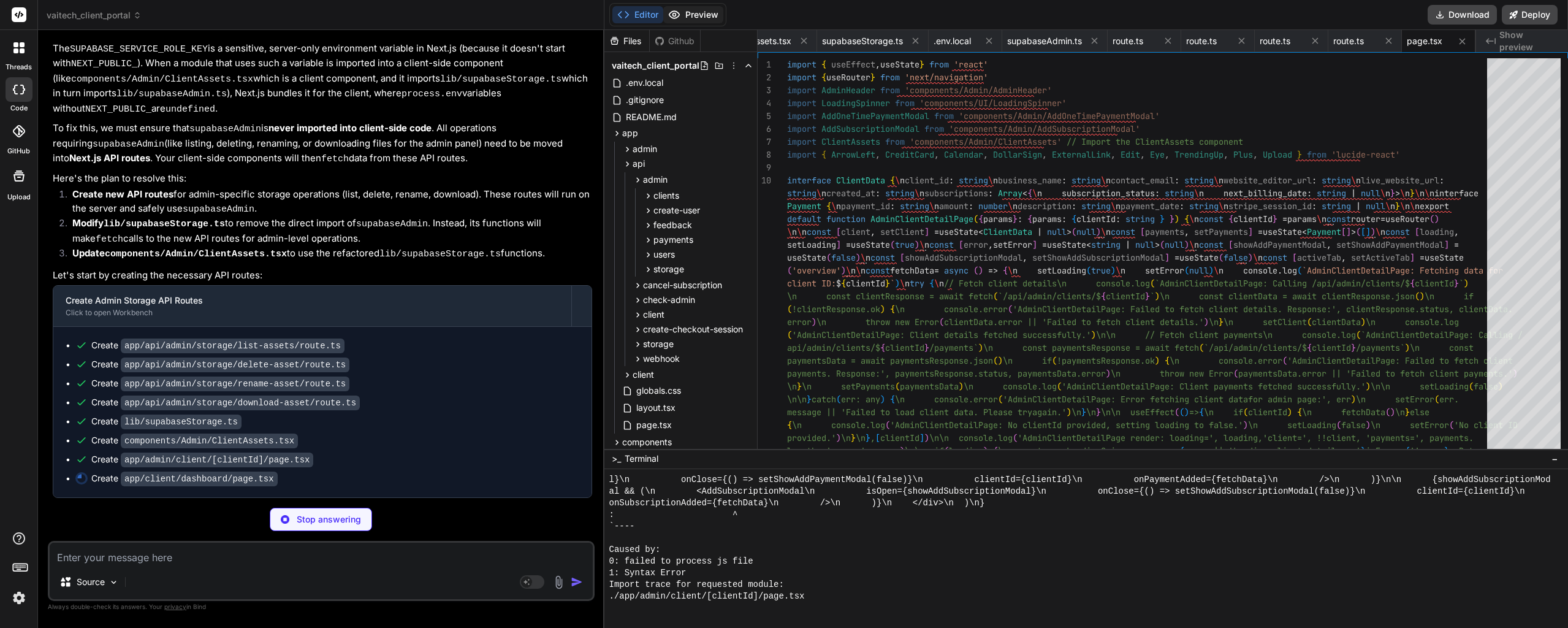
click at [710, 14] on button "Preview" at bounding box center [693, 14] width 60 height 17
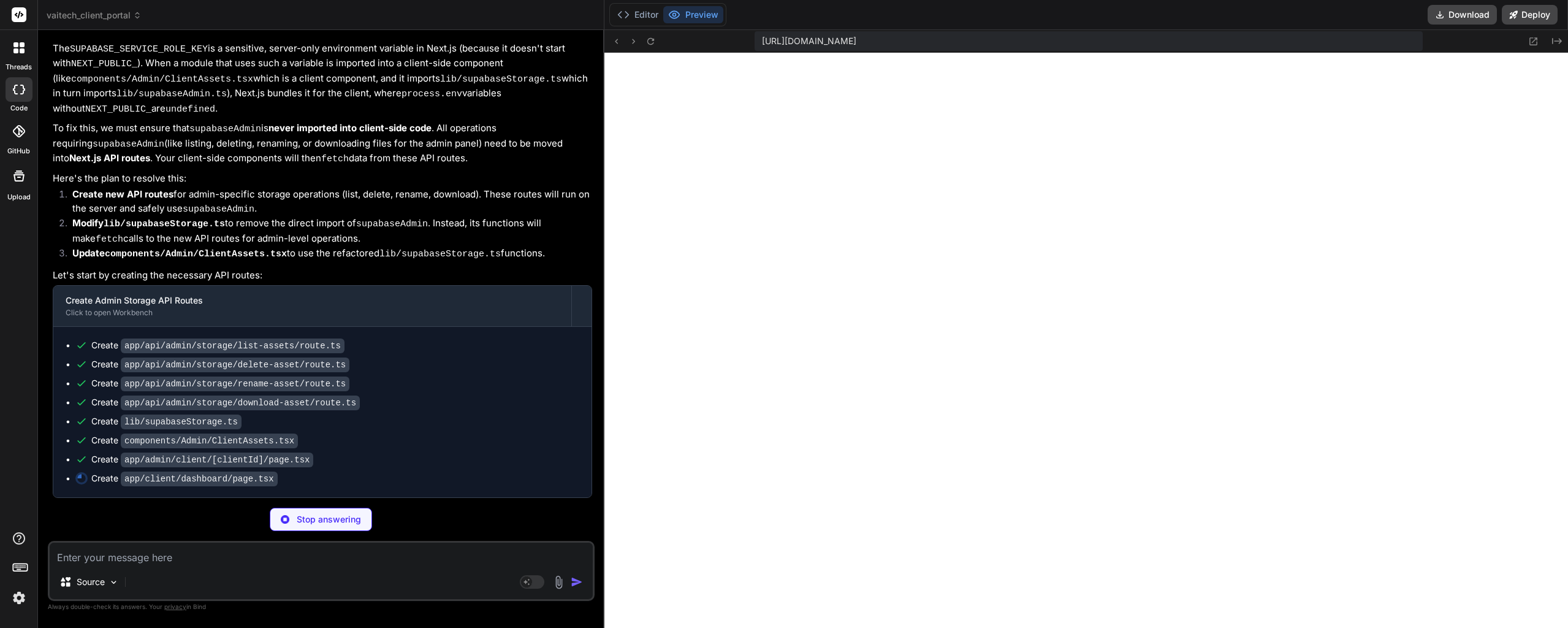
click at [107, 556] on textarea at bounding box center [321, 553] width 543 height 22
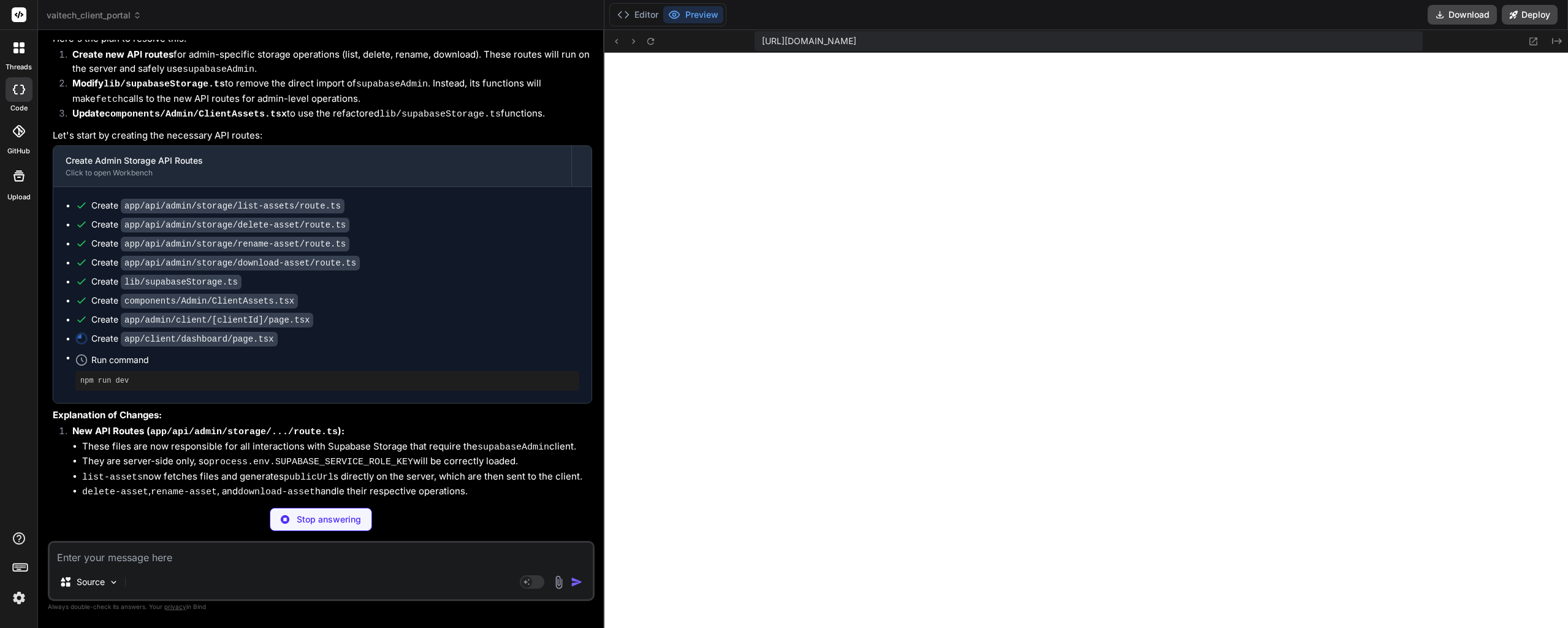
scroll to position [30522, 0]
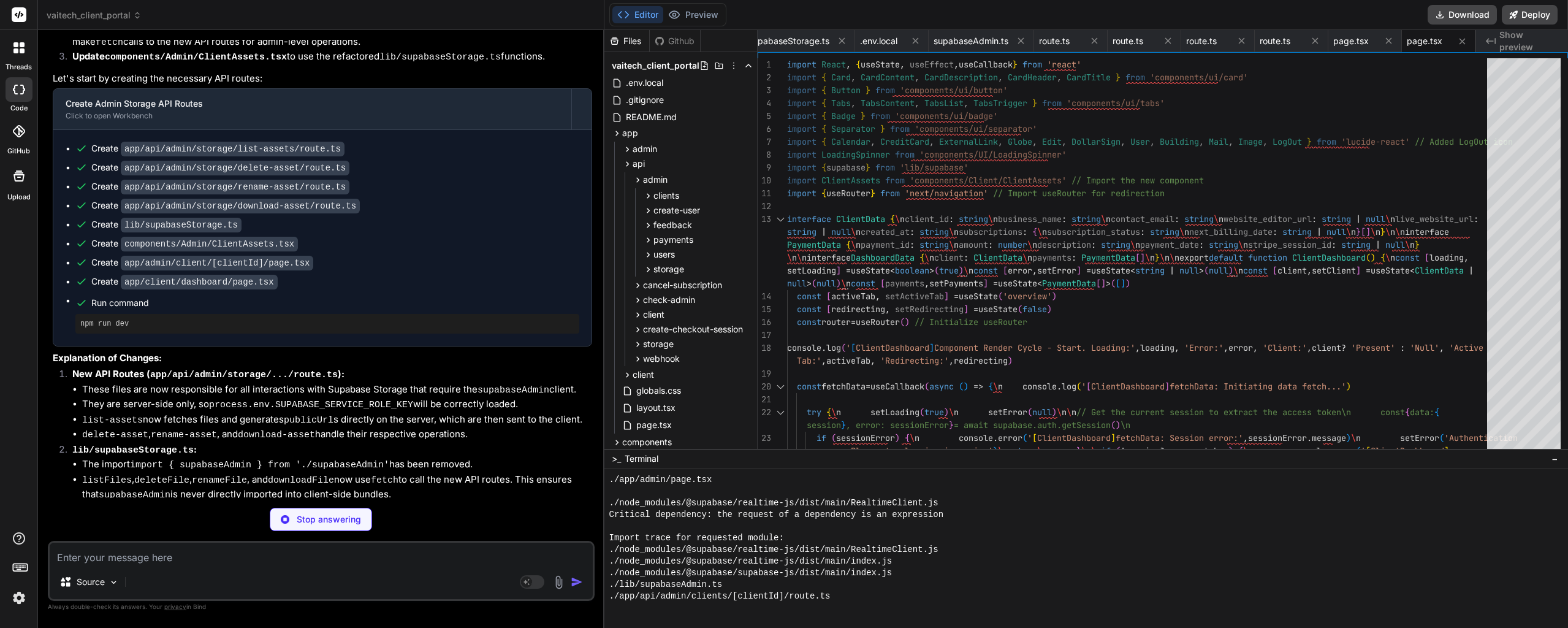
click at [149, 554] on textarea at bounding box center [321, 553] width 543 height 22
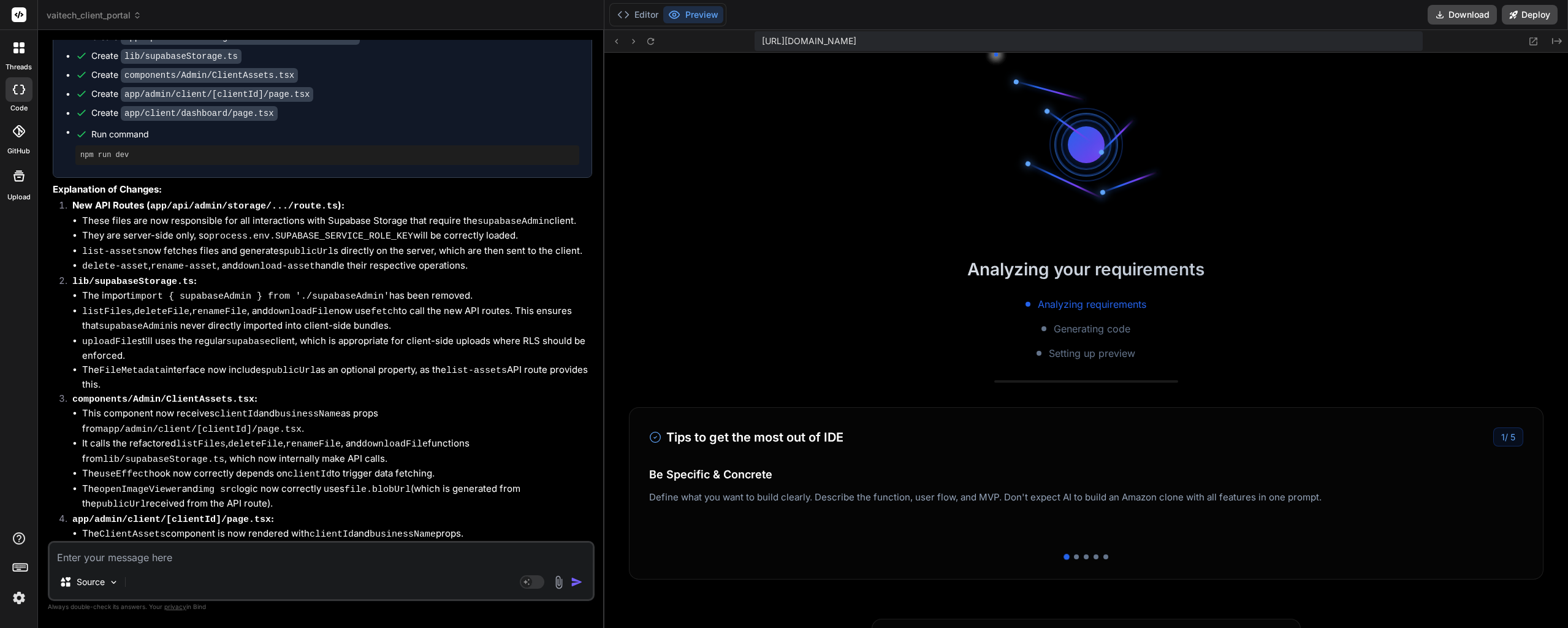
scroll to position [30705, 0]
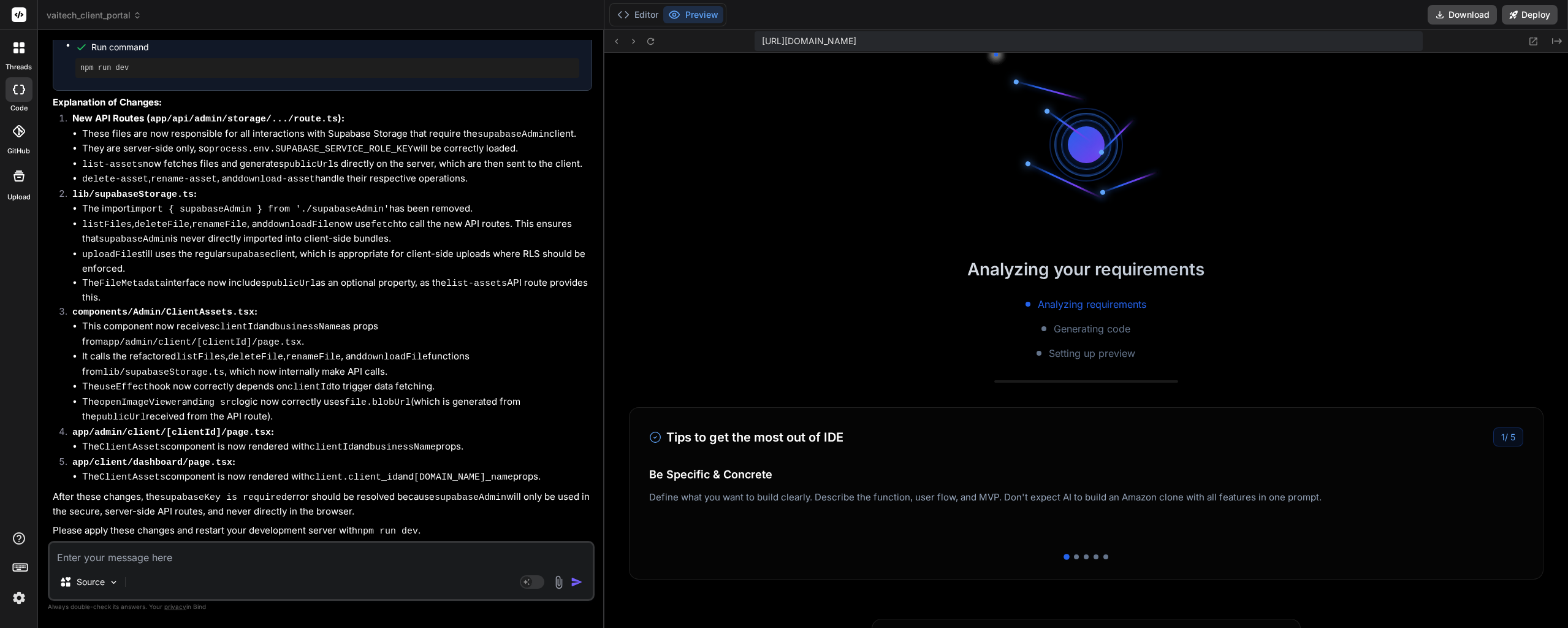
drag, startPoint x: 329, startPoint y: 401, endPoint x: 326, endPoint y: 439, distance: 38.1
drag, startPoint x: 344, startPoint y: 347, endPoint x: 344, endPoint y: 389, distance: 42.0
drag, startPoint x: 367, startPoint y: 268, endPoint x: 366, endPoint y: 288, distance: 20.0
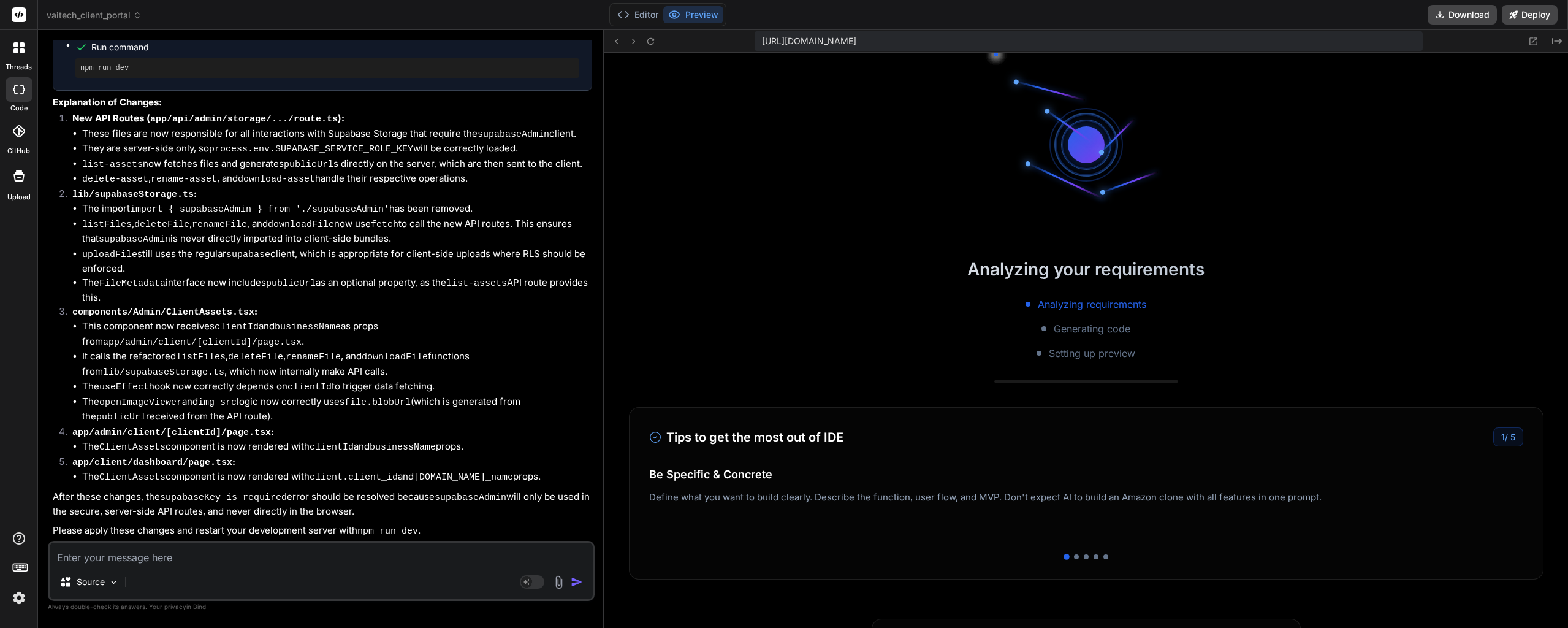
click at [364, 276] on li "uploadFile still uses the regular supabase client, which is appropriate for cli…" at bounding box center [338, 261] width 510 height 29
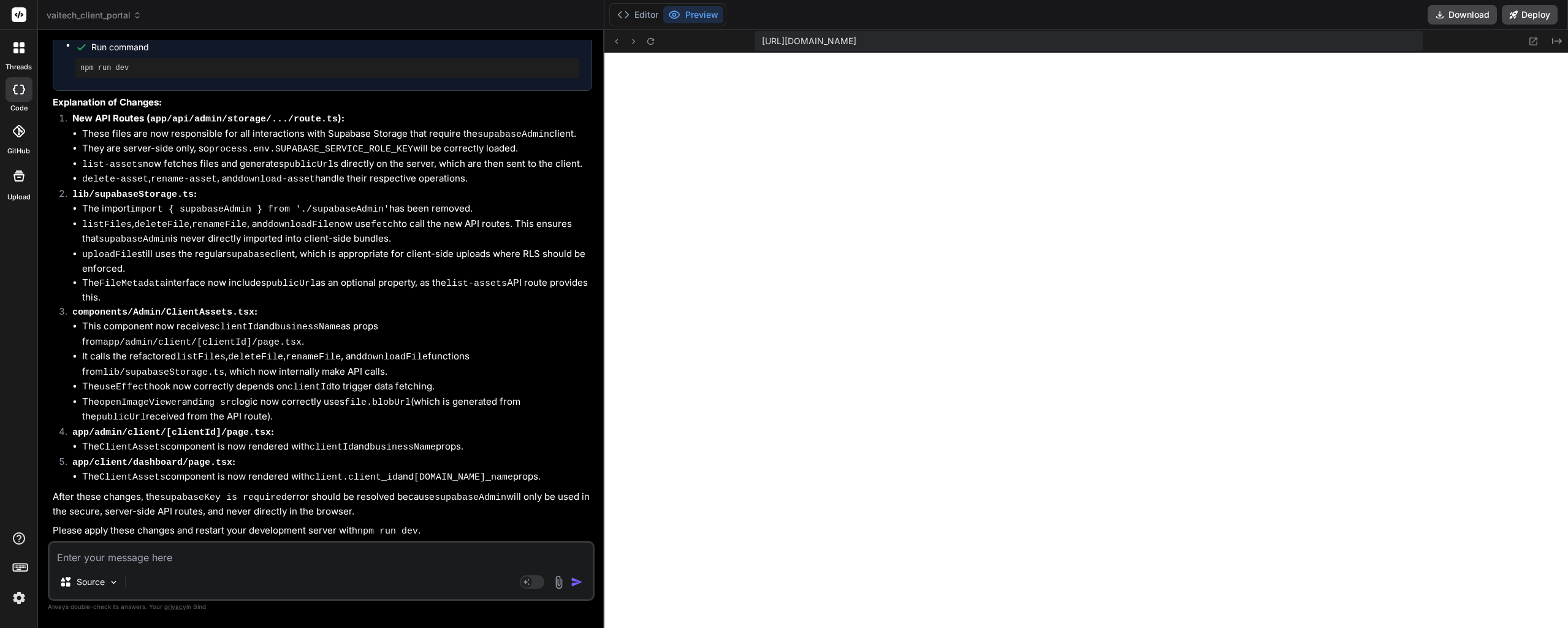
paste textarea "[DOMAIN_NAME][URL] The resource [URL][DOMAIN_NAME] was preloaded using link pre…"
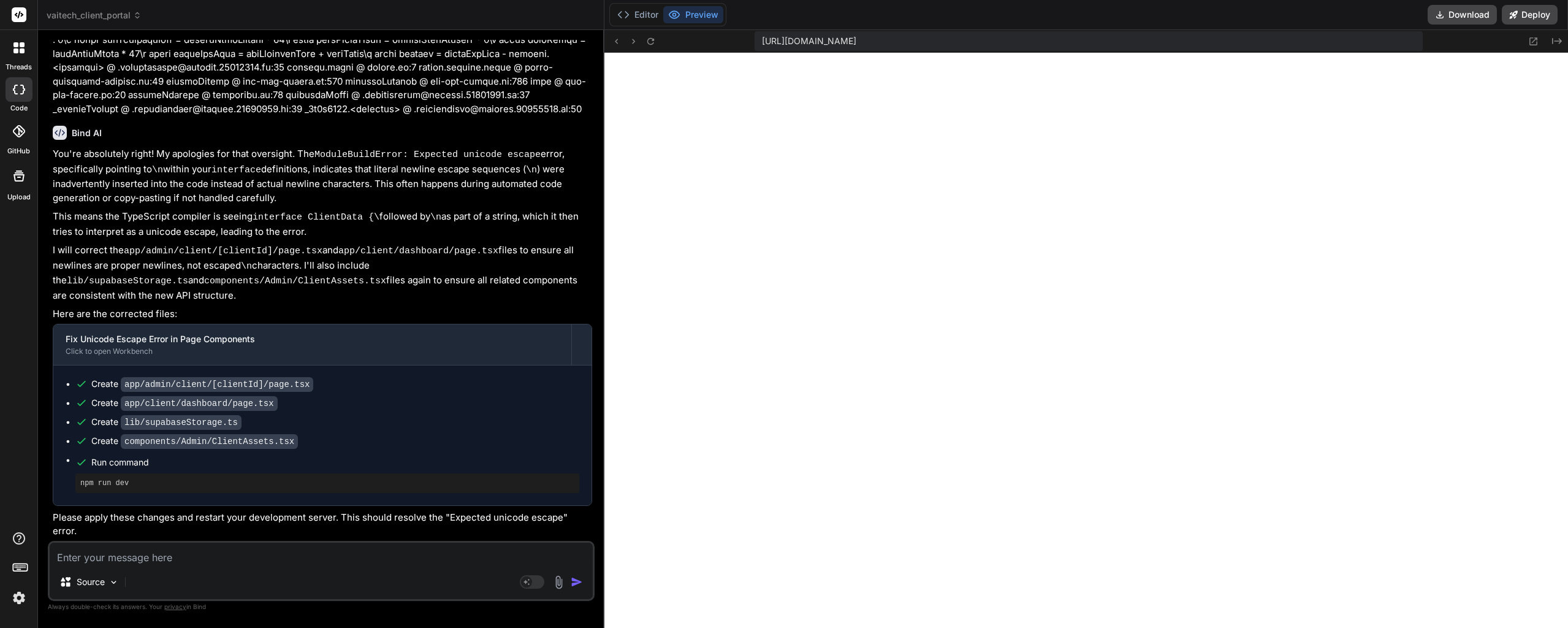
scroll to position [33695, 0]
click at [155, 560] on textarea at bounding box center [321, 553] width 543 height 22
paste textarea "Failed to compile ./app/admin/client/[clientId]/page.tsx ReactServerComponentsE…"
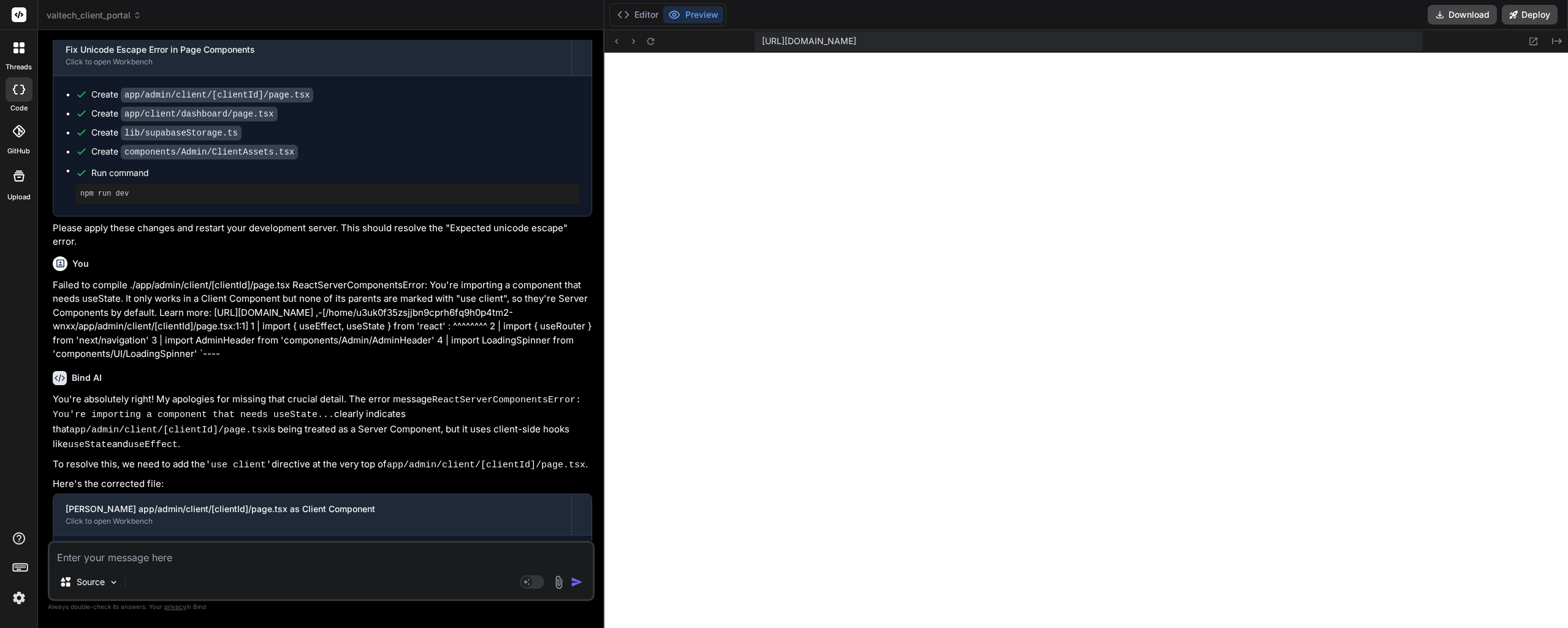
scroll to position [0, 35]
